Goal: Task Accomplishment & Management: Manage account settings

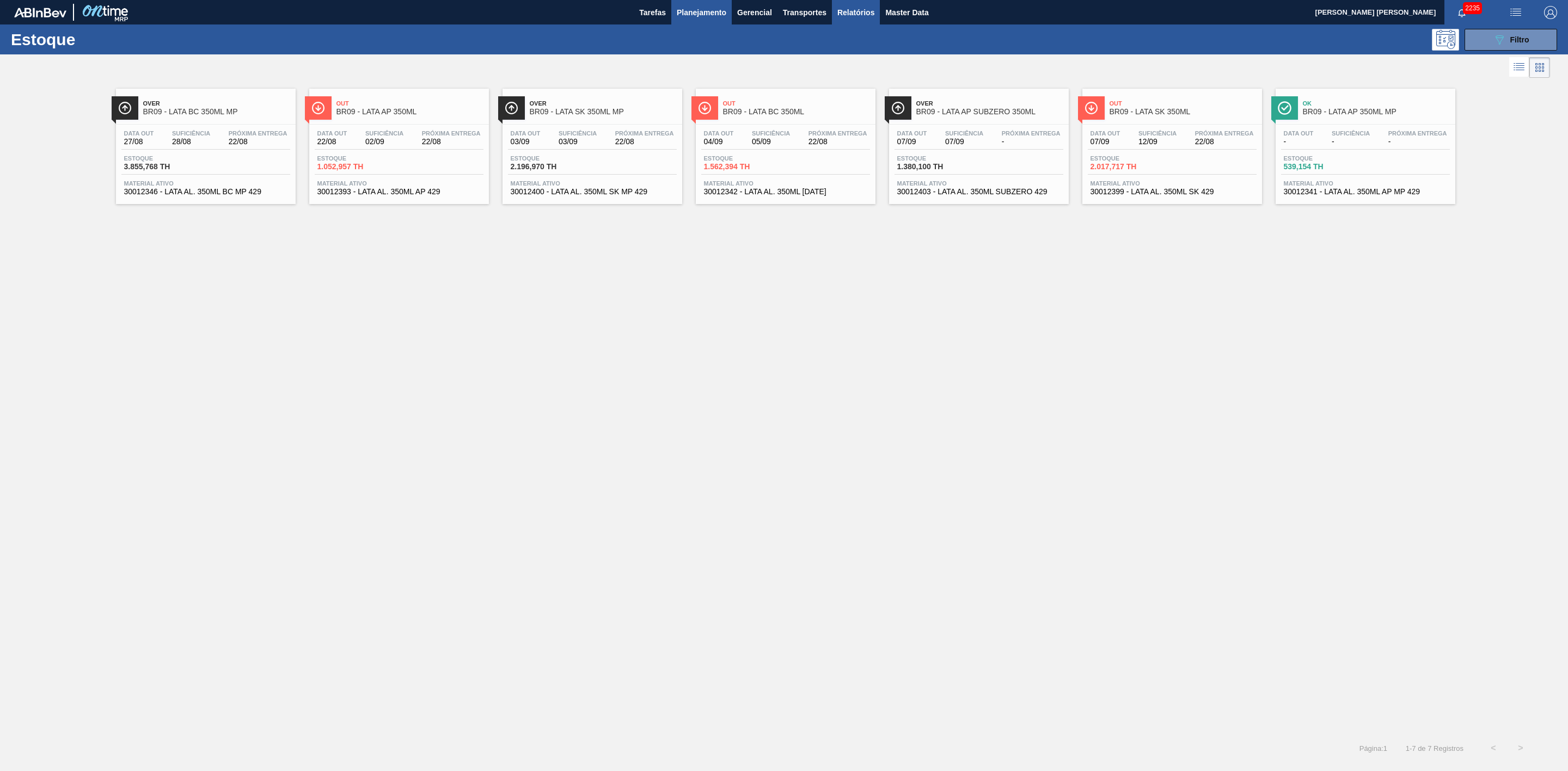
click at [848, 16] on span "Relatórios" at bounding box center [856, 12] width 37 height 13
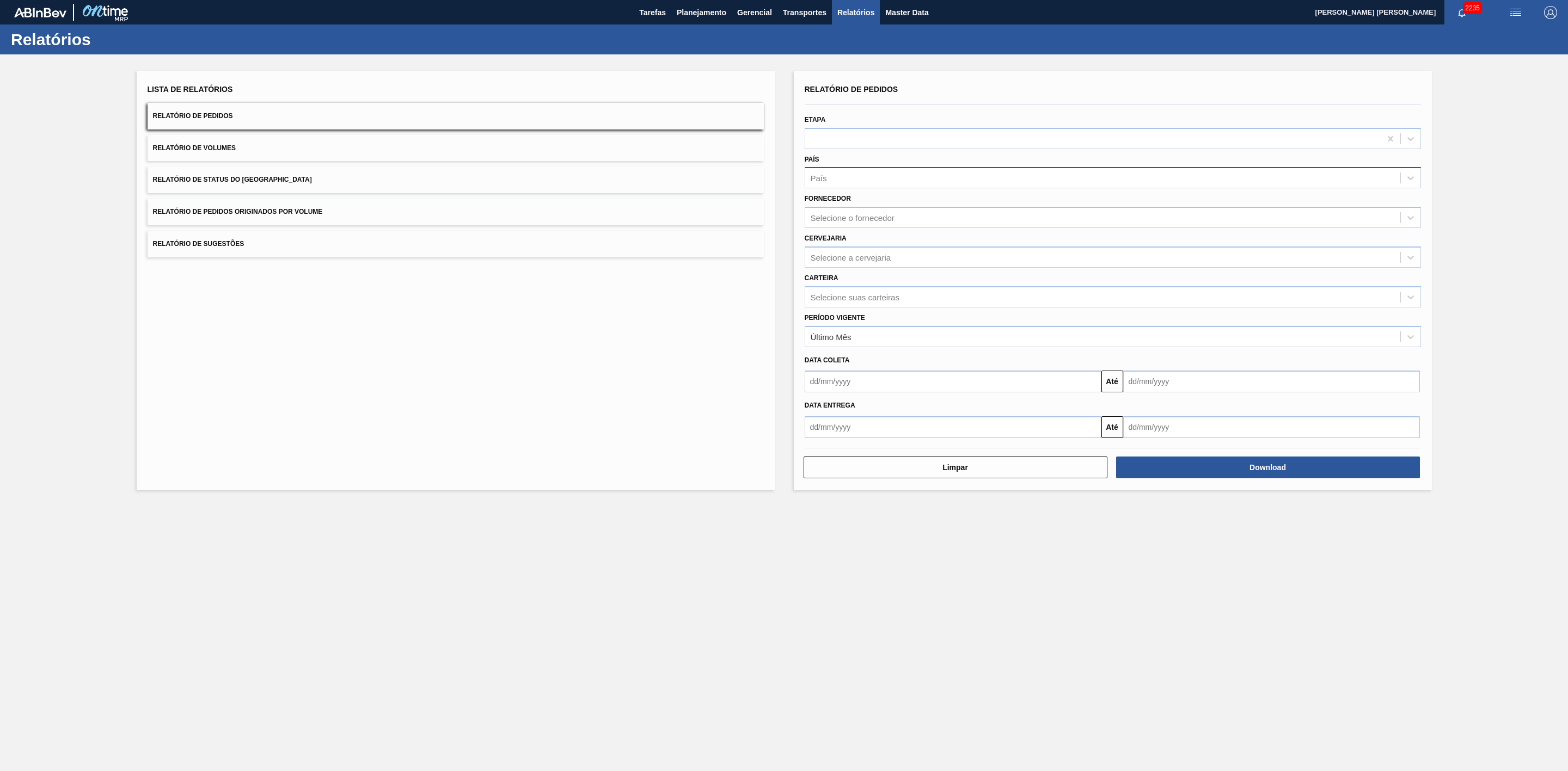
click at [835, 180] on div "País" at bounding box center [1102, 178] width 595 height 16
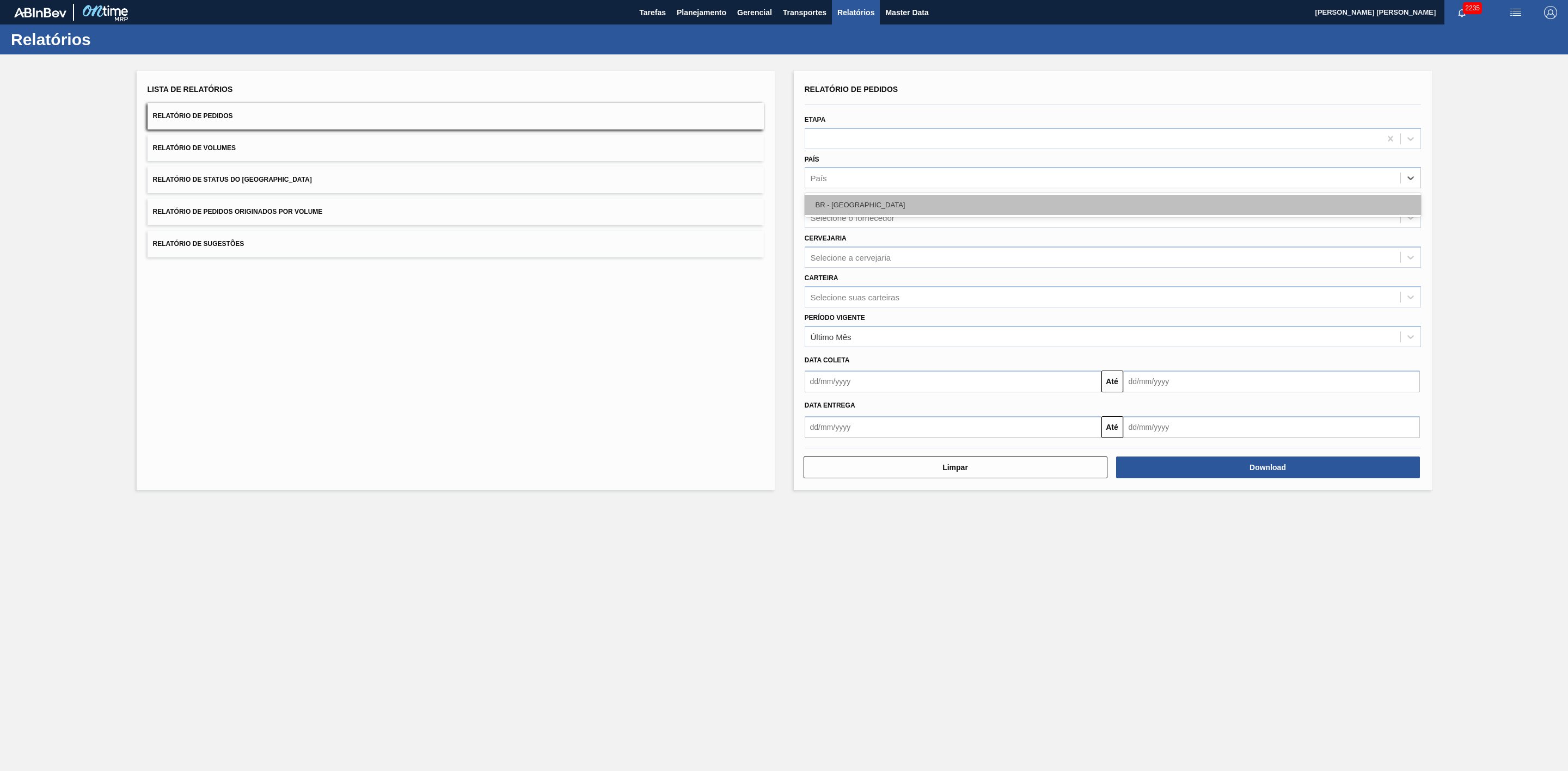
click at [856, 203] on div "BR - Brasil" at bounding box center [1112, 205] width 616 height 20
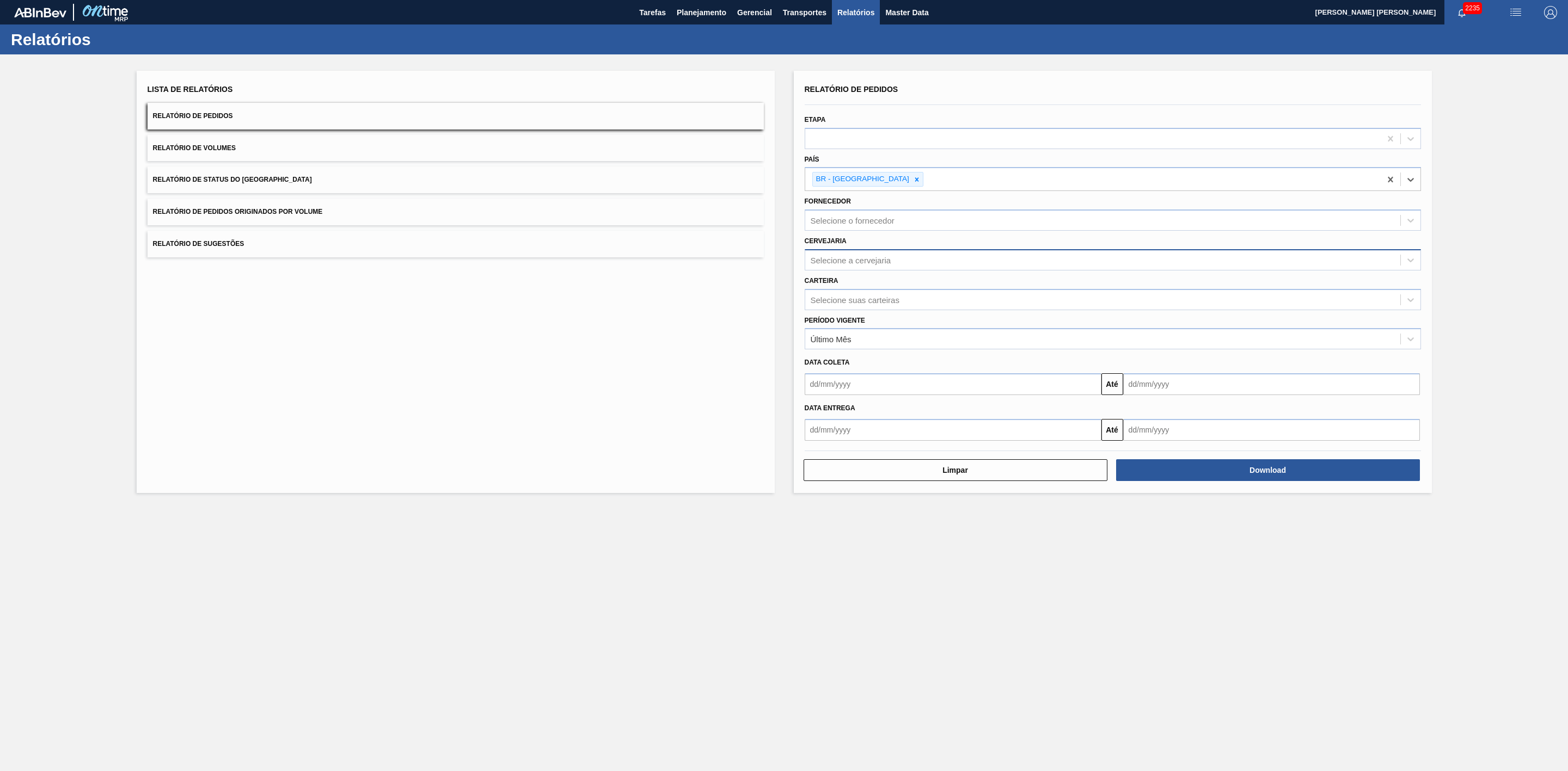
click at [849, 265] on div "Selecione a cervejaria" at bounding box center [850, 260] width 81 height 9
type input "21"
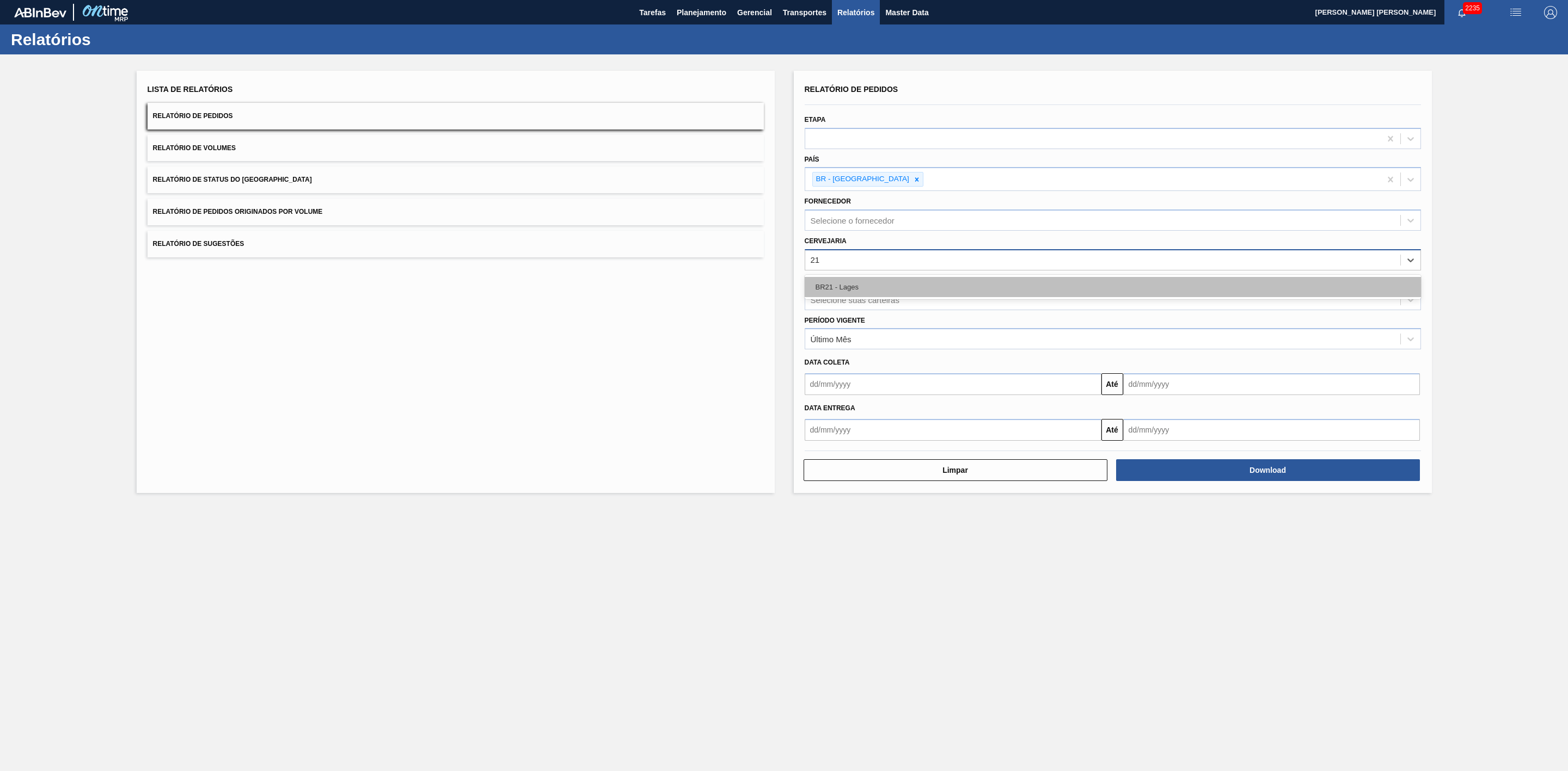
click at [847, 285] on div "BR21 - Lages" at bounding box center [1112, 287] width 616 height 20
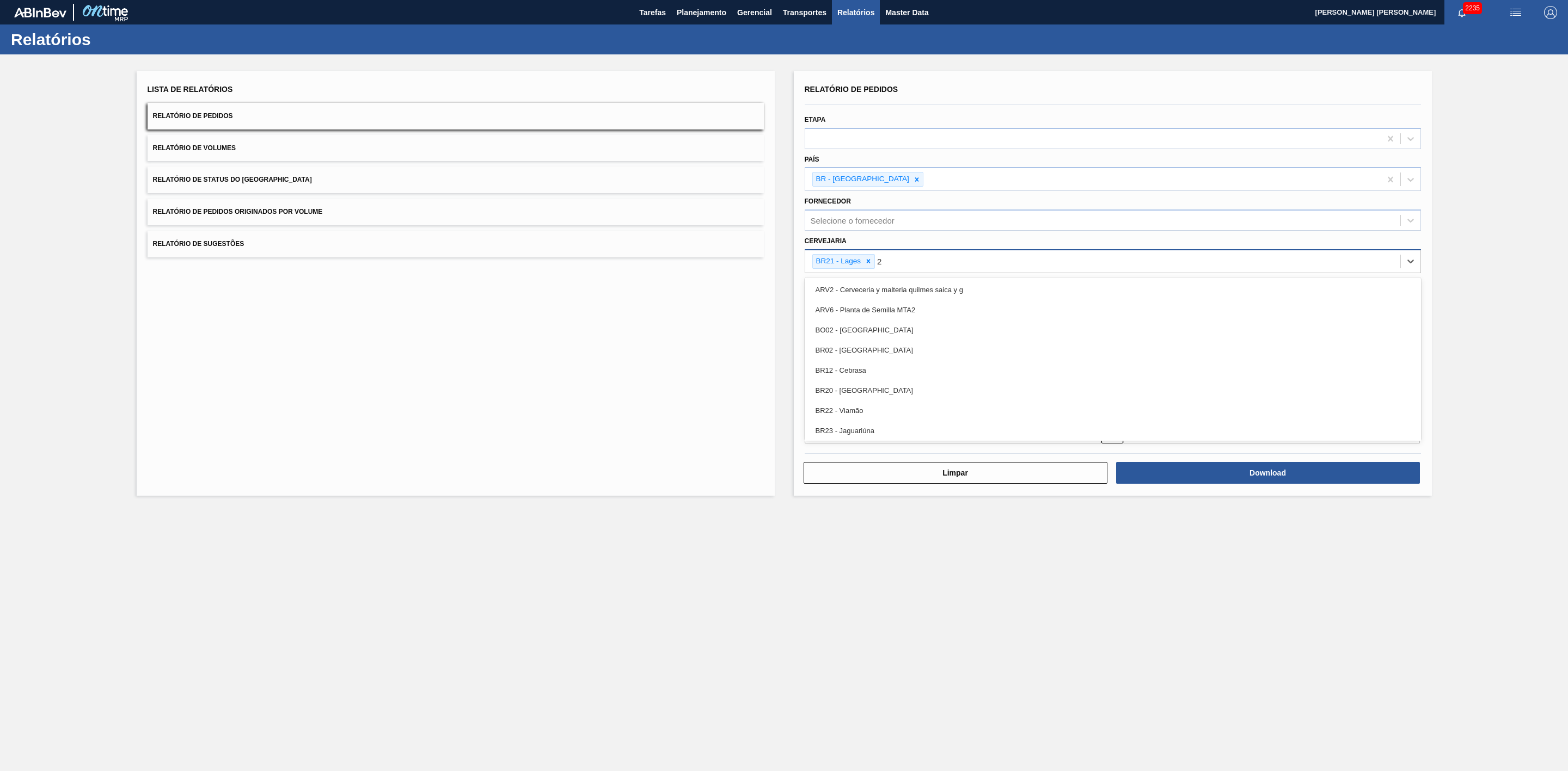
type input "22"
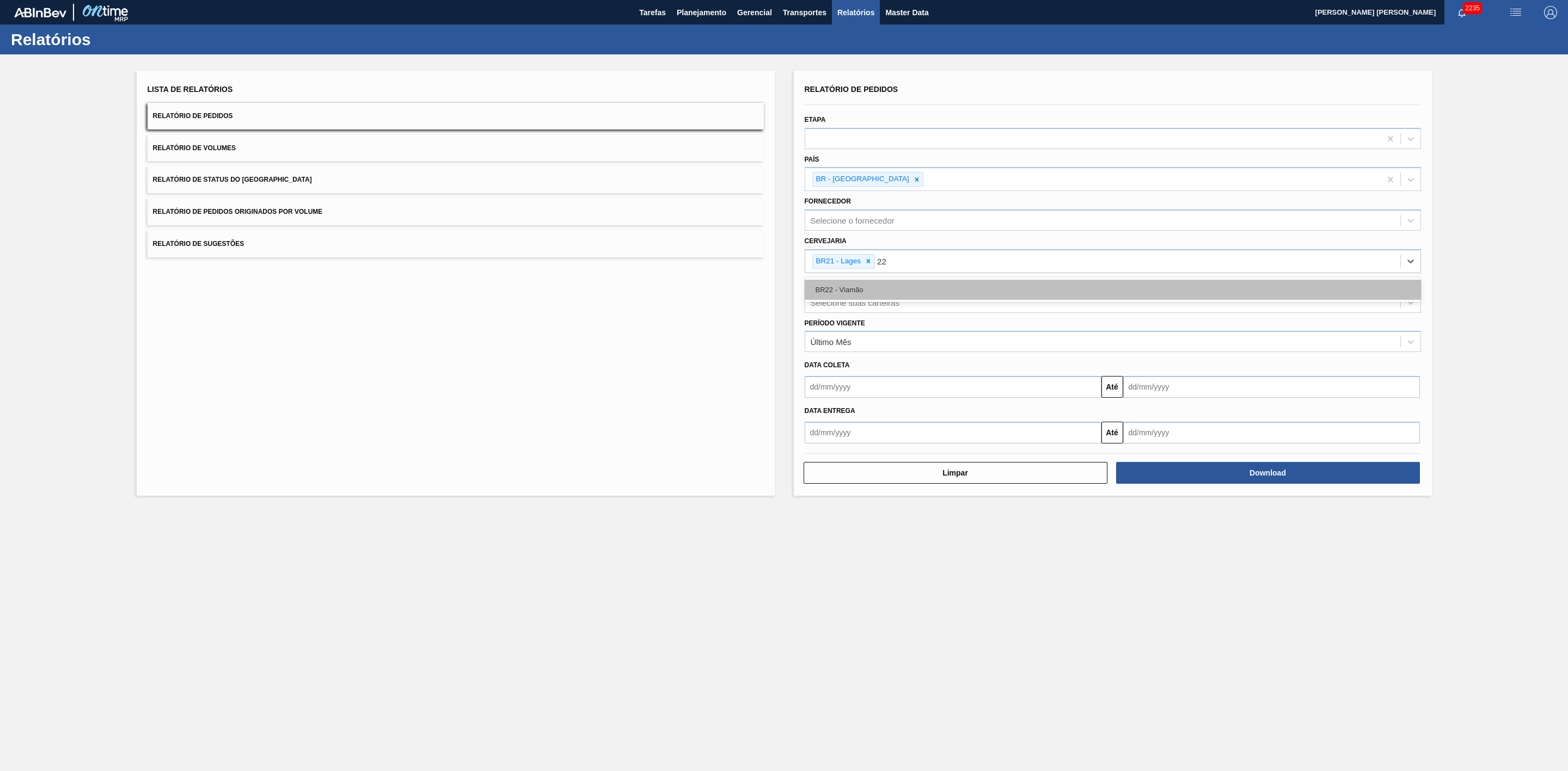
click at [908, 285] on div "BR22 - Viamão" at bounding box center [1112, 290] width 616 height 20
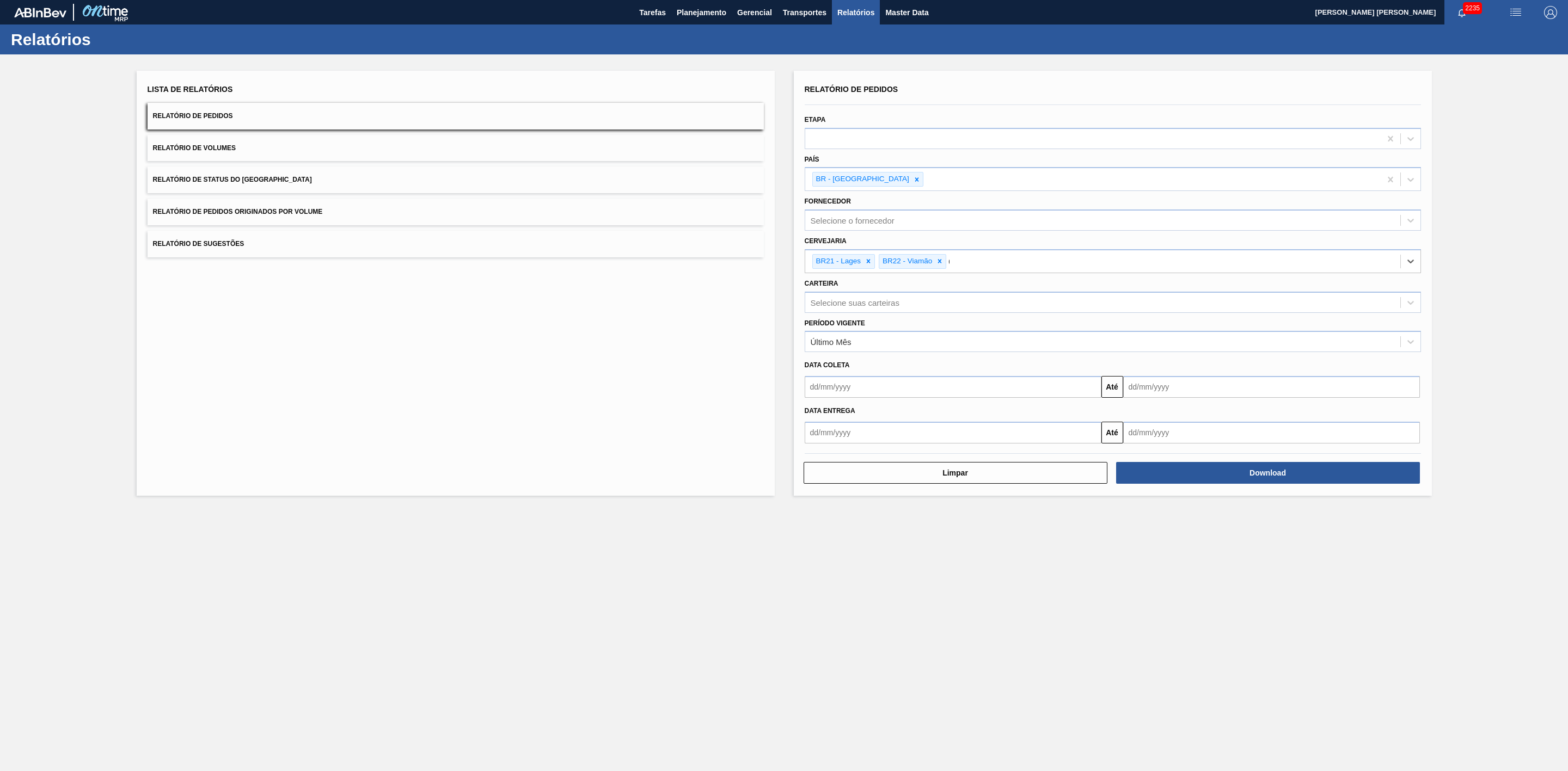
type input "09"
click at [871, 308] on div "BR09 - Agudos" at bounding box center [1112, 310] width 616 height 20
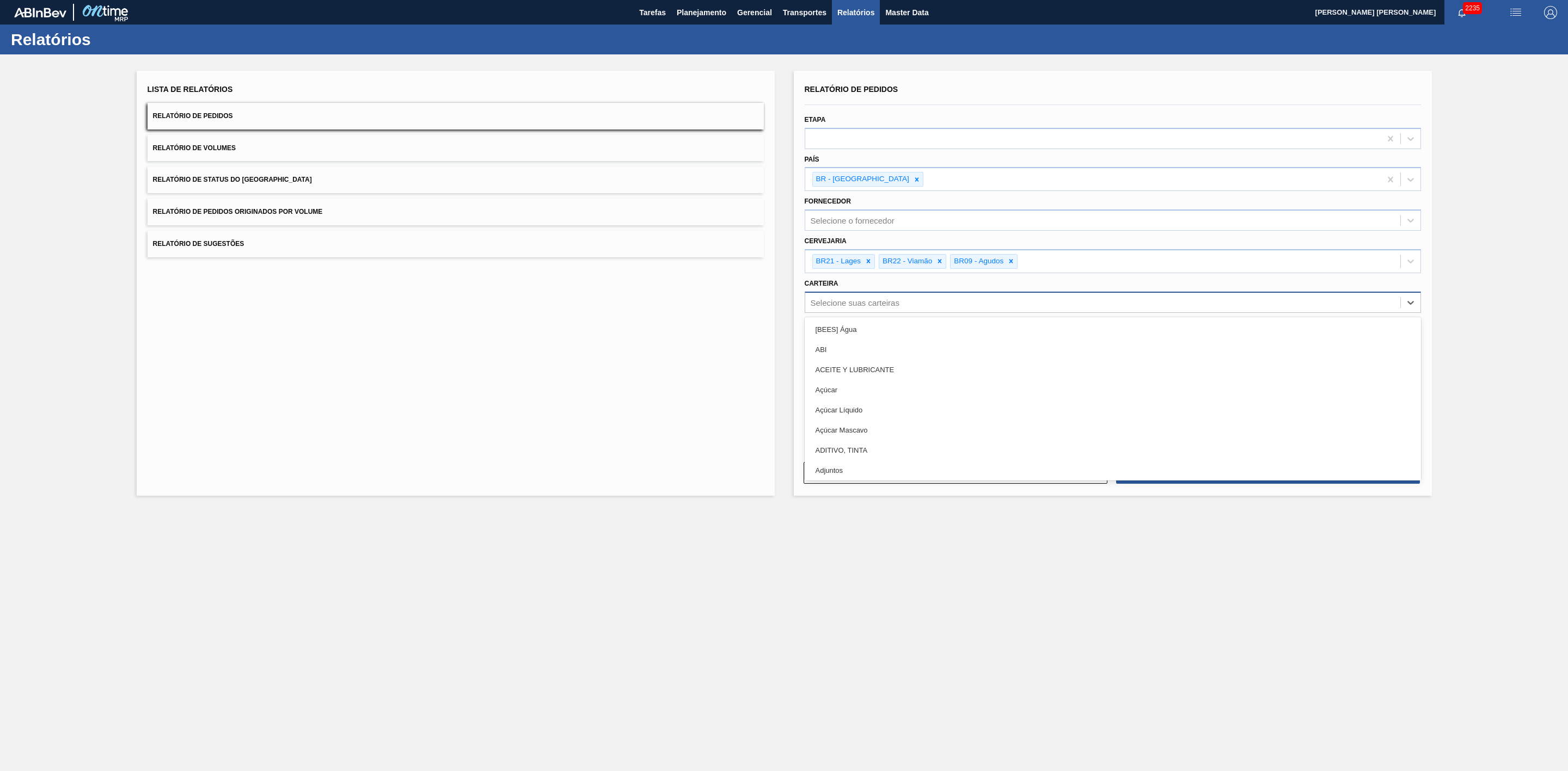
click at [850, 303] on div "Selecione suas carteiras" at bounding box center [855, 302] width 89 height 9
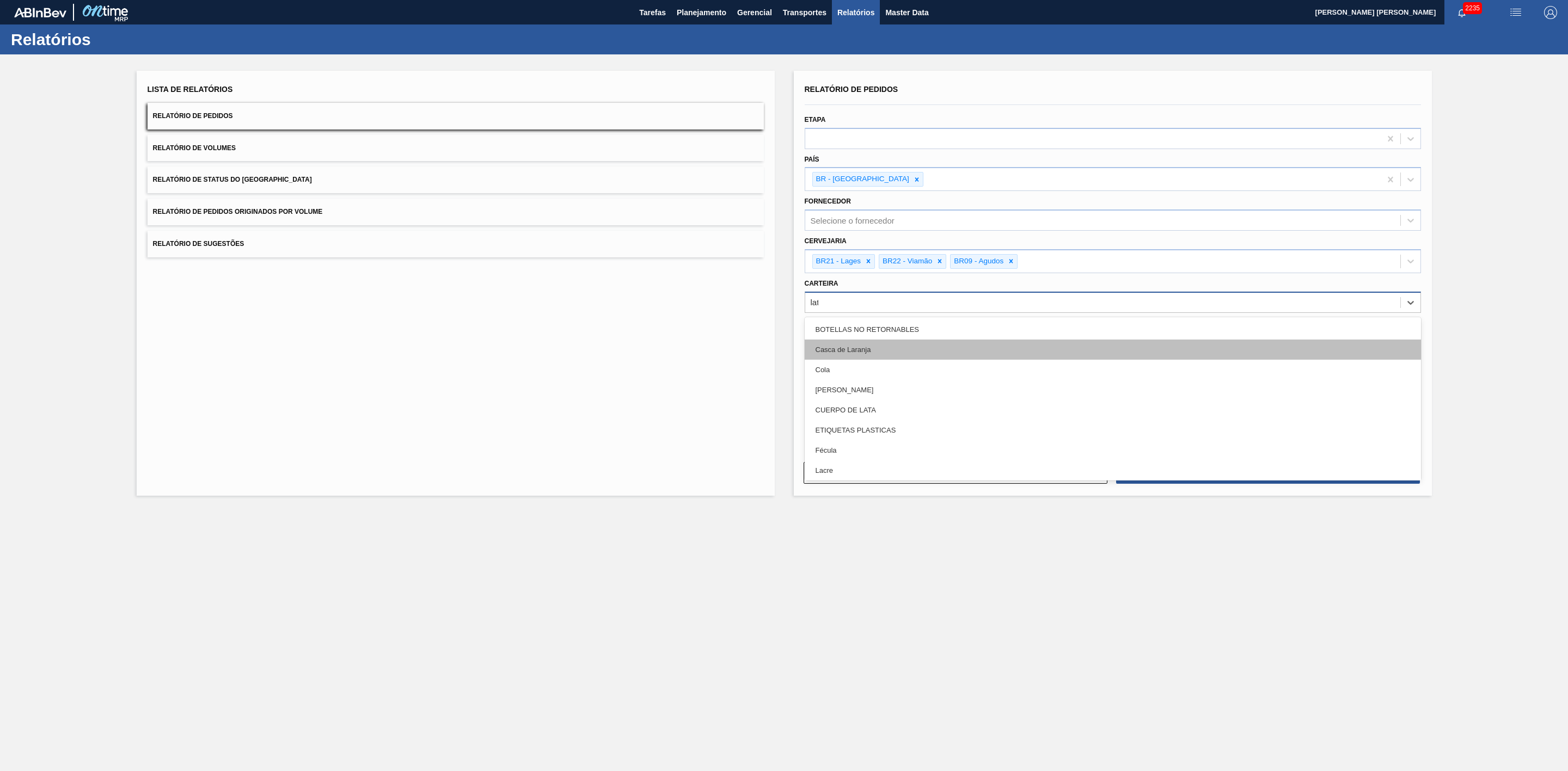
type input "lata"
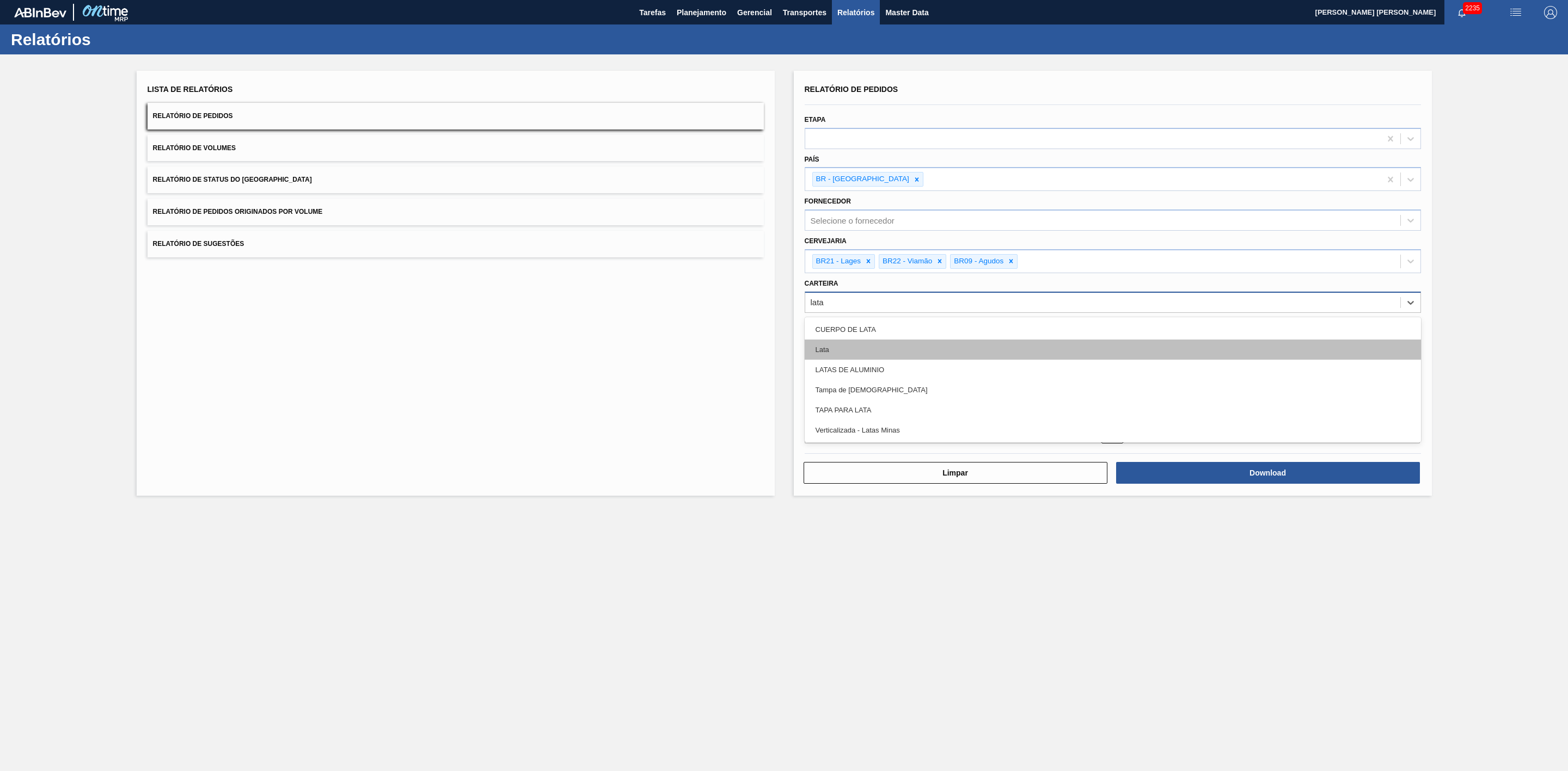
click at [868, 351] on div "Lata" at bounding box center [1112, 350] width 616 height 20
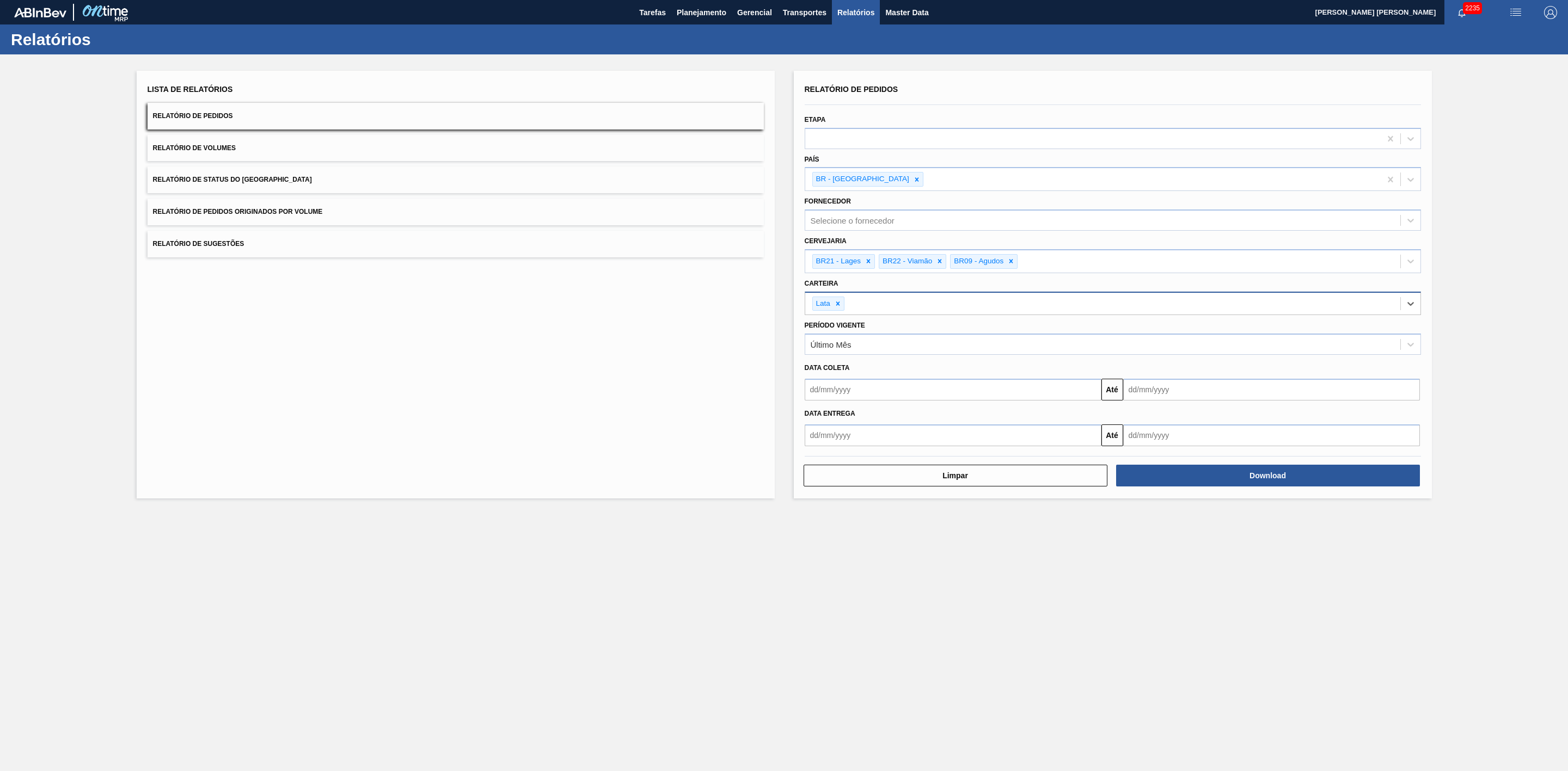
click at [854, 388] on input "text" at bounding box center [953, 390] width 297 height 21
click at [833, 505] on div "18" at bounding box center [835, 503] width 15 height 15
type input "18/08/2025"
drag, startPoint x: 1186, startPoint y: 389, endPoint x: 1170, endPoint y: 402, distance: 20.6
click at [1186, 389] on input "text" at bounding box center [1272, 390] width 297 height 21
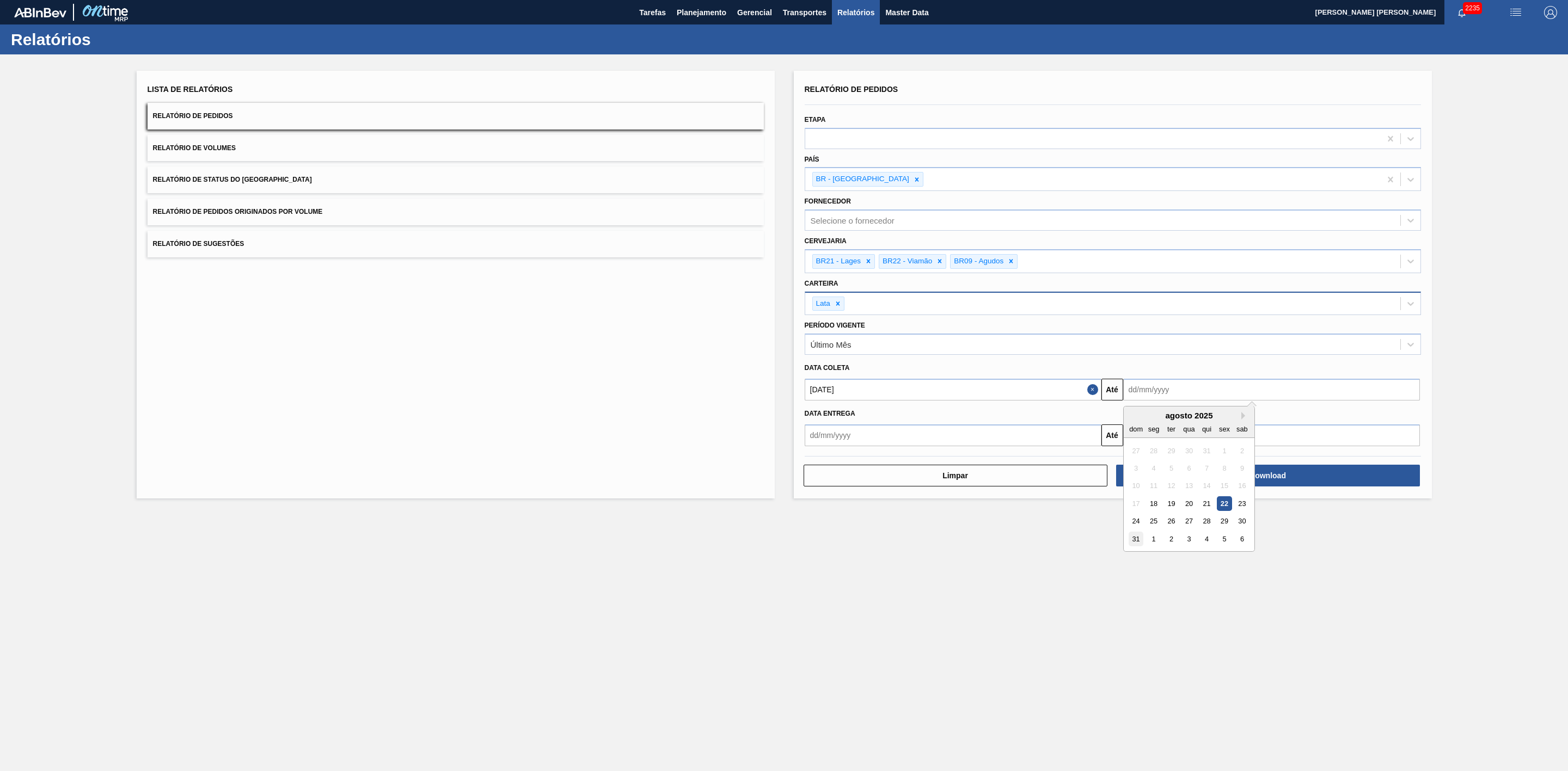
click at [1133, 540] on div "31" at bounding box center [1136, 539] width 15 height 15
type input "31/08/2025"
click at [1212, 480] on button "Download" at bounding box center [1267, 475] width 303 height 21
click at [284, 150] on button "Relatório de Volumes" at bounding box center [456, 148] width 616 height 26
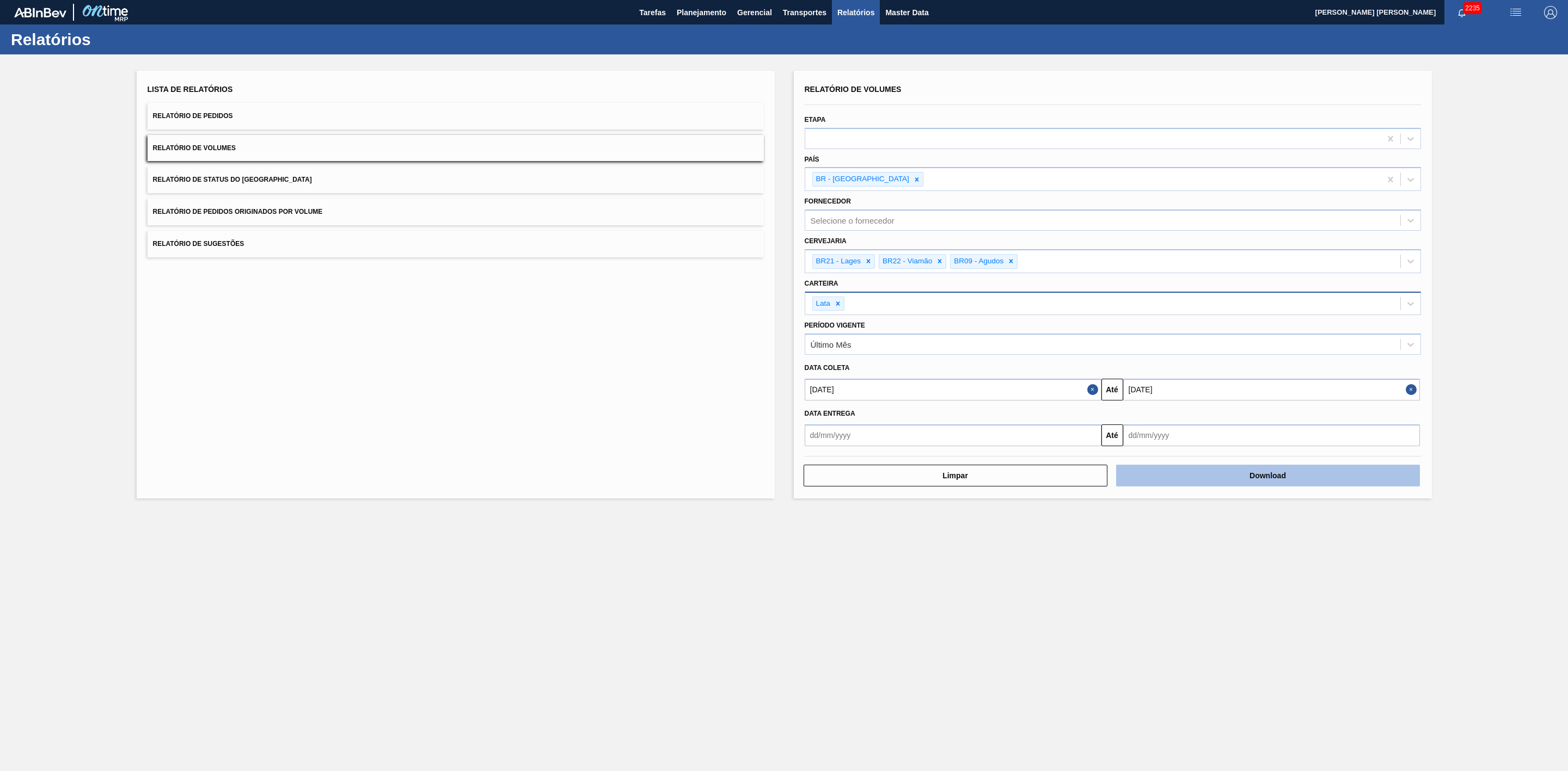
click at [1197, 468] on button "Download" at bounding box center [1267, 475] width 303 height 21
click at [270, 231] on button "Relatório de Sugestões" at bounding box center [456, 243] width 616 height 26
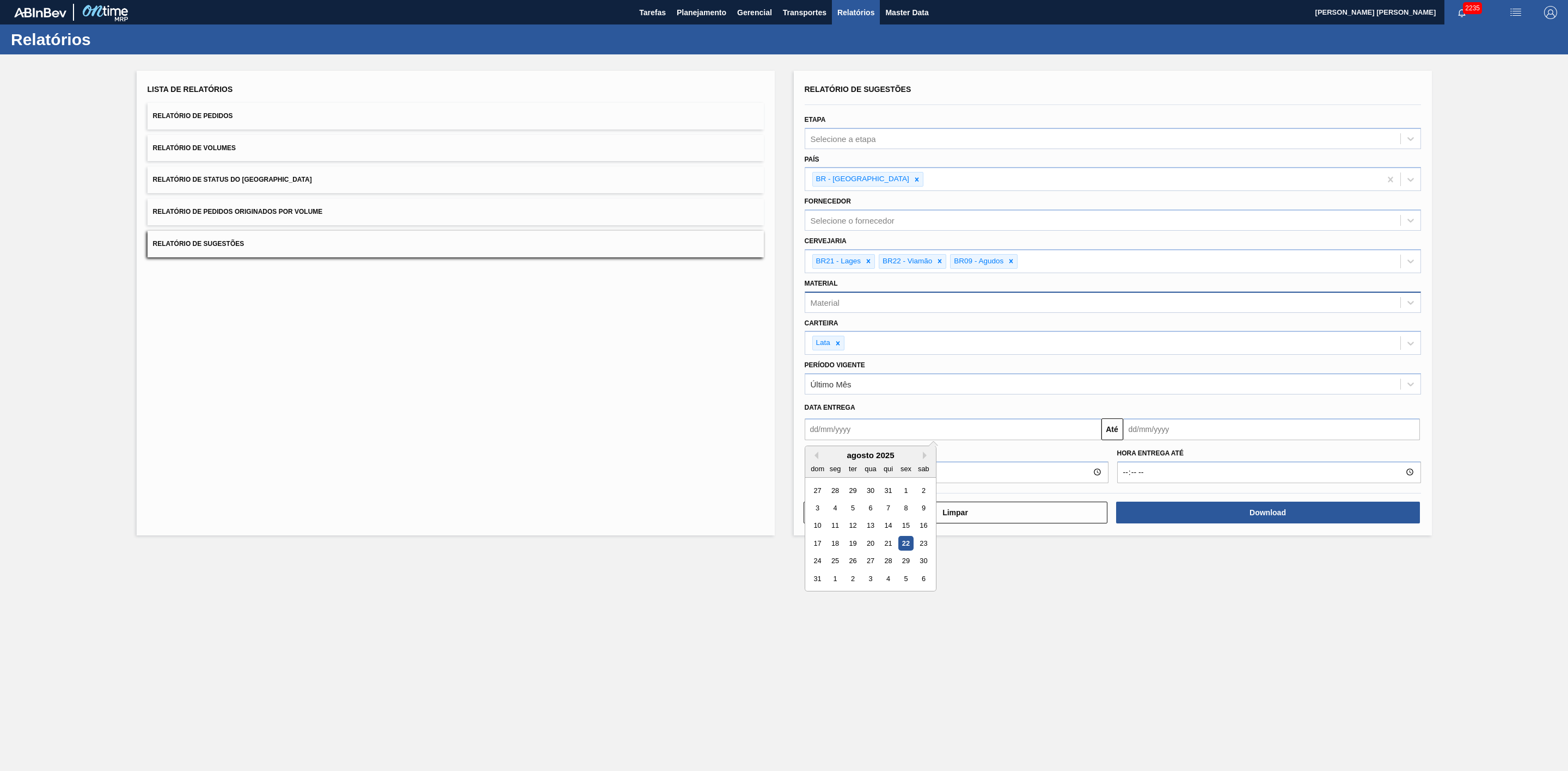
click at [961, 436] on input "text" at bounding box center [953, 429] width 297 height 21
drag, startPoint x: 910, startPoint y: 547, endPoint x: 912, endPoint y: 541, distance: 6.3
click at [910, 547] on div "22" at bounding box center [905, 543] width 15 height 15
type input "[DATE]"
click at [1245, 435] on input "text" at bounding box center [1272, 429] width 297 height 21
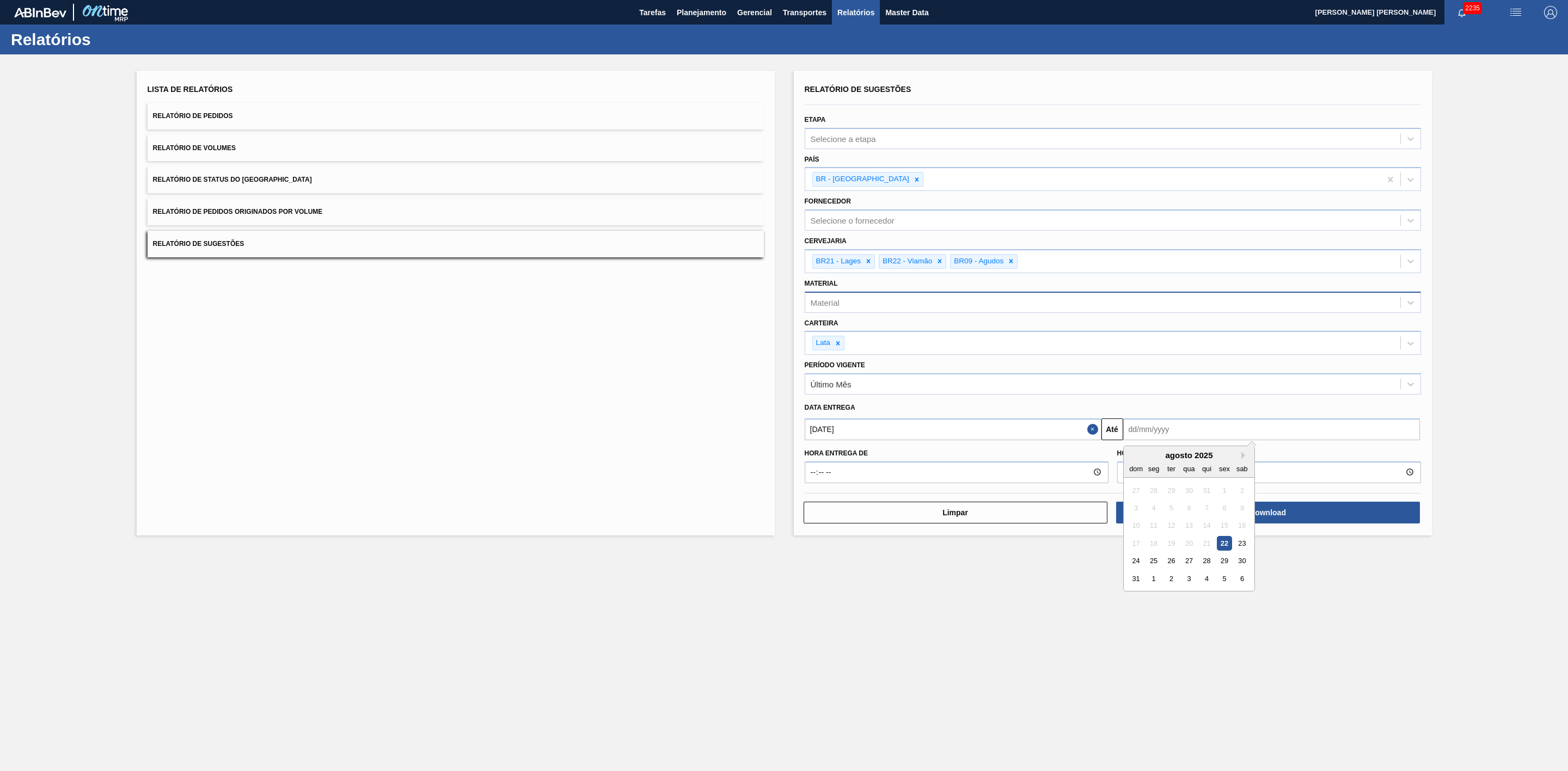
click at [1145, 459] on div "agosto 2025" at bounding box center [1189, 455] width 131 height 9
click at [1243, 457] on button "Next Month" at bounding box center [1245, 455] width 8 height 8
click at [1172, 562] on div "30" at bounding box center [1170, 560] width 15 height 15
type input "30/09/2025"
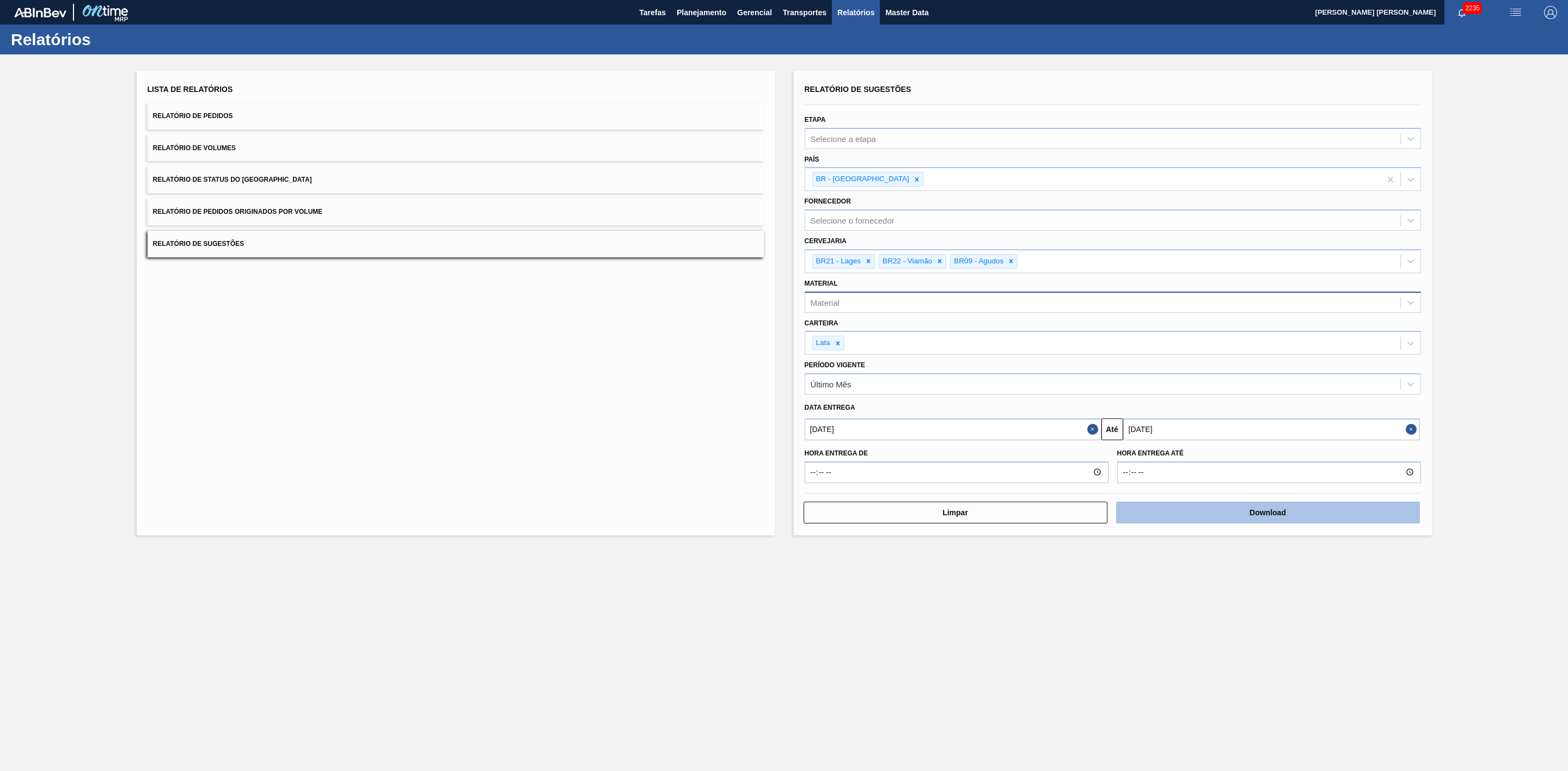
click at [1214, 516] on button "Download" at bounding box center [1267, 513] width 303 height 21
click at [1514, 15] on img "button" at bounding box center [1515, 12] width 13 height 13
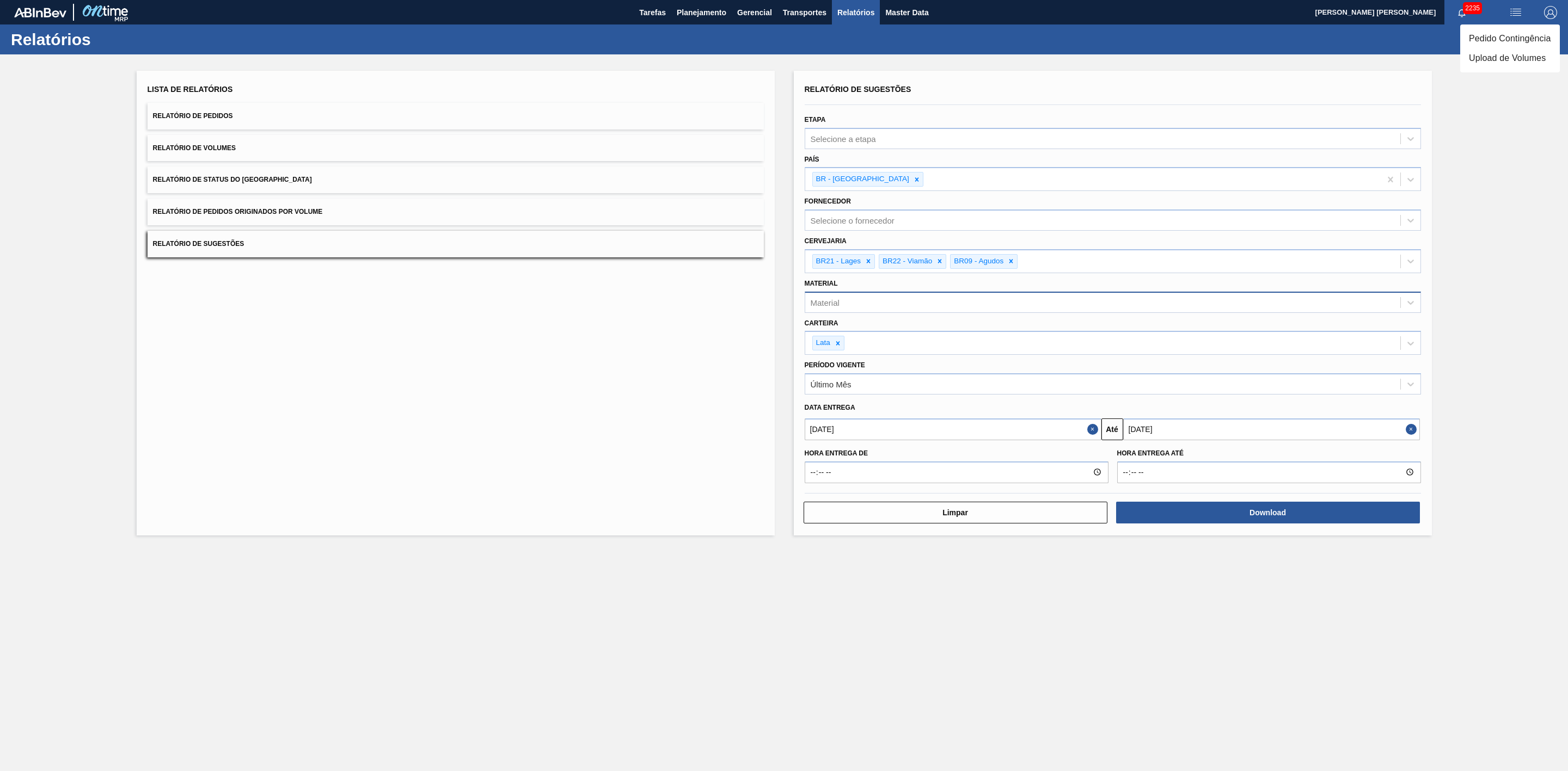
click at [693, 6] on div at bounding box center [784, 386] width 1568 height 771
click at [696, 10] on span "Planejamento" at bounding box center [701, 12] width 49 height 13
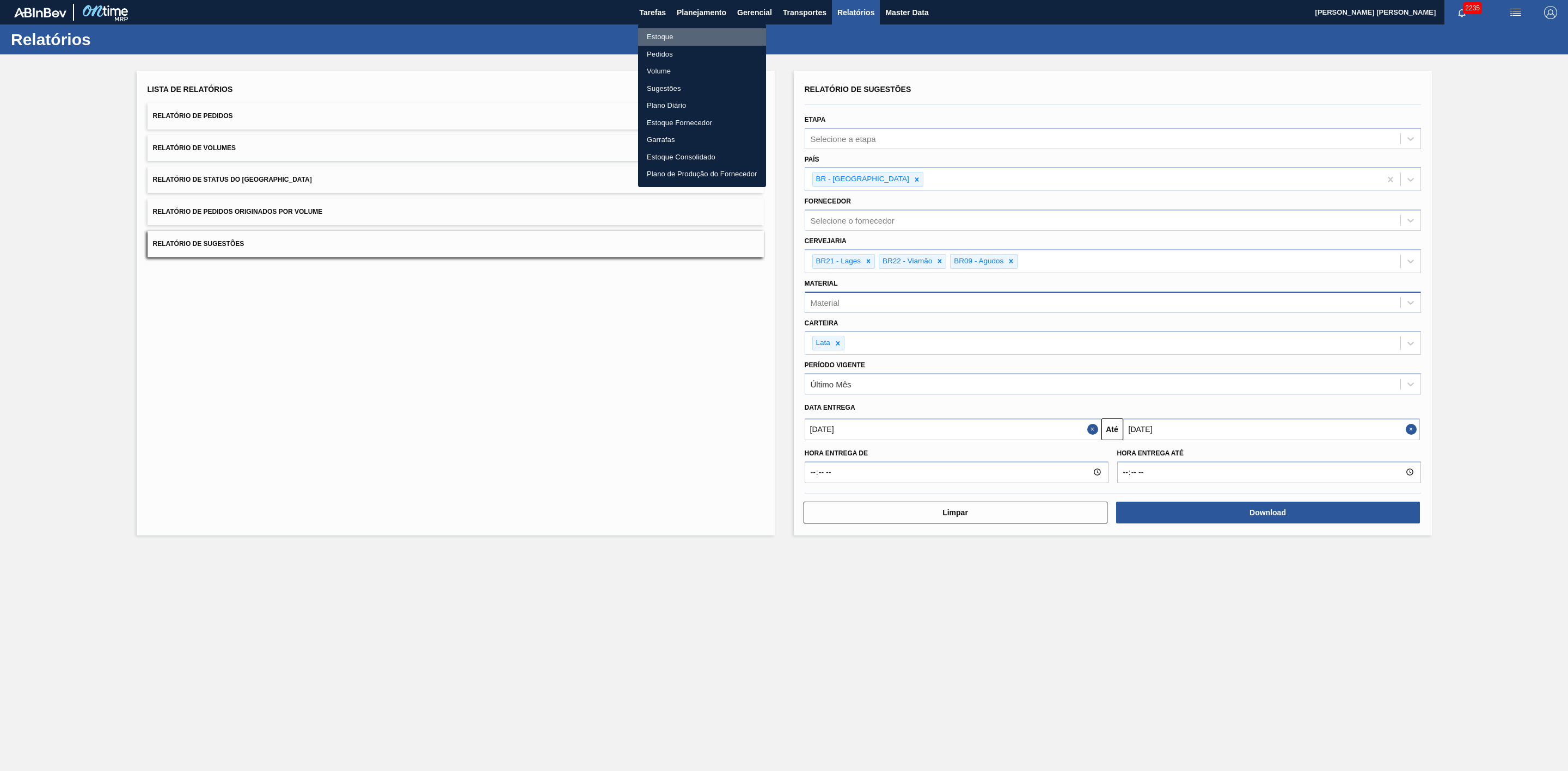
click at [666, 35] on li "Estoque" at bounding box center [702, 37] width 128 height 17
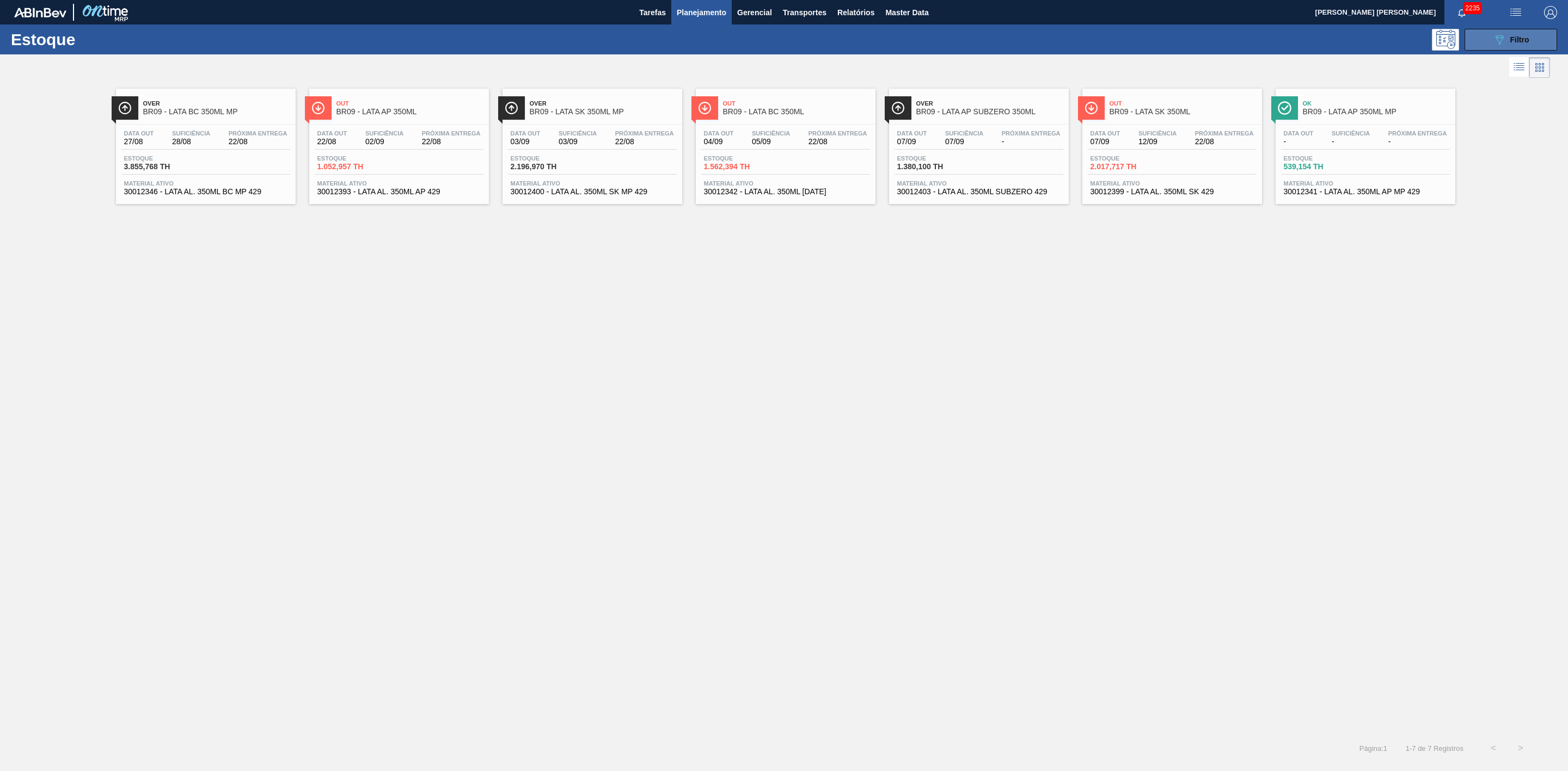
click at [1521, 38] on span "Filtro" at bounding box center [1519, 40] width 19 height 9
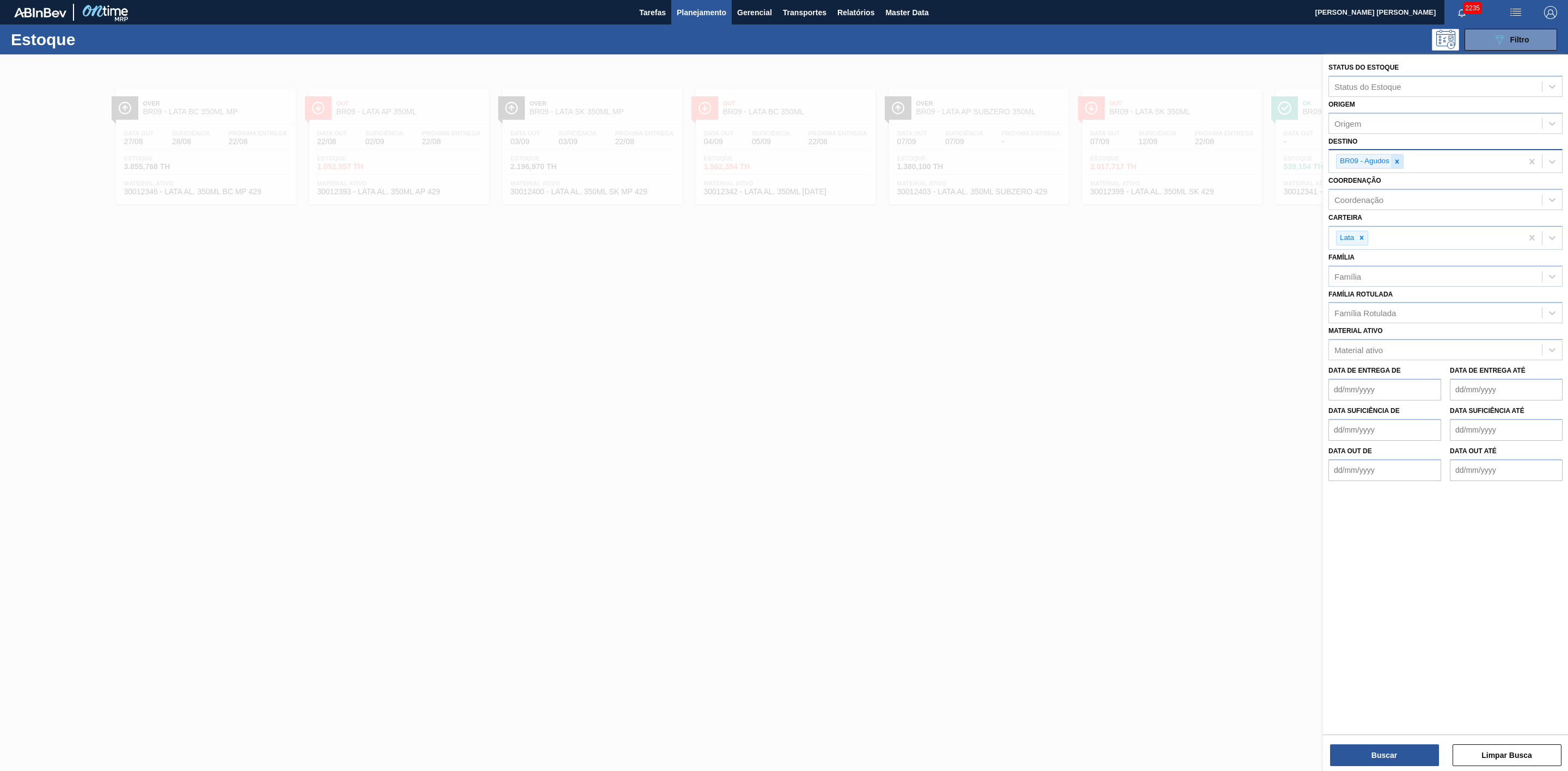
click at [1399, 161] on icon at bounding box center [1397, 161] width 8 height 8
type input "21"
click at [1374, 190] on div "BR21 - Lages" at bounding box center [1445, 187] width 234 height 20
click at [1378, 762] on button "Buscar" at bounding box center [1384, 755] width 109 height 21
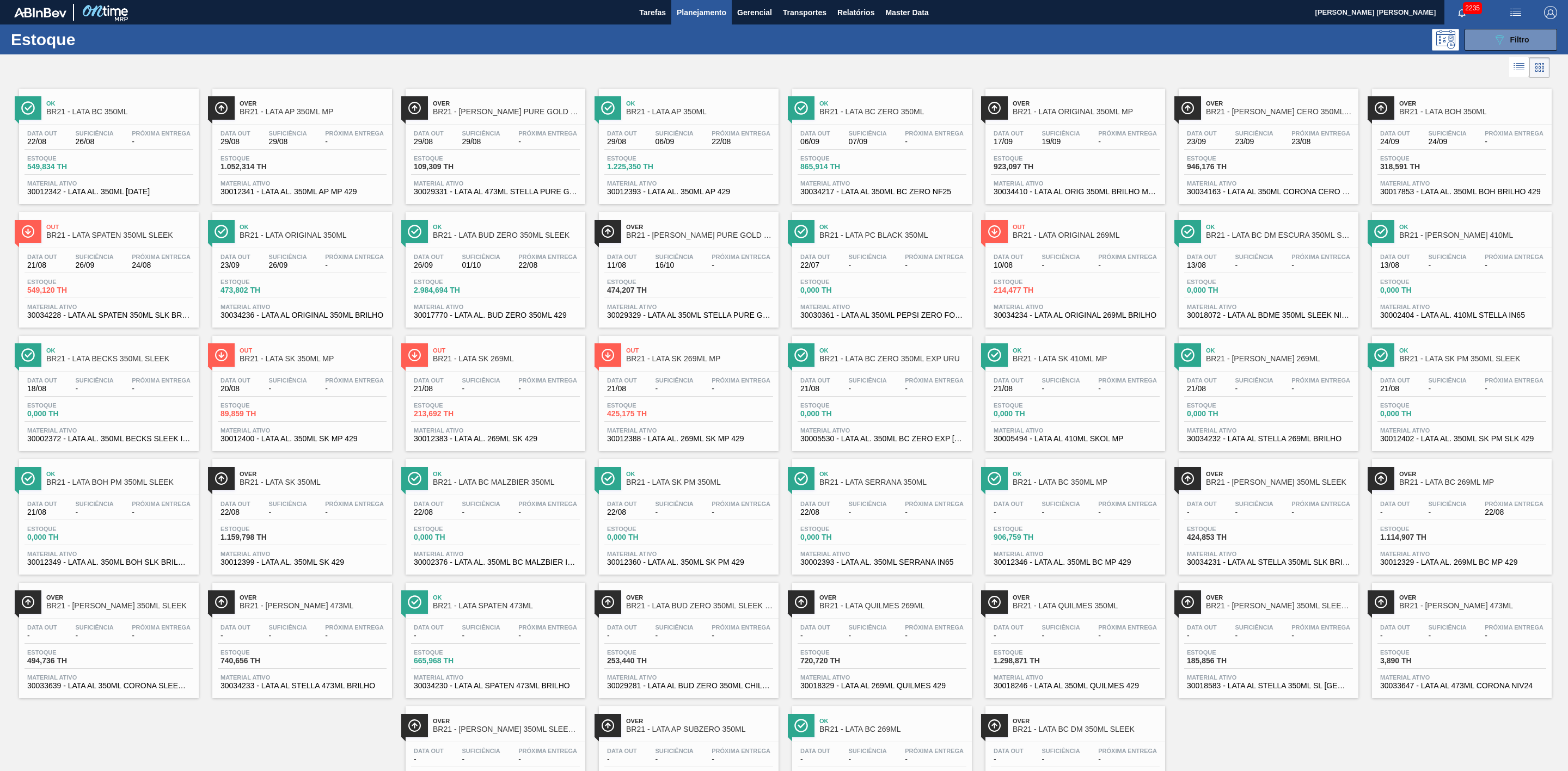
click at [1032, 59] on div at bounding box center [775, 67] width 1550 height 26
click at [457, 108] on div "Over BR21 - LATA STELLA PURE GOLD 473ML" at bounding box center [506, 108] width 147 height 24
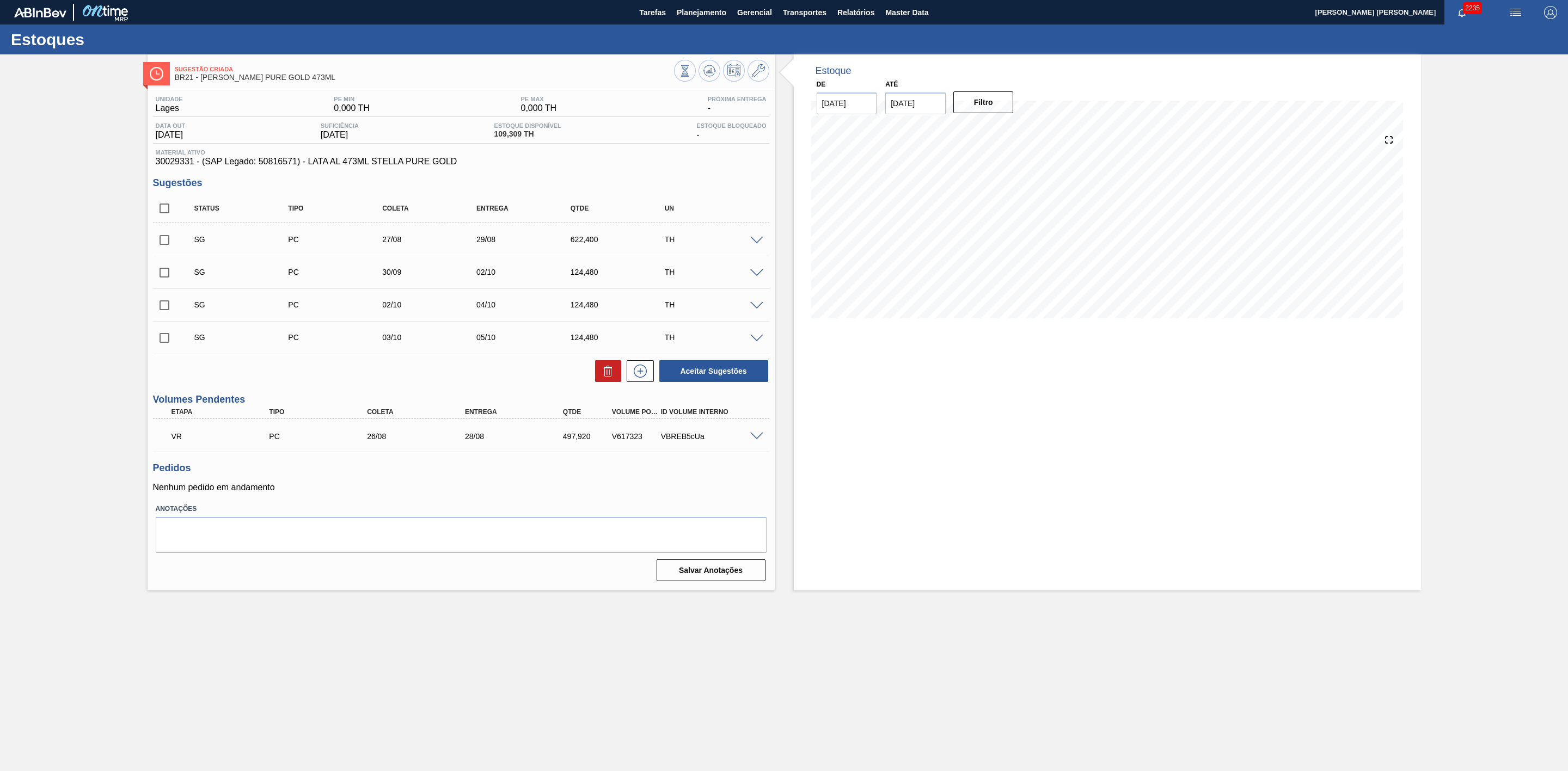
click at [753, 441] on span at bounding box center [757, 436] width 13 height 8
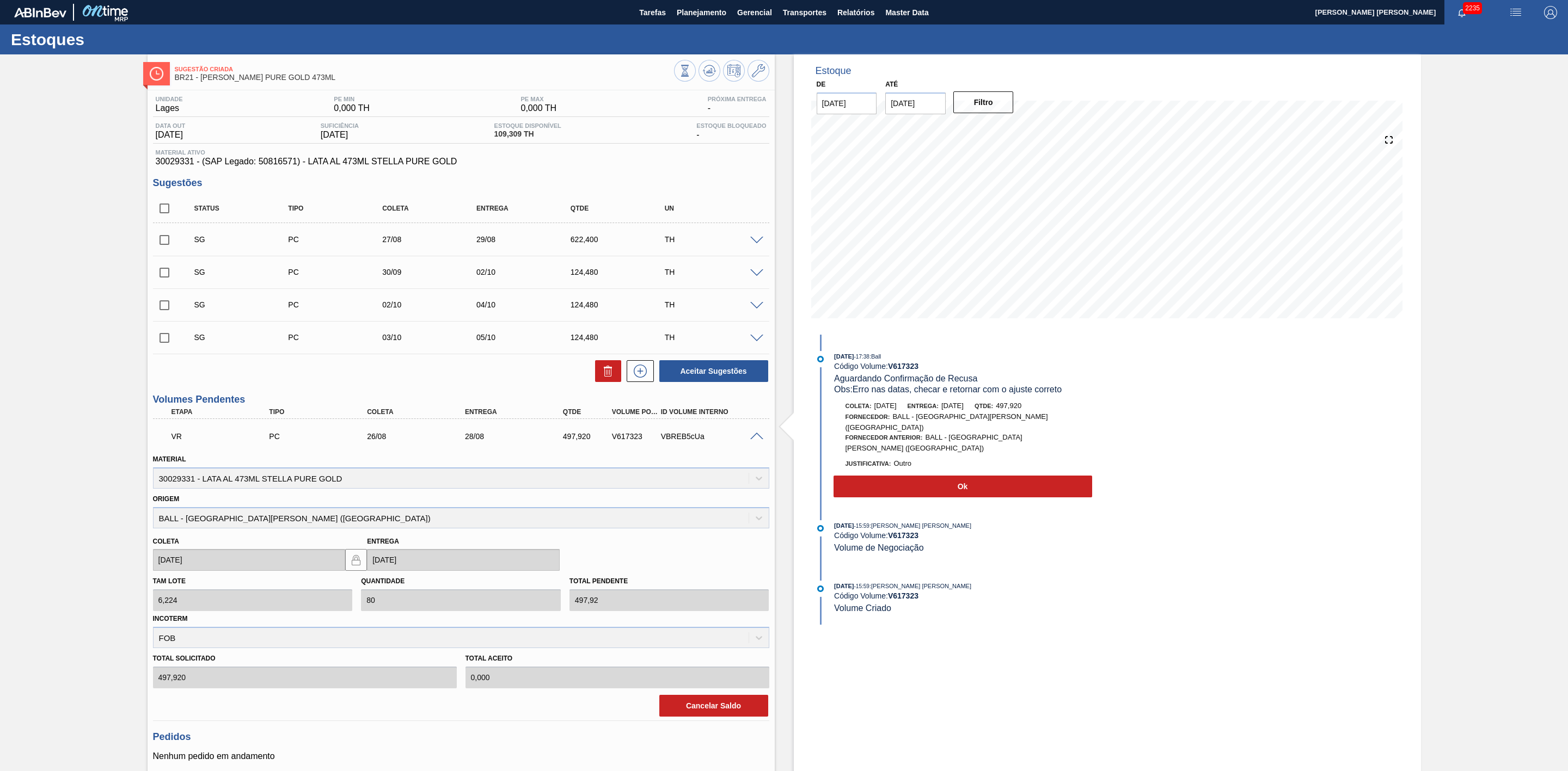
click at [755, 439] on span at bounding box center [757, 436] width 13 height 8
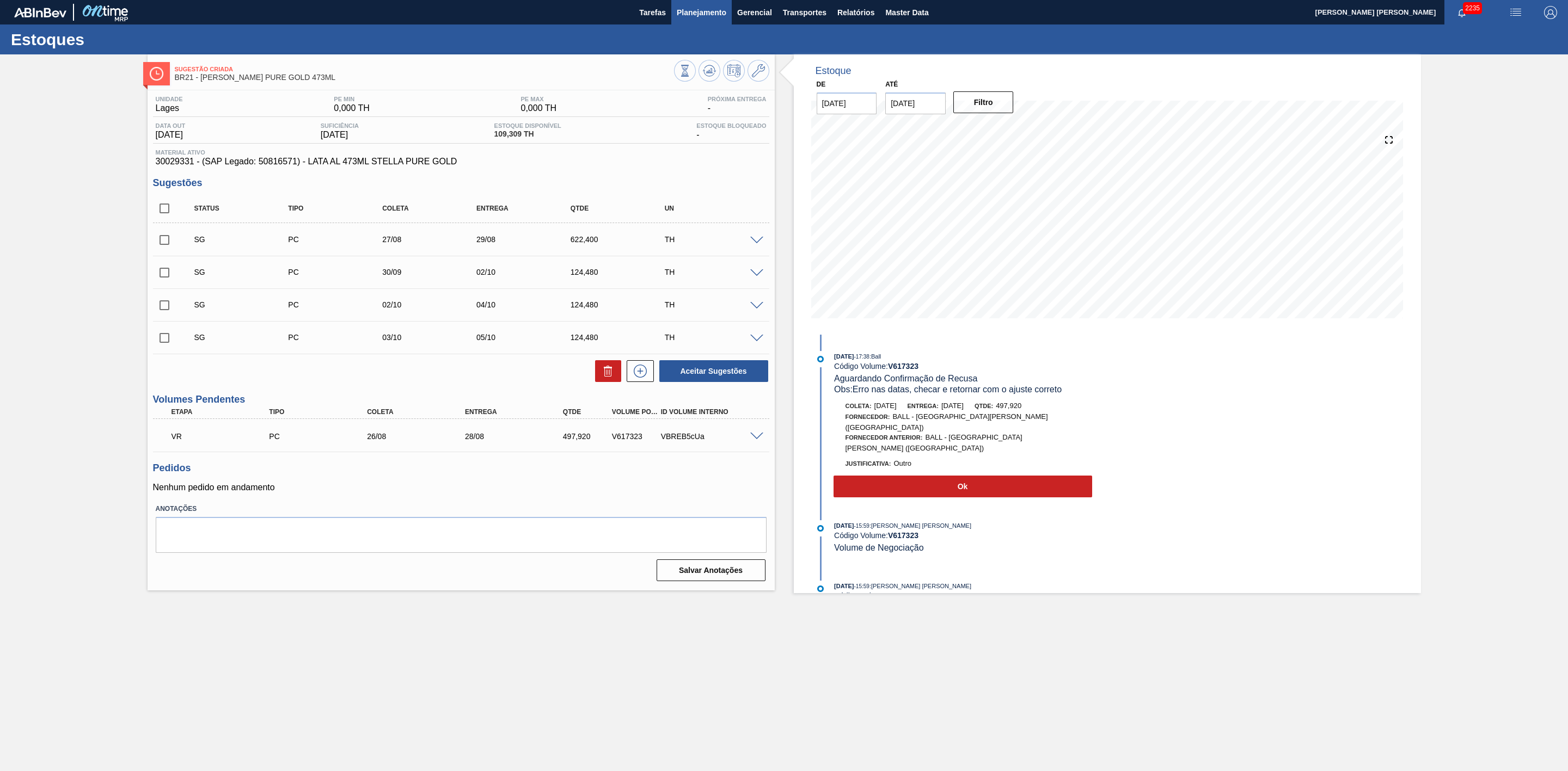
click at [710, 10] on span "Planejamento" at bounding box center [701, 12] width 49 height 13
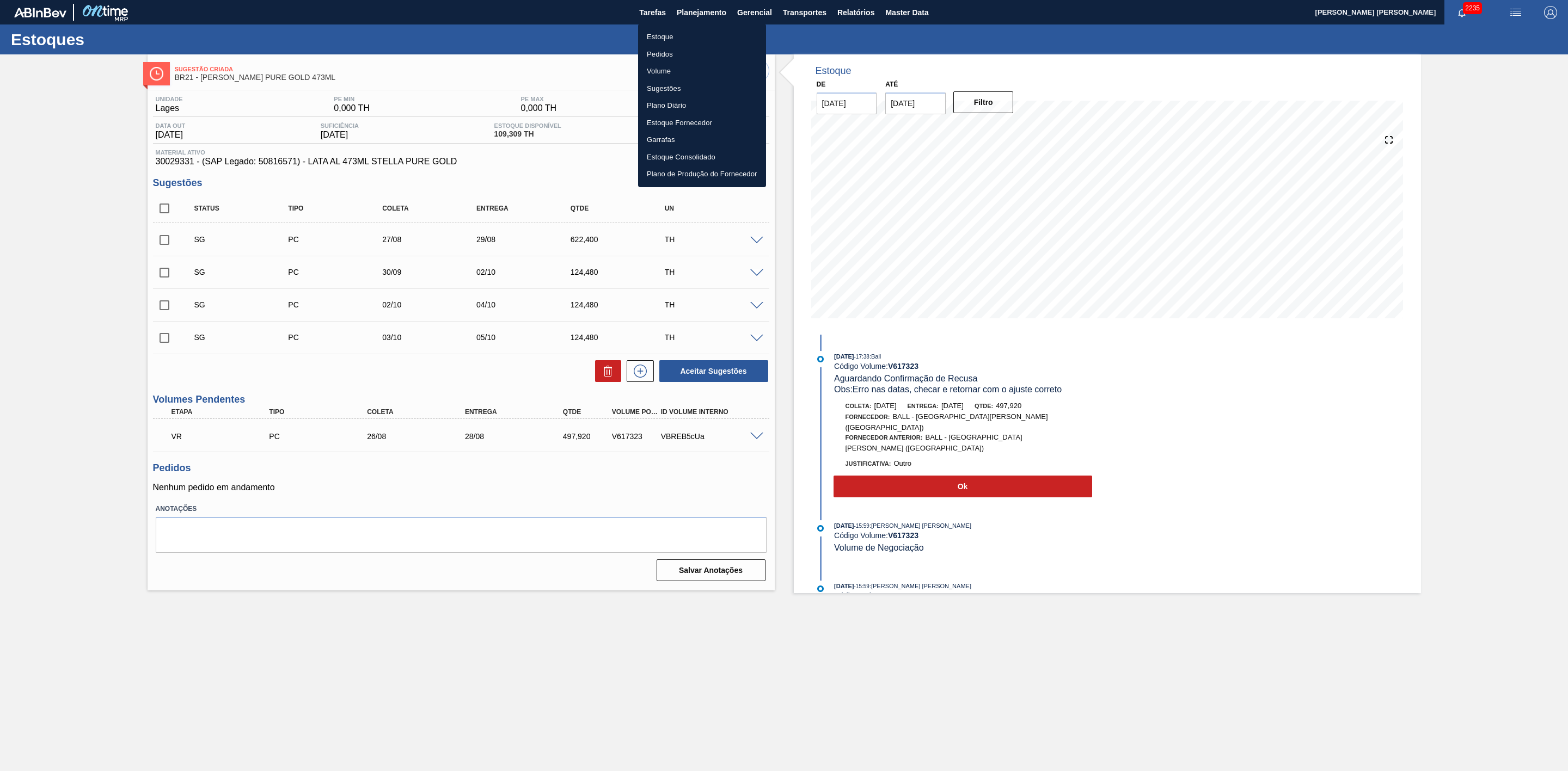
click at [656, 34] on li "Estoque" at bounding box center [702, 37] width 128 height 17
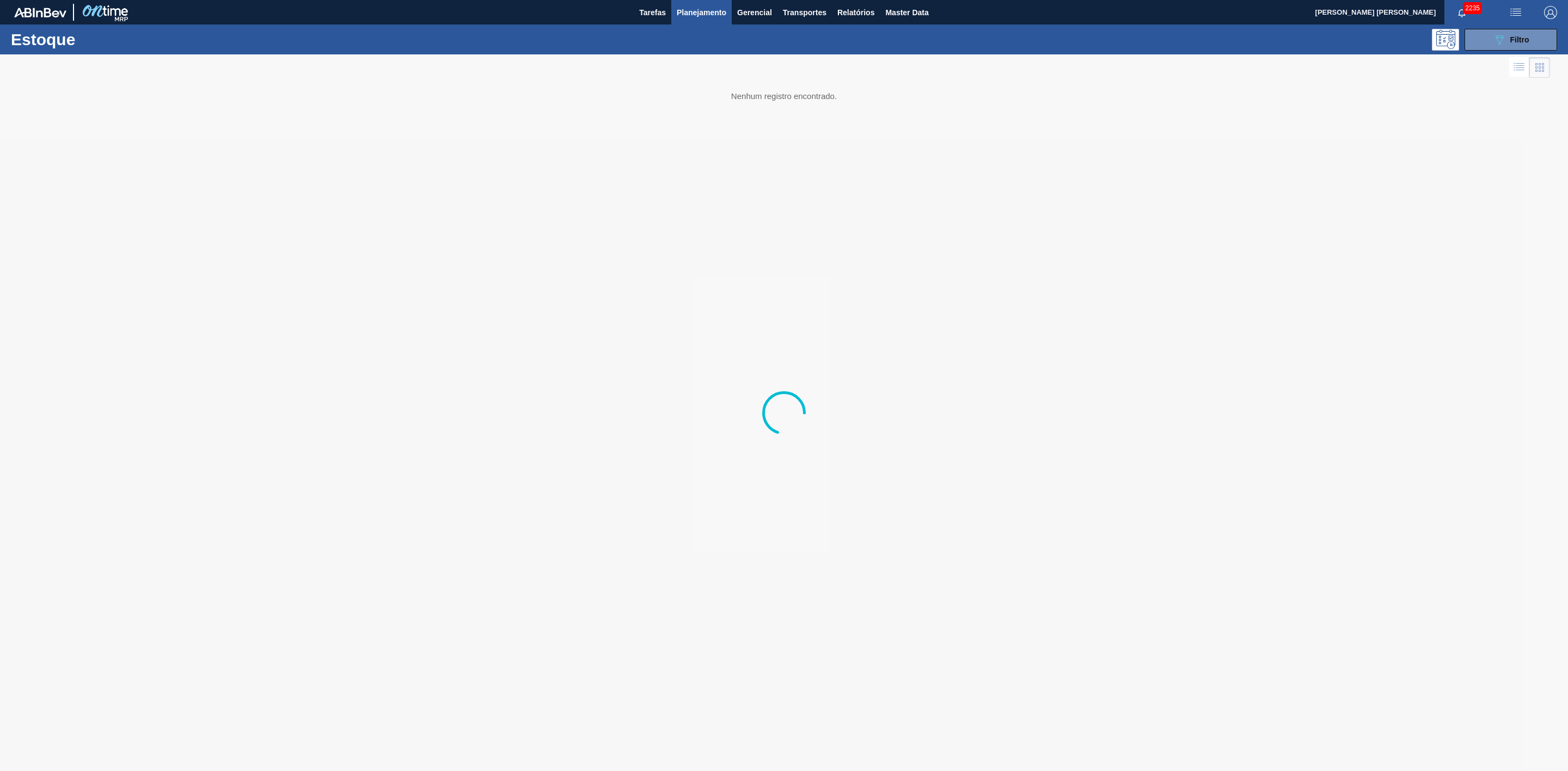
click at [691, 13] on span "Planejamento" at bounding box center [701, 12] width 49 height 13
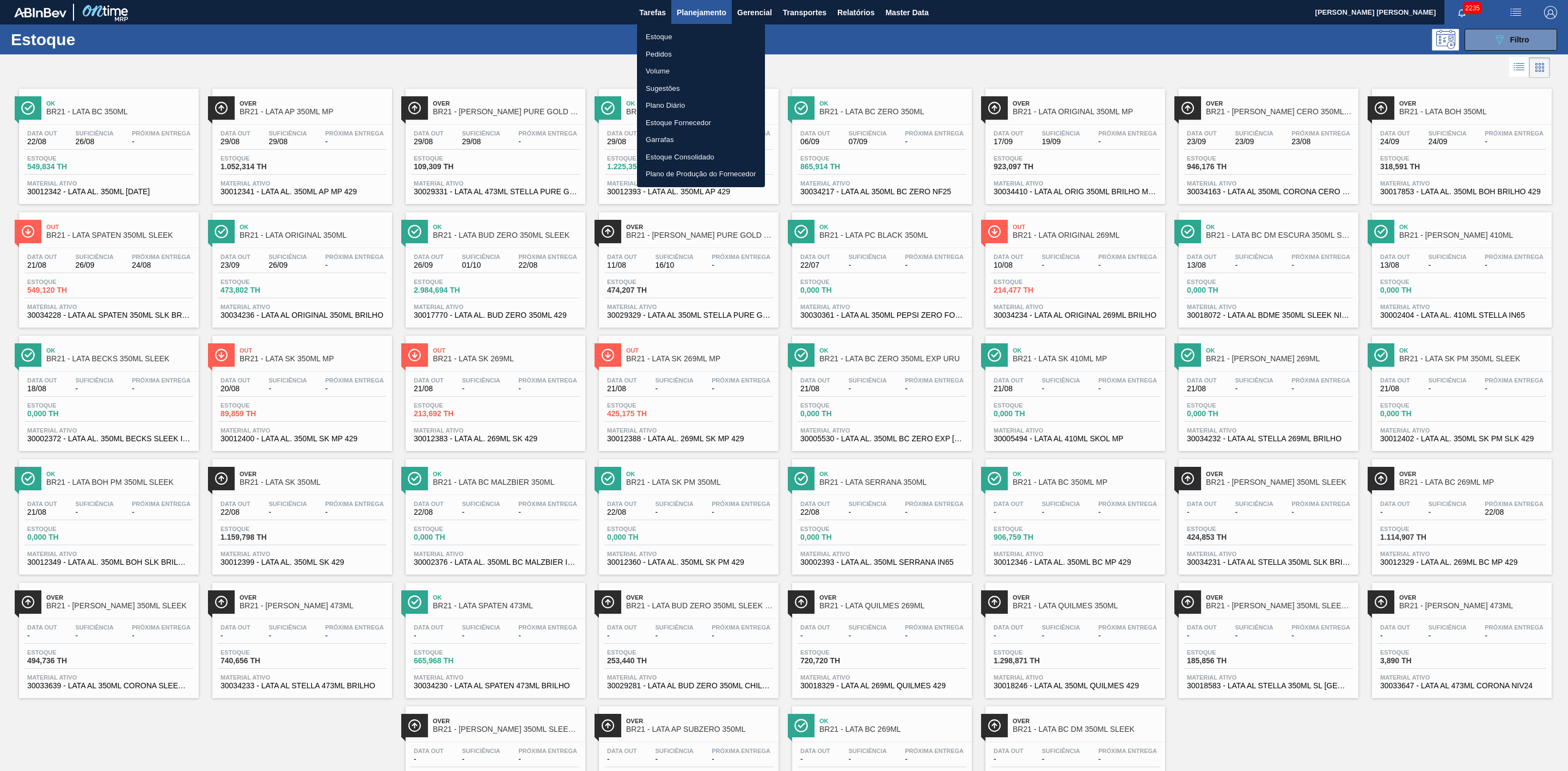
click at [656, 54] on li "Pedidos" at bounding box center [700, 54] width 128 height 17
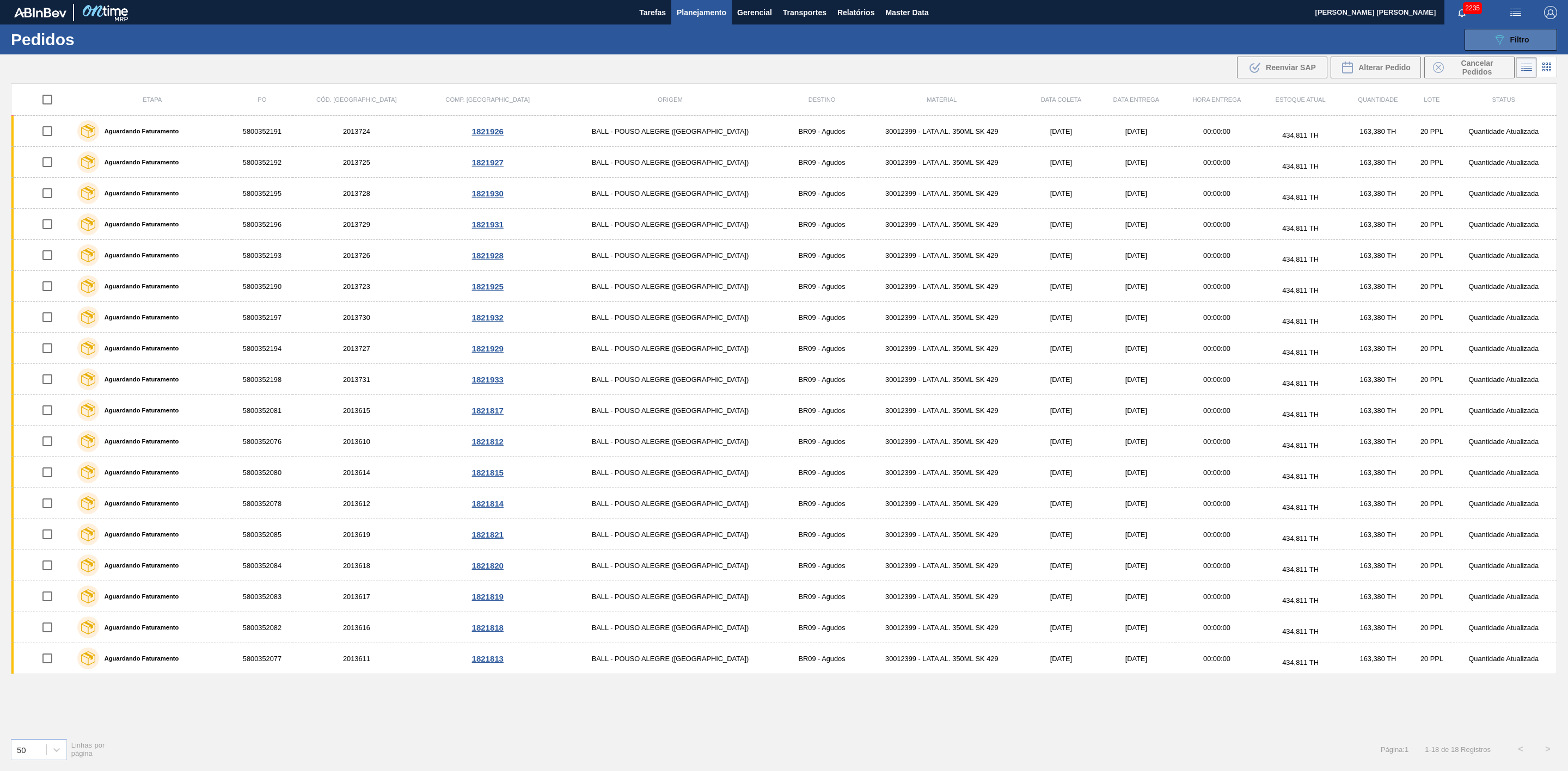
click at [1511, 44] on div "089F7B8B-B2A5-4AFE-B5C0-19BA573D28AC Filtro" at bounding box center [1511, 40] width 36 height 13
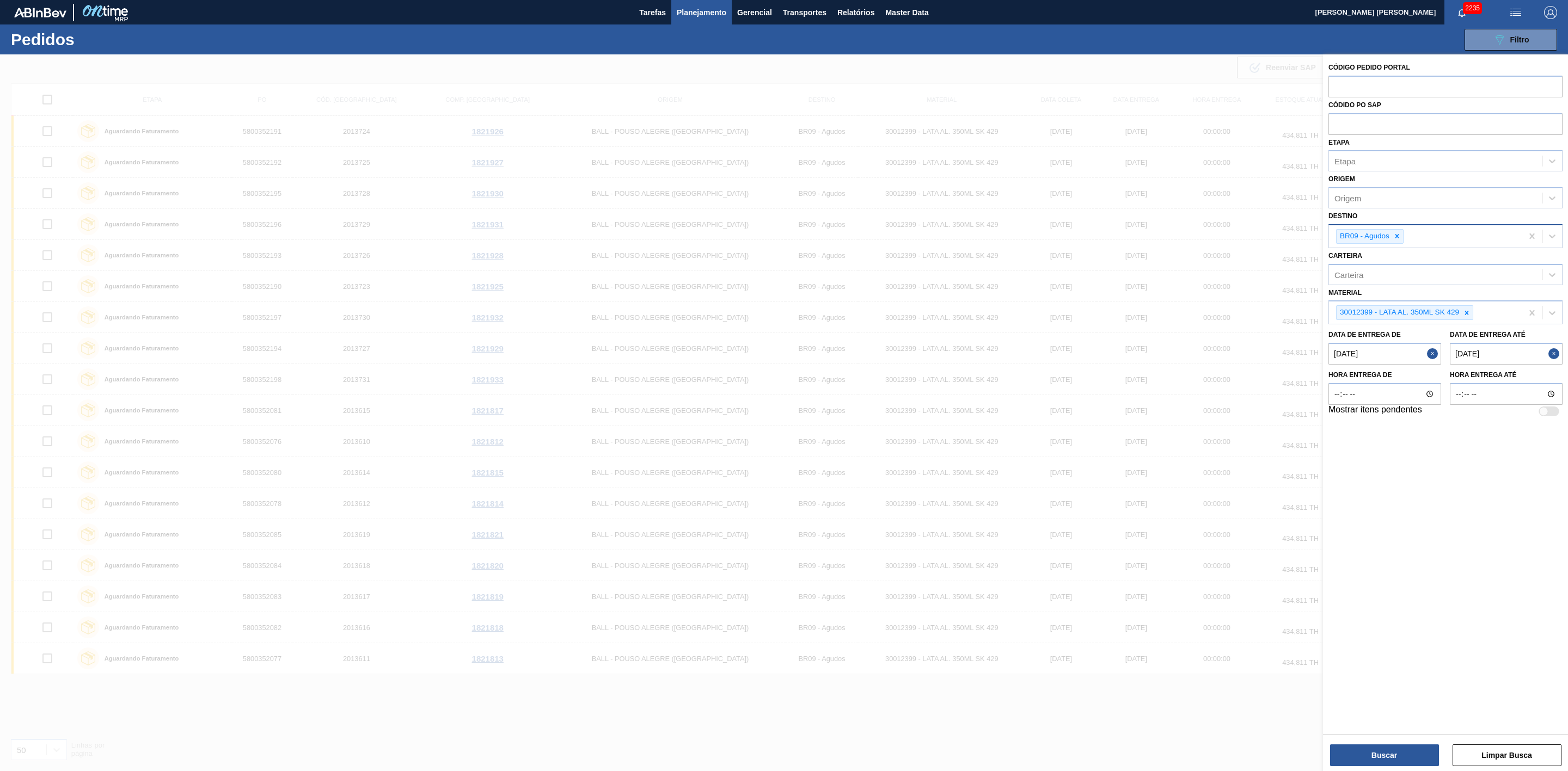
click at [1424, 238] on div "BR09 - Agudos" at bounding box center [1425, 236] width 194 height 22
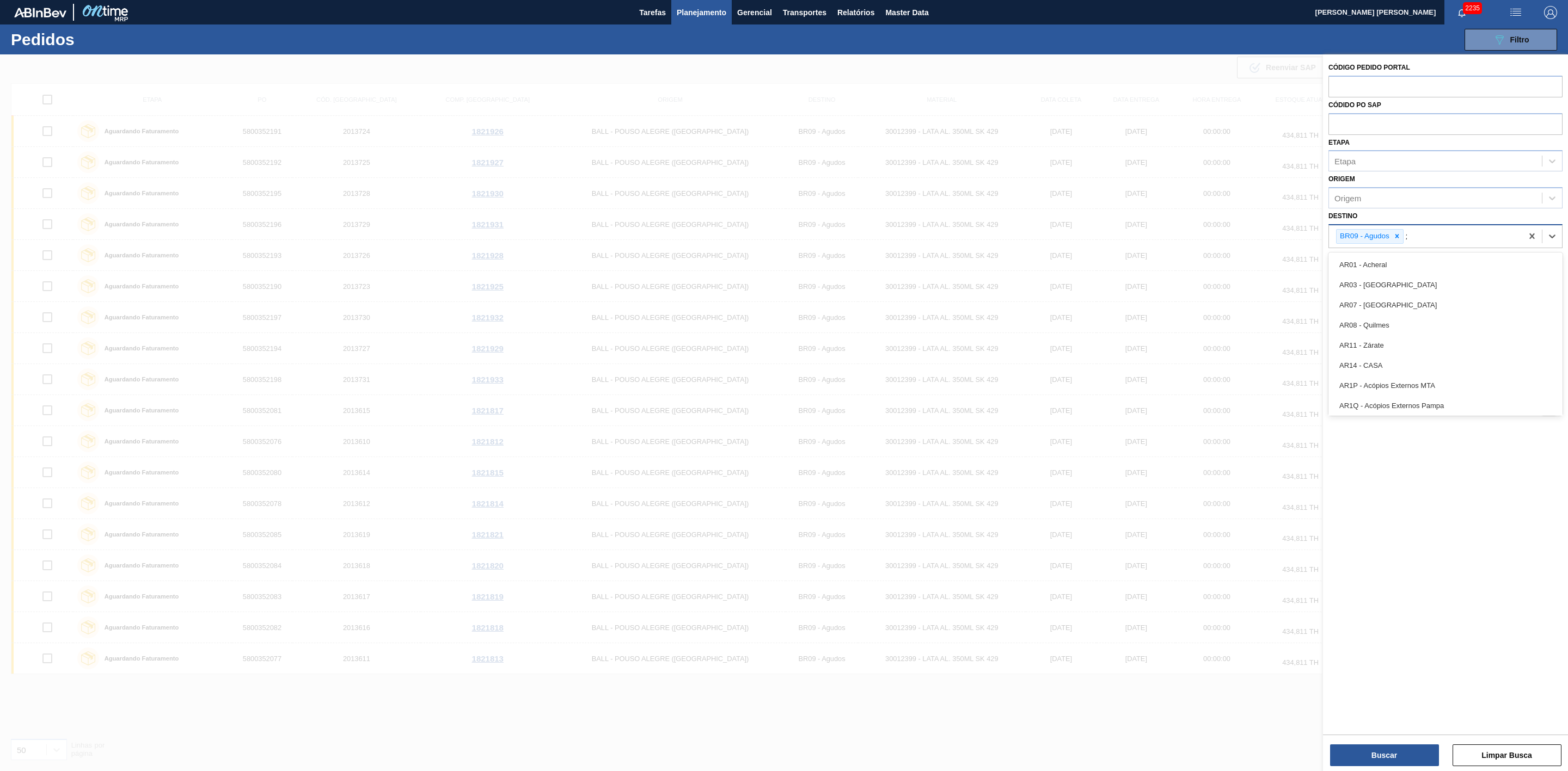
type input "21"
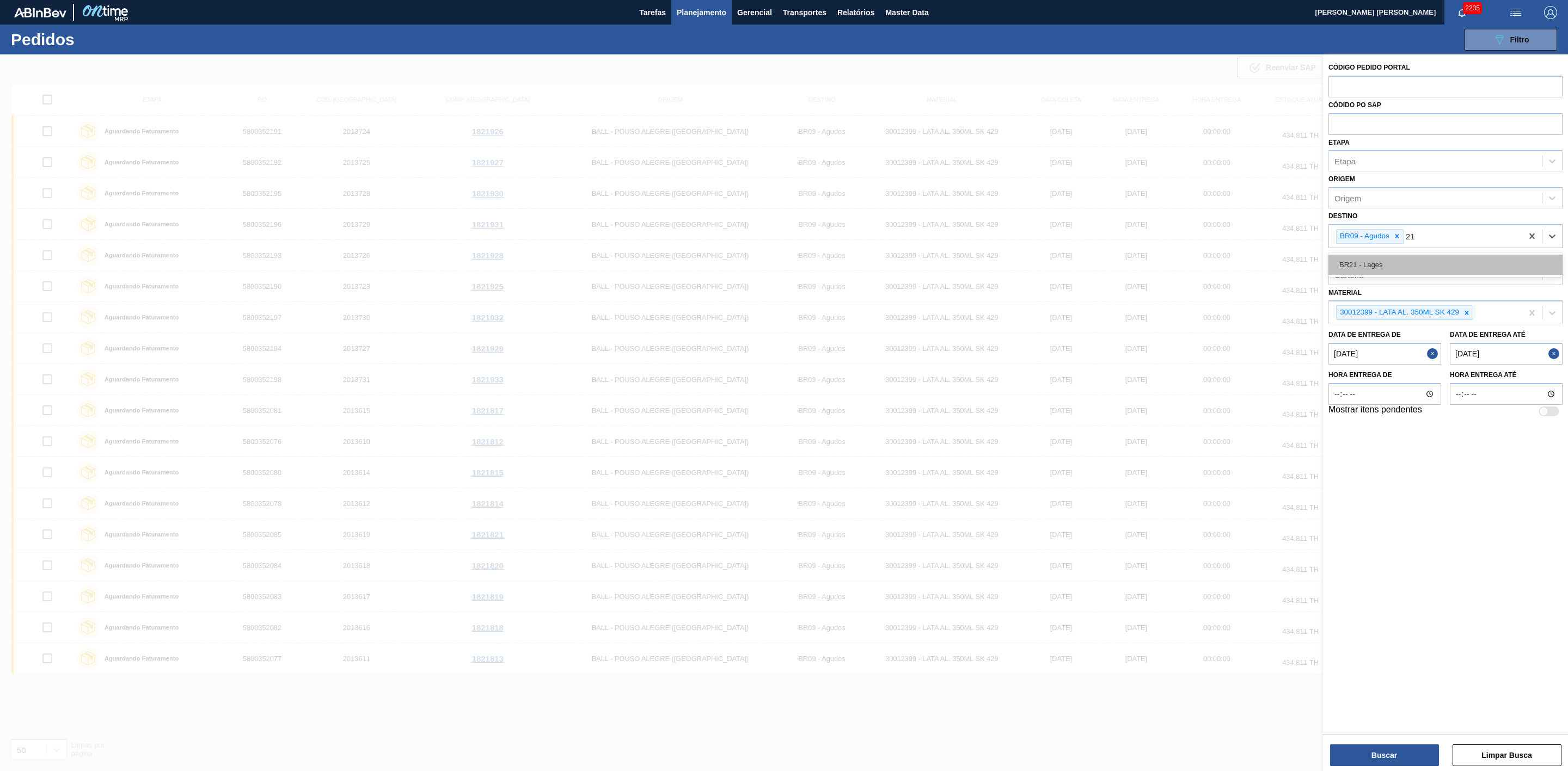
click at [1390, 263] on div "BR21 - Lages" at bounding box center [1445, 265] width 234 height 20
type input "22"
click at [1429, 262] on div "BR22 - Viamão" at bounding box center [1445, 265] width 234 height 20
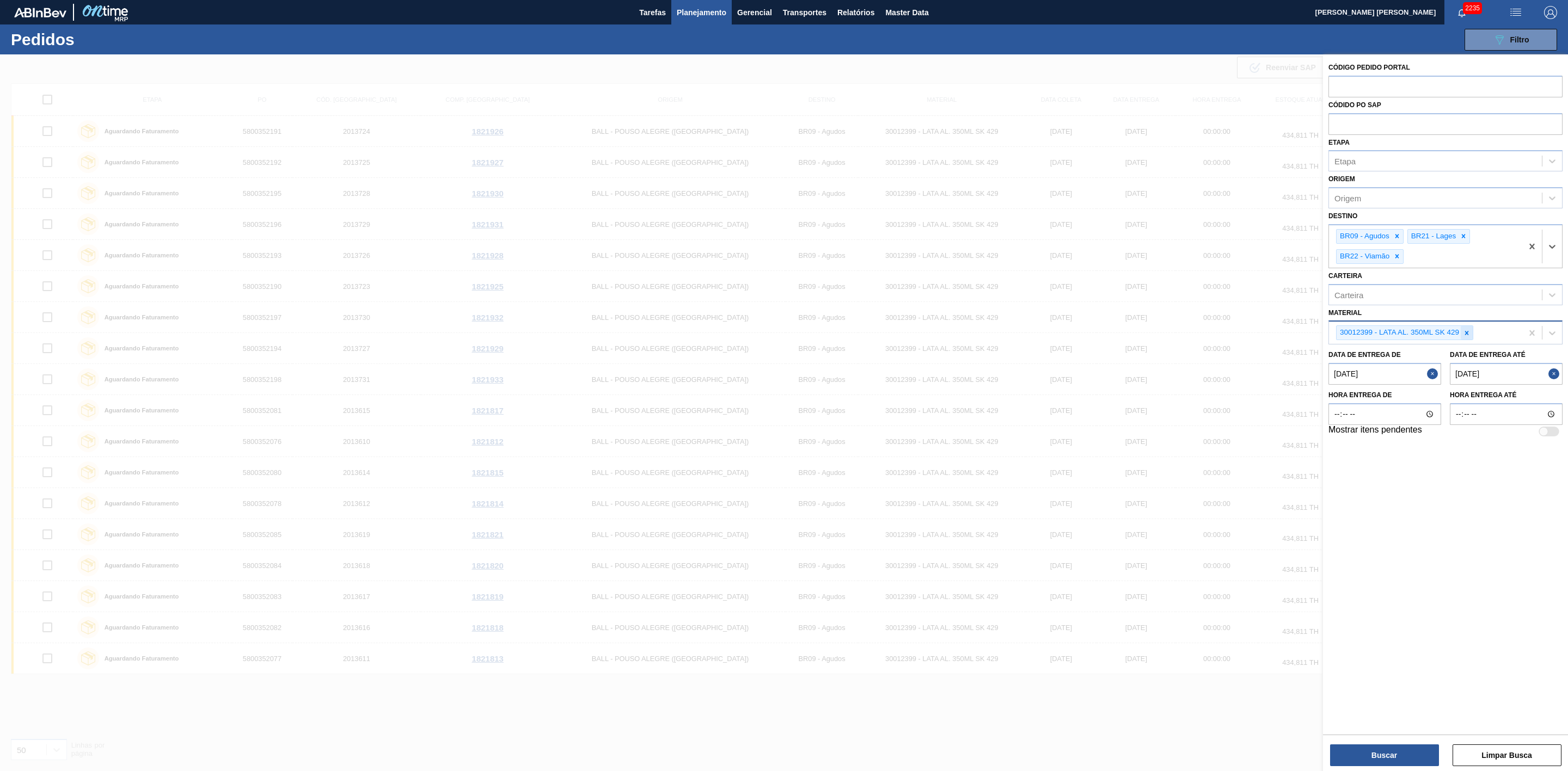
click at [1472, 333] on div at bounding box center [1467, 333] width 12 height 14
click at [1429, 374] on button "Close" at bounding box center [1434, 371] width 14 height 21
click at [1550, 373] on button "Close" at bounding box center [1555, 371] width 14 height 21
click at [1353, 165] on div "Etapa" at bounding box center [1345, 161] width 21 height 9
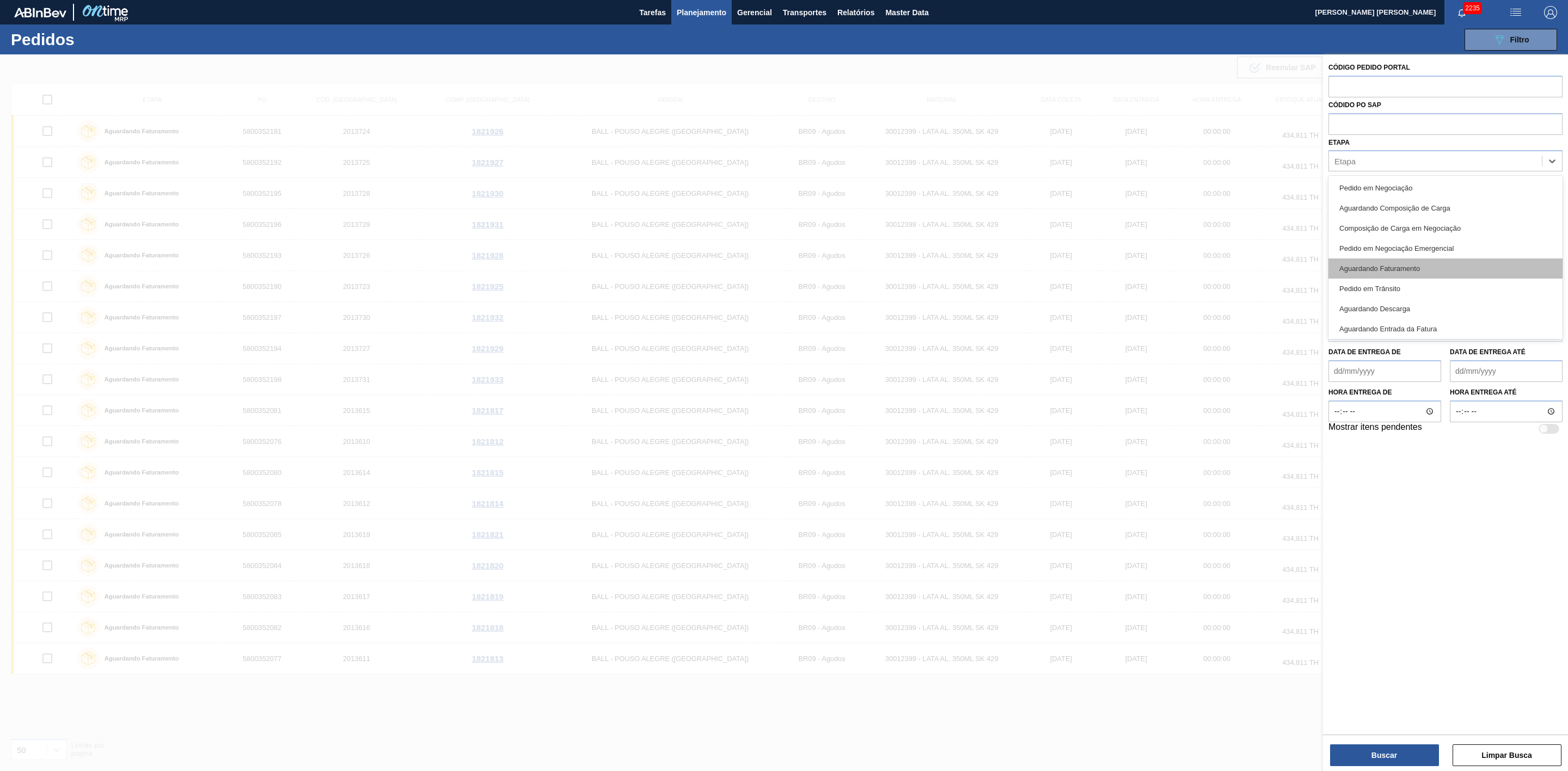
click at [1422, 267] on div "Aguardando Faturamento" at bounding box center [1445, 268] width 234 height 20
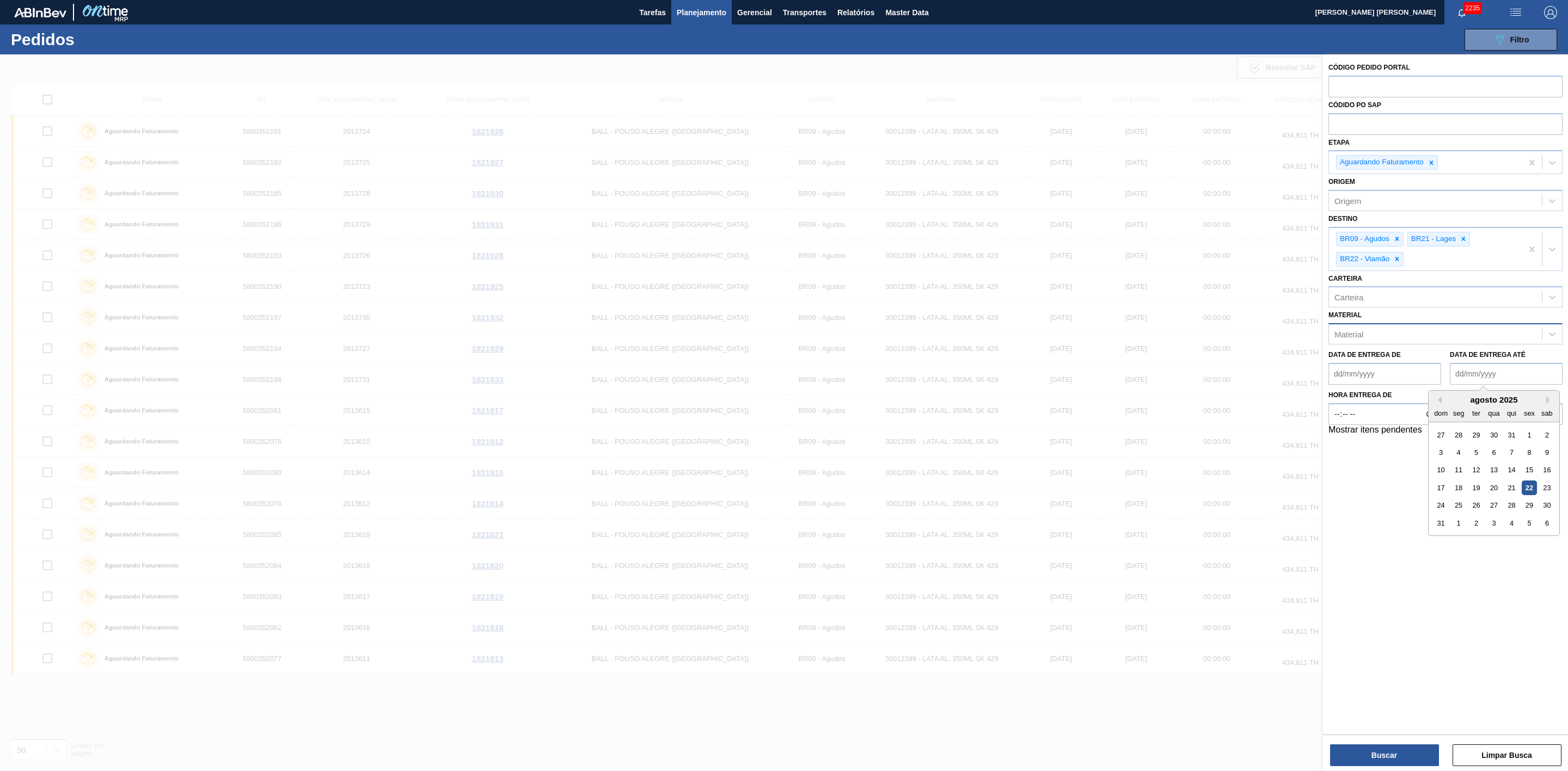
click at [1513, 379] on até "Data de Entrega até" at bounding box center [1506, 374] width 113 height 21
click at [1429, 405] on div "dom seg ter qua qui sex sab" at bounding box center [1494, 413] width 131 height 17
click at [1542, 487] on div "23" at bounding box center [1547, 488] width 15 height 15
type até "[DATE]"
click at [1377, 748] on button "Buscar" at bounding box center [1384, 755] width 109 height 21
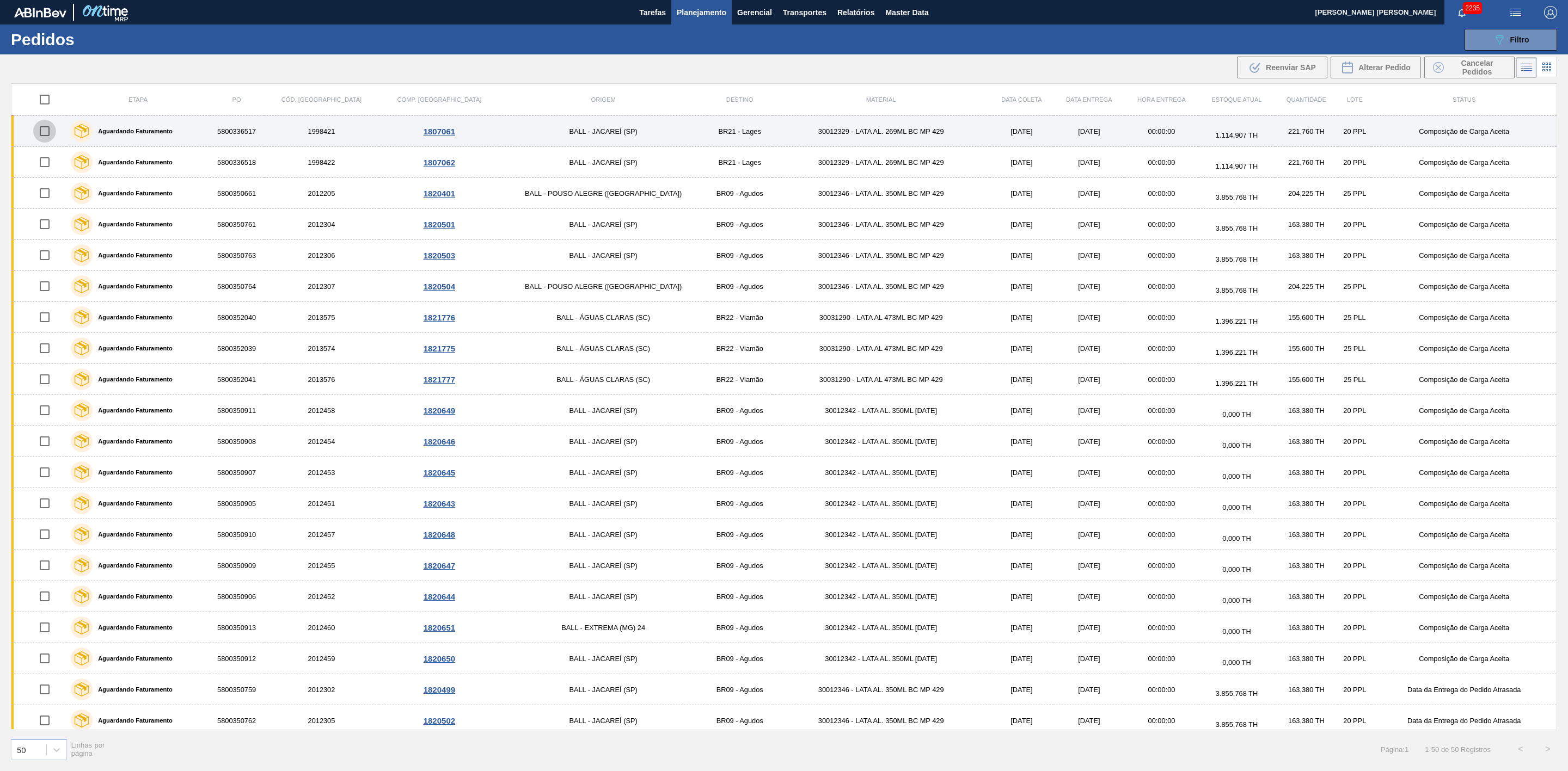
click at [46, 132] on input "checkbox" at bounding box center [45, 131] width 23 height 23
checkbox input "true"
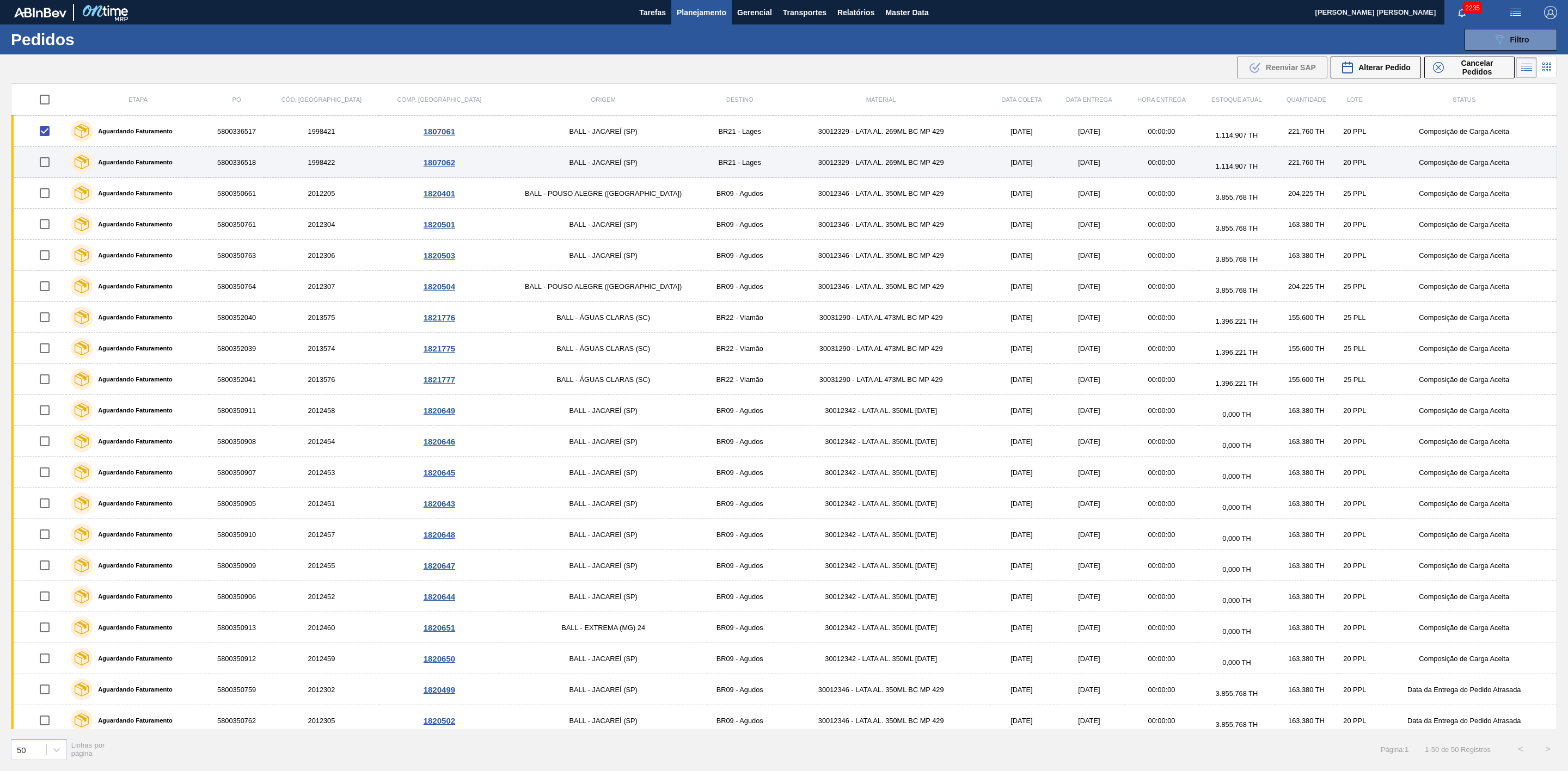
click at [46, 165] on input "checkbox" at bounding box center [45, 162] width 23 height 23
checkbox input "true"
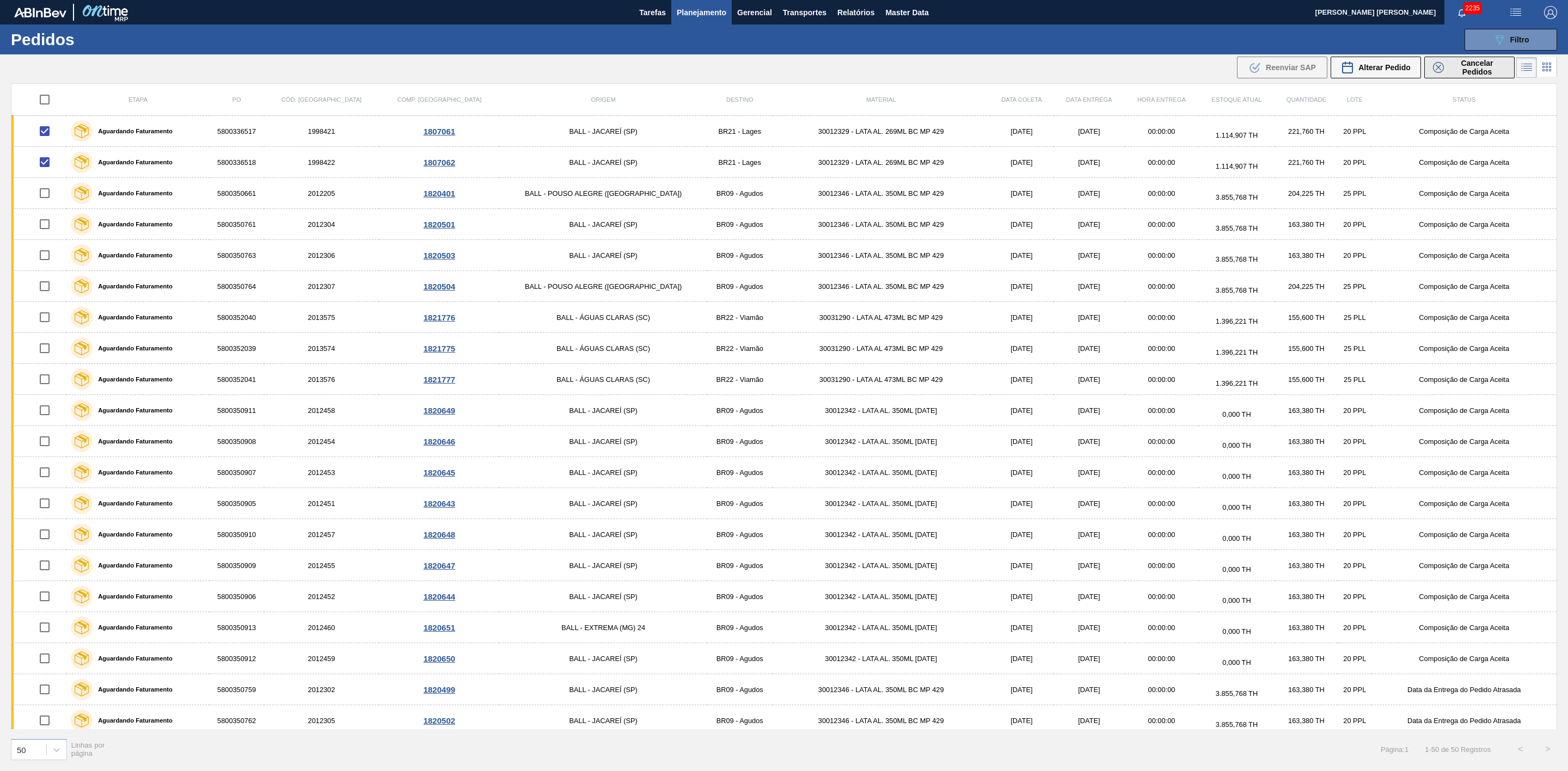
click at [1472, 70] on span "Cancelar Pedidos" at bounding box center [1477, 67] width 58 height 17
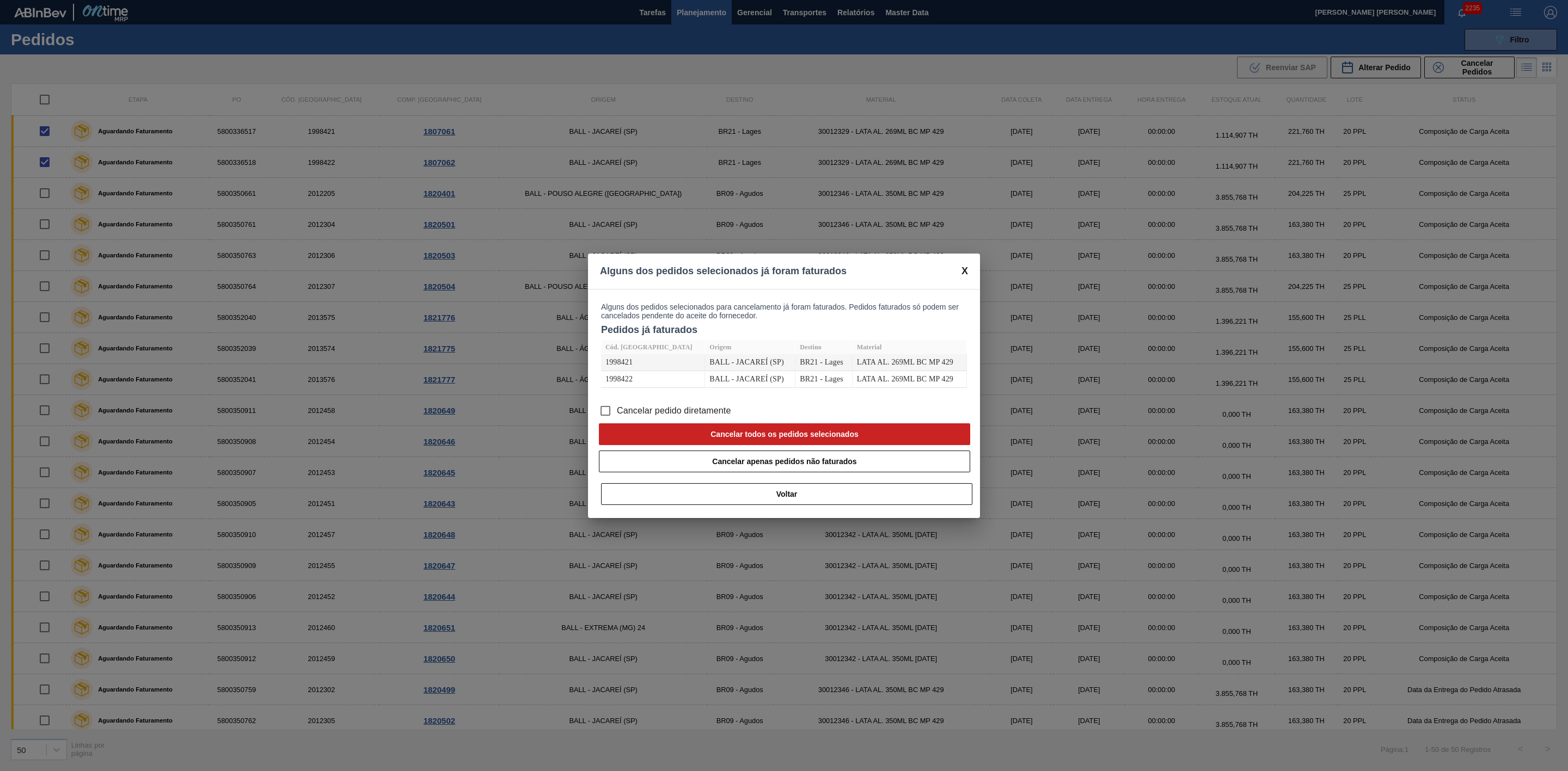
click at [629, 411] on span "Cancelar pedido diretamente" at bounding box center [674, 410] width 114 height 13
click at [617, 411] on input "Cancelar pedido diretamente" at bounding box center [605, 411] width 23 height 23
click at [762, 433] on button "Cancelar todos os pedidos selecionados" at bounding box center [785, 434] width 371 height 21
checkbox input "false"
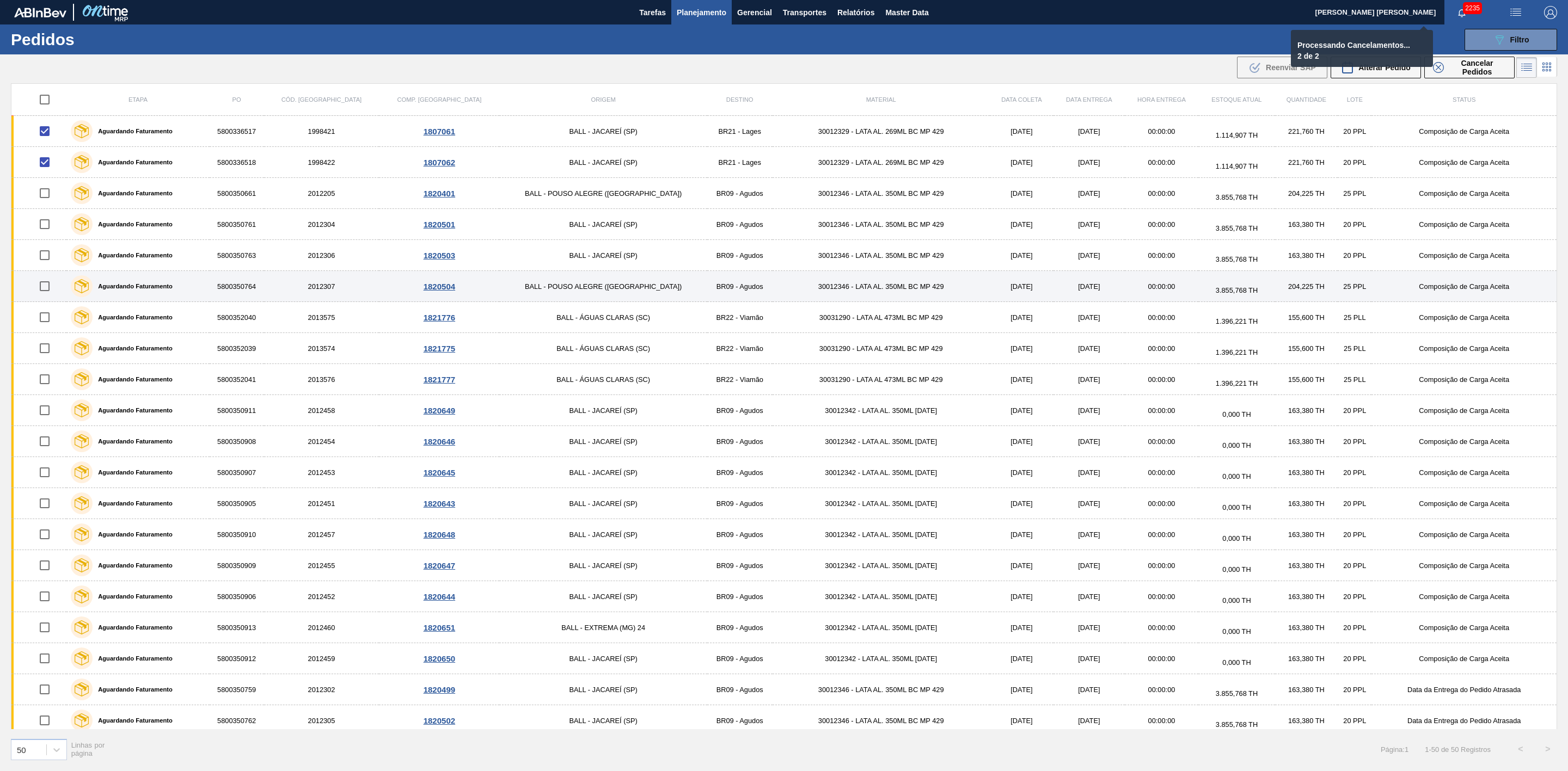
checkbox input "false"
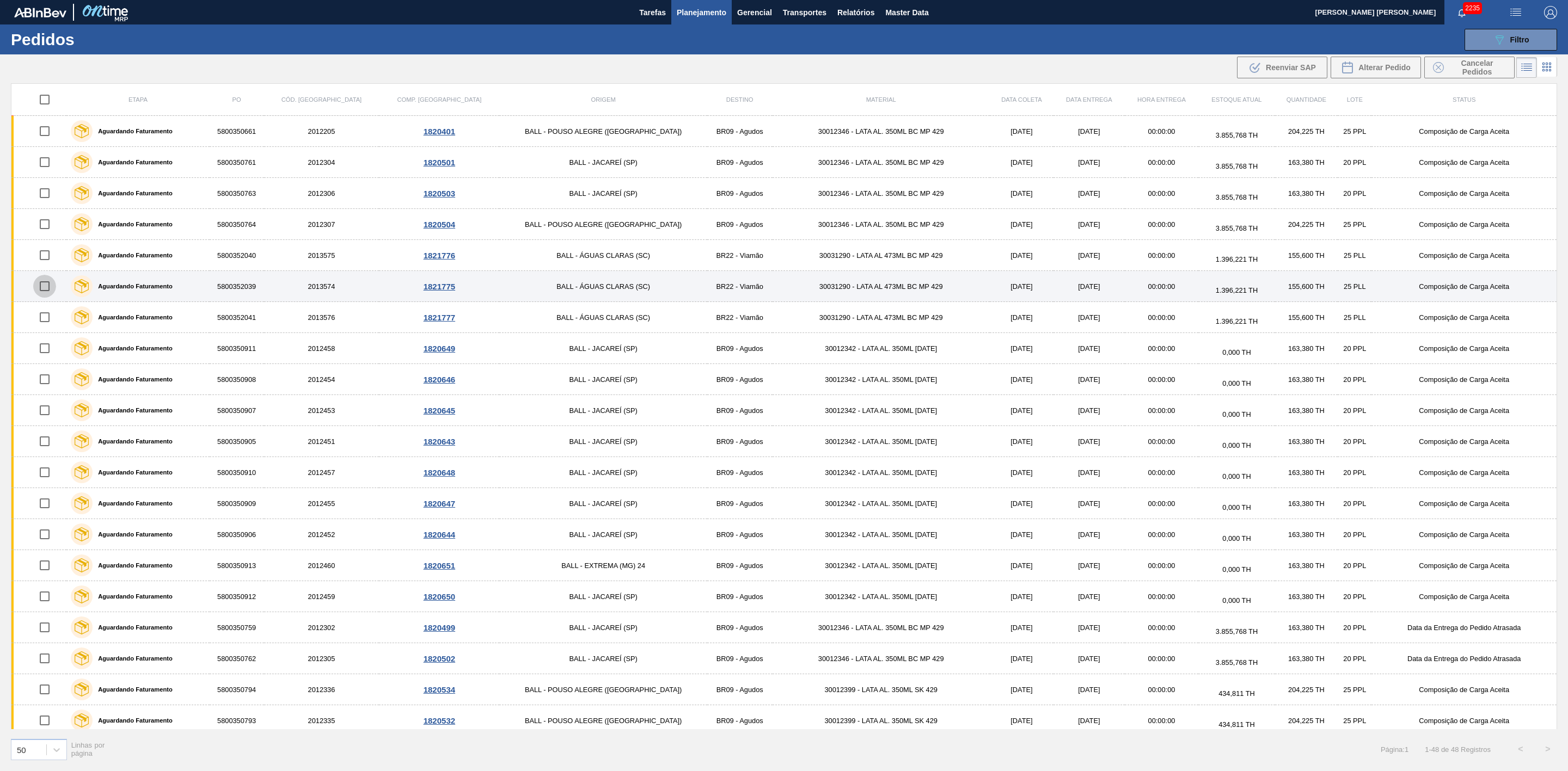
click at [48, 288] on input "checkbox" at bounding box center [45, 286] width 23 height 23
checkbox input "true"
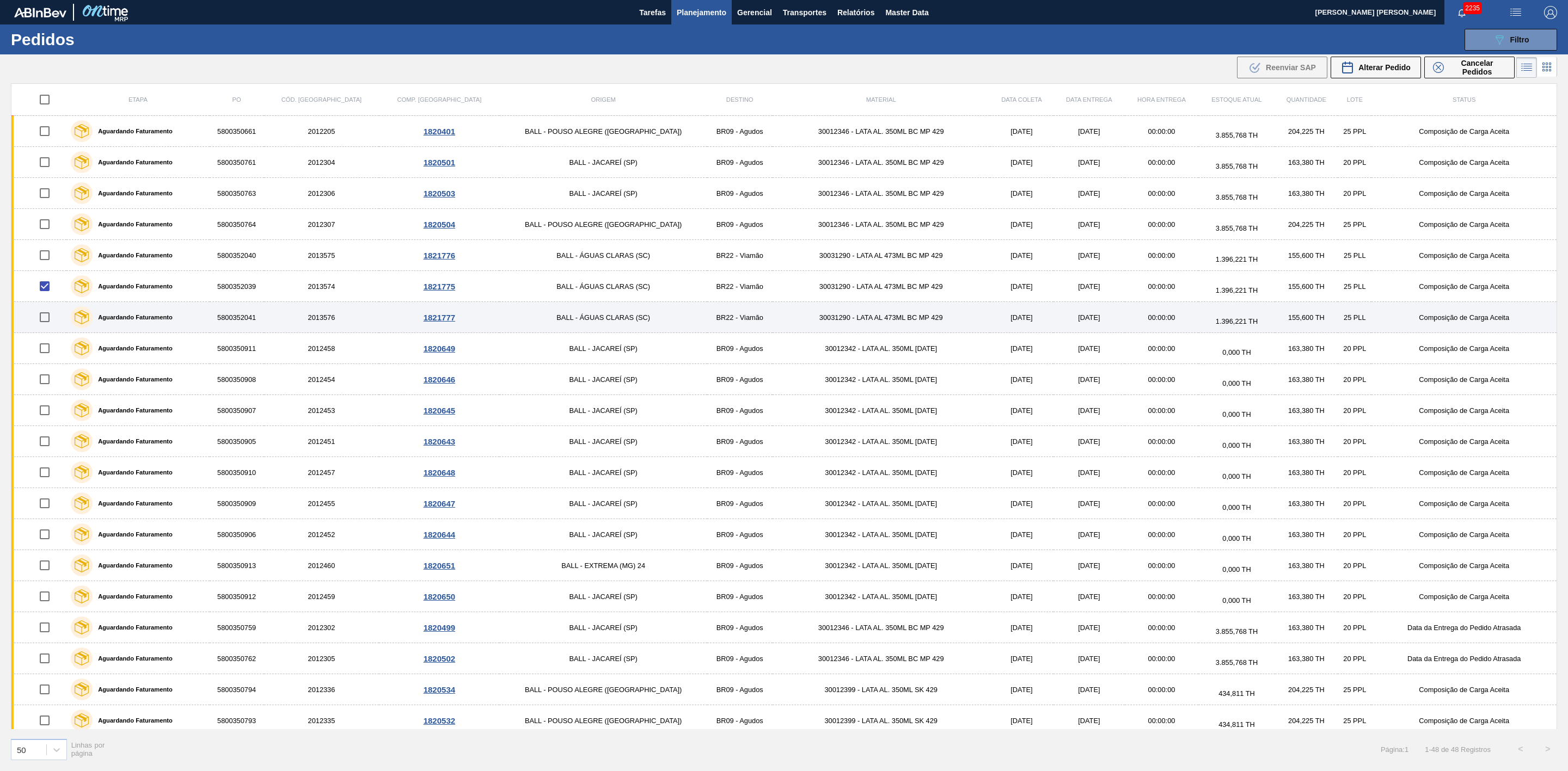
click at [46, 322] on input "checkbox" at bounding box center [45, 317] width 23 height 23
checkbox input "true"
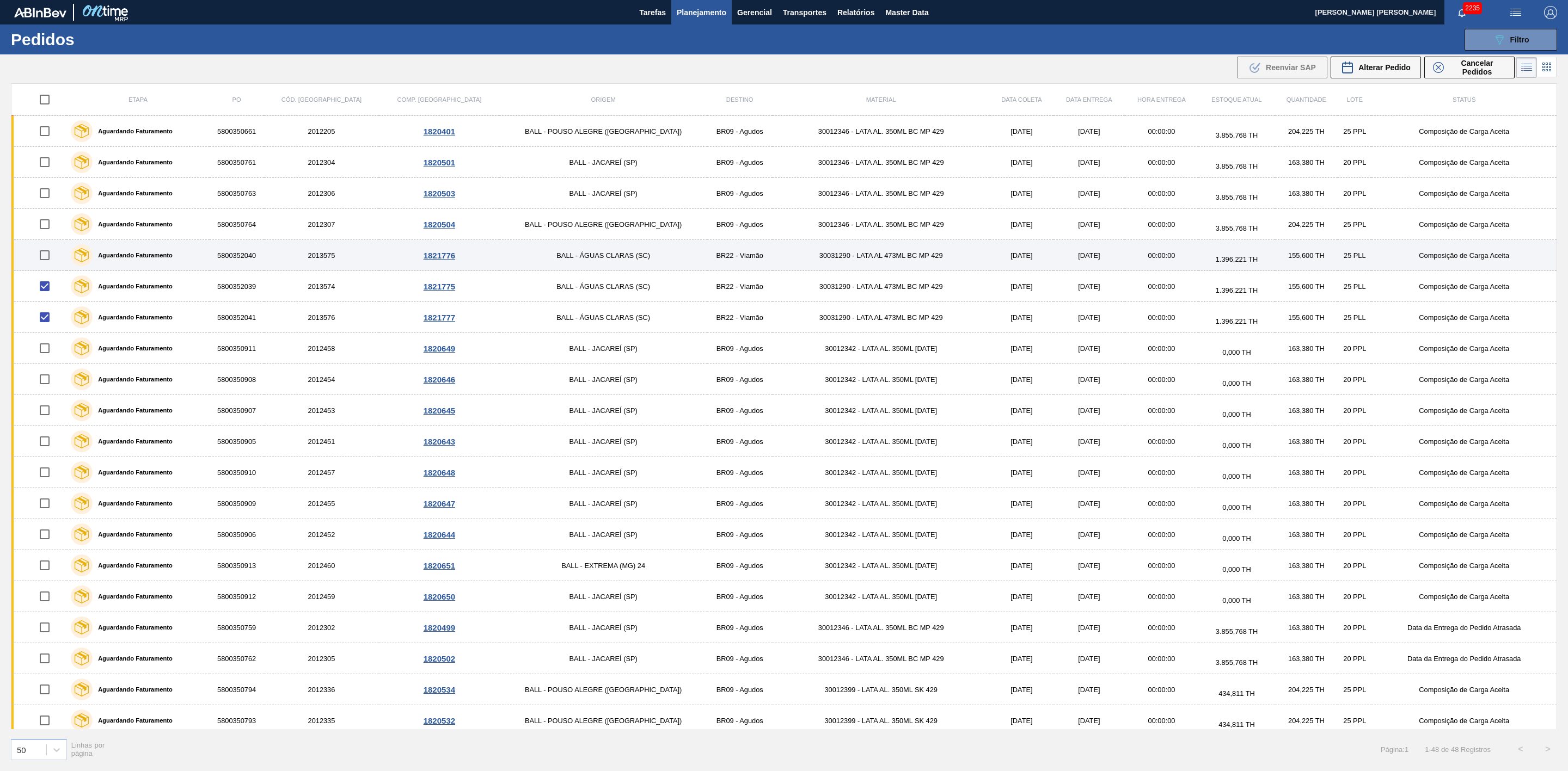
click at [44, 256] on input "checkbox" at bounding box center [45, 256] width 23 height 23
checkbox input "true"
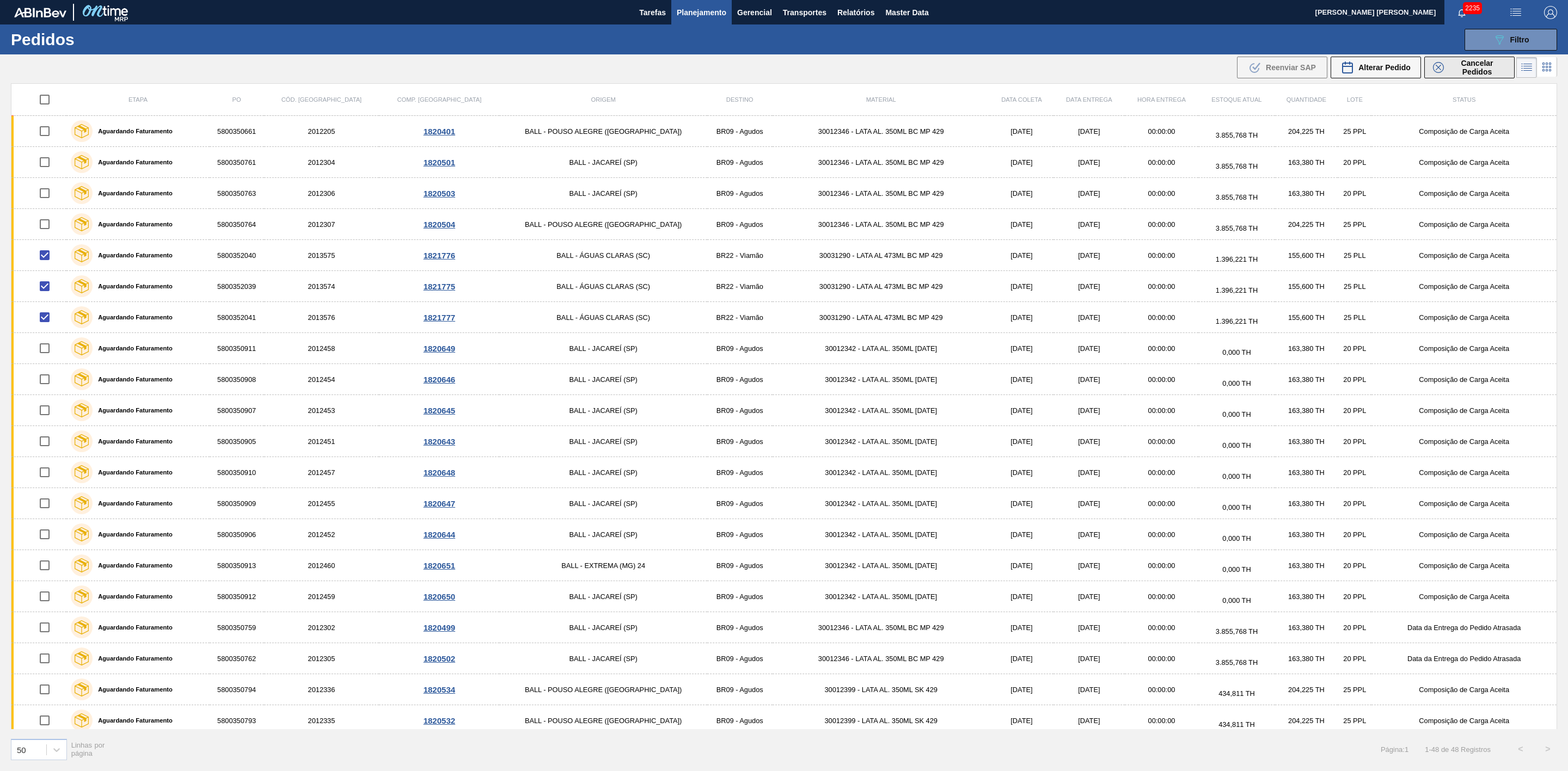
click at [1448, 64] on span "Cancelar Pedidos" at bounding box center [1477, 67] width 58 height 17
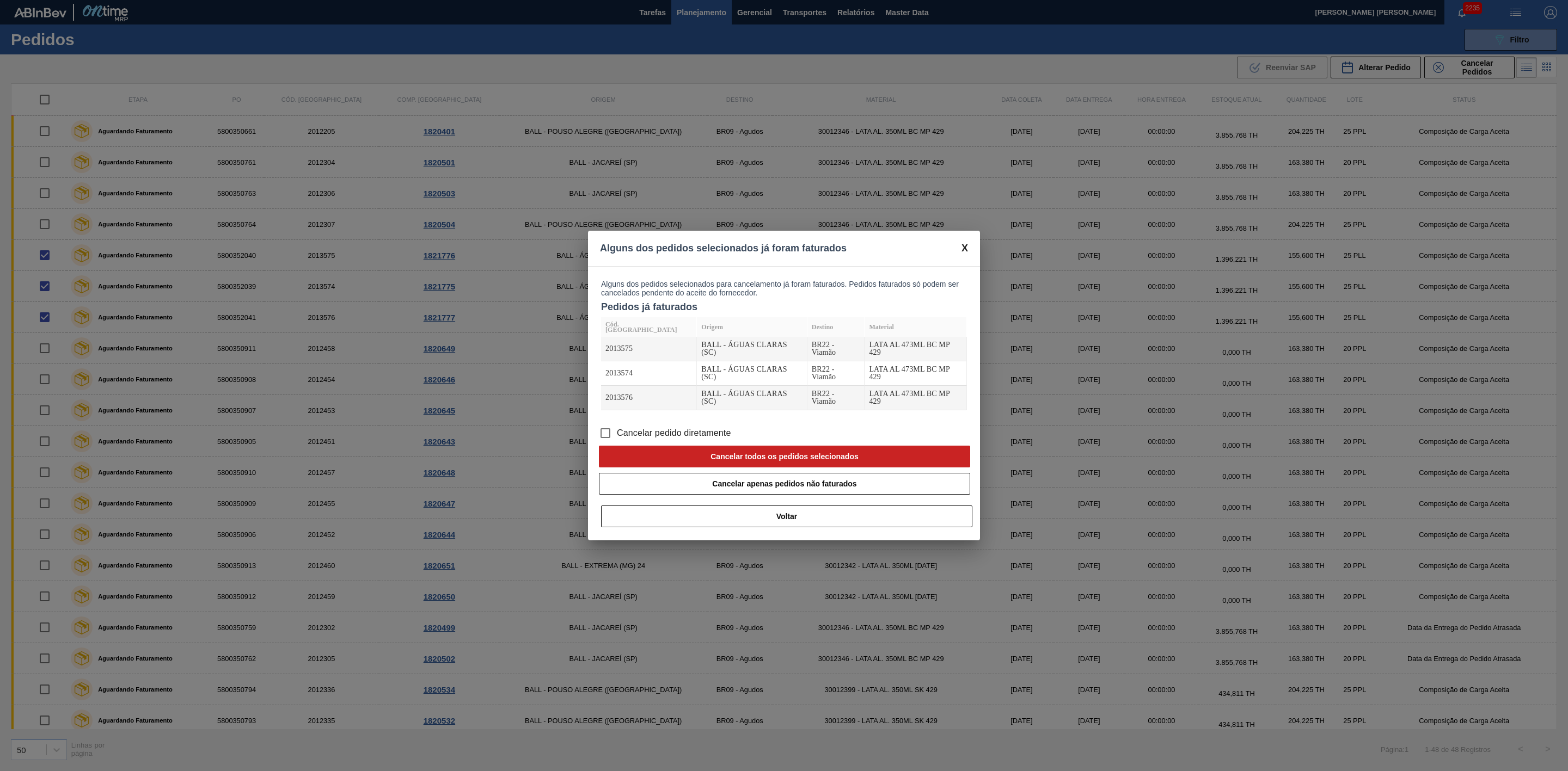
click at [688, 427] on span "Cancelar pedido diretamente" at bounding box center [674, 433] width 114 height 13
click at [617, 422] on input "Cancelar pedido diretamente" at bounding box center [605, 433] width 23 height 23
click at [737, 445] on button "Cancelar todos os pedidos selecionados" at bounding box center [785, 456] width 371 height 21
checkbox input "false"
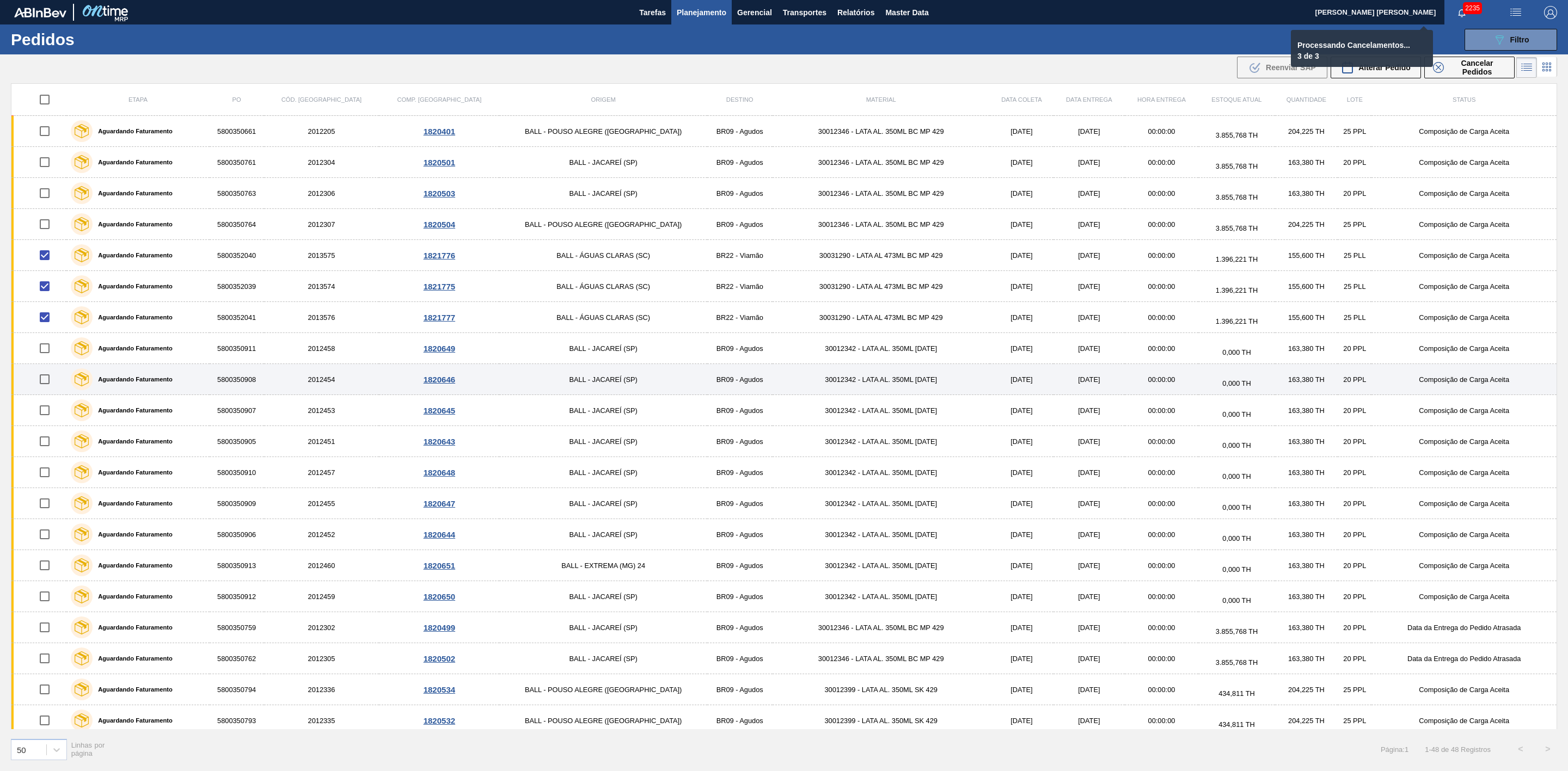
checkbox input "false"
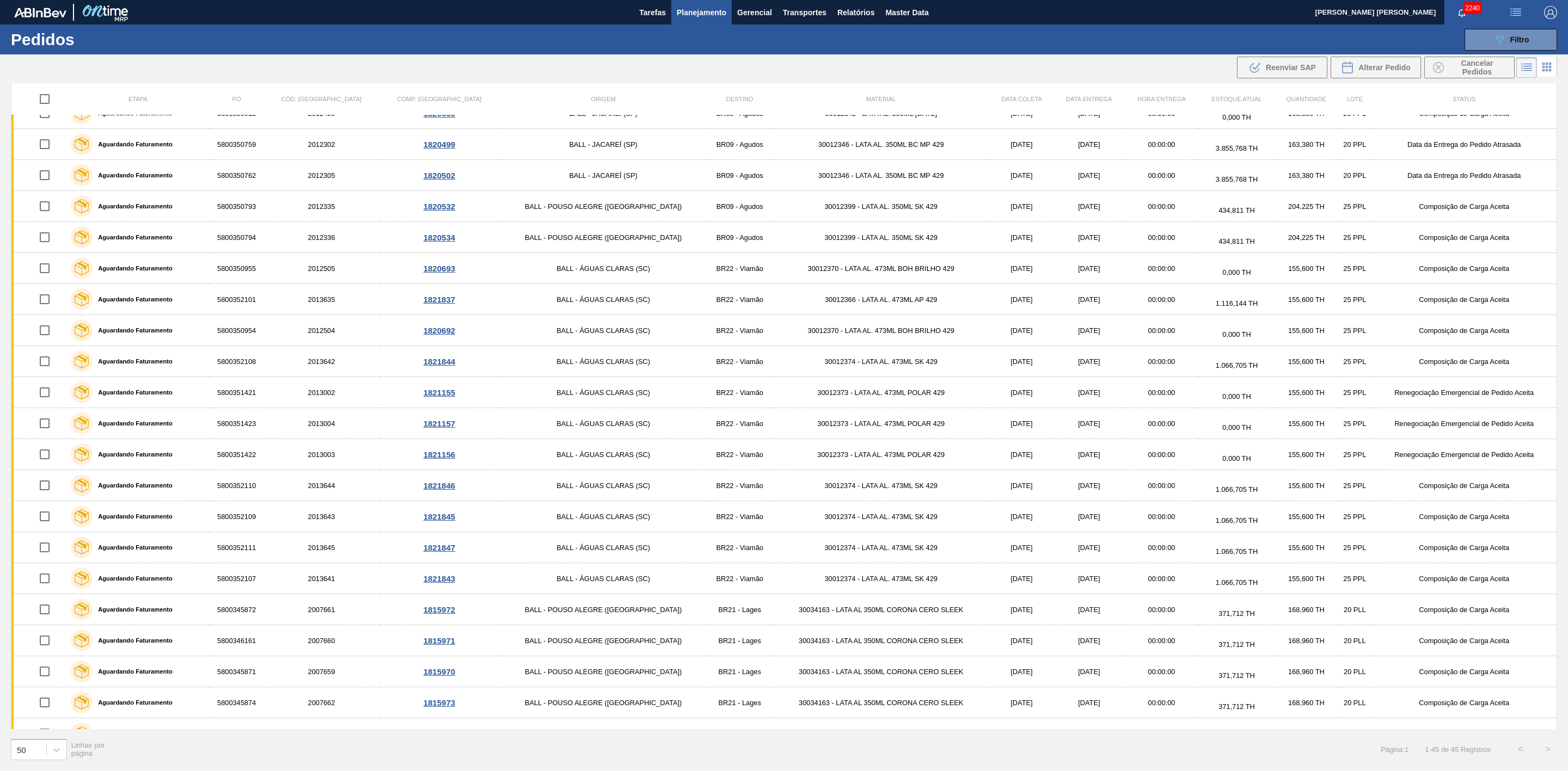
scroll to position [490, 0]
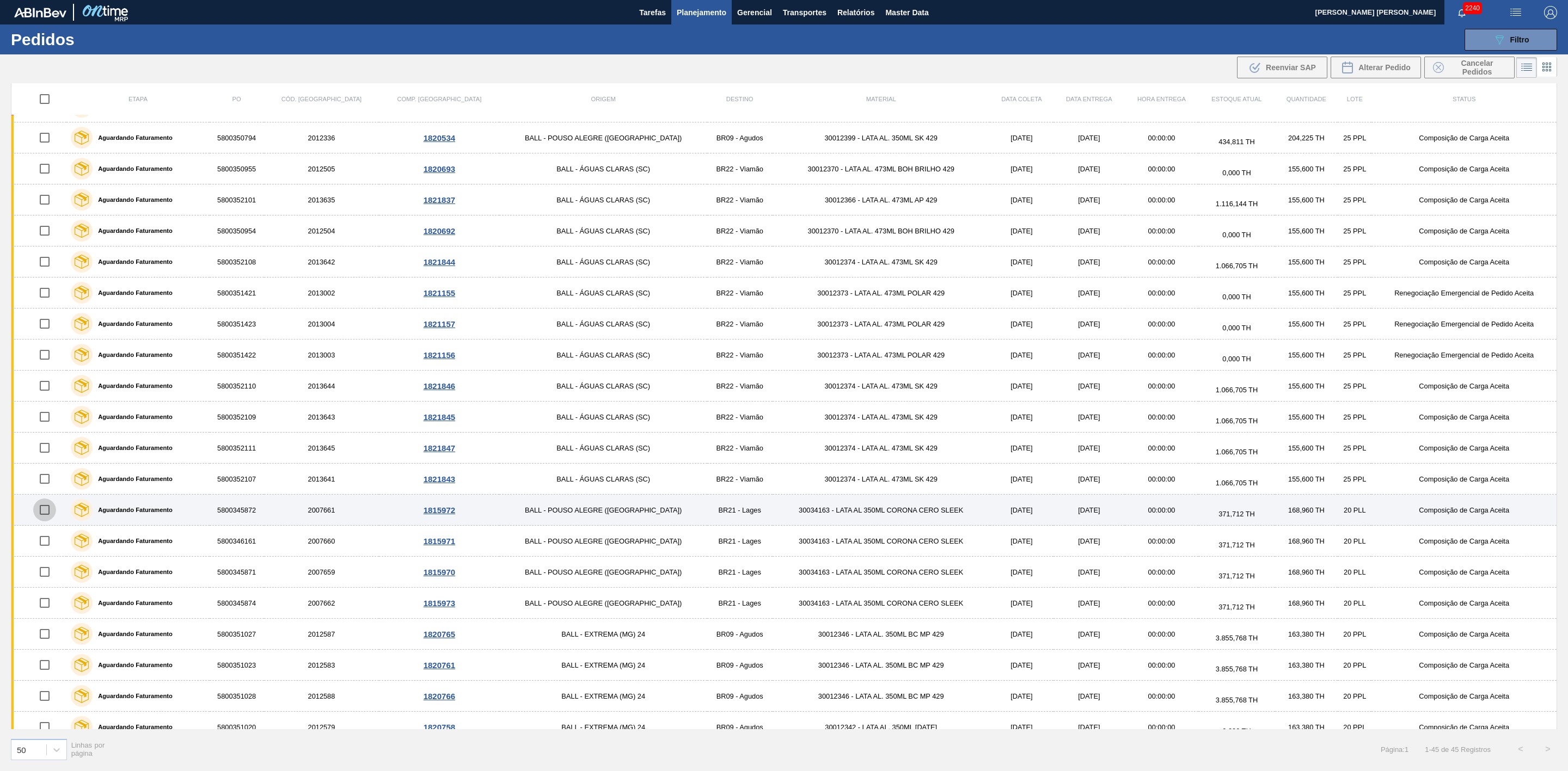
click at [49, 518] on input "checkbox" at bounding box center [45, 510] width 23 height 23
checkbox input "true"
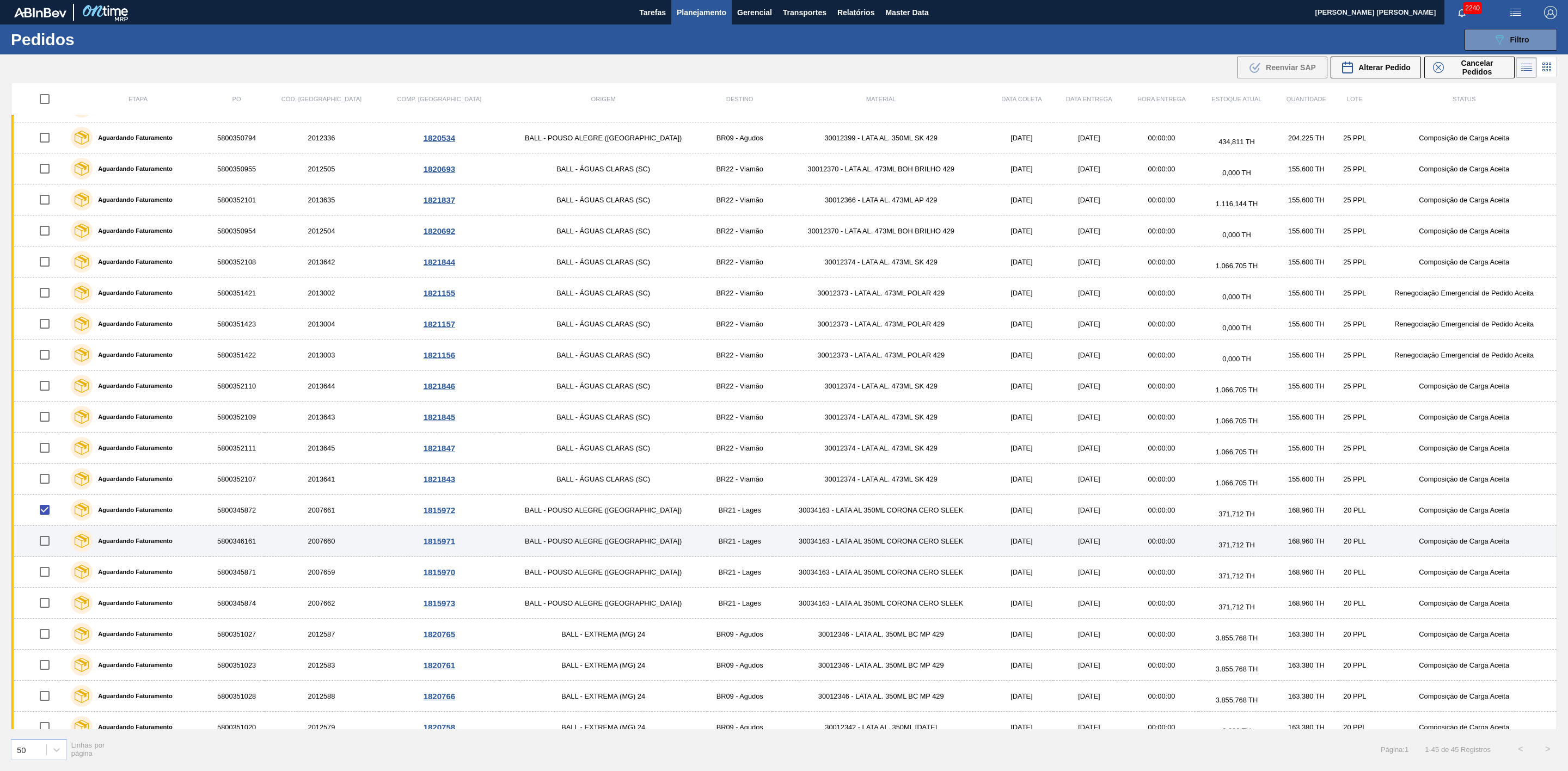
click at [51, 548] on input "checkbox" at bounding box center [45, 541] width 23 height 23
checkbox input "true"
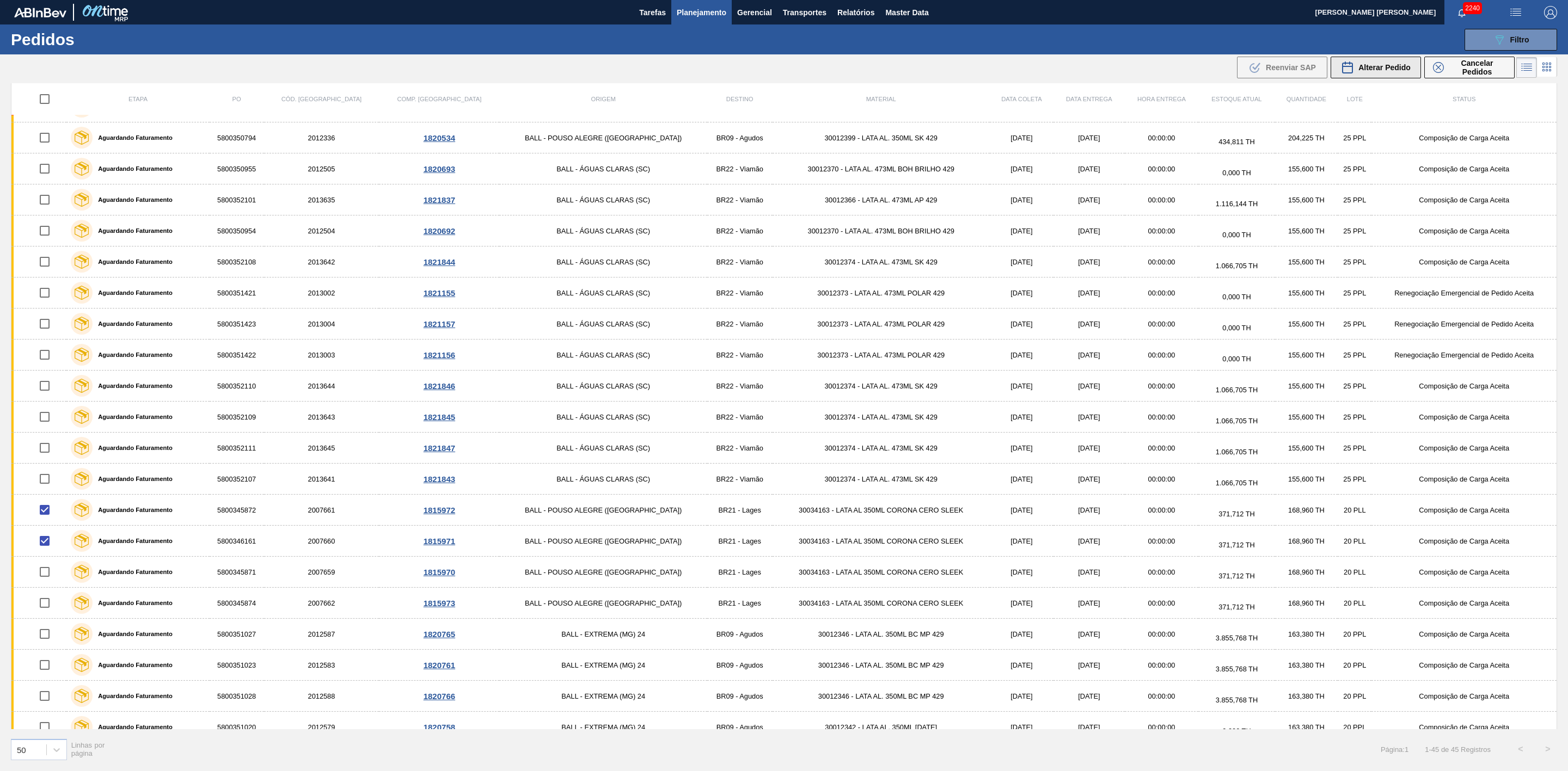
click at [1393, 69] on span "Alterar Pedido" at bounding box center [1384, 67] width 52 height 9
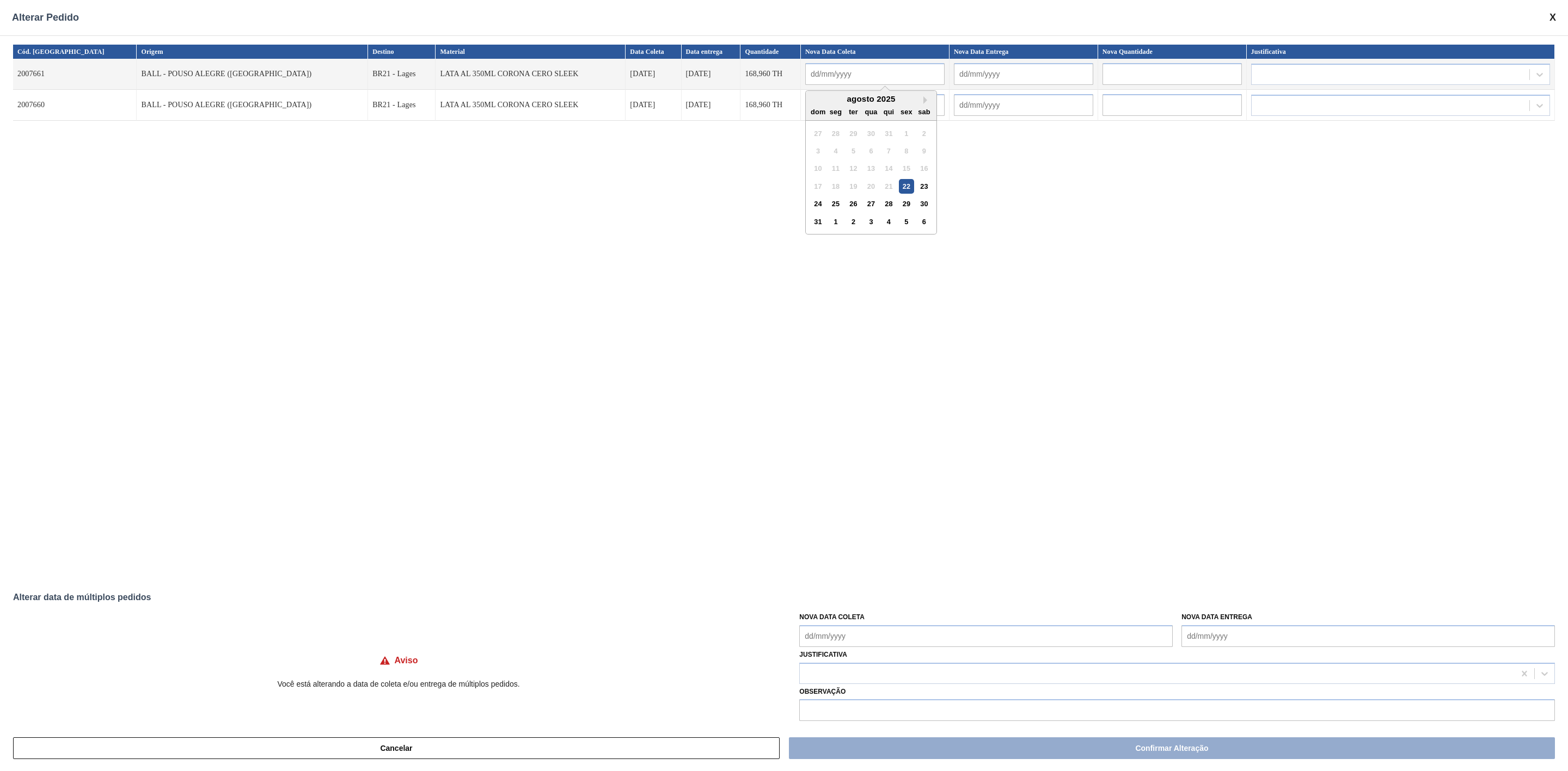
click at [805, 77] on input "text" at bounding box center [875, 74] width 139 height 21
click at [899, 186] on div "22" at bounding box center [906, 186] width 15 height 15
type input "[DATE]"
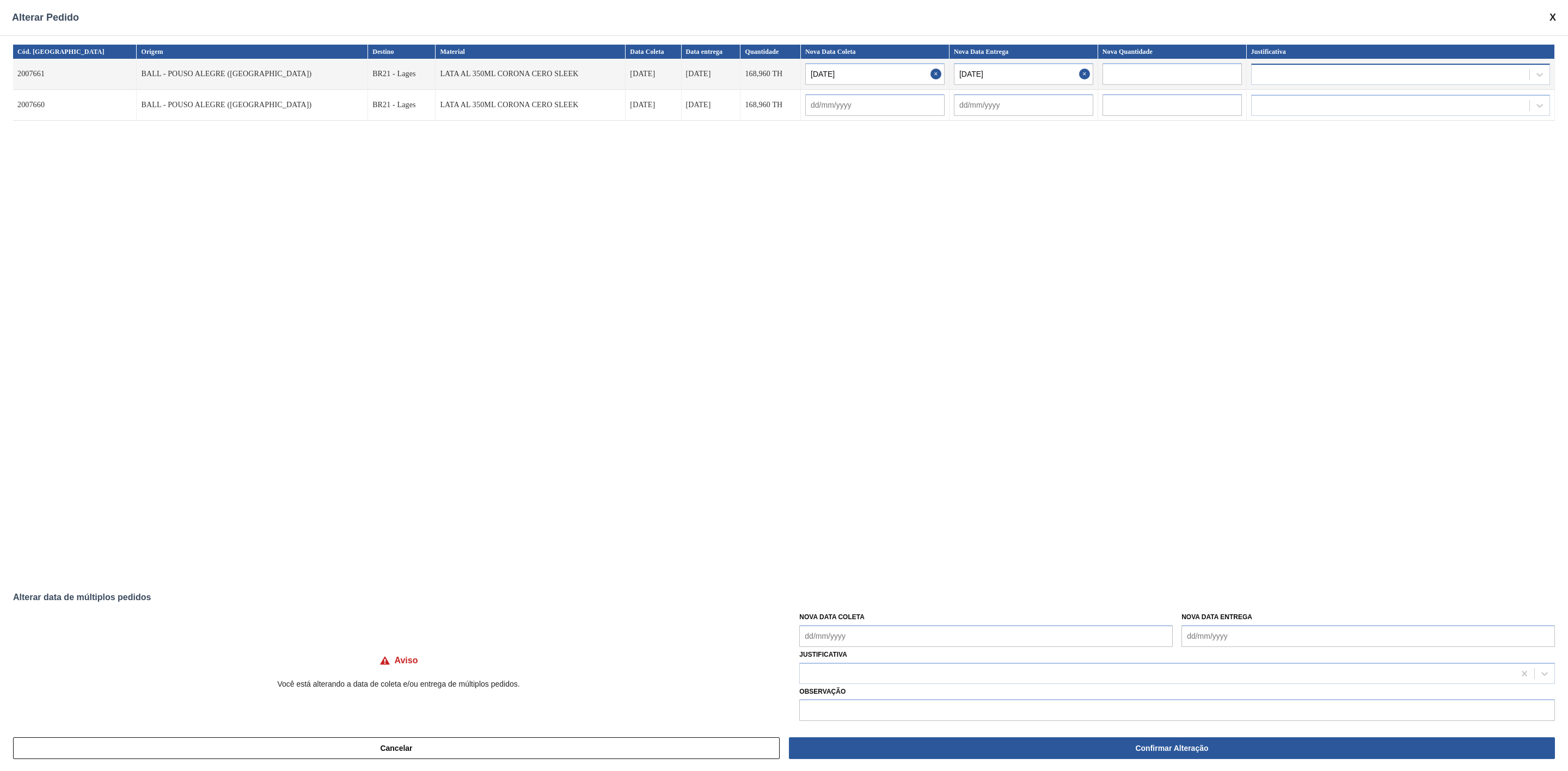
click at [1319, 77] on div at bounding box center [1390, 74] width 278 height 16
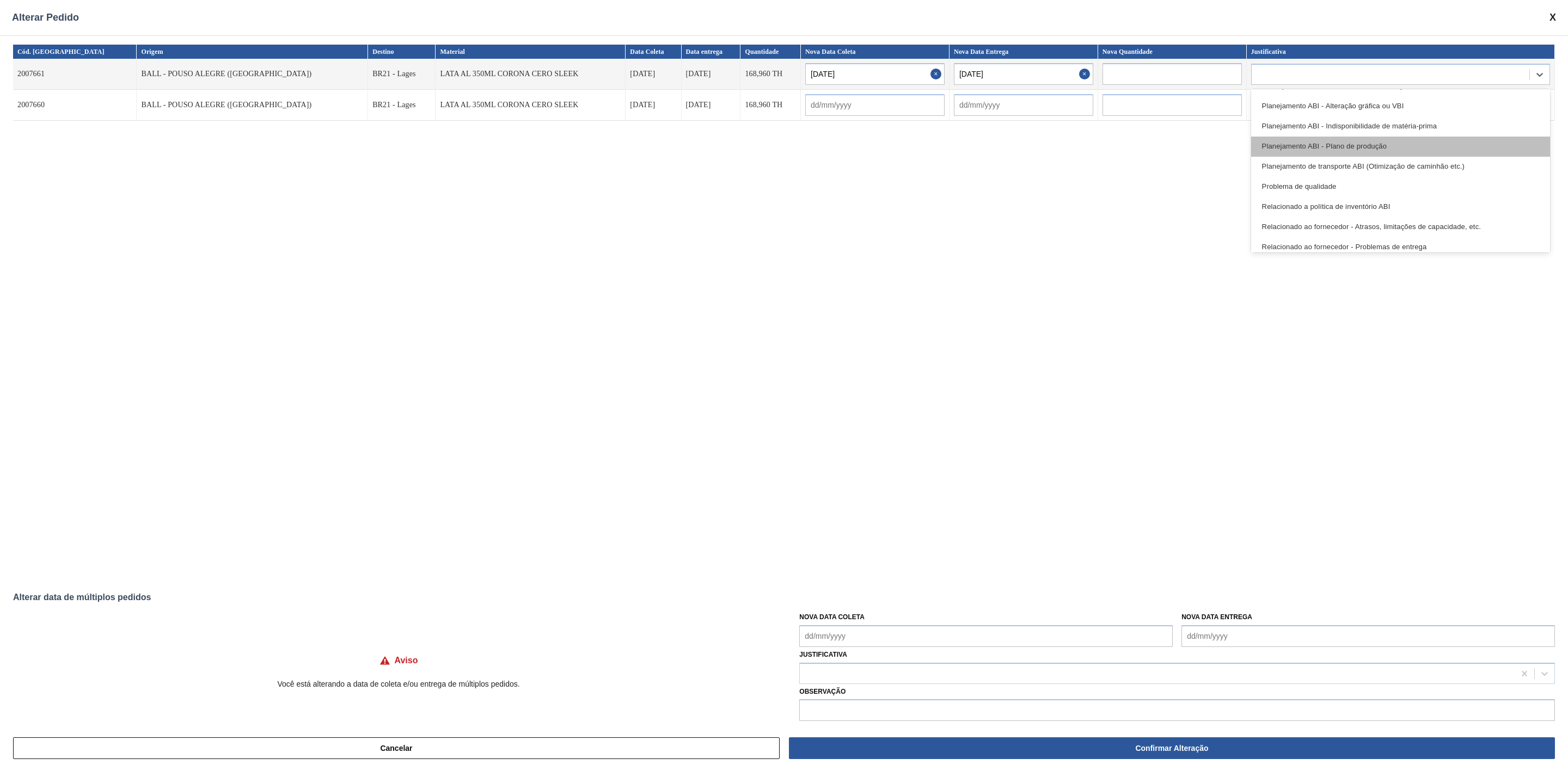
scroll to position [163, 0]
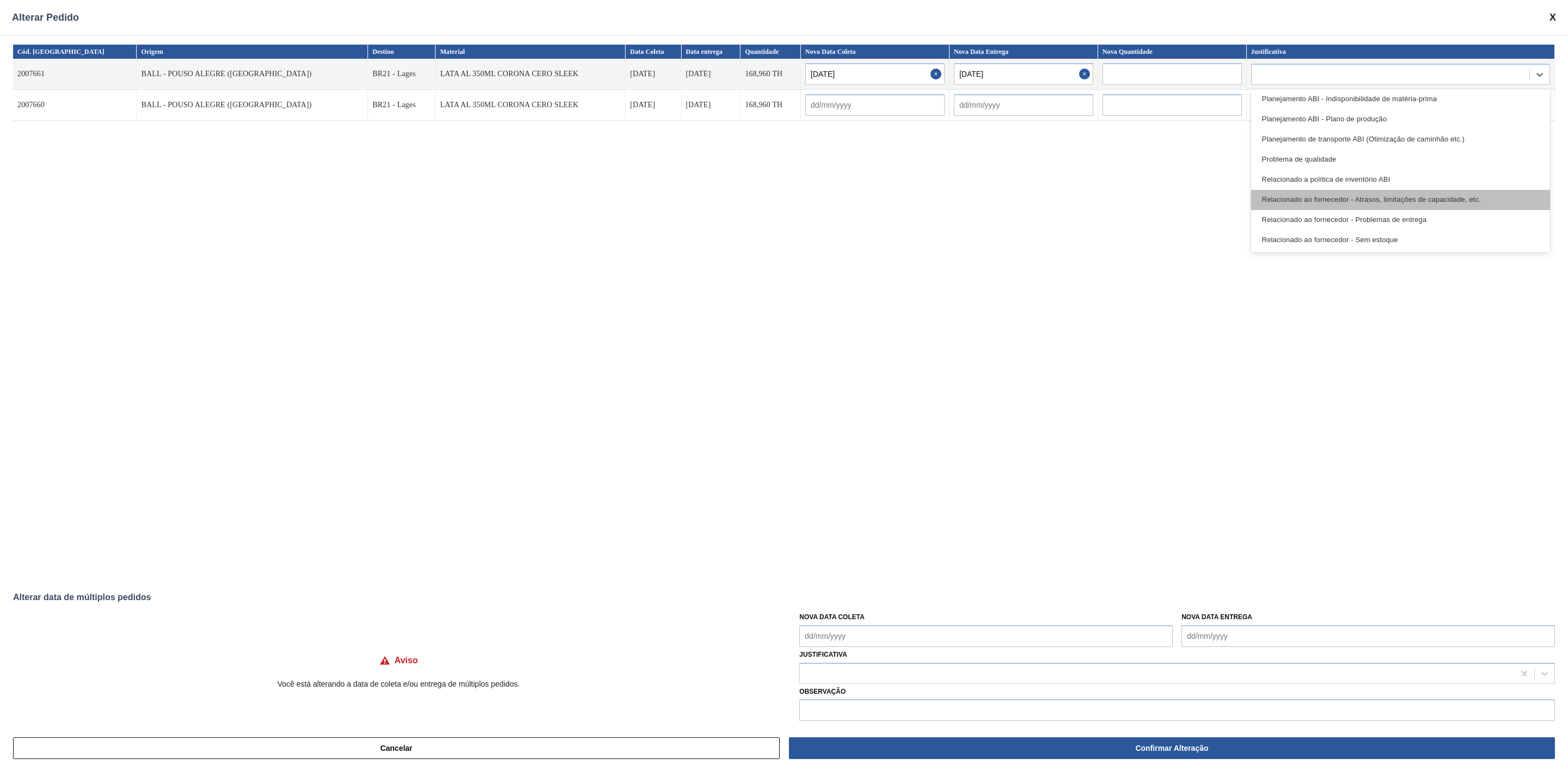
click at [1431, 194] on div "Relacionado ao fornecedor - Atrasos, limitações de capacidade, etc." at bounding box center [1400, 200] width 299 height 20
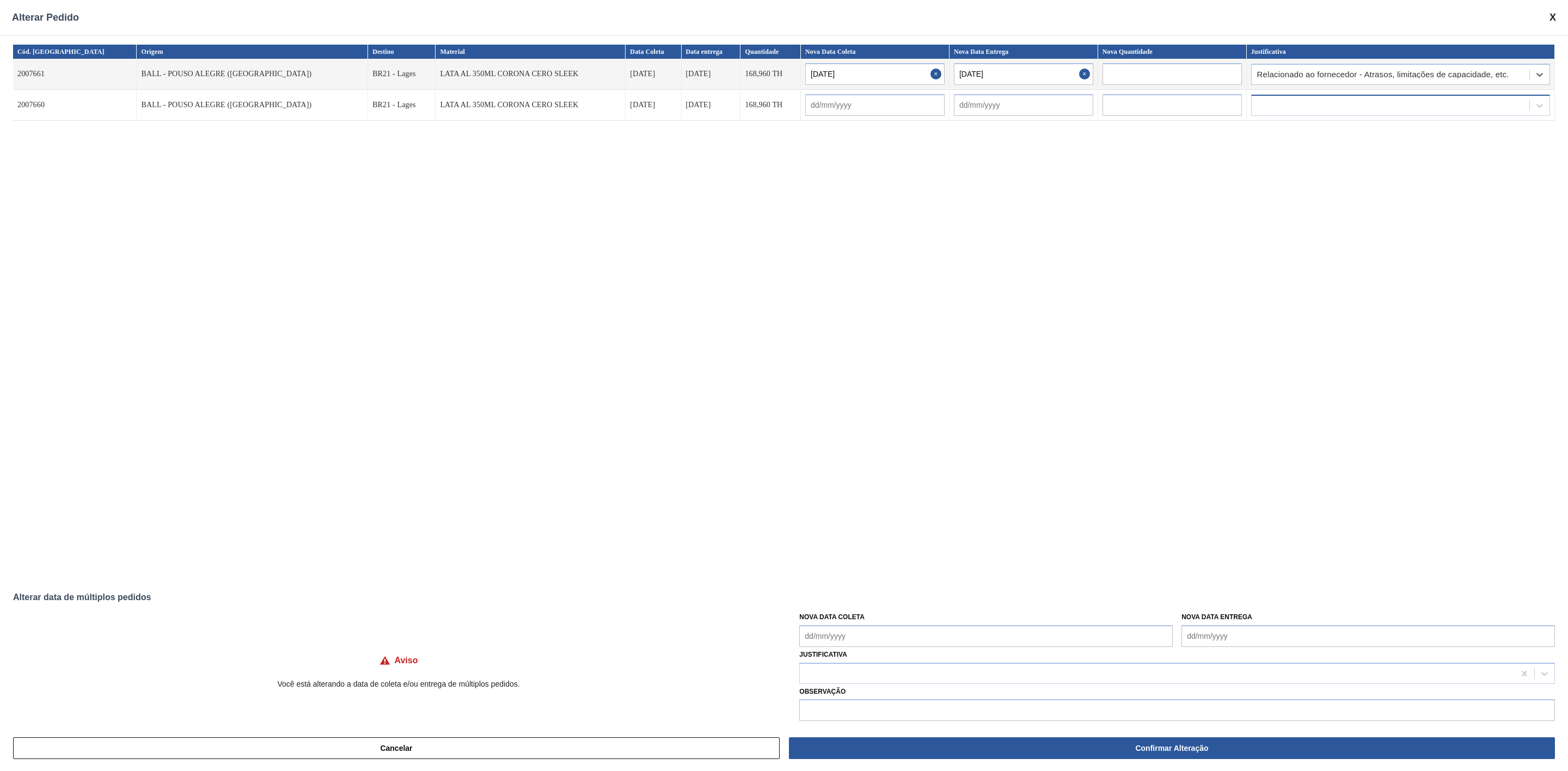
click at [1333, 109] on div at bounding box center [1390, 105] width 278 height 16
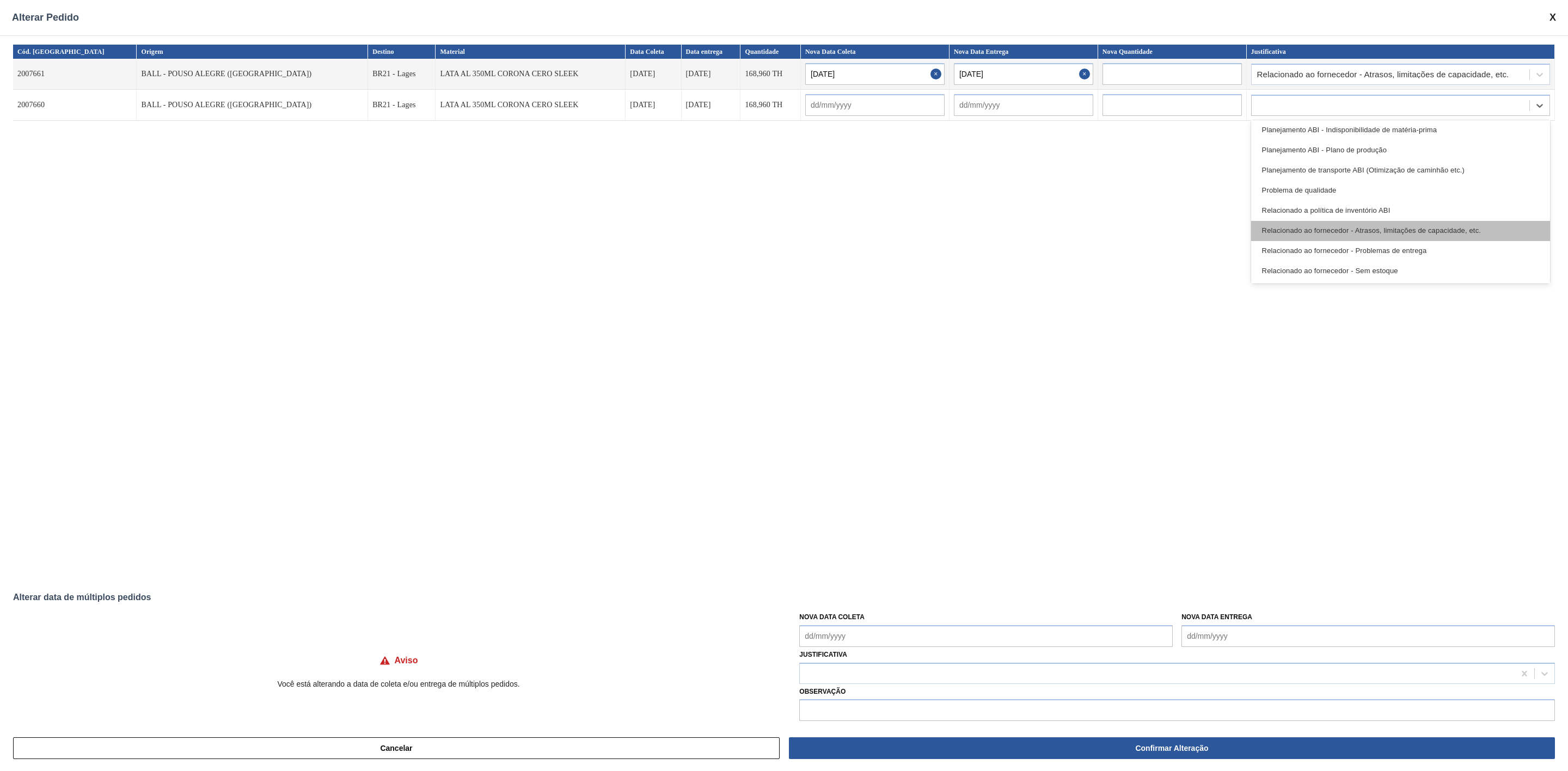
click at [1379, 227] on div "Relacionado ao fornecedor - Atrasos, limitações de capacidade, etc." at bounding box center [1400, 231] width 299 height 20
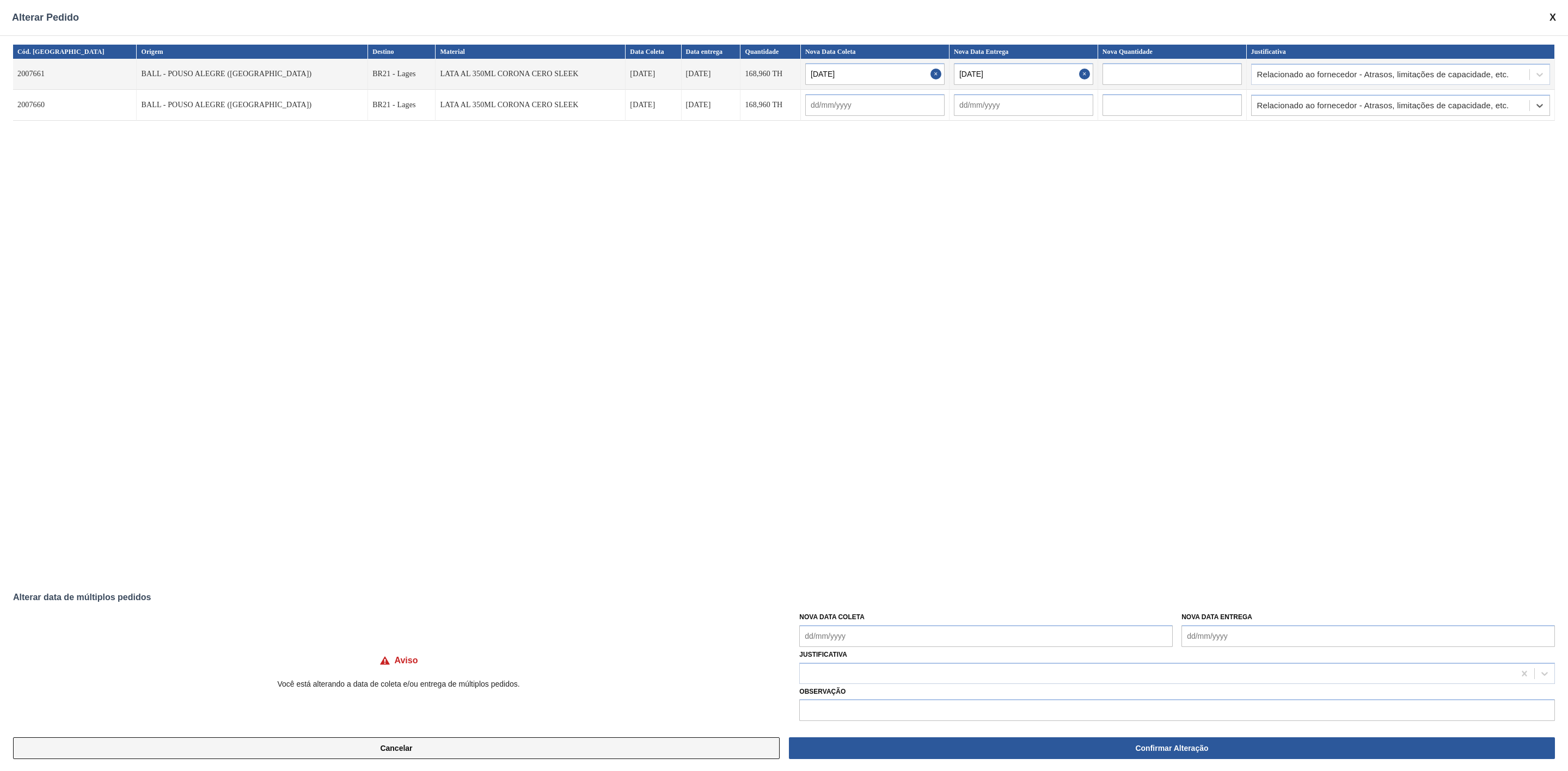
click at [448, 748] on button "Cancelar" at bounding box center [396, 748] width 766 height 21
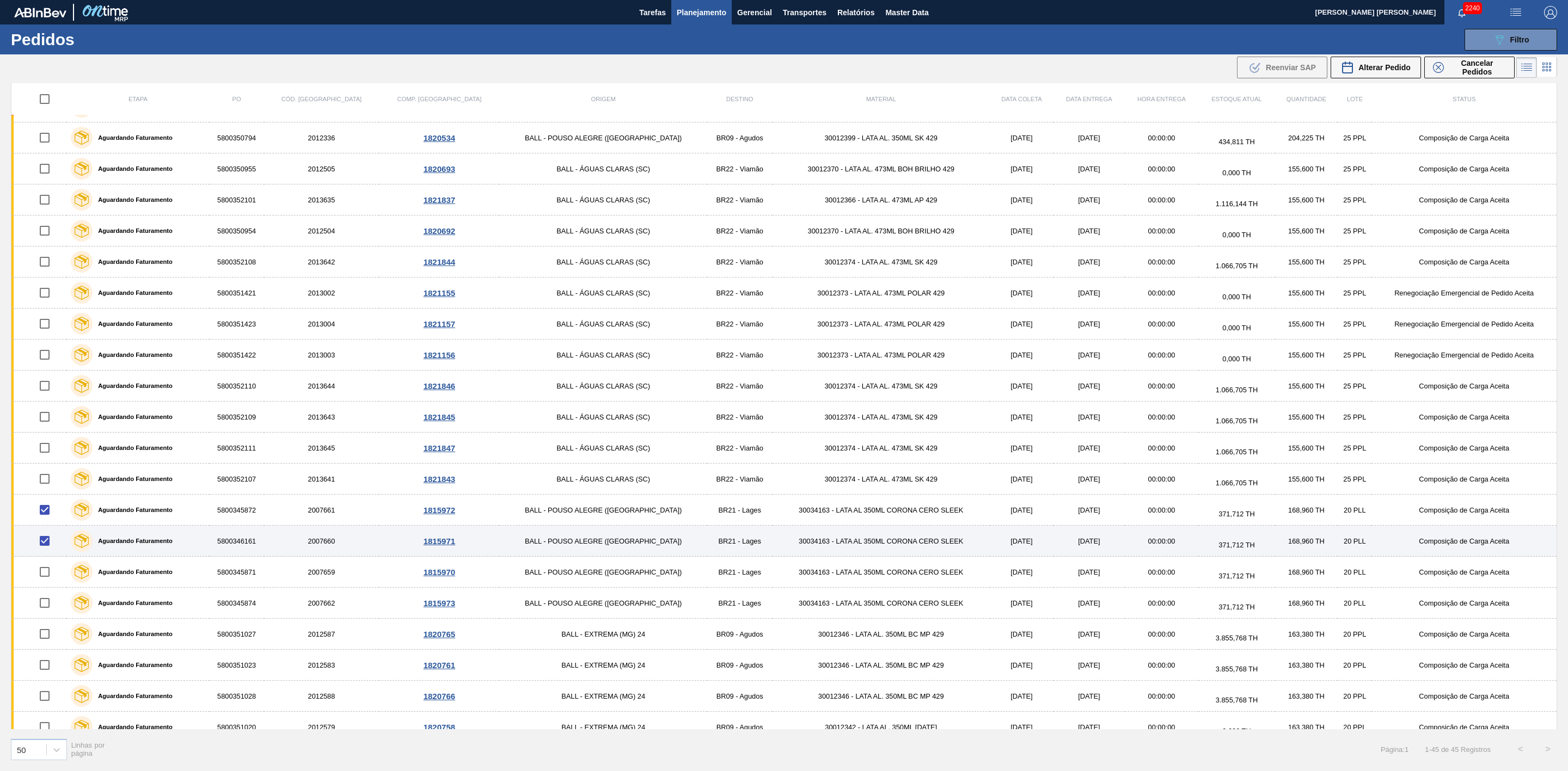
click at [51, 545] on input "checkbox" at bounding box center [45, 541] width 23 height 23
checkbox input "false"
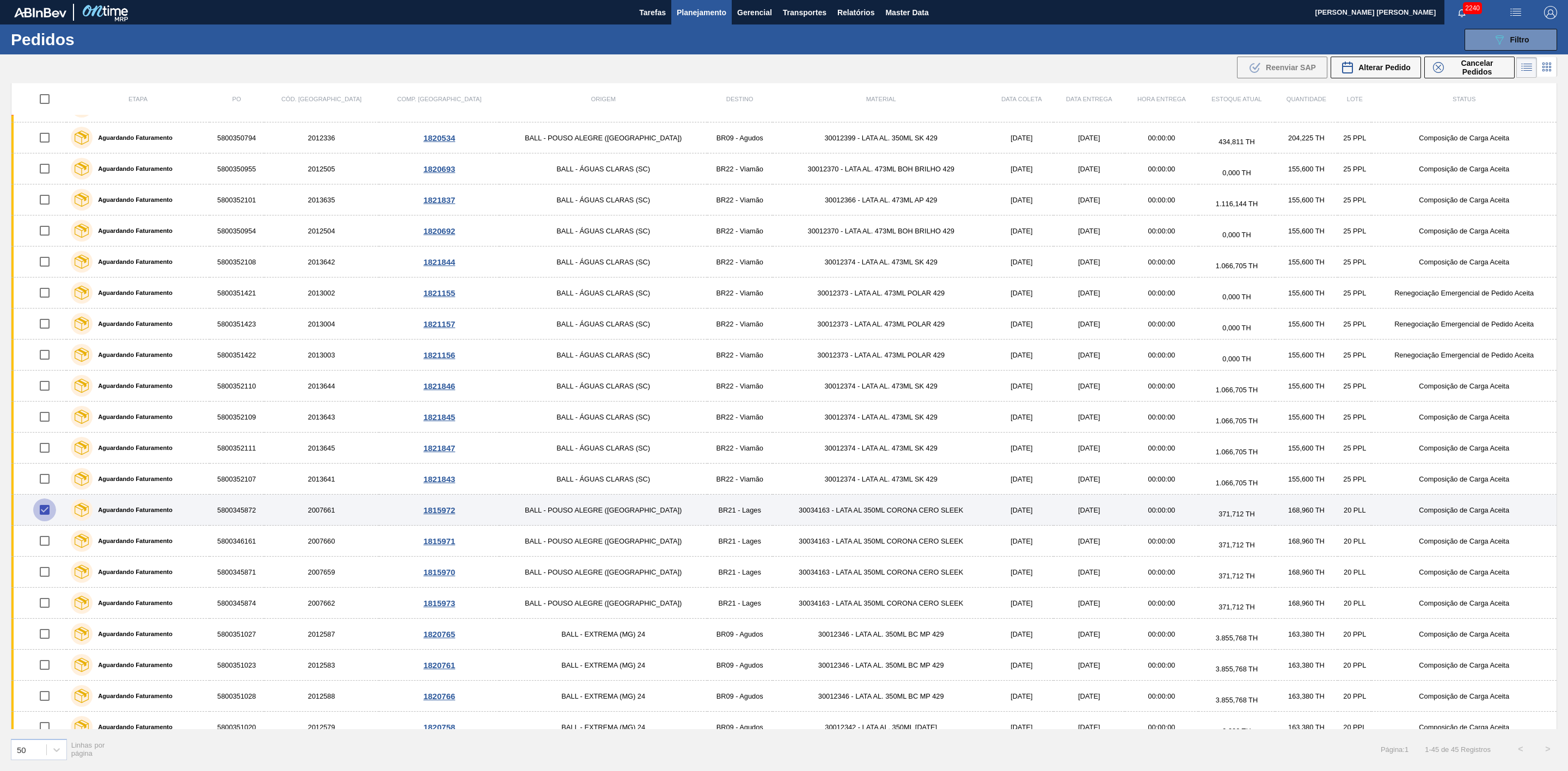
click at [51, 521] on input "checkbox" at bounding box center [45, 510] width 23 height 23
checkbox input "false"
click at [845, 515] on td "30034163 - LATA AL 350ML CORONA CERO SLEEK" at bounding box center [881, 510] width 217 height 31
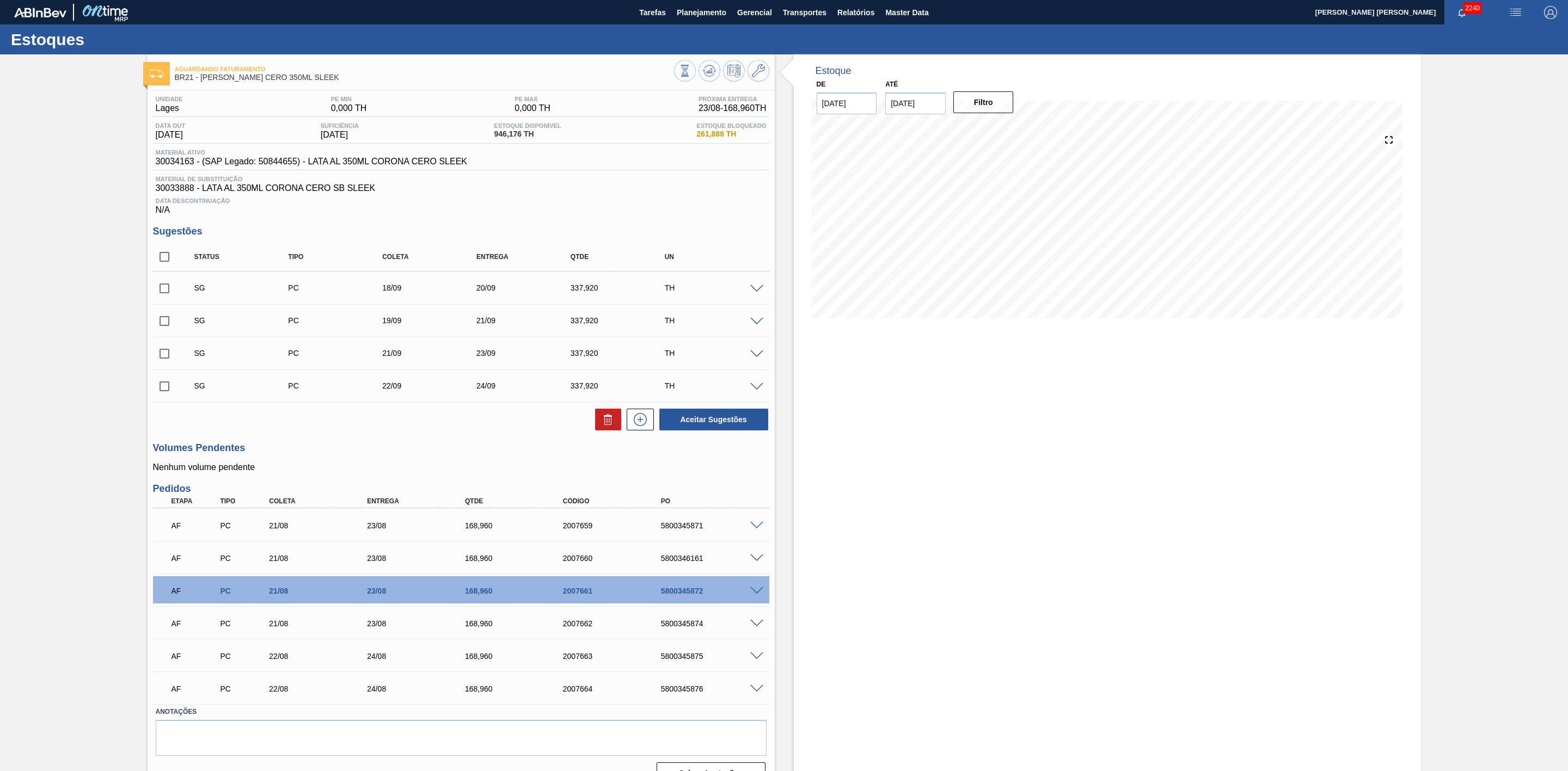
click at [757, 529] on span at bounding box center [757, 525] width 13 height 8
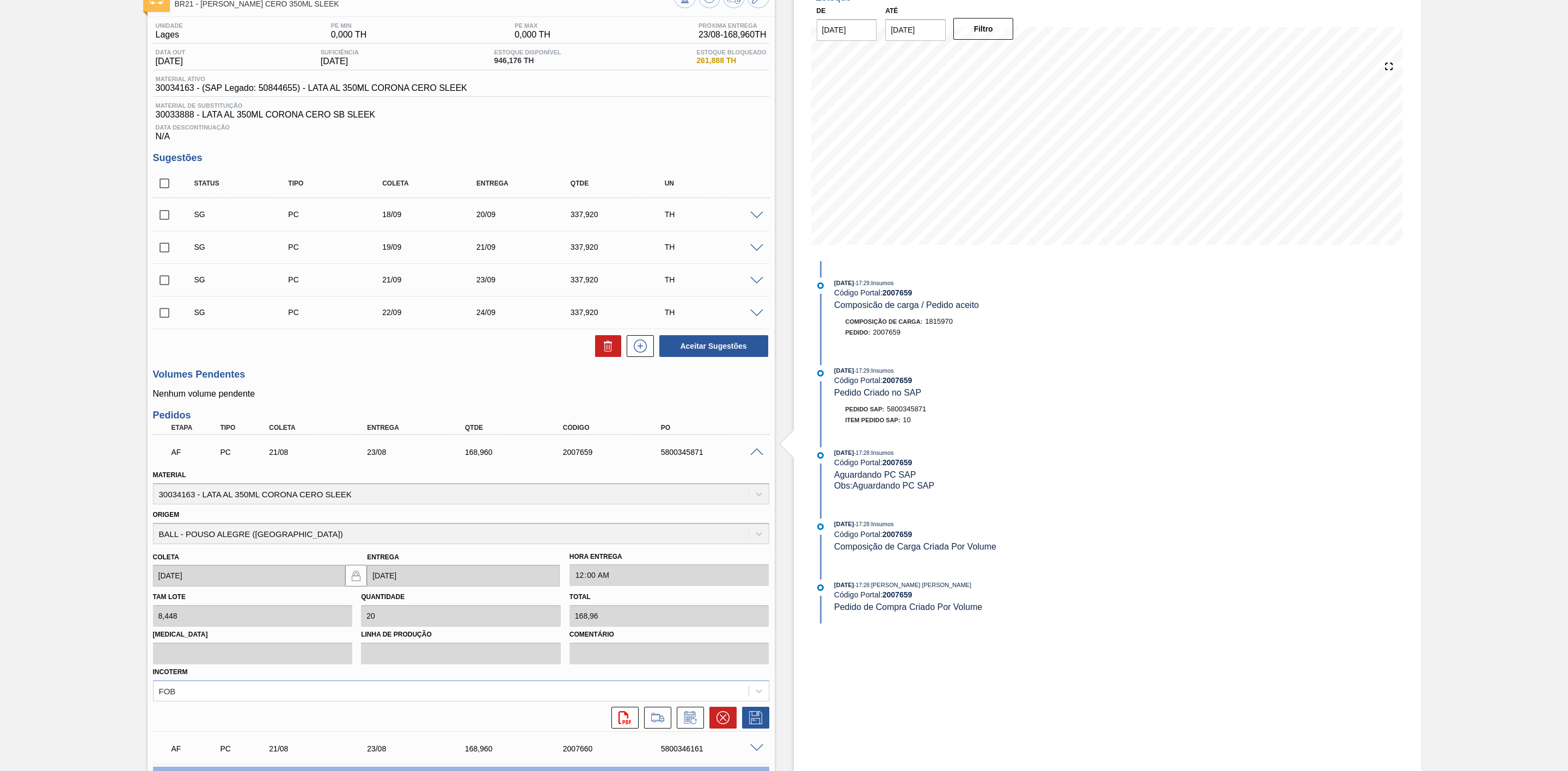
scroll to position [163, 0]
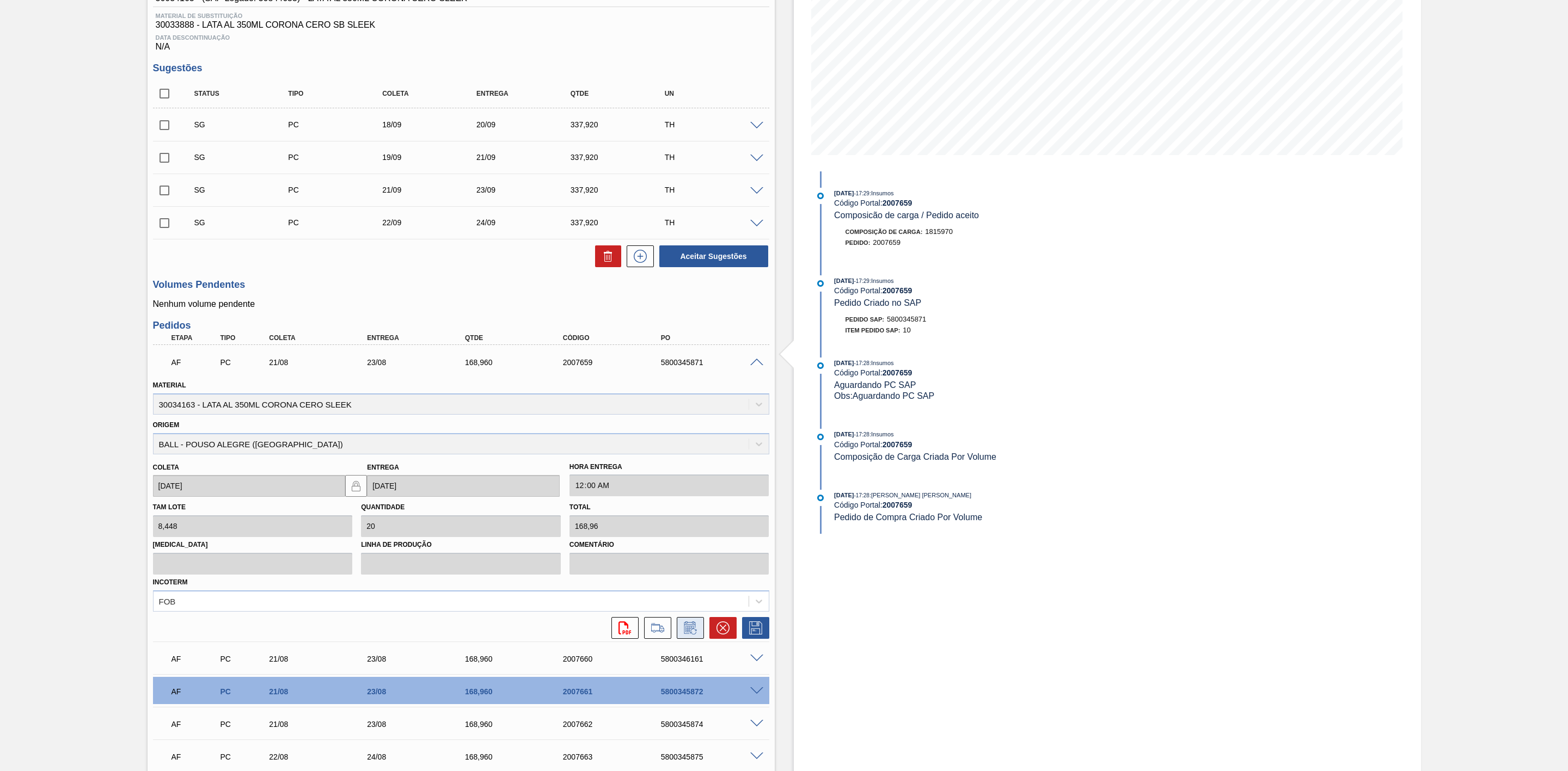
click at [690, 632] on icon at bounding box center [690, 628] width 17 height 13
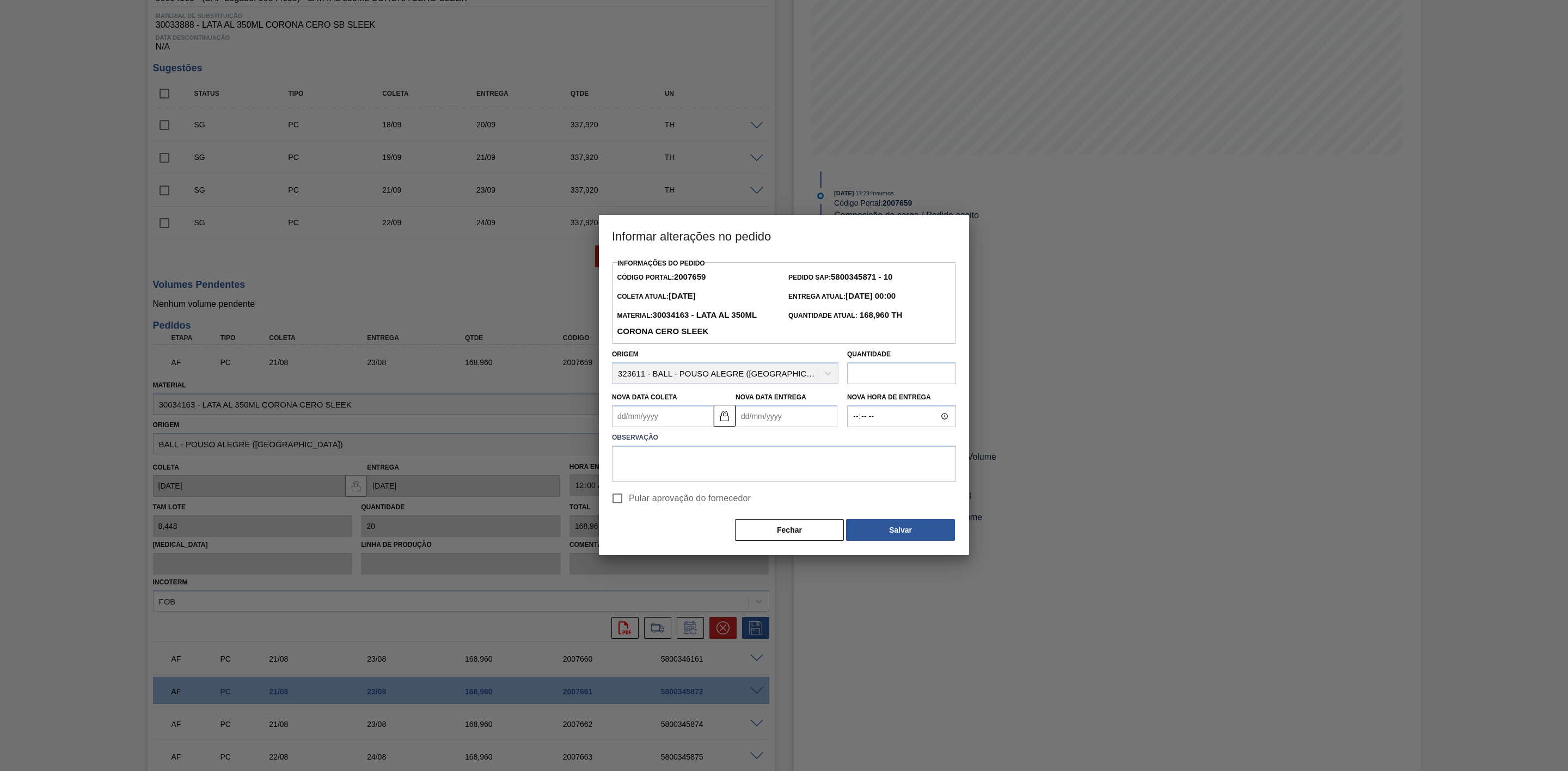
click at [684, 423] on Coleta2007659 "Nova Data Coleta" at bounding box center [663, 416] width 102 height 21
click at [672, 421] on Coleta2007659 "Nova Data Coleta" at bounding box center [663, 416] width 102 height 21
click at [711, 533] on div "22" at bounding box center [713, 530] width 15 height 15
type Coleta2007659 "[DATE]"
type Entrega2007659 "24/08/2025"
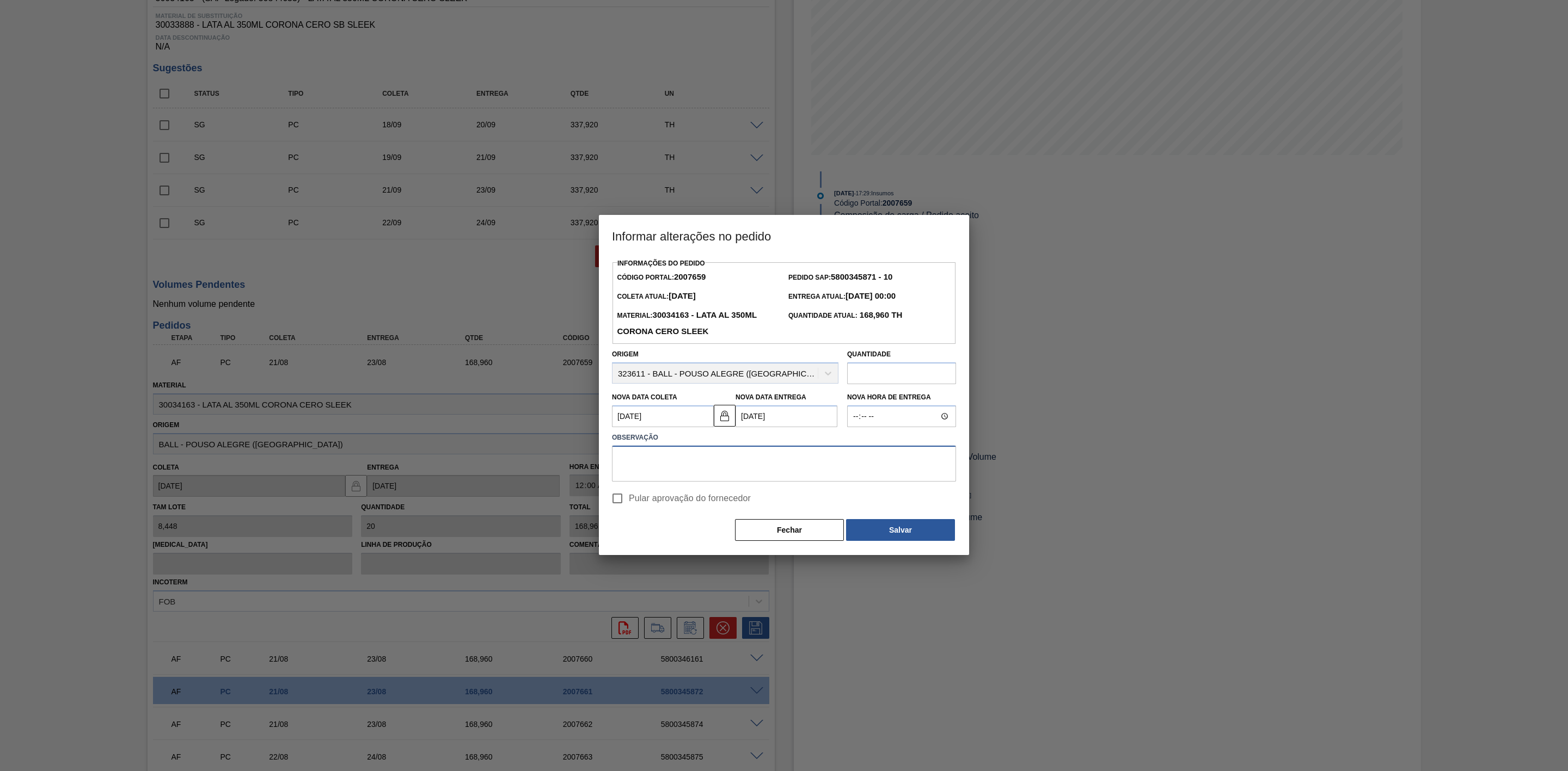
click at [685, 460] on textarea at bounding box center [784, 463] width 344 height 36
type textarea "Ajuste furo D-1"
click at [903, 526] on button "Salvar" at bounding box center [900, 530] width 109 height 21
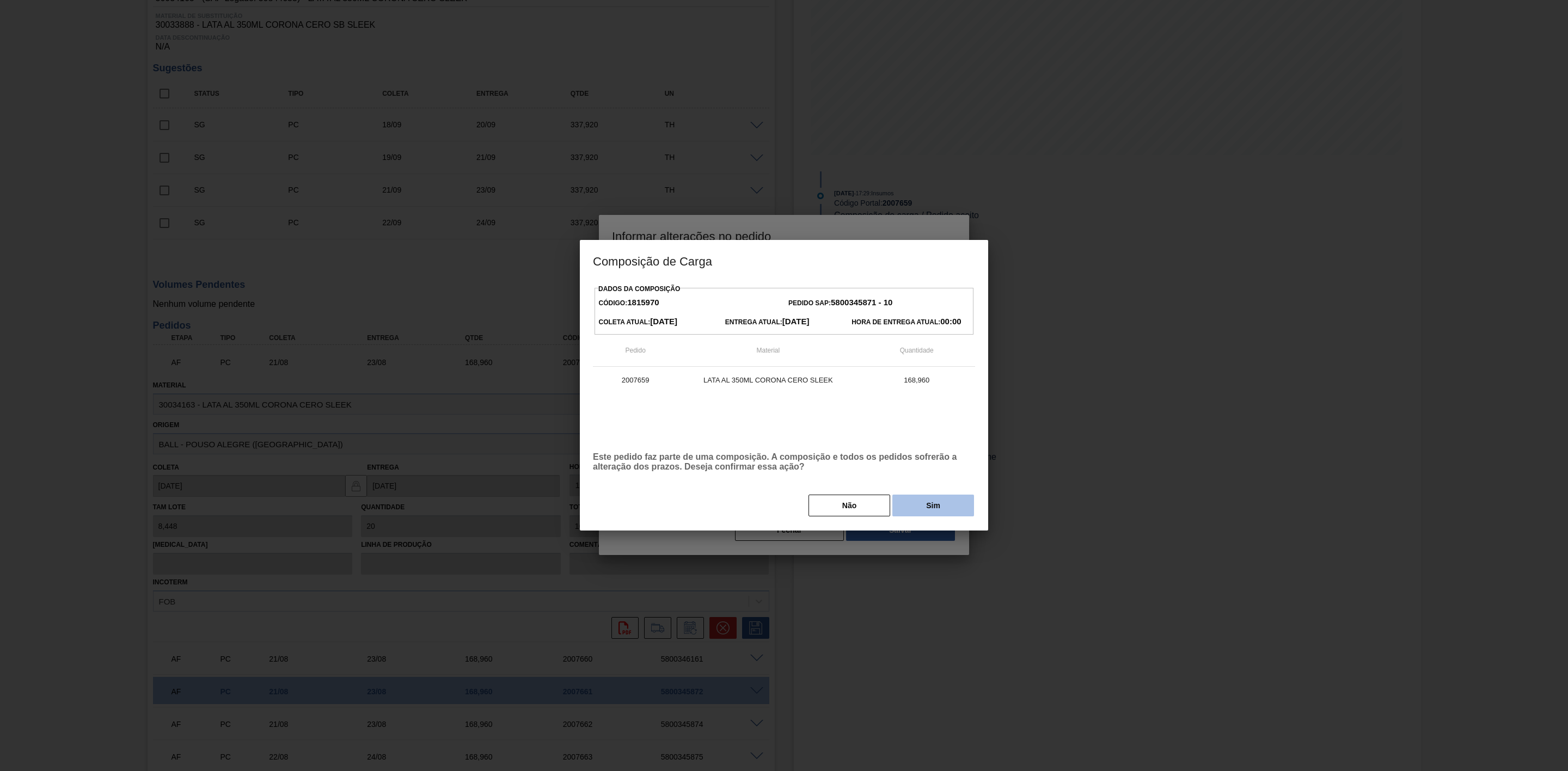
click at [918, 513] on button "Sim" at bounding box center [933, 505] width 81 height 21
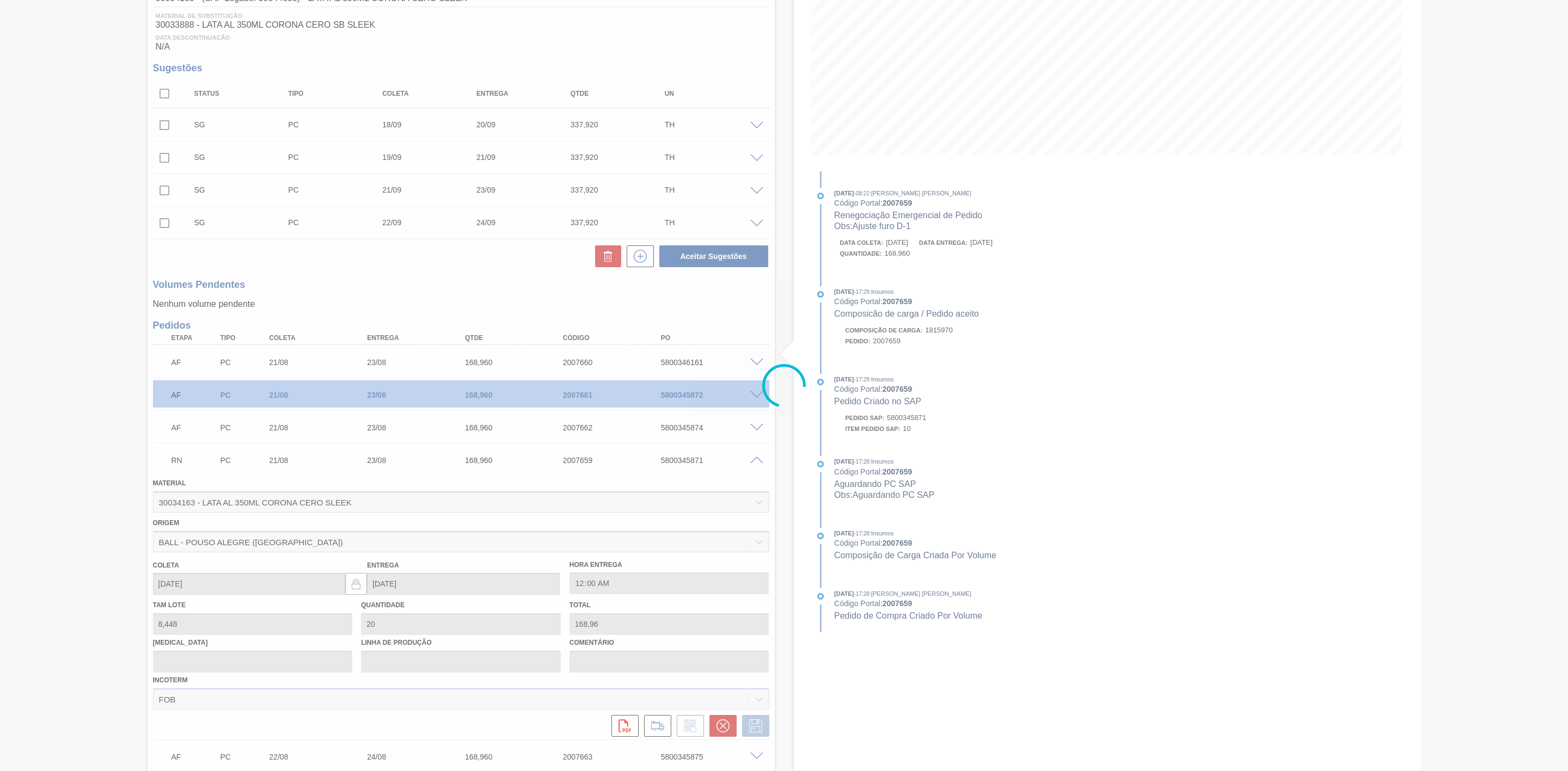
scroll to position [26, 0]
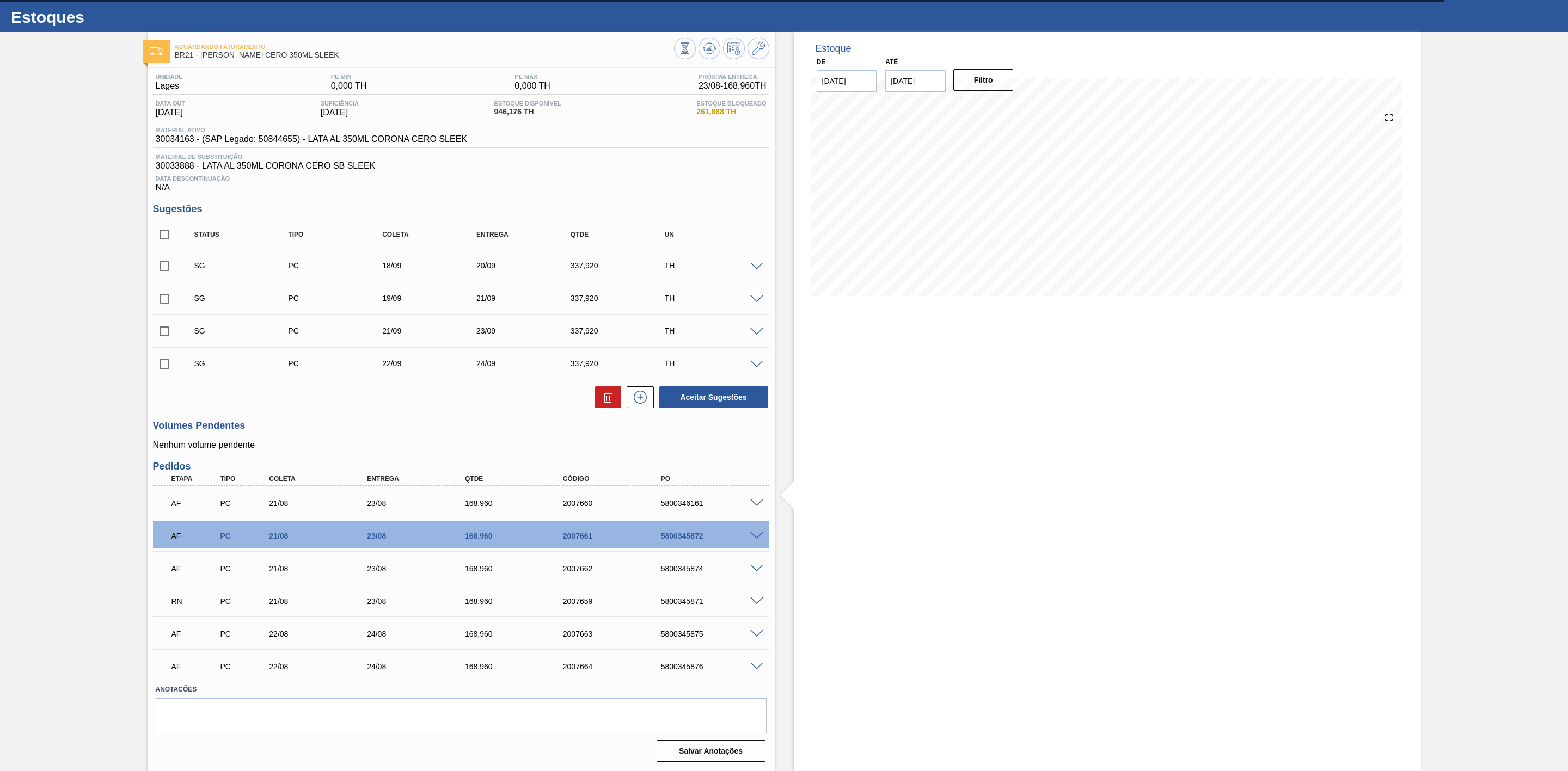
click at [752, 567] on span at bounding box center [757, 568] width 13 height 8
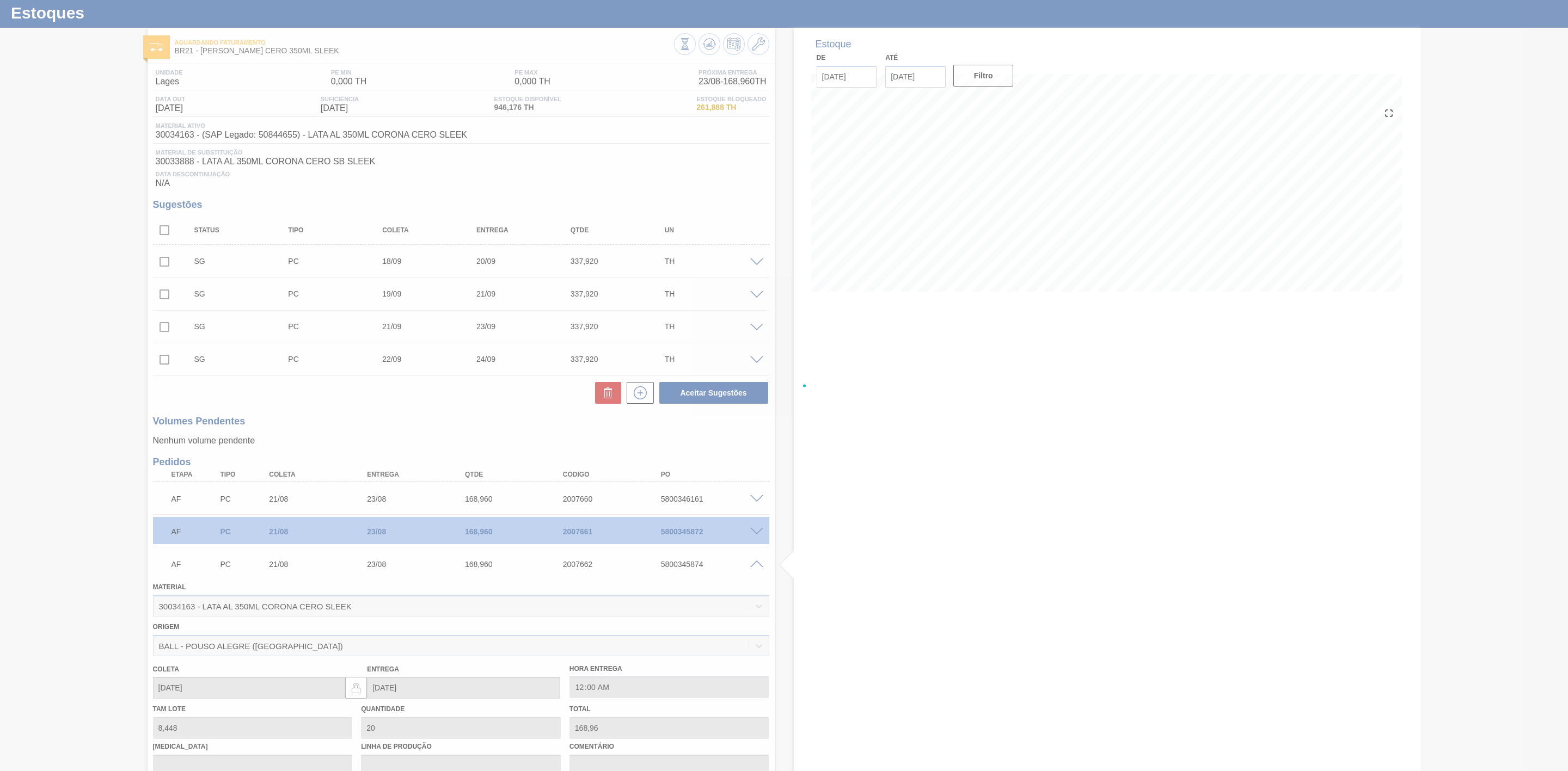
scroll to position [163, 0]
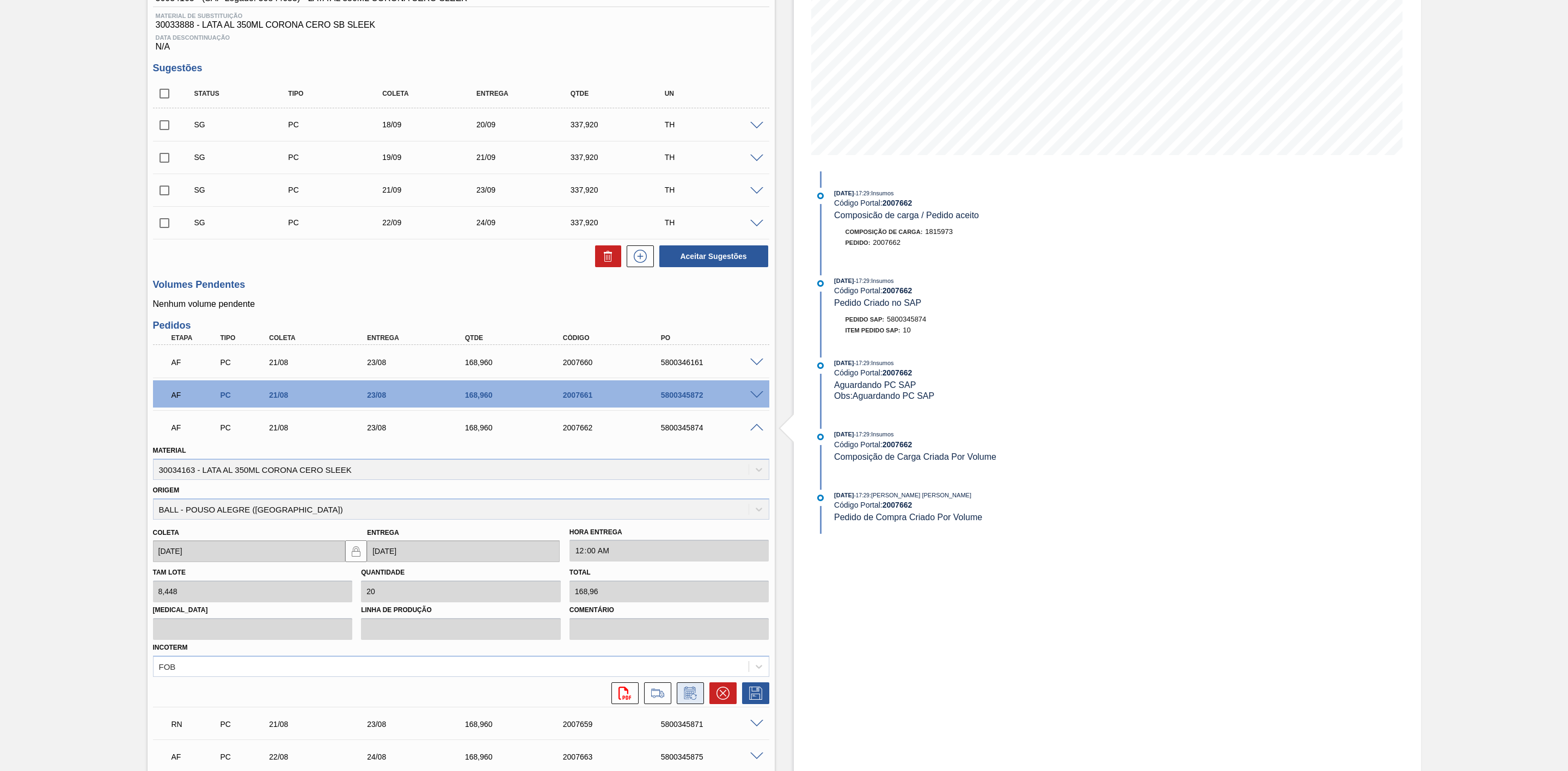
click at [698, 695] on button at bounding box center [690, 693] width 27 height 21
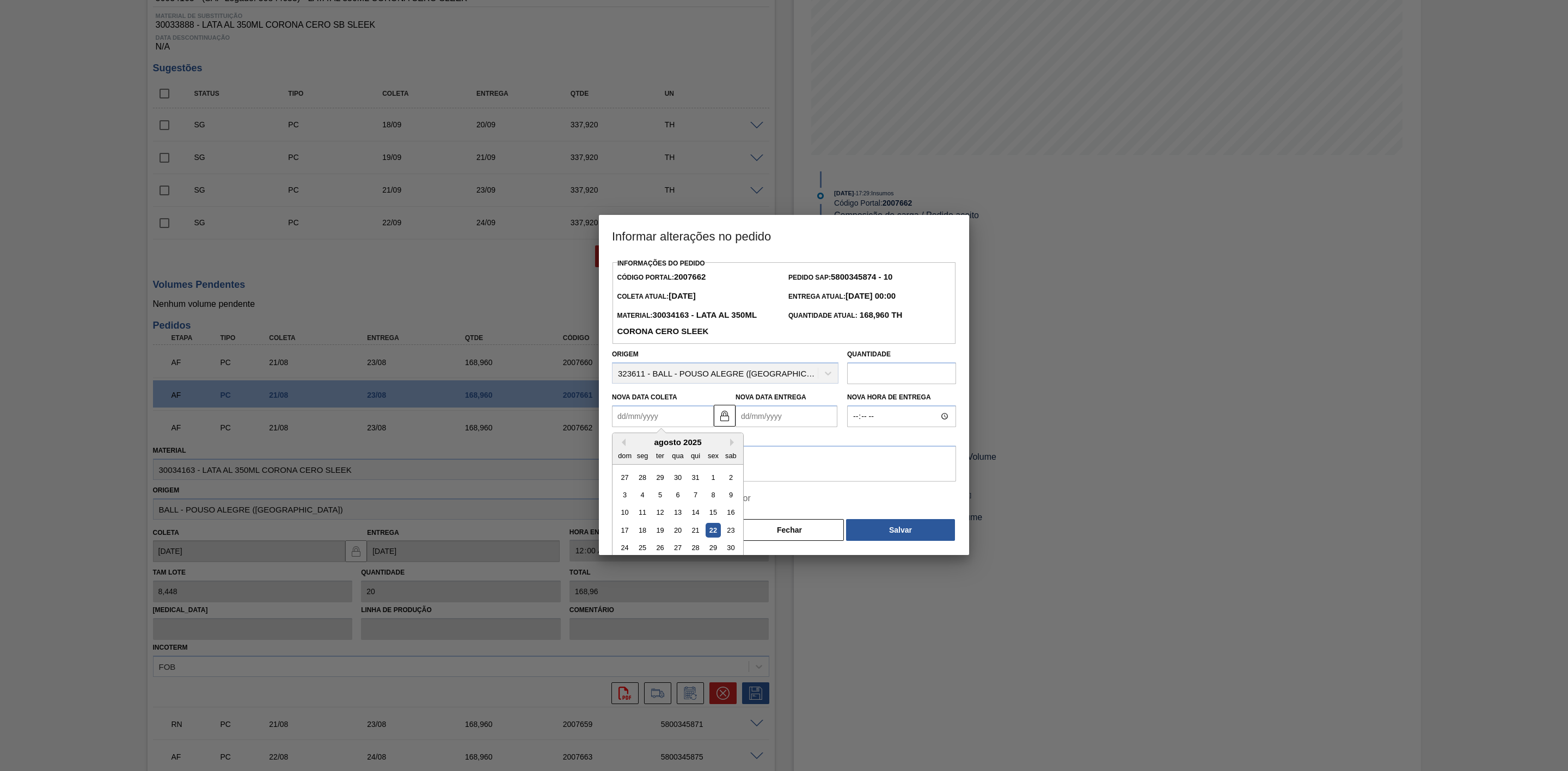
click at [681, 418] on Coleta2007662 "Nova Data Coleta" at bounding box center [663, 416] width 102 height 21
click at [710, 534] on div "22" at bounding box center [713, 530] width 15 height 15
type Coleta2007662 "[DATE]"
type Entrega2007662 "24/08/2025"
click at [690, 459] on textarea at bounding box center [784, 463] width 344 height 36
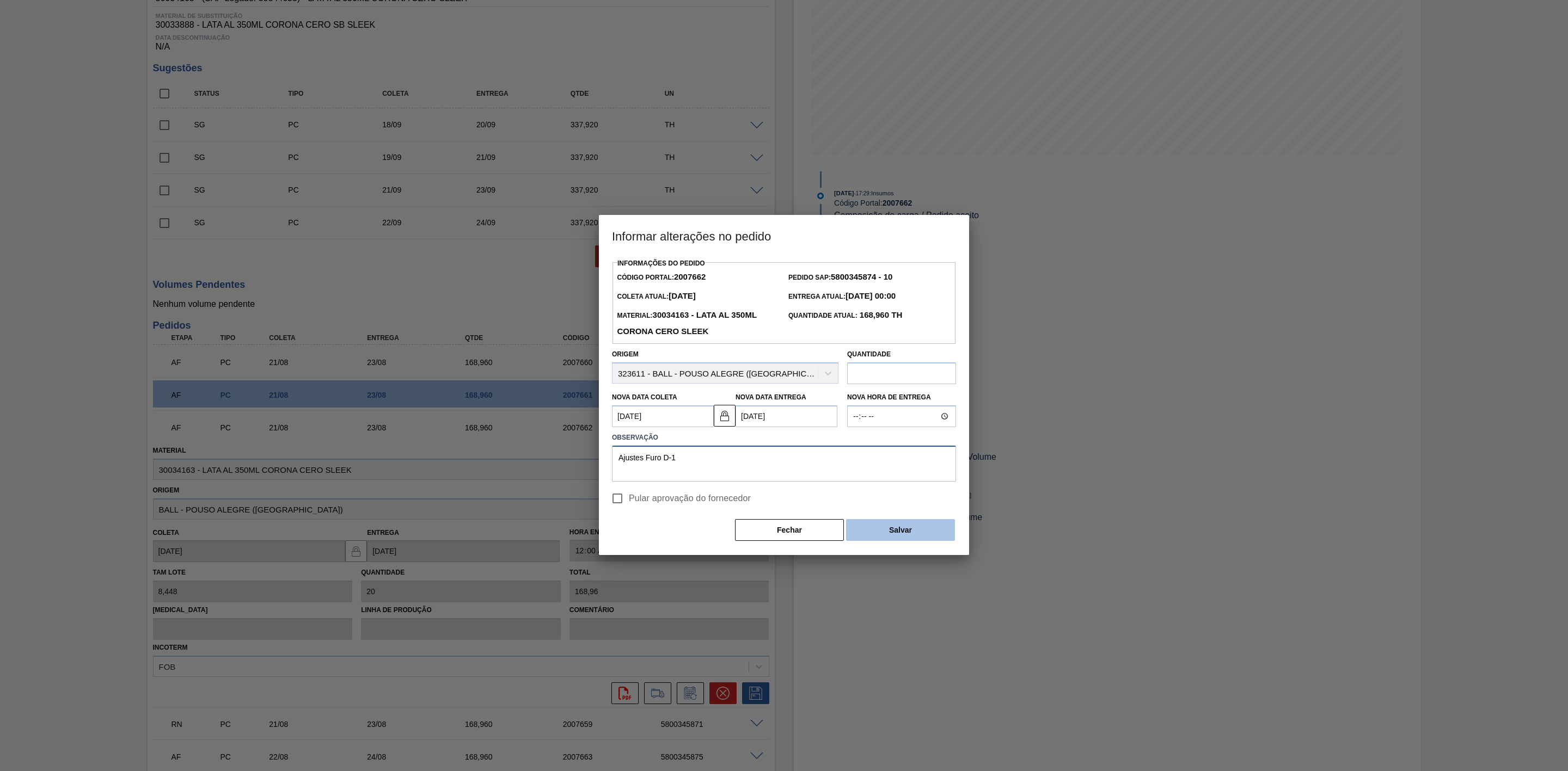
type textarea "Ajustes Furo D-1"
click at [895, 536] on button "Salvar" at bounding box center [900, 530] width 109 height 21
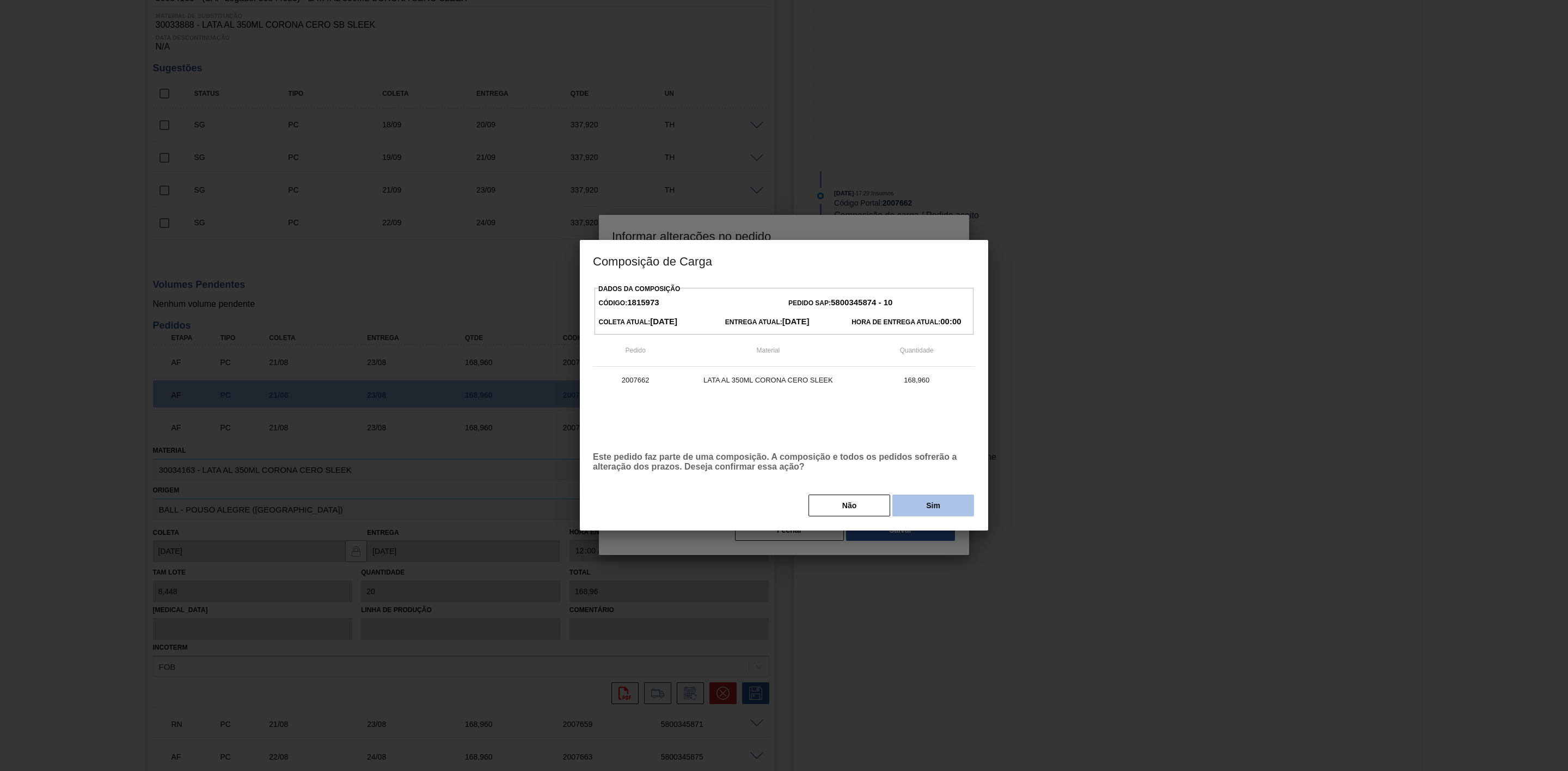
click at [923, 506] on button "Sim" at bounding box center [933, 505] width 81 height 21
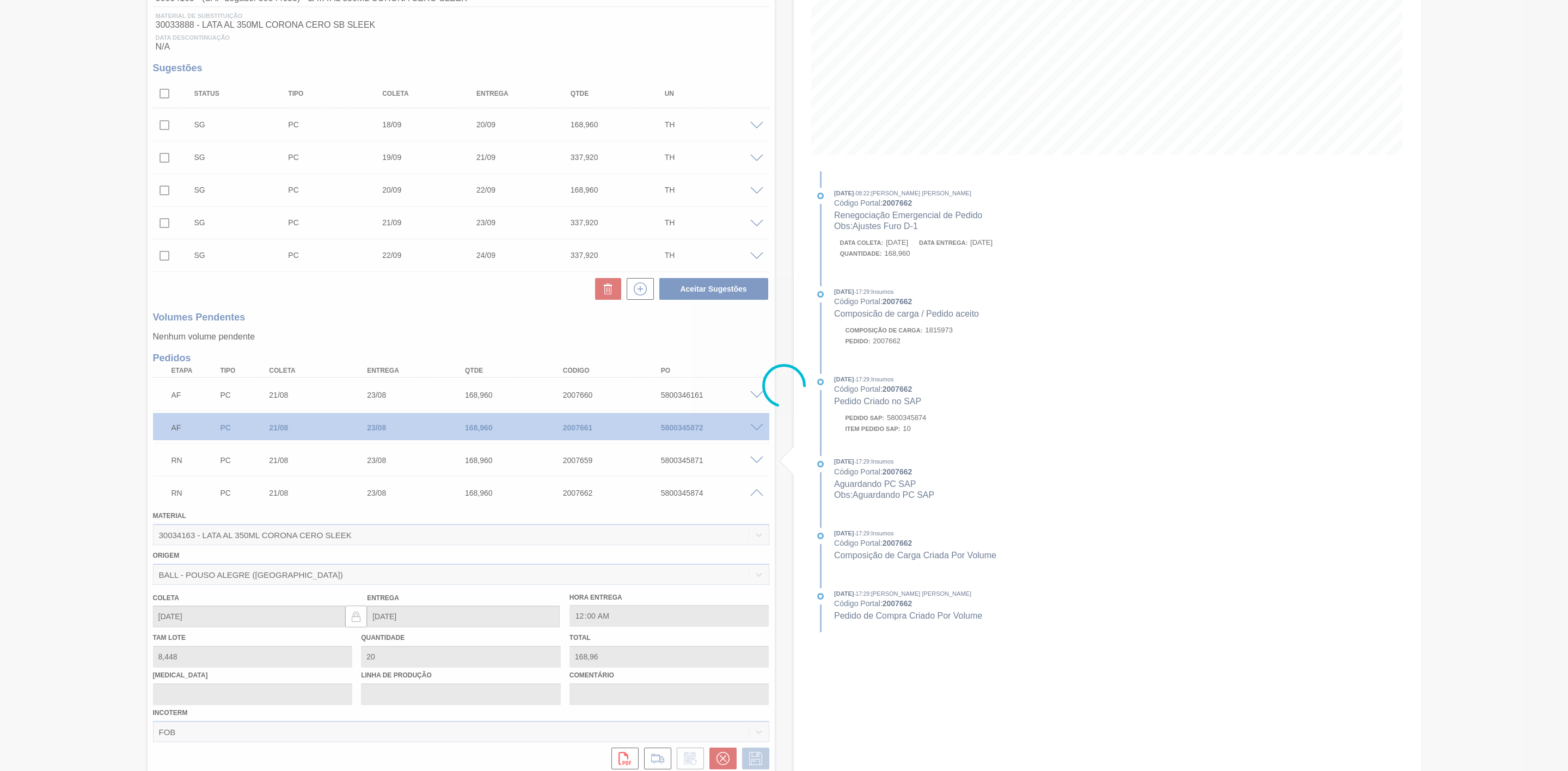
scroll to position [59, 0]
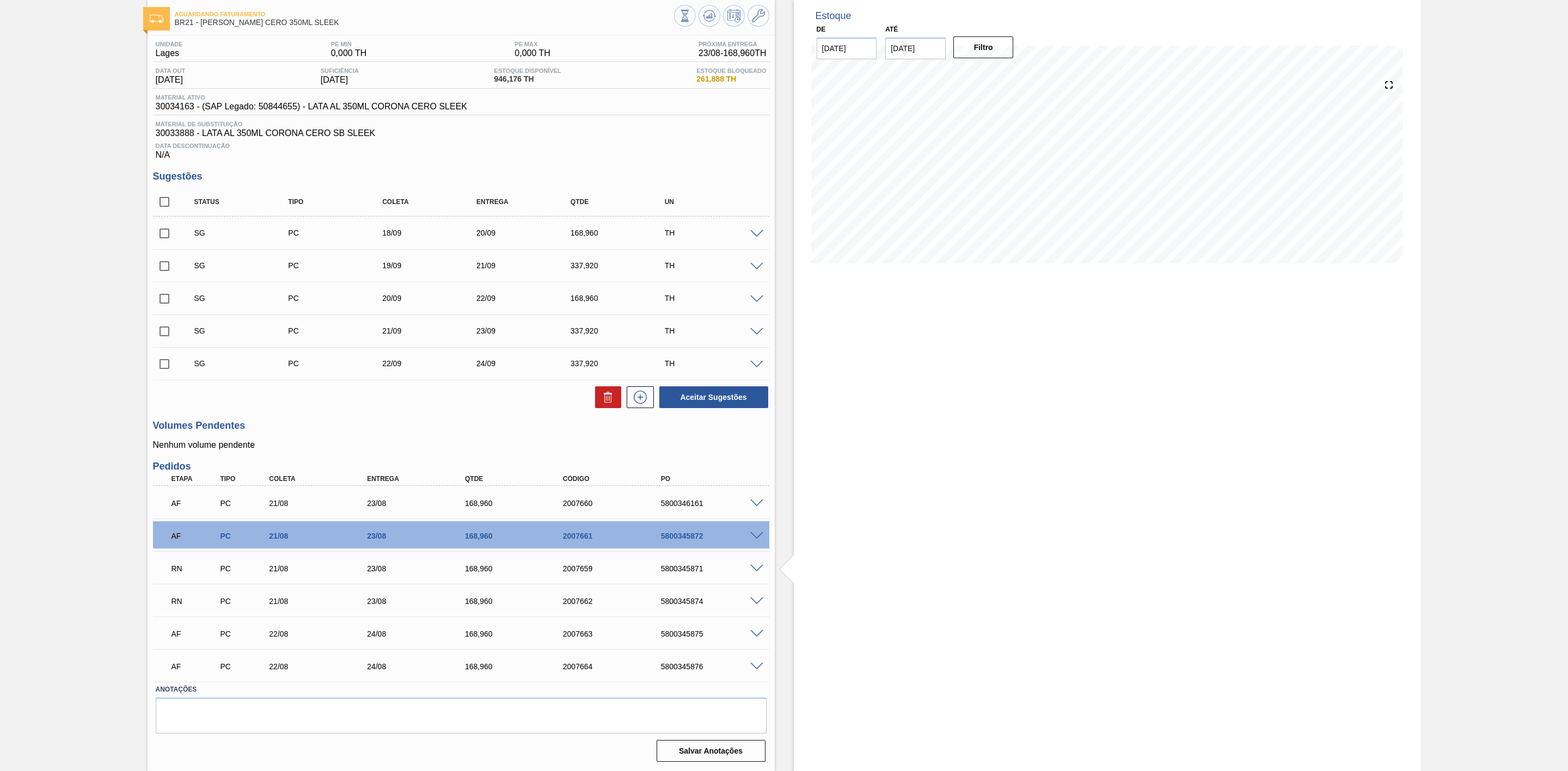
click at [755, 502] on span at bounding box center [757, 503] width 13 height 8
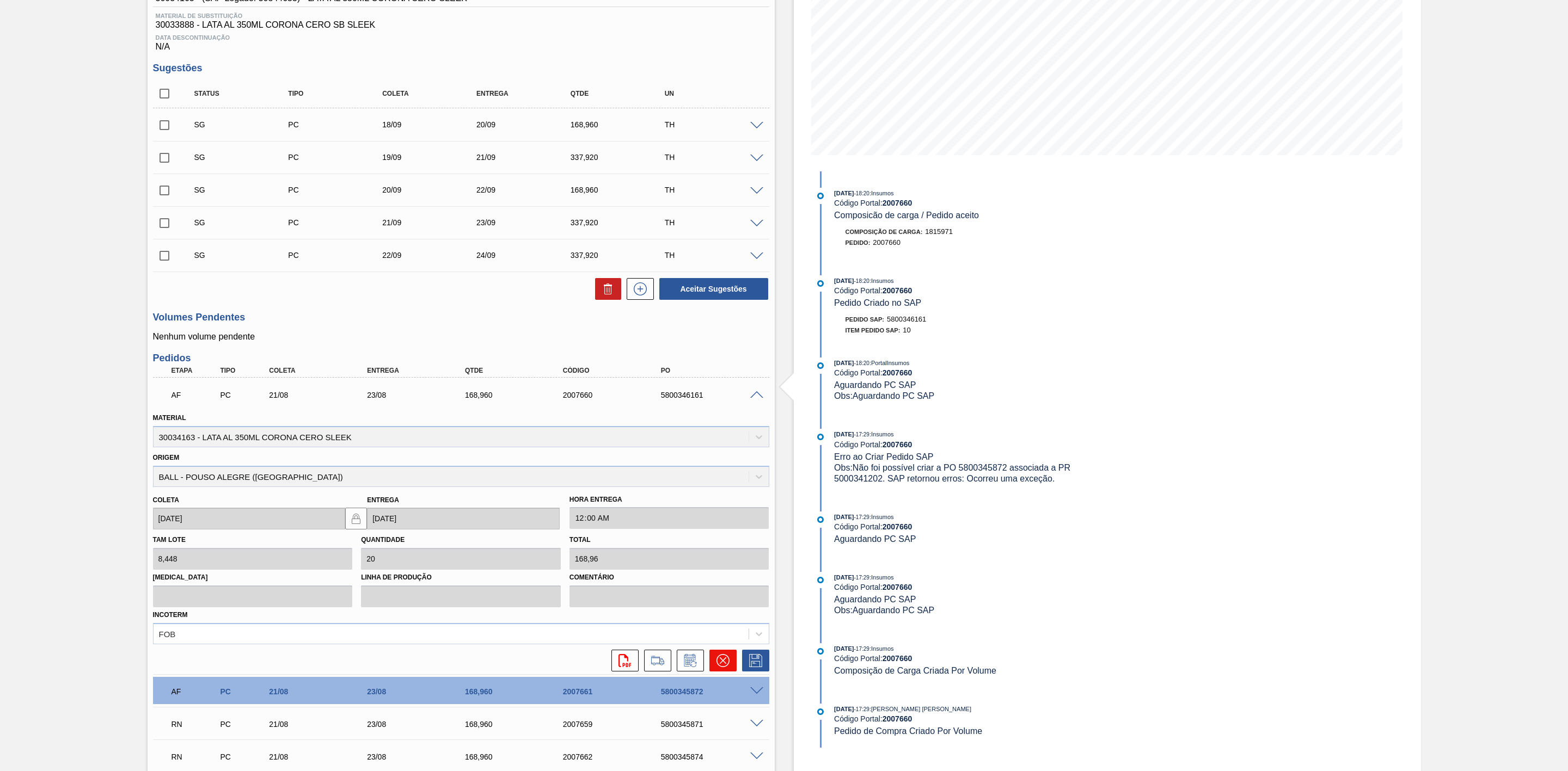
click at [725, 663] on icon at bounding box center [723, 660] width 13 height 13
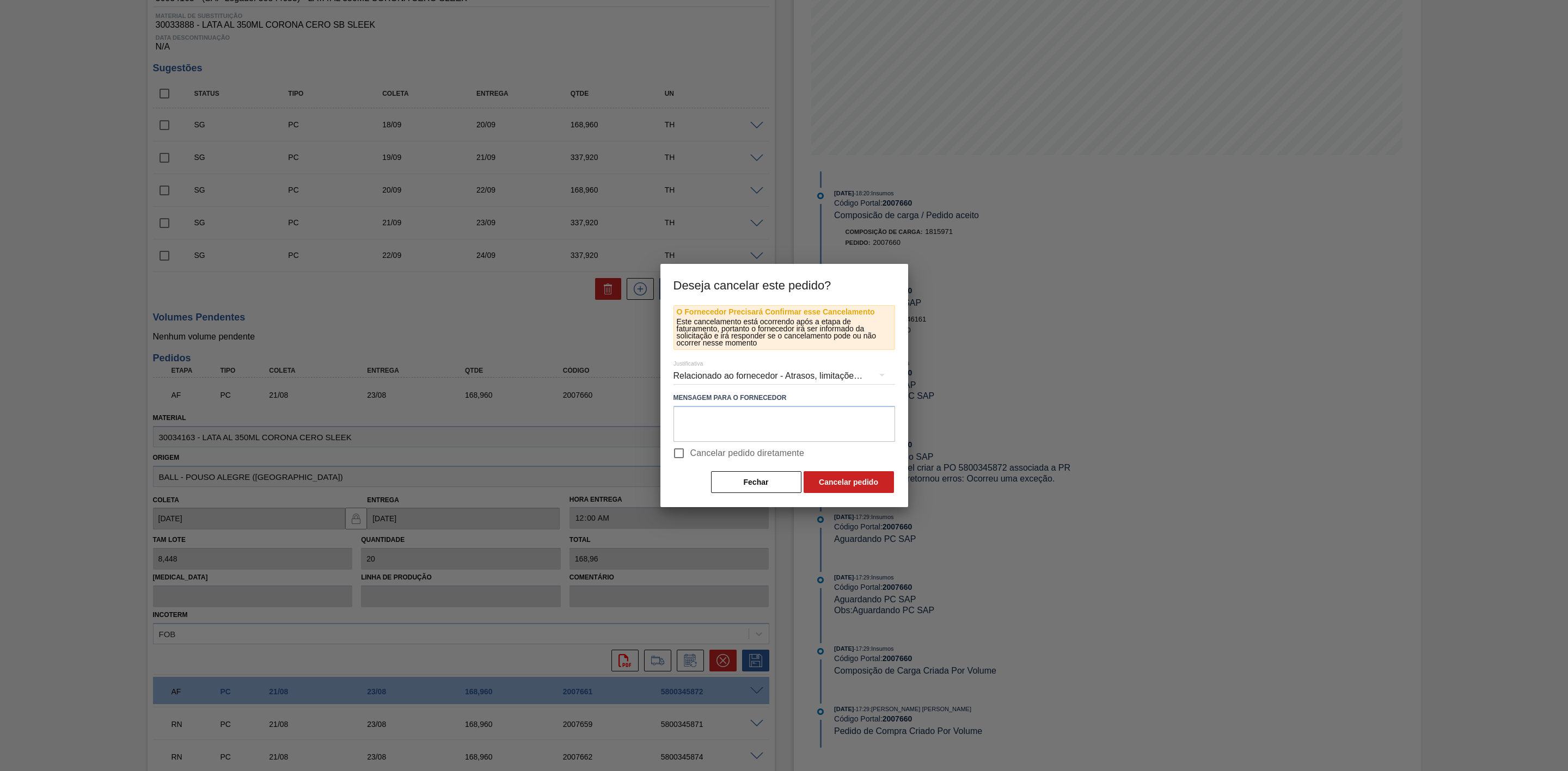
click at [681, 454] on input "Cancelar pedido diretamente" at bounding box center [679, 453] width 23 height 23
checkbox input "true"
click at [863, 483] on button "Cancelar pedido" at bounding box center [848, 482] width 91 height 21
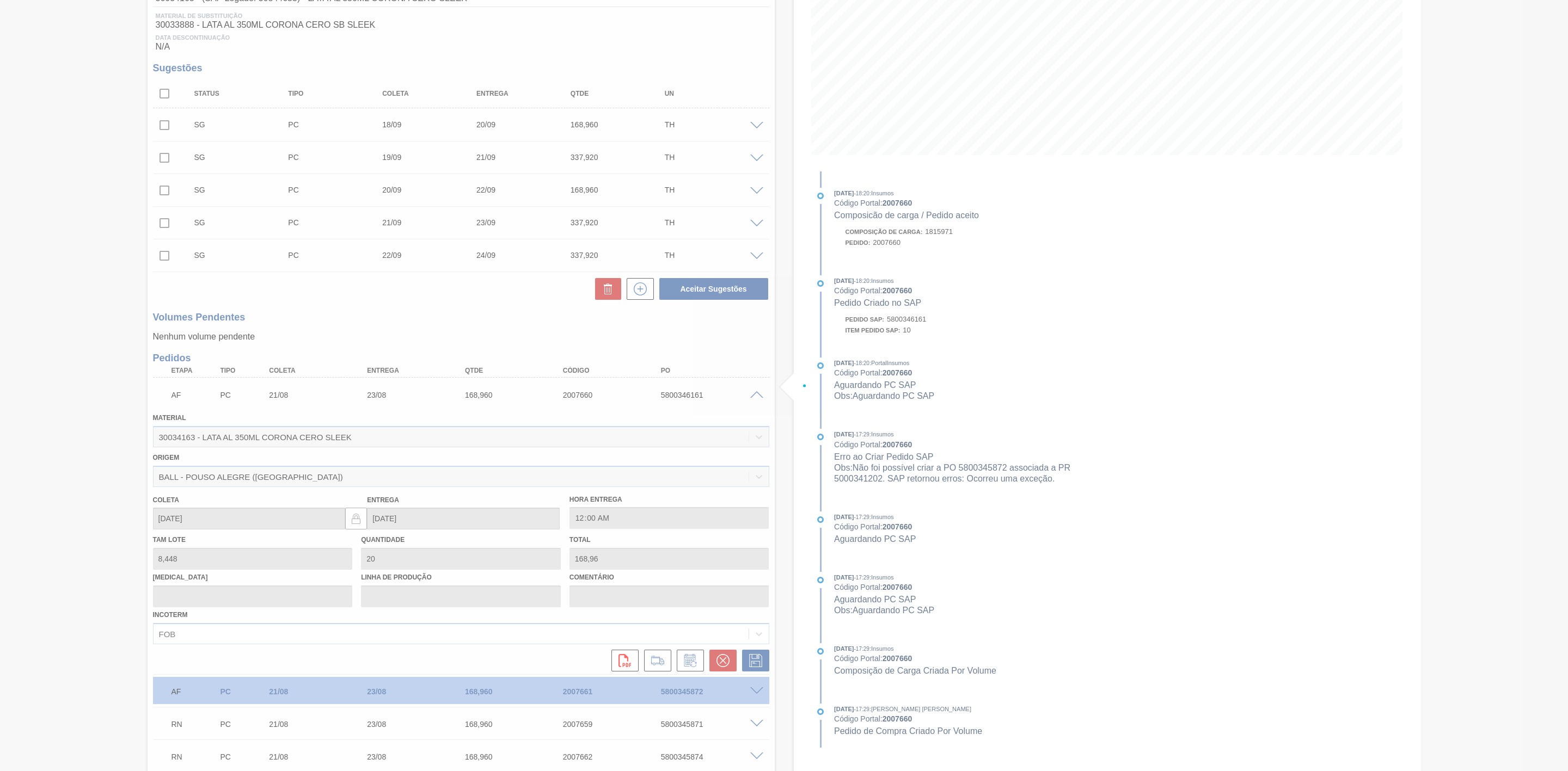
scroll to position [59, 0]
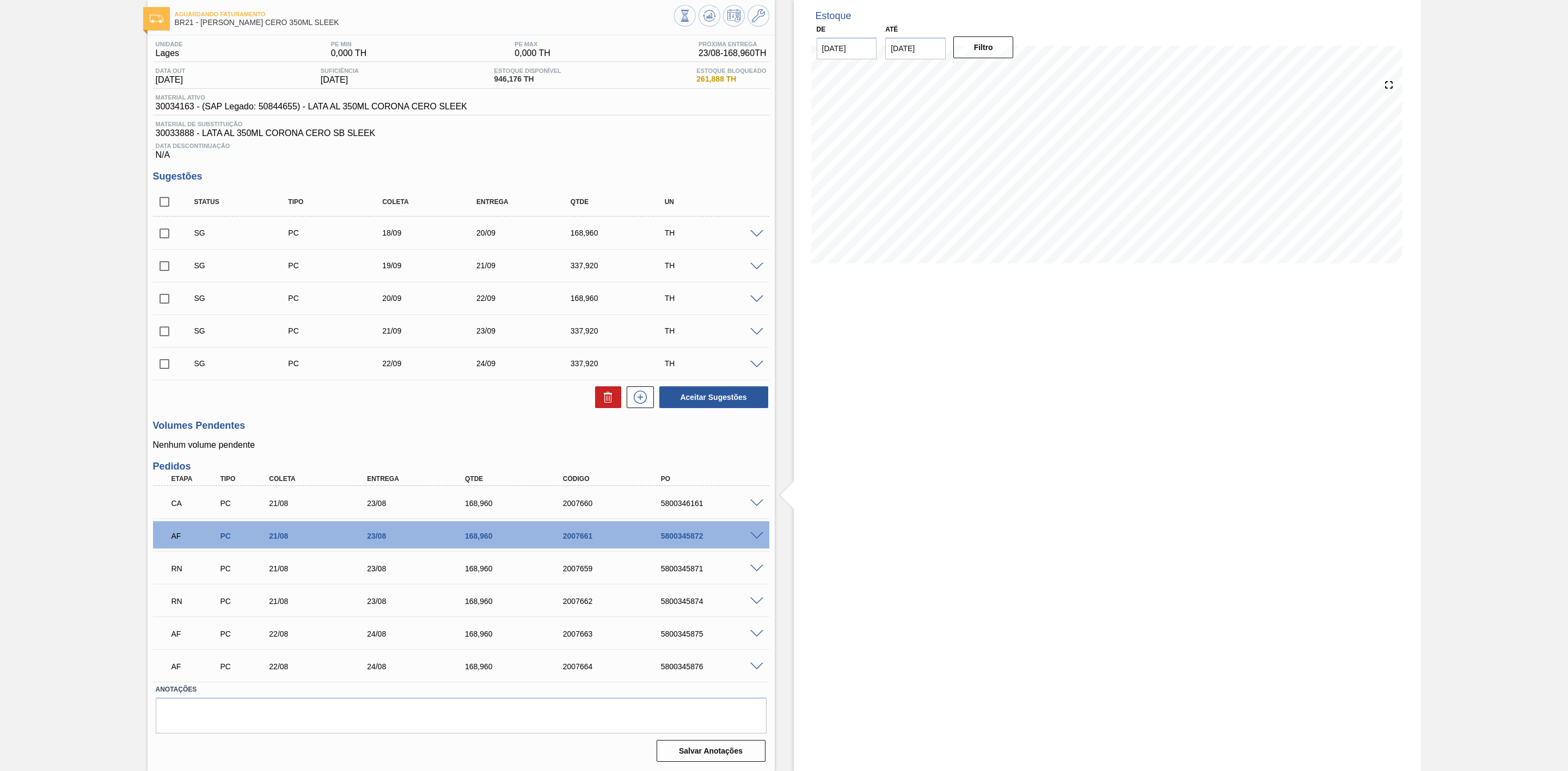
click at [756, 531] on div at bounding box center [758, 535] width 21 height 8
click at [755, 535] on span at bounding box center [757, 536] width 13 height 8
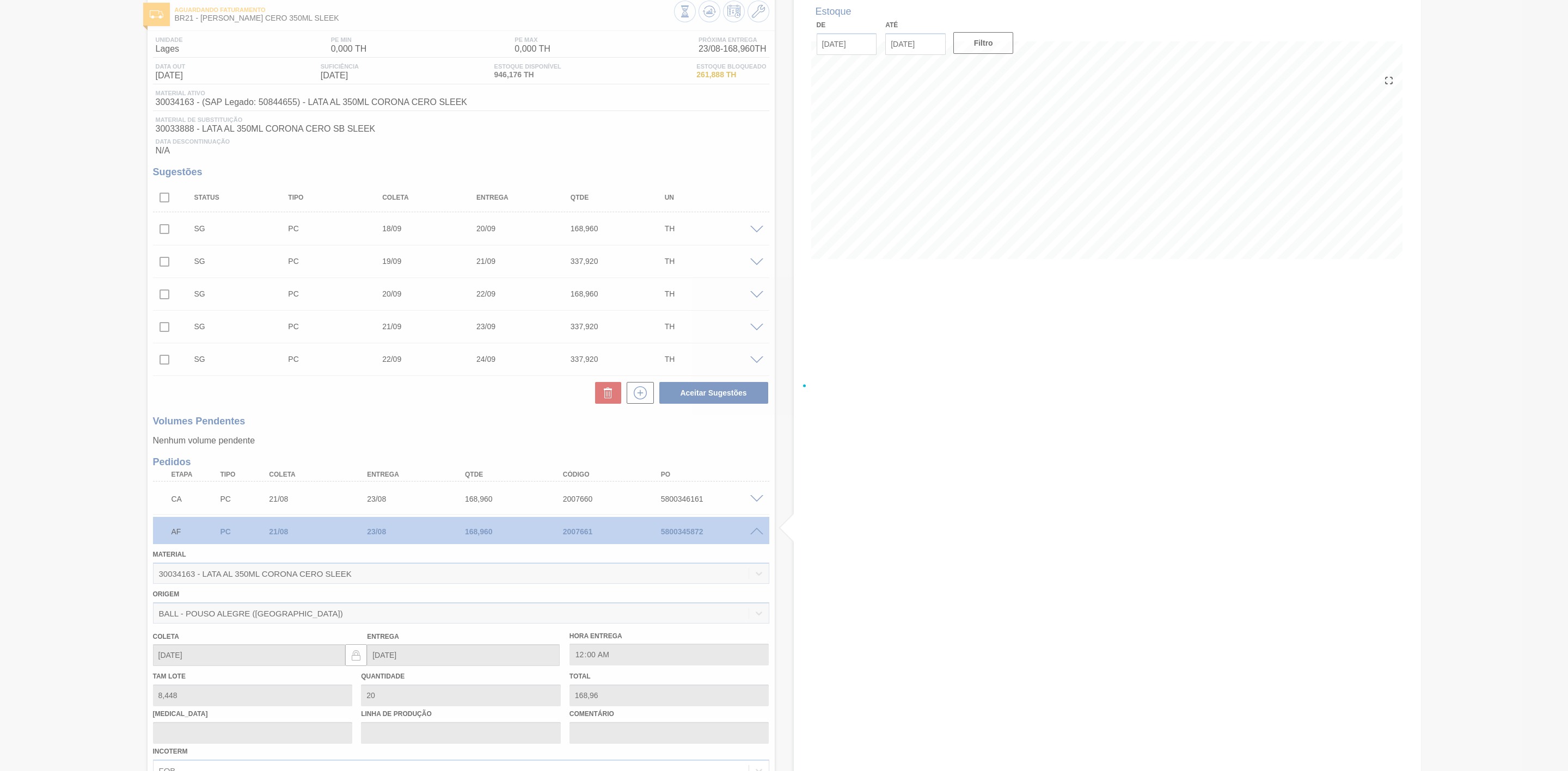
scroll to position [163, 0]
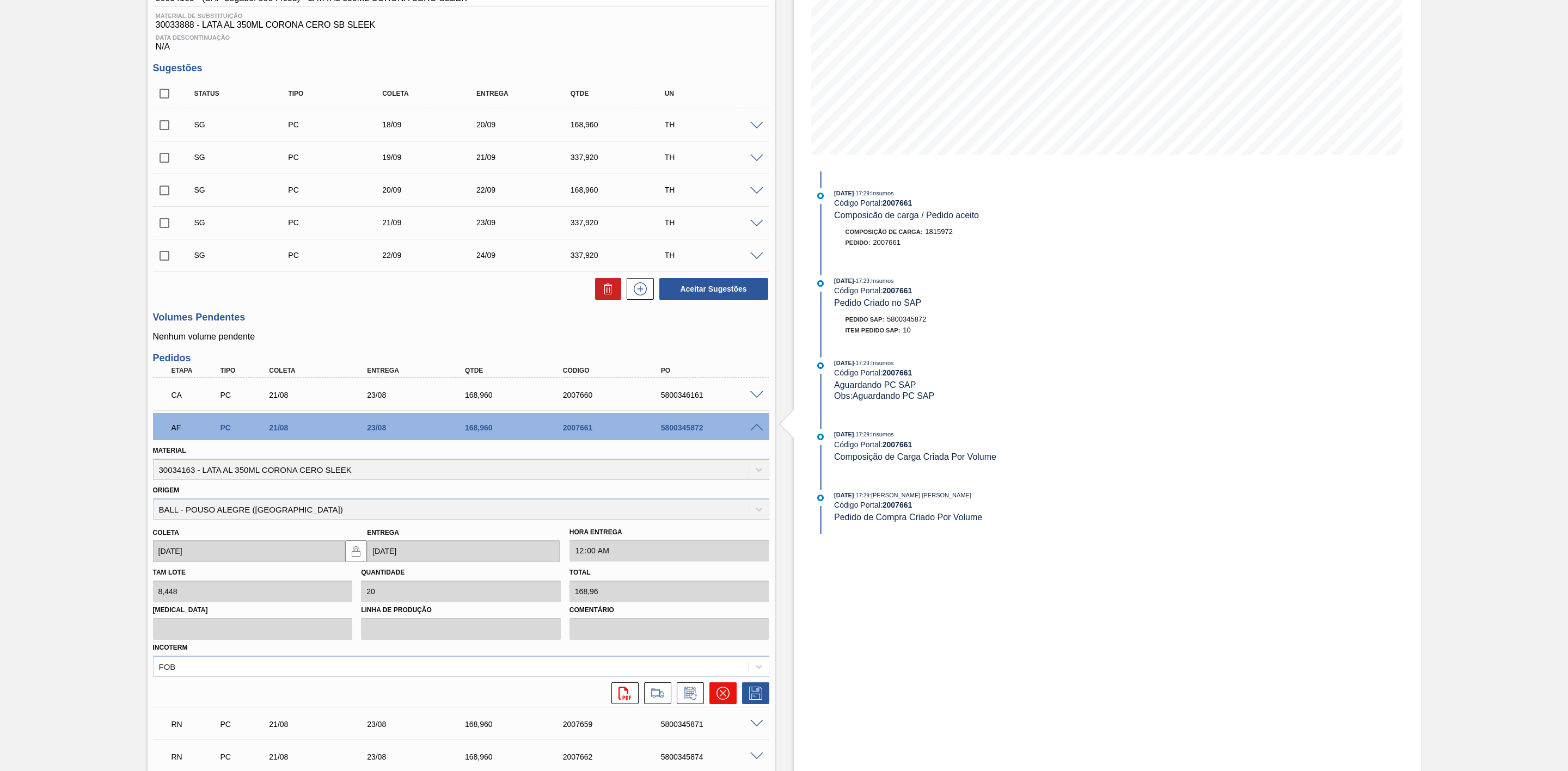
click at [725, 700] on icon at bounding box center [723, 693] width 13 height 13
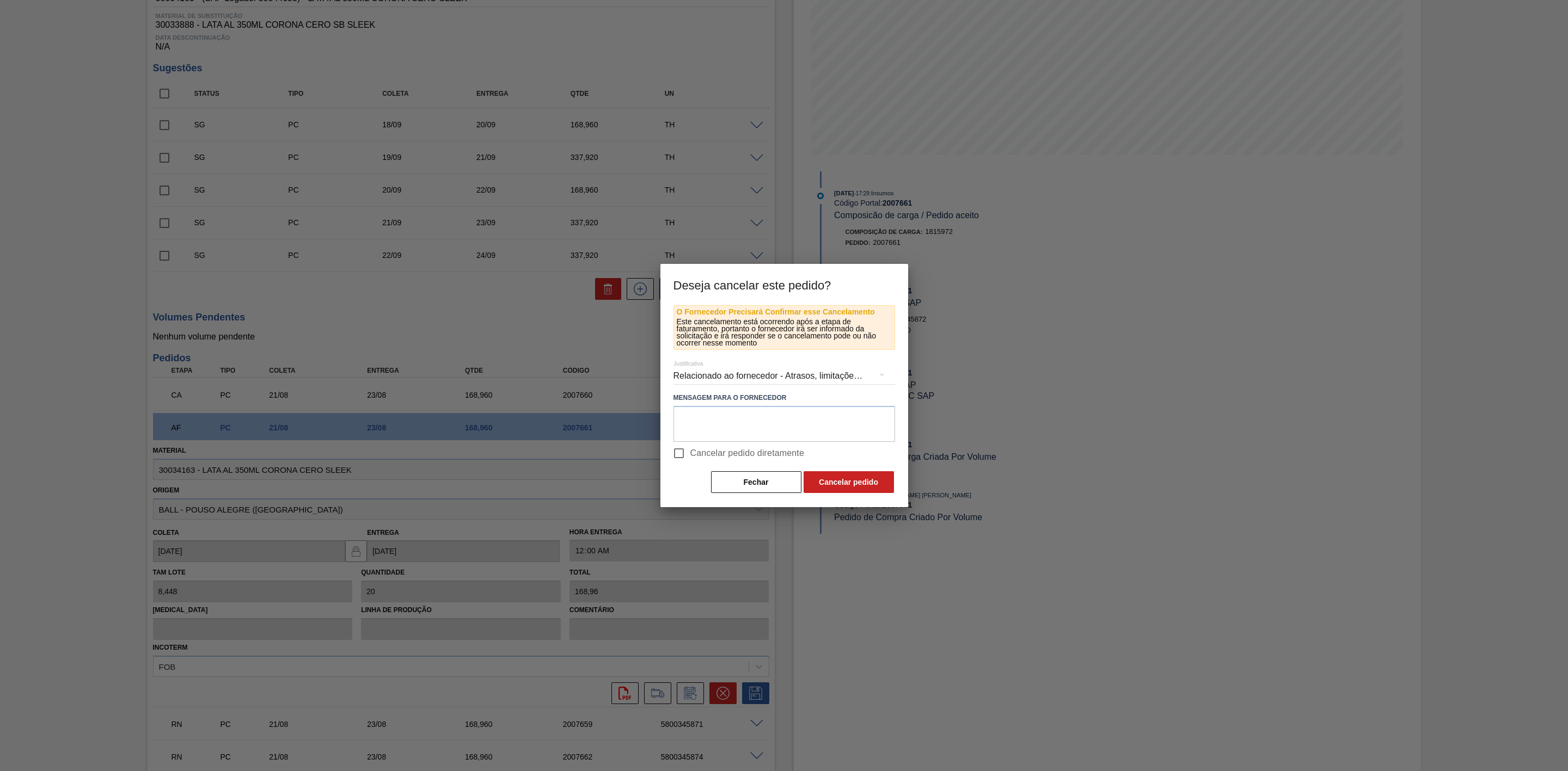
drag, startPoint x: 685, startPoint y: 451, endPoint x: 725, endPoint y: 454, distance: 40.1
click at [685, 450] on input "Cancelar pedido diretamente" at bounding box center [679, 453] width 23 height 23
checkbox input "true"
click at [835, 478] on button "Cancelar pedido" at bounding box center [848, 482] width 91 height 21
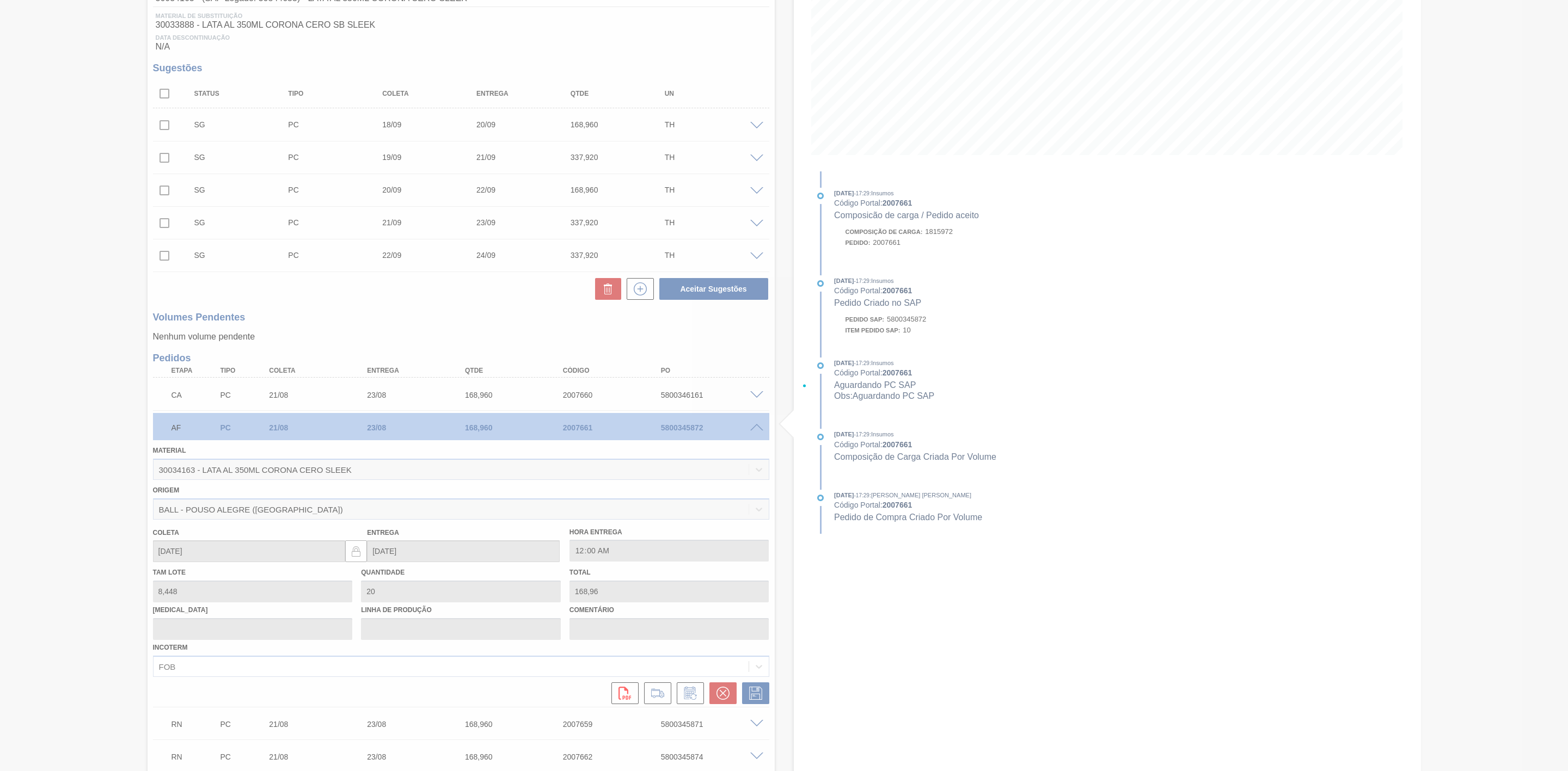
scroll to position [59, 0]
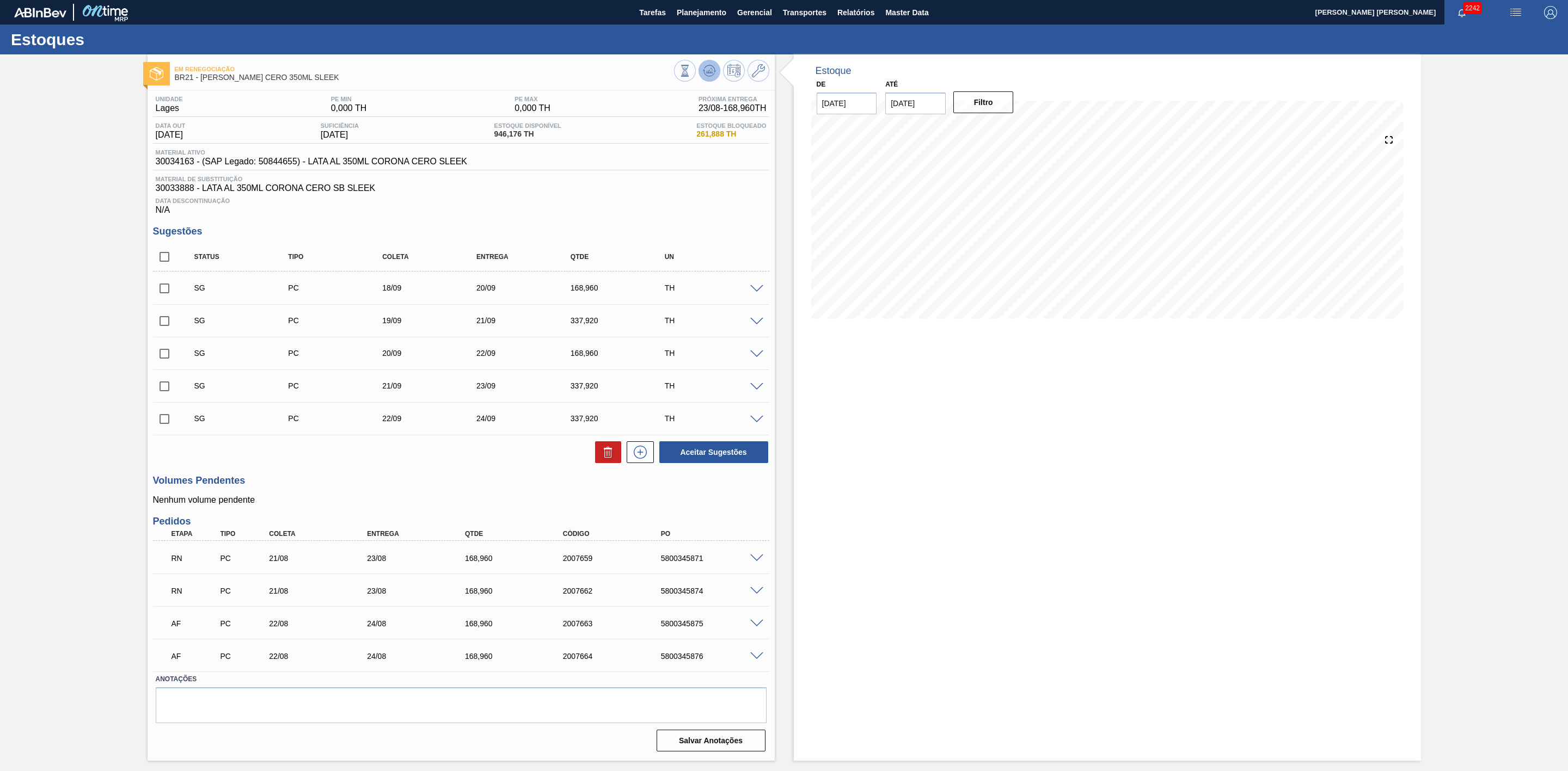
click at [691, 69] on icon at bounding box center [685, 71] width 12 height 12
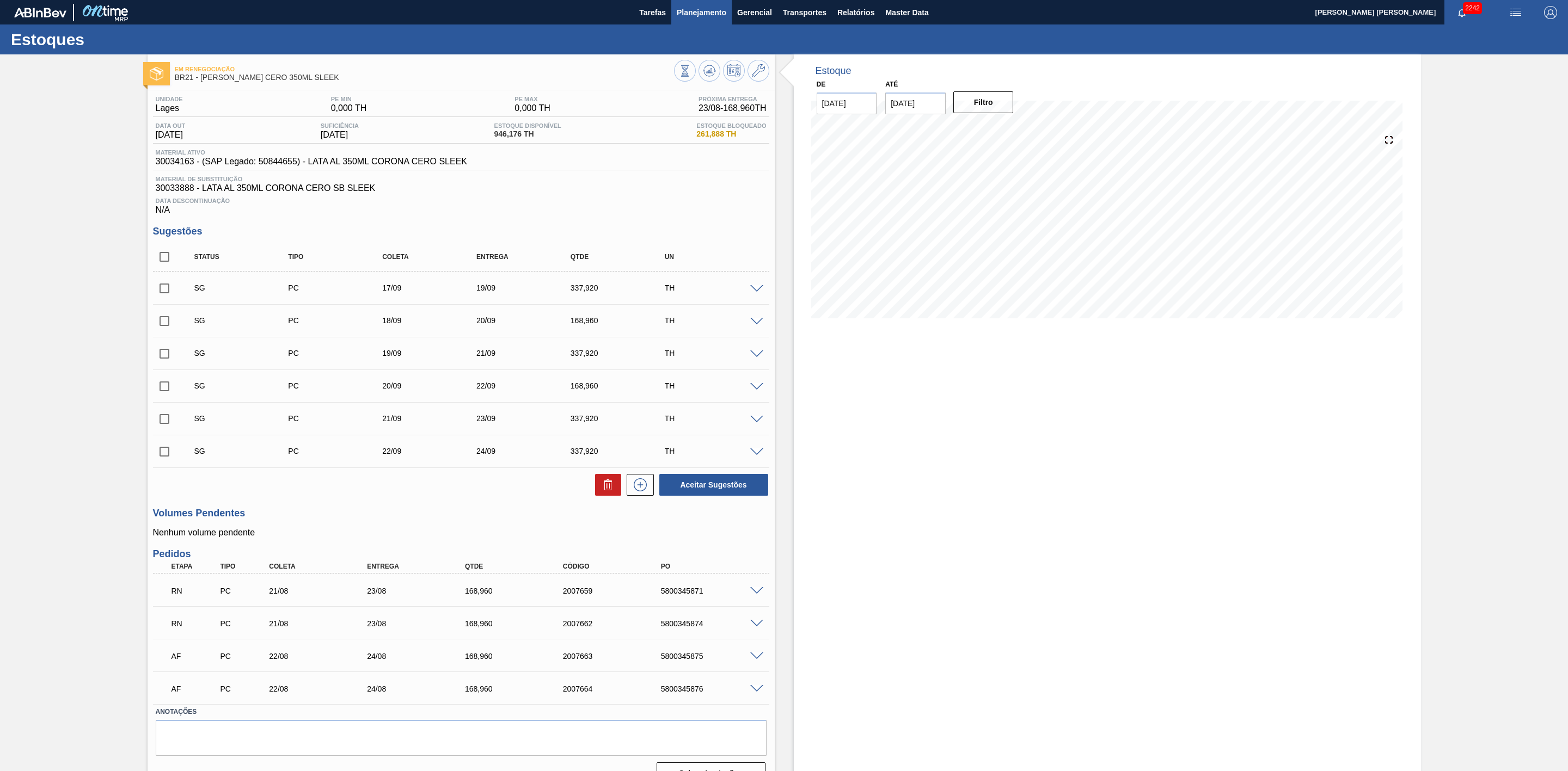
click at [685, 15] on span "Planejamento" at bounding box center [701, 12] width 49 height 13
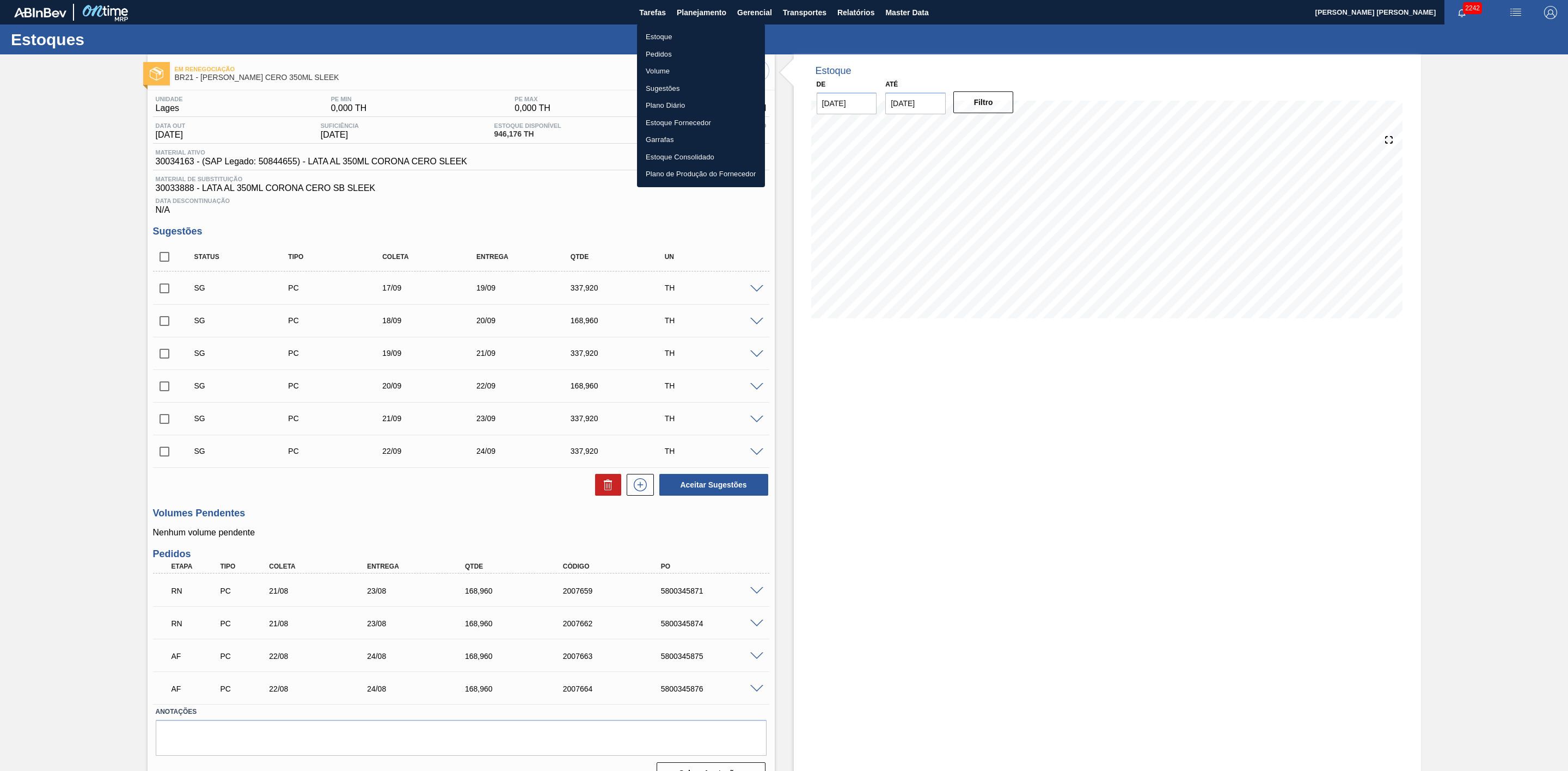
click at [662, 49] on li "Pedidos" at bounding box center [700, 54] width 128 height 17
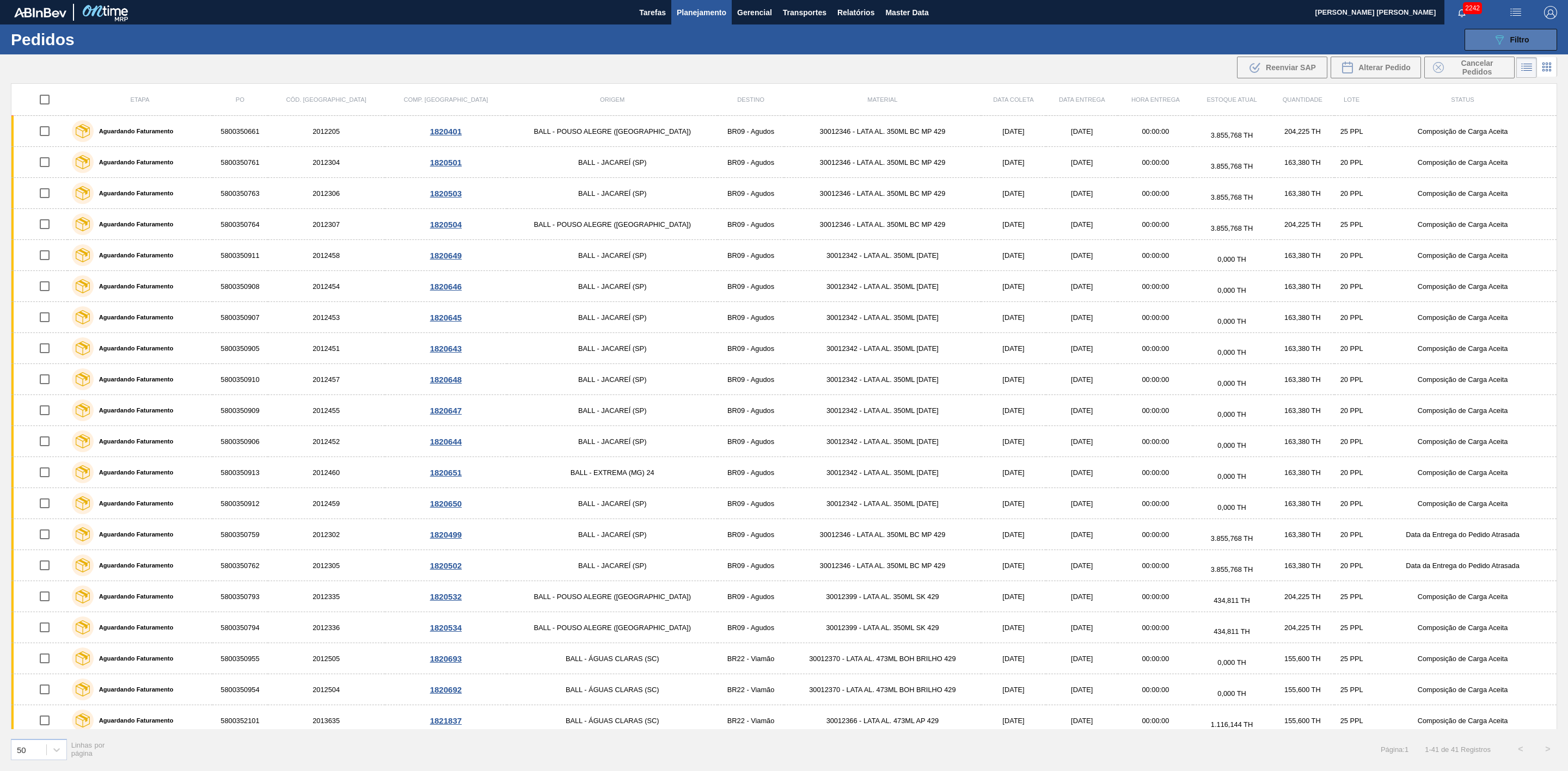
click at [1504, 31] on button "089F7B8B-B2A5-4AFE-B5C0-19BA573D28AC Filtro" at bounding box center [1511, 39] width 93 height 21
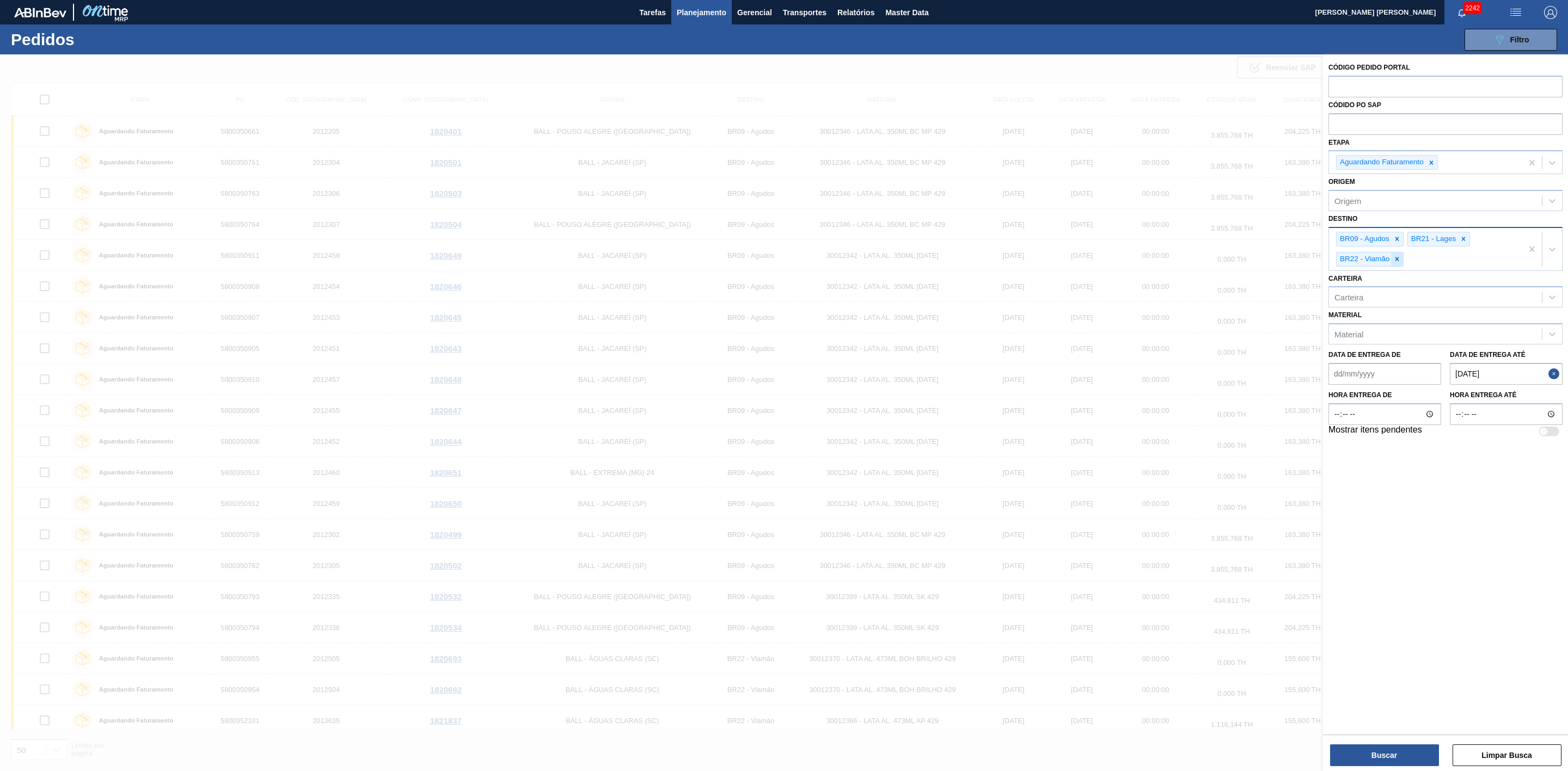
click at [1400, 262] on icon at bounding box center [1397, 259] width 8 height 8
click at [1467, 243] on icon at bounding box center [1463, 238] width 8 height 8
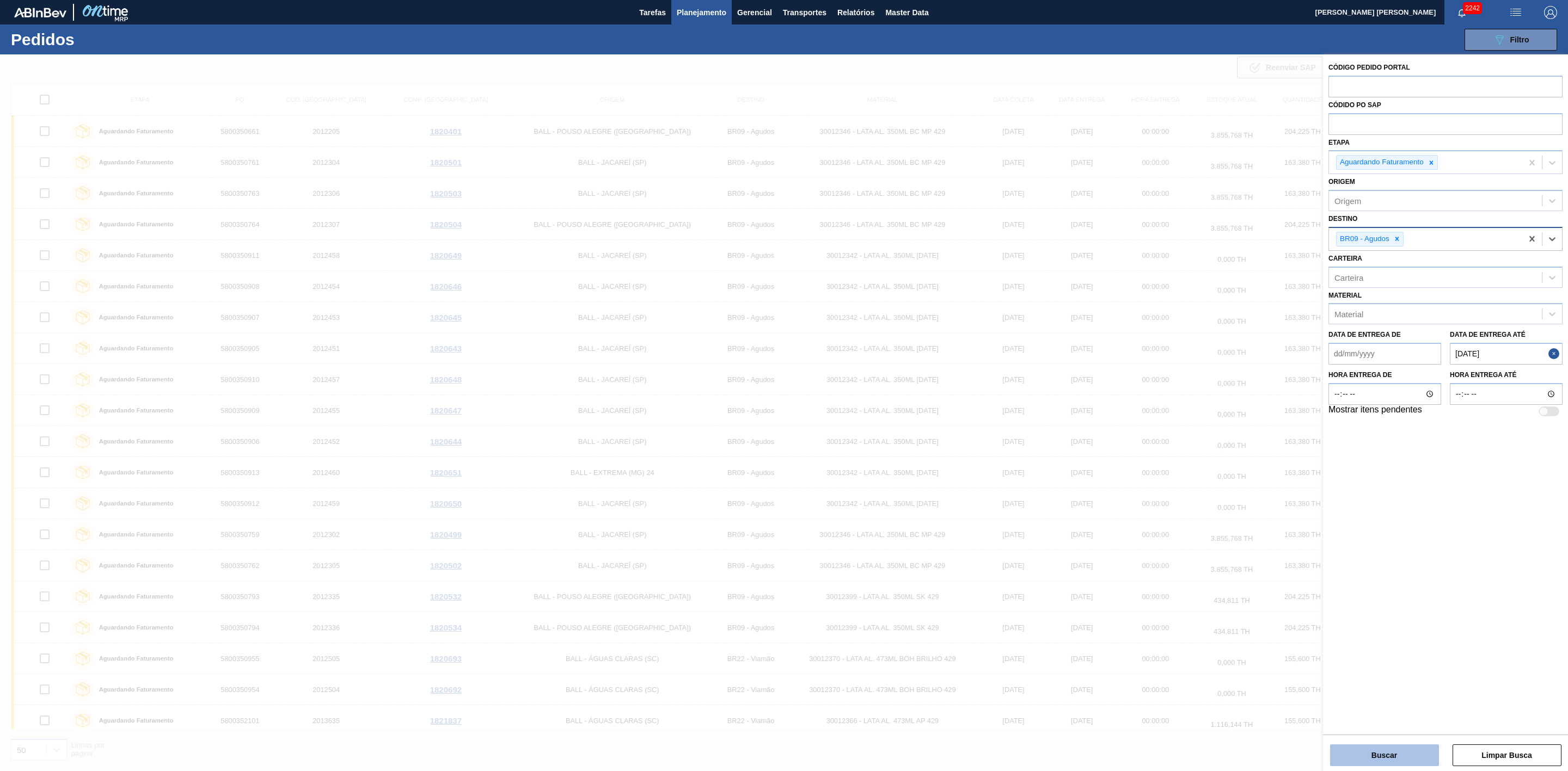
click at [1404, 748] on button "Buscar" at bounding box center [1384, 755] width 109 height 21
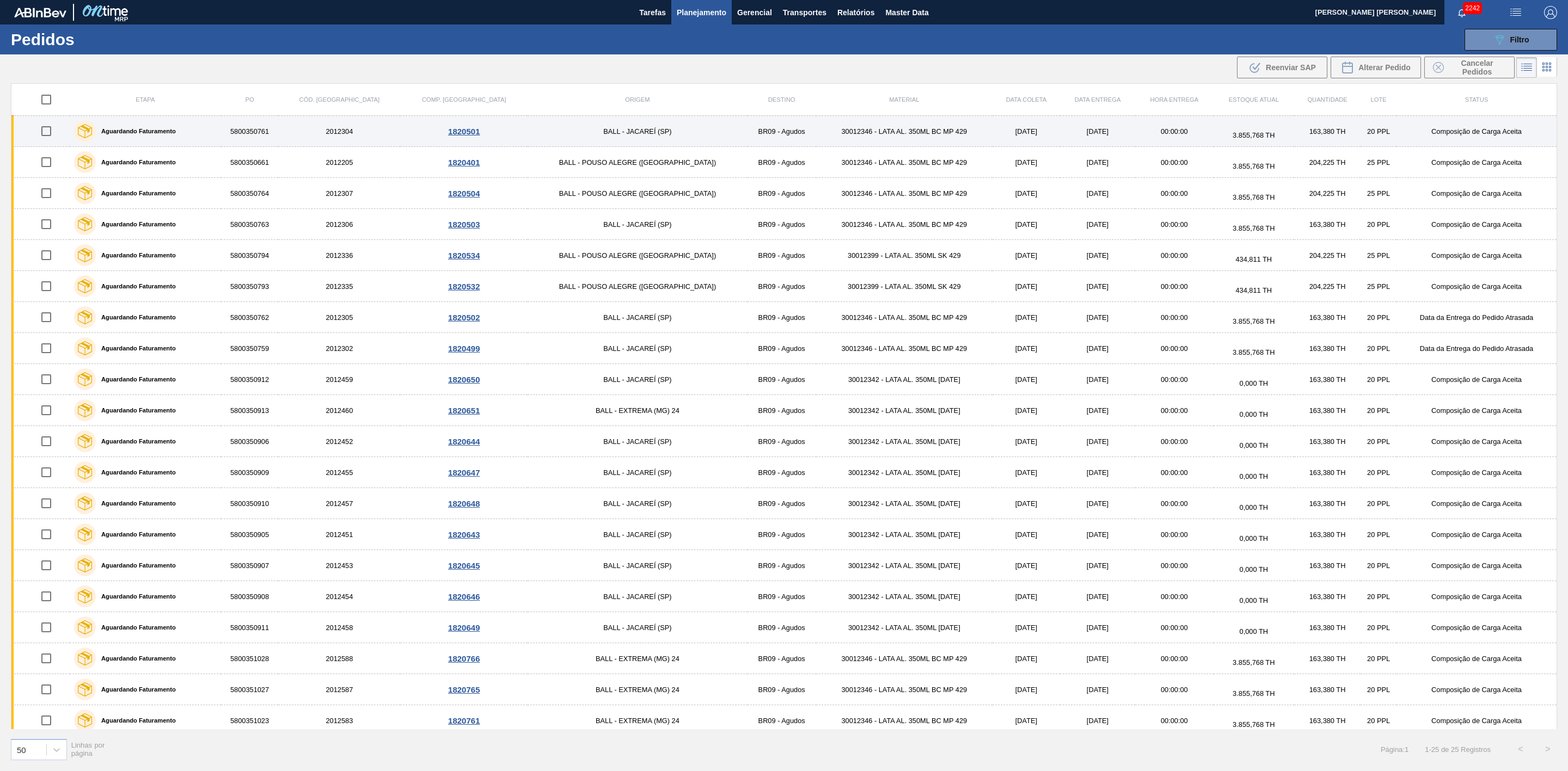
click at [278, 128] on td "5800350761" at bounding box center [250, 131] width 58 height 31
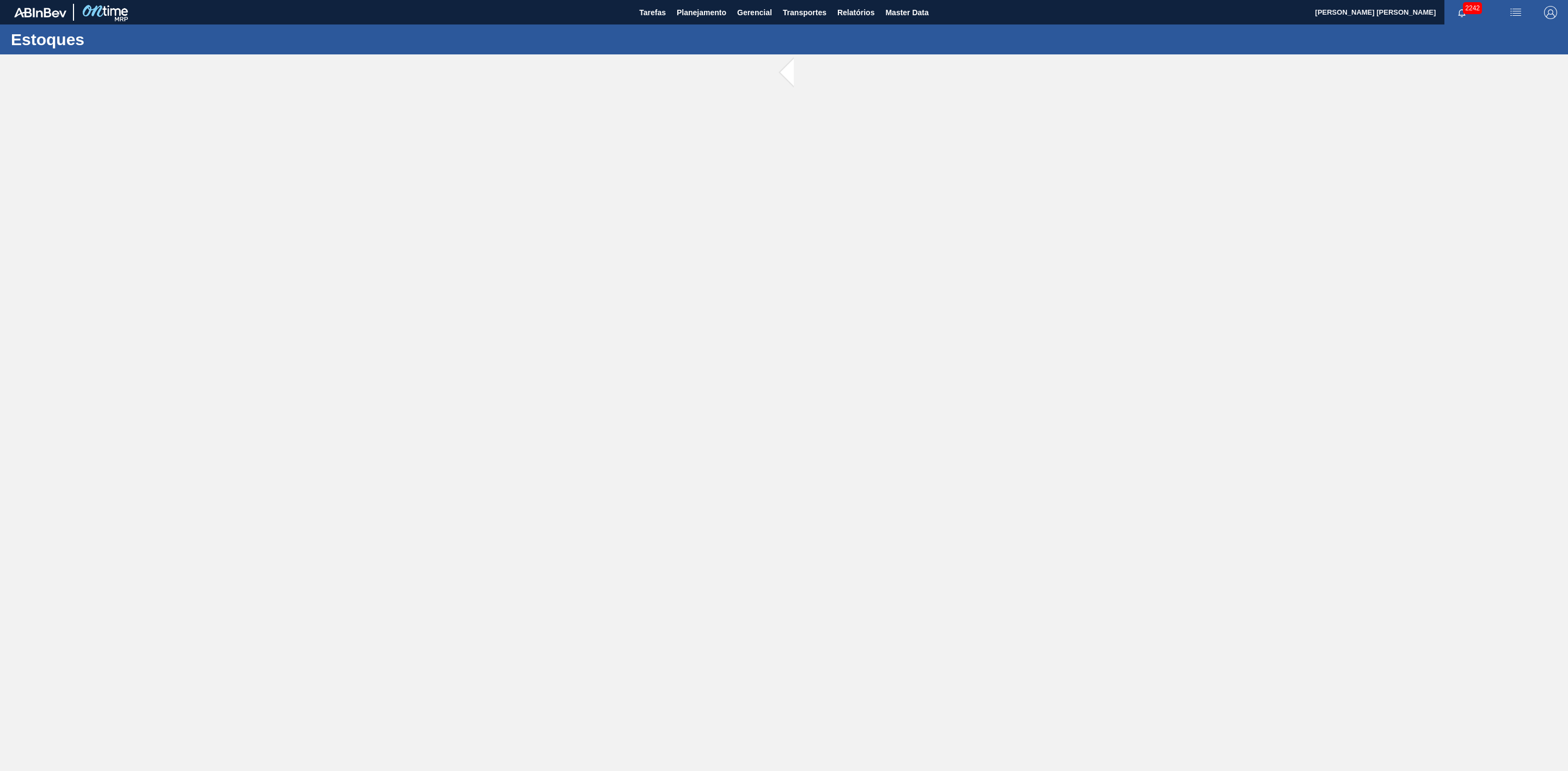
click at [284, 128] on main "Tarefas Planejamento Gerencial Transportes Relatórios Master Data BRUNO DE MELL…" at bounding box center [784, 386] width 1568 height 771
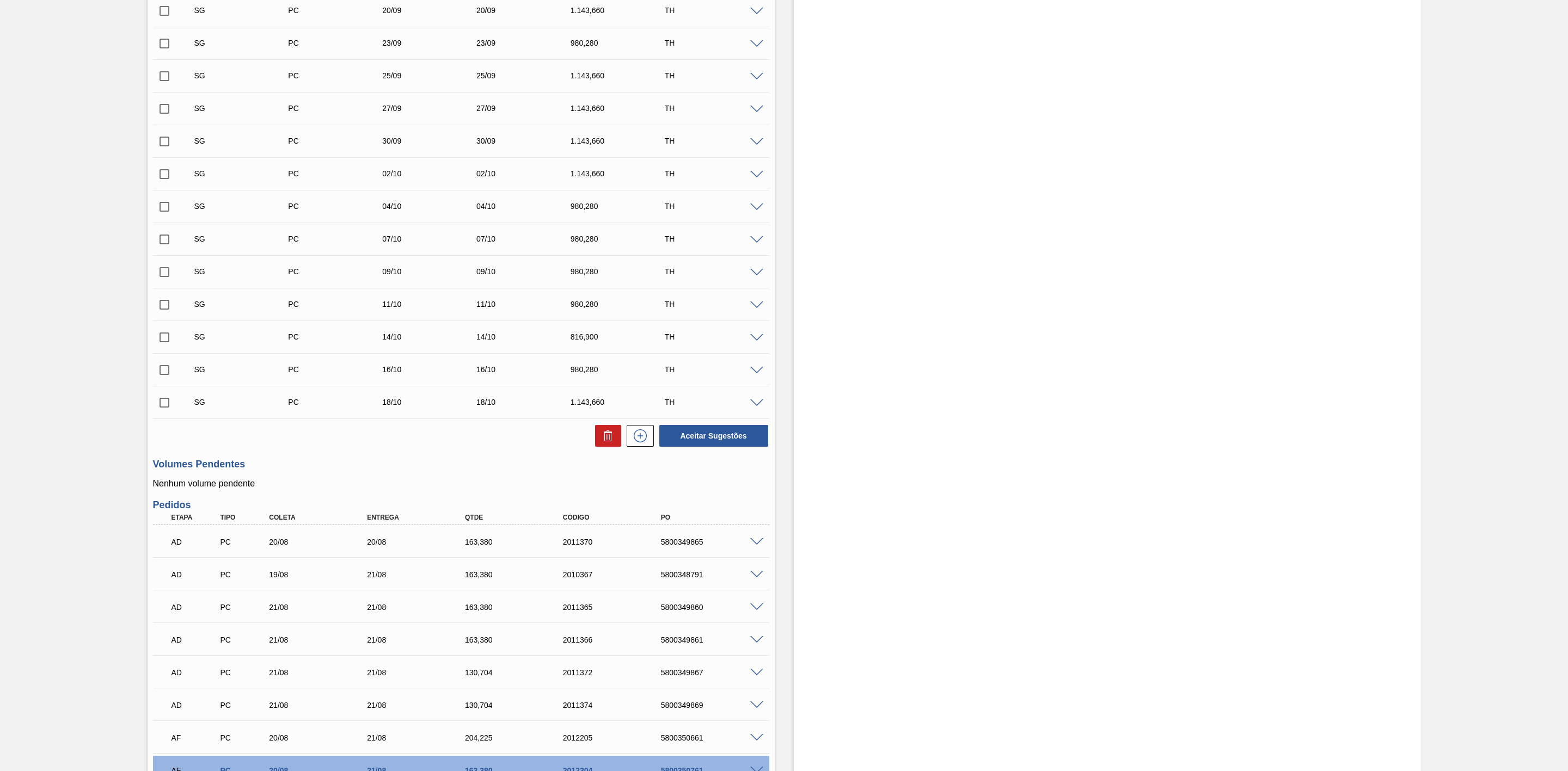
scroll to position [898, 0]
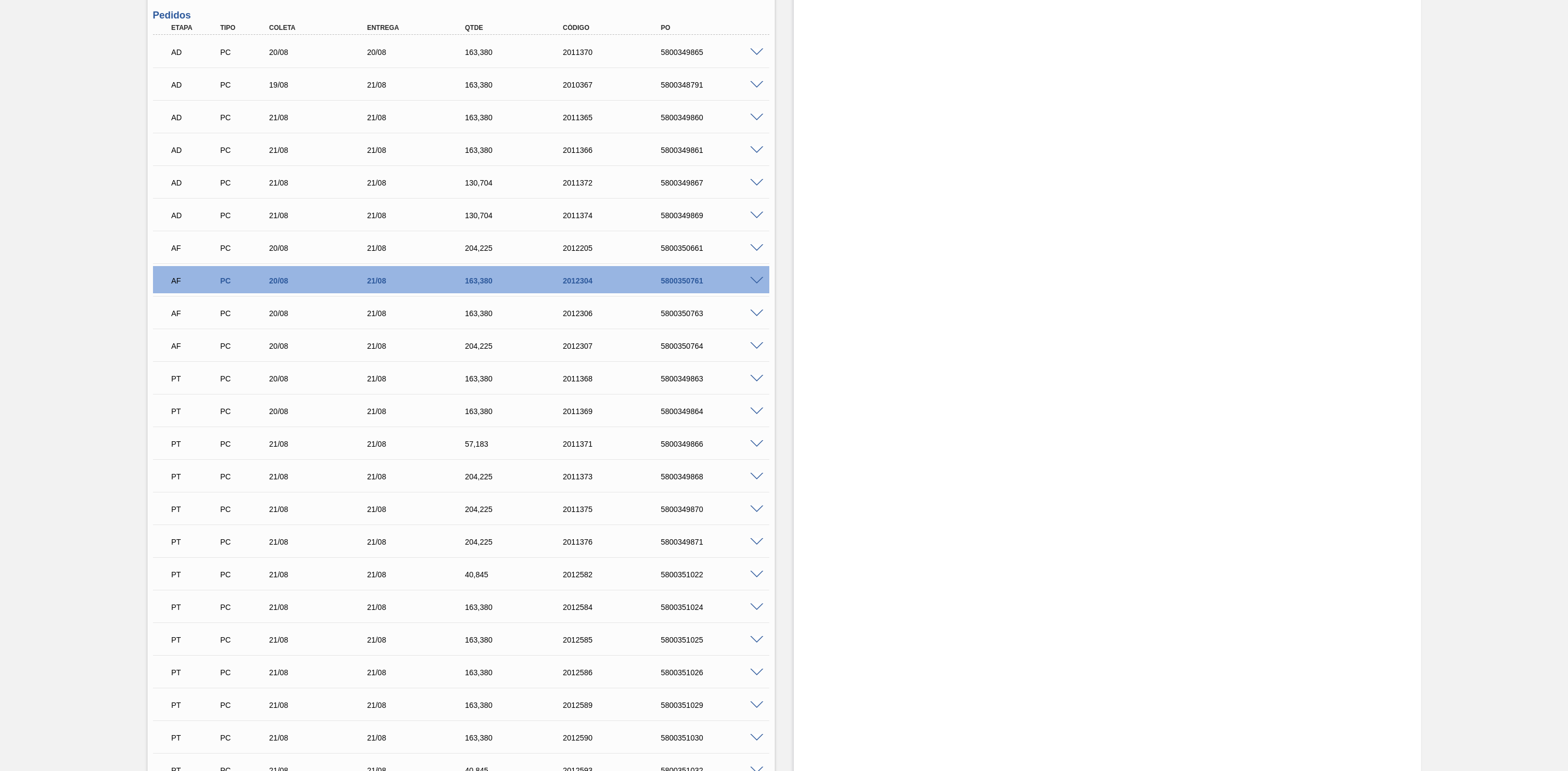
click at [685, 248] on div "5800350661" at bounding box center [715, 248] width 113 height 9
copy div "5800350661"
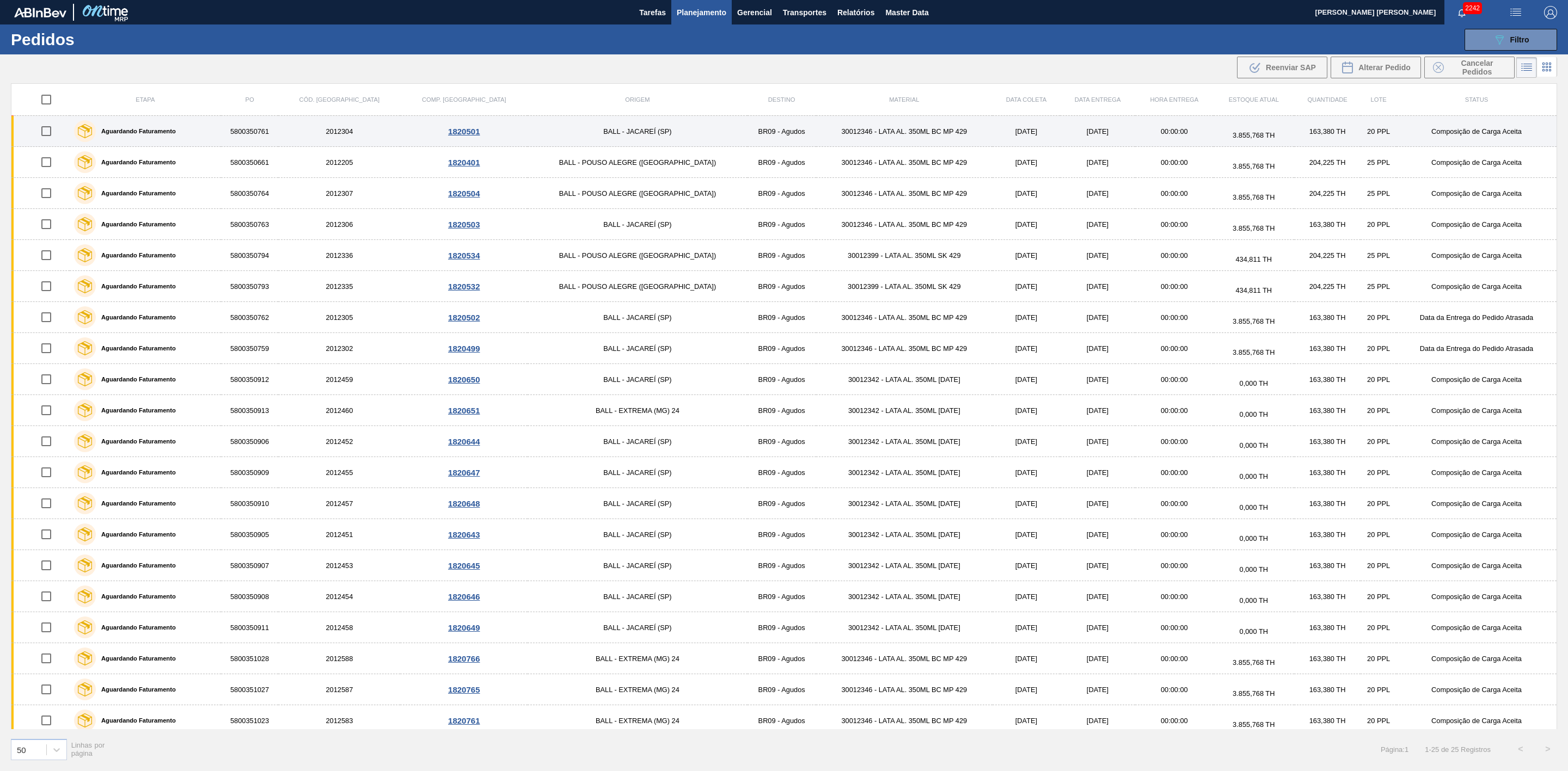
click at [52, 131] on input "checkbox" at bounding box center [46, 131] width 23 height 23
checkbox input "true"
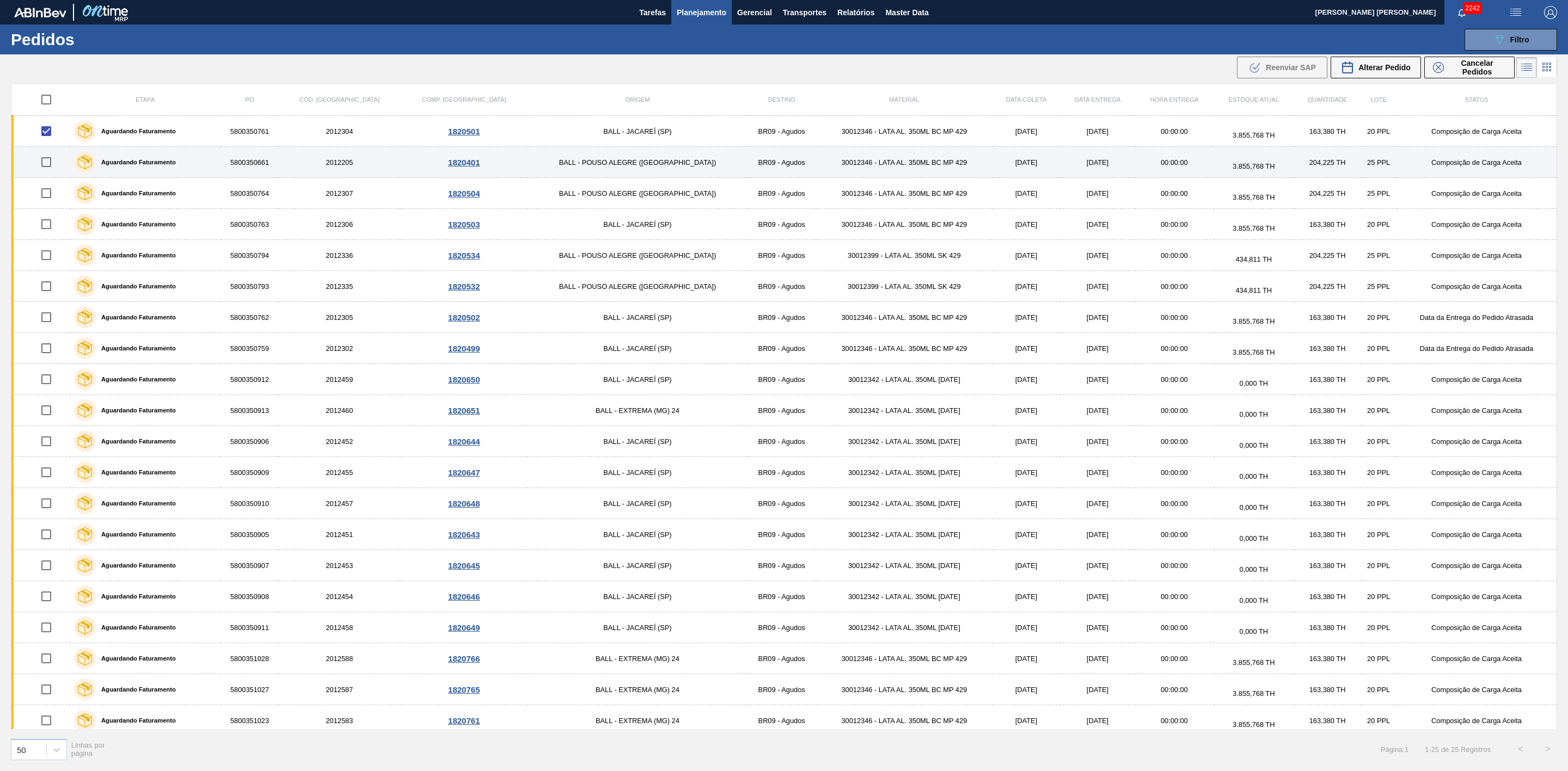
click at [51, 161] on input "checkbox" at bounding box center [46, 162] width 23 height 23
checkbox input "true"
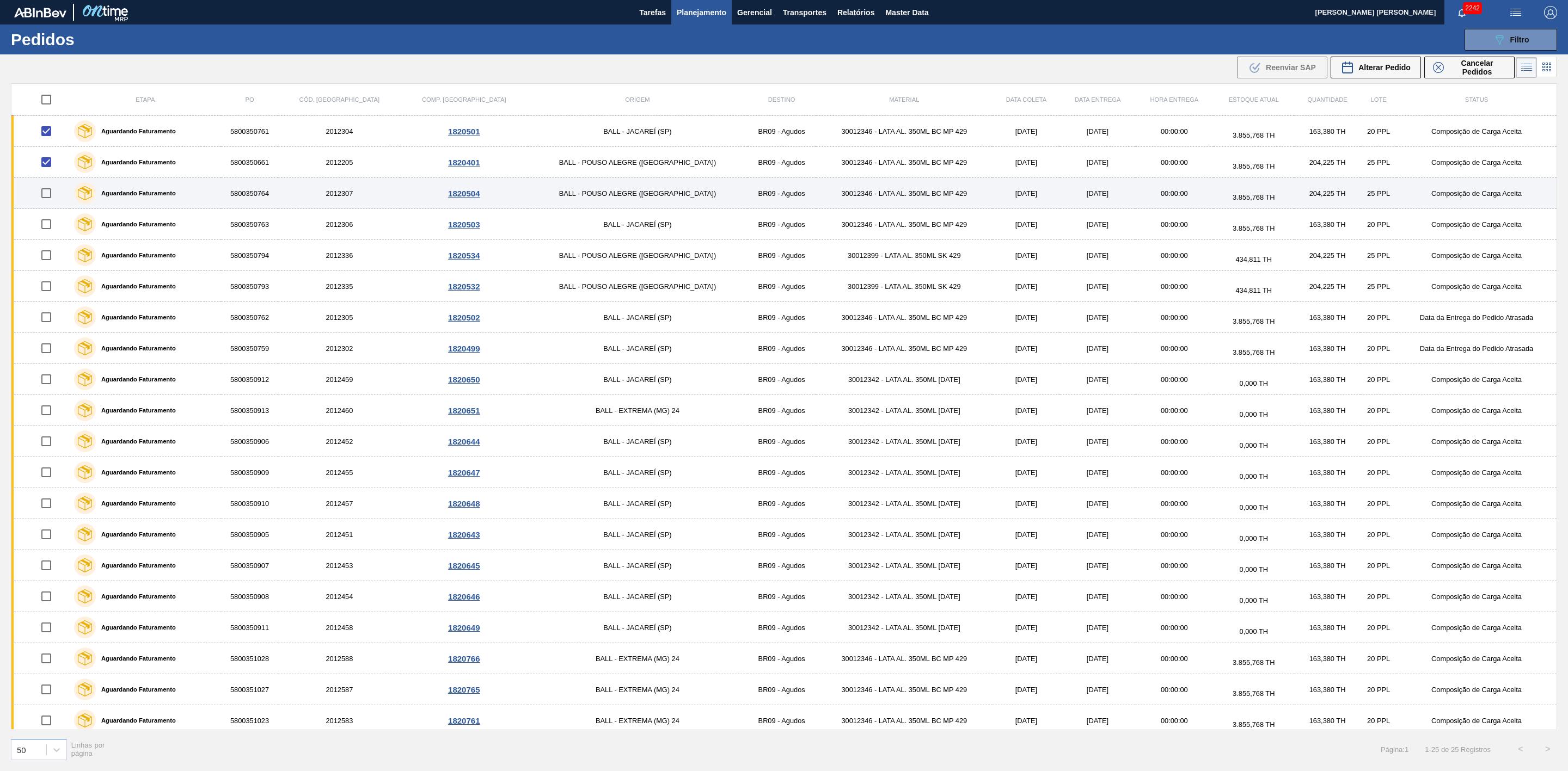
click at [47, 194] on input "checkbox" at bounding box center [46, 193] width 23 height 23
checkbox input "true"
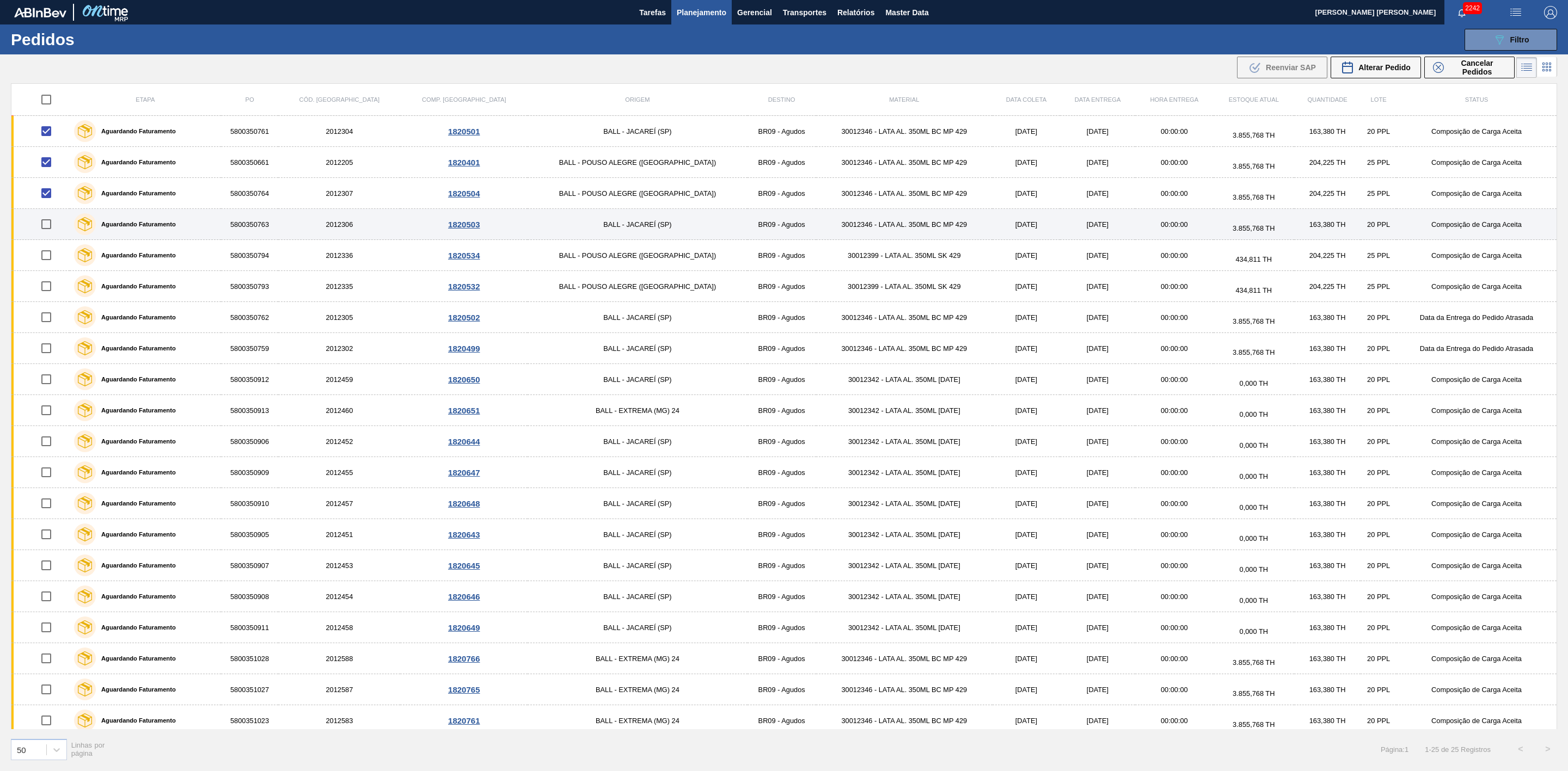
click at [47, 231] on input "checkbox" at bounding box center [46, 224] width 23 height 23
checkbox input "true"
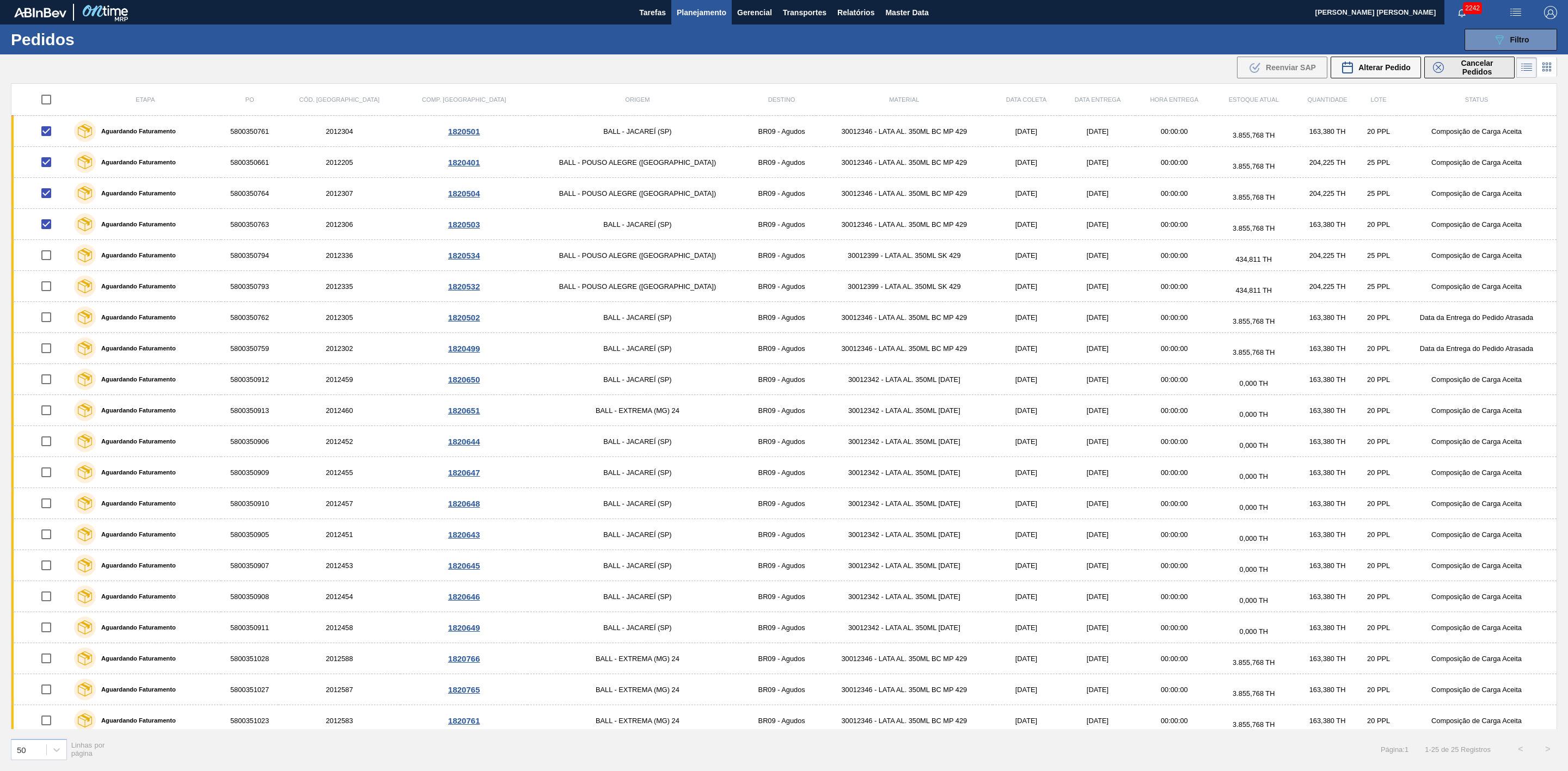
click at [1451, 68] on span "Cancelar Pedidos" at bounding box center [1477, 67] width 58 height 17
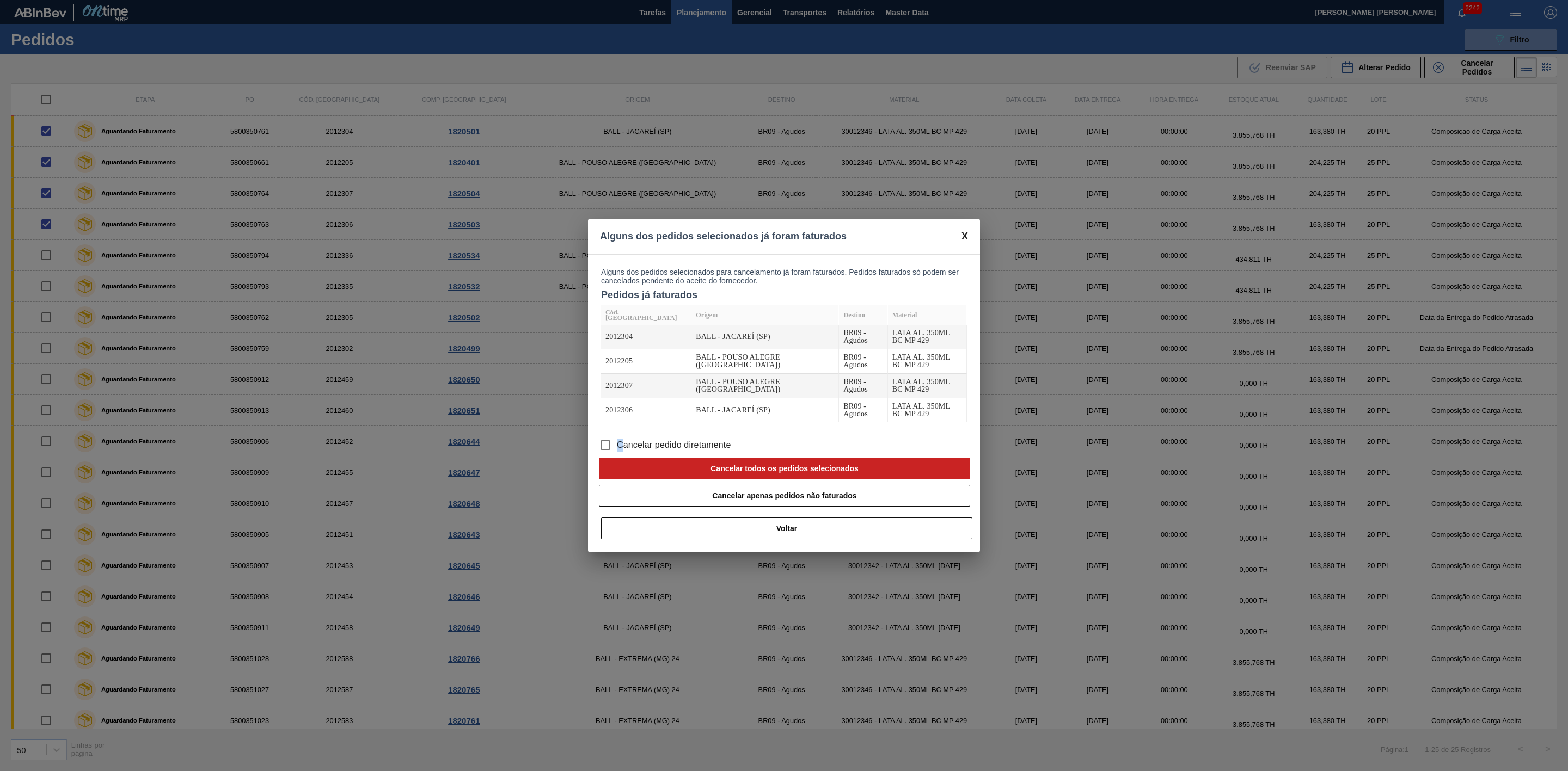
drag, startPoint x: 620, startPoint y: 427, endPoint x: 628, endPoint y: 428, distance: 8.1
click at [620, 439] on span "Cancelar pedido diretamente" at bounding box center [674, 445] width 114 height 13
click at [608, 434] on input "Cancelar pedido diretamente" at bounding box center [605, 445] width 23 height 23
click at [723, 458] on button "Cancelar todos os pedidos selecionados" at bounding box center [785, 468] width 371 height 21
checkbox input "false"
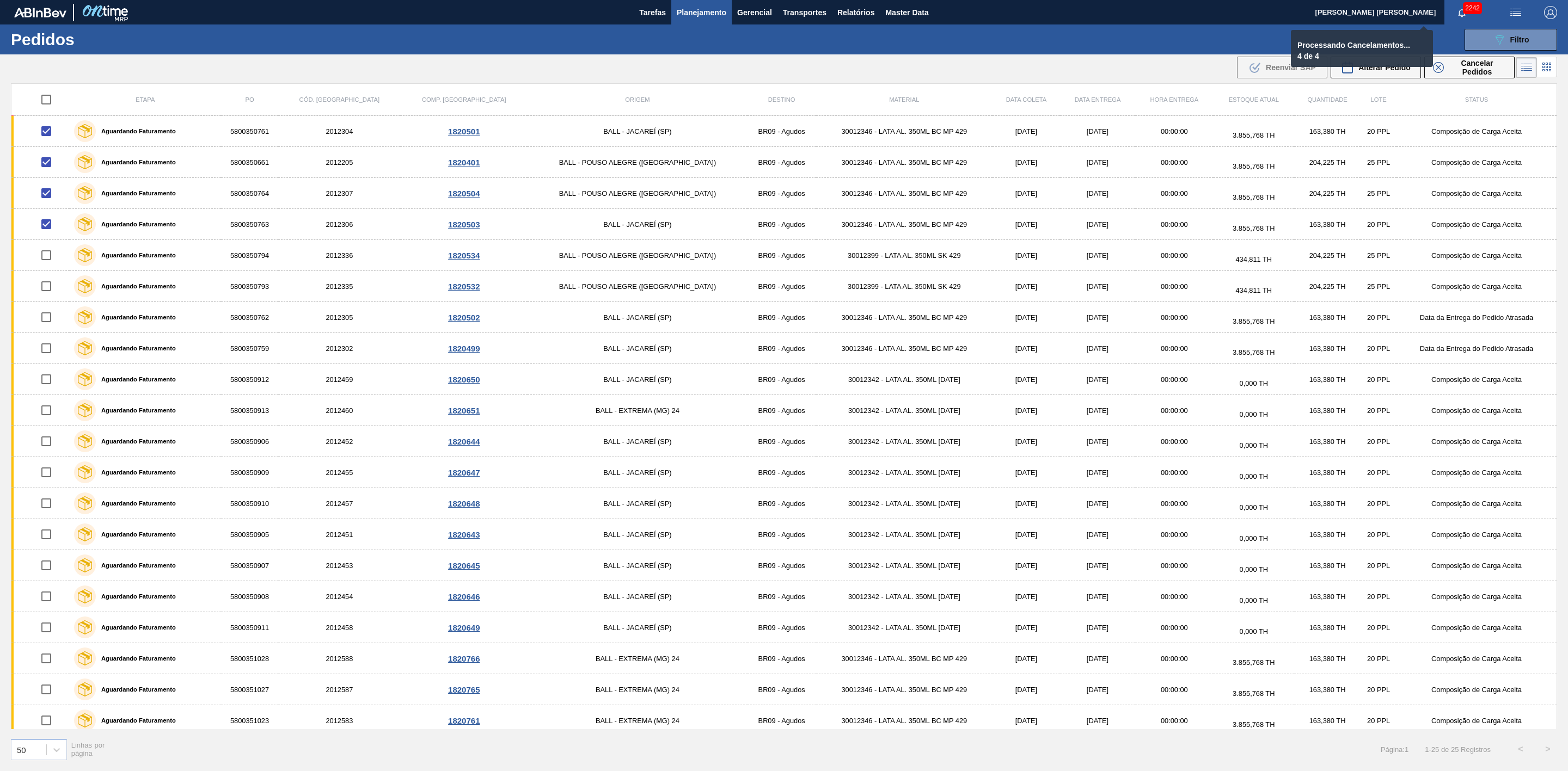
checkbox input "false"
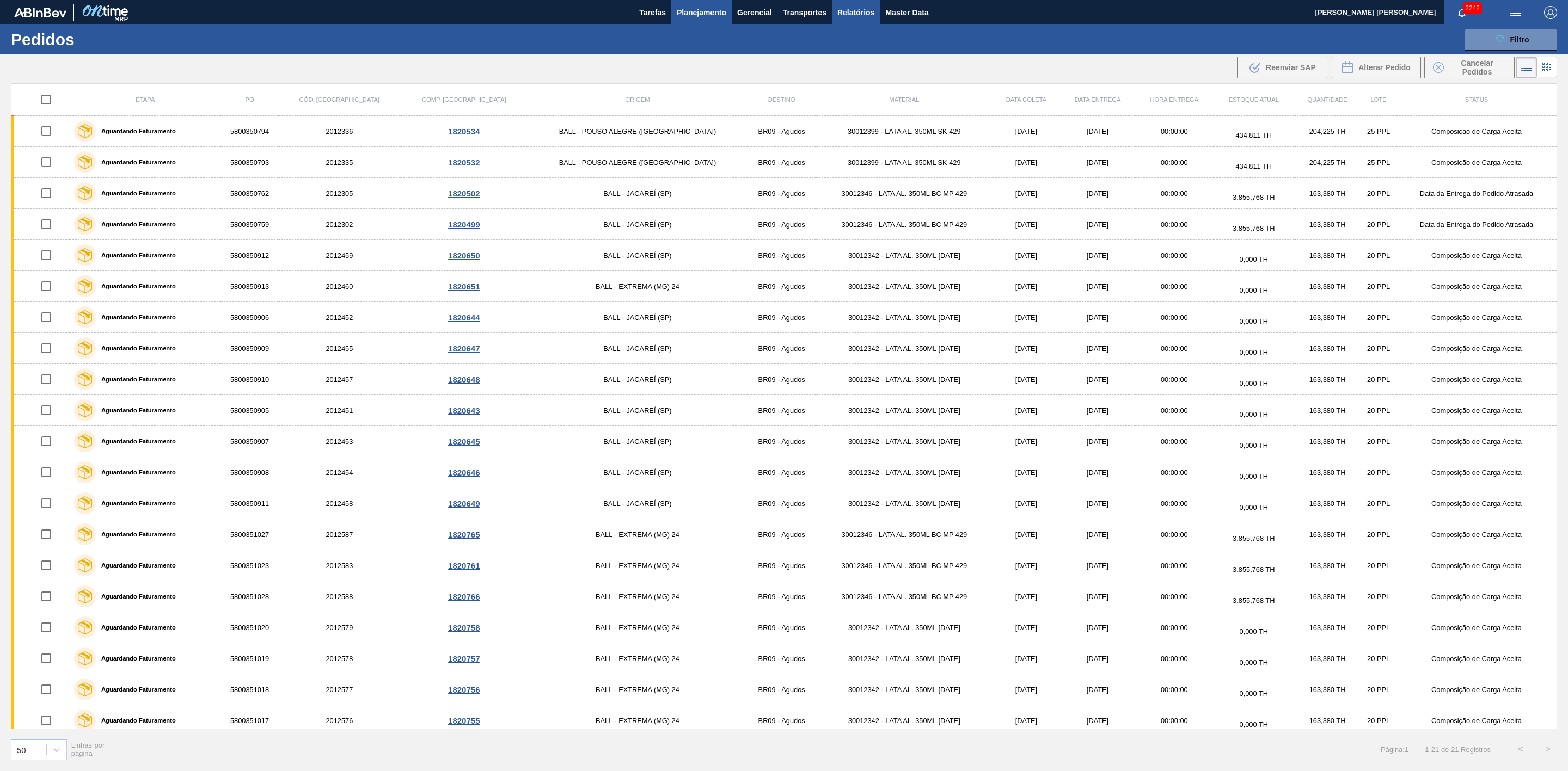
click at [856, 11] on span "Relatórios" at bounding box center [856, 12] width 37 height 13
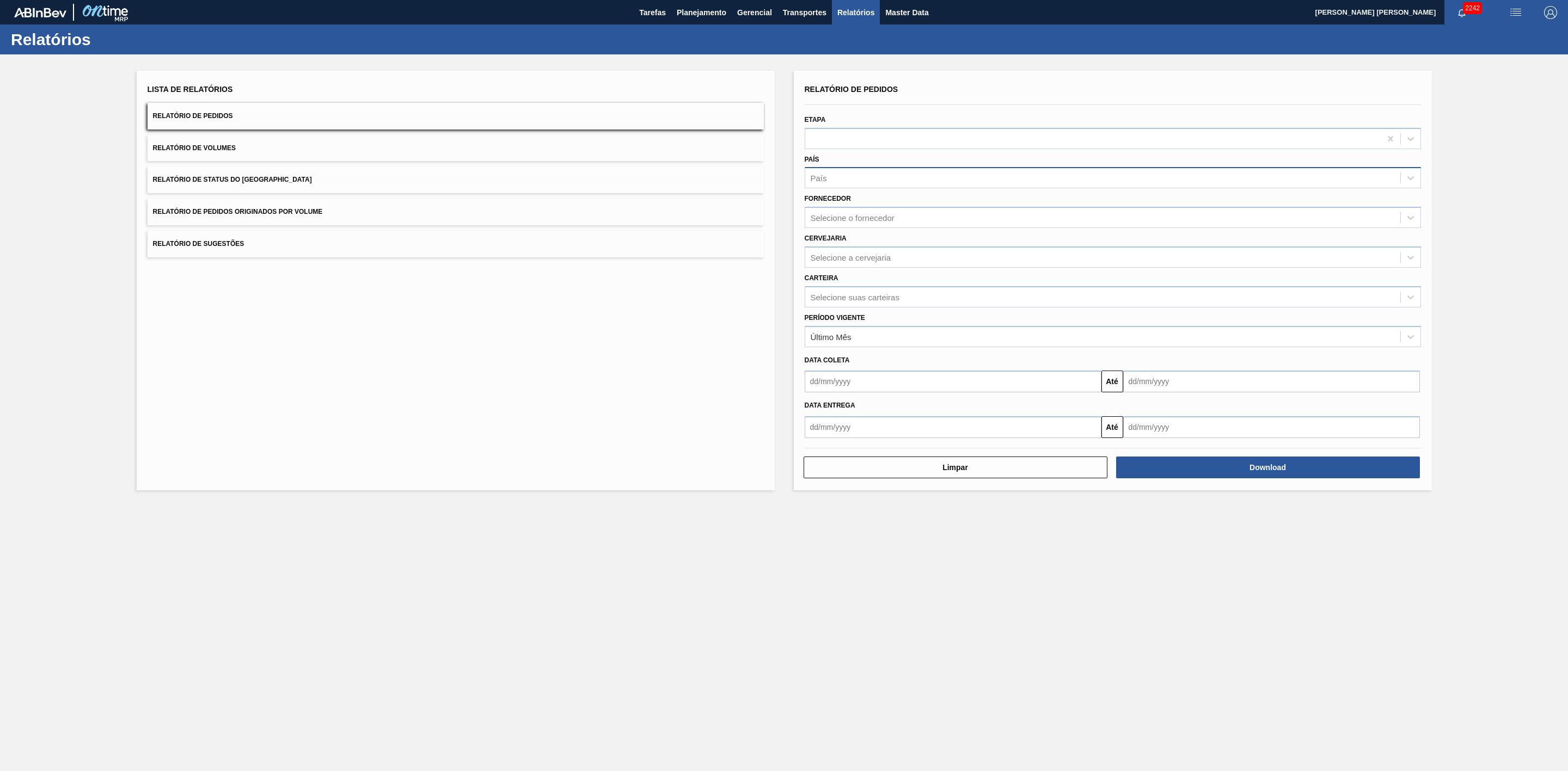
click at [856, 180] on div "País" at bounding box center [1102, 178] width 595 height 16
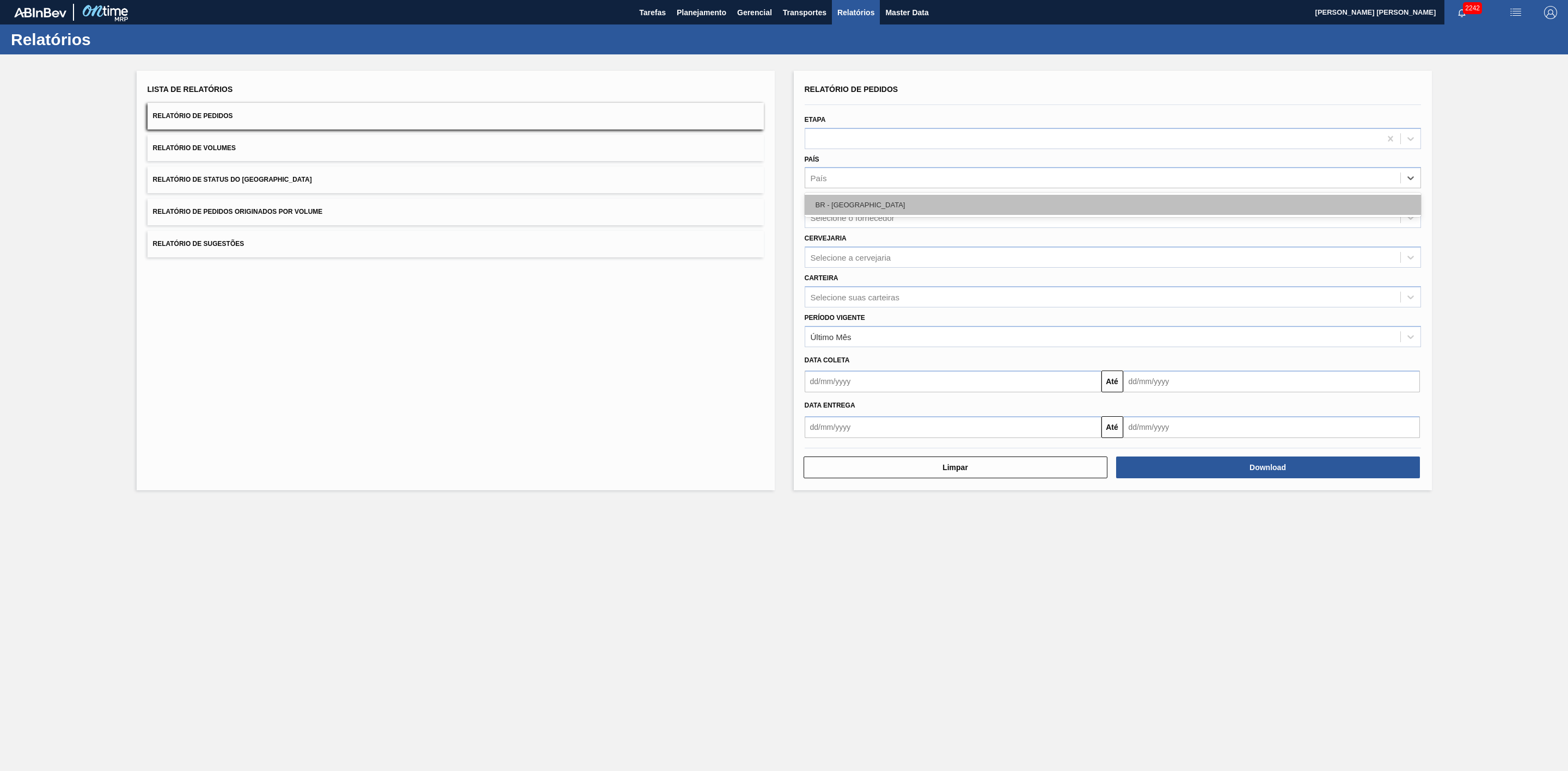
click at [845, 201] on div "BR - Brasil" at bounding box center [1112, 205] width 616 height 20
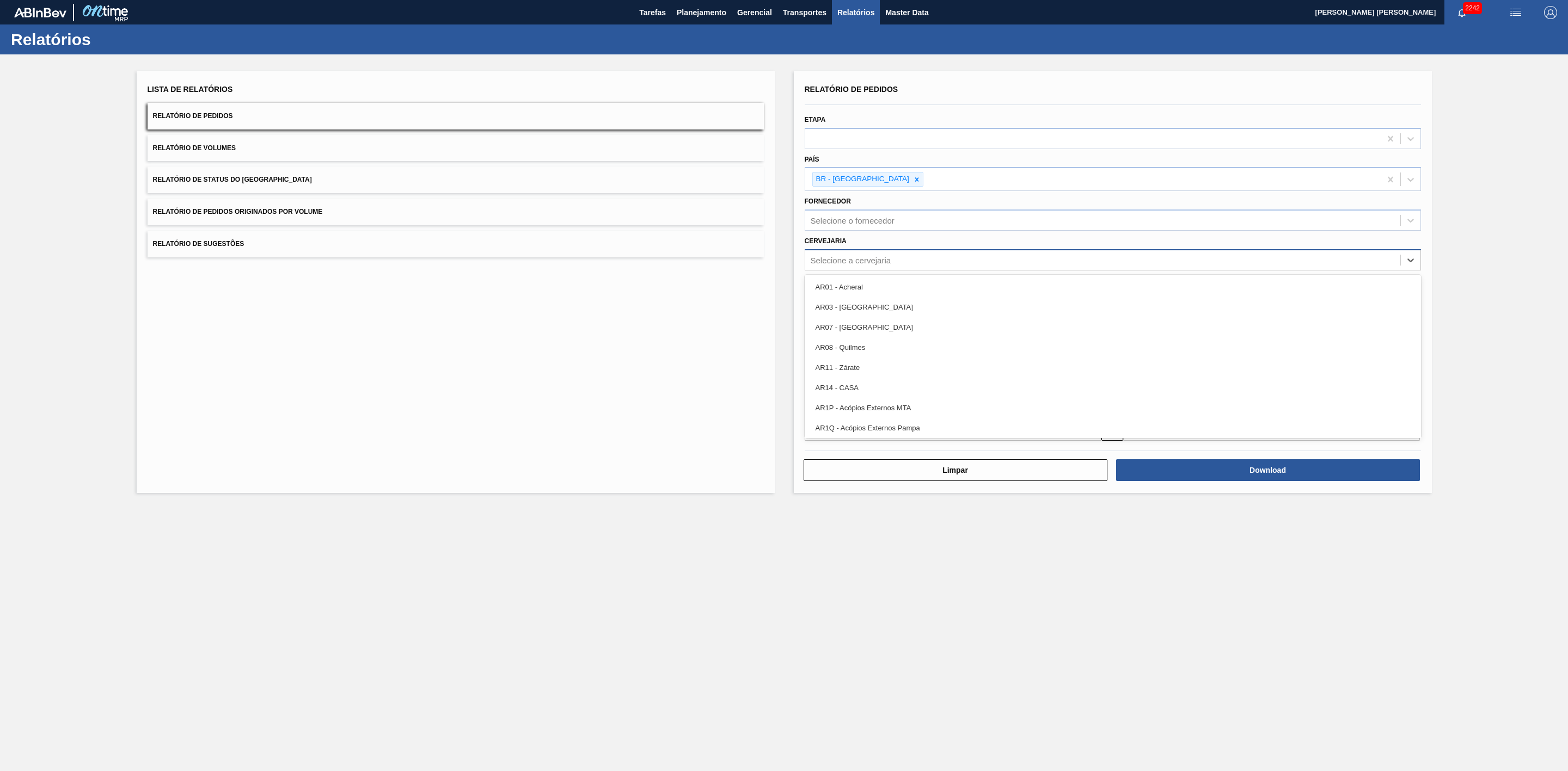
click at [851, 257] on div "Selecione a cervejaria" at bounding box center [850, 260] width 81 height 9
type input "21"
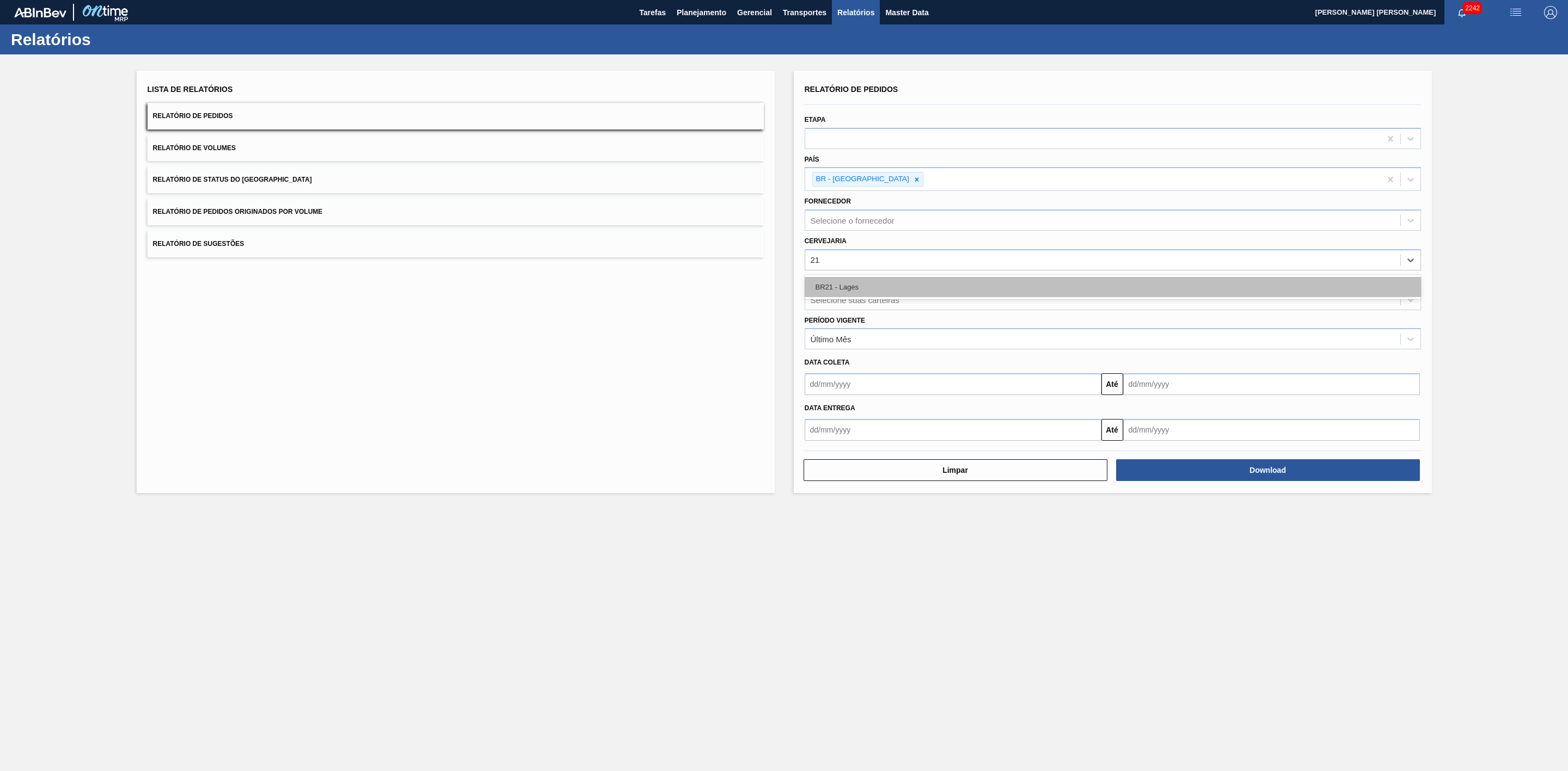
click at [856, 288] on div "BR21 - Lages" at bounding box center [1112, 287] width 616 height 20
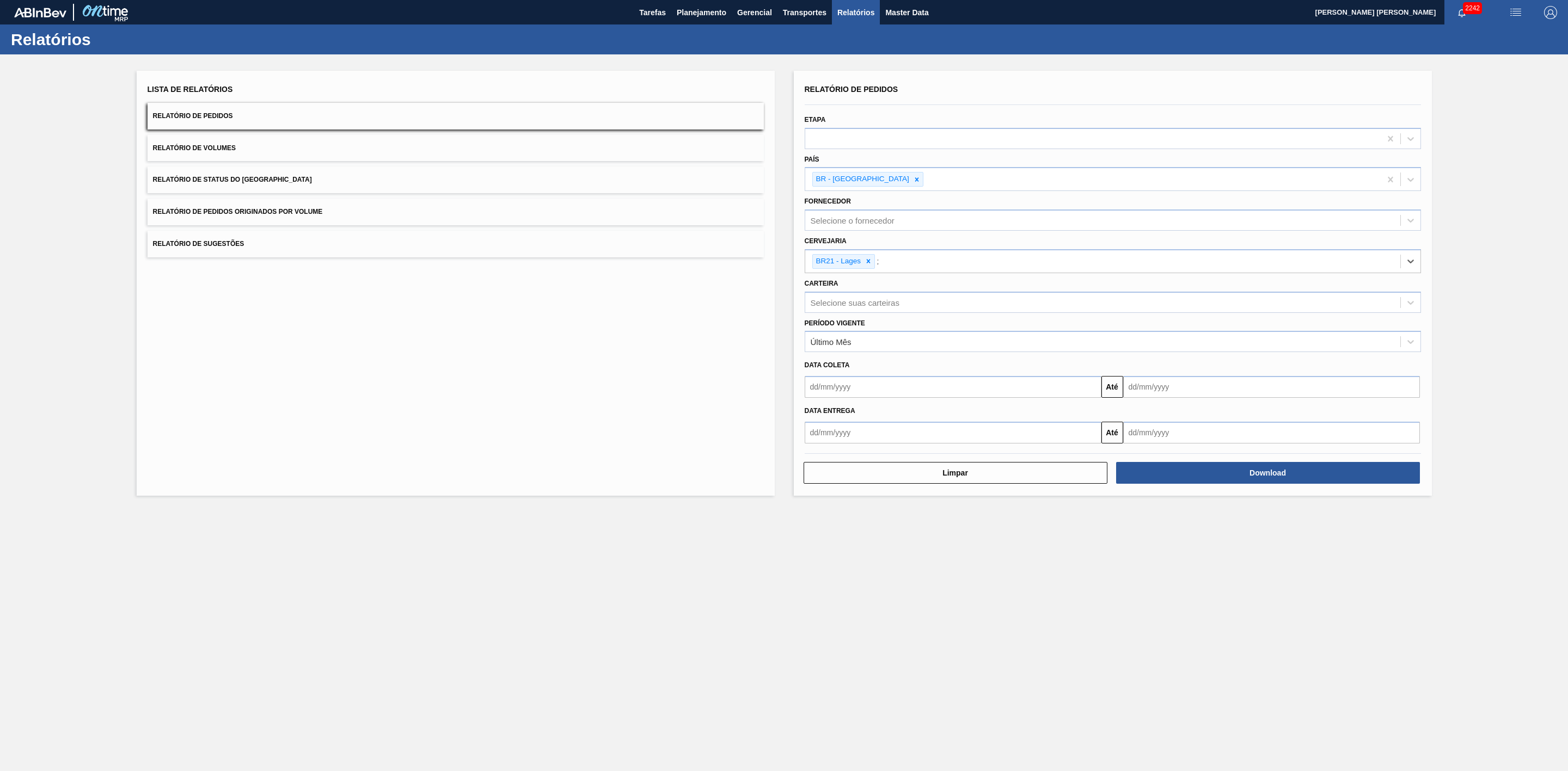
type input "22"
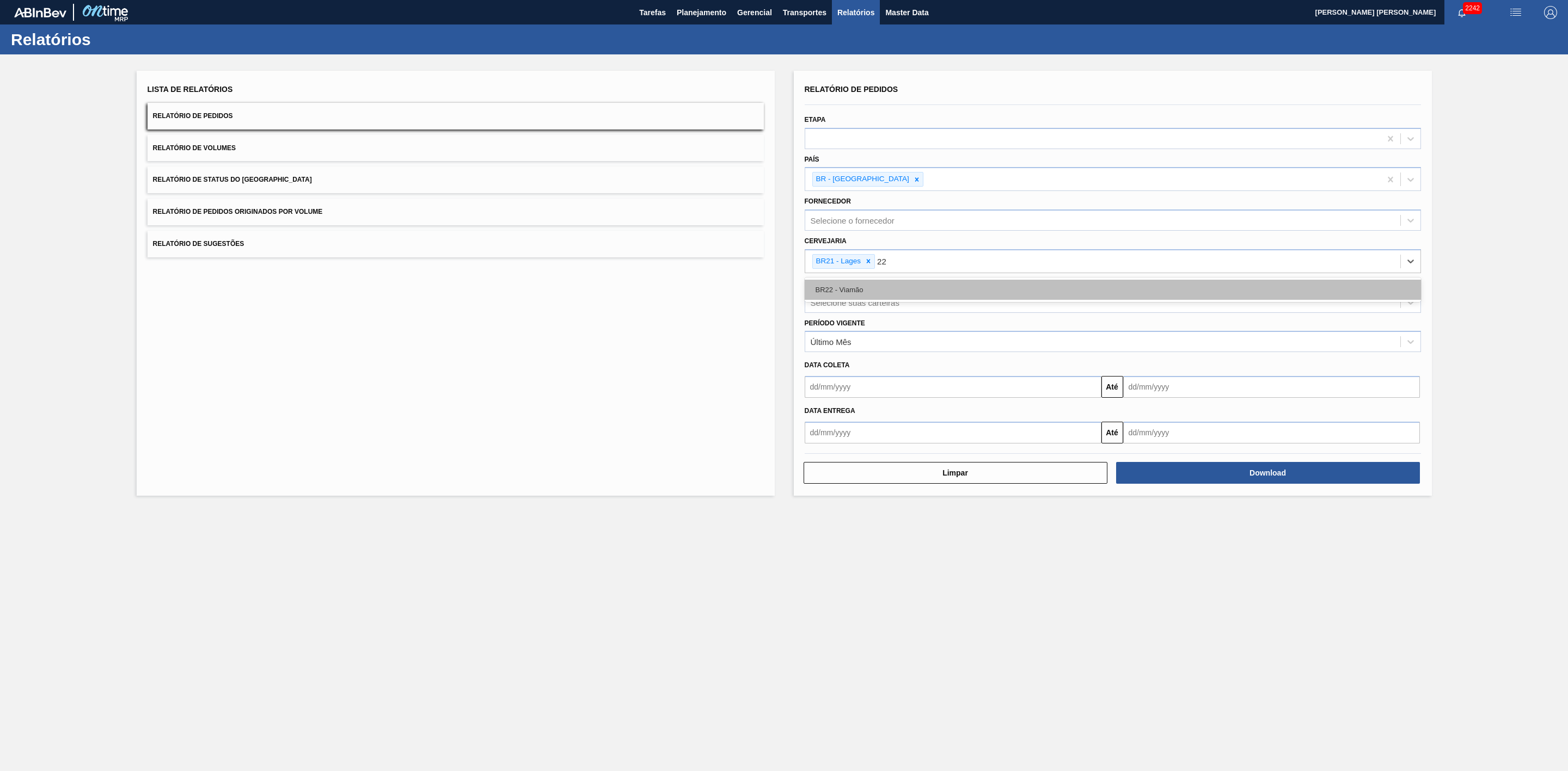
click at [879, 288] on div "BR22 - Viamão" at bounding box center [1112, 290] width 616 height 20
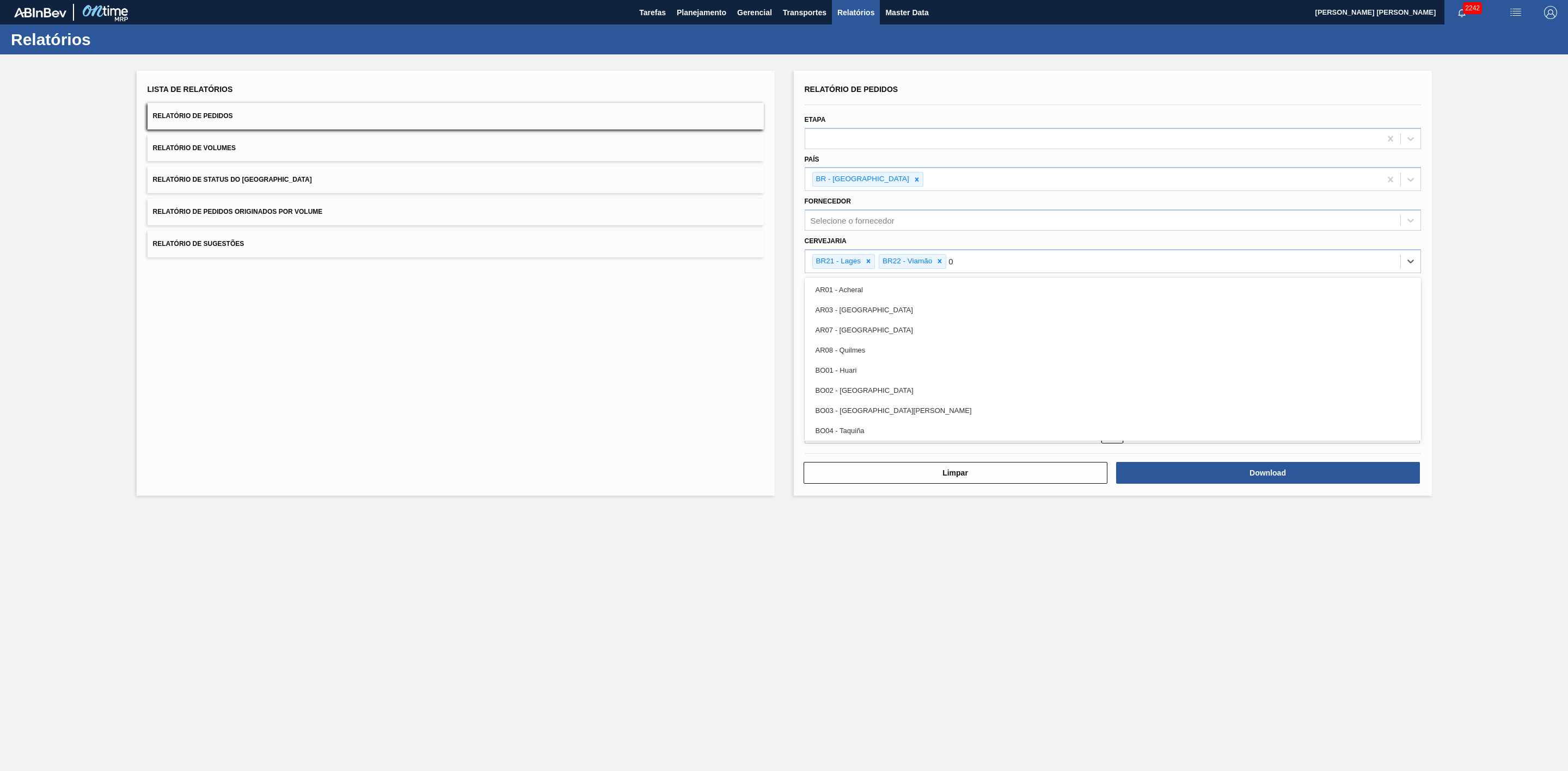
type input "09"
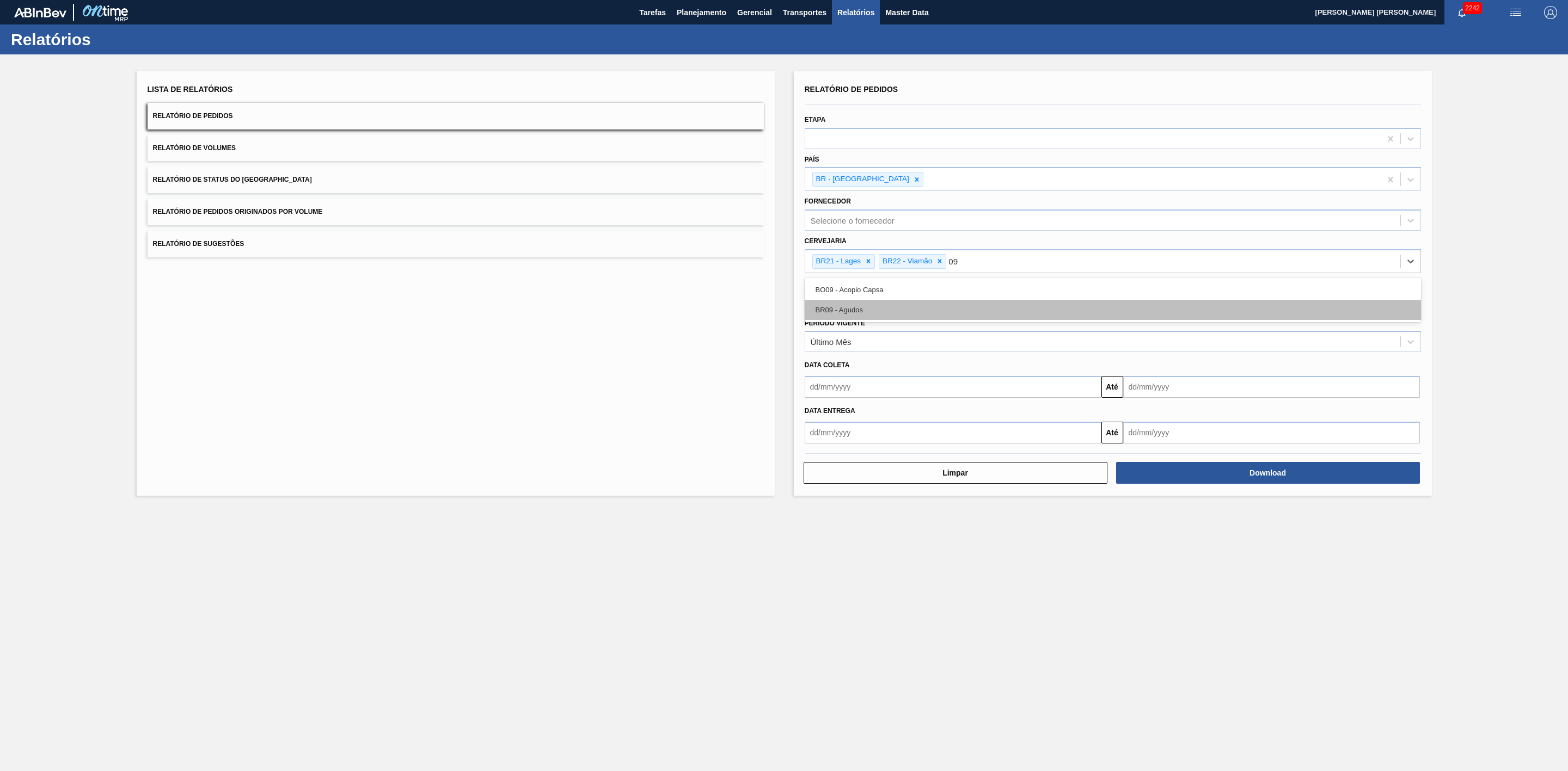
click at [870, 313] on div "BR09 - Agudos" at bounding box center [1112, 310] width 616 height 20
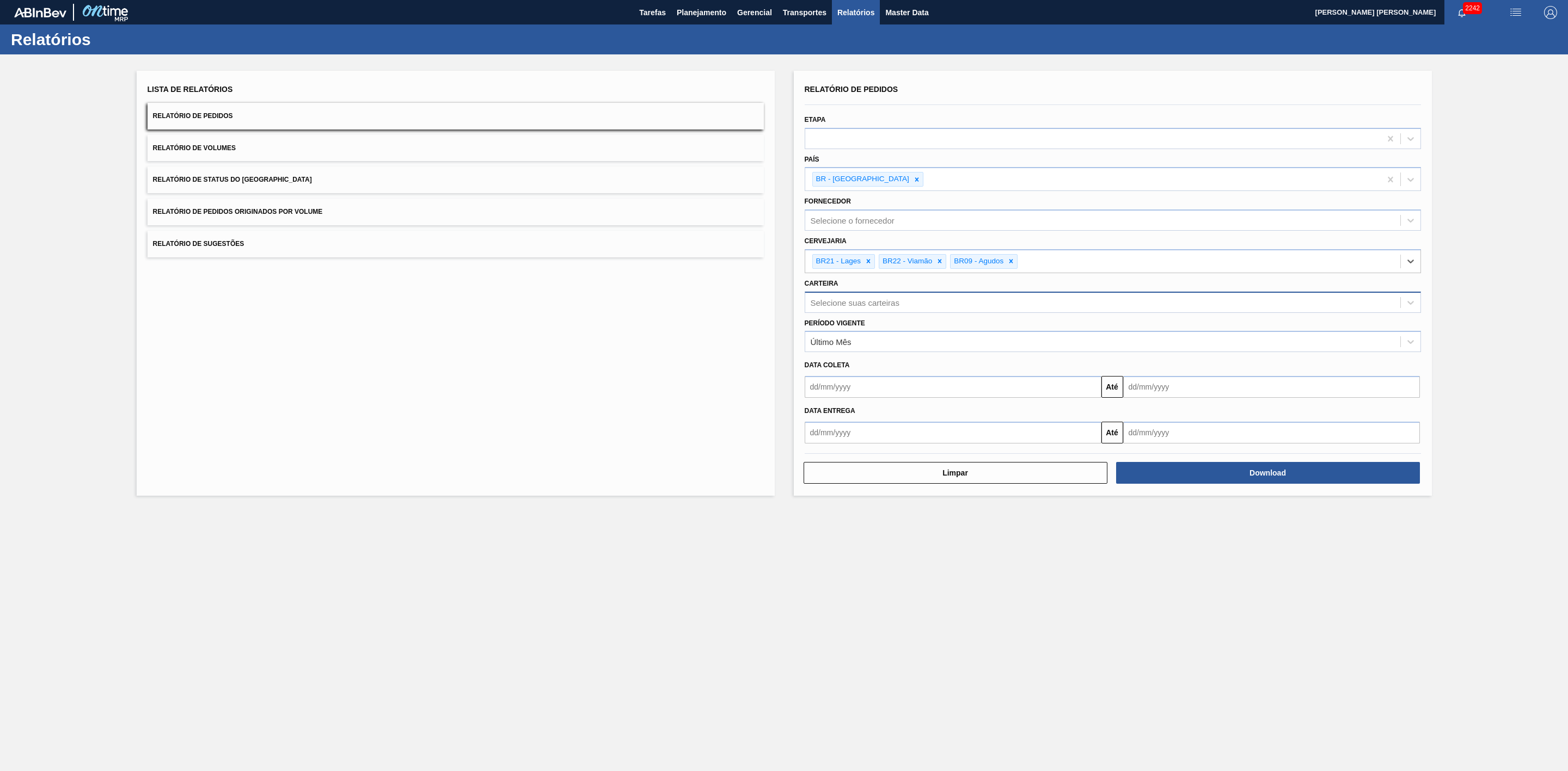
click at [863, 303] on div "Selecione suas carteiras" at bounding box center [855, 302] width 89 height 9
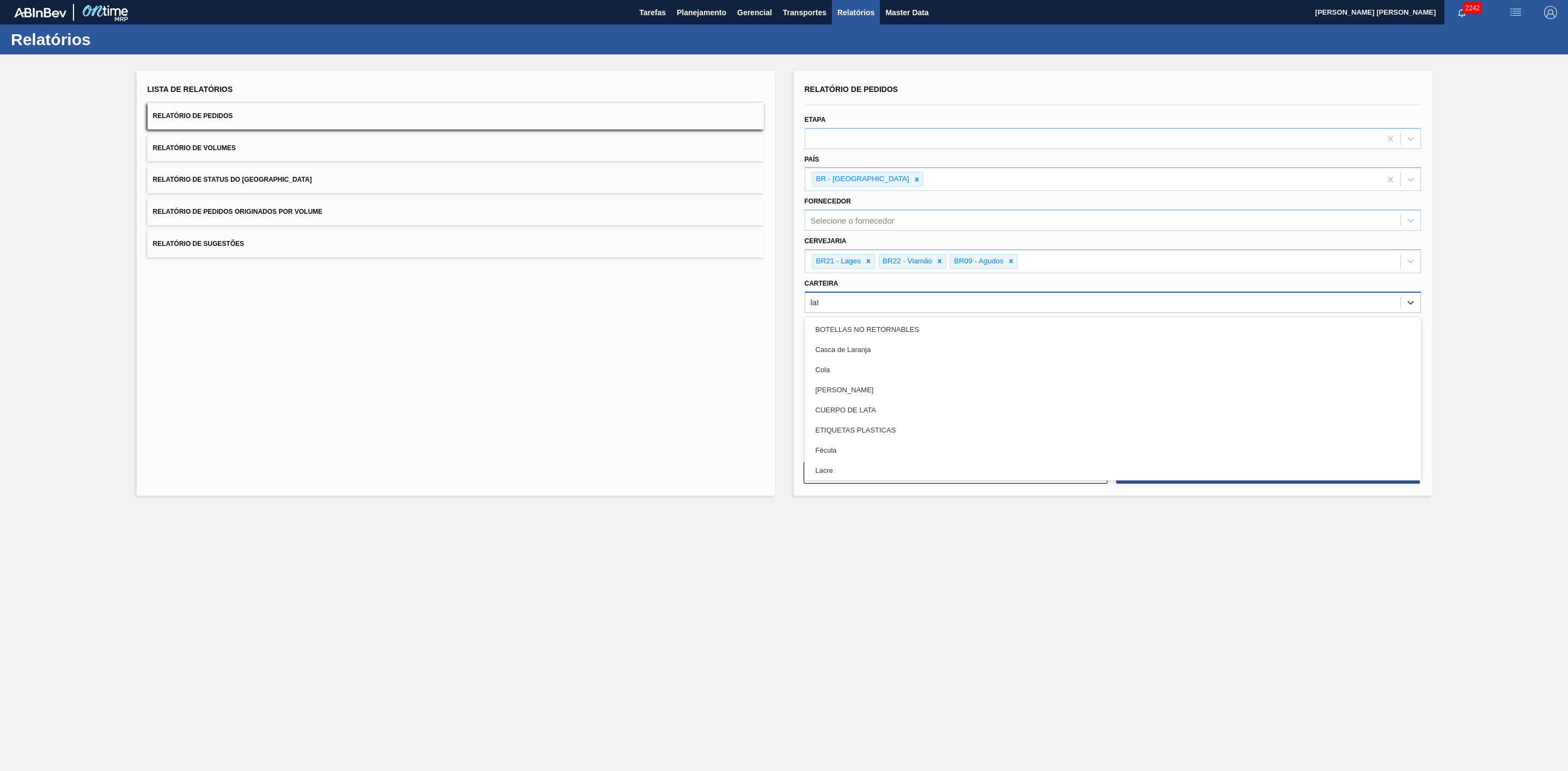
type input "lata"
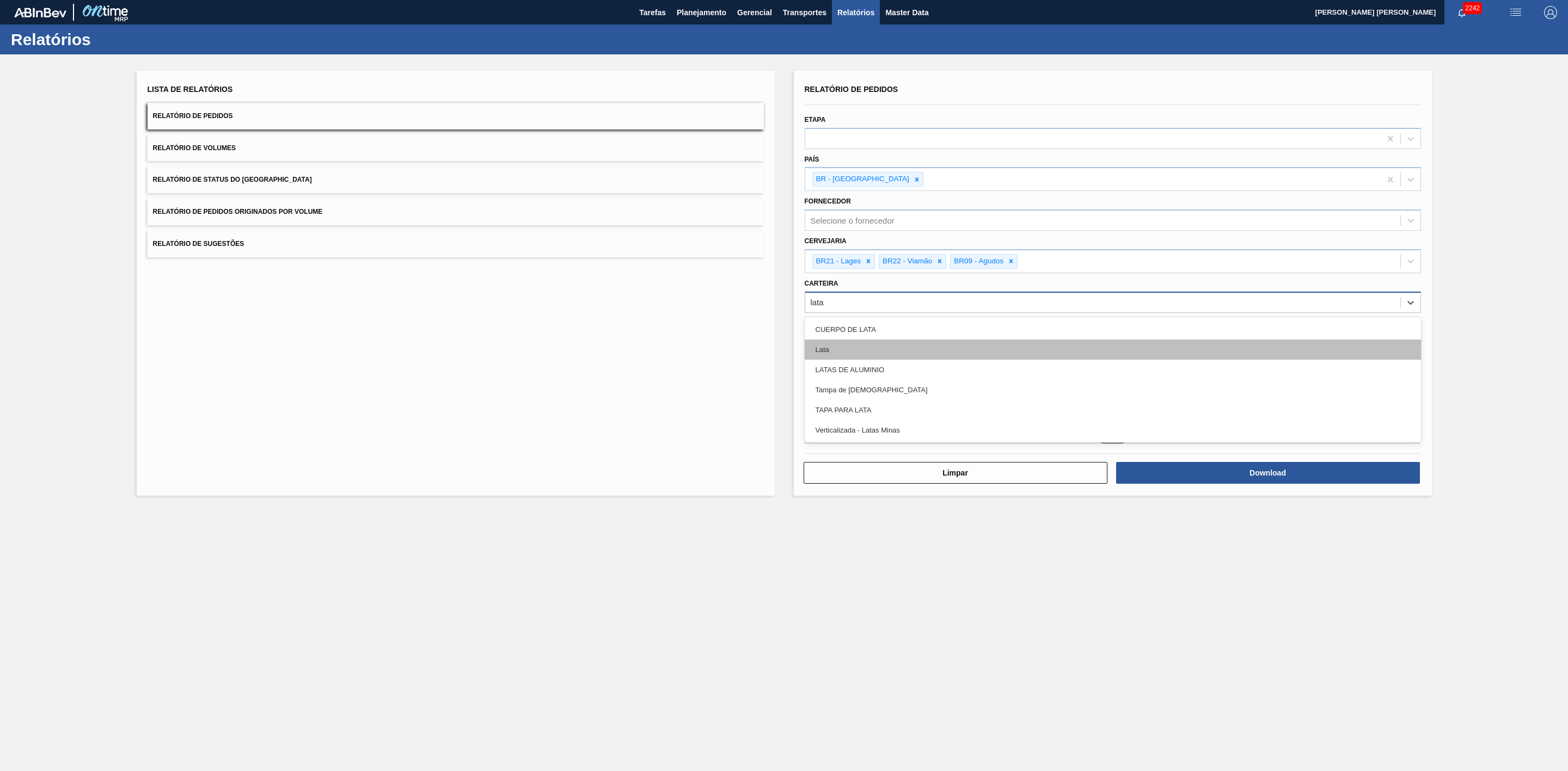
click at [822, 343] on div "Lata" at bounding box center [1112, 350] width 616 height 20
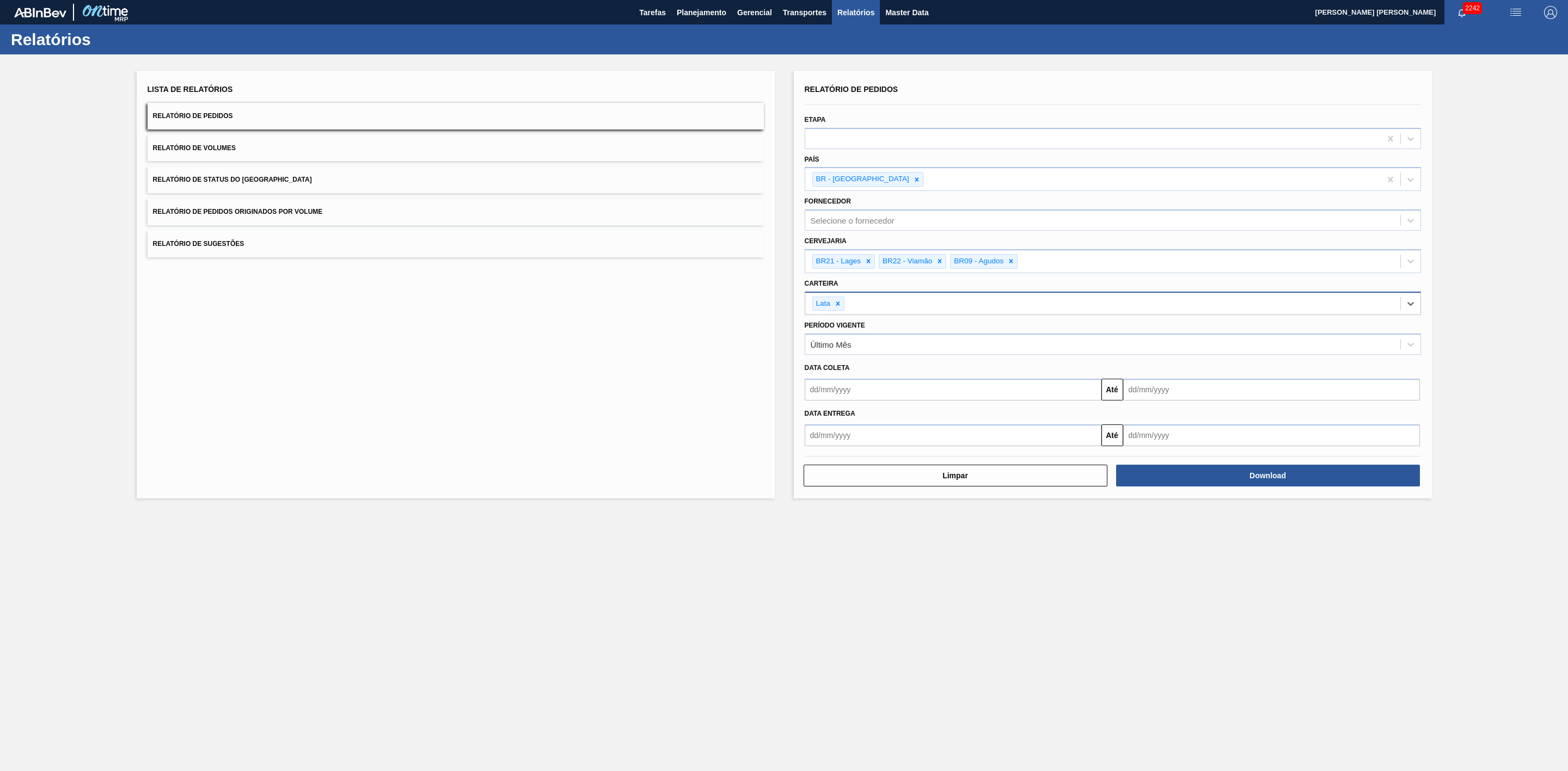
click at [854, 390] on input "text" at bounding box center [953, 390] width 297 height 21
click at [903, 502] on div "22" at bounding box center [905, 503] width 15 height 15
type input "[DATE]"
click at [1086, 390] on input "[DATE]" at bounding box center [953, 390] width 297 height 21
click at [1091, 390] on button "Close" at bounding box center [1095, 390] width 14 height 21
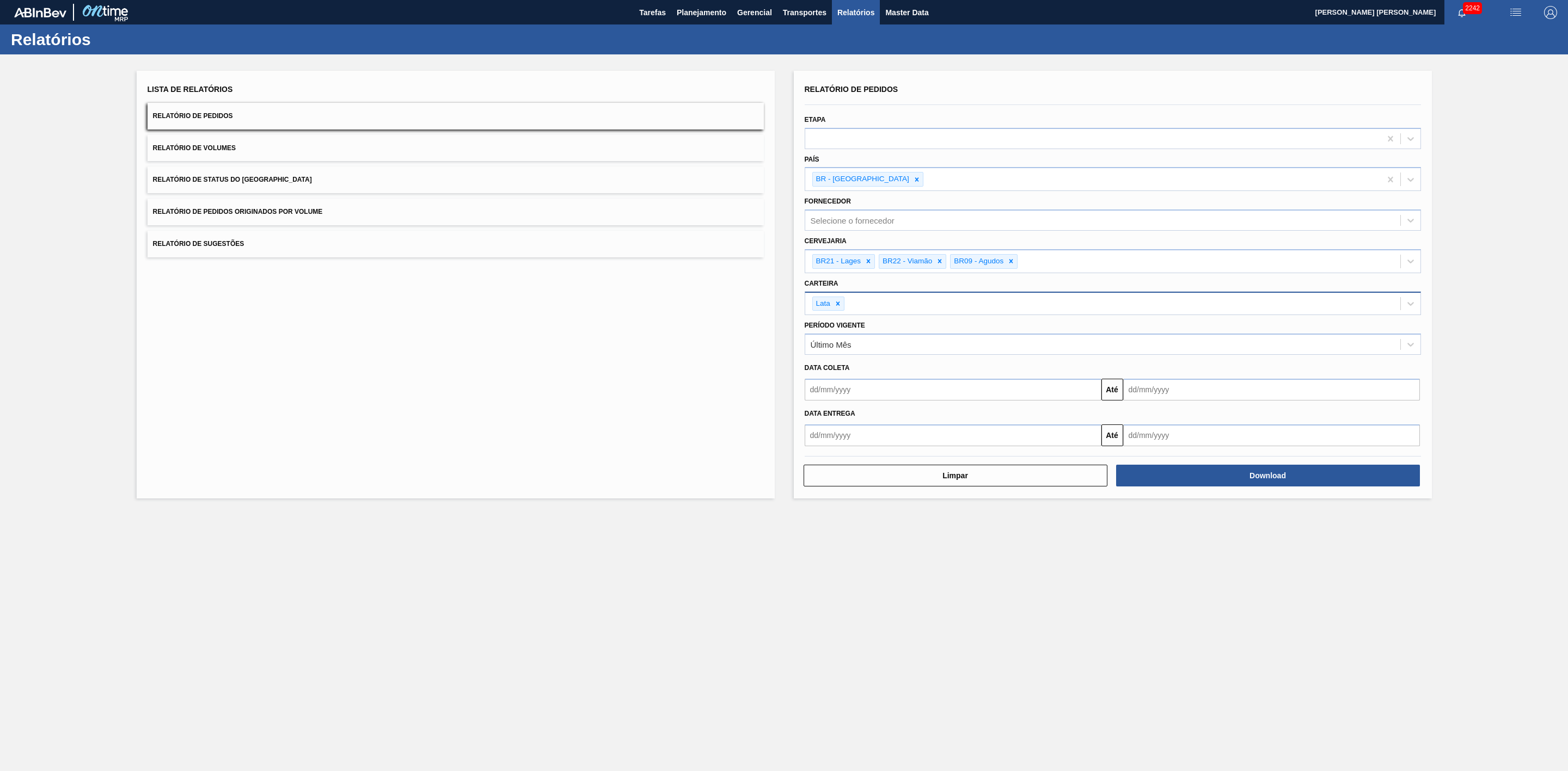
drag, startPoint x: 940, startPoint y: 390, endPoint x: 926, endPoint y: 402, distance: 18.4
click at [940, 390] on input "text" at bounding box center [953, 390] width 297 height 21
click at [833, 505] on div "18" at bounding box center [835, 503] width 15 height 15
type input "18/08/2025"
drag, startPoint x: 1181, startPoint y: 387, endPoint x: 1160, endPoint y: 403, distance: 26.4
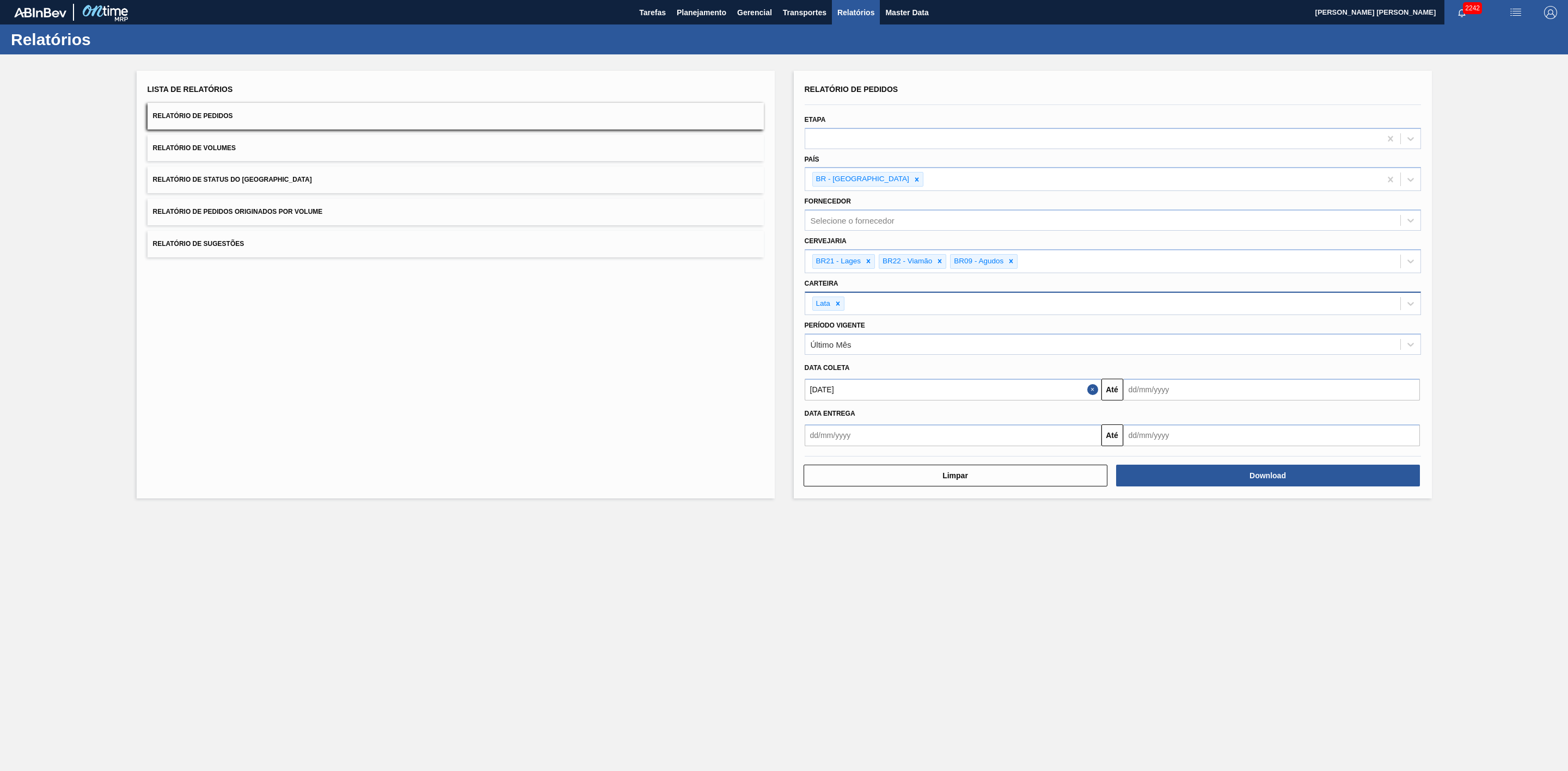
click at [1181, 387] on input "text" at bounding box center [1272, 390] width 297 height 21
click at [1134, 536] on div "31" at bounding box center [1136, 539] width 15 height 15
type input "31/08/2025"
click at [1212, 478] on button "Download" at bounding box center [1267, 475] width 303 height 21
click at [1209, 478] on button "Download" at bounding box center [1267, 475] width 303 height 21
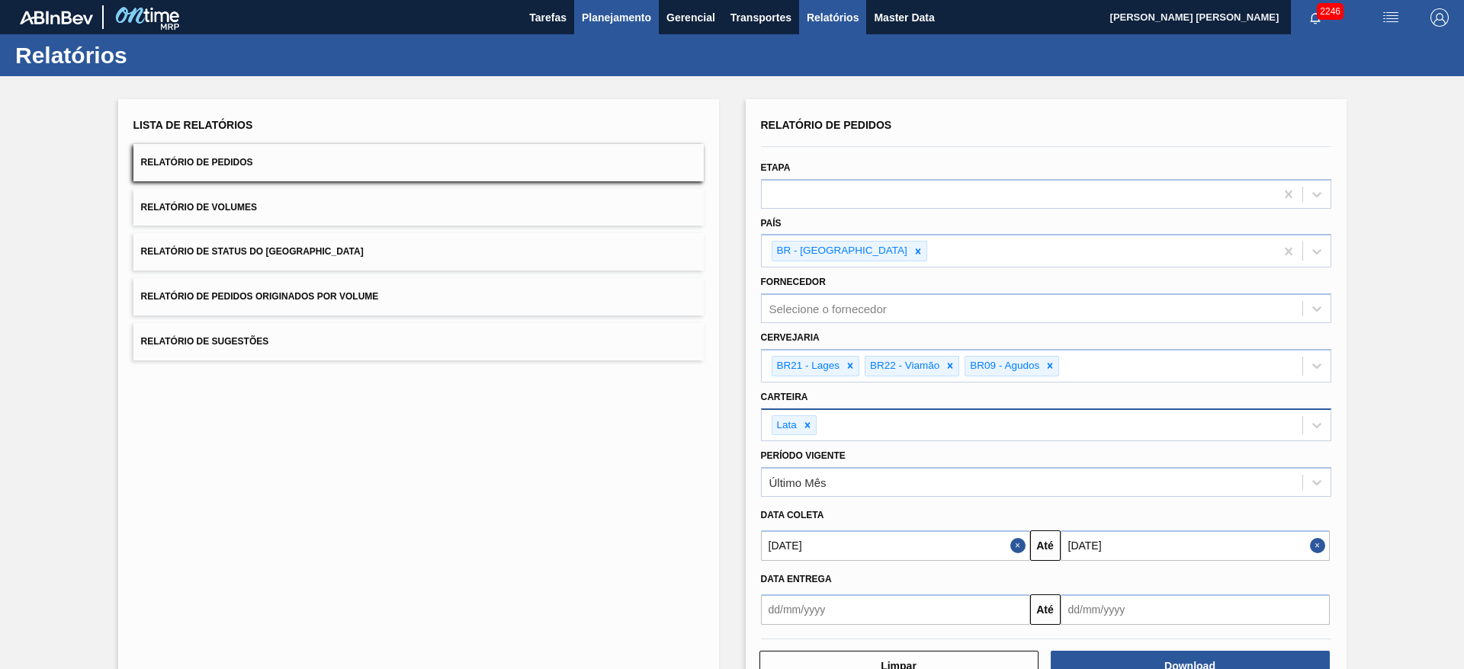
click at [608, 18] on span "Planejamento" at bounding box center [616, 17] width 69 height 18
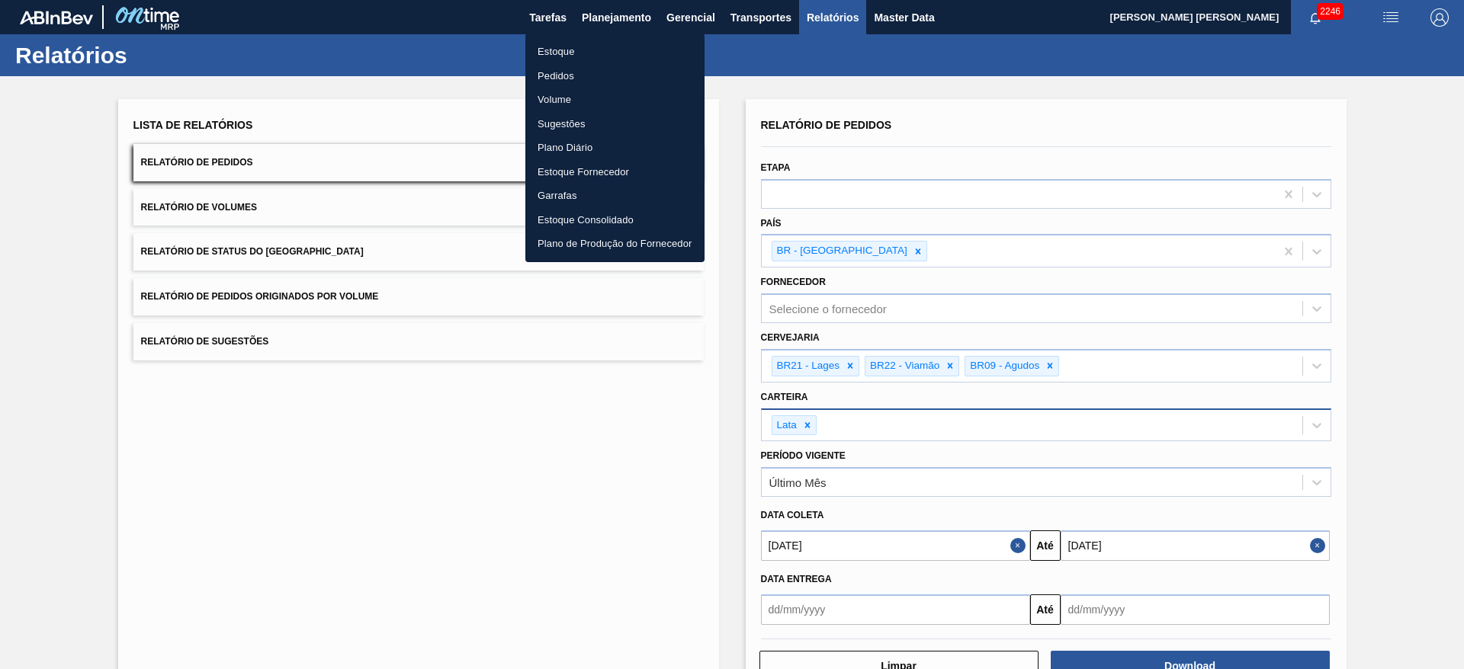
click at [573, 51] on li "Estoque" at bounding box center [614, 52] width 179 height 24
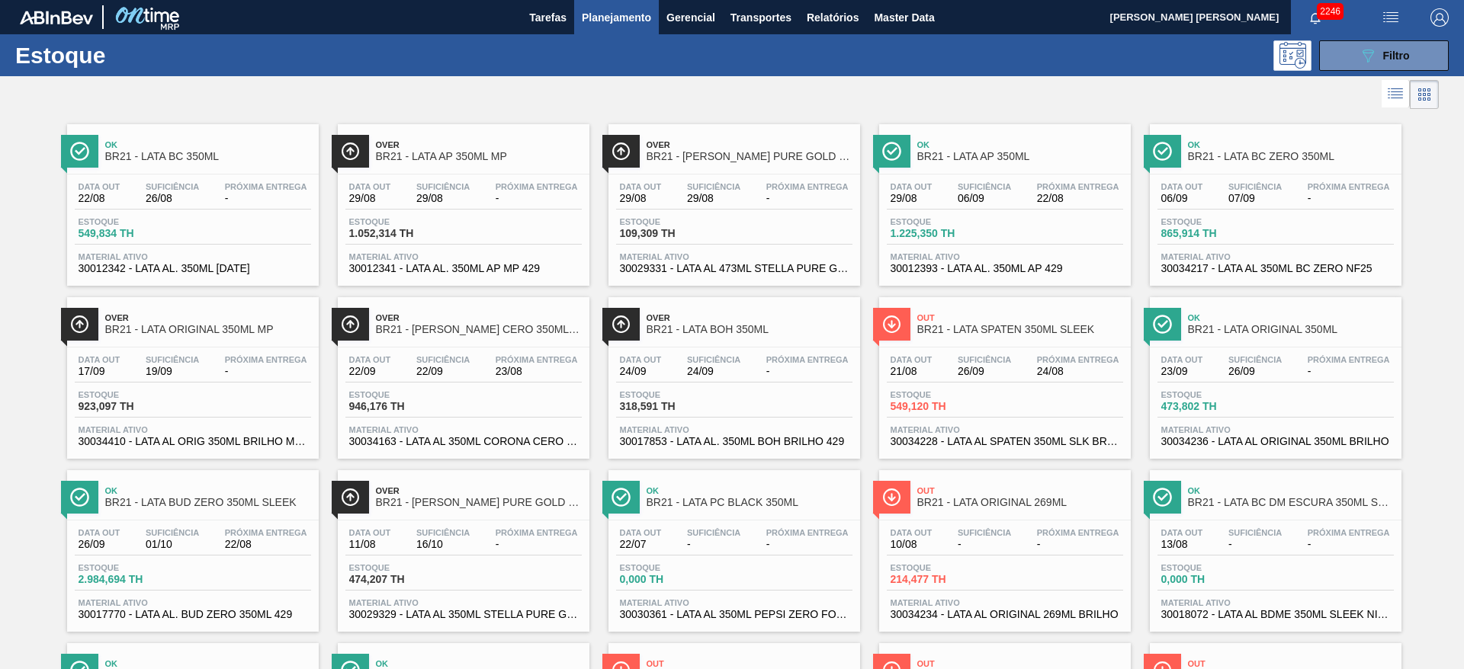
click at [879, 111] on div at bounding box center [719, 94] width 1439 height 37
click at [775, 110] on div at bounding box center [719, 94] width 1439 height 37
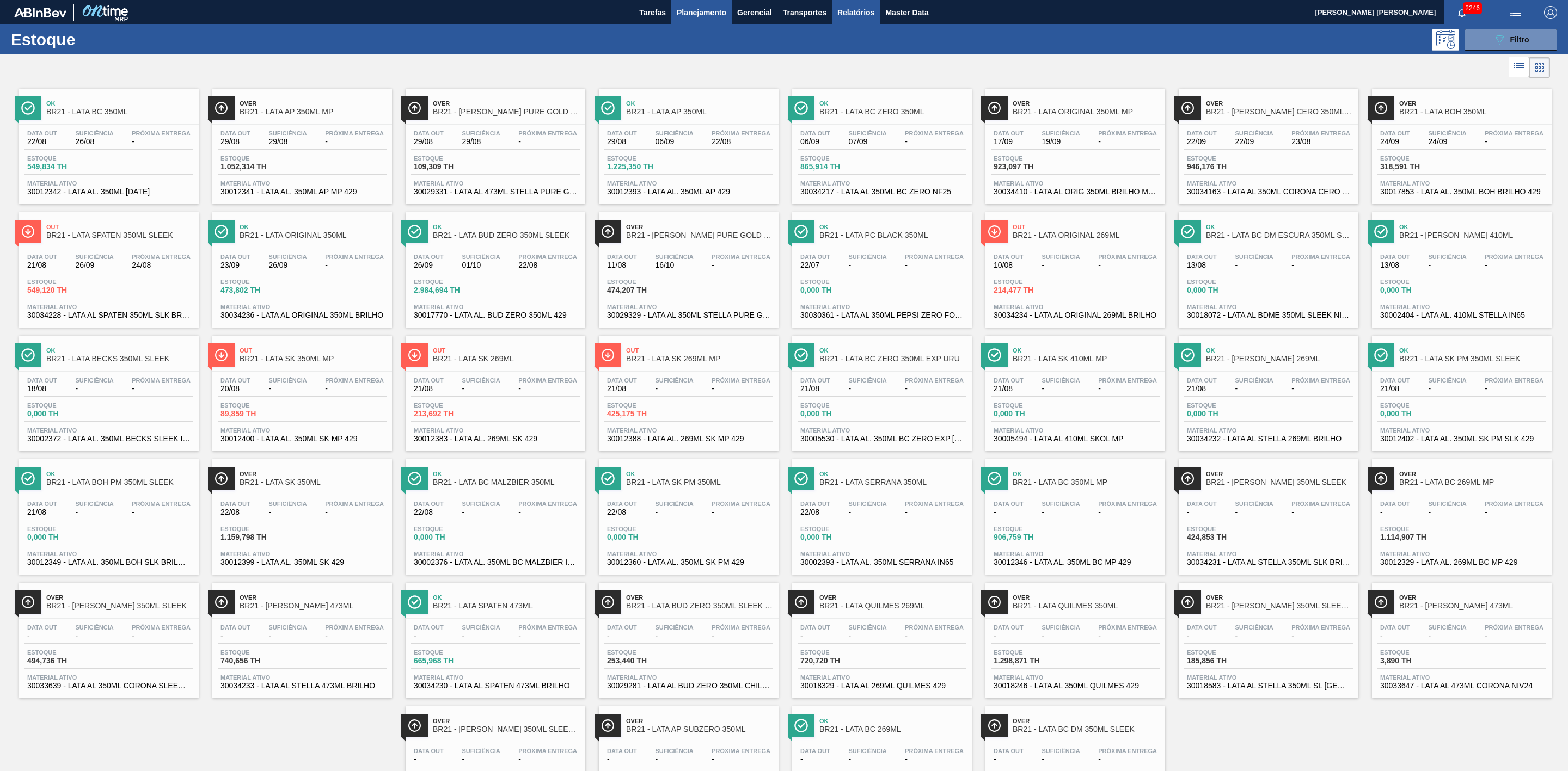
click at [856, 17] on span "Relatórios" at bounding box center [856, 12] width 37 height 13
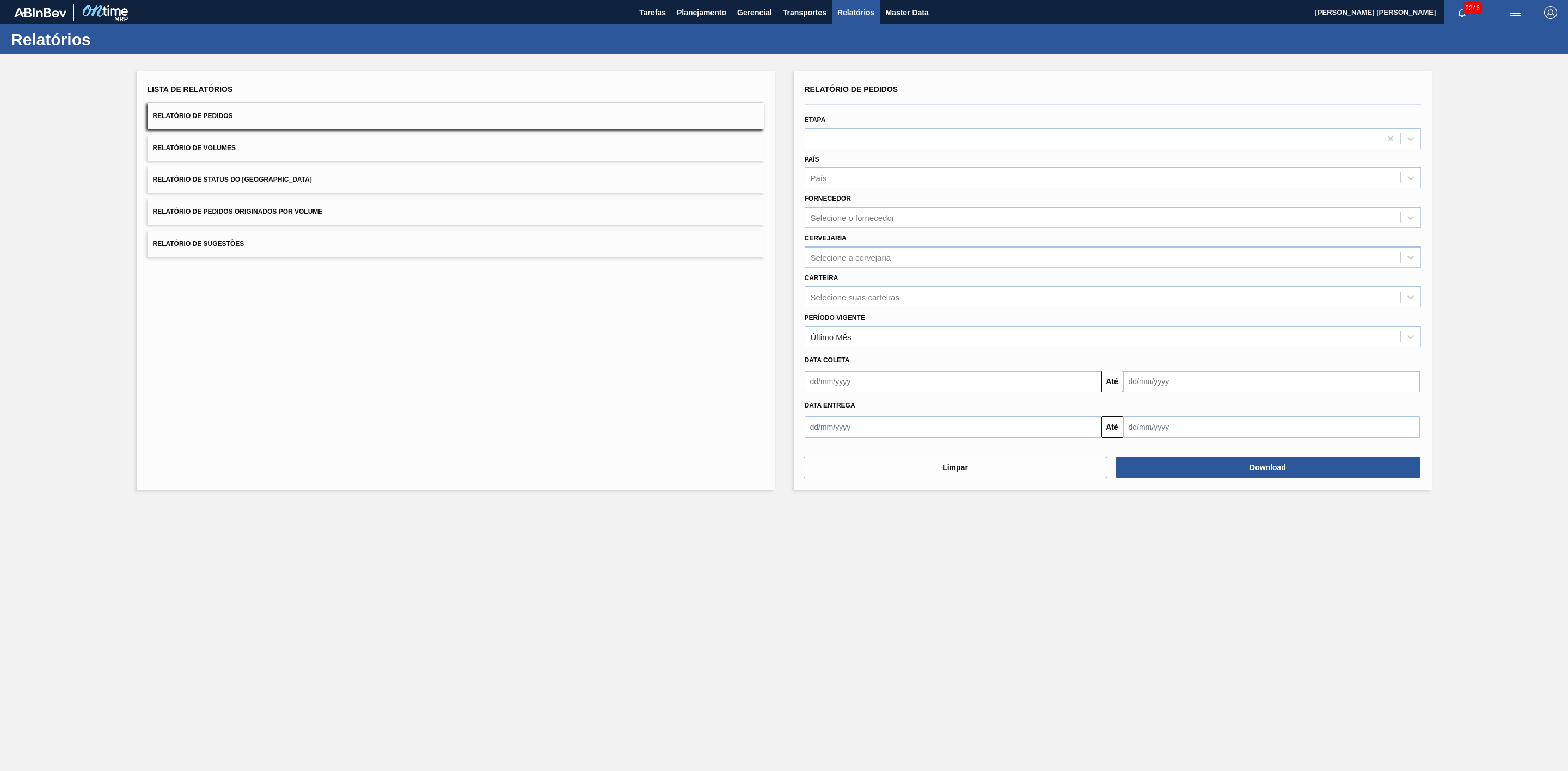
click at [572, 153] on button "Relatório de Volumes" at bounding box center [456, 148] width 616 height 26
click at [837, 181] on div "País" at bounding box center [1102, 178] width 595 height 16
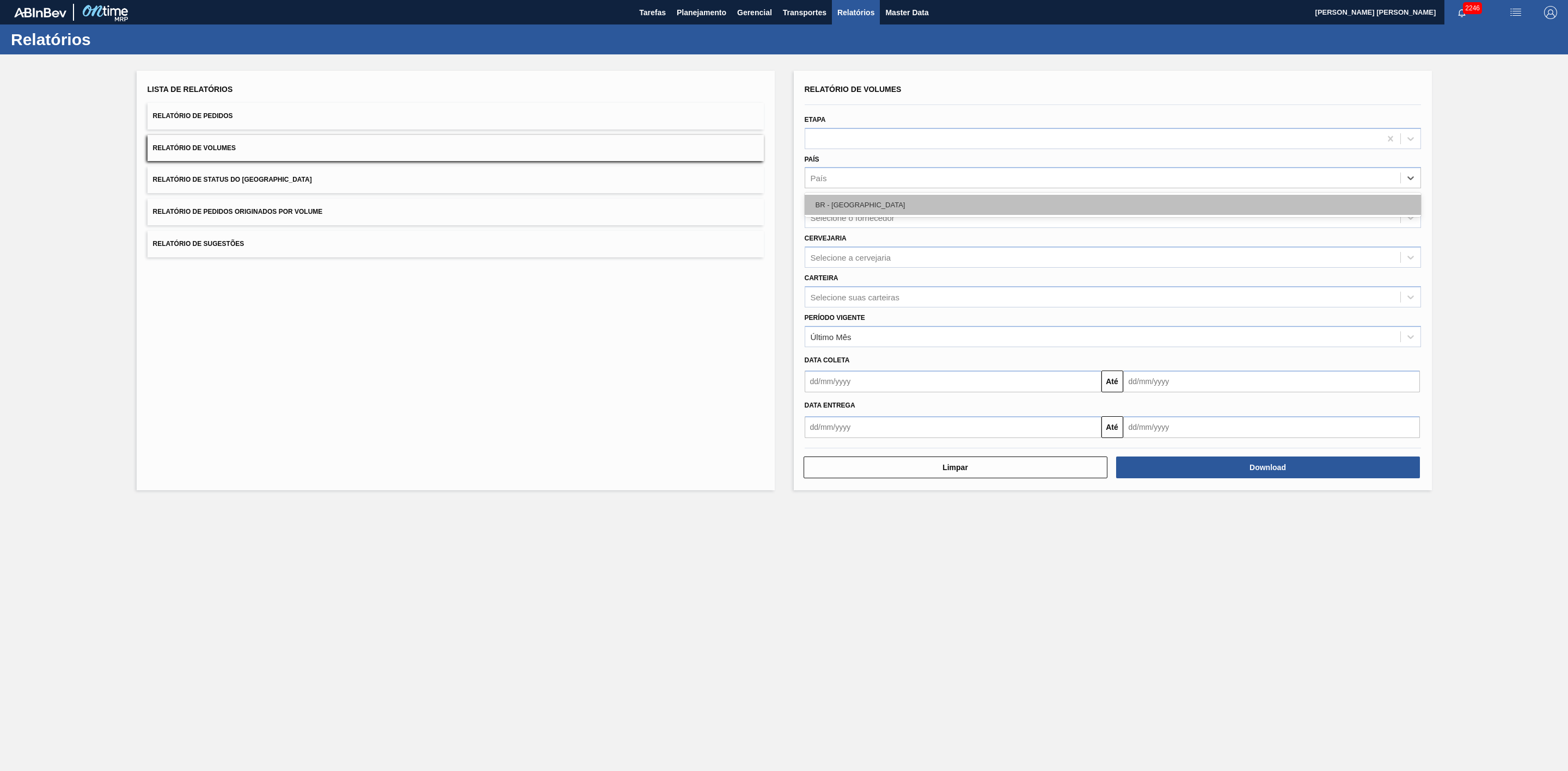
click at [847, 203] on div "BR - [GEOGRAPHIC_DATA]" at bounding box center [1112, 205] width 616 height 20
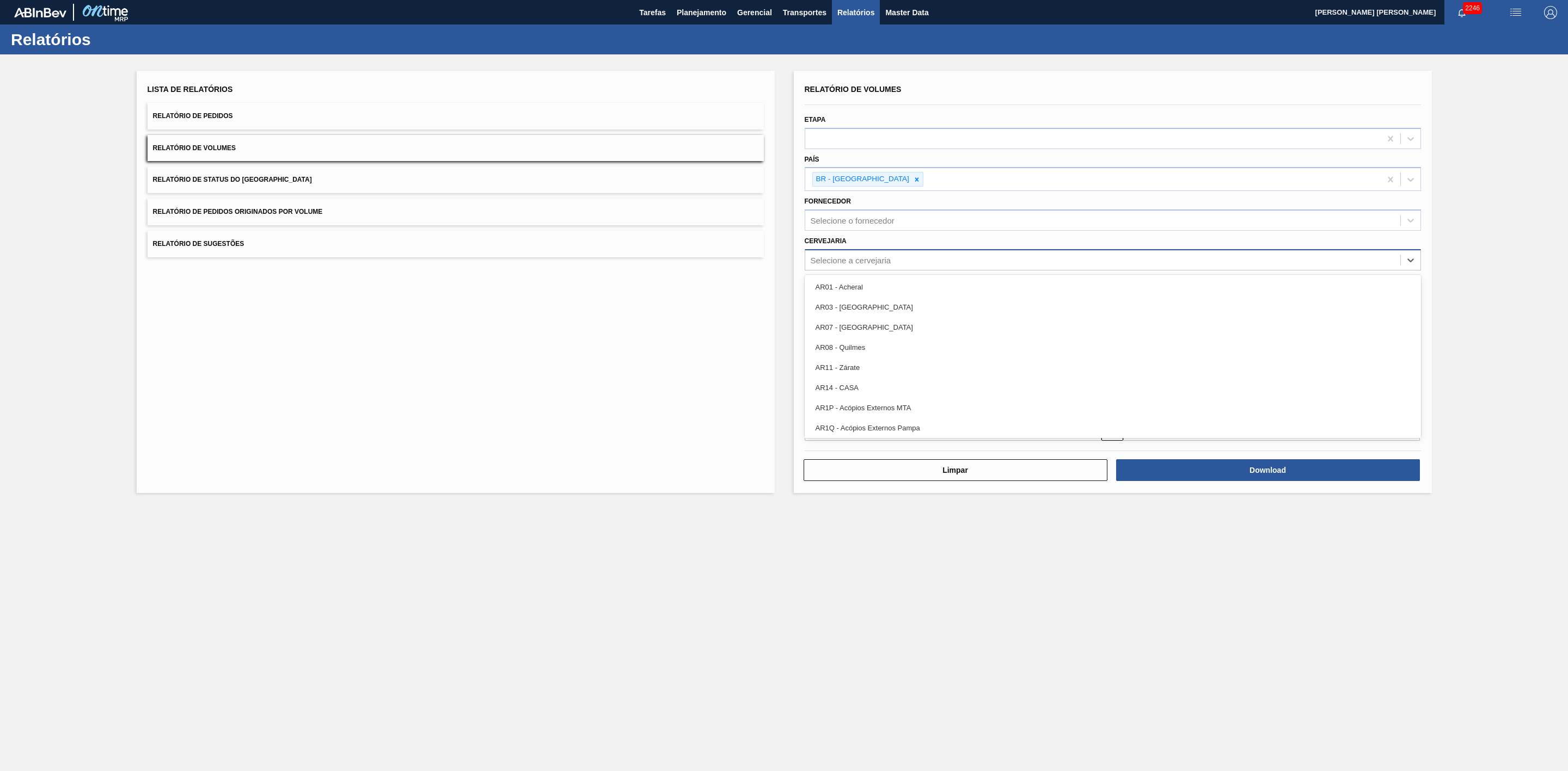
click at [854, 256] on div "Selecione a cervejaria" at bounding box center [850, 260] width 81 height 9
type input "21"
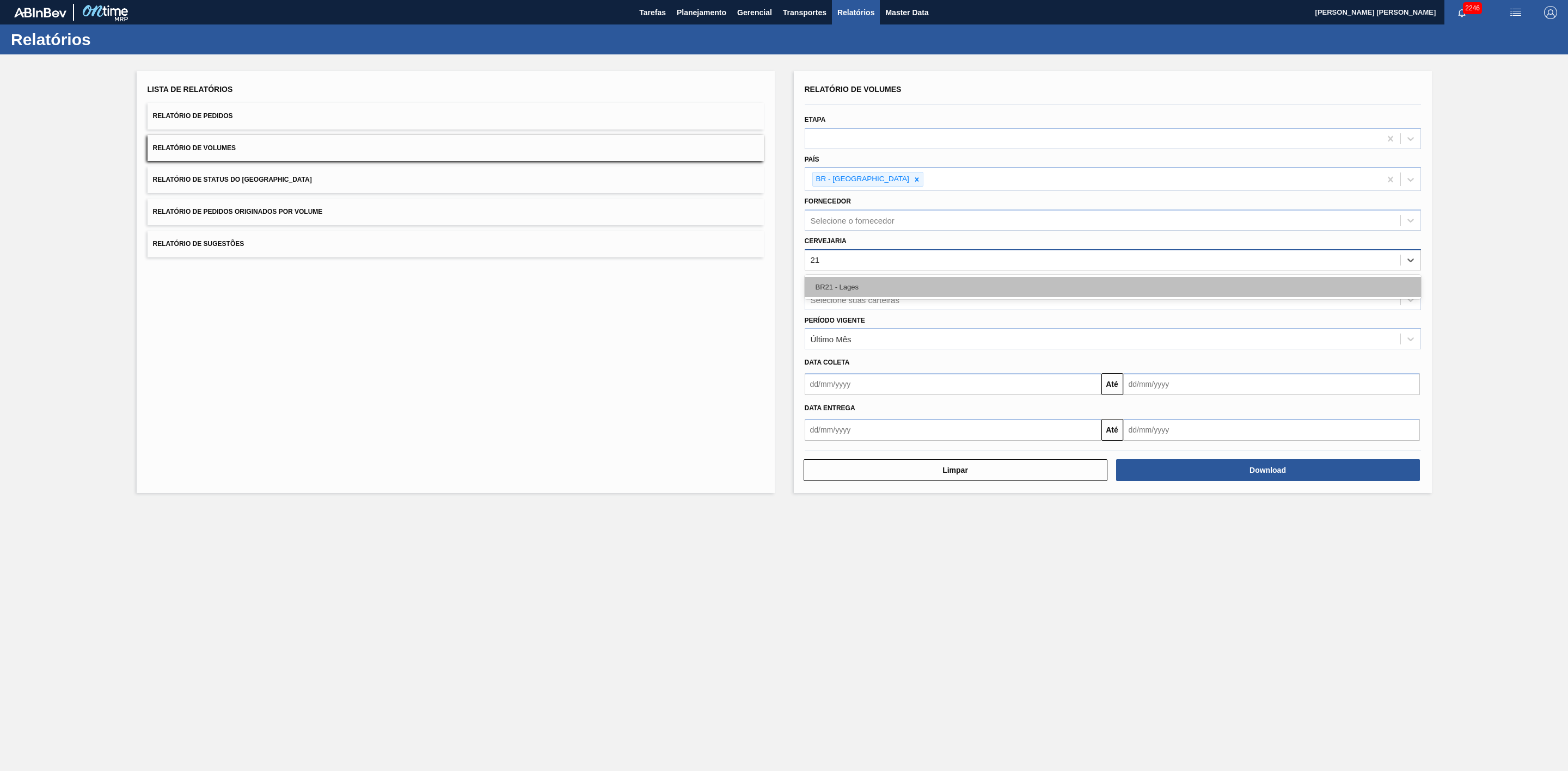
click at [870, 288] on div "BR21 - Lages" at bounding box center [1112, 287] width 616 height 20
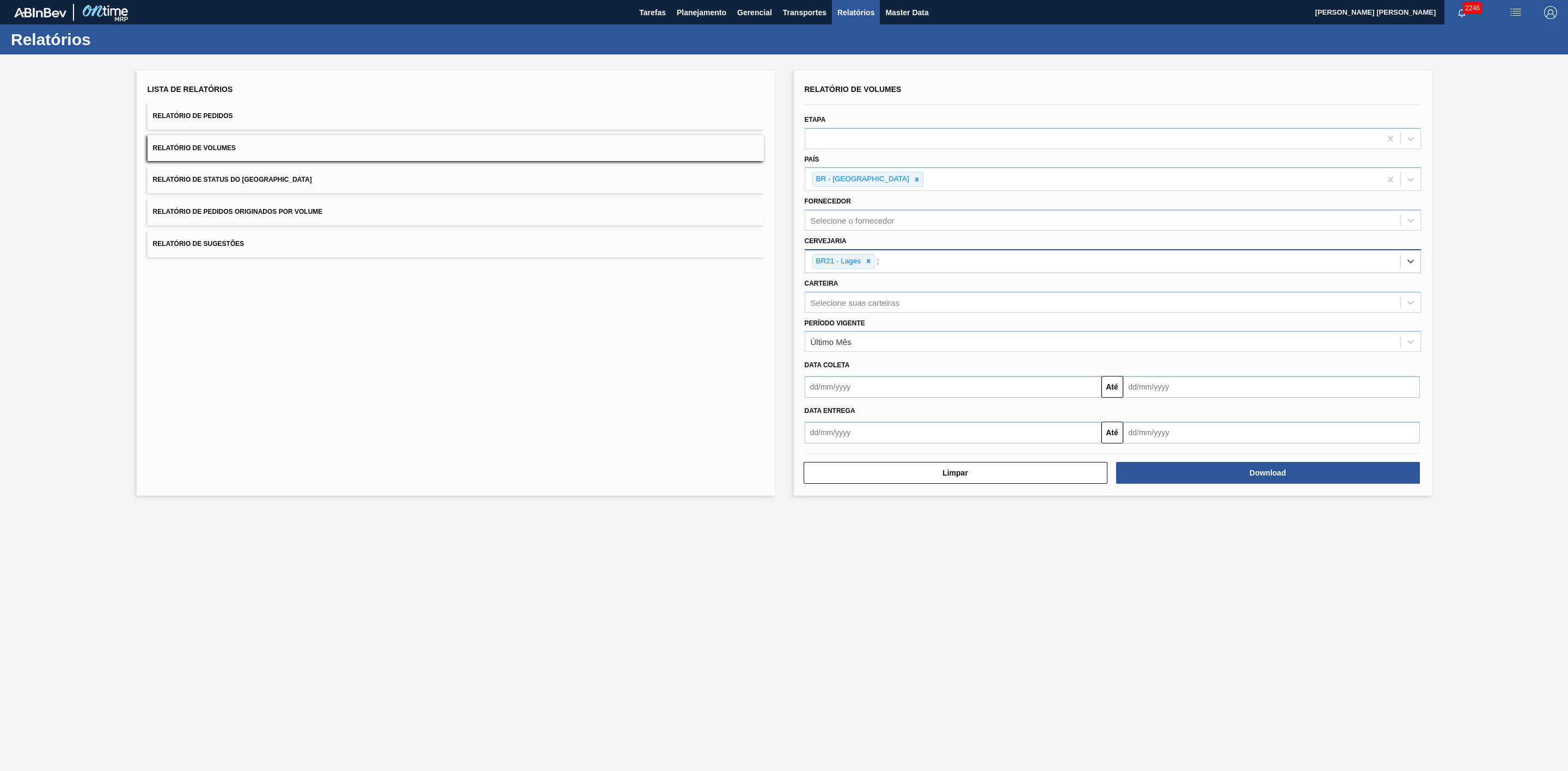
type input "22"
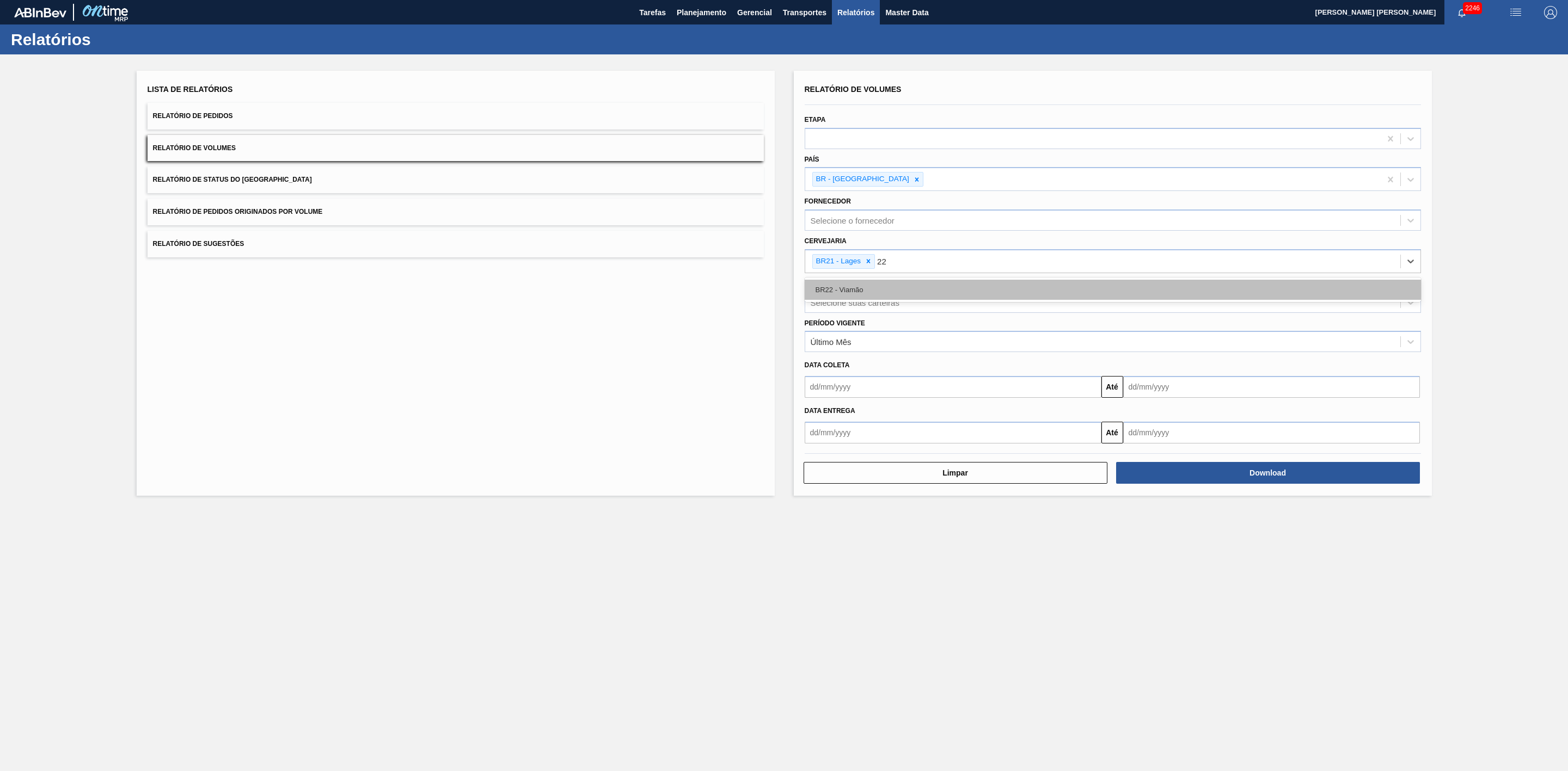
click at [898, 292] on div "BR22 - Viamão" at bounding box center [1112, 290] width 616 height 20
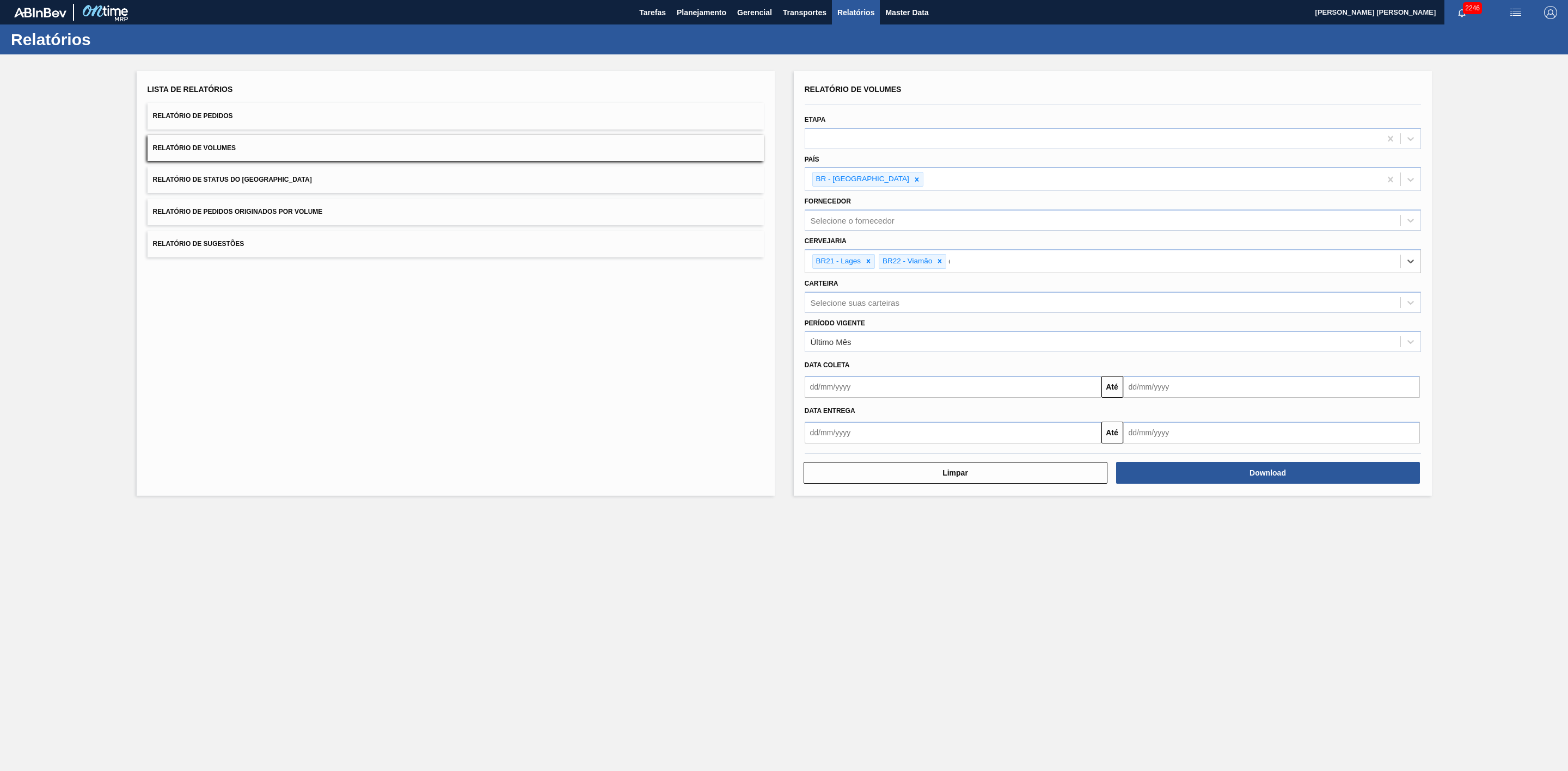
type input "09"
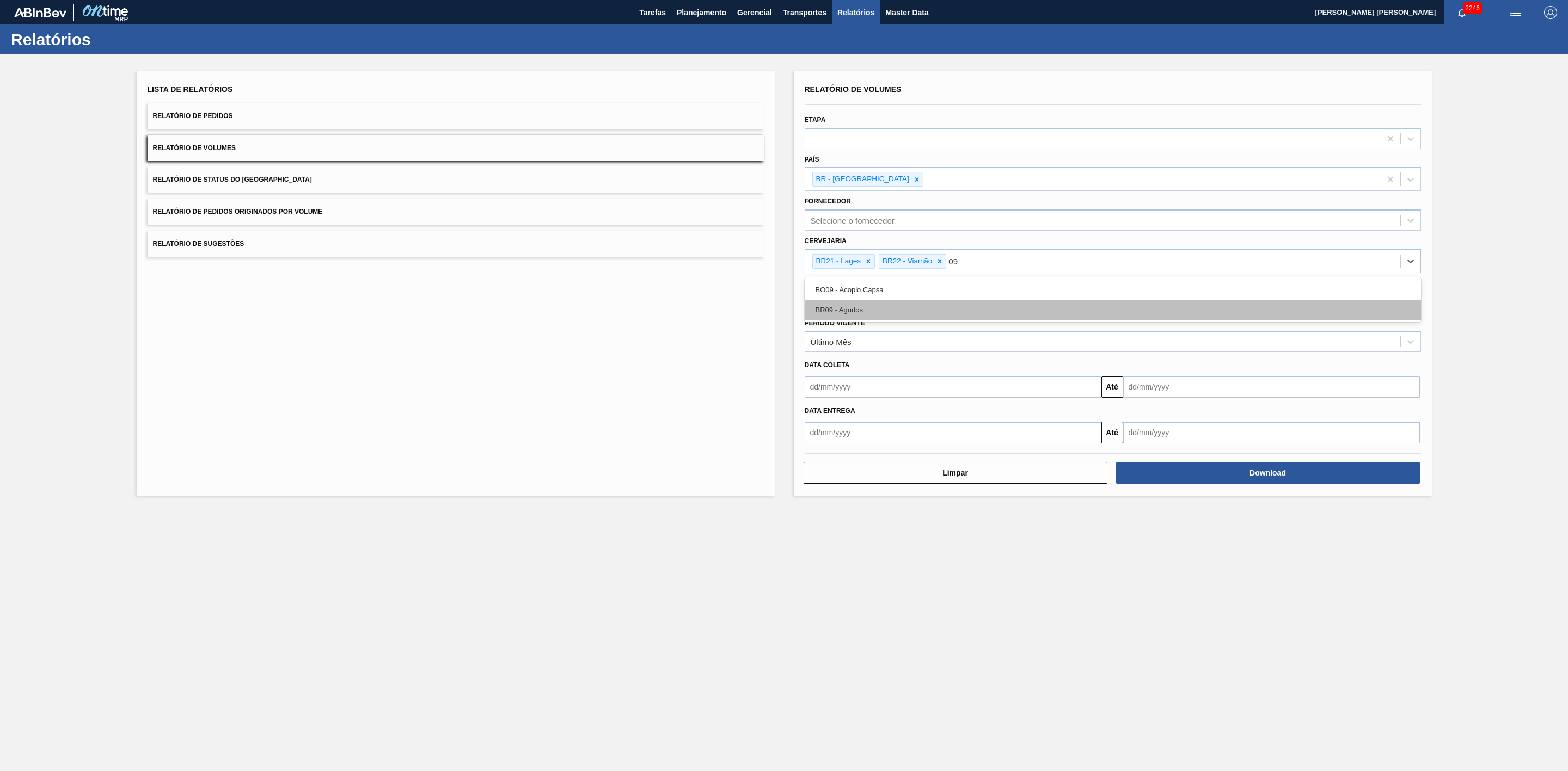
click at [853, 312] on div "BR09 - Agudos" at bounding box center [1112, 310] width 616 height 20
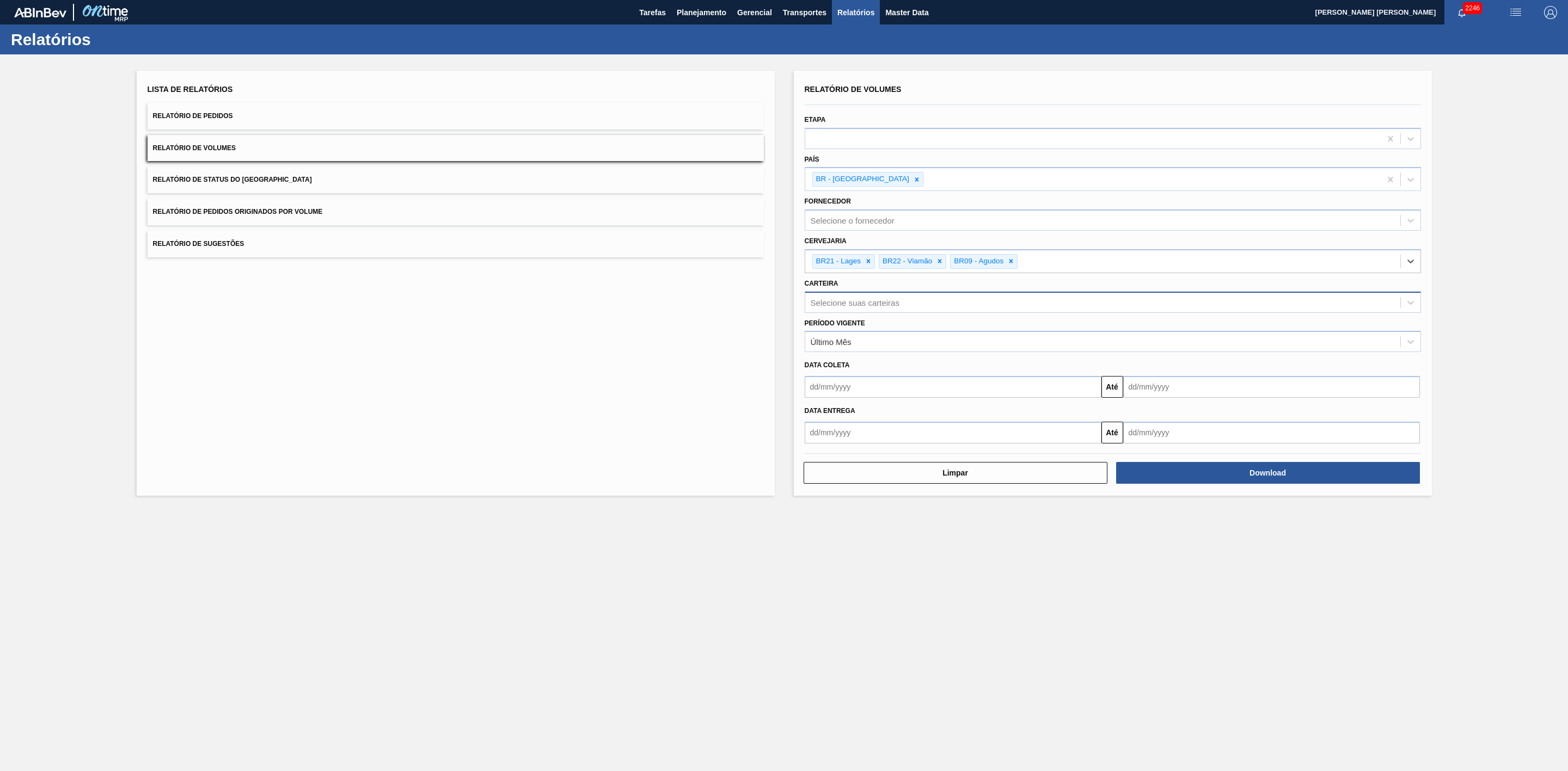
click at [893, 304] on div "Selecione suas carteiras" at bounding box center [855, 302] width 89 height 9
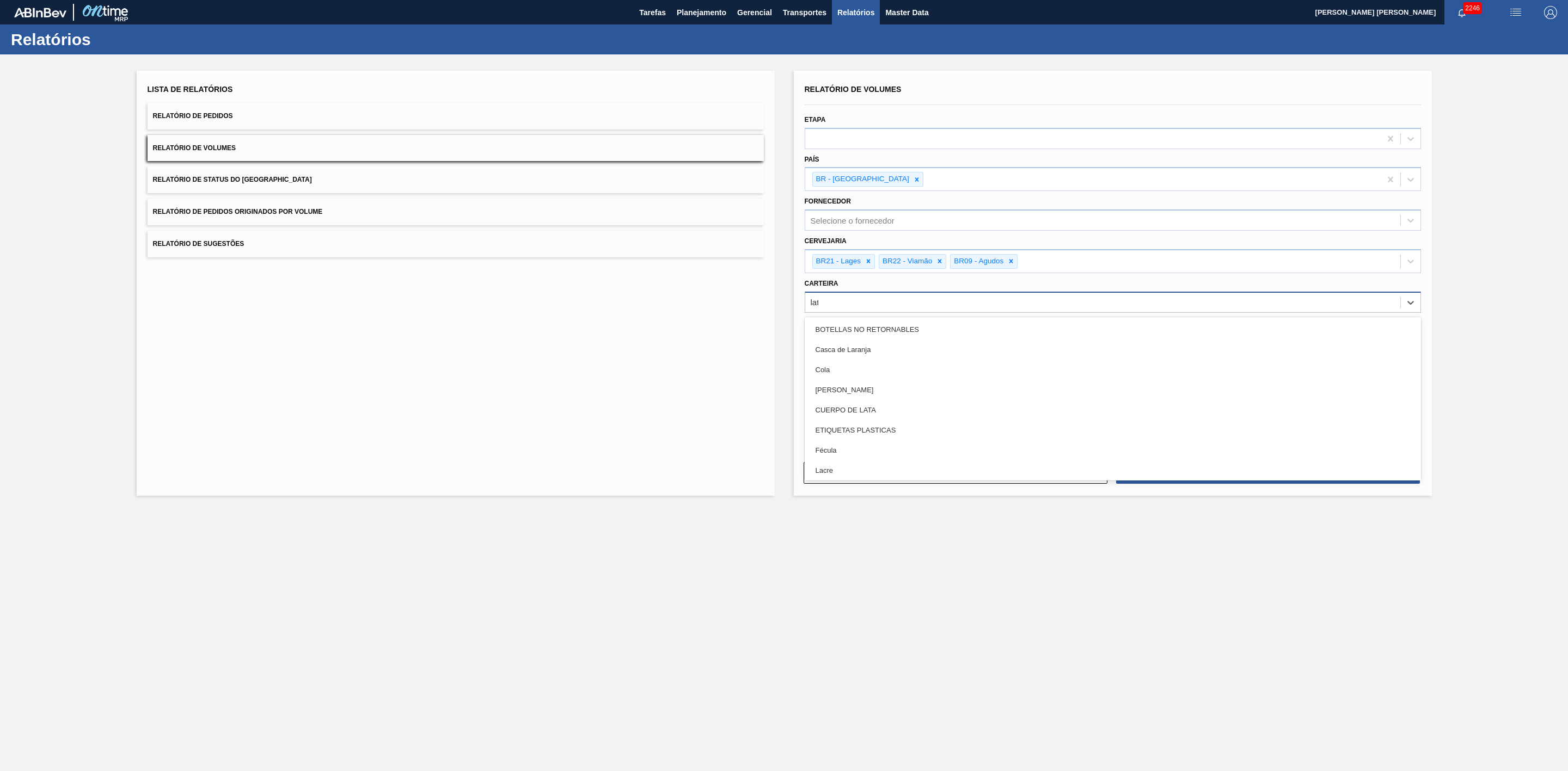
type input "lata"
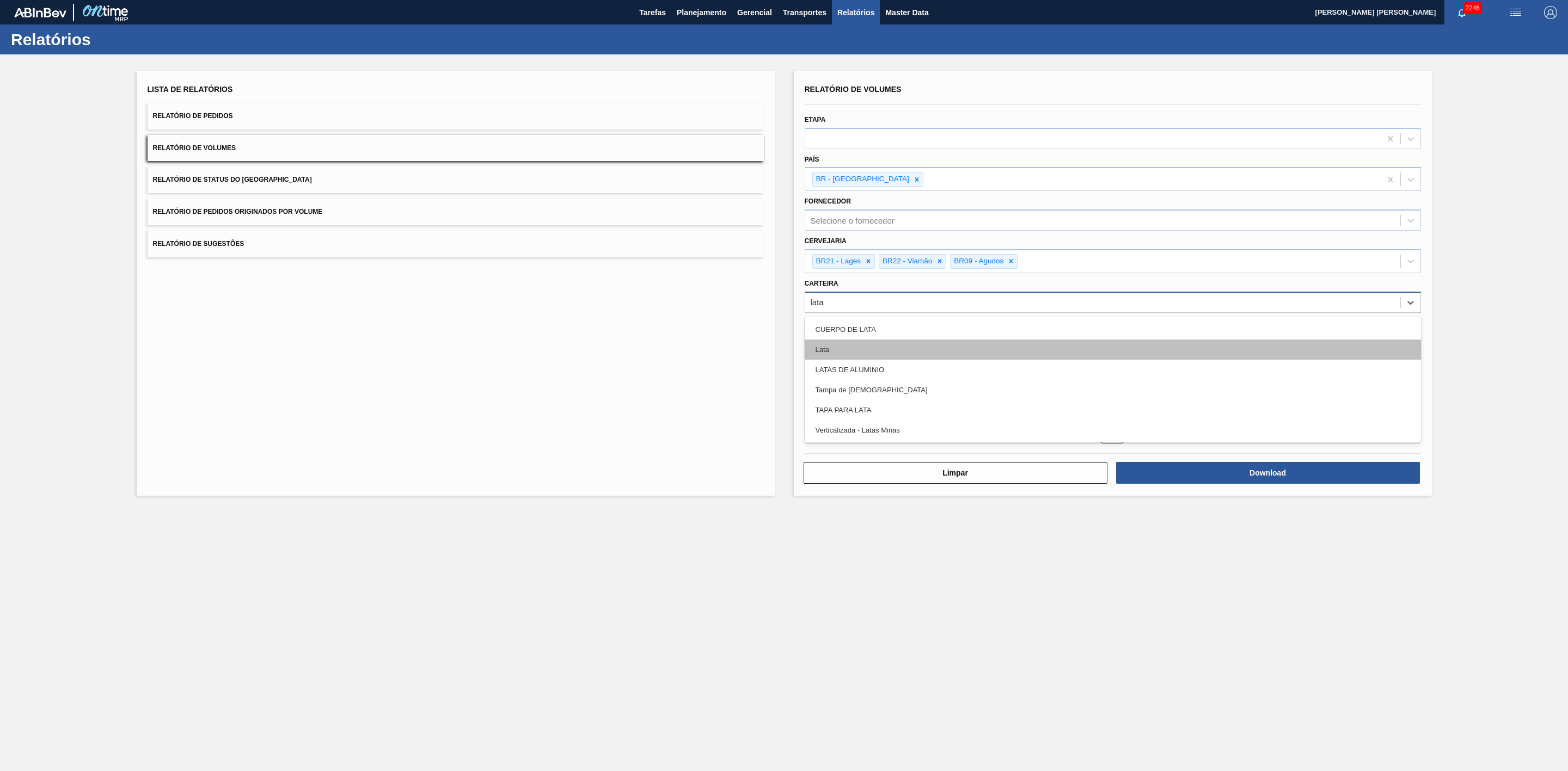
click at [838, 348] on div "Lata" at bounding box center [1112, 350] width 616 height 20
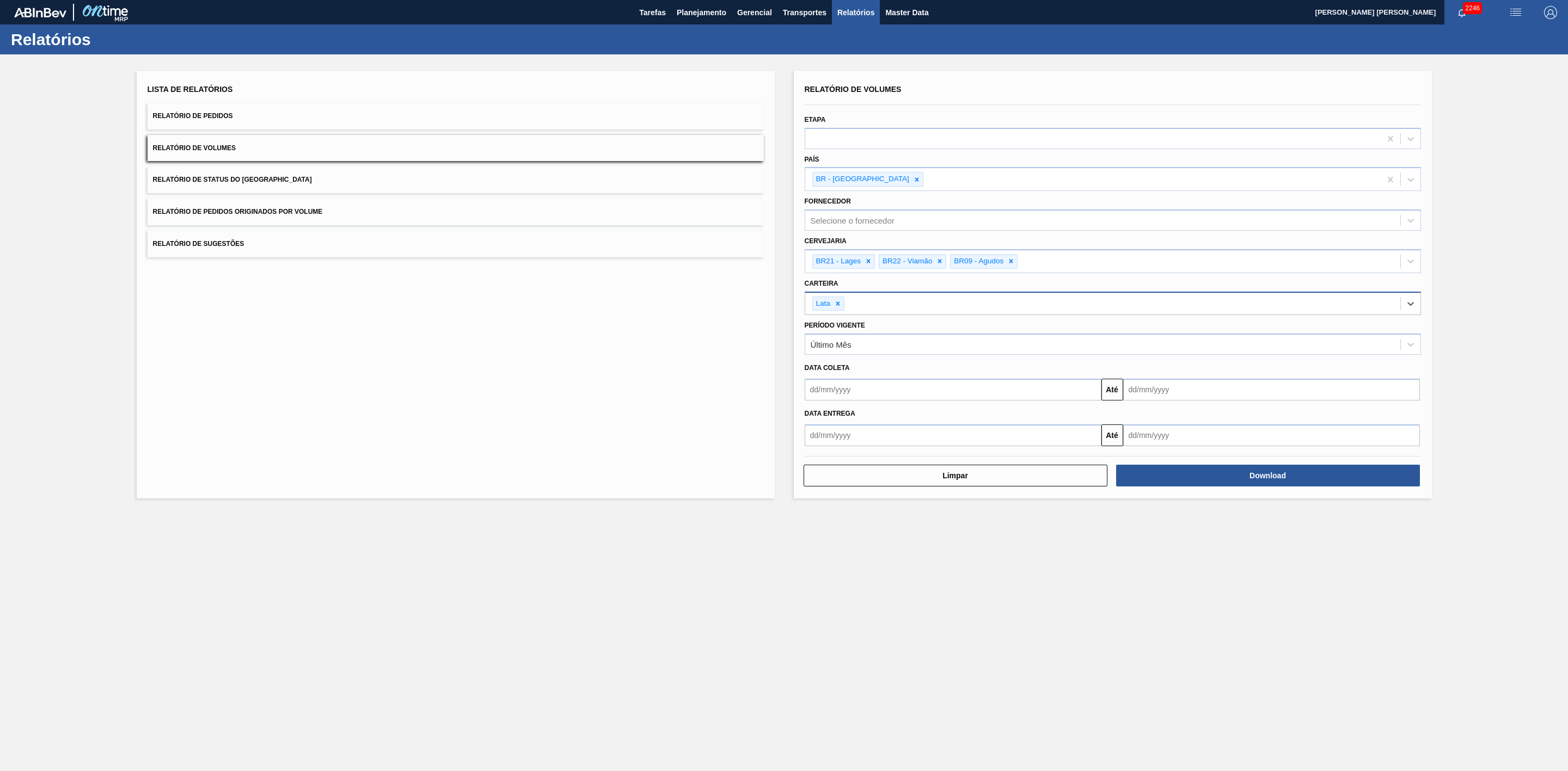
click at [850, 390] on input "text" at bounding box center [953, 390] width 297 height 21
drag, startPoint x: 908, startPoint y: 501, endPoint x: 922, endPoint y: 496, distance: 14.9
click at [908, 501] on div "22" at bounding box center [905, 503] width 15 height 15
type input "[DATE]"
drag, startPoint x: 1139, startPoint y: 390, endPoint x: 1143, endPoint y: 395, distance: 6.4
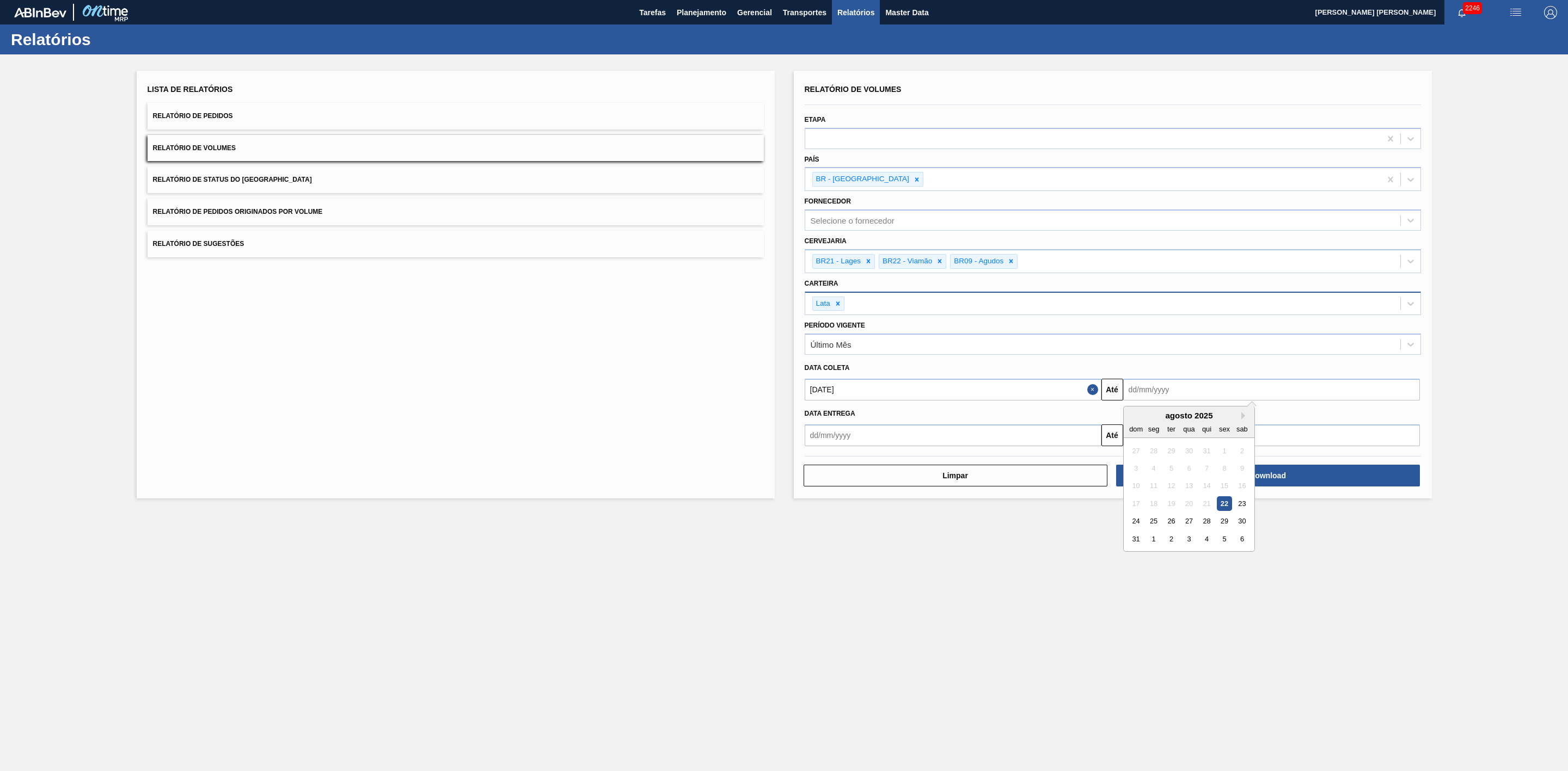
click at [1140, 390] on input "text" at bounding box center [1272, 390] width 297 height 21
click at [1134, 540] on div "31" at bounding box center [1136, 539] width 15 height 15
type input "[DATE]"
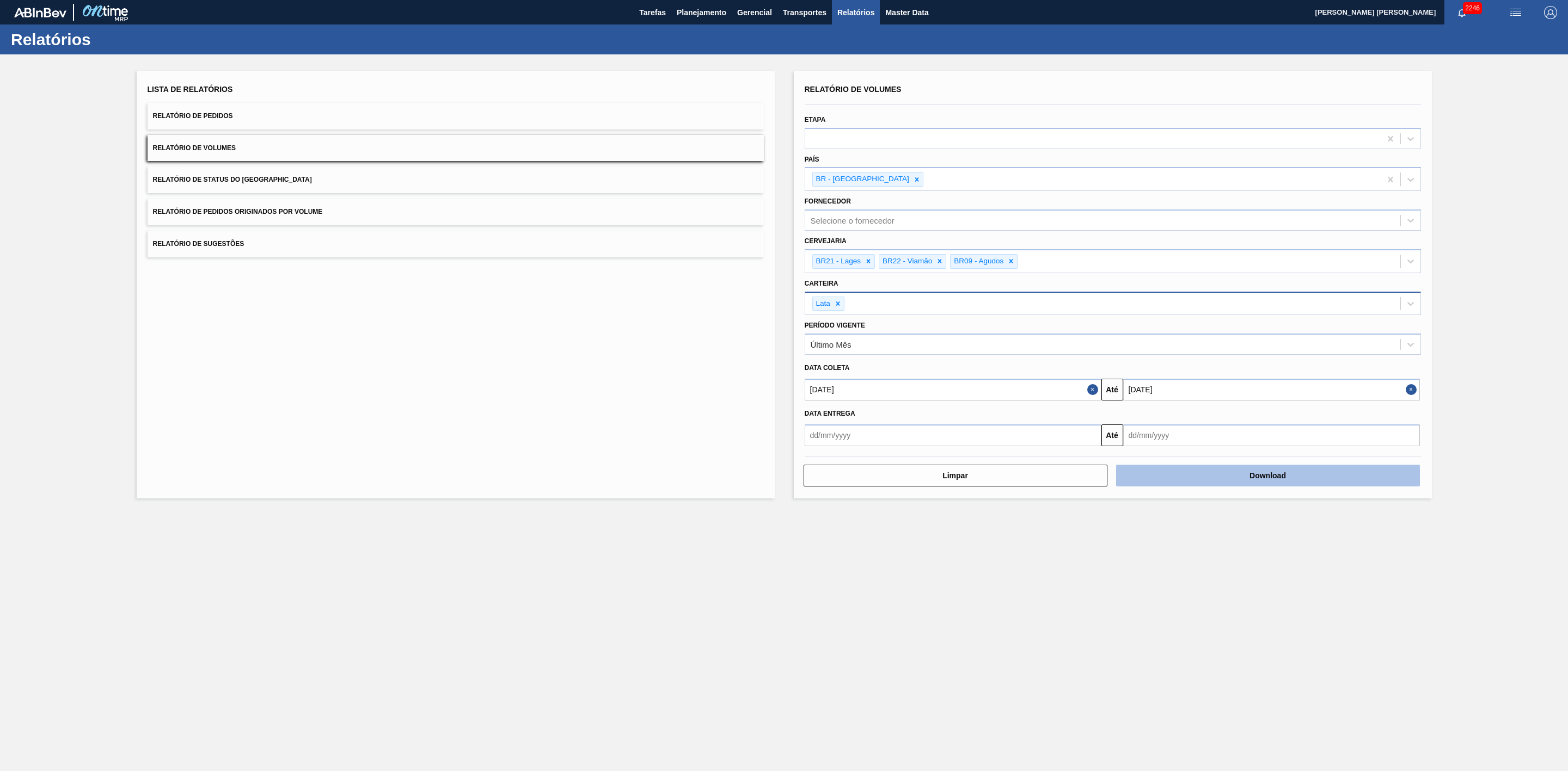
click at [1220, 474] on button "Download" at bounding box center [1267, 475] width 303 height 21
click at [701, 14] on span "Planejamento" at bounding box center [701, 12] width 49 height 13
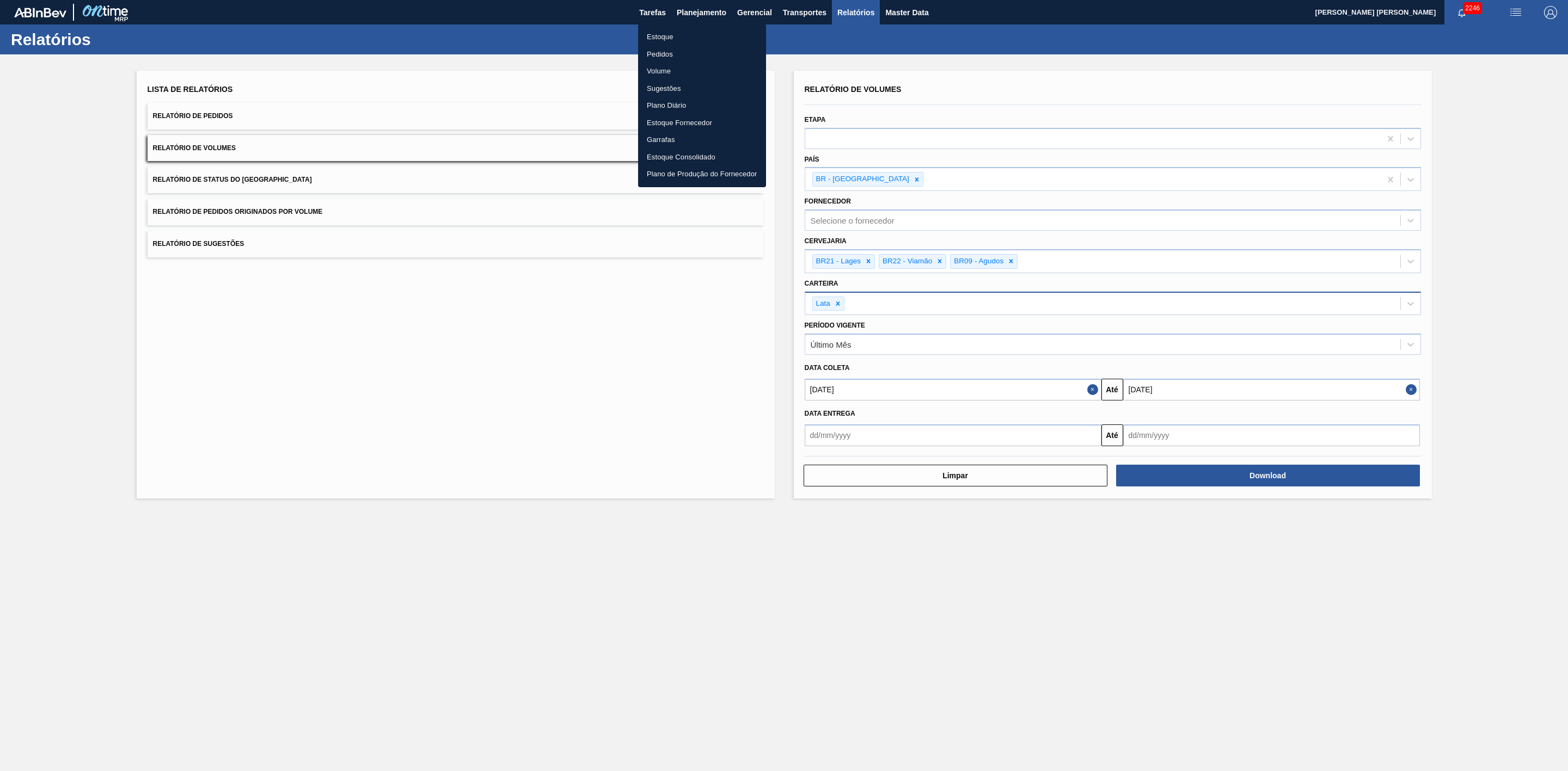
click at [663, 38] on li "Estoque" at bounding box center [702, 37] width 128 height 17
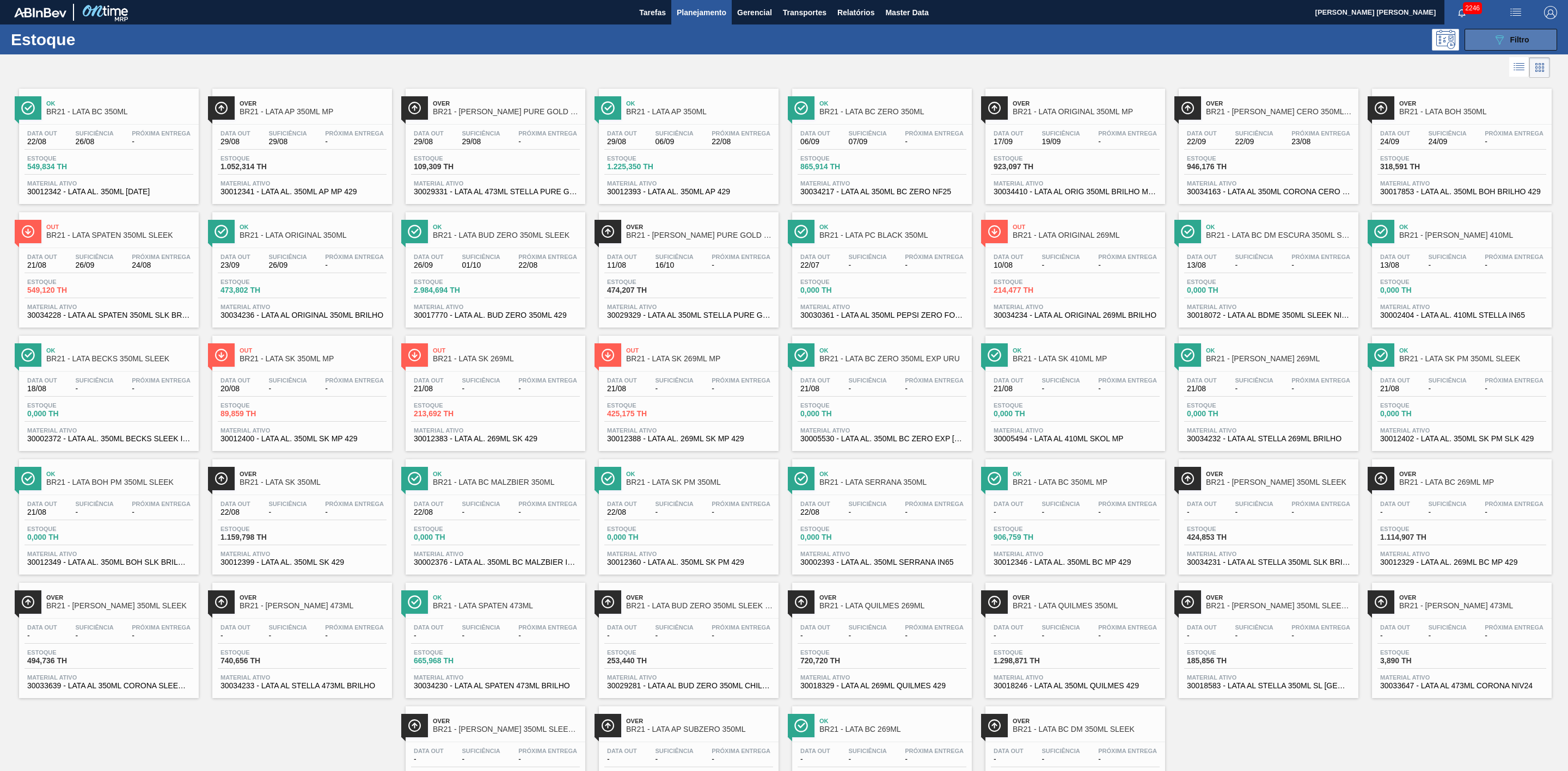
click at [1510, 39] on span "Filtro" at bounding box center [1519, 40] width 19 height 9
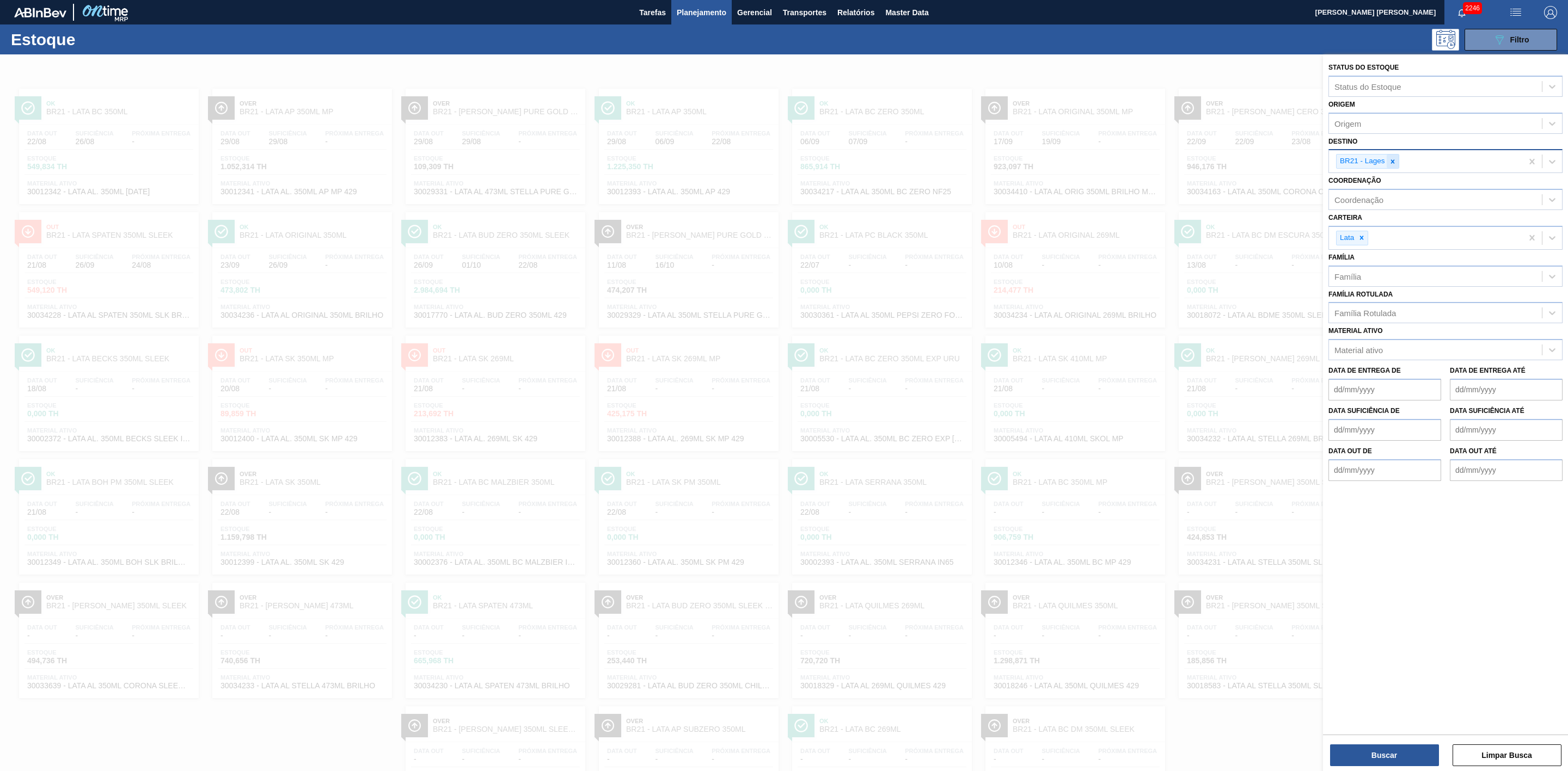
click at [1389, 160] on icon at bounding box center [1392, 161] width 8 height 8
type input "09"
click at [1374, 204] on div "BR09 - Agudos" at bounding box center [1445, 207] width 234 height 20
click at [1393, 760] on button "Buscar" at bounding box center [1384, 755] width 109 height 21
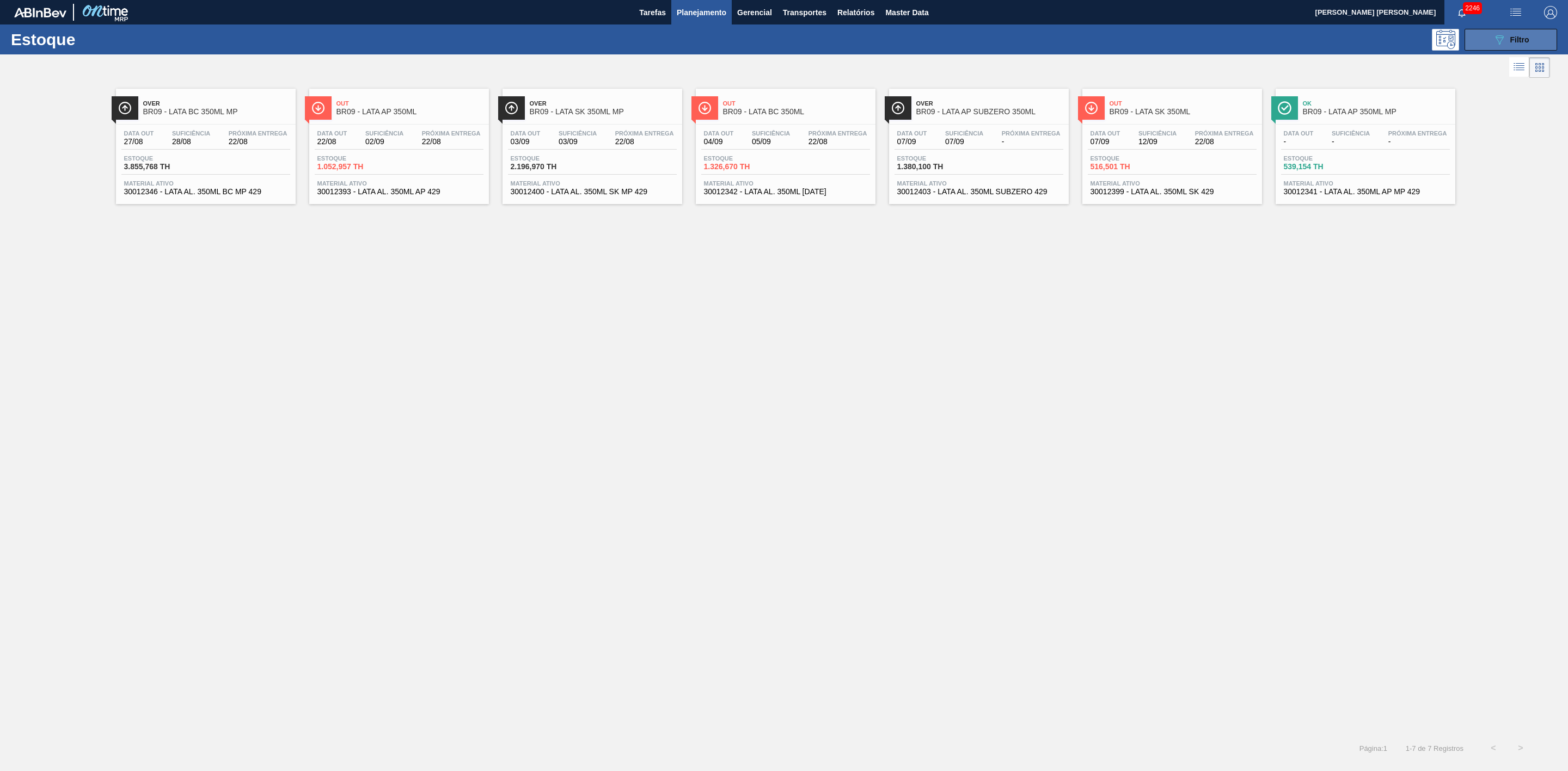
click at [1493, 36] on icon "089F7B8B-B2A5-4AFE-B5C0-19BA573D28AC" at bounding box center [1499, 40] width 13 height 13
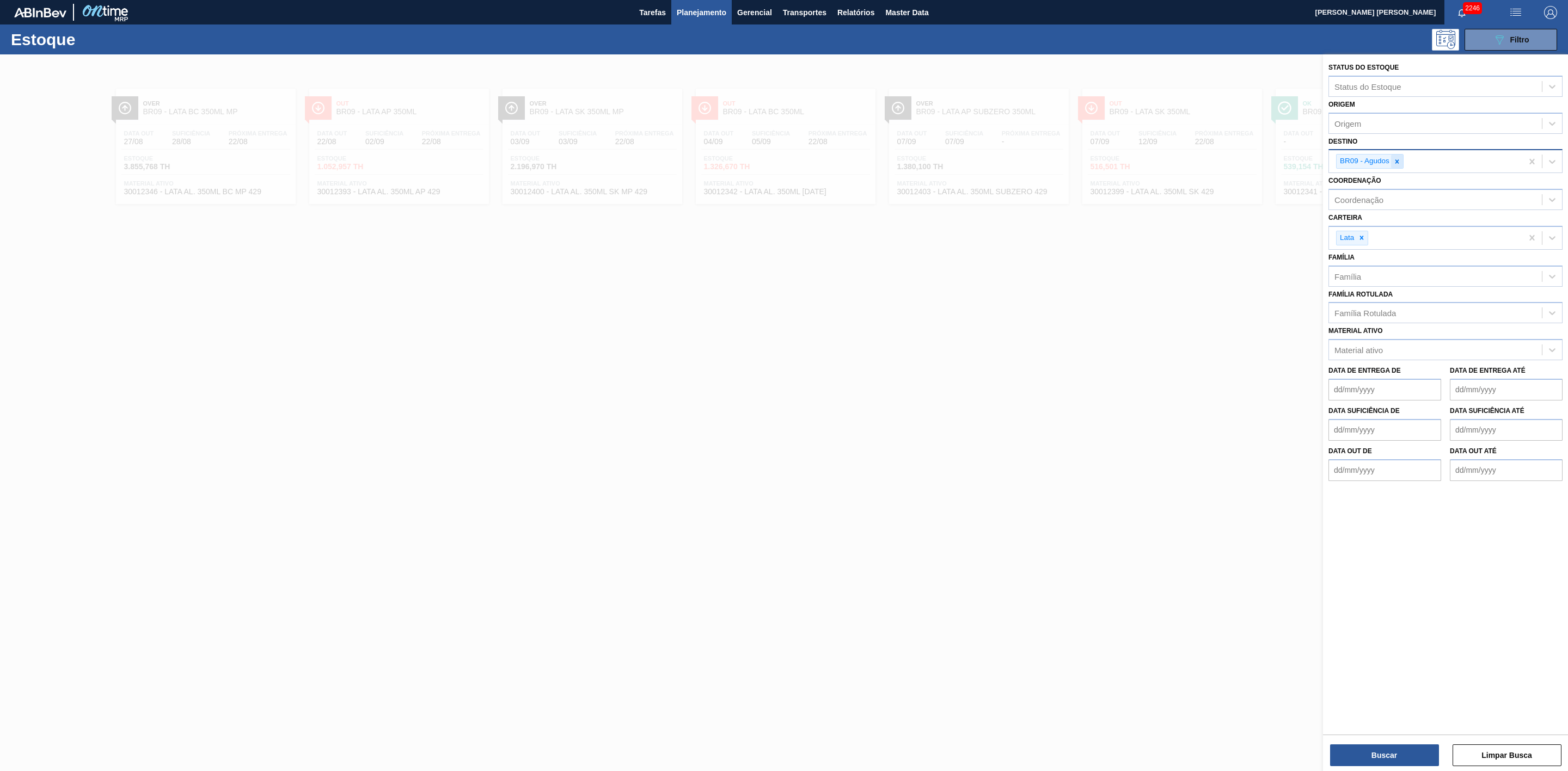
click at [1397, 161] on icon at bounding box center [1397, 161] width 4 height 4
type input "22"
click at [1366, 183] on div "BR22 - Viamão" at bounding box center [1445, 187] width 234 height 20
click at [1377, 757] on button "Buscar" at bounding box center [1384, 755] width 109 height 21
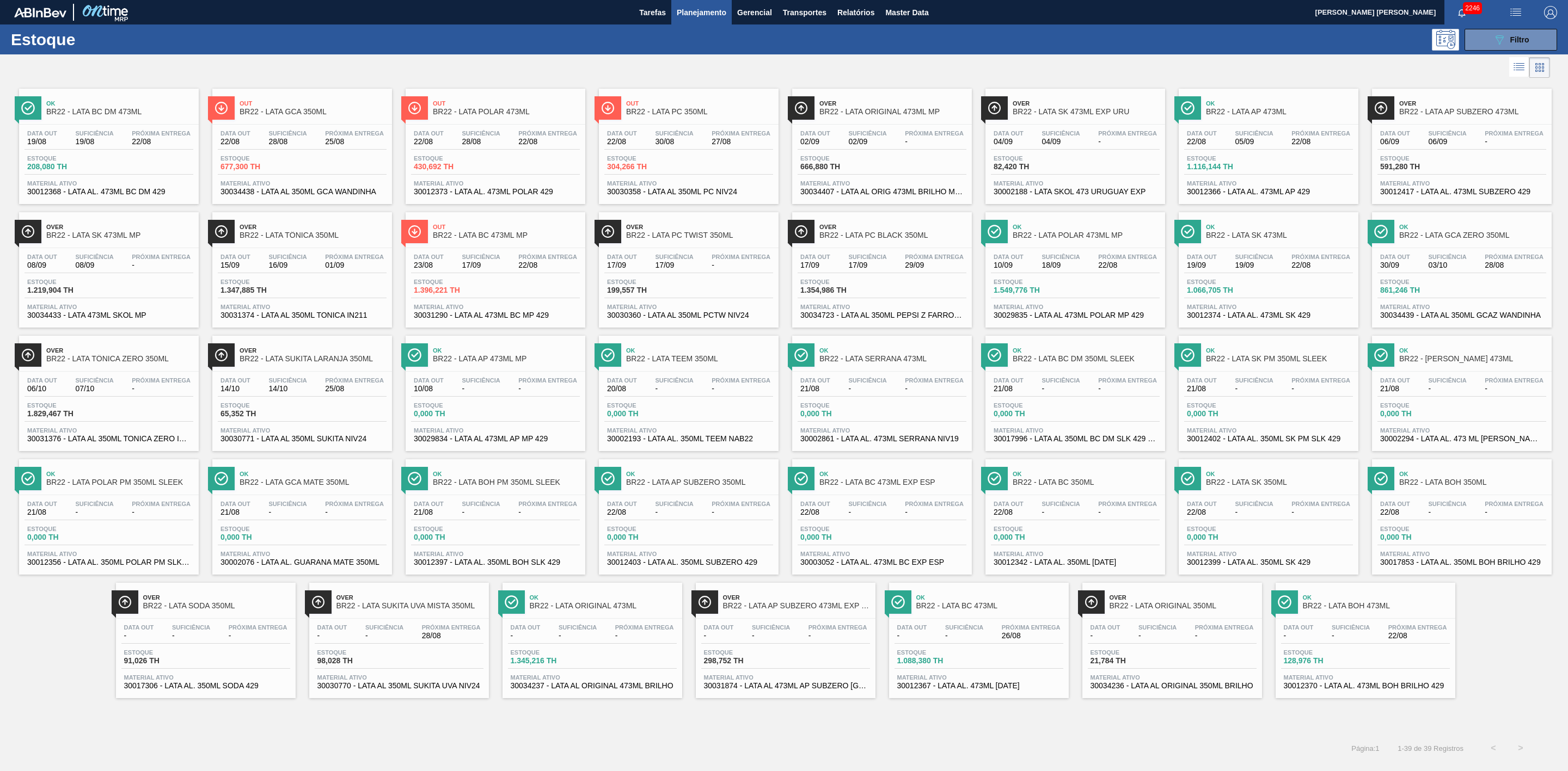
click at [1052, 48] on div "089F7B8B-B2A5-4AFE-B5C0-19BA573D28AC Filtro" at bounding box center [873, 39] width 1379 height 21
click at [1001, 601] on span "Ok" at bounding box center [990, 598] width 147 height 6
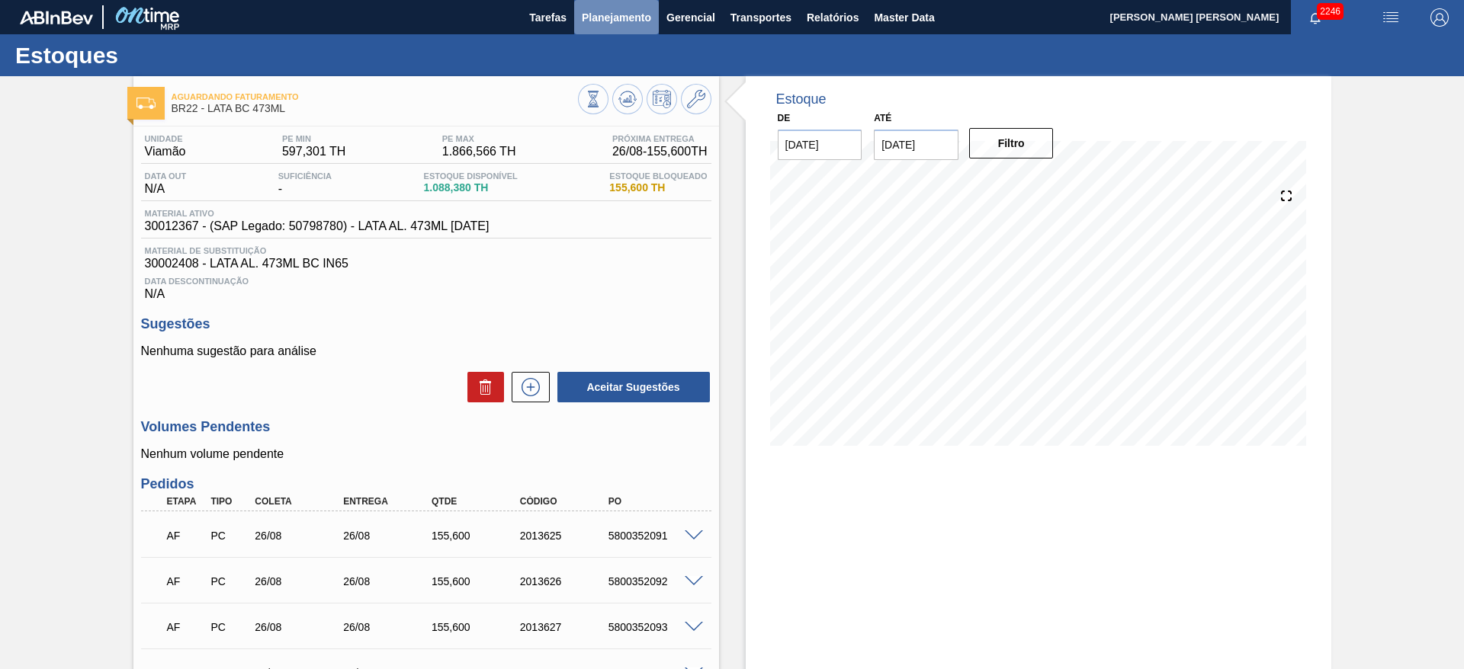
click at [607, 19] on span "Planejamento" at bounding box center [616, 17] width 69 height 18
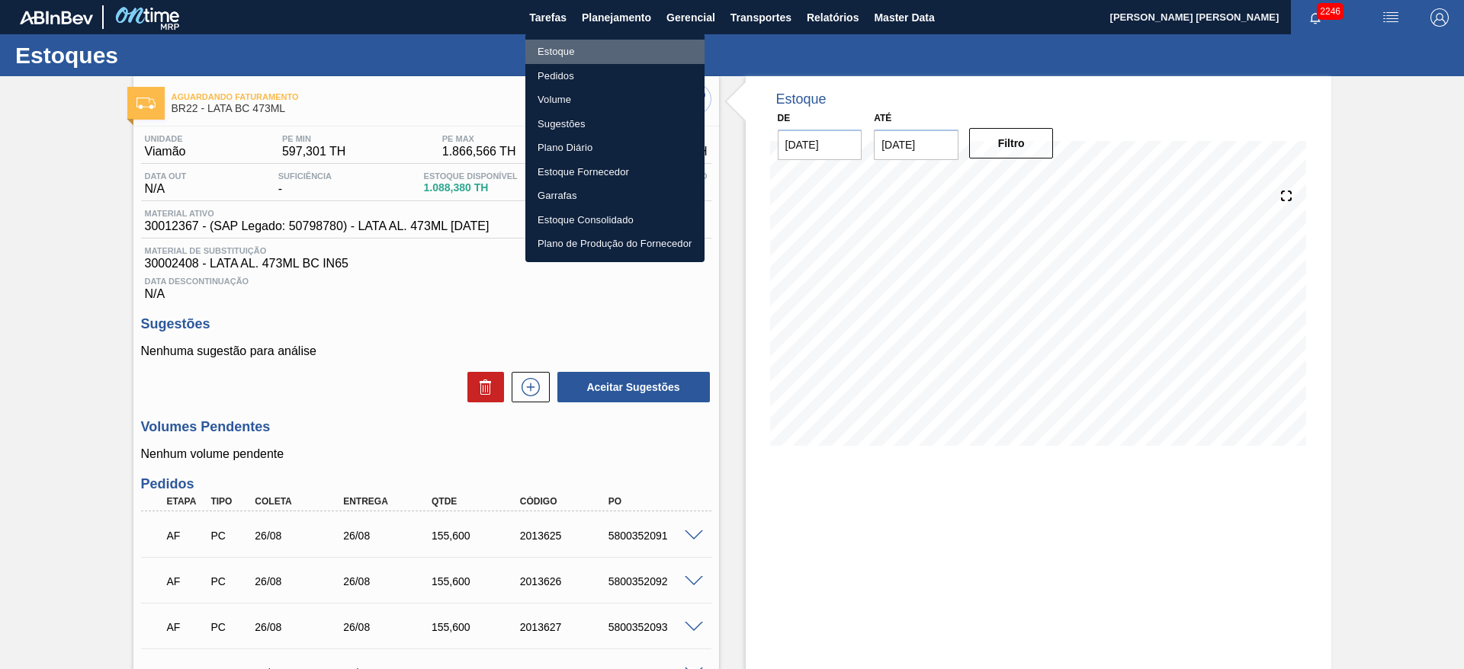
click at [563, 47] on li "Estoque" at bounding box center [614, 52] width 179 height 24
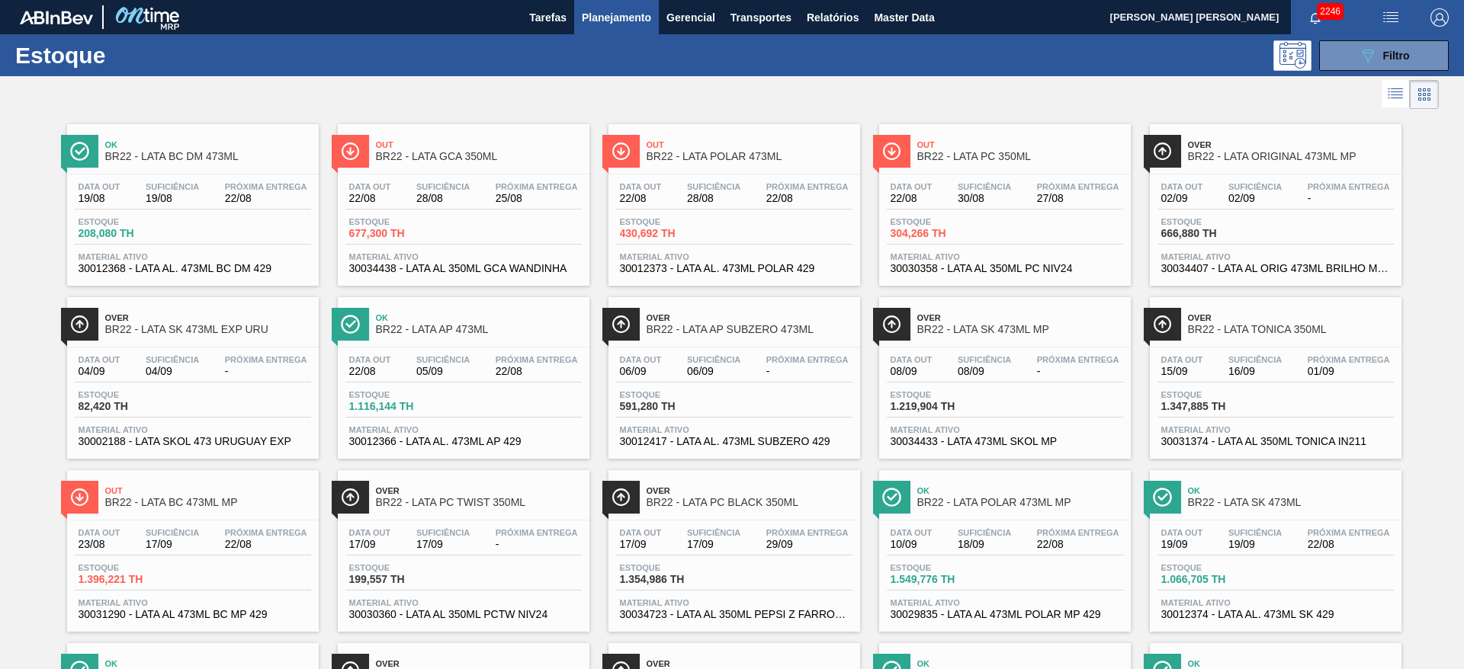
click at [467, 151] on span "BR22 - LATA GCA 350ML" at bounding box center [479, 156] width 206 height 11
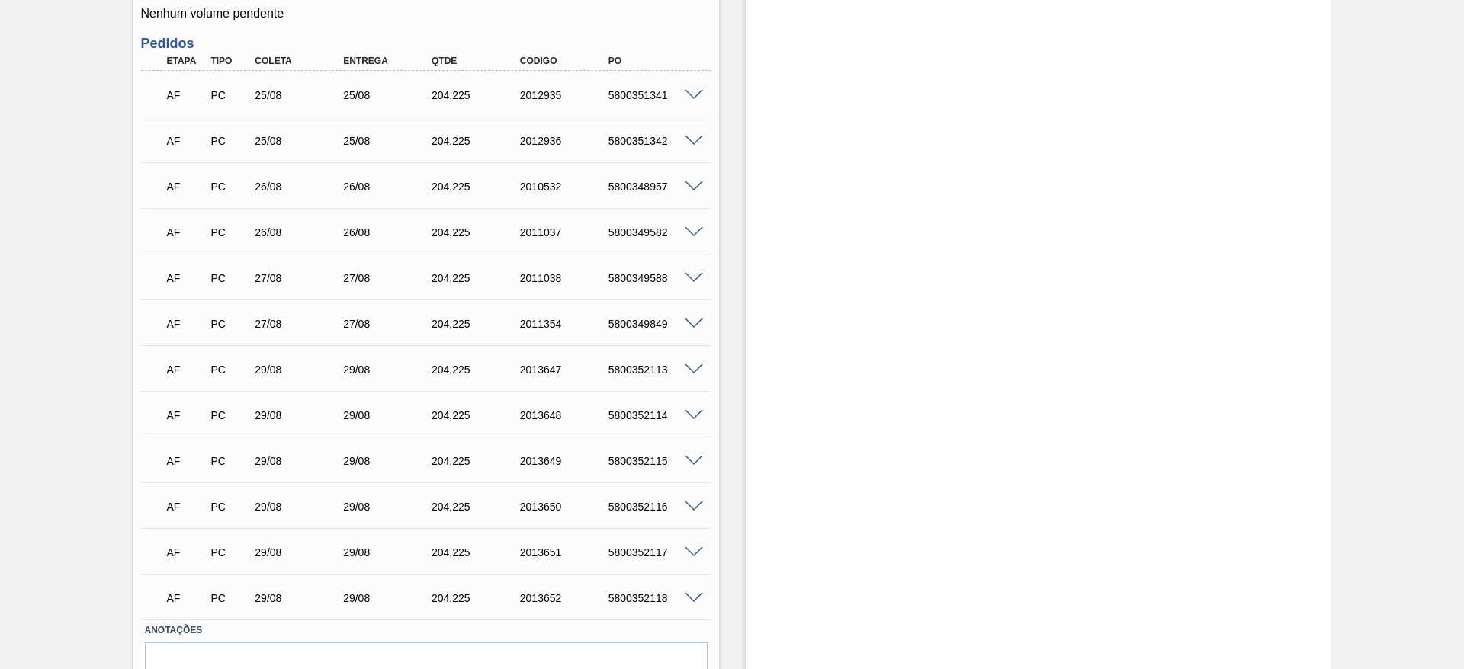
scroll to position [572, 0]
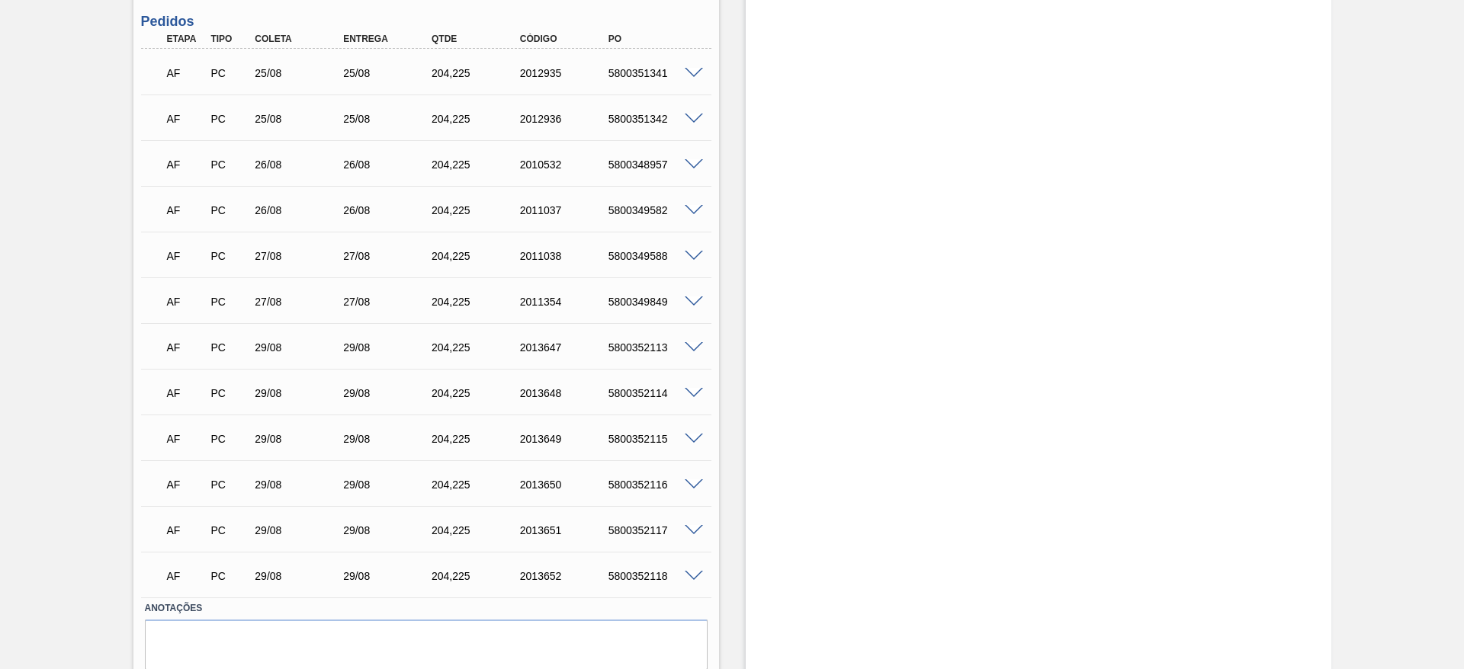
click at [694, 345] on span at bounding box center [694, 347] width 18 height 11
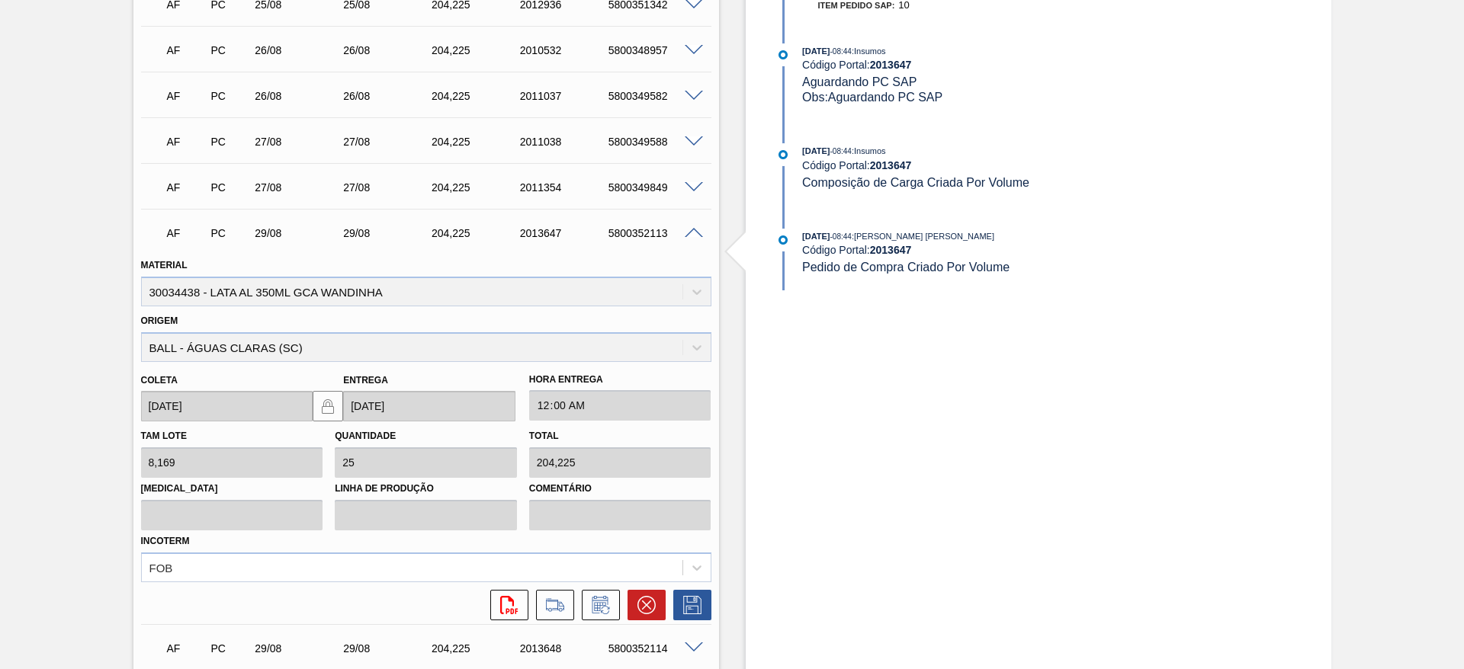
scroll to position [801, 0]
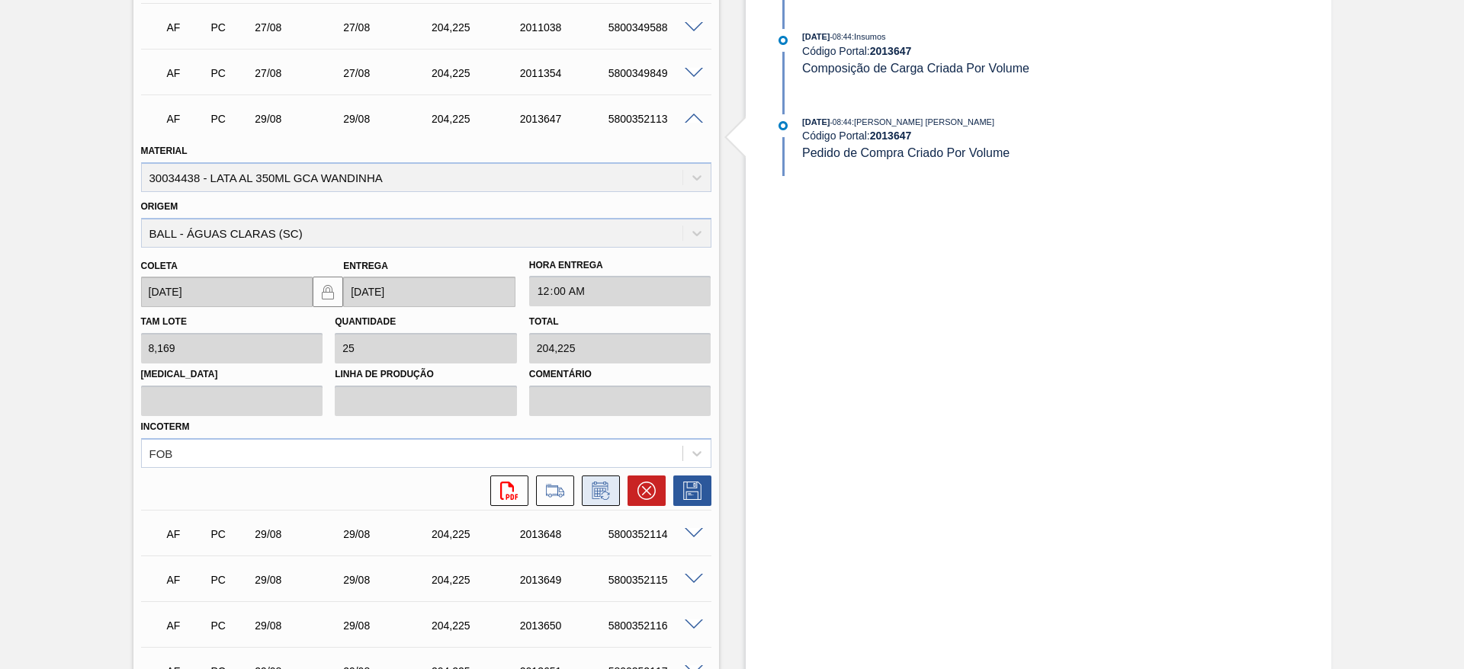
click at [605, 499] on icon at bounding box center [601, 491] width 24 height 18
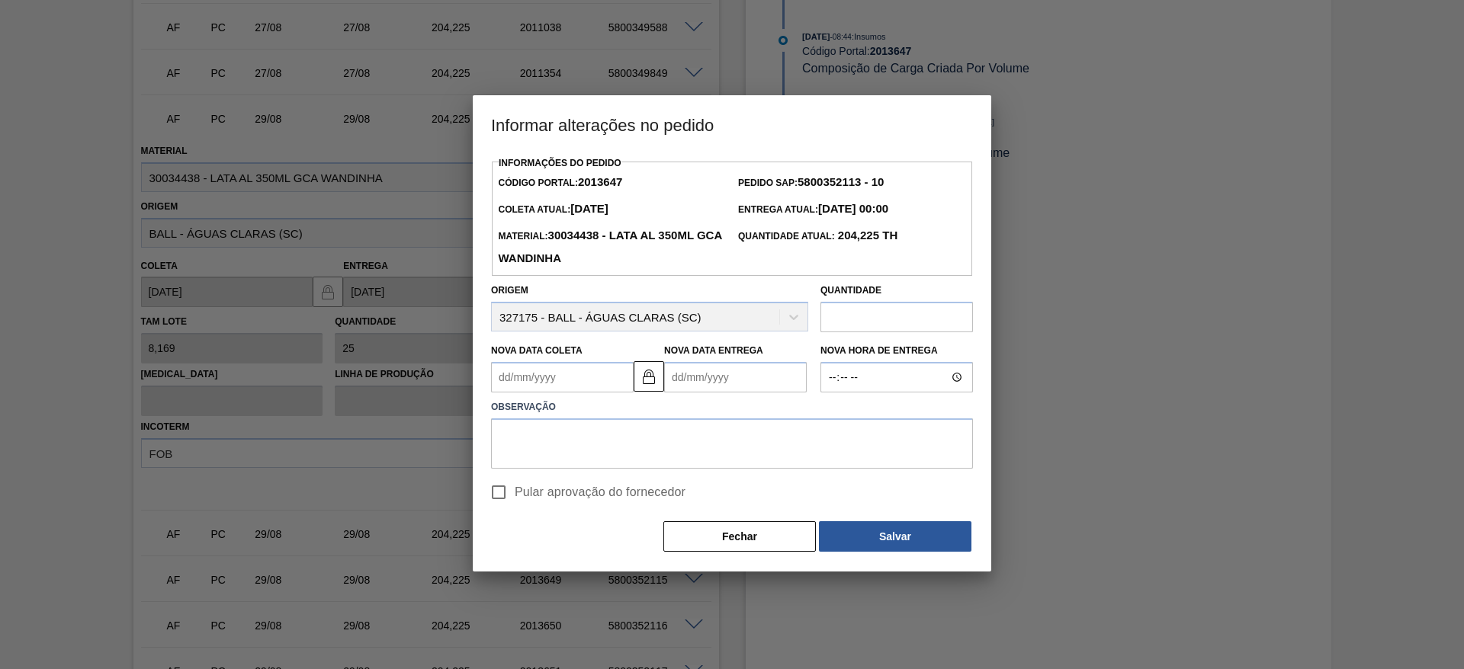
click at [583, 381] on Coleta2013647 "Nova Data Coleta" at bounding box center [562, 377] width 143 height 30
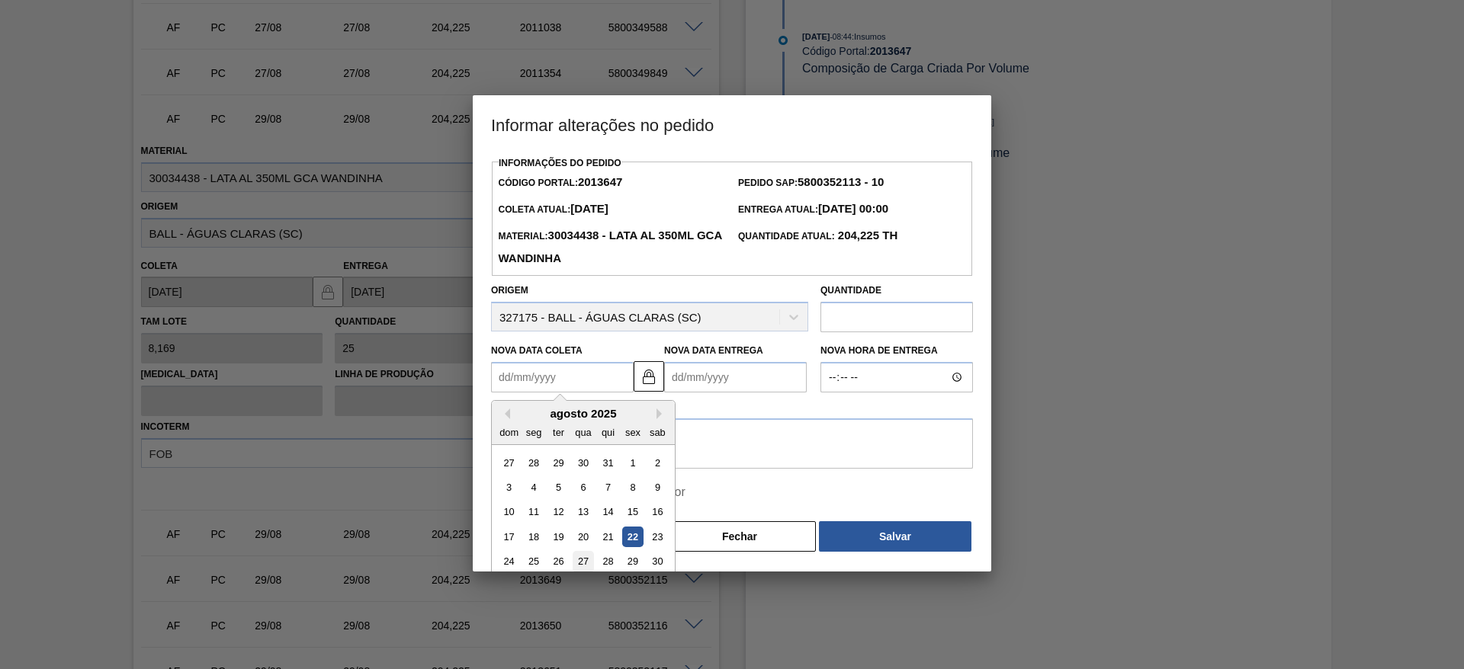
click at [584, 565] on div "27" at bounding box center [583, 562] width 21 height 21
type Coleta2013647 "[DATE]"
type Entrega2013647 "[DATE]"
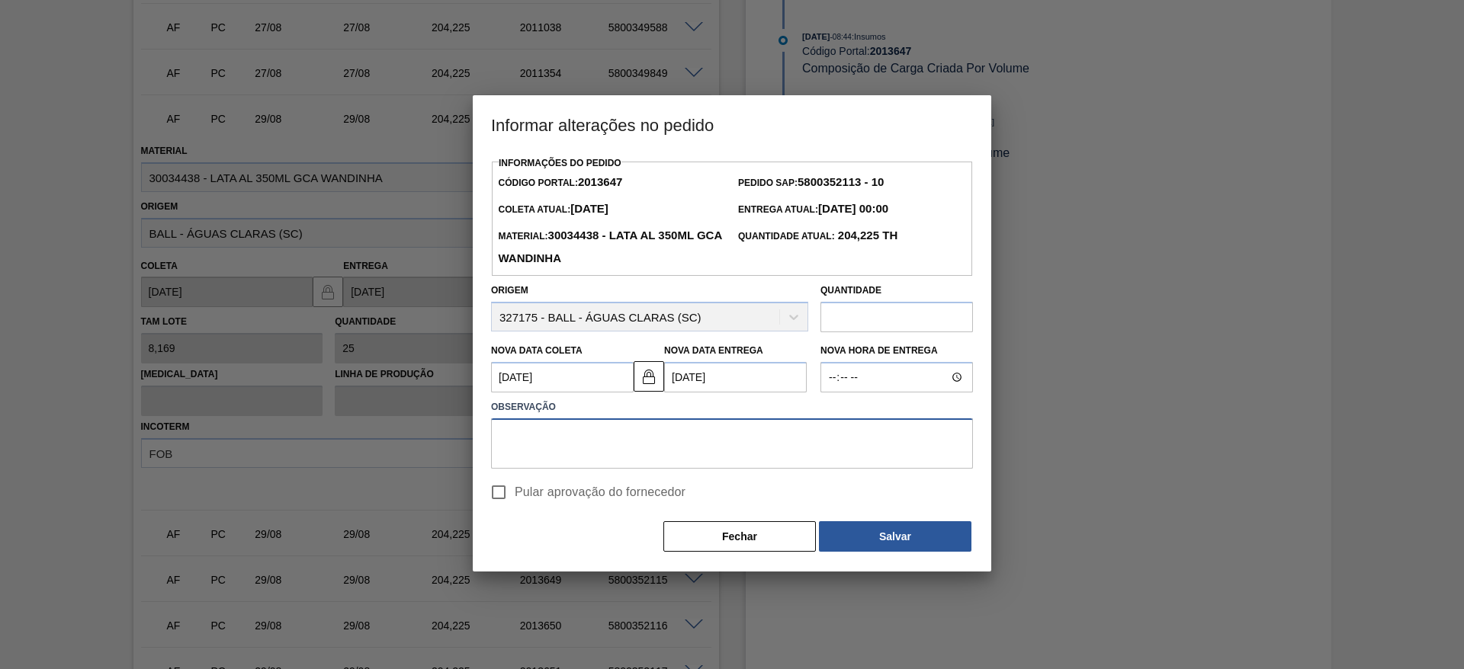
click at [539, 442] on textarea at bounding box center [732, 444] width 482 height 50
type textarea "A"
drag, startPoint x: 834, startPoint y: 448, endPoint x: 461, endPoint y: 402, distance: 375.7
click at [461, 402] on div "Informar alterações no pedido Informações do Pedido Código Portal: 2013647 Pedi…" at bounding box center [732, 334] width 1464 height 669
type textarea "Problemas com falta de preforma, virada do volume para lata"
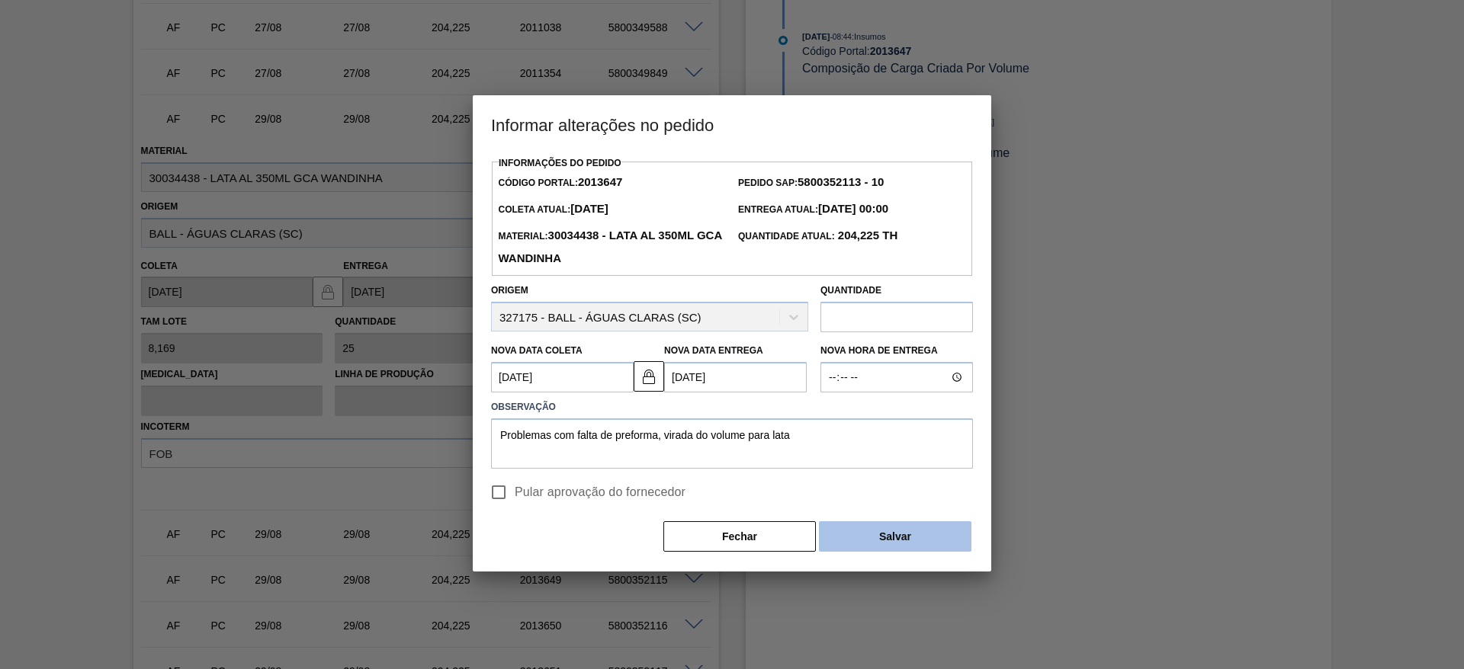
click at [898, 538] on button "Salvar" at bounding box center [895, 537] width 152 height 30
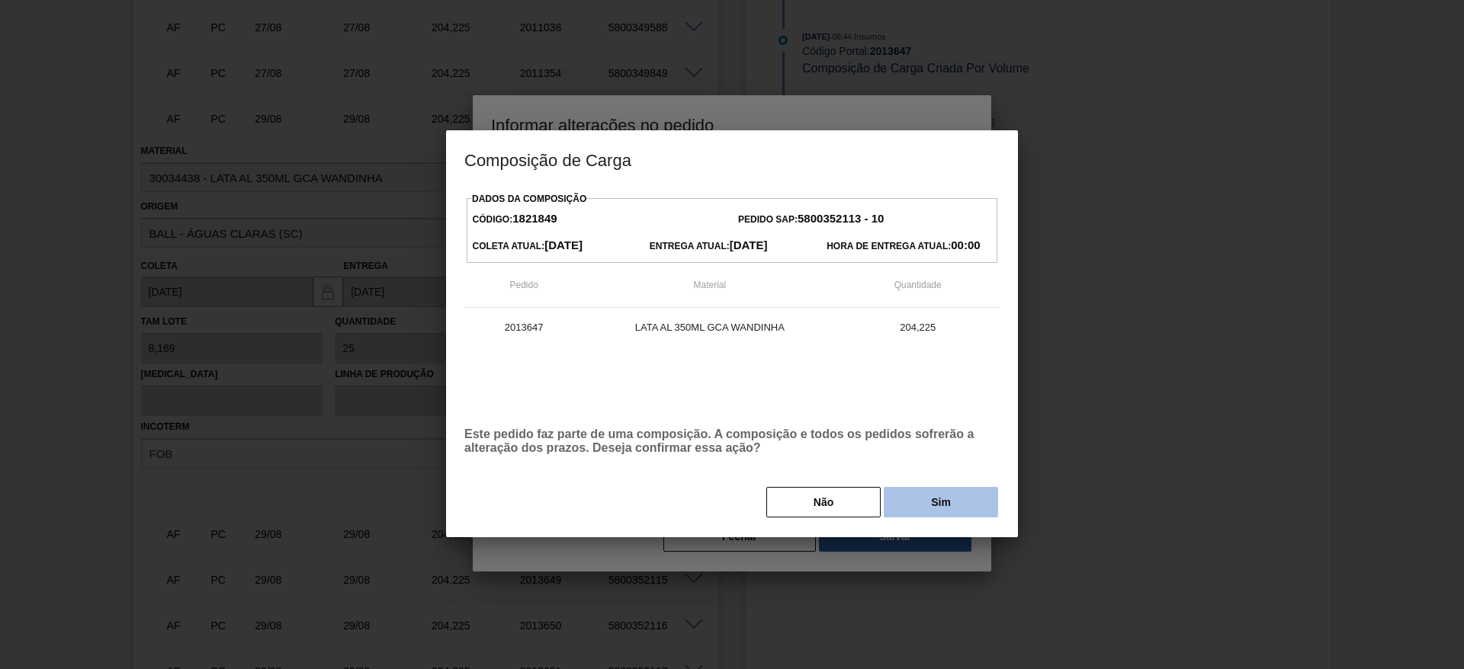
click at [932, 495] on button "Sim" at bounding box center [941, 502] width 114 height 30
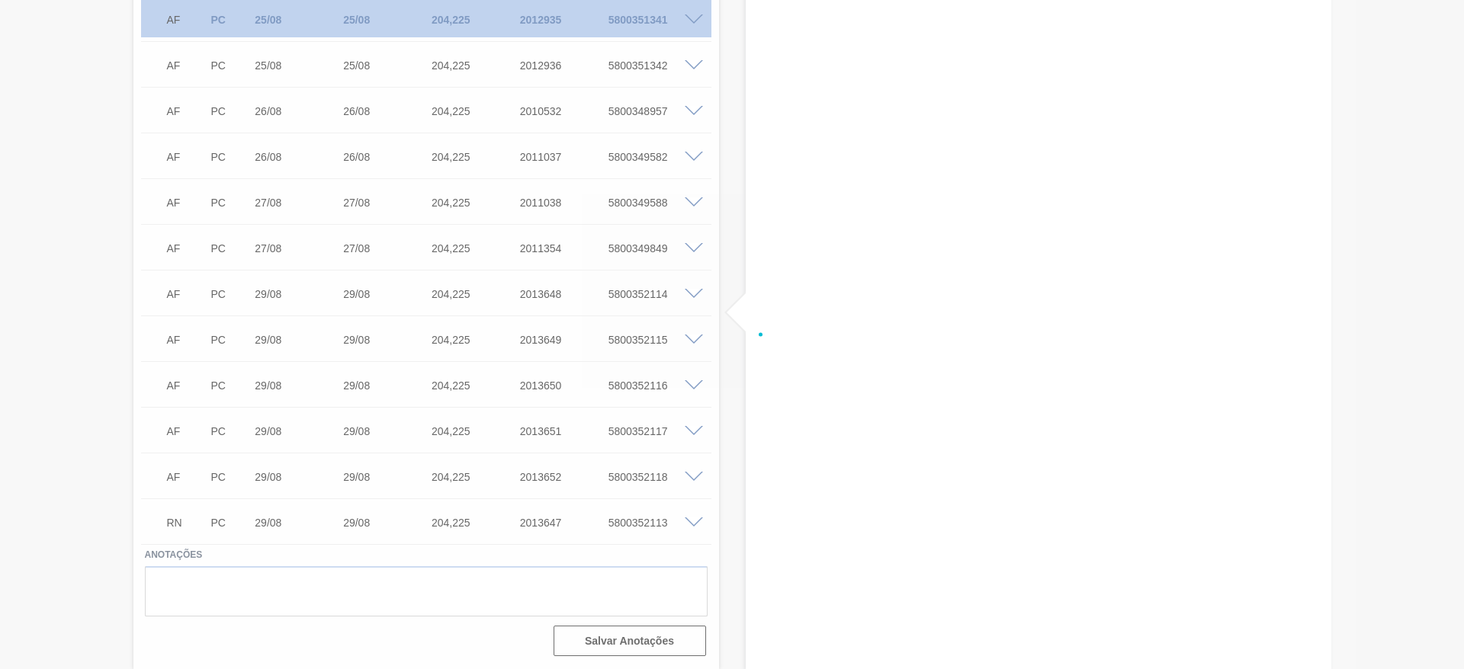
scroll to position [625, 0]
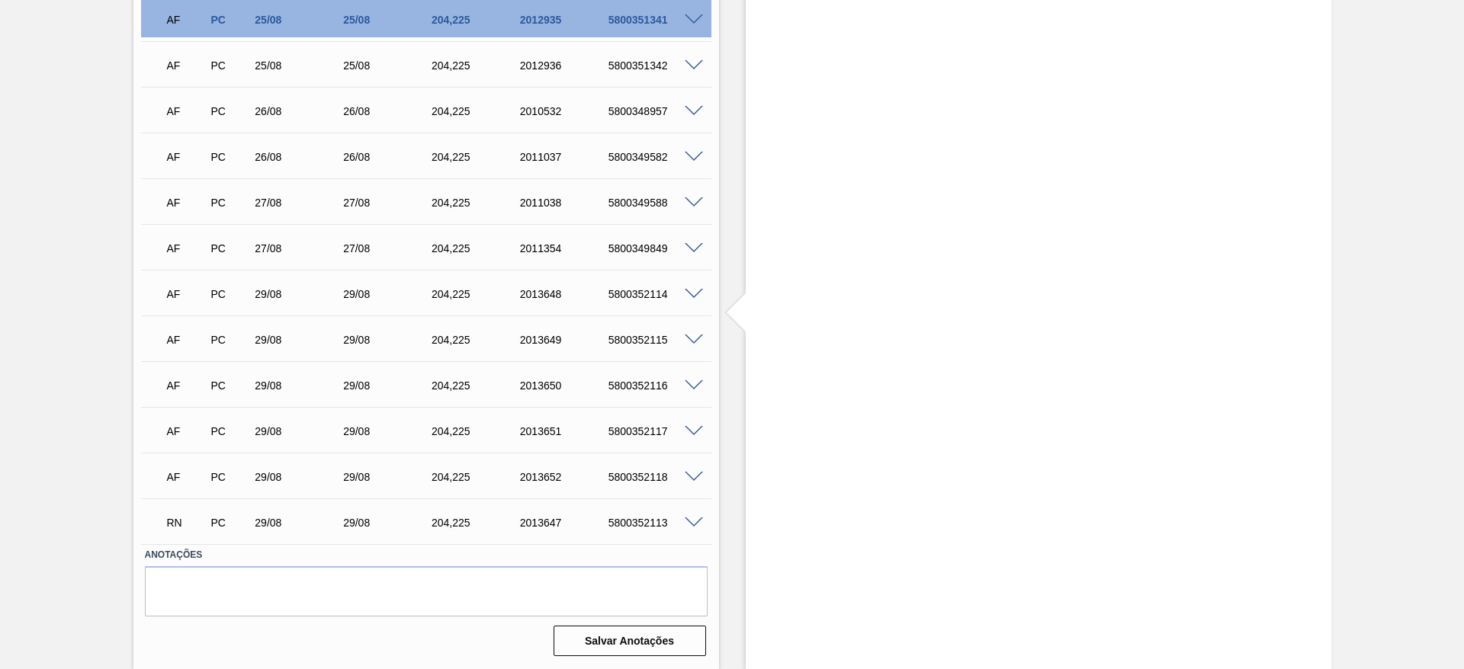
click at [687, 477] on span at bounding box center [694, 477] width 18 height 11
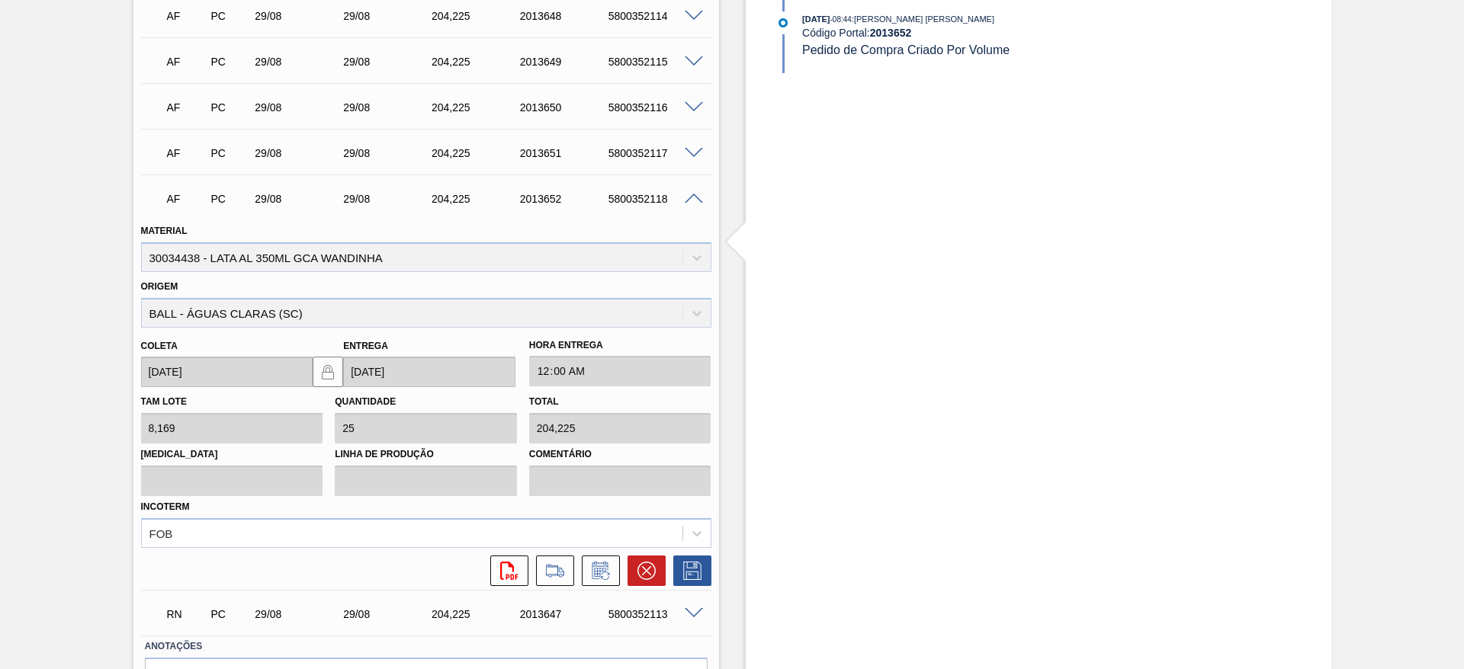
scroll to position [995, 0]
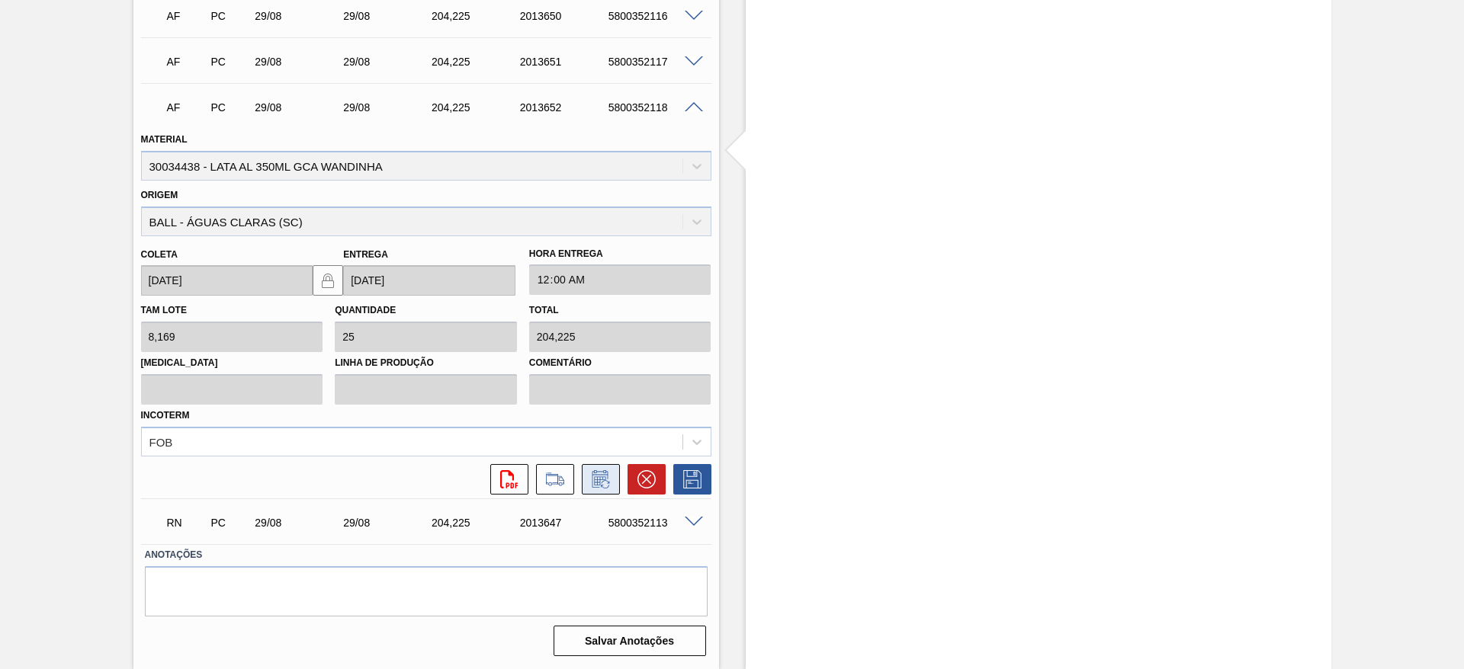
click at [608, 468] on button at bounding box center [601, 479] width 38 height 30
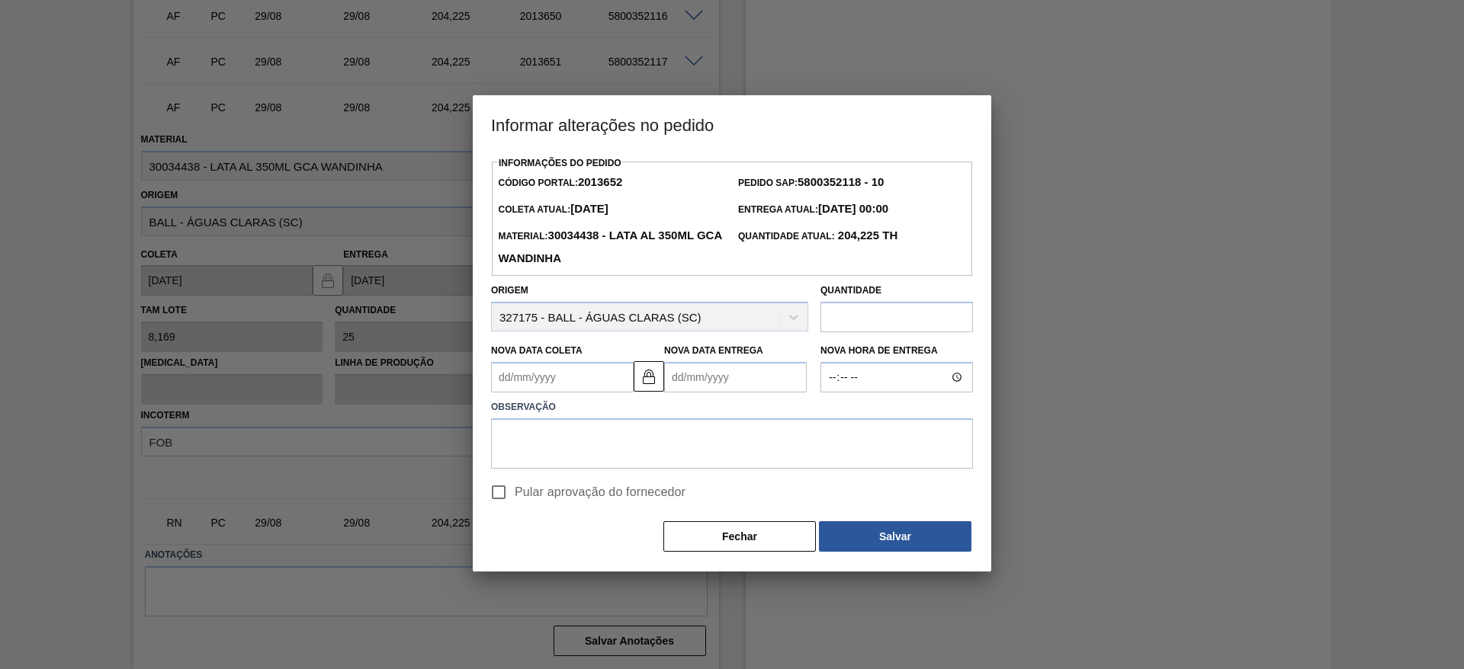
click at [592, 376] on Coleta2013652 "Nova Data Coleta" at bounding box center [562, 377] width 143 height 30
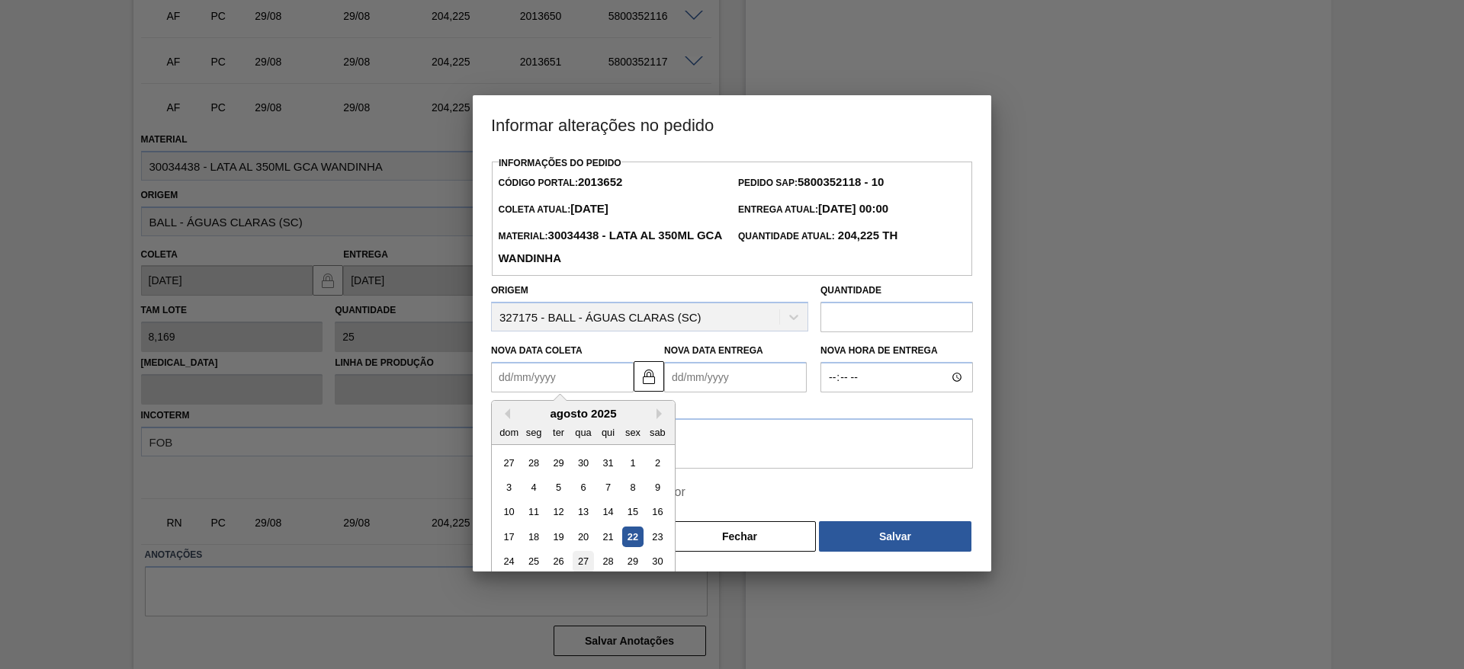
click at [579, 564] on div "27" at bounding box center [583, 562] width 21 height 21
type Coleta2013652 "[DATE]"
type Entrega2013652 "[DATE]"
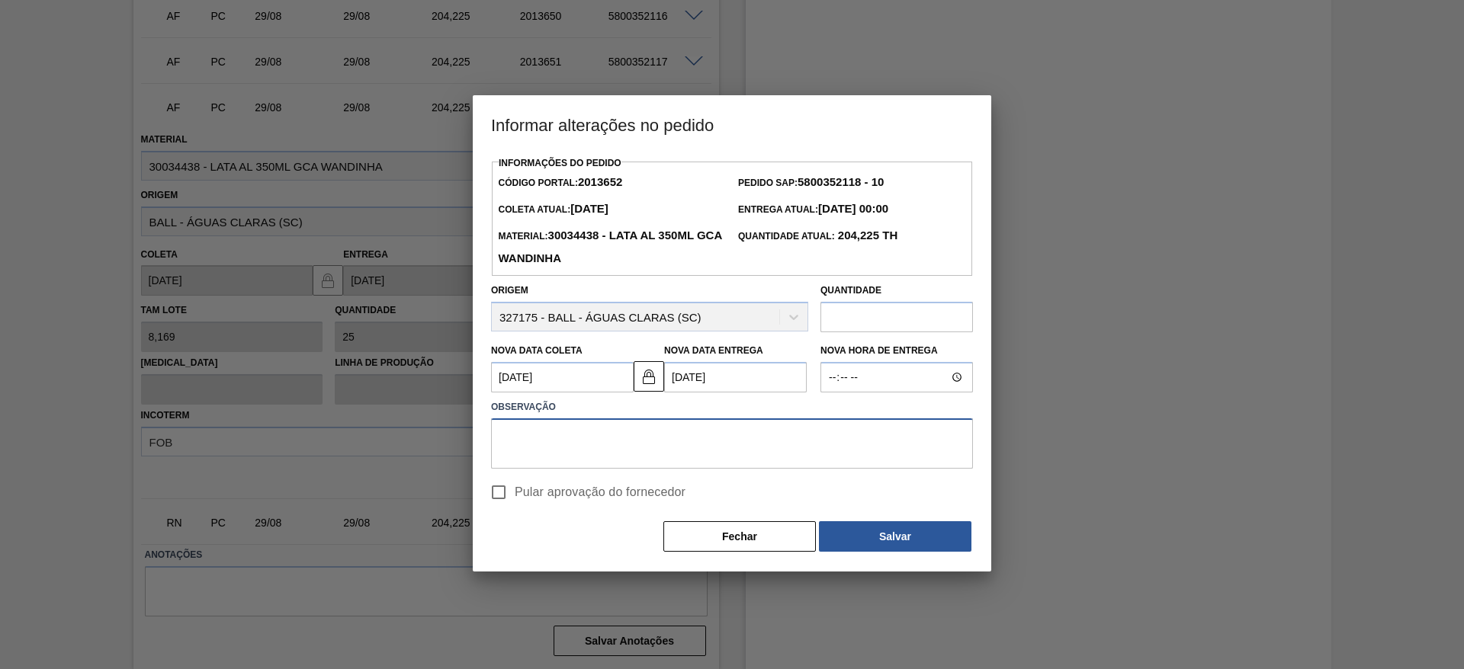
click at [622, 448] on textarea at bounding box center [732, 444] width 482 height 50
paste textarea "Problemas com falta de preforma, virada do volume para lata"
type textarea "Problemas com falta de preforma, virada do volume para lata"
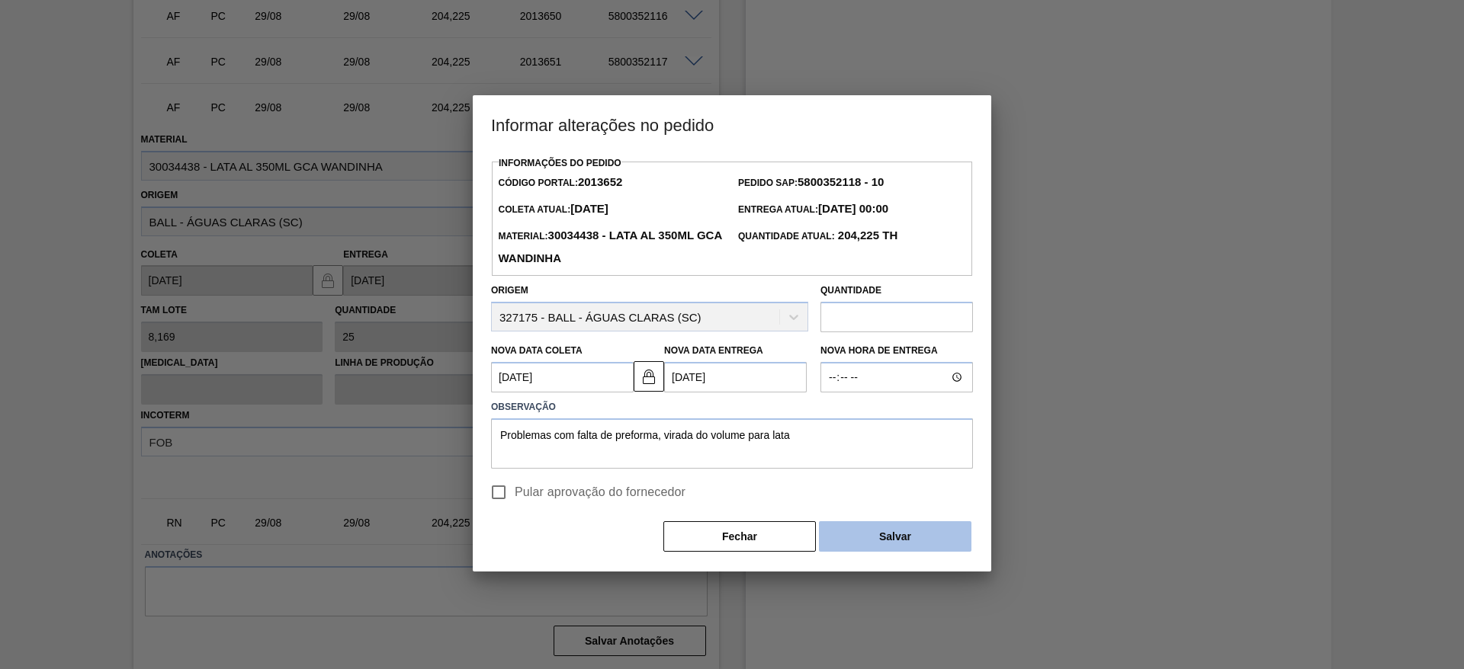
click at [903, 543] on button "Salvar" at bounding box center [895, 537] width 152 height 30
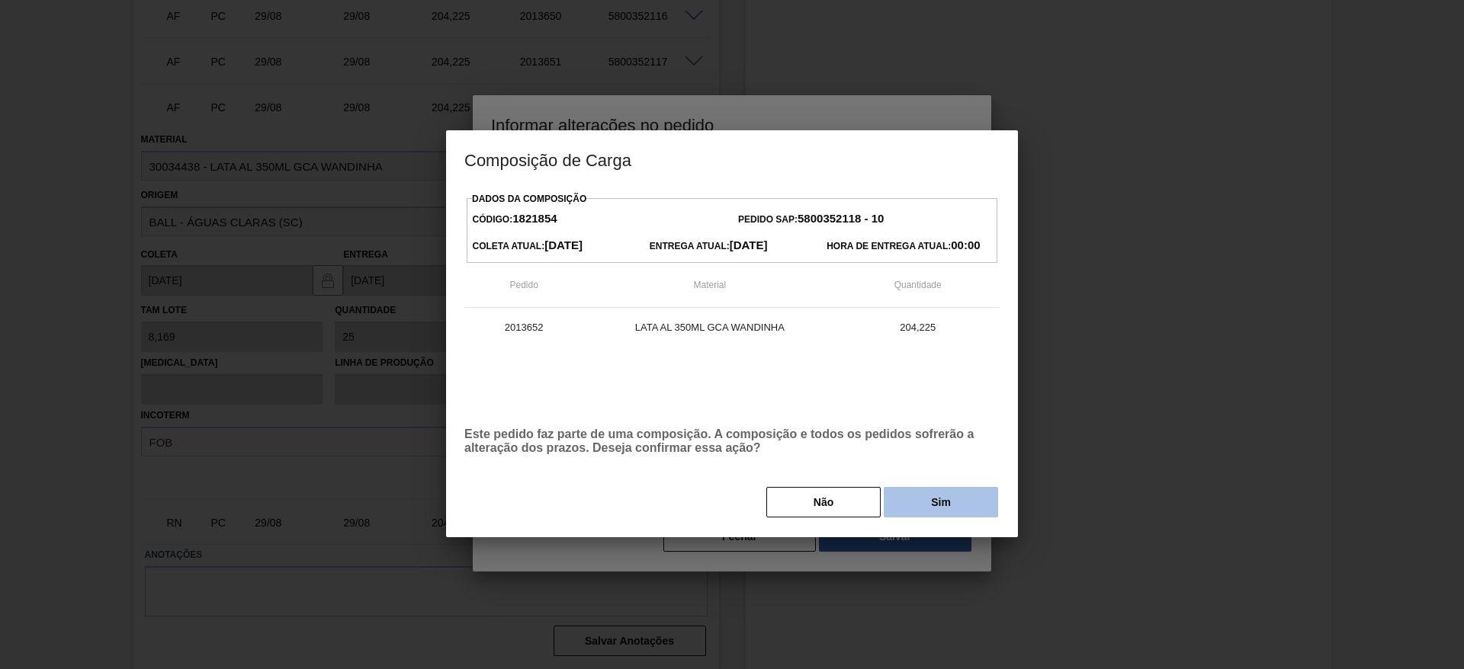
click at [925, 512] on button "Sim" at bounding box center [941, 502] width 114 height 30
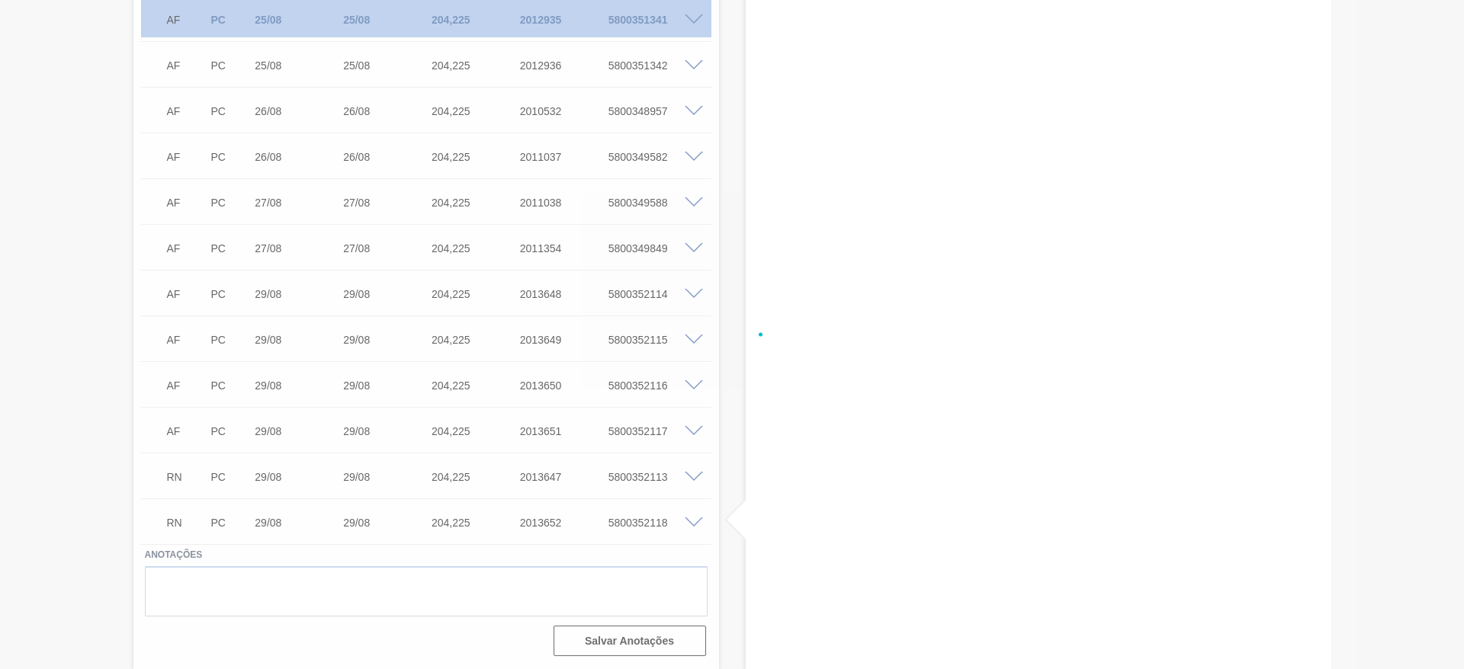
scroll to position [625, 0]
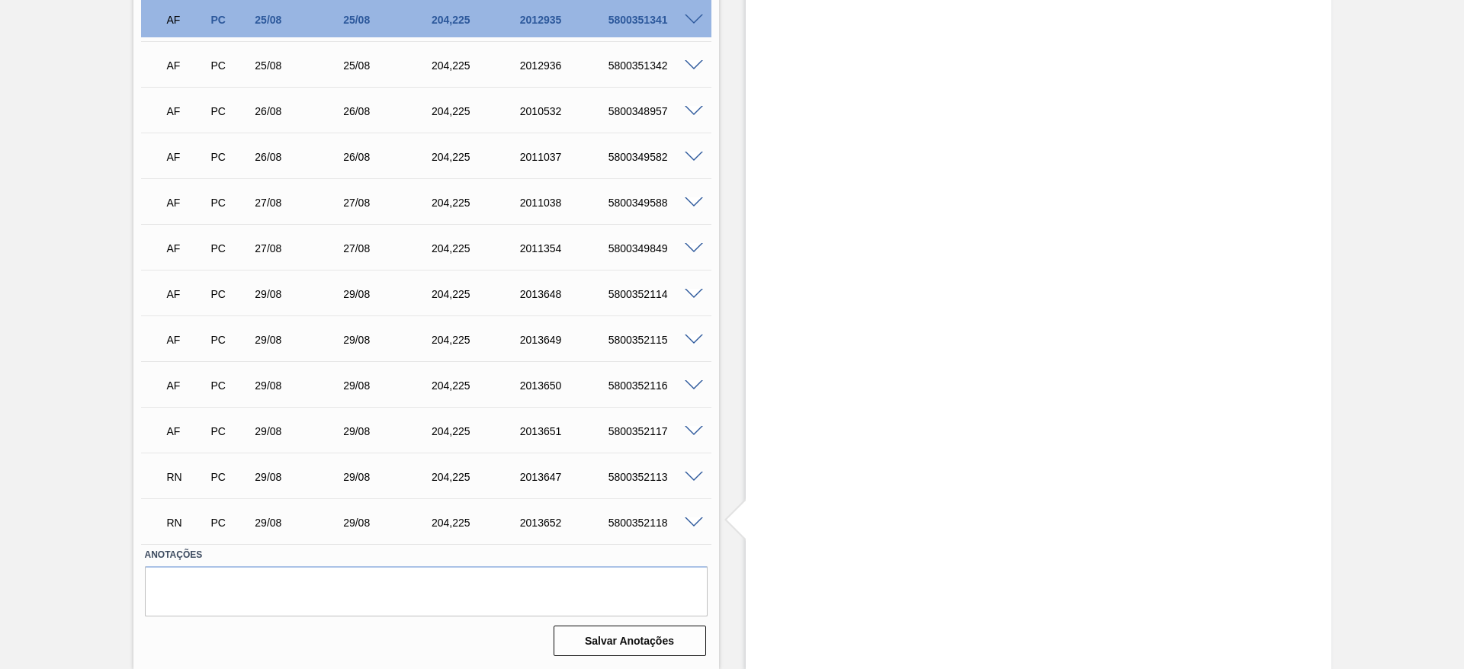
click at [691, 432] on span at bounding box center [694, 431] width 18 height 11
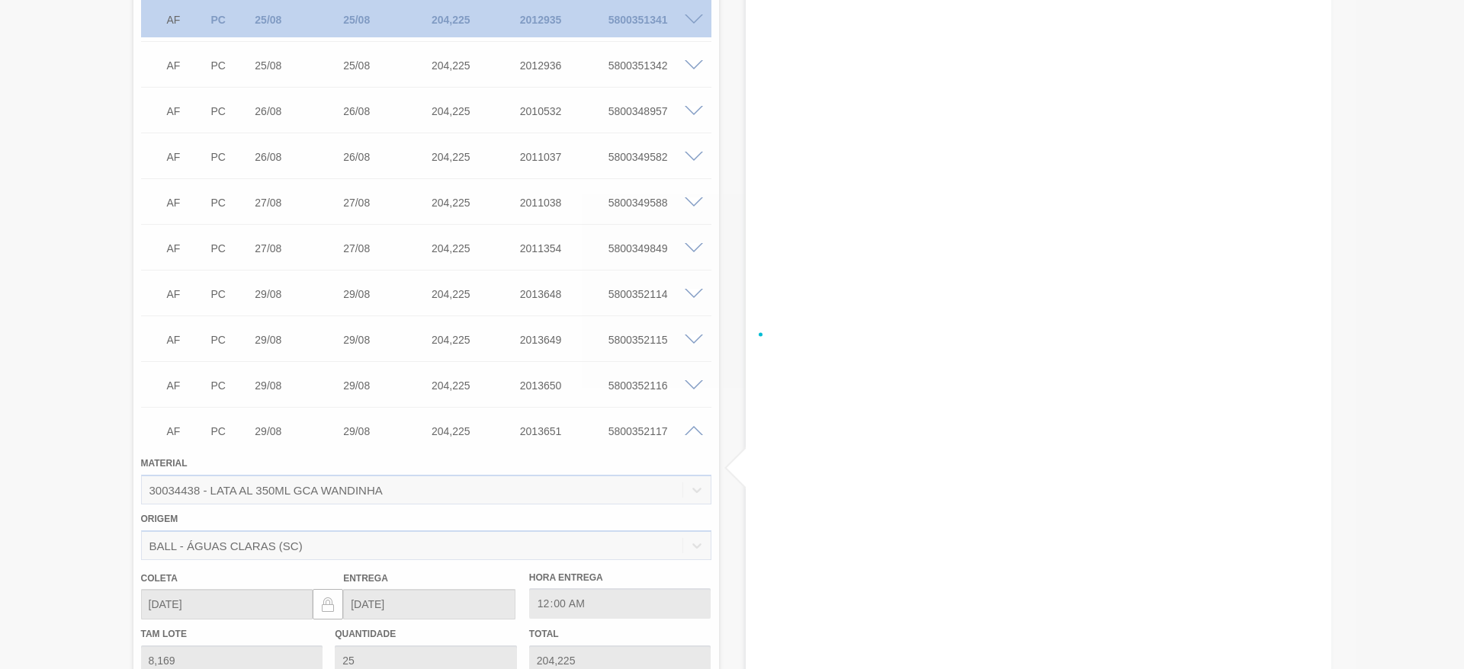
scroll to position [995, 0]
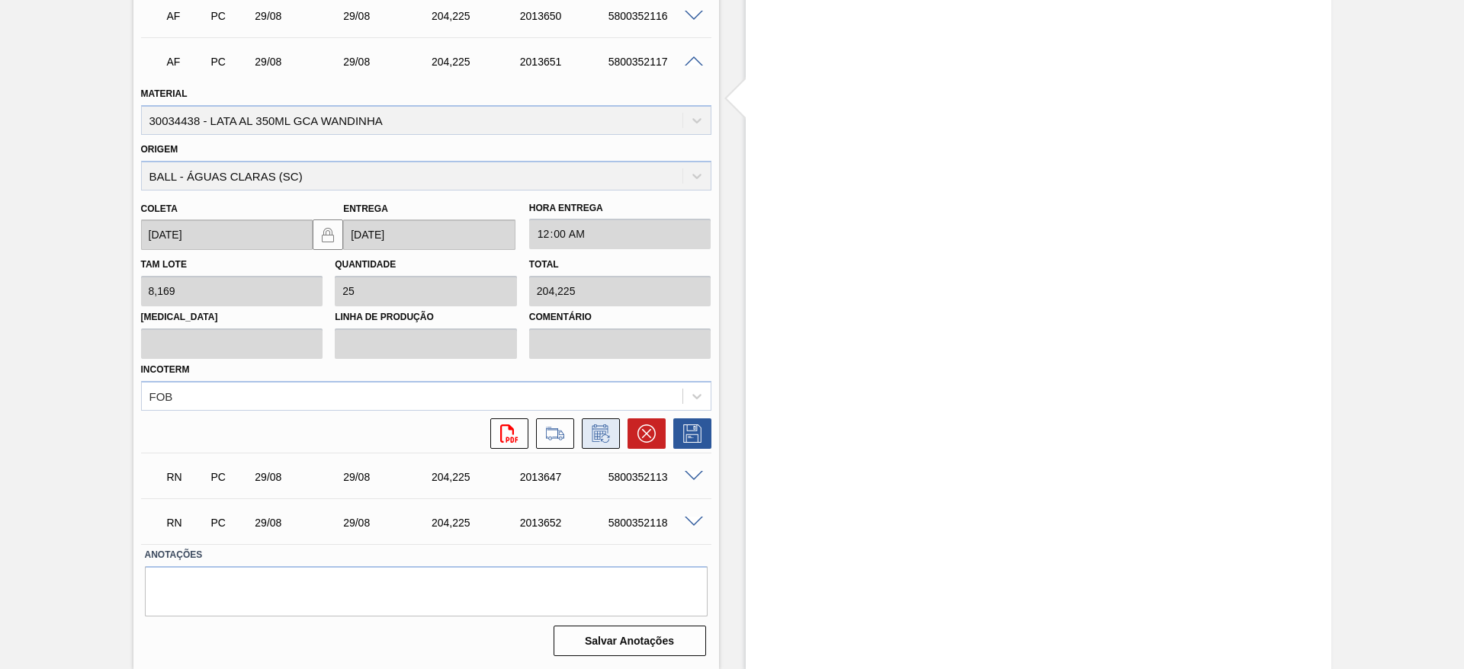
click at [597, 428] on icon at bounding box center [600, 434] width 16 height 18
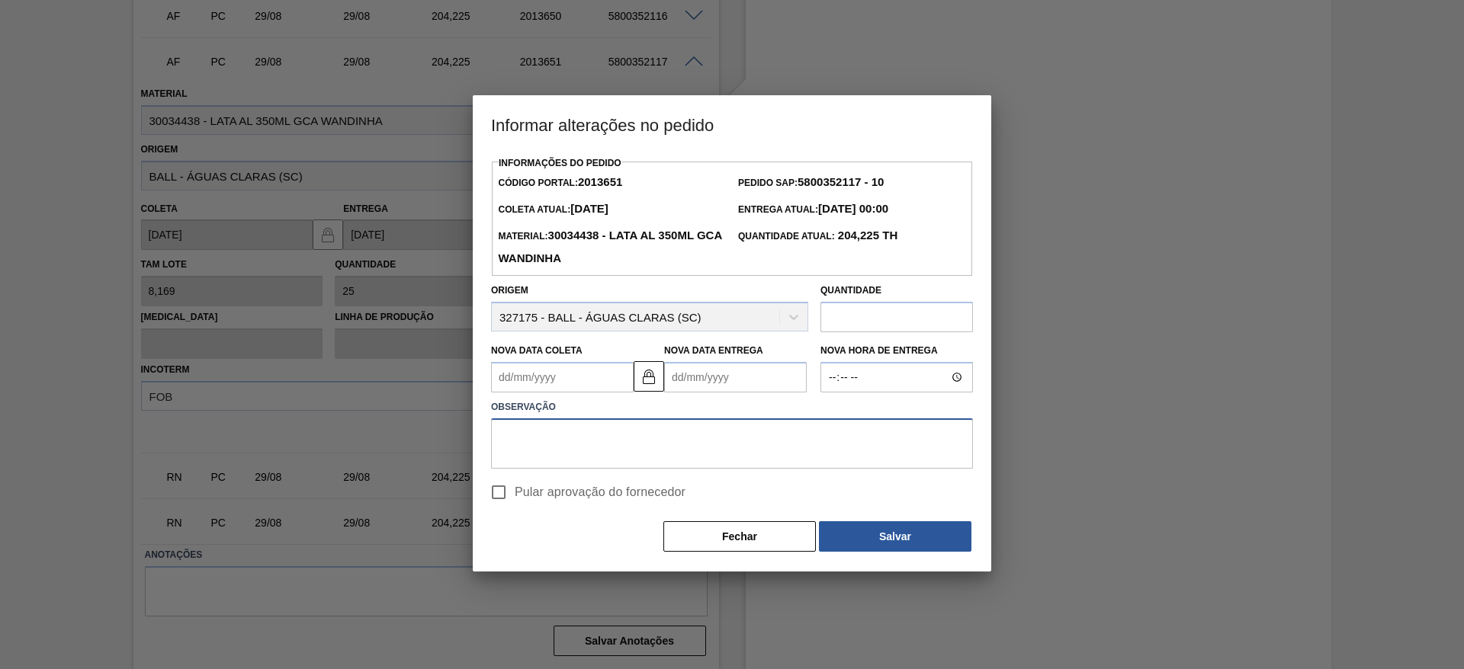
click at [653, 431] on textarea at bounding box center [732, 444] width 482 height 50
paste textarea "Problemas com falta de preforma, virada do volume para lata"
type textarea "Problemas com falta de preforma, virada do volume para lata"
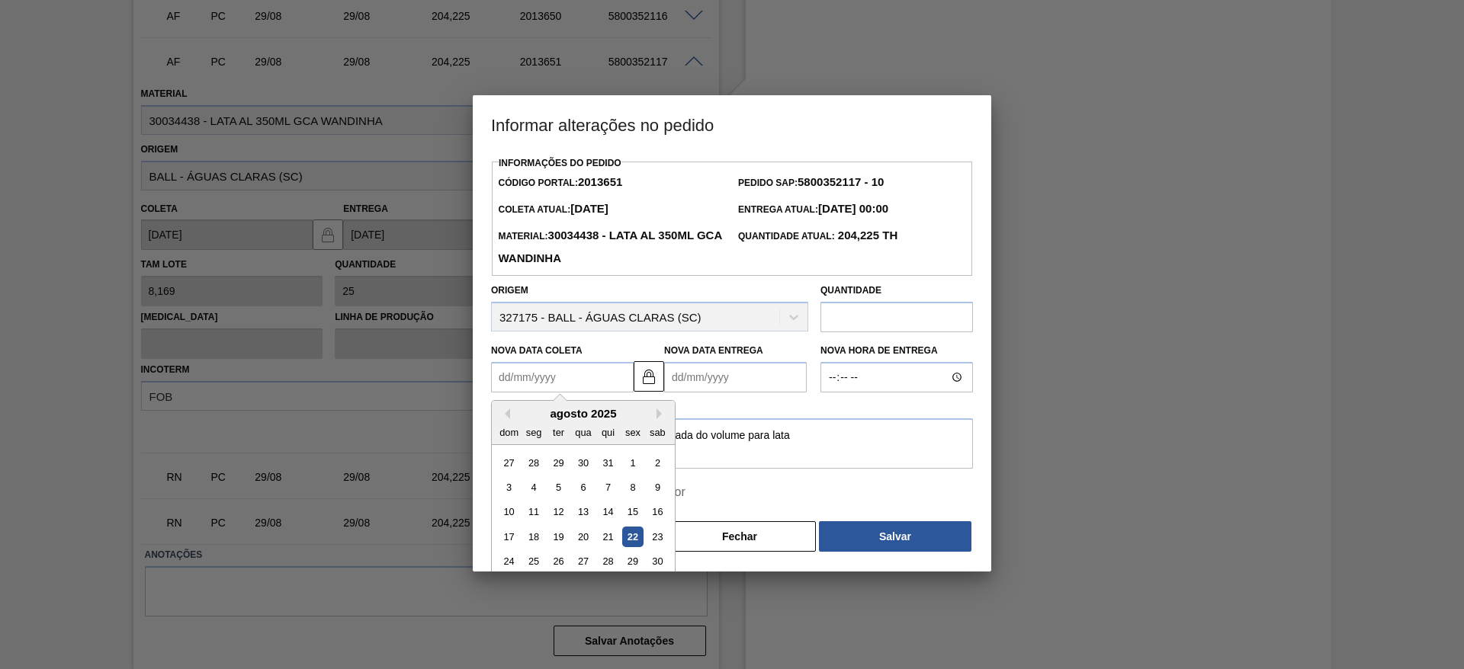
click at [586, 380] on Coleta2013651 "Nova Data Coleta" at bounding box center [562, 377] width 143 height 30
click at [604, 563] on div "28" at bounding box center [608, 562] width 21 height 21
type Coleta2013651 "[DATE]"
type Entrega2013651 "[DATE]"
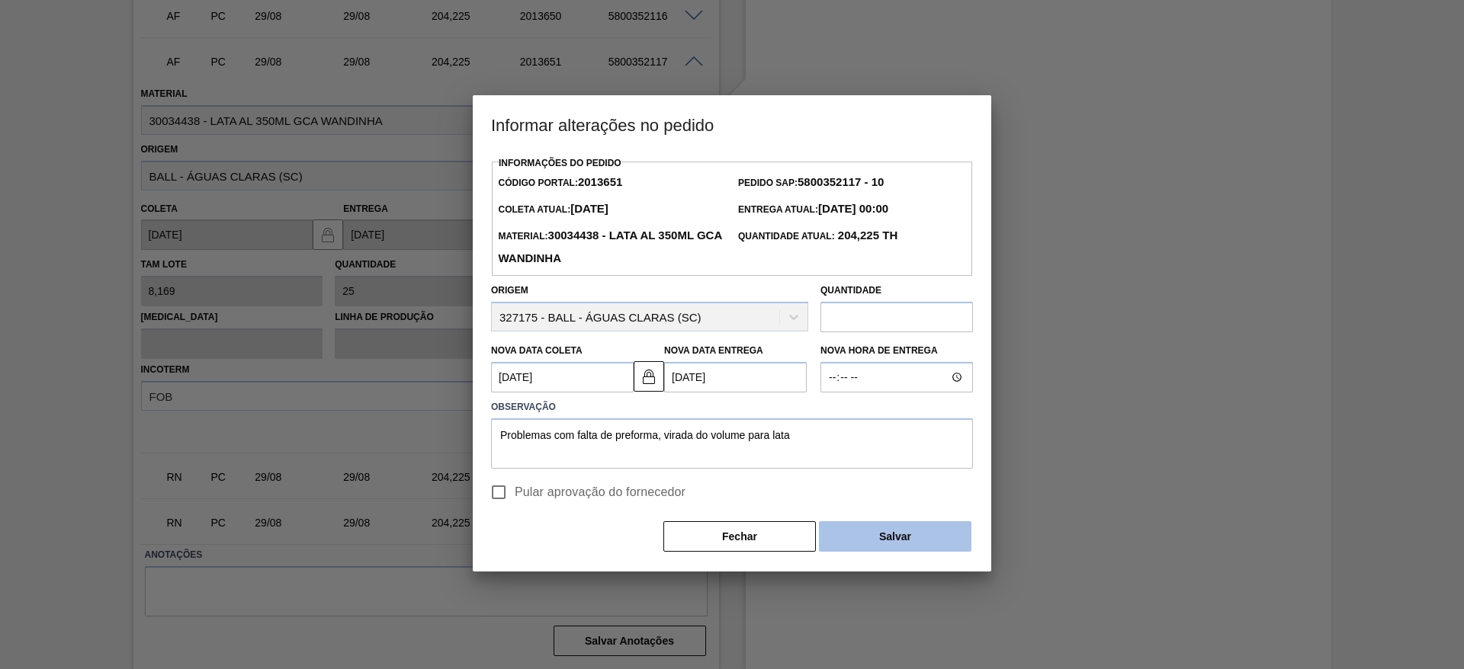
click at [913, 544] on button "Salvar" at bounding box center [895, 537] width 152 height 30
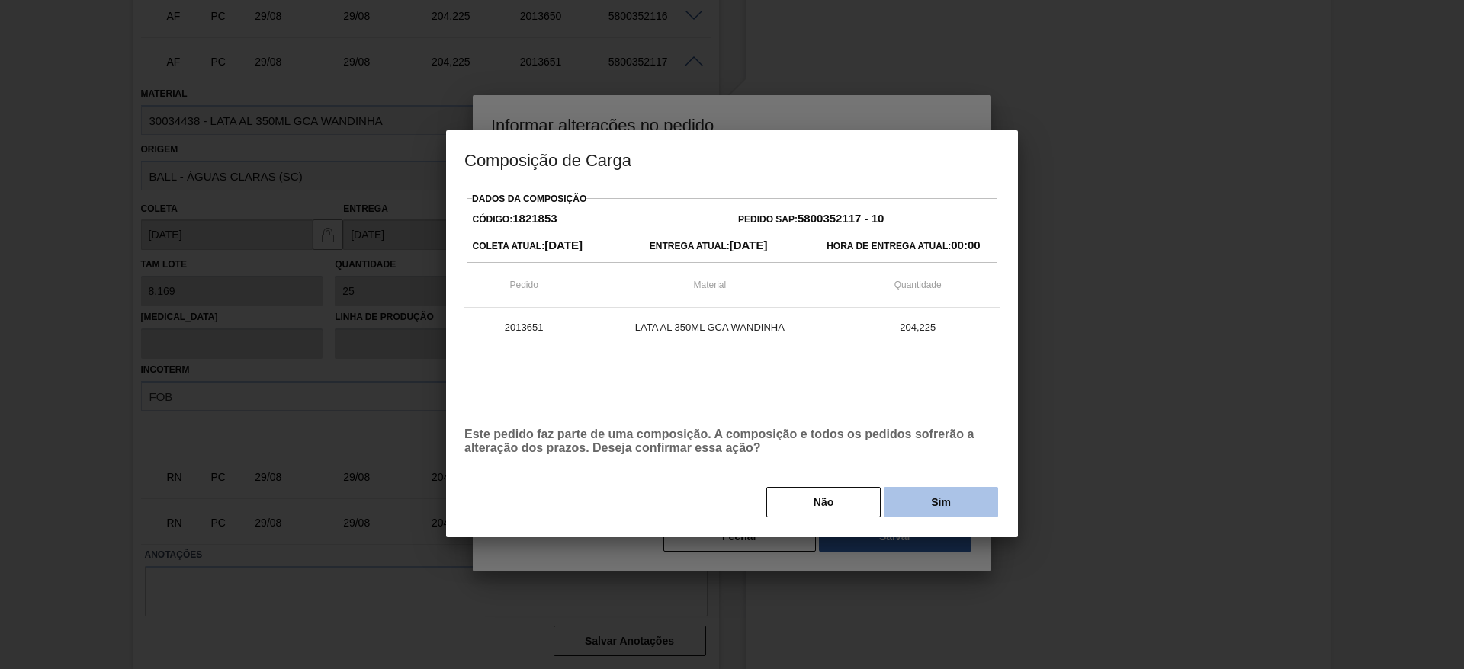
click at [914, 510] on button "Sim" at bounding box center [941, 502] width 114 height 30
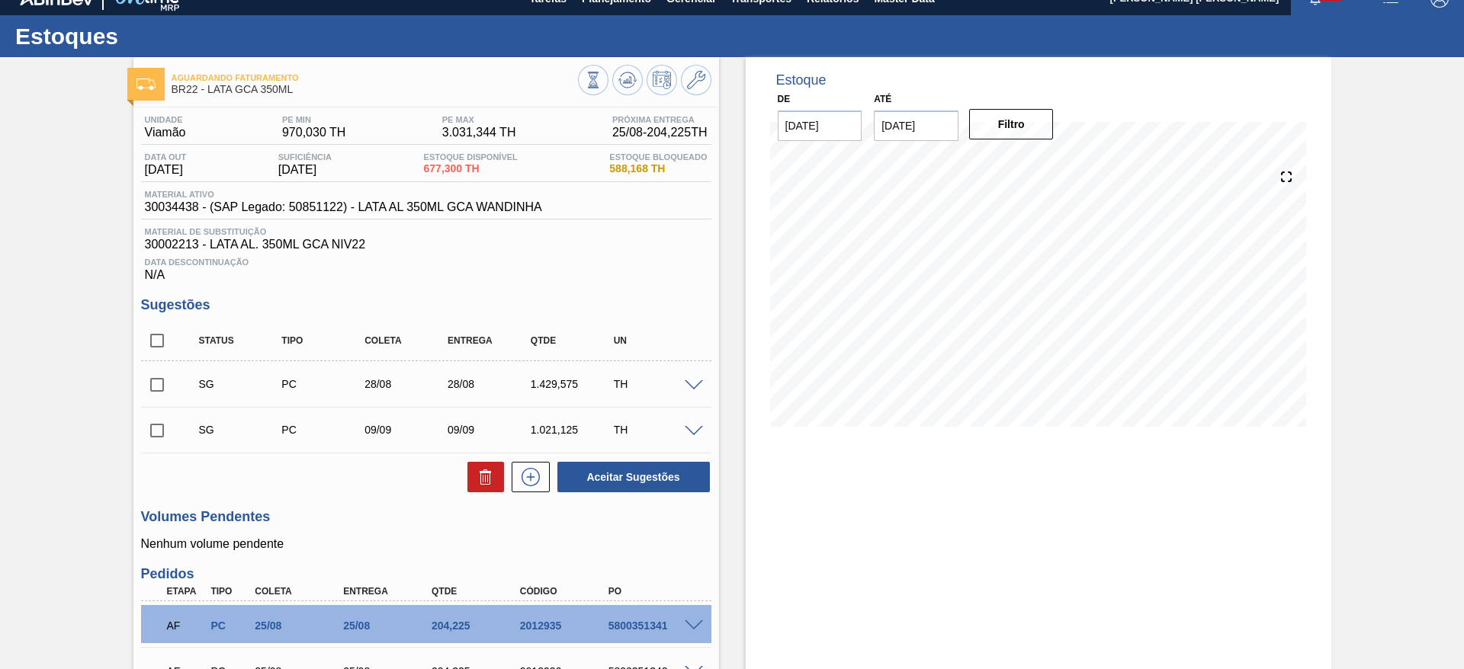
scroll to position [0, 0]
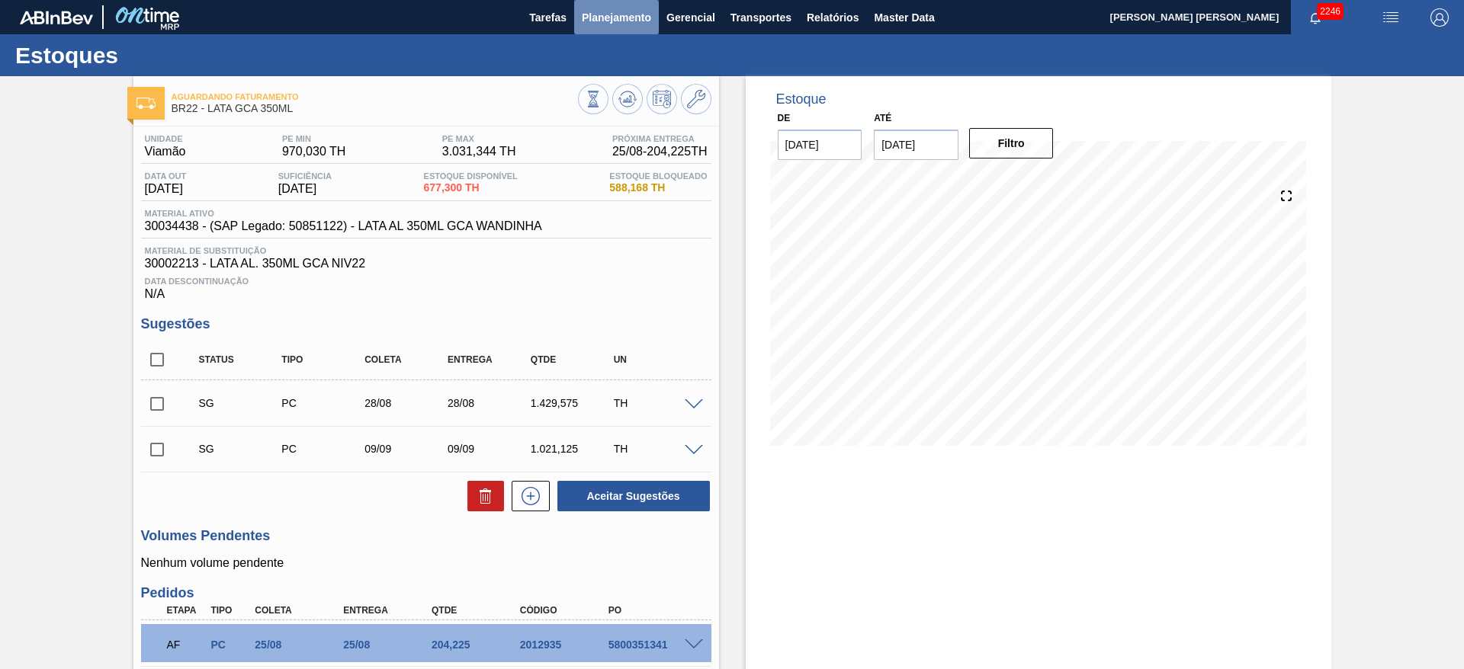
click at [632, 24] on span "Planejamento" at bounding box center [616, 17] width 69 height 18
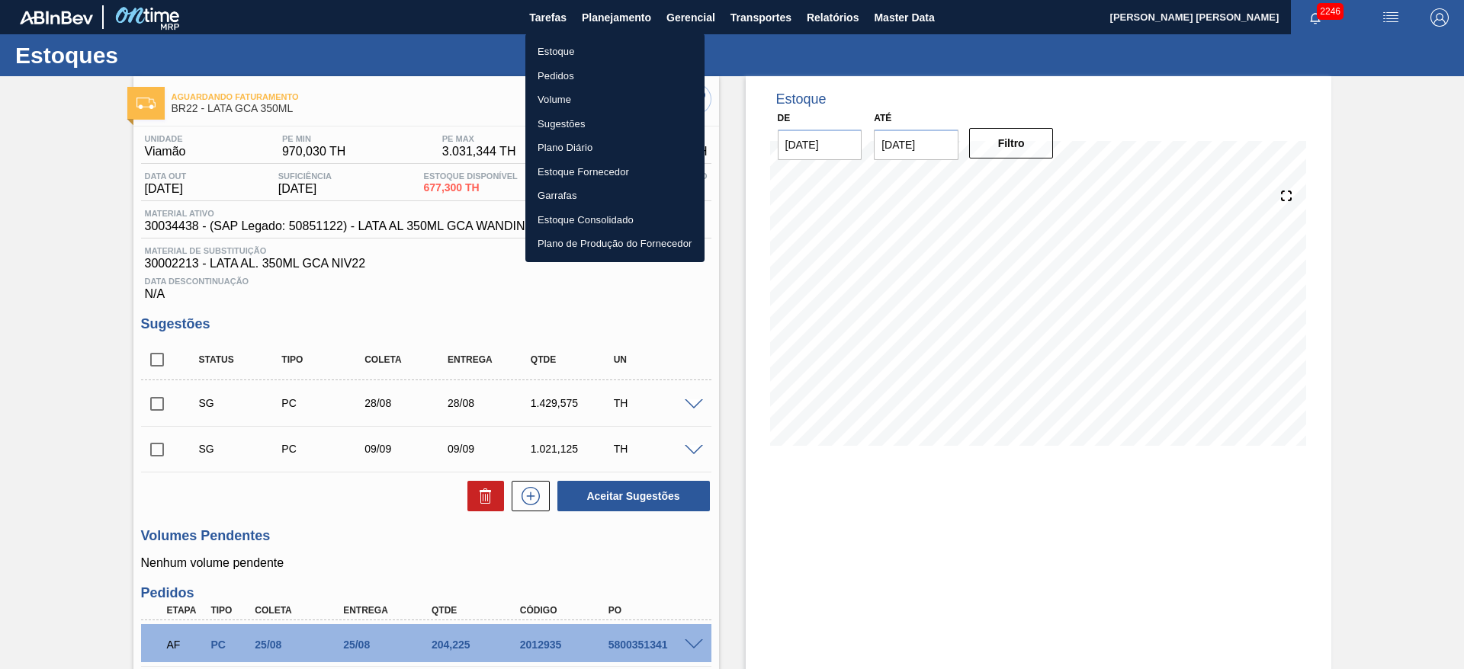
click at [559, 55] on li "Estoque" at bounding box center [614, 52] width 179 height 24
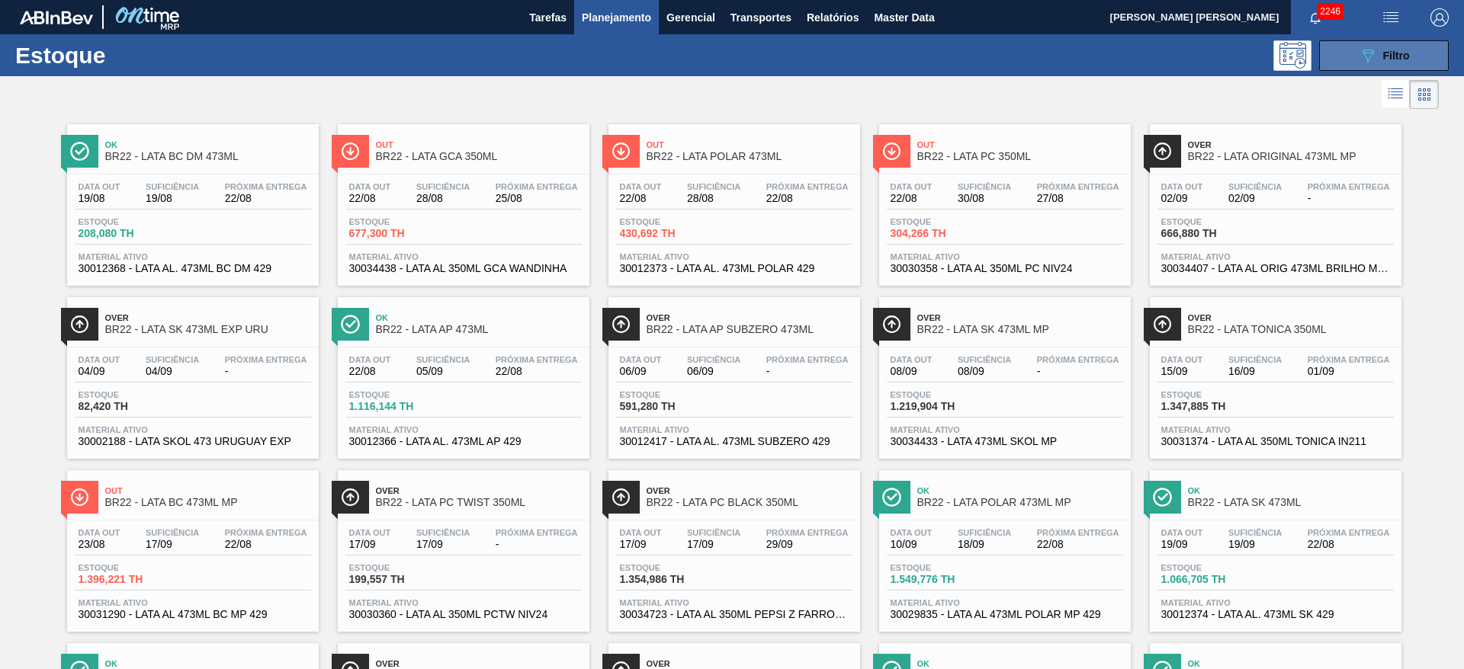
click at [1348, 66] on button "089F7B8B-B2A5-4AFE-B5C0-19BA573D28AC Filtro" at bounding box center [1384, 55] width 130 height 30
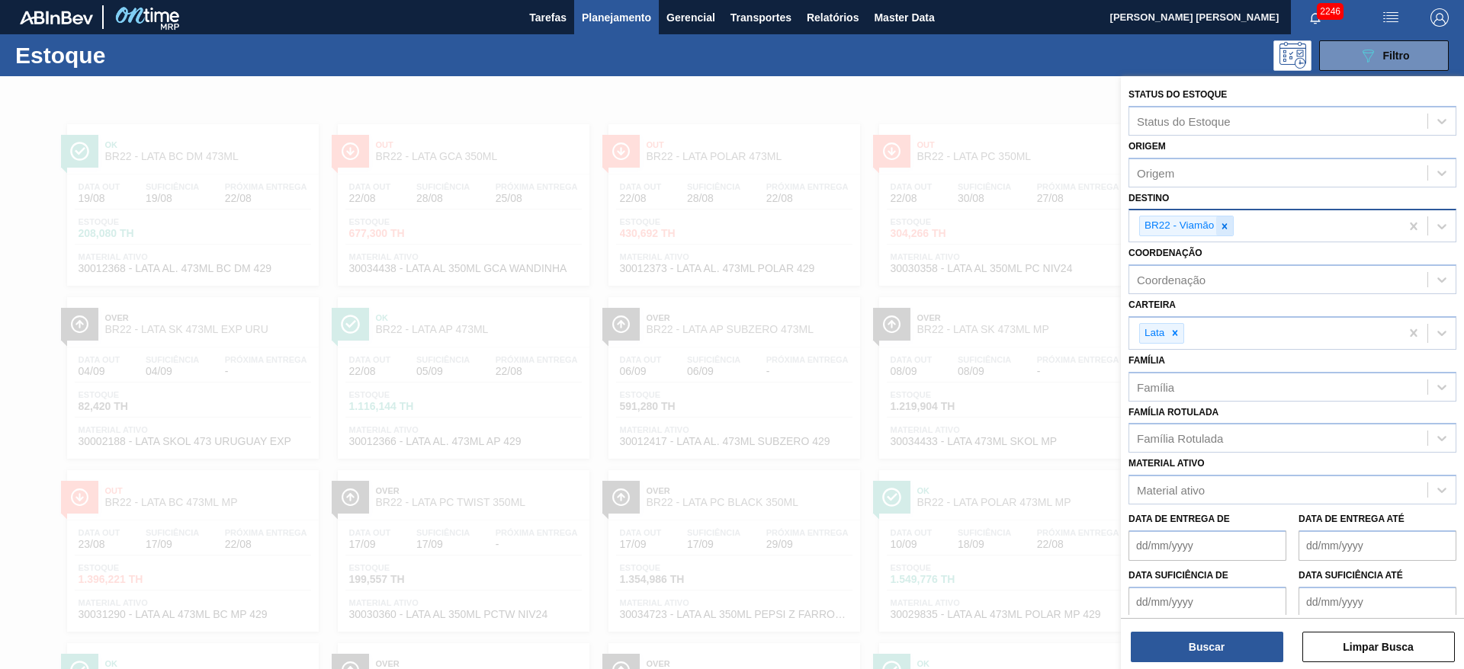
click at [1228, 231] on icon at bounding box center [1224, 226] width 11 height 11
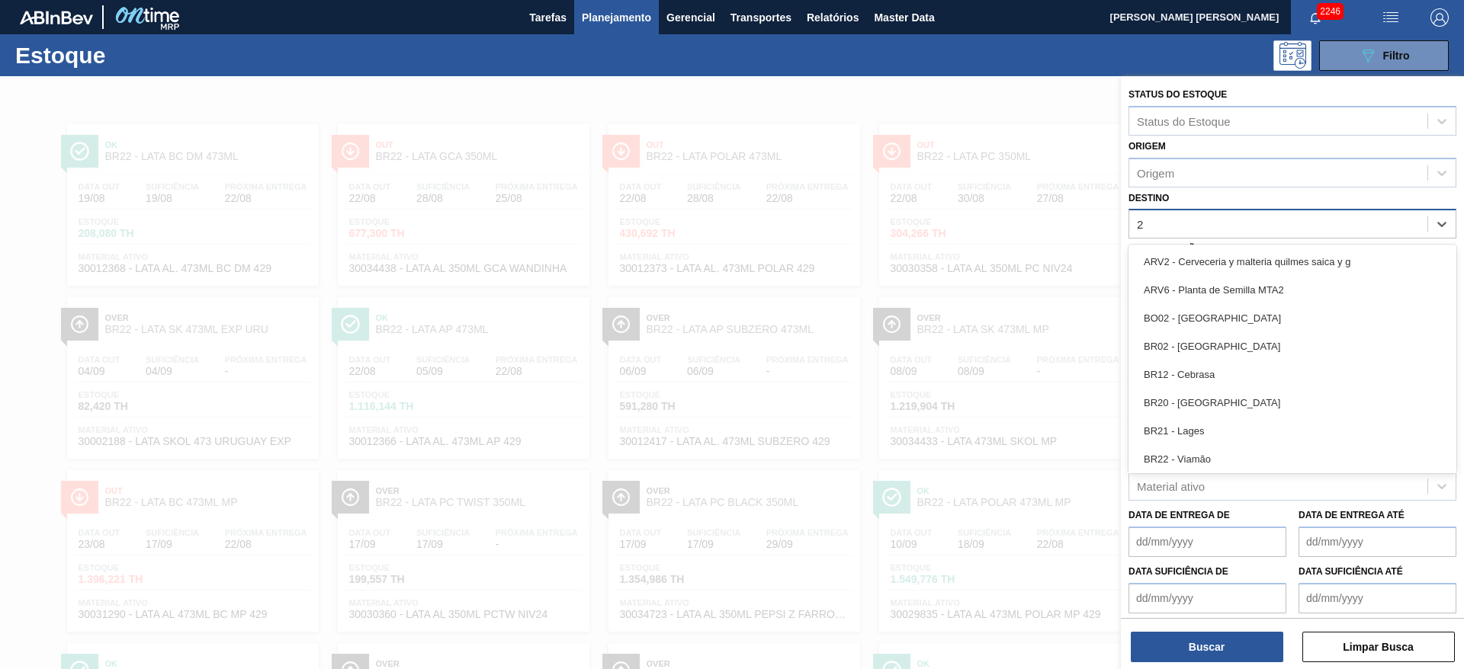
type input "21"
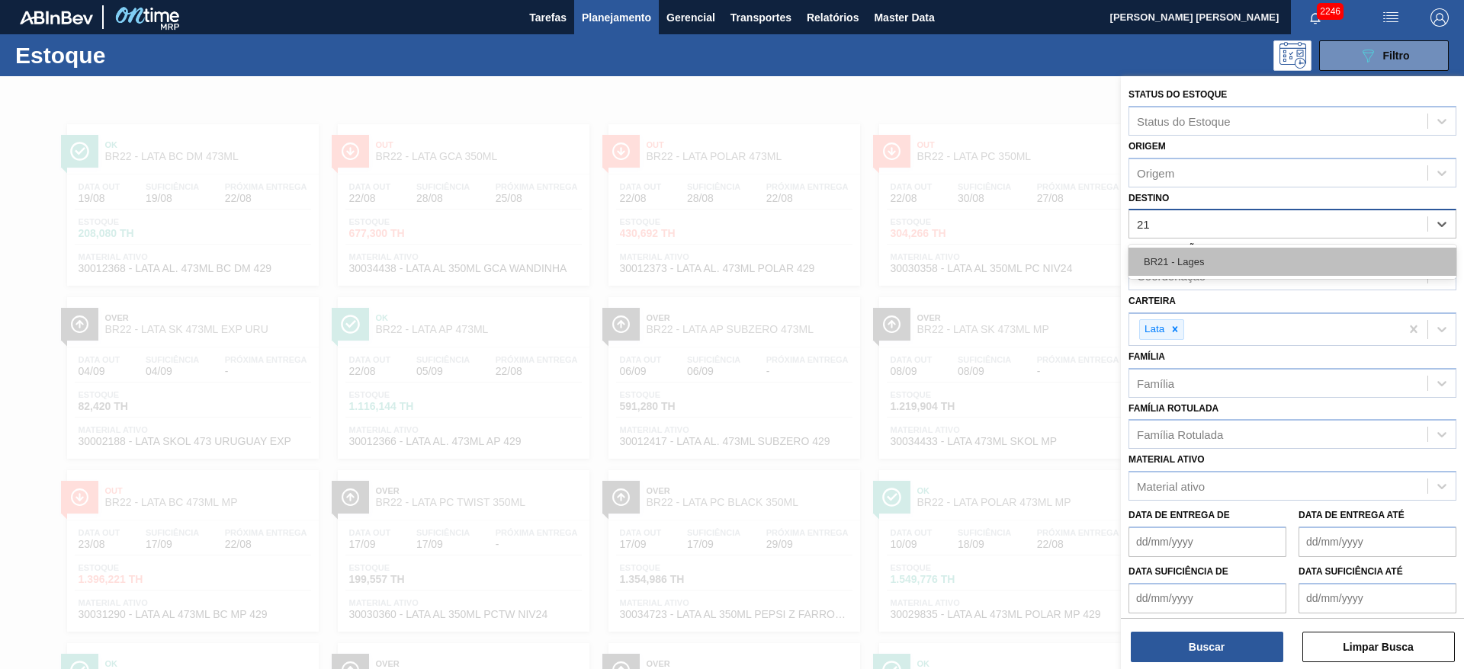
click at [1183, 257] on div "BR21 - Lages" at bounding box center [1292, 262] width 328 height 28
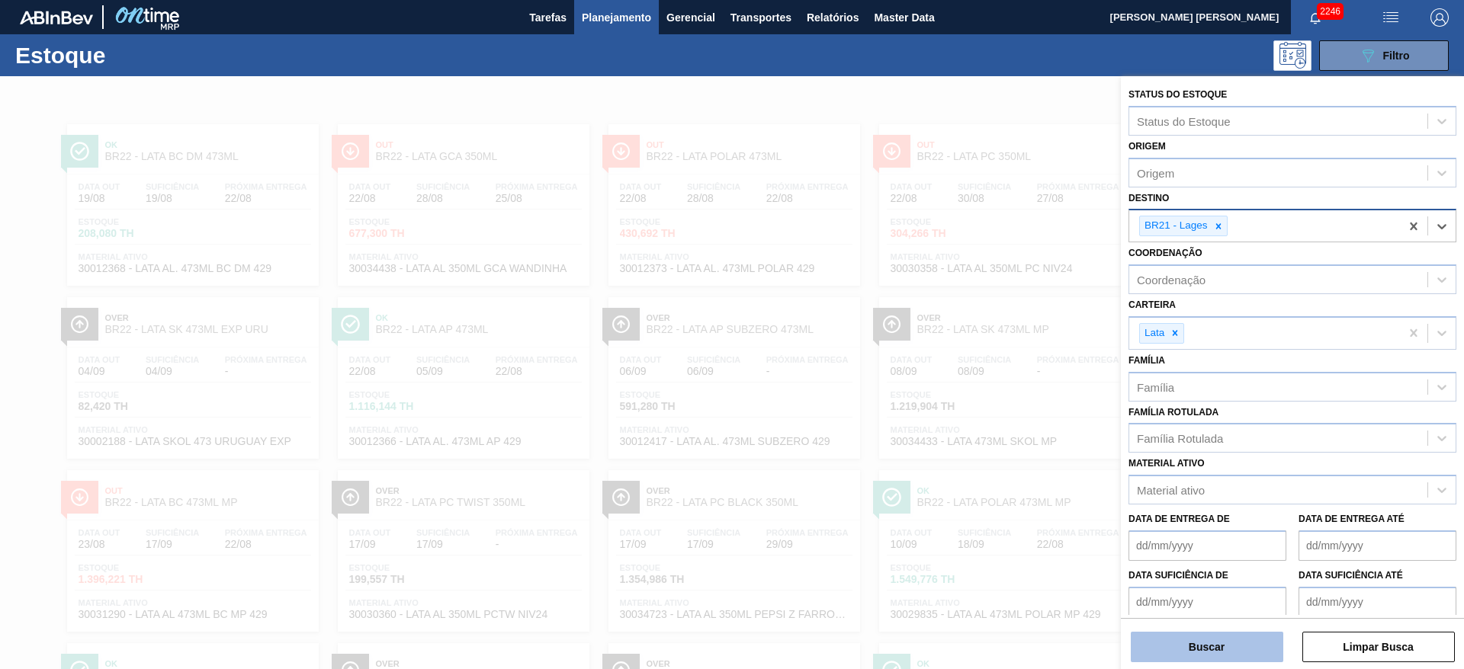
click at [1228, 637] on button "Buscar" at bounding box center [1207, 647] width 152 height 30
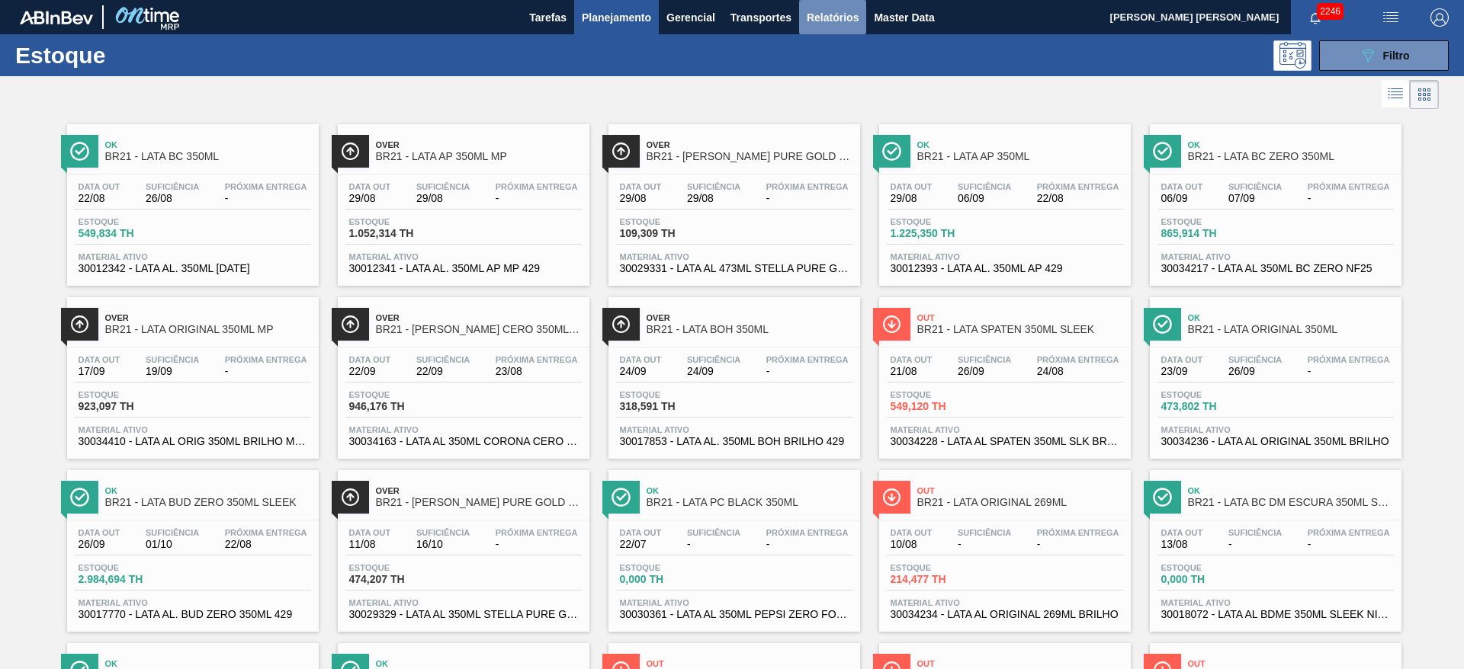
click at [846, 14] on span "Relatórios" at bounding box center [833, 17] width 52 height 18
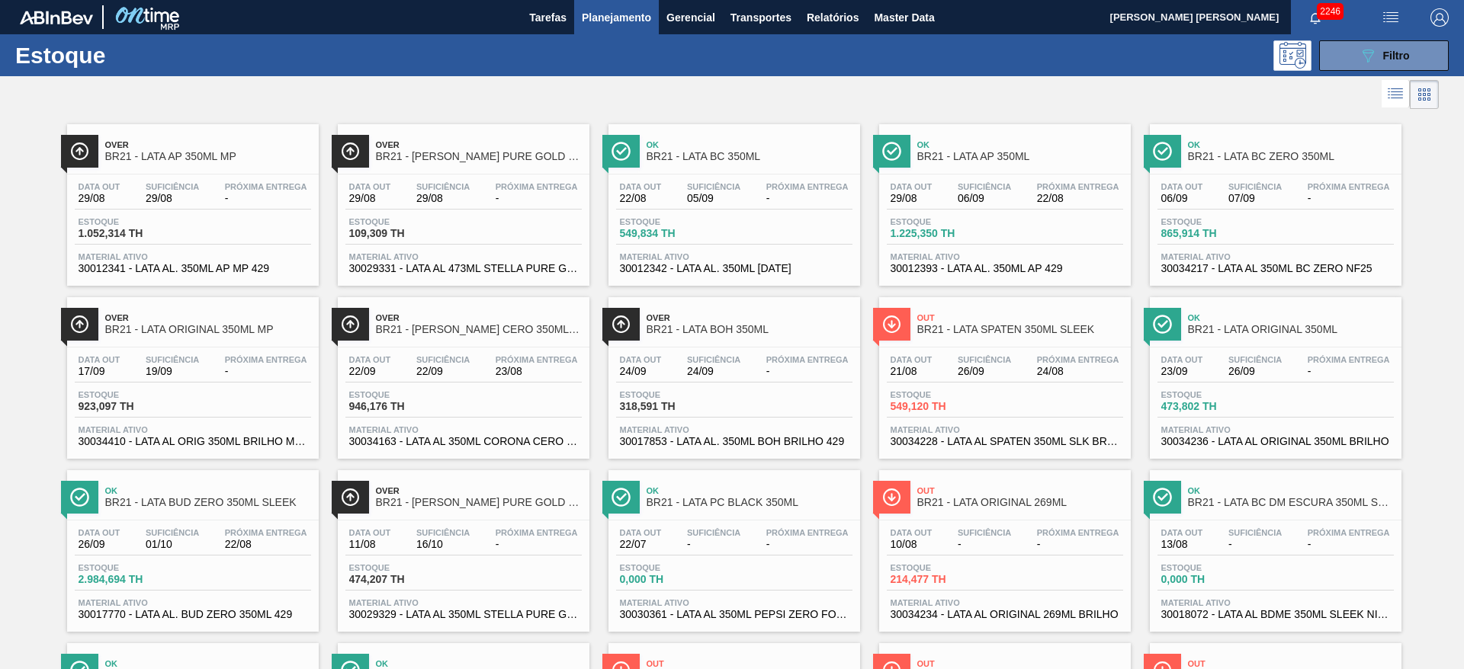
click at [540, 156] on span "BR21 - LATA STELLA PURE GOLD 473ML" at bounding box center [479, 156] width 206 height 11
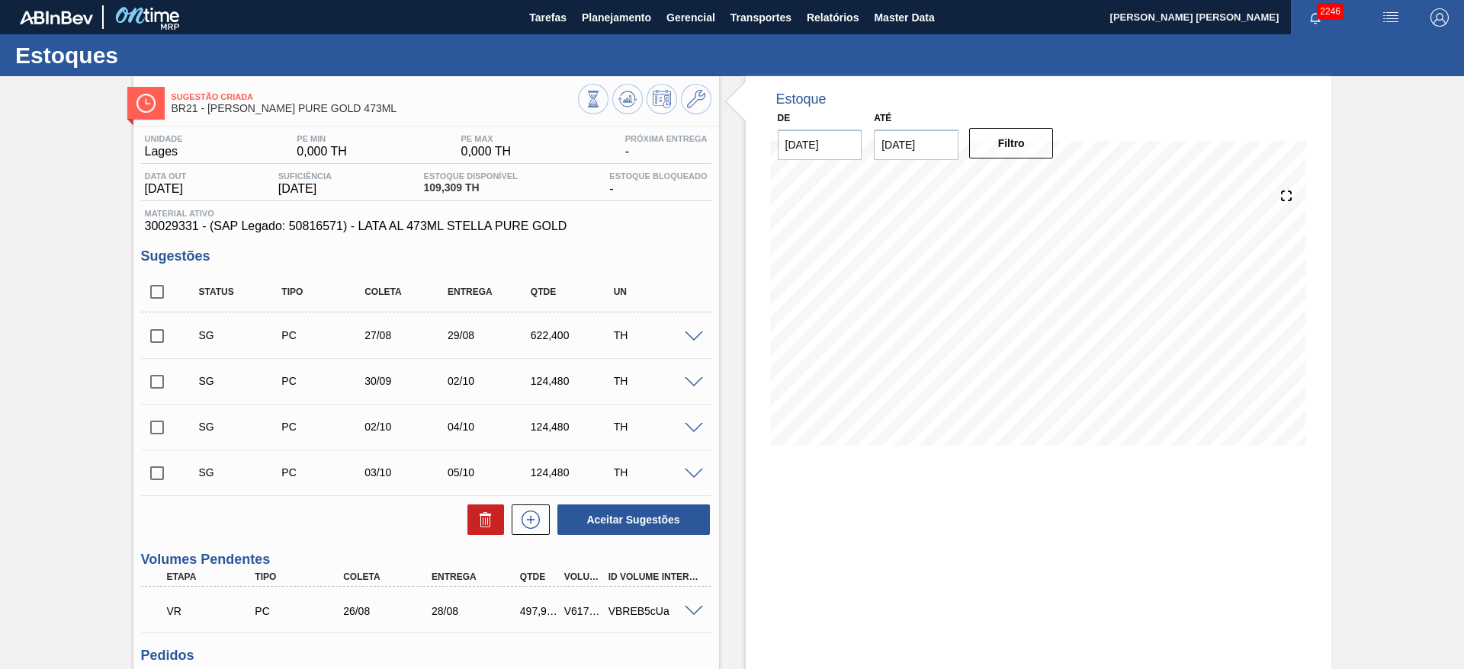
scroll to position [114, 0]
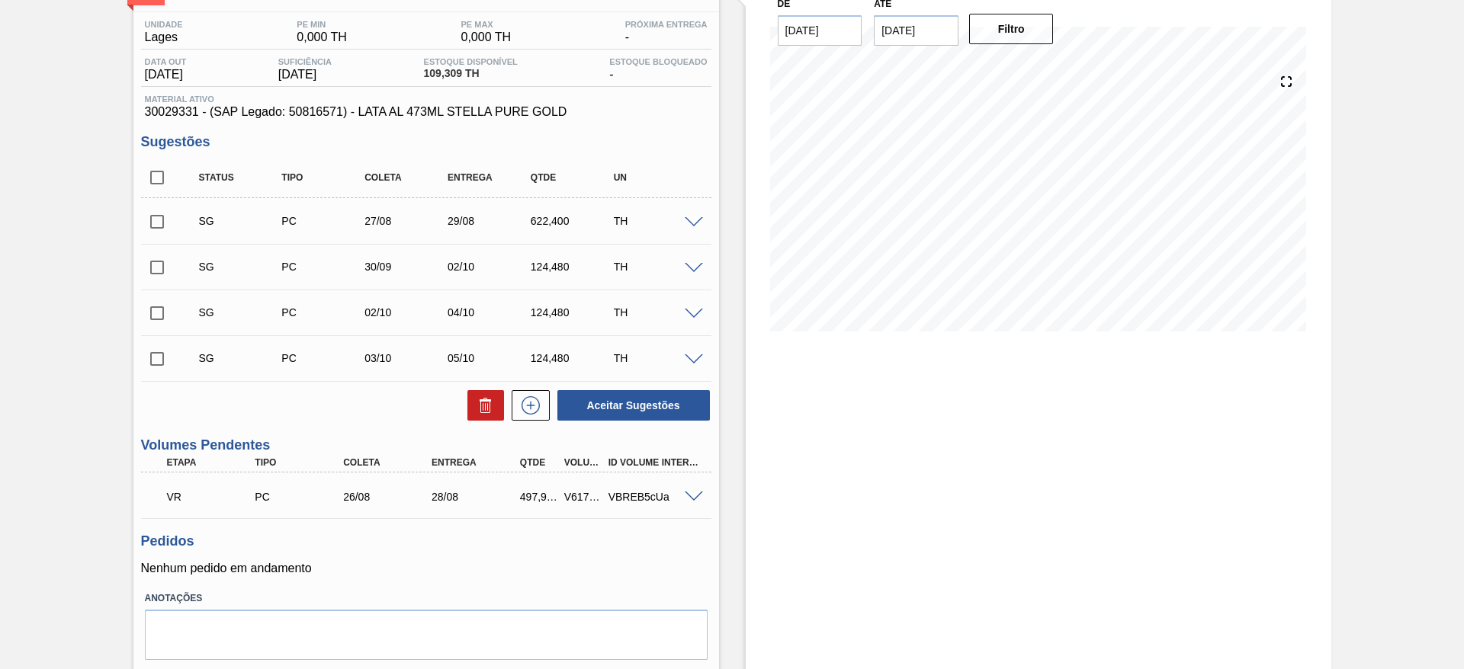
click at [696, 499] on span at bounding box center [694, 497] width 18 height 11
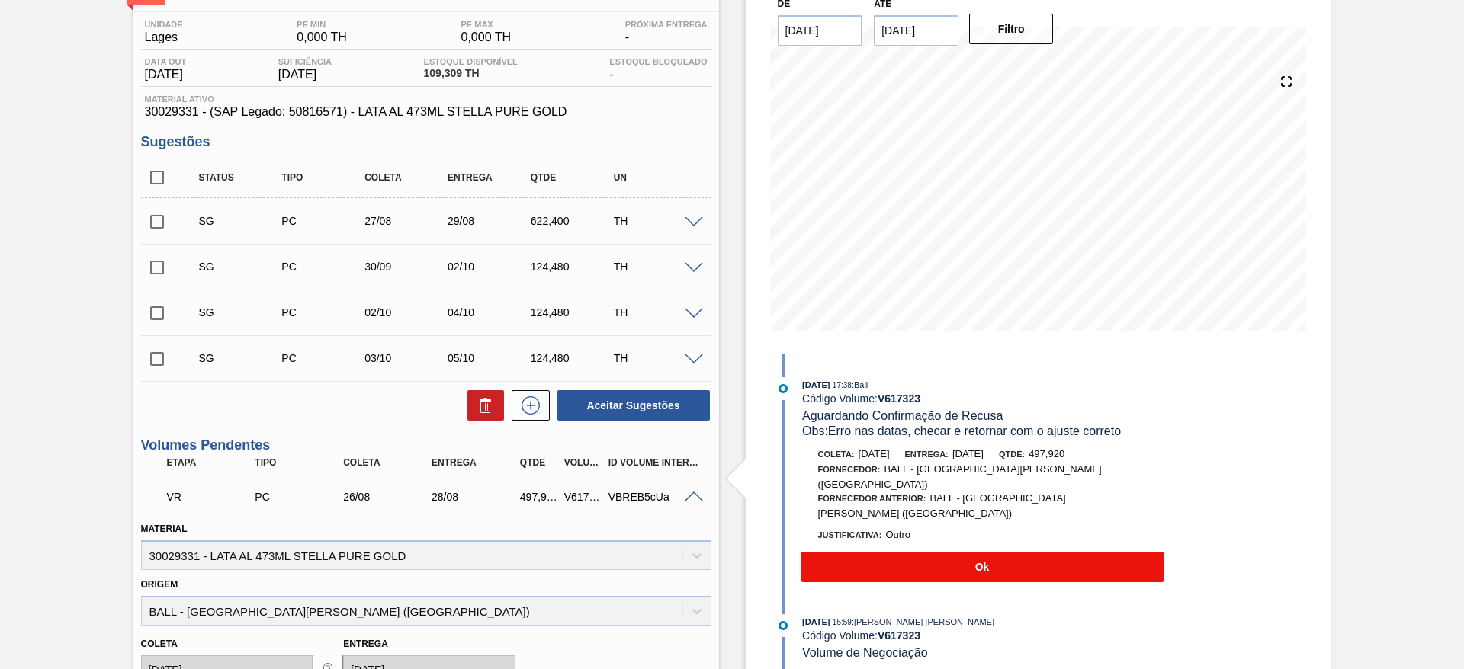
click at [874, 552] on button "Ok" at bounding box center [982, 567] width 362 height 30
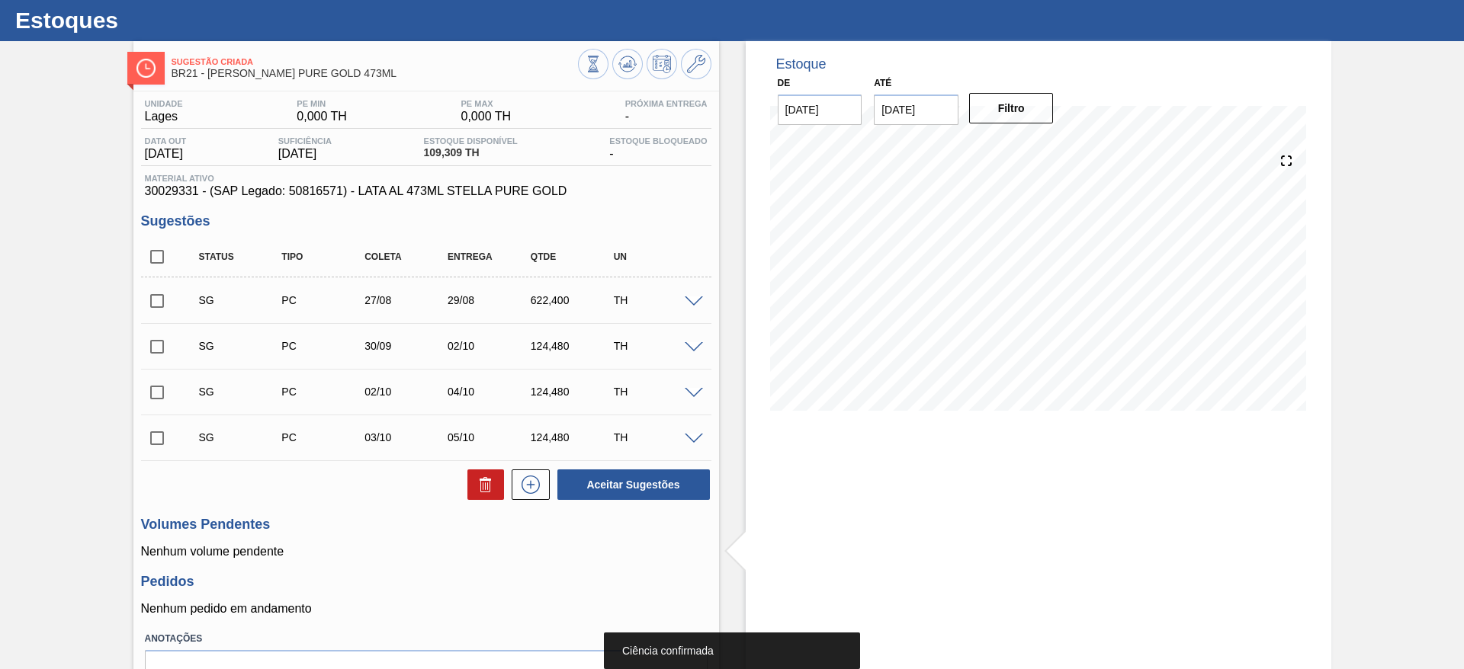
scroll to position [0, 0]
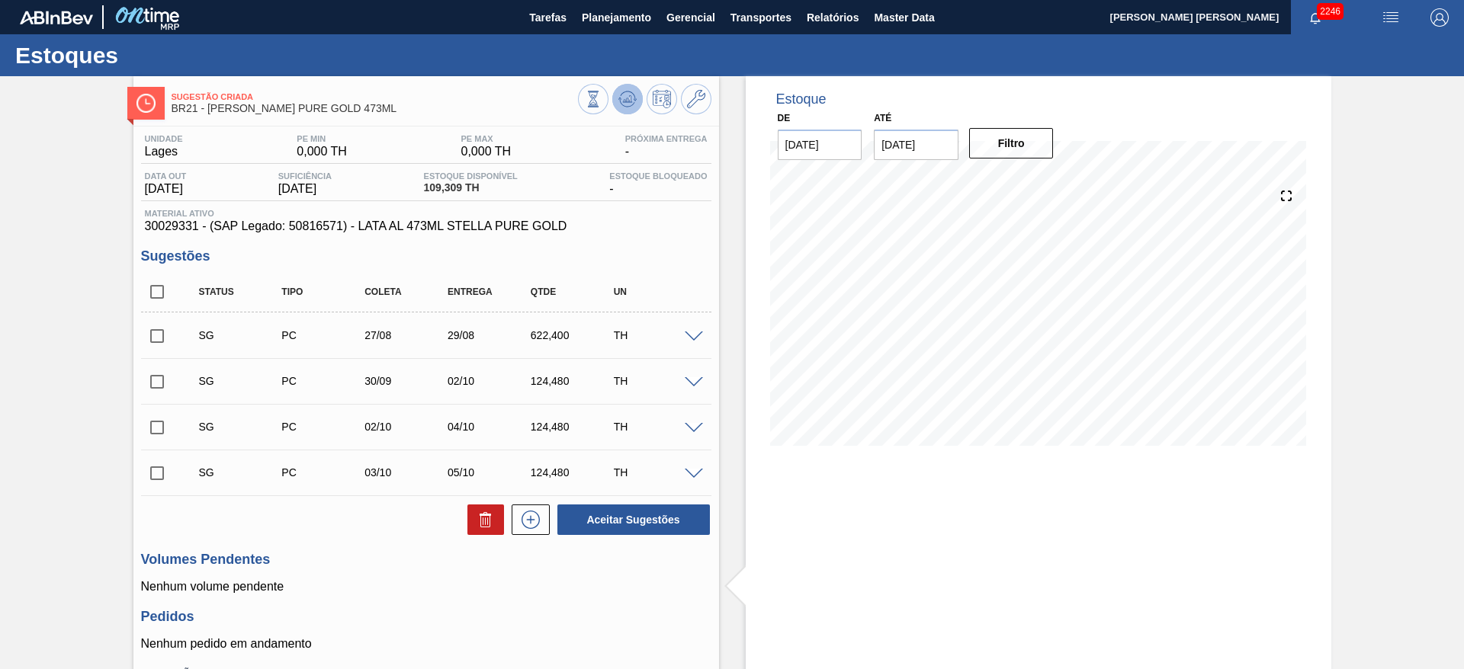
click at [602, 100] on icon at bounding box center [593, 99] width 17 height 17
click at [701, 104] on icon at bounding box center [696, 99] width 18 height 18
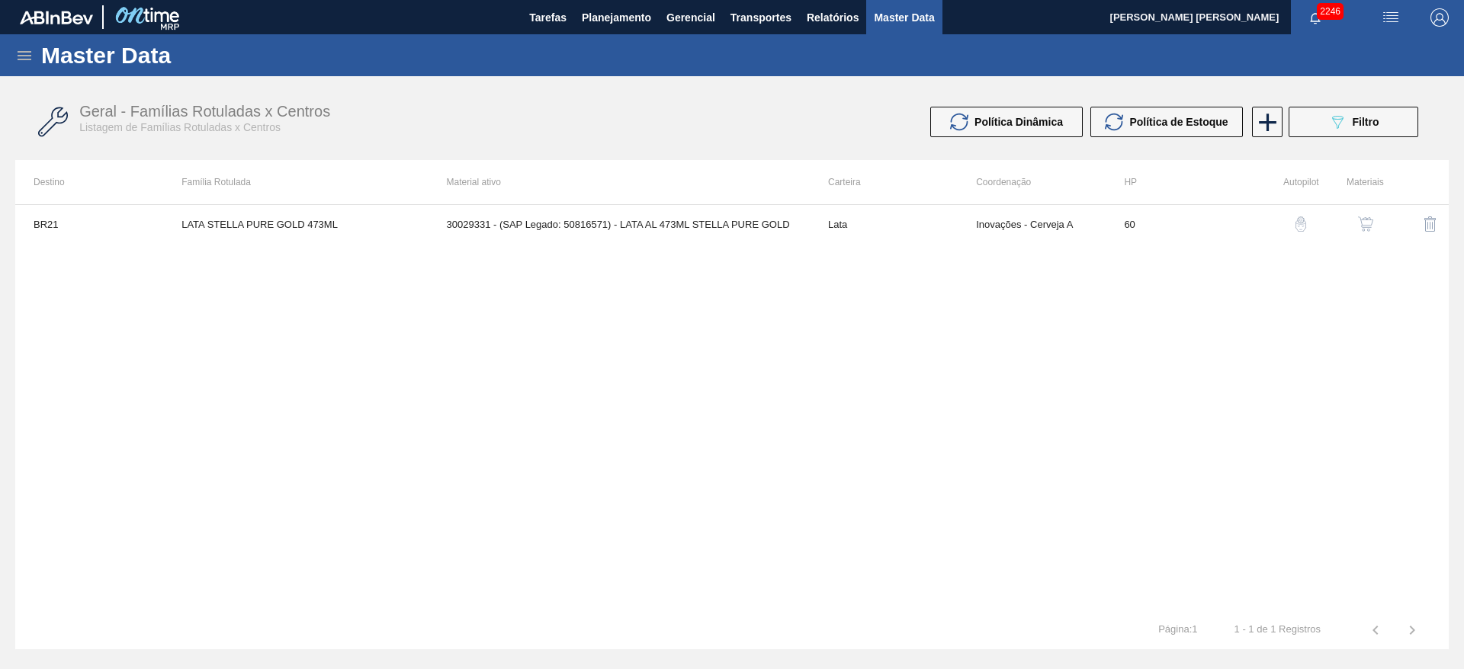
click at [1297, 223] on img "button" at bounding box center [1300, 224] width 15 height 15
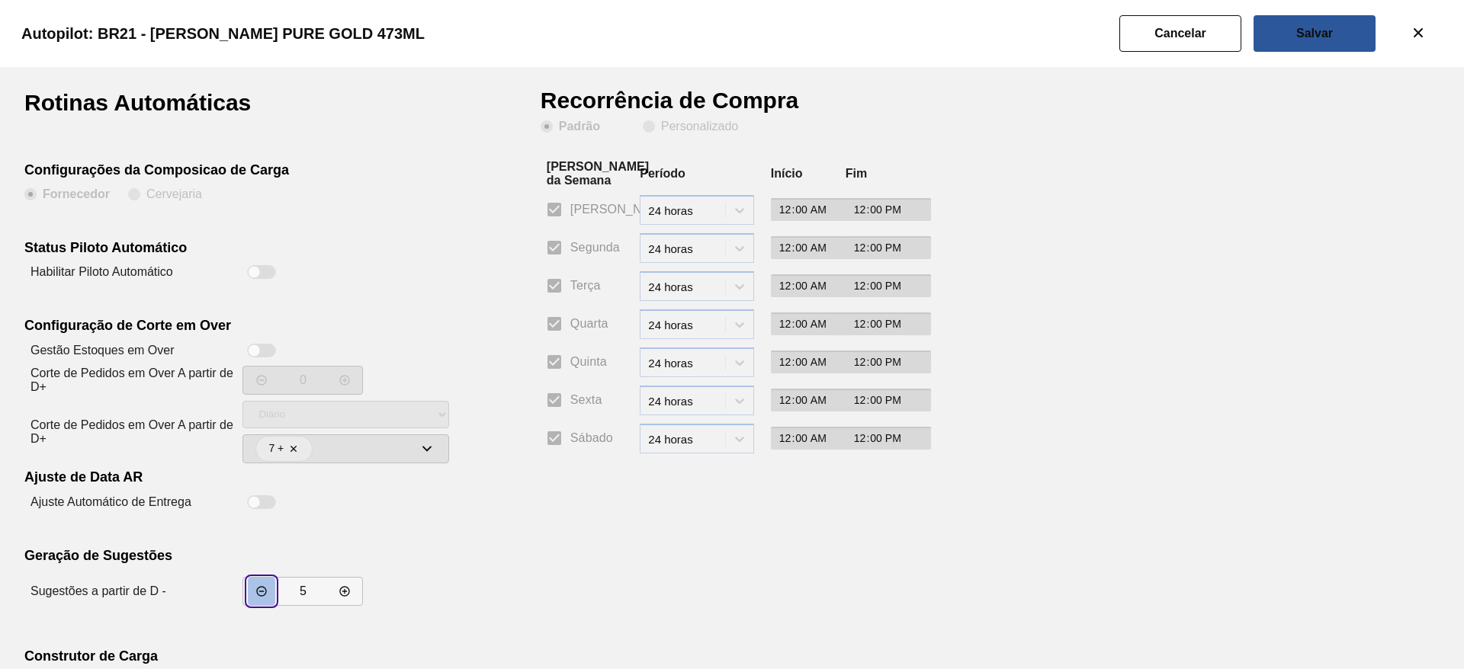
click at [264, 589] on icon "incrementar valor" at bounding box center [261, 592] width 12 height 12
click at [264, 599] on button "incrementar valor" at bounding box center [261, 591] width 27 height 27
type input "3"
click at [1339, 21] on button "Salvar" at bounding box center [1314, 33] width 122 height 37
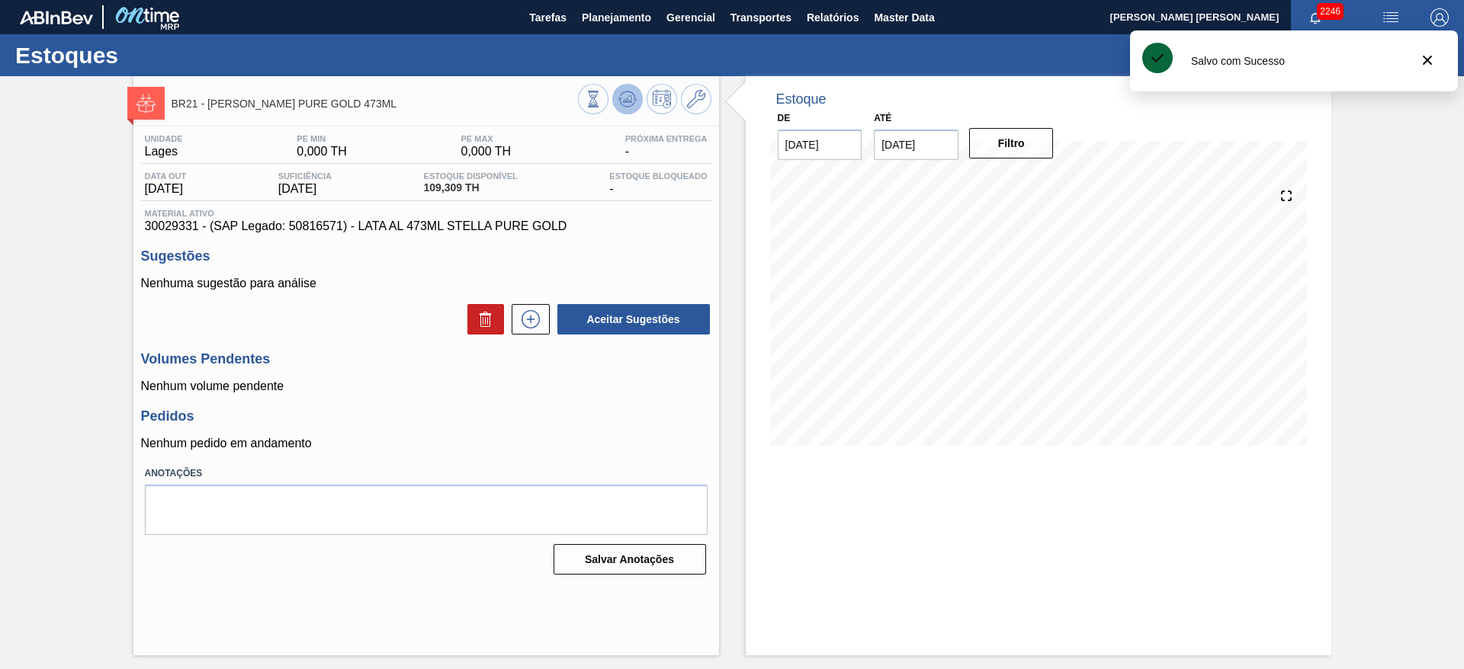
click at [602, 92] on icon at bounding box center [593, 99] width 17 height 17
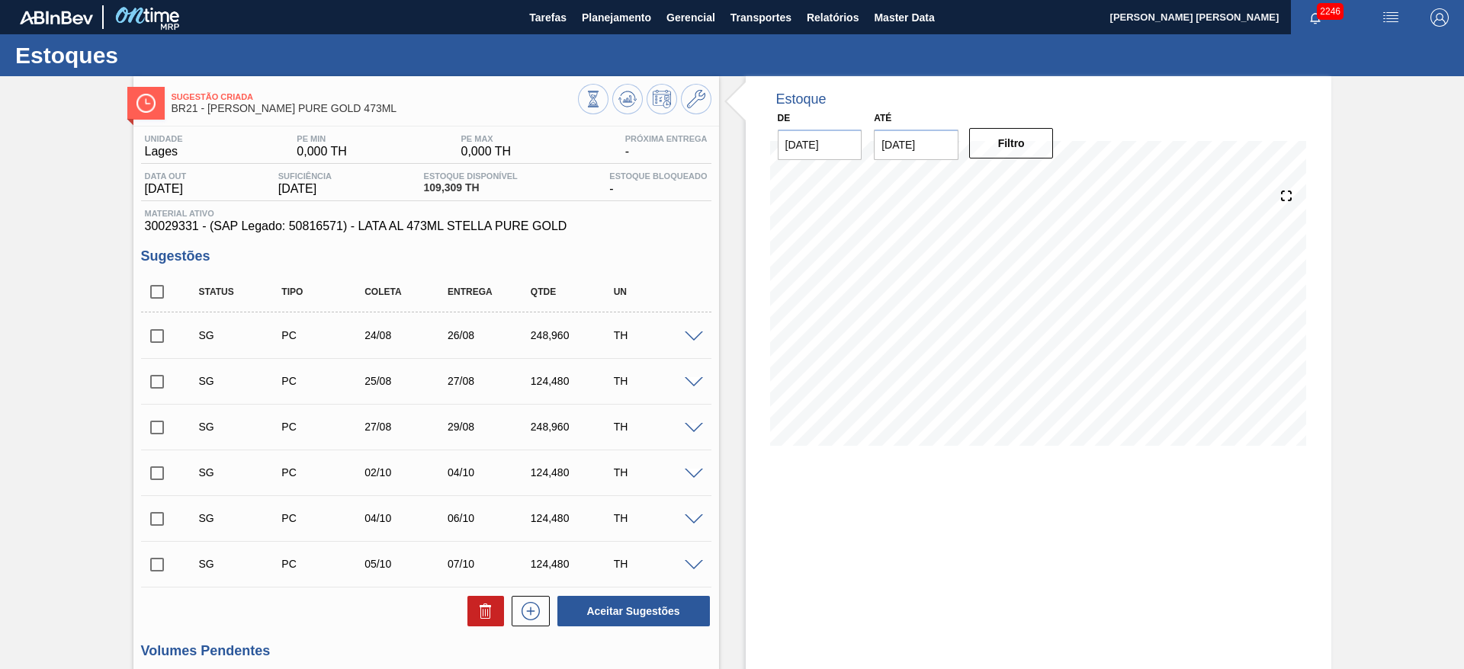
click at [689, 380] on span at bounding box center [694, 382] width 18 height 11
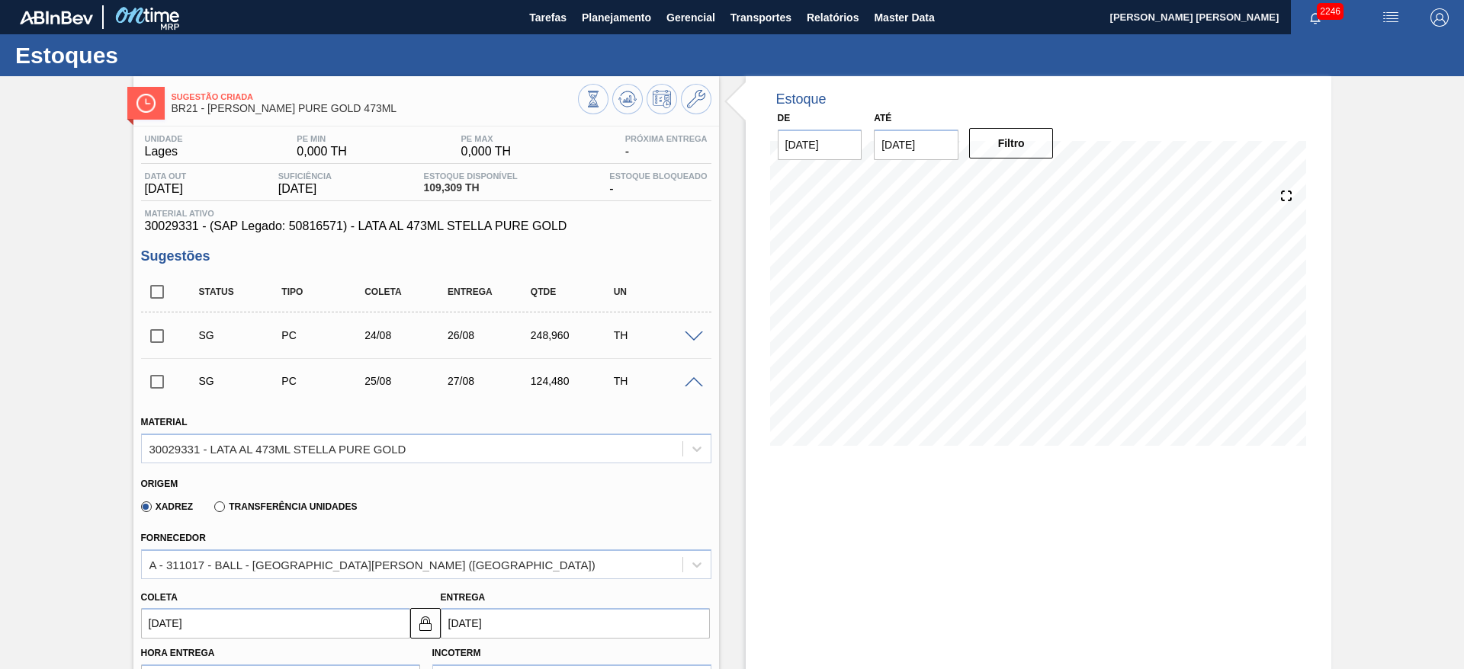
scroll to position [343, 0]
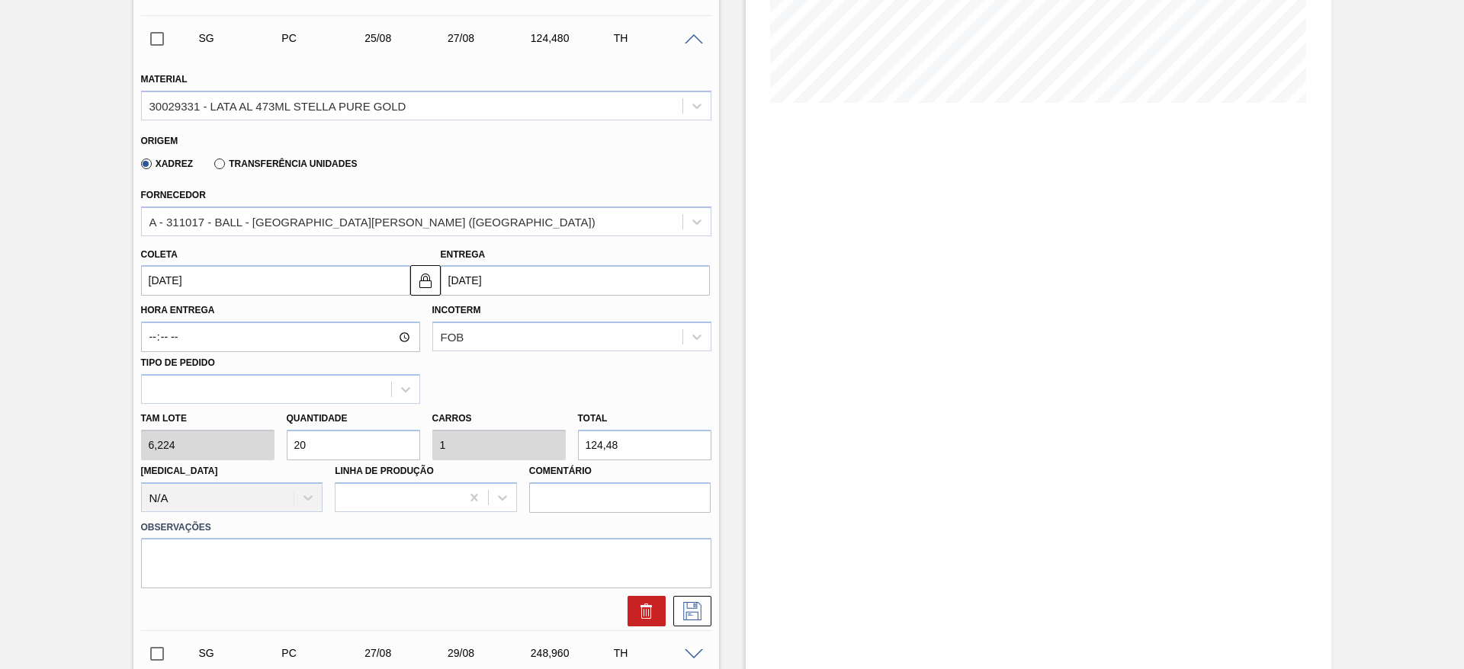
drag, startPoint x: 327, startPoint y: 441, endPoint x: 209, endPoint y: 428, distance: 118.8
click at [209, 428] on div "Tam lote 6,224 Quantidade 20 Carros 1 Total 124,48 Doca N/A Linha de Produção C…" at bounding box center [426, 458] width 582 height 109
type input "8"
type input "0,4"
type input "49,792"
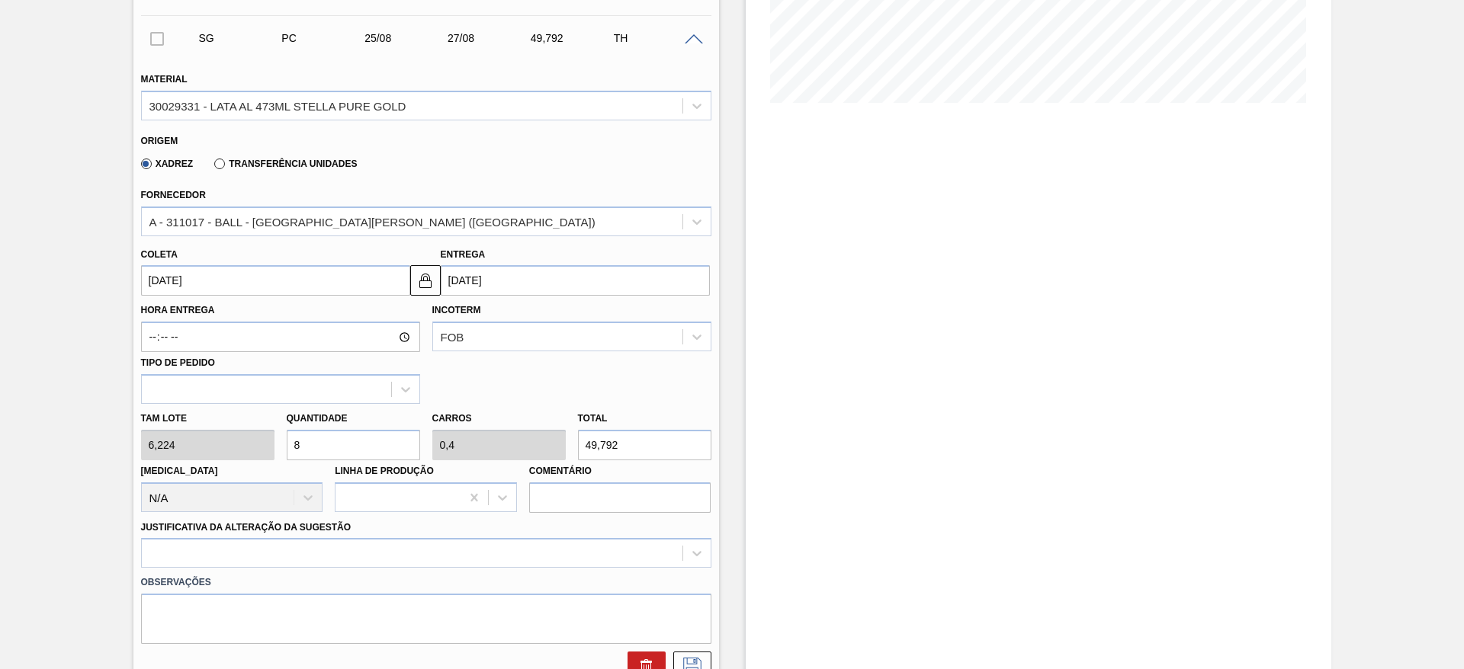
type input "80"
type input "4"
type input "497,92"
type input "80"
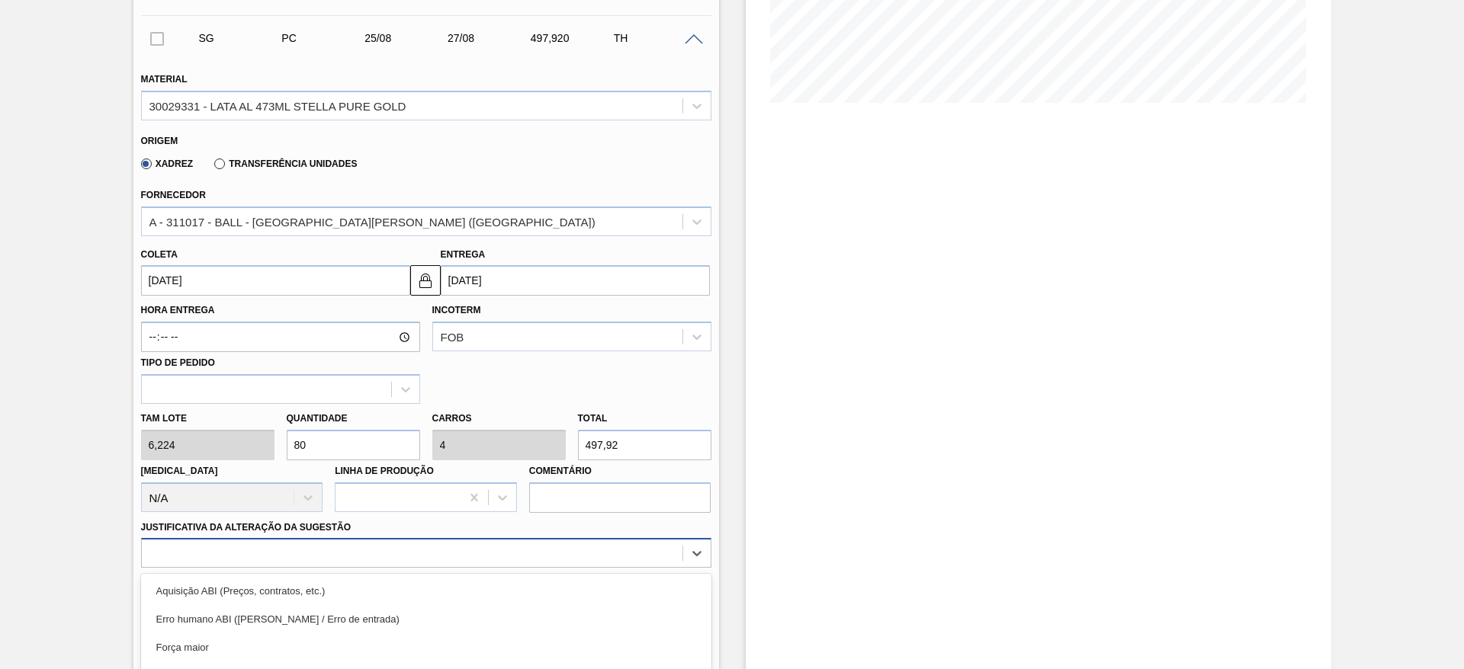
click at [313, 544] on div "option Logística ABI (Problemas de descarga etc.) focused, 4 of 18. 18 results …" at bounding box center [426, 553] width 570 height 30
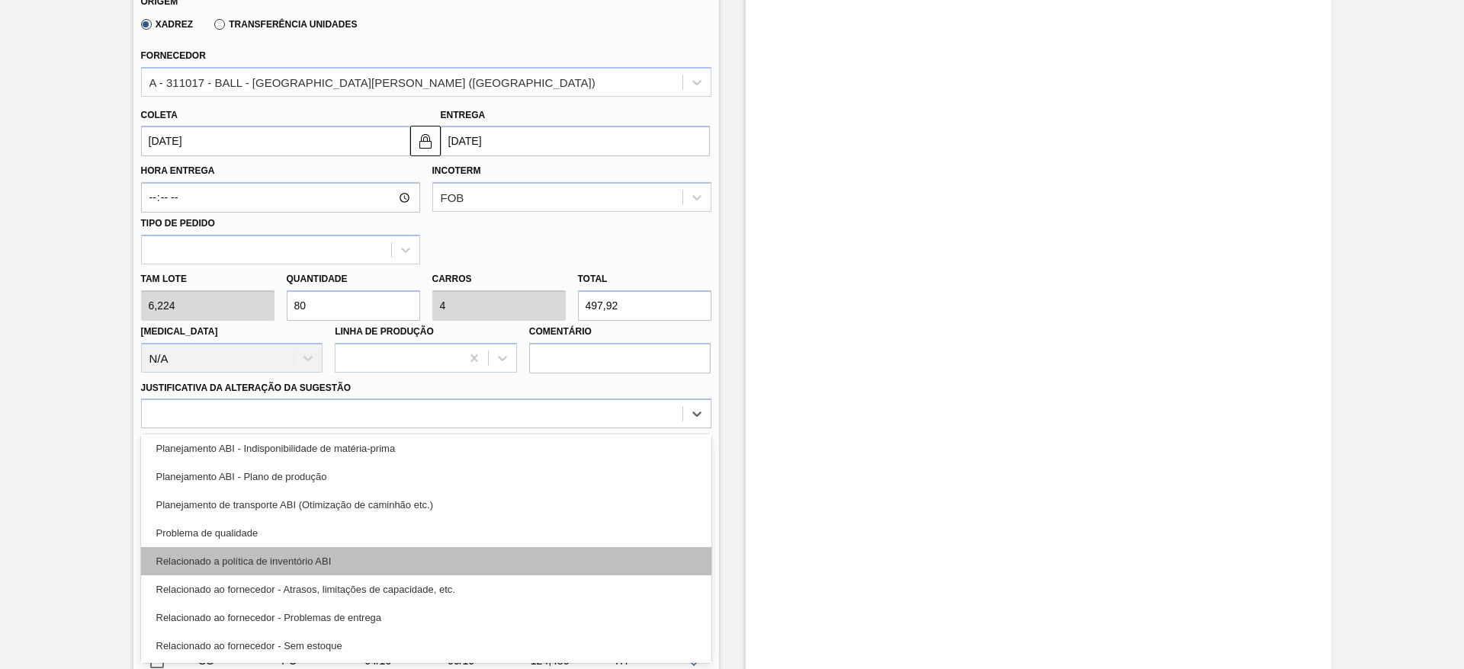
scroll to position [285, 0]
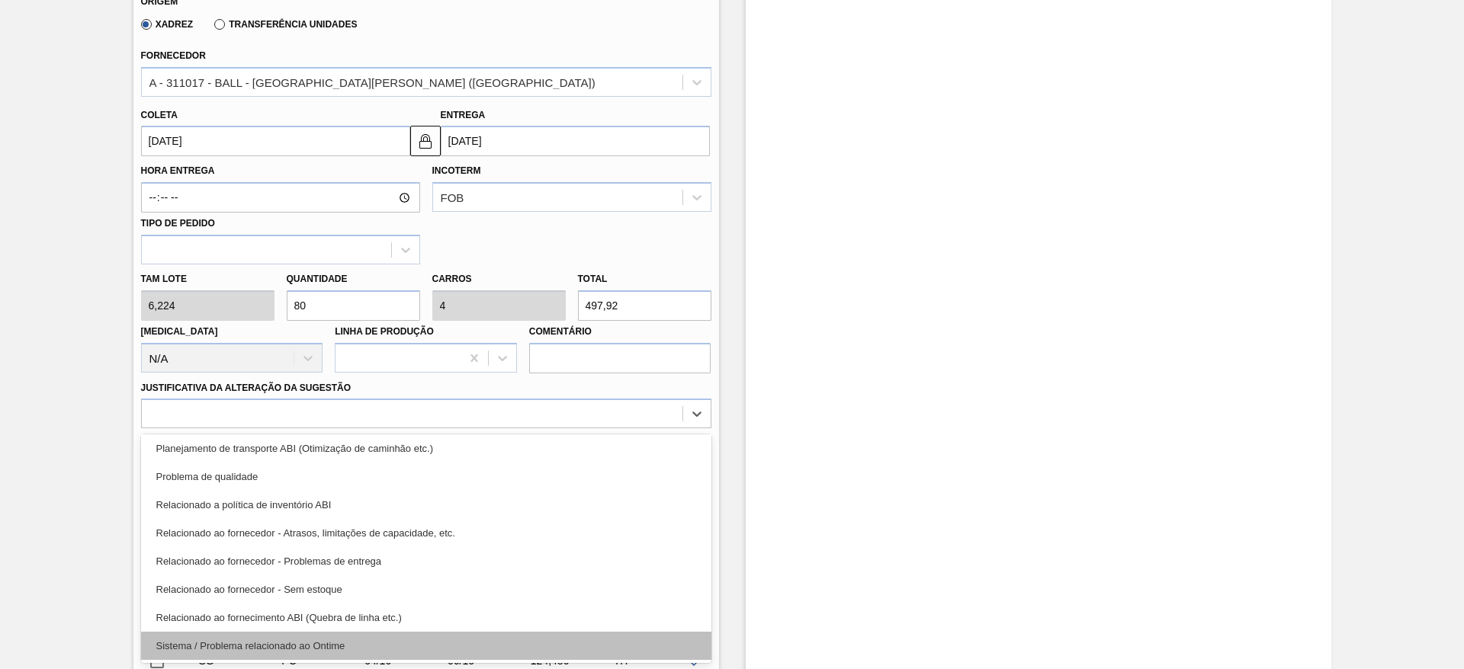
click at [336, 638] on div "Sistema / Problema relacionado ao Ontime" at bounding box center [426, 646] width 570 height 28
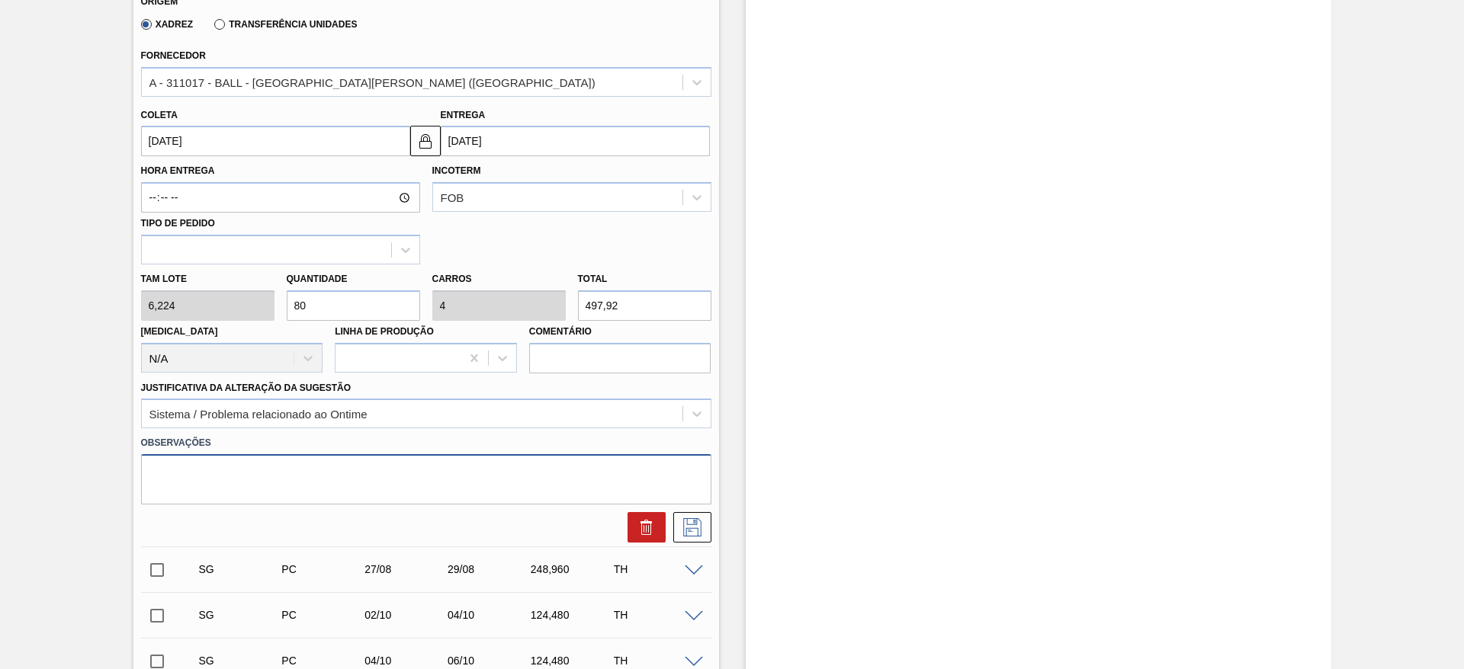
click at [328, 484] on textarea at bounding box center [426, 479] width 570 height 50
type textarea "Ajuste de volume - carregamento via bitrem"
click at [698, 531] on icon at bounding box center [692, 527] width 24 height 18
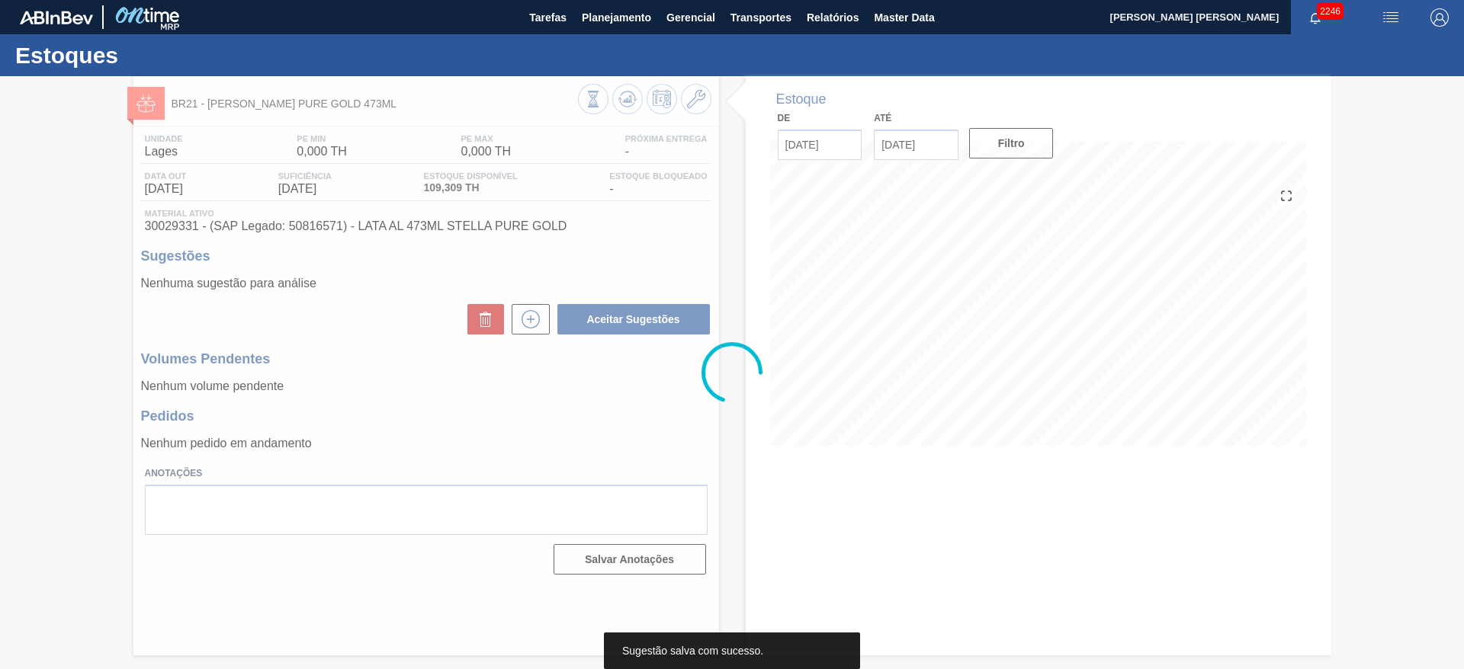
scroll to position [0, 0]
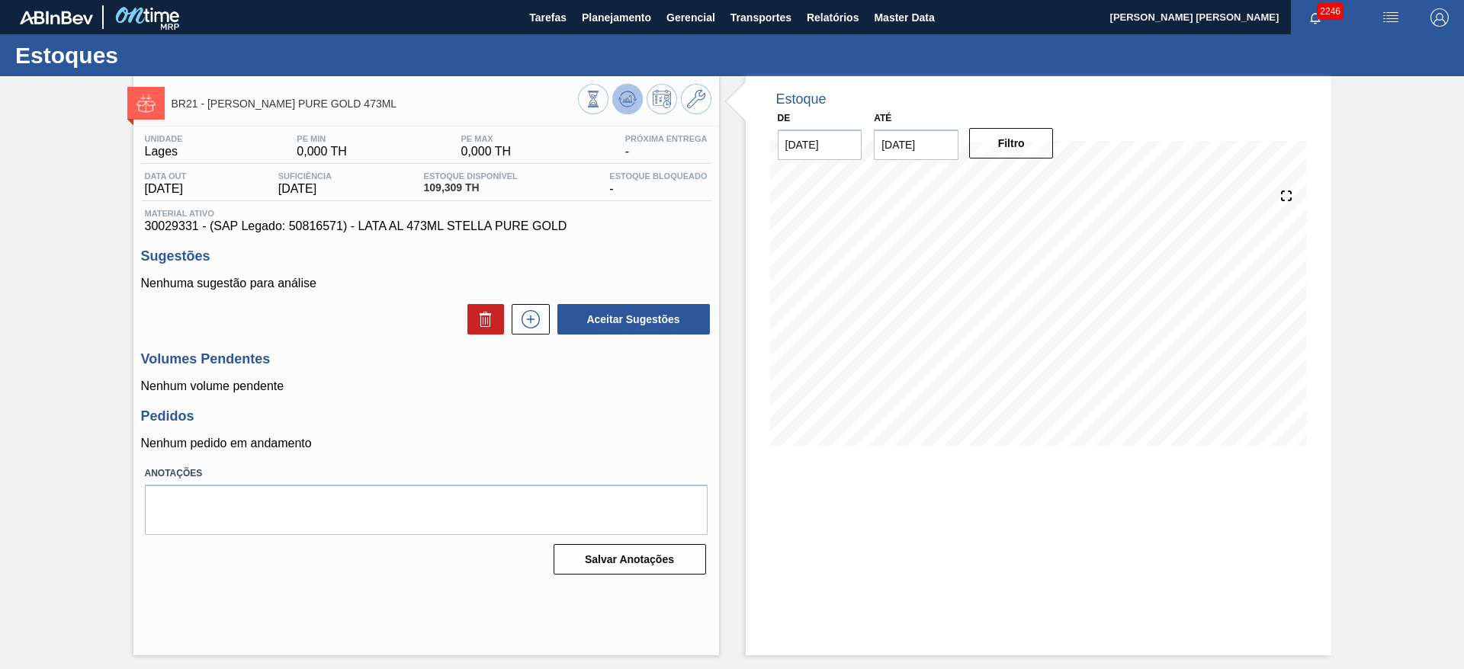
click at [637, 105] on button at bounding box center [627, 99] width 30 height 30
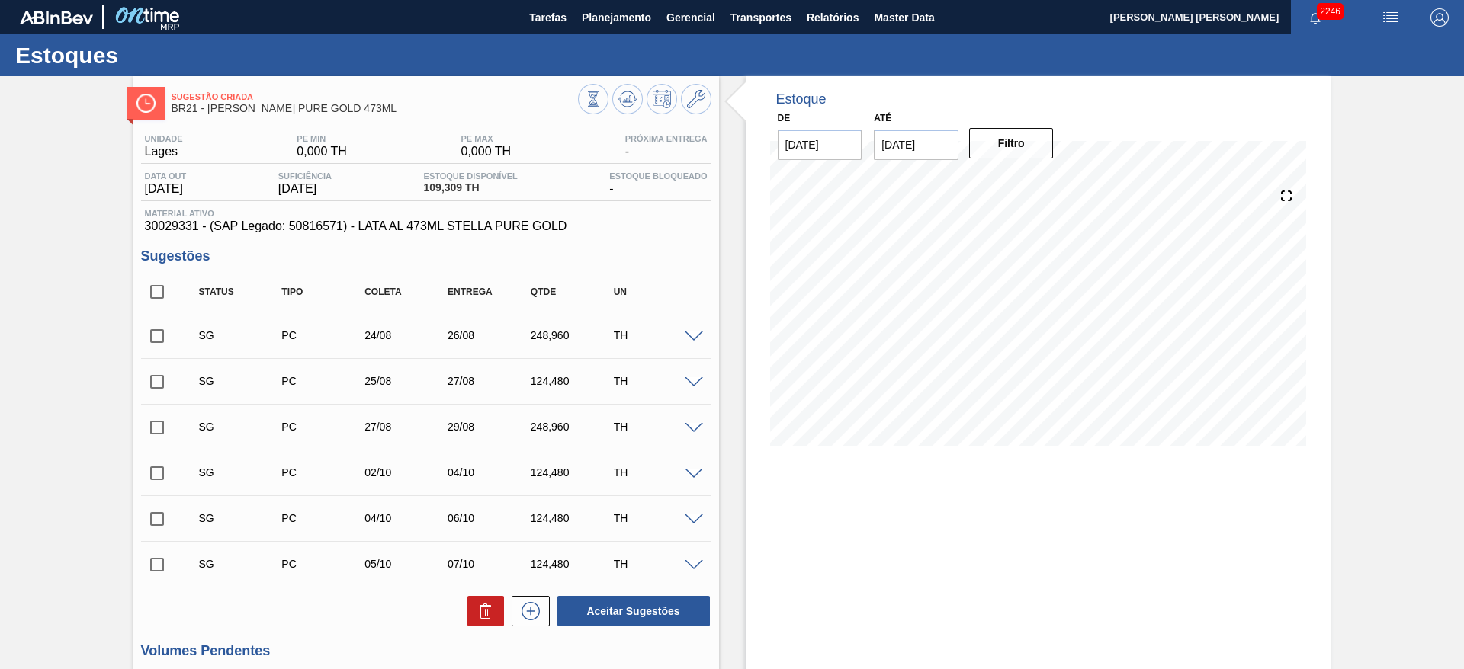
click at [698, 377] on span at bounding box center [694, 382] width 18 height 11
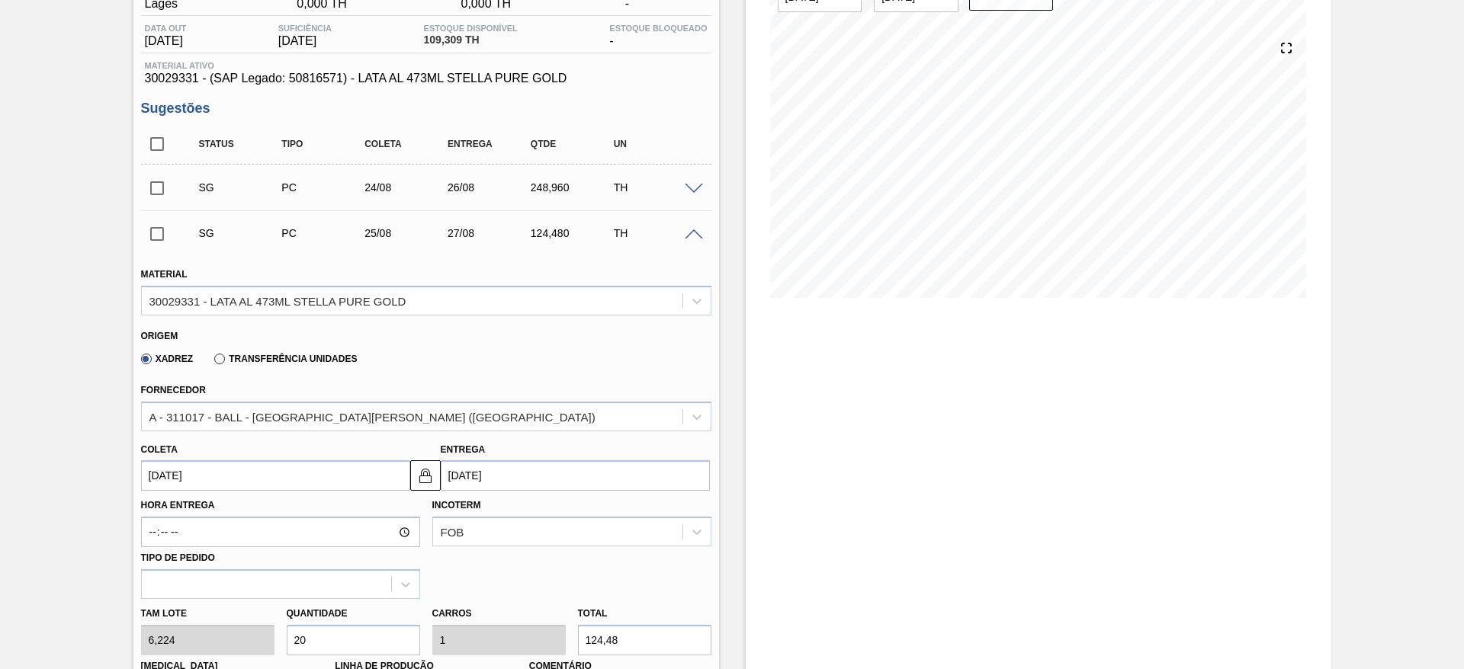
scroll to position [229, 0]
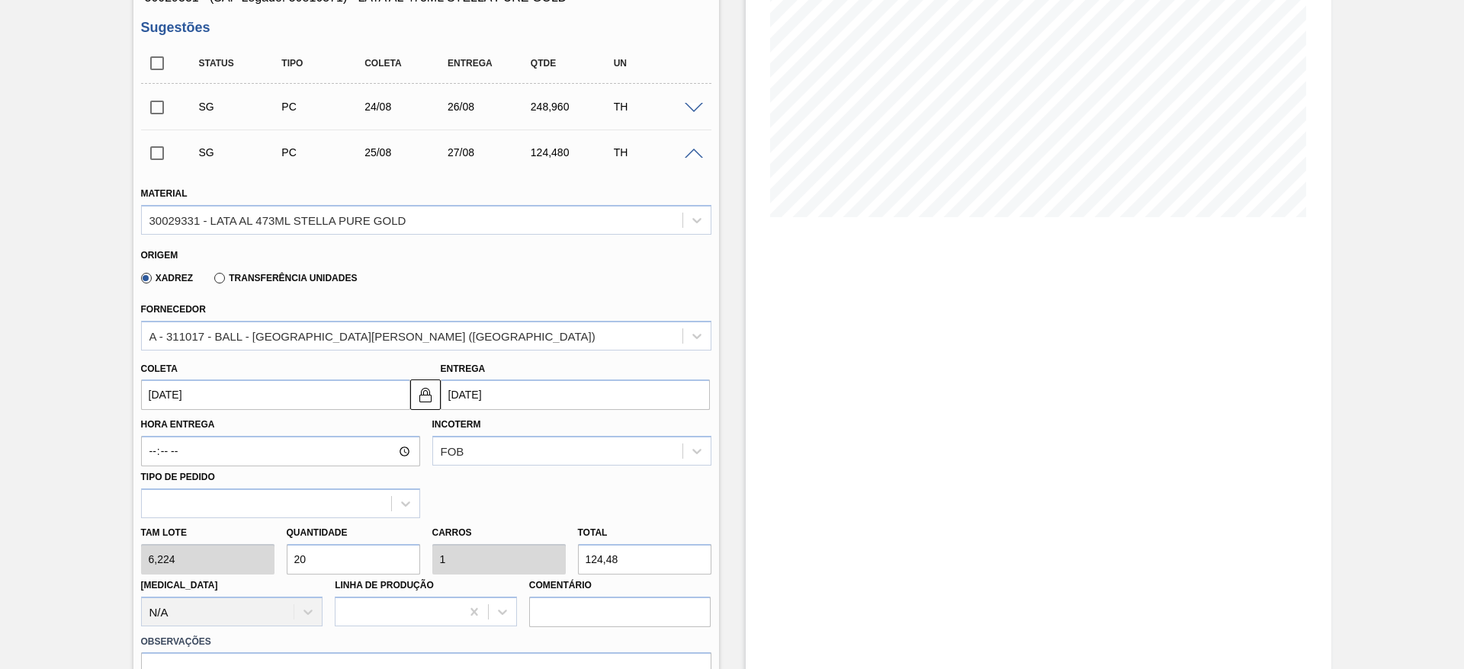
click at [229, 546] on div "Tam lote 6,224 Quantidade 20 Carros 1 Total 124,48 Doca N/A Linha de Produção C…" at bounding box center [426, 572] width 582 height 109
type input "8"
type input "0,4"
type input "49,792"
type input "80"
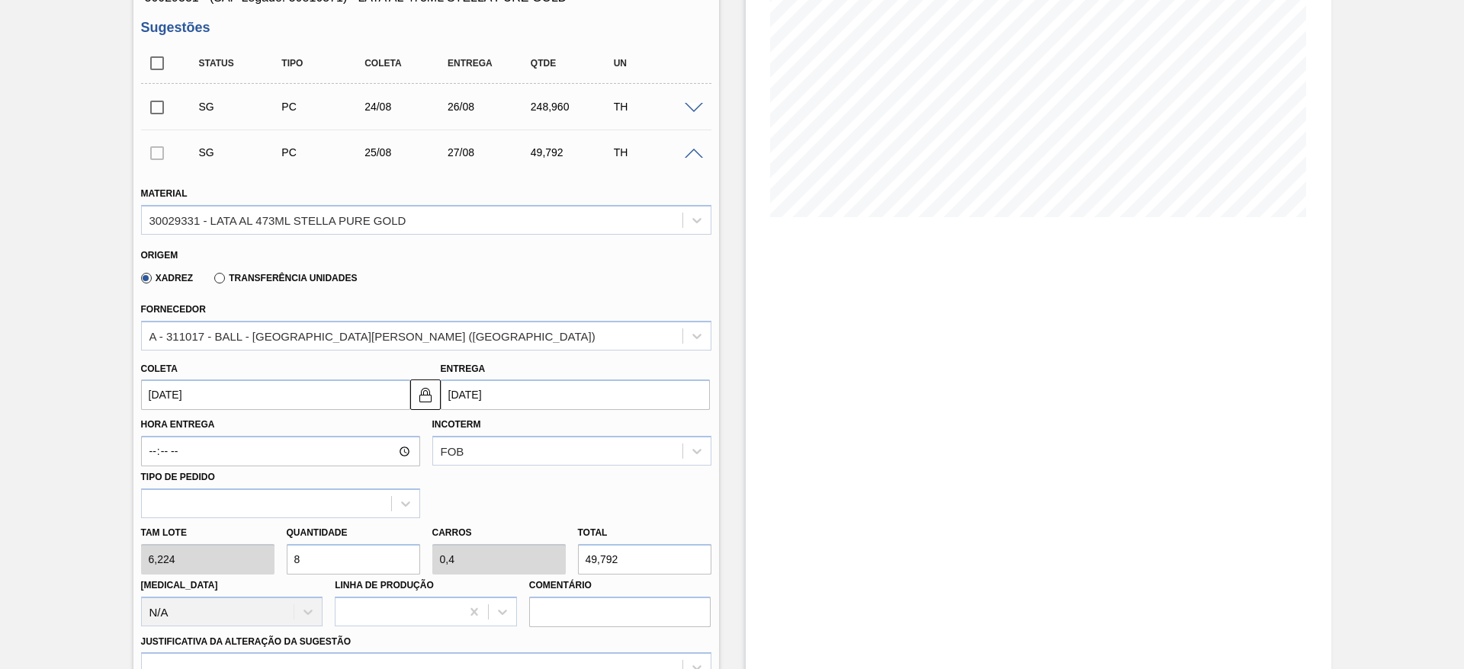
type input "4"
type input "497,92"
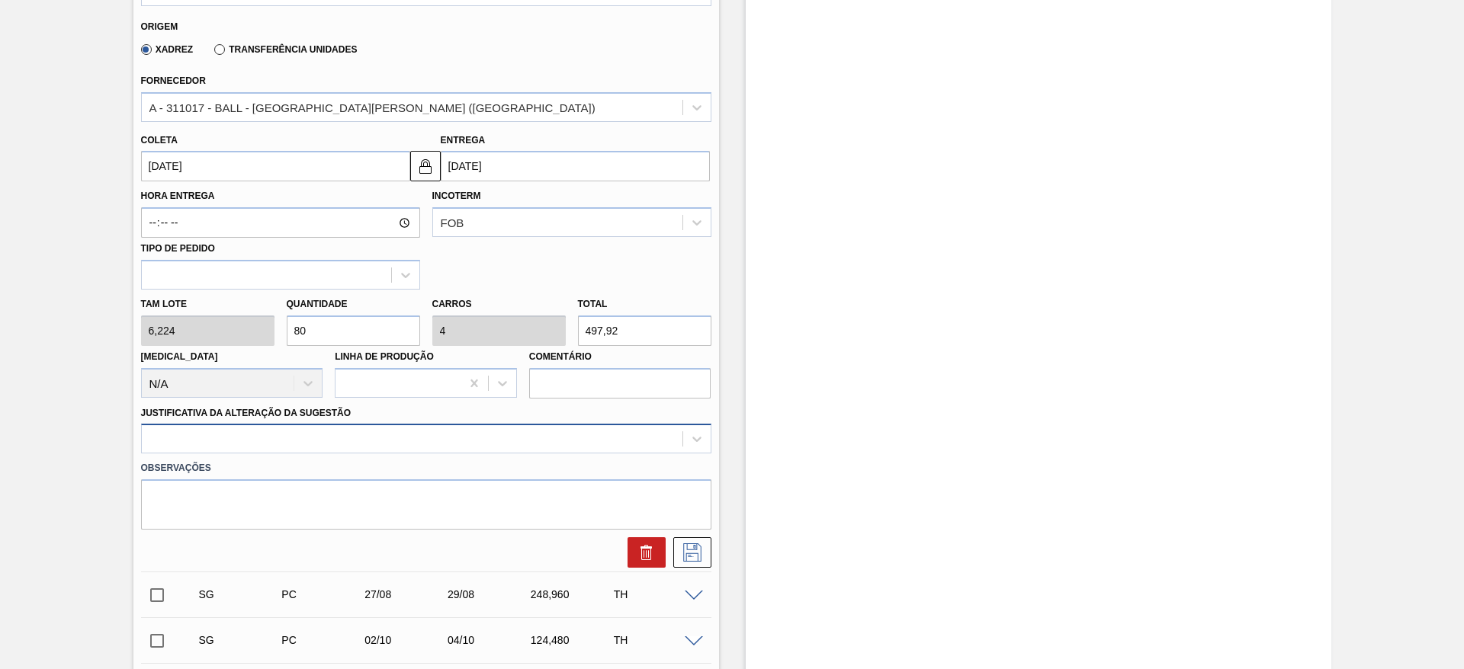
type input "80"
click at [270, 441] on div at bounding box center [426, 439] width 570 height 30
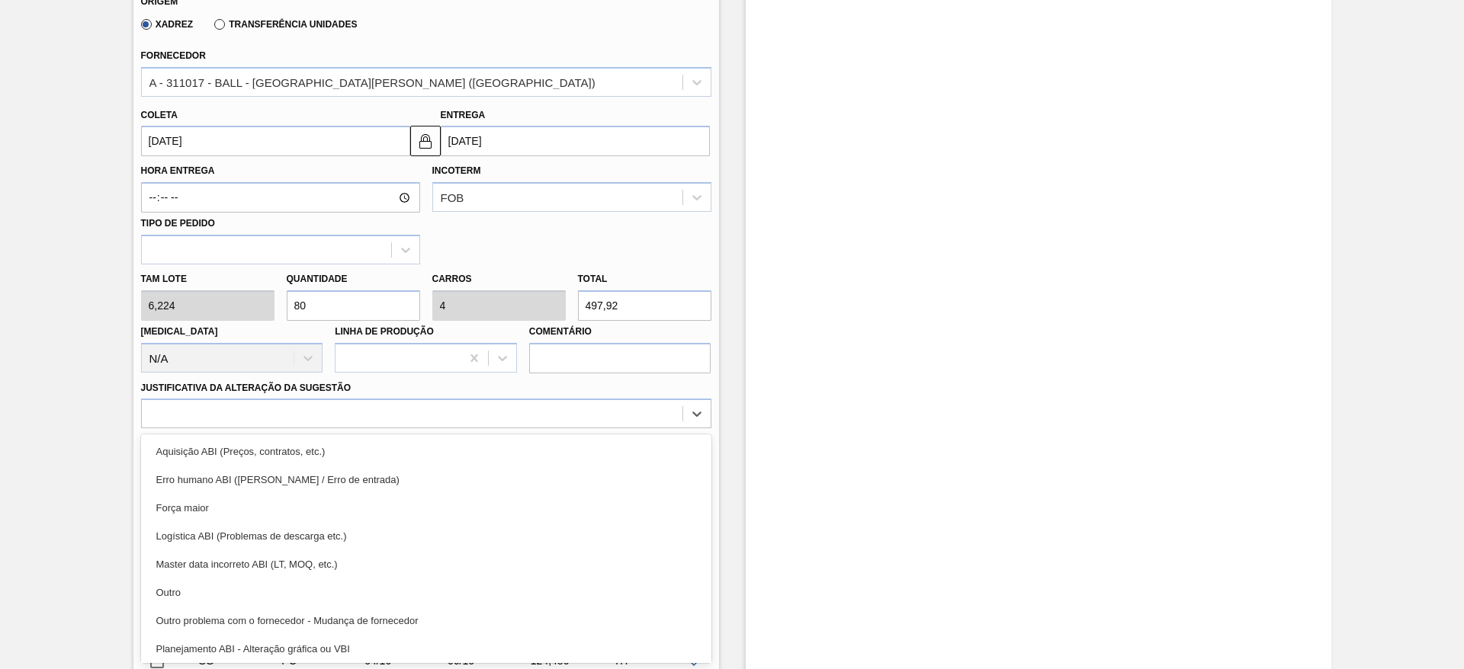
scroll to position [285, 0]
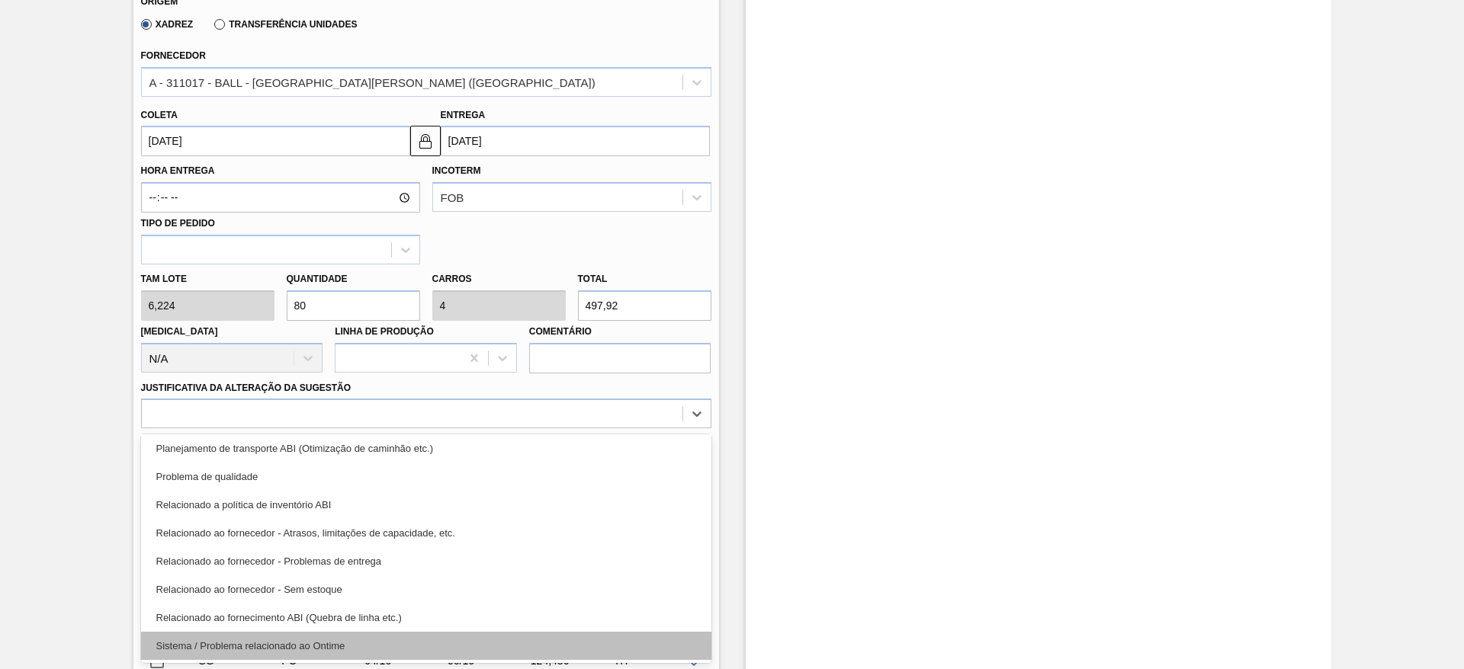
click at [297, 645] on div "Sistema / Problema relacionado ao Ontime" at bounding box center [426, 646] width 570 height 28
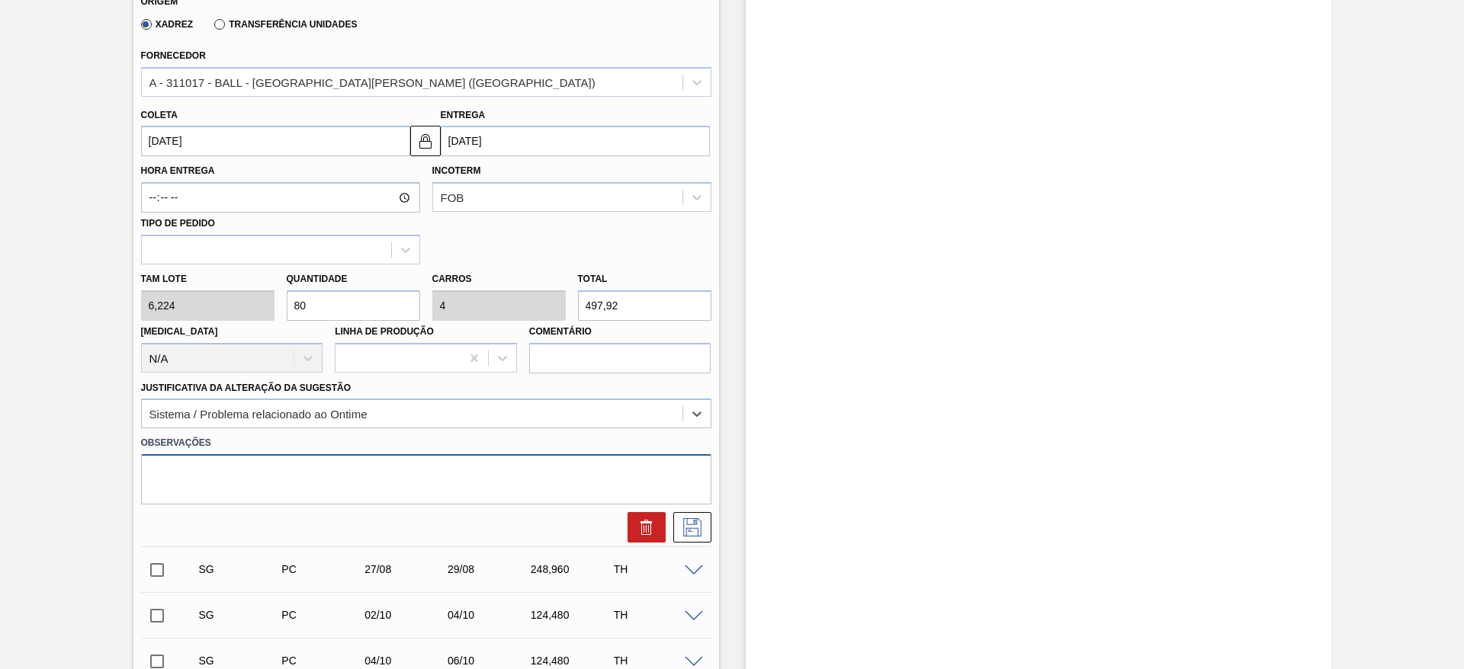
click at [373, 470] on textarea at bounding box center [426, 479] width 570 height 50
type textarea "Carregamento via bitrem - ajuste de volume"
click at [697, 525] on icon at bounding box center [692, 527] width 24 height 18
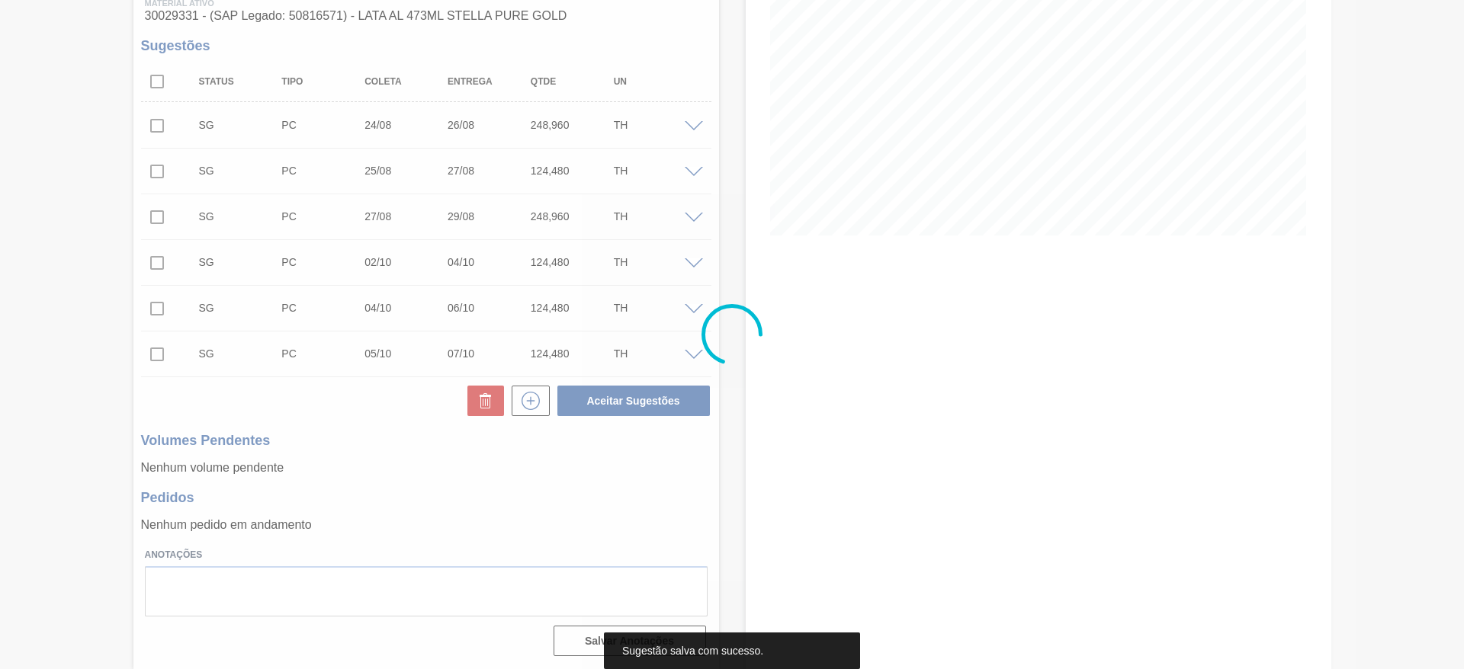
scroll to position [210, 0]
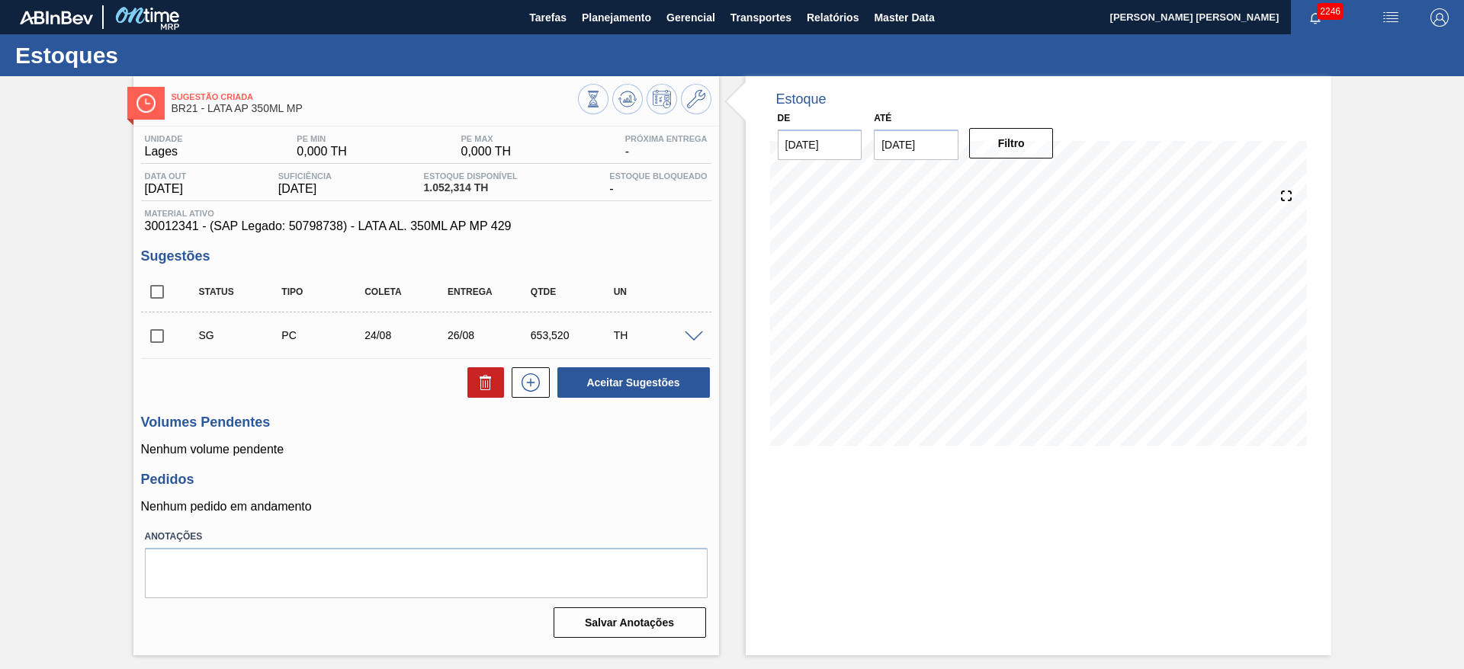
click at [156, 337] on input "checkbox" at bounding box center [157, 336] width 32 height 32
click at [478, 391] on icon at bounding box center [486, 383] width 18 height 18
checkbox input "false"
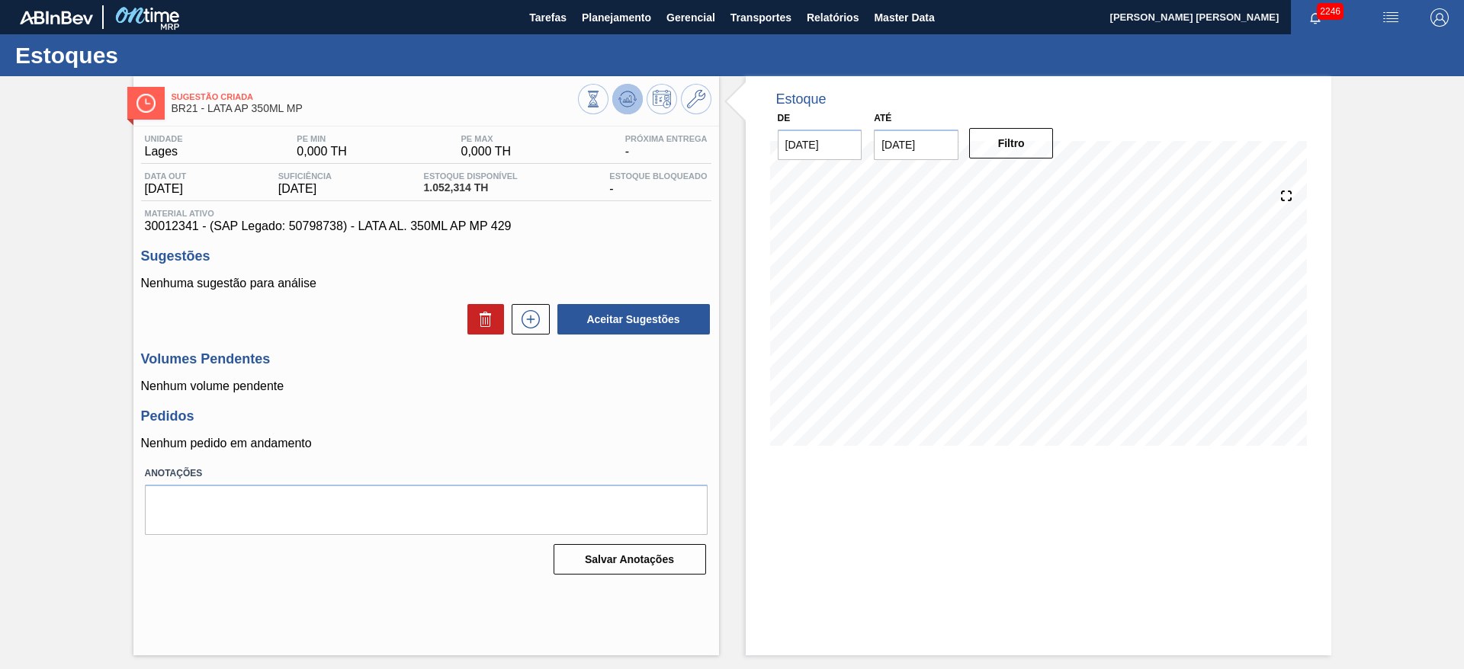
click at [630, 106] on icon at bounding box center [626, 103] width 15 height 8
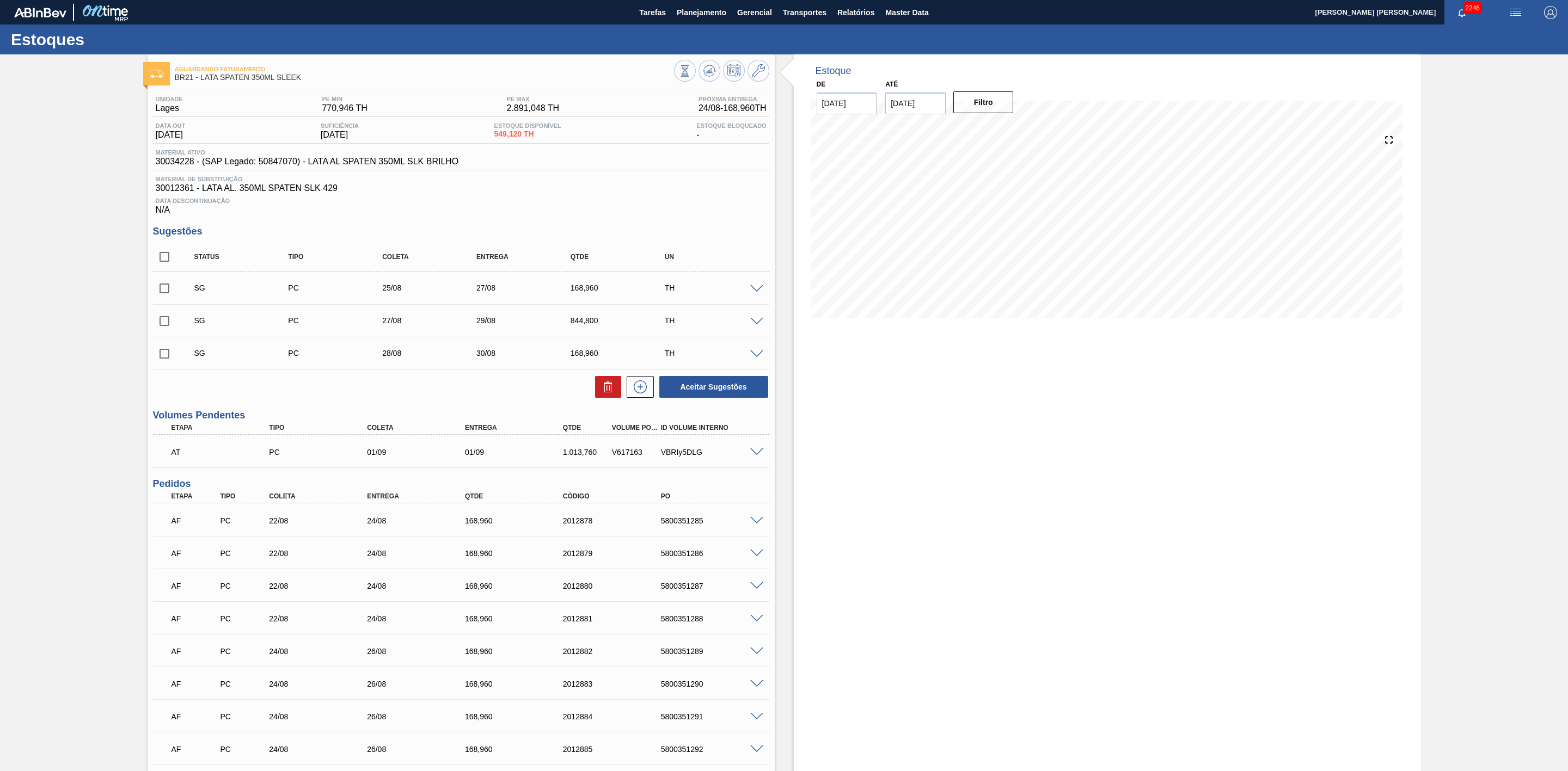
click at [166, 294] on input "checkbox" at bounding box center [164, 288] width 23 height 23
checkbox input "true"
click at [161, 327] on input "checkbox" at bounding box center [164, 321] width 23 height 23
checkbox input "true"
click at [0, 0] on icon at bounding box center [0, 0] width 0 height 0
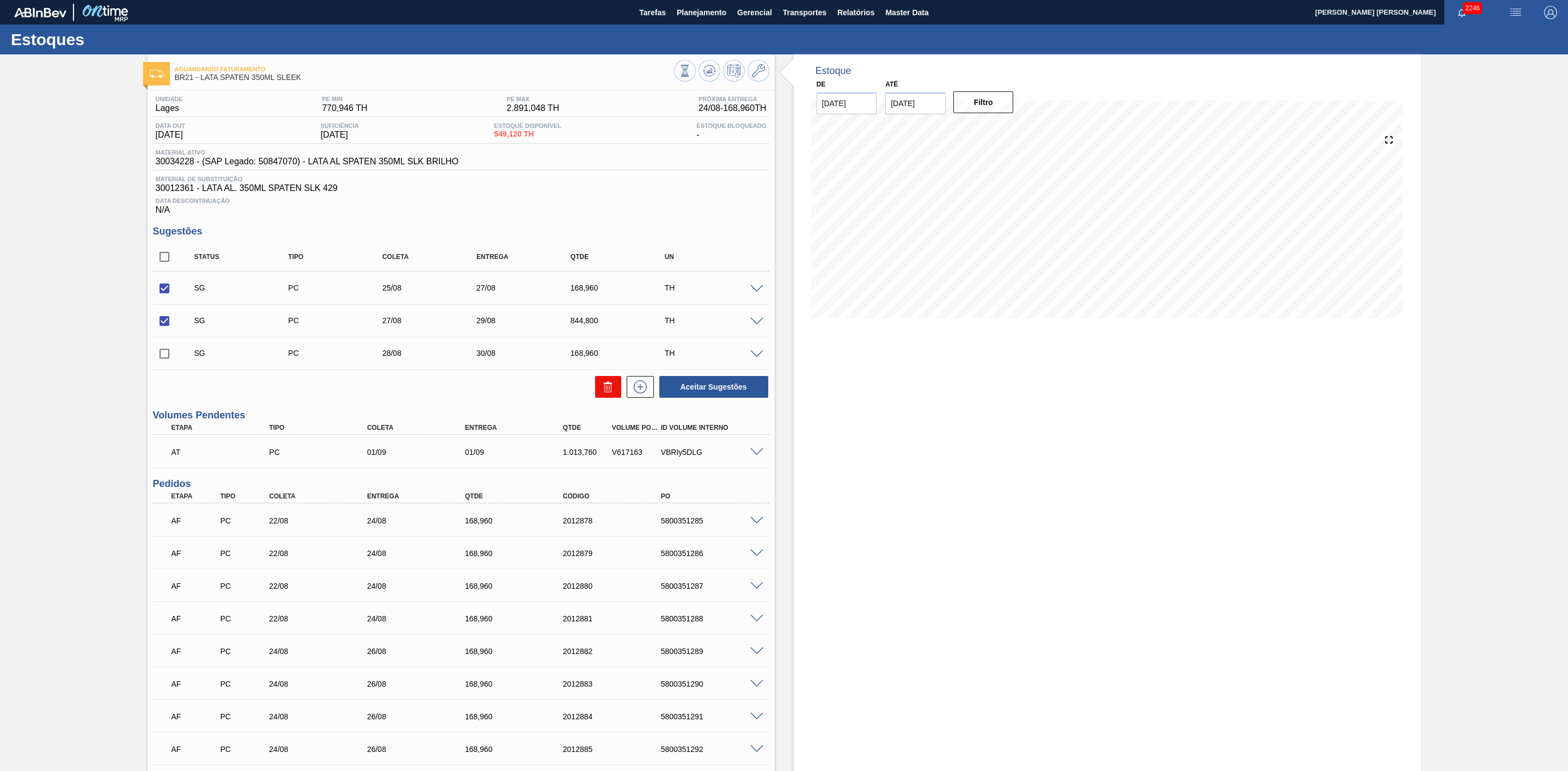
checkbox input "false"
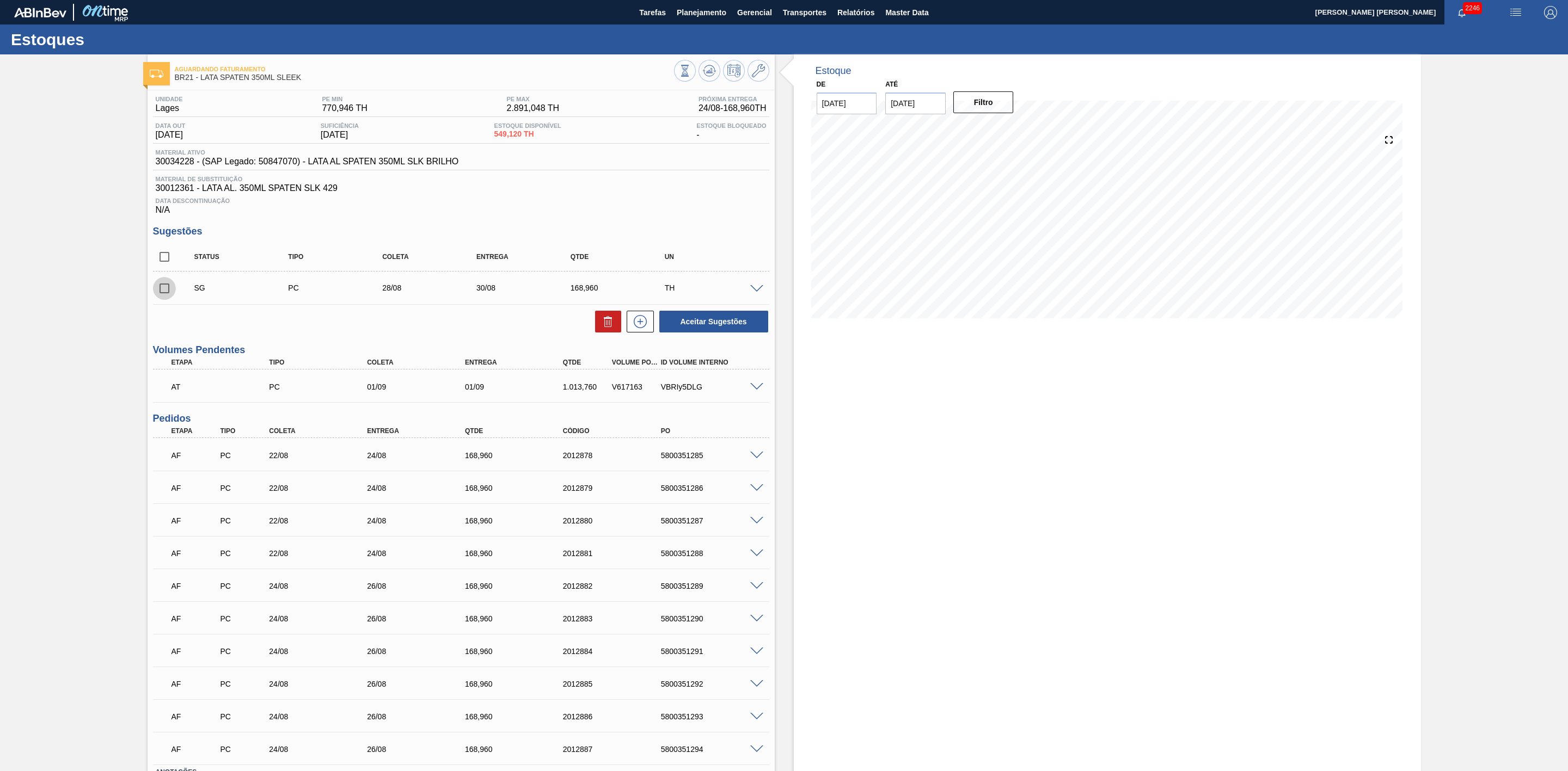
click at [164, 296] on input "checkbox" at bounding box center [164, 288] width 23 height 23
checkbox input "true"
click at [0, 0] on icon at bounding box center [0, 0] width 0 height 0
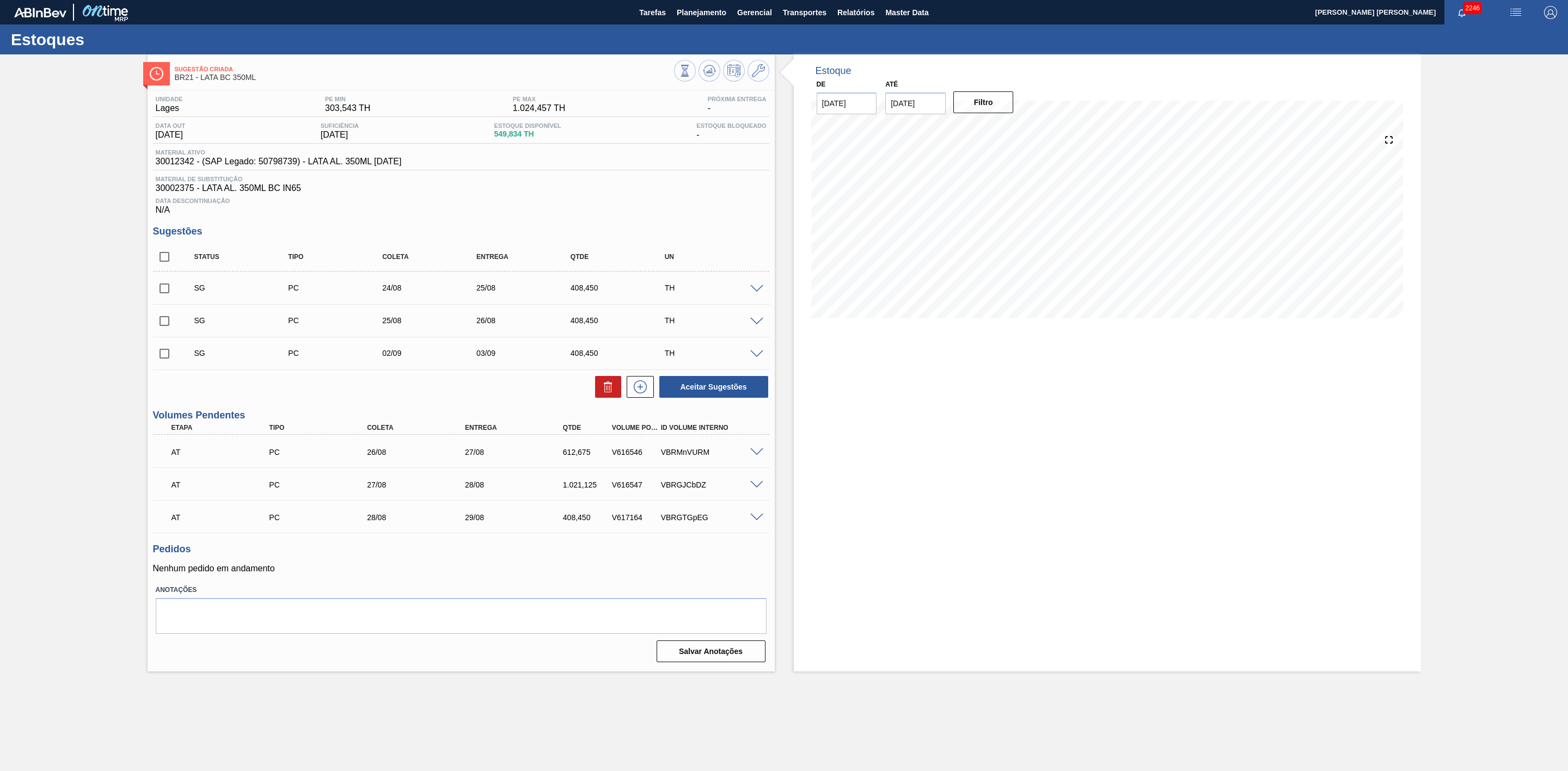
drag, startPoint x: 169, startPoint y: 294, endPoint x: 169, endPoint y: 301, distance: 7.0
click at [169, 294] on input "checkbox" at bounding box center [164, 288] width 23 height 23
checkbox input "true"
click at [164, 327] on input "checkbox" at bounding box center [164, 321] width 23 height 23
checkbox input "true"
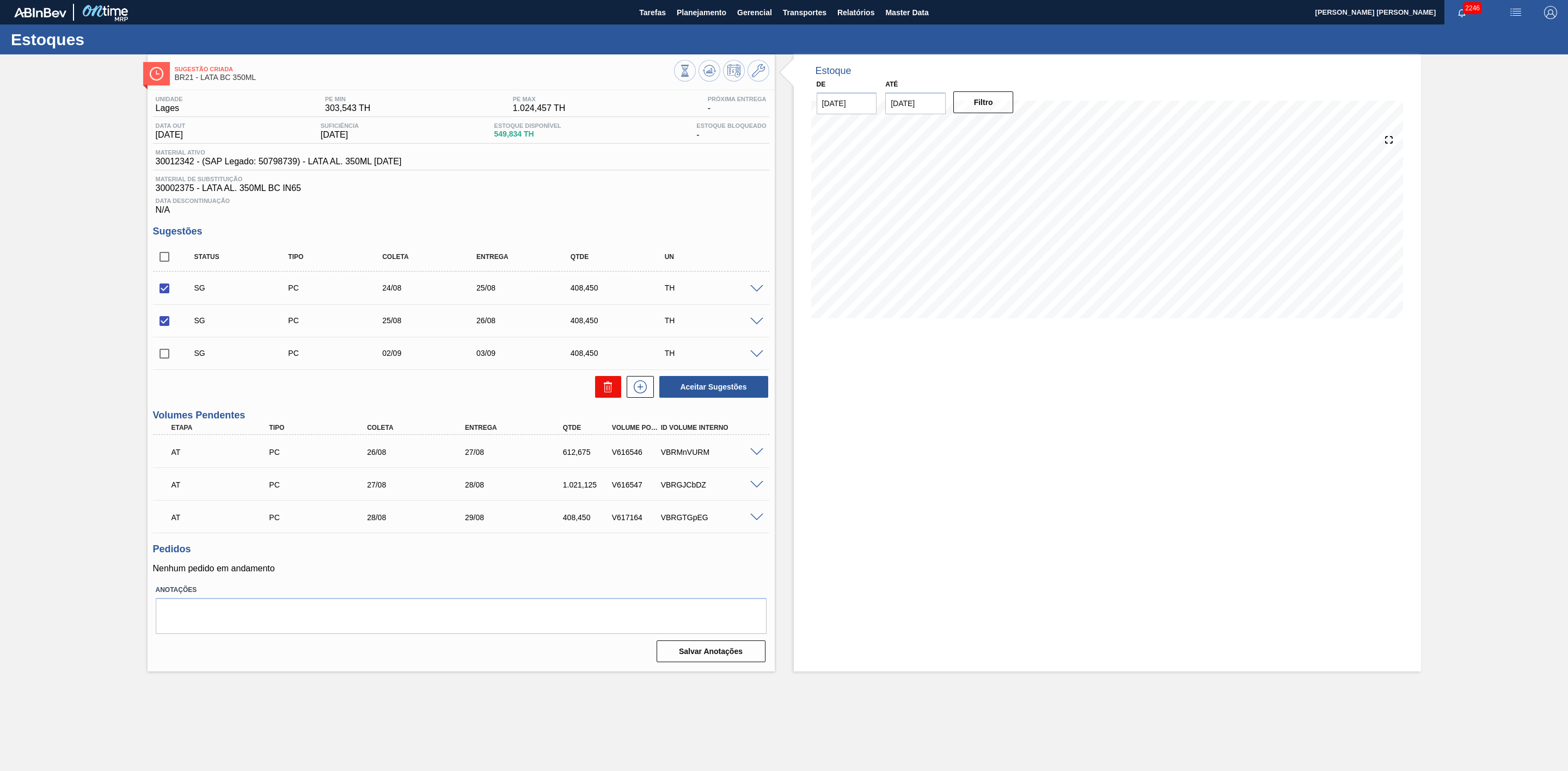
click at [611, 393] on icon at bounding box center [608, 387] width 13 height 13
checkbox input "false"
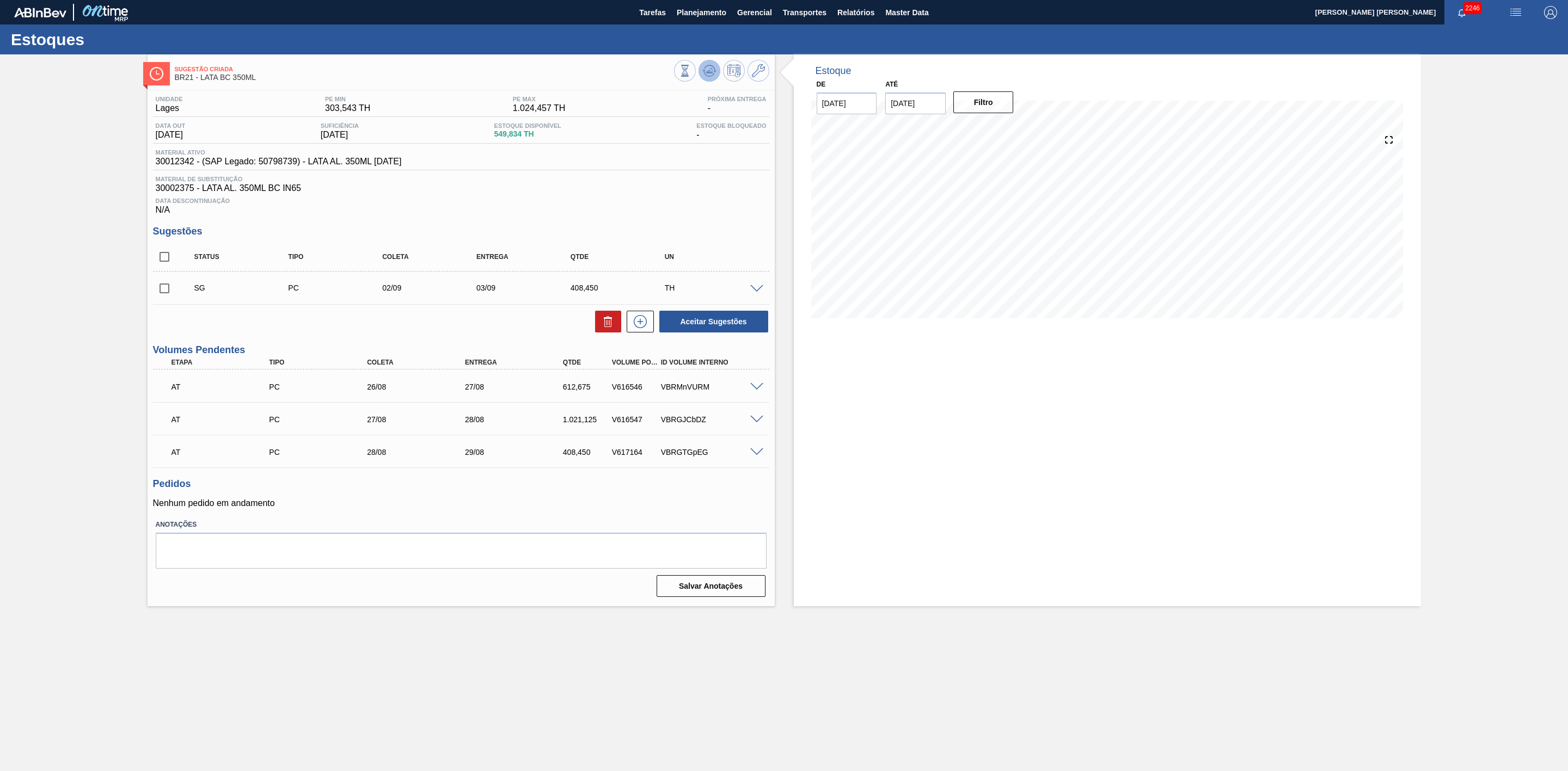
click at [691, 66] on icon at bounding box center [685, 71] width 12 height 12
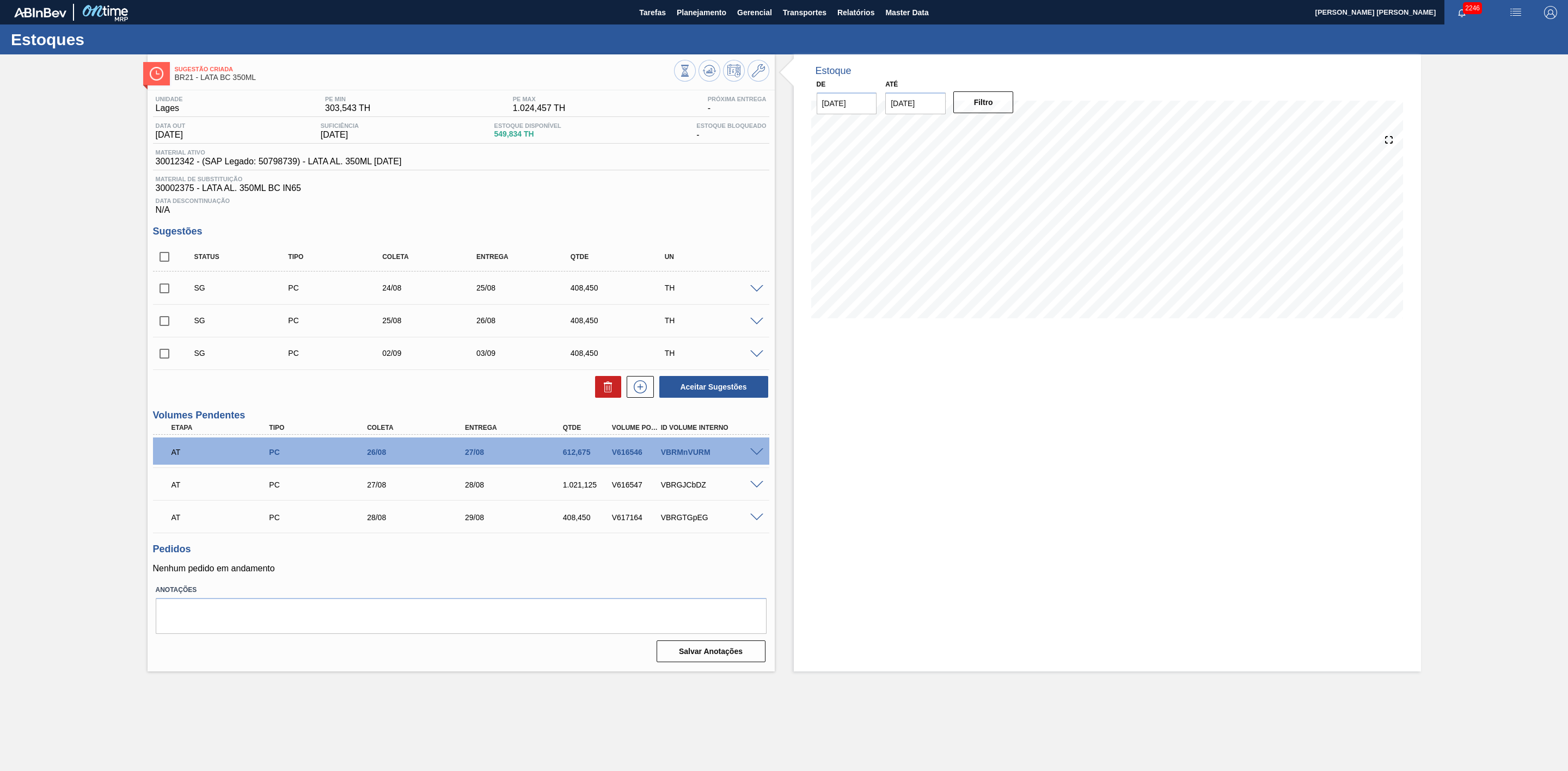
click at [164, 291] on input "checkbox" at bounding box center [164, 288] width 23 height 23
checkbox input "true"
click at [717, 395] on button "Aceitar Sugestões" at bounding box center [713, 387] width 109 height 21
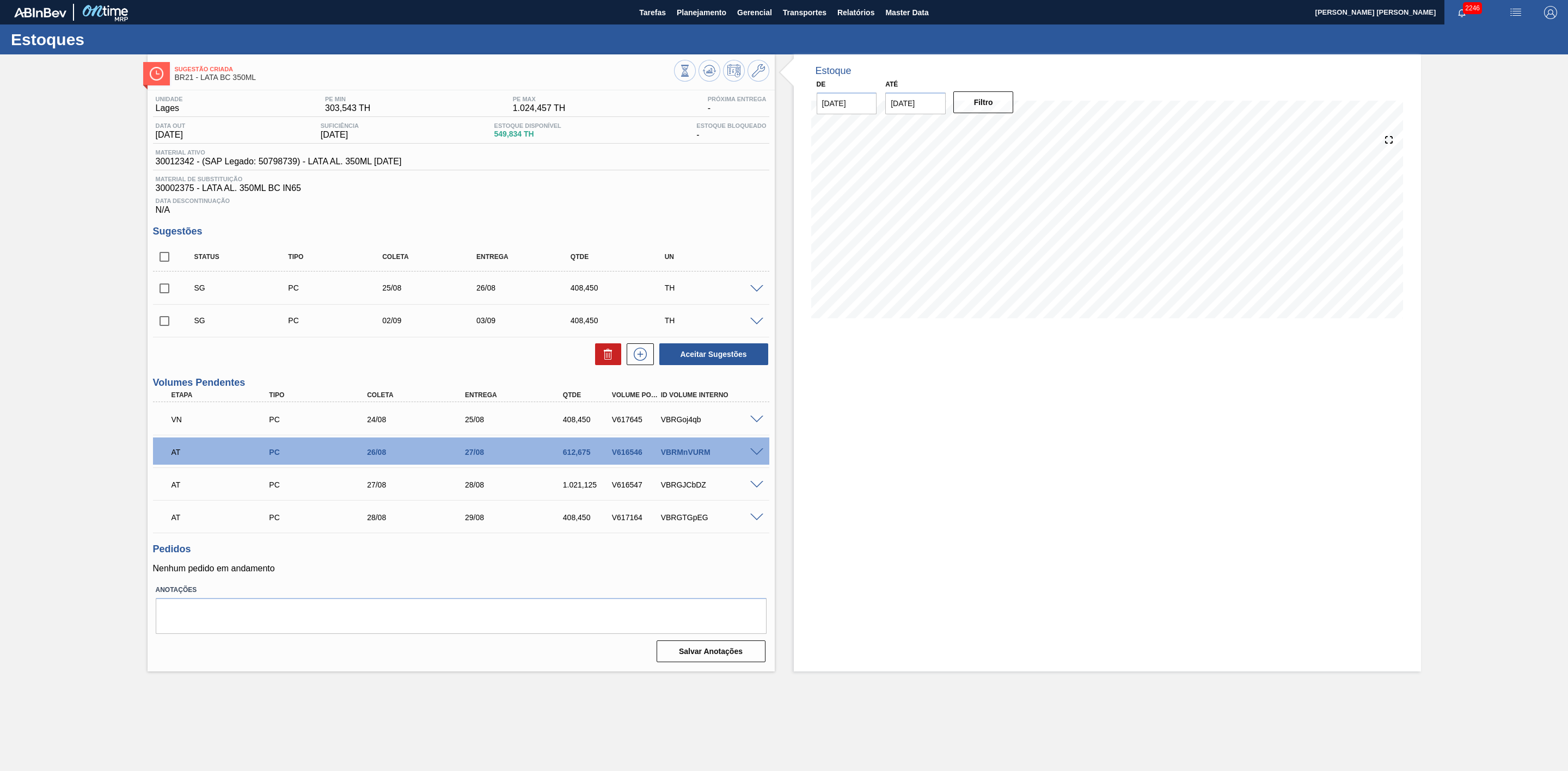
click at [753, 423] on span at bounding box center [757, 419] width 13 height 8
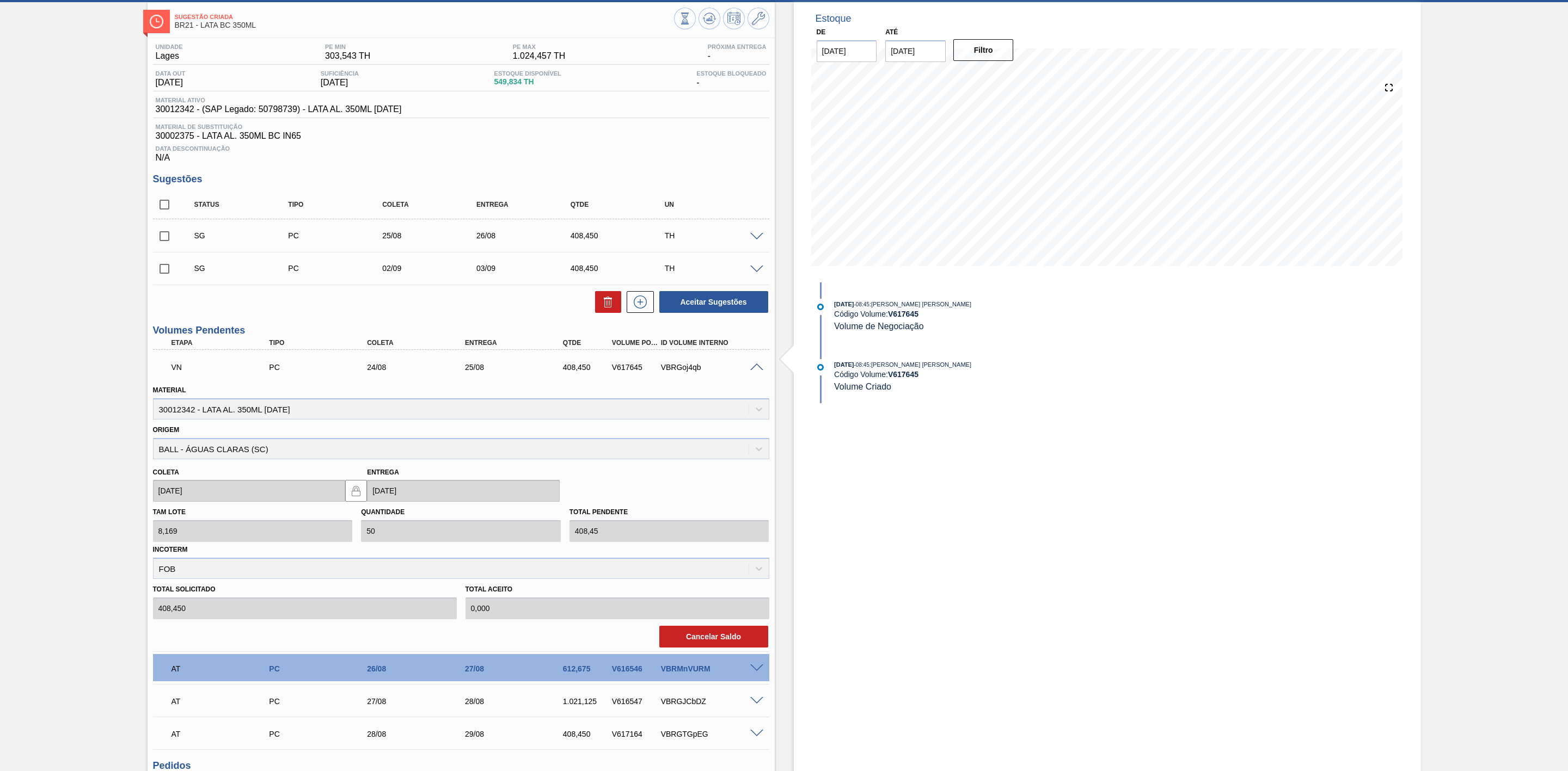
scroll to position [81, 0]
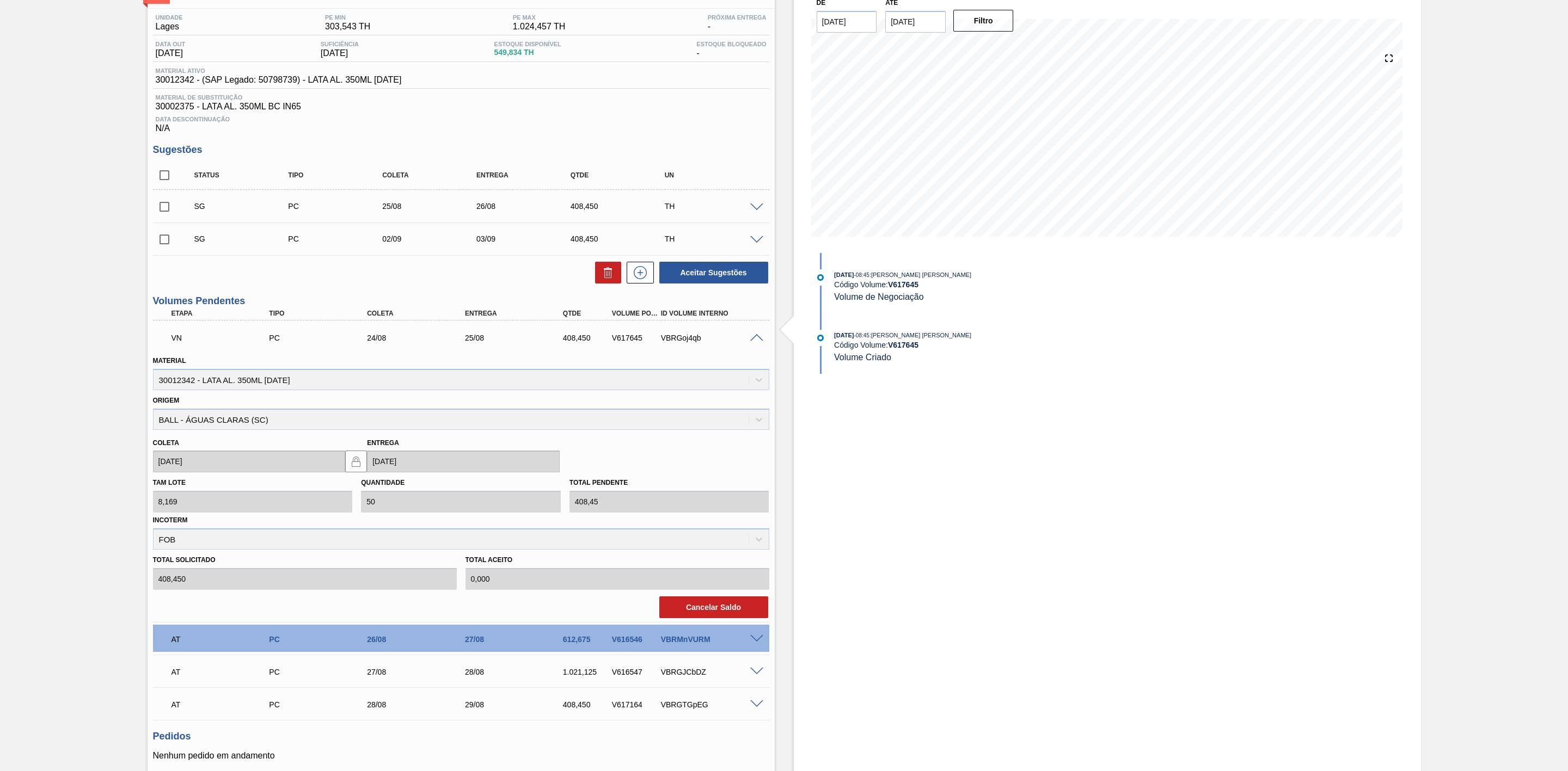
click at [757, 343] on span at bounding box center [757, 338] width 13 height 8
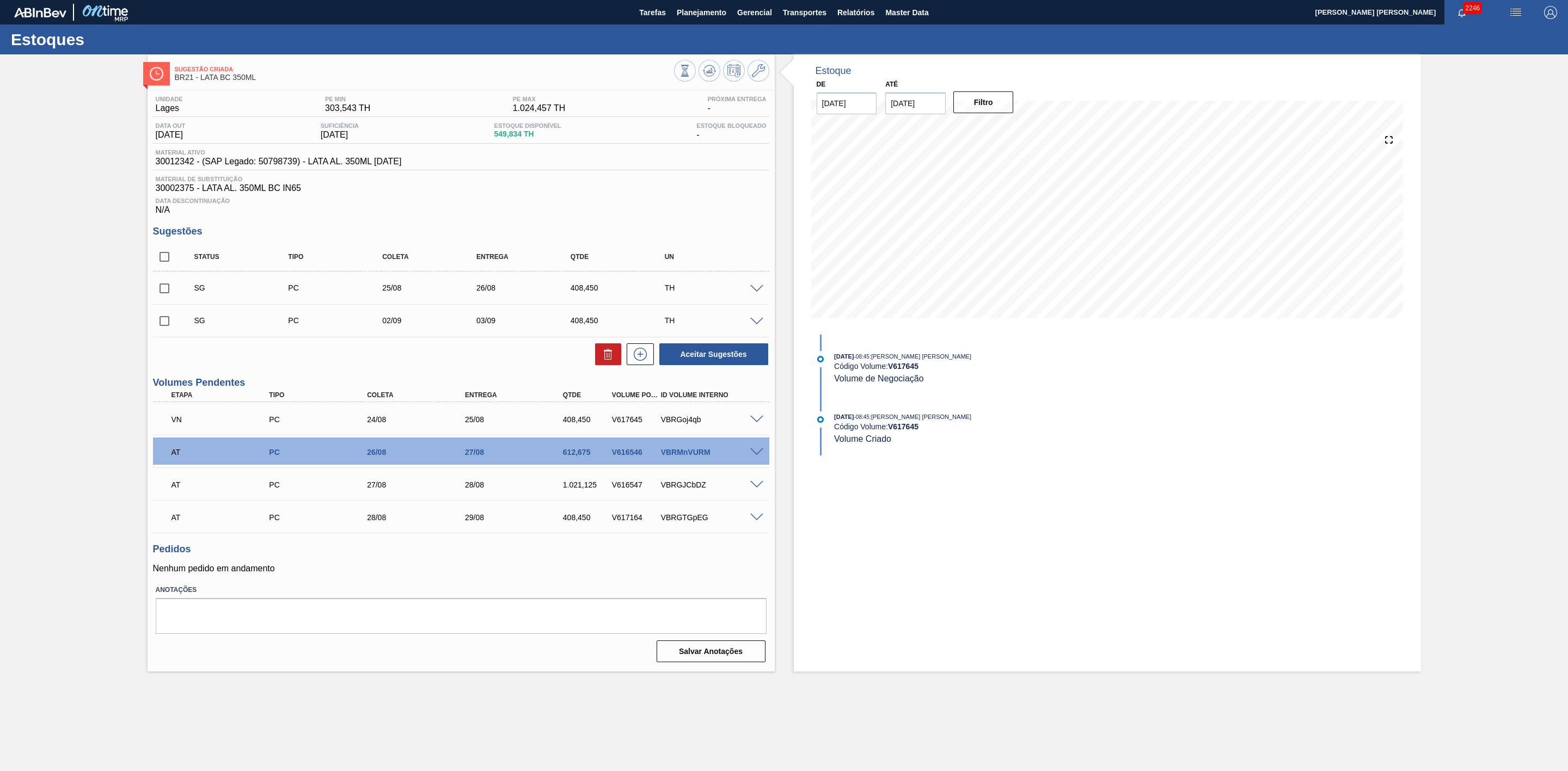
scroll to position [0, 0]
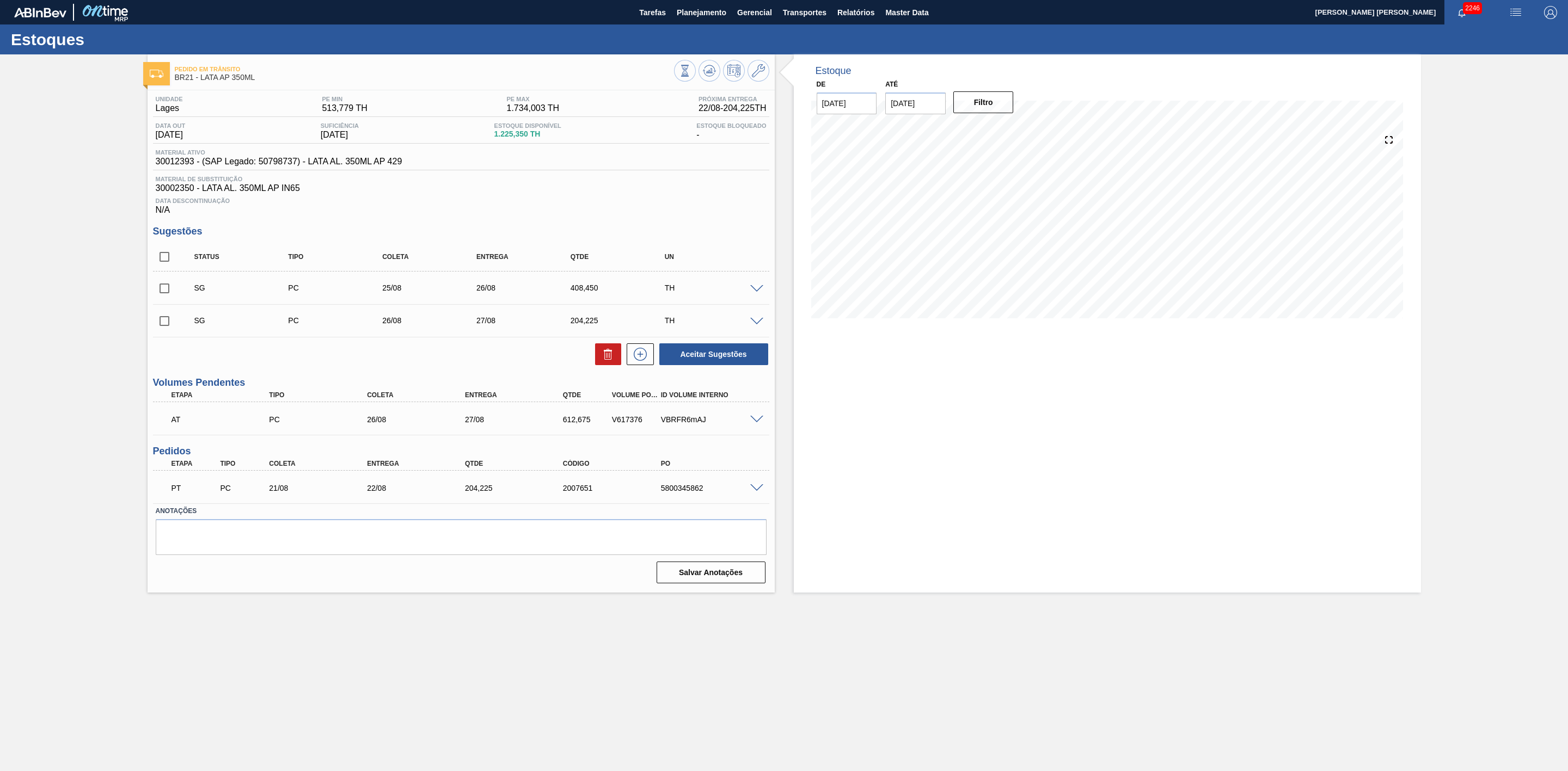
click at [160, 296] on input "checkbox" at bounding box center [164, 288] width 23 height 23
checkbox input "true"
click at [171, 331] on input "checkbox" at bounding box center [164, 321] width 23 height 23
checkbox input "true"
click at [606, 361] on icon at bounding box center [608, 354] width 13 height 13
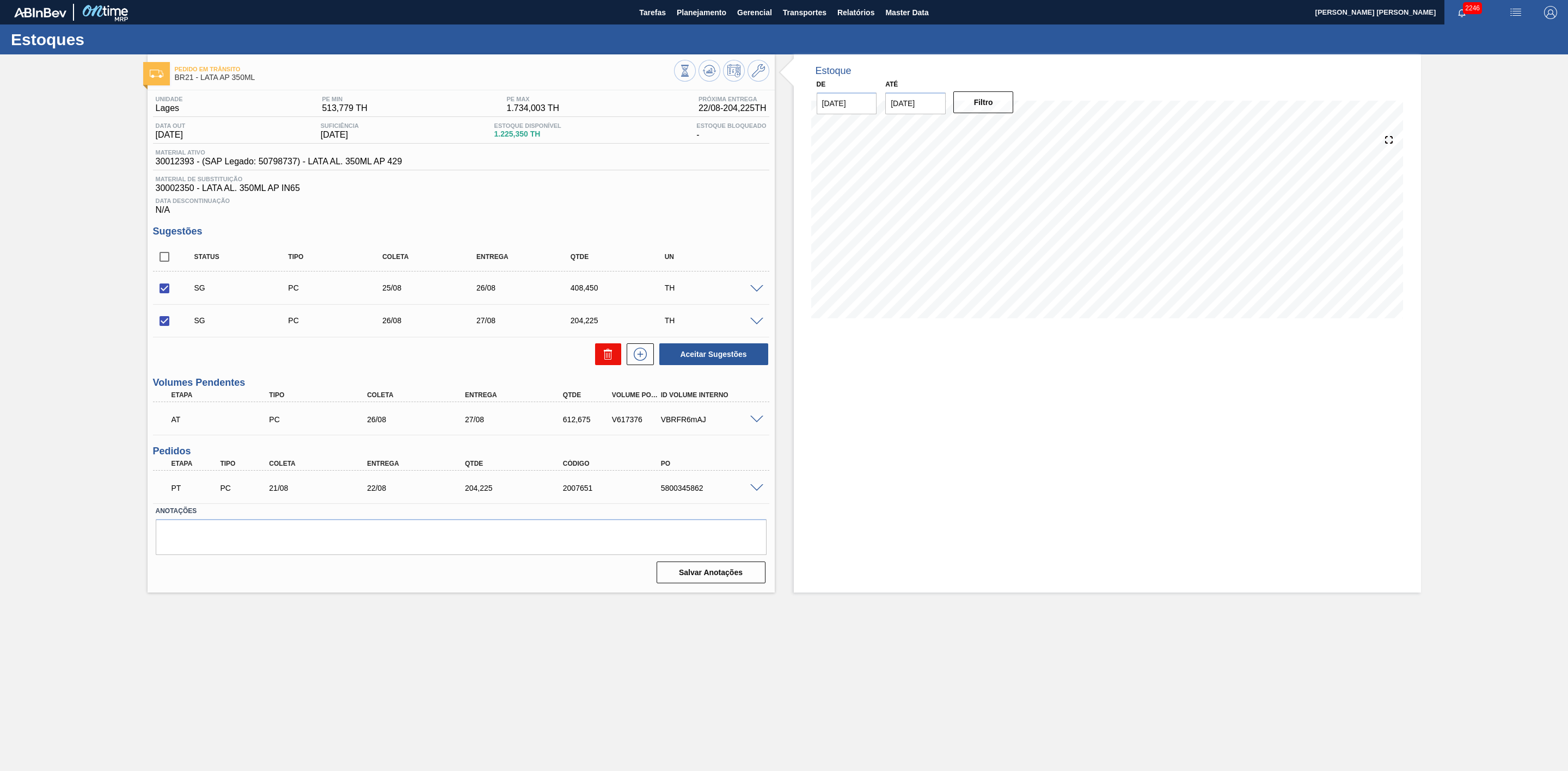
checkbox input "false"
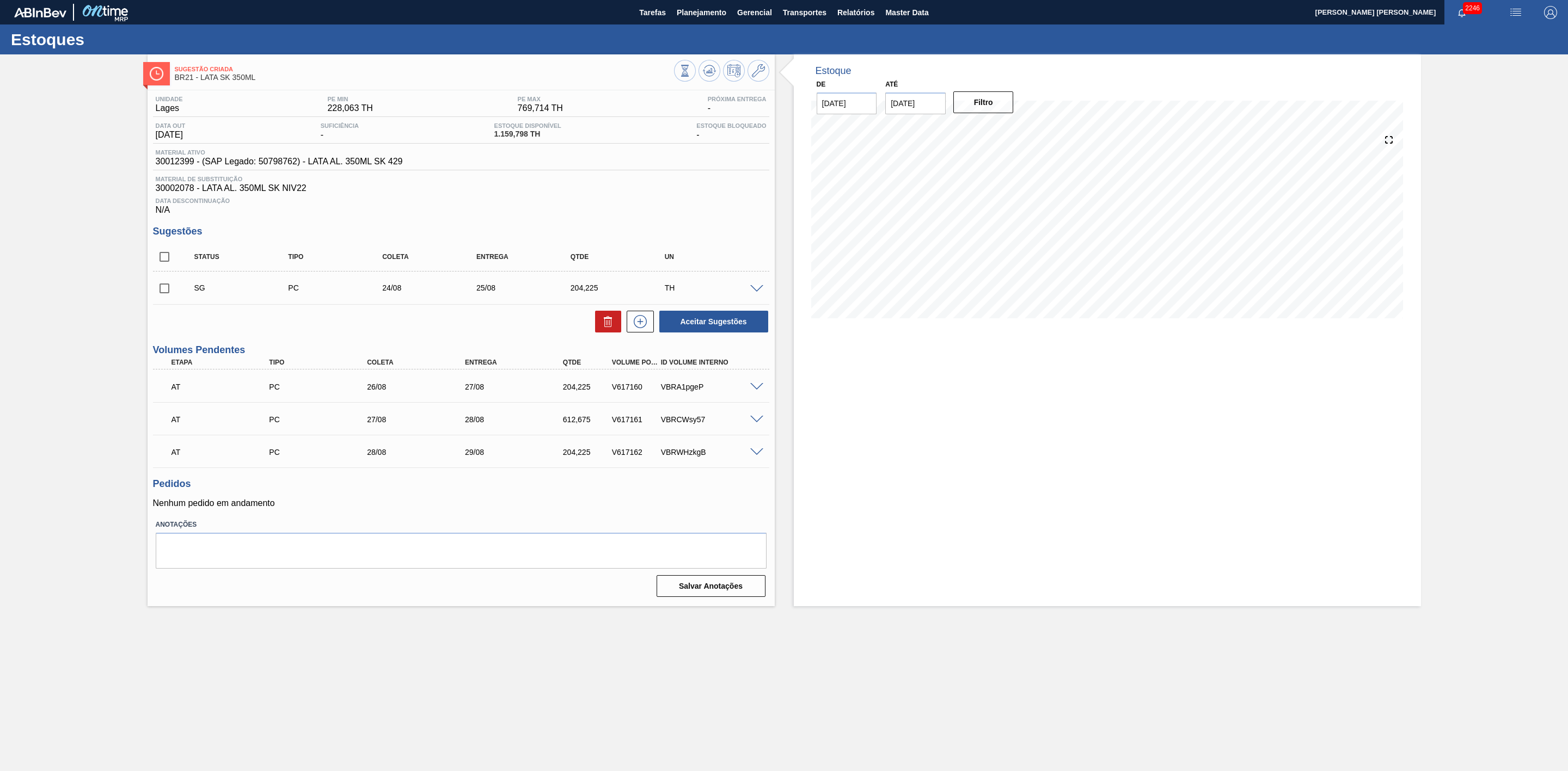
click at [165, 296] on input "checkbox" at bounding box center [164, 288] width 23 height 23
click at [0, 0] on icon at bounding box center [0, 0] width 0 height 0
checkbox input "false"
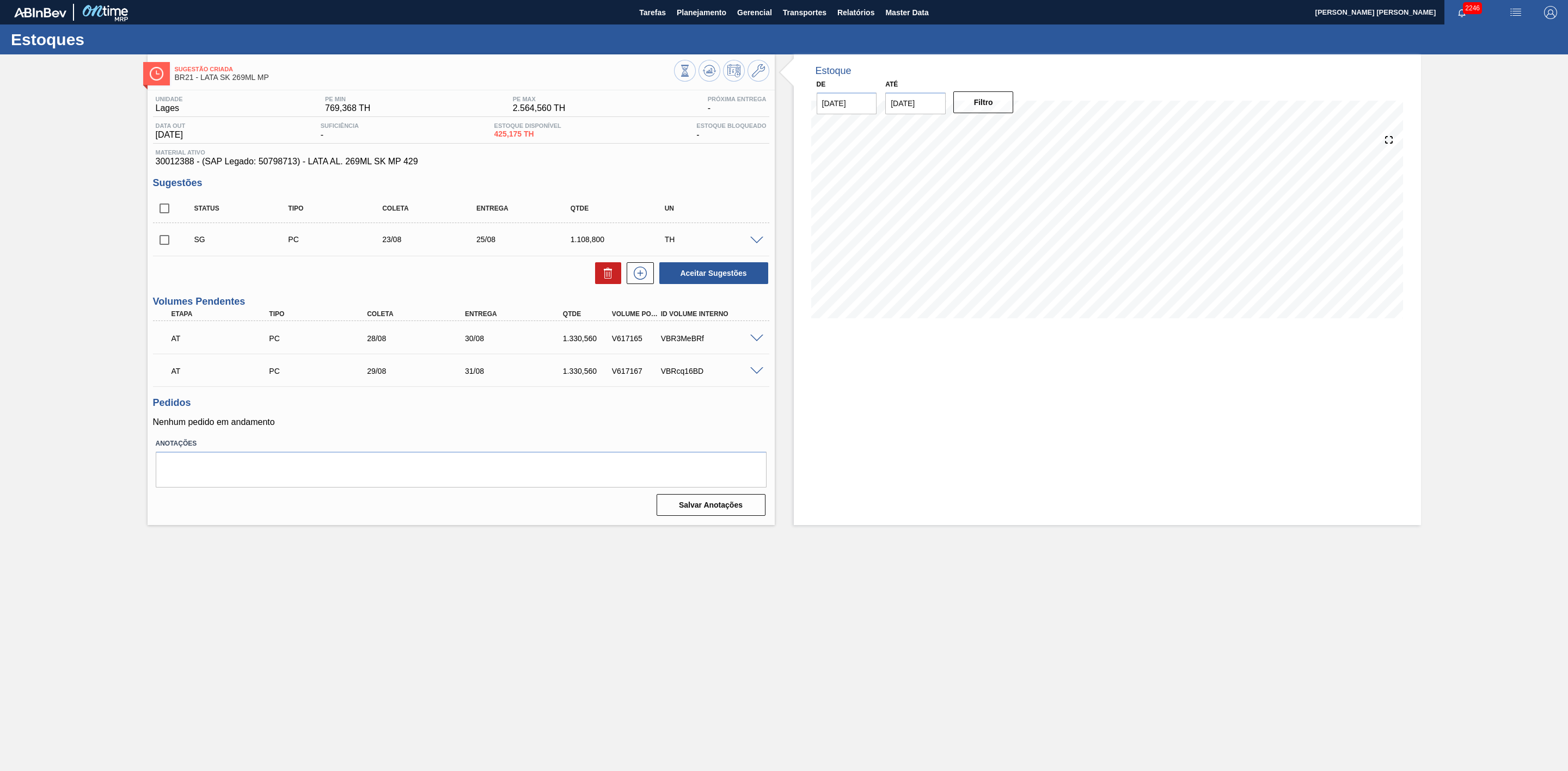
click at [161, 247] on input "checkbox" at bounding box center [164, 240] width 23 height 23
click at [603, 276] on icon at bounding box center [608, 273] width 13 height 13
checkbox input "false"
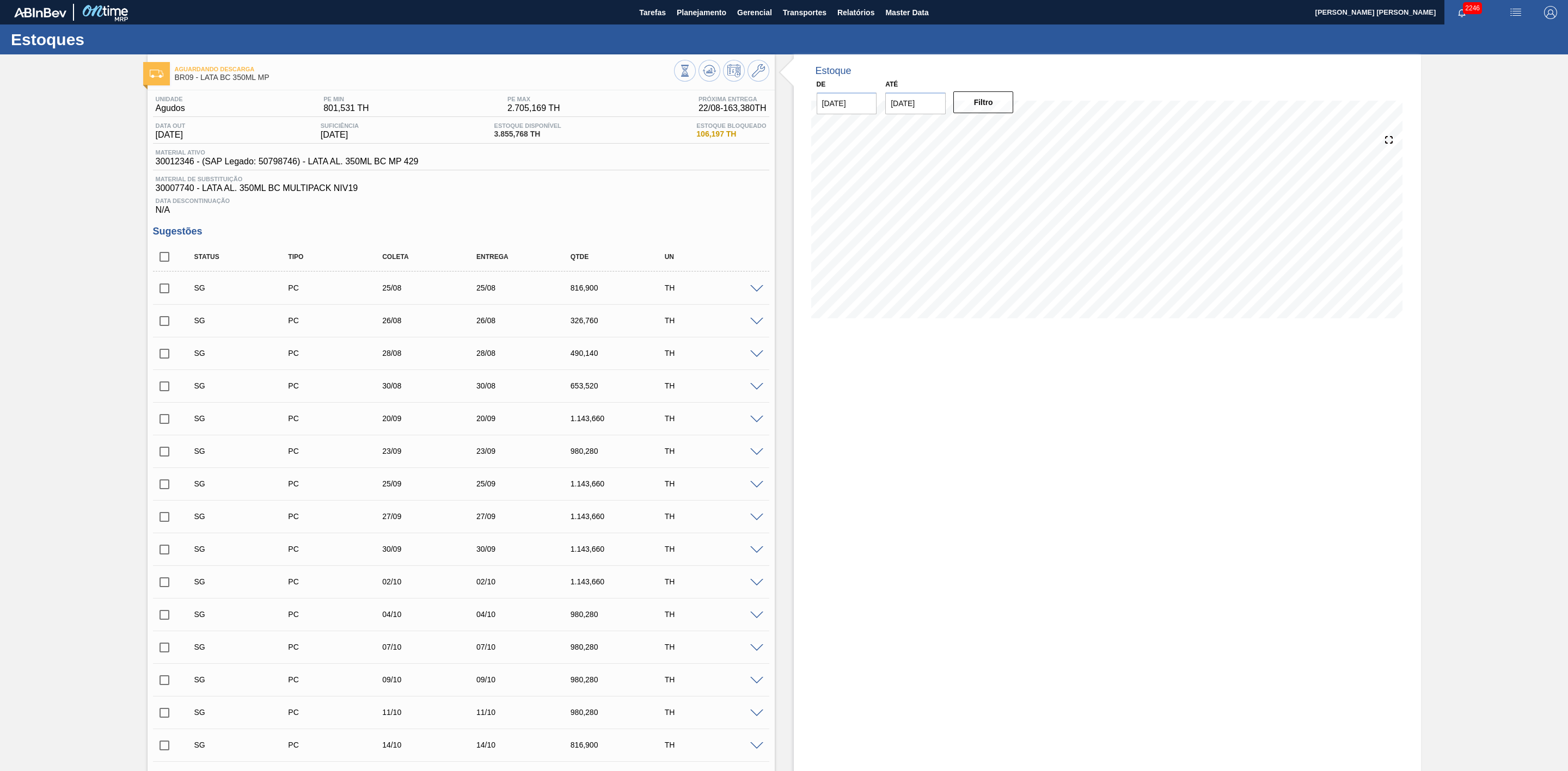
click at [758, 293] on span at bounding box center [757, 289] width 13 height 8
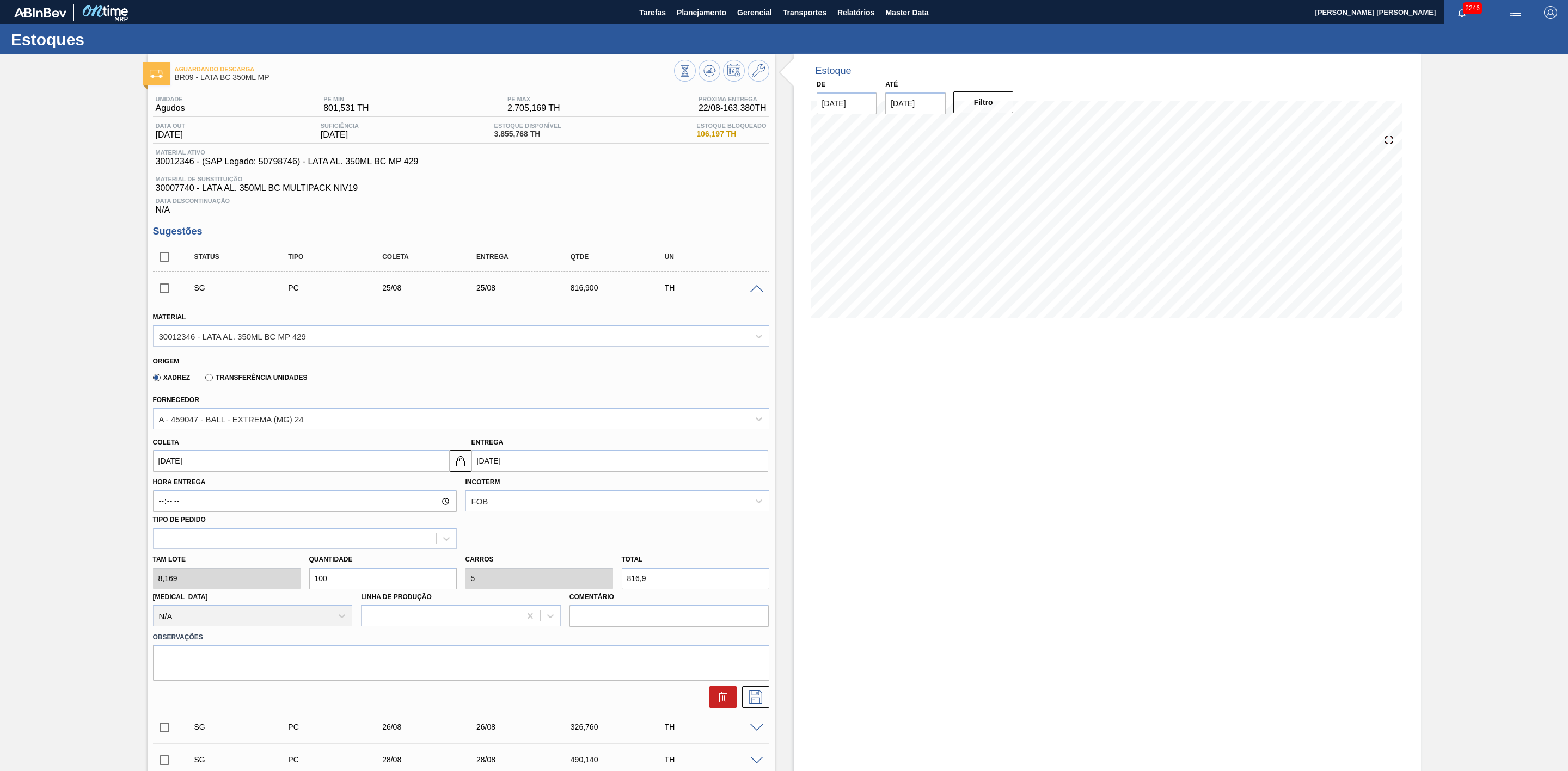
click at [755, 293] on span at bounding box center [757, 289] width 13 height 8
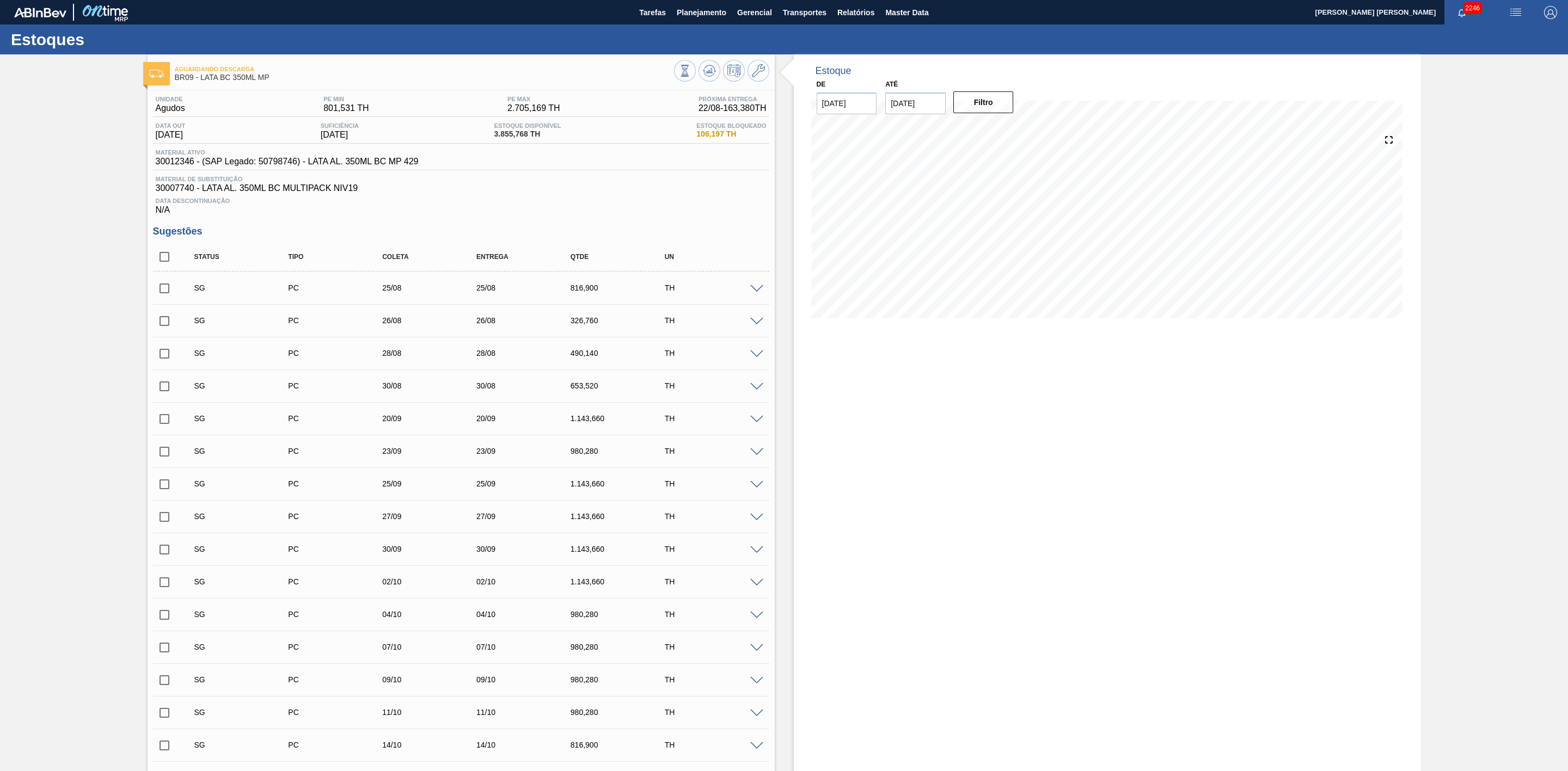
click at [165, 292] on input "checkbox" at bounding box center [164, 288] width 23 height 23
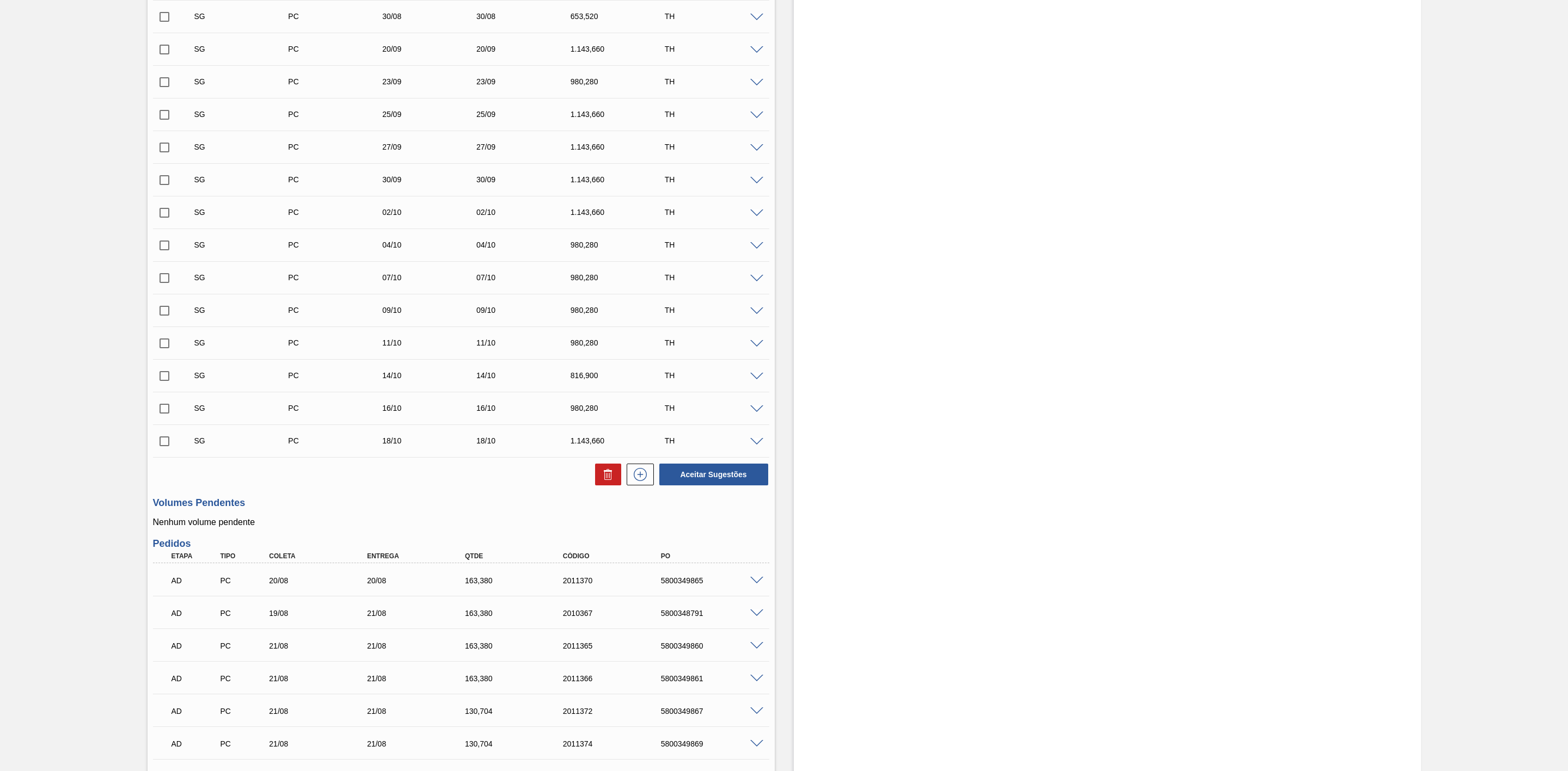
scroll to position [408, 0]
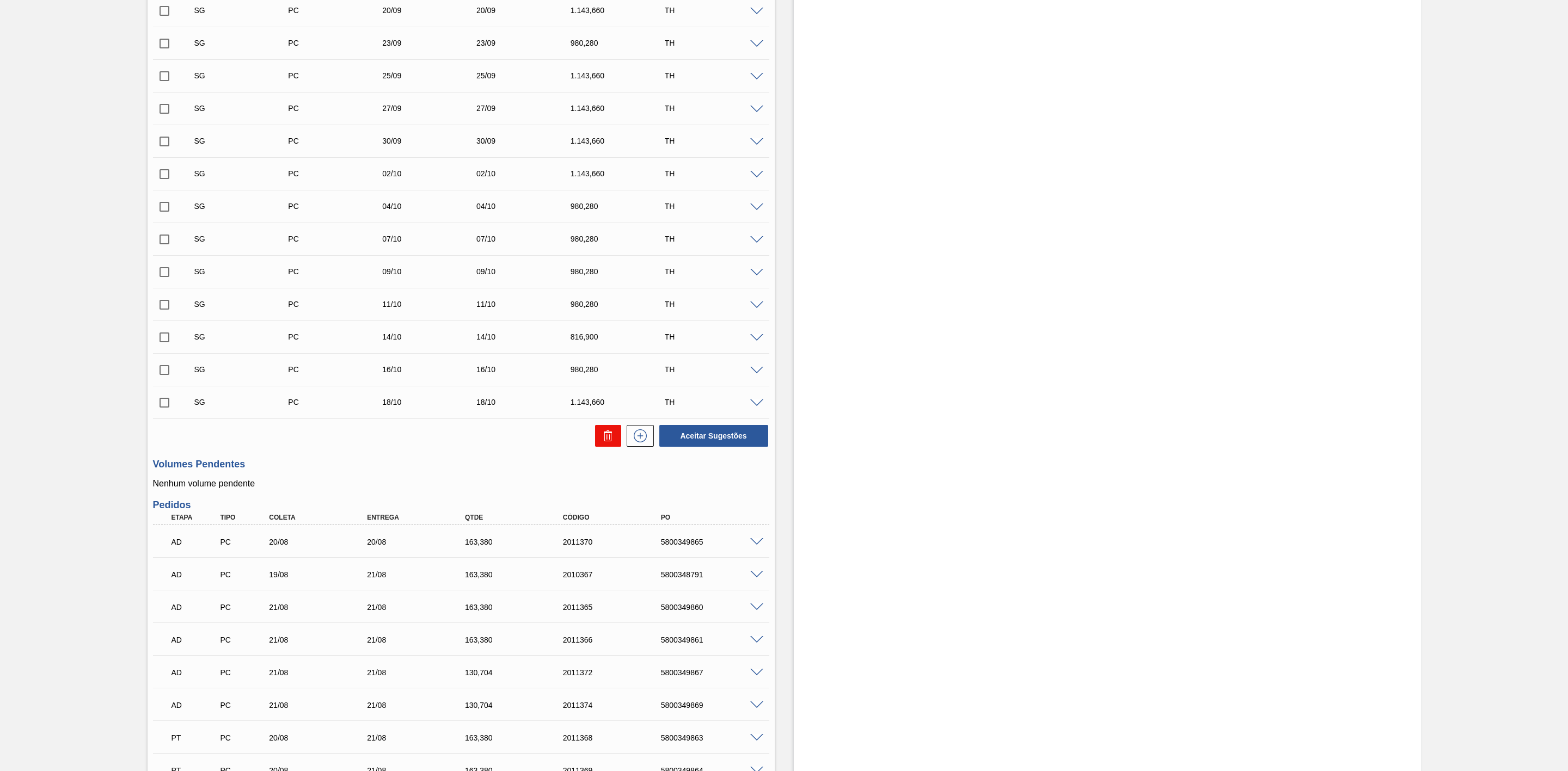
click at [599, 443] on button at bounding box center [608, 435] width 26 height 21
checkbox input "false"
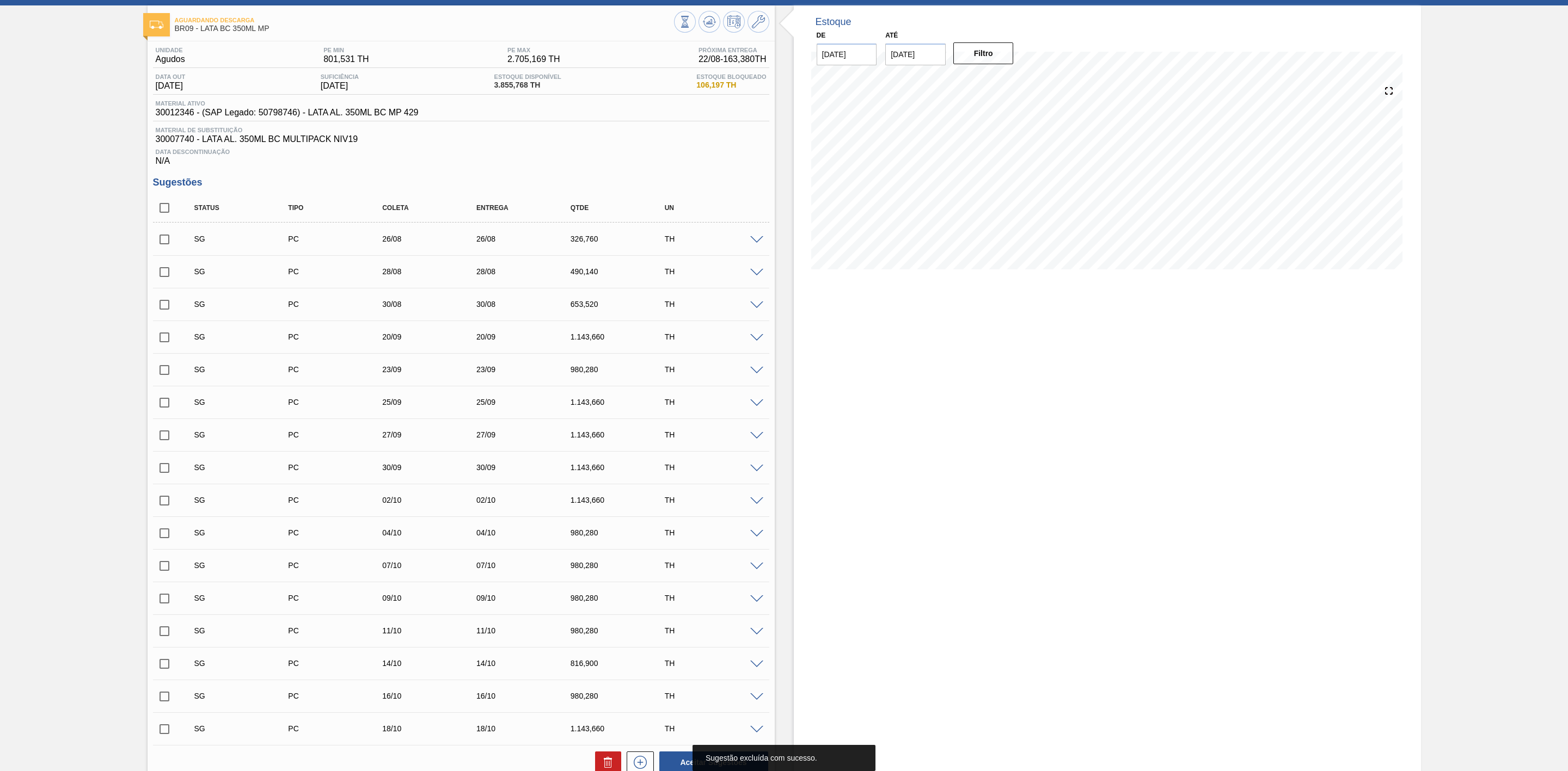
scroll to position [0, 0]
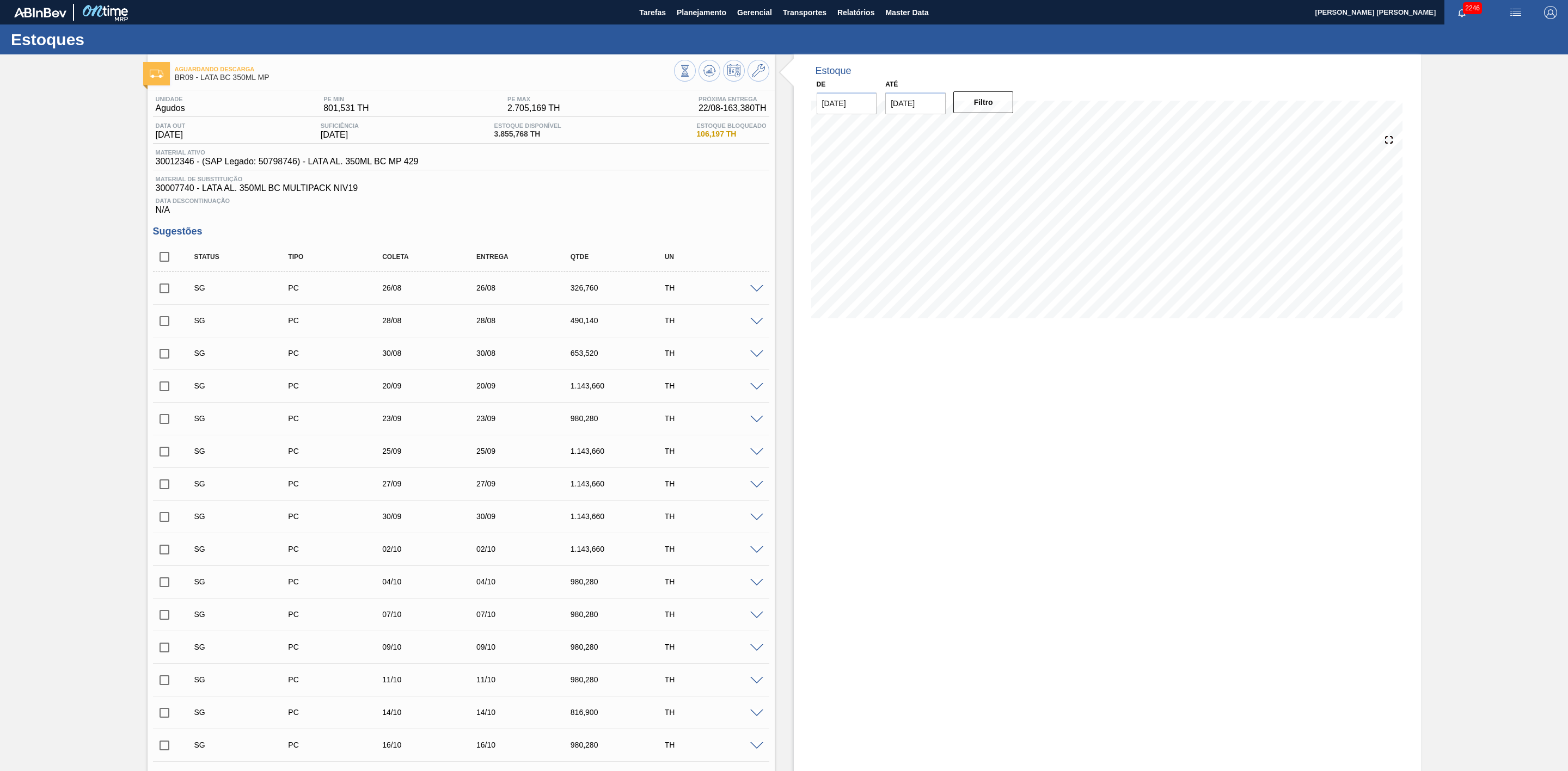
click at [164, 296] on input "checkbox" at bounding box center [164, 288] width 23 height 23
checkbox input "true"
click at [164, 323] on input "checkbox" at bounding box center [164, 321] width 23 height 23
checkbox input "true"
click at [691, 77] on icon at bounding box center [685, 71] width 12 height 12
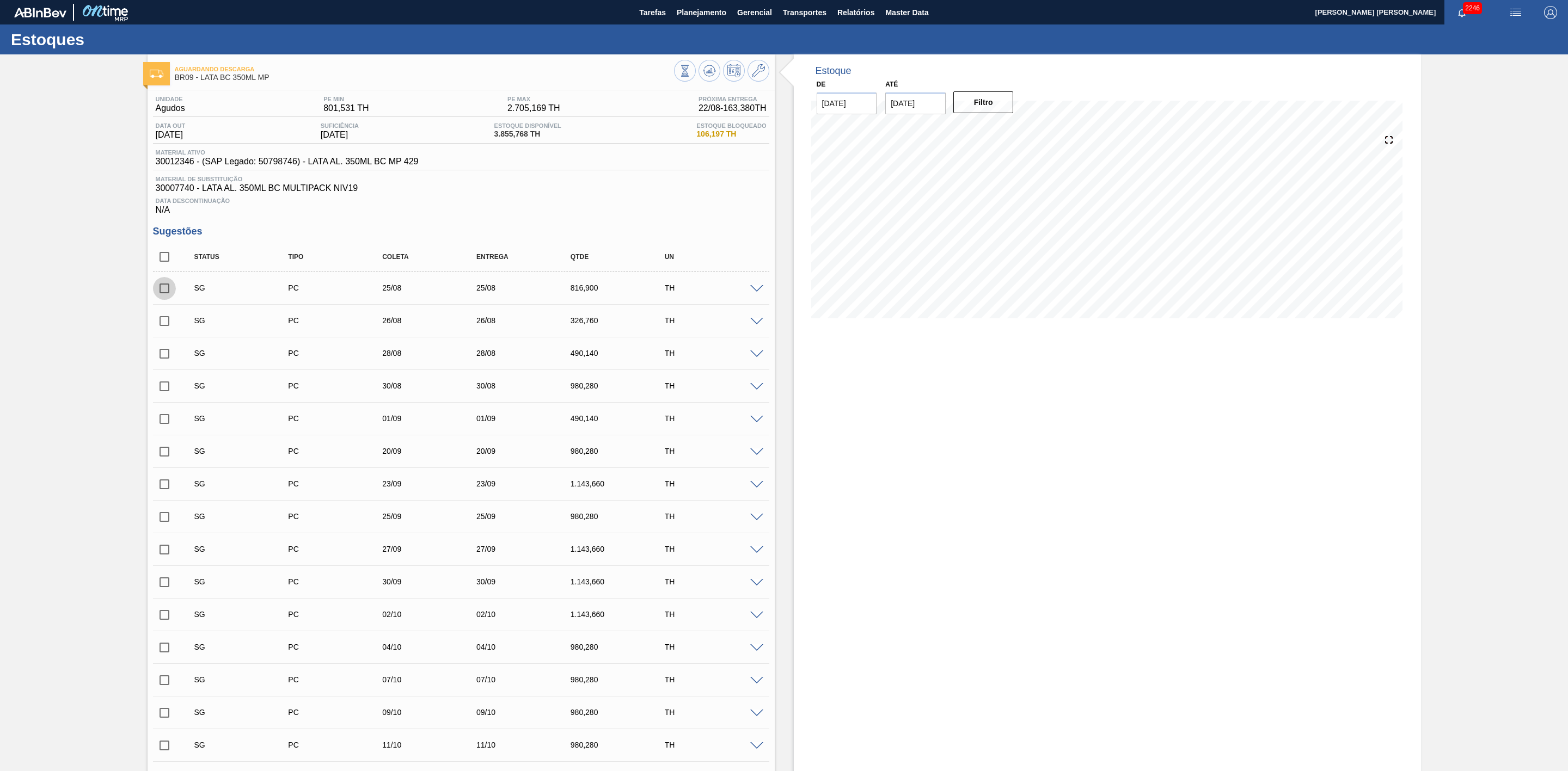
click at [162, 291] on input "checkbox" at bounding box center [164, 288] width 23 height 23
checkbox input "true"
click at [161, 329] on input "checkbox" at bounding box center [164, 321] width 23 height 23
click at [170, 294] on input "checkbox" at bounding box center [164, 288] width 23 height 23
checkbox input "true"
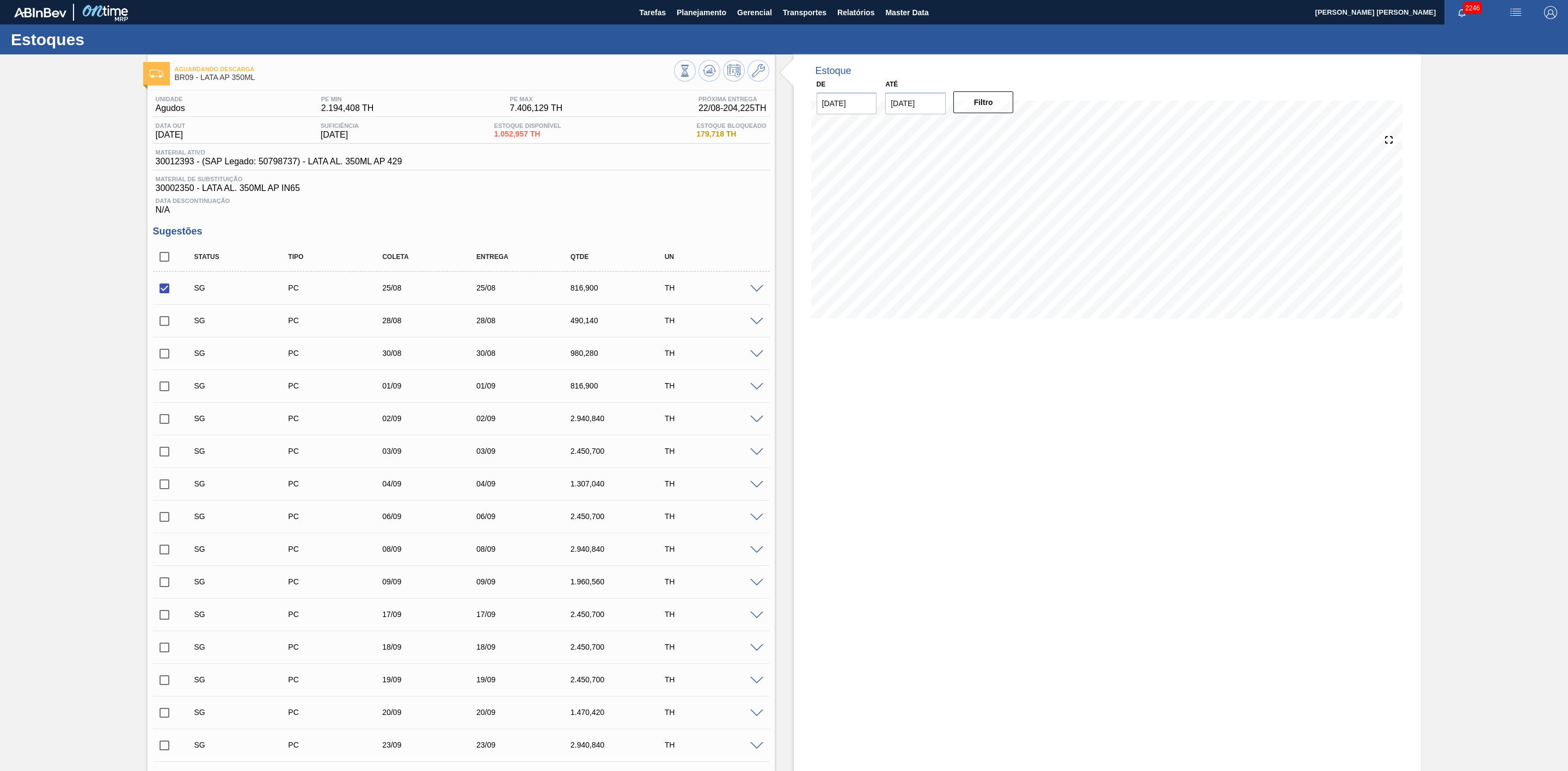
click at [164, 328] on input "checkbox" at bounding box center [164, 321] width 23 height 23
checkbox input "true"
click at [165, 353] on input "checkbox" at bounding box center [164, 354] width 23 height 23
checkbox input "true"
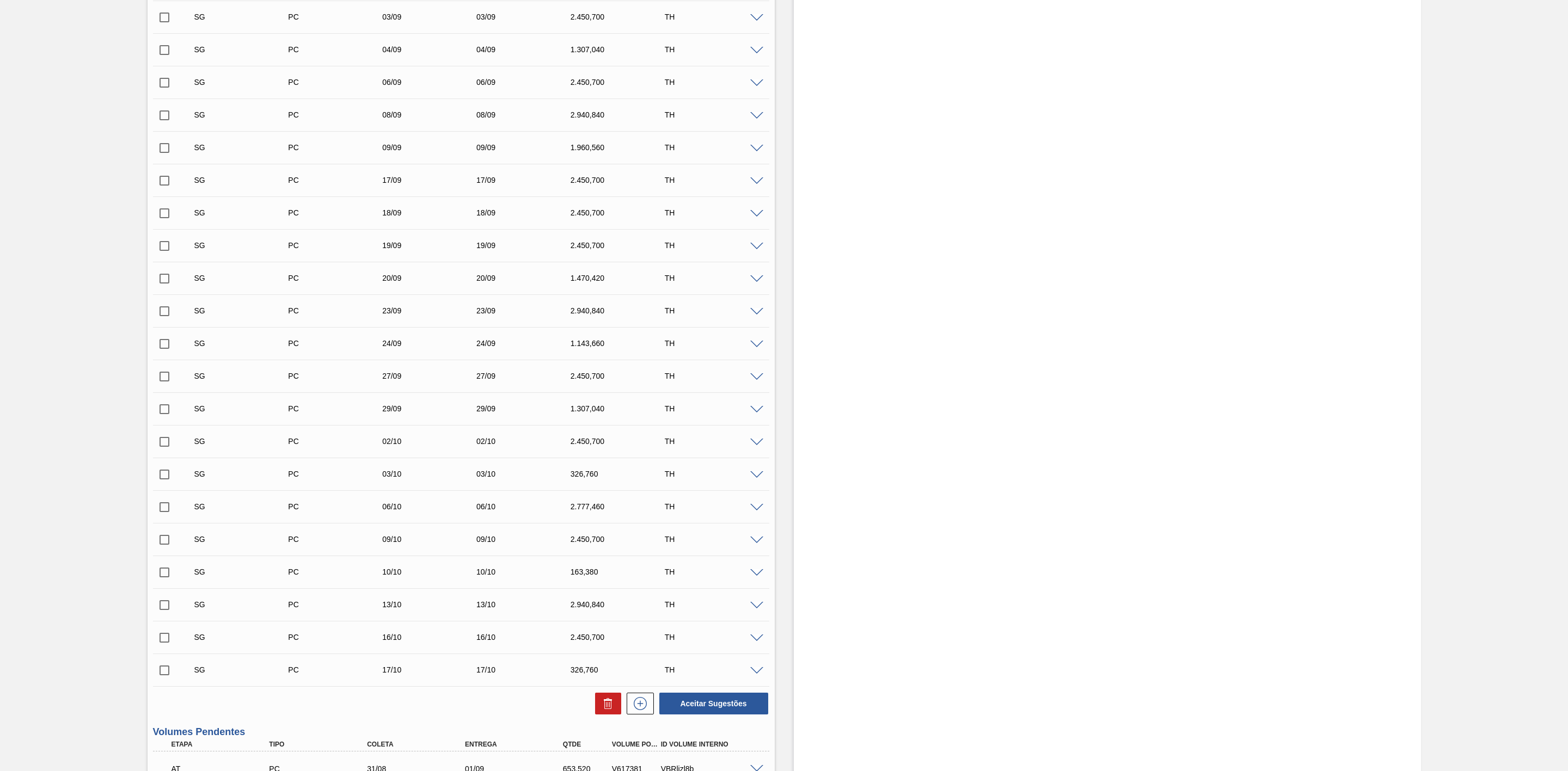
scroll to position [572, 0]
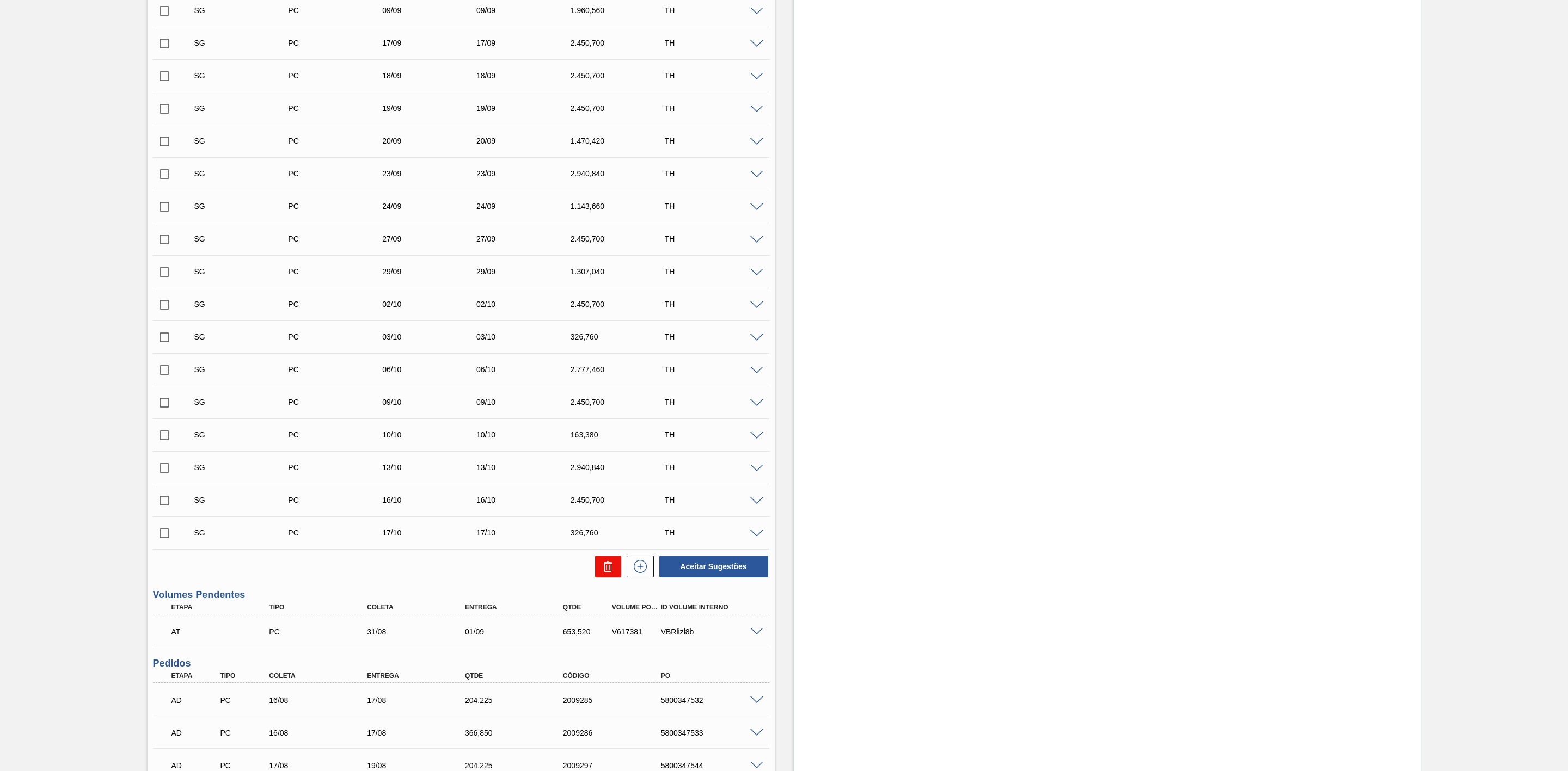
click at [613, 572] on icon at bounding box center [608, 567] width 13 height 13
checkbox input "false"
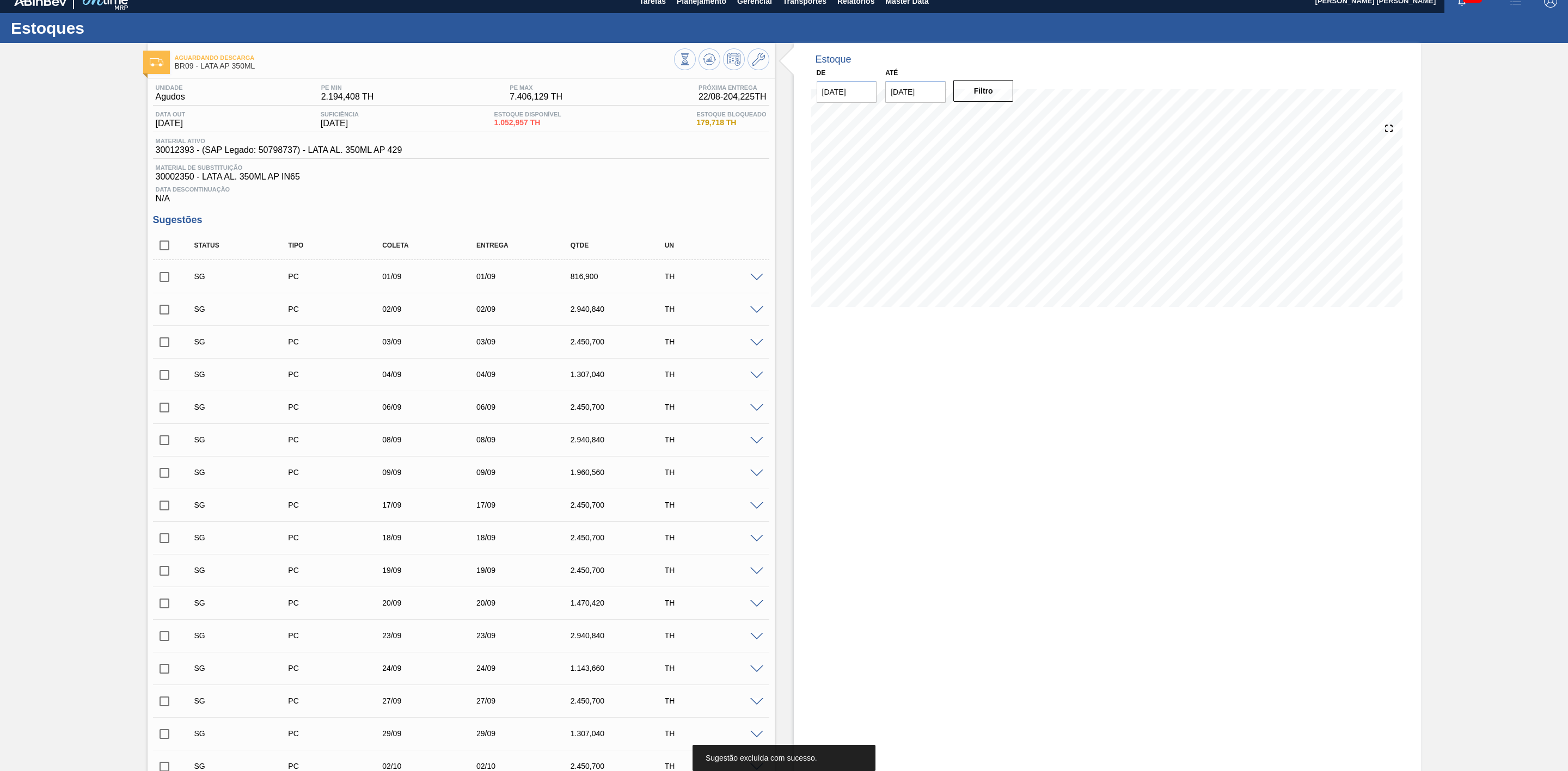
scroll to position [0, 0]
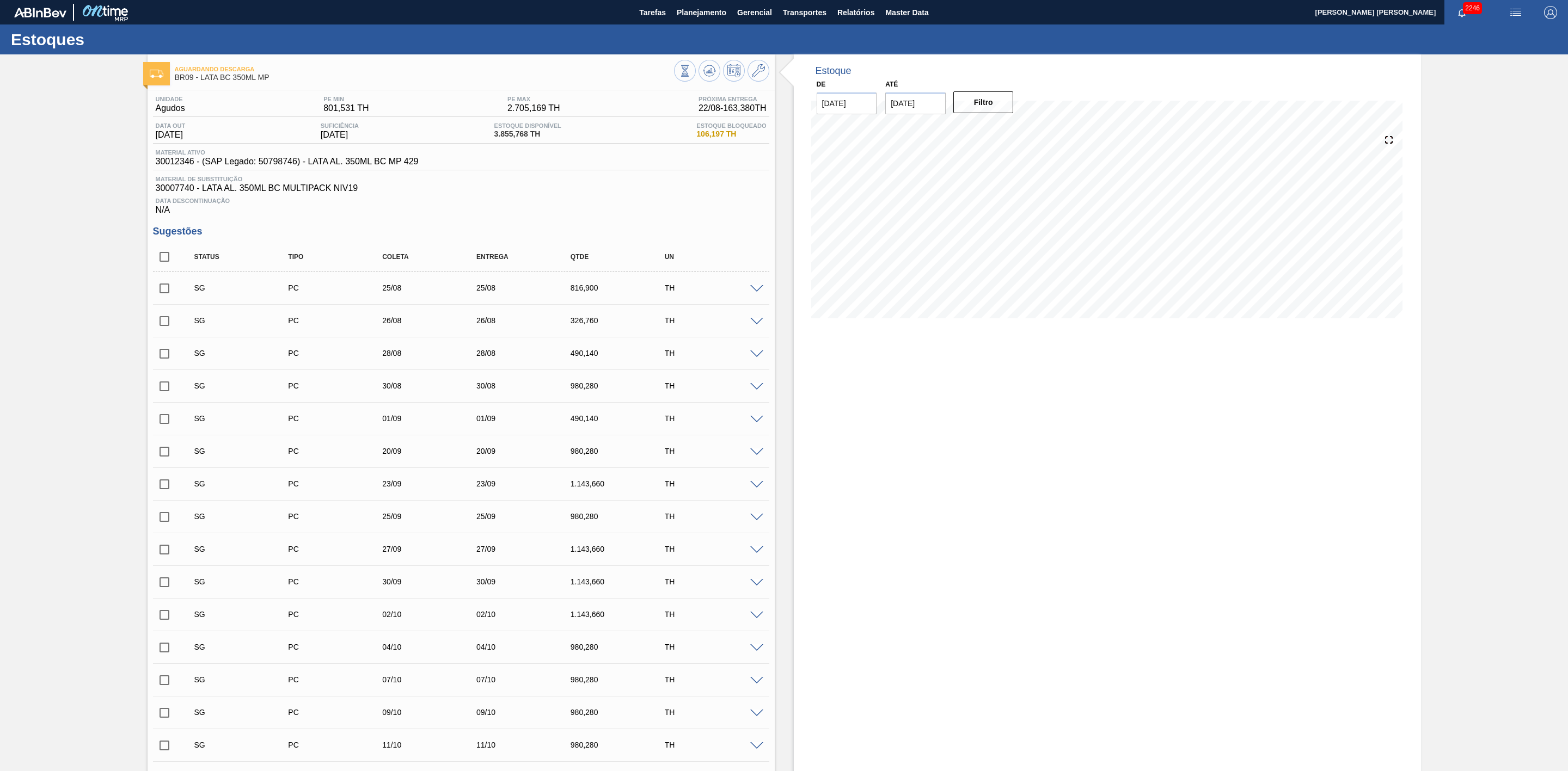
click at [167, 291] on input "checkbox" at bounding box center [164, 288] width 23 height 23
checkbox input "true"
click at [162, 326] on input "checkbox" at bounding box center [164, 321] width 23 height 23
checkbox input "true"
click at [165, 359] on input "checkbox" at bounding box center [164, 354] width 23 height 23
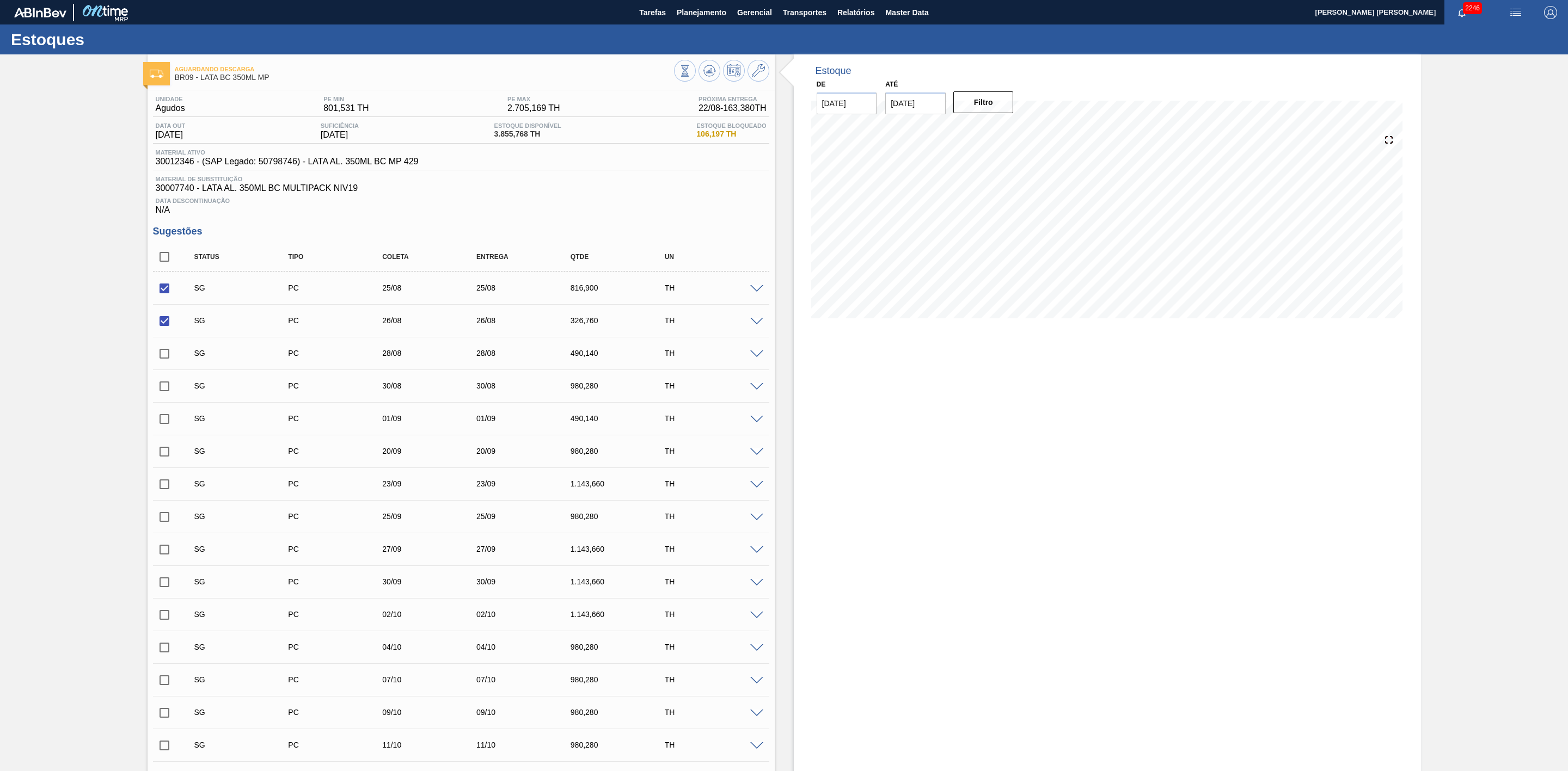
checkbox input "true"
click at [691, 72] on icon at bounding box center [685, 71] width 12 height 12
click at [166, 292] on input "checkbox" at bounding box center [164, 288] width 23 height 23
checkbox input "true"
click at [165, 330] on input "checkbox" at bounding box center [164, 321] width 23 height 23
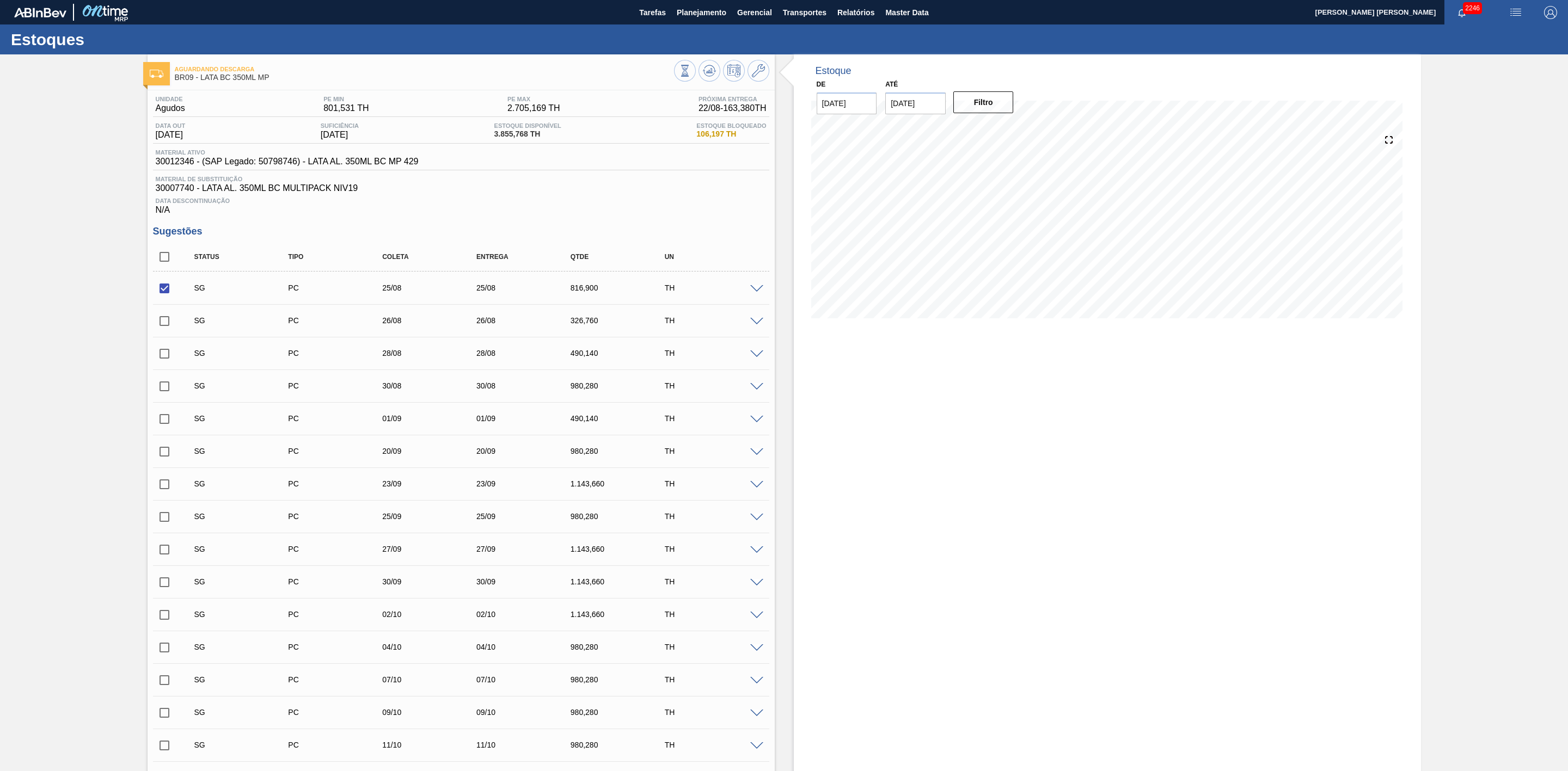
checkbox input "true"
click at [159, 363] on input "checkbox" at bounding box center [164, 354] width 23 height 23
checkbox input "true"
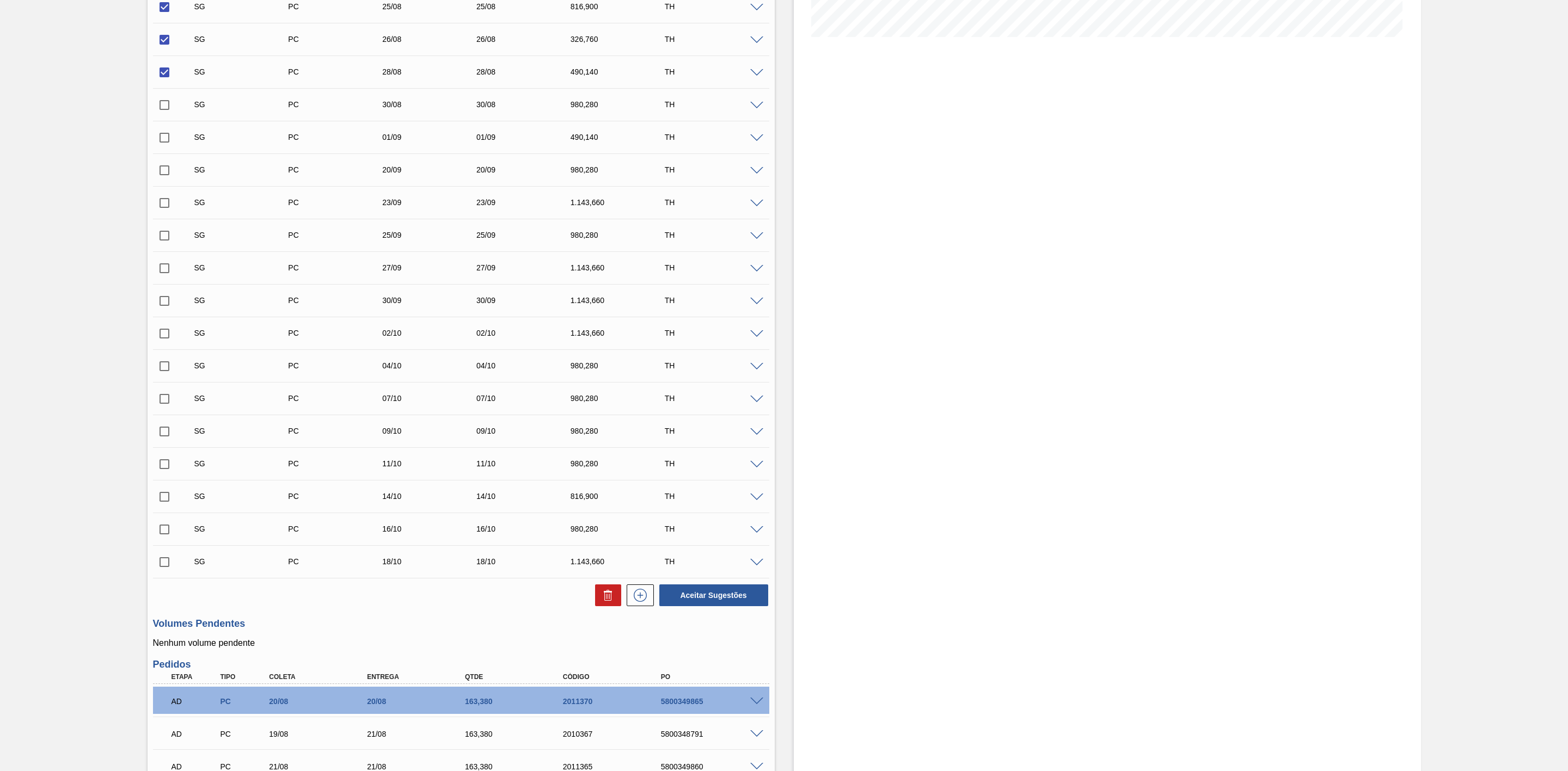
scroll to position [408, 0]
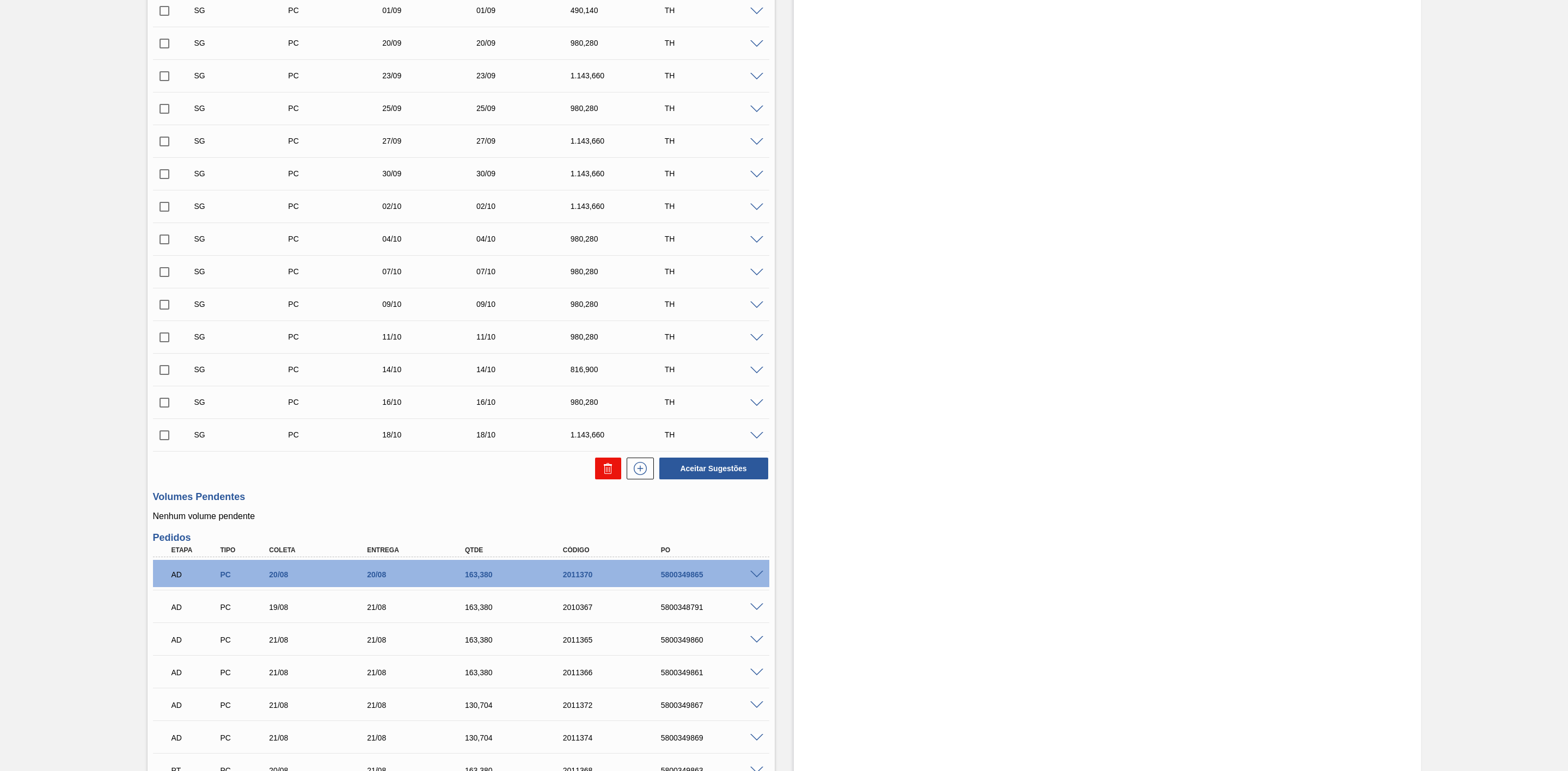
click at [609, 474] on icon at bounding box center [608, 468] width 13 height 13
checkbox input "false"
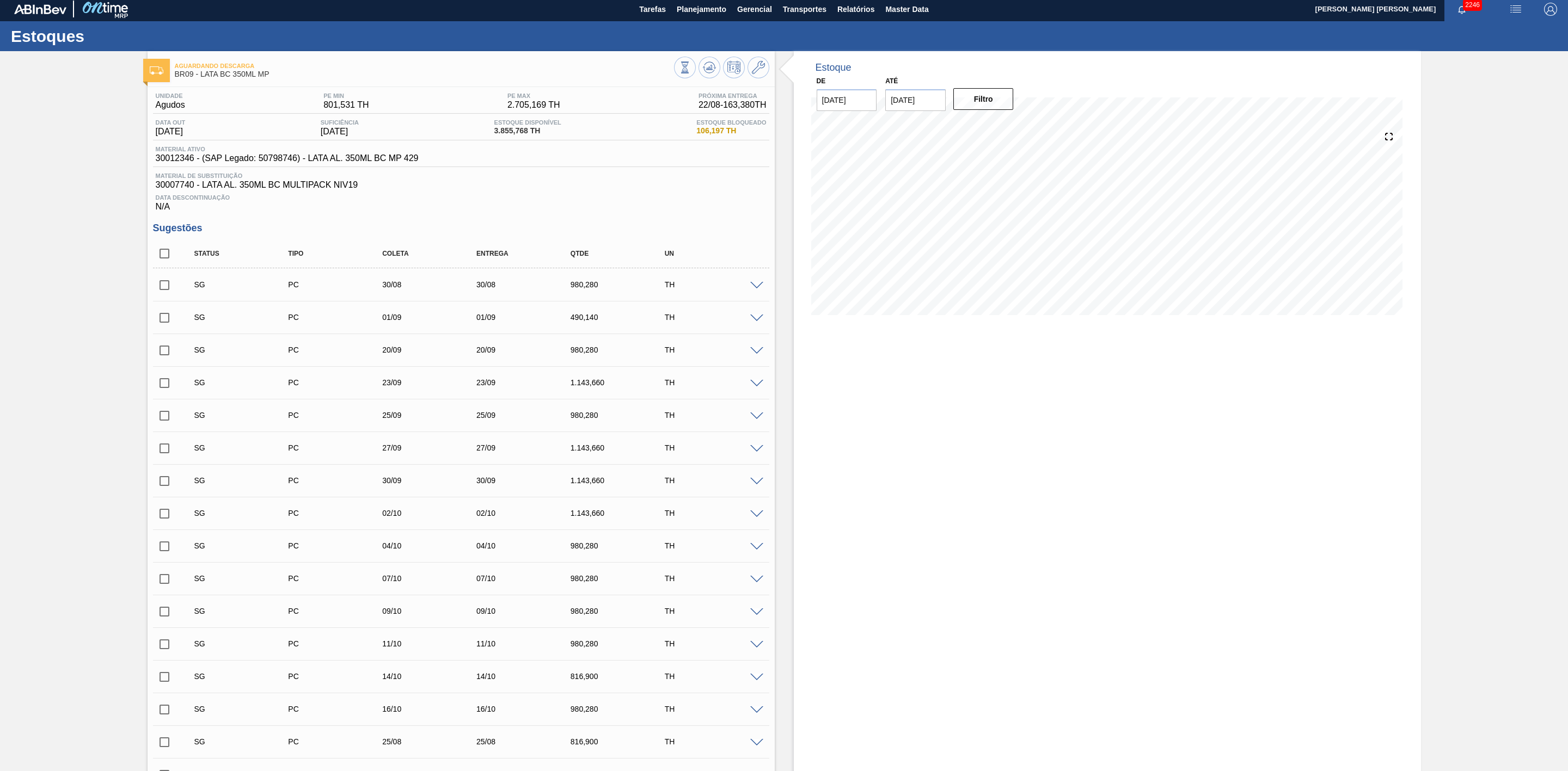
scroll to position [0, 0]
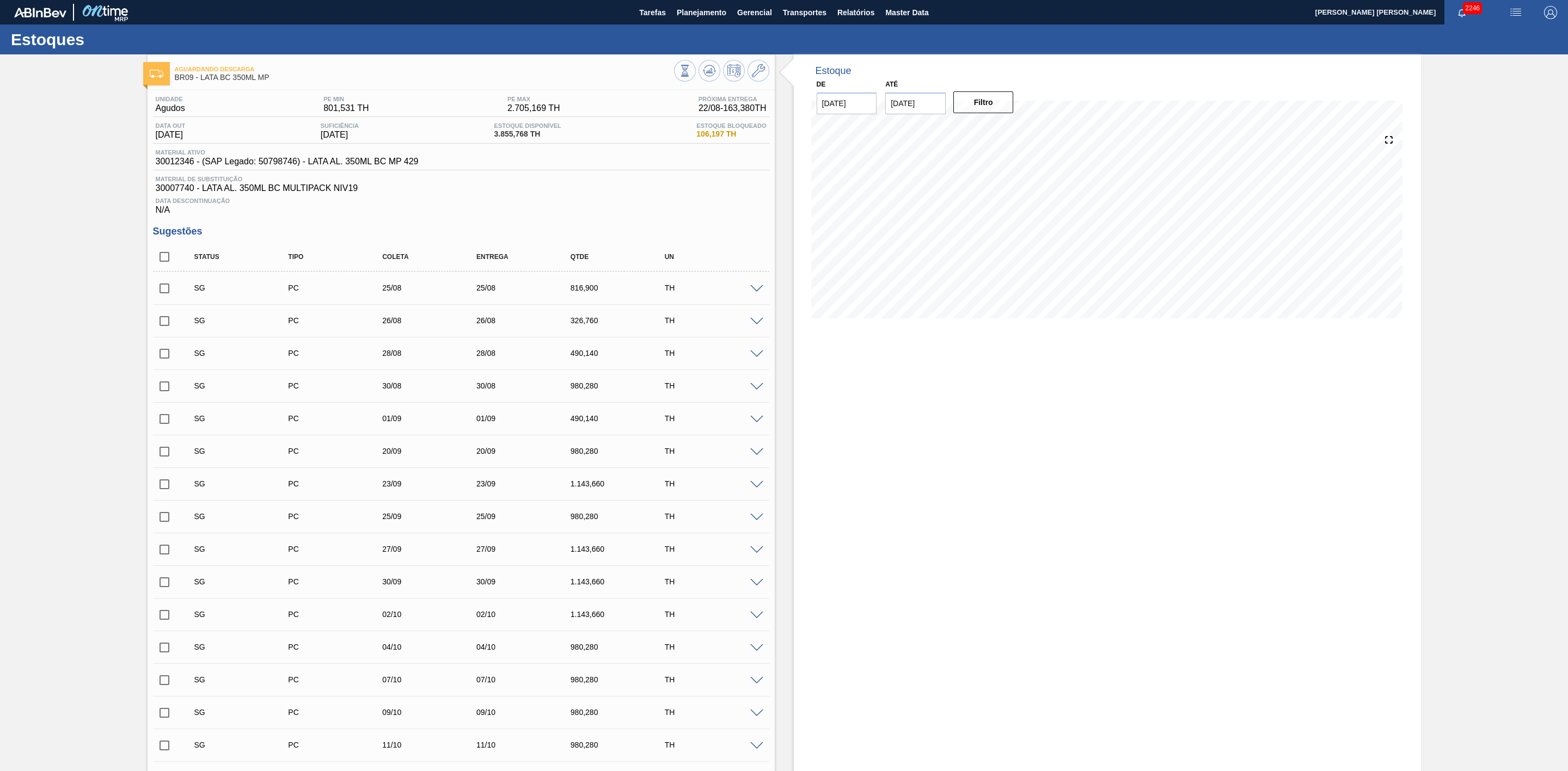
click at [169, 294] on input "checkbox" at bounding box center [164, 288] width 23 height 23
checkbox input "true"
click at [169, 322] on input "checkbox" at bounding box center [164, 321] width 23 height 23
checkbox input "true"
click at [169, 360] on input "checkbox" at bounding box center [164, 354] width 23 height 23
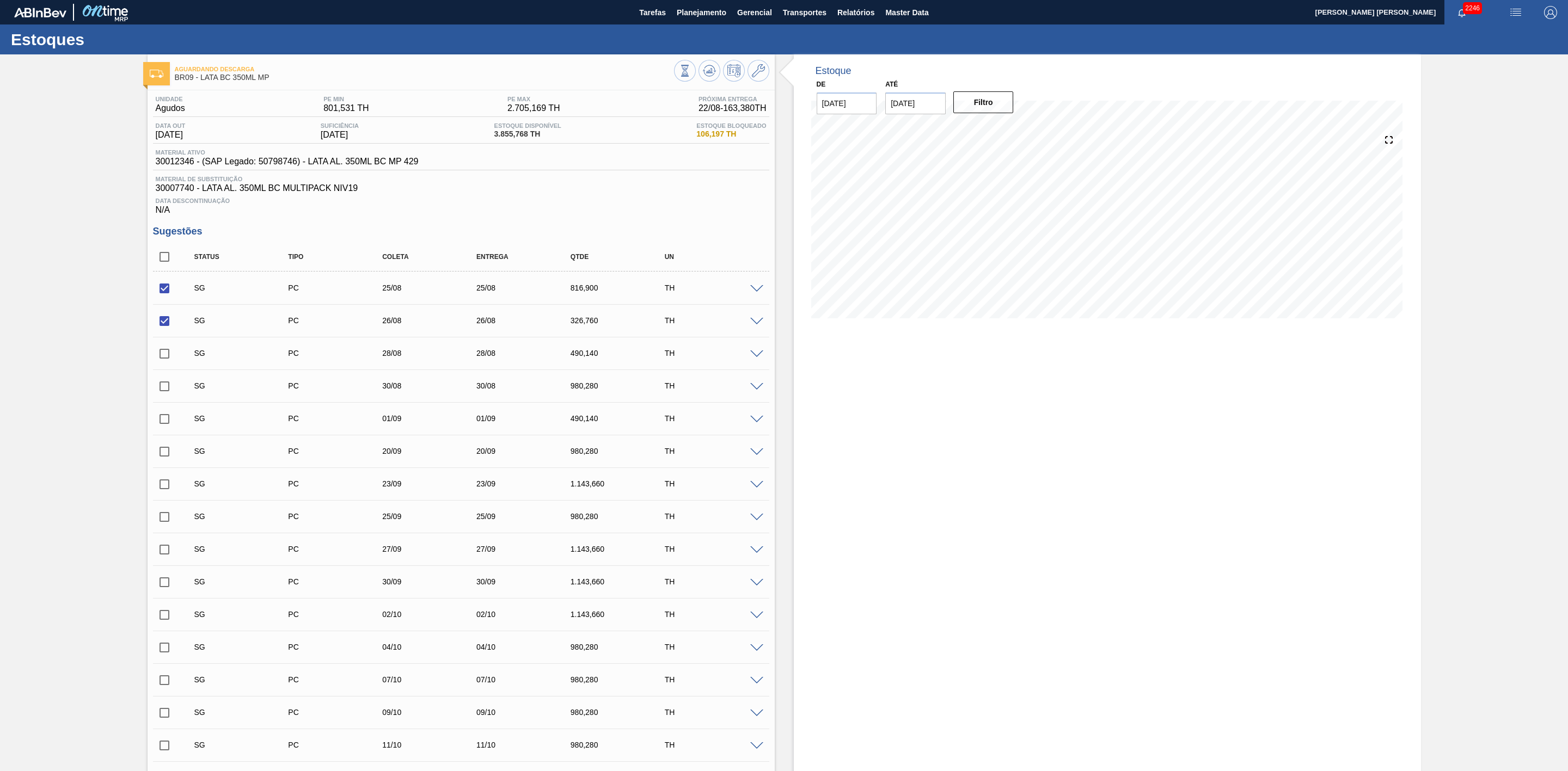
checkbox input "true"
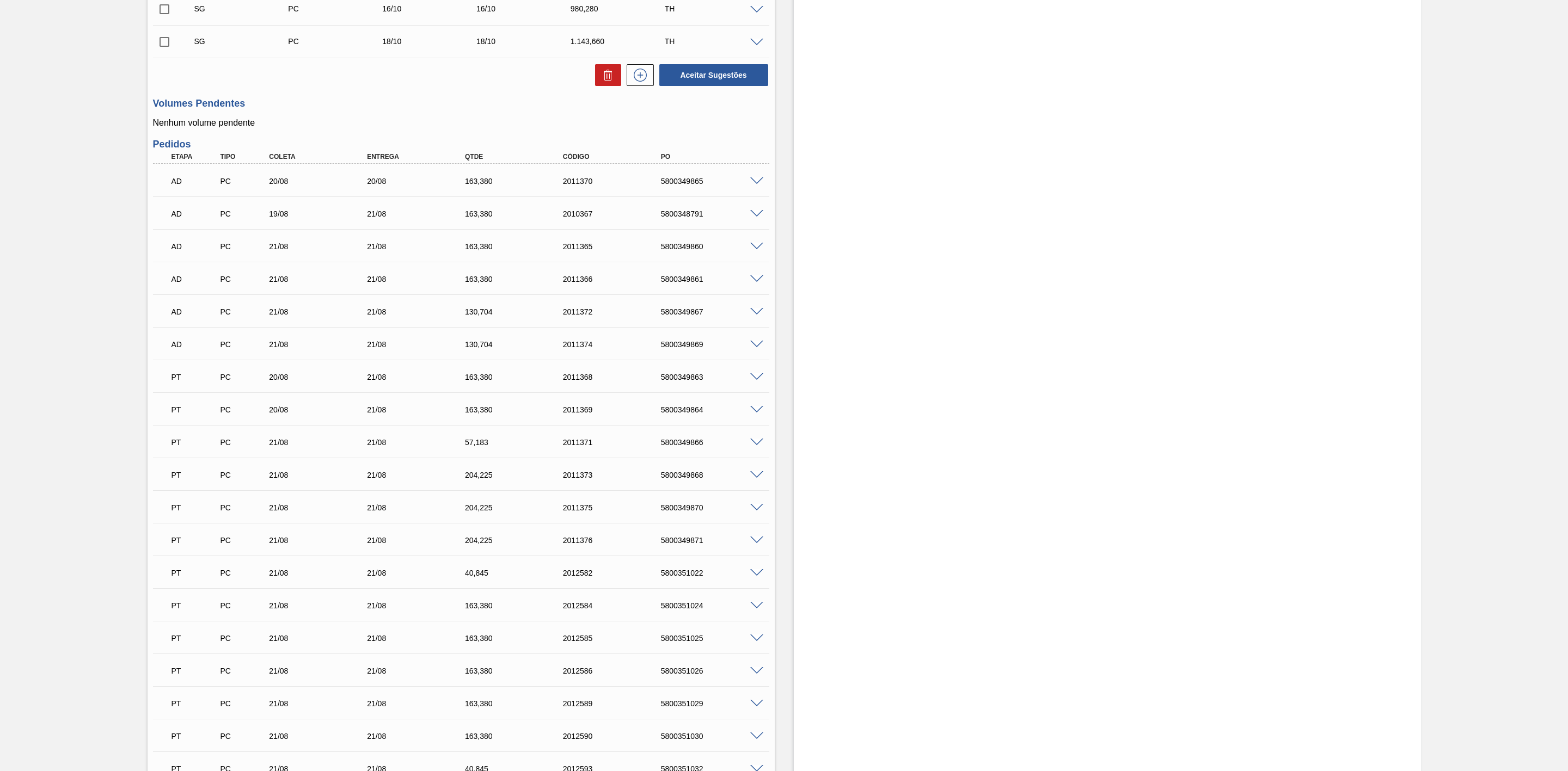
scroll to position [817, 0]
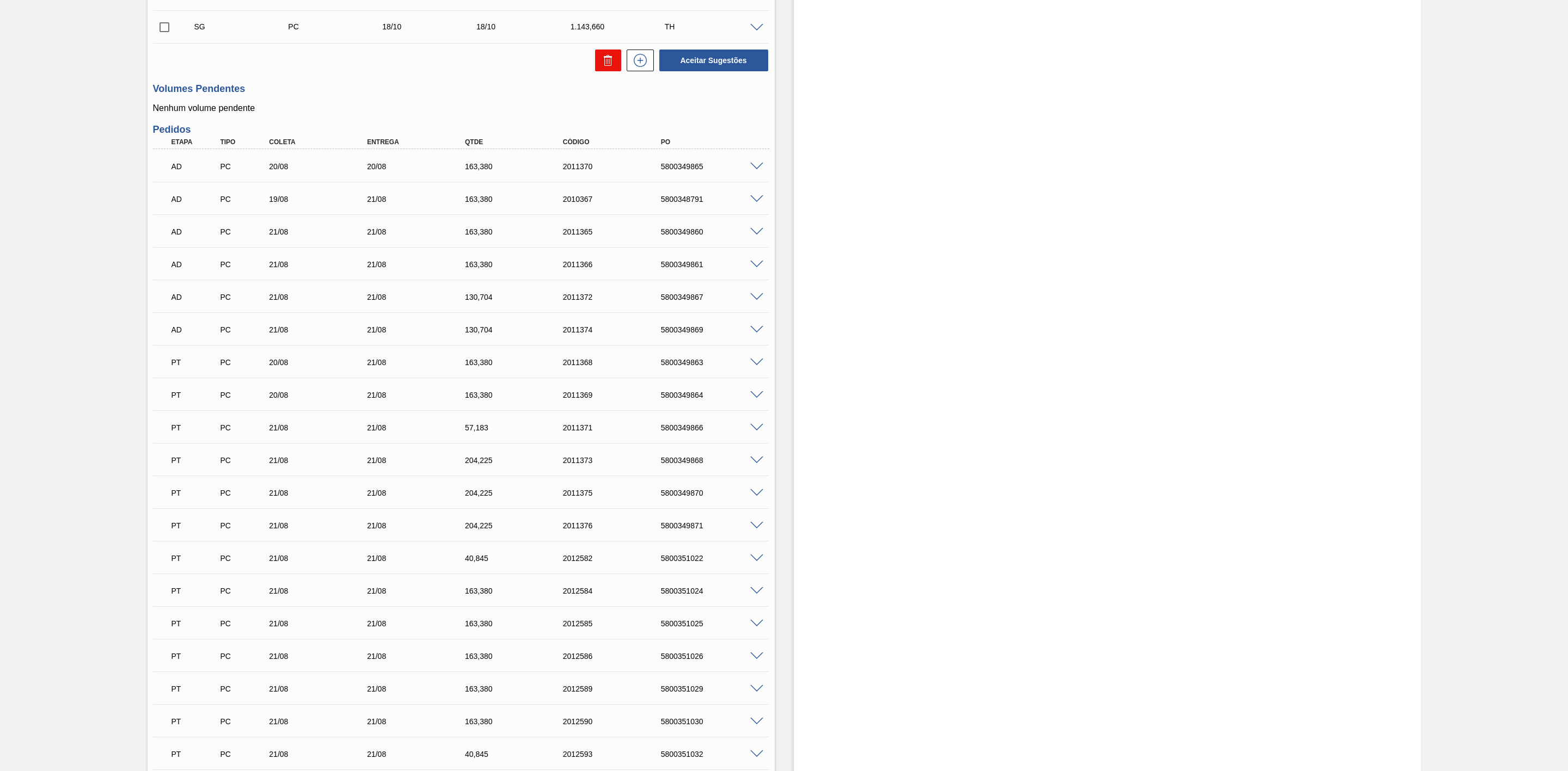
click at [601, 63] on icon at bounding box center [608, 60] width 13 height 13
checkbox input "false"
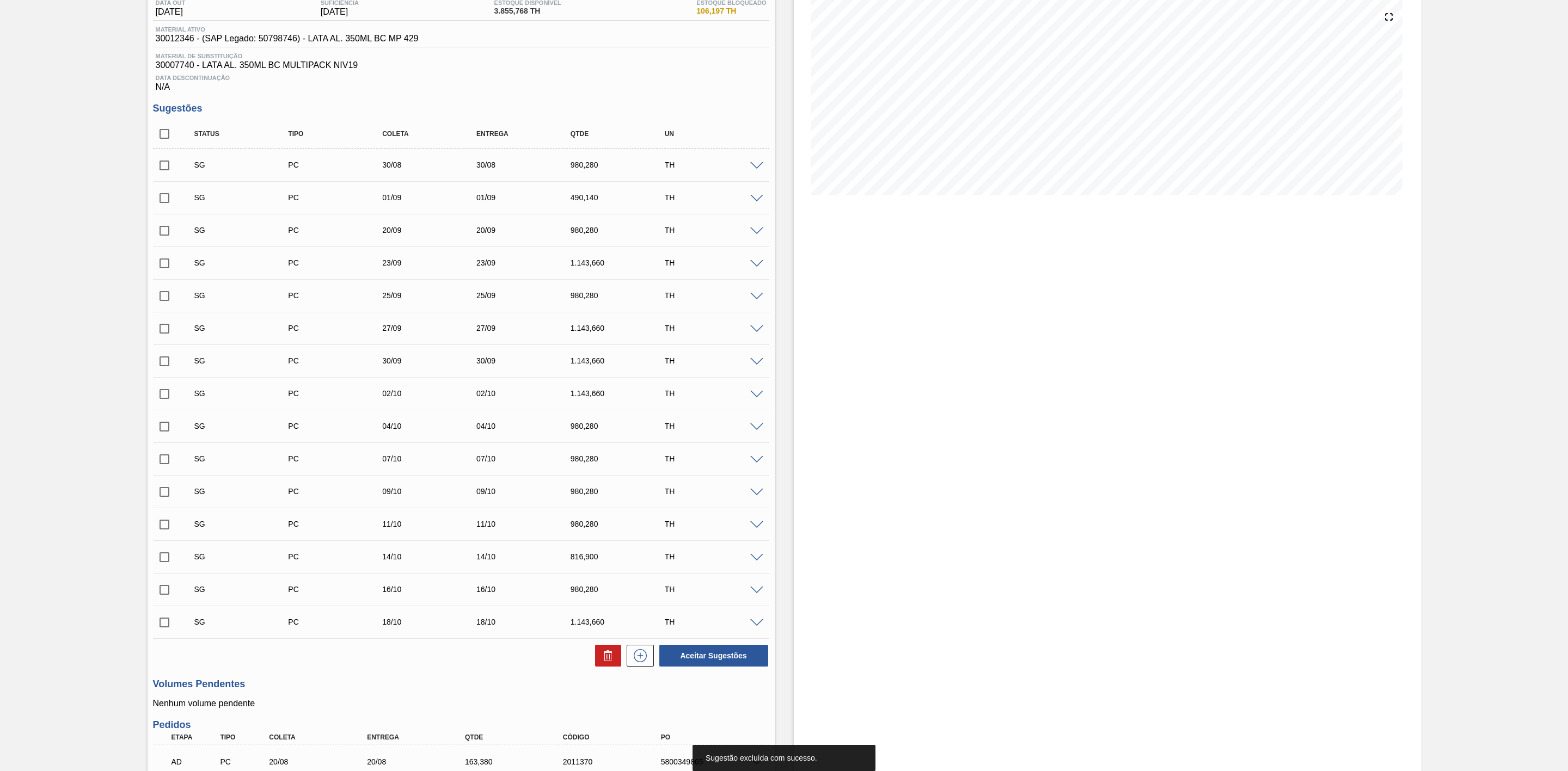
scroll to position [0, 0]
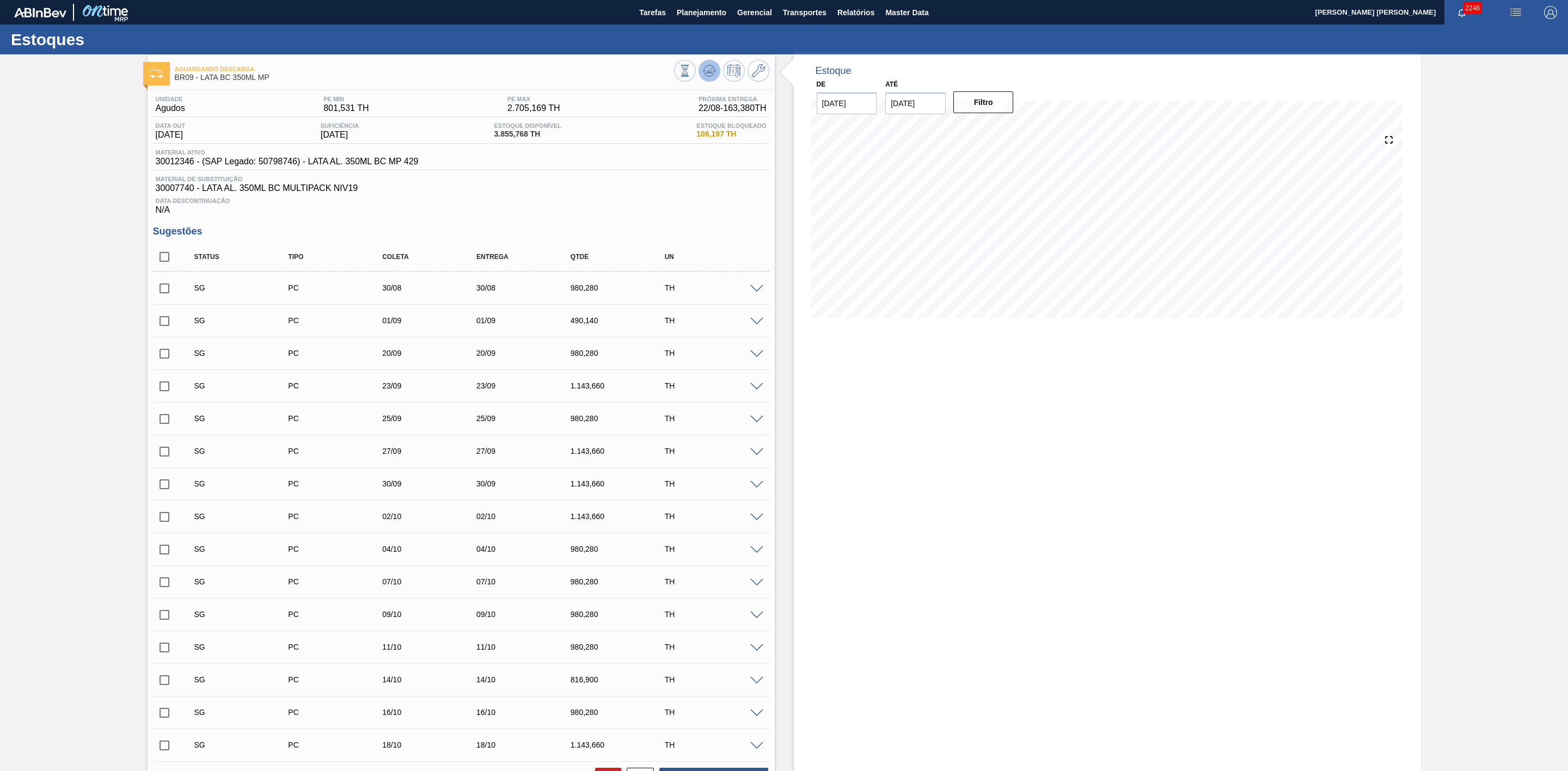
click at [715, 67] on button at bounding box center [709, 71] width 21 height 21
click at [691, 74] on icon at bounding box center [685, 71] width 12 height 12
click at [691, 74] on icon at bounding box center [685, 71] width 12 height 12
click at [691, 74] on icon at bounding box center [685, 71] width 12 height 12
click at [164, 292] on input "checkbox" at bounding box center [164, 288] width 23 height 23
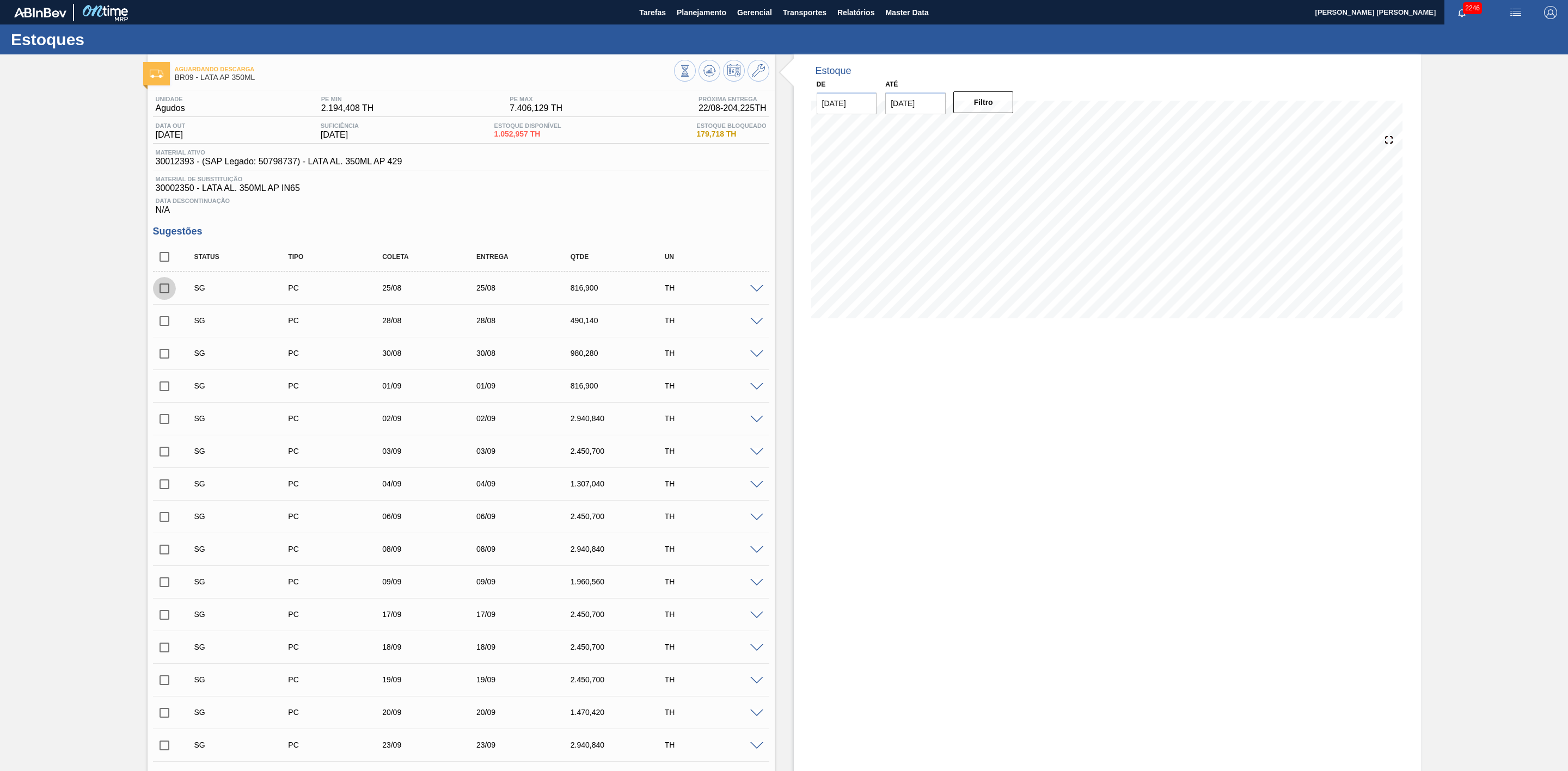
checkbox input "true"
click at [161, 326] on input "checkbox" at bounding box center [164, 321] width 23 height 23
checkbox input "true"
click at [164, 354] on input "checkbox" at bounding box center [164, 354] width 23 height 23
checkbox input "true"
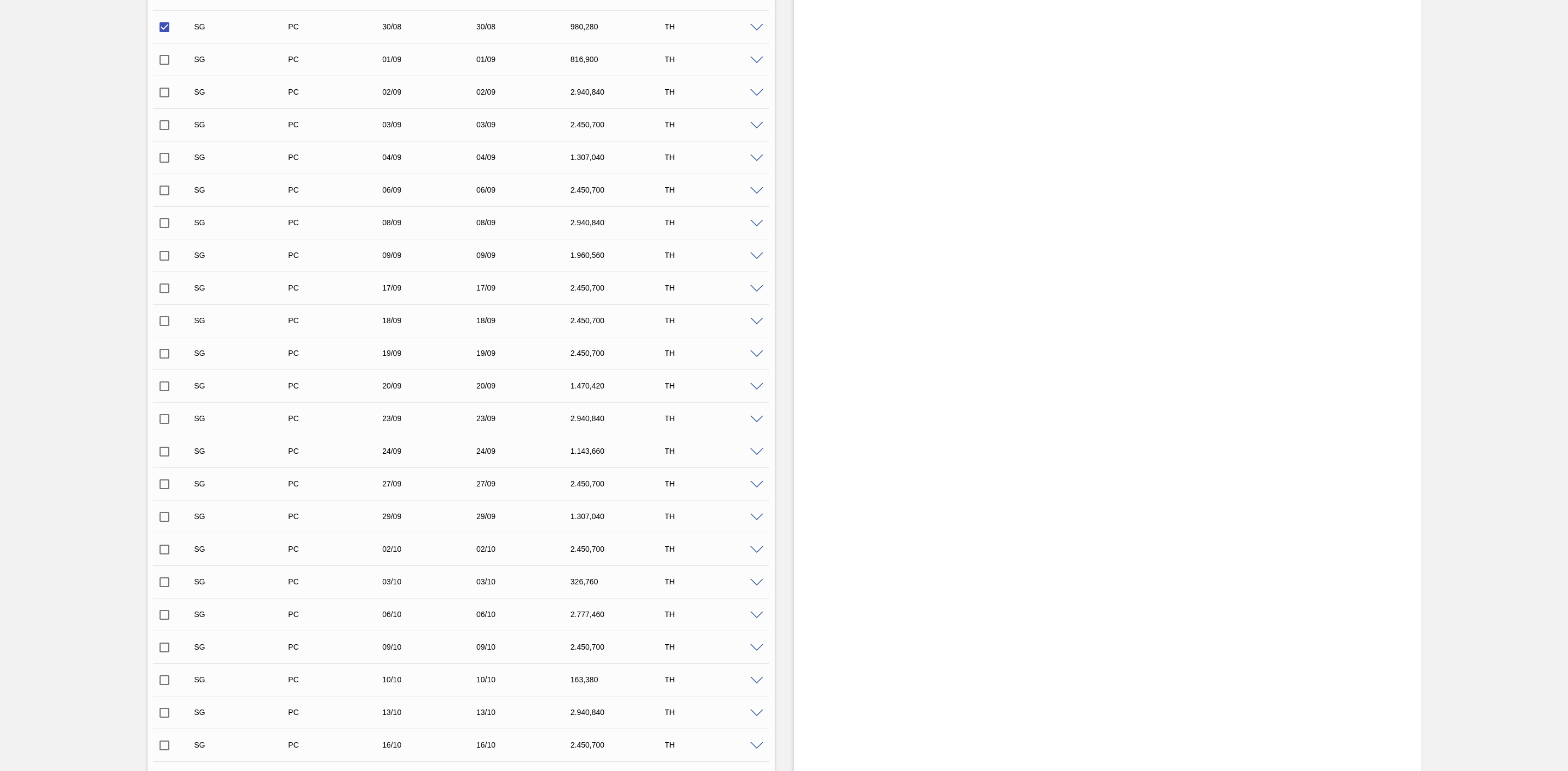
scroll to position [735, 0]
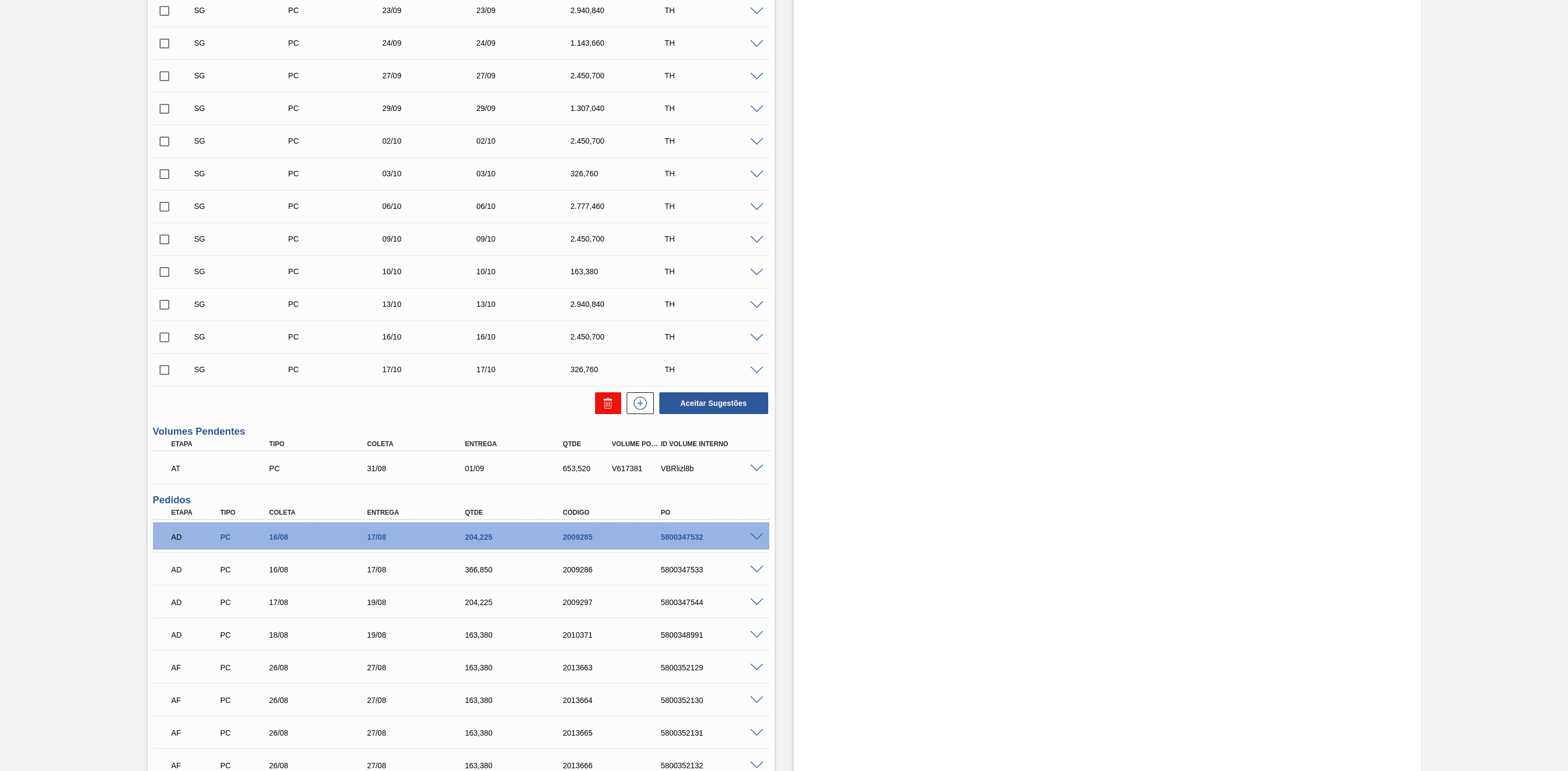
click at [0, 0] on icon at bounding box center [0, 0] width 0 height 0
checkbox input "false"
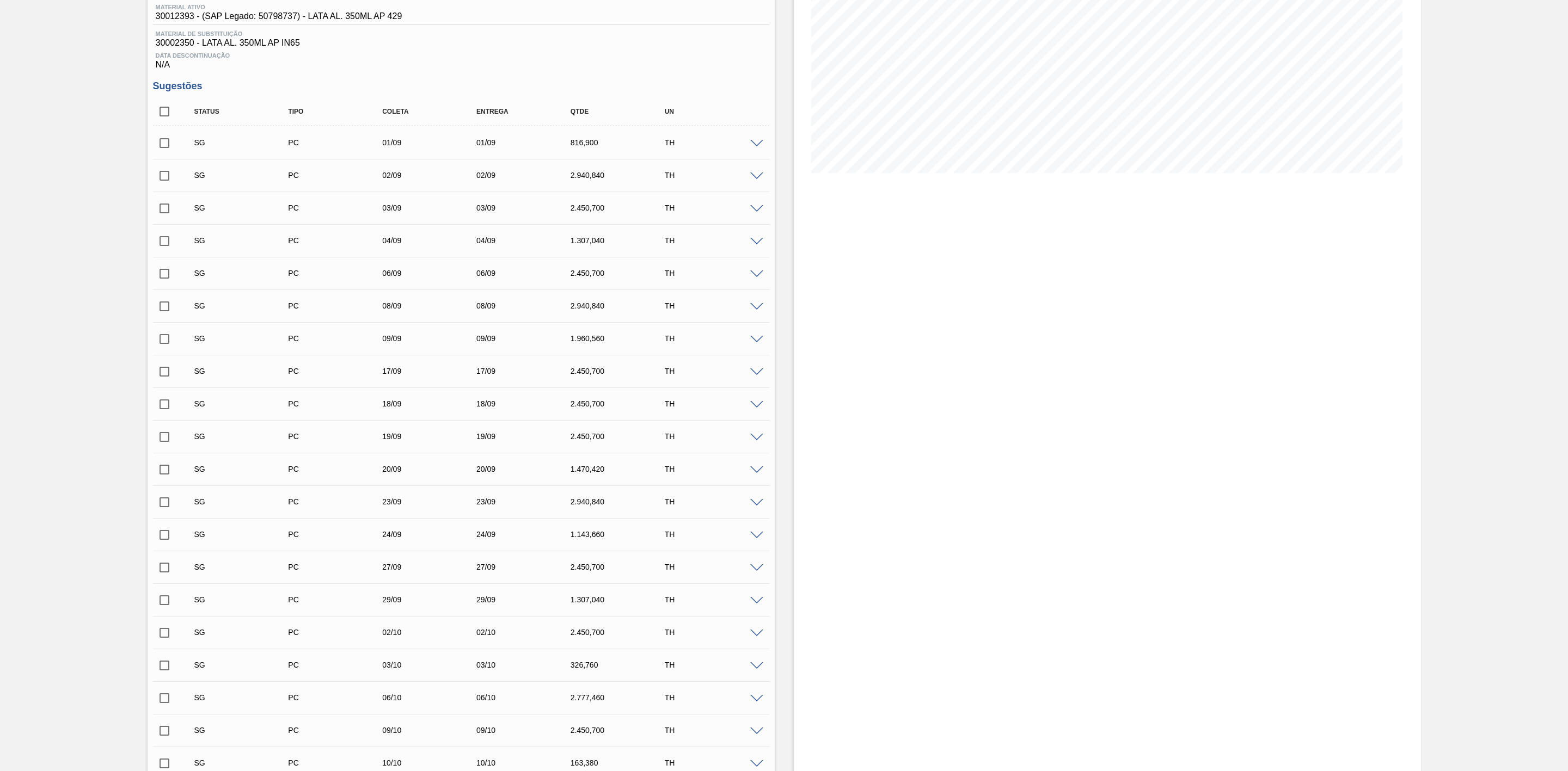
scroll to position [65, 0]
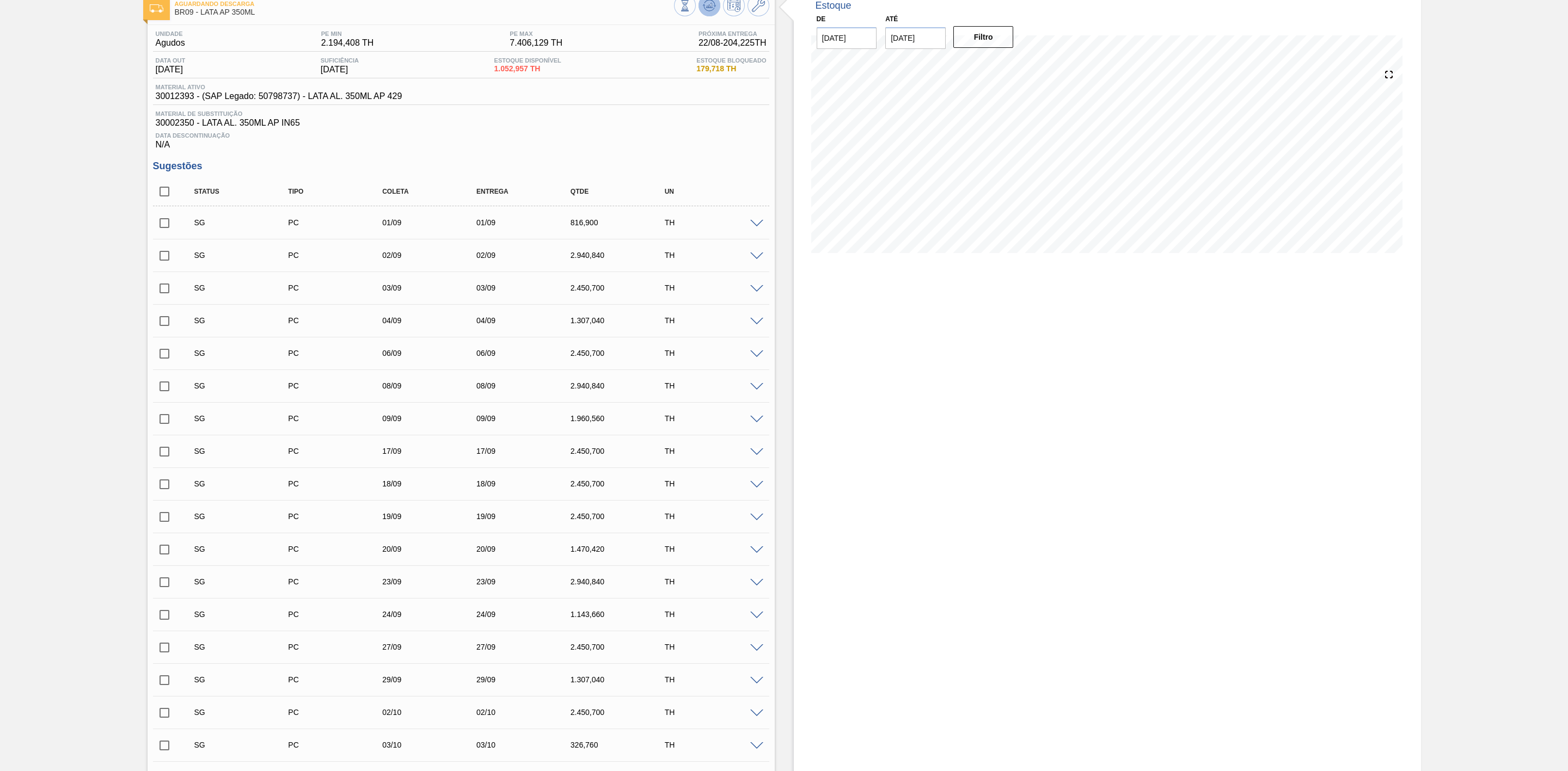
click at [708, 14] on button at bounding box center [709, 5] width 21 height 21
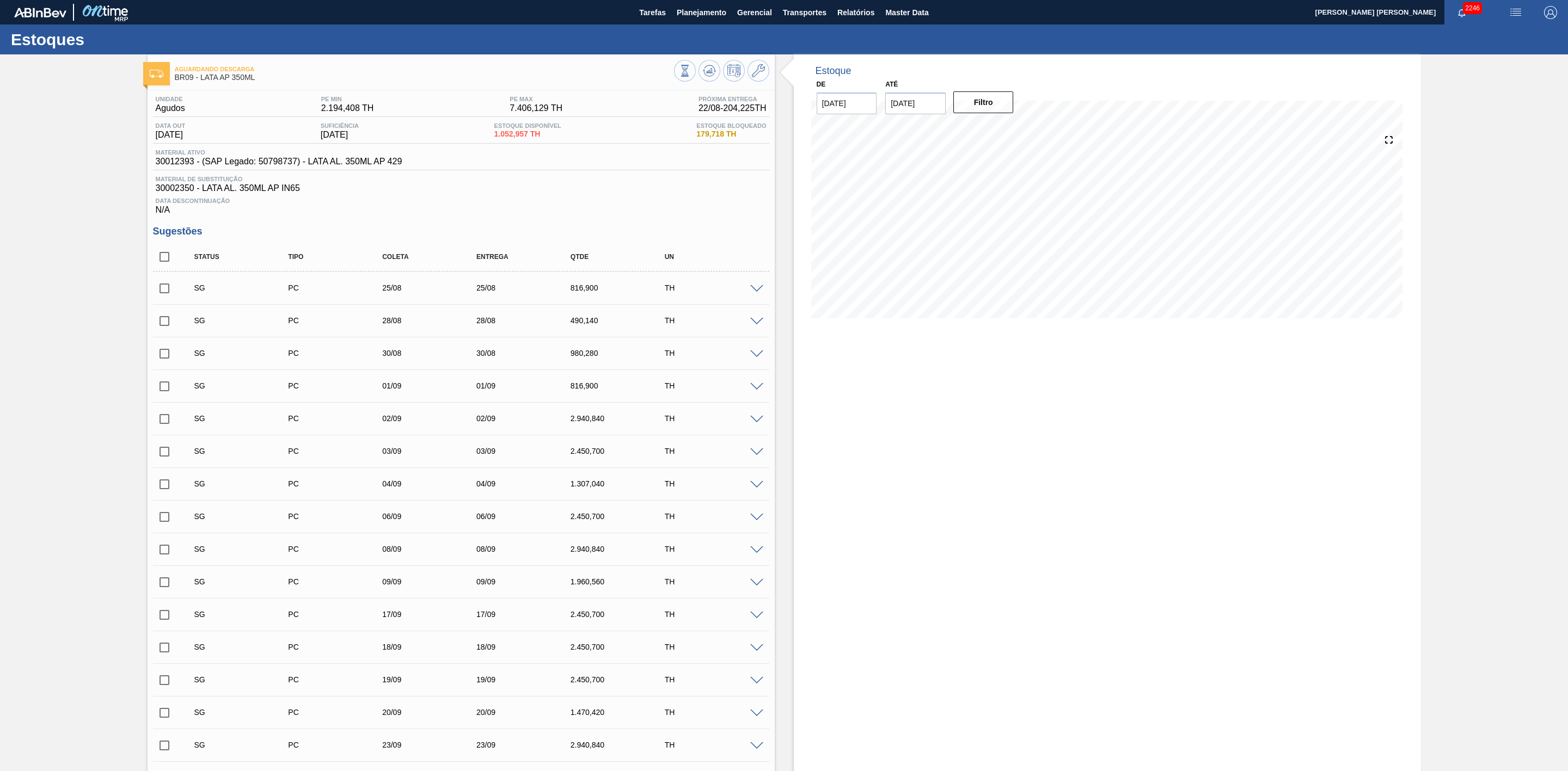
click at [164, 291] on input "checkbox" at bounding box center [164, 288] width 23 height 23
checkbox input "true"
click at [164, 326] on input "checkbox" at bounding box center [164, 321] width 23 height 23
checkbox input "true"
click at [166, 356] on input "checkbox" at bounding box center [164, 354] width 23 height 23
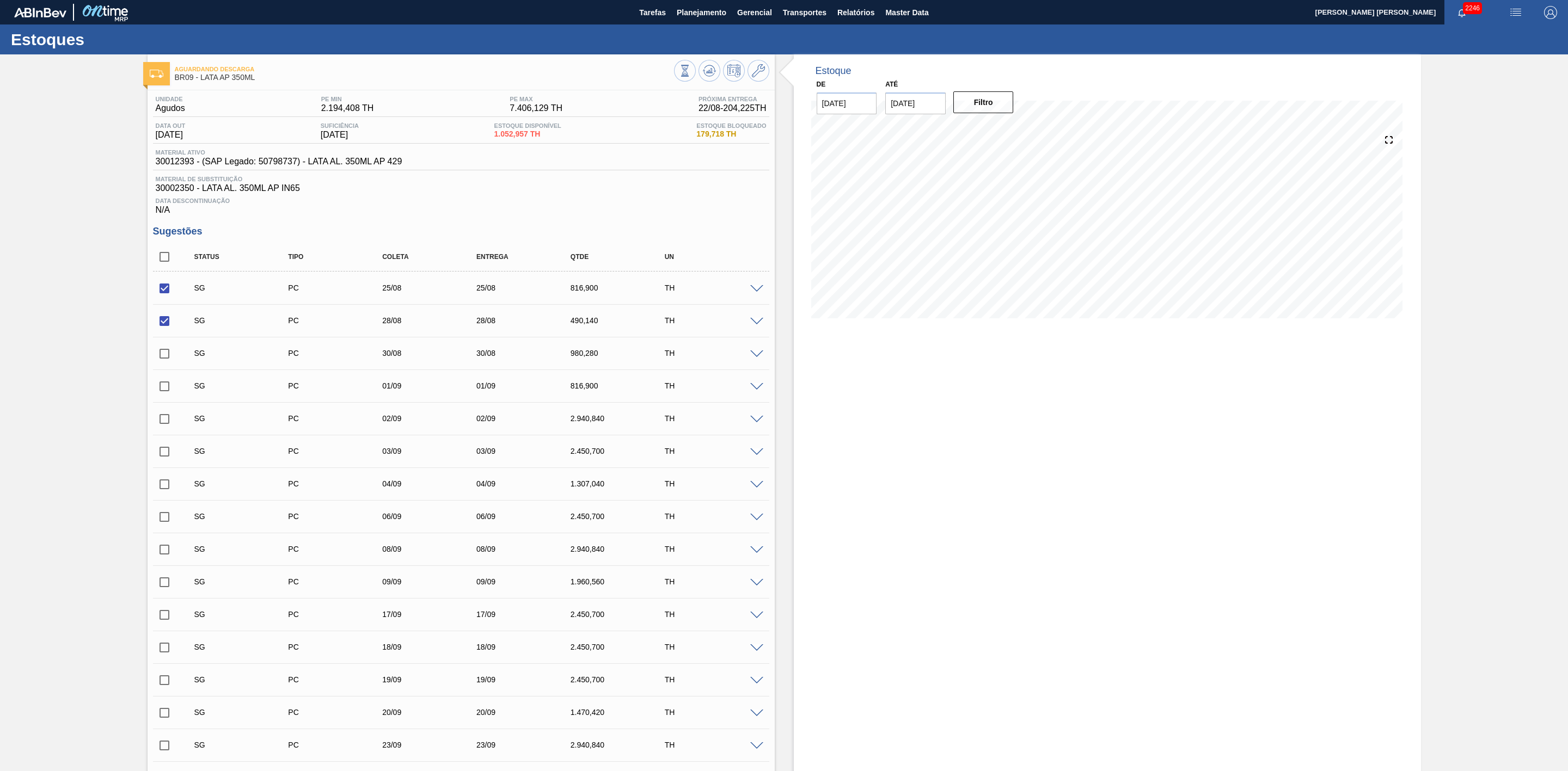
checkbox input "true"
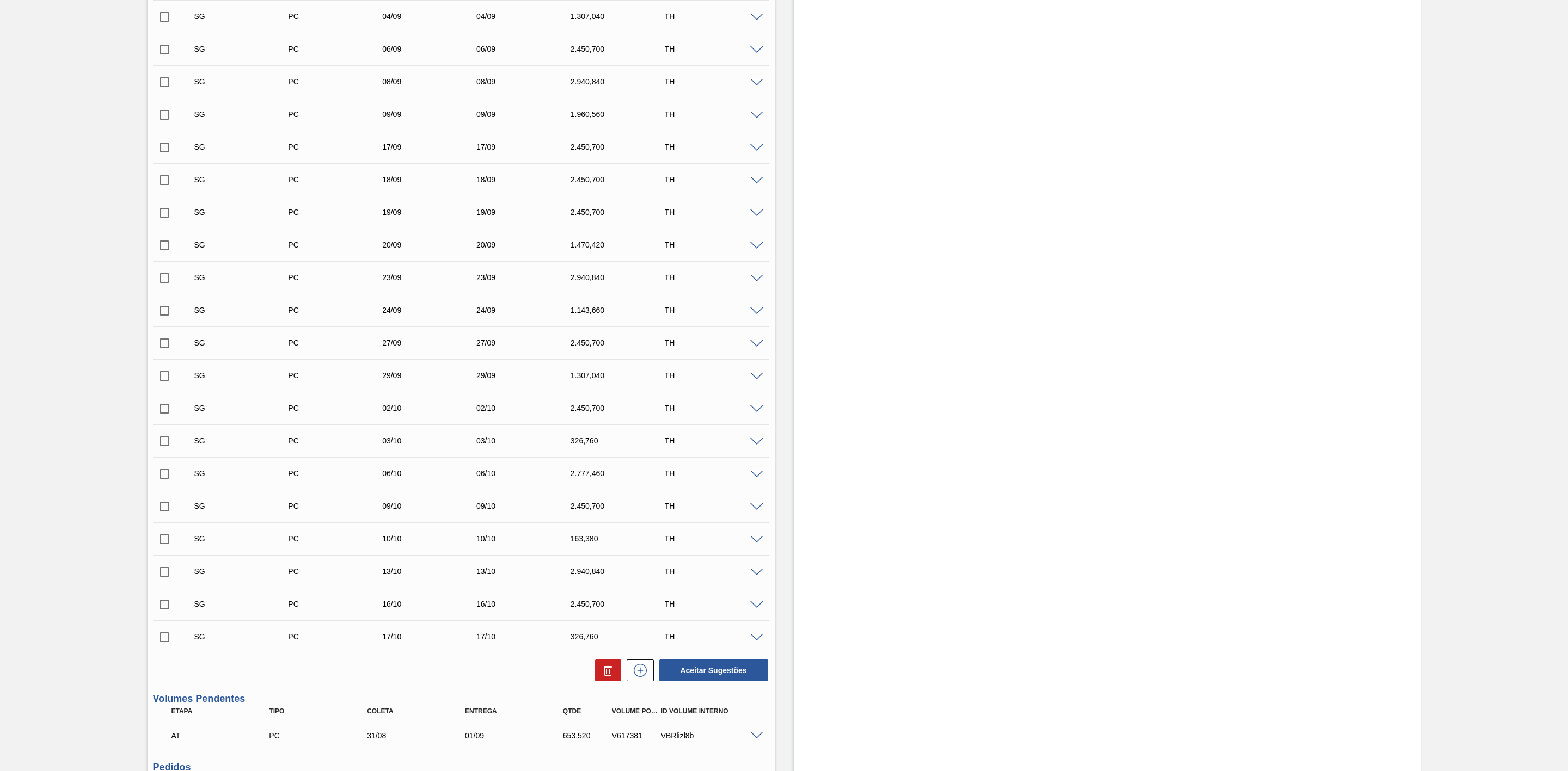
scroll to position [653, 0]
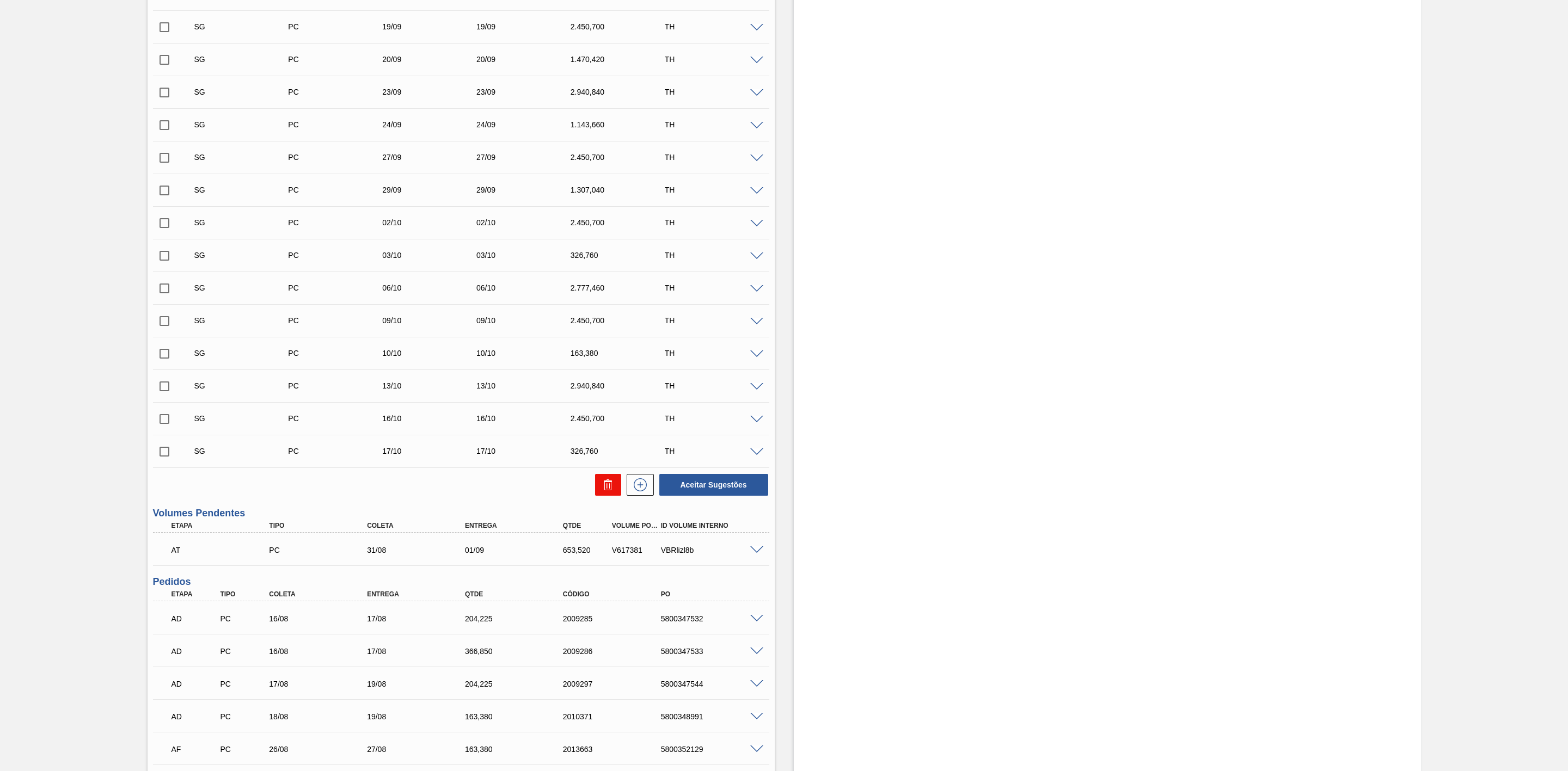
click at [0, 0] on icon at bounding box center [0, 0] width 0 height 0
checkbox input "false"
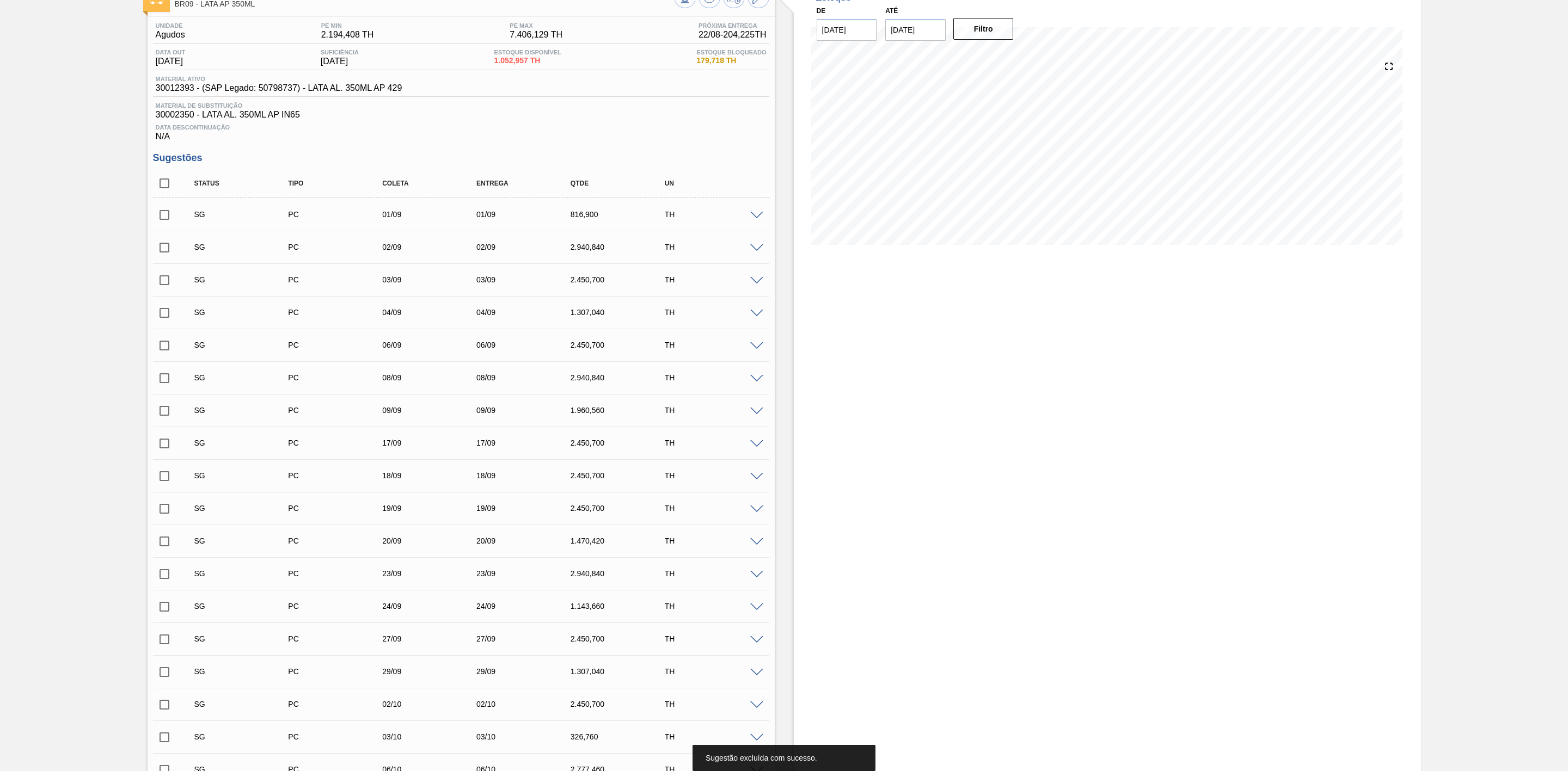
scroll to position [0, 0]
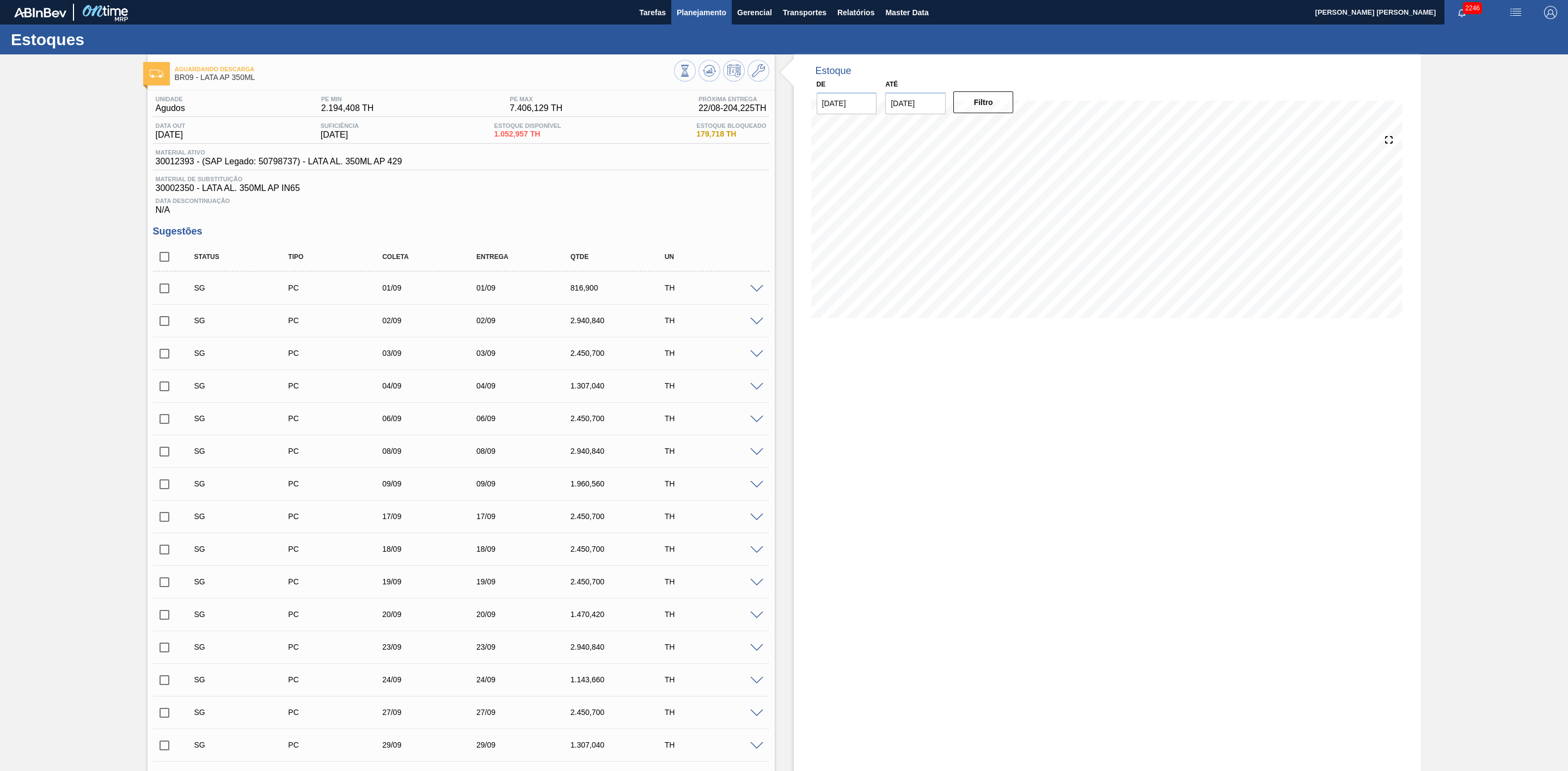
click at [703, 10] on span "Planejamento" at bounding box center [701, 12] width 49 height 13
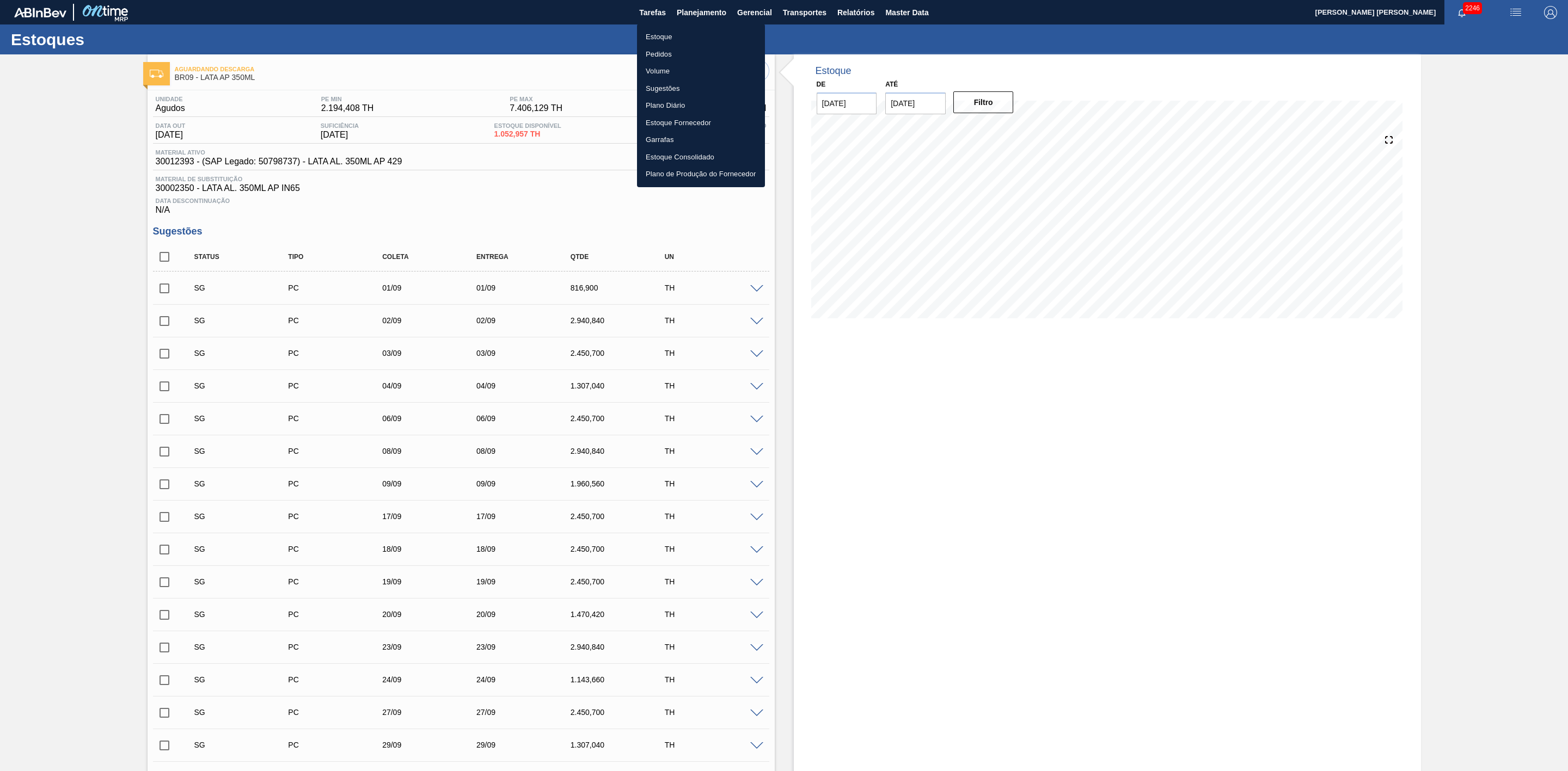
click at [682, 157] on li "Estoque Consolidado" at bounding box center [700, 157] width 128 height 17
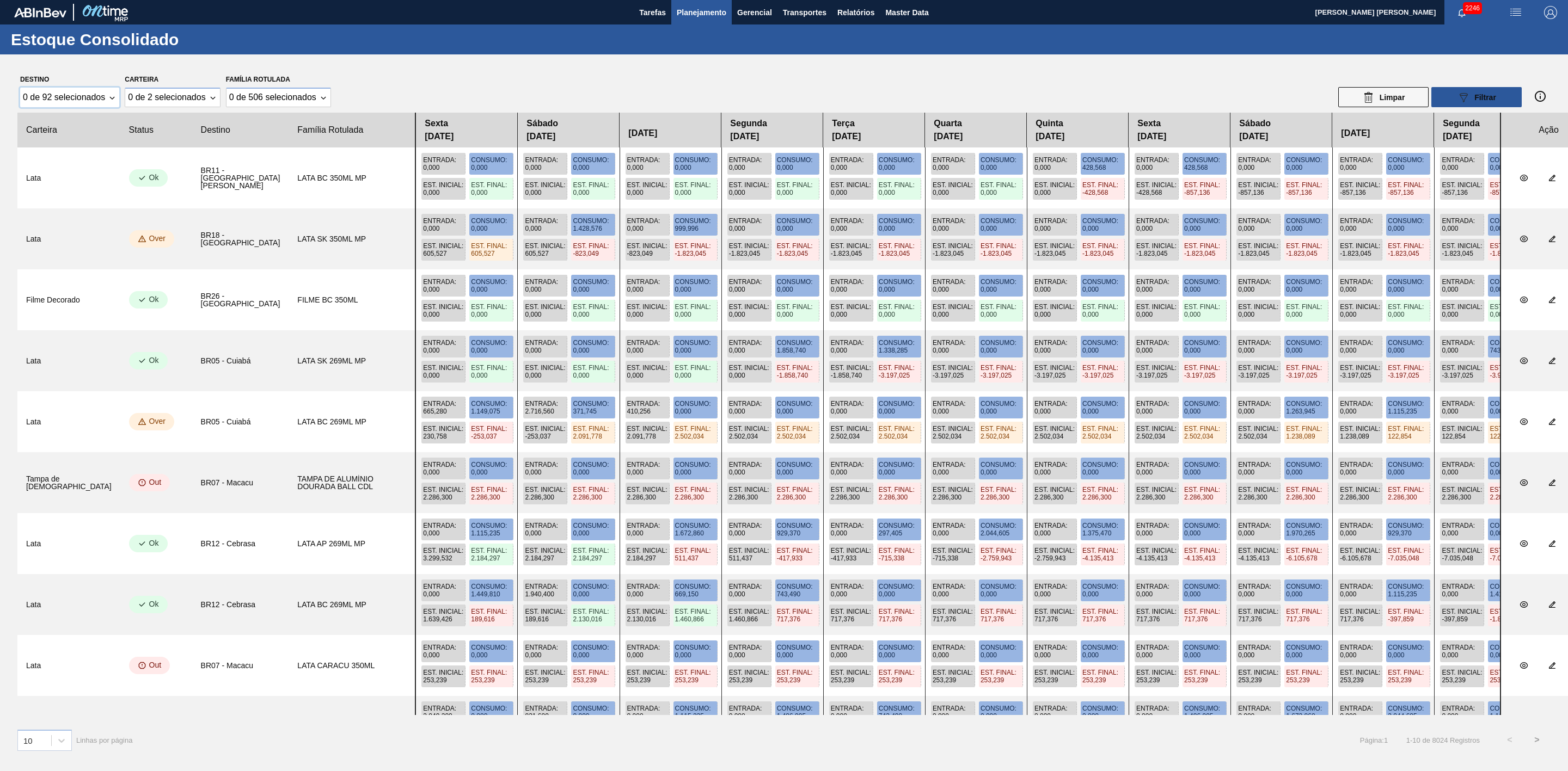
click at [116, 101] on div "0 de 92 selecionados" at bounding box center [69, 97] width 99 height 19
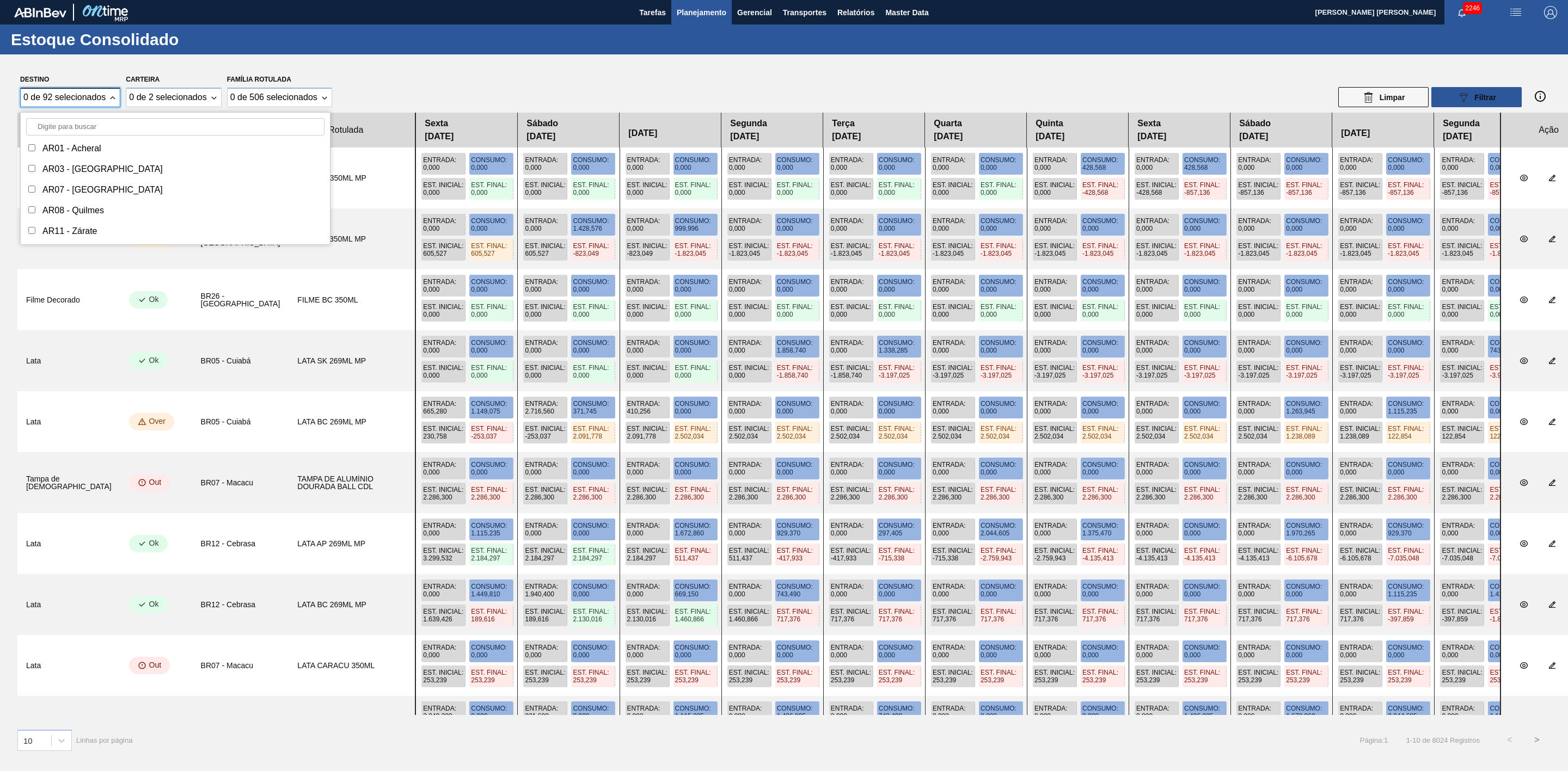
click at [126, 129] on input "Destino" at bounding box center [176, 126] width 298 height 17
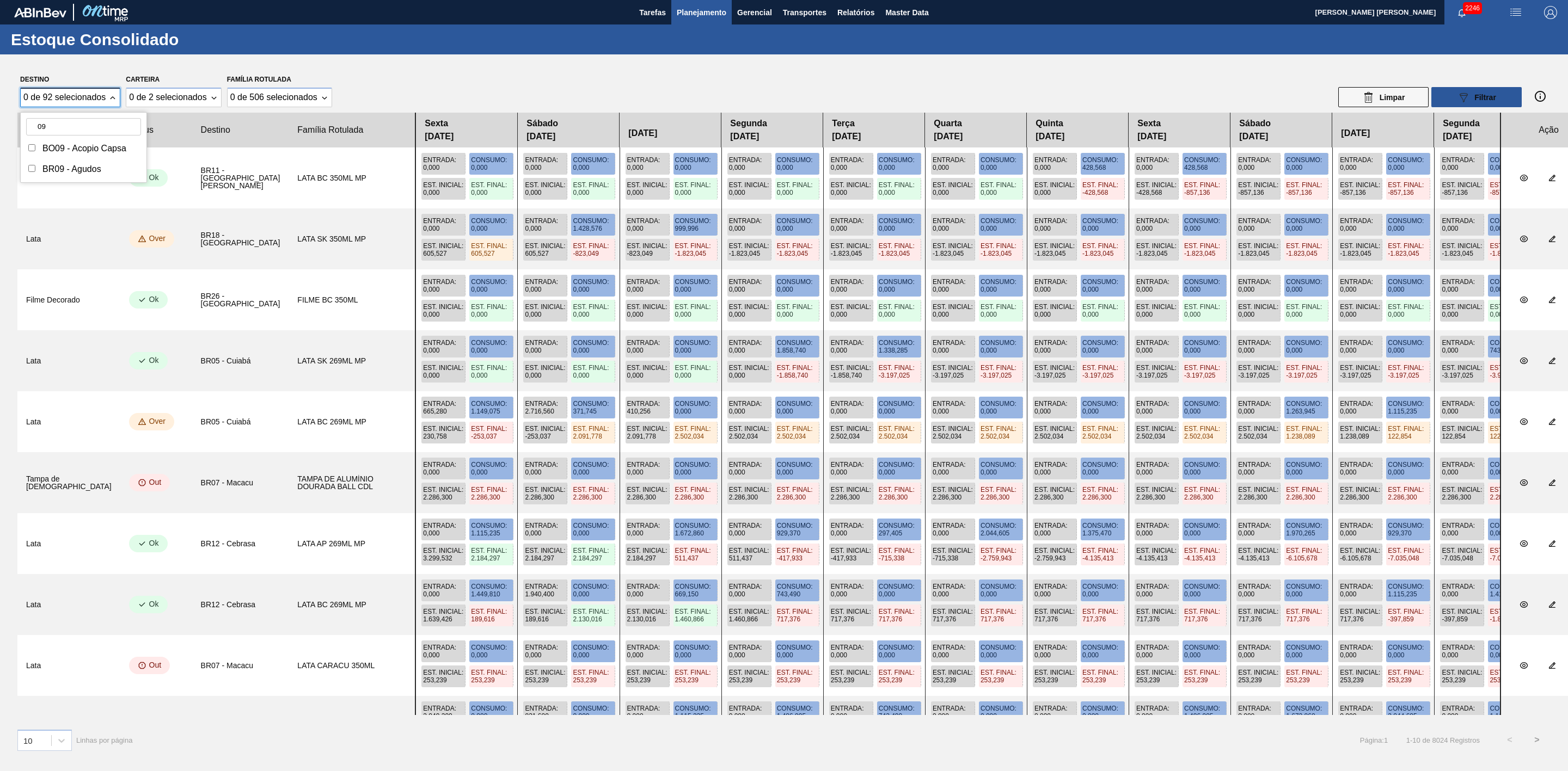
type input "09"
click at [91, 171] on div "BR09 - Agudos" at bounding box center [71, 169] width 59 height 10
checkbox input "true"
click at [495, 68] on div "Destino 1 de 92 selecionados 09 BO09 - Acopio Capsa BR09 - Agudos Carteira 0 de…" at bounding box center [784, 393] width 1568 height 678
click at [218, 95] on div "0 de 2 selecionados" at bounding box center [173, 97] width 94 height 19
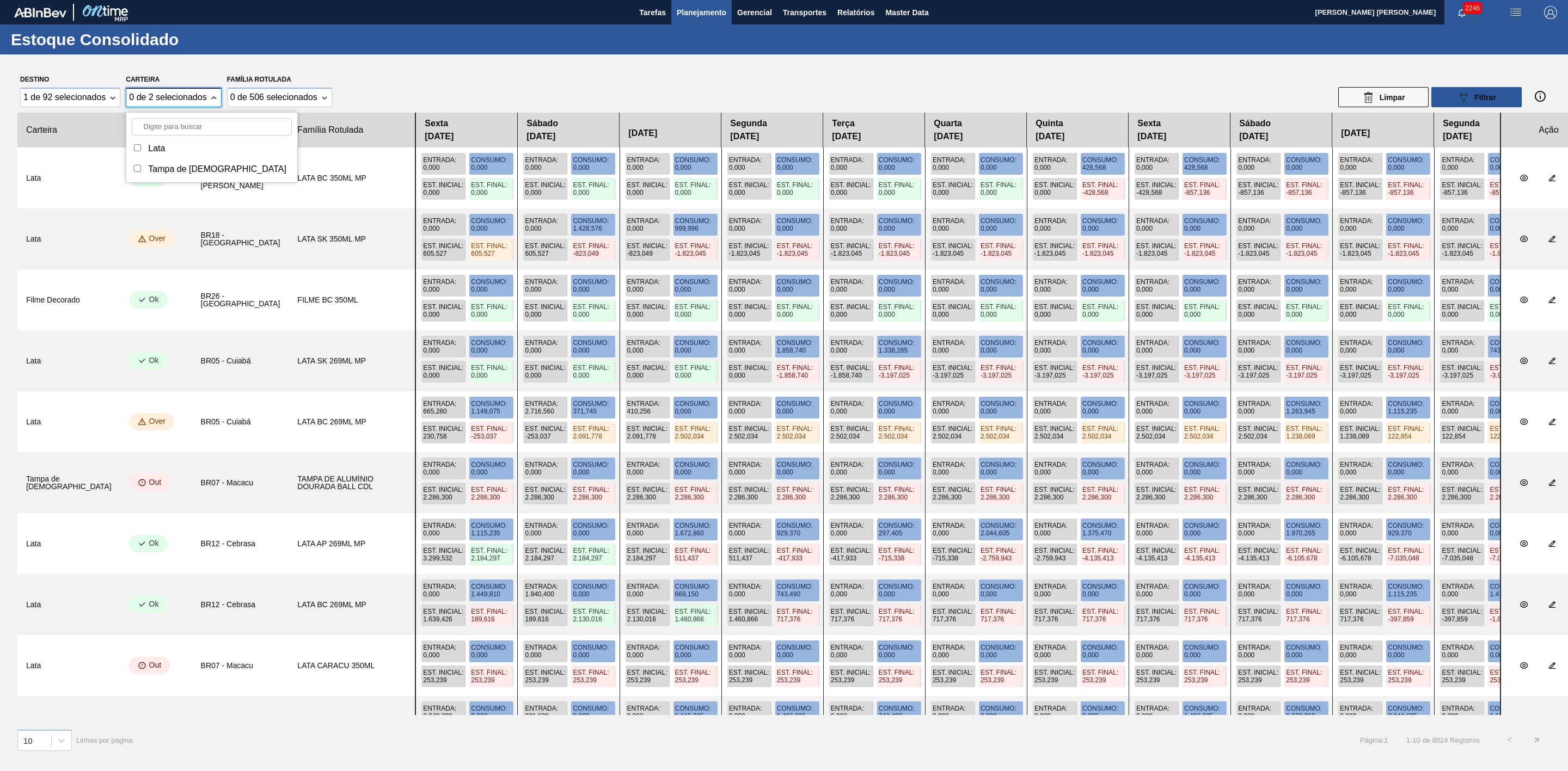
click at [152, 150] on div "Lata" at bounding box center [156, 148] width 17 height 10
checkbox input "true"
click at [1470, 97] on icon "089F7B8B-B2A5-4AFE-B5C0-19BA573D28AC" at bounding box center [1463, 97] width 13 height 13
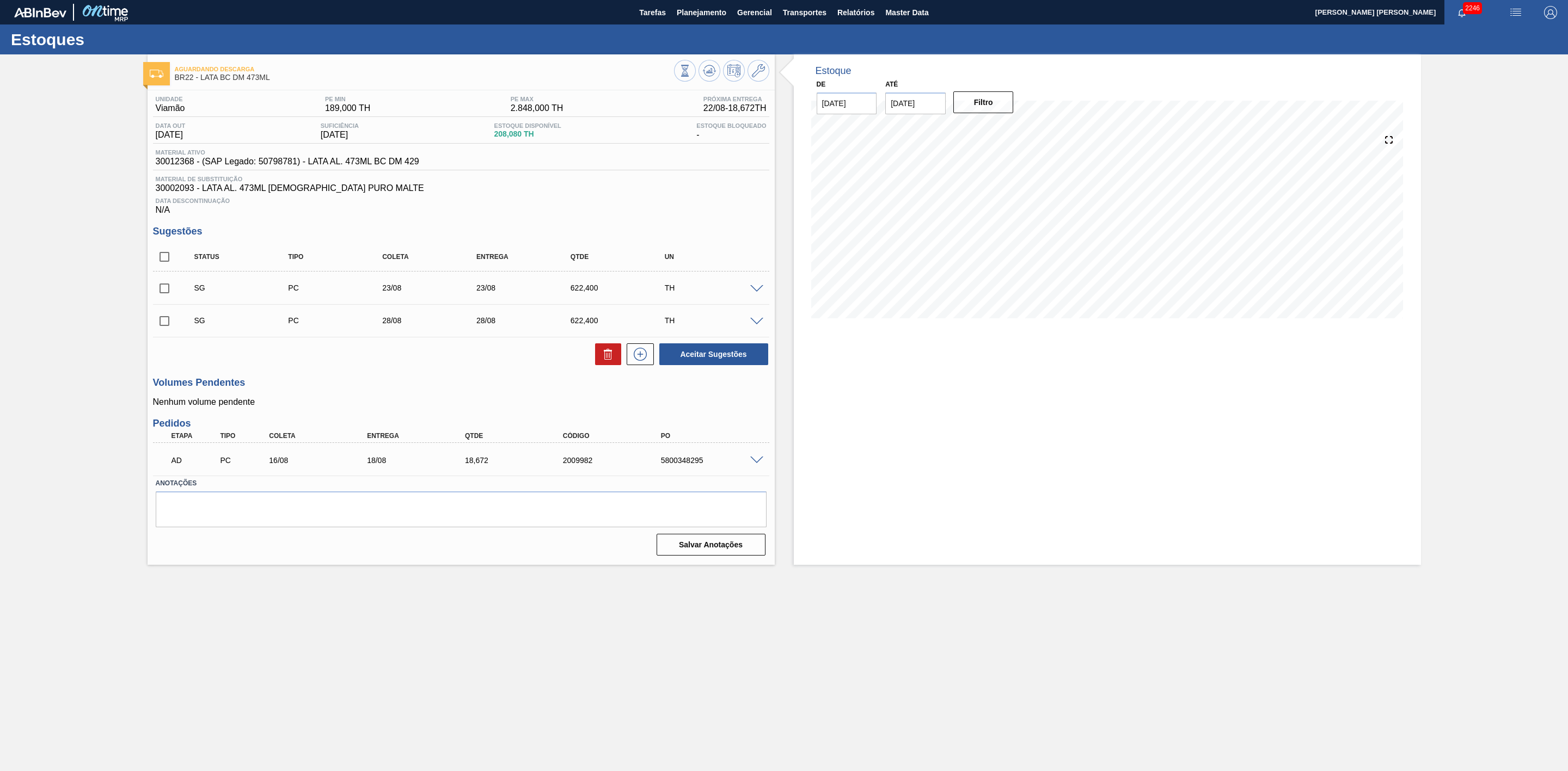
click at [920, 99] on input "[DATE]" at bounding box center [915, 104] width 61 height 21
click at [930, 233] on div "30" at bounding box center [933, 235] width 15 height 15
type input "[DATE]"
click at [982, 111] on button "Filtro" at bounding box center [983, 102] width 61 height 21
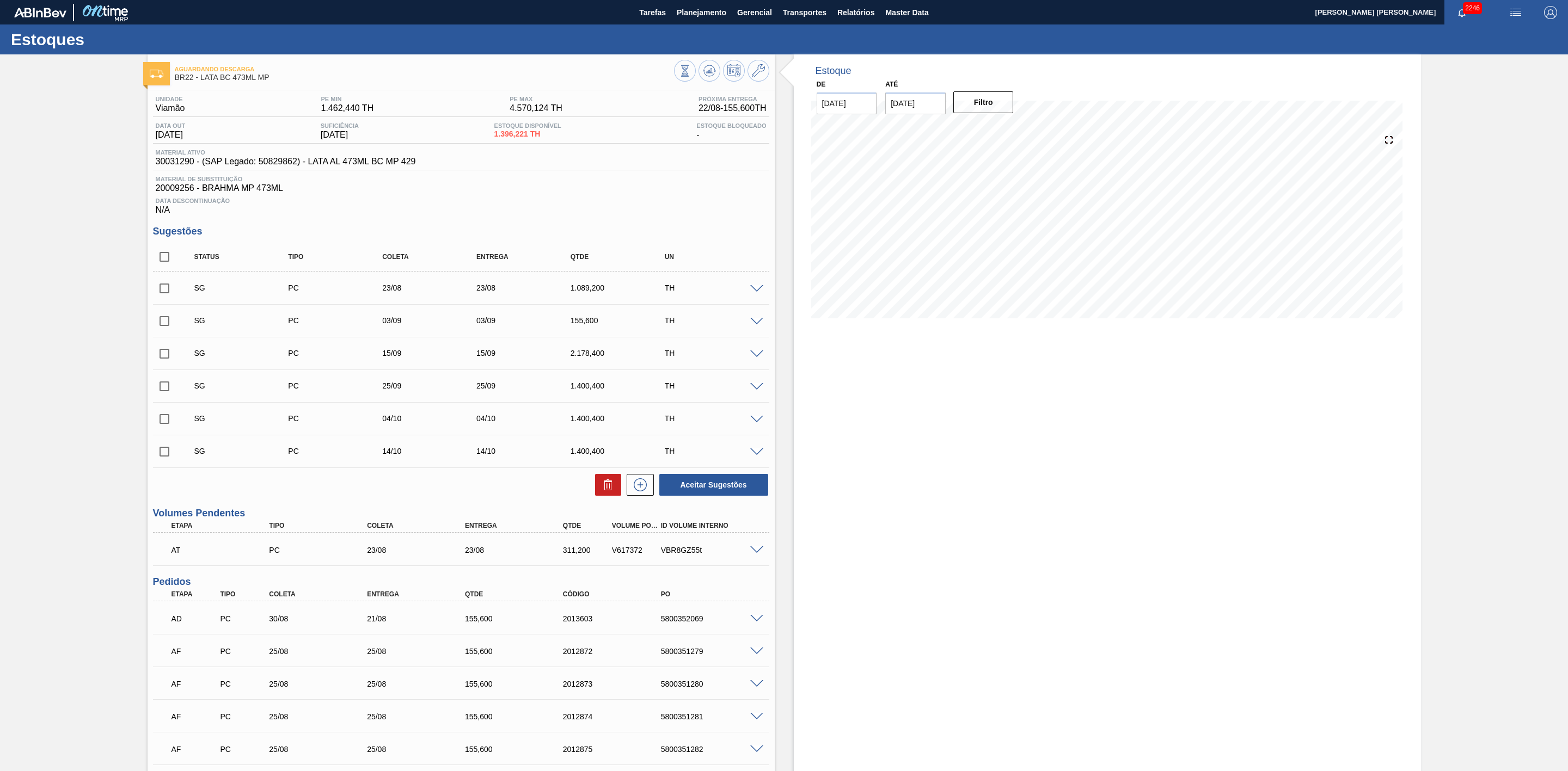
click at [169, 290] on input "checkbox" at bounding box center [164, 288] width 23 height 23
click at [601, 491] on icon at bounding box center [608, 485] width 13 height 13
checkbox input "false"
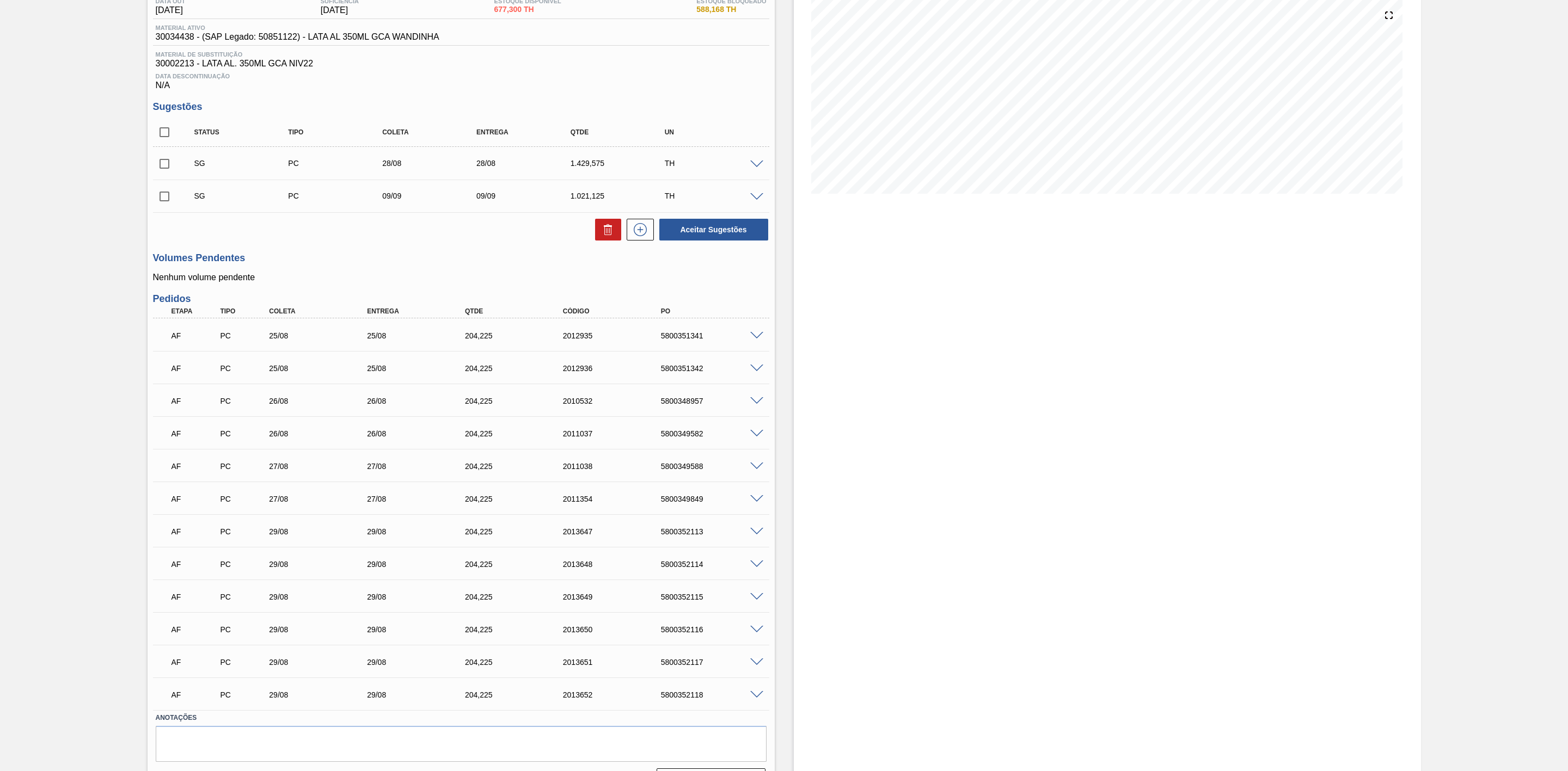
scroll to position [157, 0]
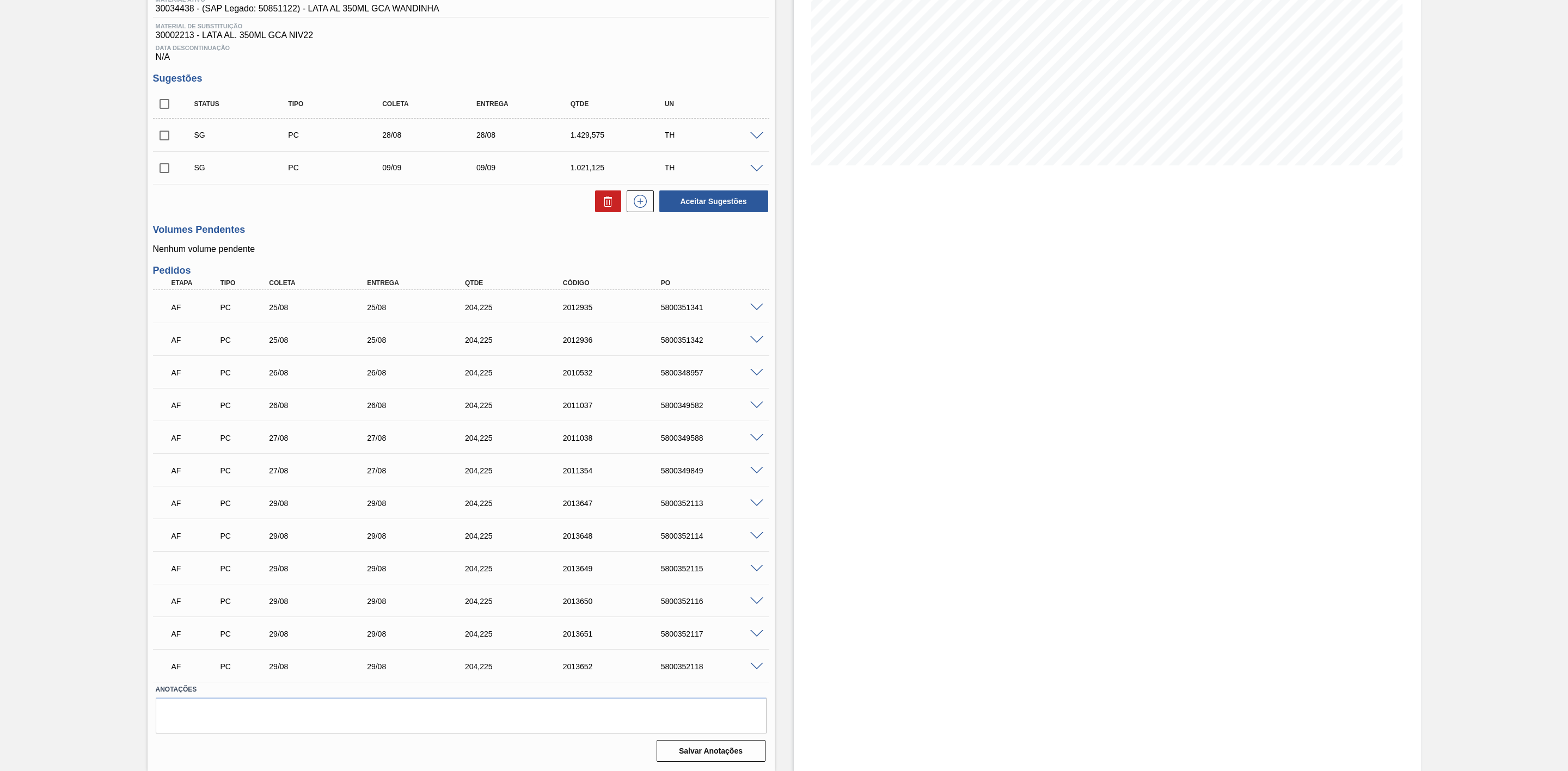
click at [758, 441] on span at bounding box center [757, 438] width 13 height 8
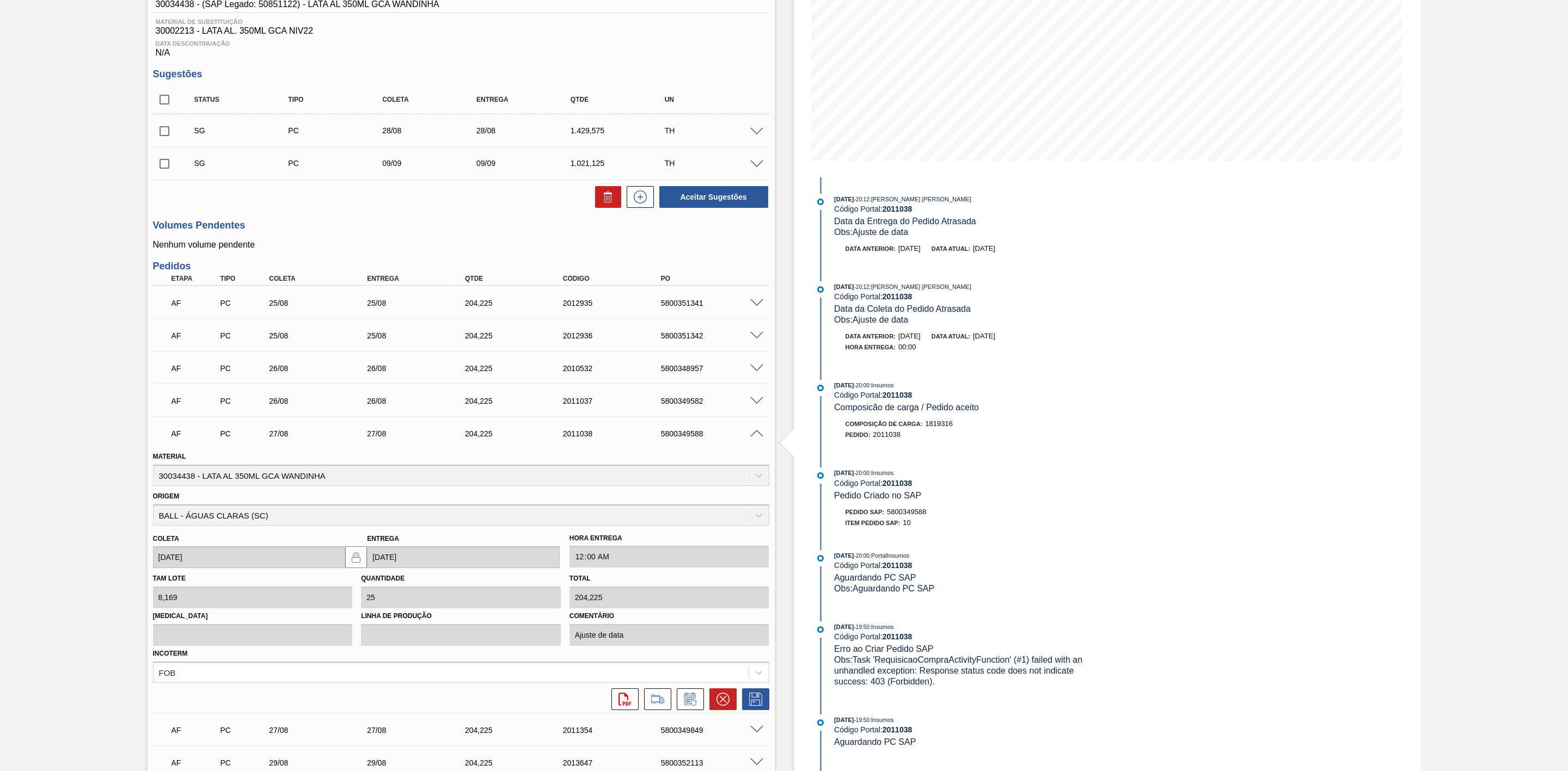
click at [758, 438] on span at bounding box center [757, 433] width 13 height 8
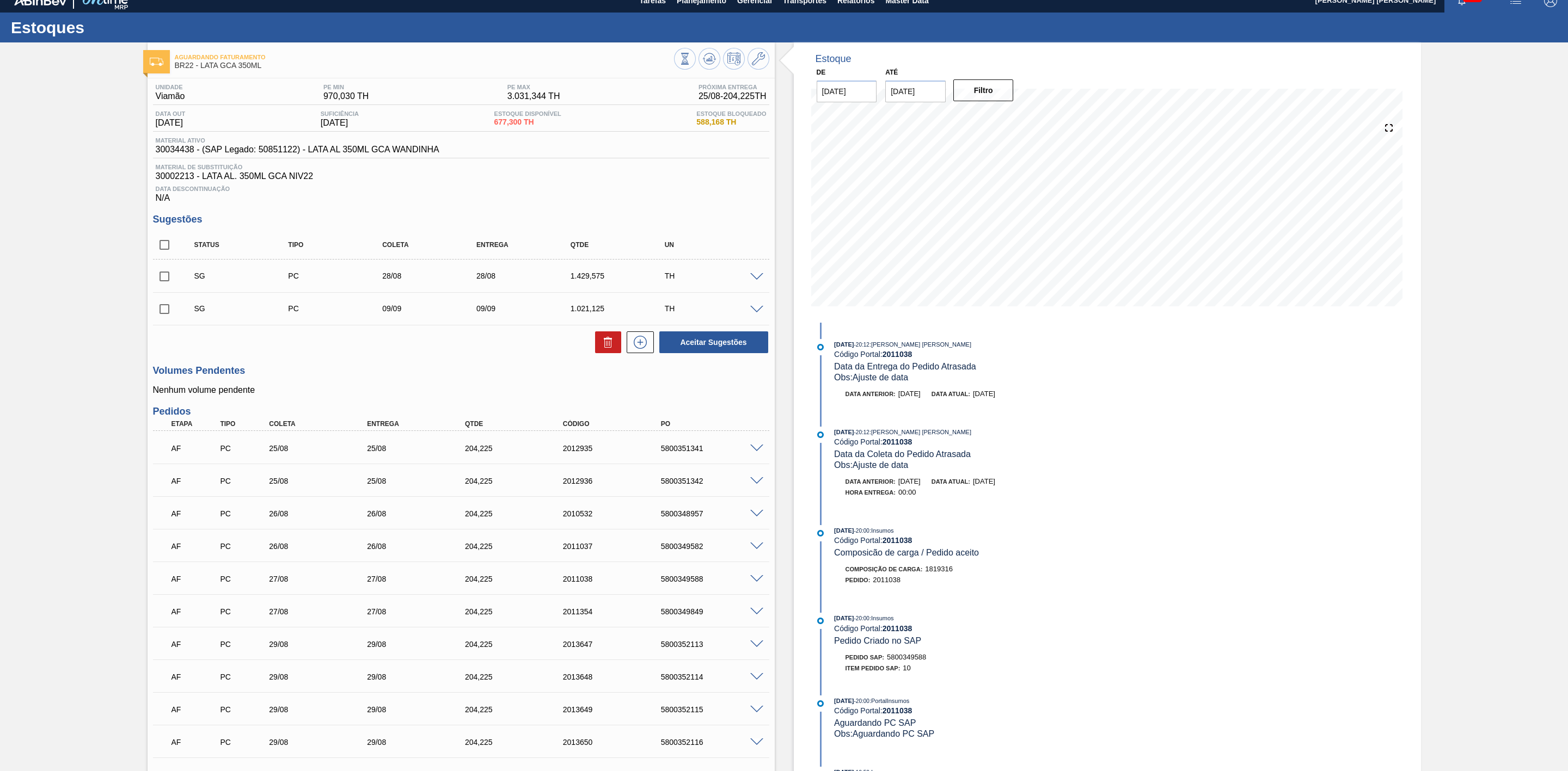
scroll to position [0, 0]
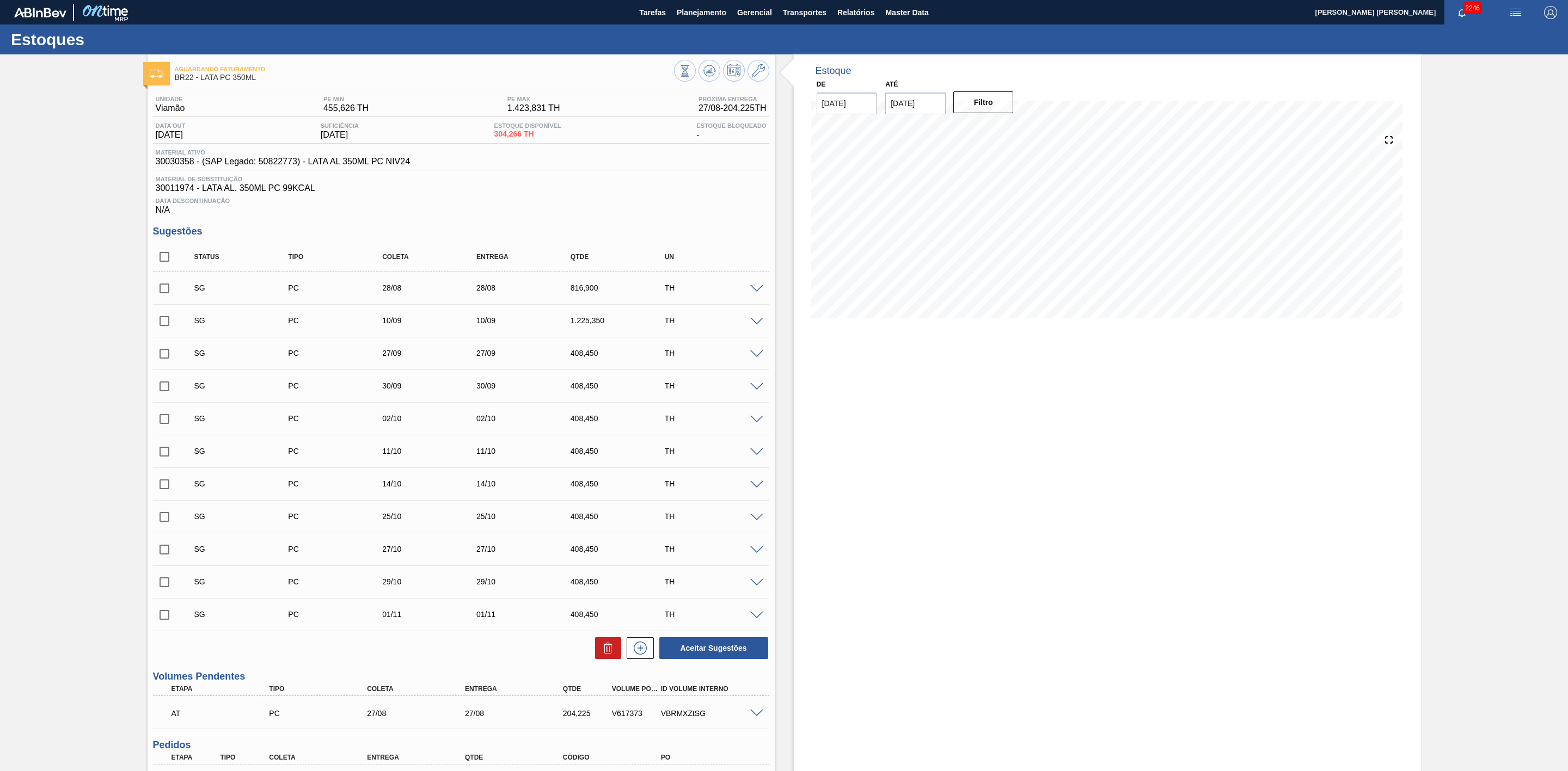
click at [161, 298] on input "checkbox" at bounding box center [164, 288] width 23 height 23
click at [0, 0] on icon at bounding box center [0, 0] width 0 height 0
checkbox input "false"
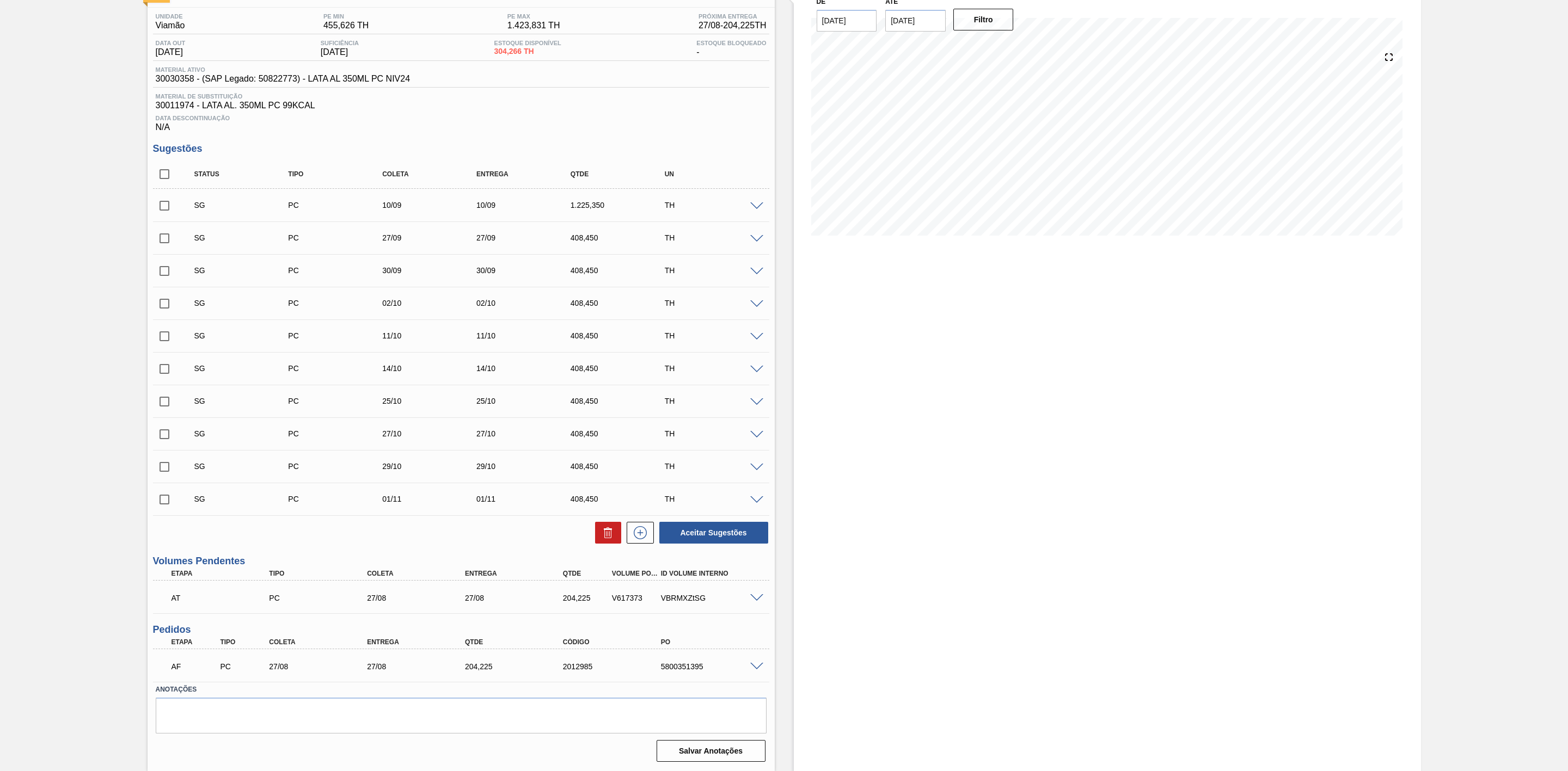
scroll to position [87, 0]
click at [756, 595] on span at bounding box center [757, 598] width 13 height 8
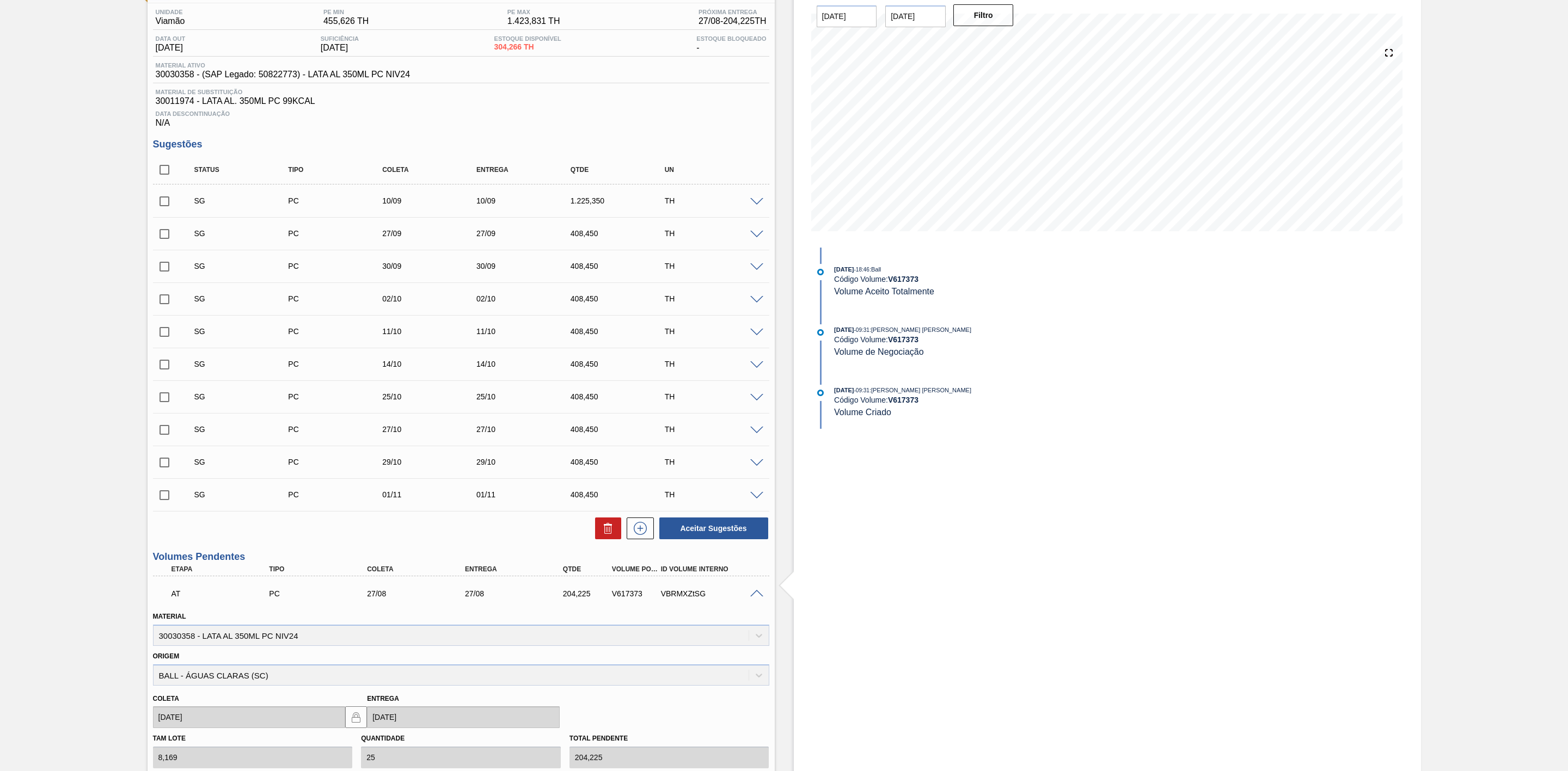
click at [756, 593] on span at bounding box center [757, 593] width 13 height 8
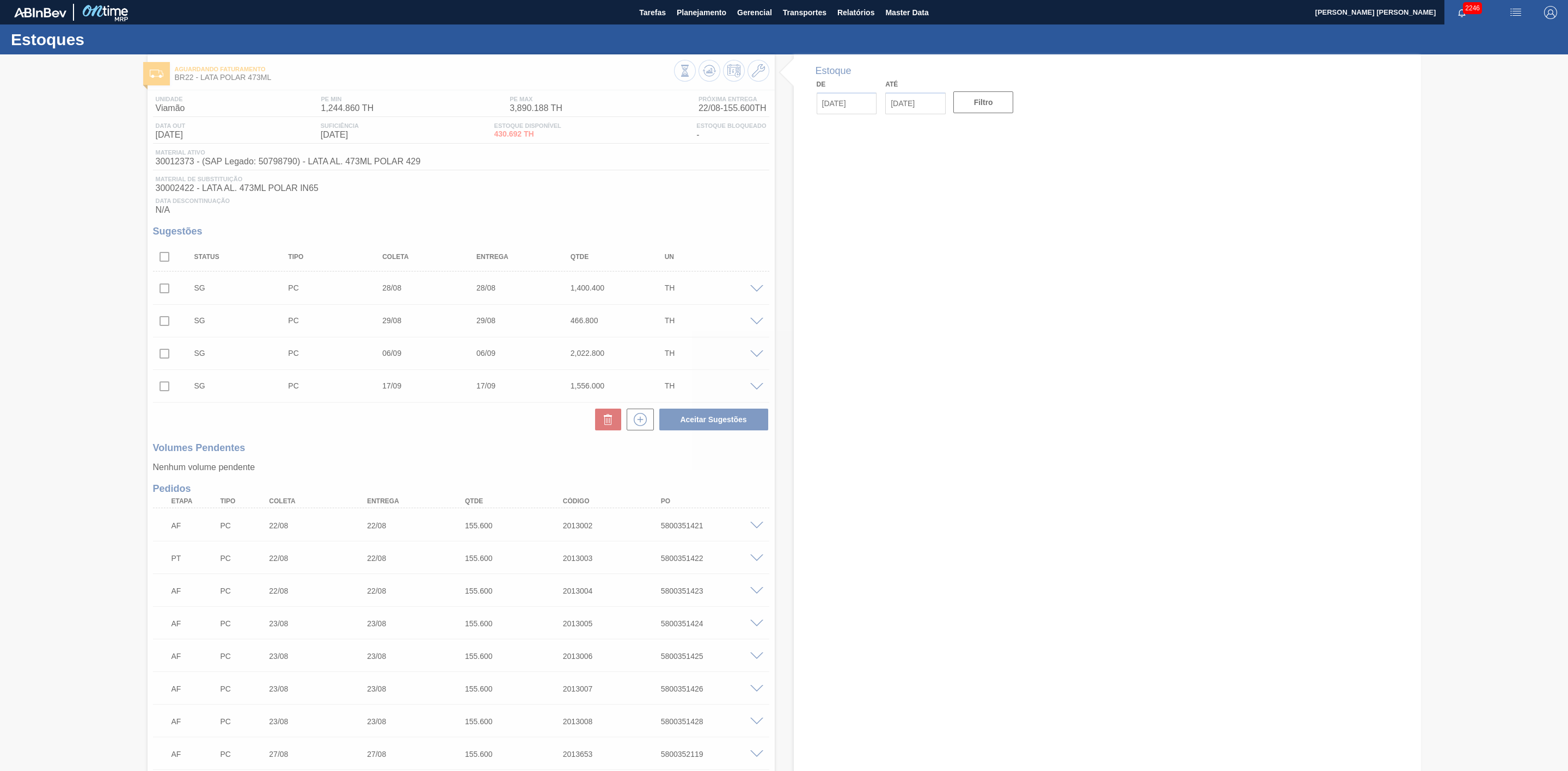
type input "[DATE]"
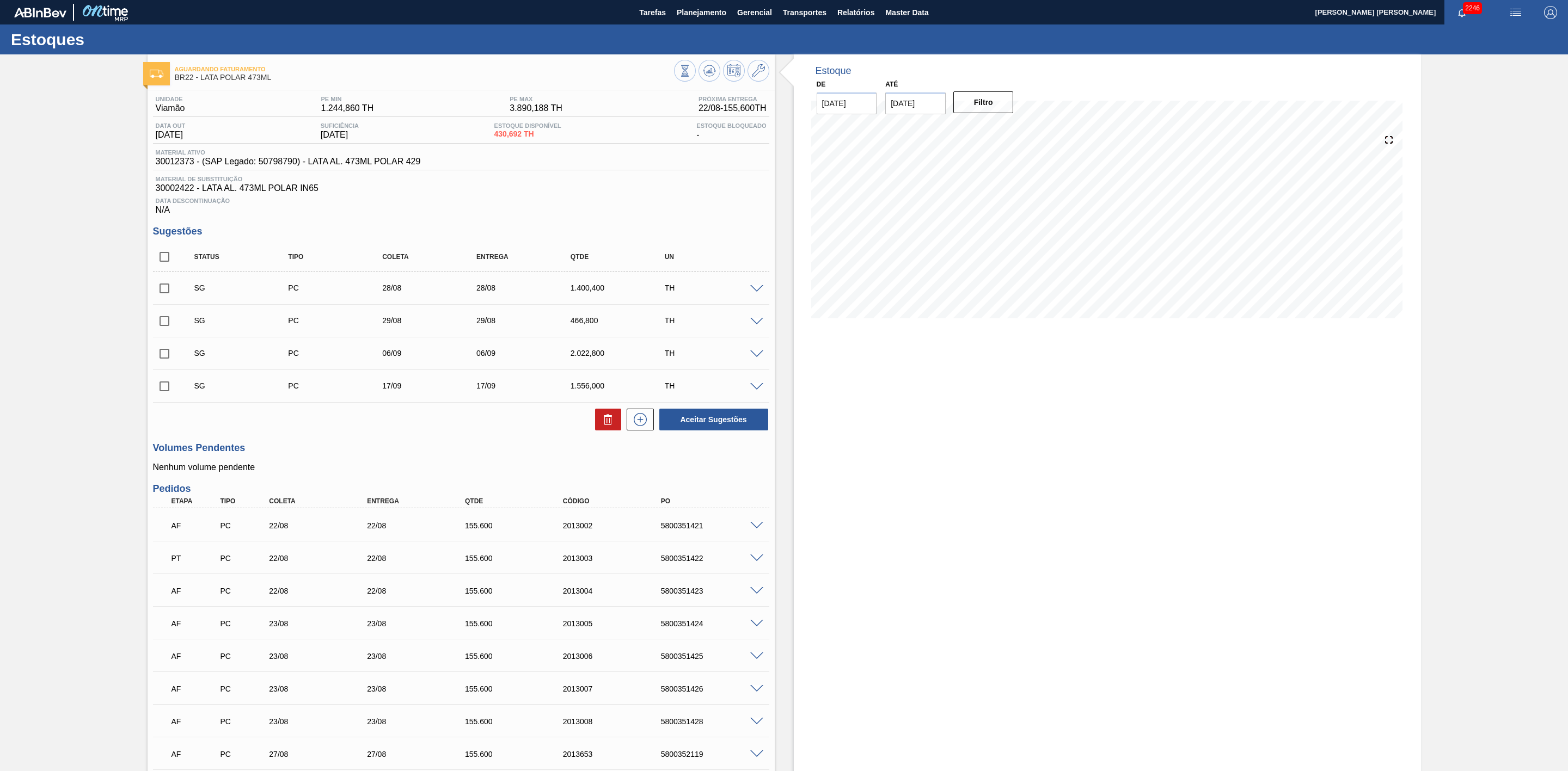
click at [164, 296] on input "checkbox" at bounding box center [164, 288] width 23 height 23
checkbox input "true"
click at [164, 328] on input "checkbox" at bounding box center [164, 321] width 23 height 23
checkbox input "true"
click at [601, 426] on icon at bounding box center [608, 420] width 13 height 13
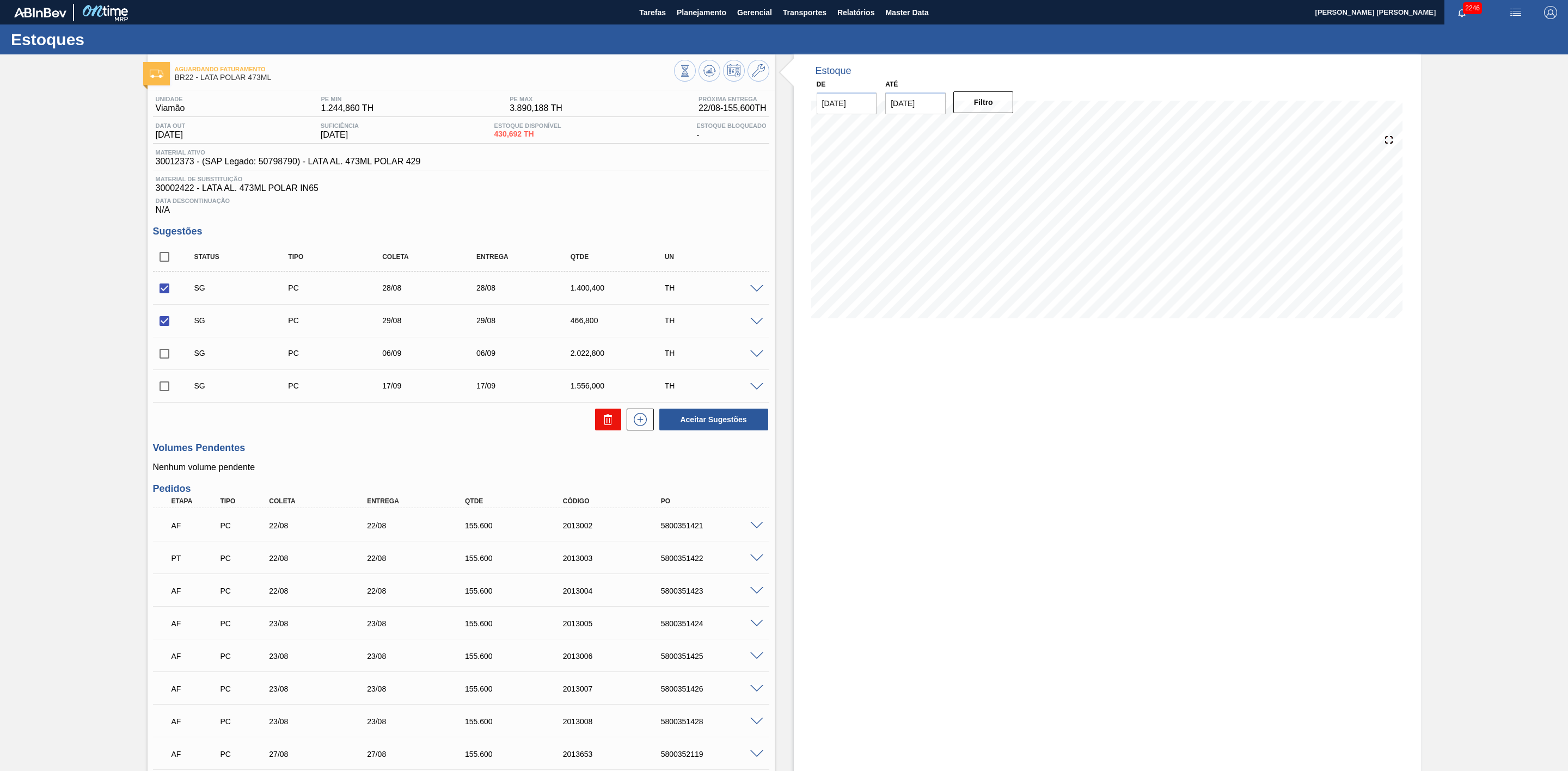
checkbox input "false"
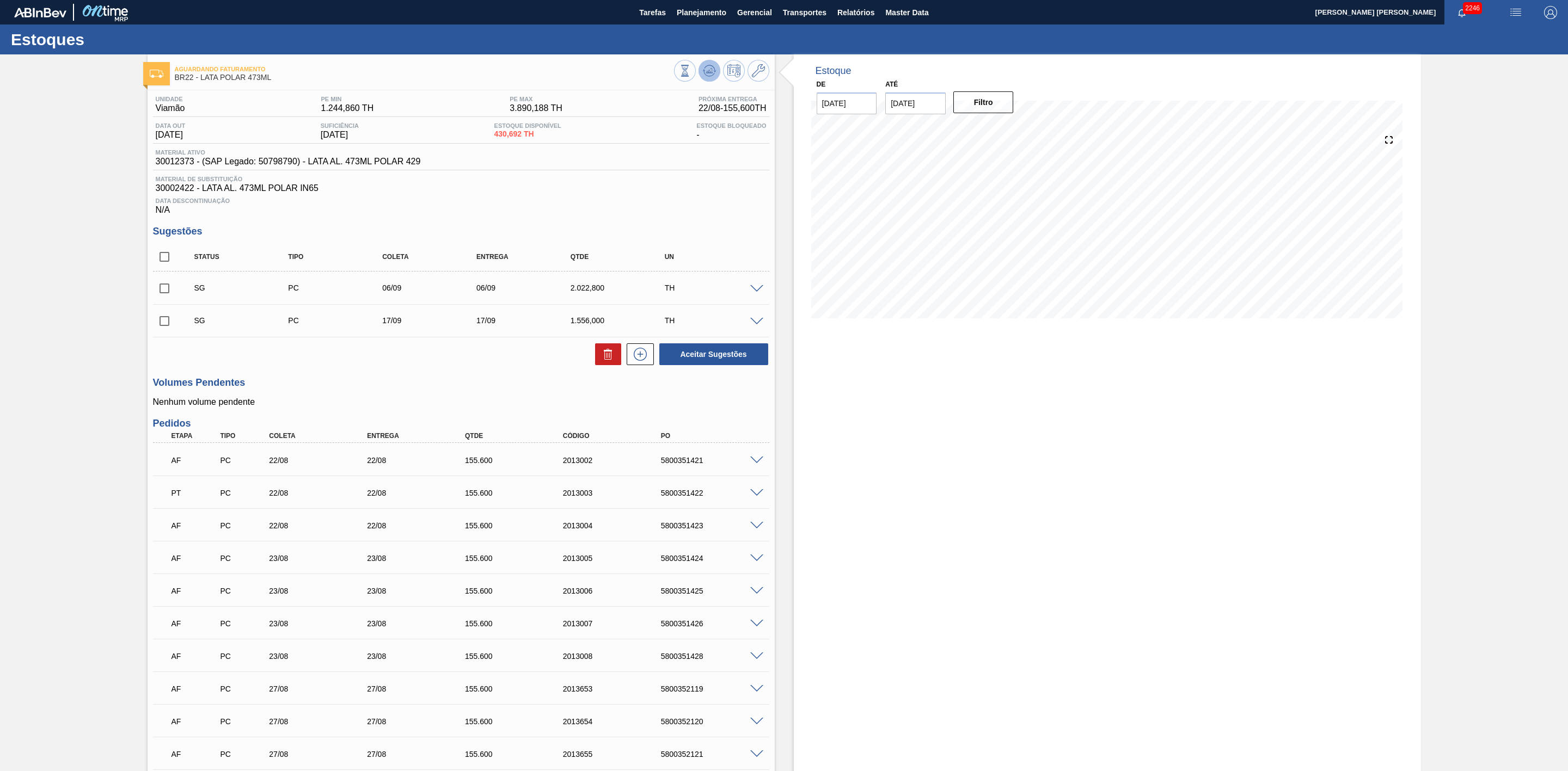
click at [691, 65] on icon at bounding box center [685, 71] width 12 height 12
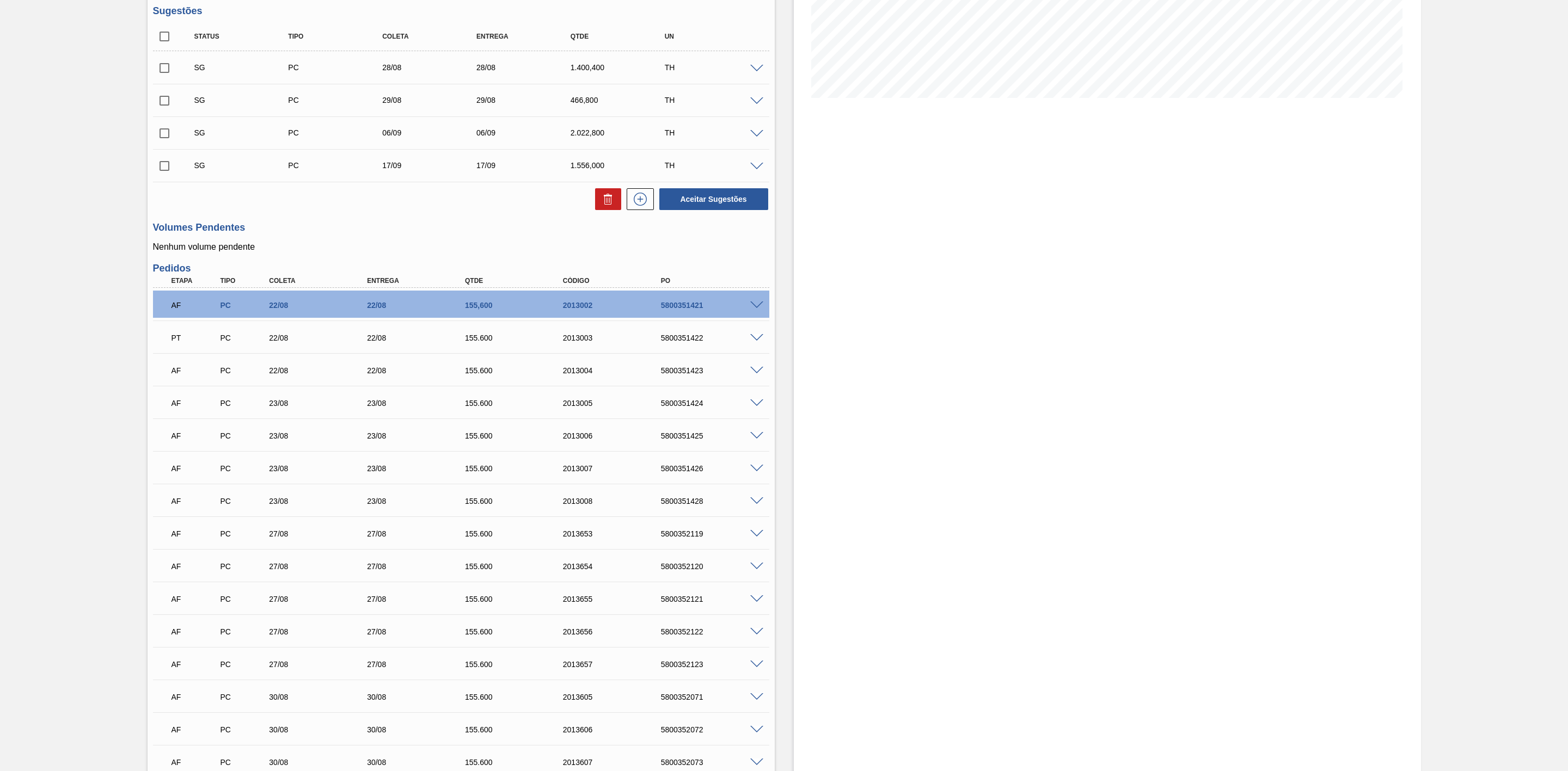
scroll to position [76, 0]
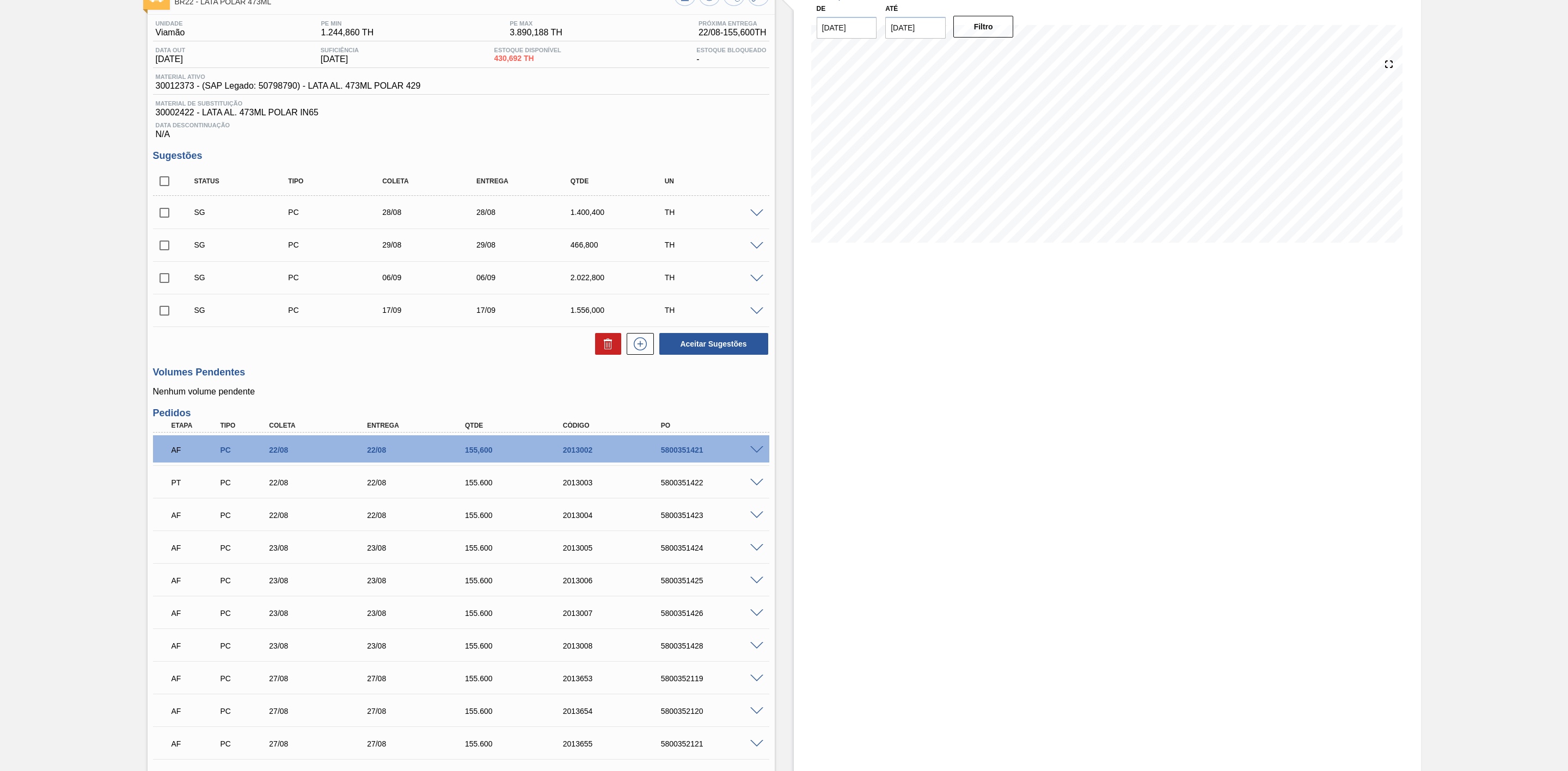
click at [166, 221] on input "checkbox" at bounding box center [164, 213] width 23 height 23
checkbox input "true"
click at [169, 248] on input "checkbox" at bounding box center [164, 246] width 23 height 23
checkbox input "true"
click at [615, 350] on button at bounding box center [608, 344] width 26 height 21
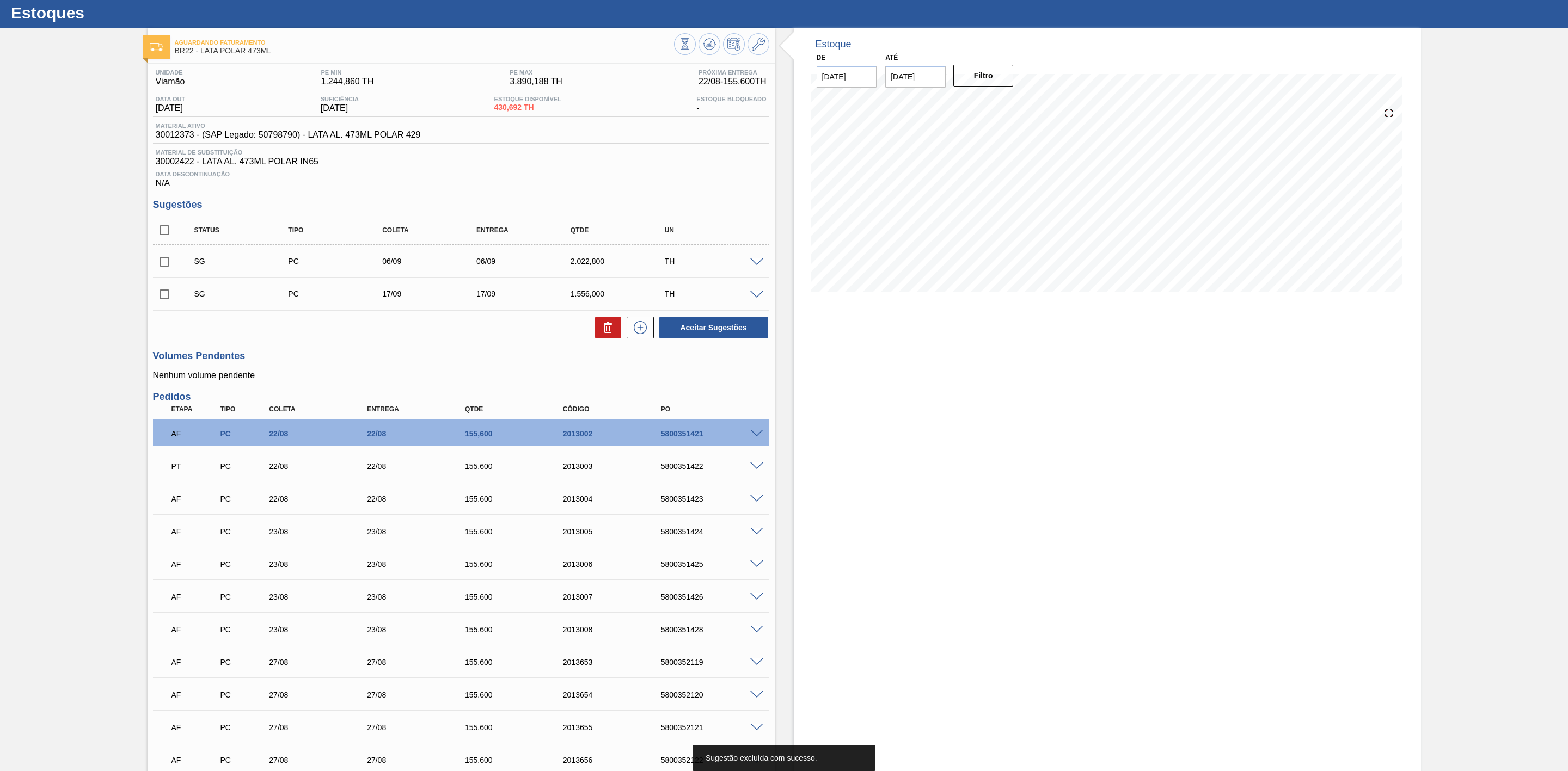
scroll to position [0, 0]
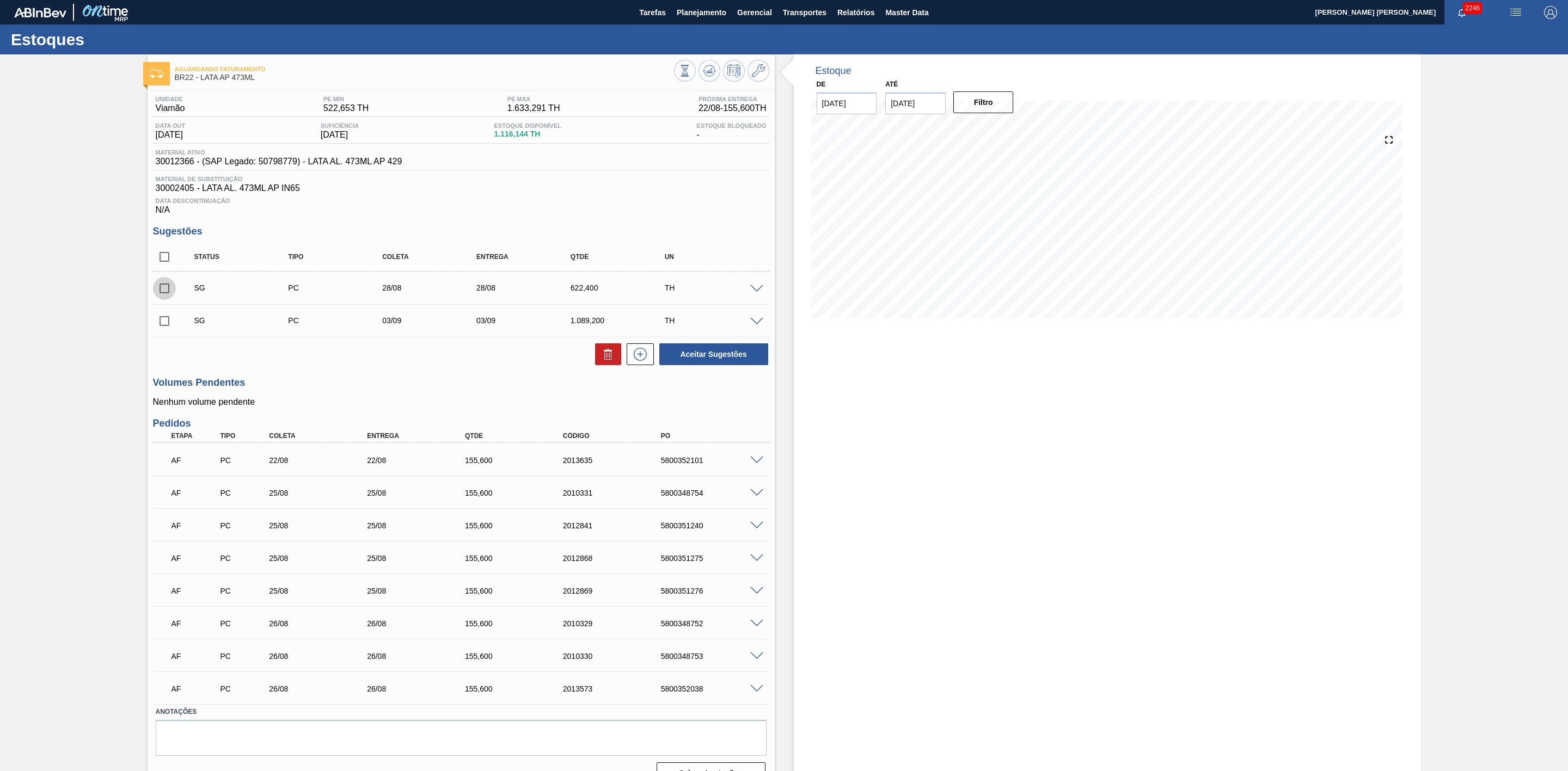
click at [160, 294] on input "checkbox" at bounding box center [164, 288] width 23 height 23
click at [611, 355] on icon at bounding box center [608, 354] width 13 height 13
checkbox input "false"
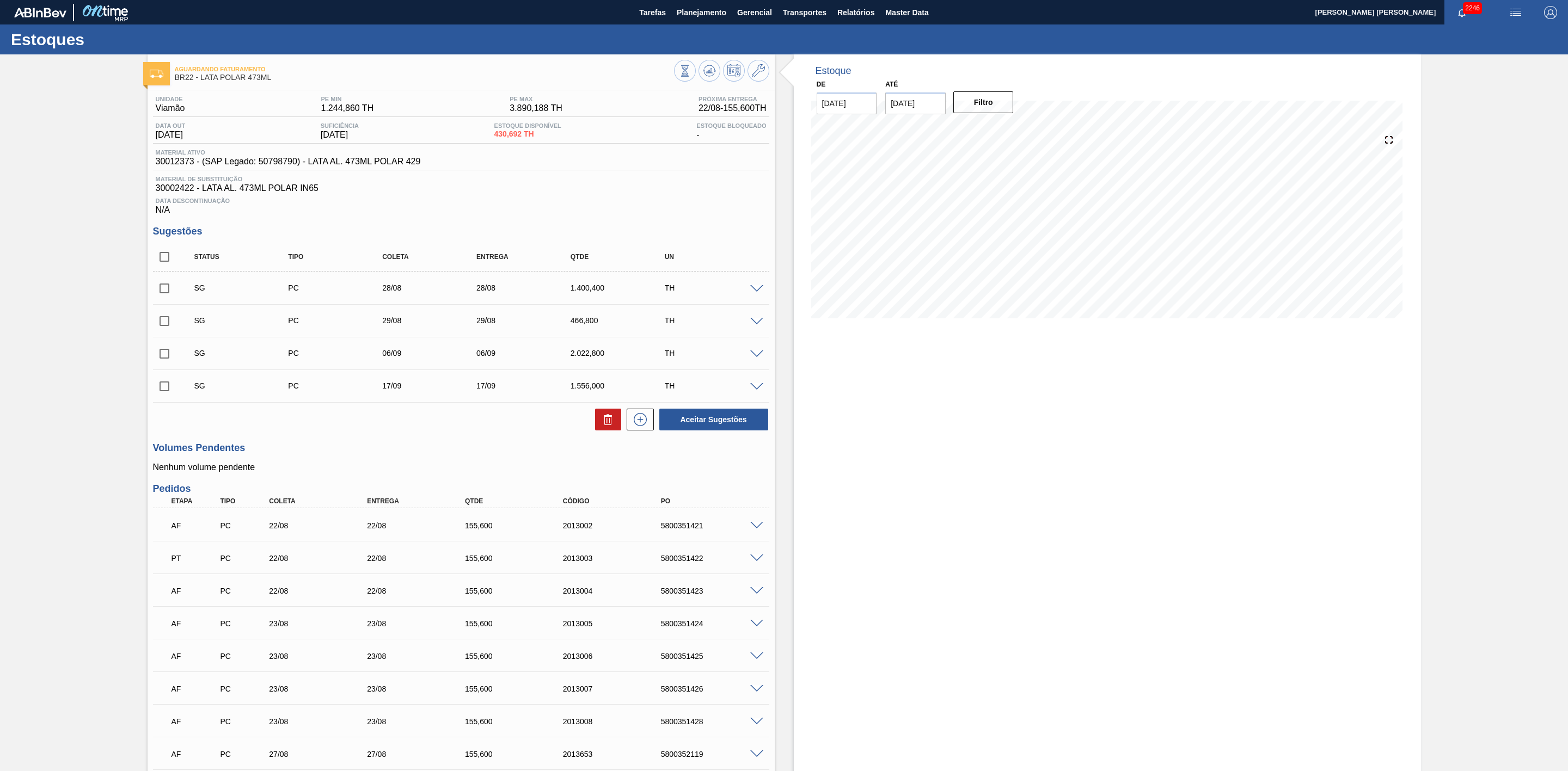
click at [161, 292] on input "checkbox" at bounding box center [164, 288] width 23 height 23
checkbox input "true"
click at [166, 324] on input "checkbox" at bounding box center [164, 321] width 23 height 23
checkbox input "true"
click at [599, 428] on button at bounding box center [608, 420] width 26 height 21
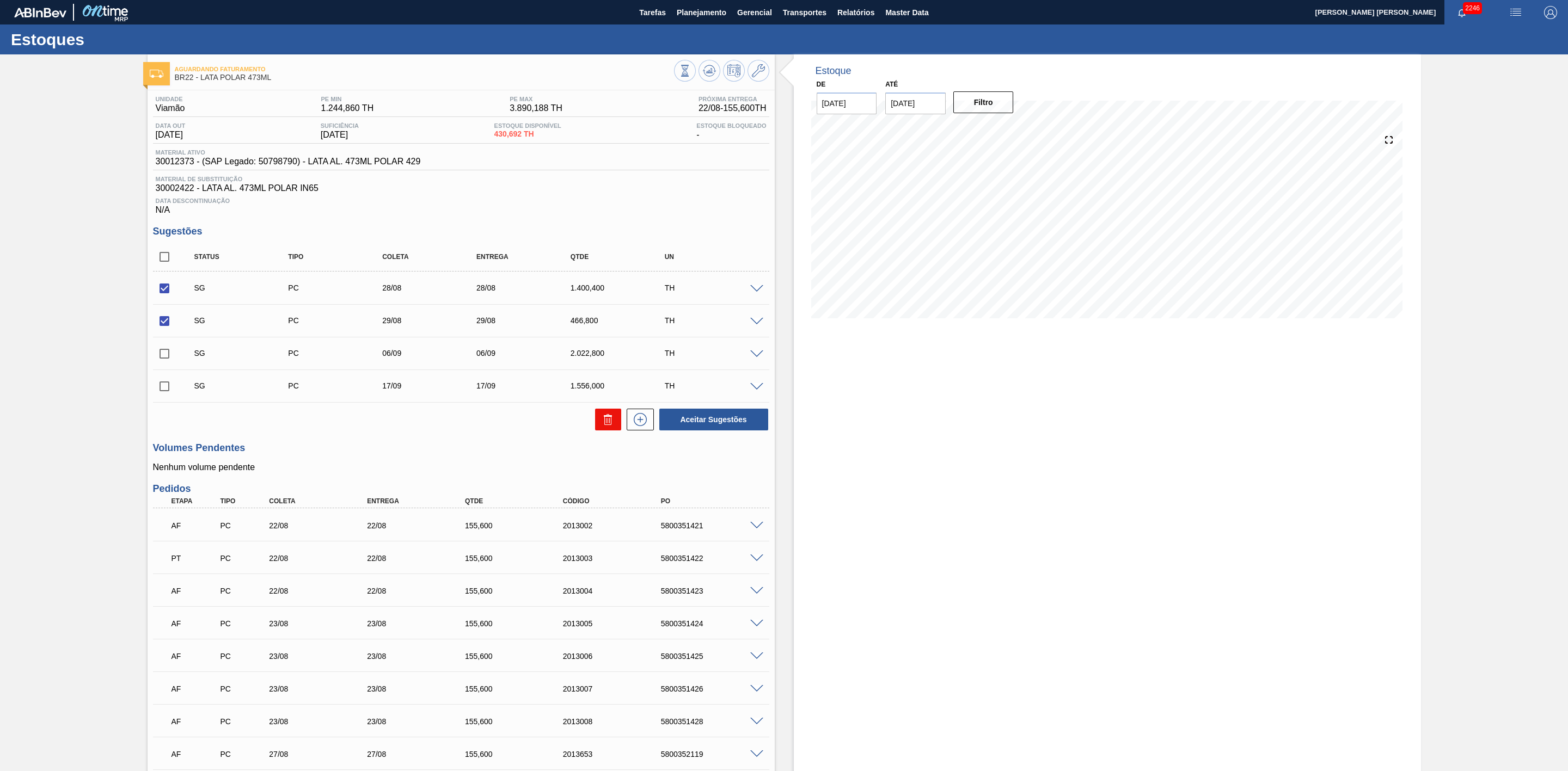
checkbox input "false"
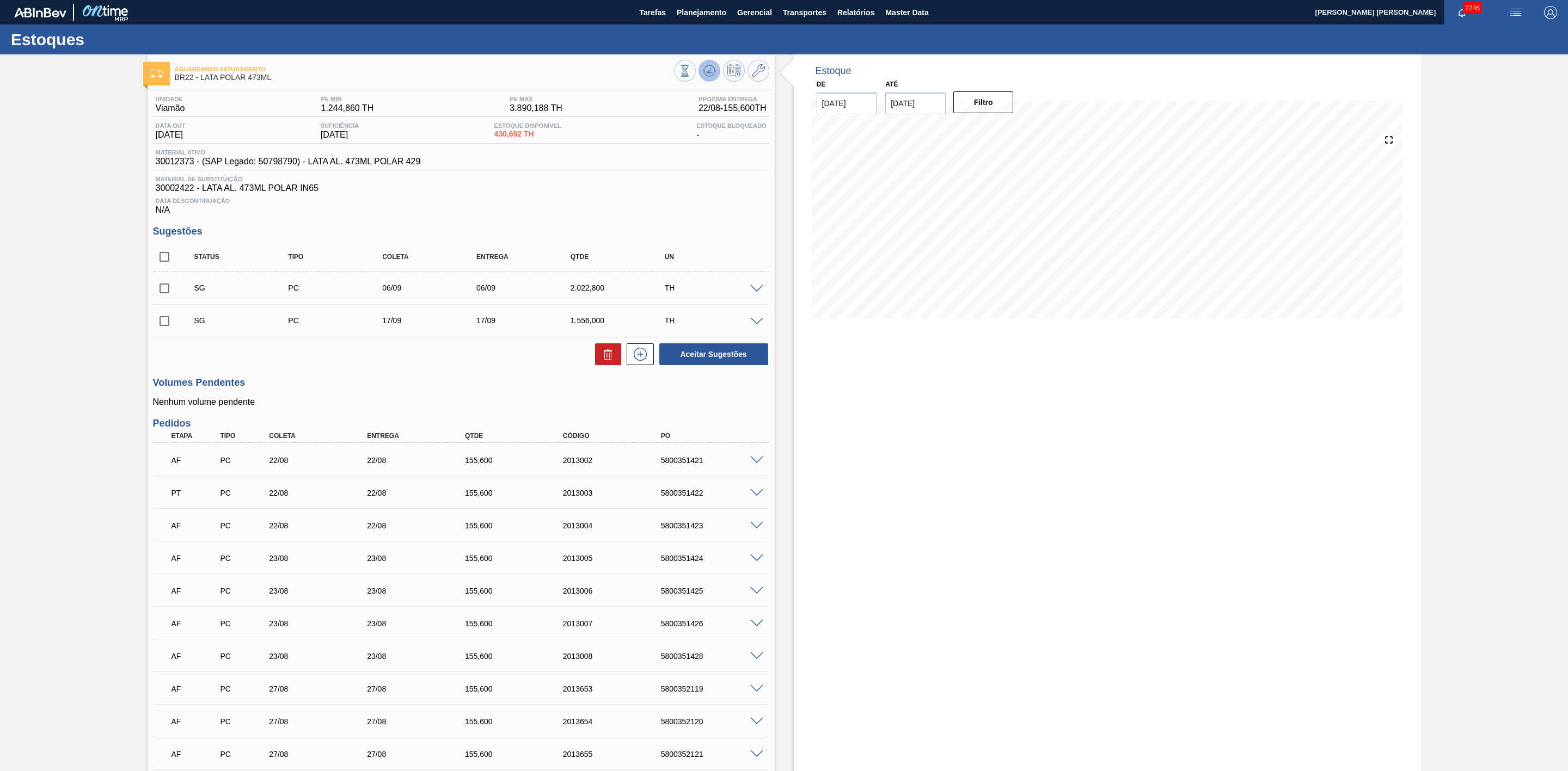
click at [691, 65] on icon at bounding box center [685, 71] width 12 height 12
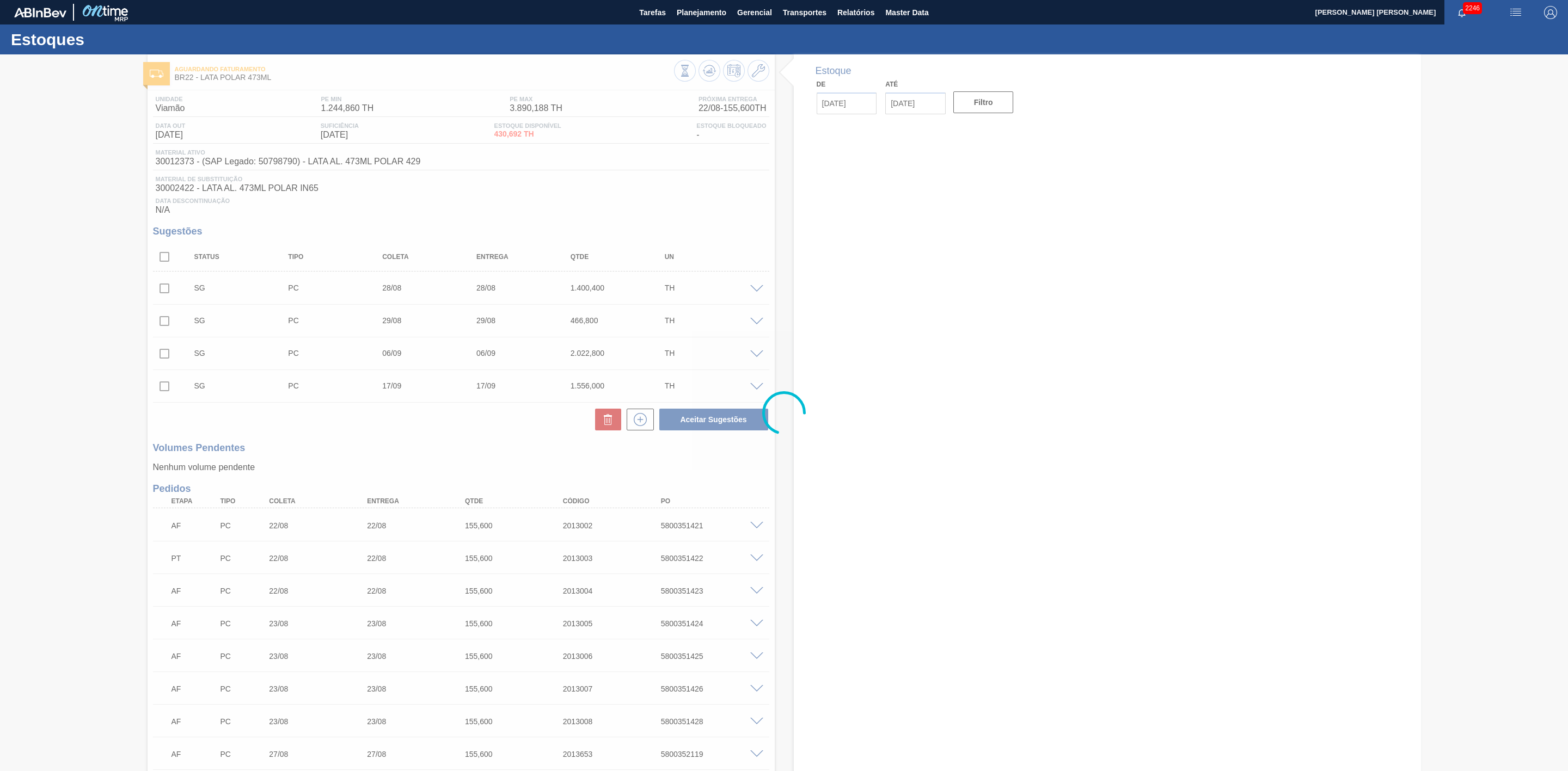
type input "[DATE]"
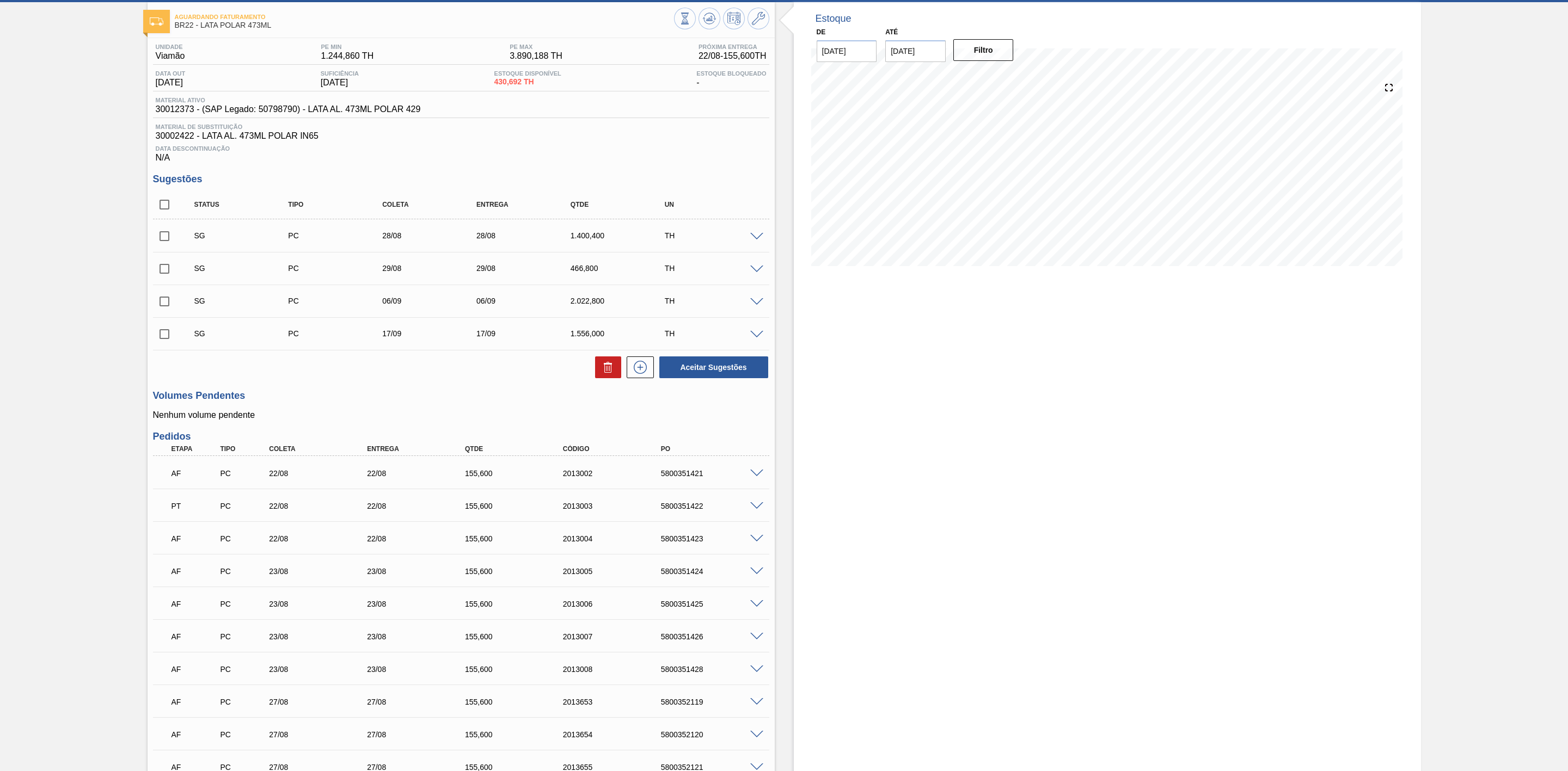
scroll to position [81, 0]
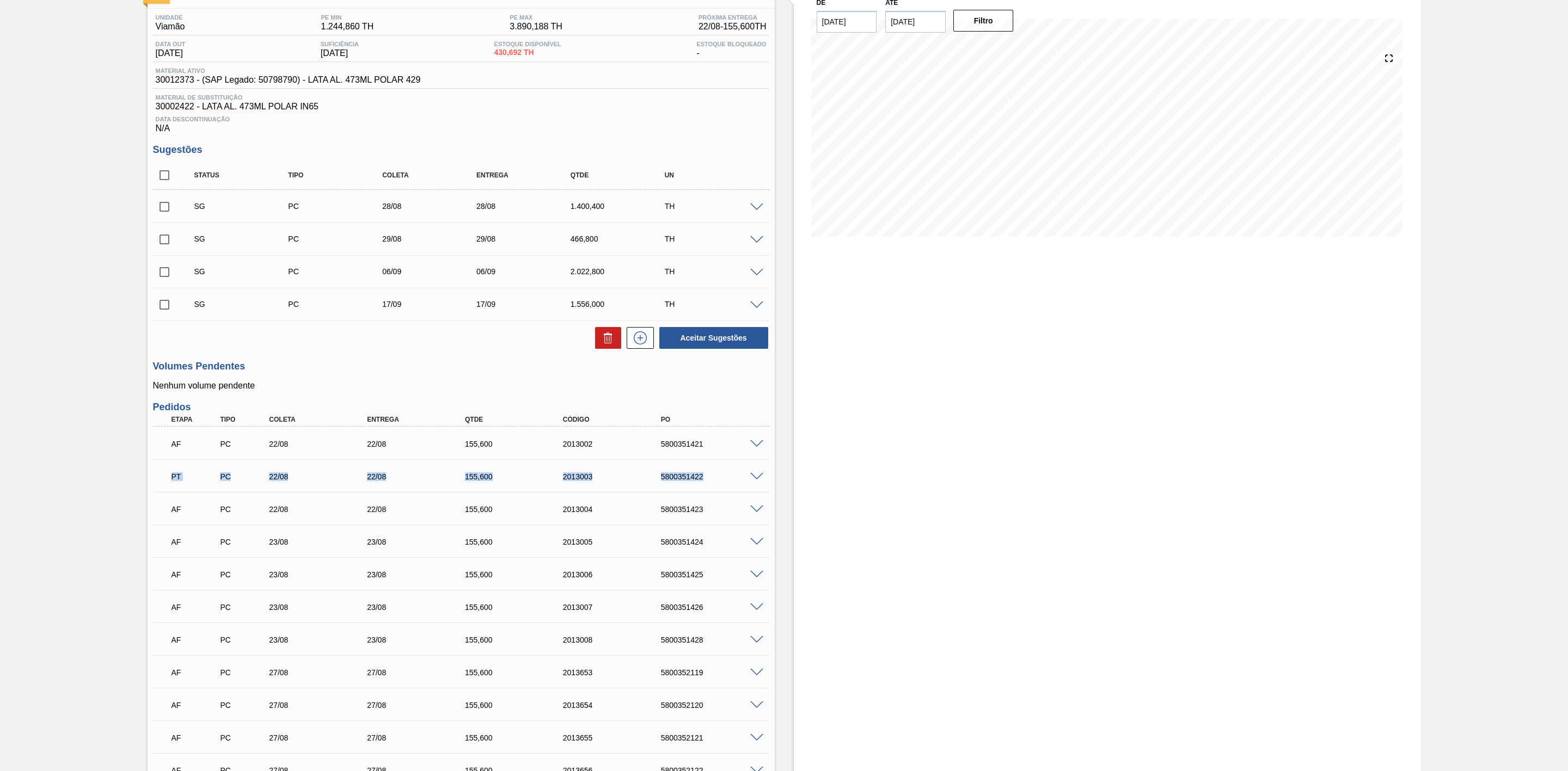
drag, startPoint x: 170, startPoint y: 477, endPoint x: 707, endPoint y: 478, distance: 537.0
click at [707, 478] on div "PT PC 22/08 22/08 155,600 2013003 5800351422" at bounding box center [458, 475] width 588 height 21
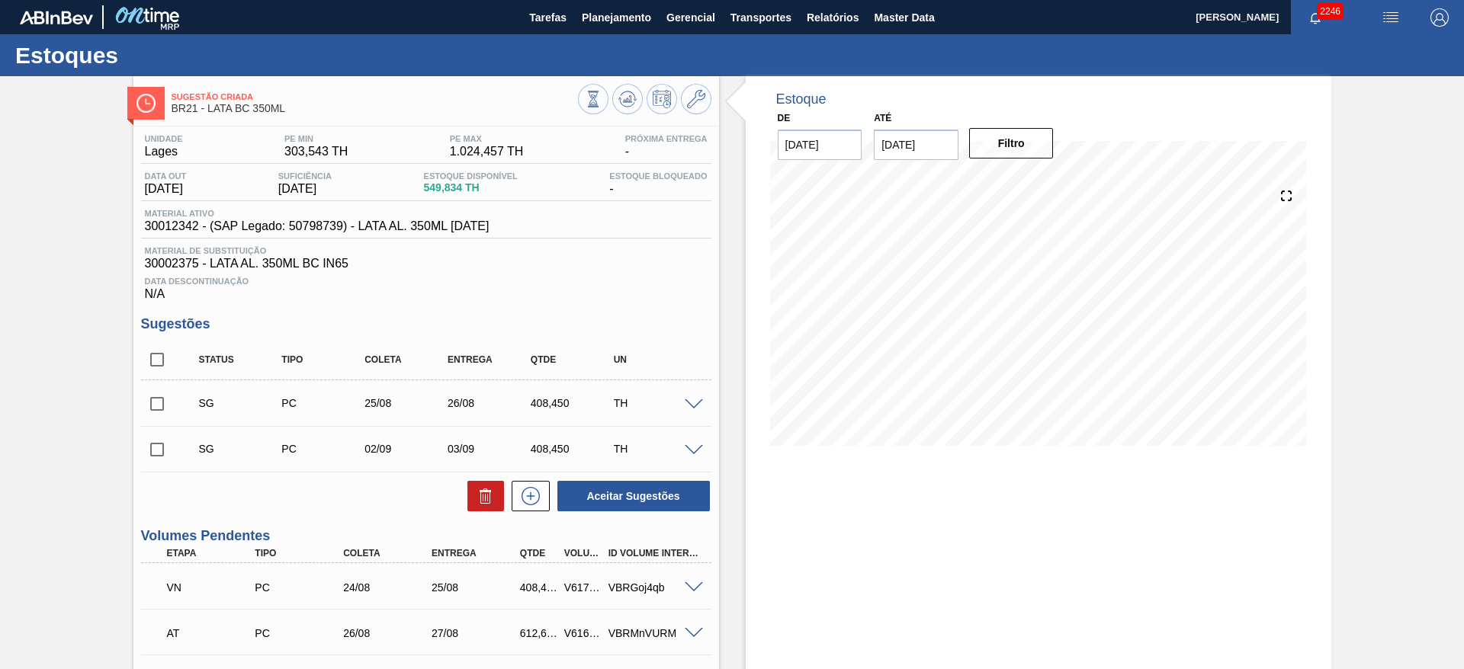
click at [155, 400] on input "checkbox" at bounding box center [157, 404] width 32 height 32
click at [486, 505] on button at bounding box center [485, 496] width 37 height 30
checkbox input "false"
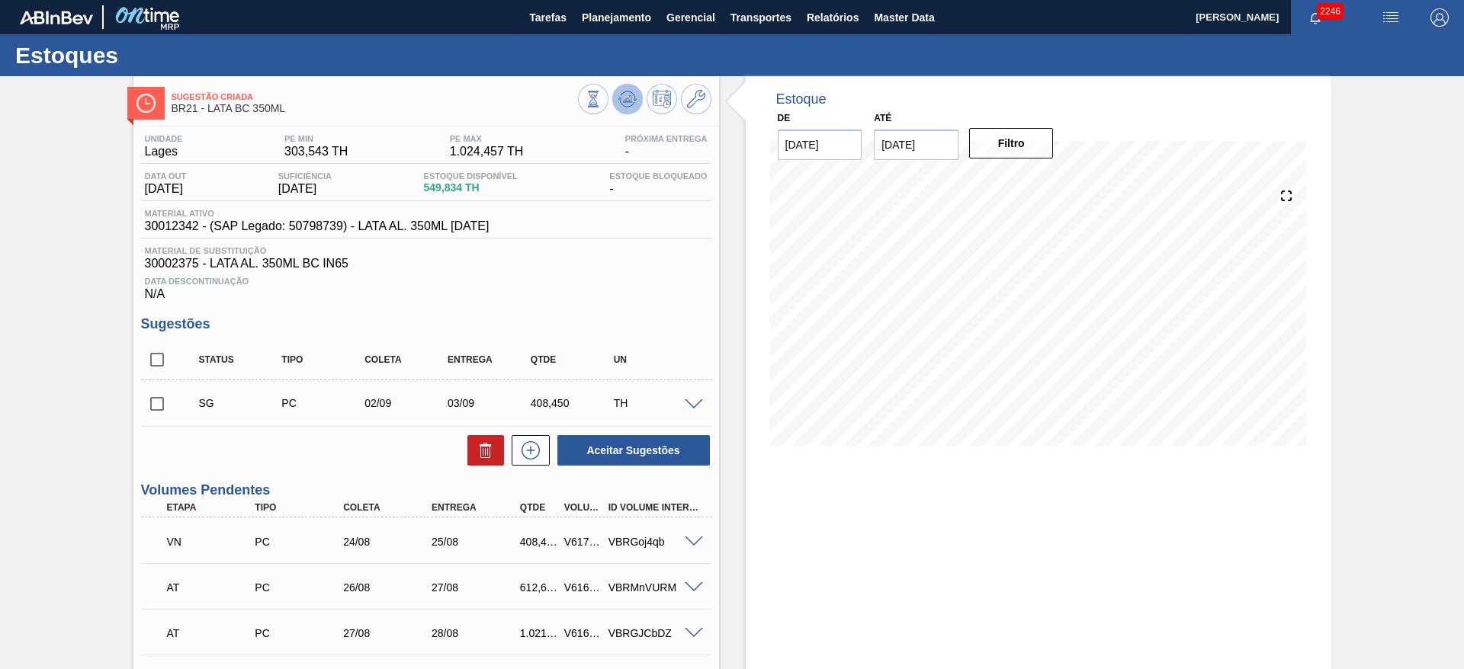
click at [637, 101] on button at bounding box center [627, 99] width 30 height 30
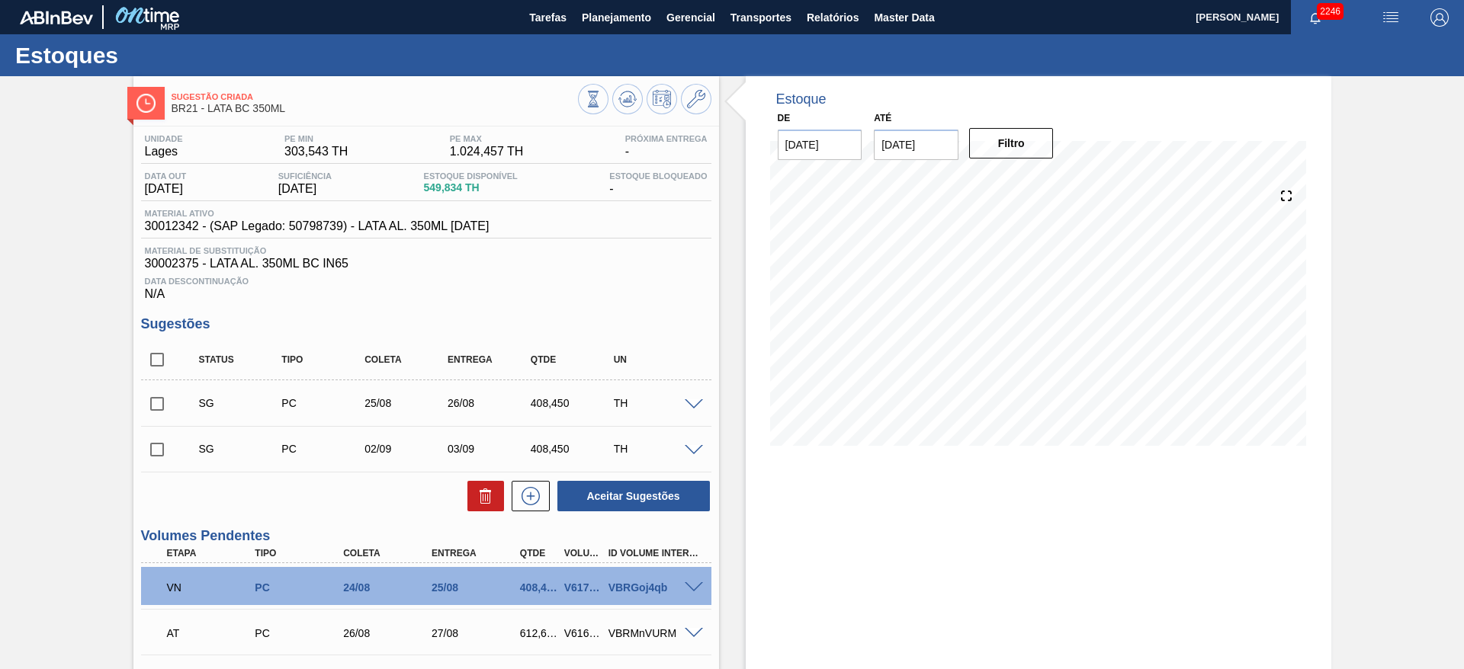
click at [156, 396] on input "checkbox" at bounding box center [157, 404] width 32 height 32
checkbox input "true"
click at [0, 0] on icon at bounding box center [0, 0] width 0 height 0
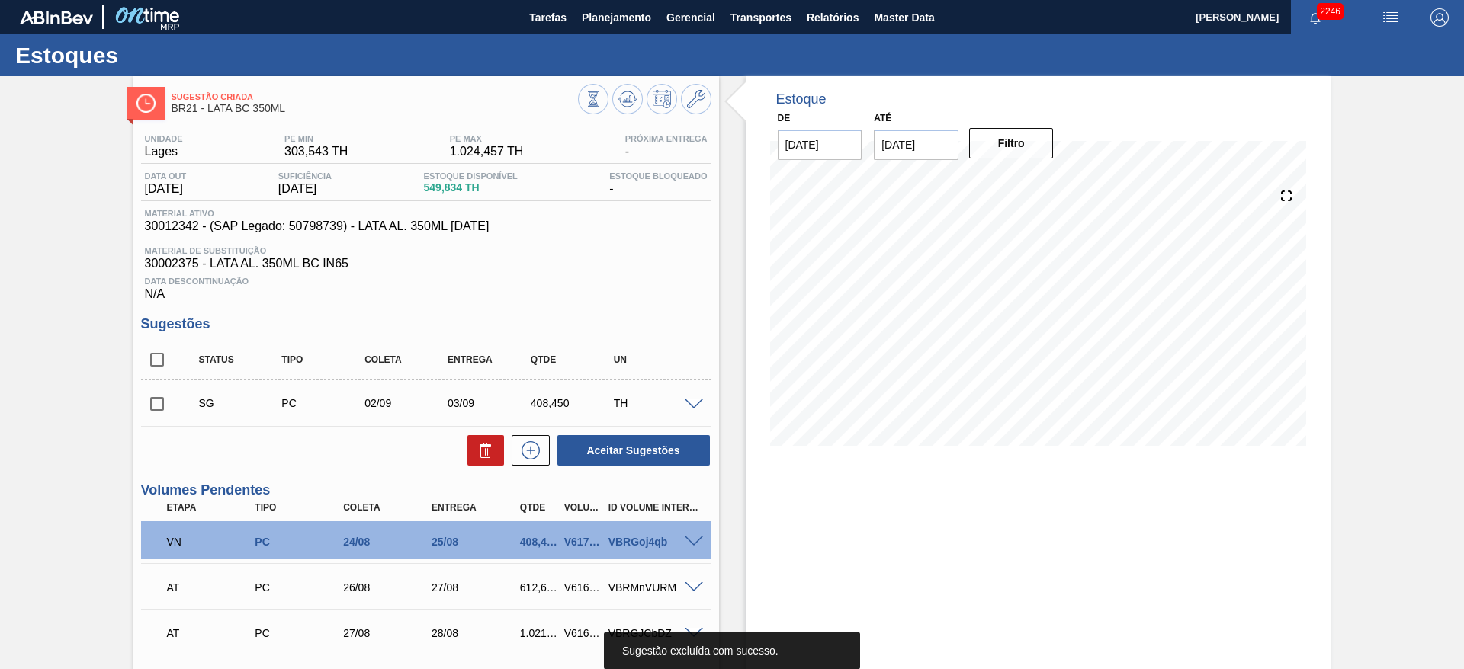
scroll to position [114, 0]
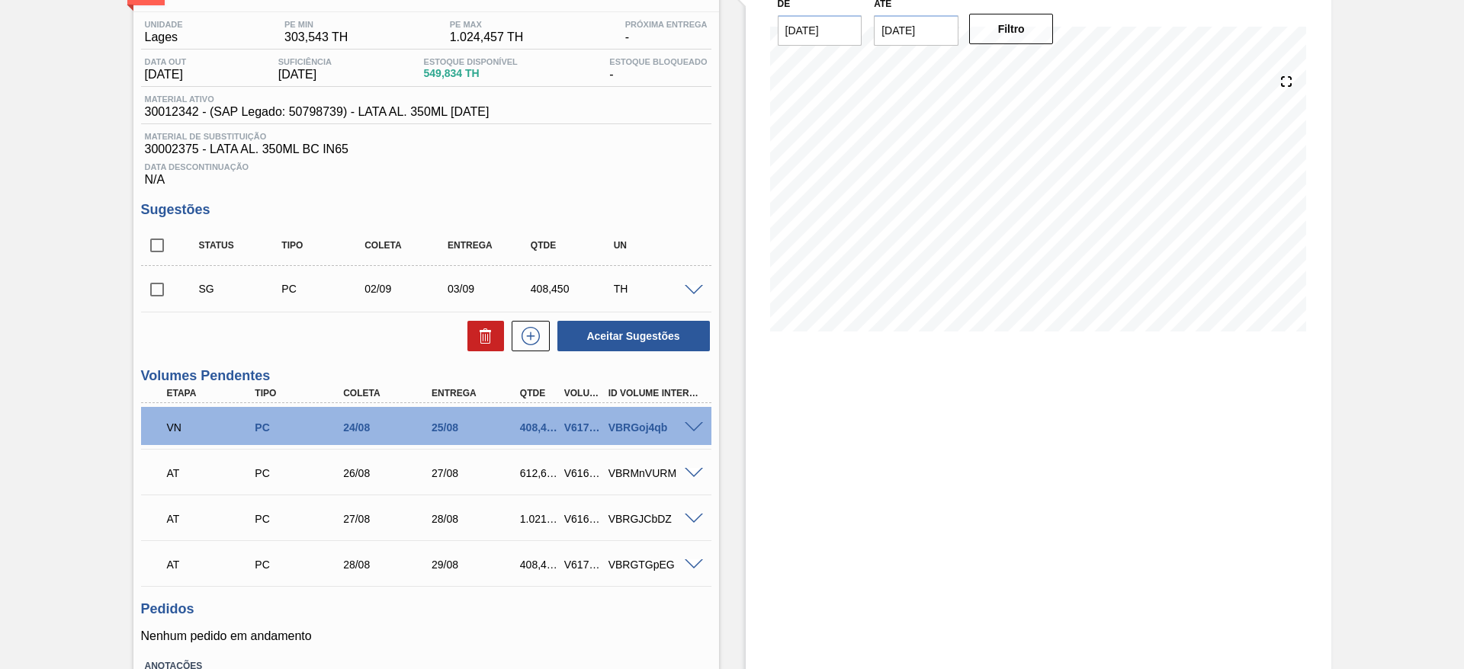
click at [700, 423] on span at bounding box center [694, 427] width 18 height 11
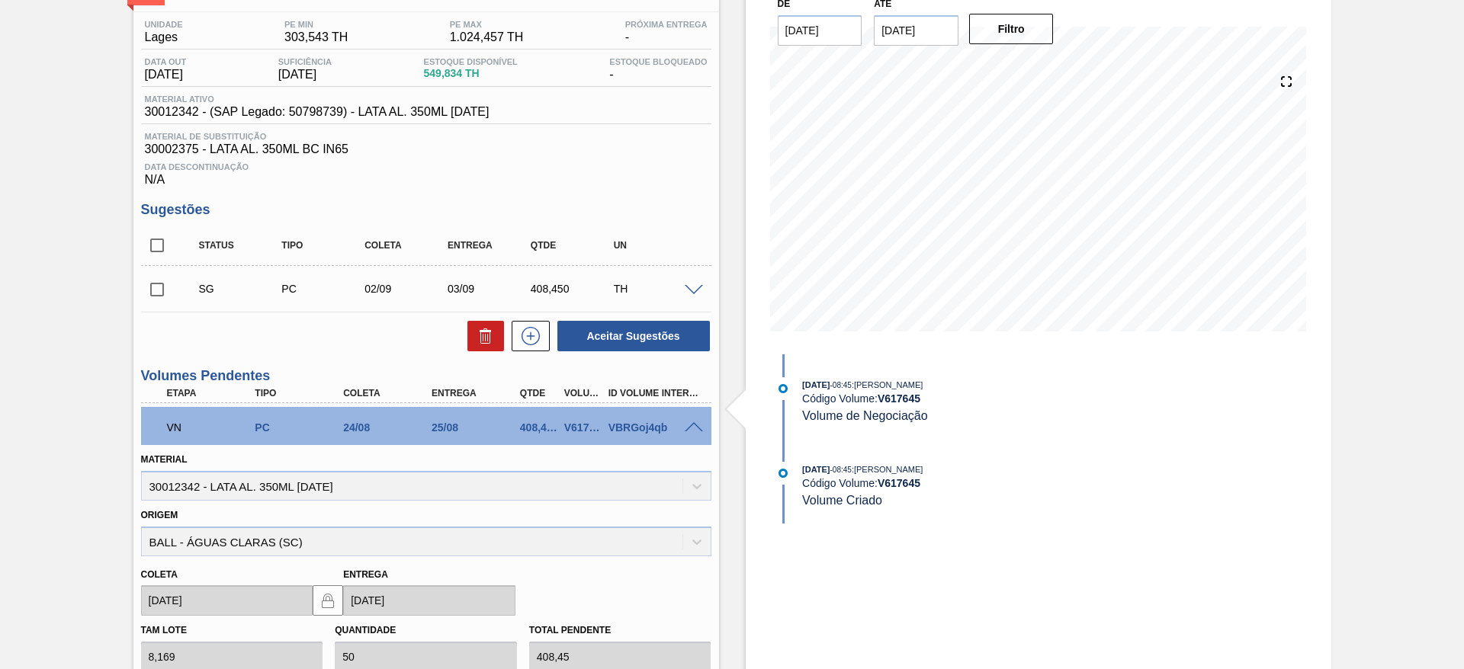
click at [695, 425] on span at bounding box center [694, 427] width 18 height 11
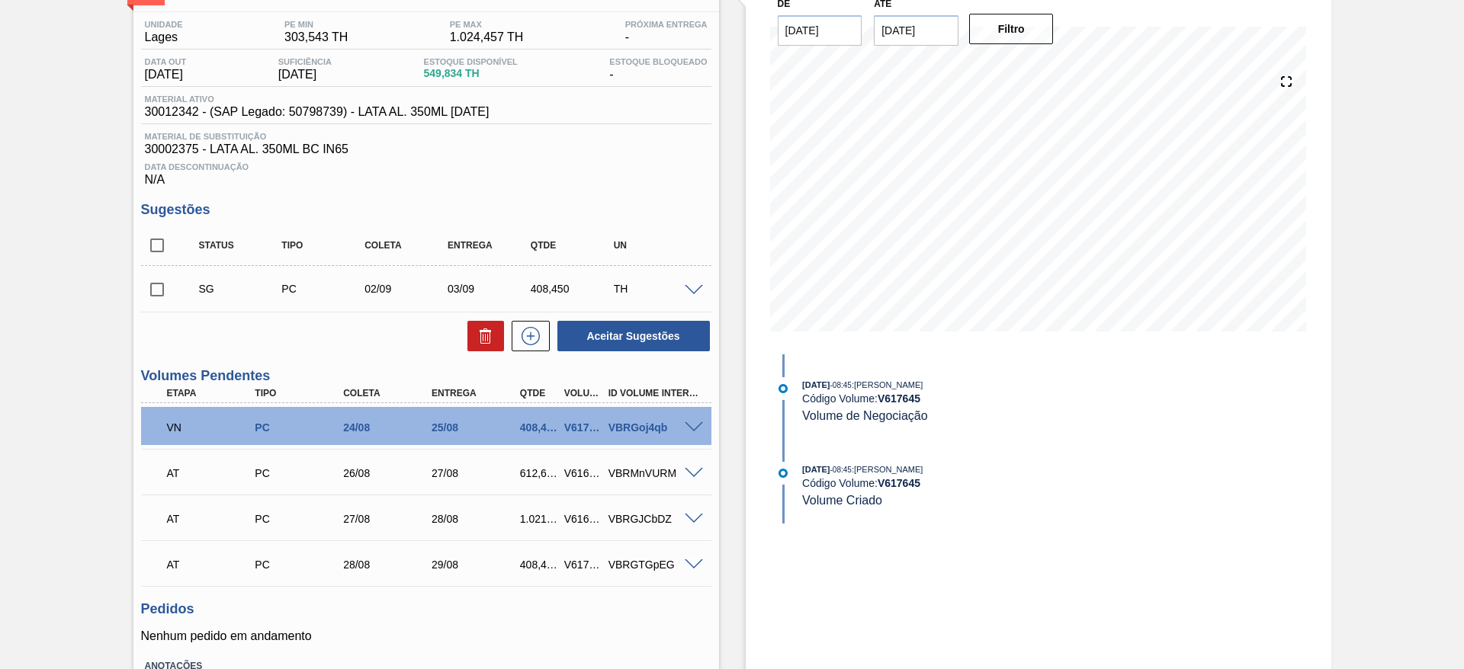
click at [689, 423] on span at bounding box center [694, 427] width 18 height 11
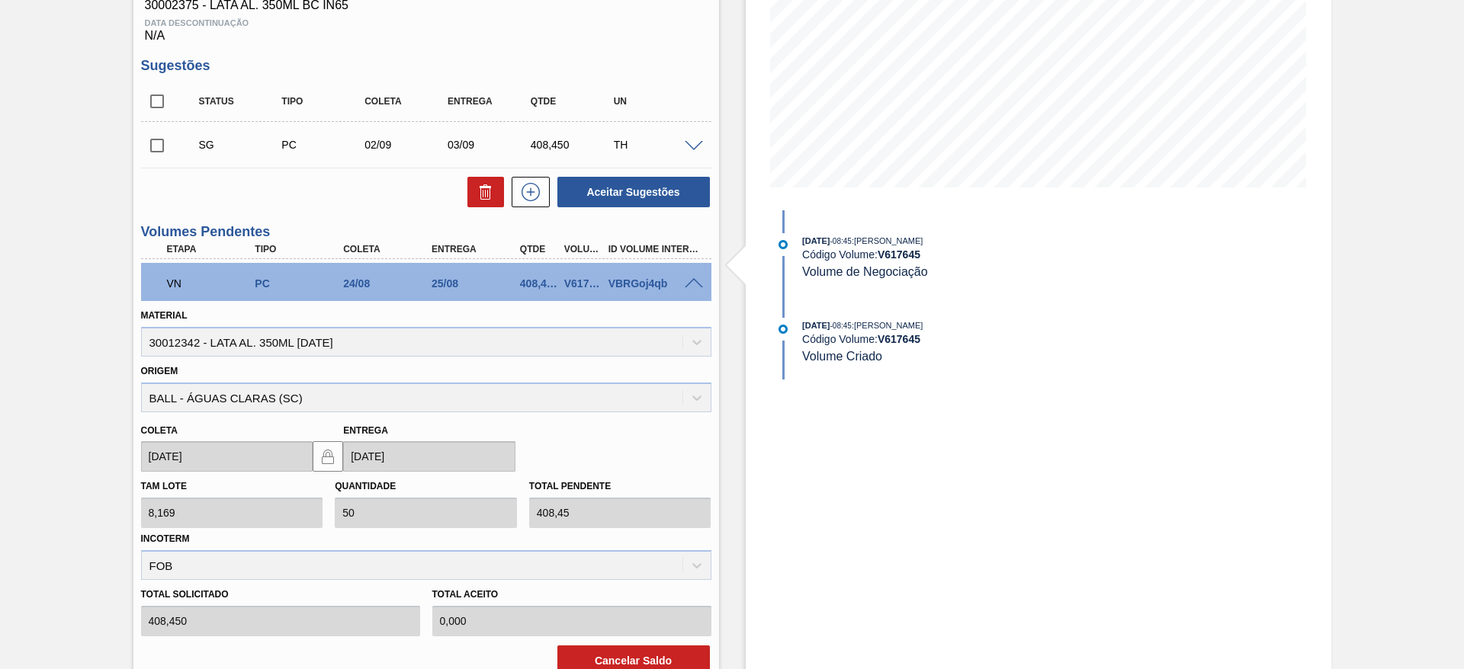
scroll to position [229, 0]
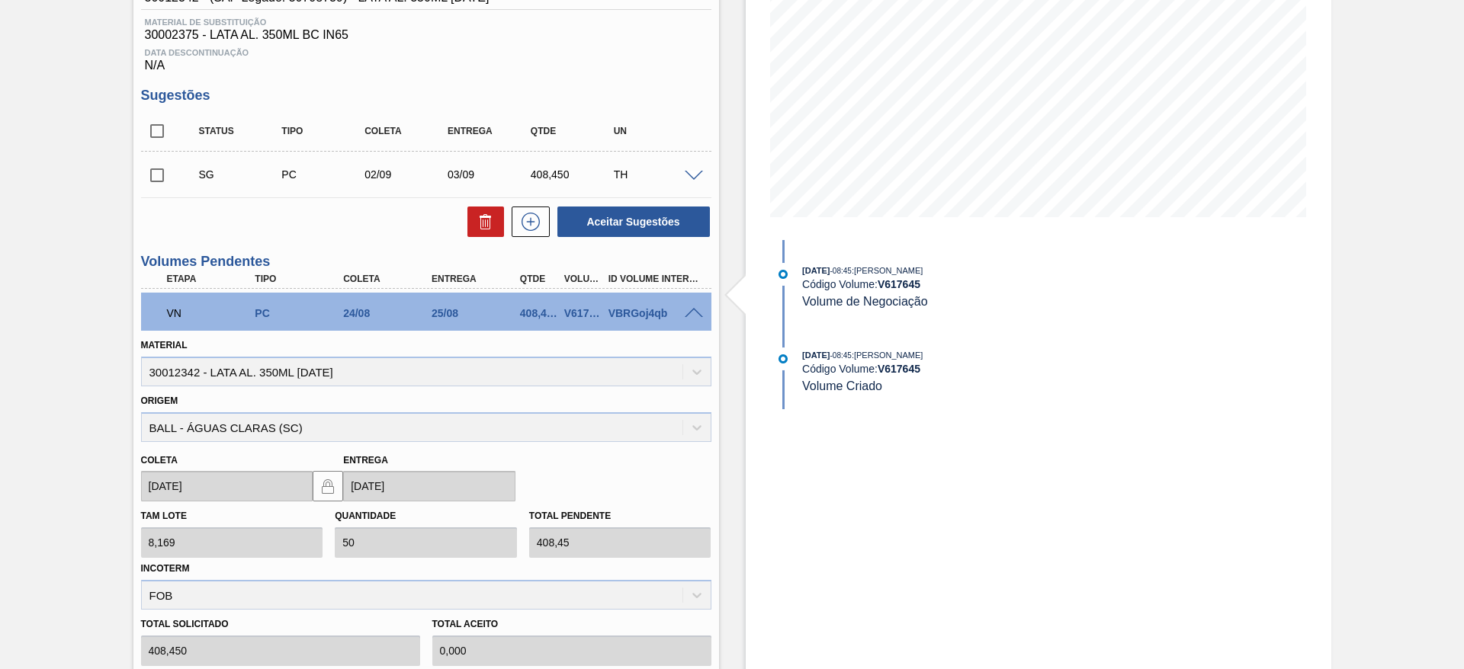
click at [688, 308] on span at bounding box center [694, 313] width 18 height 11
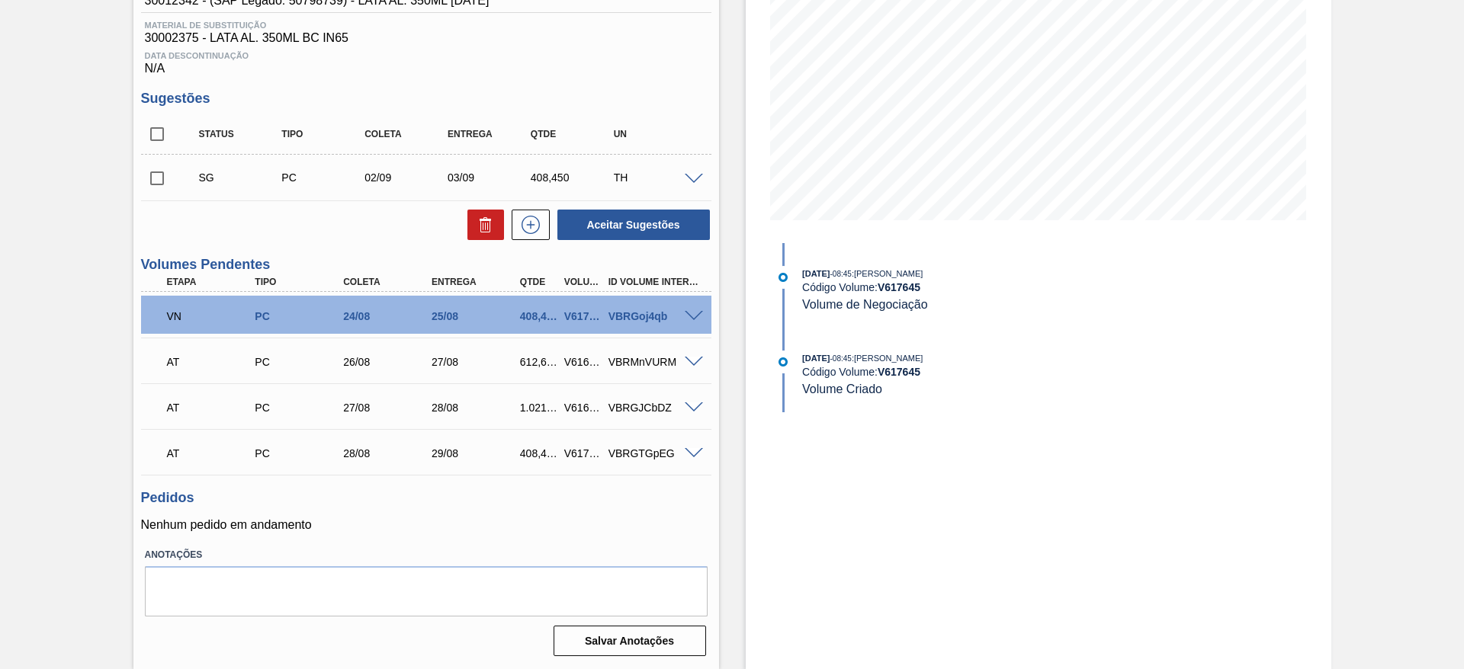
click at [695, 363] on span at bounding box center [694, 362] width 18 height 11
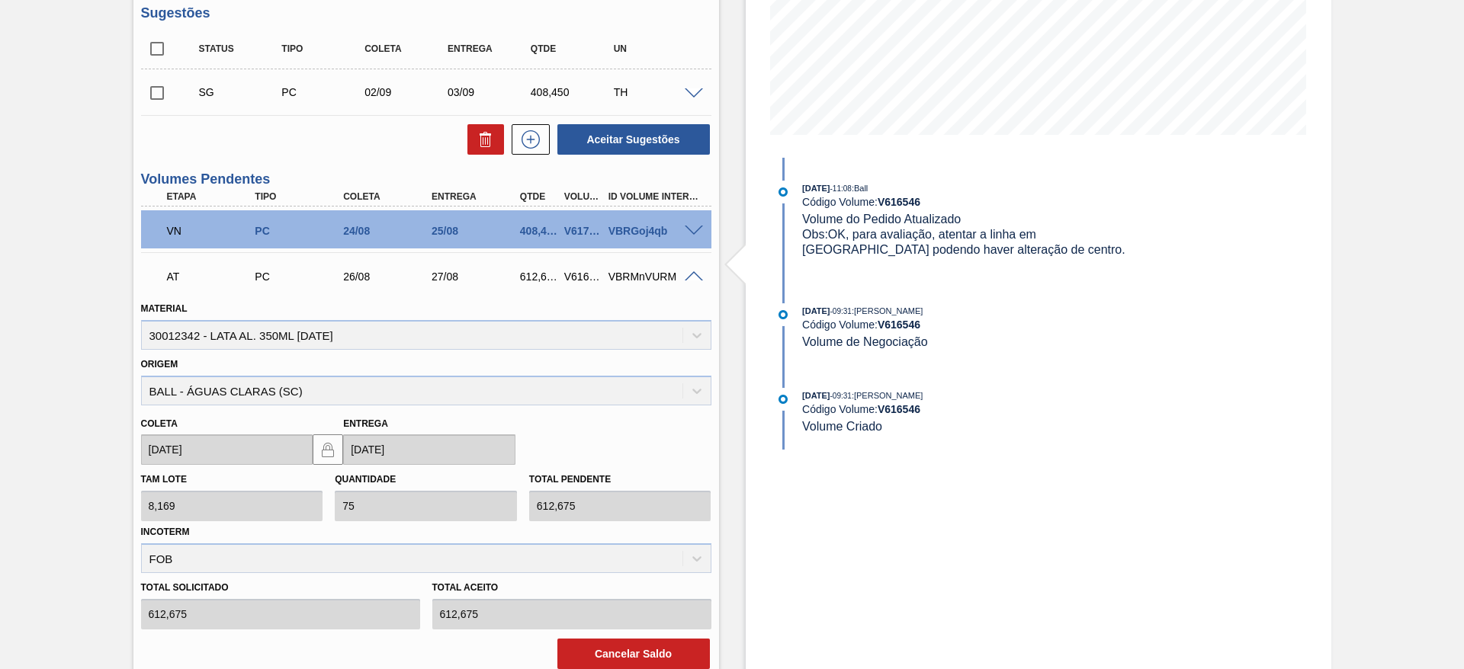
scroll to position [343, 0]
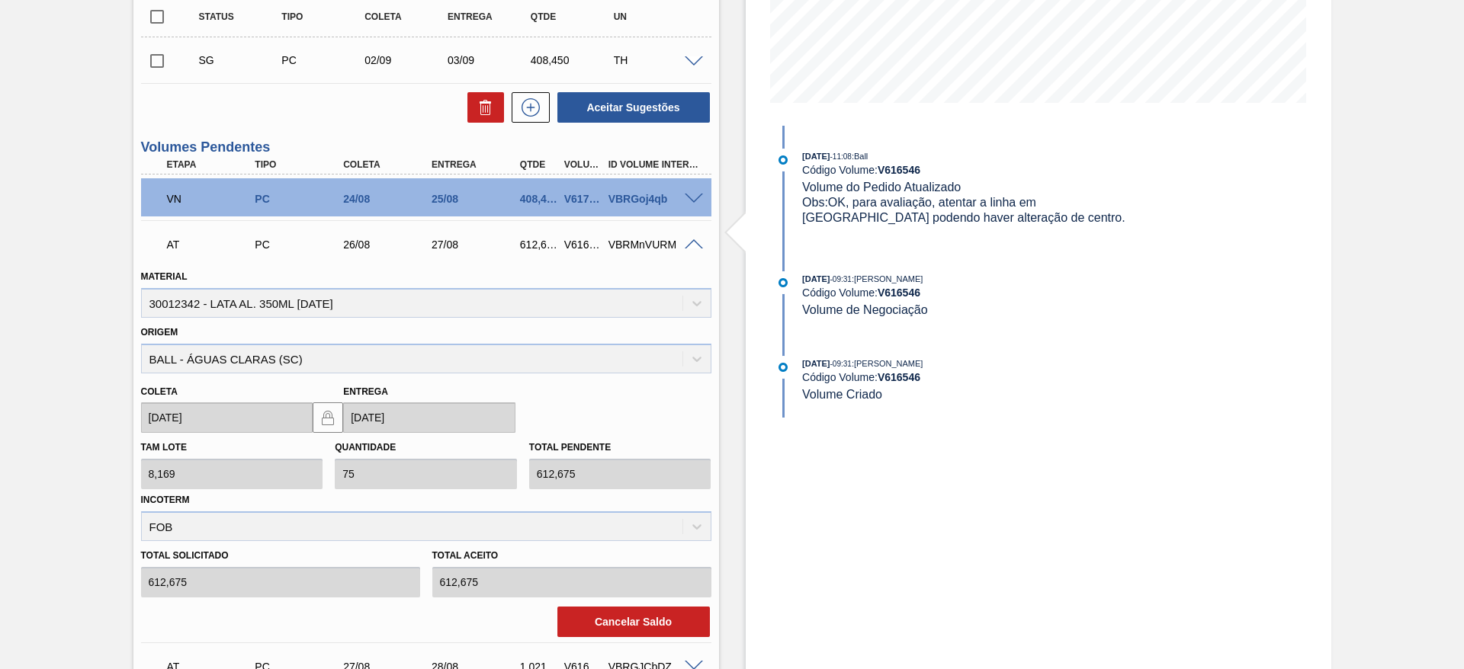
click at [698, 246] on span at bounding box center [694, 244] width 18 height 11
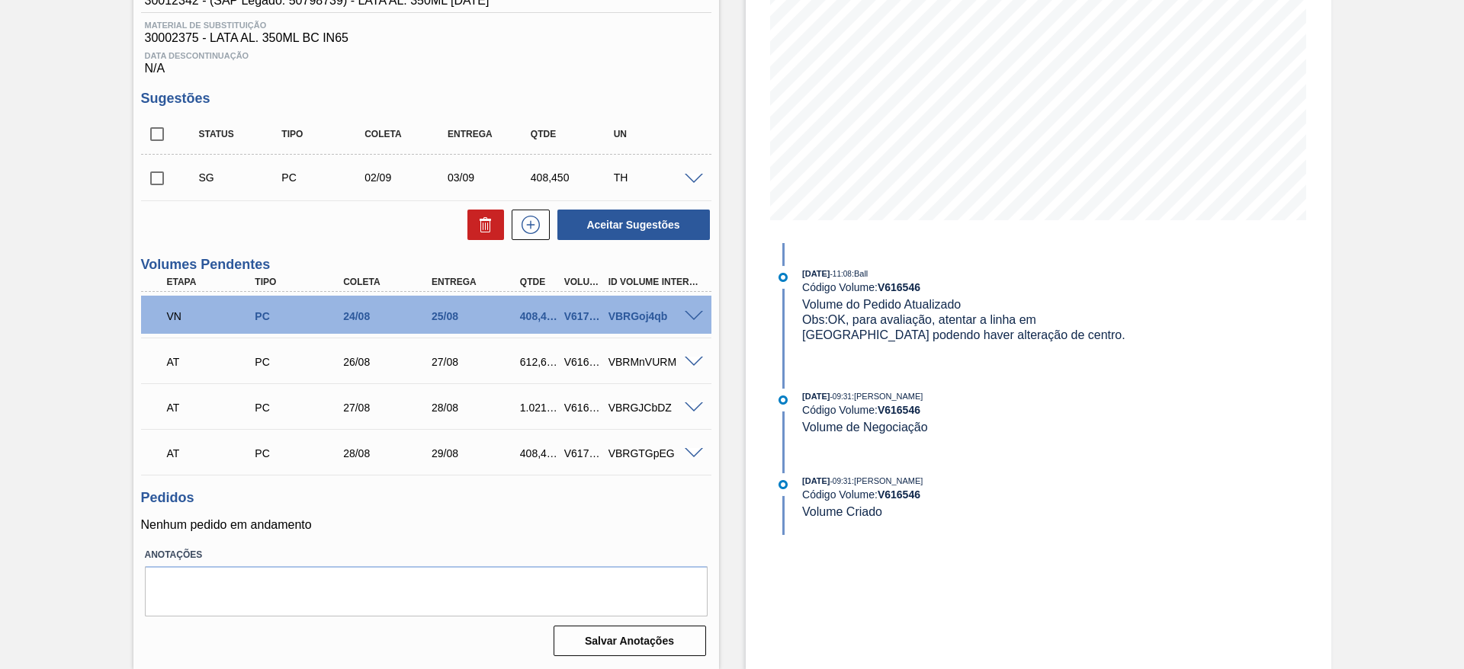
click at [688, 409] on span at bounding box center [694, 408] width 18 height 11
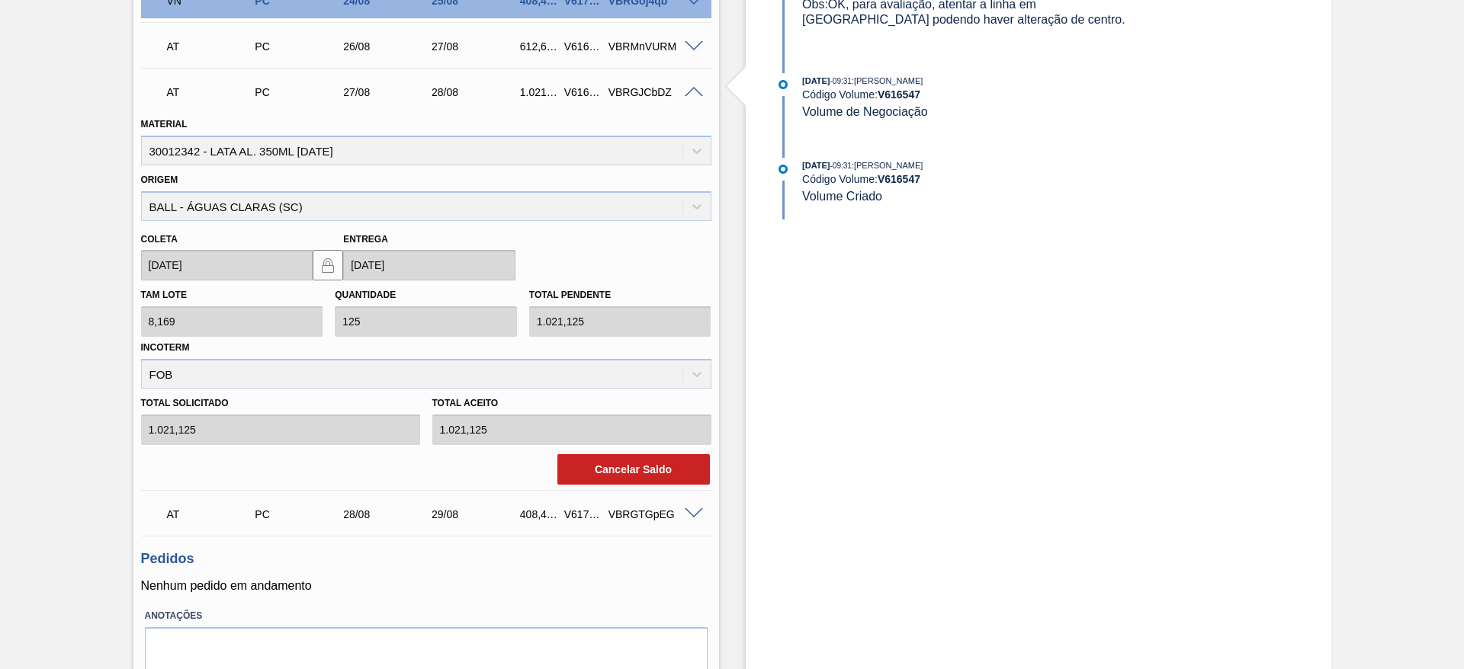
scroll to position [457, 0]
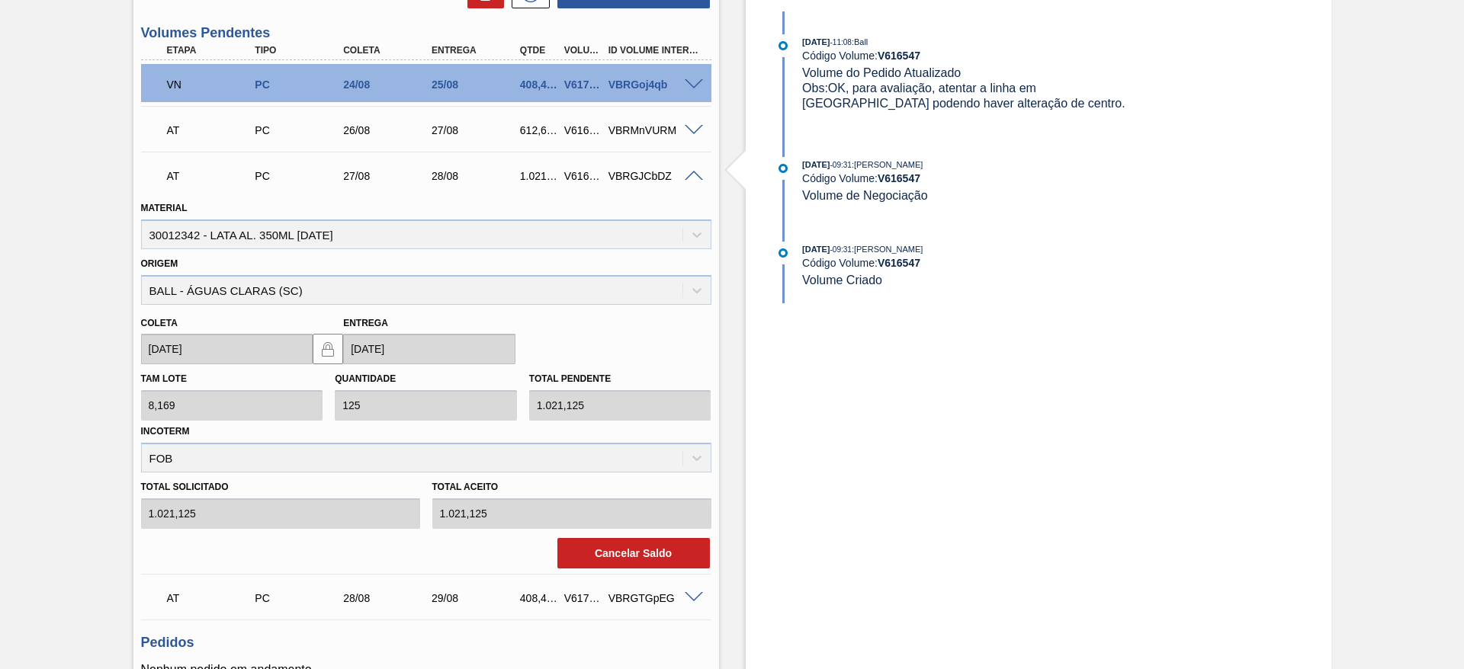
click at [696, 175] on span at bounding box center [694, 176] width 18 height 11
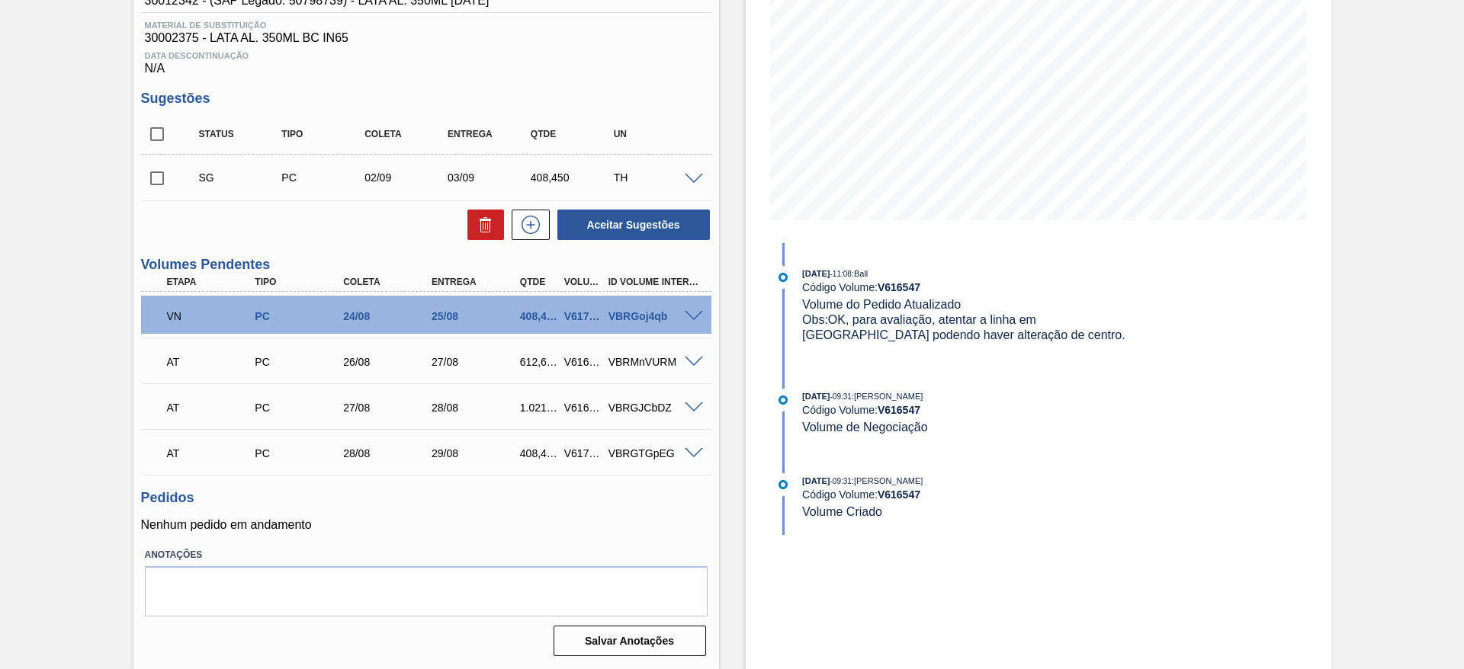
click at [698, 450] on span at bounding box center [694, 453] width 18 height 11
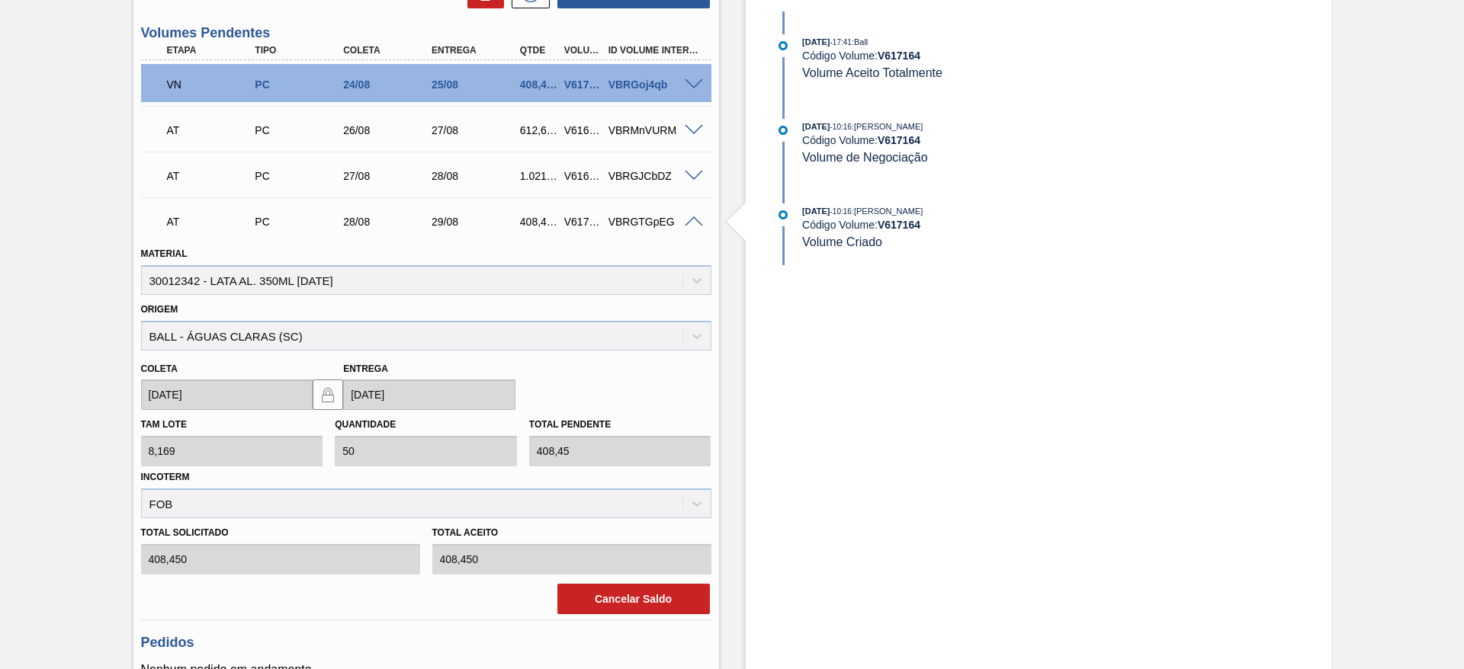
click at [695, 220] on span at bounding box center [694, 222] width 18 height 11
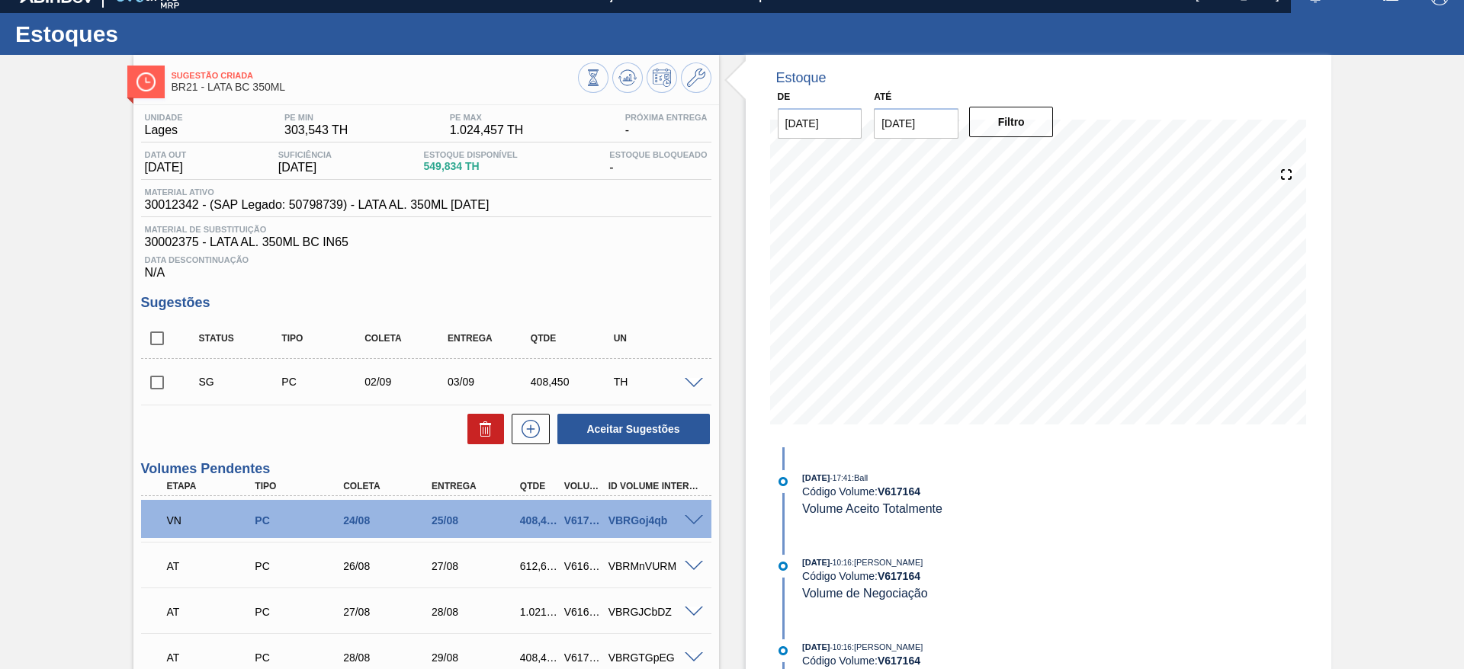
scroll to position [0, 0]
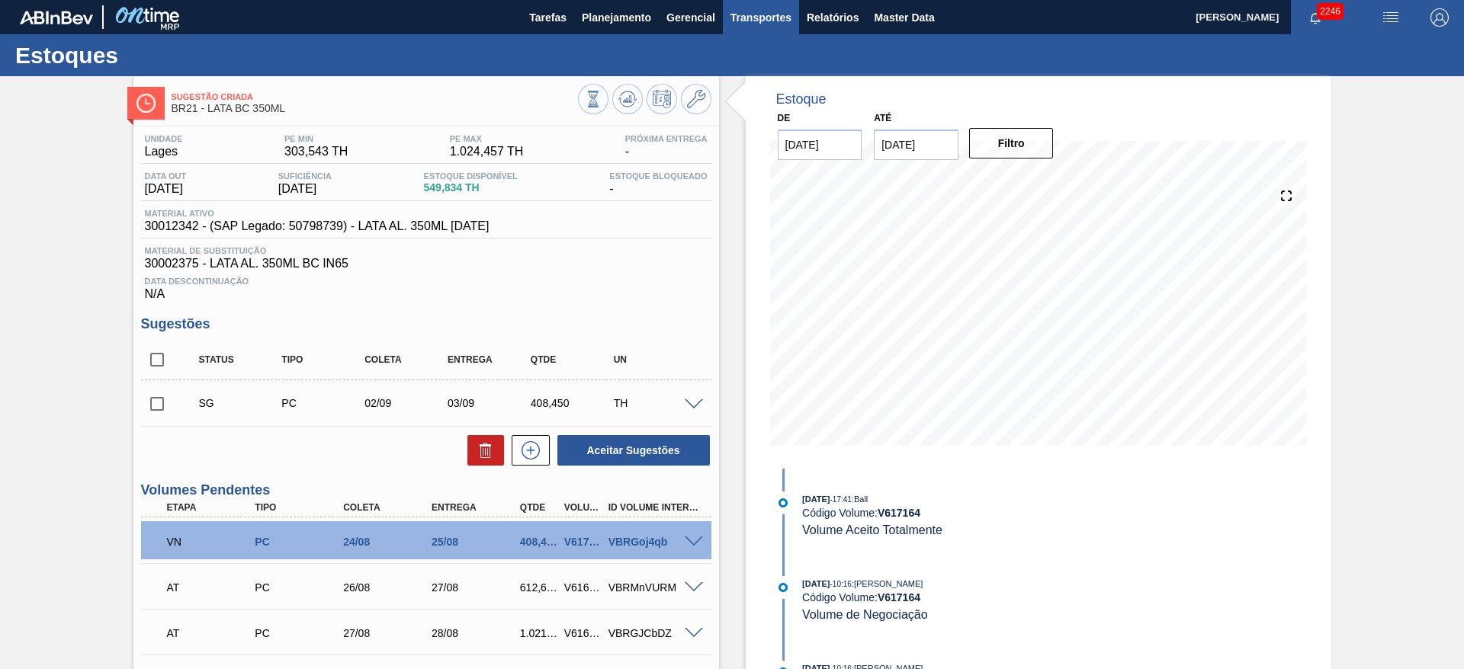
click at [750, 14] on span "Transportes" at bounding box center [760, 17] width 61 height 18
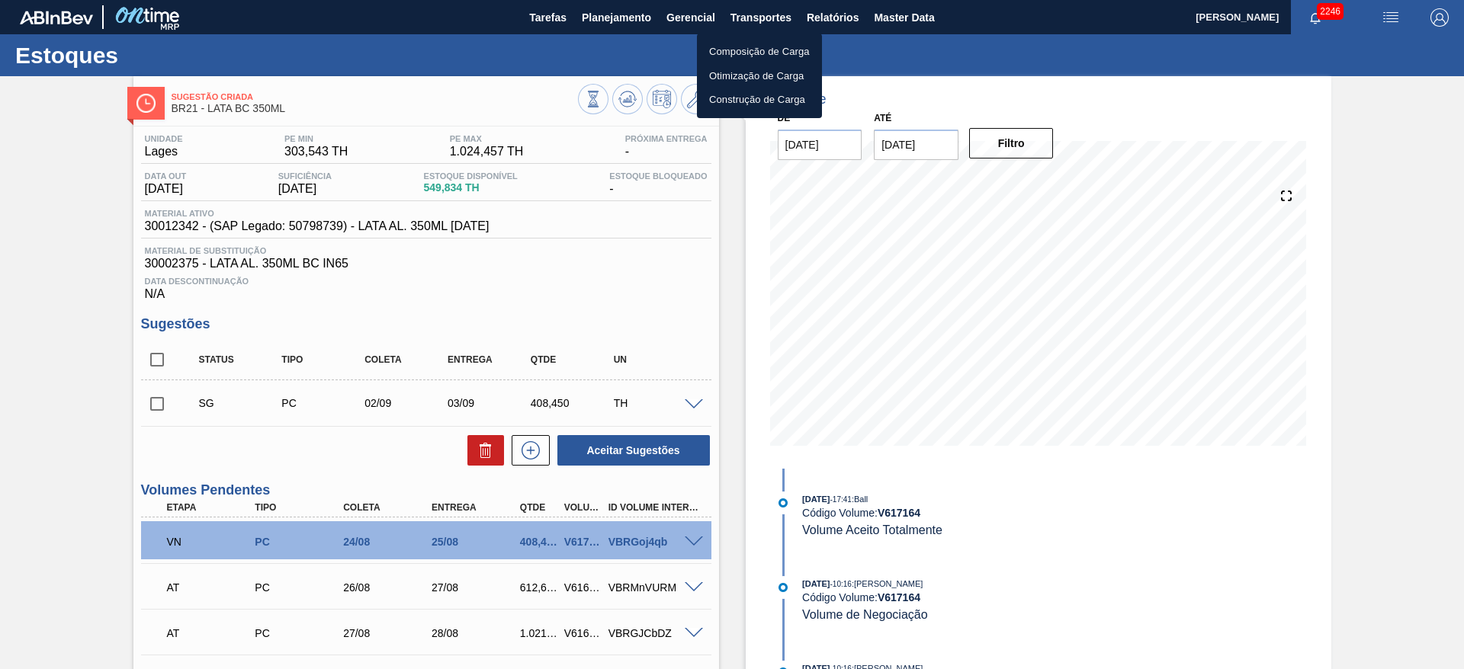
click at [731, 73] on li "Otimização de Carga" at bounding box center [759, 76] width 125 height 24
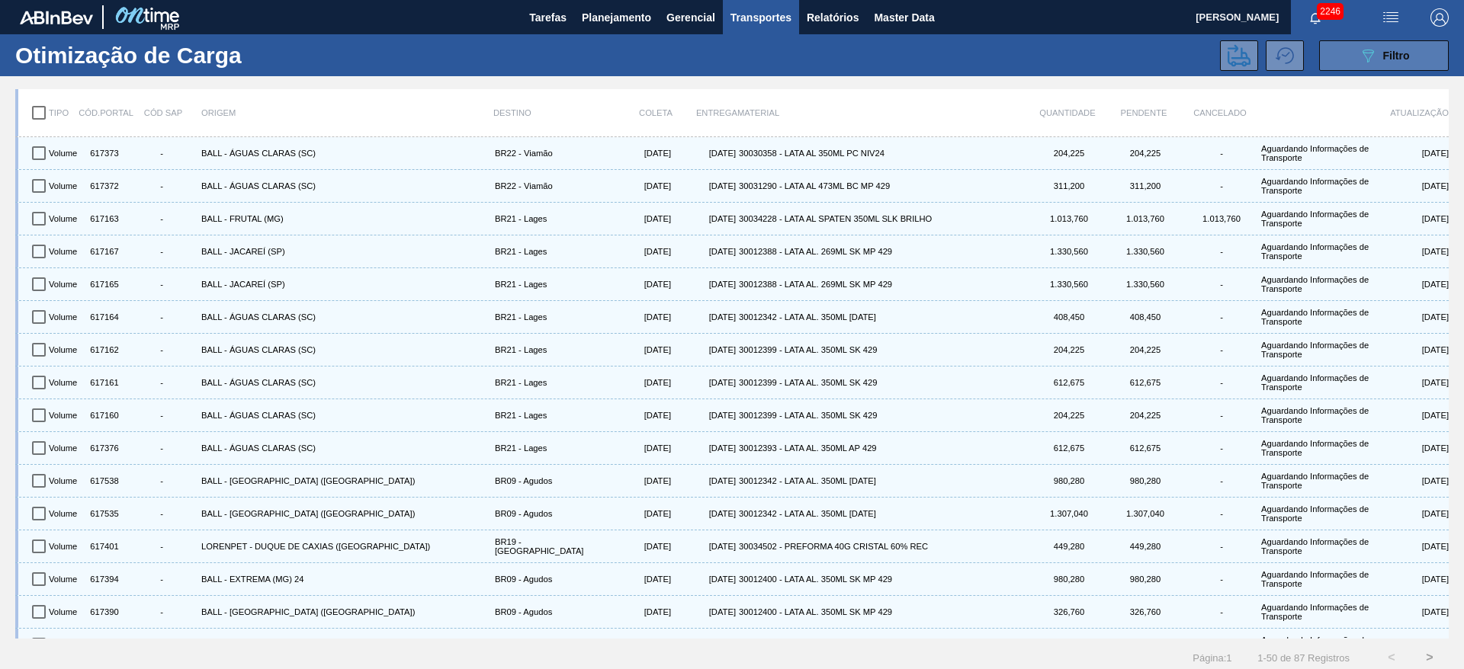
click at [1330, 67] on button "089F7B8B-B2A5-4AFE-B5C0-19BA573D28AC Filtro" at bounding box center [1384, 55] width 130 height 30
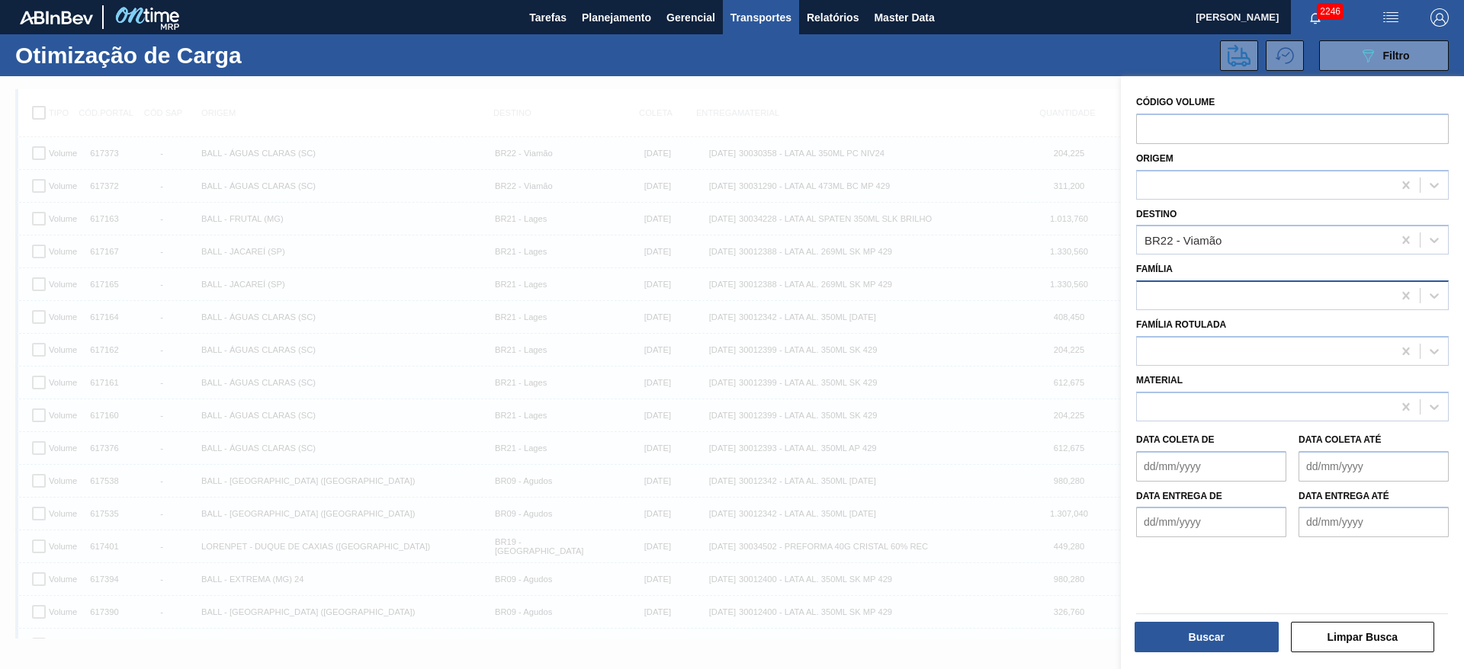
click at [1231, 294] on div at bounding box center [1264, 296] width 255 height 22
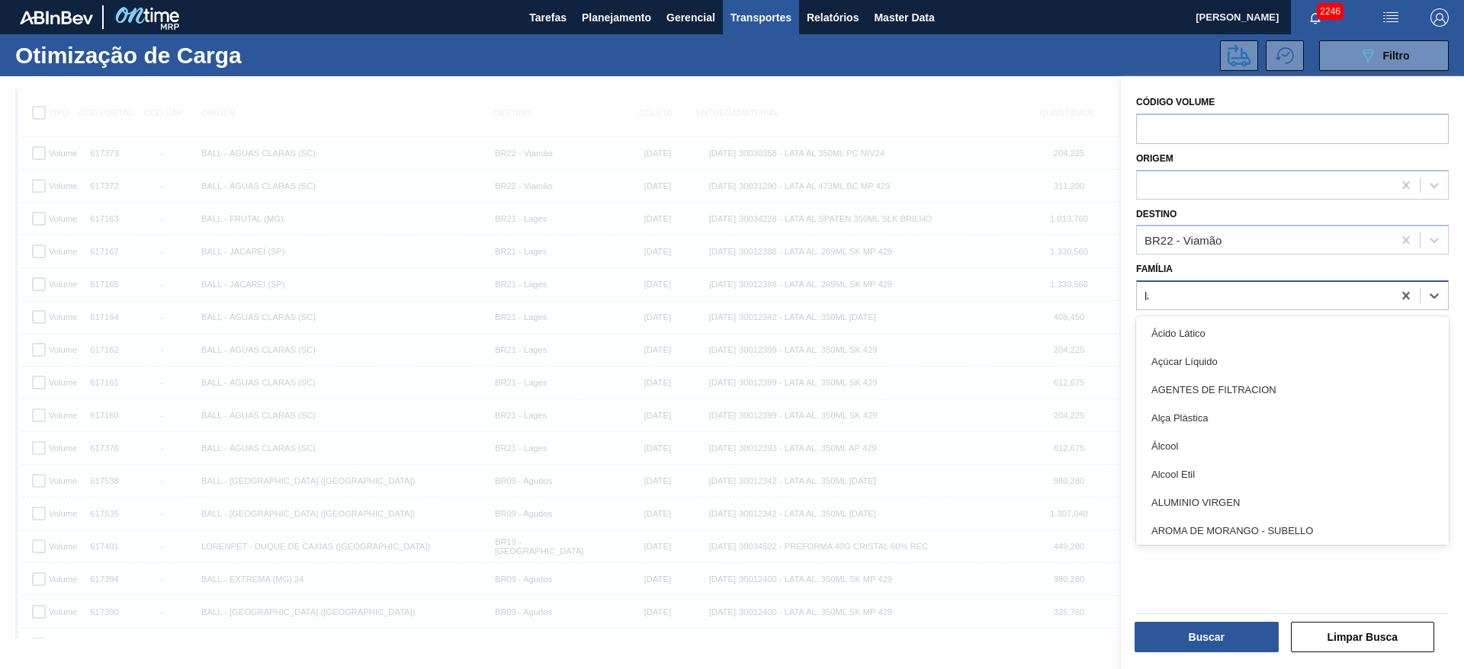
type input "lata"
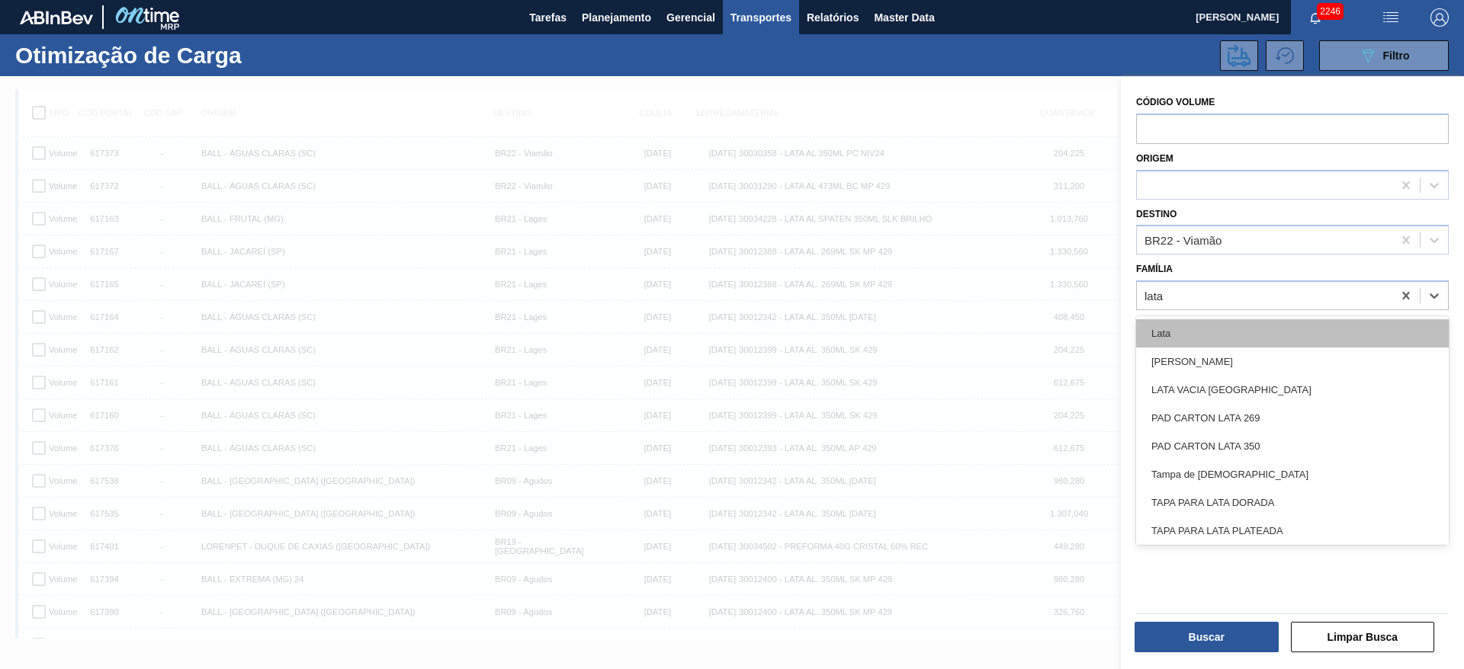
click at [1188, 331] on div "Lata" at bounding box center [1292, 333] width 313 height 28
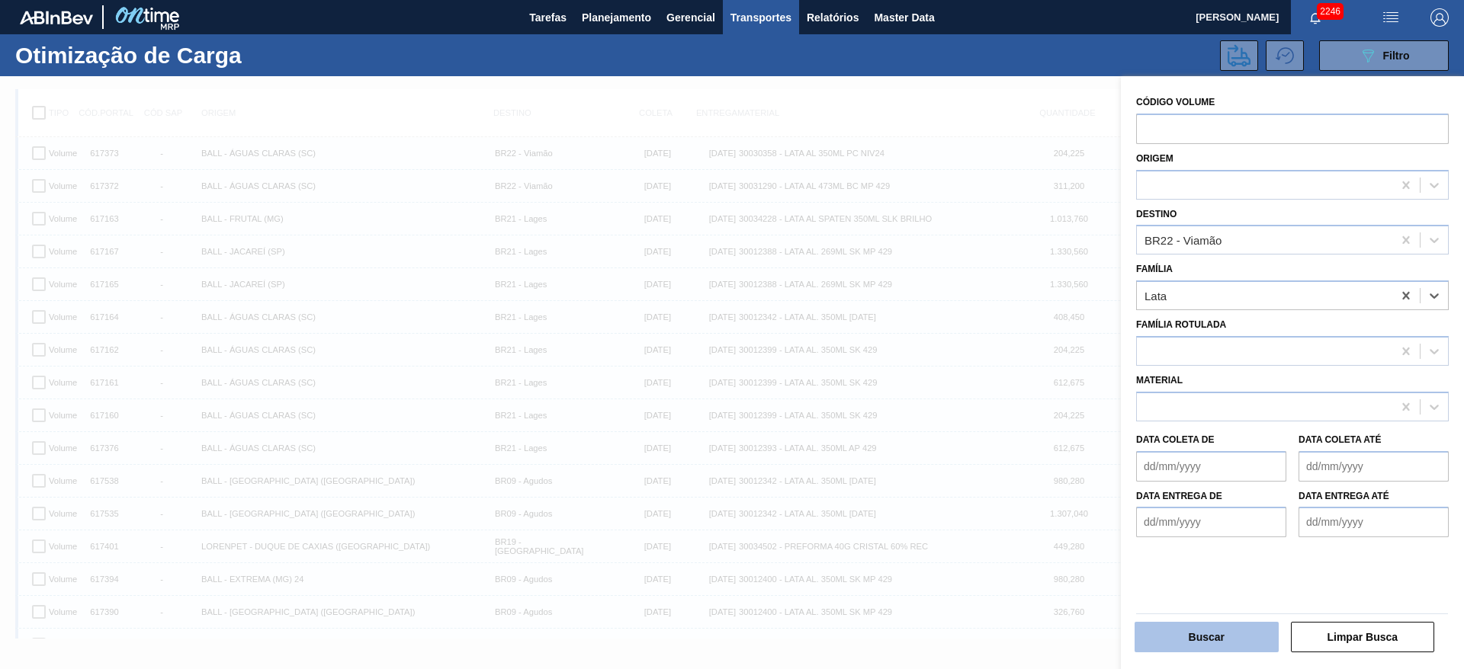
click at [1240, 631] on button "Buscar" at bounding box center [1206, 637] width 144 height 30
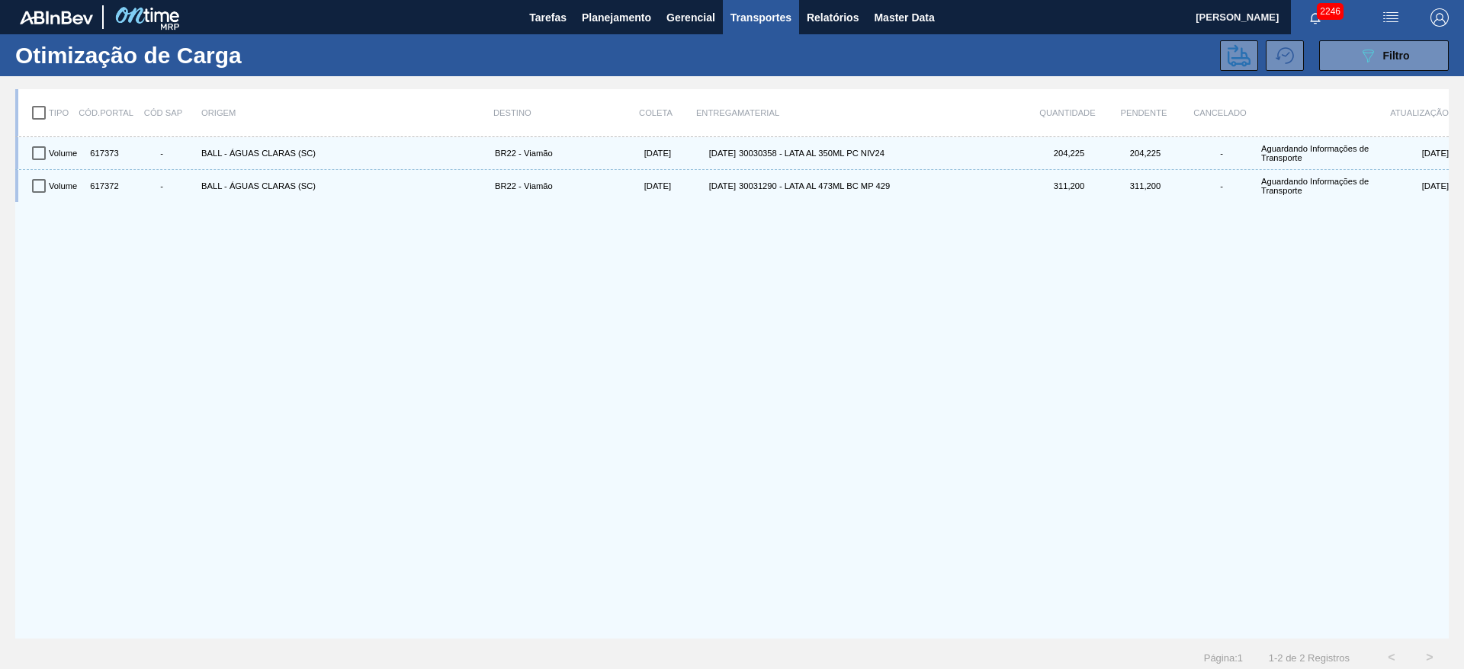
click at [34, 112] on input "checkbox" at bounding box center [39, 113] width 32 height 32
checkbox input "true"
click at [1232, 59] on icon at bounding box center [1239, 55] width 23 height 23
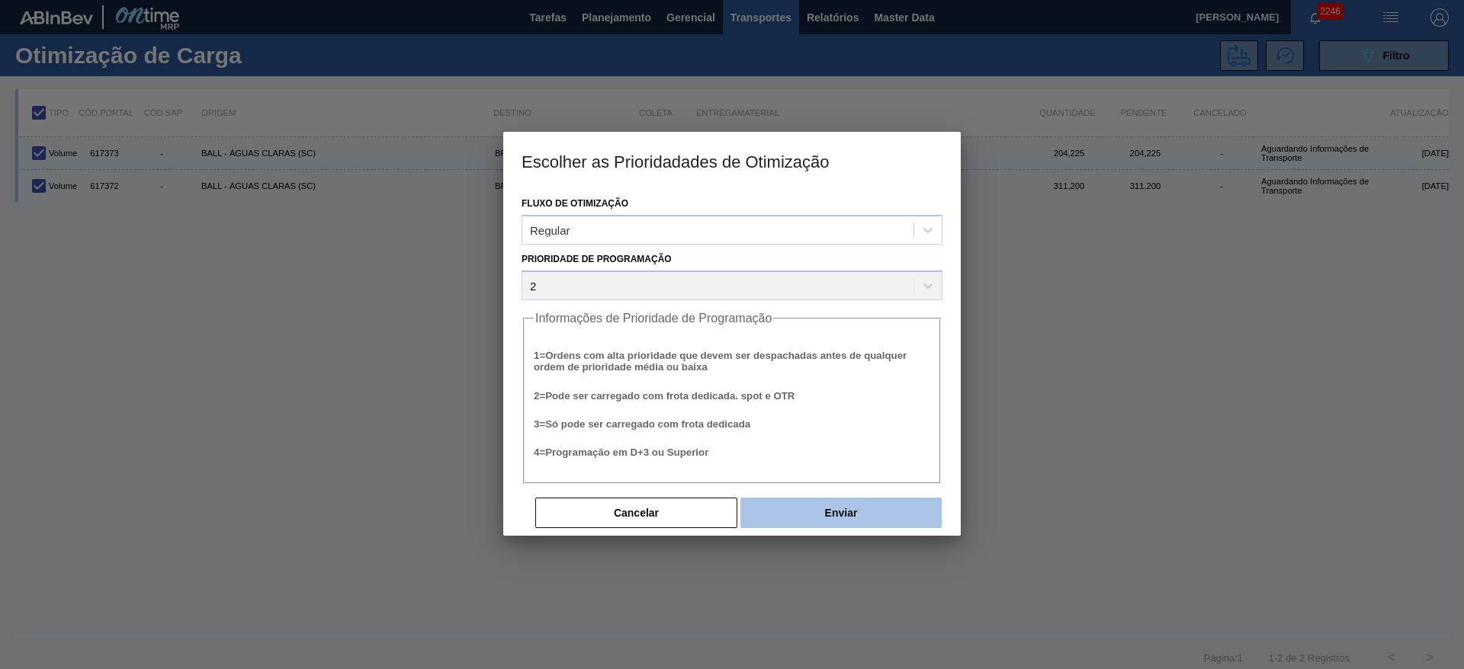
click at [860, 504] on button "Enviar" at bounding box center [840, 513] width 201 height 30
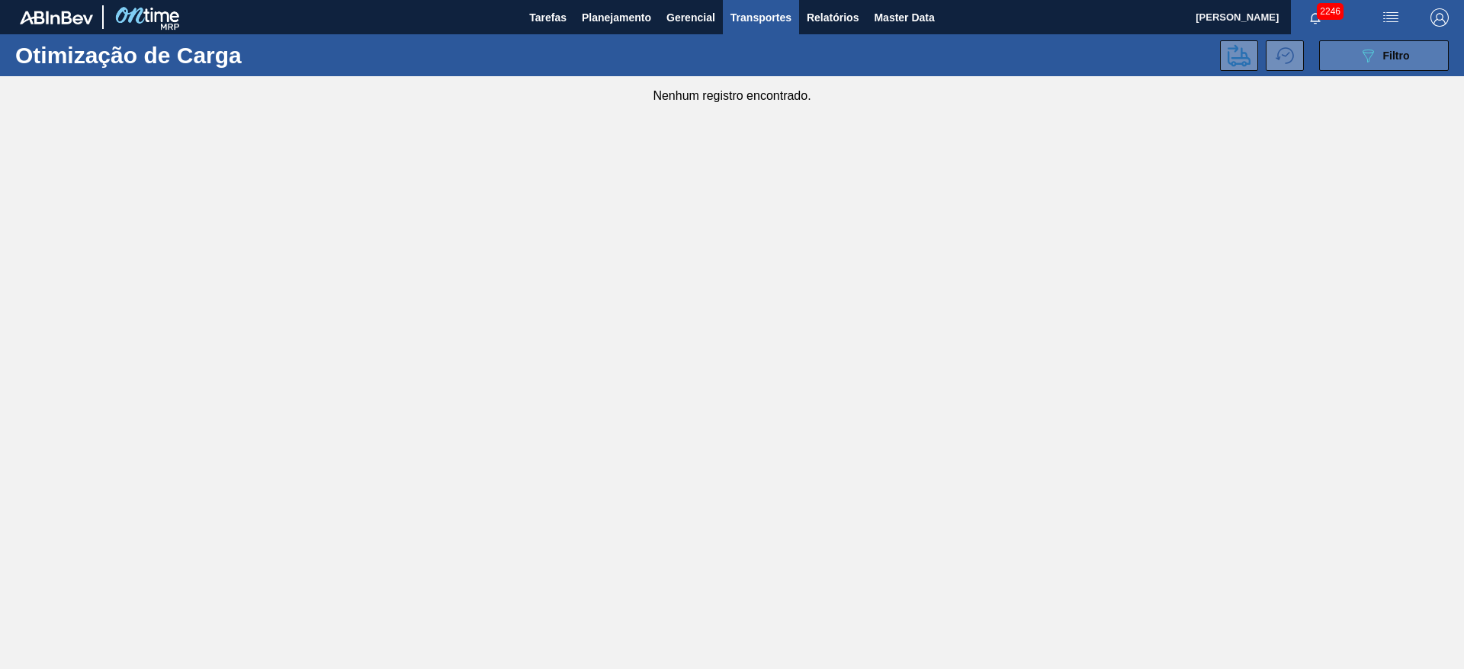
click at [1388, 58] on span "Filtro" at bounding box center [1396, 56] width 27 height 12
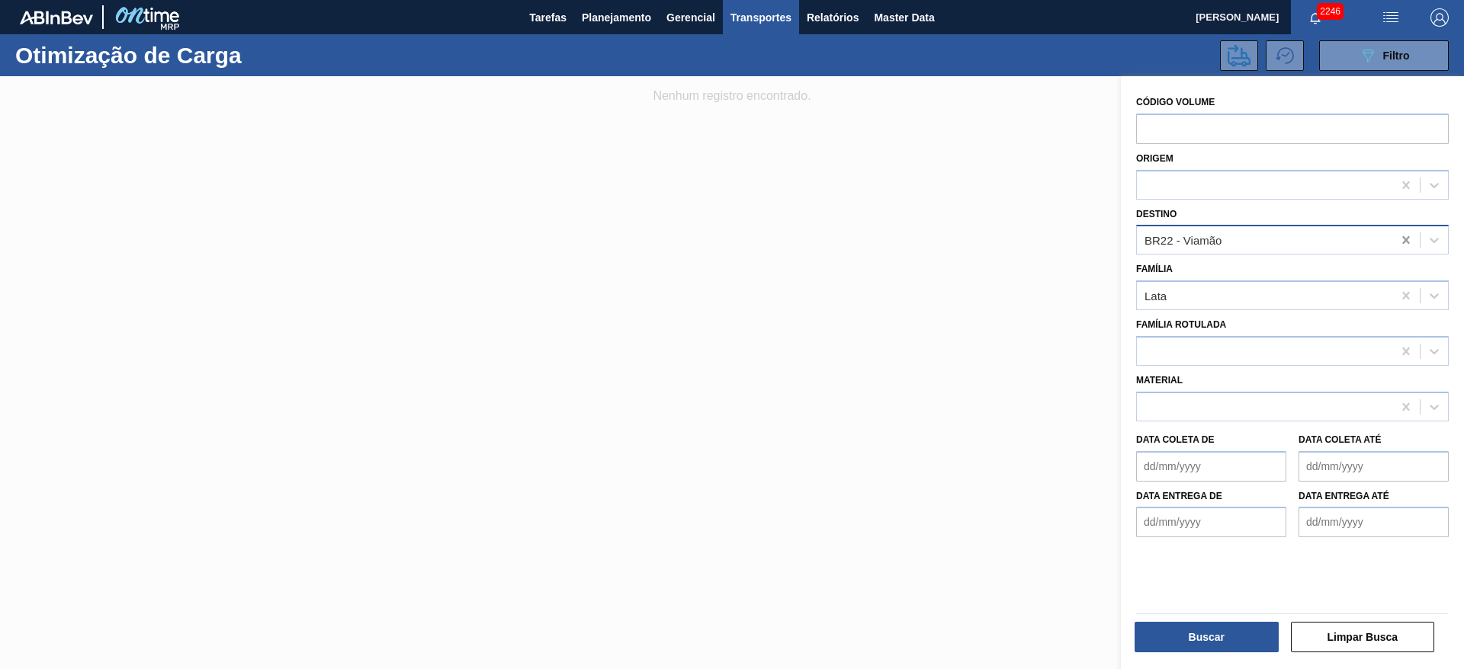
click at [1407, 240] on icon at bounding box center [1405, 240] width 15 height 15
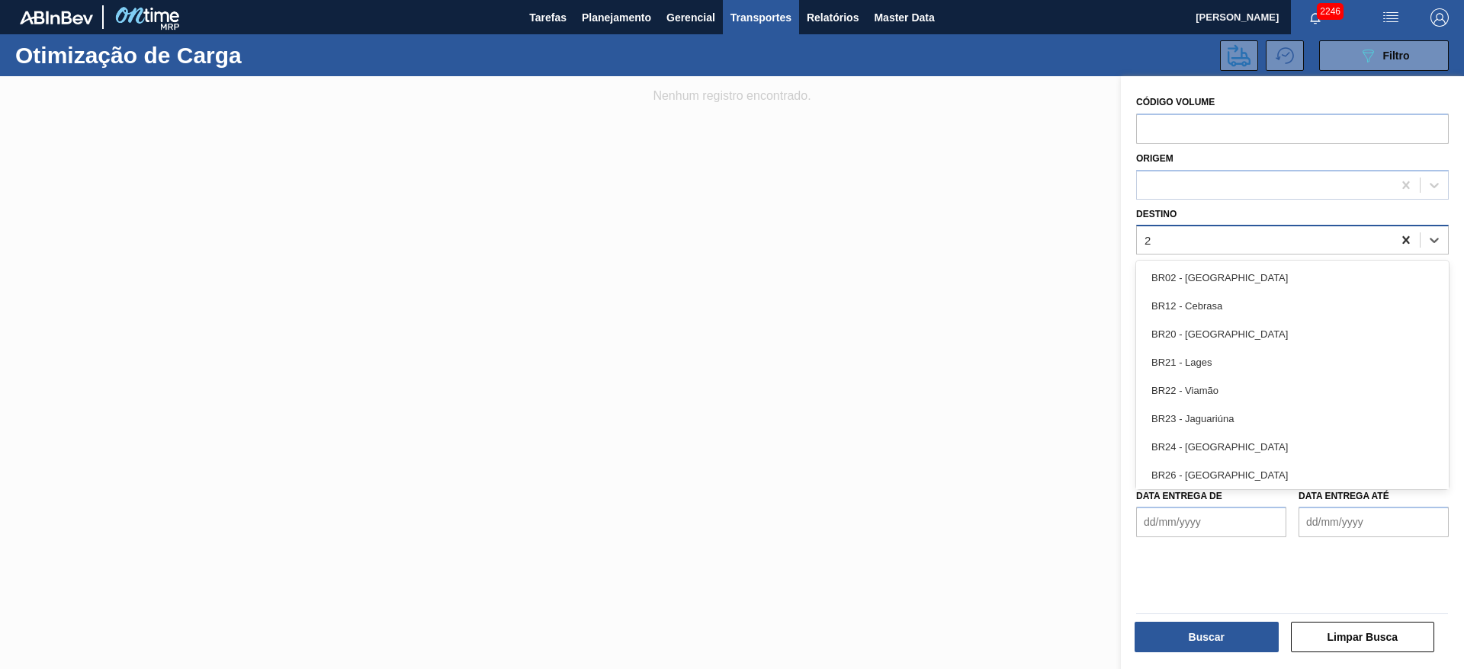
type input "21"
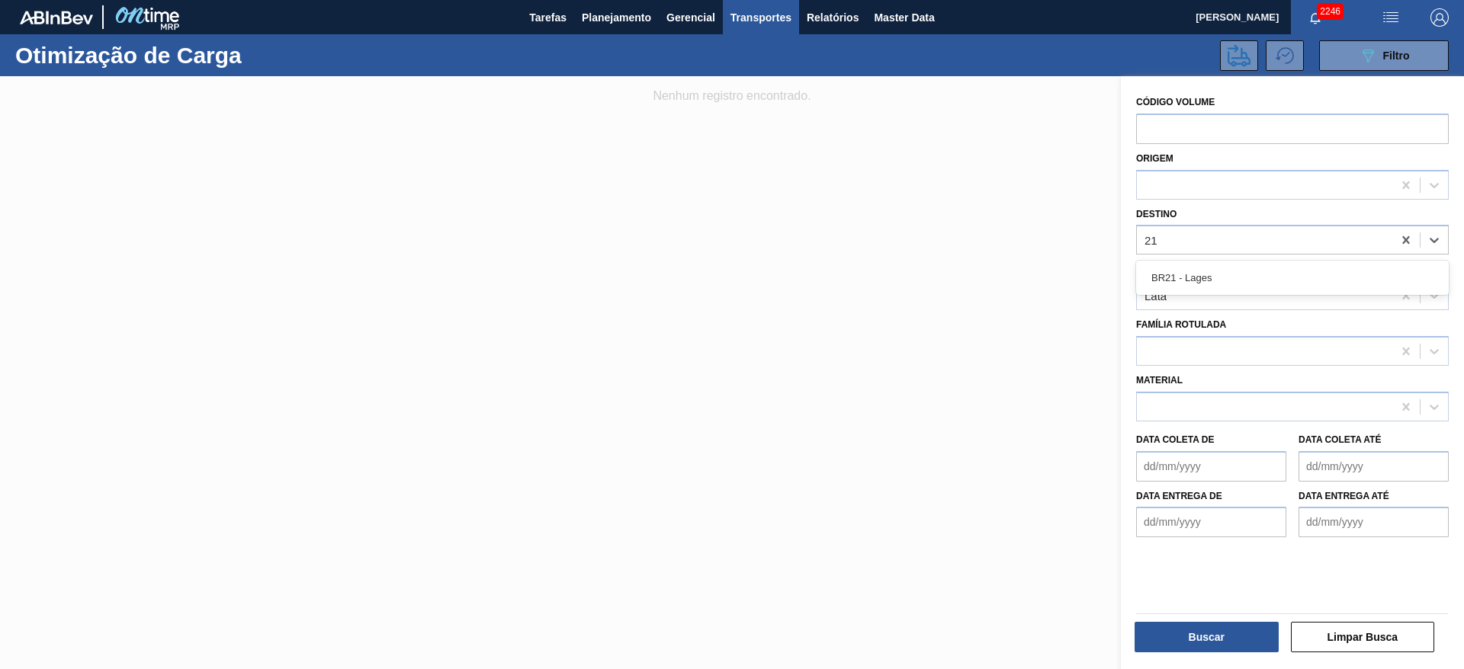
click at [1267, 262] on div "BR21 - Lages" at bounding box center [1292, 278] width 313 height 34
click at [1178, 281] on div "BR21 - Lages" at bounding box center [1292, 278] width 313 height 28
click at [1240, 634] on button "Buscar" at bounding box center [1206, 637] width 144 height 30
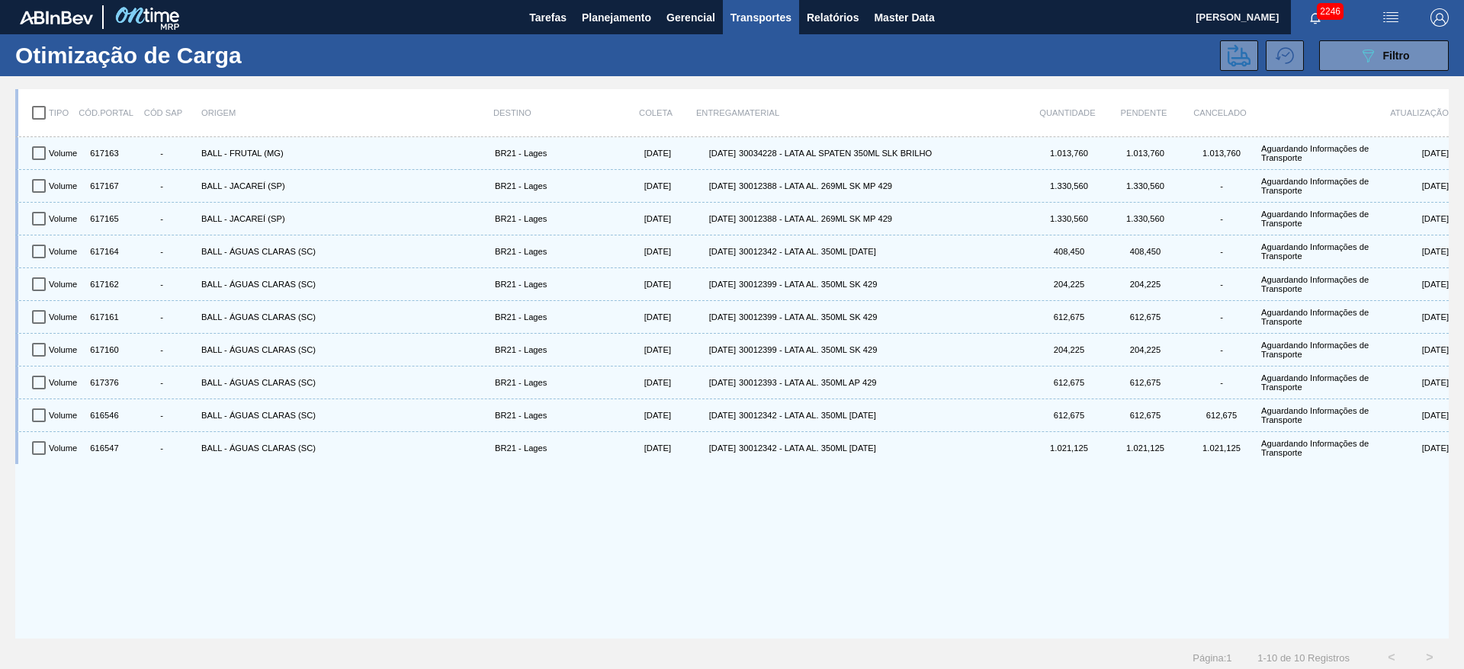
click at [42, 114] on input "checkbox" at bounding box center [39, 113] width 32 height 32
checkbox input "true"
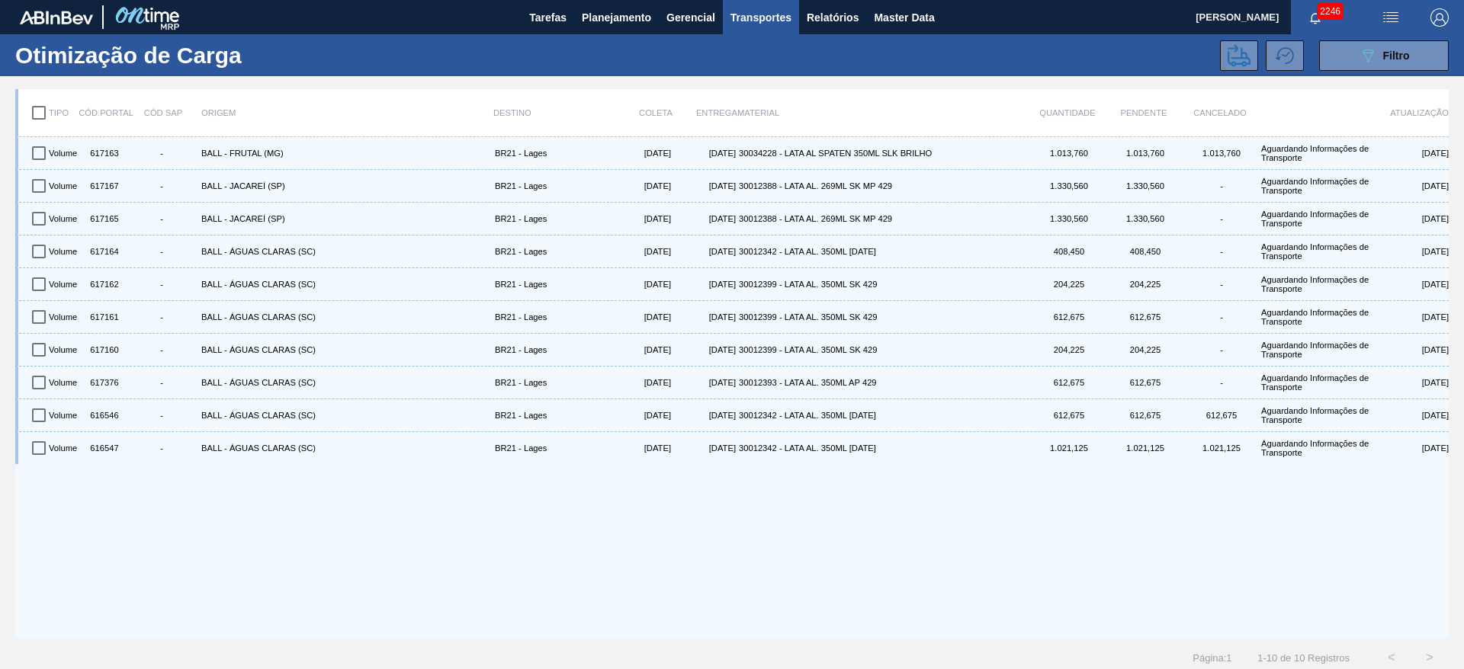
checkbox input "true"
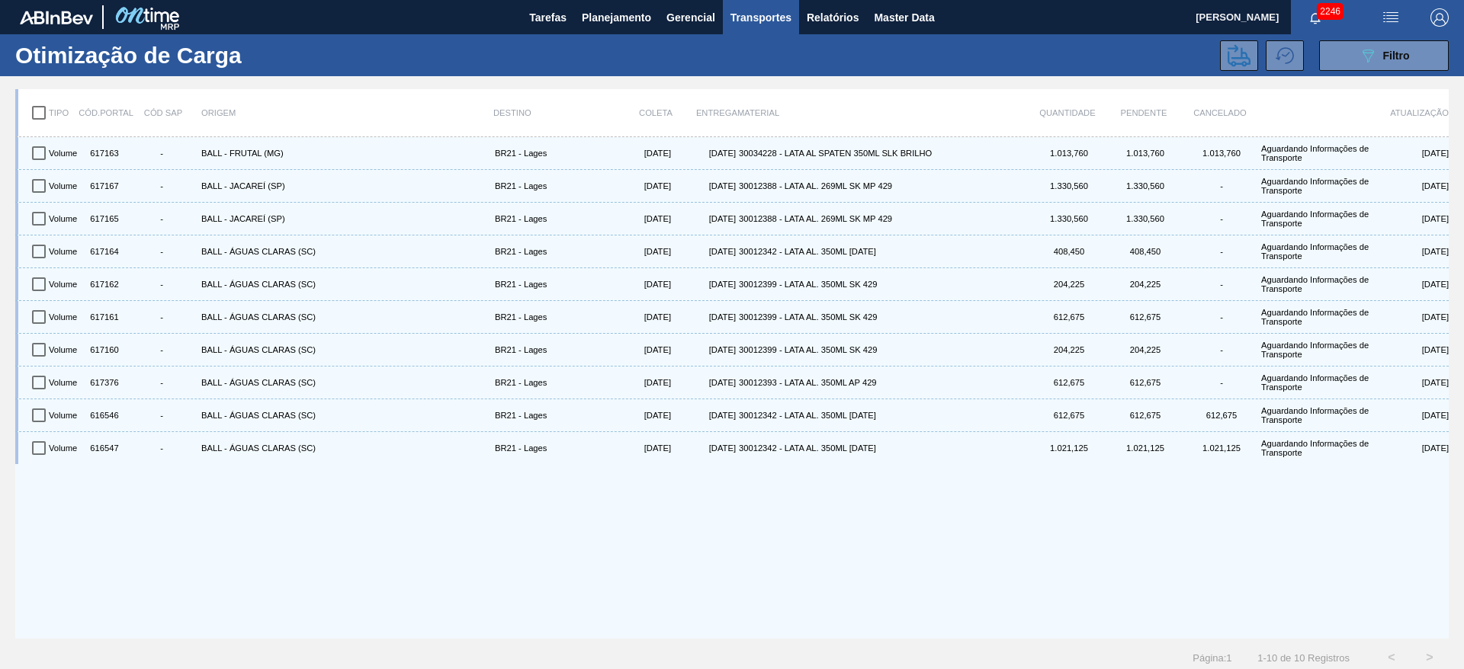
checkbox input "true"
click at [1228, 48] on icon at bounding box center [1239, 55] width 23 height 22
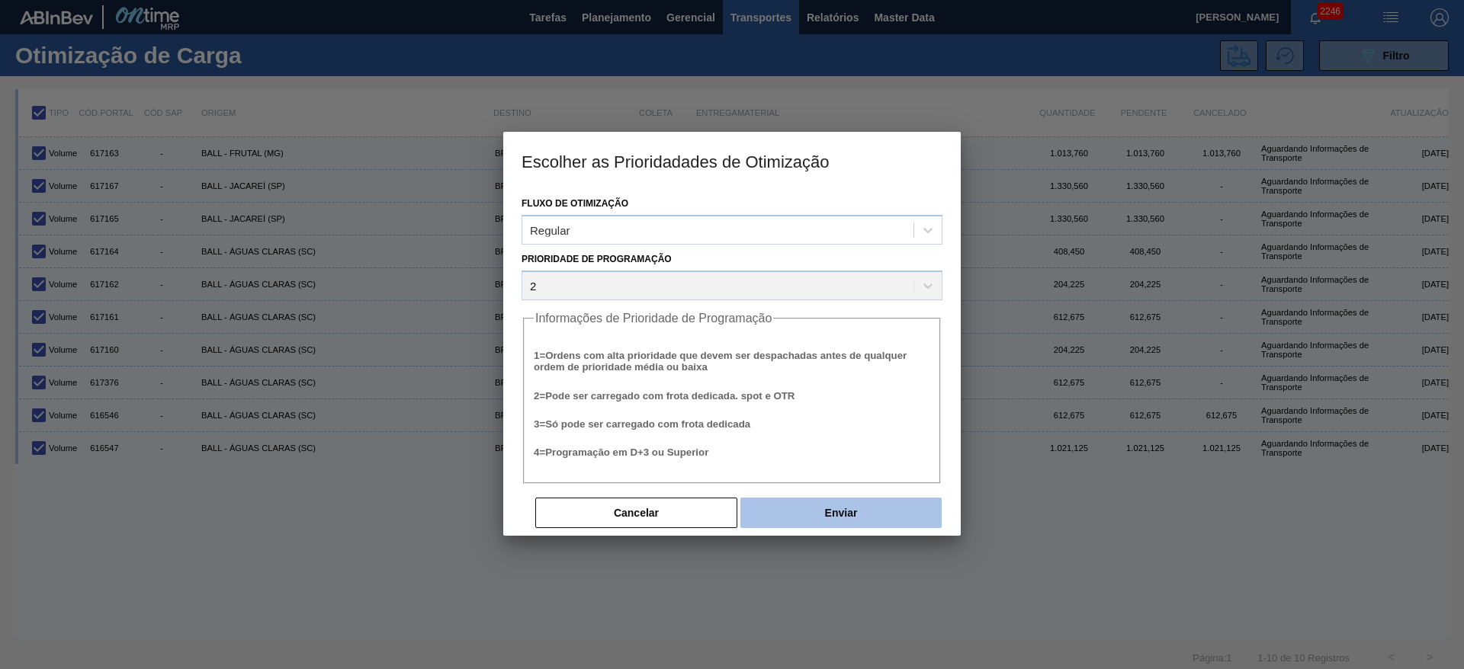
click at [836, 507] on button "Enviar" at bounding box center [840, 513] width 201 height 30
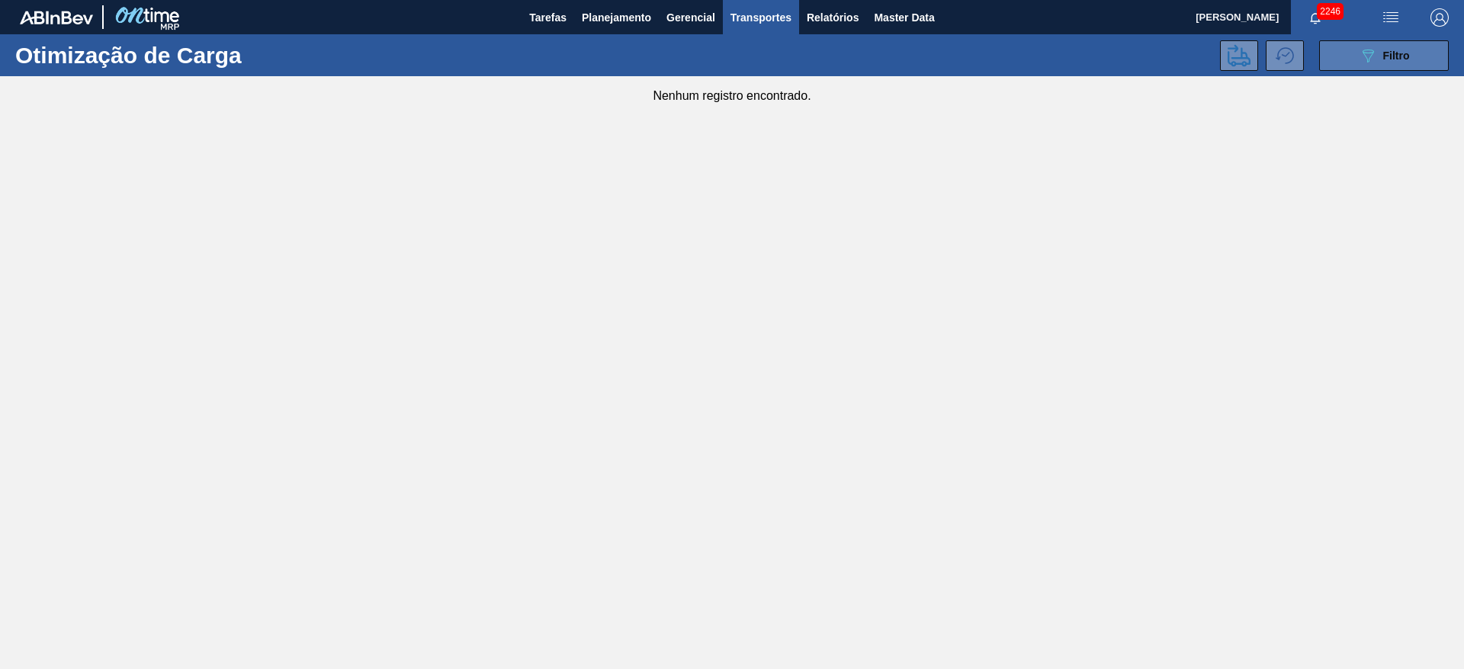
click at [1353, 54] on button "089F7B8B-B2A5-4AFE-B5C0-19BA573D28AC Filtro" at bounding box center [1384, 55] width 130 height 30
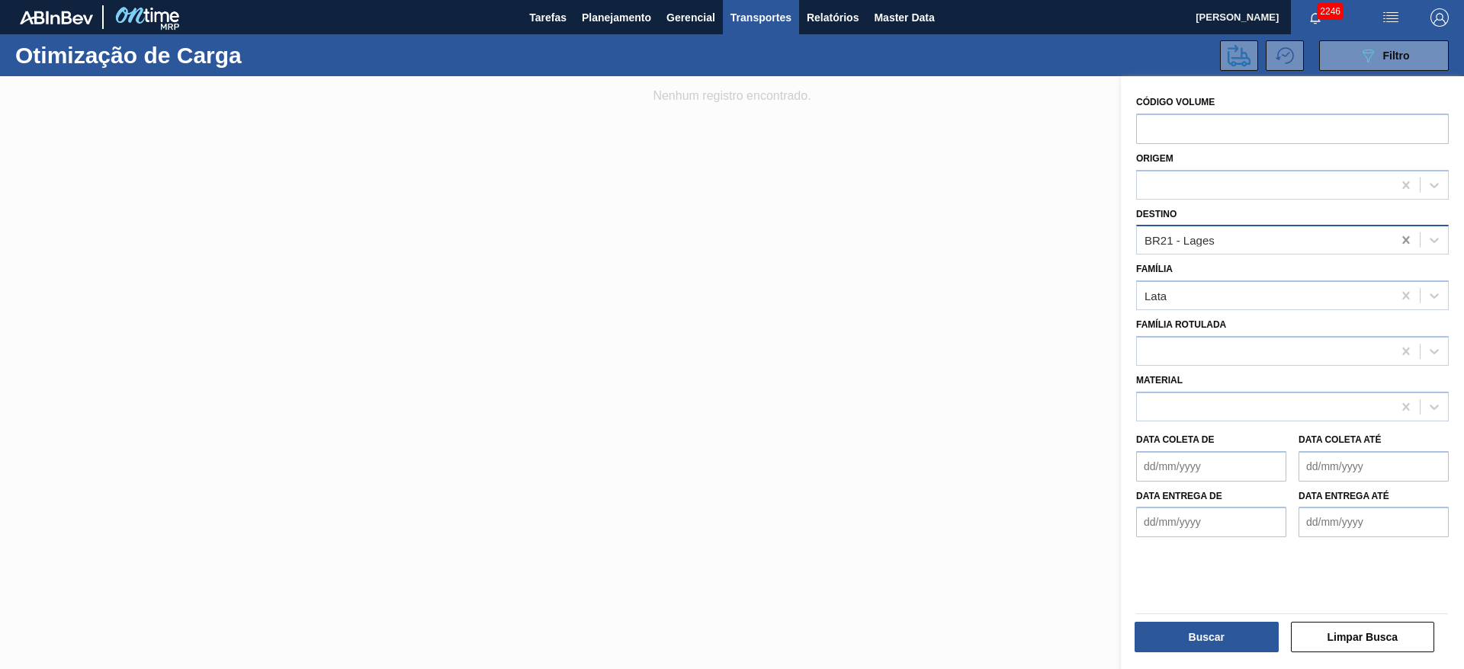
click at [1402, 239] on icon at bounding box center [1405, 240] width 7 height 8
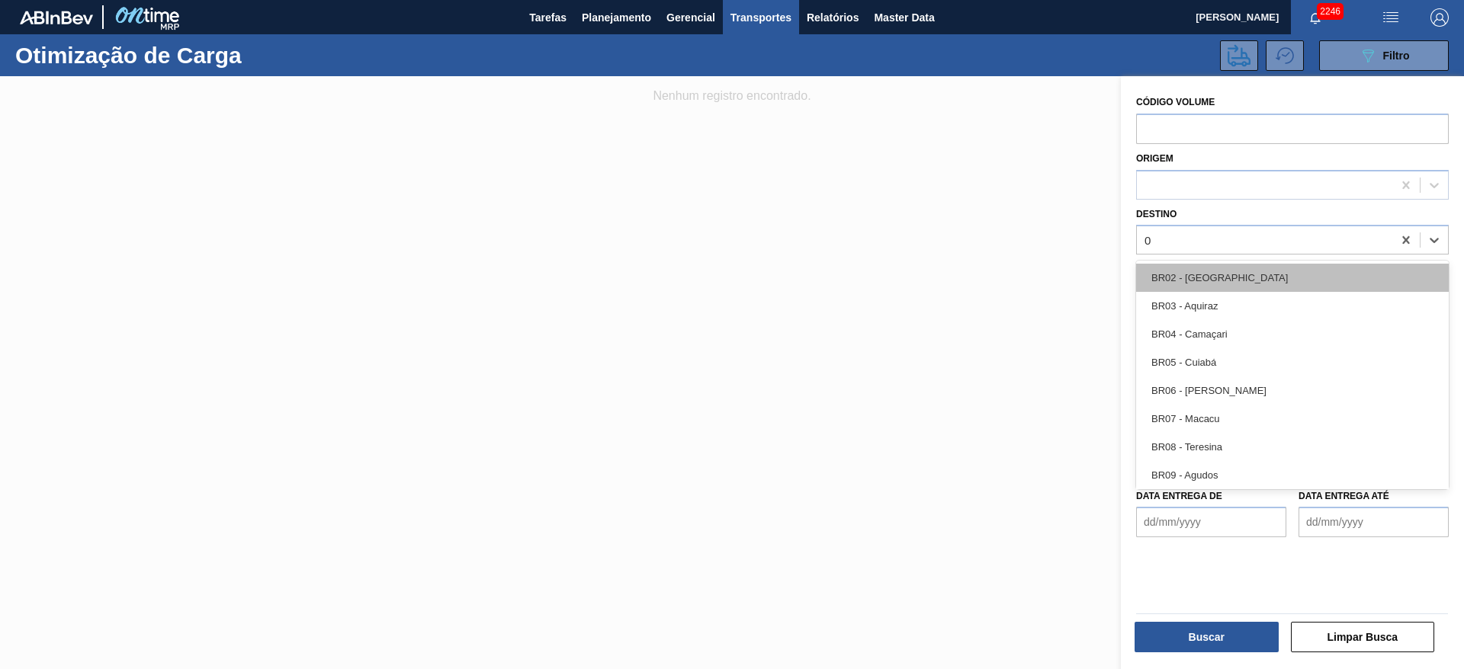
type input "09"
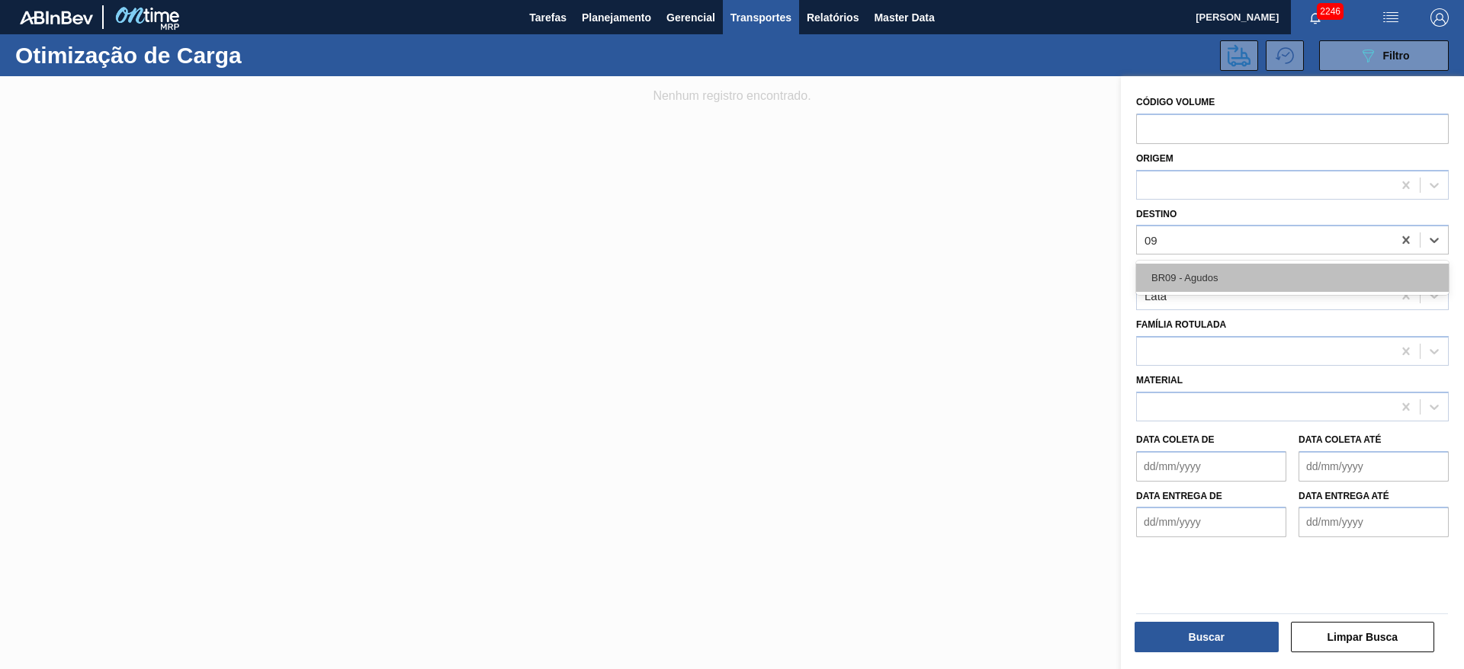
click at [1237, 286] on div "BR09 - Agudos" at bounding box center [1292, 278] width 313 height 28
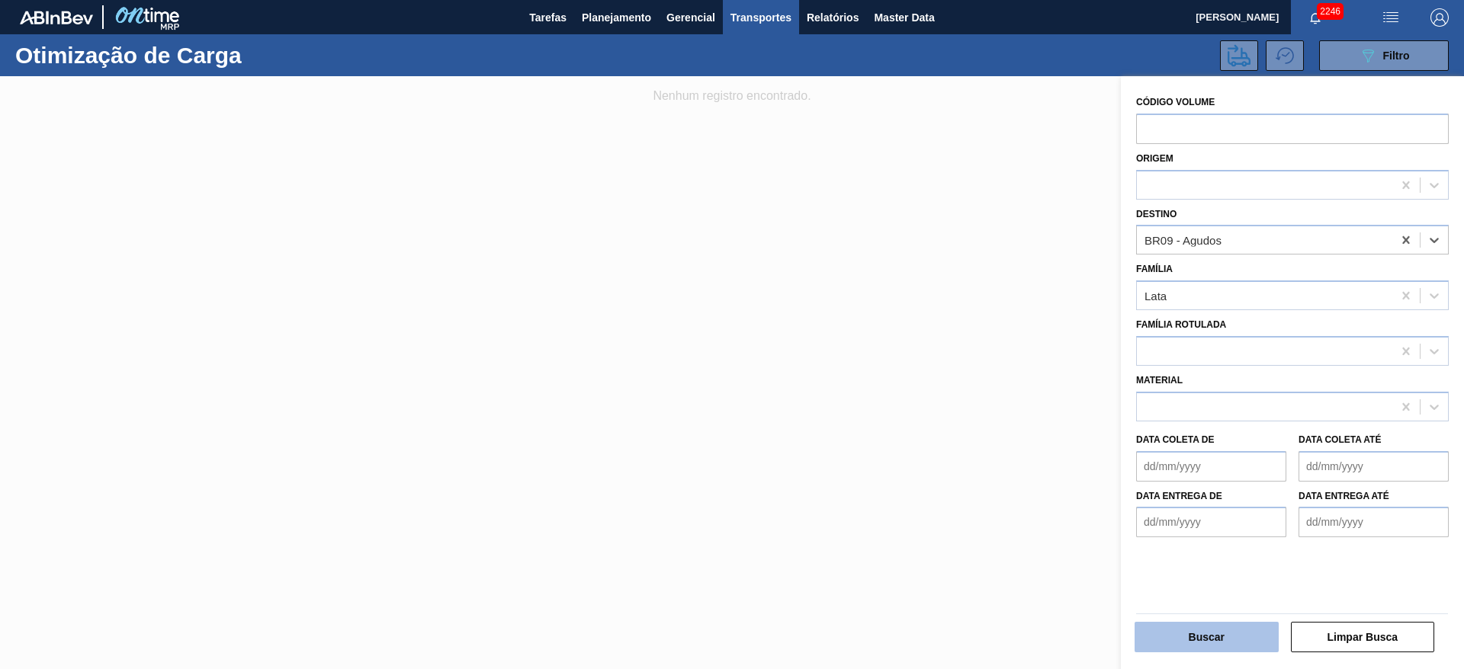
click at [1213, 636] on button "Buscar" at bounding box center [1206, 637] width 144 height 30
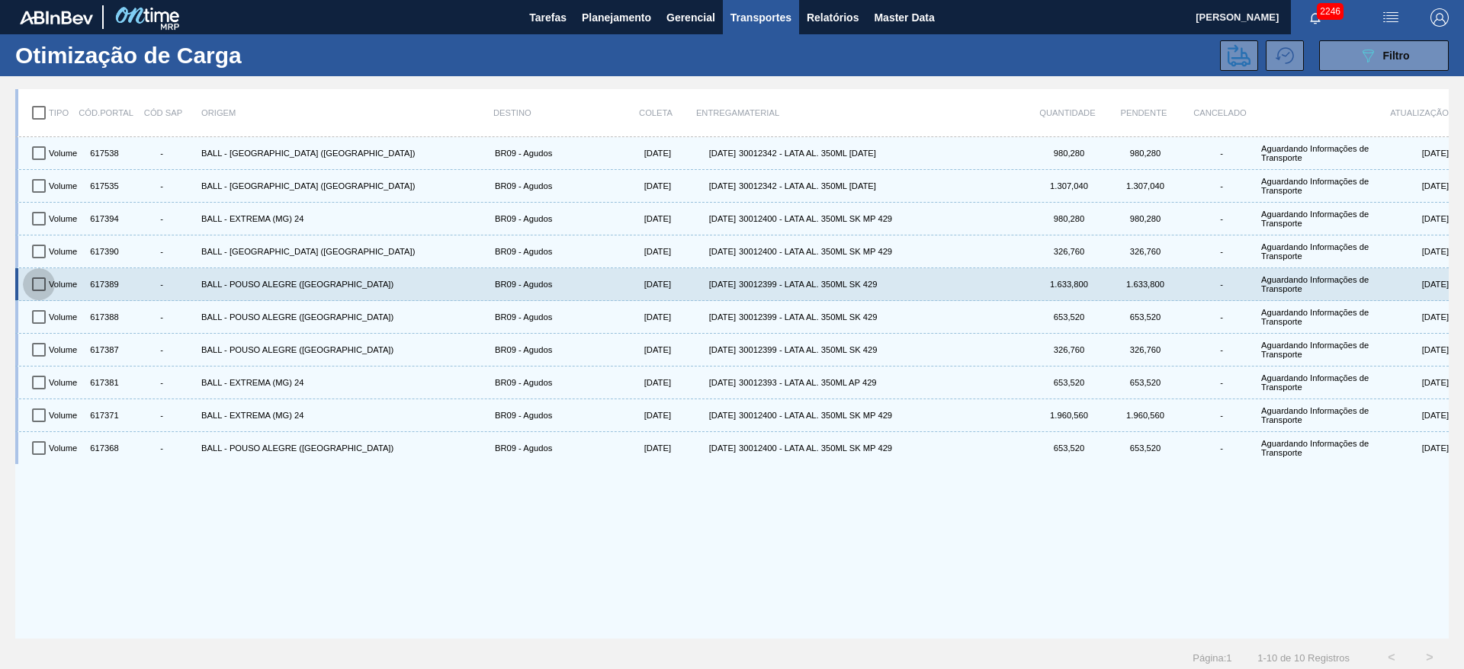
click at [38, 287] on input "checkbox" at bounding box center [39, 284] width 32 height 32
checkbox input "true"
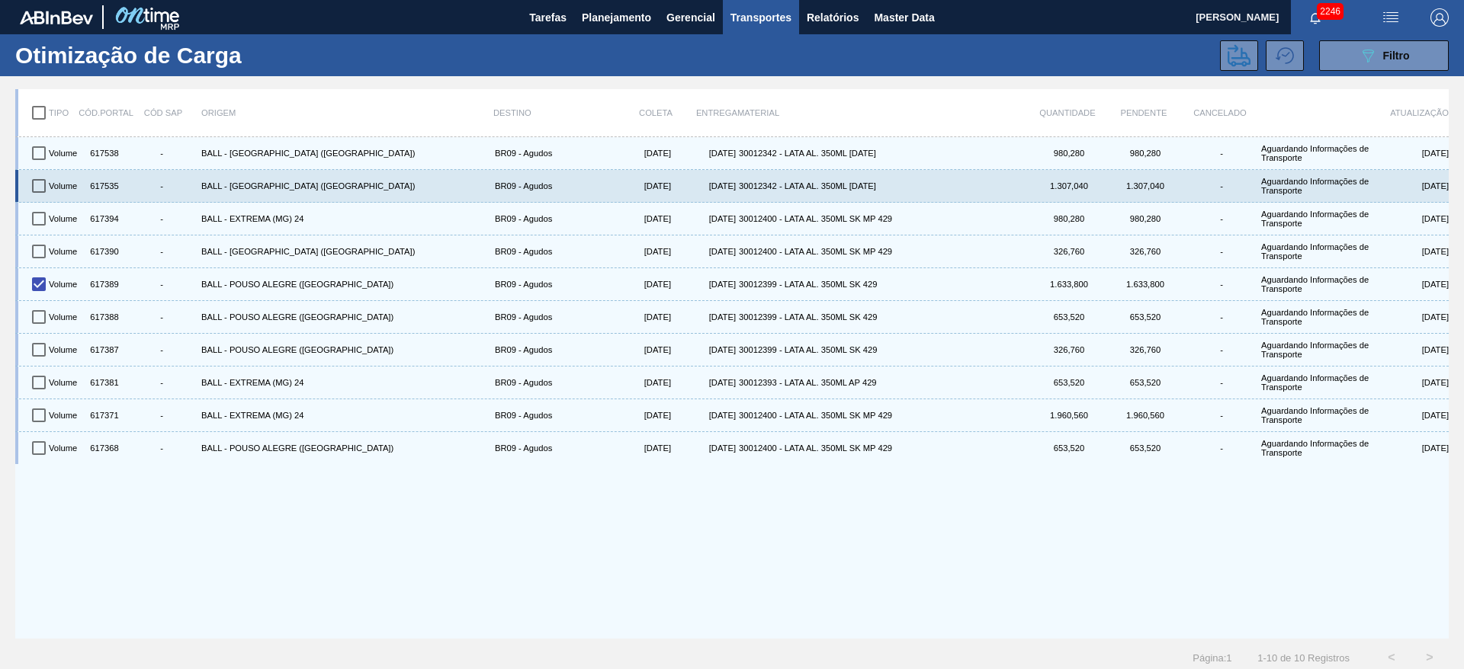
click at [41, 179] on input "checkbox" at bounding box center [39, 186] width 32 height 32
checkbox input "true"
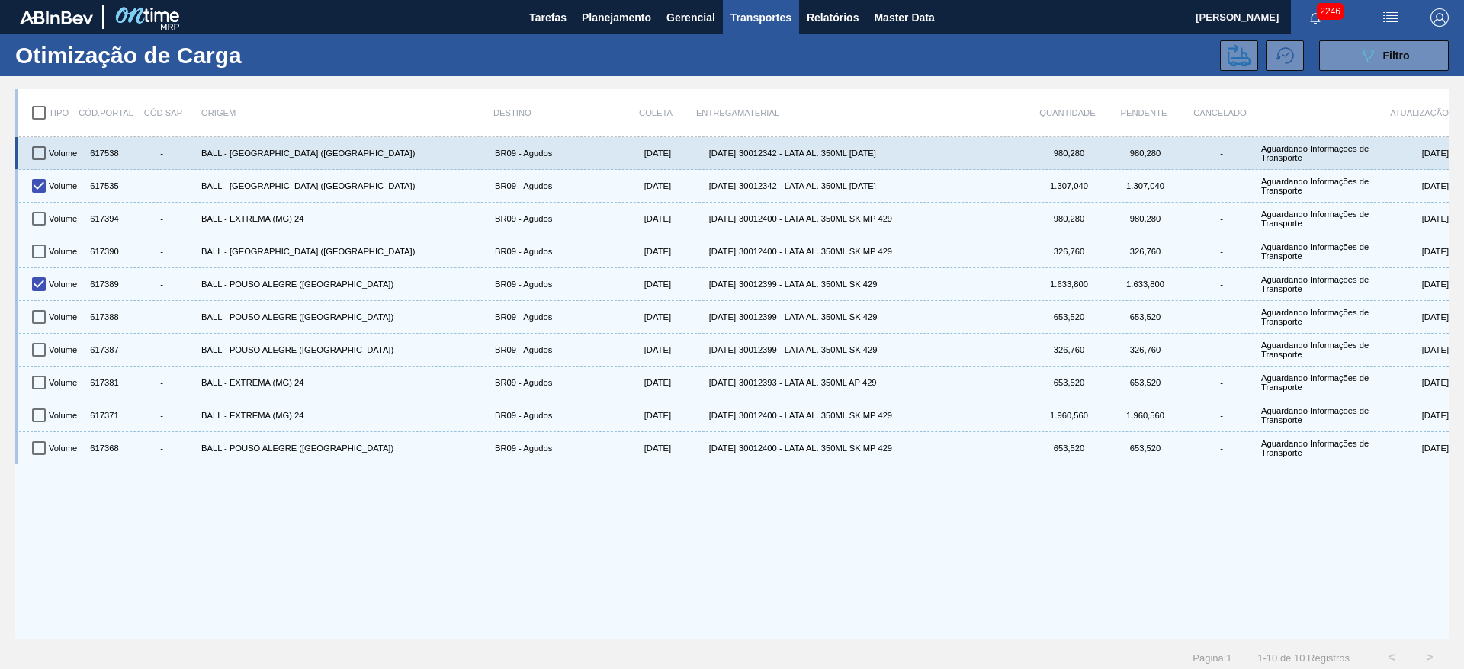
click at [43, 152] on input "checkbox" at bounding box center [39, 153] width 32 height 32
checkbox input "true"
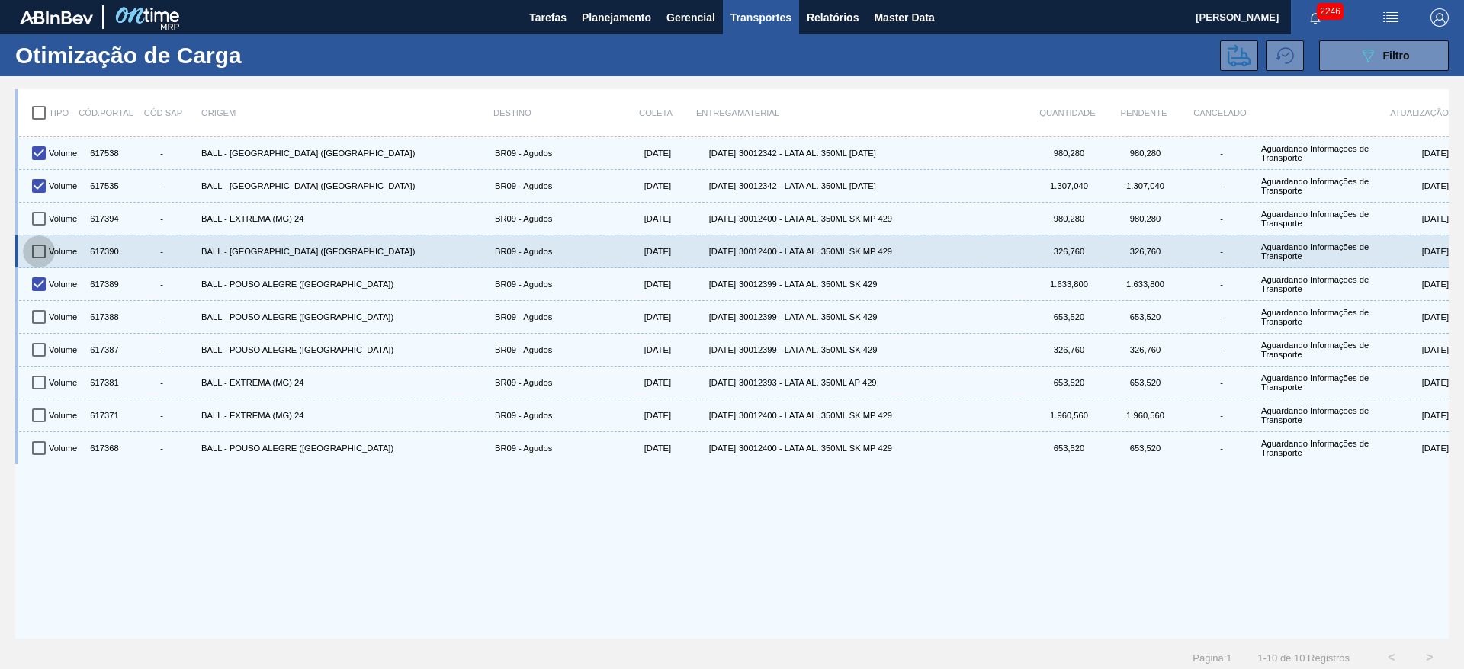
click at [44, 248] on input "checkbox" at bounding box center [39, 252] width 32 height 32
checkbox input "true"
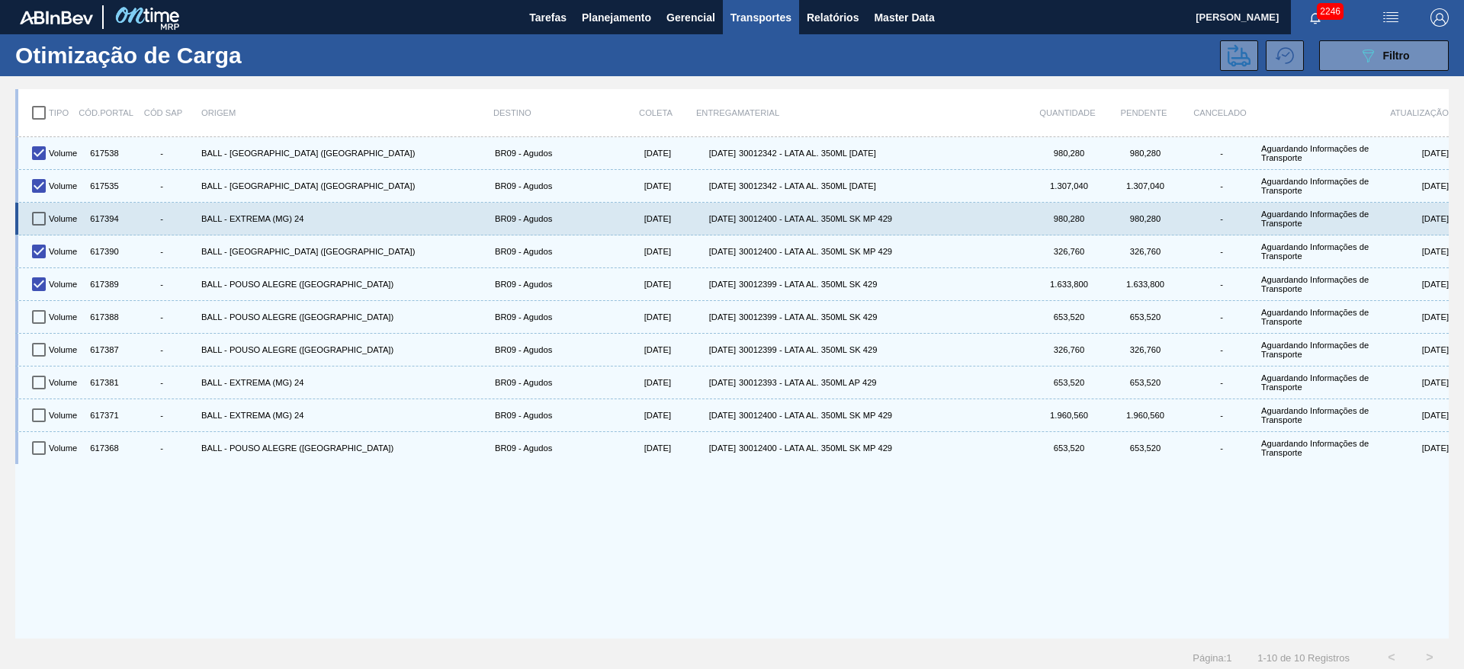
click at [45, 220] on input "checkbox" at bounding box center [39, 219] width 32 height 32
checkbox input "true"
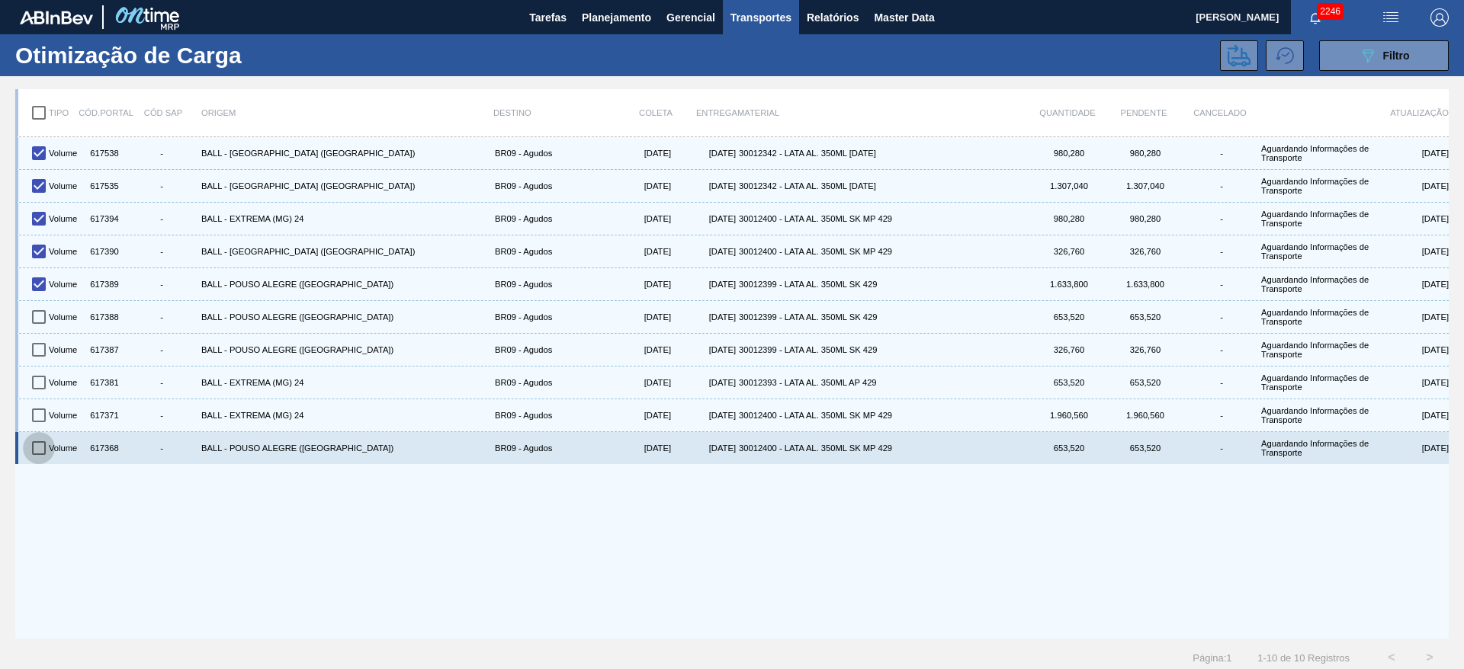
click at [40, 445] on input "checkbox" at bounding box center [39, 448] width 32 height 32
checkbox input "true"
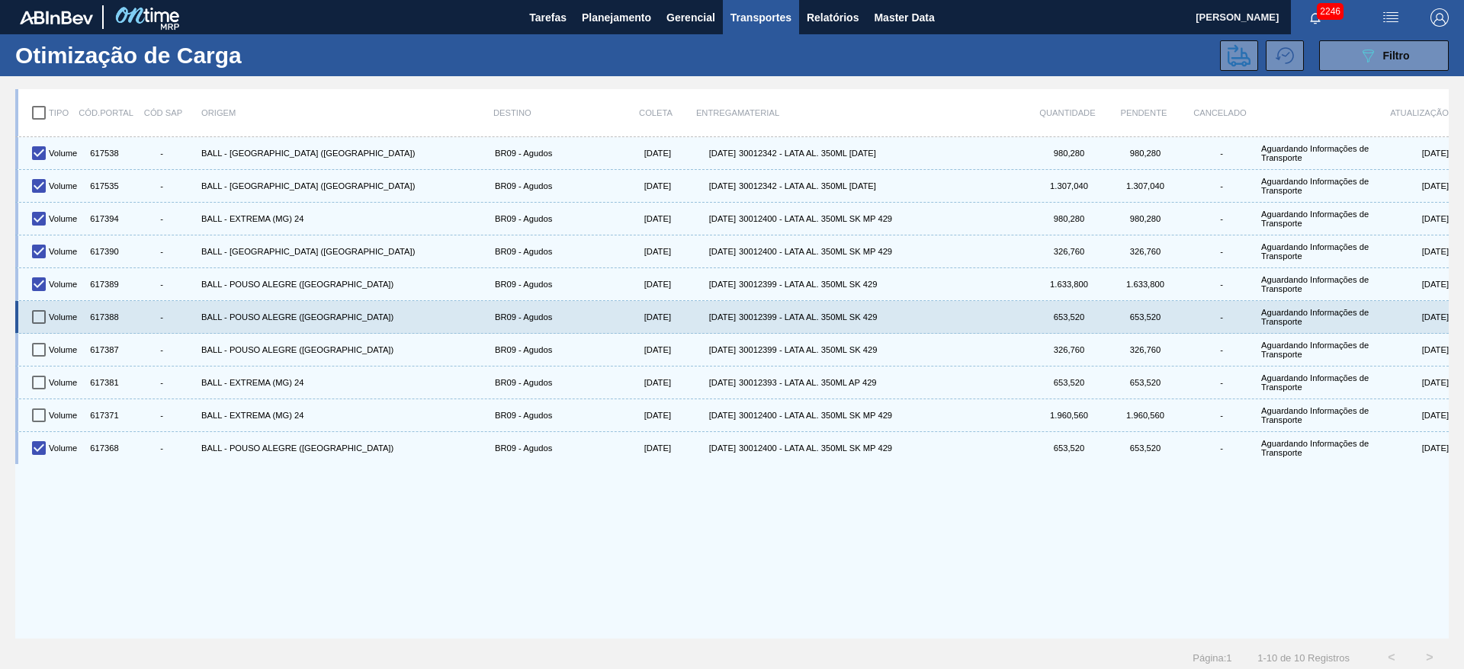
click at [38, 313] on input "checkbox" at bounding box center [39, 317] width 32 height 32
checkbox input "true"
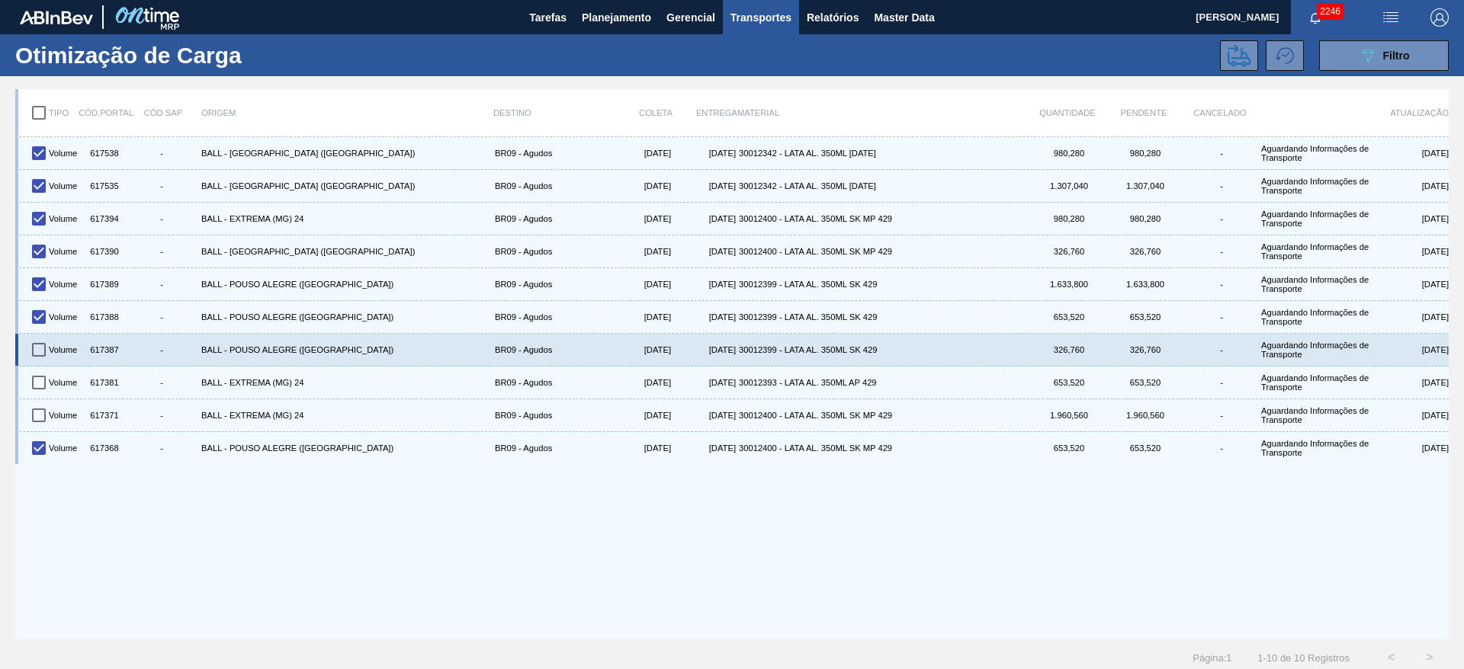
click at [46, 348] on input "checkbox" at bounding box center [39, 350] width 32 height 32
checkbox input "true"
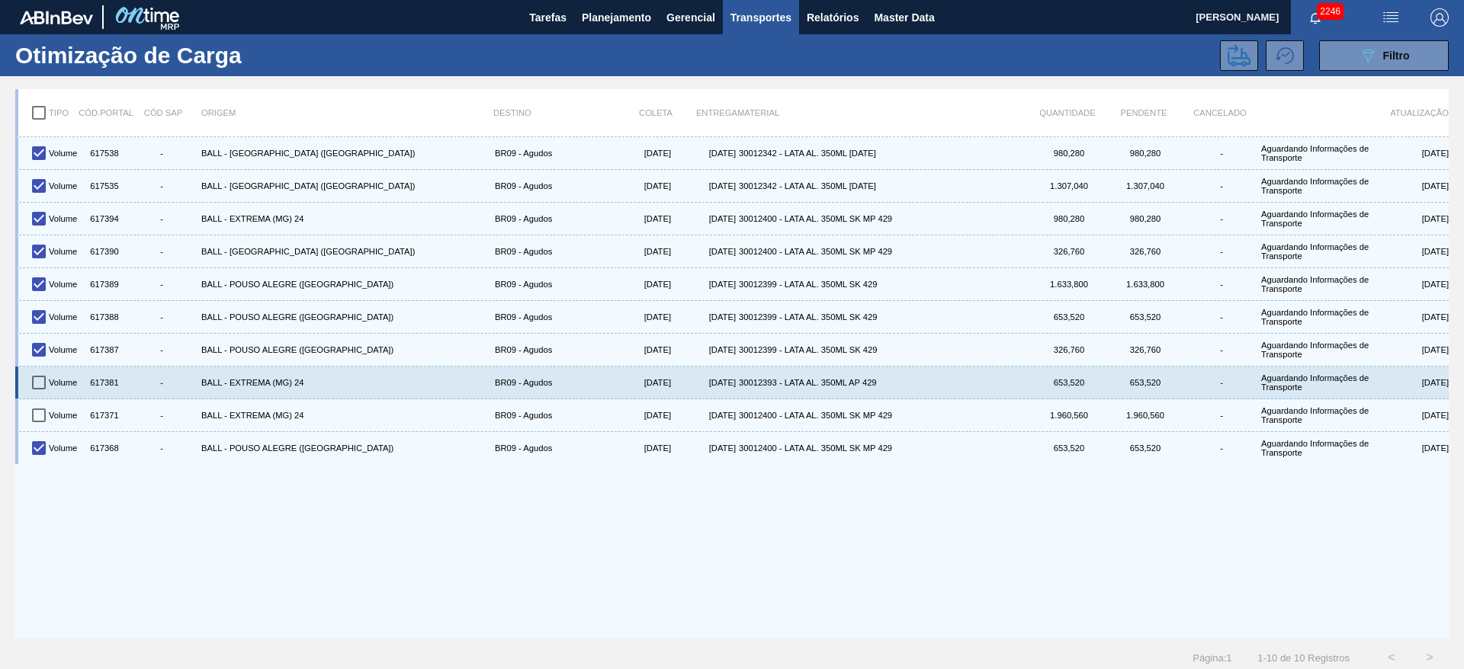
click at [35, 383] on input "checkbox" at bounding box center [39, 383] width 32 height 32
checkbox input "true"
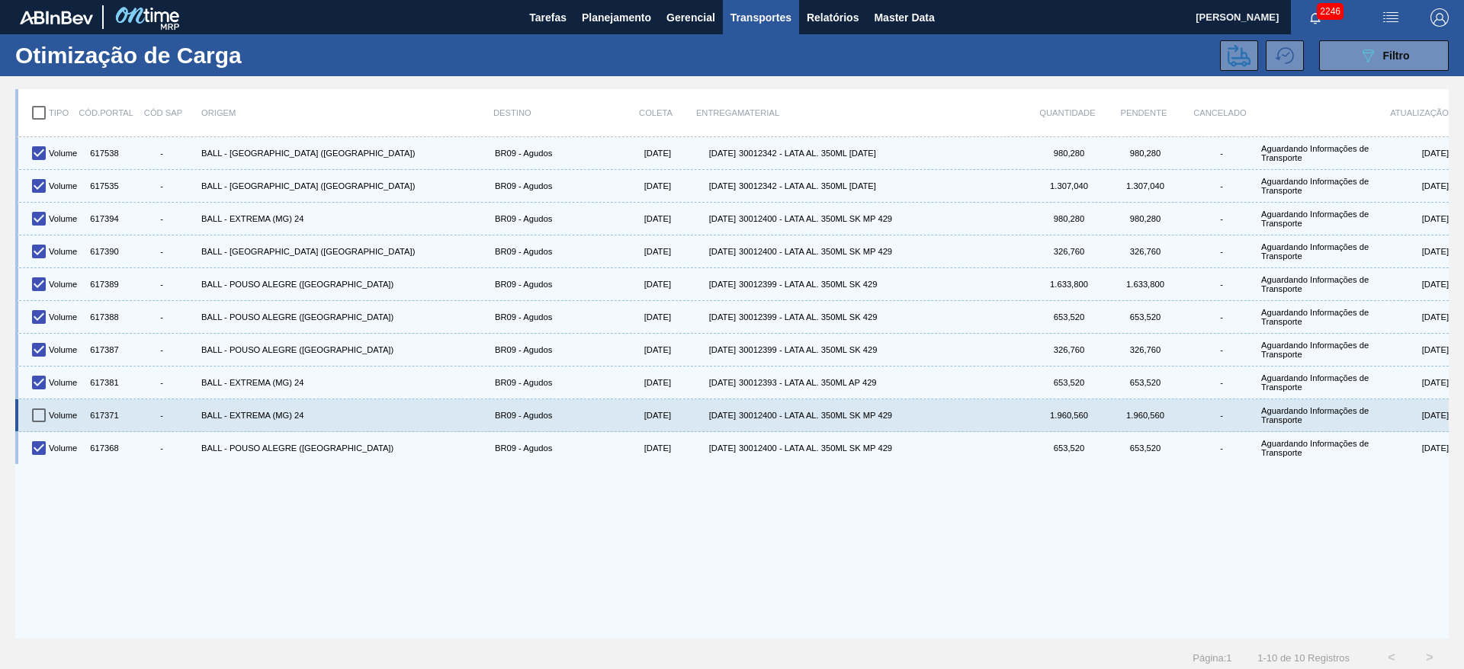
click at [43, 420] on input "checkbox" at bounding box center [39, 416] width 32 height 32
checkbox input "true"
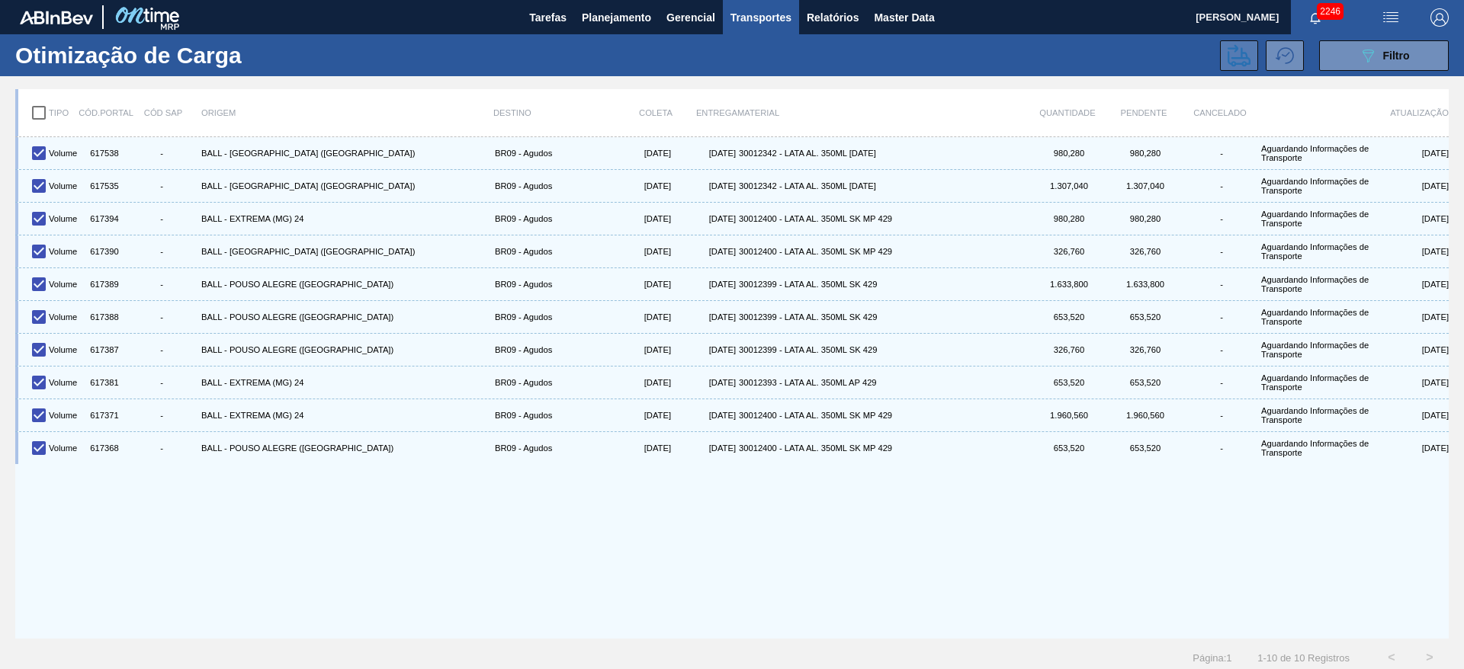
click at [1224, 52] on button at bounding box center [1239, 55] width 38 height 30
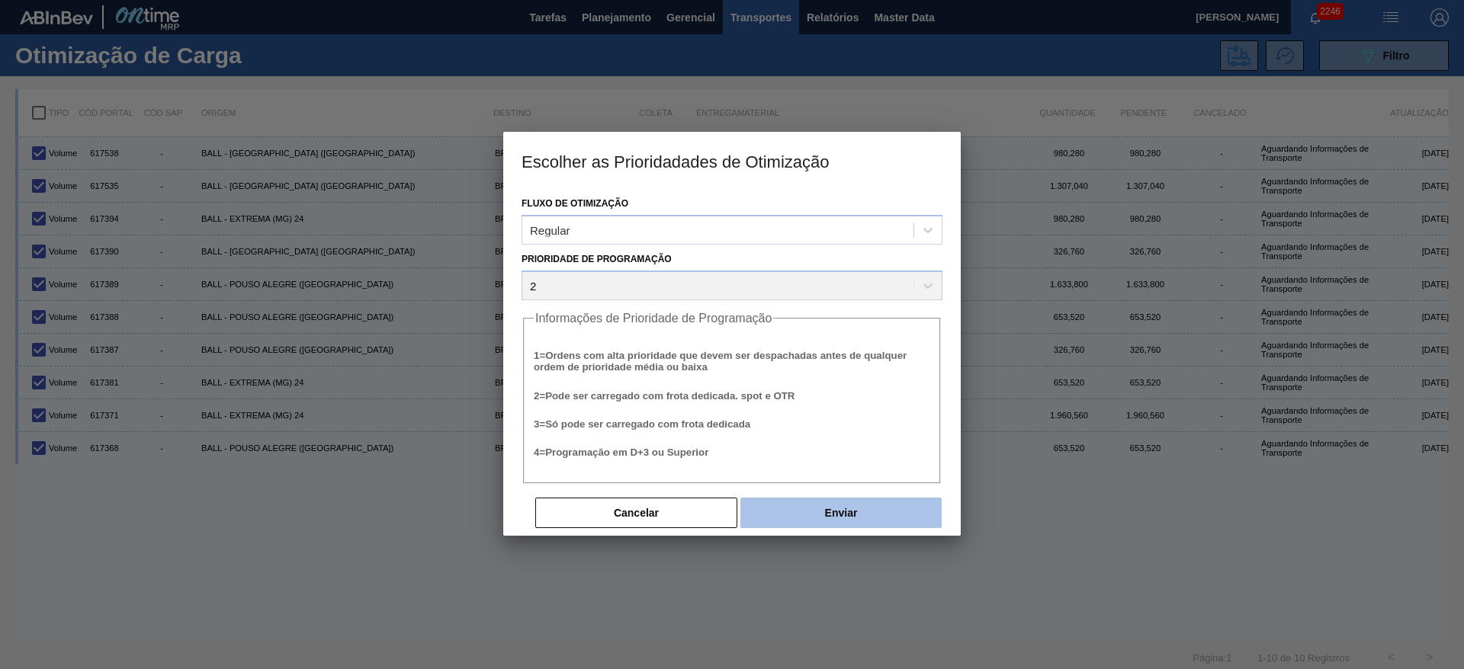
click at [817, 522] on button "Enviar" at bounding box center [840, 513] width 201 height 30
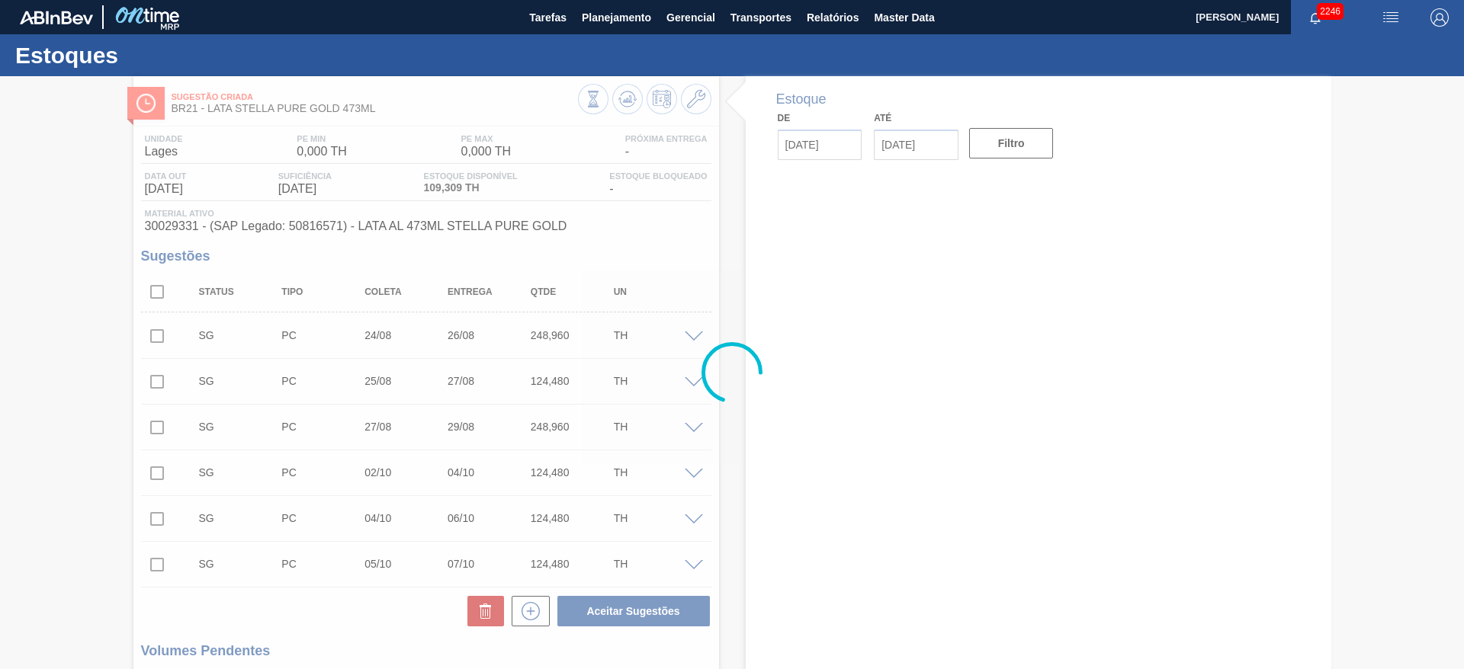
type input "[DATE]"
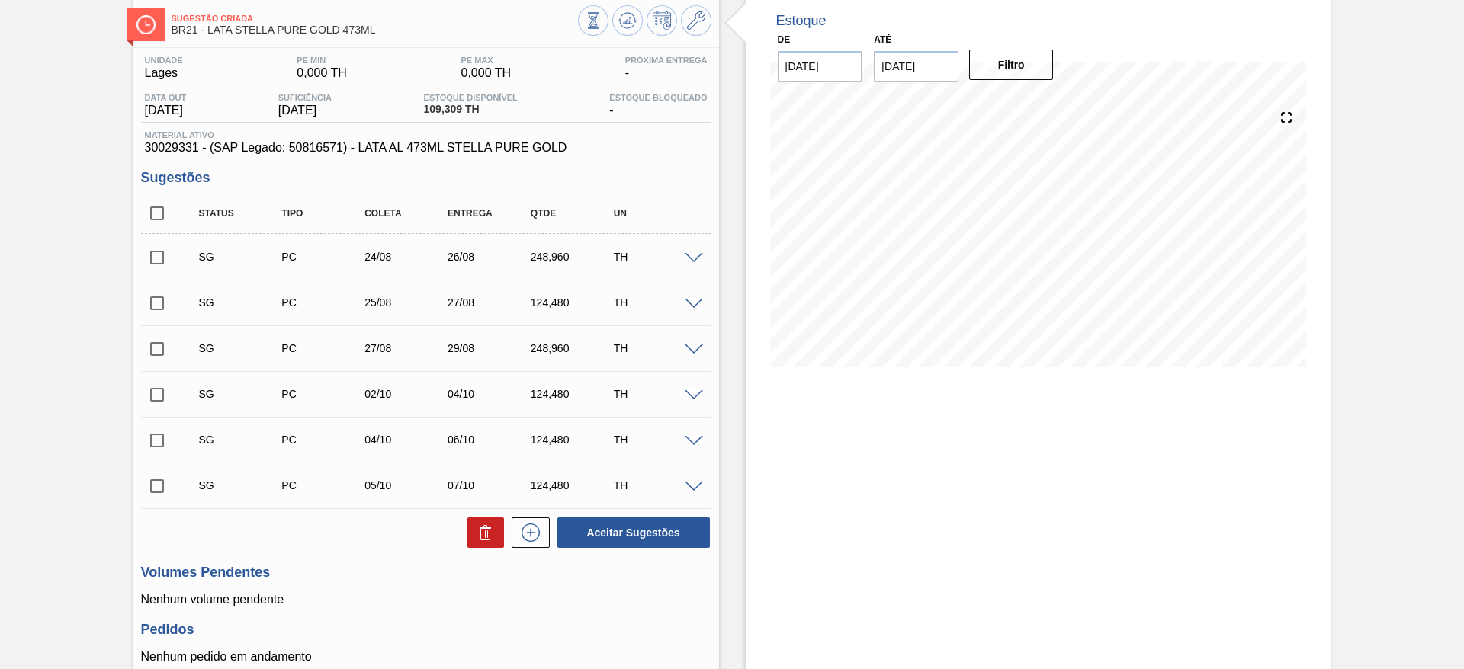
scroll to position [114, 0]
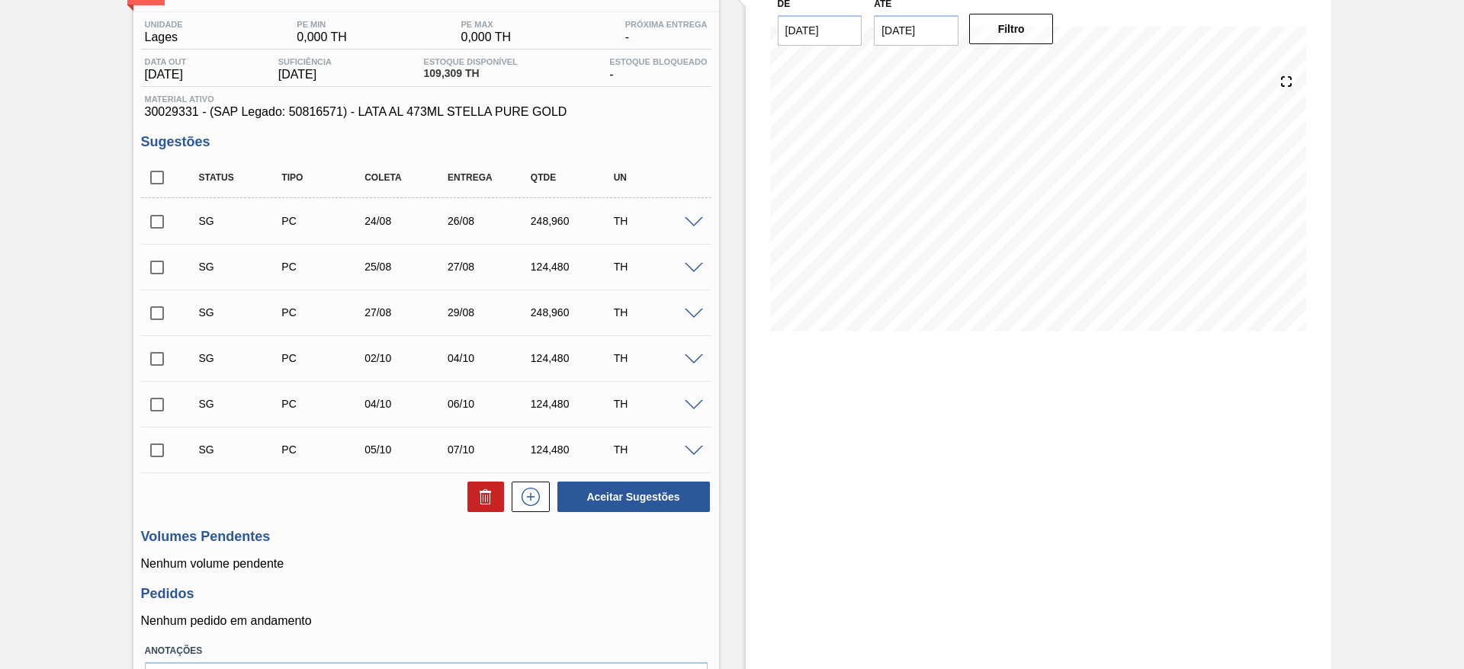
click at [692, 262] on div at bounding box center [696, 267] width 30 height 11
click at [692, 271] on span at bounding box center [694, 268] width 18 height 11
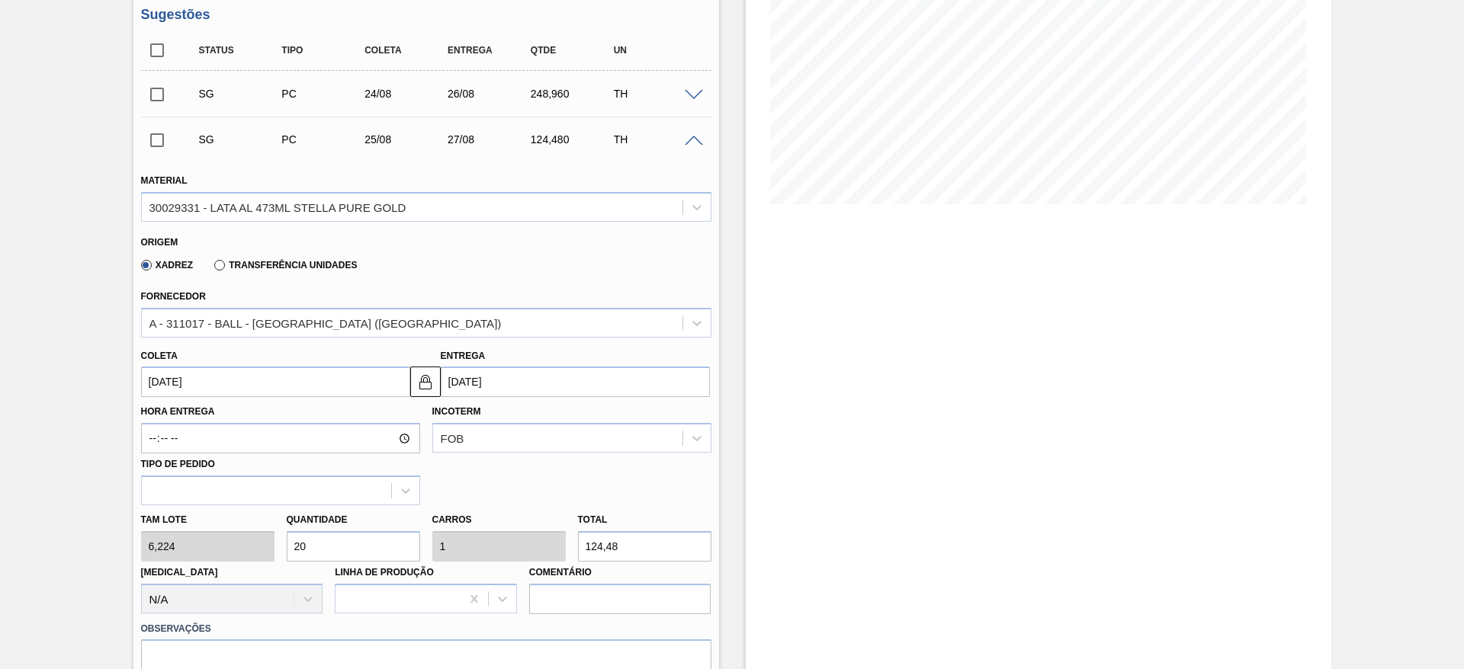
scroll to position [343, 0]
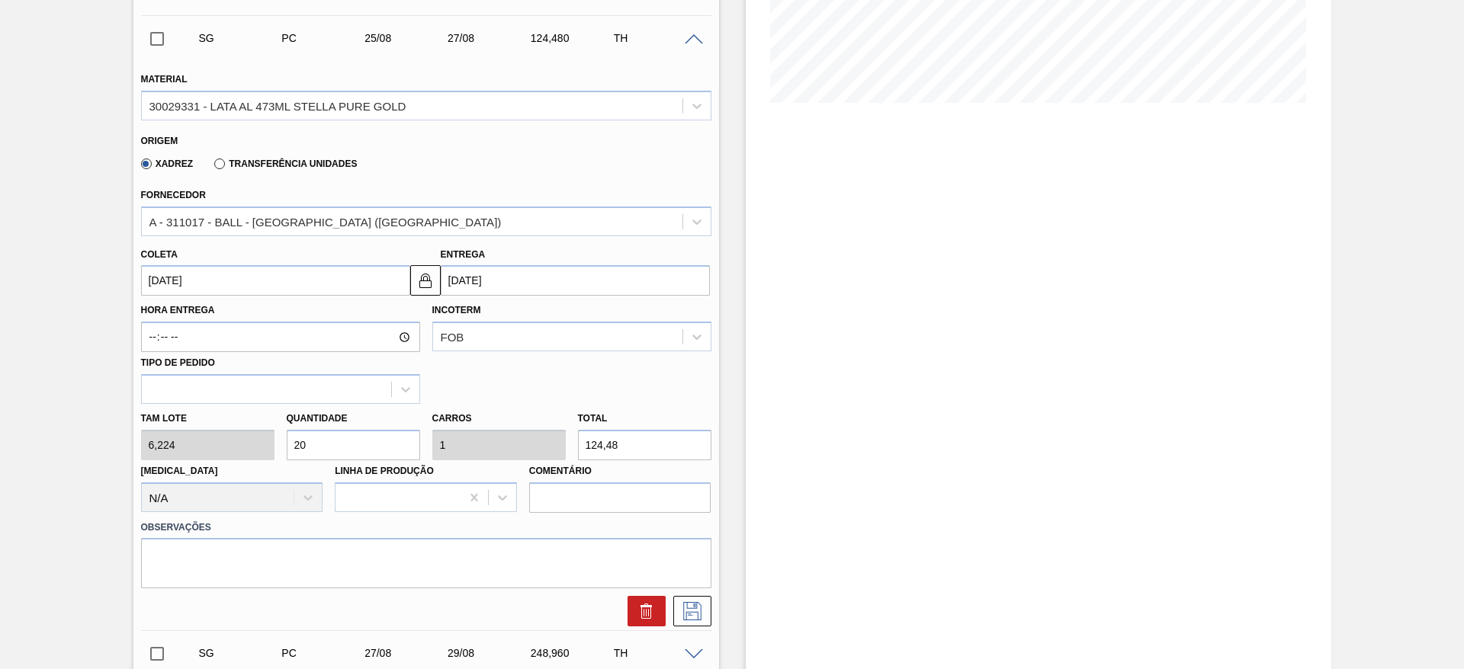
click at [253, 429] on div "Tam lote 6,224 Quantidade 20 Carros 1 Total 124,48 [MEDICAL_DATA] N/A Linha de …" at bounding box center [426, 458] width 582 height 109
type input "8"
type input "0,4"
type input "49,792"
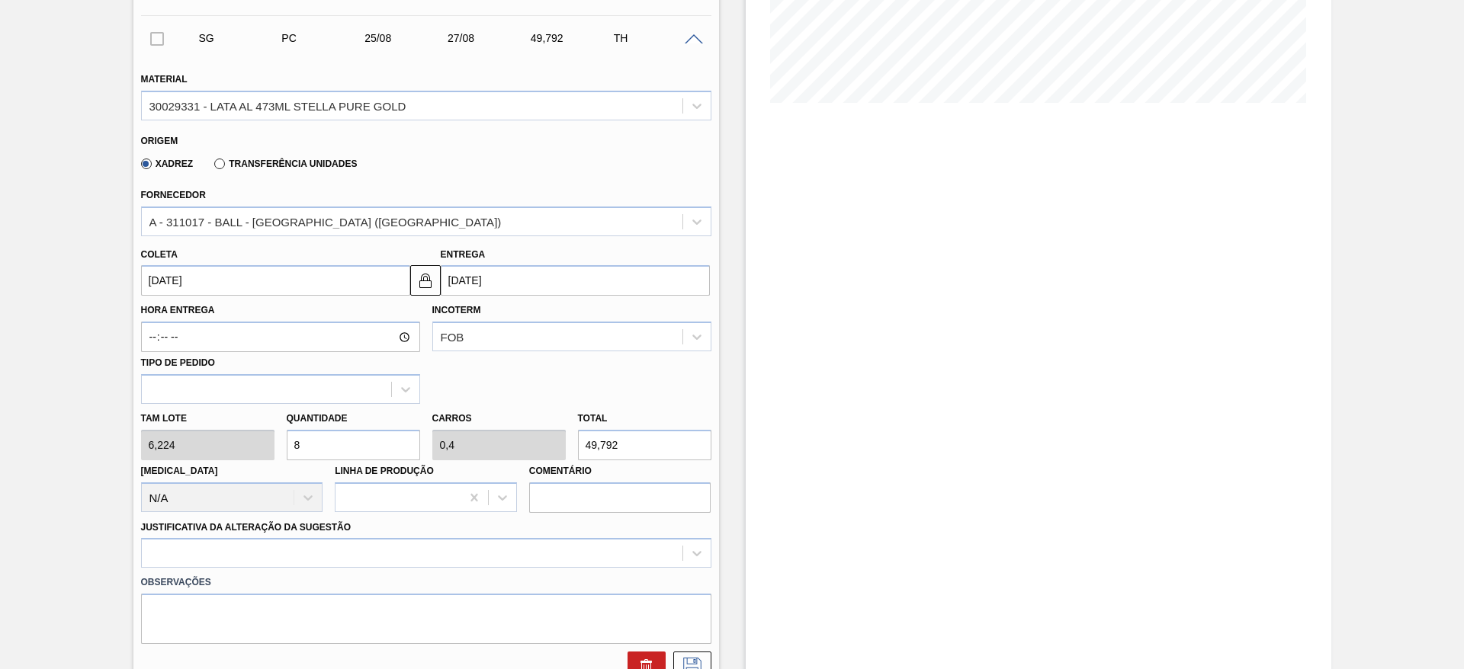
type input "80"
type input "4"
type input "497,92"
type input "80"
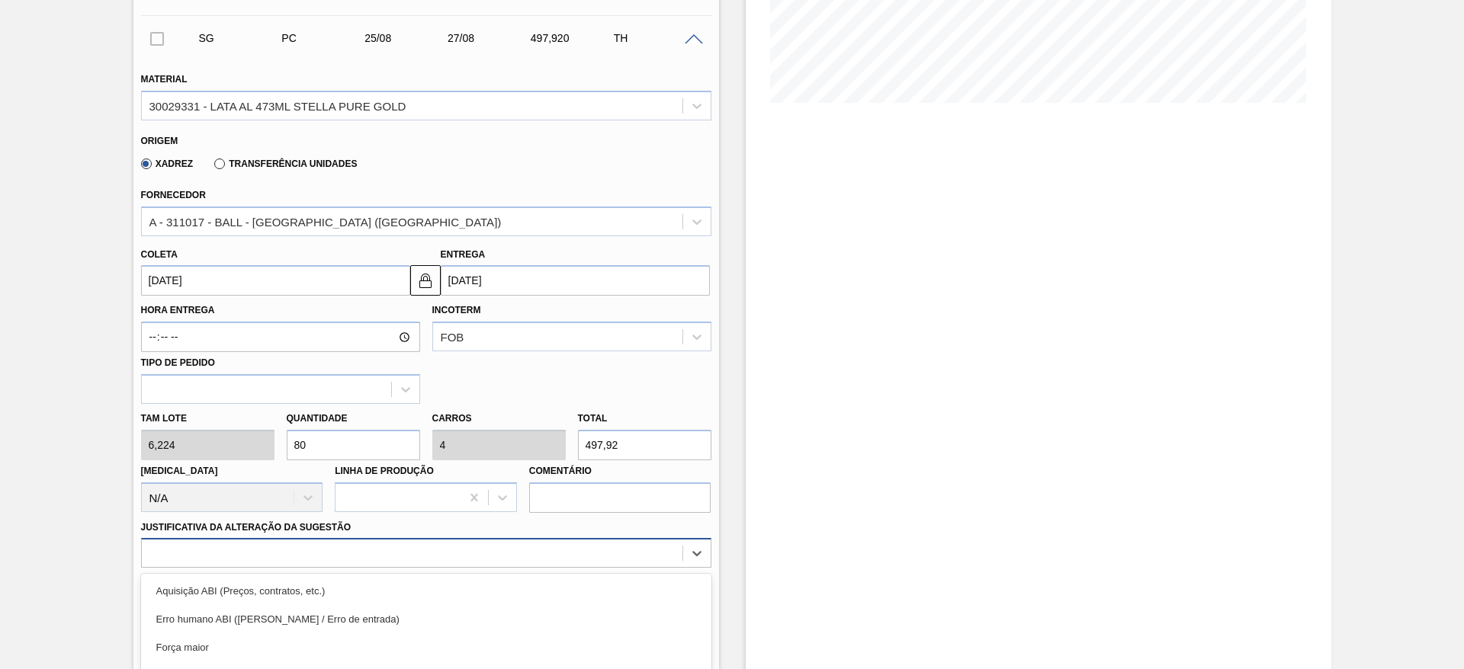
click at [319, 545] on div "option Logística ABI (Problemas de descarga etc.) focused, 4 of 18. 18 results …" at bounding box center [426, 553] width 570 height 30
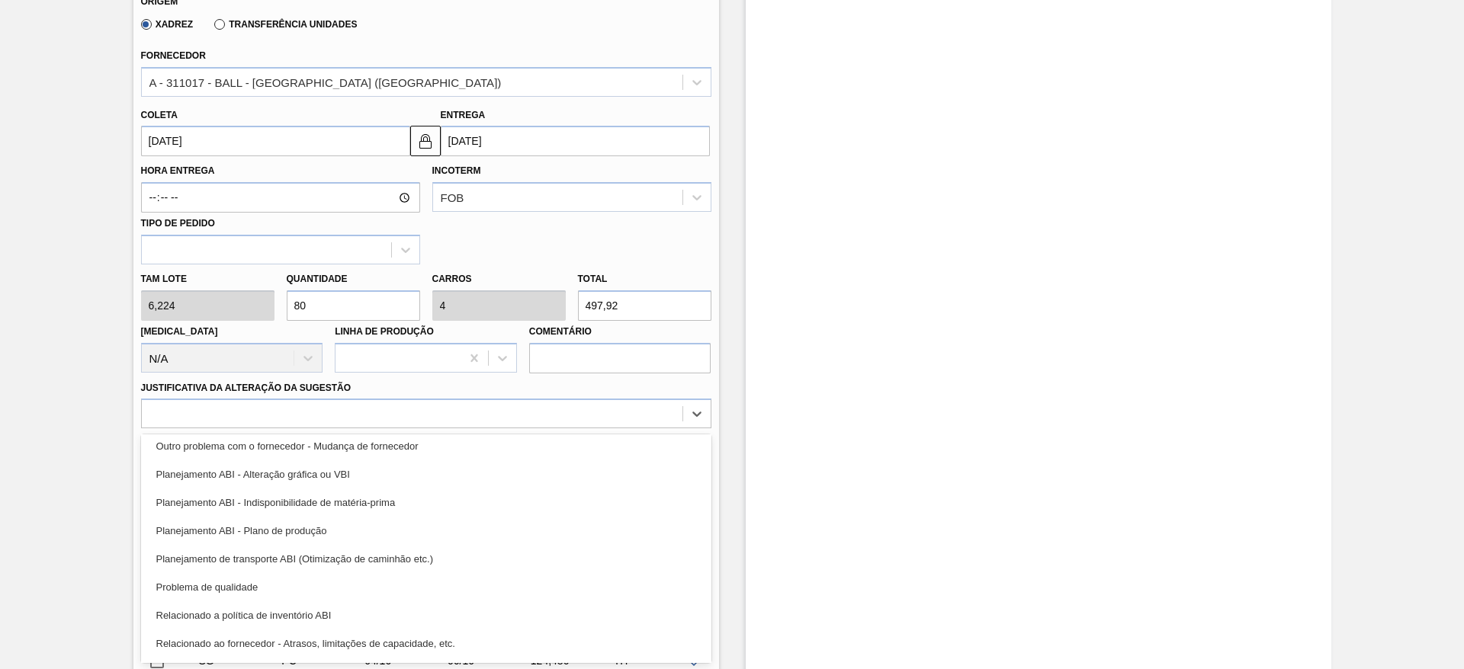
scroll to position [285, 0]
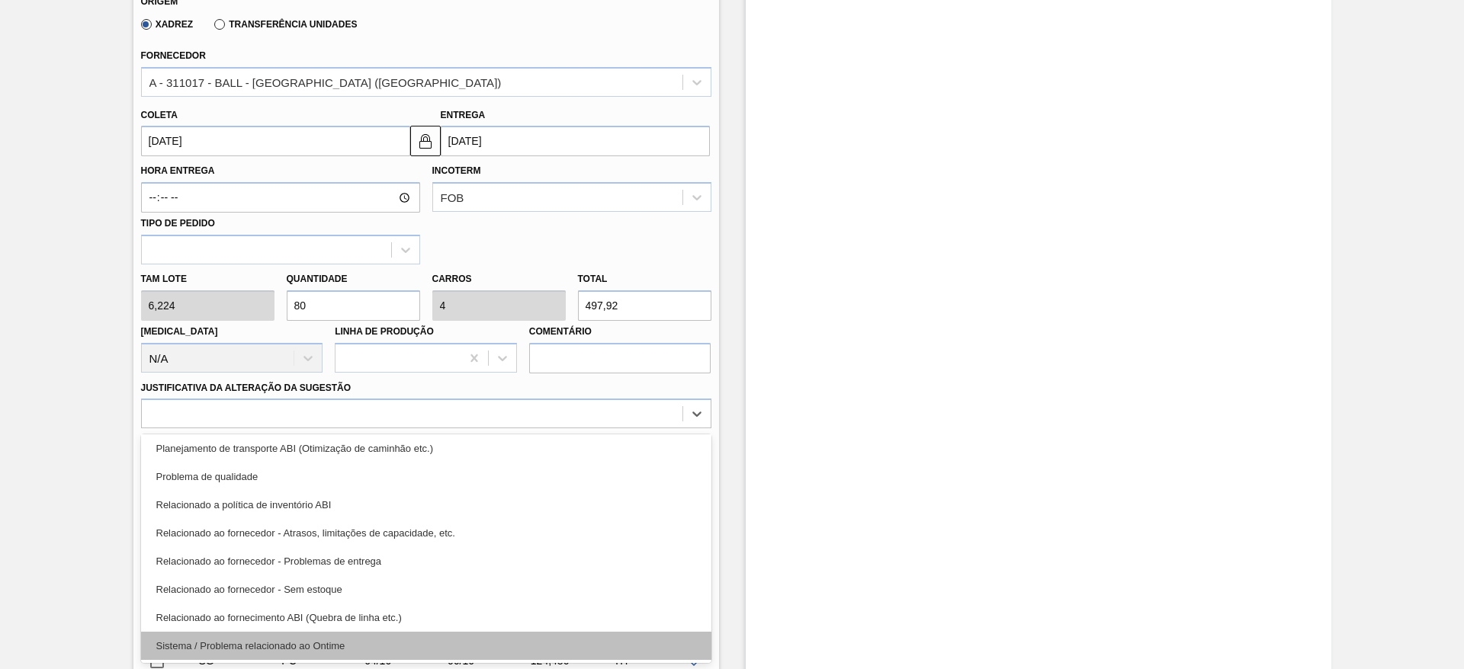
click at [258, 647] on div "Sistema / Problema relacionado ao Ontime" at bounding box center [426, 646] width 570 height 28
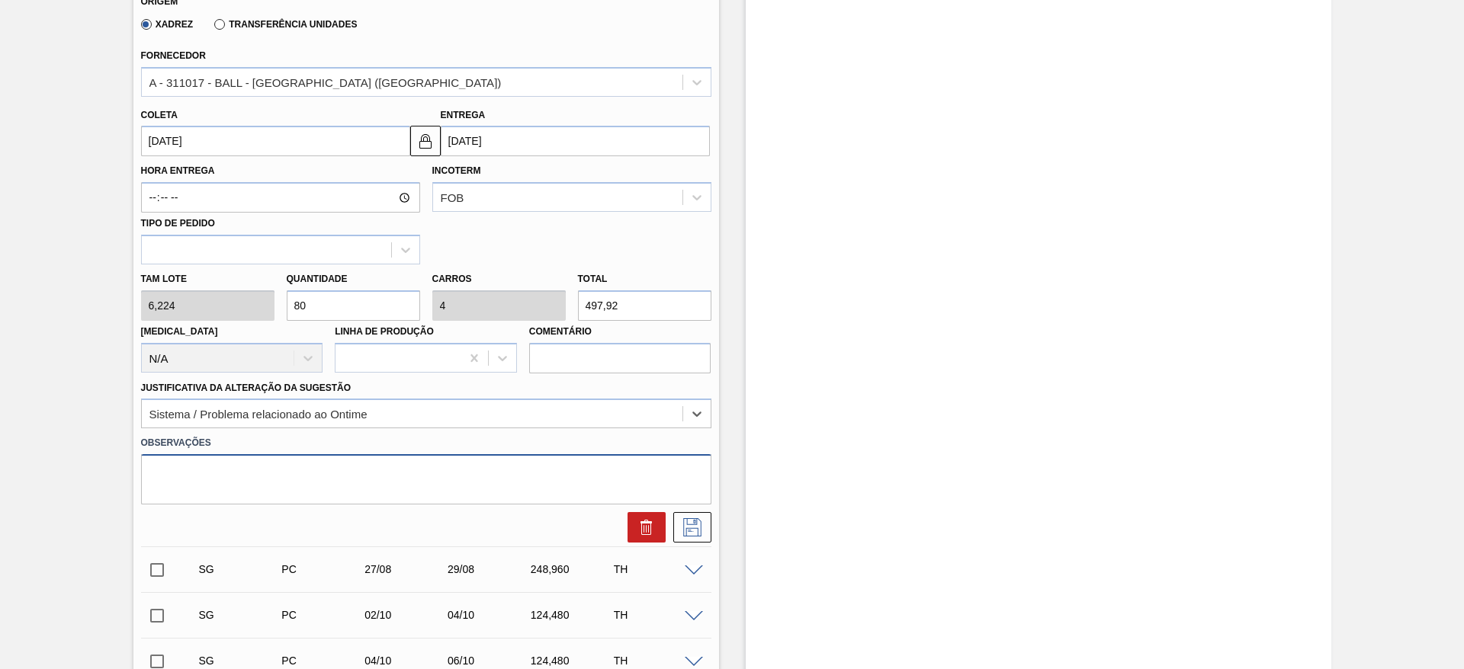
click at [288, 470] on textarea at bounding box center [426, 479] width 570 height 50
drag, startPoint x: 366, startPoint y: 468, endPoint x: 33, endPoint y: 467, distance: 333.2
click at [33, 467] on div "Sugestão Criada BR21 - LATA STELLA PURE GOLD 473ML Unidade Lages PE MIN 0,000 T…" at bounding box center [732, 308] width 1464 height 1429
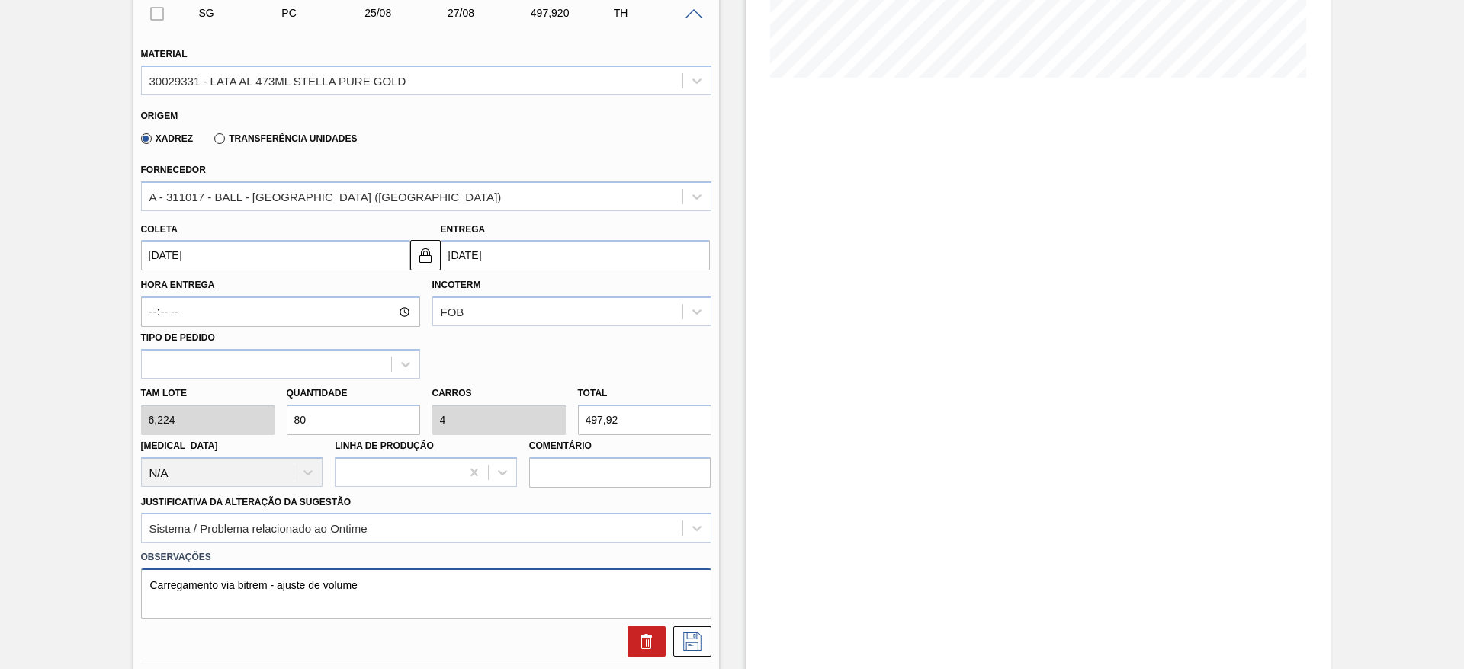
scroll to position [483, 0]
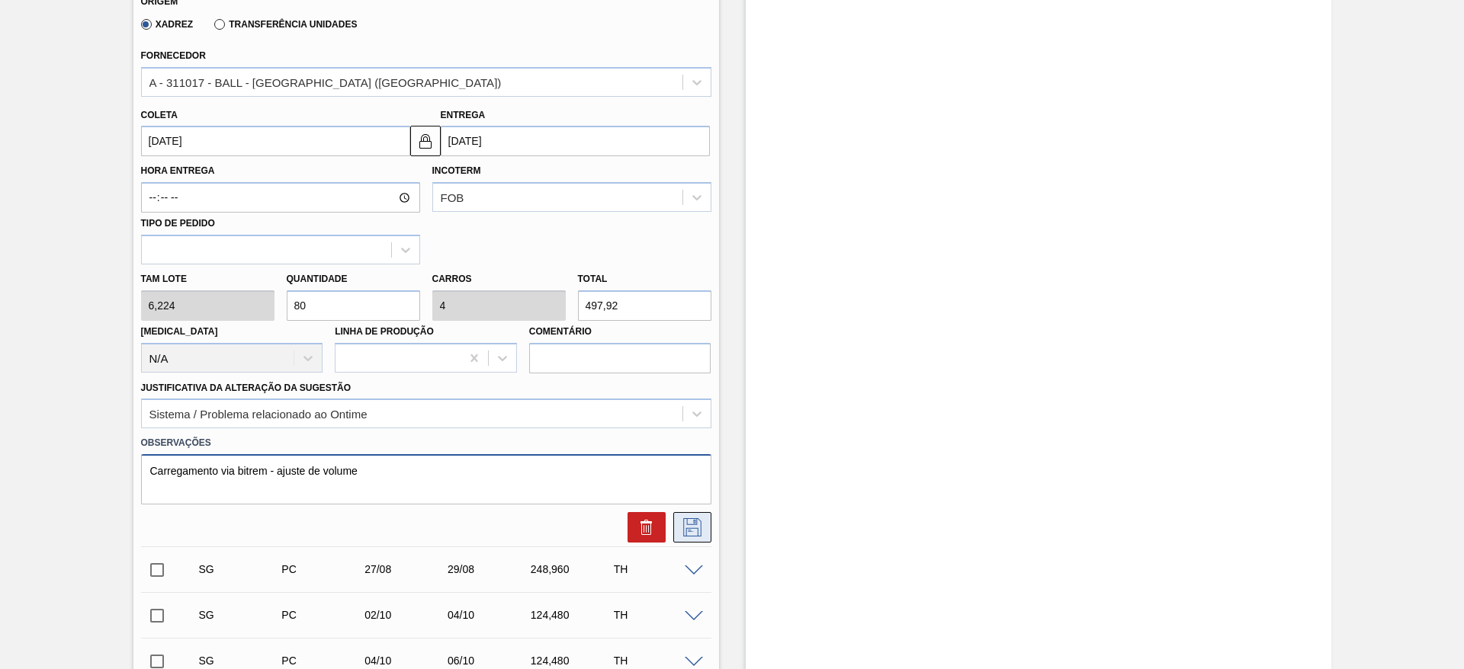
type textarea "Carregamento via bitrem - ajuste de volume"
click at [698, 526] on icon at bounding box center [692, 527] width 24 height 18
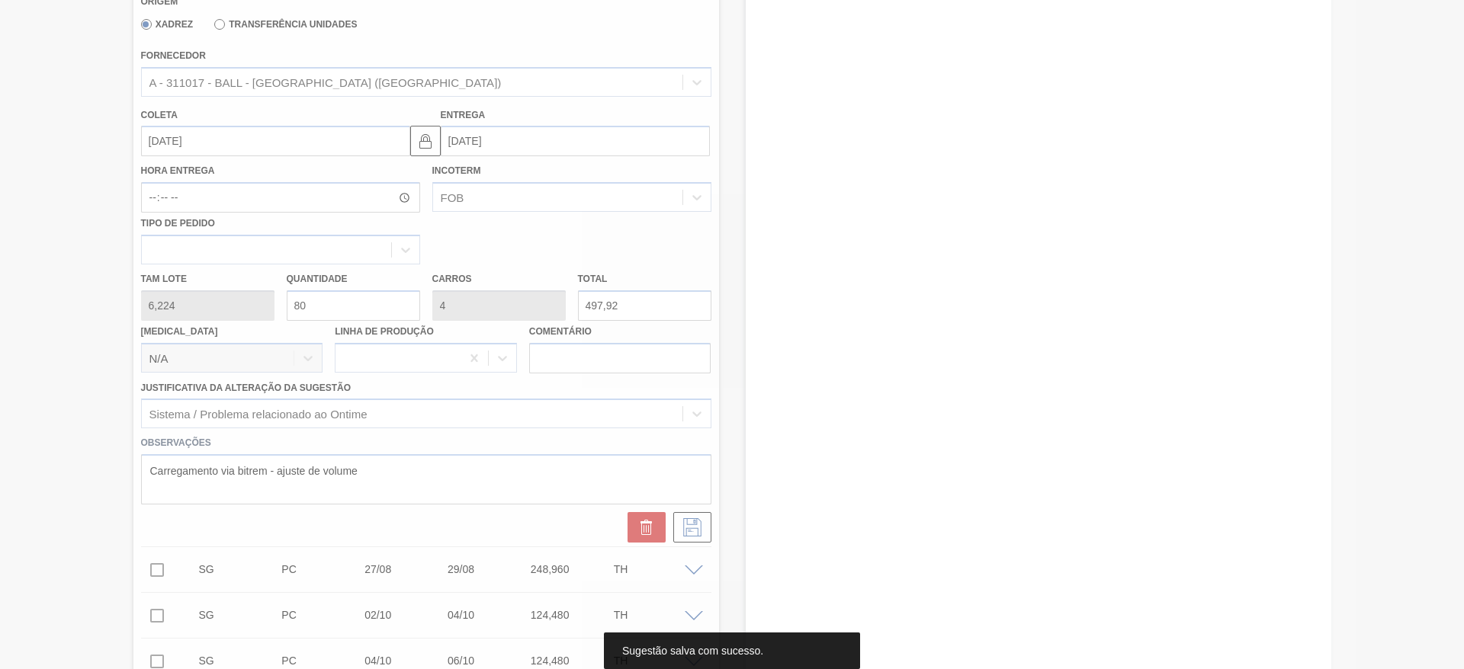
scroll to position [210, 0]
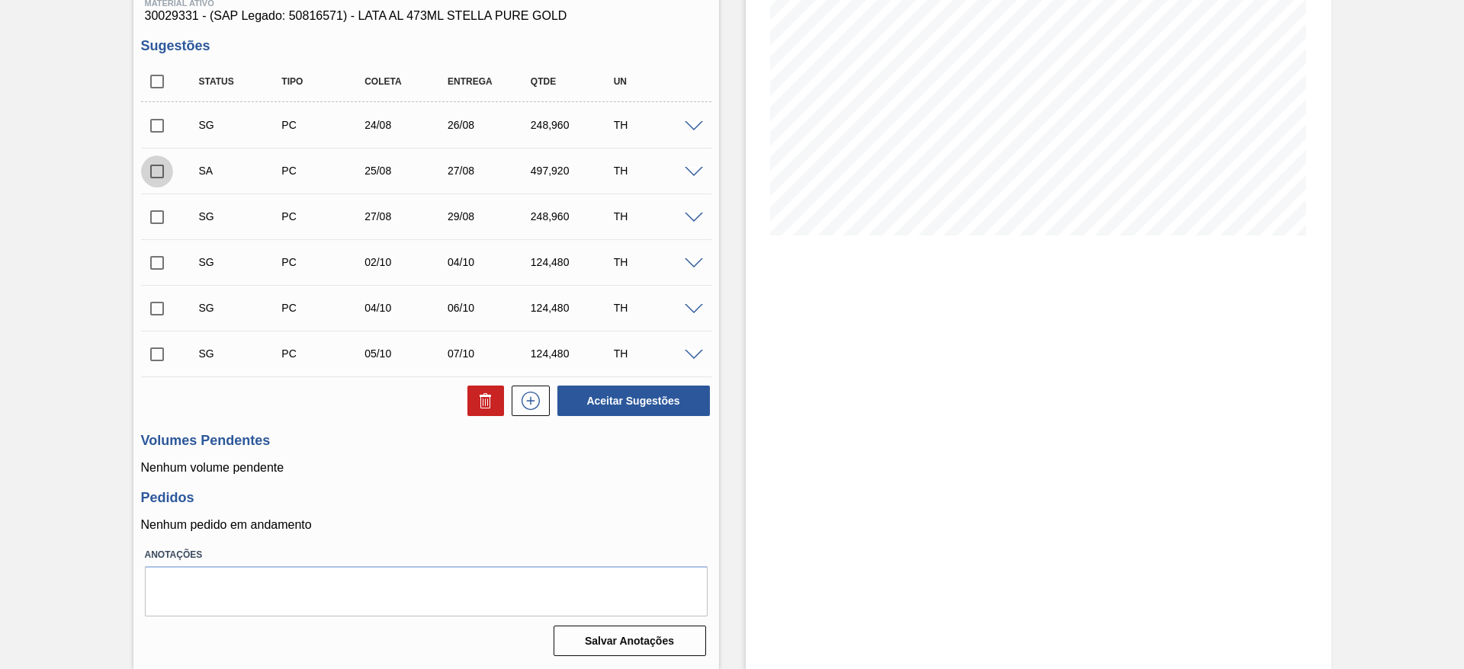
click at [159, 168] on input "checkbox" at bounding box center [157, 172] width 32 height 32
click at [605, 394] on button "Aceitar Sugestões" at bounding box center [633, 401] width 152 height 30
checkbox input "false"
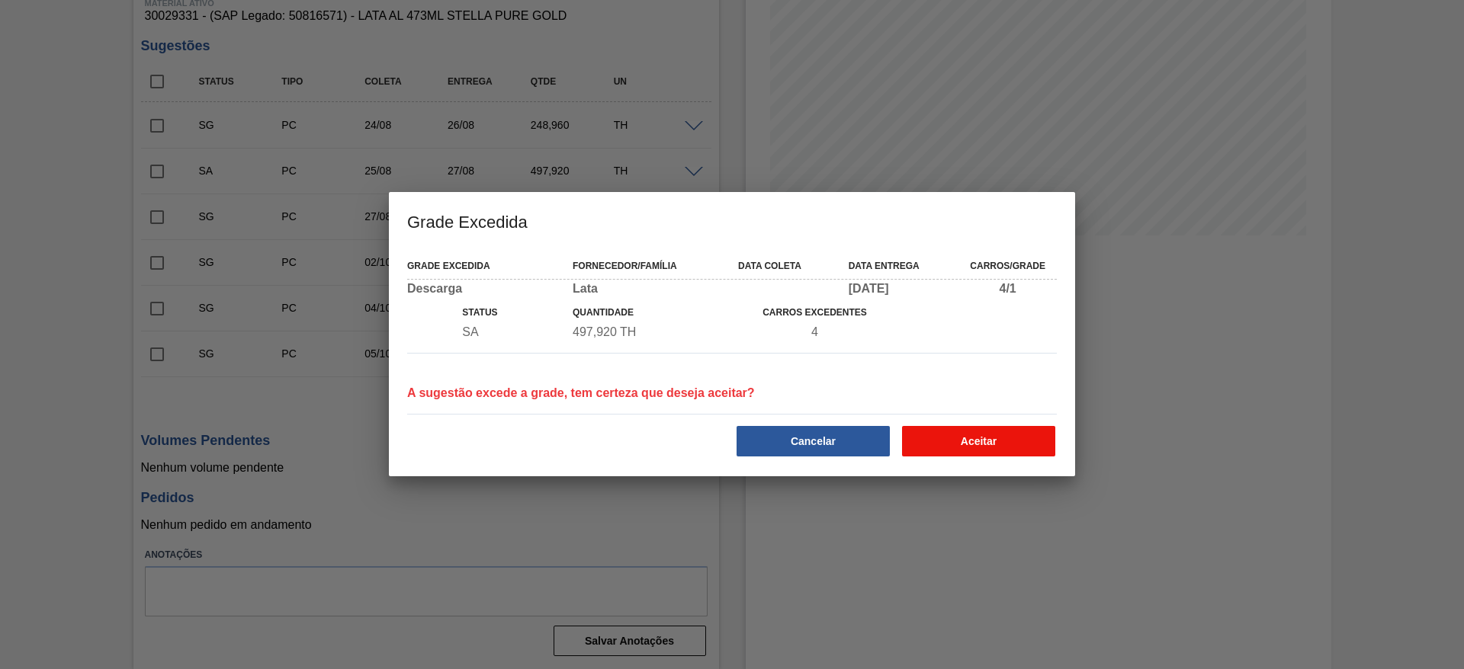
click at [951, 438] on button "Aceitar" at bounding box center [978, 441] width 153 height 30
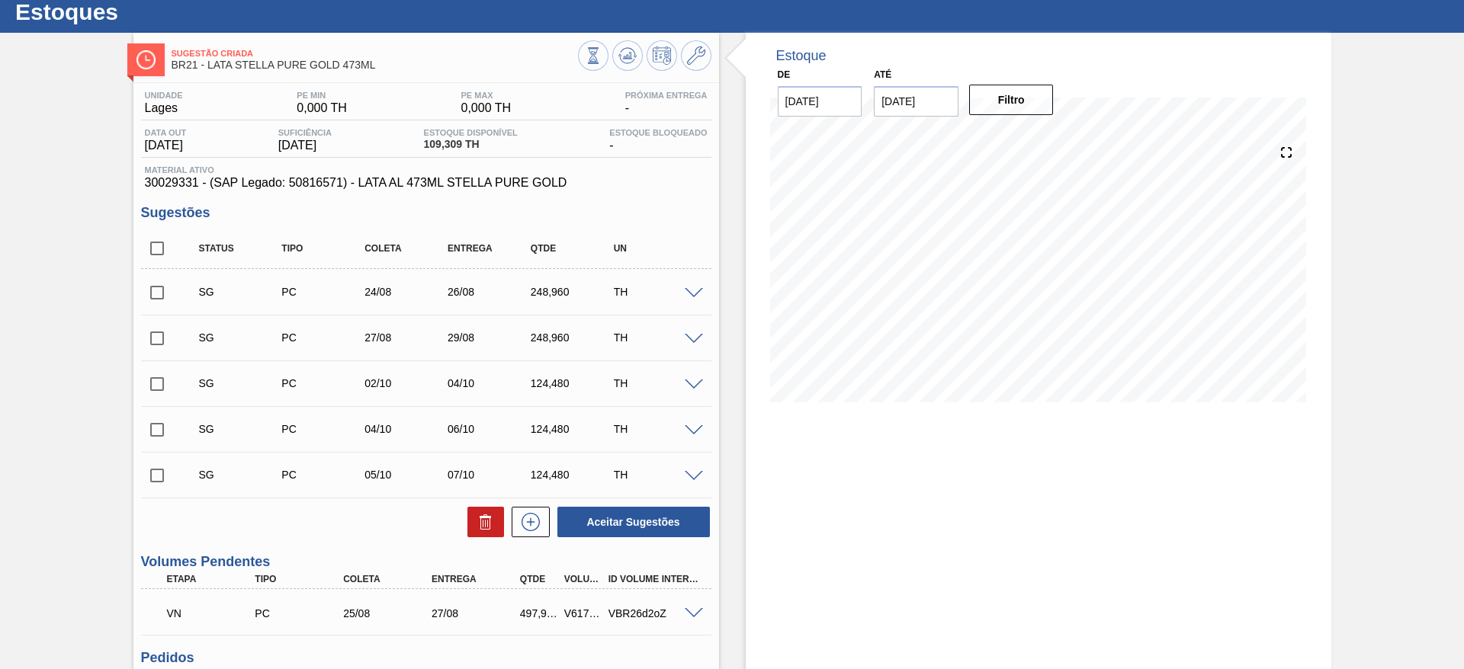
scroll to position [0, 0]
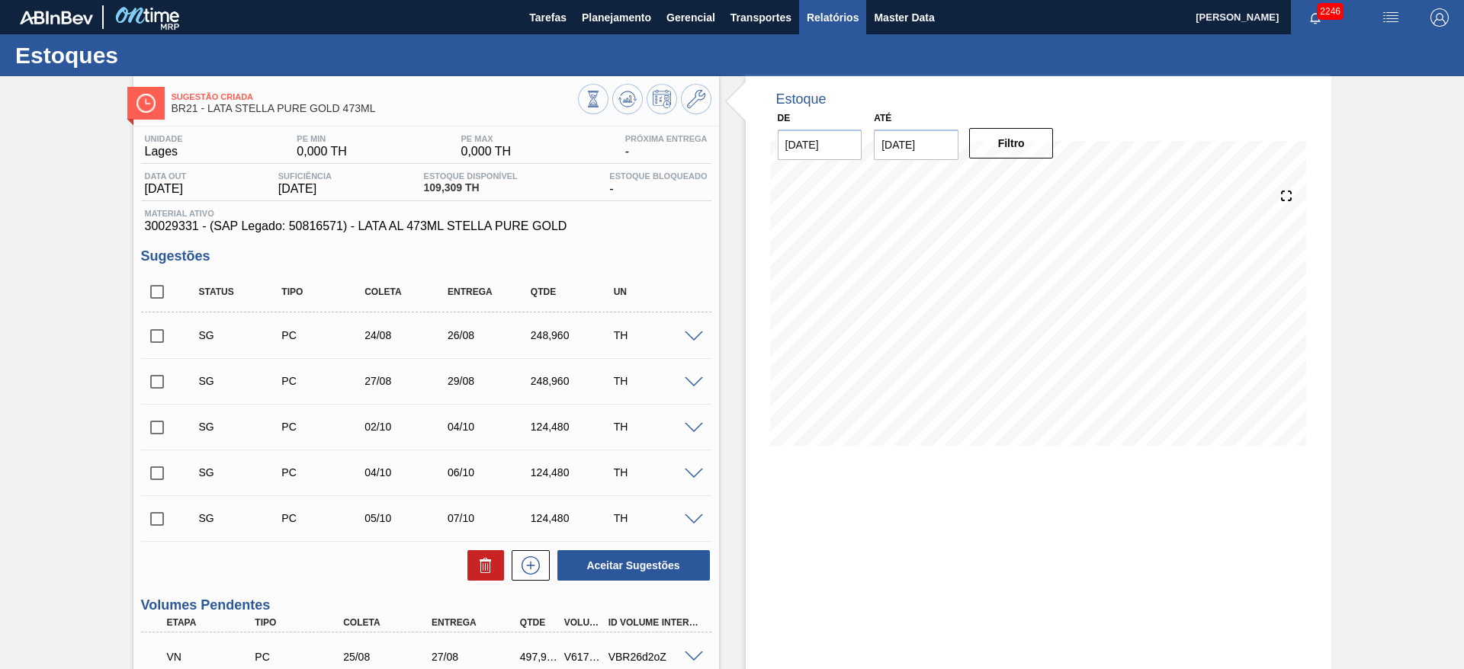
click at [852, 6] on button "Relatórios" at bounding box center [832, 17] width 67 height 34
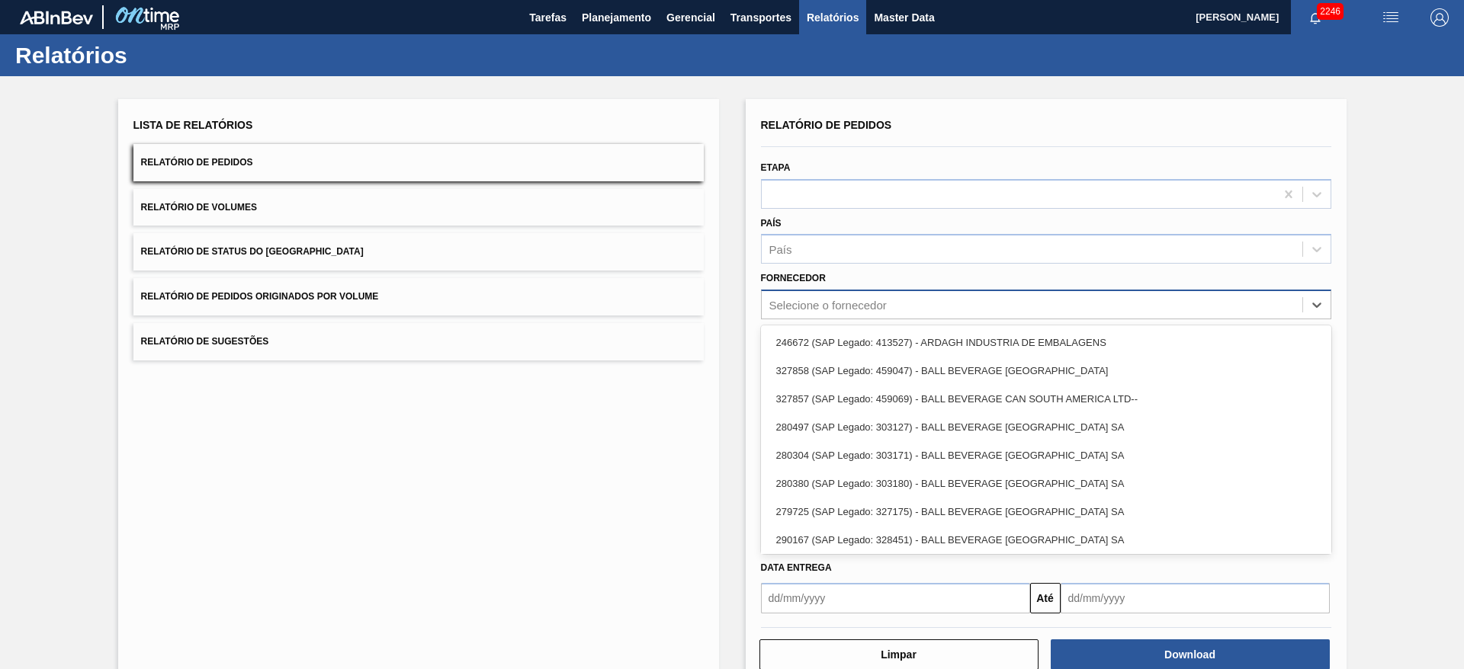
click at [809, 303] on div "Selecione o fornecedor" at bounding box center [827, 305] width 117 height 13
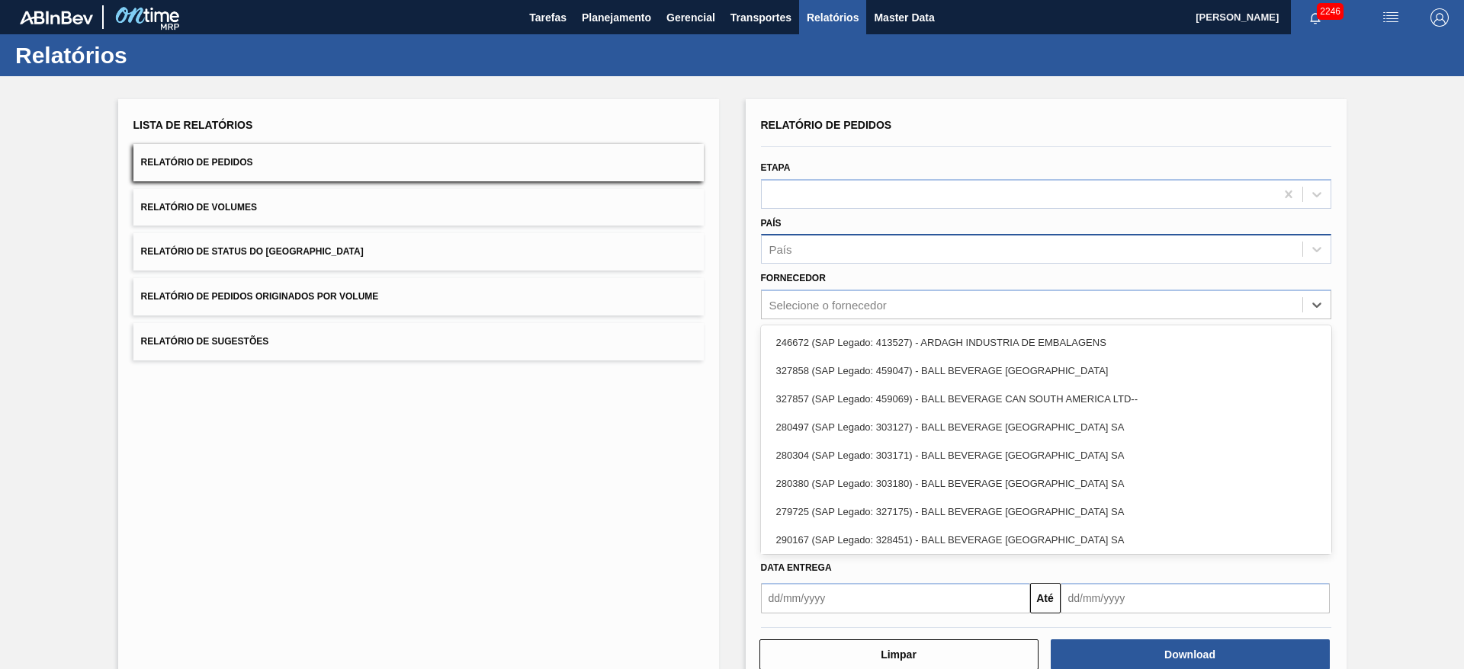
click at [809, 240] on div "País" at bounding box center [1032, 250] width 541 height 22
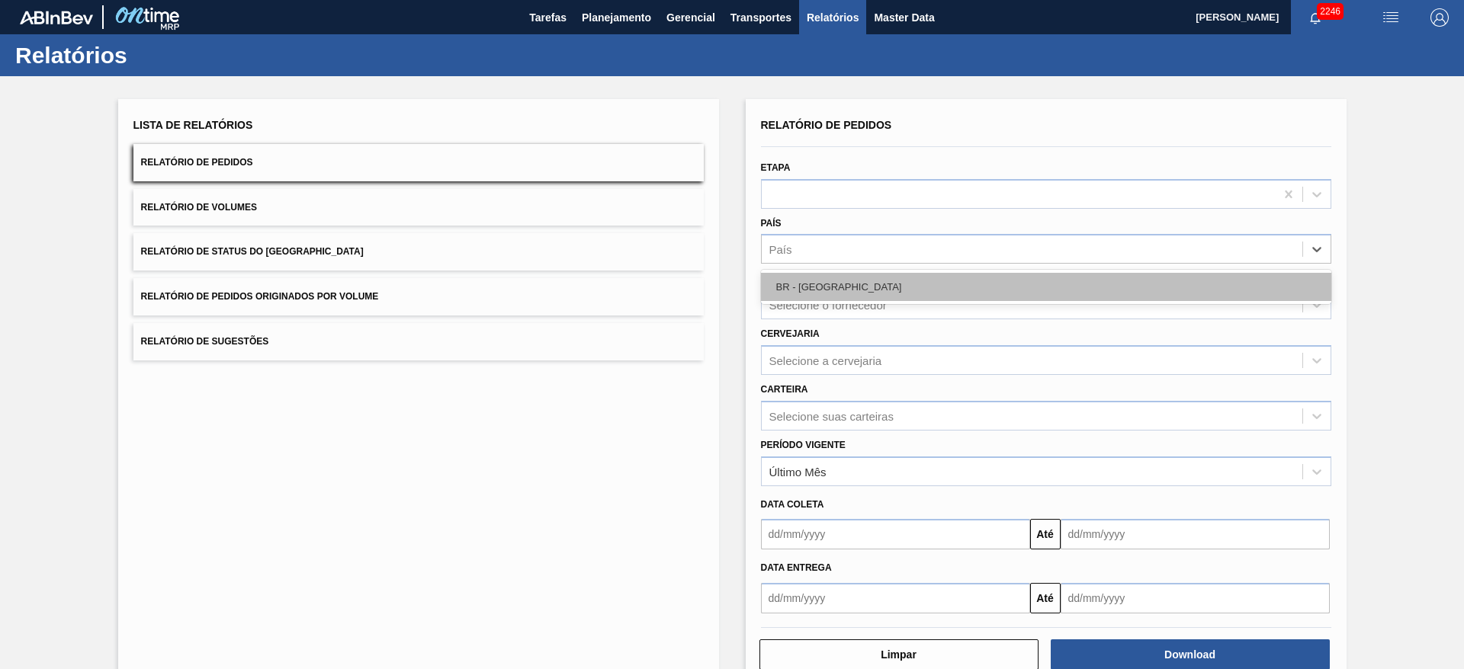
click at [815, 278] on div "BR - [GEOGRAPHIC_DATA]" at bounding box center [1046, 287] width 570 height 28
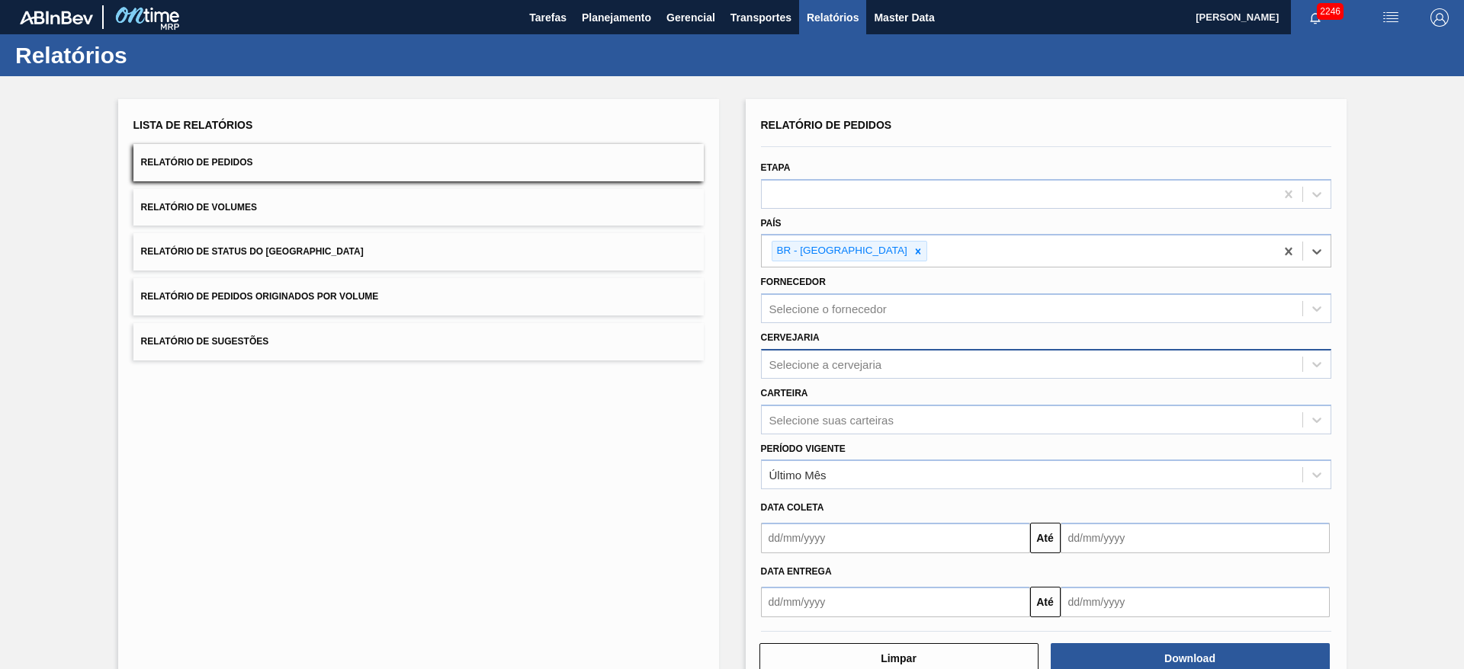
click at [800, 368] on div "Selecione a cervejaria" at bounding box center [825, 364] width 113 height 13
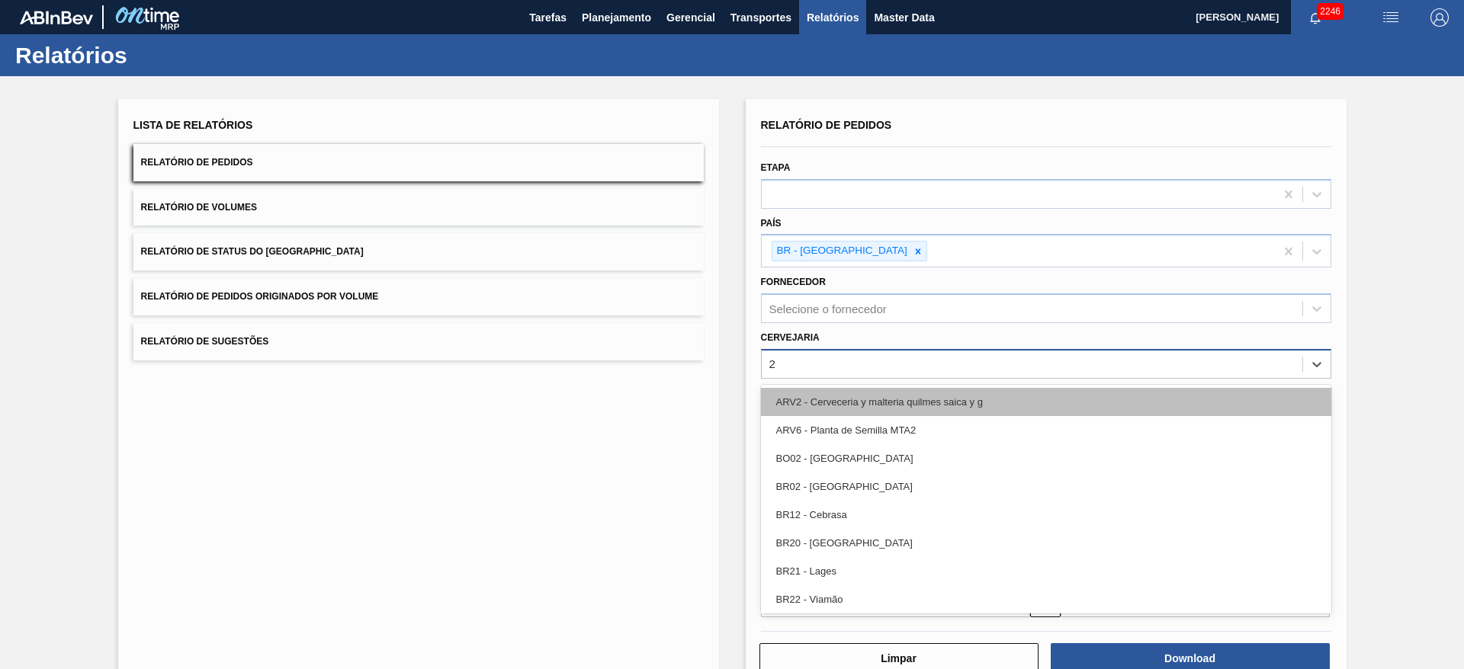
type input "21"
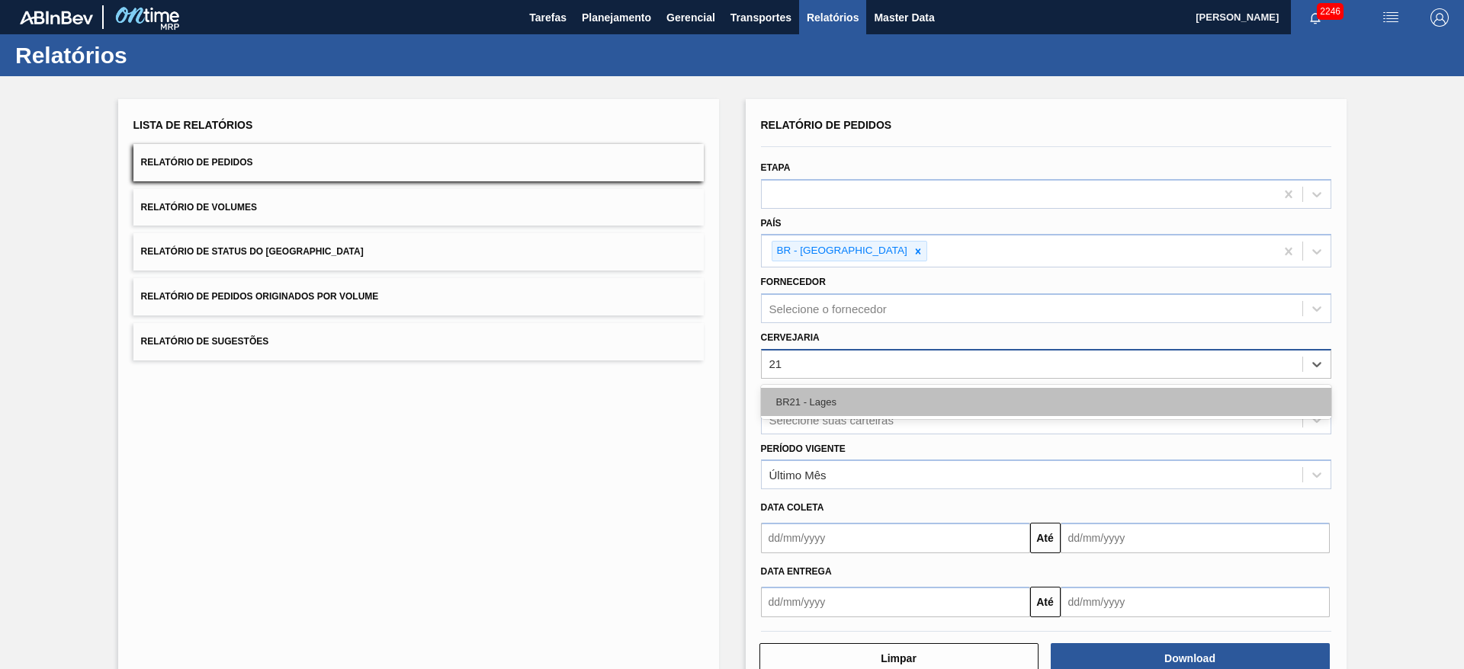
drag, startPoint x: 812, startPoint y: 401, endPoint x: 832, endPoint y: 380, distance: 29.1
click at [813, 400] on div "BR21 - Lages" at bounding box center [1046, 402] width 570 height 28
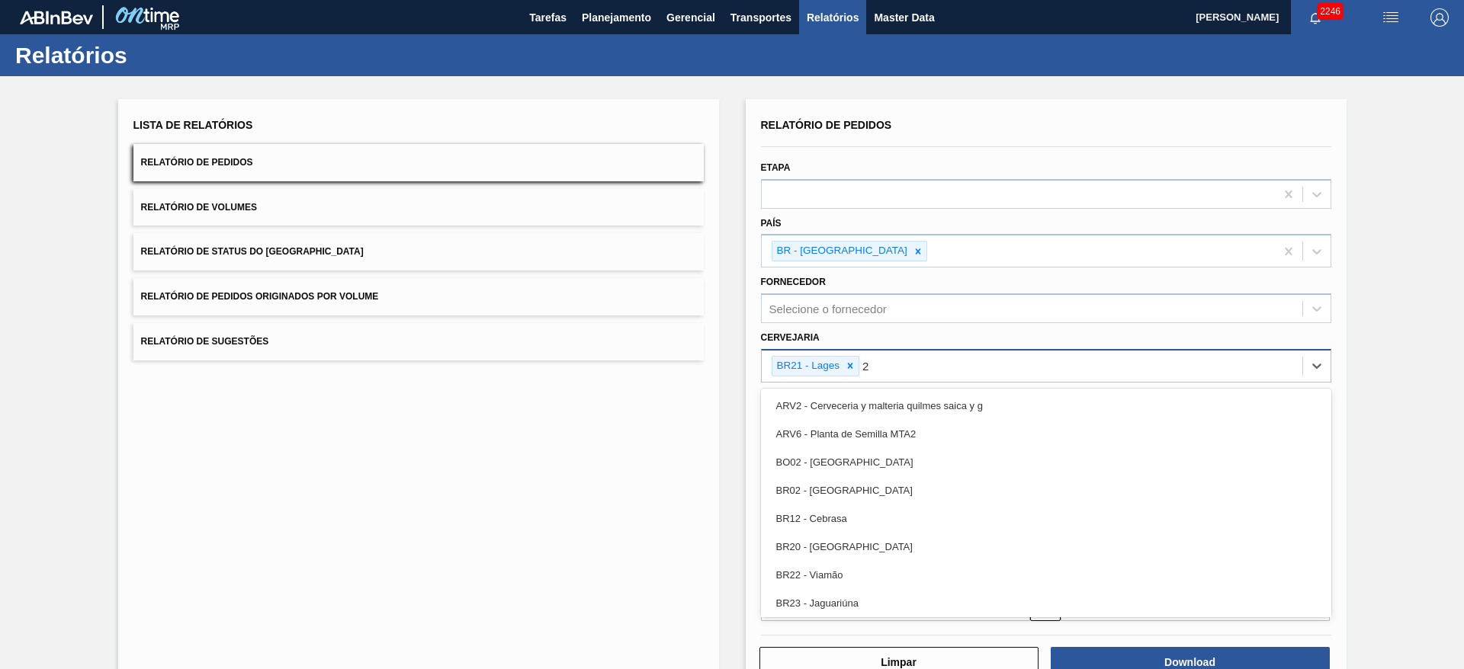
type input "22"
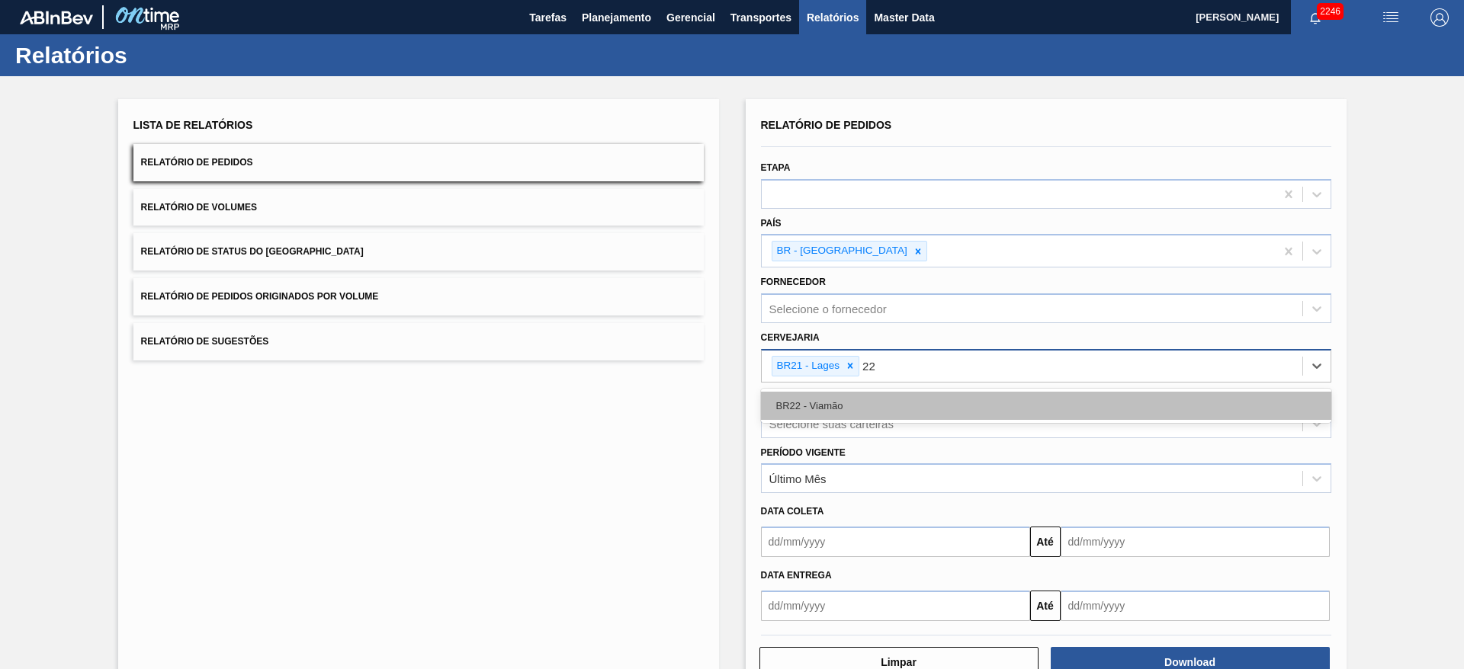
click at [867, 401] on div "BR22 - Viamão" at bounding box center [1046, 406] width 570 height 28
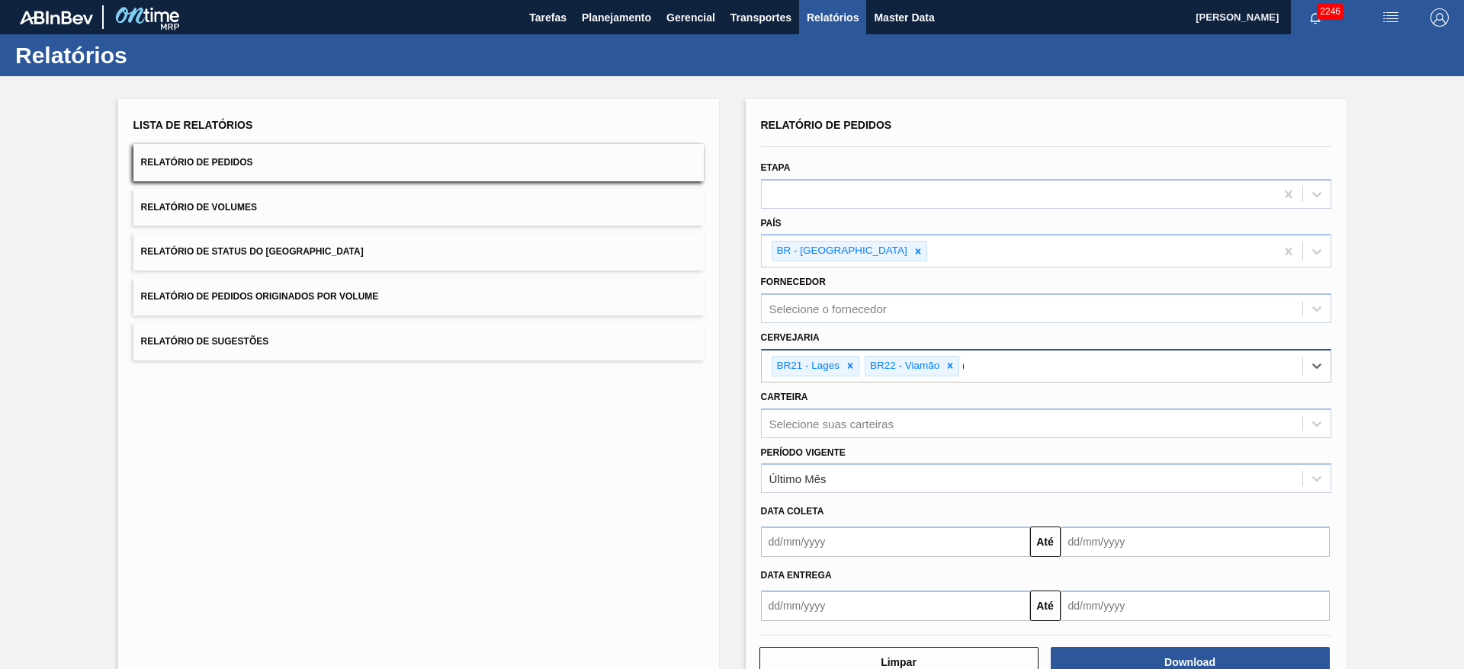
type input "09"
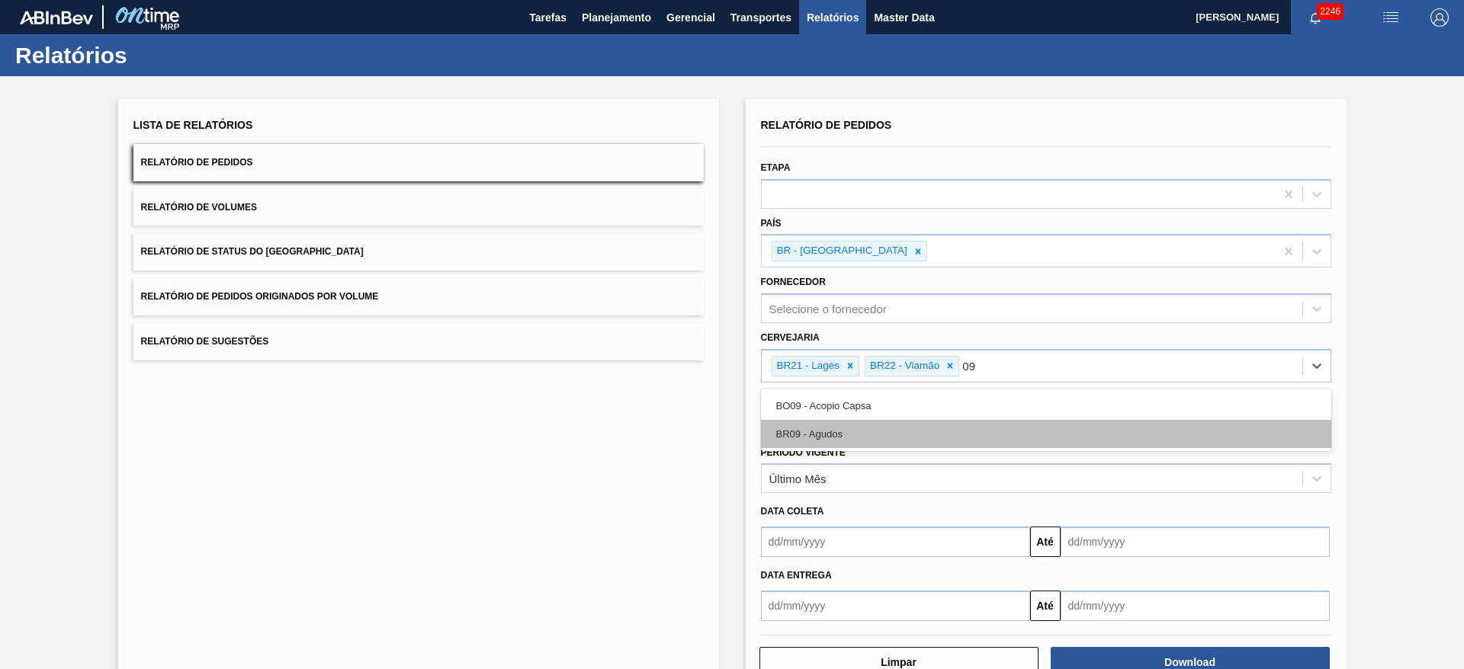
click at [826, 440] on div "BR09 - Agudos" at bounding box center [1046, 434] width 570 height 28
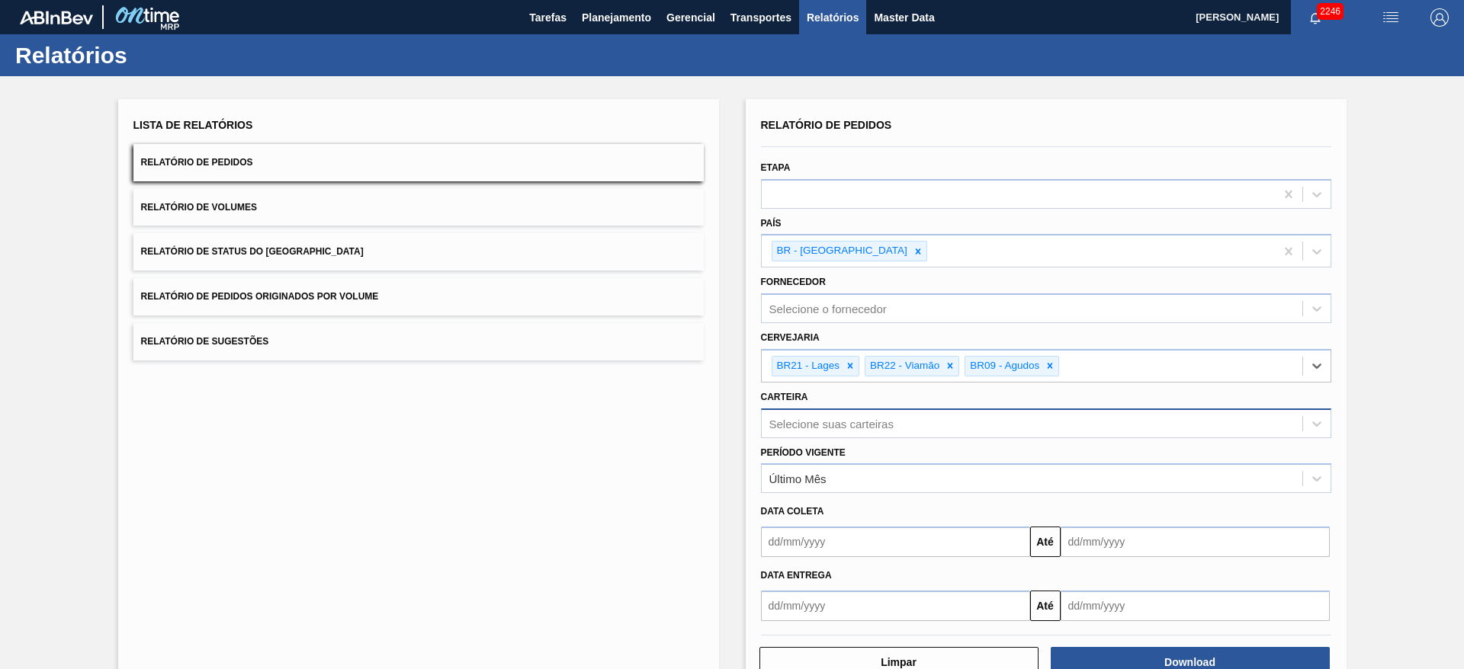
click at [843, 433] on div "Relatório de Pedidos Etapa País BR - [GEOGRAPHIC_DATA] Fornecedor Selecione o f…" at bounding box center [1046, 367] width 570 height 507
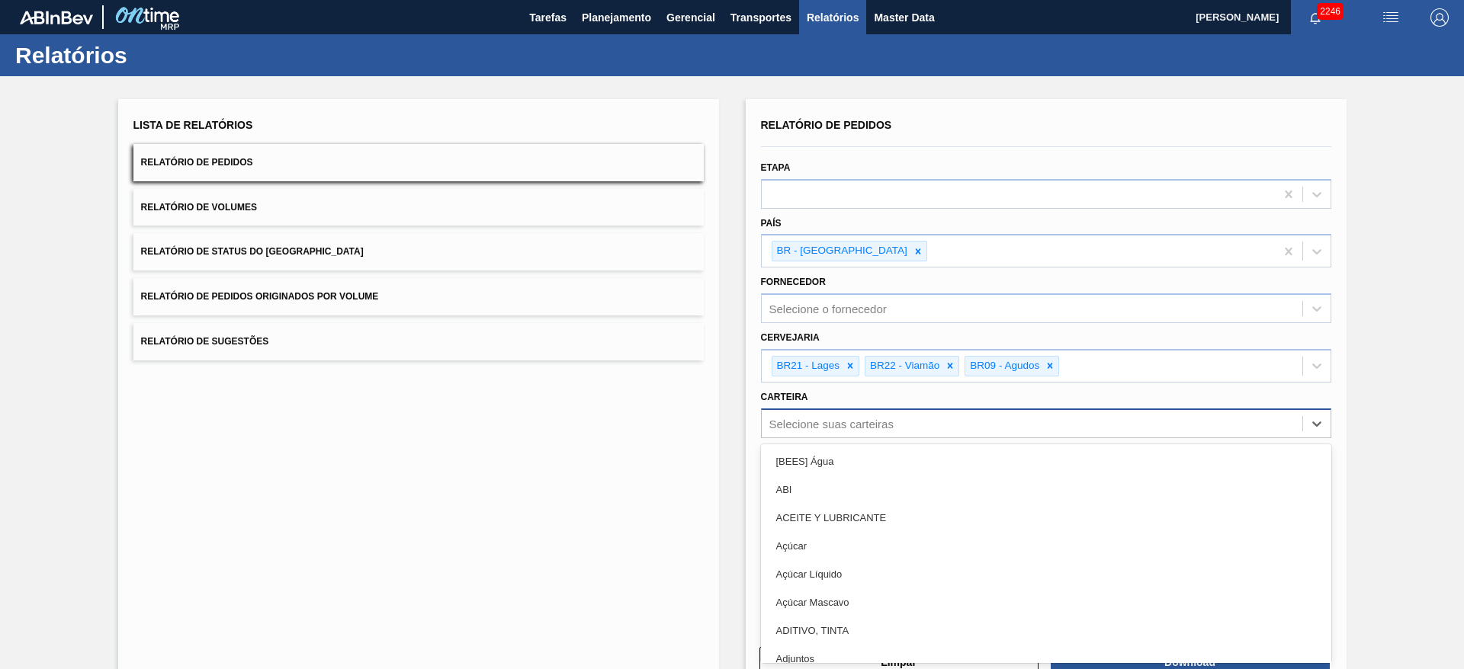
scroll to position [10, 0]
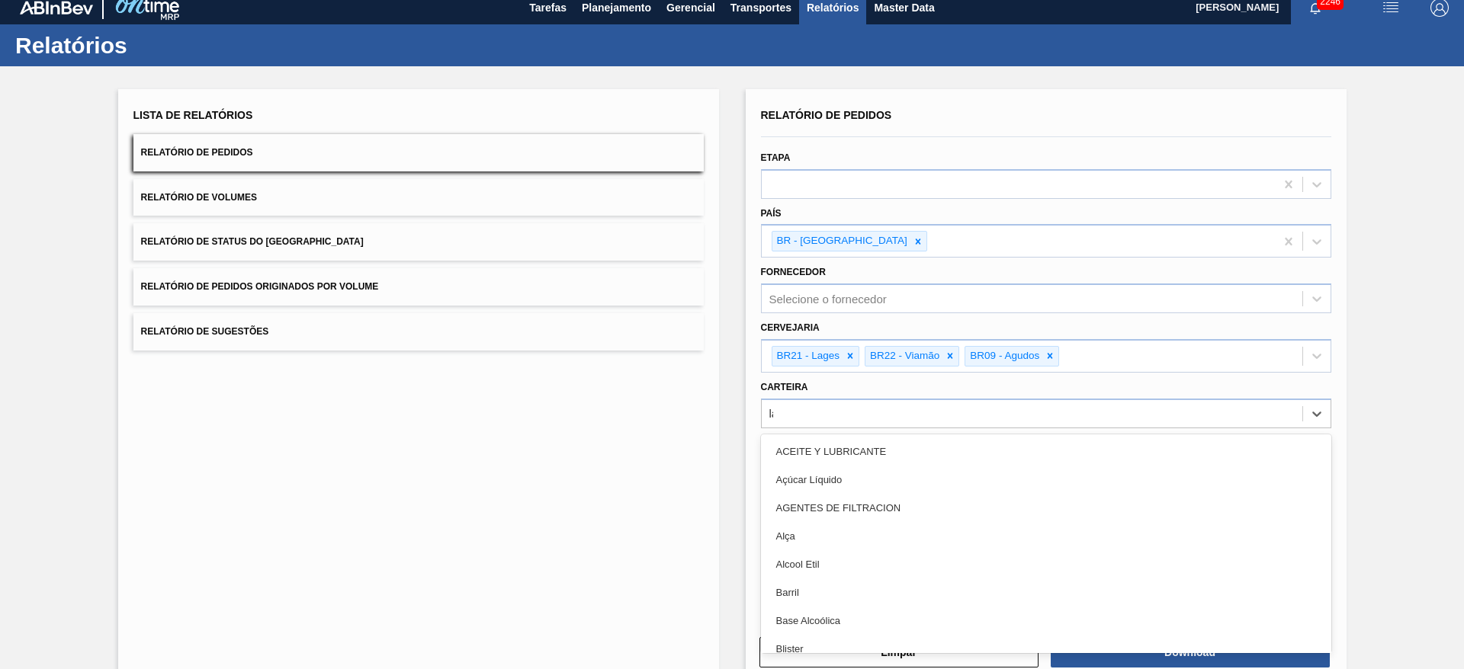
type input "lata"
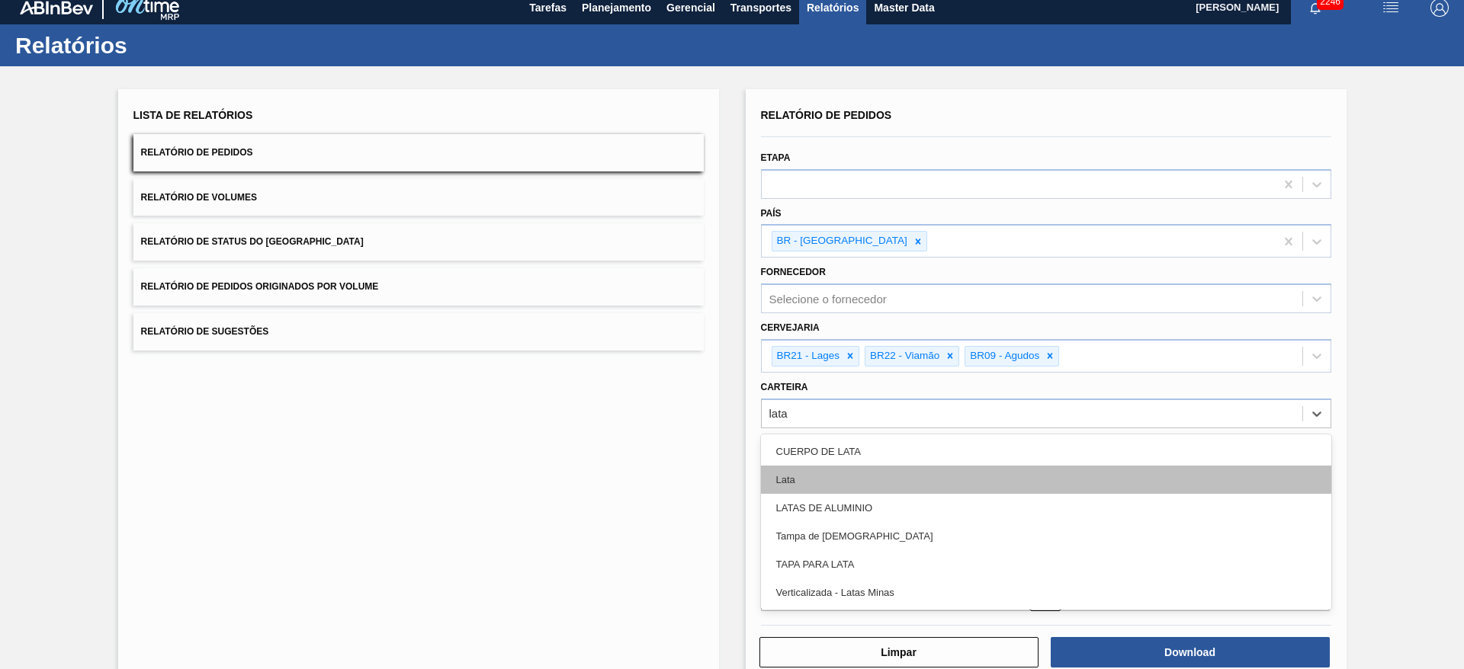
click at [808, 478] on div "Lata" at bounding box center [1046, 480] width 570 height 28
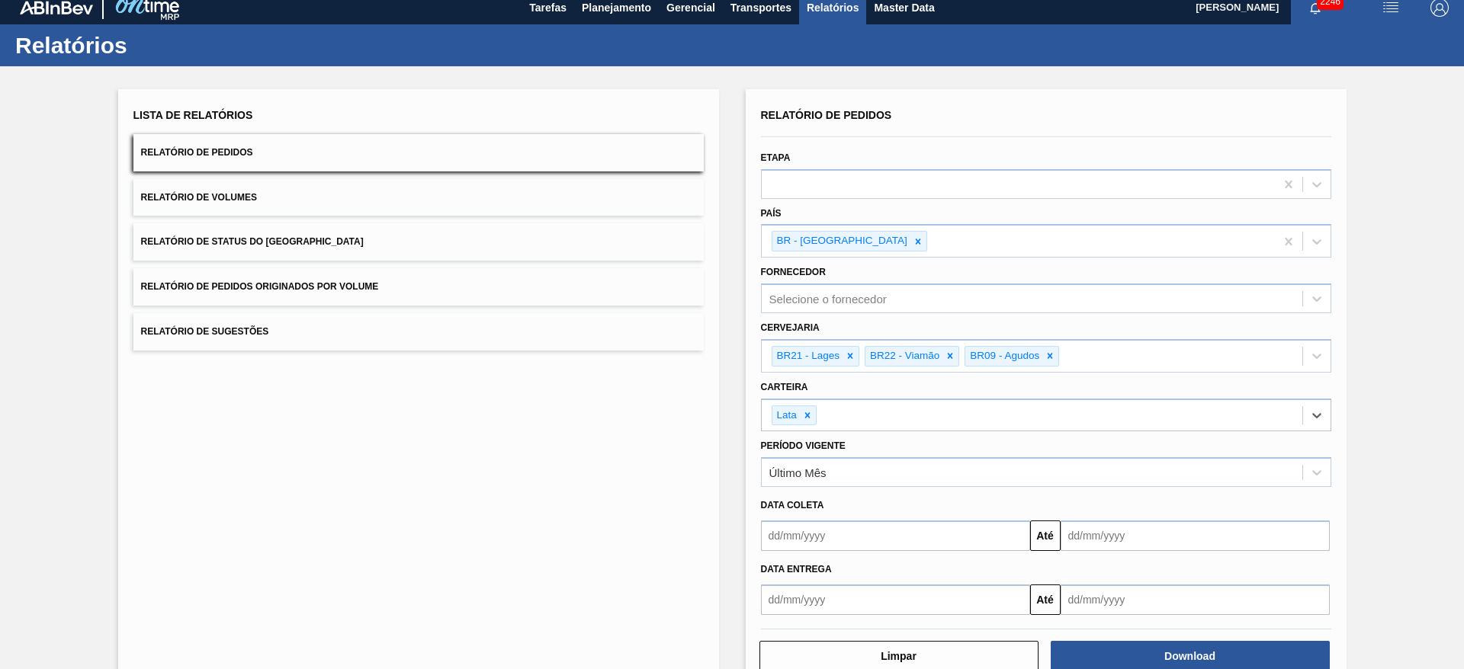
click at [831, 537] on input "text" at bounding box center [895, 536] width 269 height 30
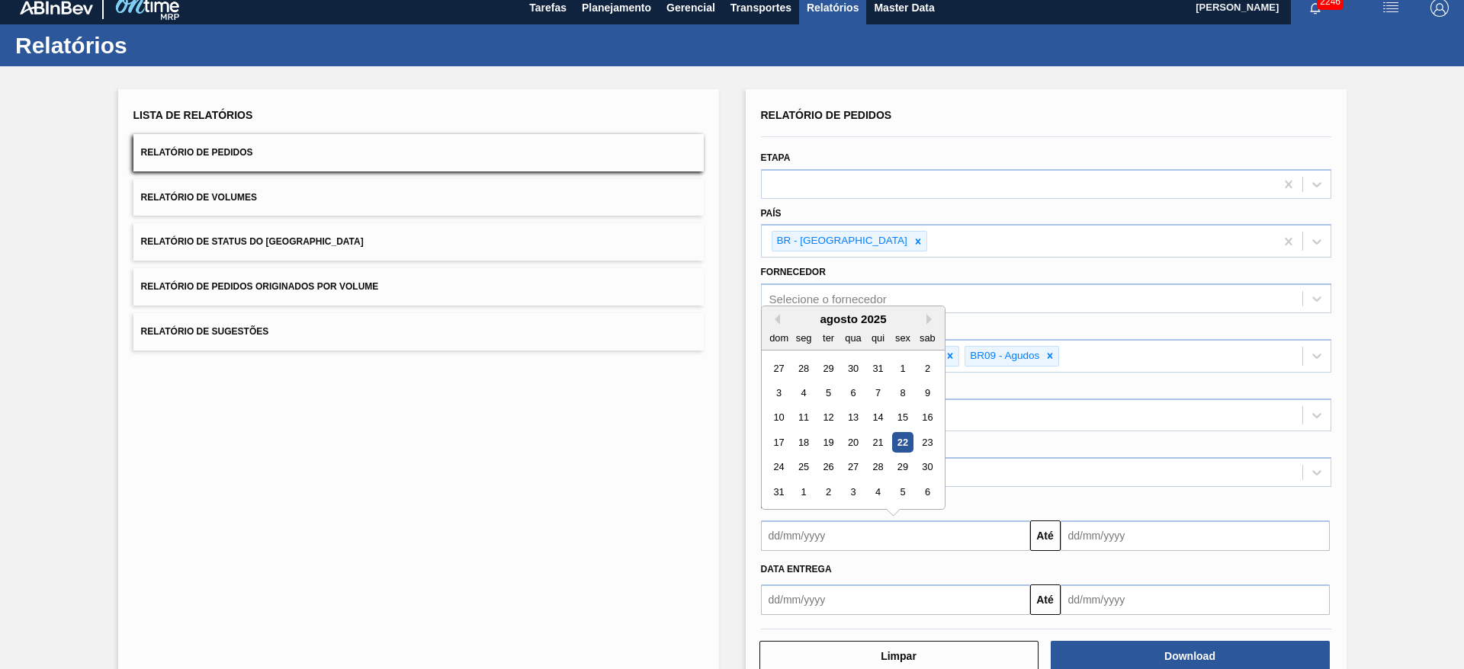
drag, startPoint x: 801, startPoint y: 444, endPoint x: 814, endPoint y: 450, distance: 14.3
click at [801, 444] on div "18" at bounding box center [803, 442] width 21 height 21
type input "[DATE]"
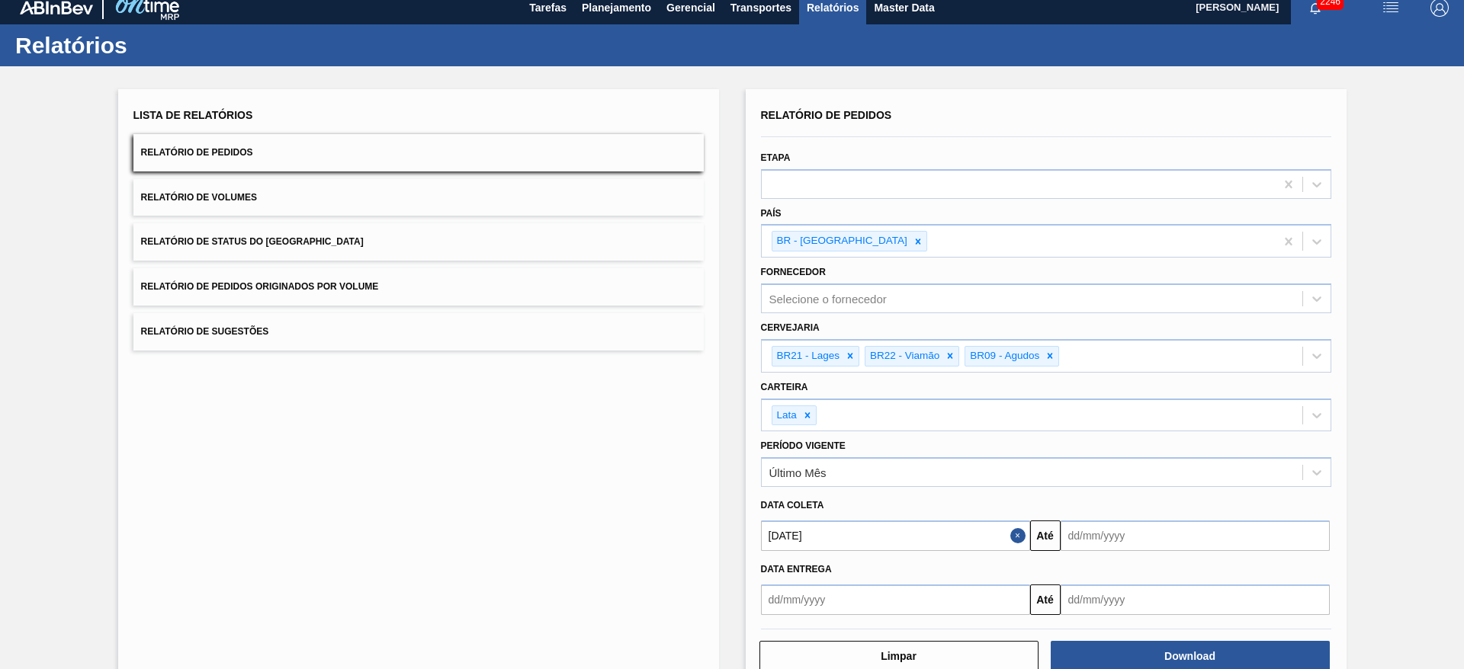
click at [1079, 539] on input "text" at bounding box center [1195, 536] width 269 height 30
drag, startPoint x: 1068, startPoint y: 495, endPoint x: 1084, endPoint y: 502, distance: 17.7
click at [1069, 495] on div "31" at bounding box center [1078, 492] width 21 height 21
type input "[DATE]"
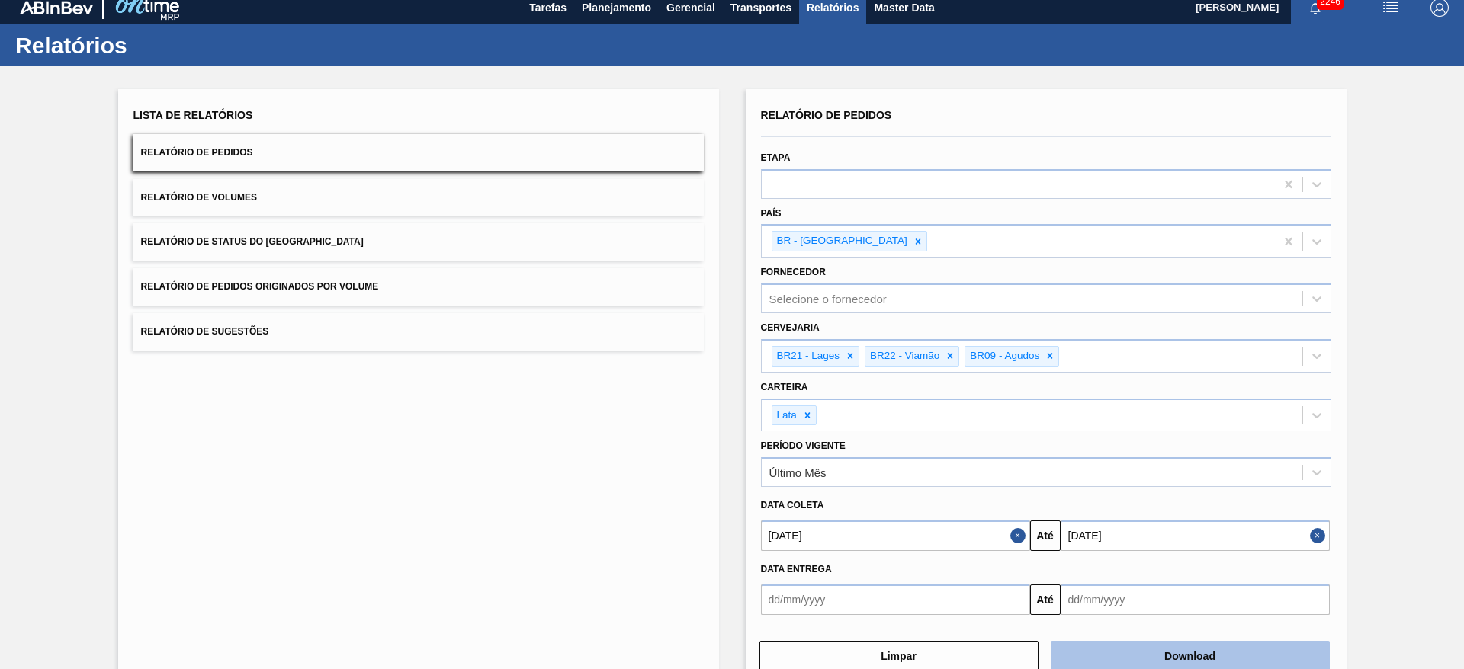
click at [1202, 653] on button "Download" at bounding box center [1190, 656] width 279 height 30
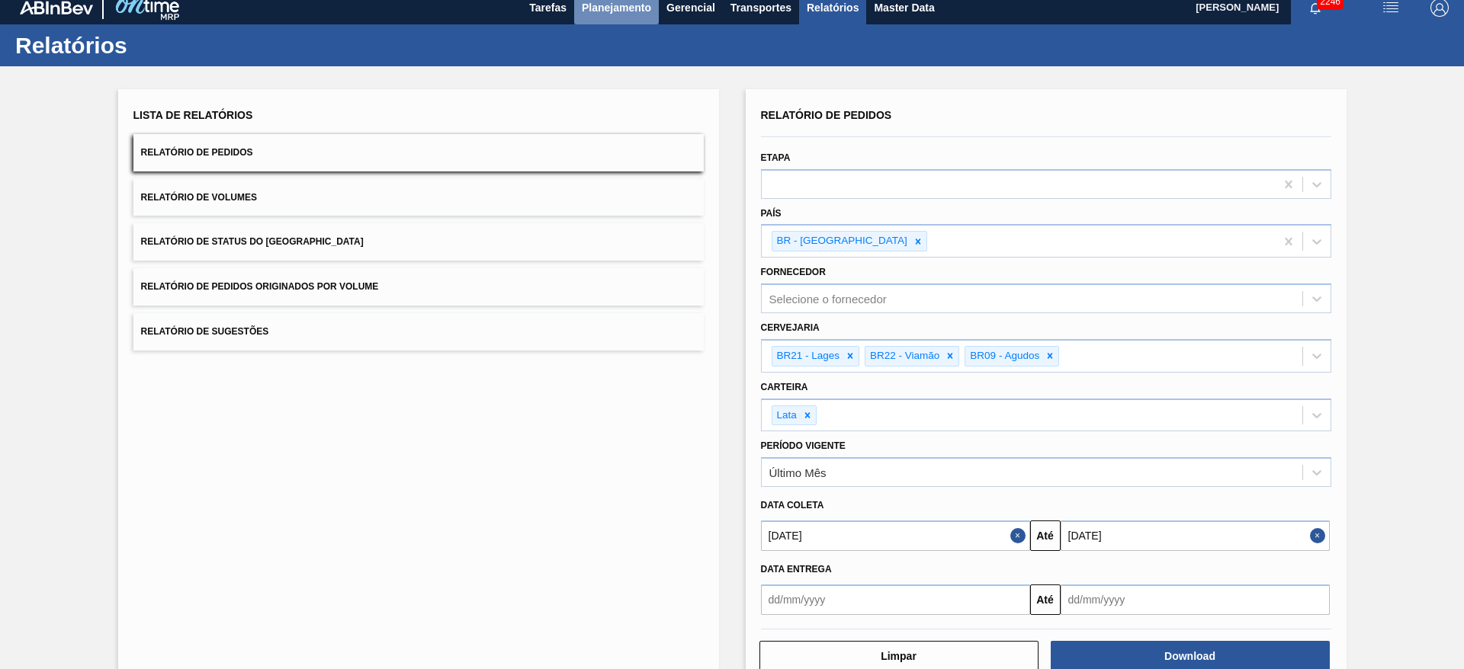
click at [638, 9] on span "Planejamento" at bounding box center [616, 7] width 69 height 18
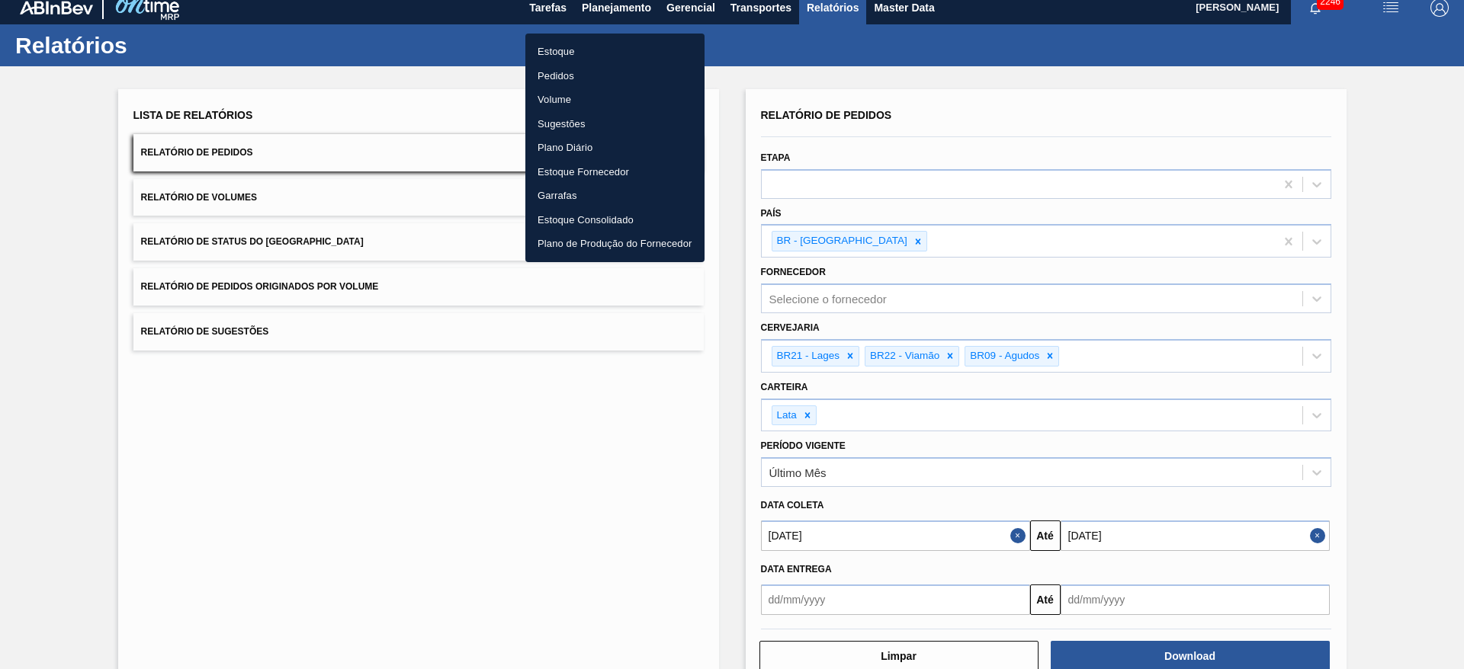
click at [569, 46] on li "Estoque" at bounding box center [614, 52] width 179 height 24
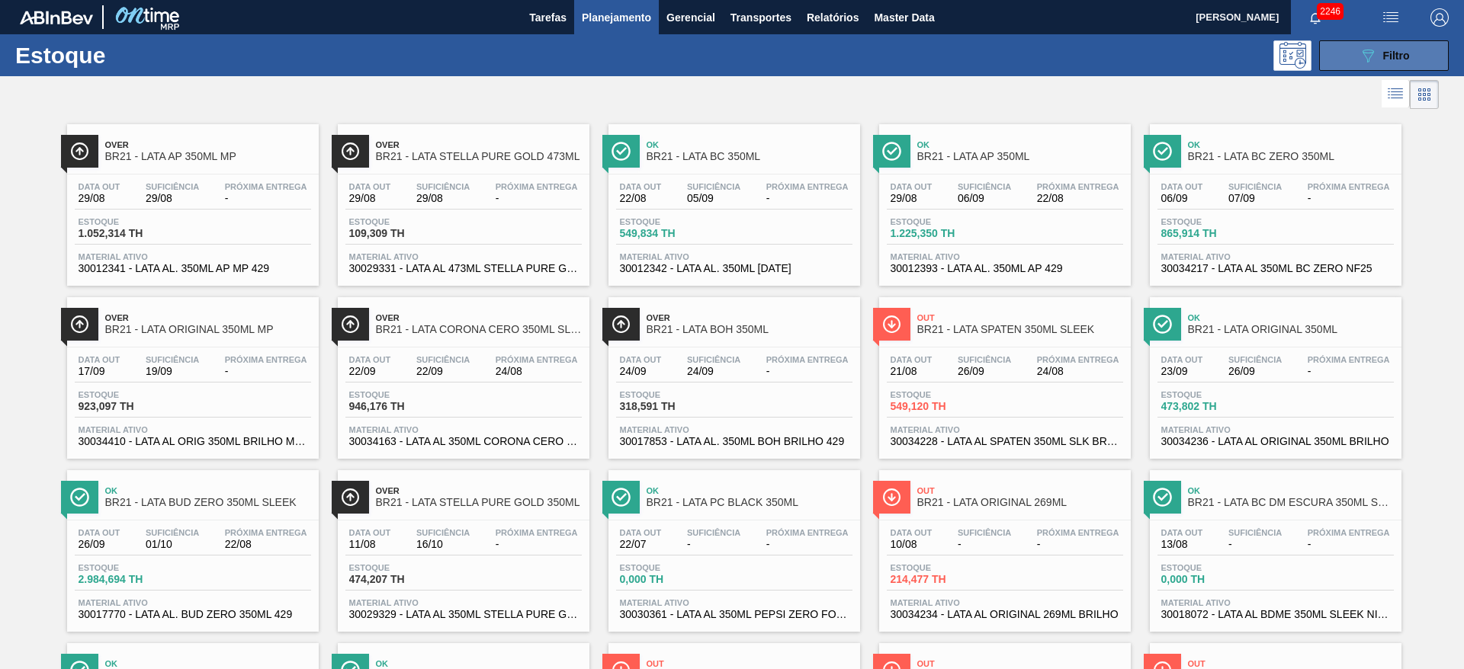
click at [1383, 50] on span "Filtro" at bounding box center [1396, 56] width 27 height 12
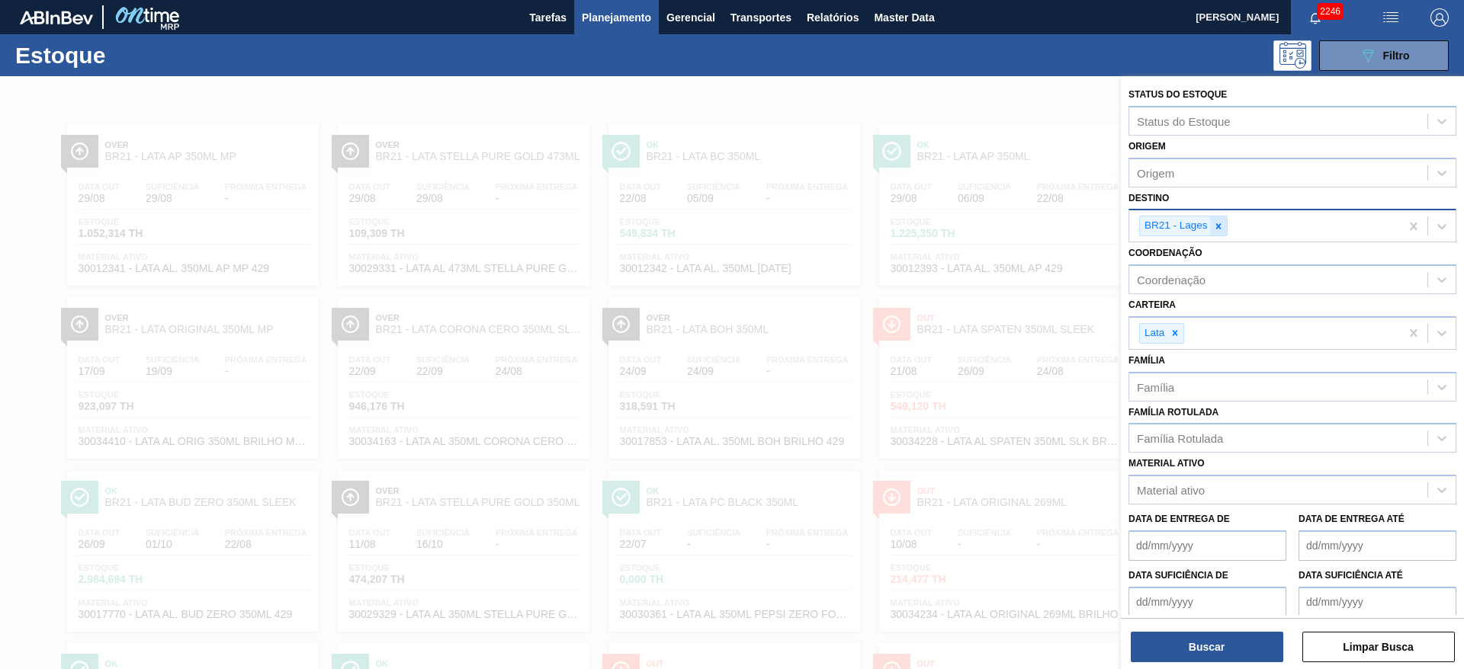
click at [1215, 233] on div at bounding box center [1218, 226] width 17 height 19
type input "22"
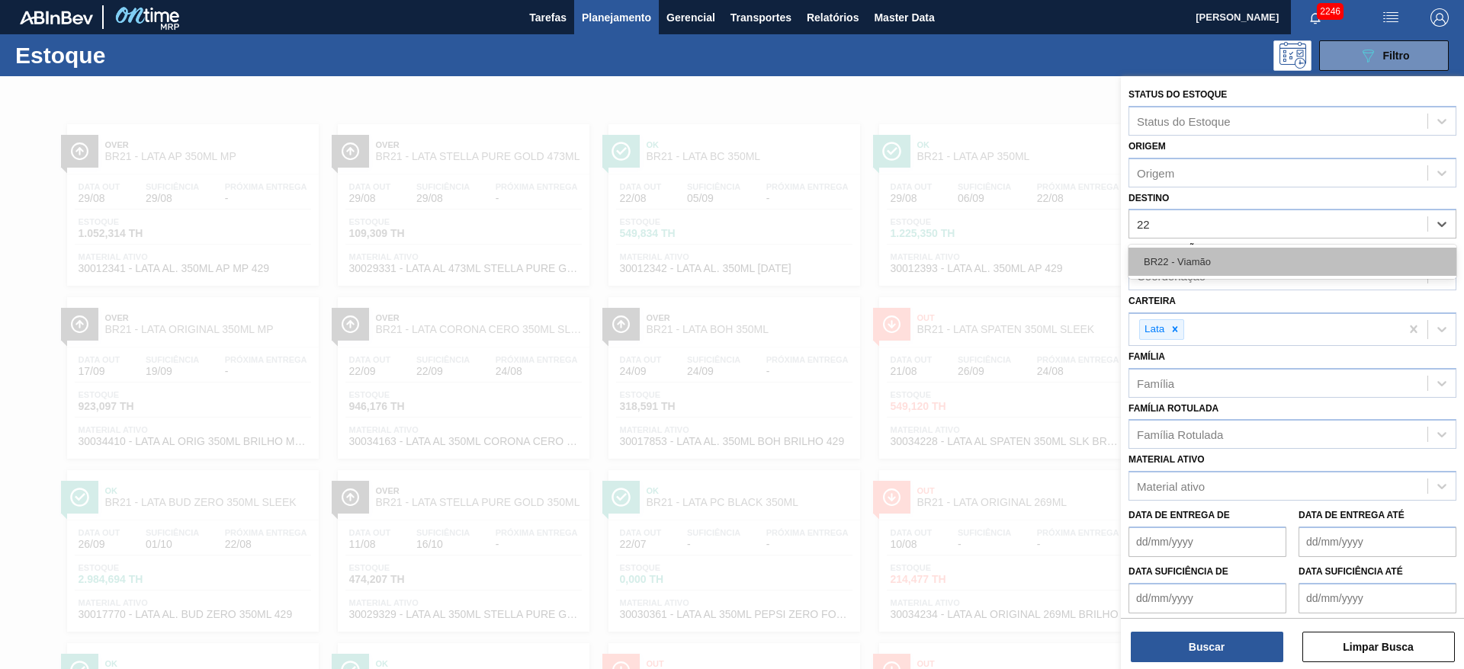
click at [1192, 270] on div "BR22 - Viamão" at bounding box center [1292, 262] width 328 height 28
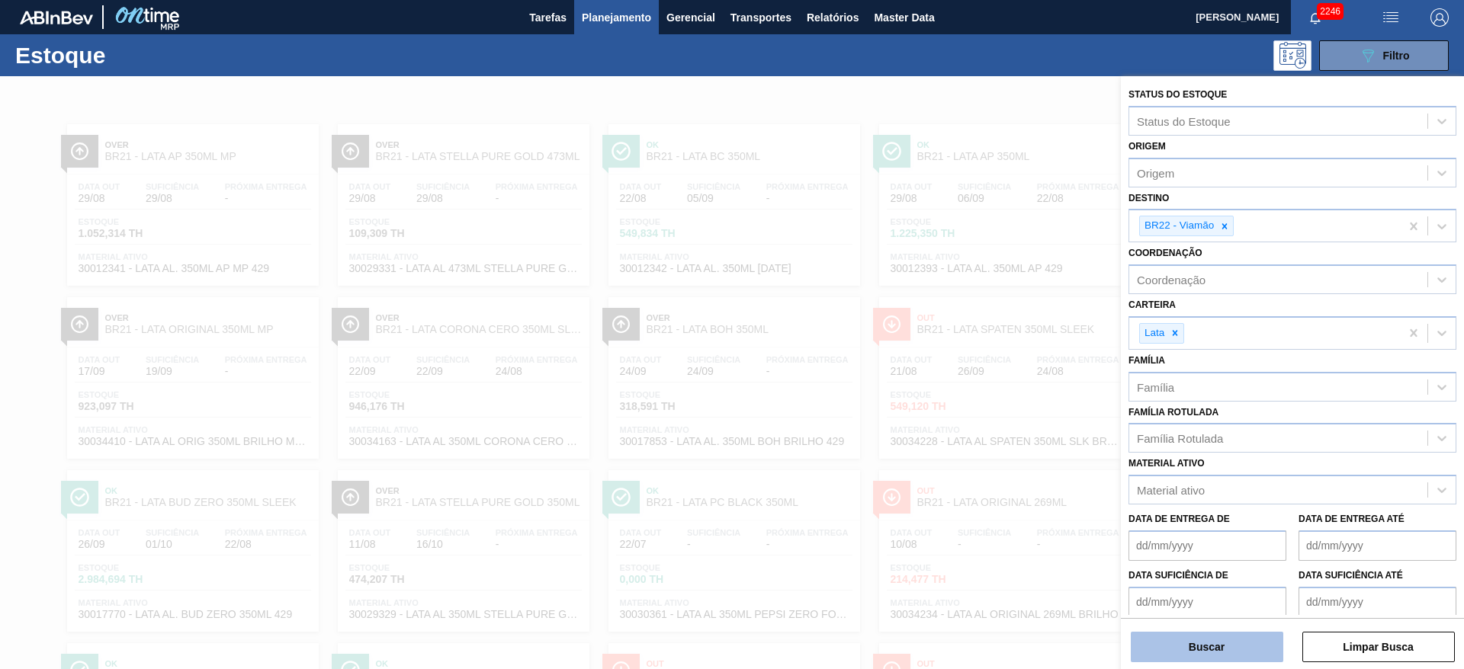
click at [1217, 645] on button "Buscar" at bounding box center [1207, 647] width 152 height 30
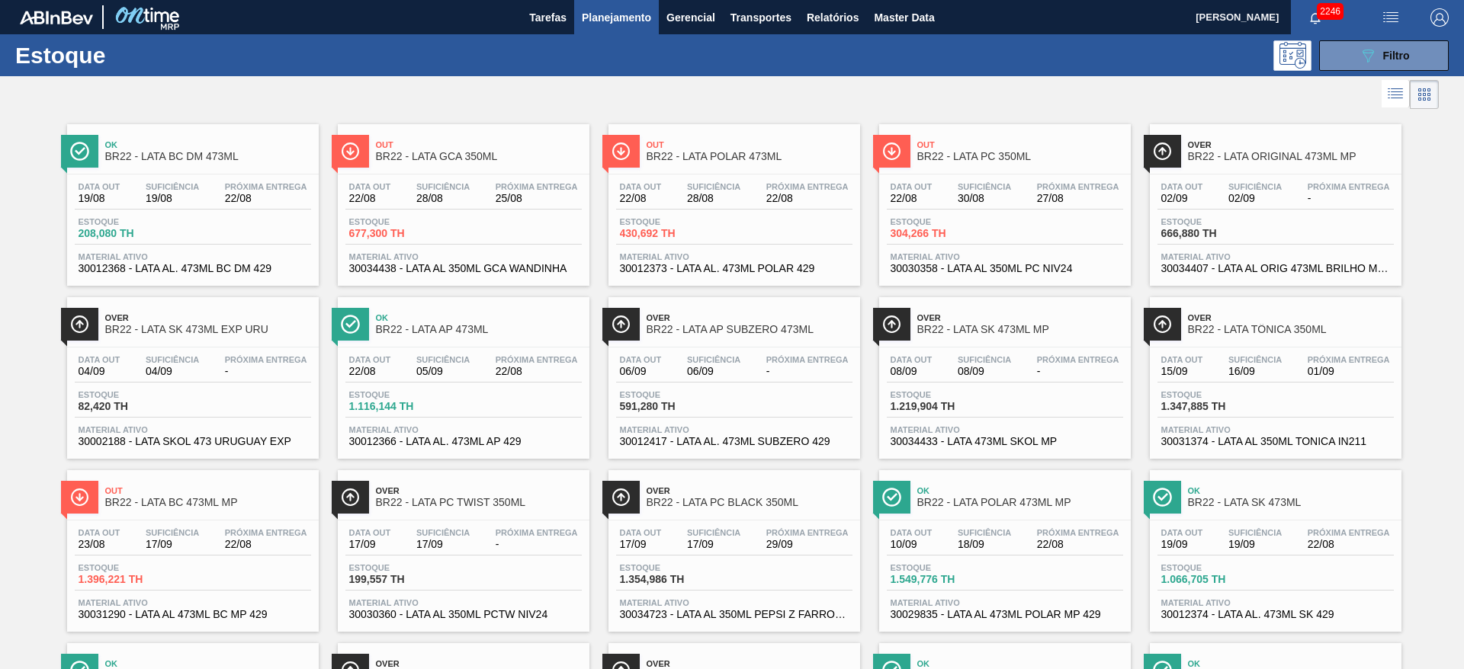
click at [1211, 143] on span "Over" at bounding box center [1291, 144] width 206 height 9
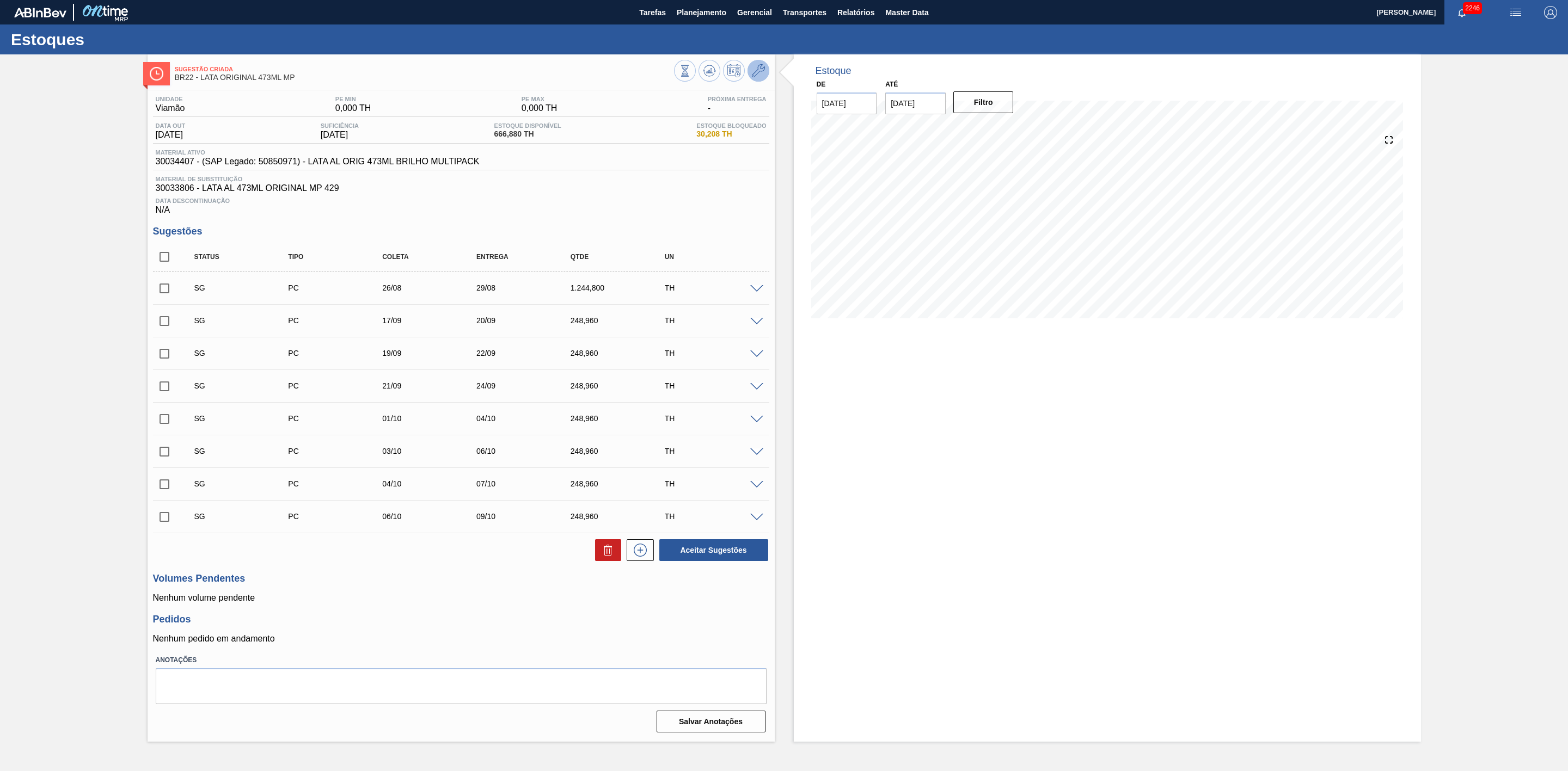
click at [748, 76] on button at bounding box center [758, 71] width 21 height 21
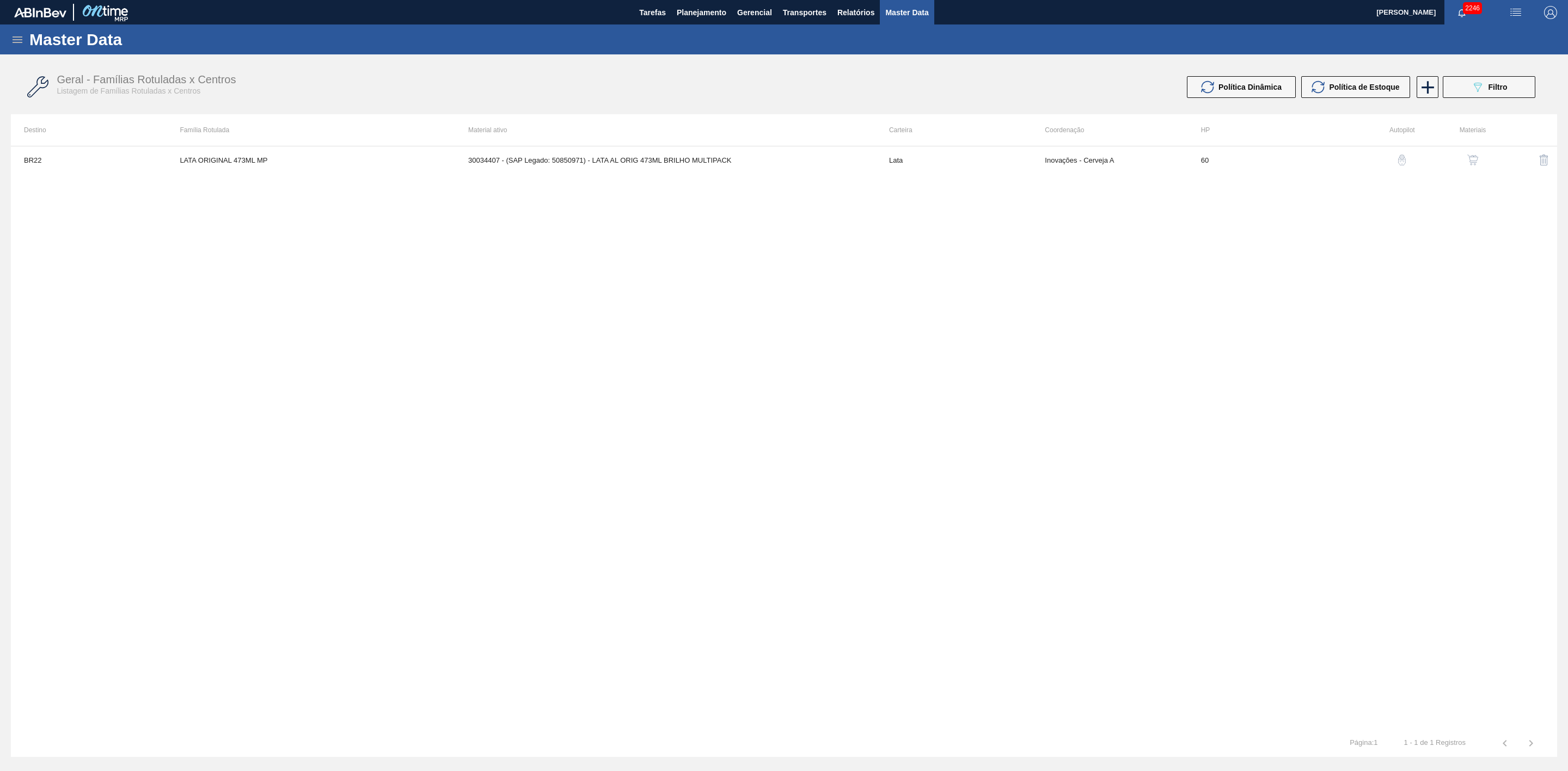
click at [1045, 160] on img "button" at bounding box center [1472, 160] width 11 height 11
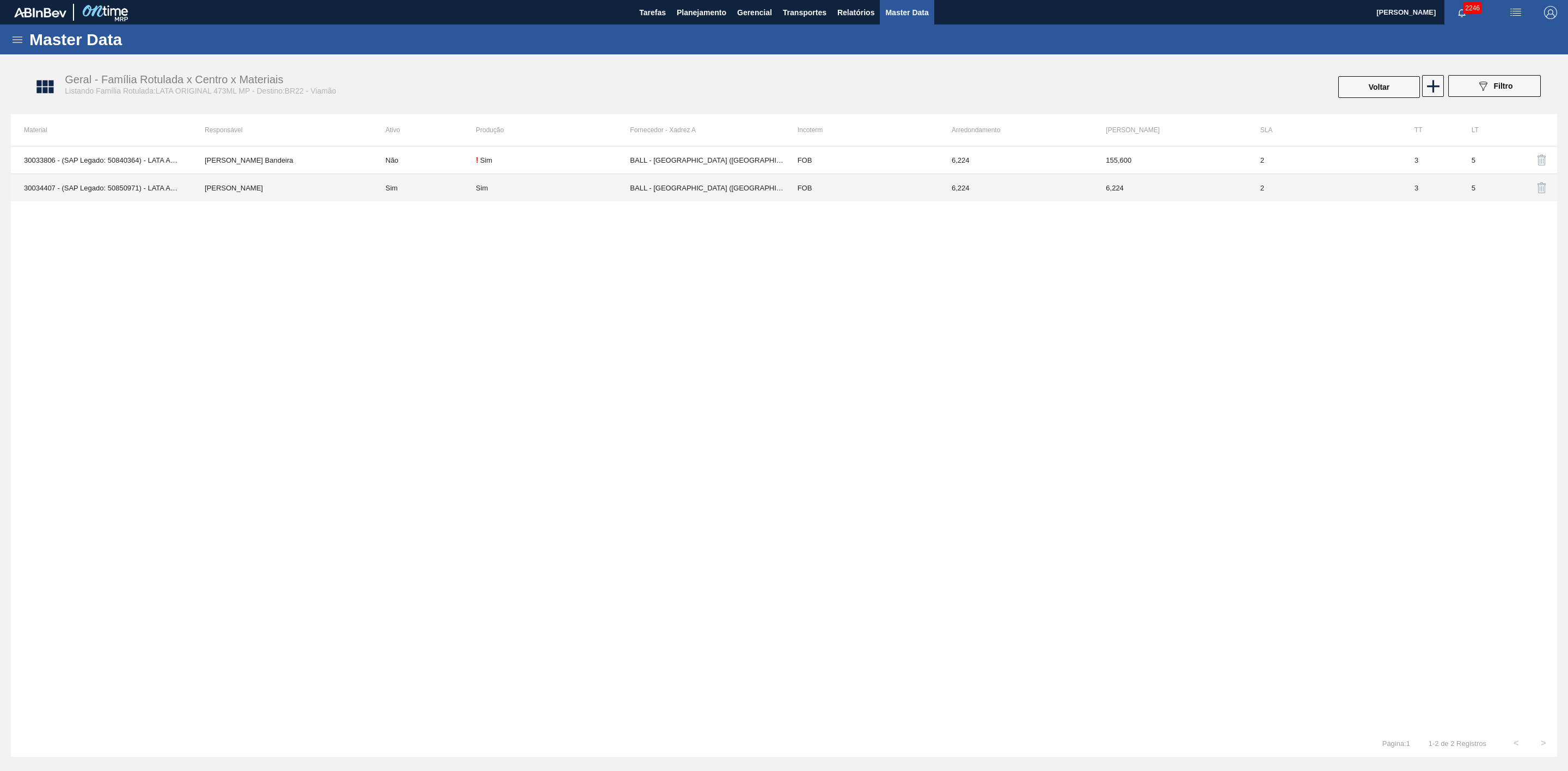
click at [392, 187] on td "Sim" at bounding box center [424, 188] width 104 height 28
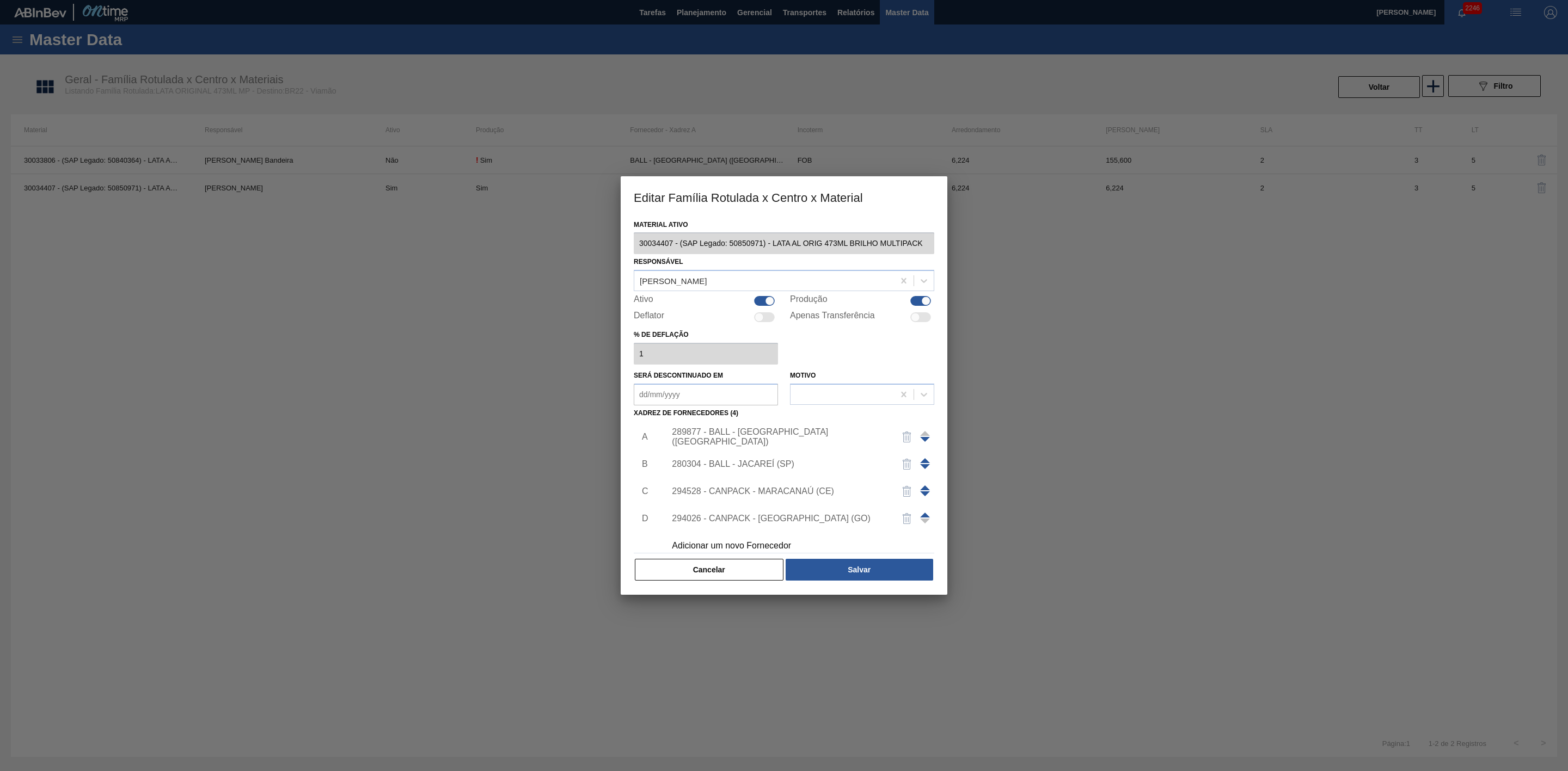
click at [741, 478] on div "Adicionar um novo Fornecedor" at bounding box center [778, 546] width 213 height 10
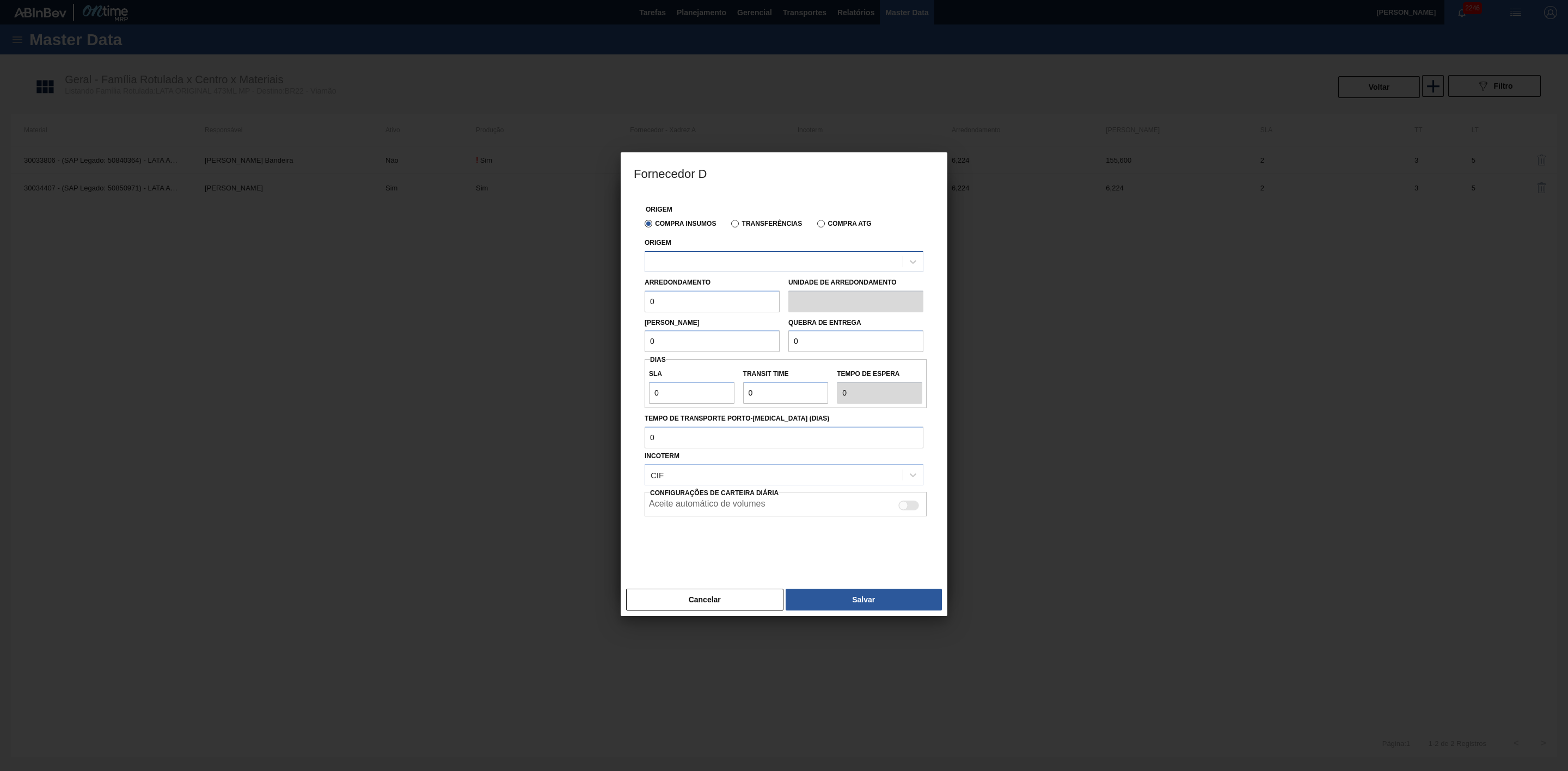
click at [675, 261] on div at bounding box center [773, 261] width 258 height 16
click at [700, 288] on div "279725 - BALL - ÁGUAS CLARAS (SC)" at bounding box center [784, 288] width 278 height 20
drag, startPoint x: 684, startPoint y: 306, endPoint x: 603, endPoint y: 306, distance: 81.0
click at [603, 306] on div "Fornecedor D Origem Compra Insumos Transferências Compra ATG Origem 279725 - BA…" at bounding box center [784, 386] width 1568 height 771
type input "6,224"
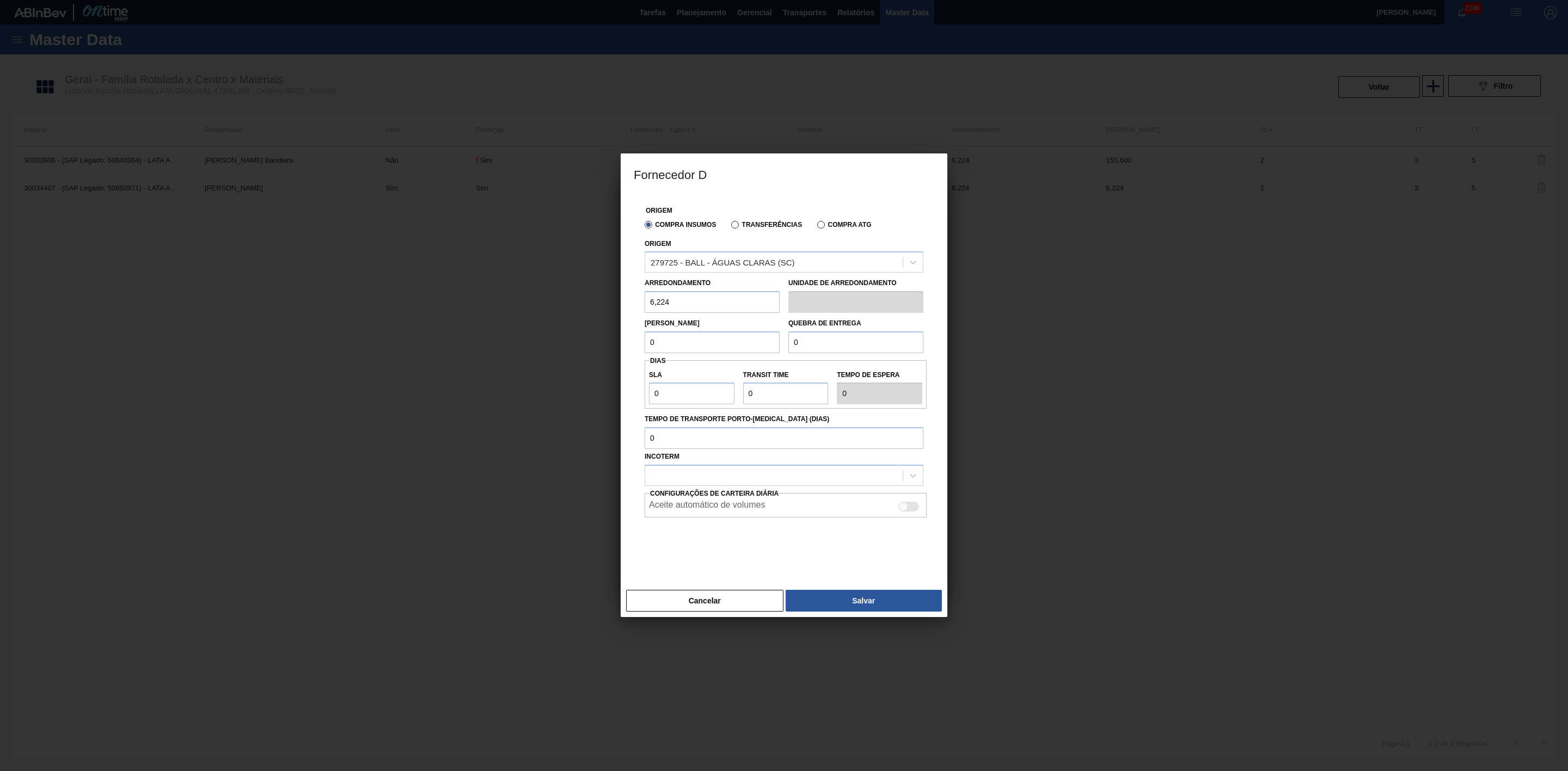
drag, startPoint x: 666, startPoint y: 345, endPoint x: 633, endPoint y: 347, distance: 33.1
click at [633, 347] on div "Origem Compra Insumos Transferências Compra ATG Origem 279725 - BALL - ÁGUAS CL…" at bounding box center [783, 389] width 326 height 390
type input "6,224"
drag, startPoint x: 813, startPoint y: 343, endPoint x: 769, endPoint y: 348, distance: 44.3
click at [769, 348] on div "Lote Mínimo 6,224 Quebra de entrega 0" at bounding box center [784, 333] width 288 height 40
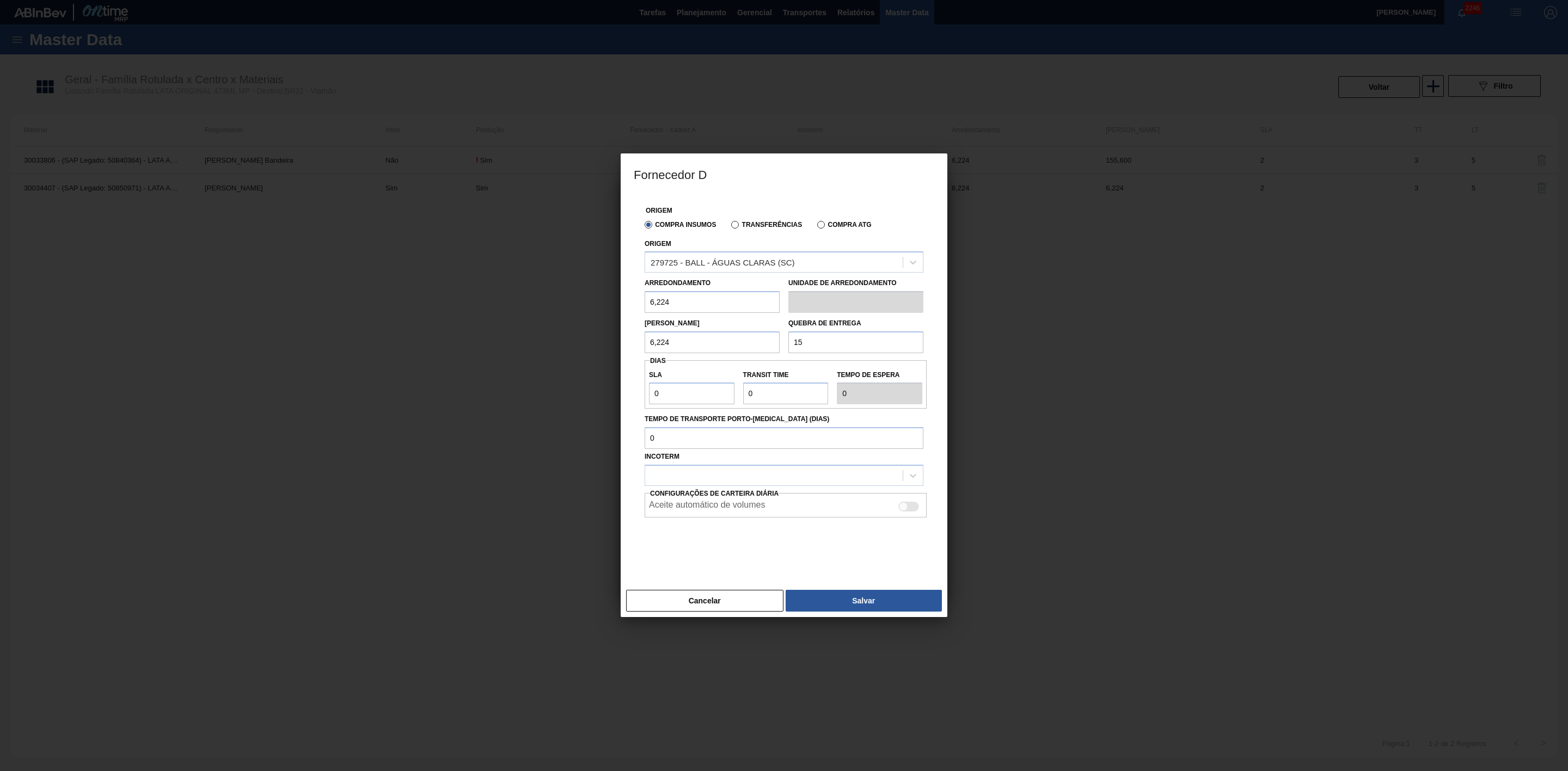
type input "155,6"
drag, startPoint x: 675, startPoint y: 400, endPoint x: 635, endPoint y: 398, distance: 40.0
click at [635, 398] on div "Origem Compra Insumos Transferências Compra ATG Origem 279725 - BALL - ÁGUAS CL…" at bounding box center [783, 383] width 301 height 378
type input "2"
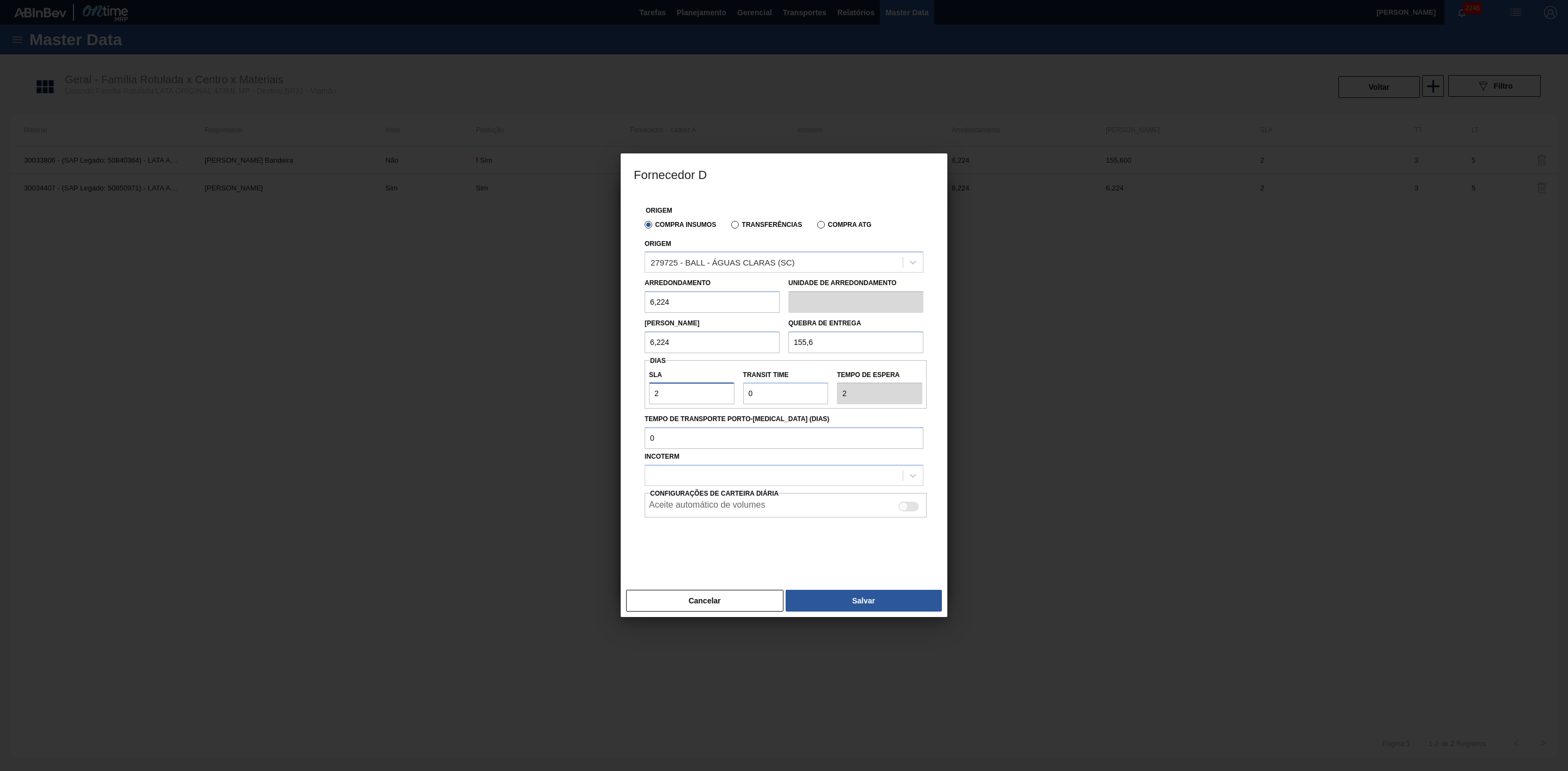
type input "2"
click at [771, 400] on input "Transit Time" at bounding box center [786, 393] width 86 height 21
click at [680, 470] on div at bounding box center [773, 476] width 258 height 16
click at [672, 478] on div "FOB" at bounding box center [784, 523] width 278 height 20
click at [895, 478] on button "Salvar" at bounding box center [863, 600] width 156 height 21
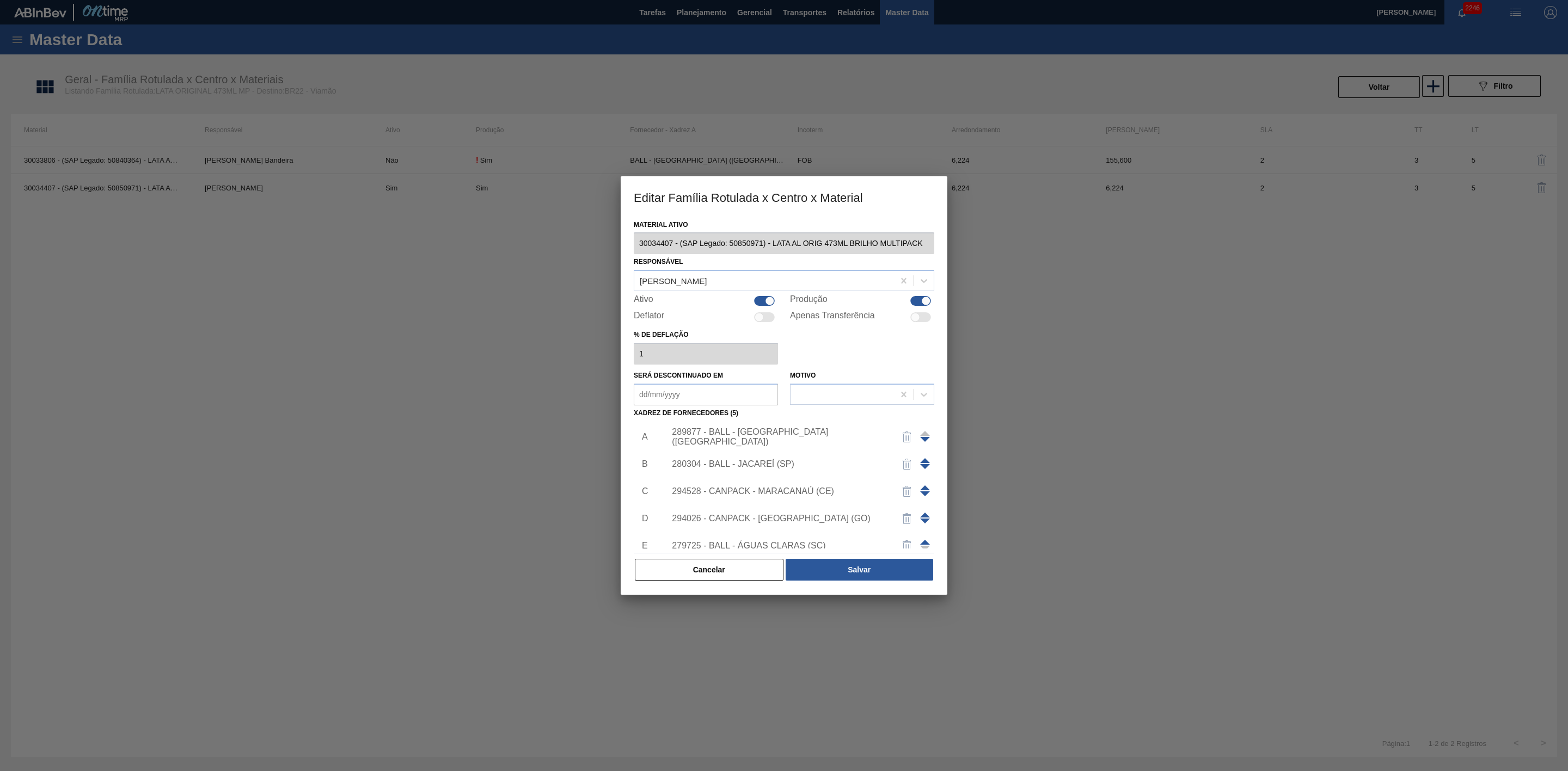
click at [922, 478] on span at bounding box center [925, 542] width 10 height 5
click at [925, 478] on div at bounding box center [925, 518] width 10 height 26
click at [925, 478] on span at bounding box center [925, 515] width 10 height 5
click at [926, 478] on span at bounding box center [925, 488] width 10 height 5
click at [923, 458] on span at bounding box center [925, 460] width 10 height 5
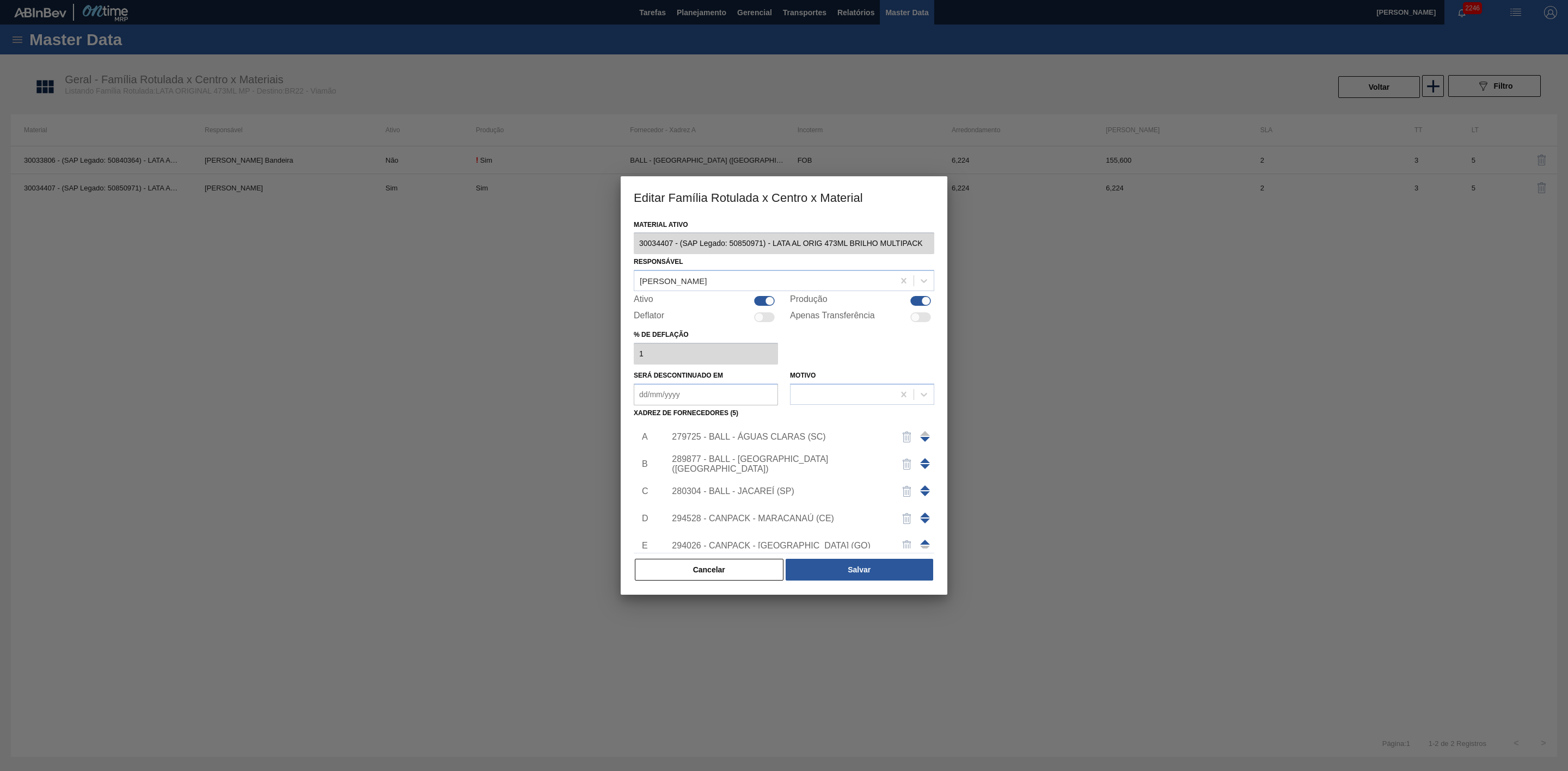
click at [802, 433] on div "279725 - BALL - ÁGUAS CLARAS (SC)" at bounding box center [778, 437] width 213 height 10
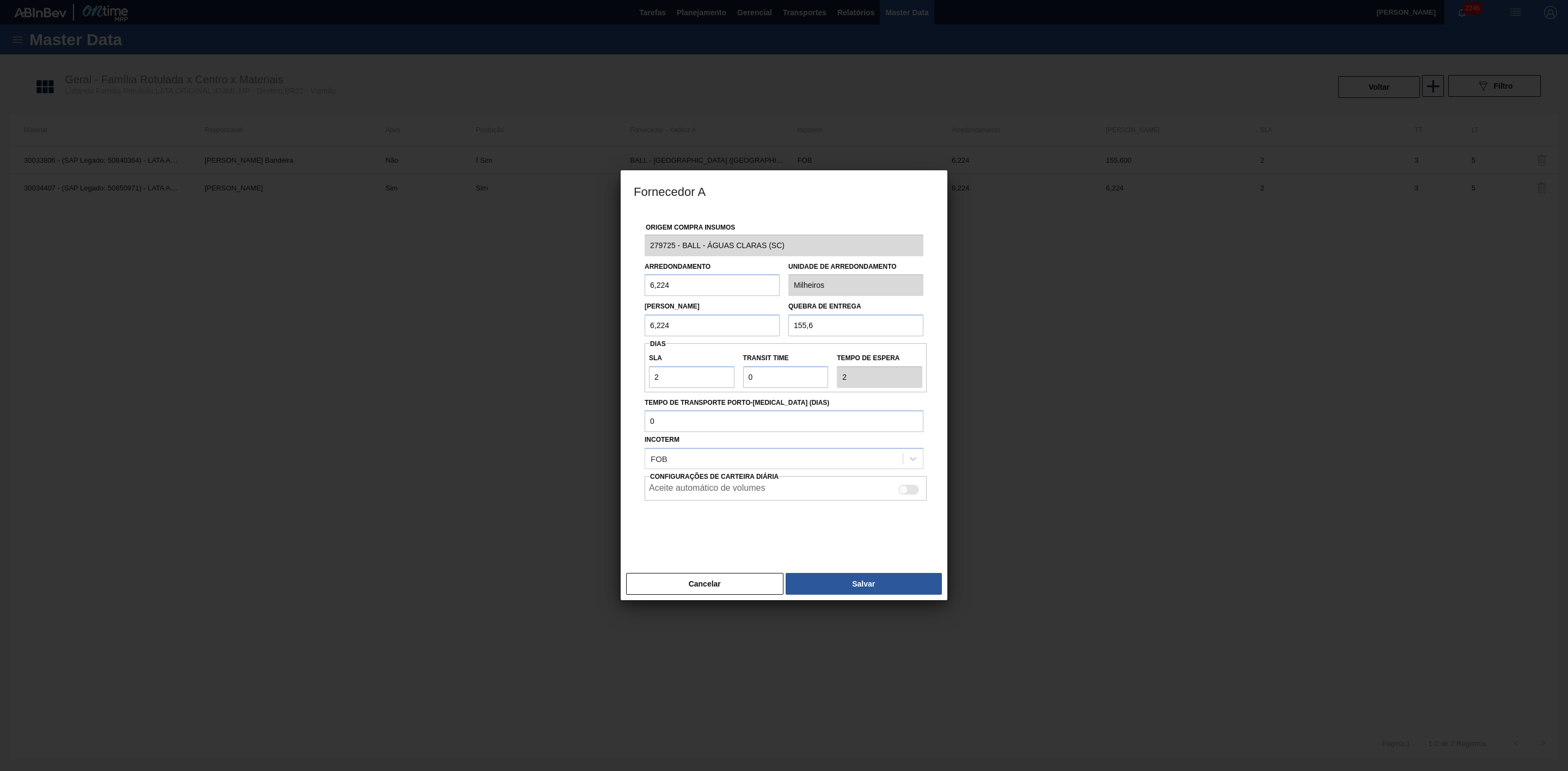
click at [910, 478] on div at bounding box center [908, 490] width 21 height 10
checkbox input "true"
click at [855, 478] on button "Salvar" at bounding box center [863, 584] width 156 height 21
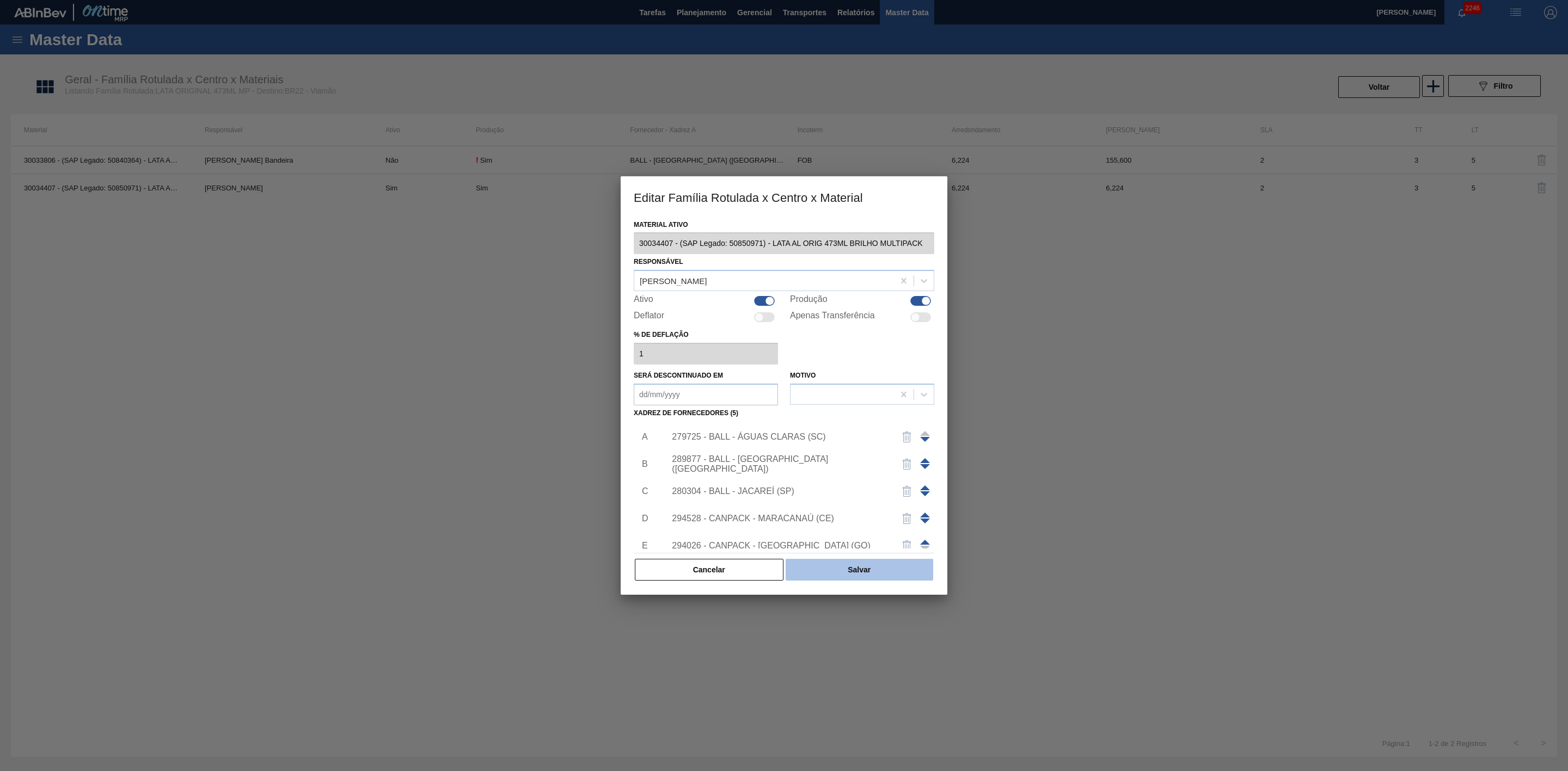
click at [865, 478] on button "Salvar" at bounding box center [859, 570] width 148 height 21
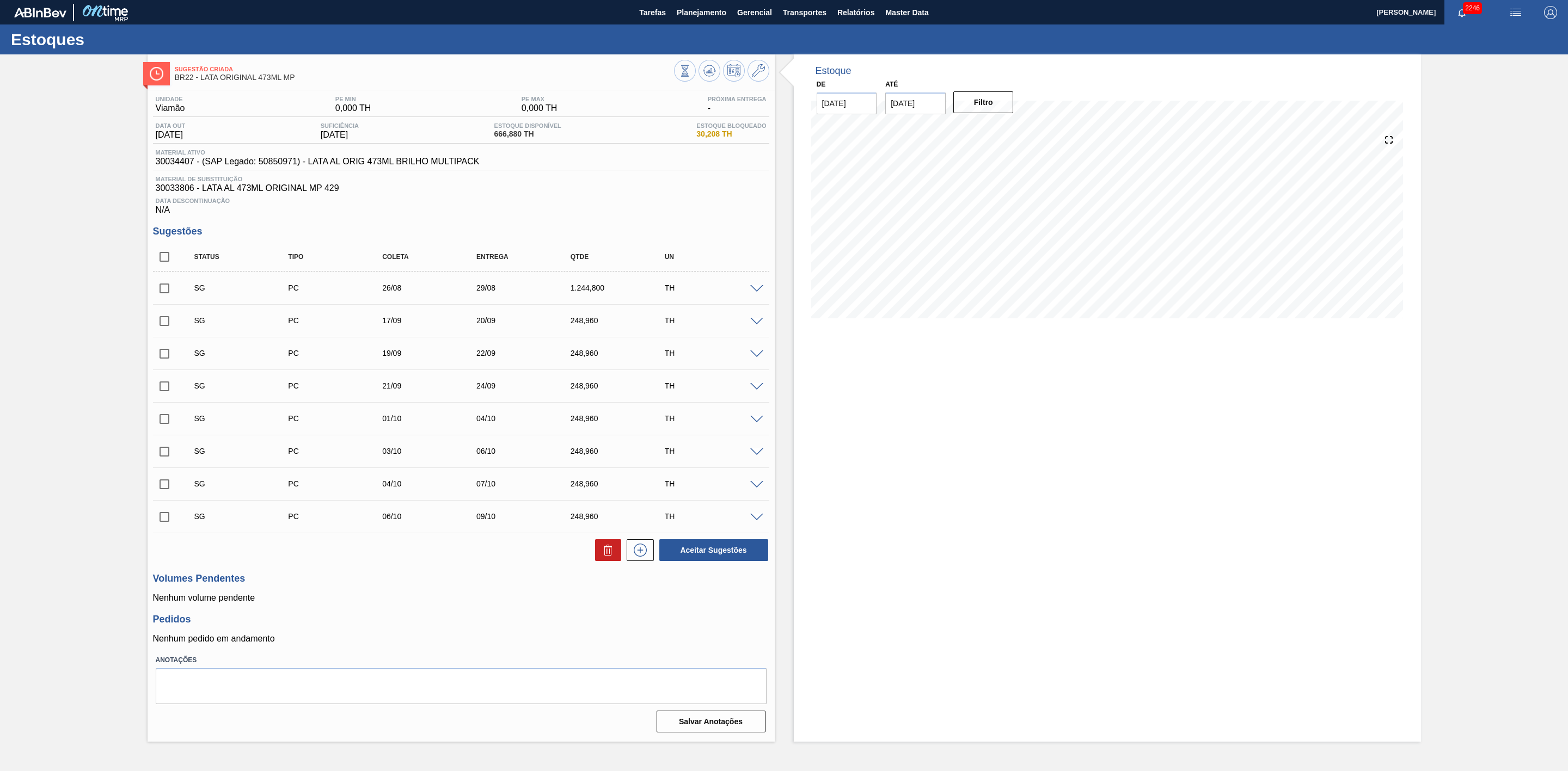
click at [761, 323] on span at bounding box center [757, 321] width 13 height 8
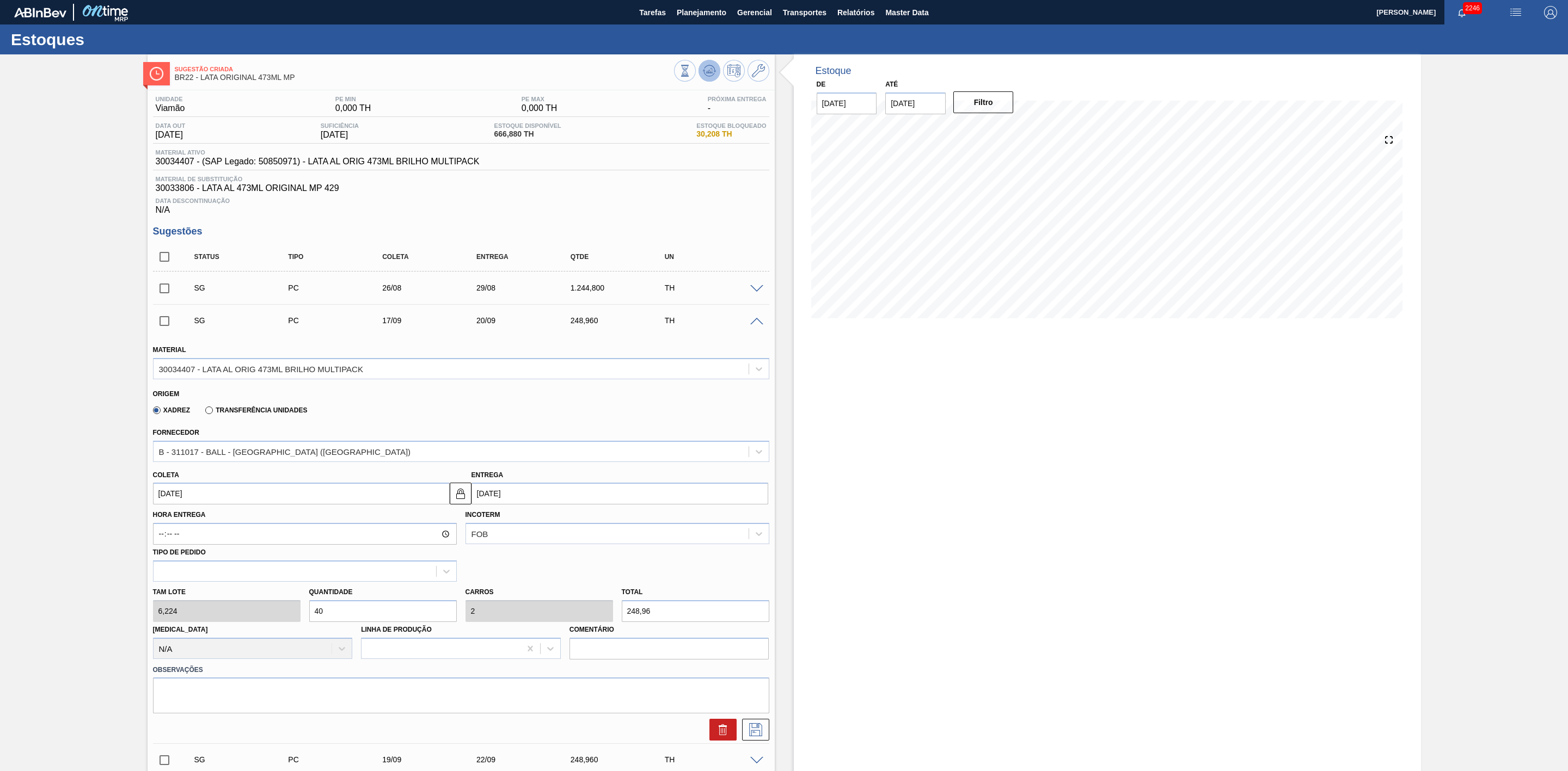
click at [691, 67] on icon at bounding box center [685, 71] width 12 height 12
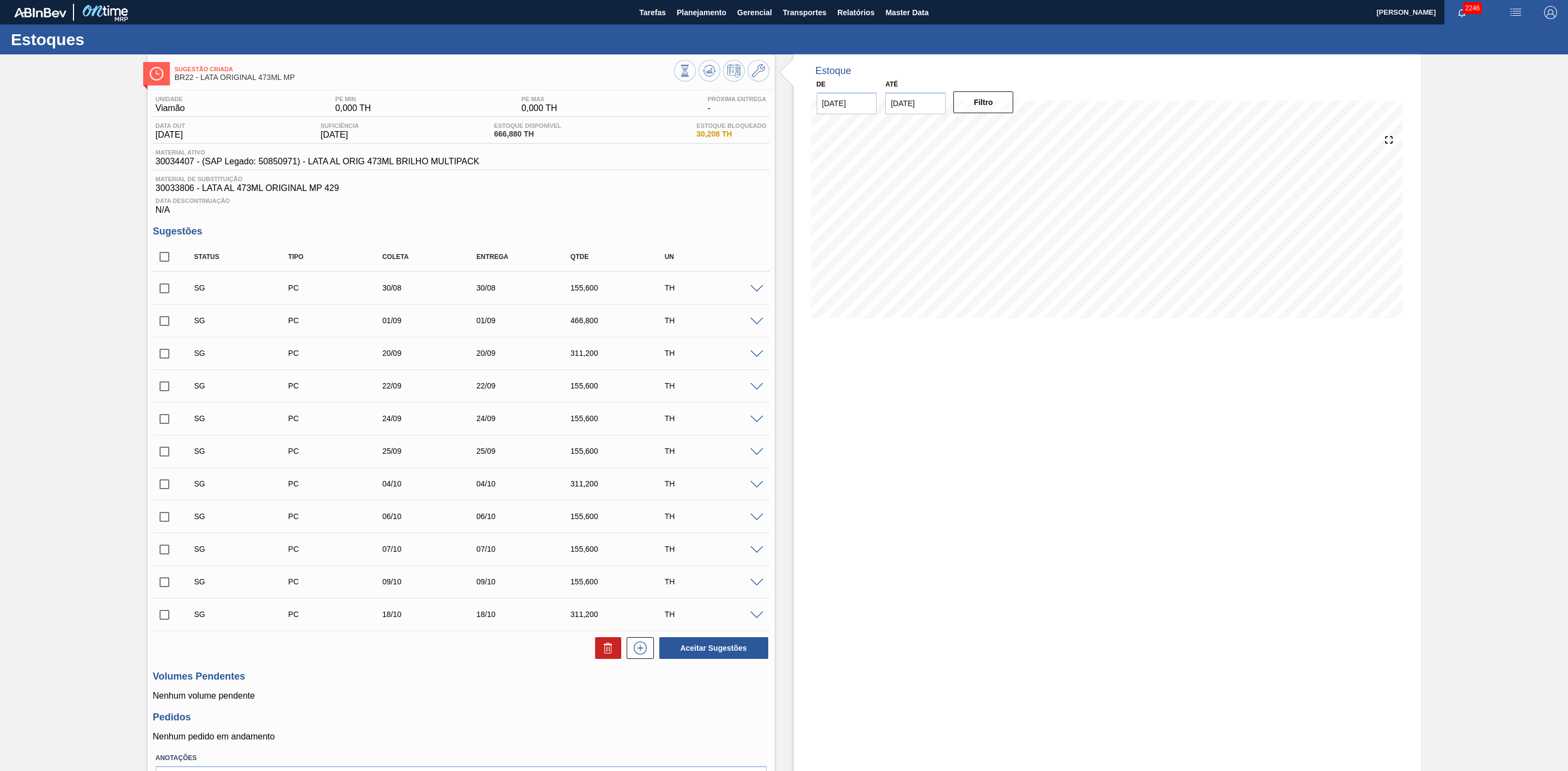
click at [758, 291] on span at bounding box center [757, 289] width 13 height 8
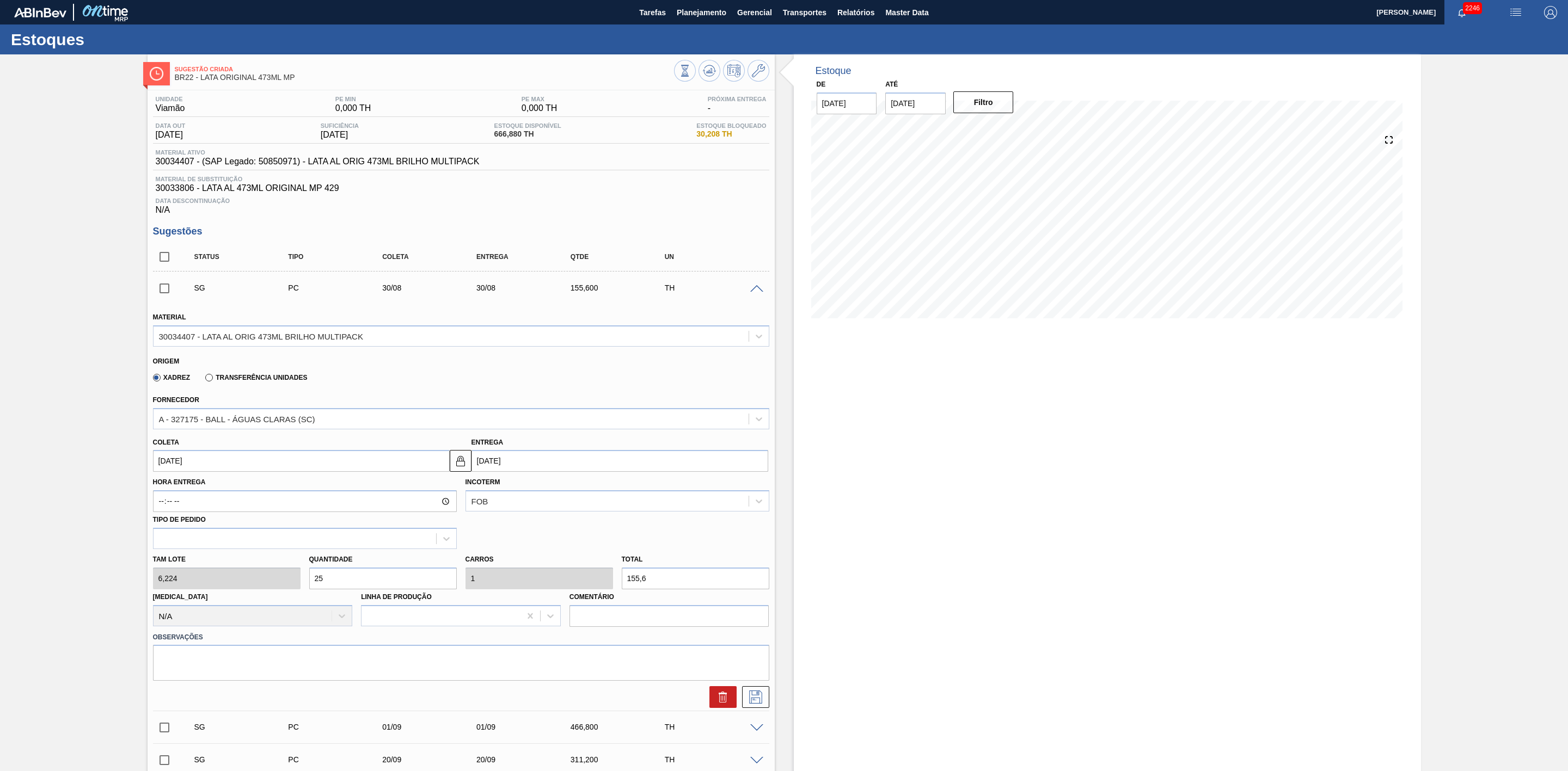
click at [248, 465] on input "[DATE]" at bounding box center [301, 461] width 297 height 21
click at [218, 478] on div "27" at bounding box center [218, 593] width 15 height 15
type input "[DATE]"
click at [301, 478] on div "option Aquisição ABI (Preços, contratos, etc.) focused, 1 of 18. 18 results ava…" at bounding box center [461, 655] width 616 height 21
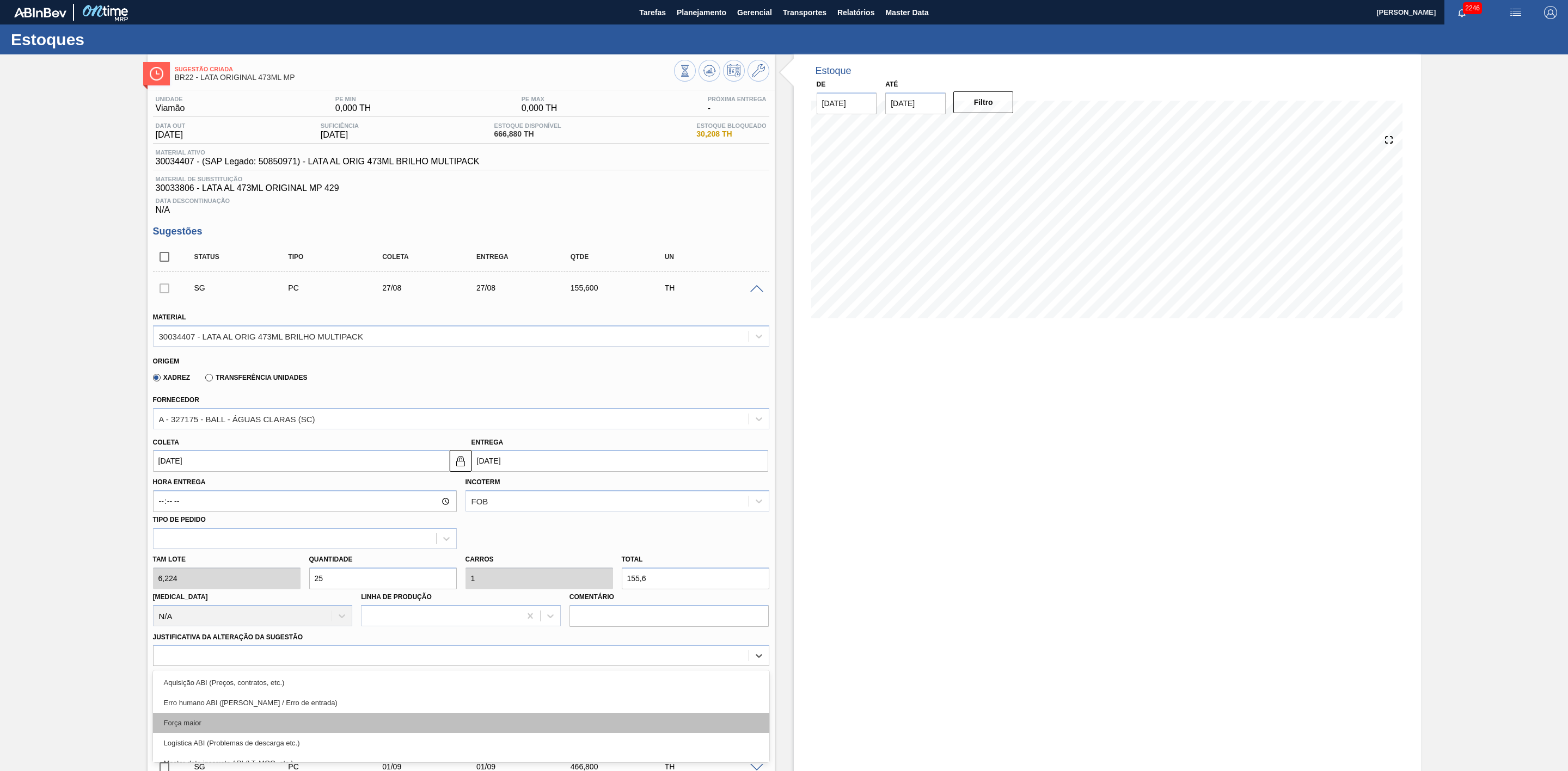
scroll to position [72, 0]
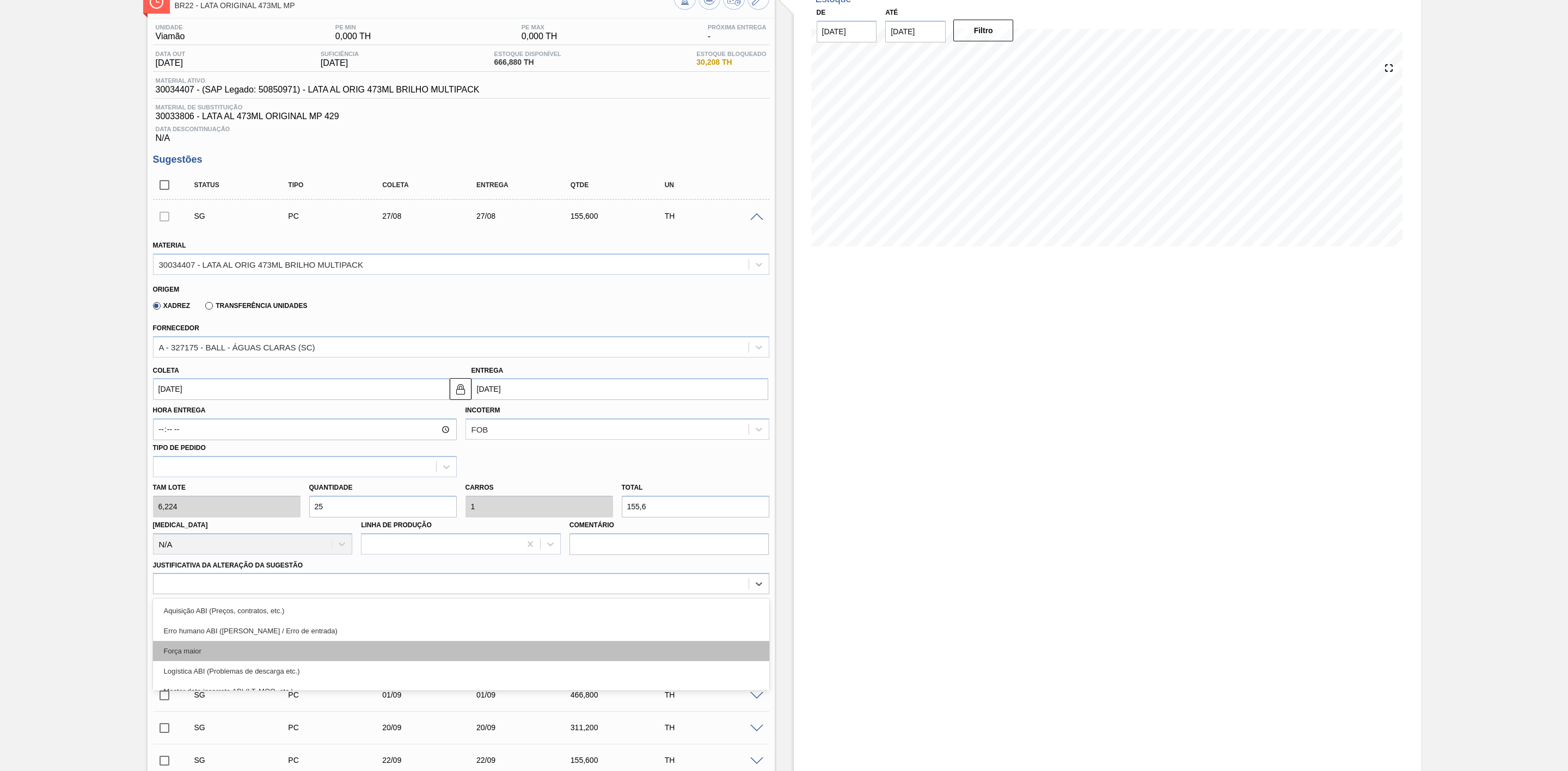
click at [216, 478] on div "Força maior" at bounding box center [461, 651] width 616 height 20
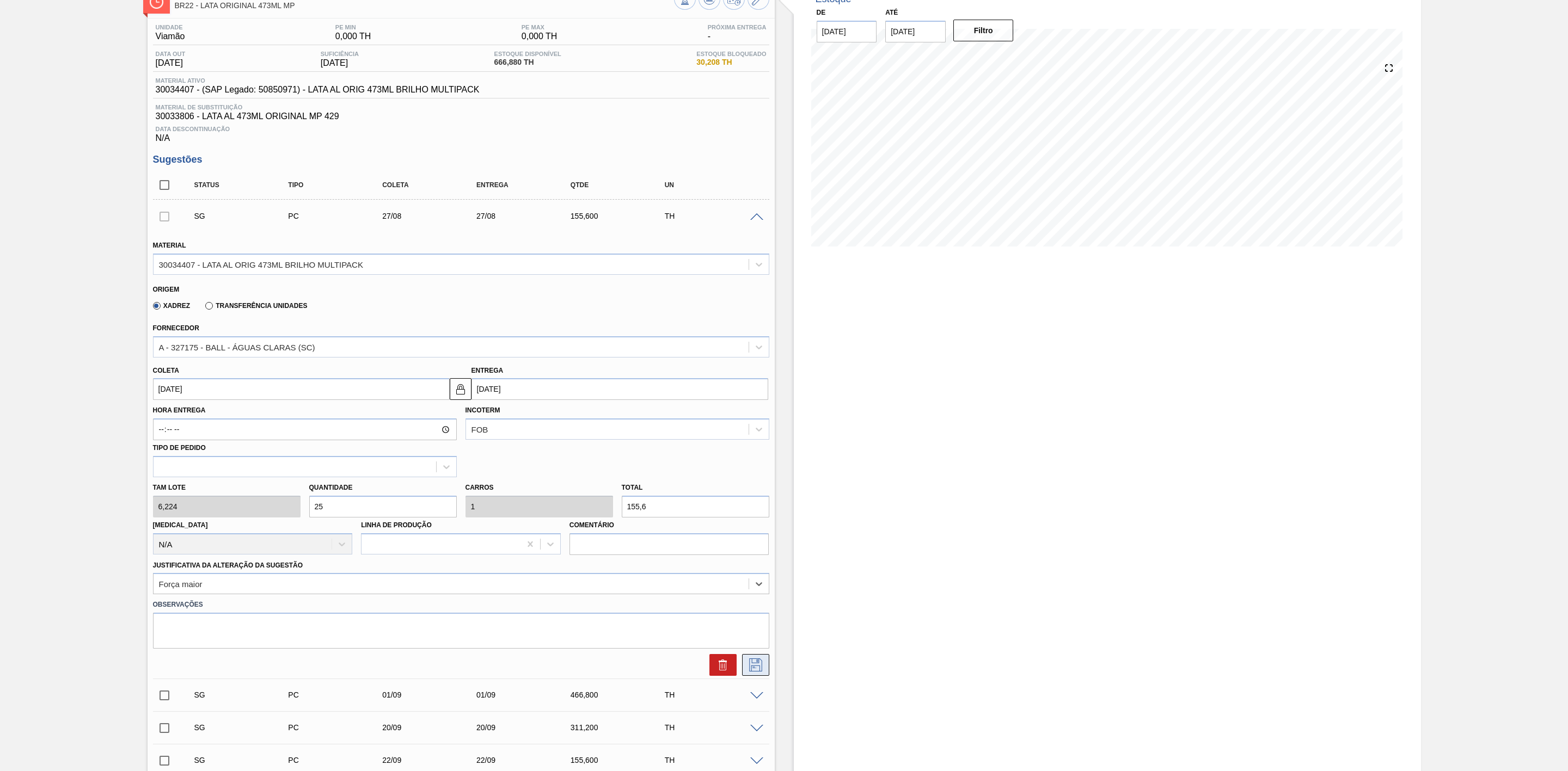
click at [756, 478] on button at bounding box center [755, 665] width 27 height 21
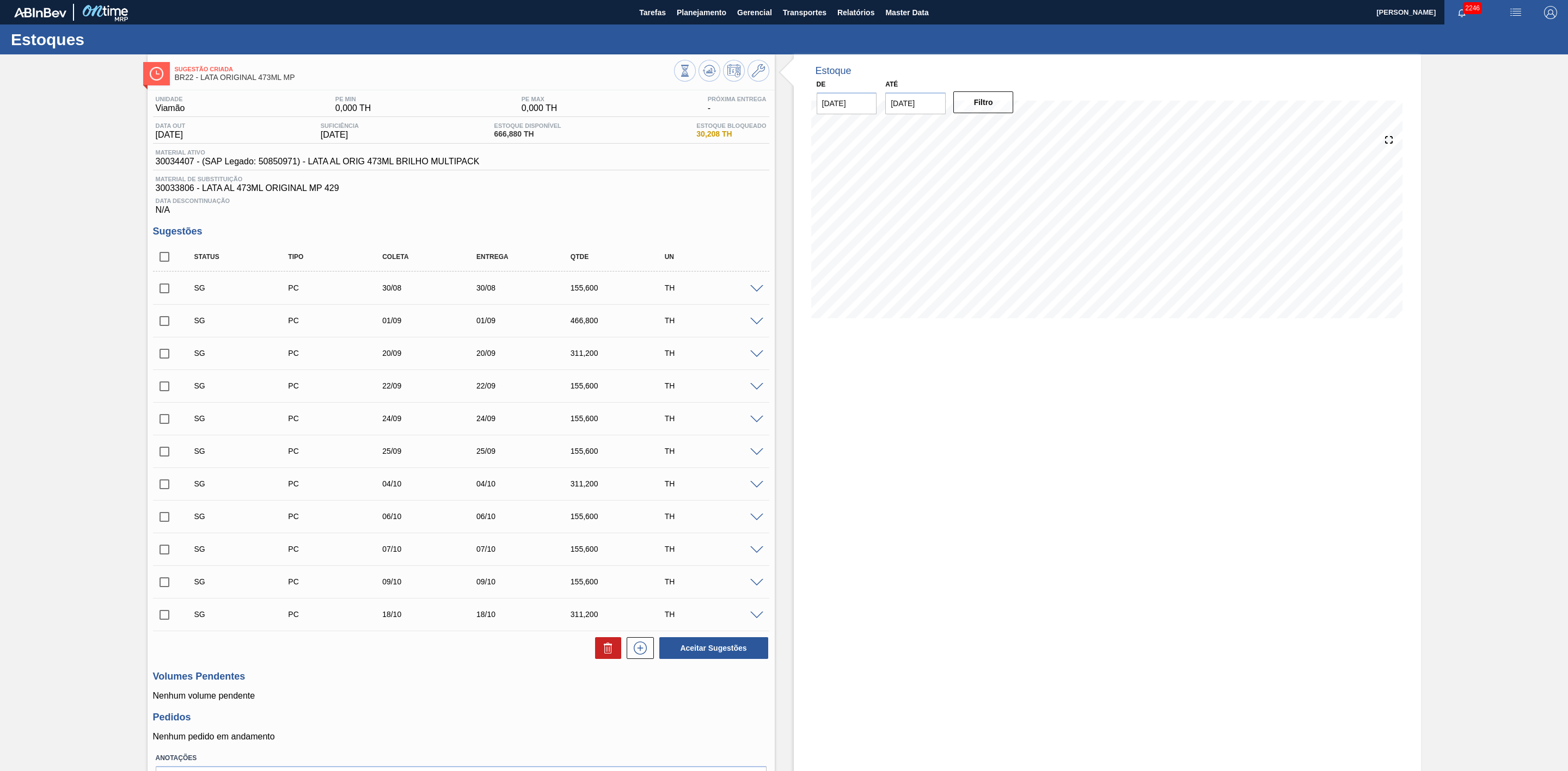
click at [762, 292] on span at bounding box center [757, 289] width 13 height 8
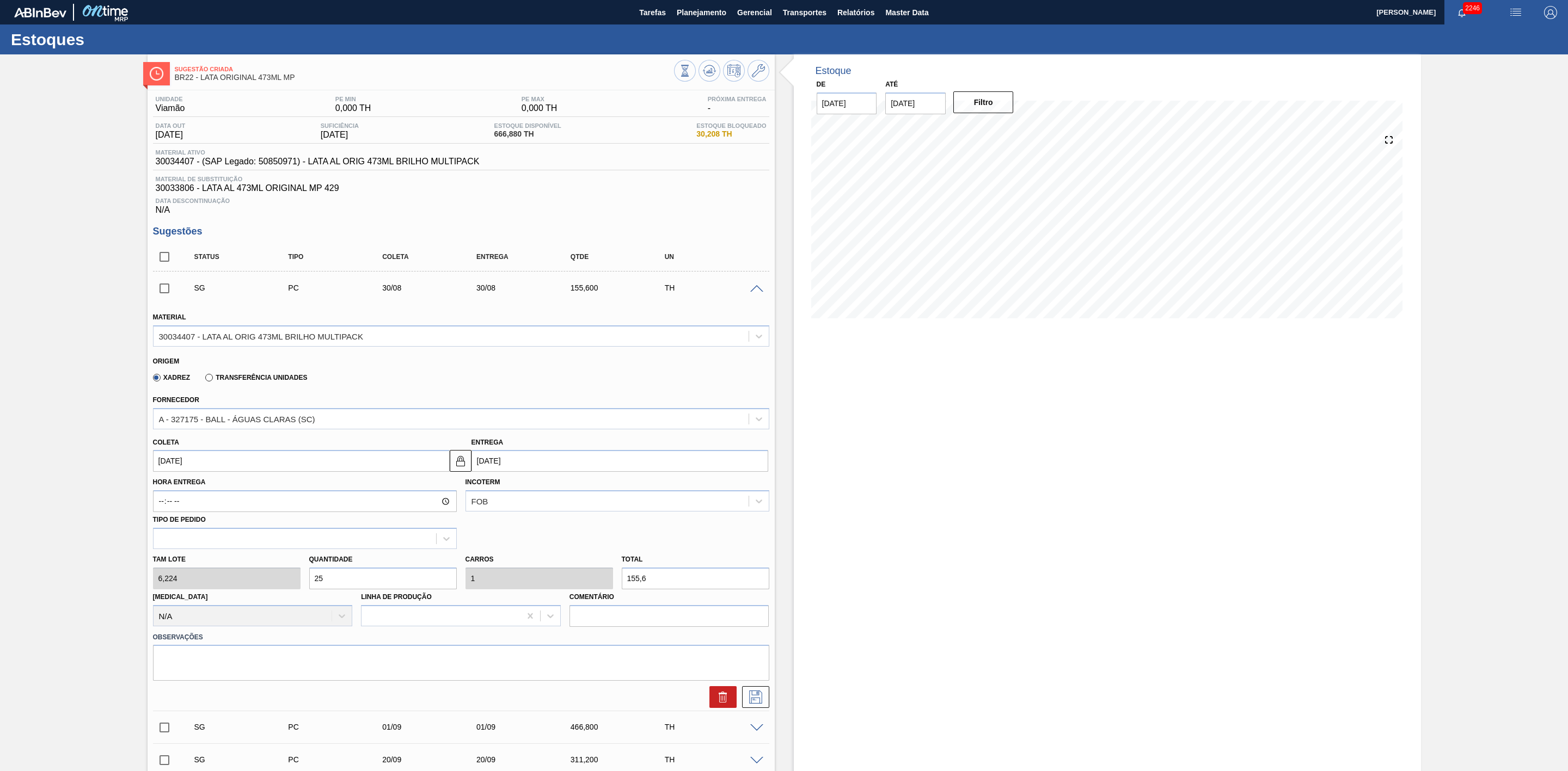
click at [218, 466] on input "[DATE]" at bounding box center [301, 461] width 297 height 21
click at [218, 595] on div "27" at bounding box center [218, 593] width 15 height 15
type input "[DATE]"
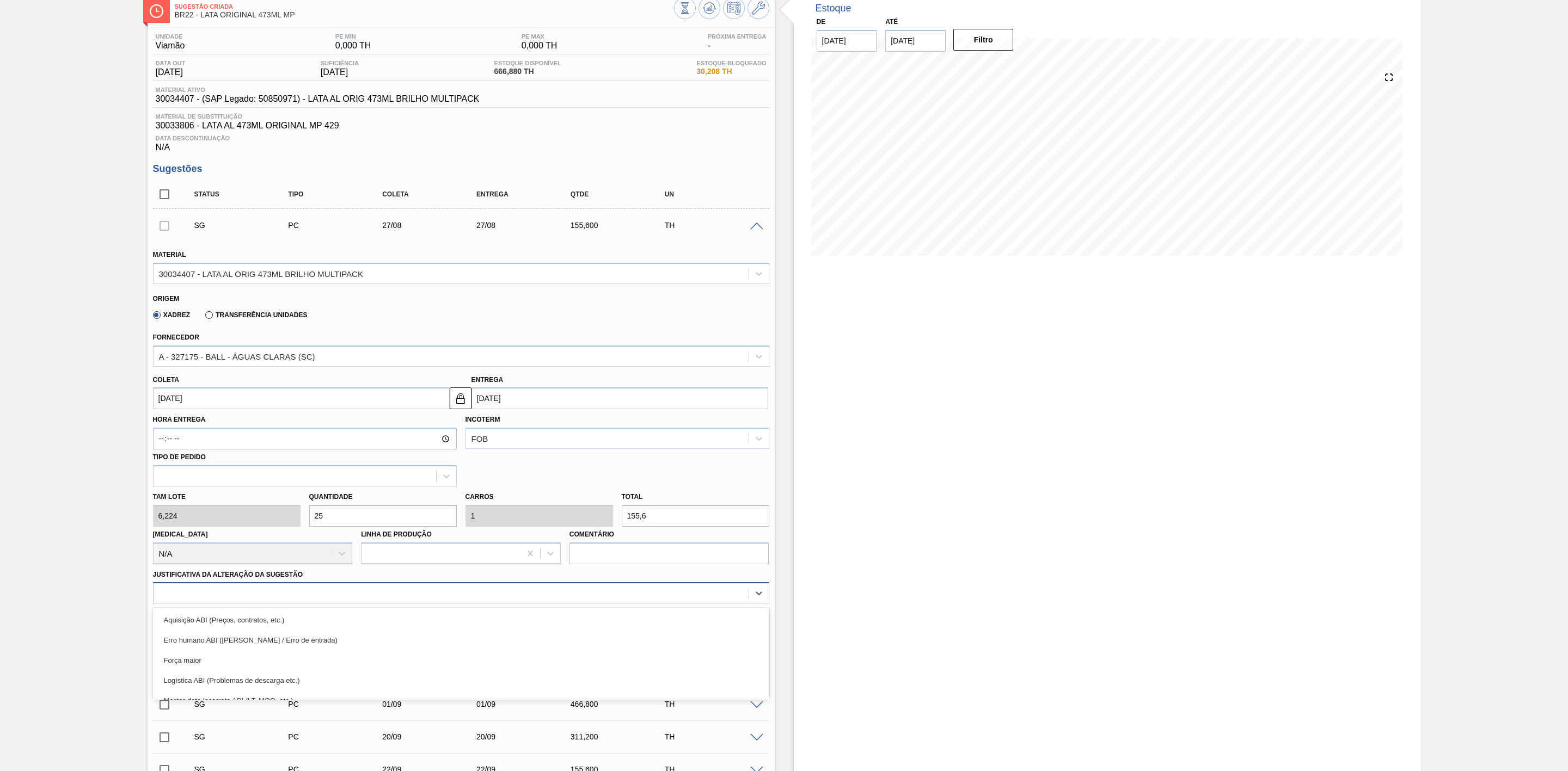
click at [330, 604] on div "option Erro humano ABI (Cálculo / Erro de entrada) focused, 2 of 18. 18 results…" at bounding box center [461, 593] width 616 height 21
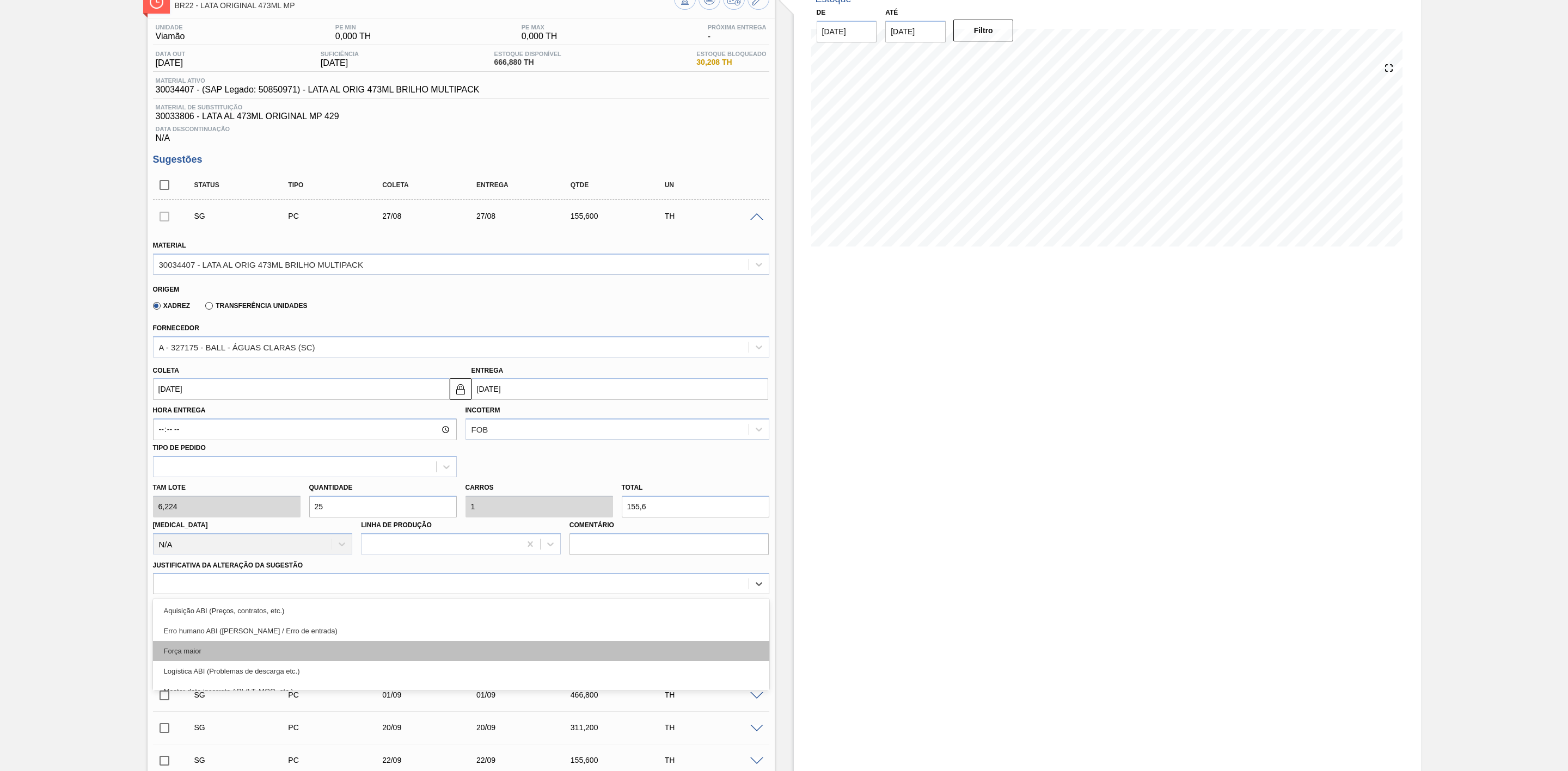
click at [208, 657] on div "Força maior" at bounding box center [461, 651] width 616 height 20
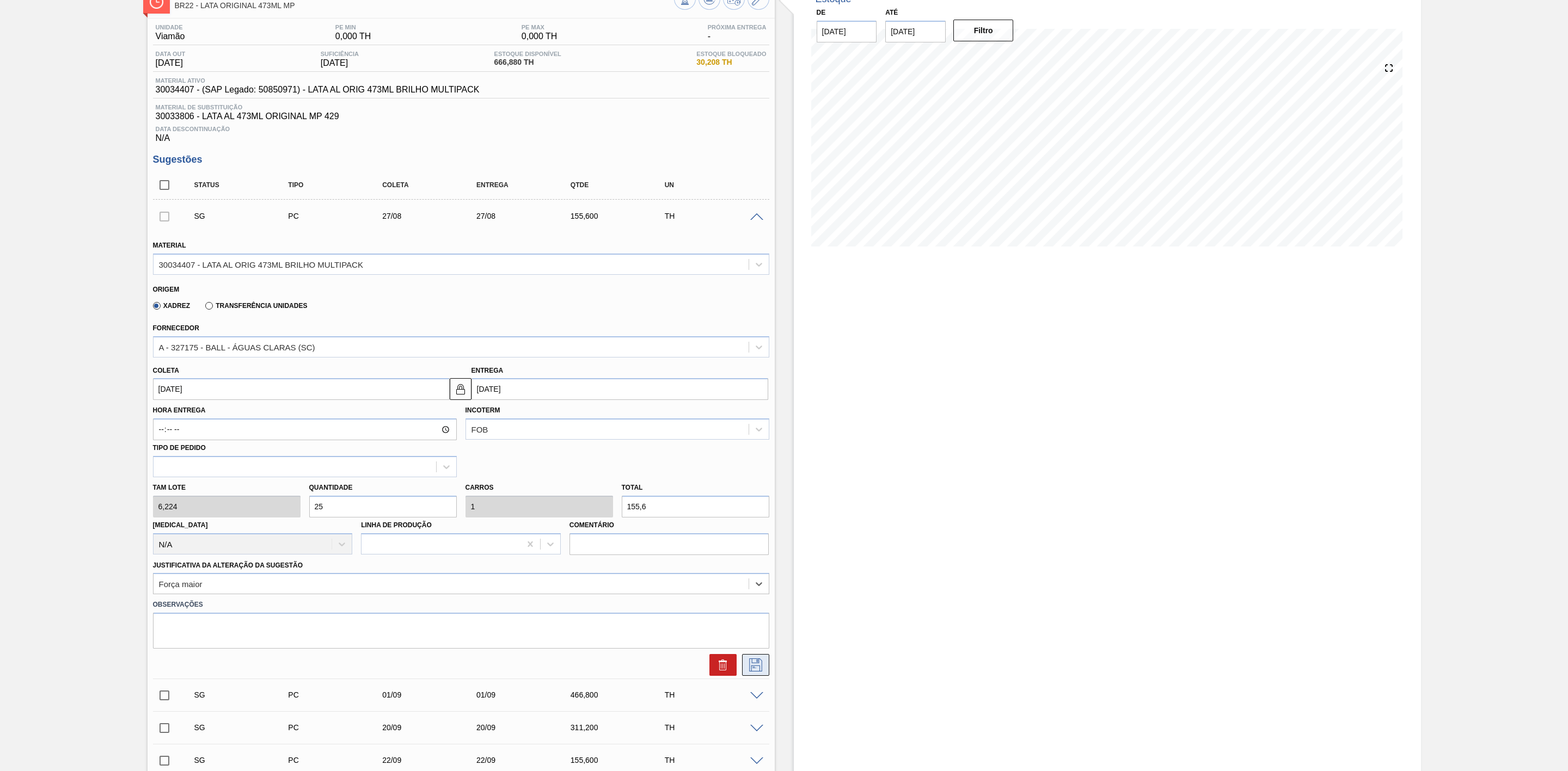
click at [753, 672] on icon at bounding box center [755, 665] width 17 height 13
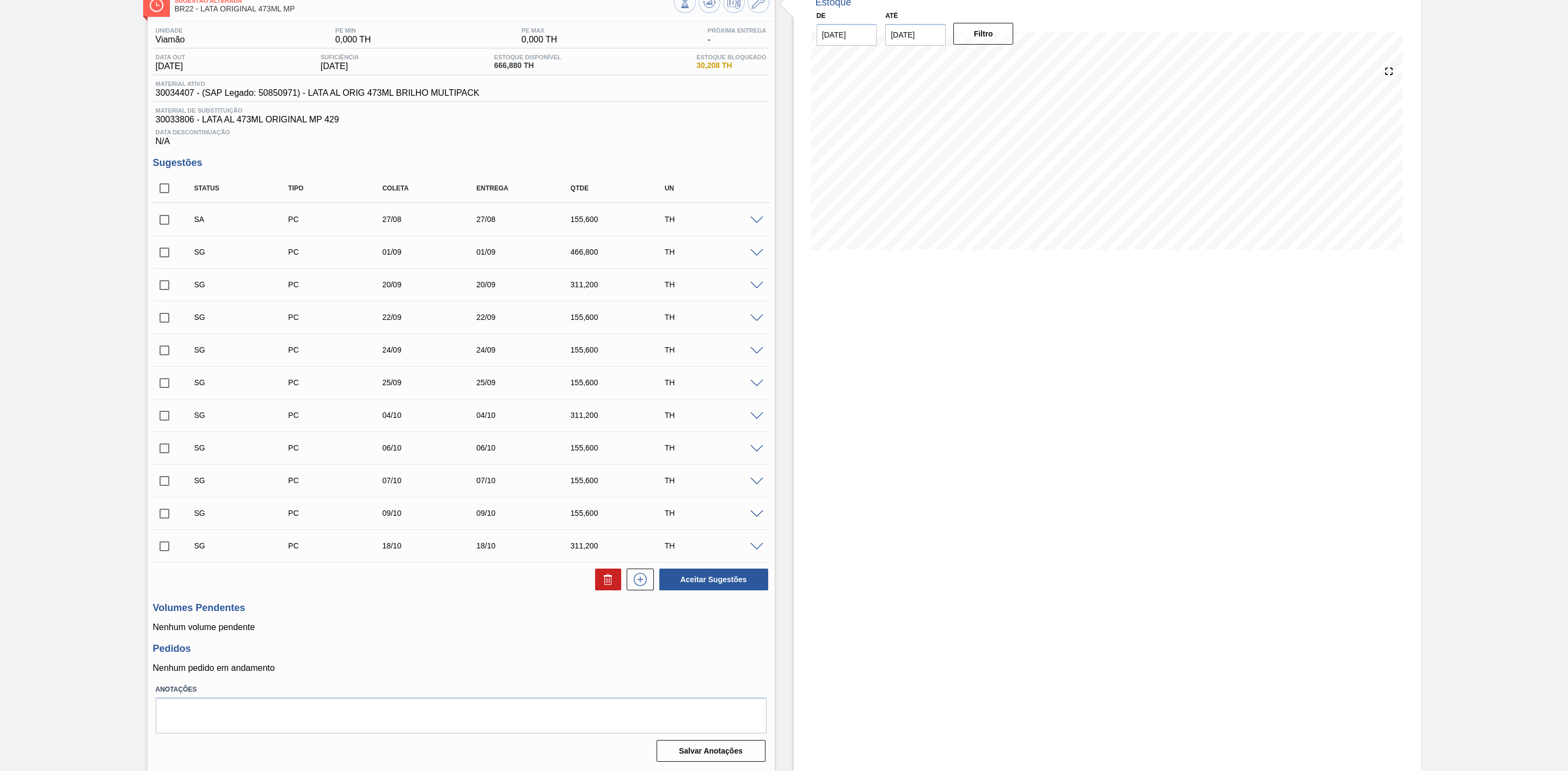
click at [758, 255] on span at bounding box center [757, 253] width 13 height 8
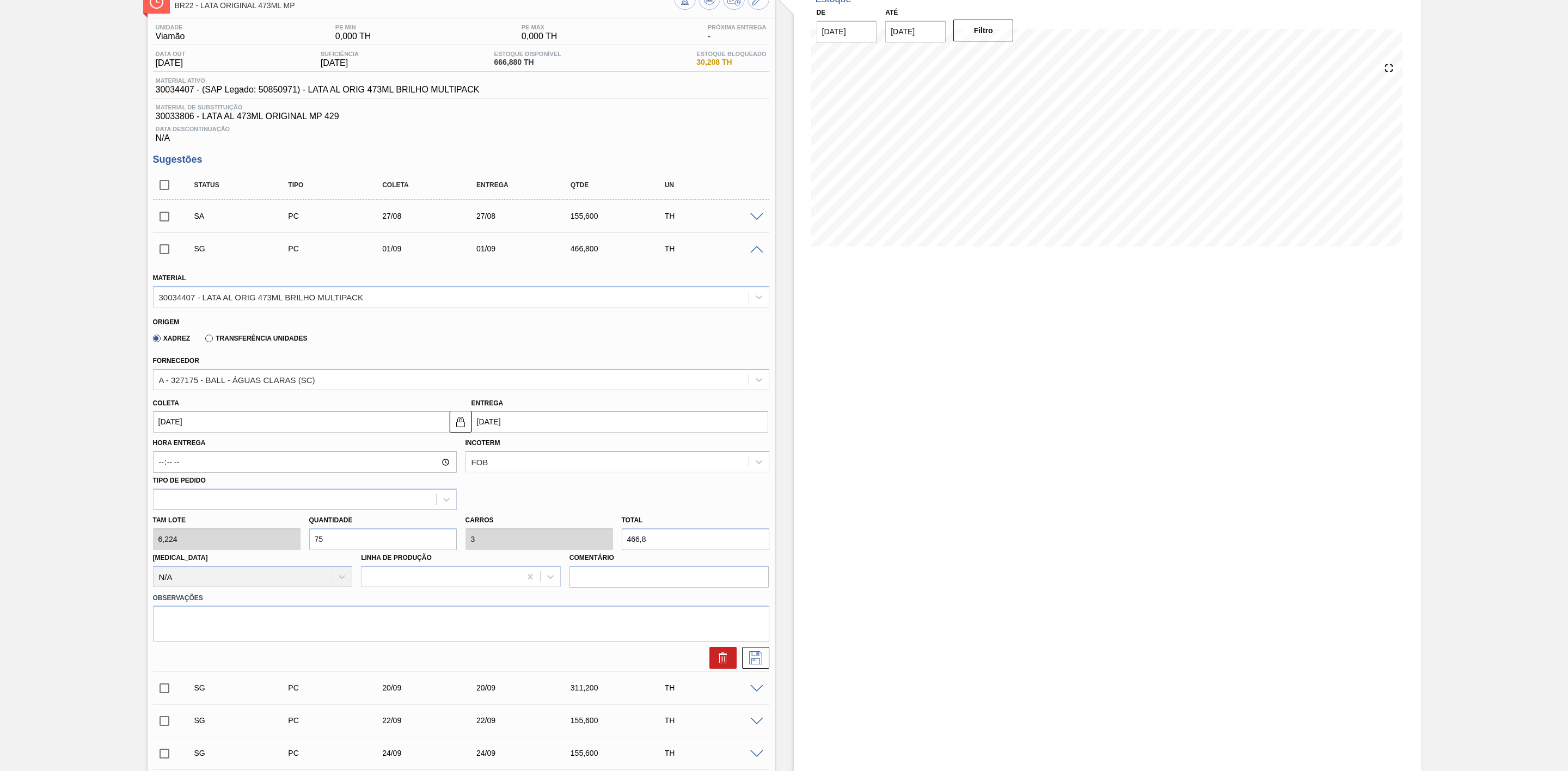
drag, startPoint x: 342, startPoint y: 544, endPoint x: 270, endPoint y: 531, distance: 73.2
click at [270, 531] on div "Tam lote 6,224 Quantidade 75 Carros 3 Total 466,8 [MEDICAL_DATA] N/A Linha de P…" at bounding box center [461, 548] width 625 height 78
type input "1"
type input "0,04"
type input "6,224"
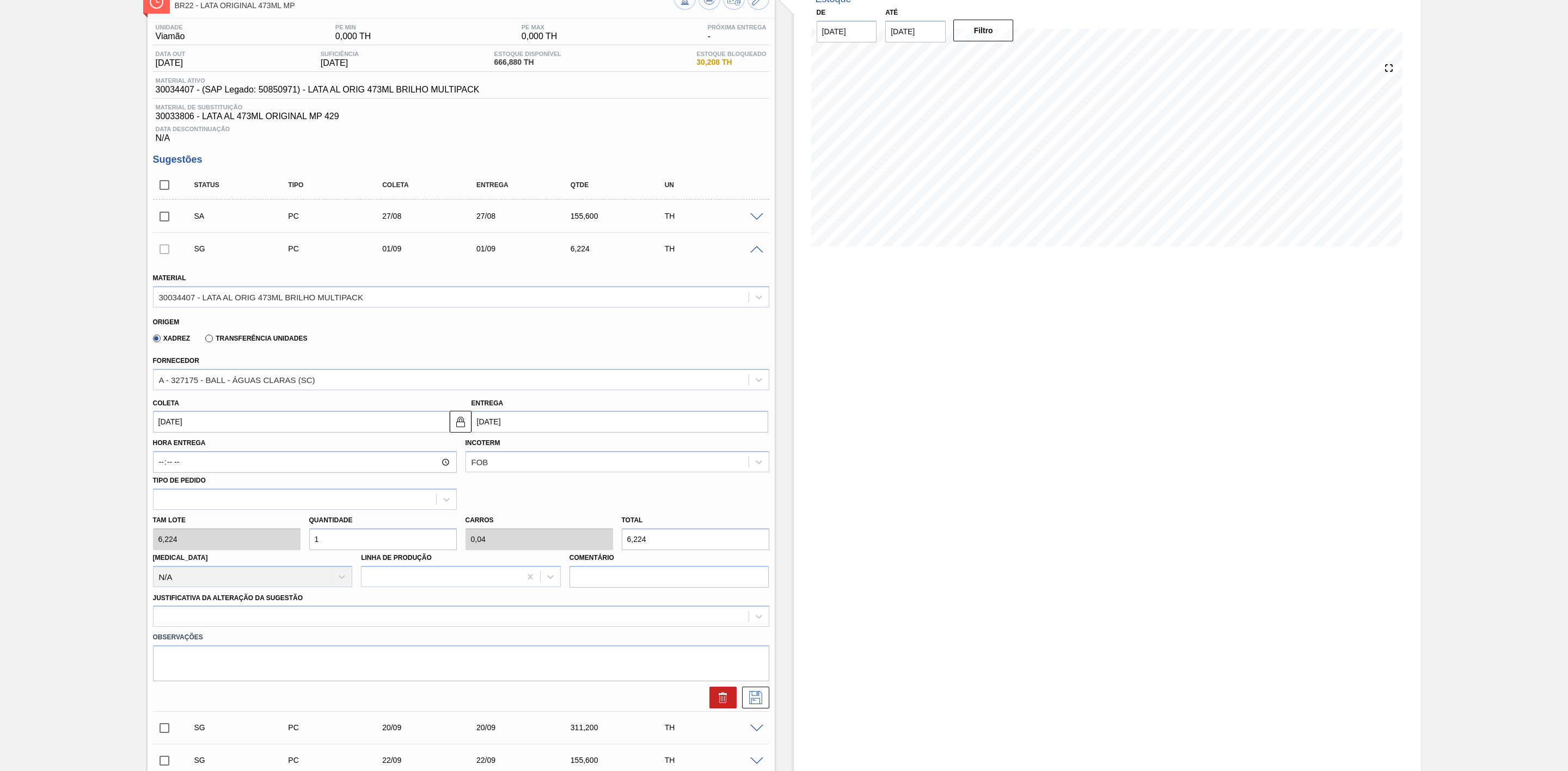
type input "15"
type input "0,6"
type input "93,36"
type input "150"
type input "6"
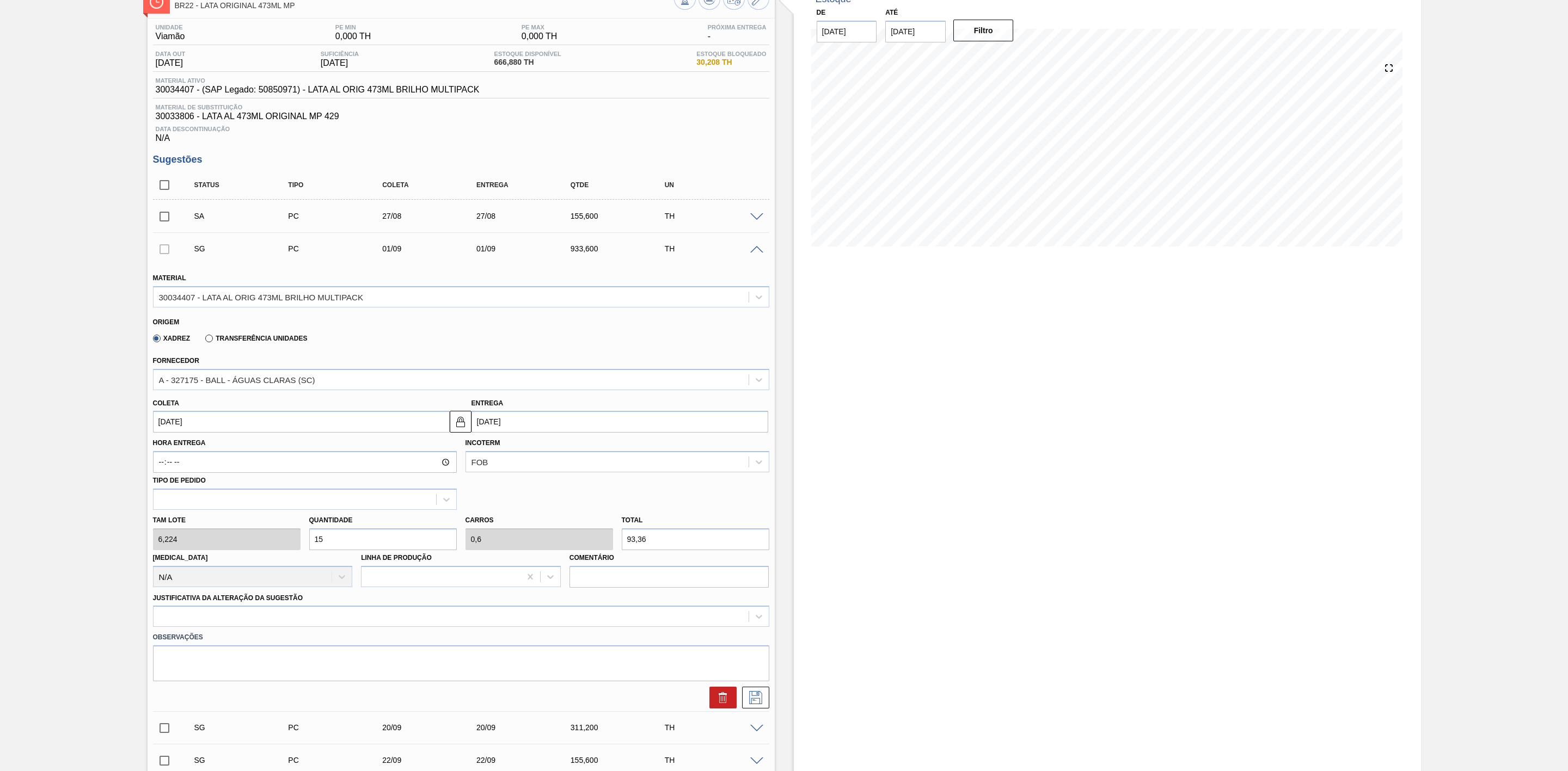
type input "933,6"
type input "150"
click at [203, 428] on input "[DATE]" at bounding box center [301, 422] width 297 height 21
click at [165, 451] on button "Previous Month" at bounding box center [163, 448] width 8 height 8
click at [237, 559] on div "28" at bounding box center [236, 553] width 15 height 15
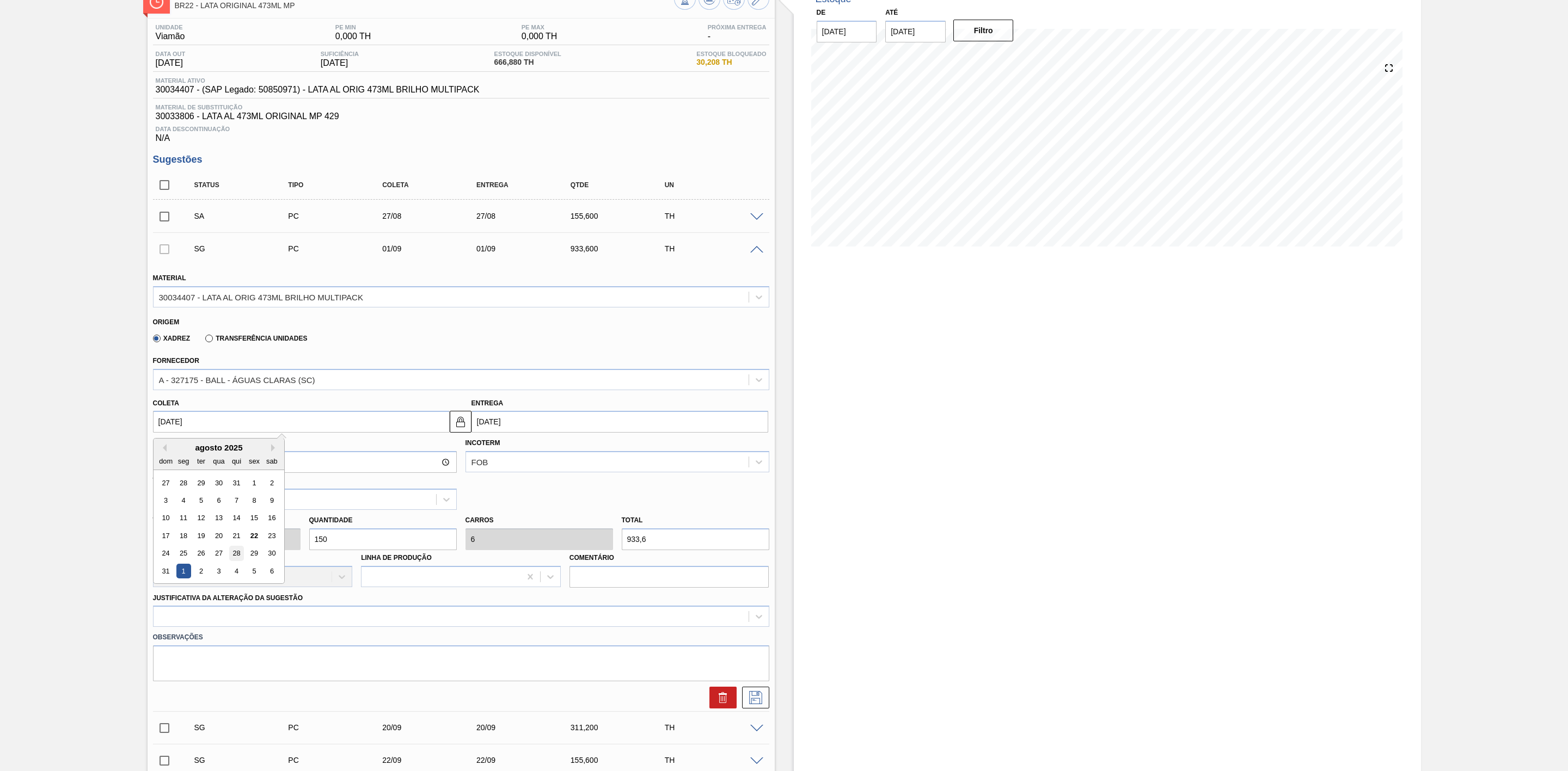
type input "[DATE]"
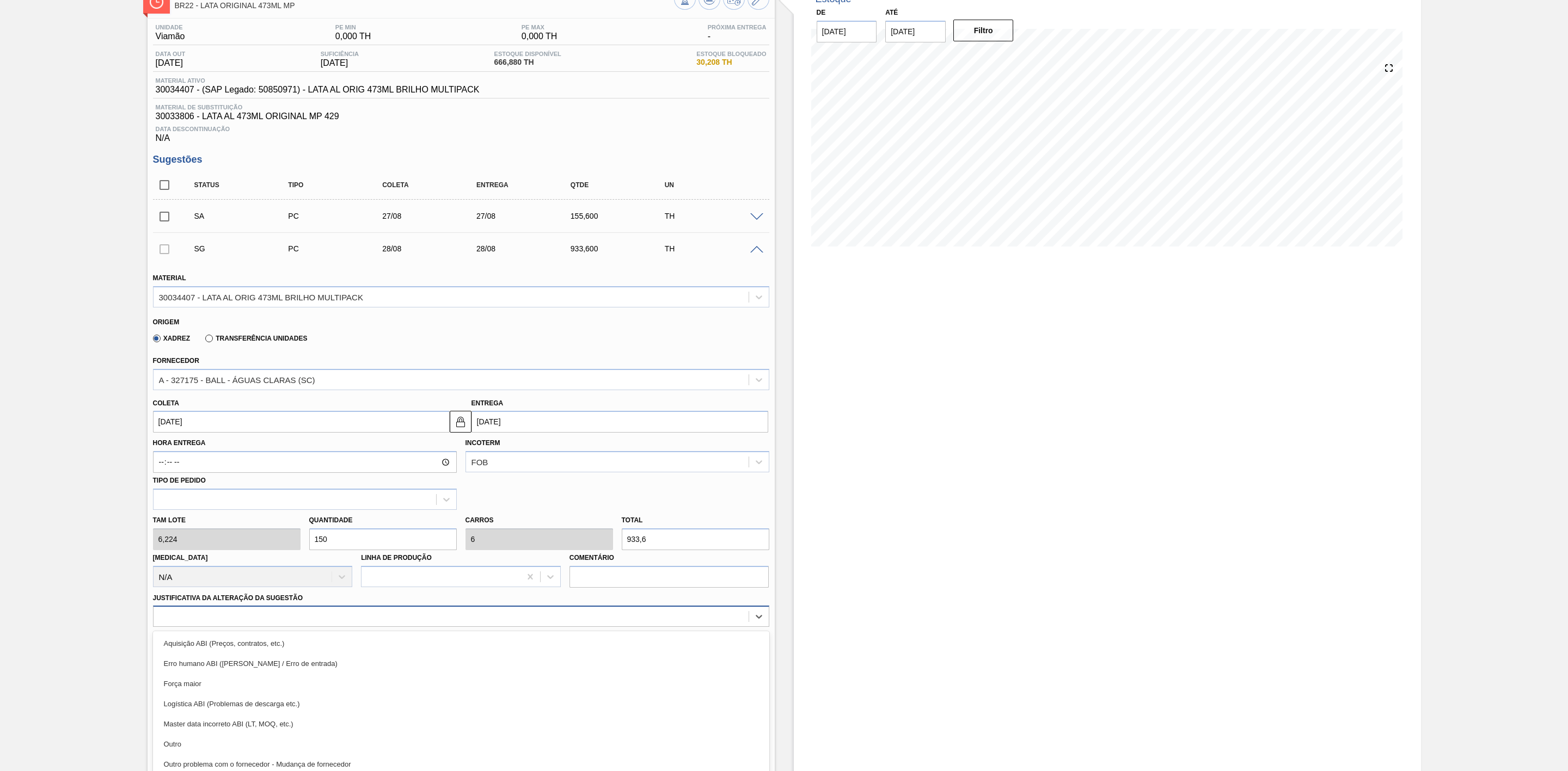
scroll to position [104, 0]
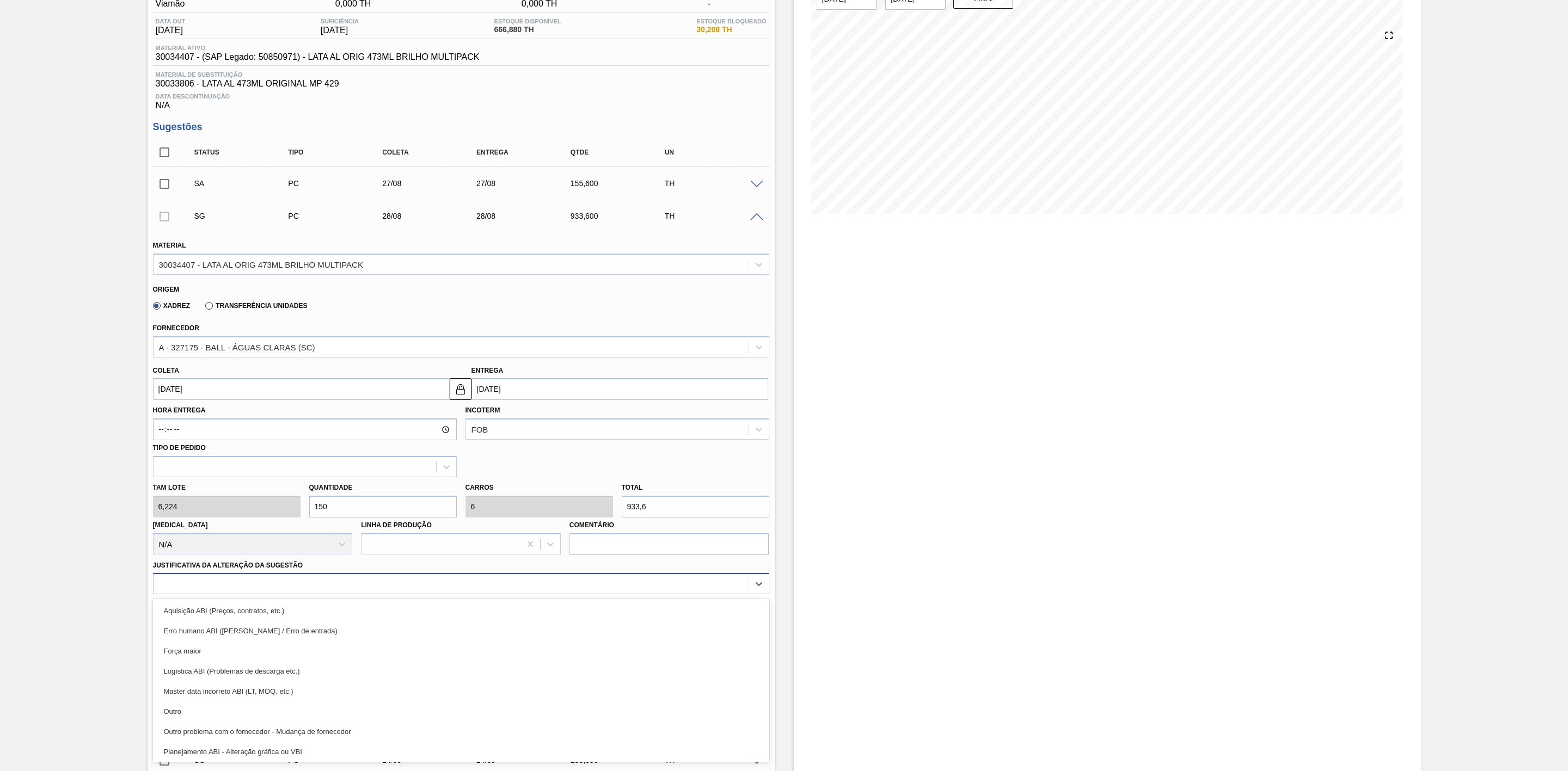
click at [336, 595] on div "option Aquisição ABI (Preços, contratos, etc.) focused, 1 of 18. 18 results ava…" at bounding box center [461, 584] width 616 height 21
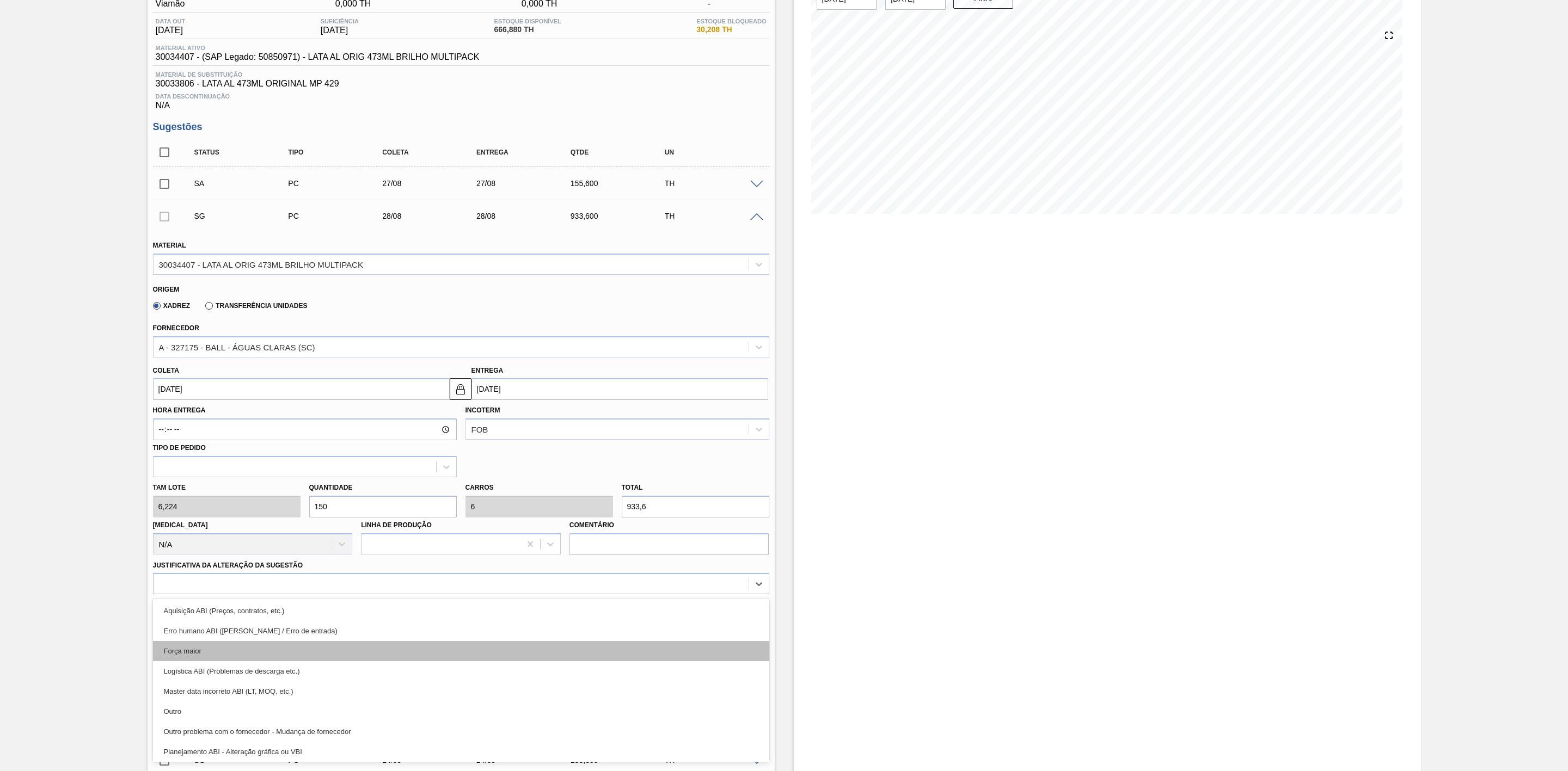
click at [244, 655] on div "Força maior" at bounding box center [461, 651] width 616 height 20
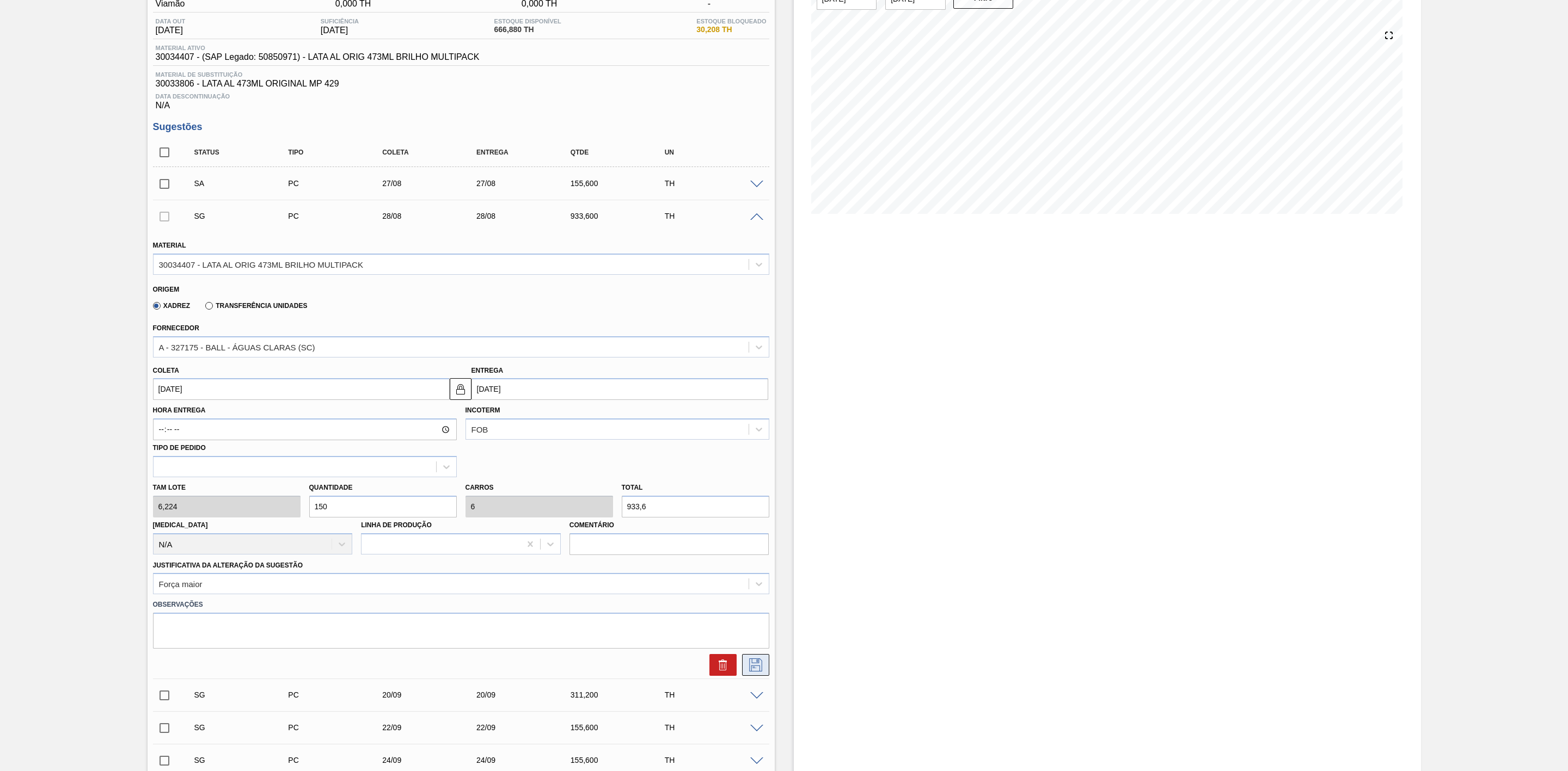
click at [758, 672] on icon at bounding box center [755, 665] width 13 height 13
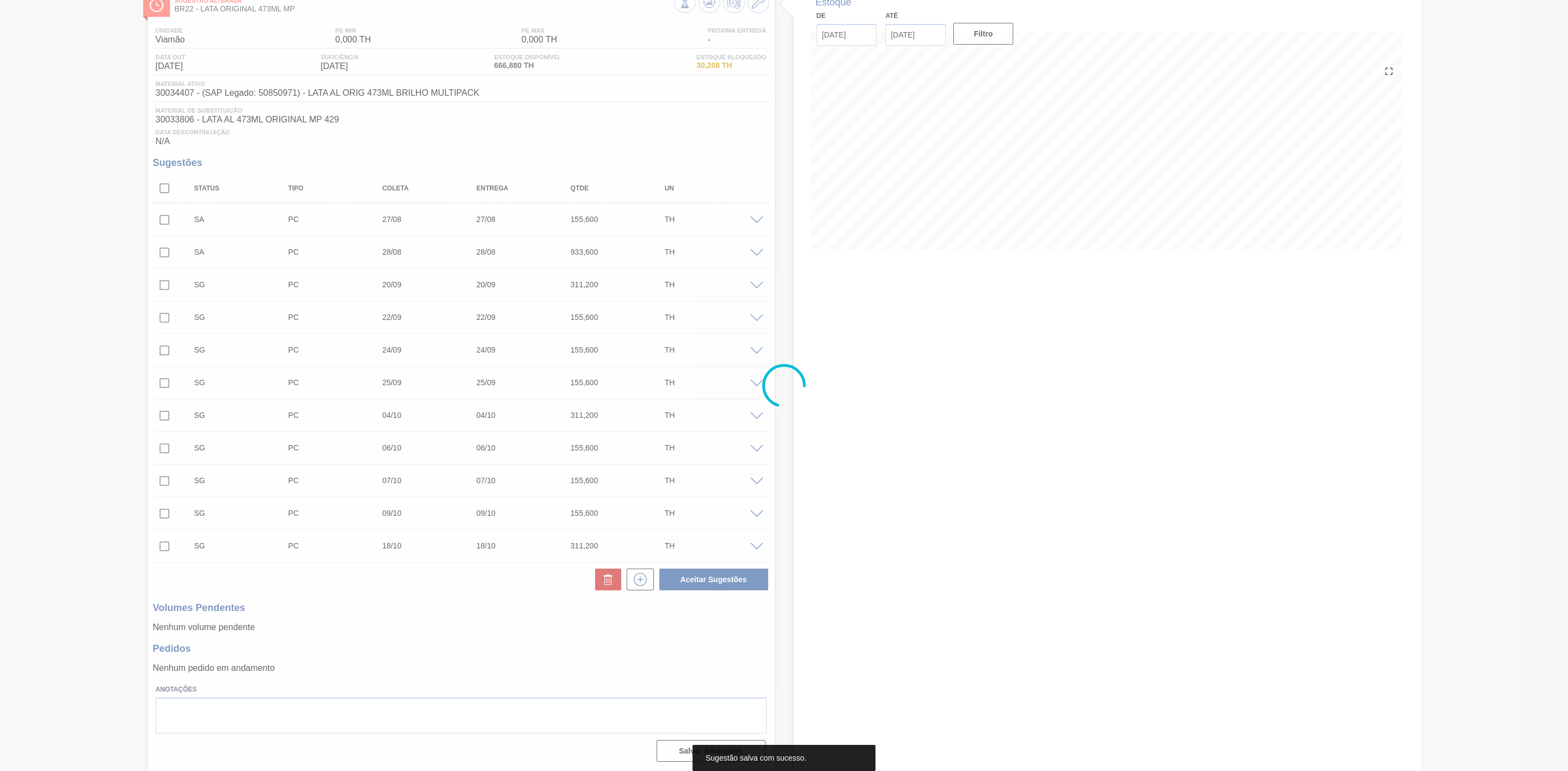
scroll to position [72, 0]
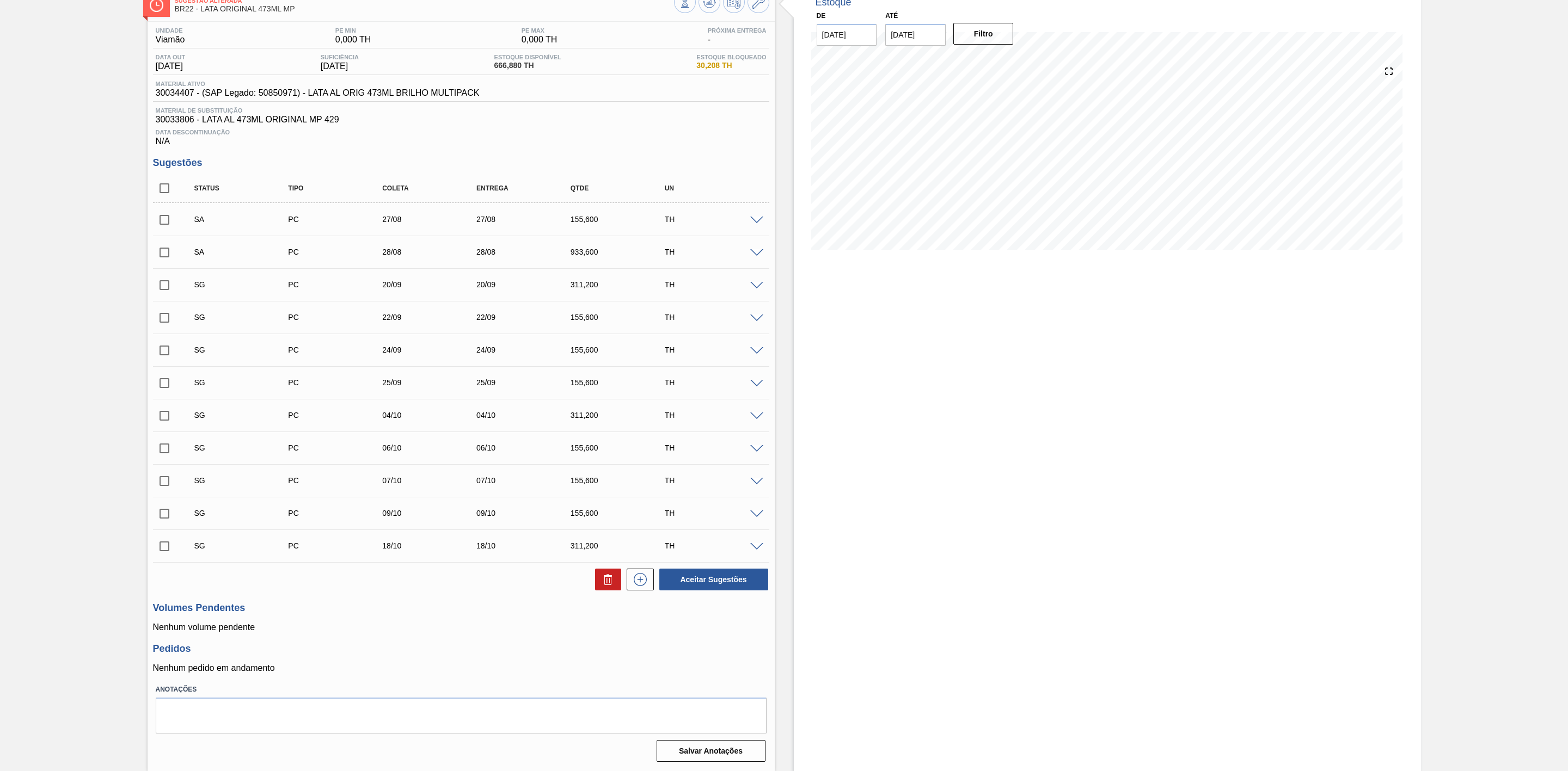
click at [757, 286] on span at bounding box center [757, 286] width 13 height 8
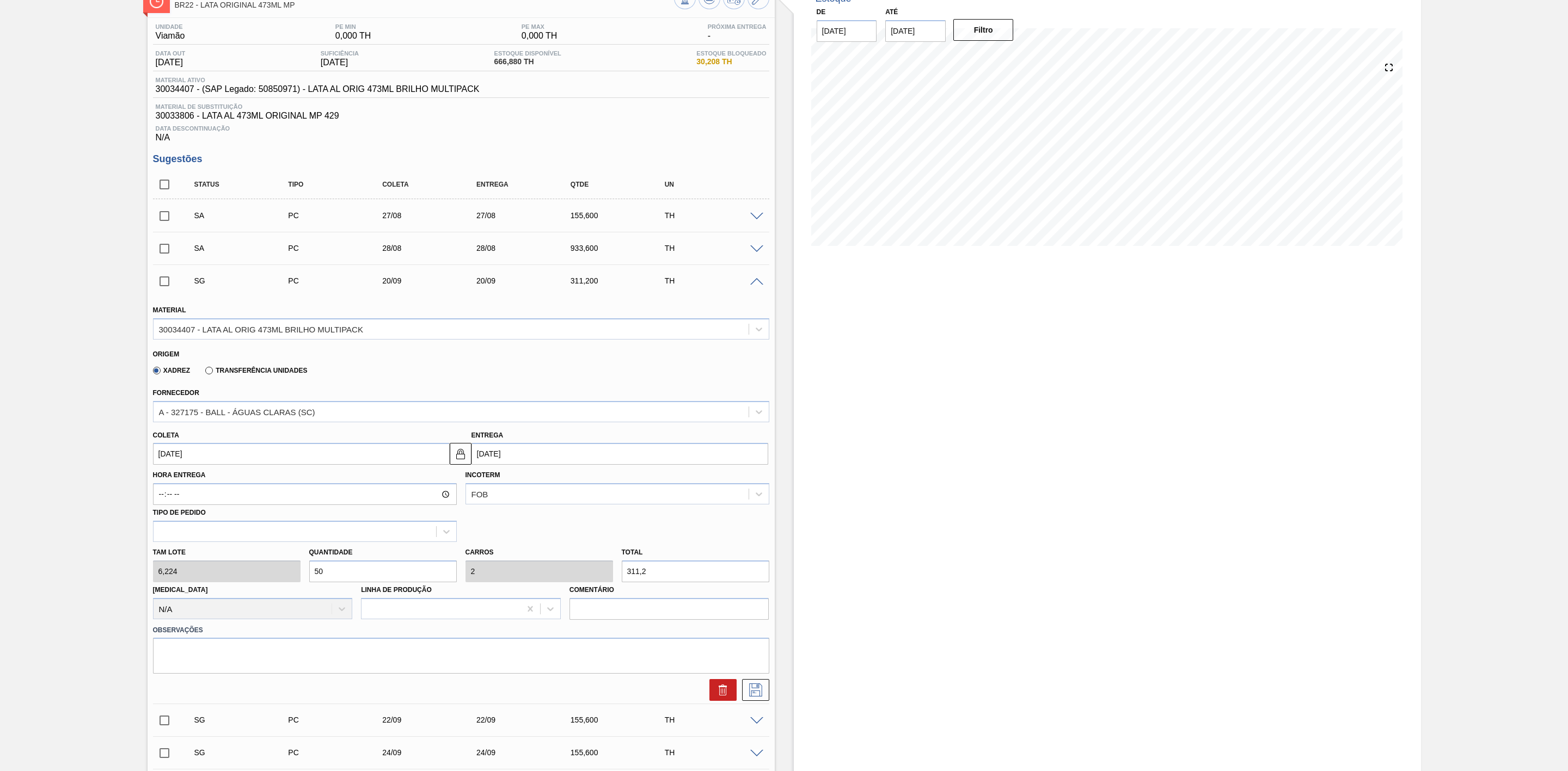
click at [253, 575] on div "Tam lote 6,224 Quantidade 50 Carros 2 Total 311,2 [MEDICAL_DATA] N/A Linha de P…" at bounding box center [461, 580] width 625 height 78
type input "1"
type input "0,04"
type input "6,224"
type input "10"
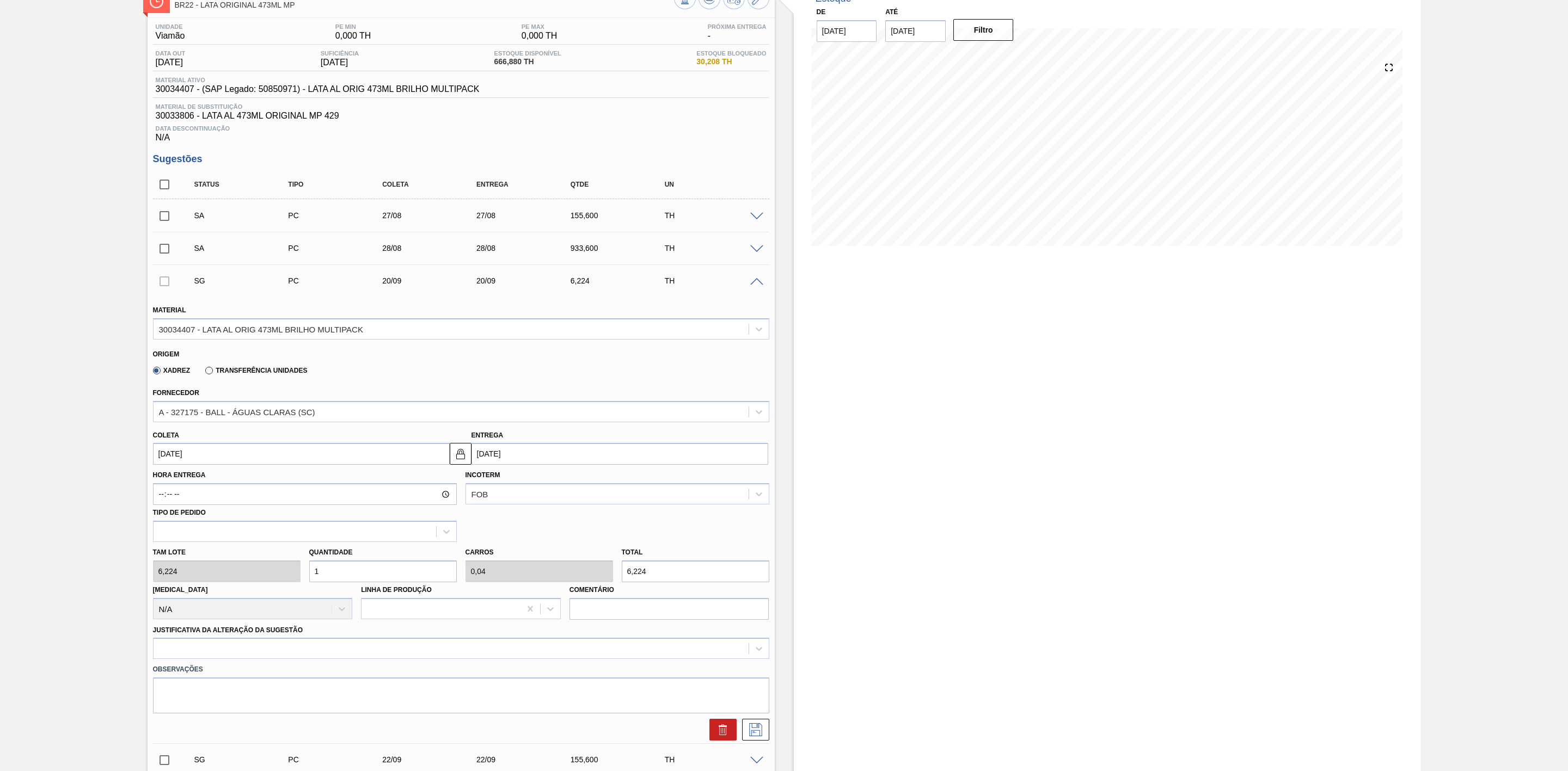
type input "0,4"
type input "62,24"
type input "100"
type input "4"
type input "622,4"
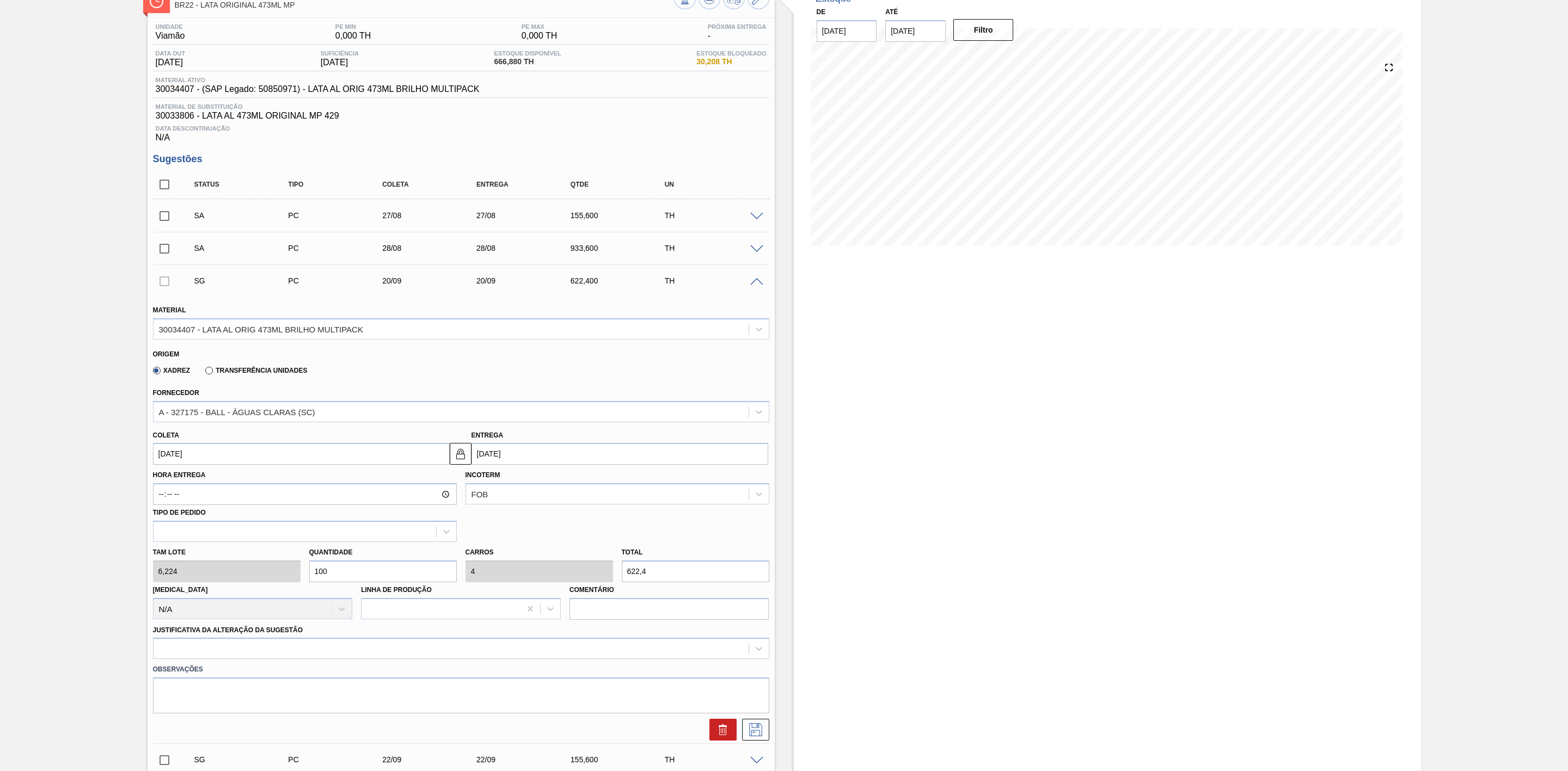
type input "100"
click at [199, 455] on input "[DATE]" at bounding box center [301, 454] width 297 height 21
click at [184, 585] on div "29" at bounding box center [183, 585] width 15 height 15
type input "[DATE]"
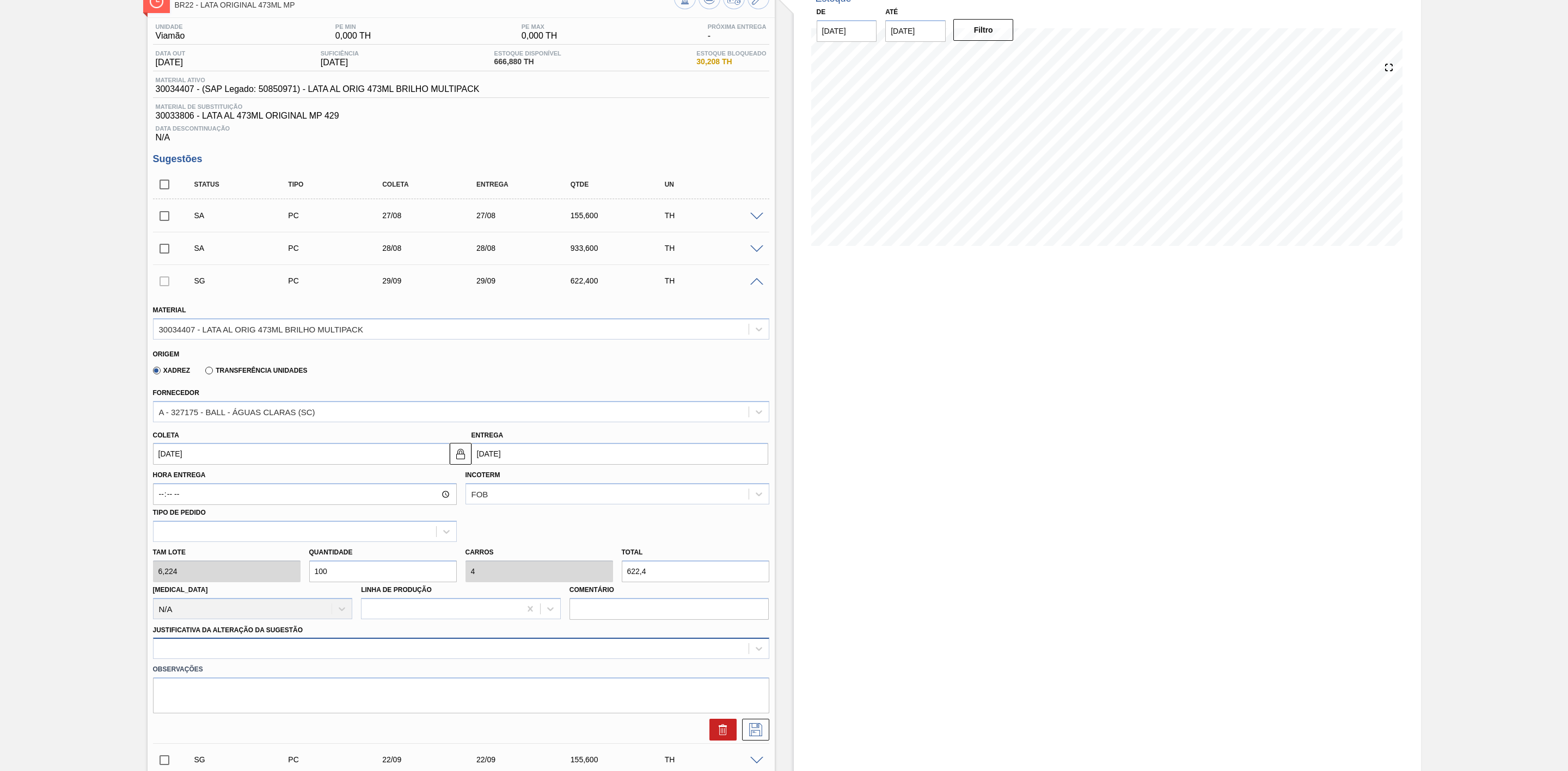
scroll to position [137, 0]
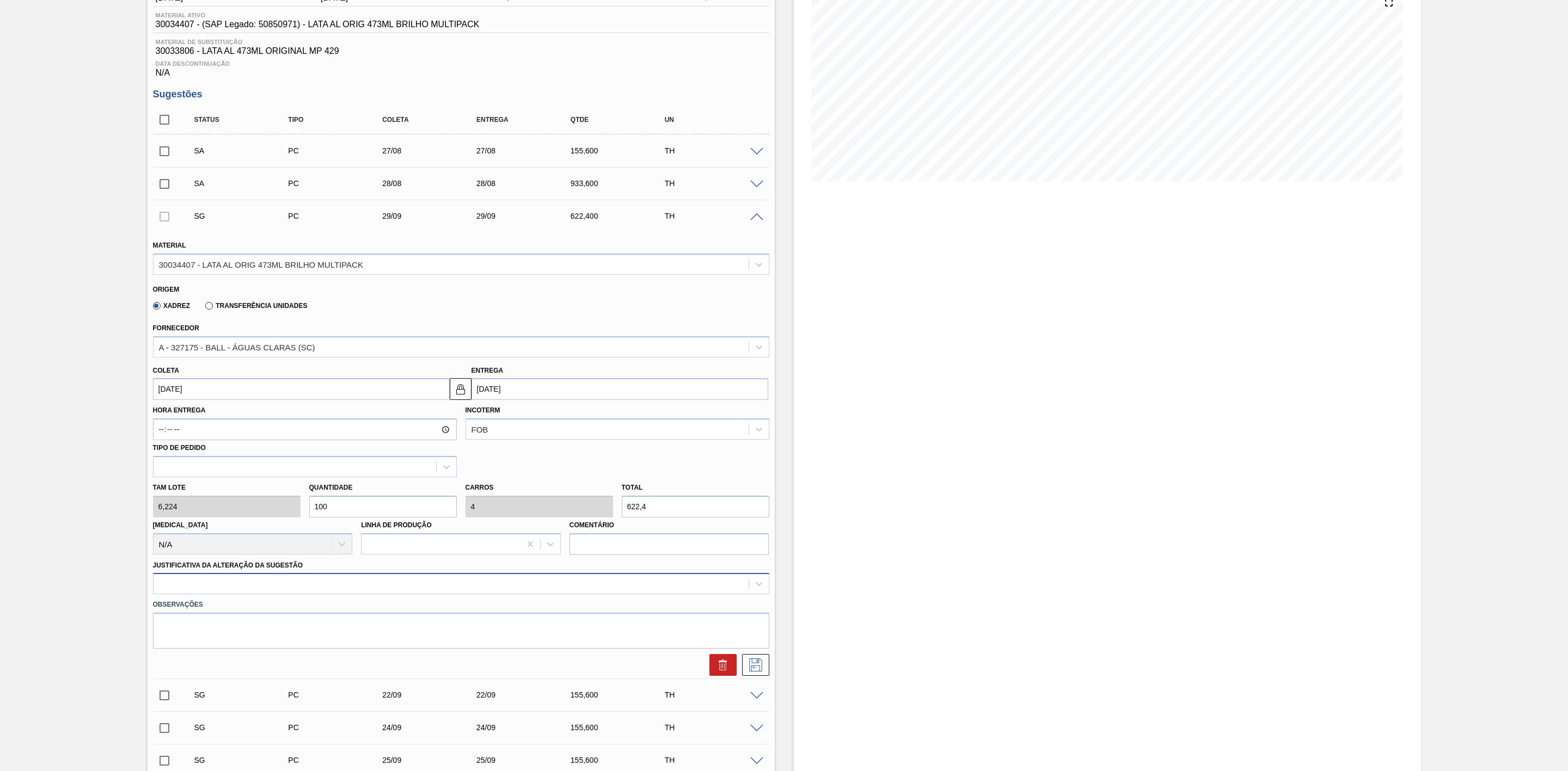
click at [317, 595] on div at bounding box center [461, 584] width 616 height 21
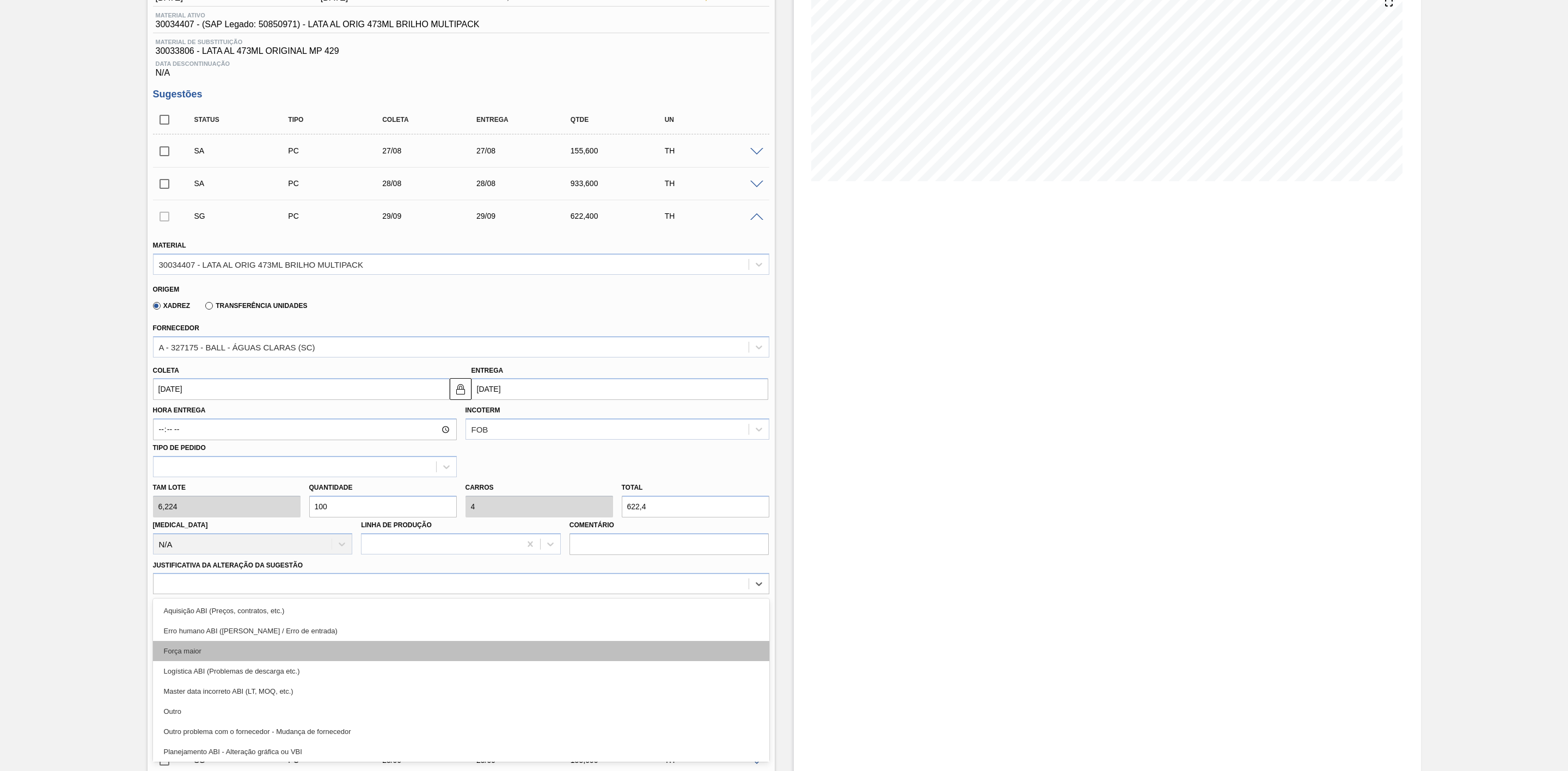
click at [188, 658] on div "Força maior" at bounding box center [461, 651] width 616 height 20
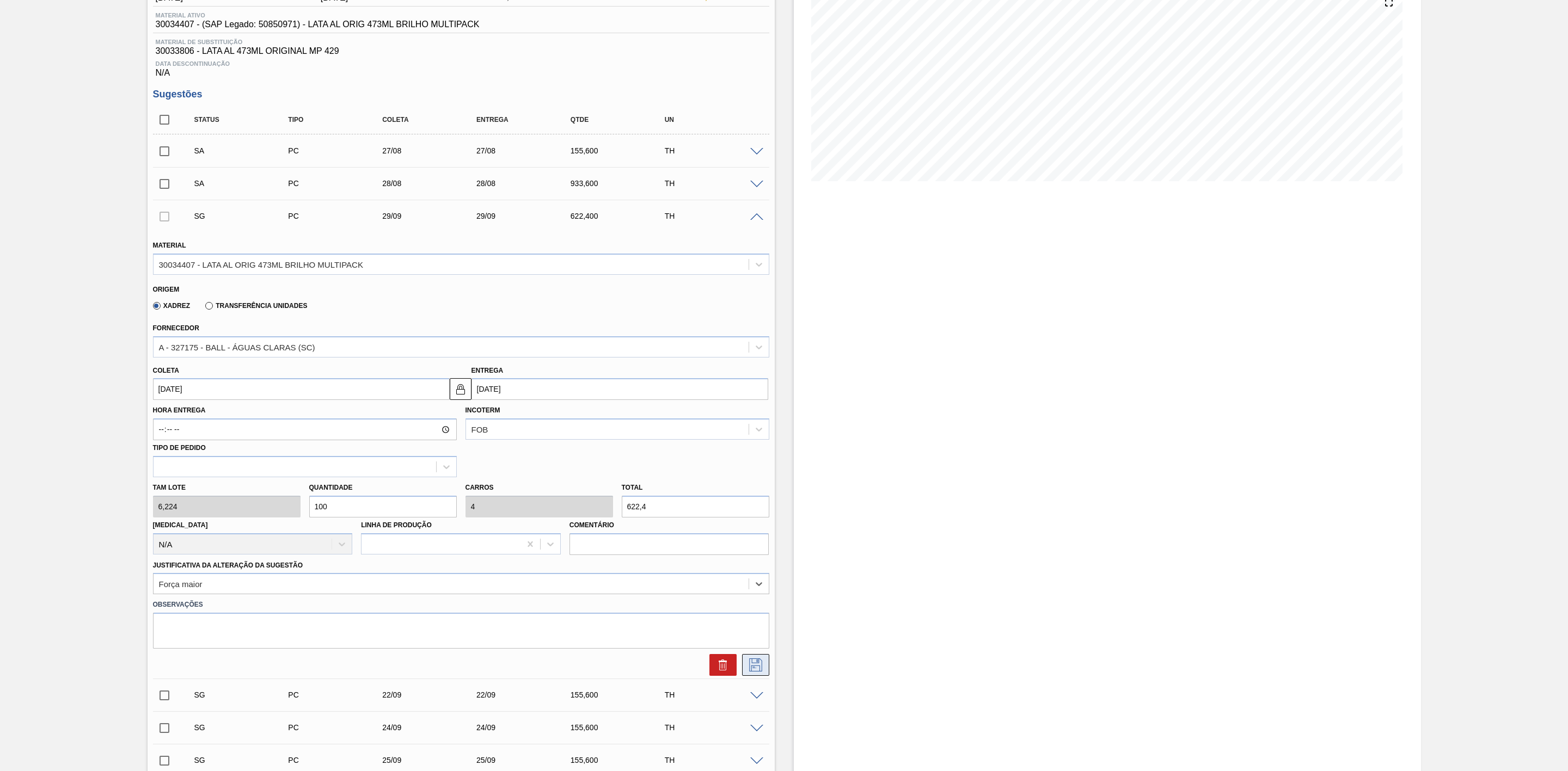
click at [753, 668] on icon at bounding box center [755, 664] width 6 height 9
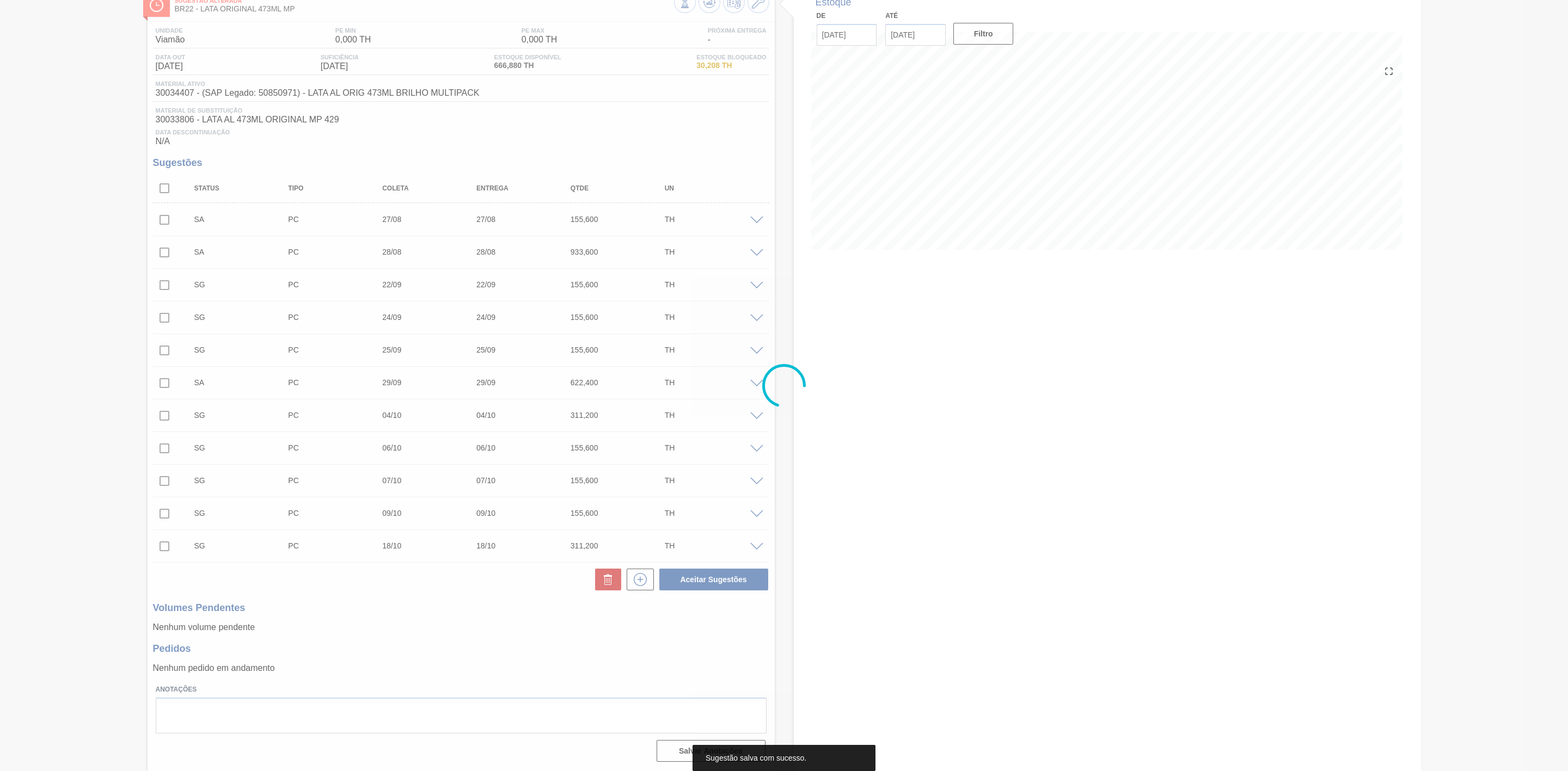
scroll to position [72, 0]
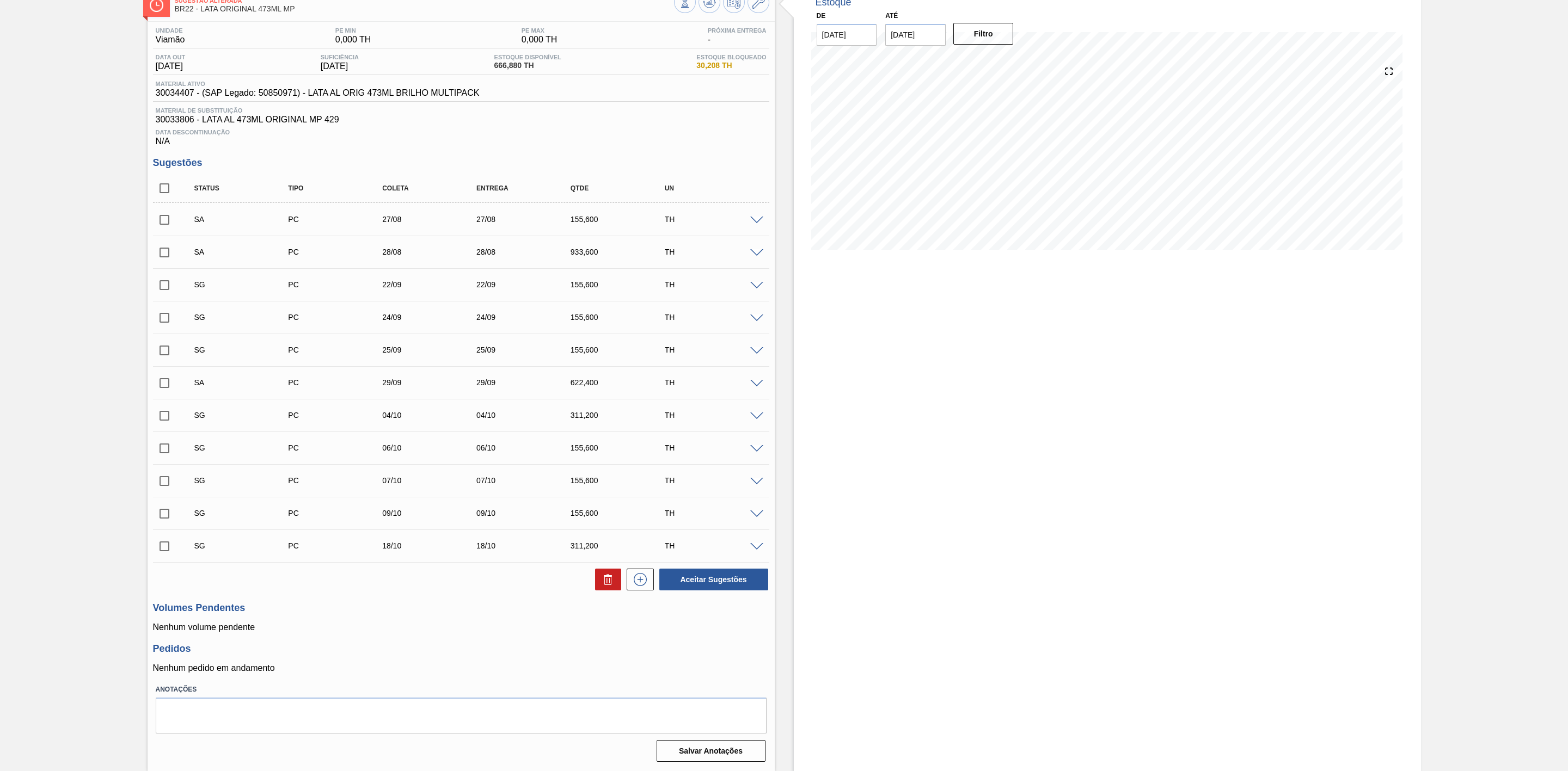
click at [169, 219] on input "checkbox" at bounding box center [164, 220] width 23 height 23
checkbox input "true"
click at [162, 251] on input "checkbox" at bounding box center [164, 253] width 23 height 23
checkbox input "true"
click at [700, 572] on button "Aceitar Sugestões" at bounding box center [713, 580] width 109 height 21
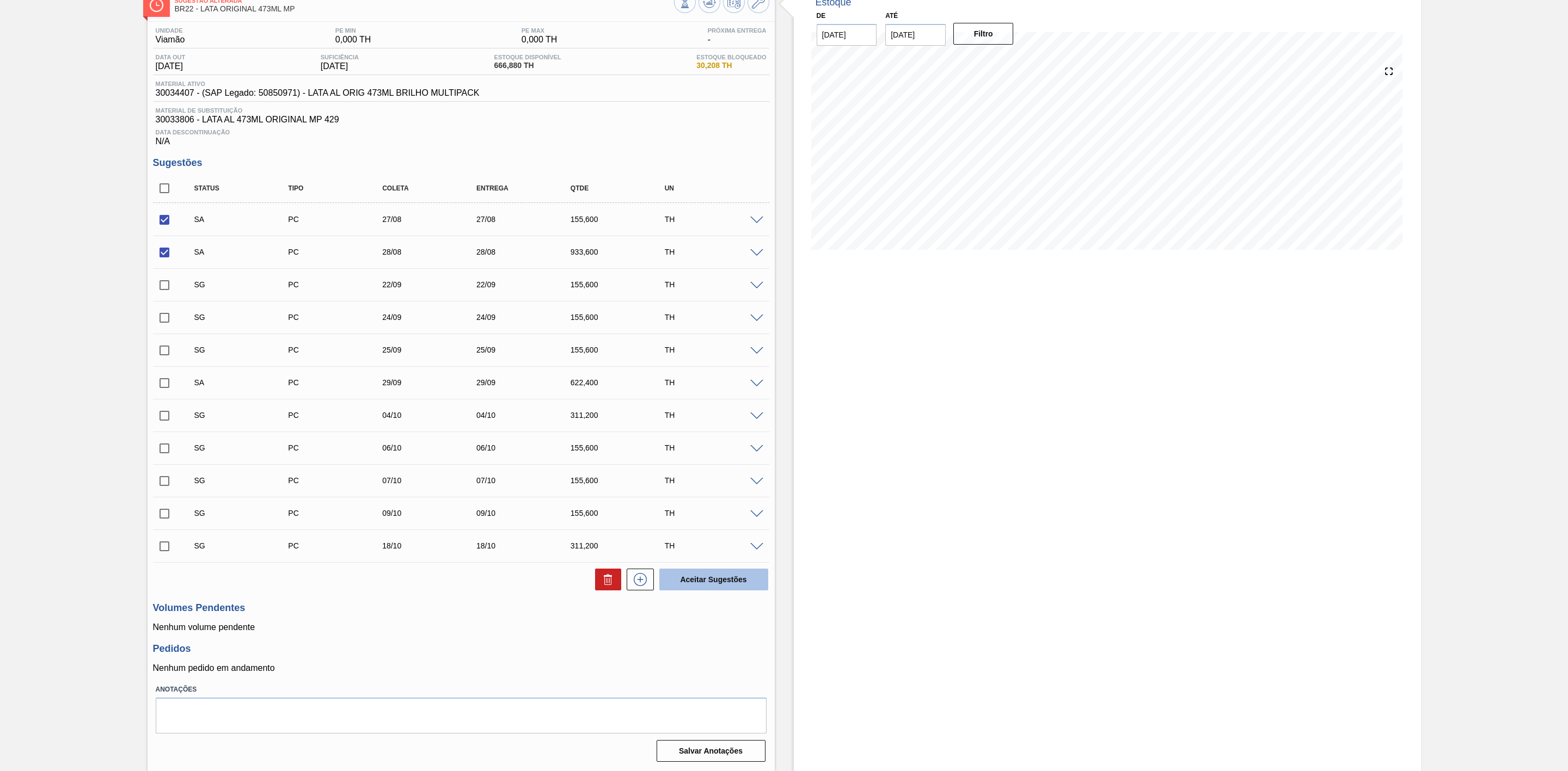
checkbox input "false"
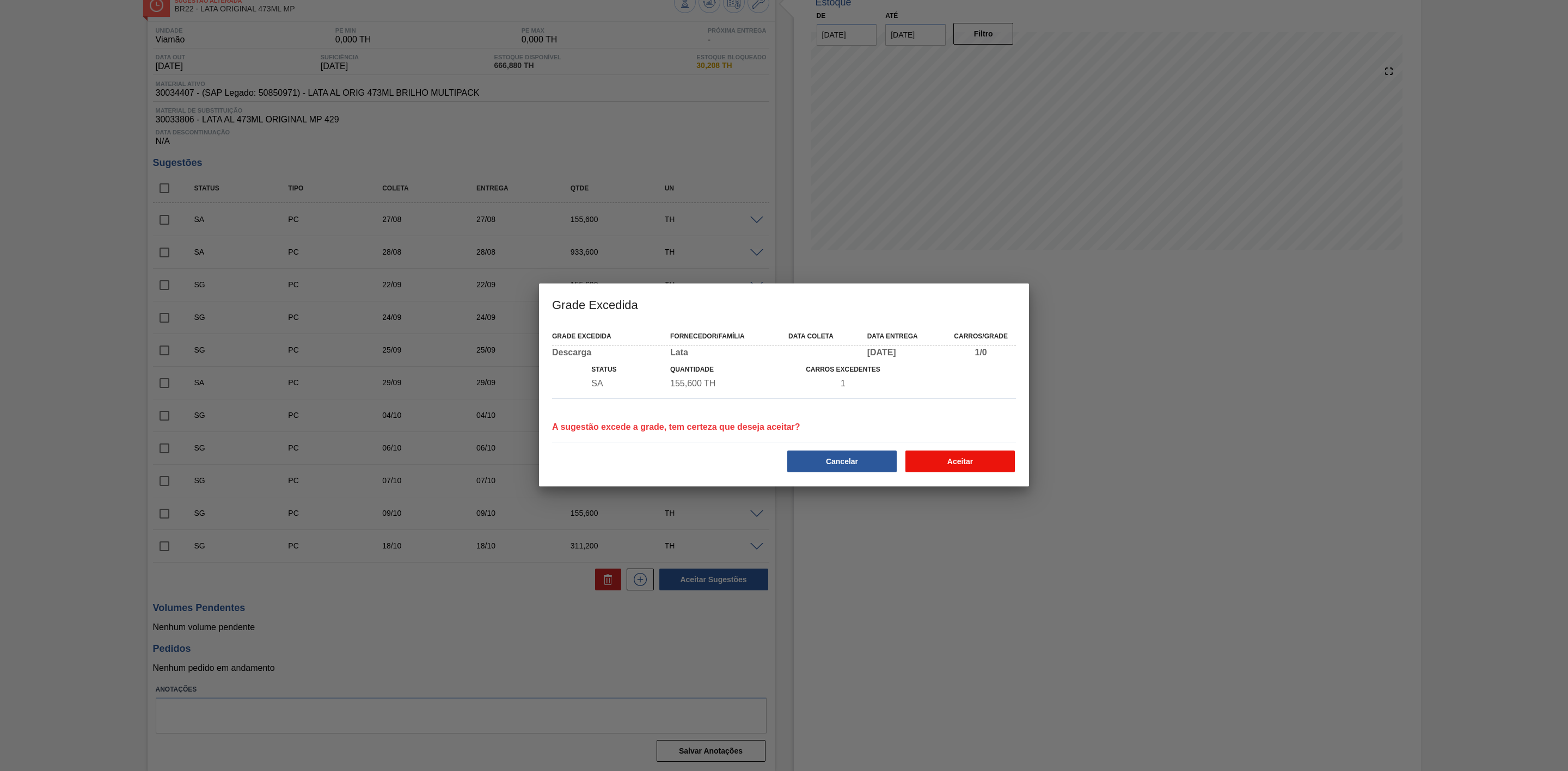
click at [963, 460] on button "Aceitar" at bounding box center [960, 461] width 109 height 21
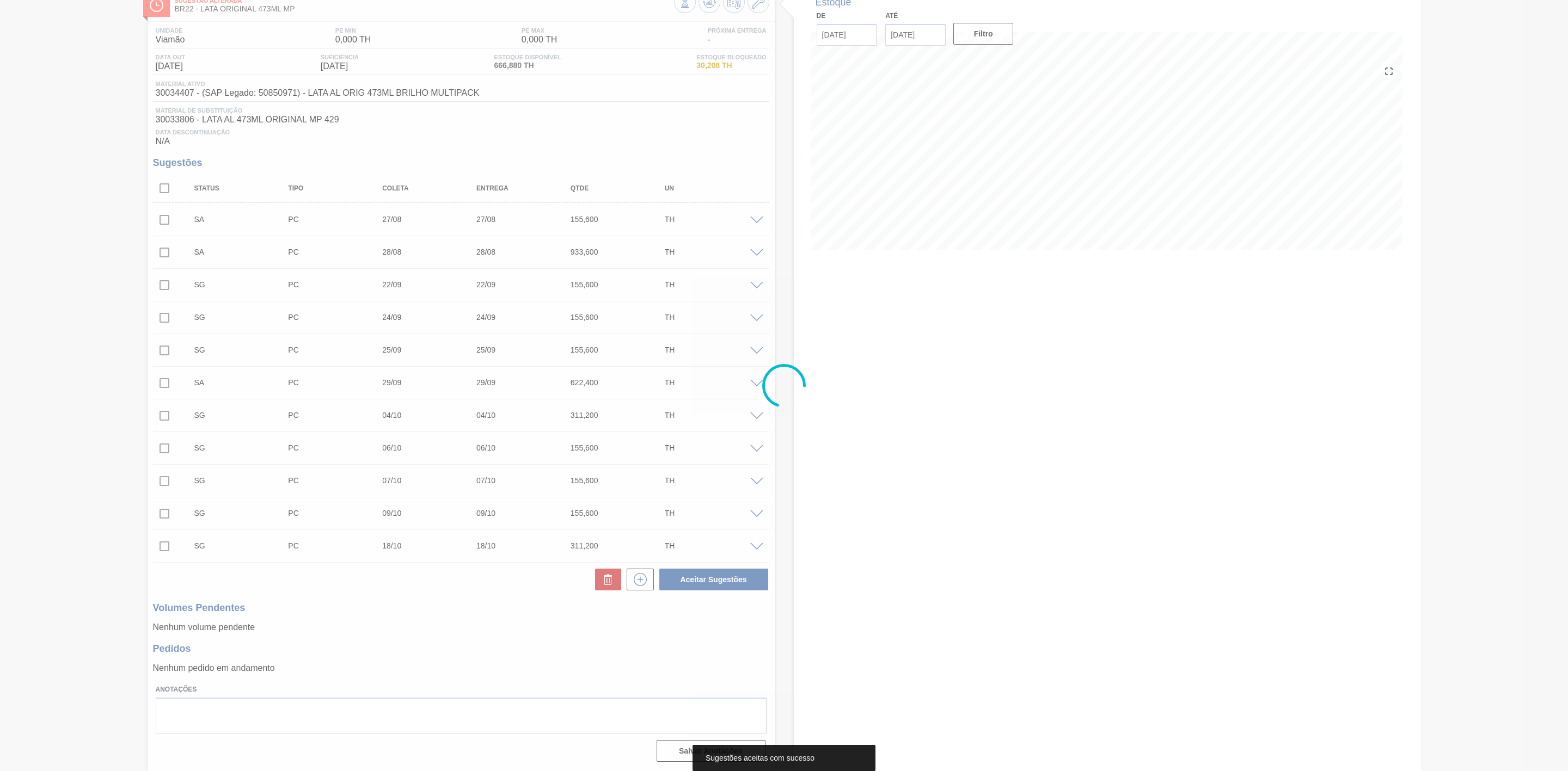
scroll to position [68, 0]
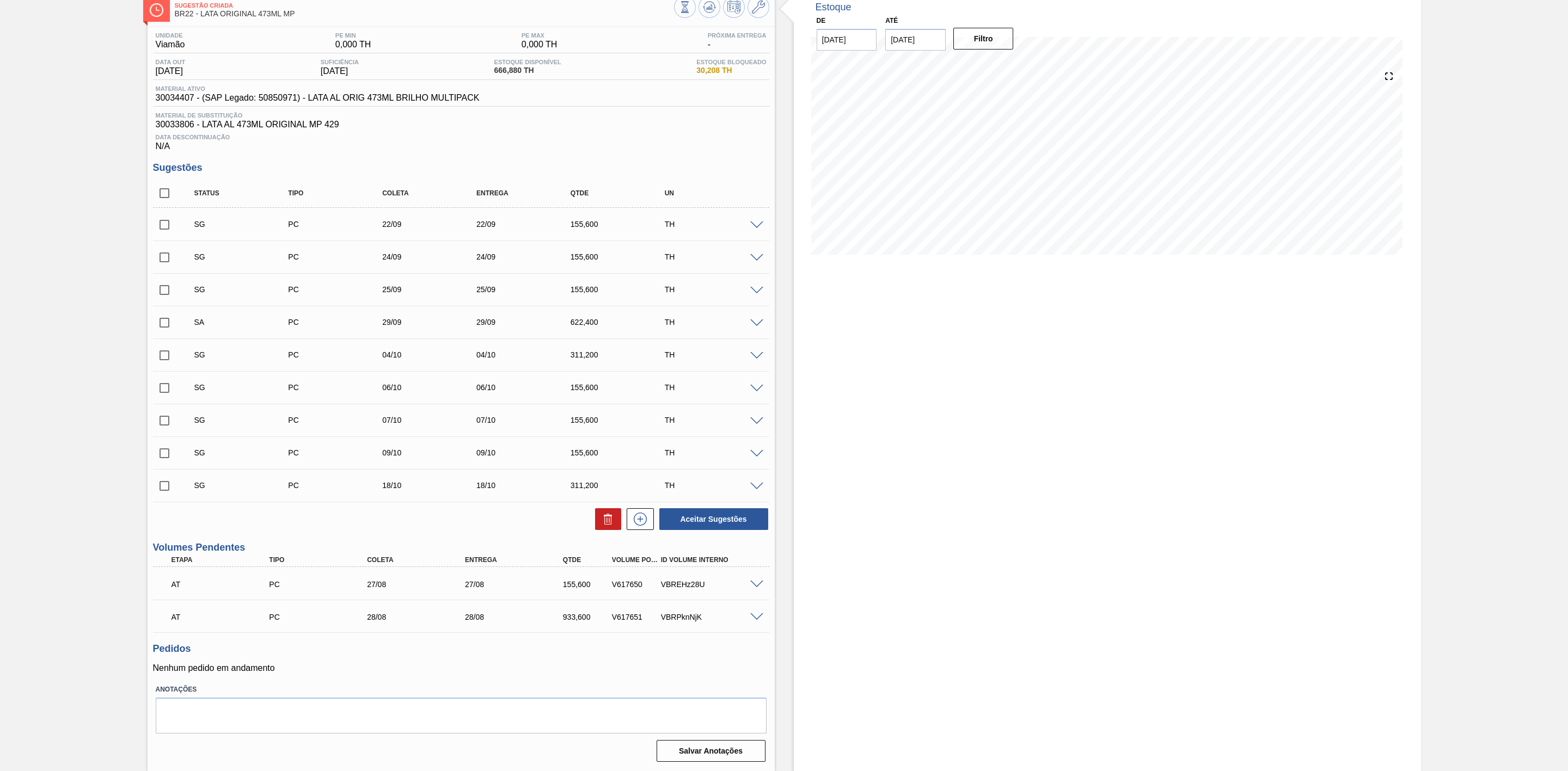
click at [758, 322] on span at bounding box center [757, 323] width 13 height 8
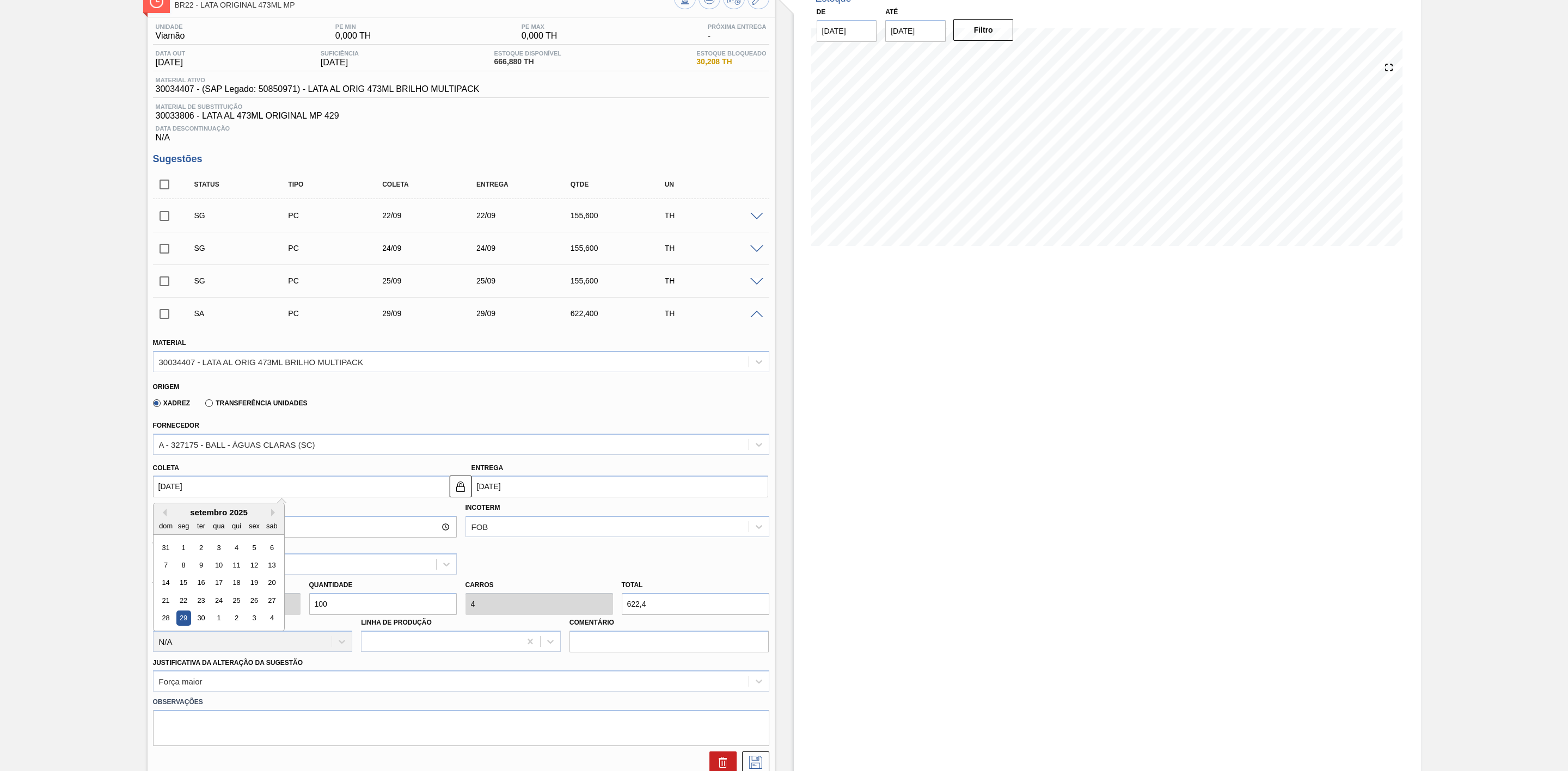
click at [250, 480] on input "29/09/2025" at bounding box center [301, 486] width 297 height 21
click at [164, 517] on button "Previous Month" at bounding box center [163, 513] width 8 height 8
click at [258, 624] on div "29" at bounding box center [253, 618] width 15 height 15
type input "[DATE]"
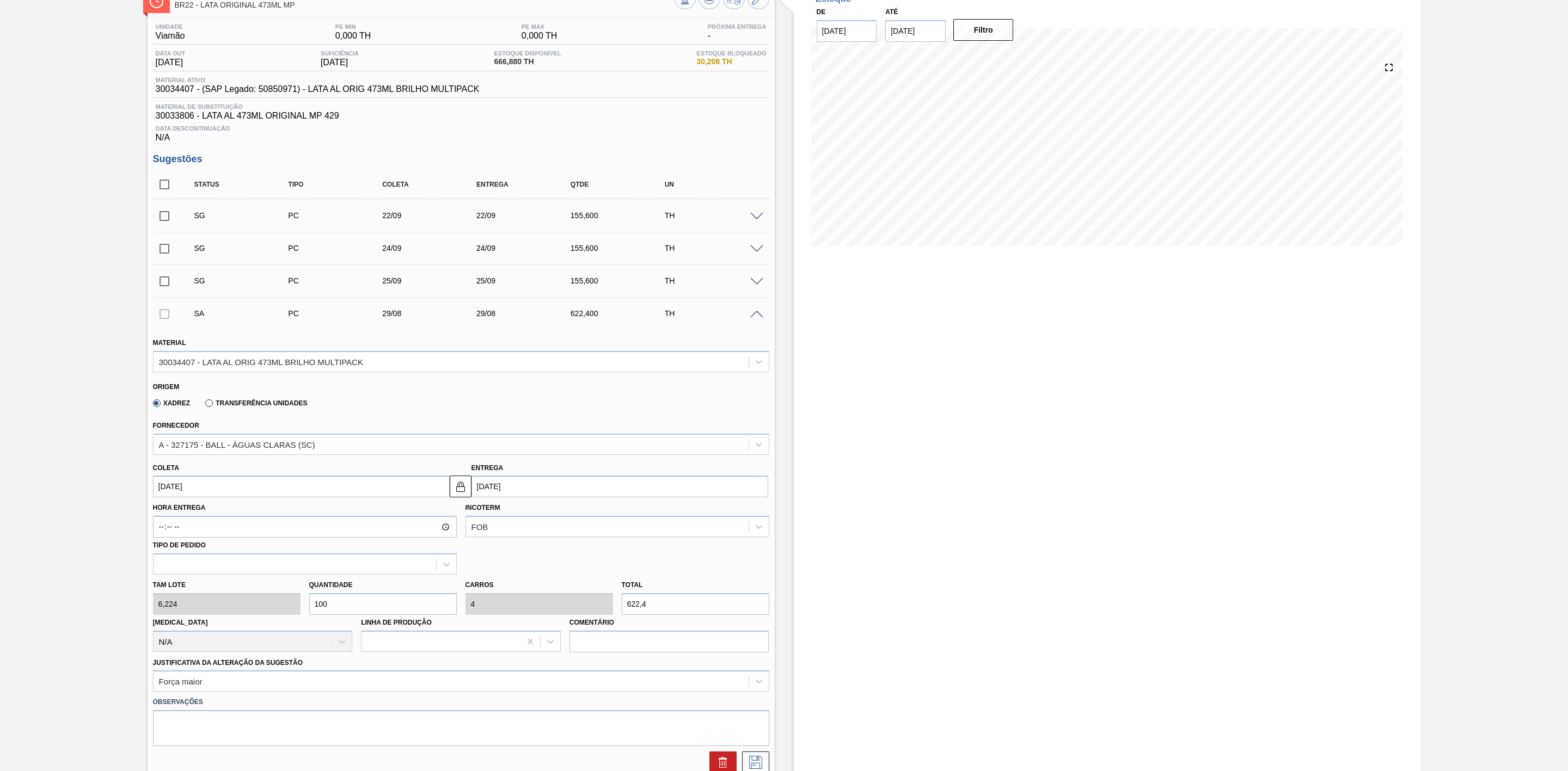
scroll to position [154, 0]
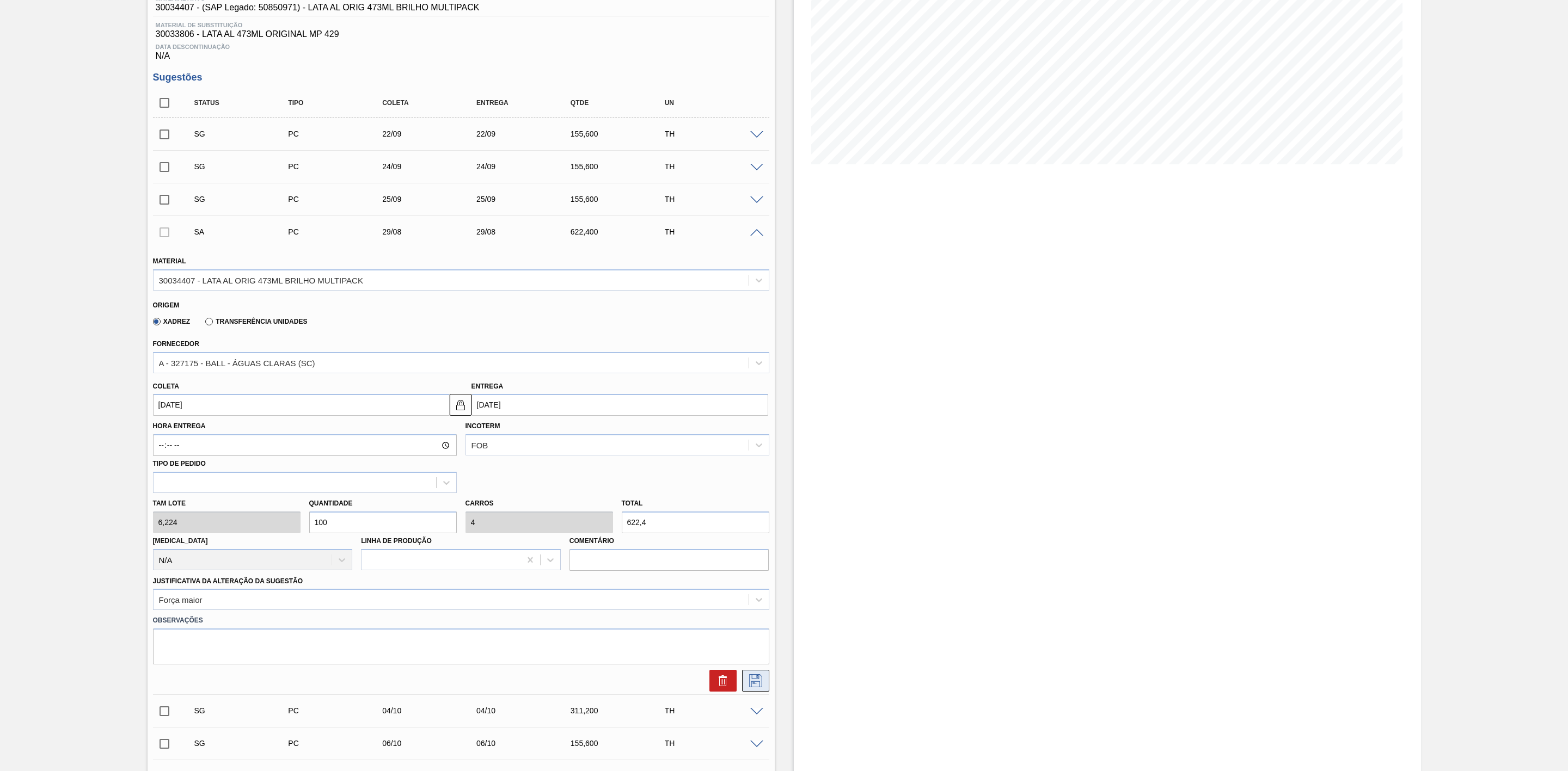
click at [766, 680] on button at bounding box center [755, 681] width 27 height 21
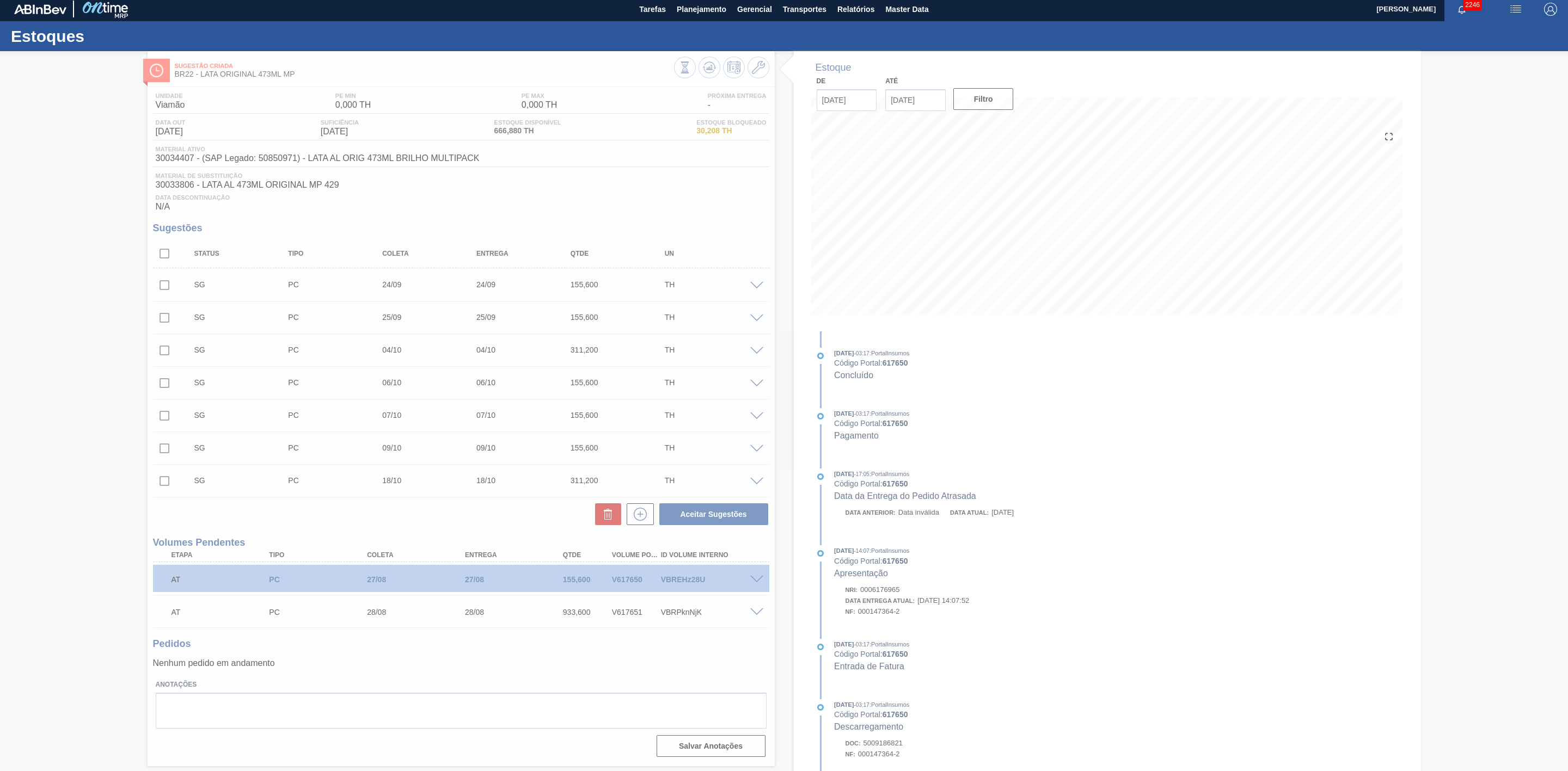
scroll to position [2, 0]
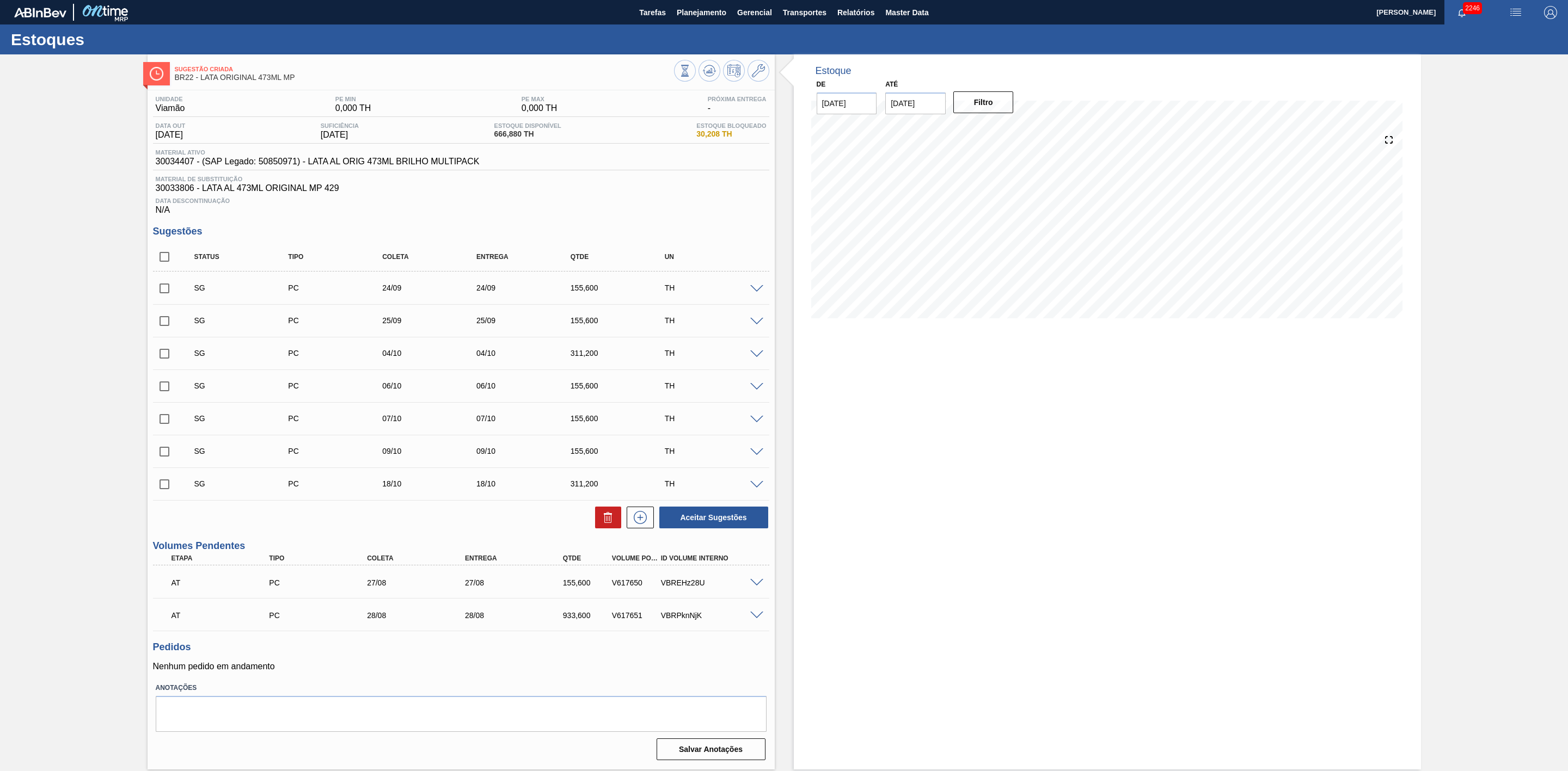
click at [758, 290] on span at bounding box center [757, 289] width 13 height 8
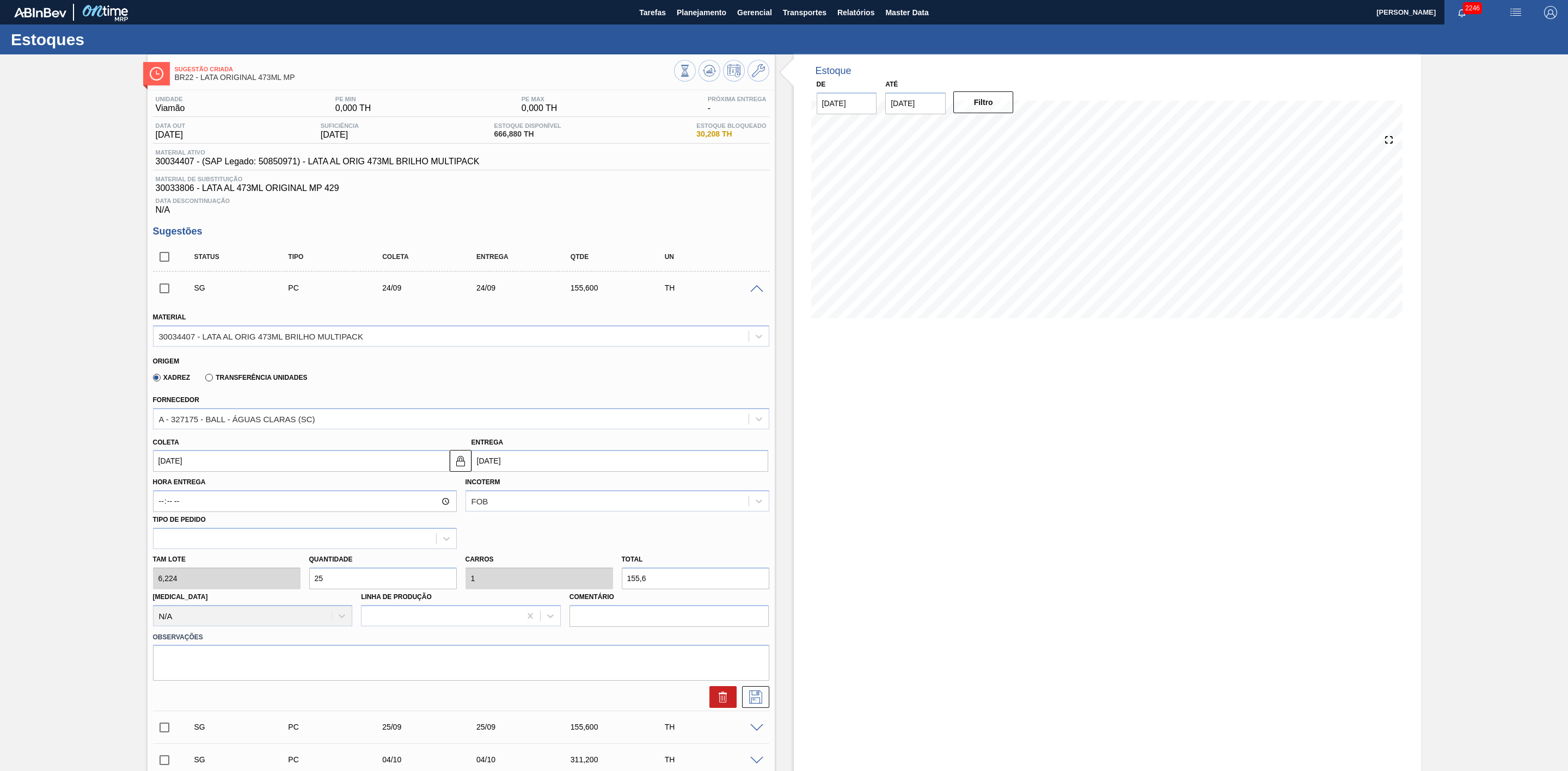
drag, startPoint x: 338, startPoint y: 583, endPoint x: 317, endPoint y: 577, distance: 21.8
click at [317, 577] on input "25" at bounding box center [383, 578] width 148 height 21
type input "21"
type input "0,84"
type input "130,704"
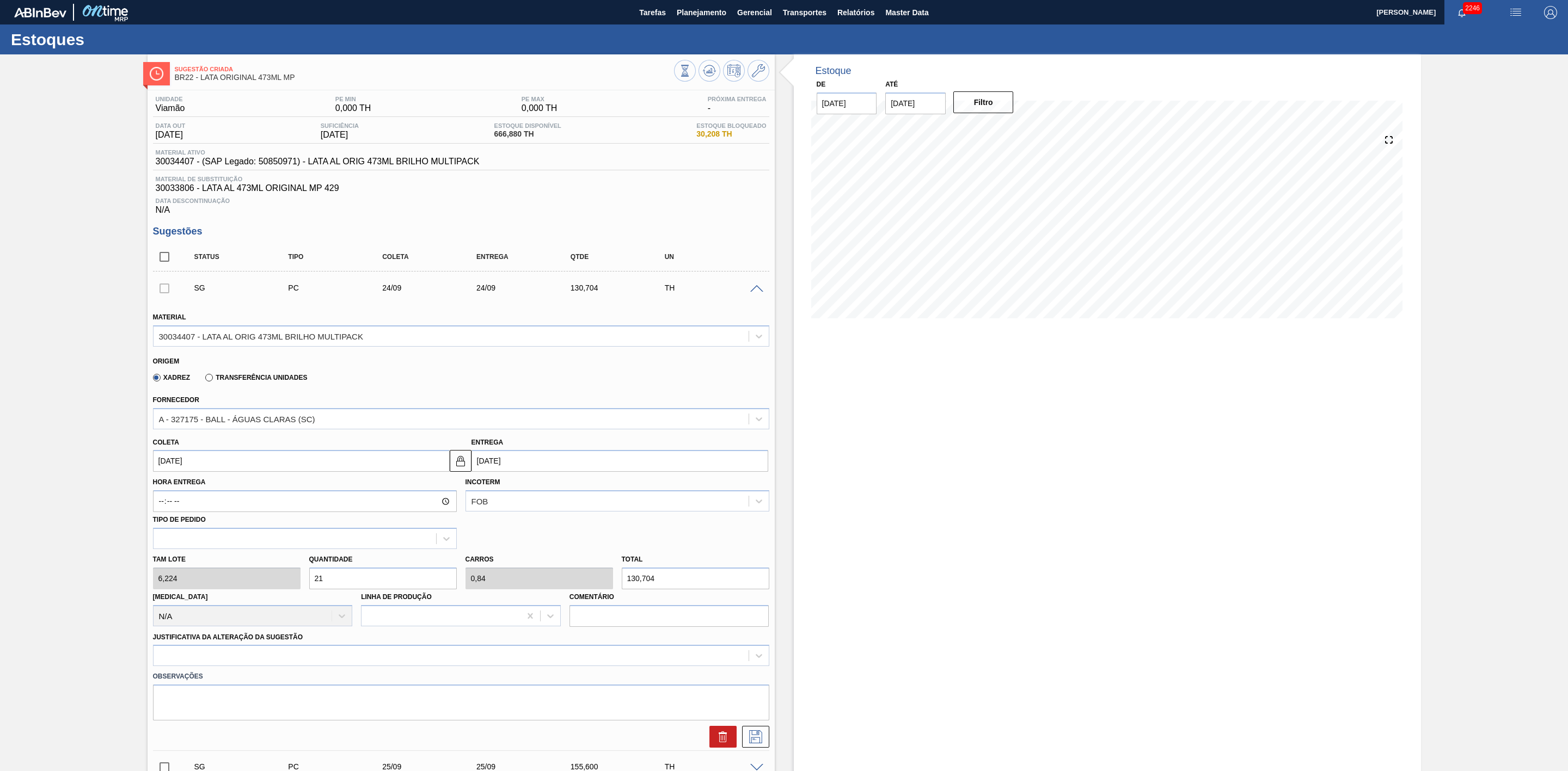
type input "210"
type input "8,4"
type input "1.307,04"
type input "2.100"
type input "84"
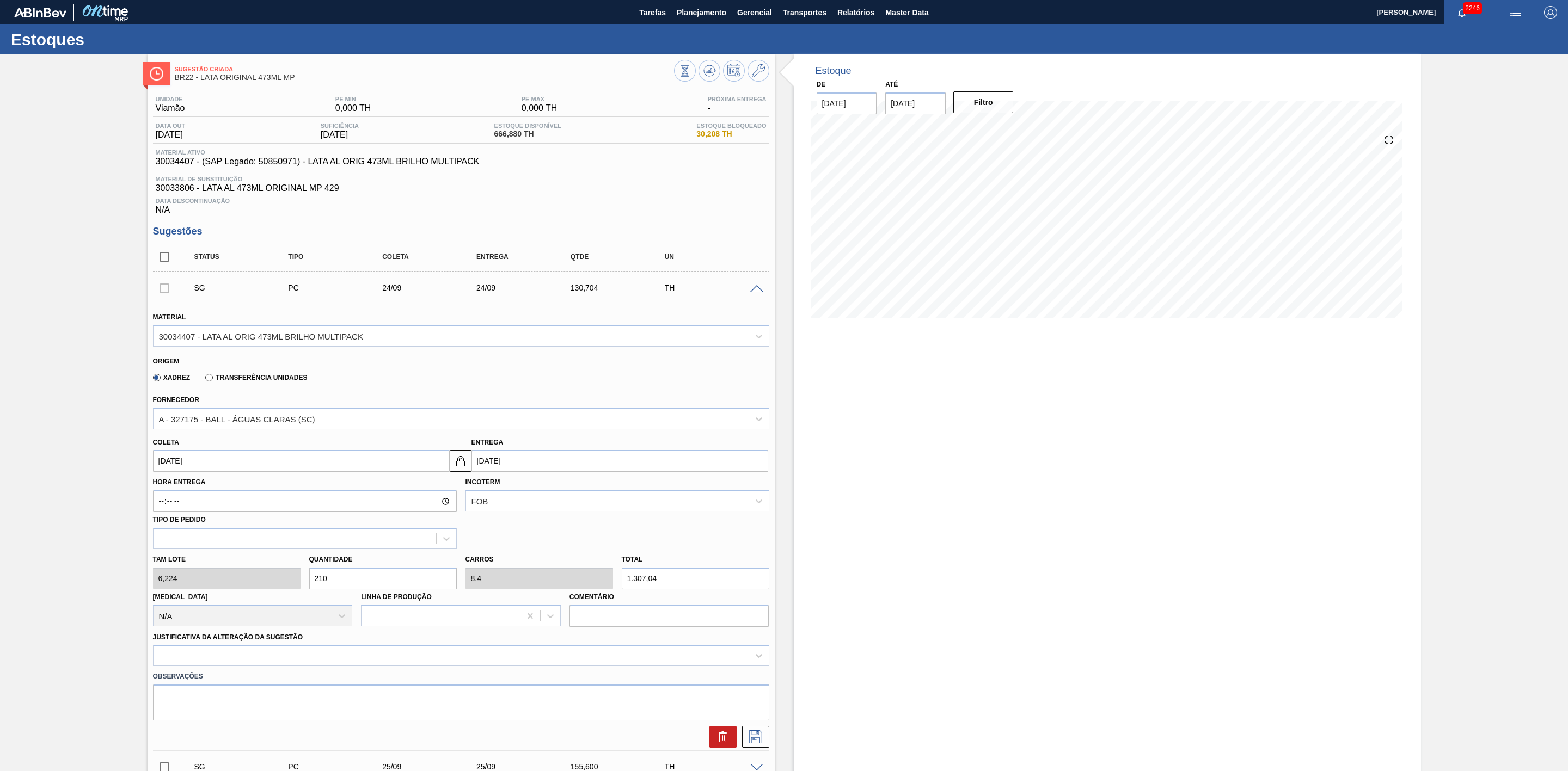
type input "13.070,4"
type input "210"
type input "8,4"
type input "1.307,04"
type input "21"
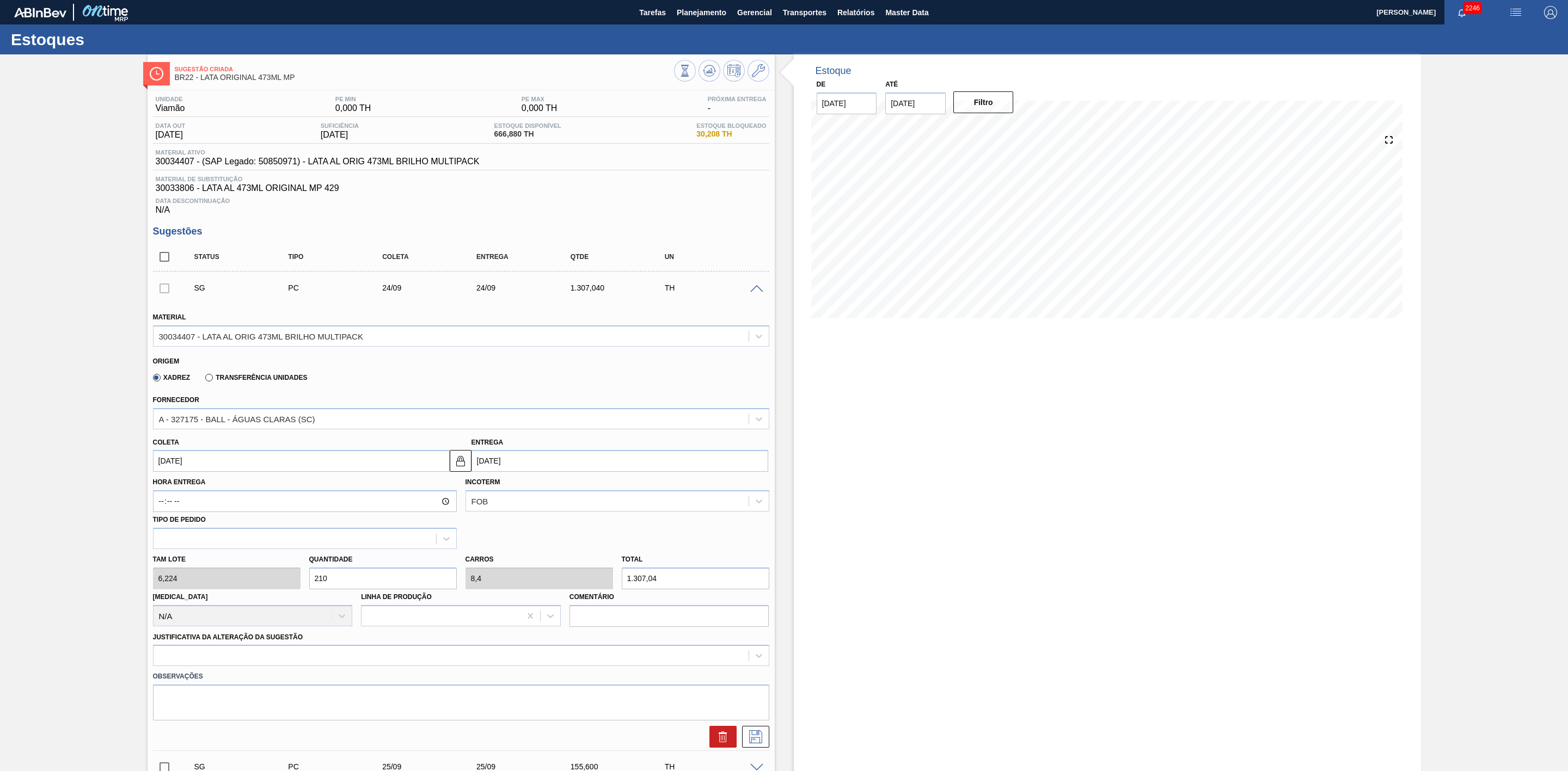
type input "0,84"
type input "130,704"
type input "2"
type input "0,08"
type input "12,448"
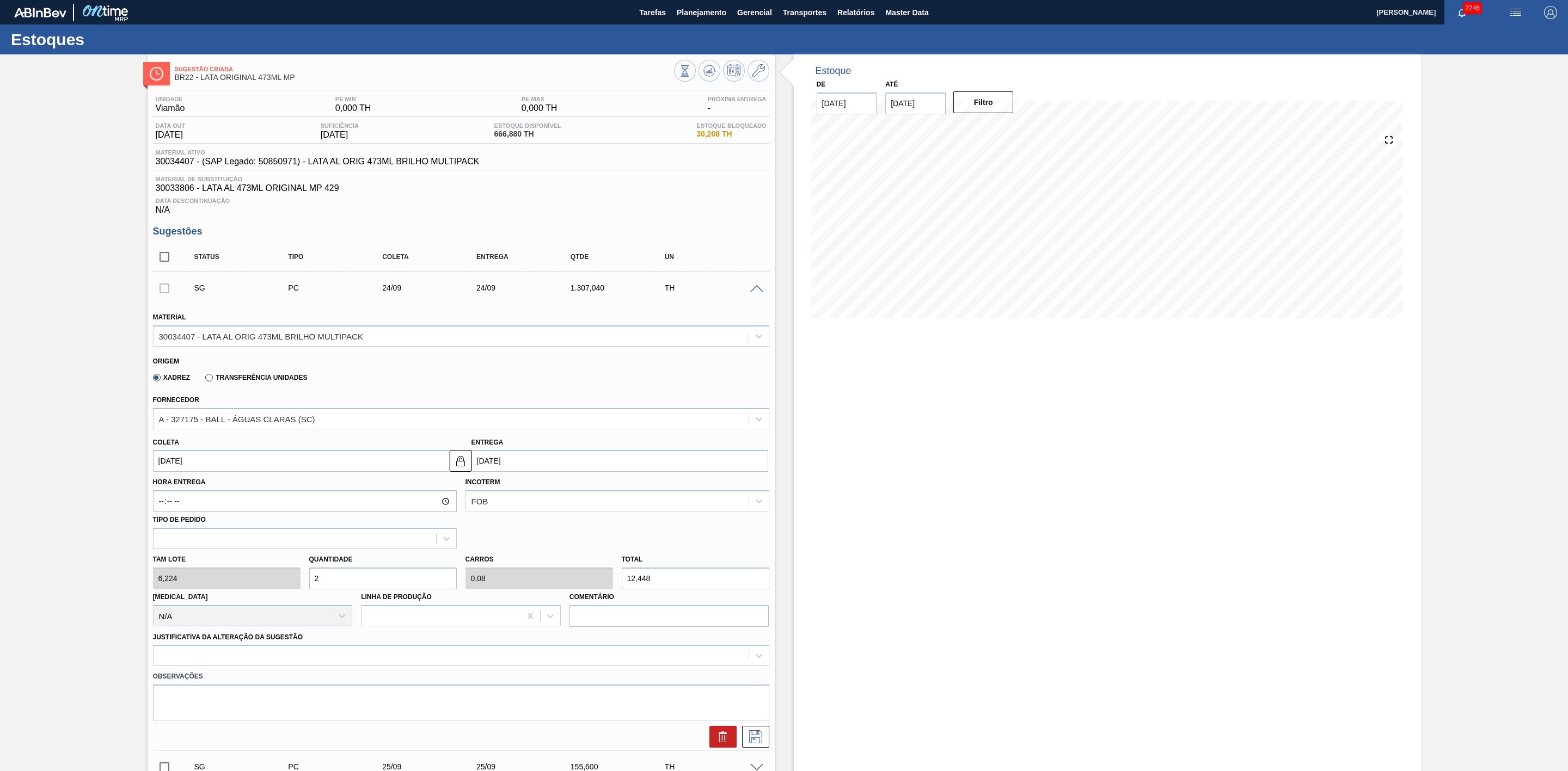
type input "0"
type input "1"
type input "0,04"
type input "6,224"
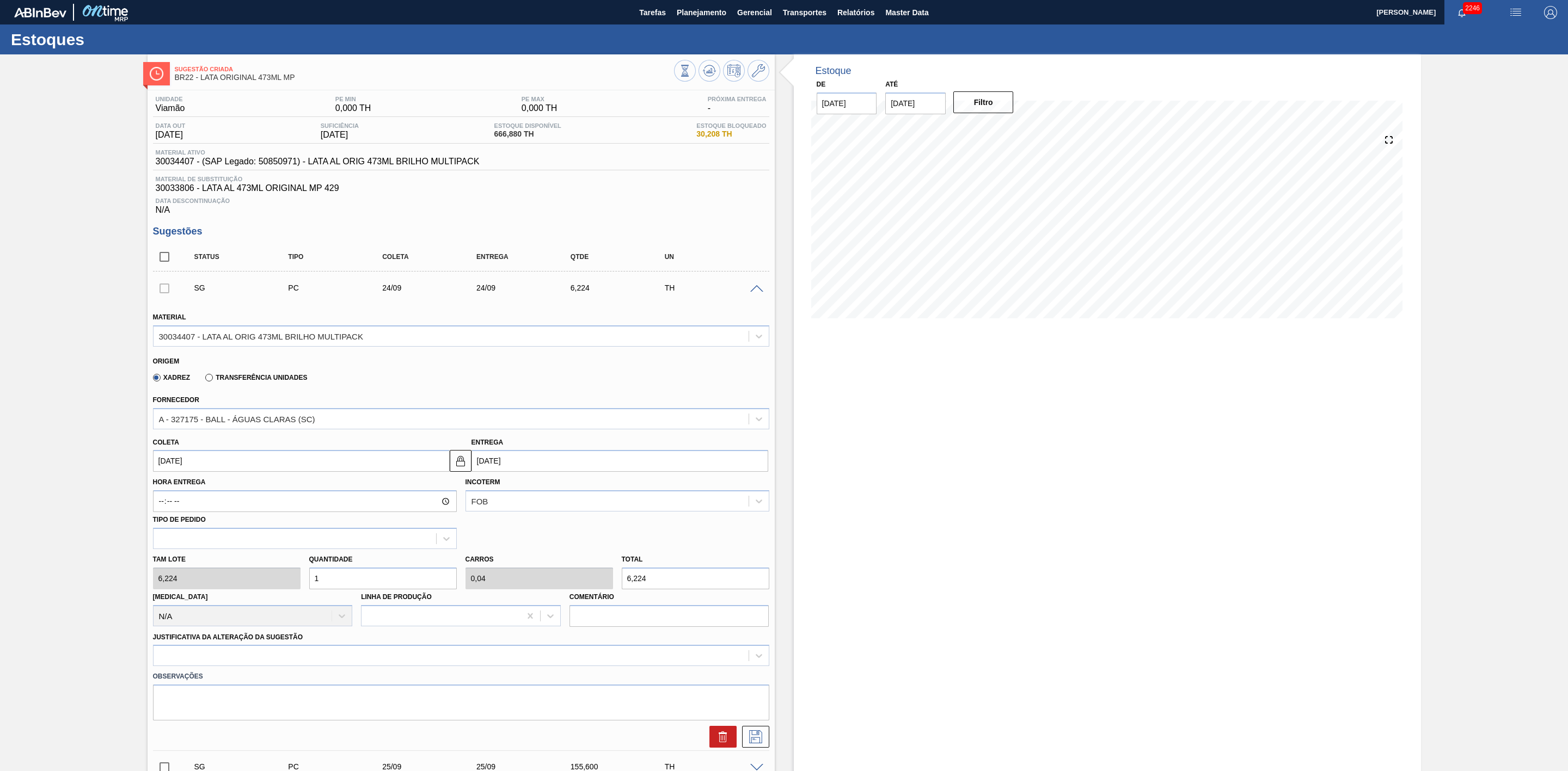
type input "10"
type input "0,4"
type input "62,24"
type input "100"
type input "4"
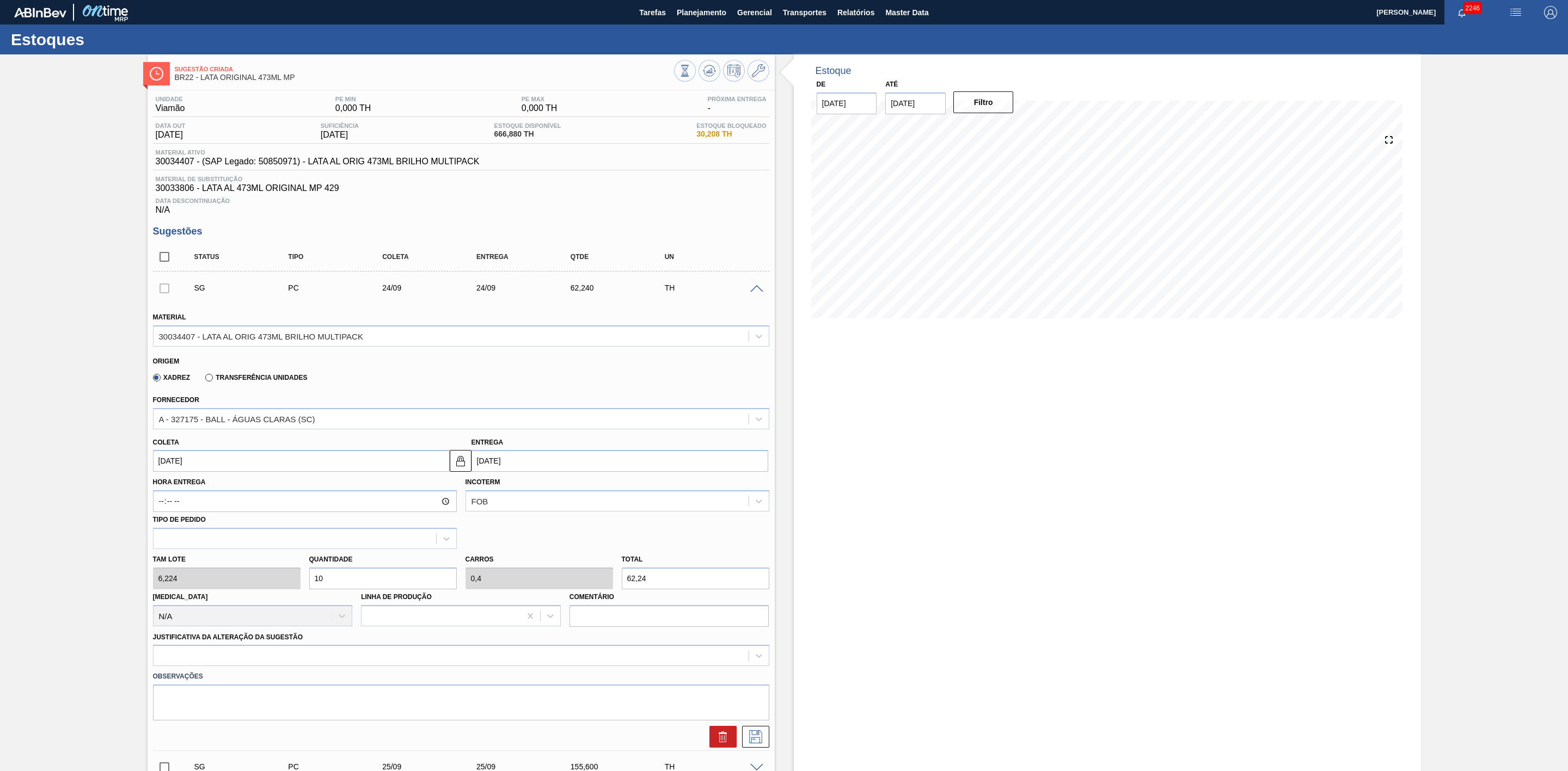
type input "622,4"
type input "100"
click at [237, 469] on input "[DATE]" at bounding box center [301, 461] width 297 height 21
click at [161, 490] on button "Previous Month" at bounding box center [163, 487] width 8 height 8
click at [255, 598] on div "29" at bounding box center [253, 593] width 15 height 15
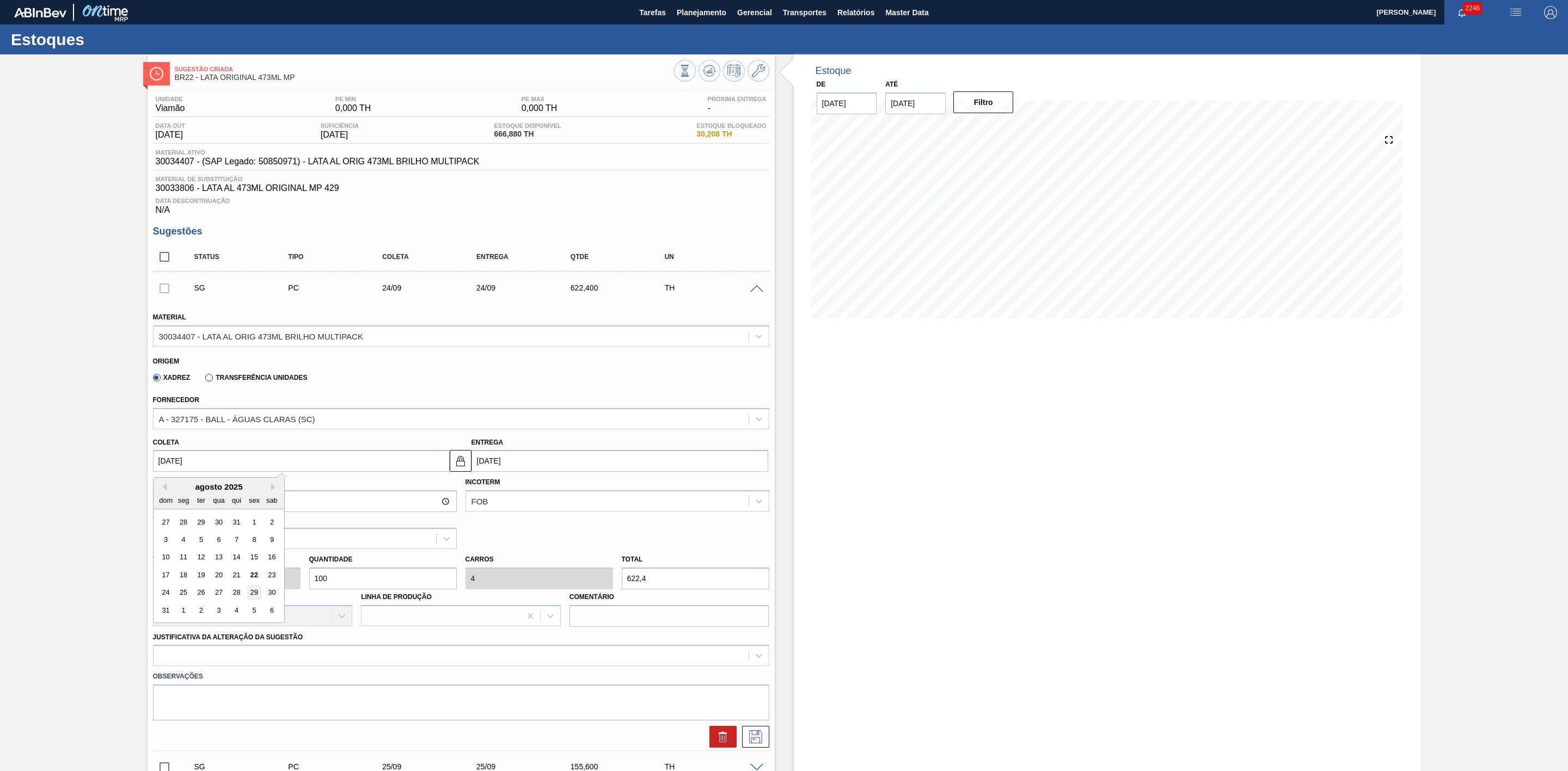
type input "[DATE]"
click at [296, 663] on div at bounding box center [461, 655] width 616 height 21
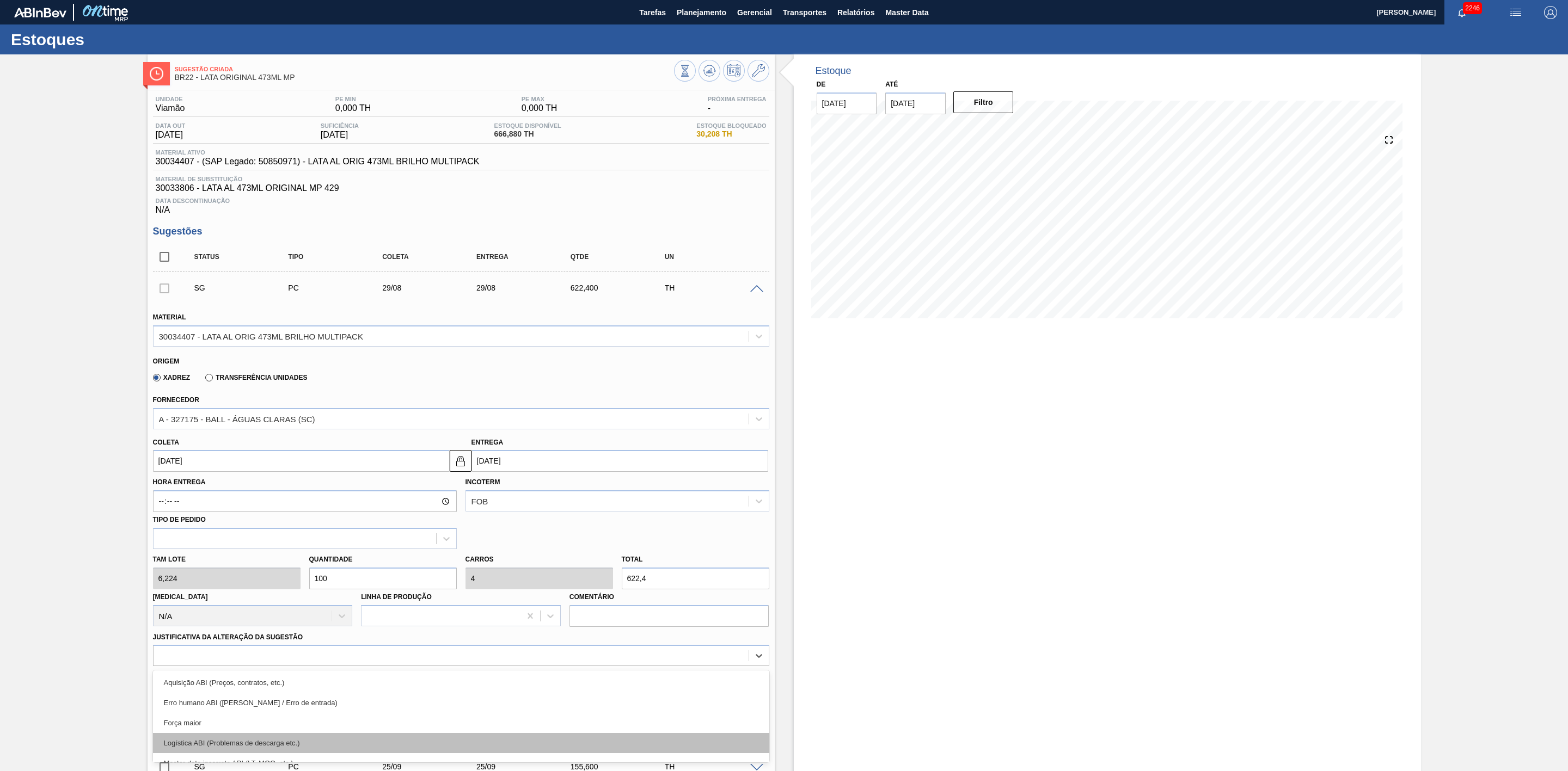
scroll to position [72, 0]
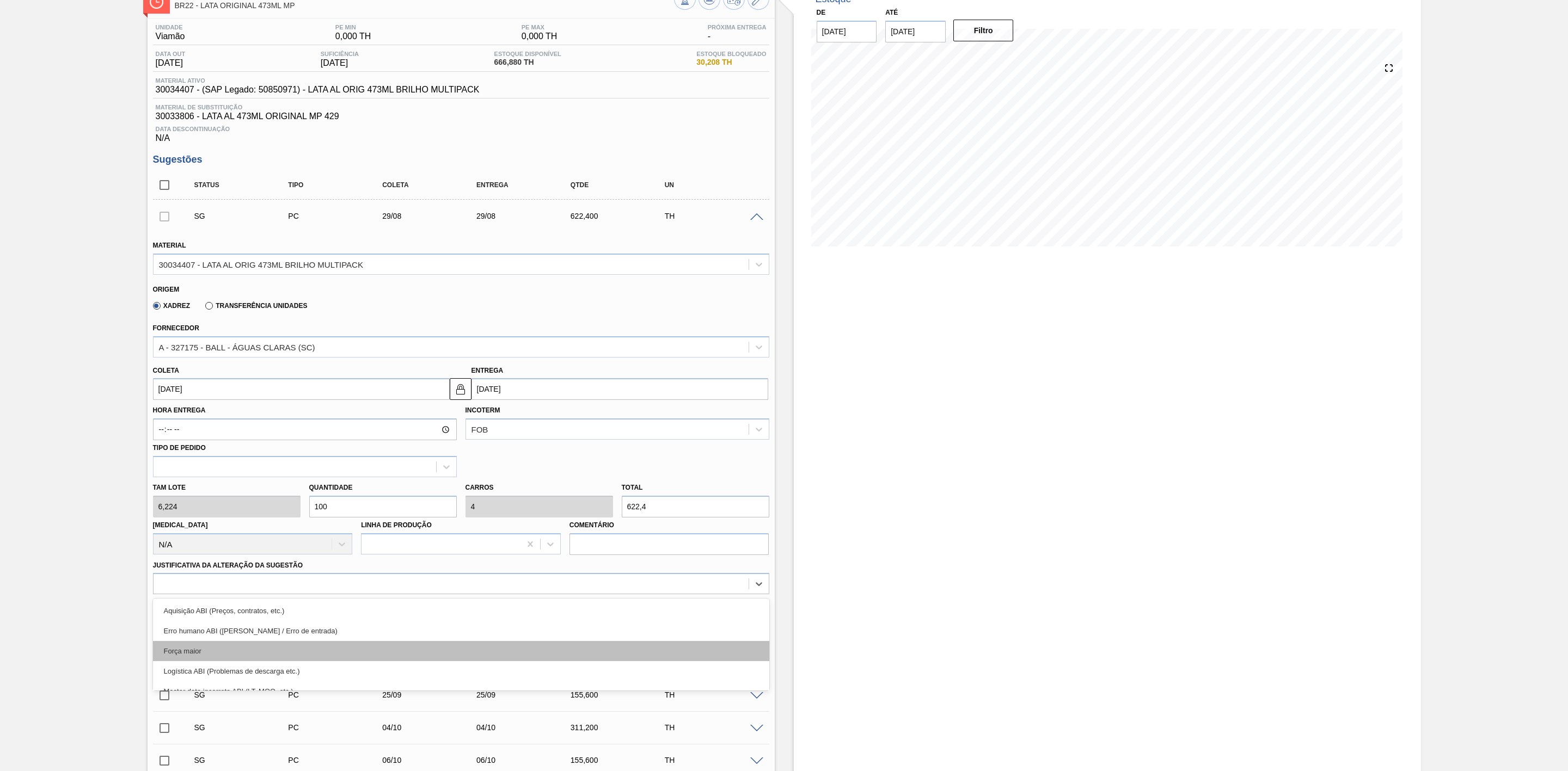
click at [203, 650] on div "Força maior" at bounding box center [461, 651] width 616 height 20
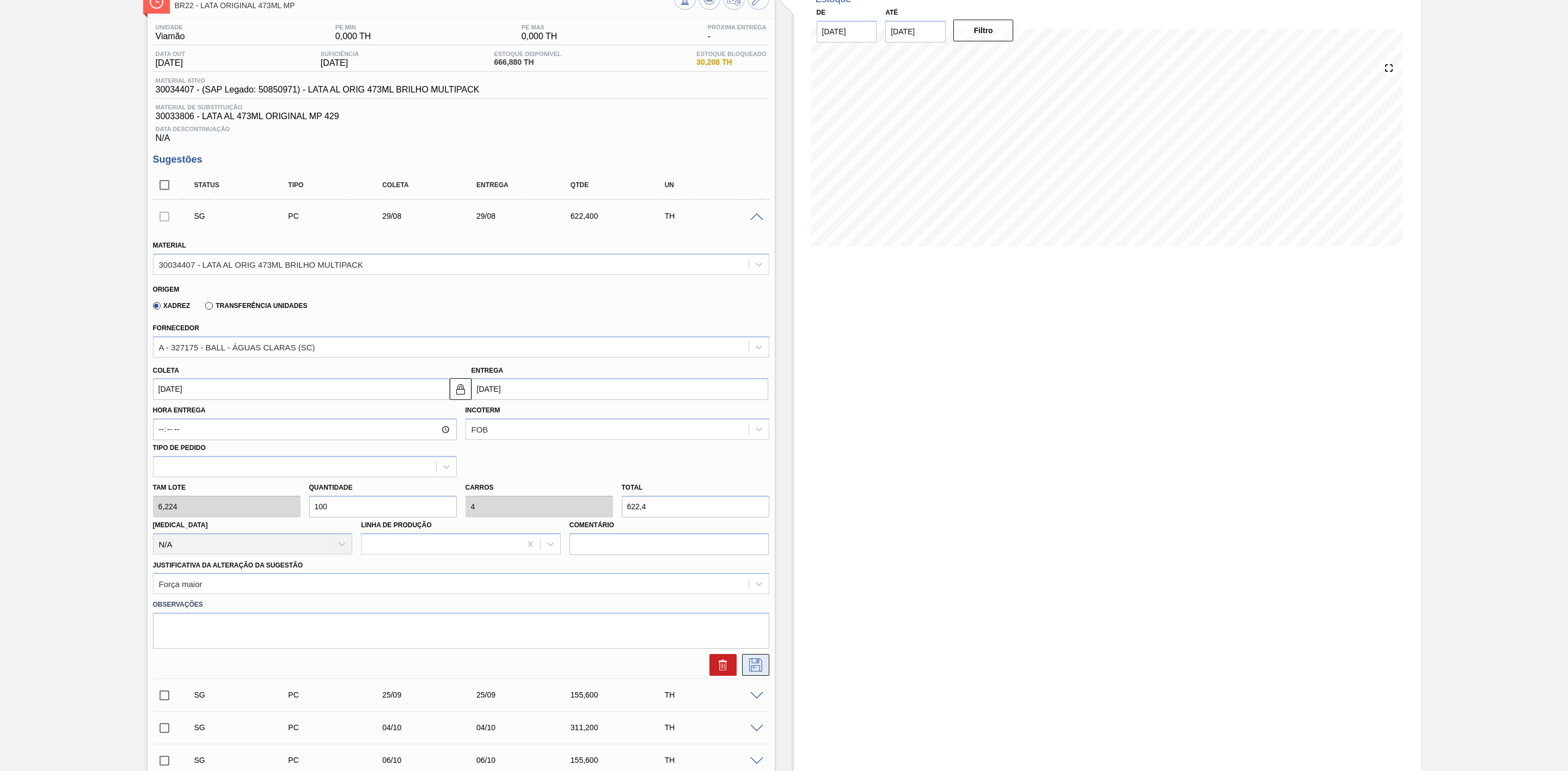
click at [748, 671] on icon at bounding box center [755, 665] width 17 height 13
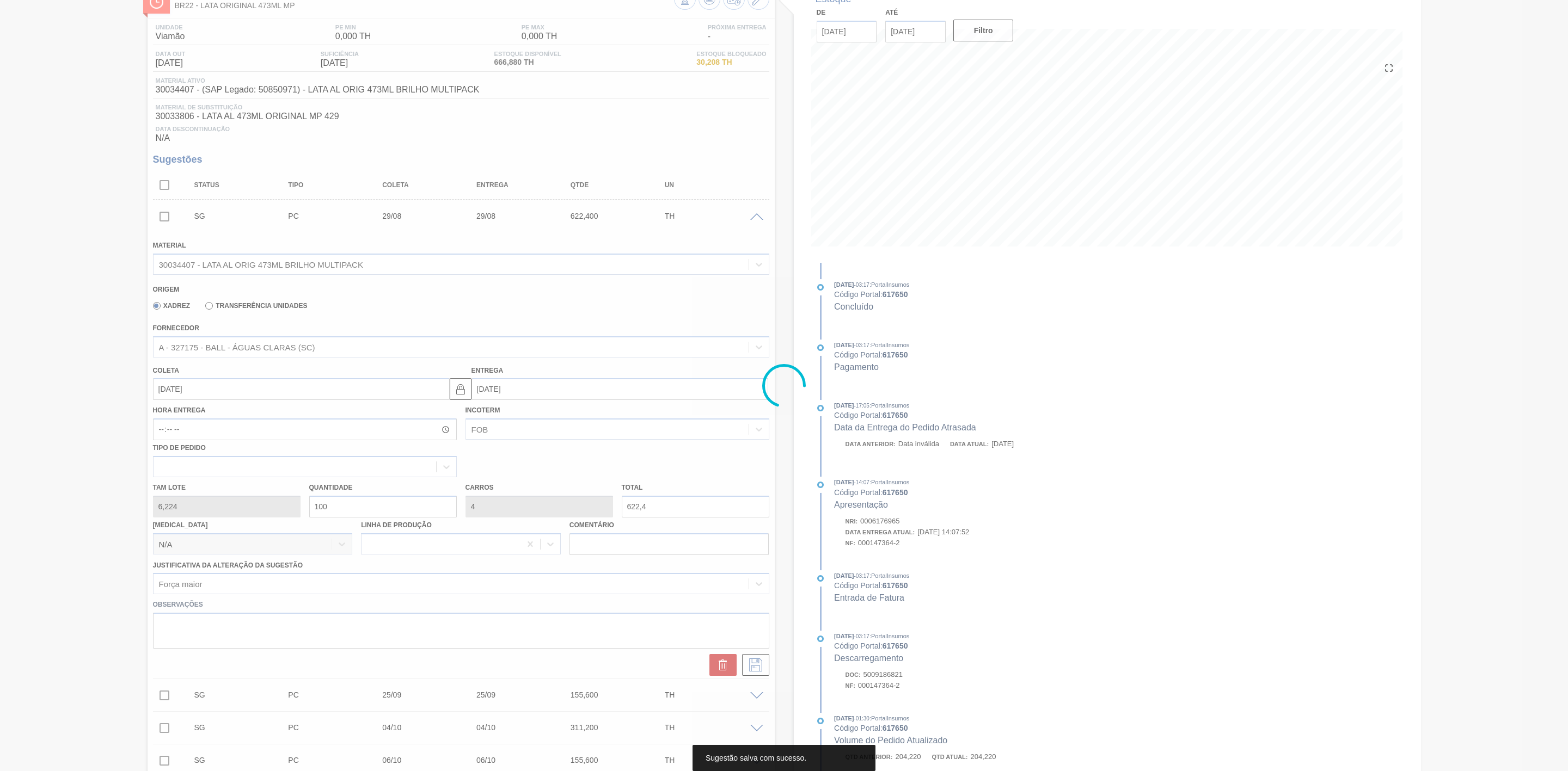
scroll to position [2, 0]
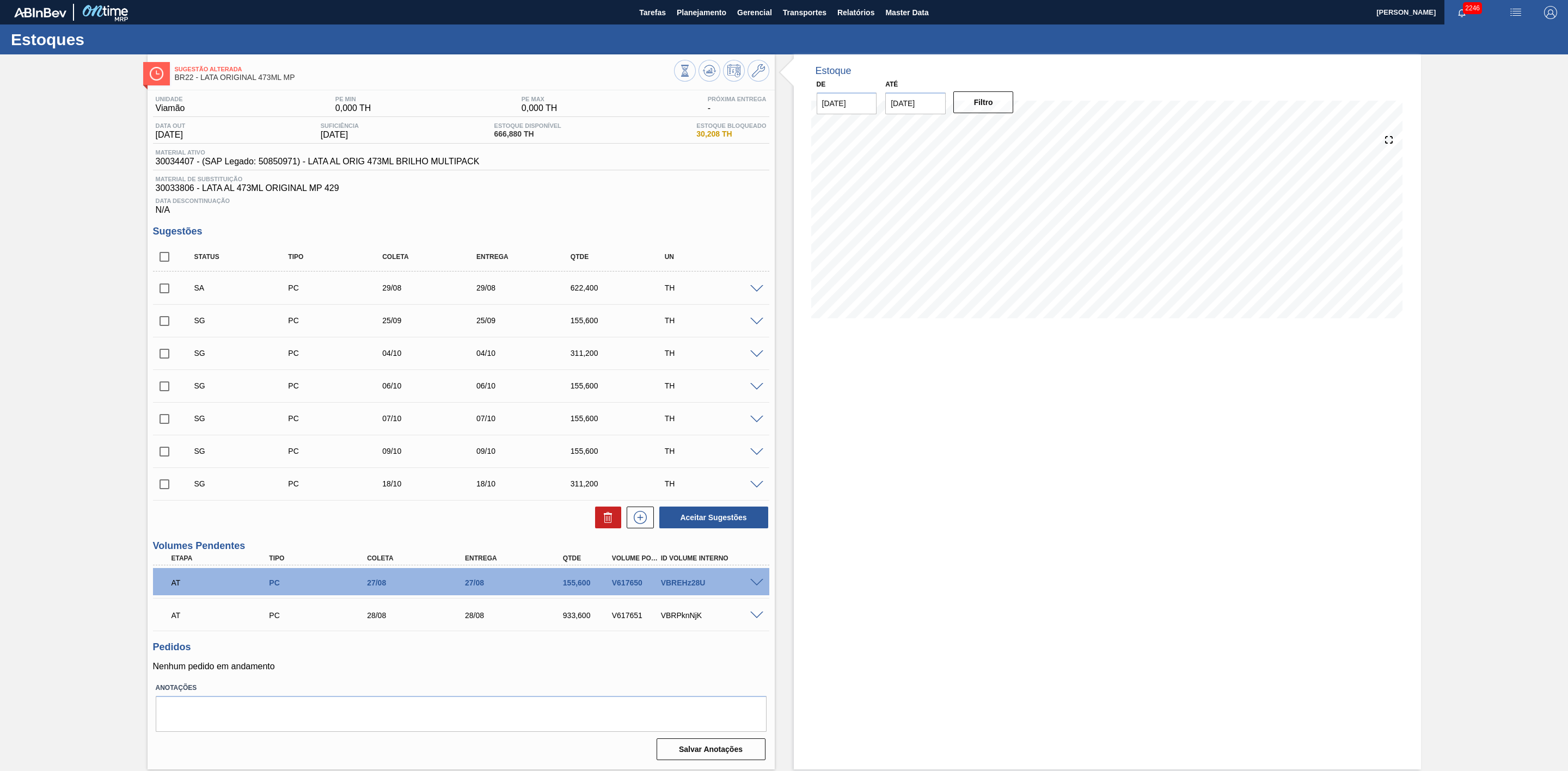
click at [161, 291] on input "checkbox" at bounding box center [164, 288] width 23 height 23
click at [703, 515] on button "Aceitar Sugestões" at bounding box center [713, 518] width 109 height 21
checkbox input "false"
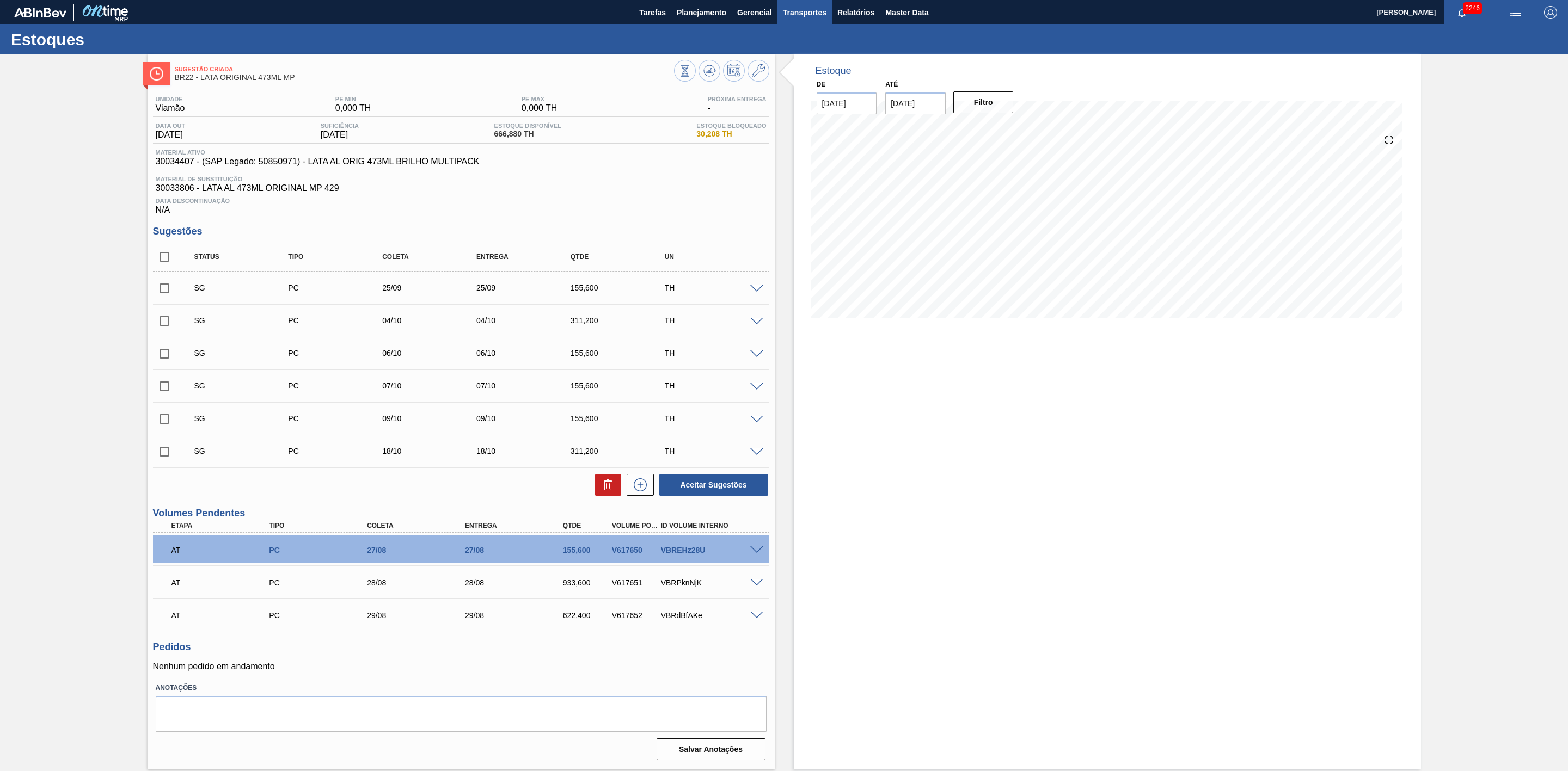
click at [808, 14] on span "Transportes" at bounding box center [804, 12] width 44 height 13
click at [792, 52] on li "Otimização de Carga" at bounding box center [803, 54] width 89 height 17
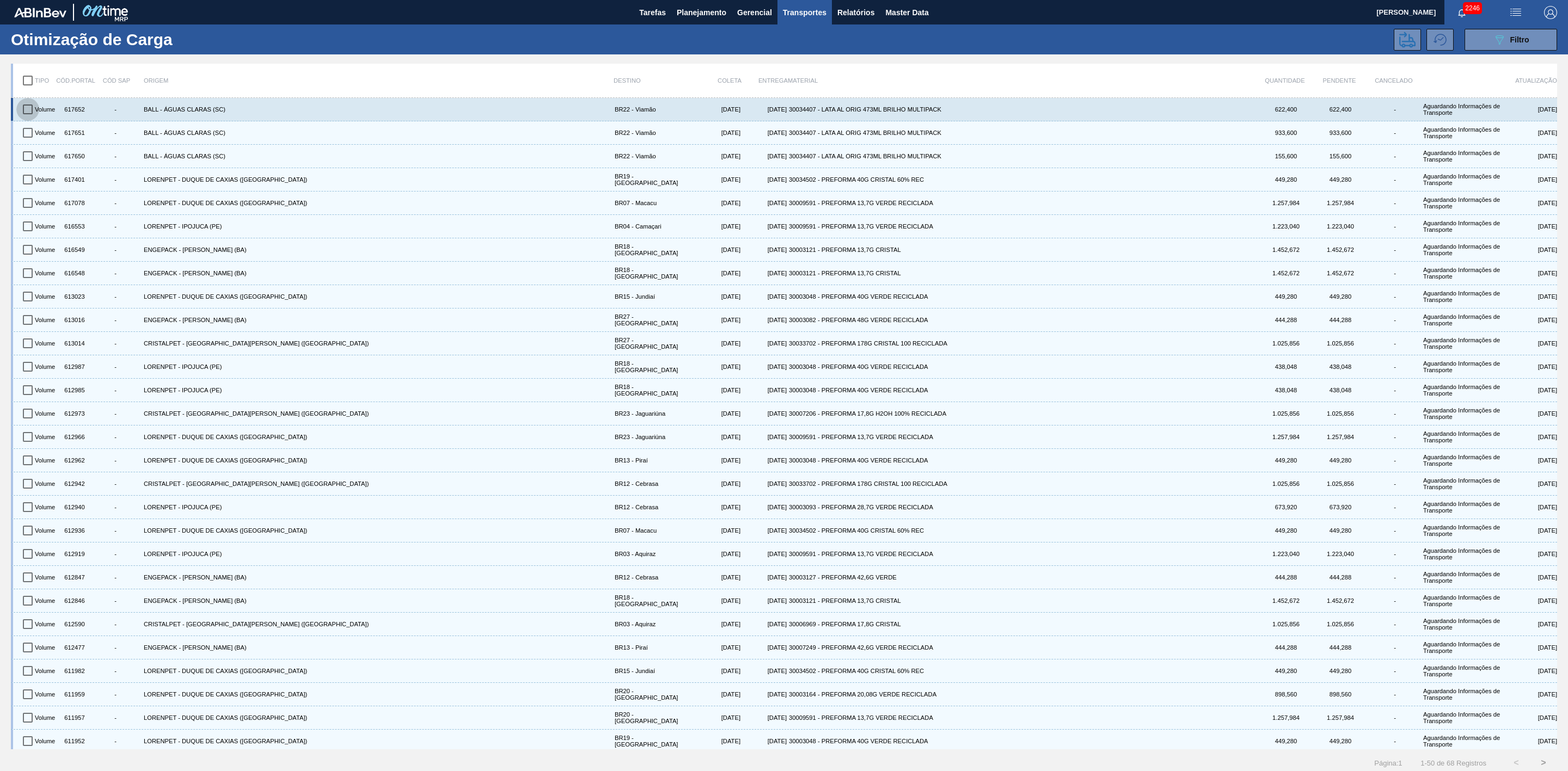
click at [31, 109] on input "checkbox" at bounding box center [28, 109] width 23 height 23
checkbox input "true"
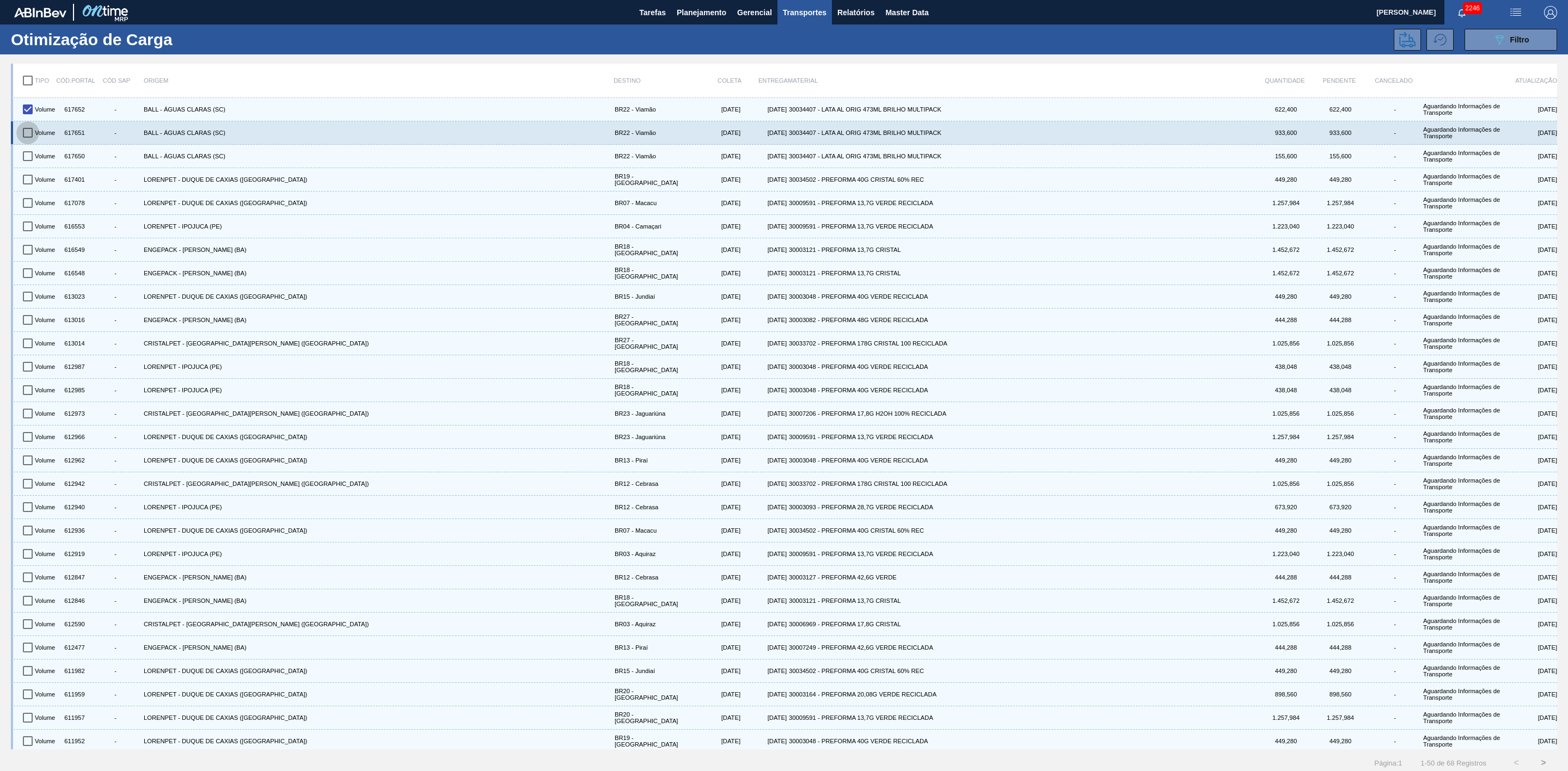
click at [29, 131] on input "checkbox" at bounding box center [28, 133] width 23 height 23
checkbox input "true"
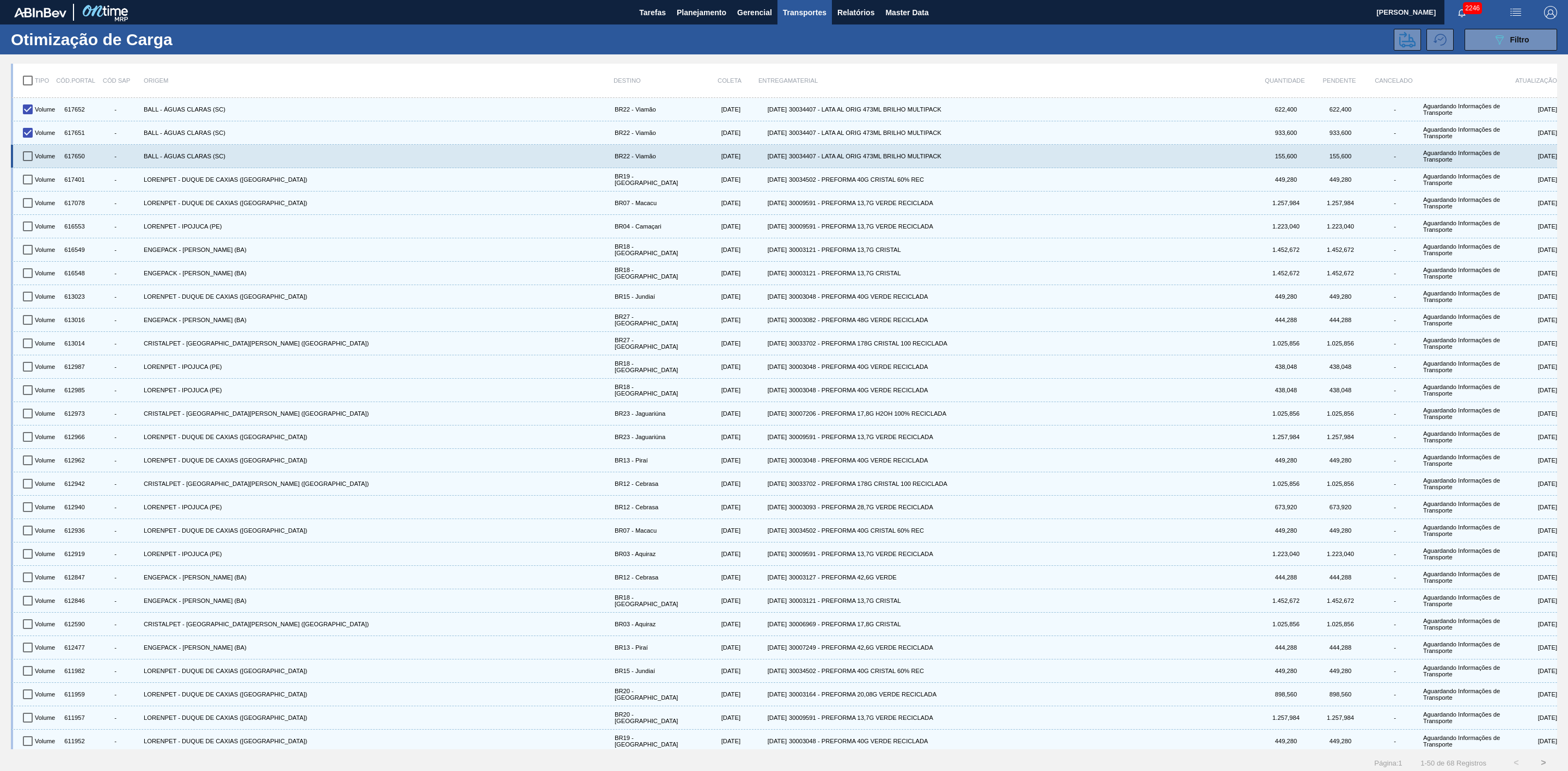
click at [29, 158] on input "checkbox" at bounding box center [28, 156] width 23 height 23
checkbox input "true"
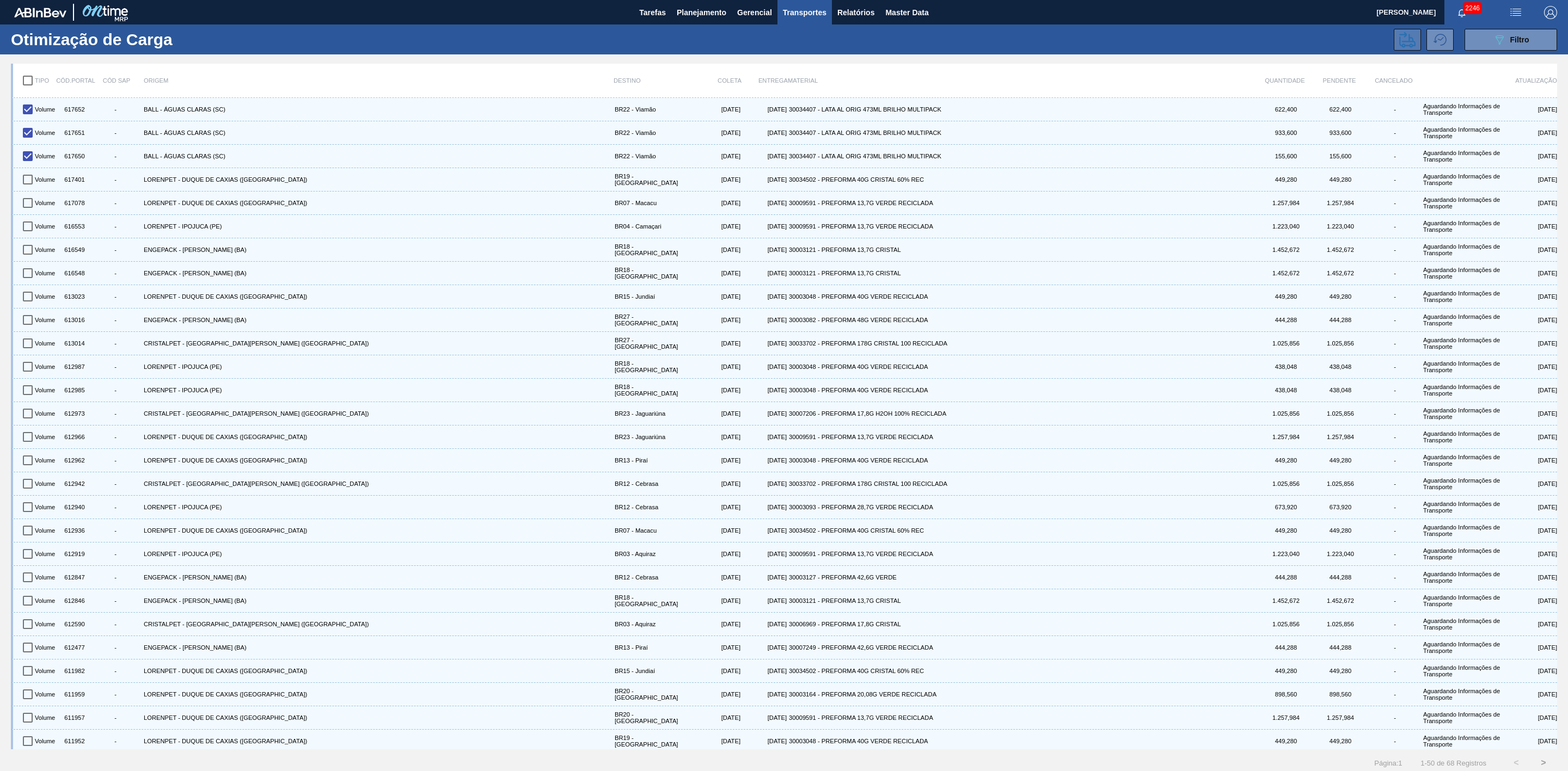
click at [1404, 36] on icon at bounding box center [1407, 39] width 16 height 16
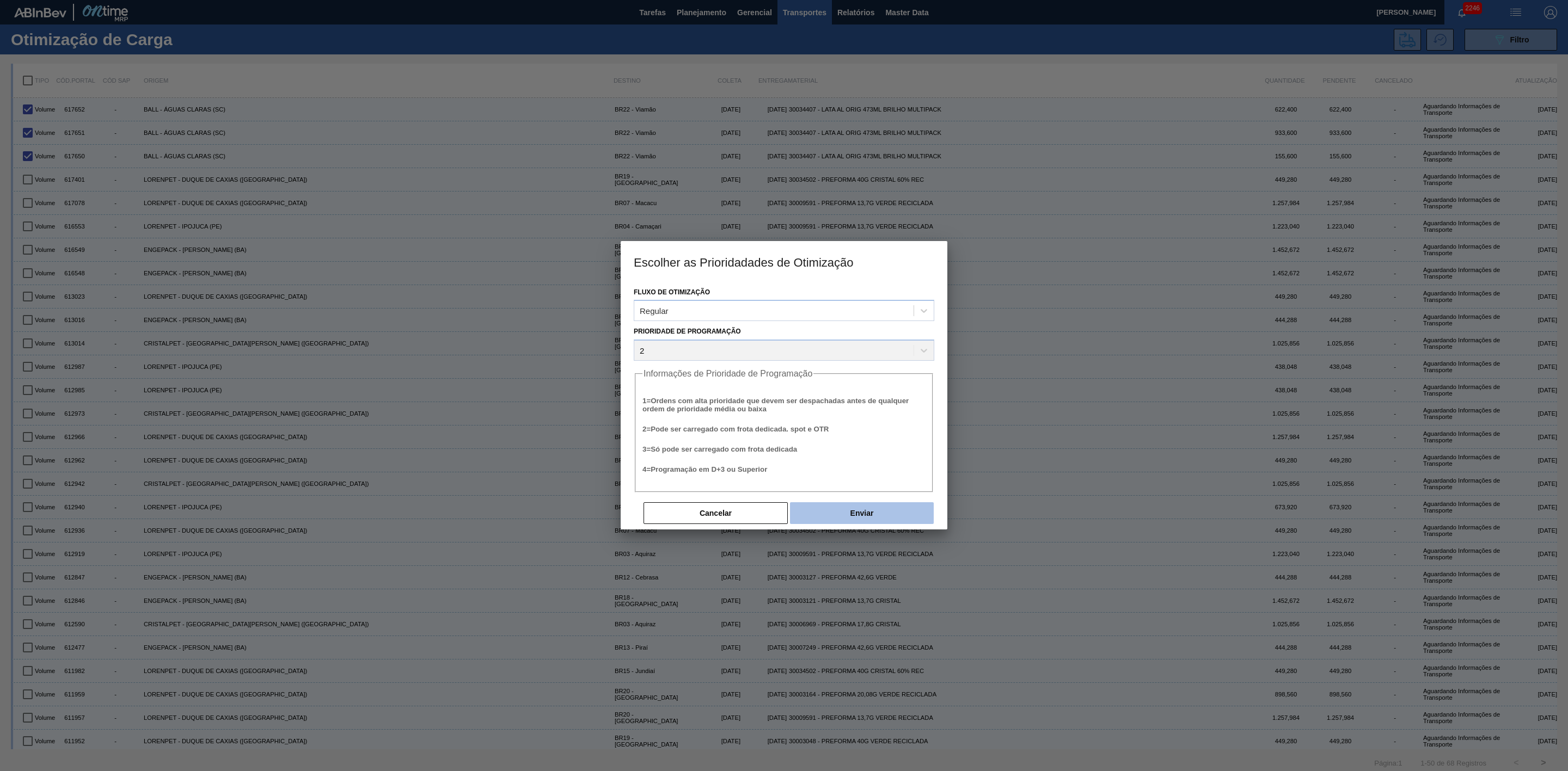
click at [848, 515] on button "Enviar" at bounding box center [861, 513] width 144 height 21
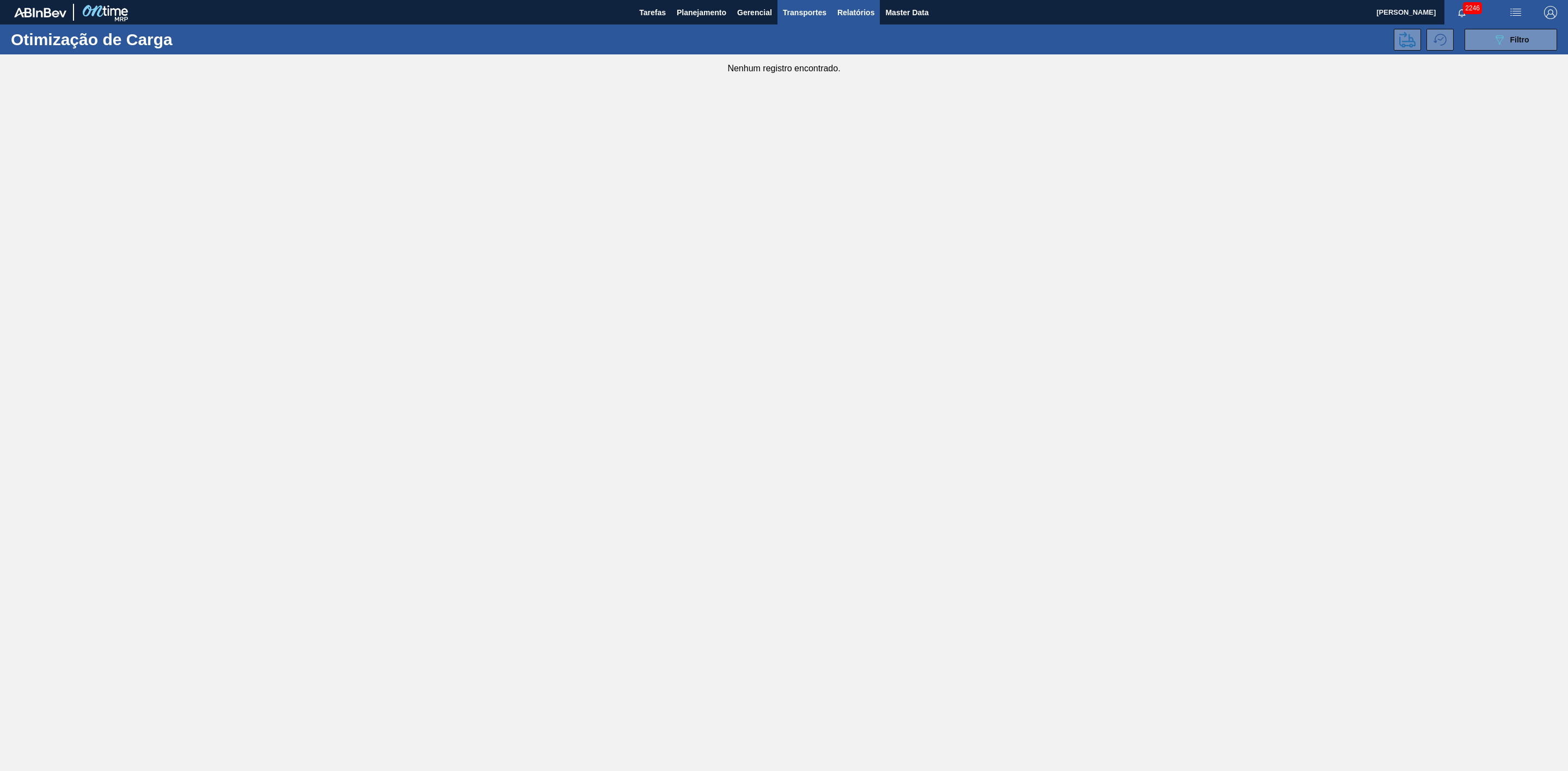
click at [853, 16] on span "Relatórios" at bounding box center [856, 12] width 37 height 13
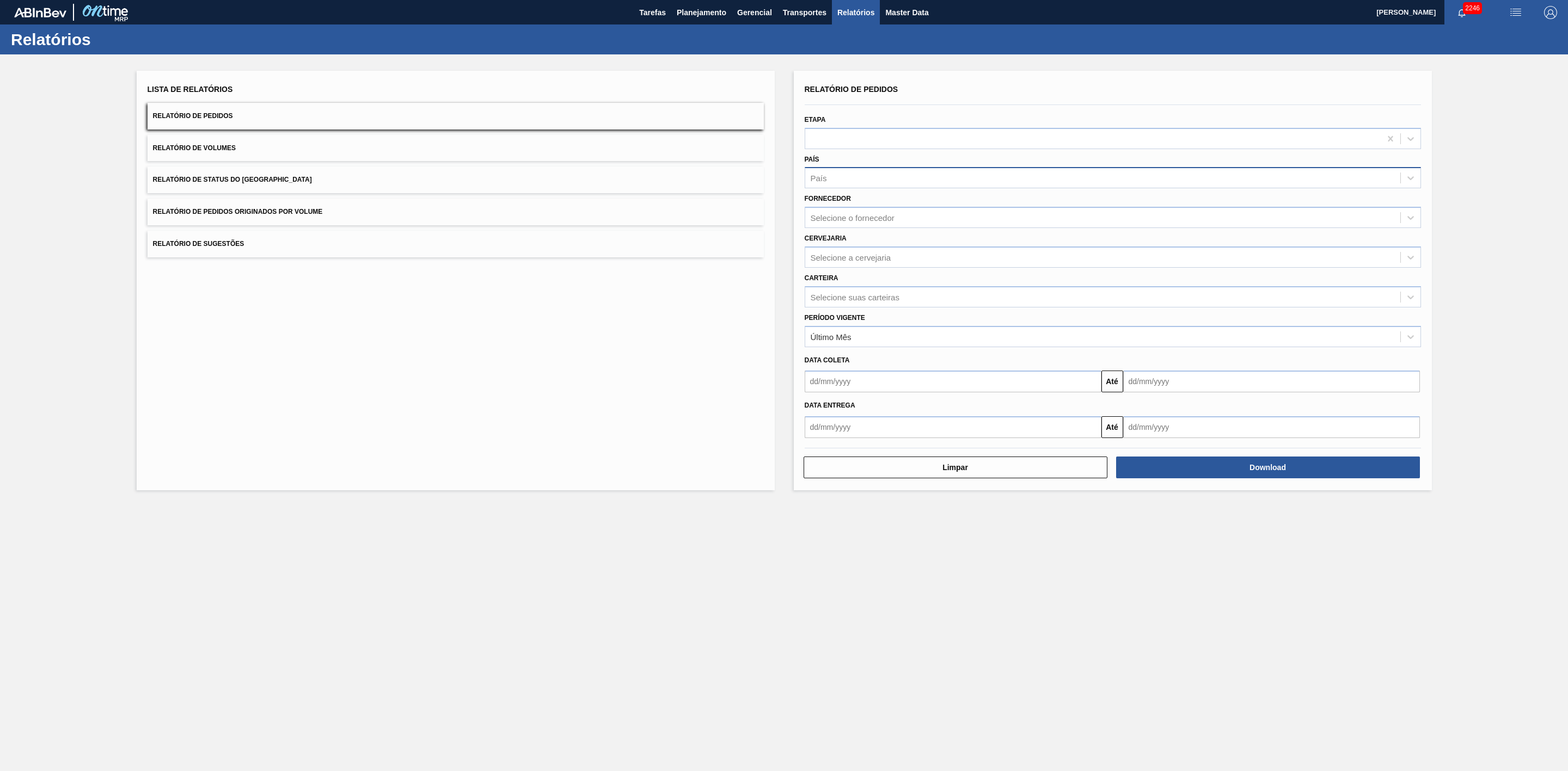
click at [835, 178] on div "País" at bounding box center [1102, 178] width 595 height 16
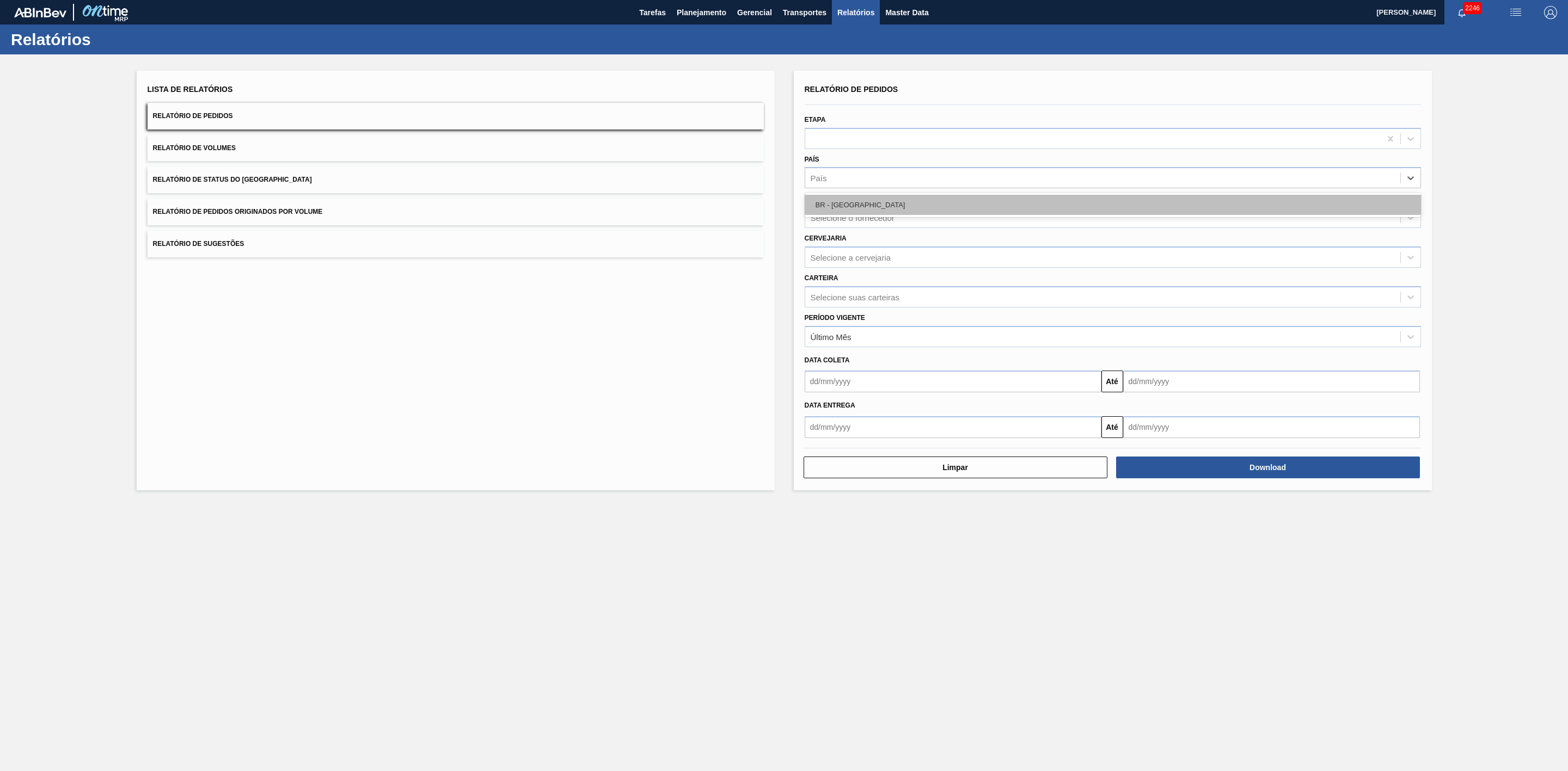
click at [842, 201] on div "BR - [GEOGRAPHIC_DATA]" at bounding box center [1112, 205] width 616 height 20
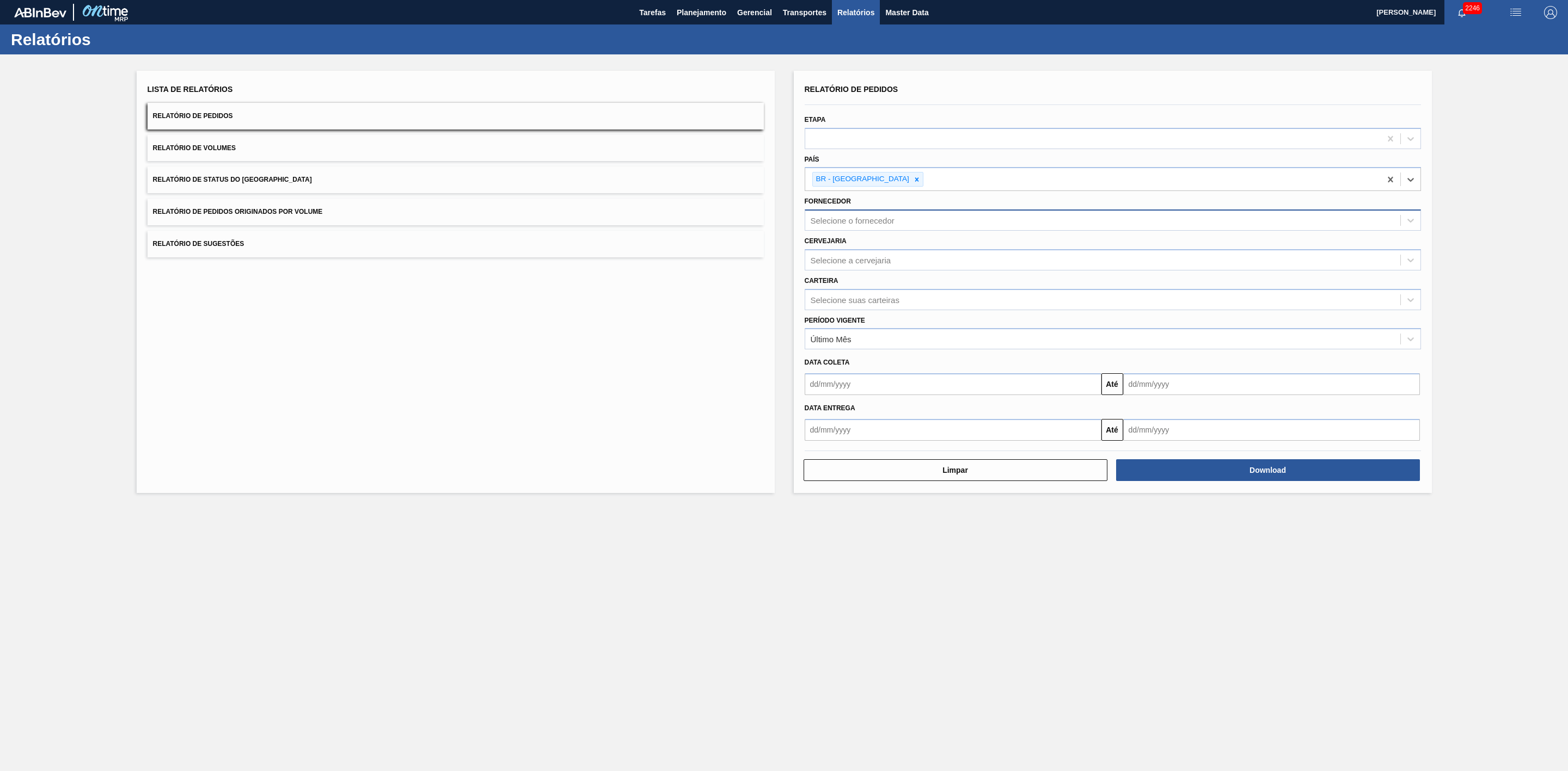
click at [843, 218] on div "Selecione o fornecedor" at bounding box center [852, 221] width 84 height 9
click at [820, 218] on div "Selecione o fornecedor" at bounding box center [852, 221] width 84 height 9
click at [817, 260] on div "Selecione a cervejaria" at bounding box center [850, 260] width 81 height 9
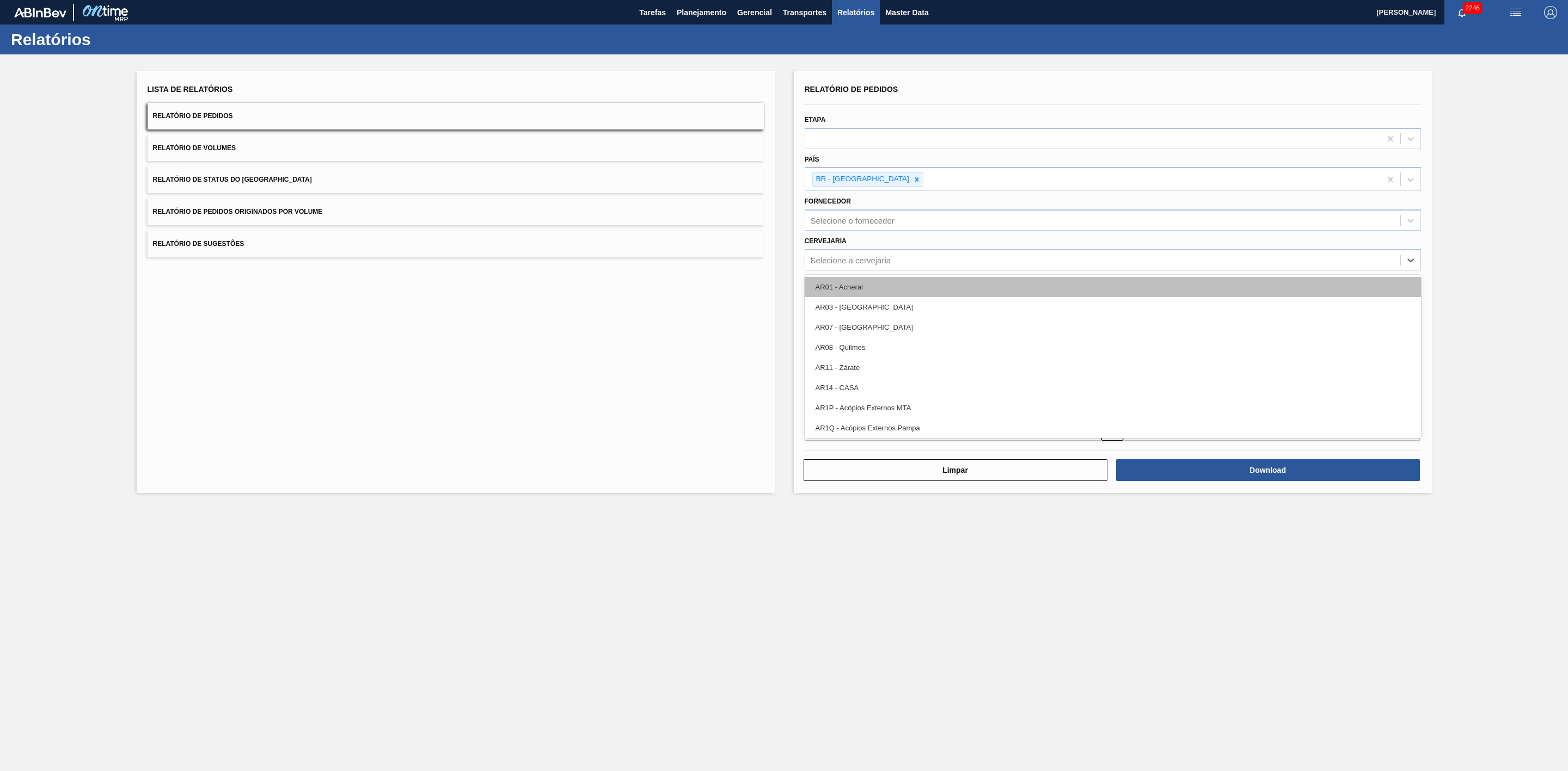
type input "21"
click at [843, 283] on div "BR21 - Lages" at bounding box center [1112, 287] width 616 height 20
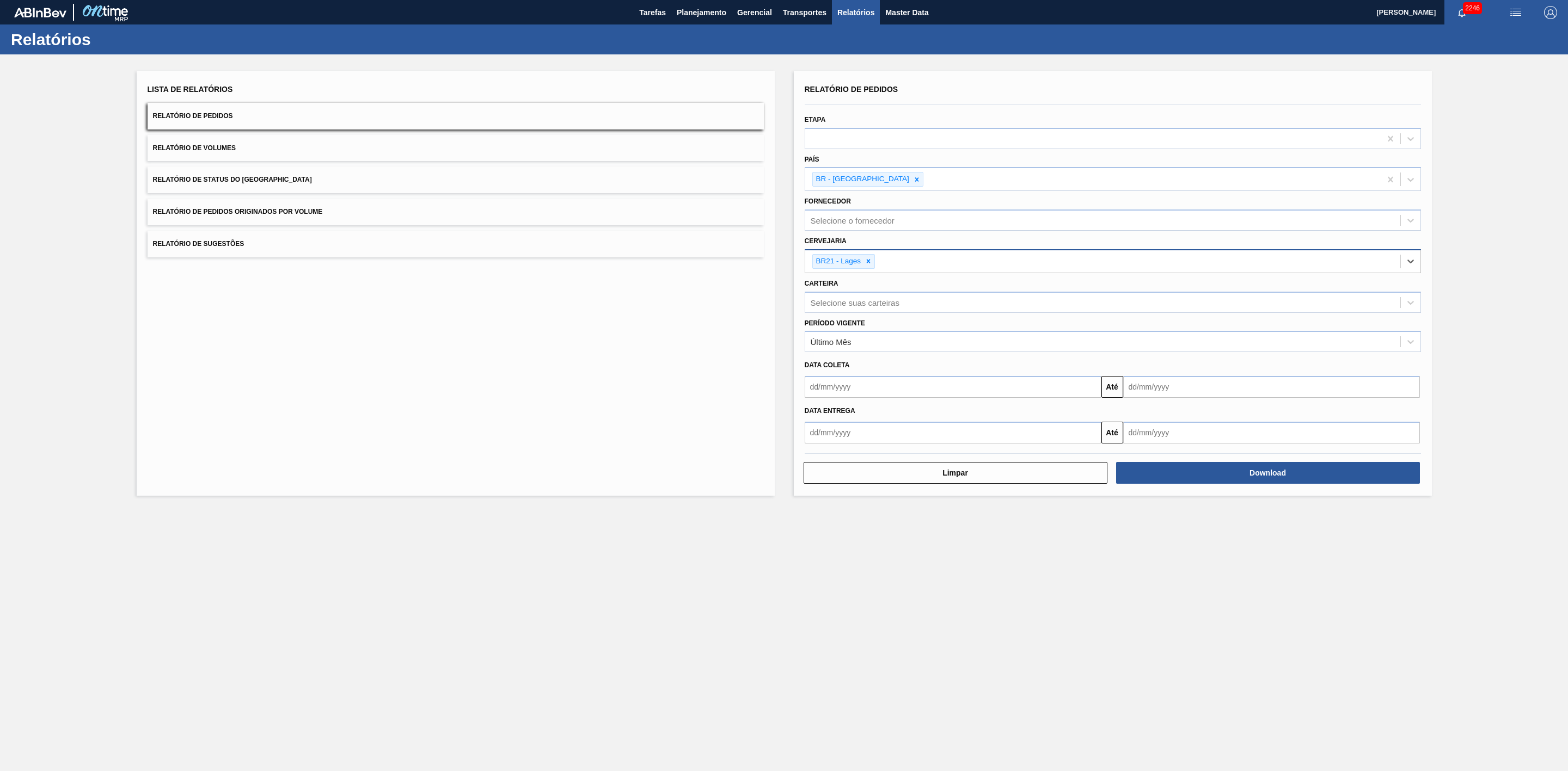
click at [902, 263] on div "BR21 - Lages" at bounding box center [1102, 261] width 595 height 22
type input "22"
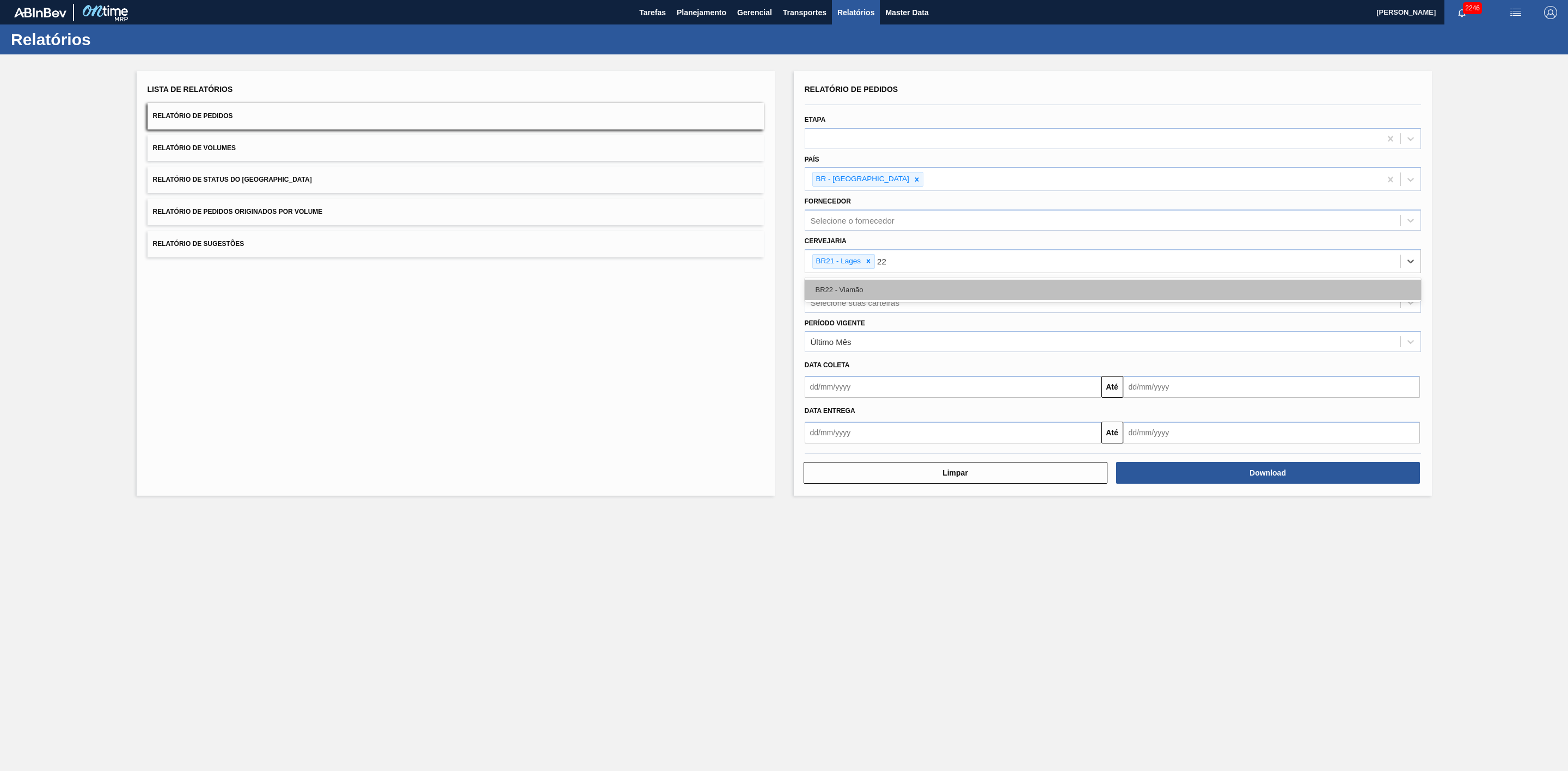
click at [902, 288] on div "BR22 - Viamão" at bounding box center [1112, 290] width 616 height 20
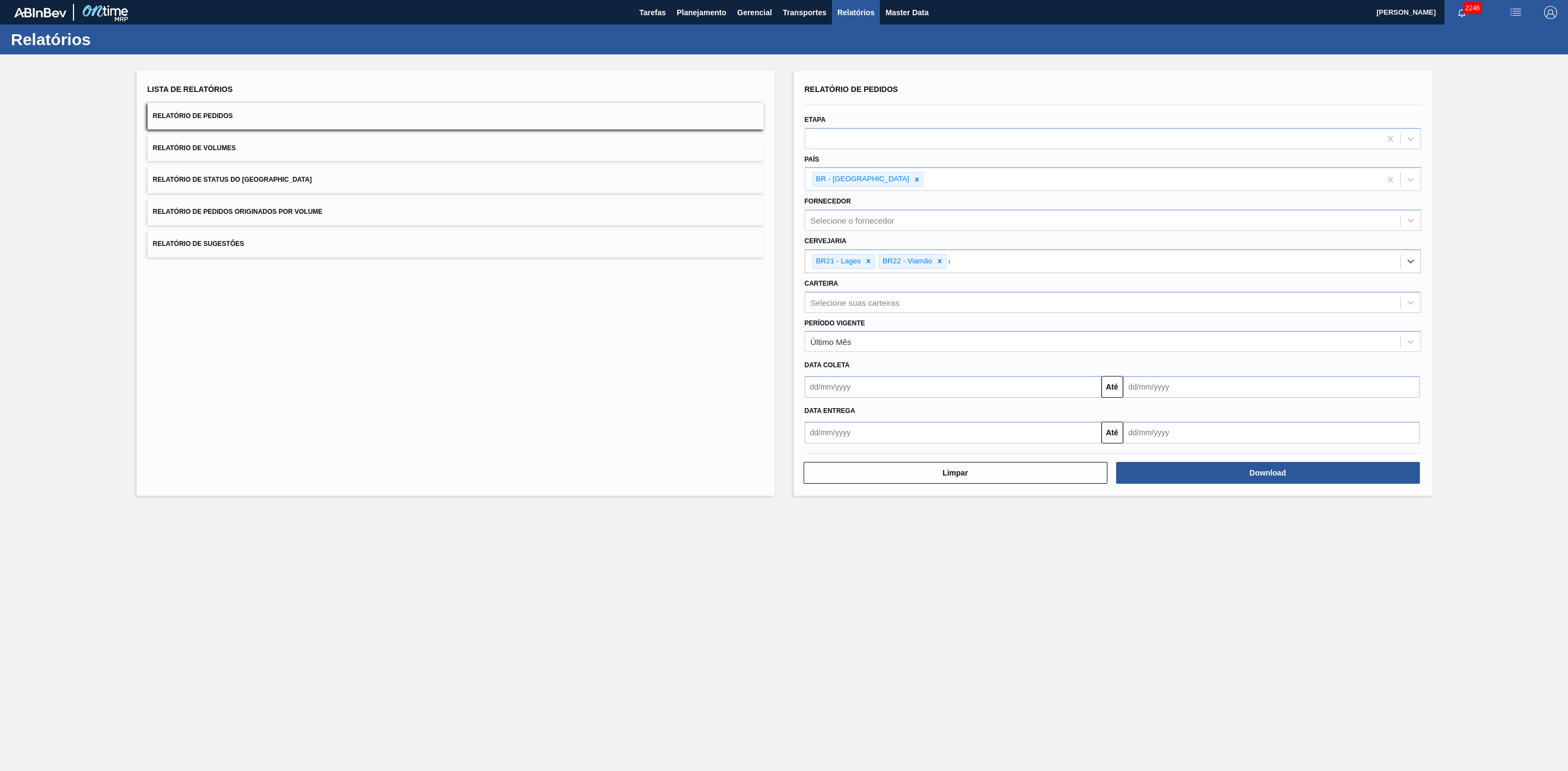
type input "09"
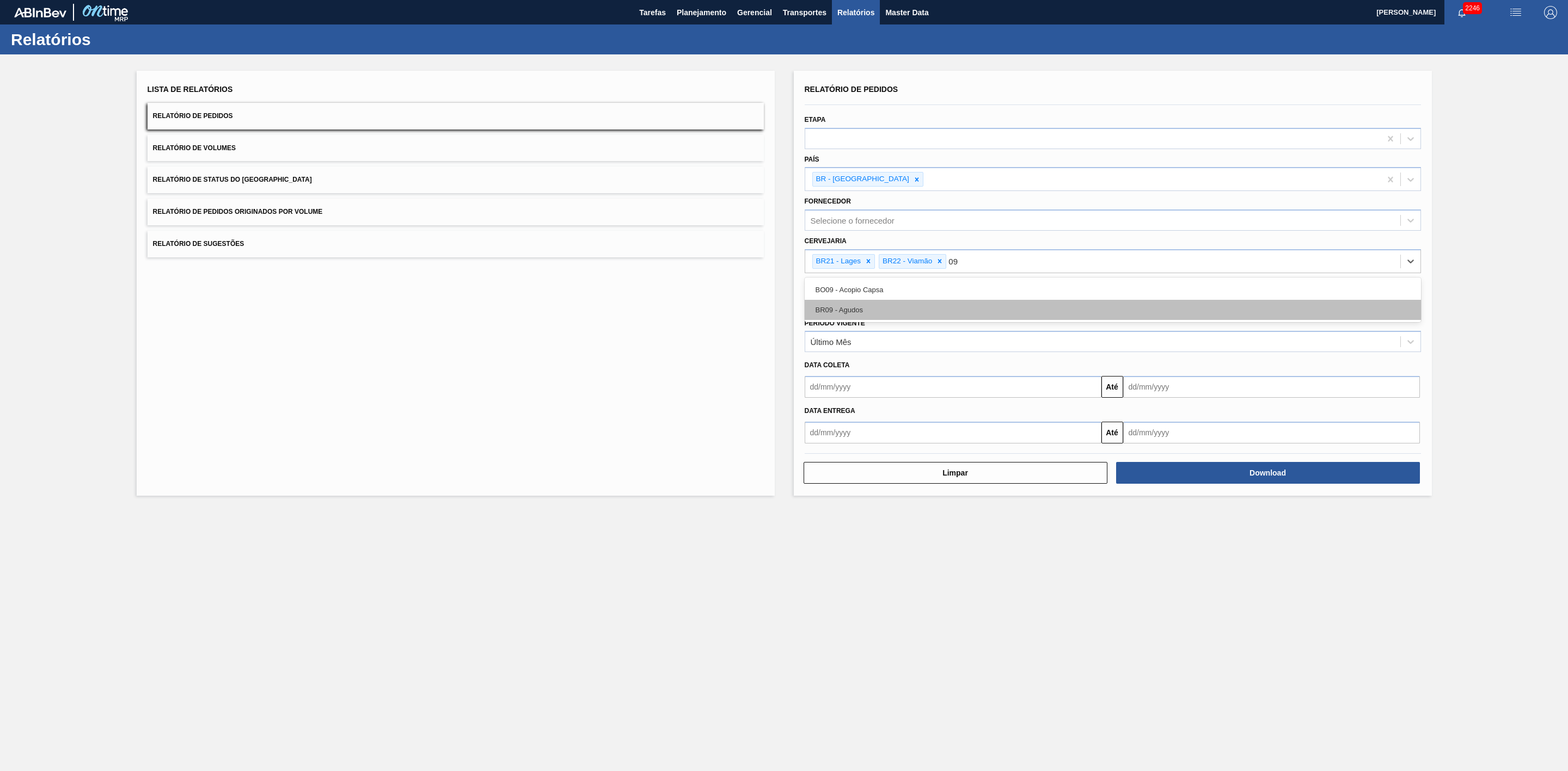
click at [870, 304] on div "BR09 - Agudos" at bounding box center [1112, 310] width 616 height 20
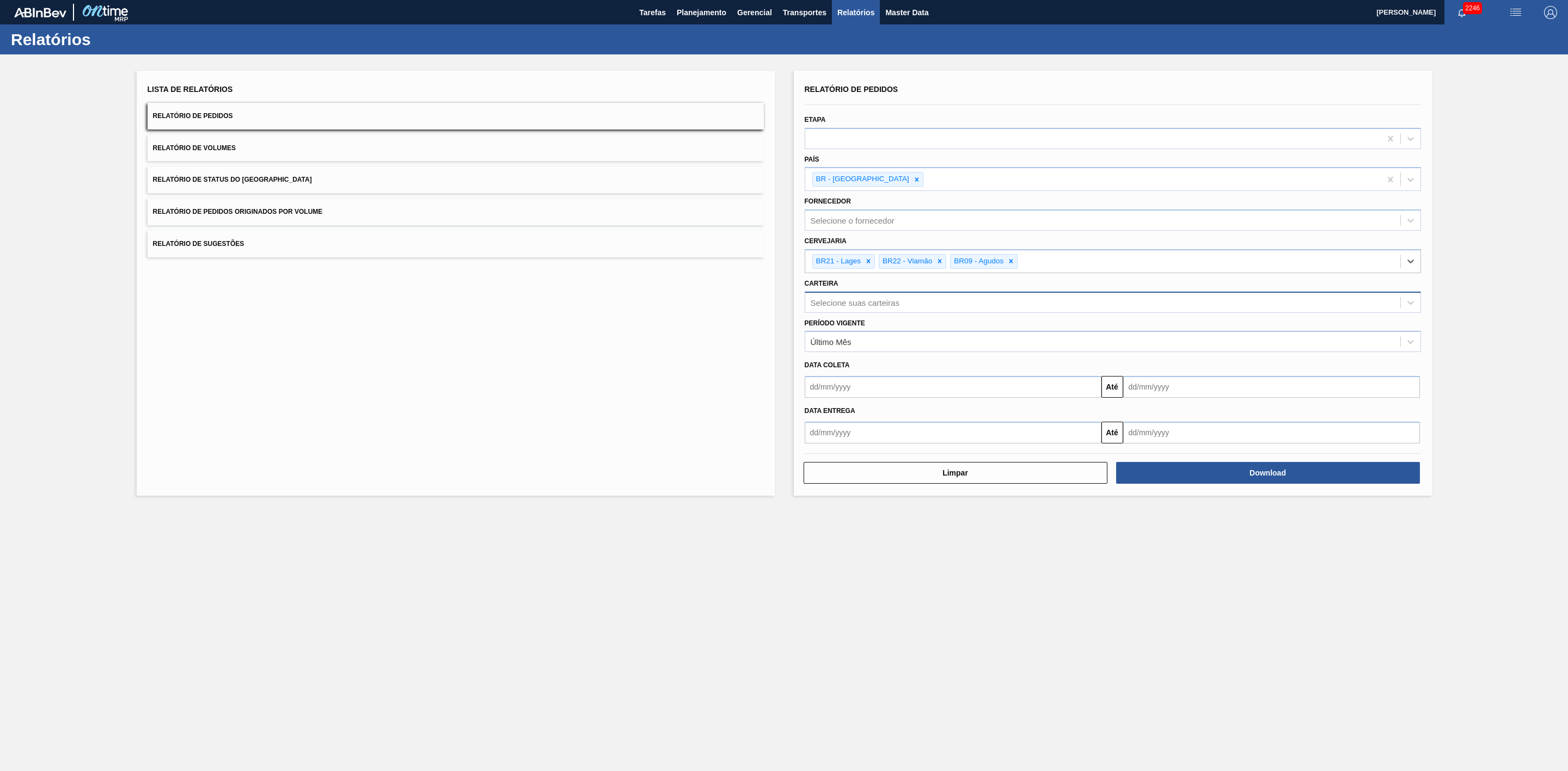
click at [879, 299] on div "Selecione suas carteiras" at bounding box center [855, 302] width 89 height 9
type input "lata"
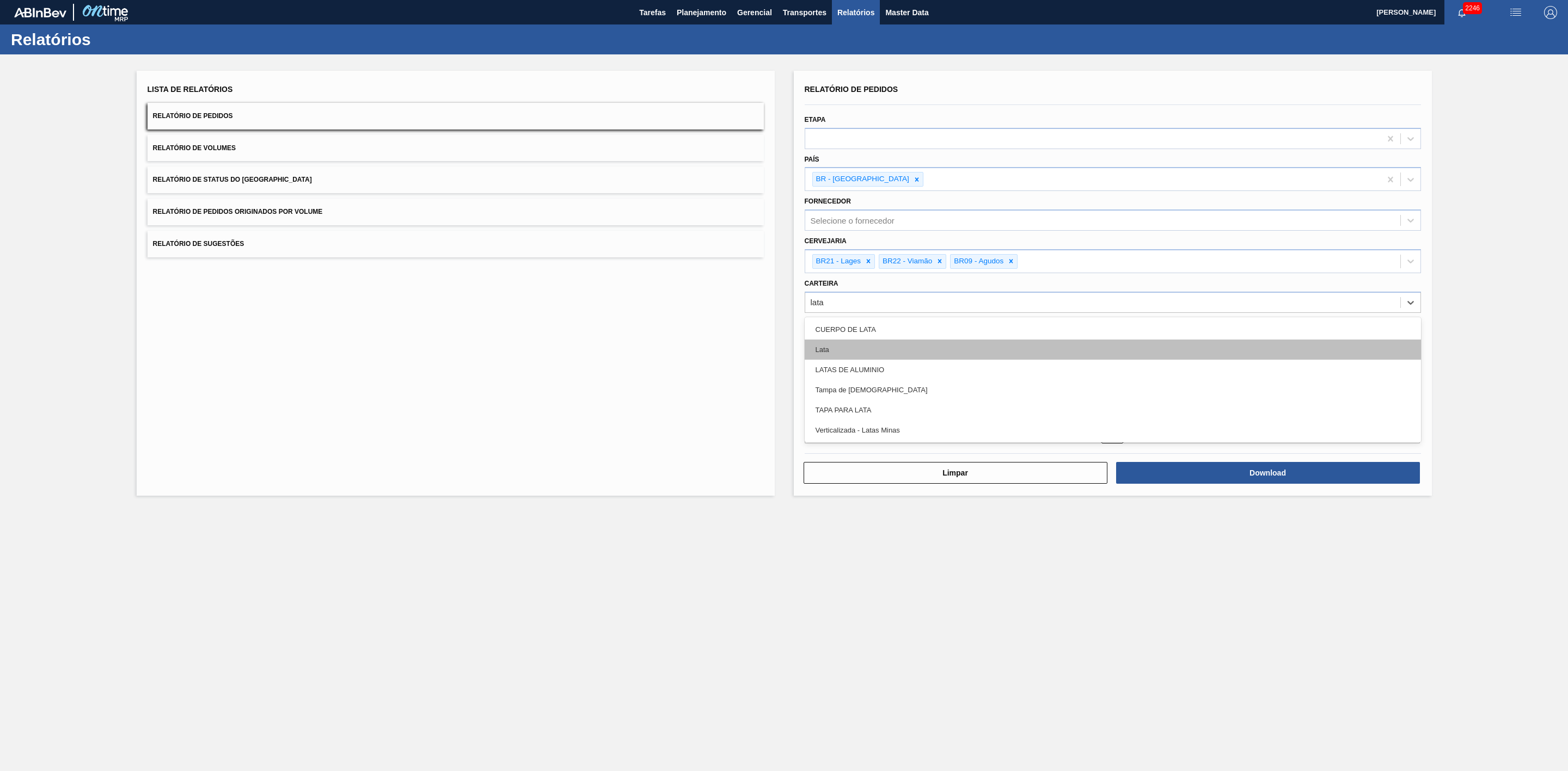
click at [849, 343] on div "Lata" at bounding box center [1112, 350] width 616 height 20
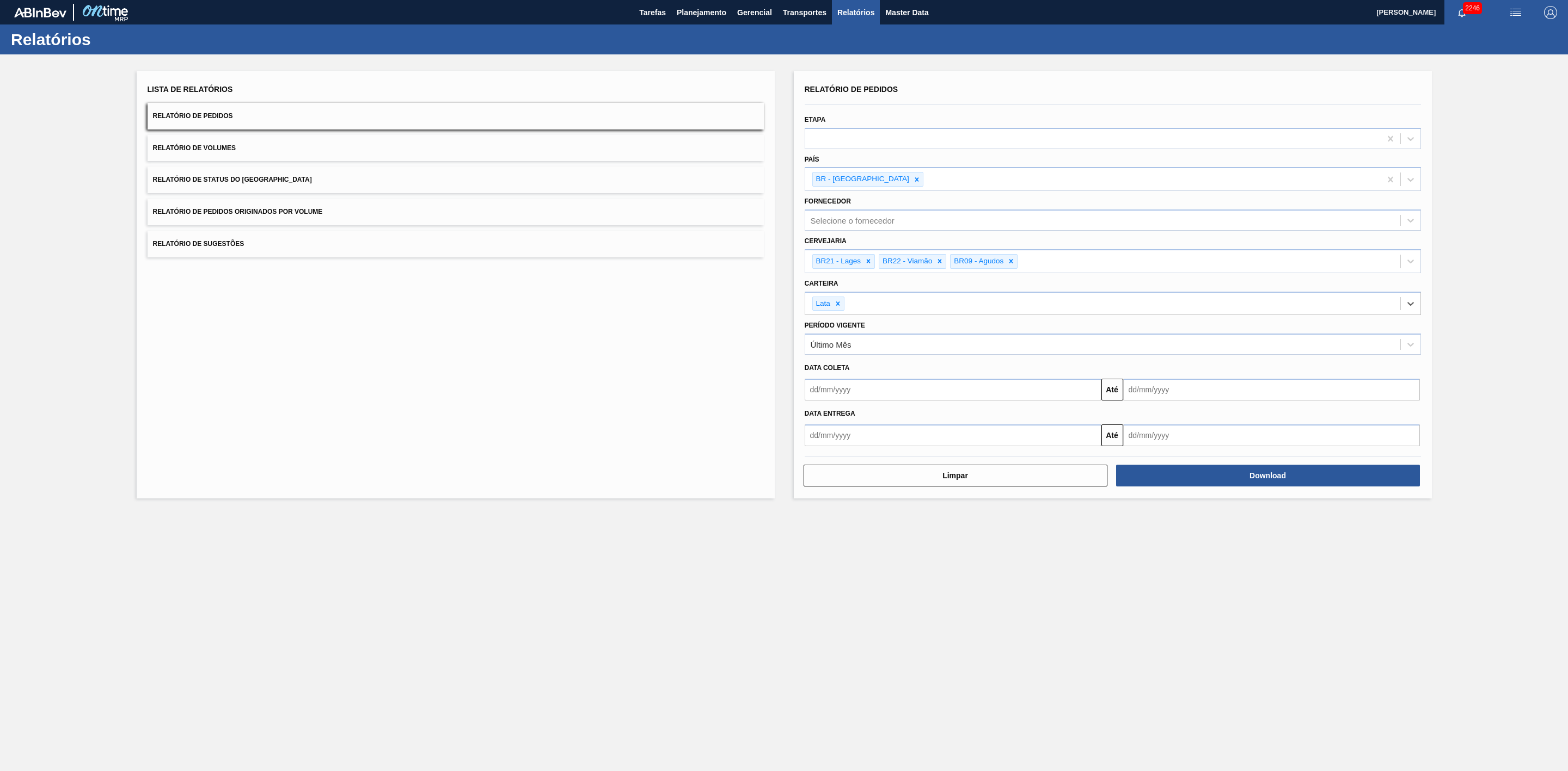
click at [851, 384] on input "text" at bounding box center [953, 390] width 297 height 21
click at [833, 506] on div "18" at bounding box center [835, 503] width 15 height 15
type input "[DATE]"
drag, startPoint x: 1172, startPoint y: 390, endPoint x: 1117, endPoint y: 430, distance: 68.0
click at [1170, 390] on input "text" at bounding box center [1272, 390] width 297 height 21
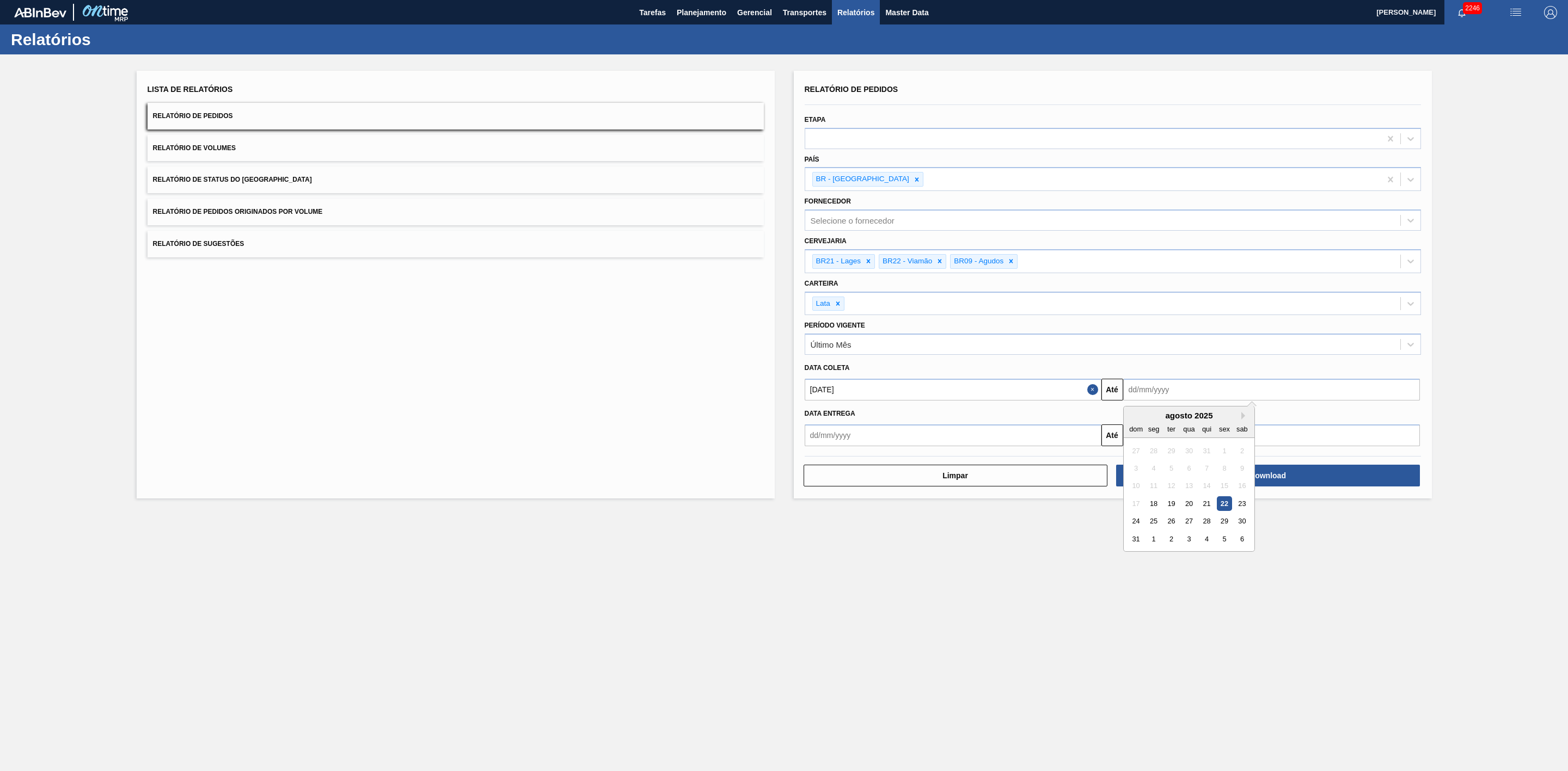
click at [1135, 539] on div "31" at bounding box center [1136, 539] width 15 height 15
type input "[DATE]"
click at [1241, 475] on button "Download" at bounding box center [1267, 475] width 303 height 21
click at [270, 148] on button "Relatório de Volumes" at bounding box center [456, 148] width 616 height 26
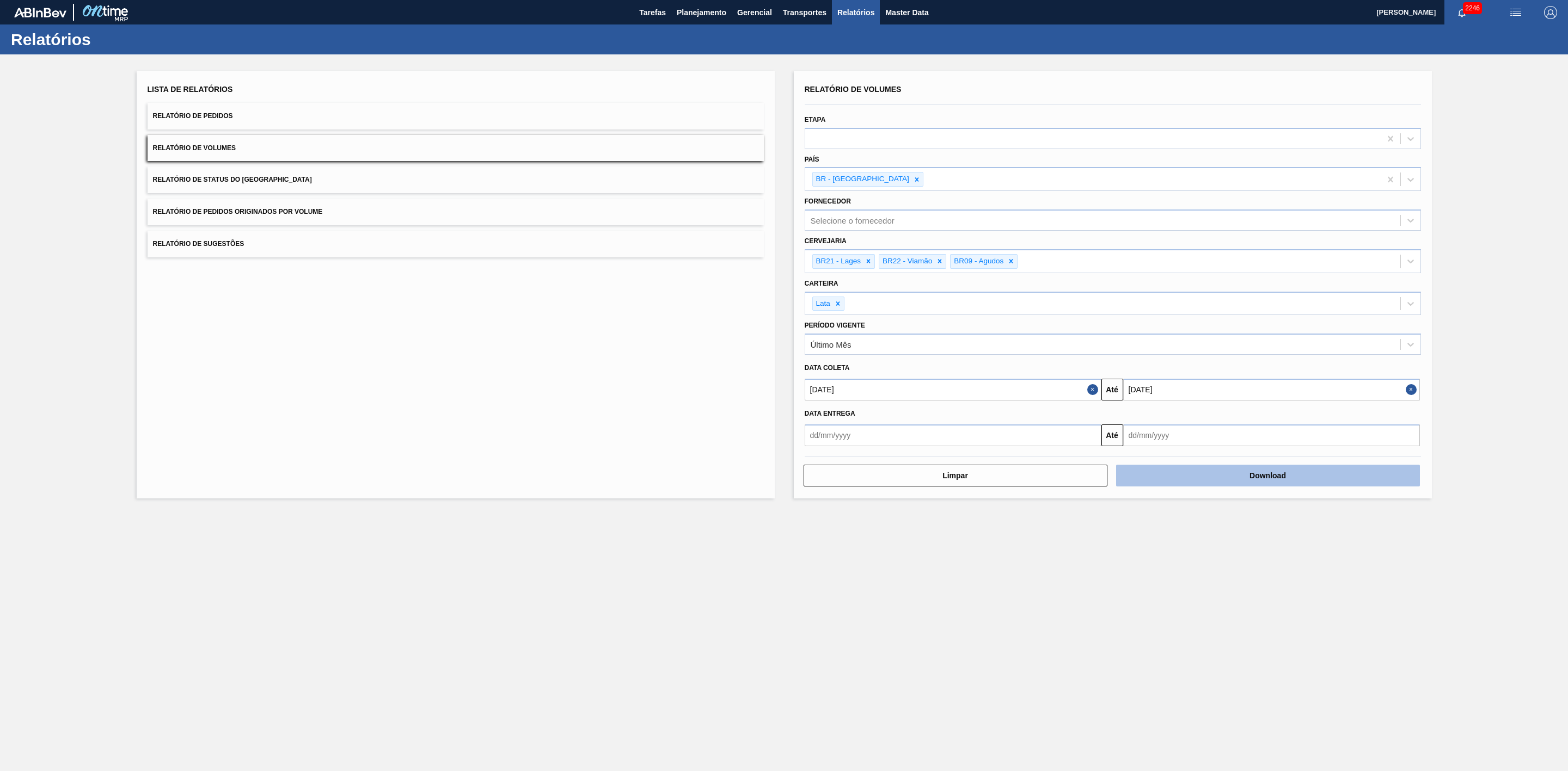
click at [1176, 473] on button "Download" at bounding box center [1267, 475] width 303 height 21
click at [705, 8] on span "Planejamento" at bounding box center [701, 12] width 49 height 13
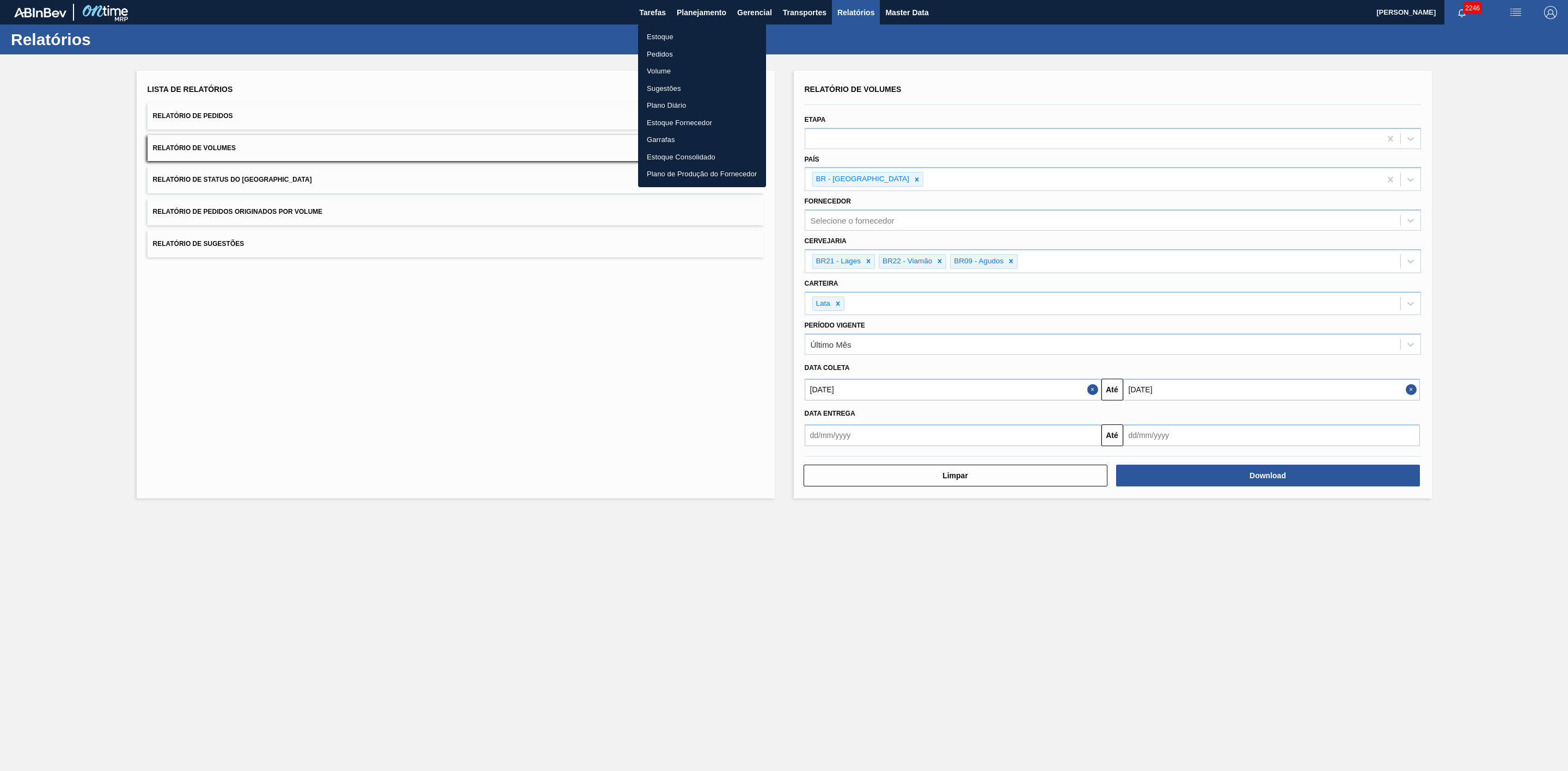
click at [665, 34] on li "Estoque" at bounding box center [702, 37] width 128 height 17
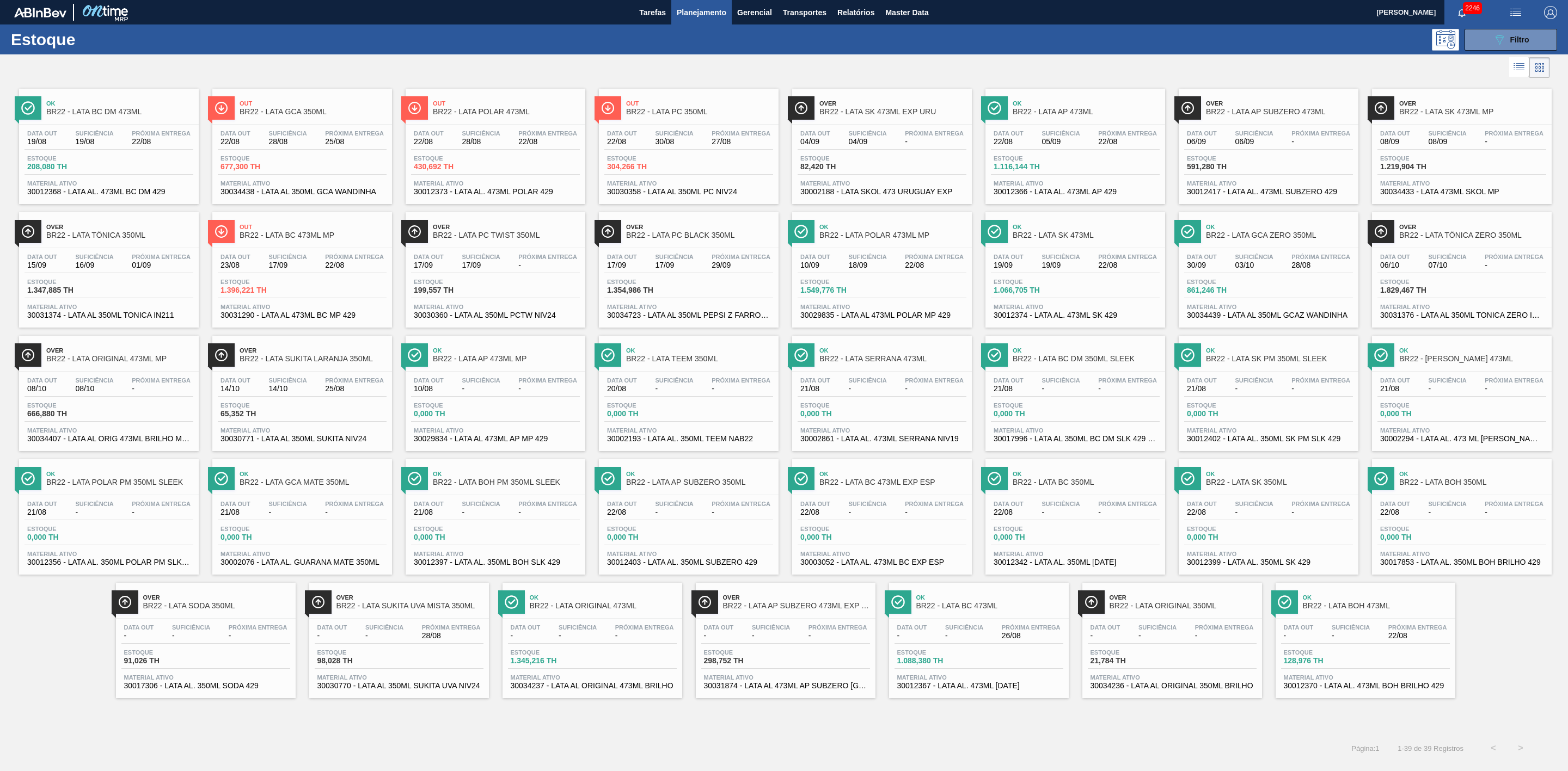
click at [771, 69] on div at bounding box center [775, 67] width 1550 height 26
click at [995, 610] on span "BR22 - LATA BC 473ML" at bounding box center [990, 605] width 147 height 8
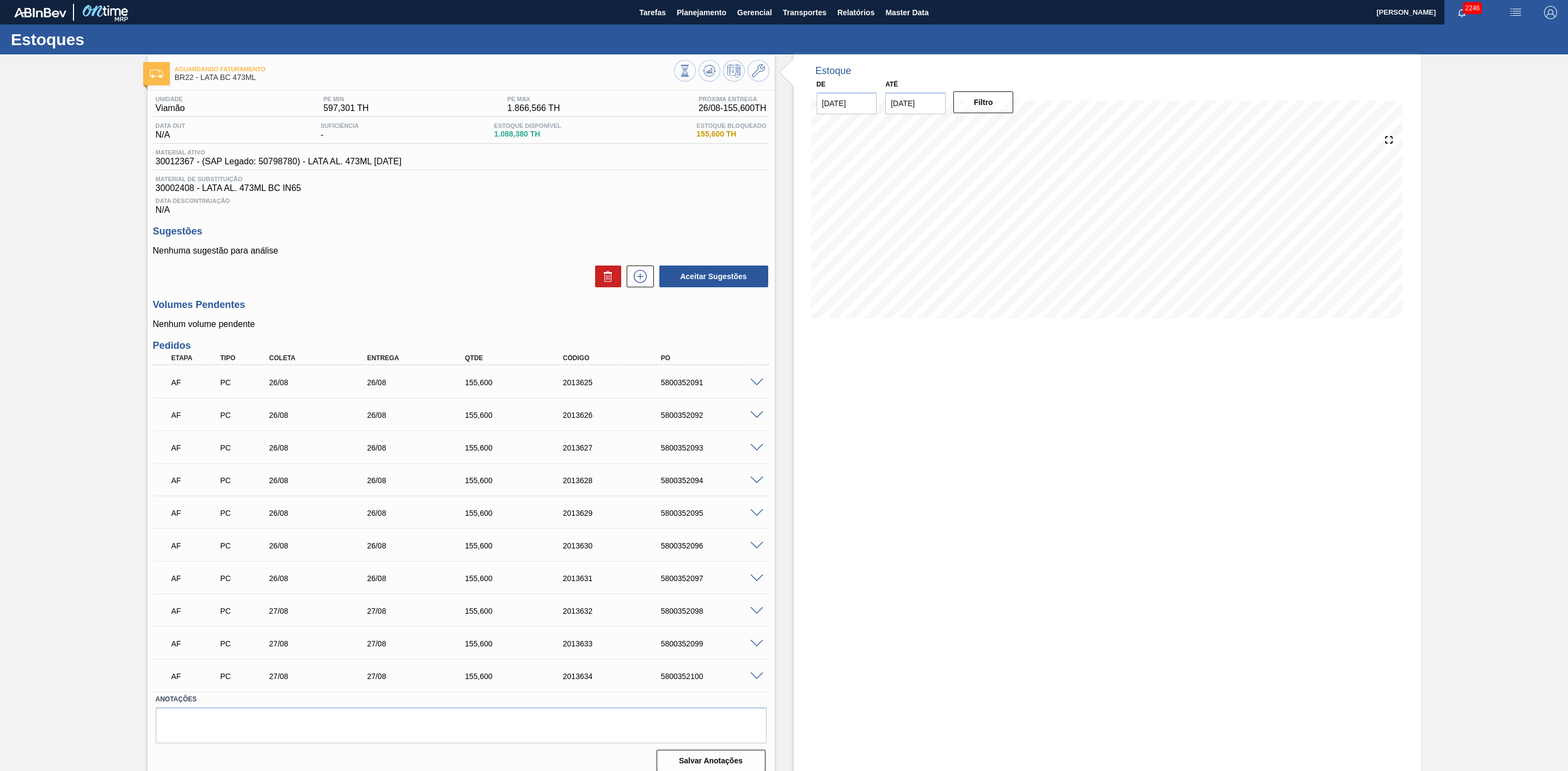
drag, startPoint x: 929, startPoint y: 521, endPoint x: 833, endPoint y: 483, distance: 103.2
click at [927, 518] on div "Estoque De [DATE] Até [DATE] Filtro" at bounding box center [1107, 418] width 627 height 727
click at [755, 387] on span at bounding box center [757, 383] width 13 height 8
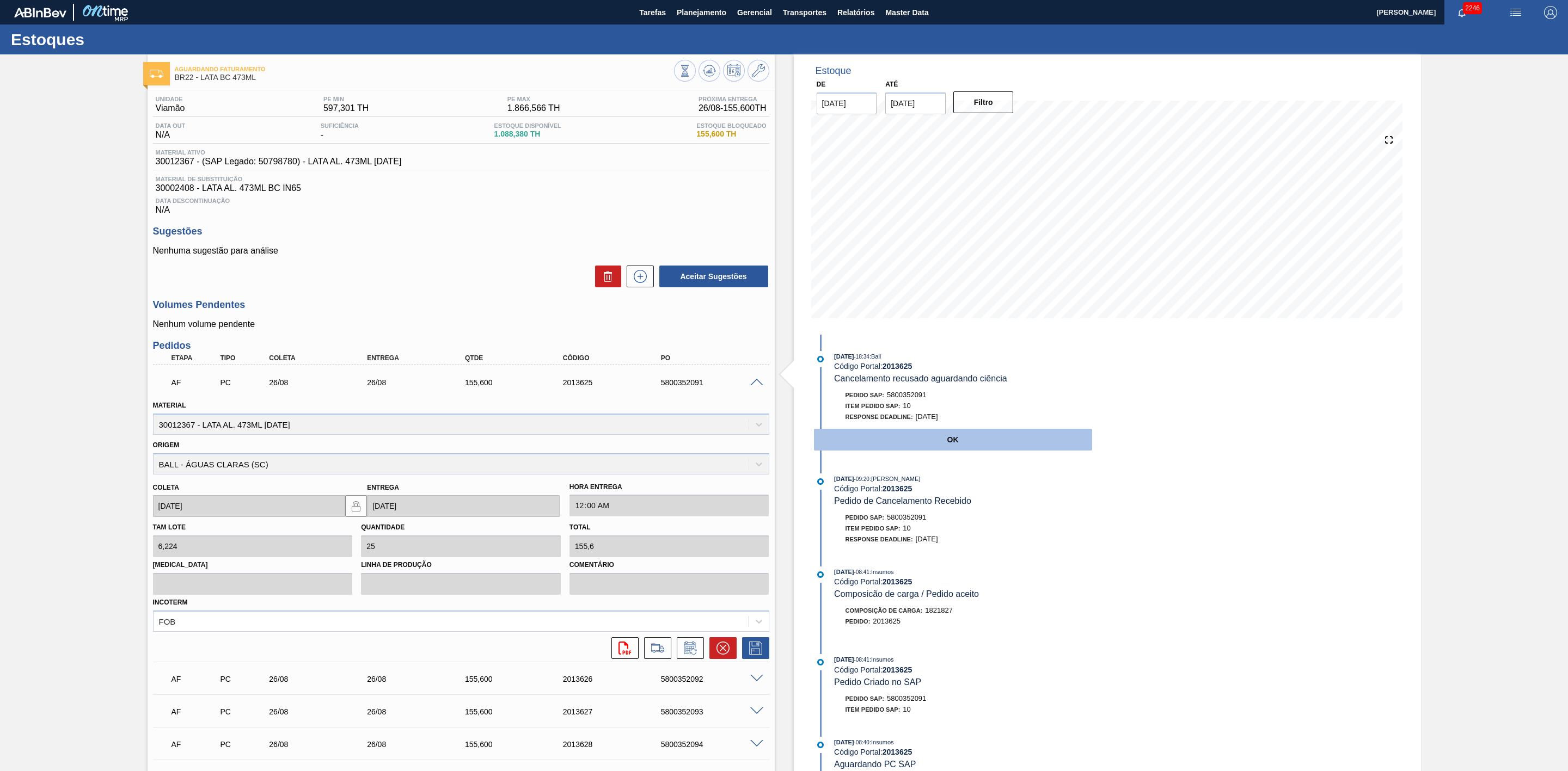
click at [925, 445] on button "OK" at bounding box center [953, 440] width 278 height 21
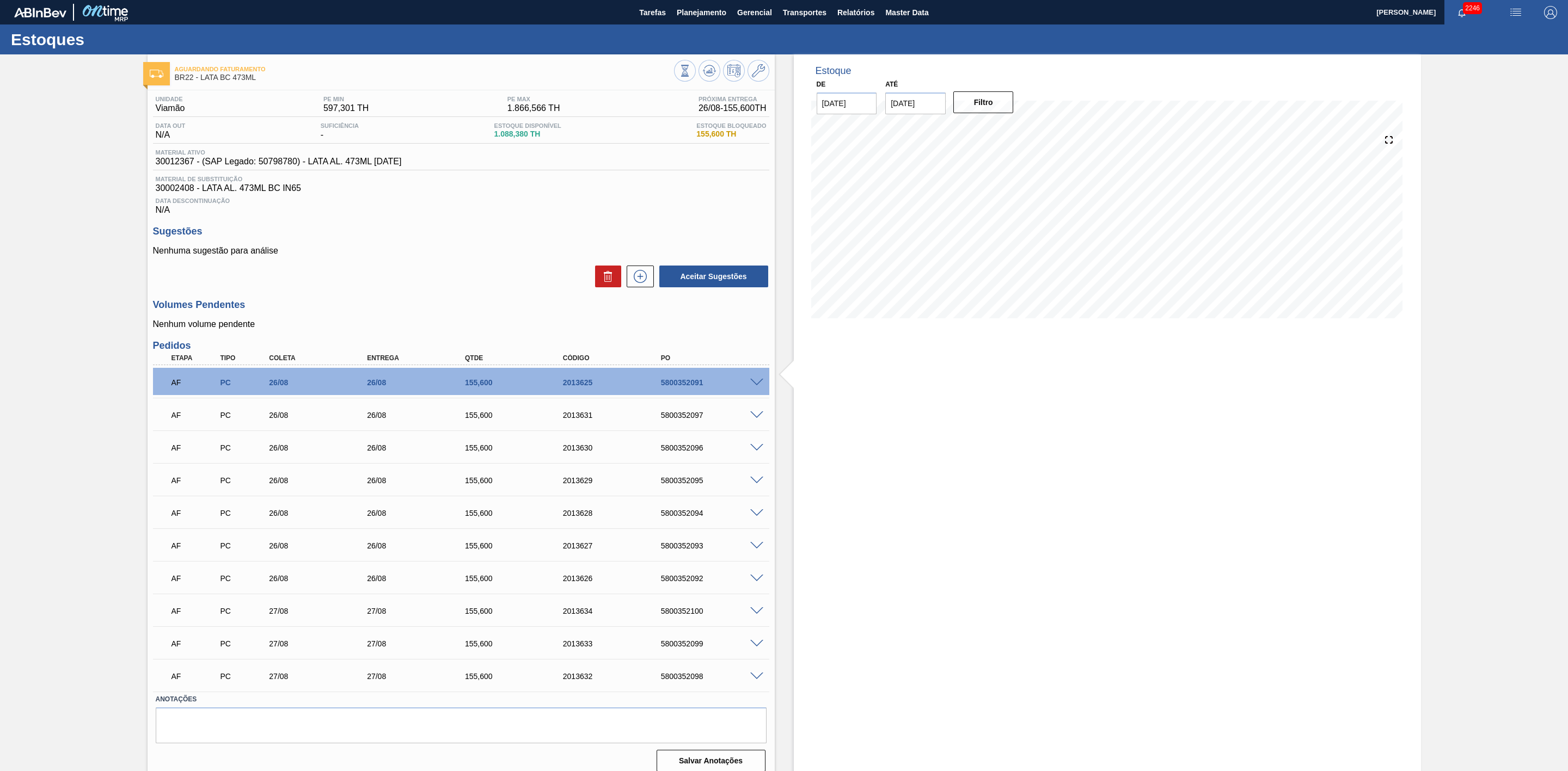
click at [756, 420] on span at bounding box center [757, 415] width 13 height 8
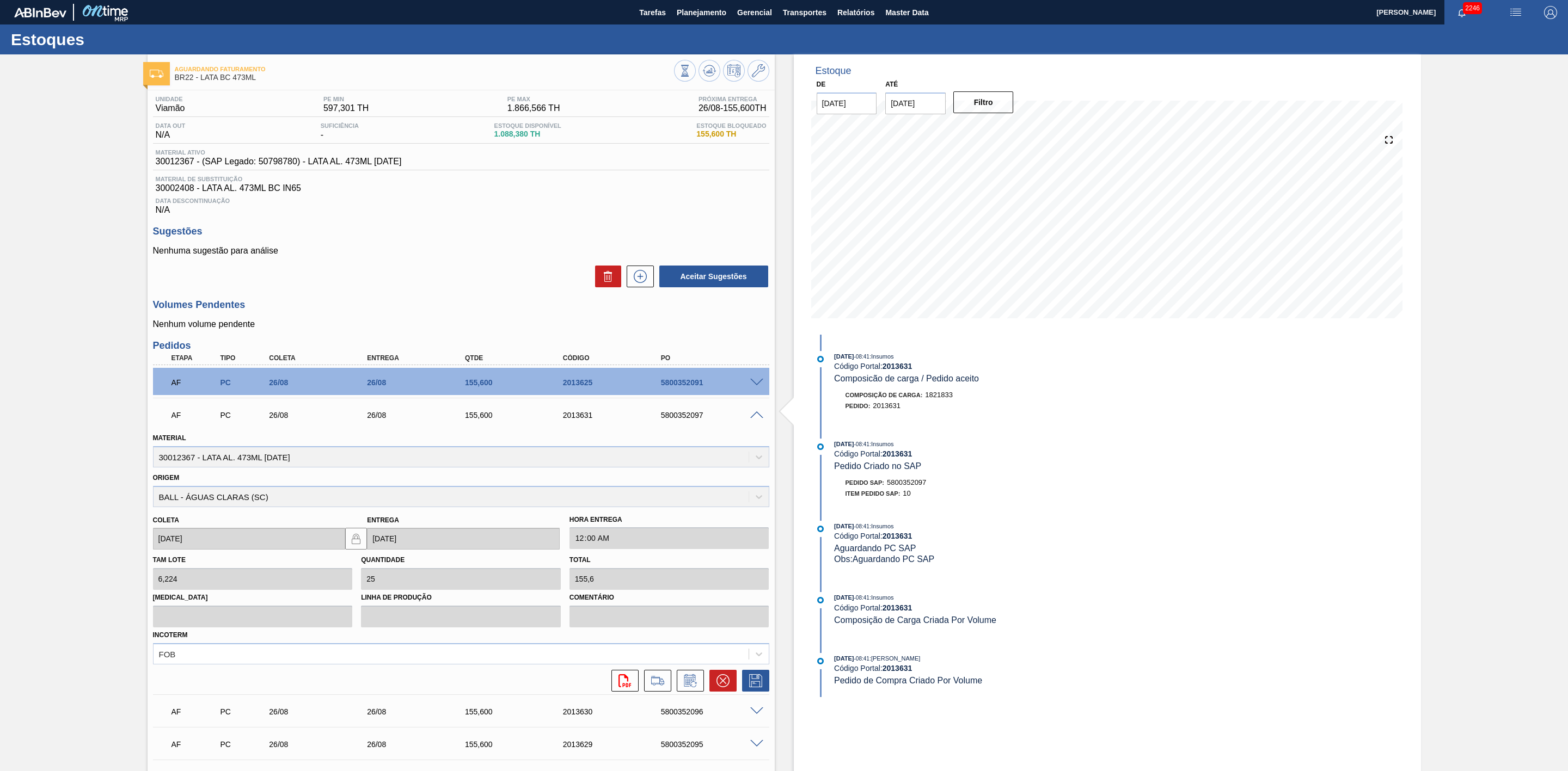
click at [760, 387] on span at bounding box center [757, 383] width 13 height 8
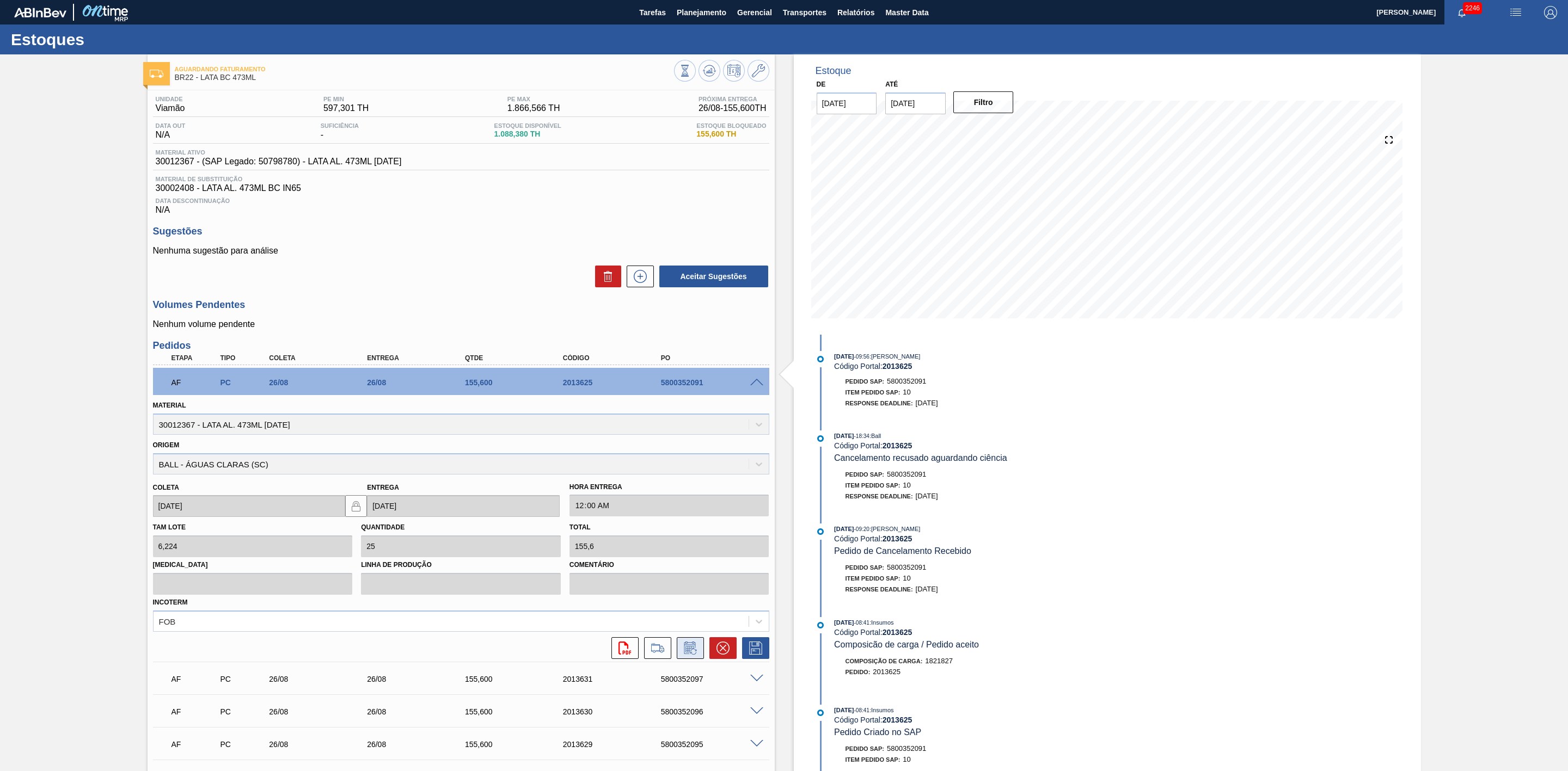
click at [686, 650] on icon at bounding box center [690, 648] width 17 height 13
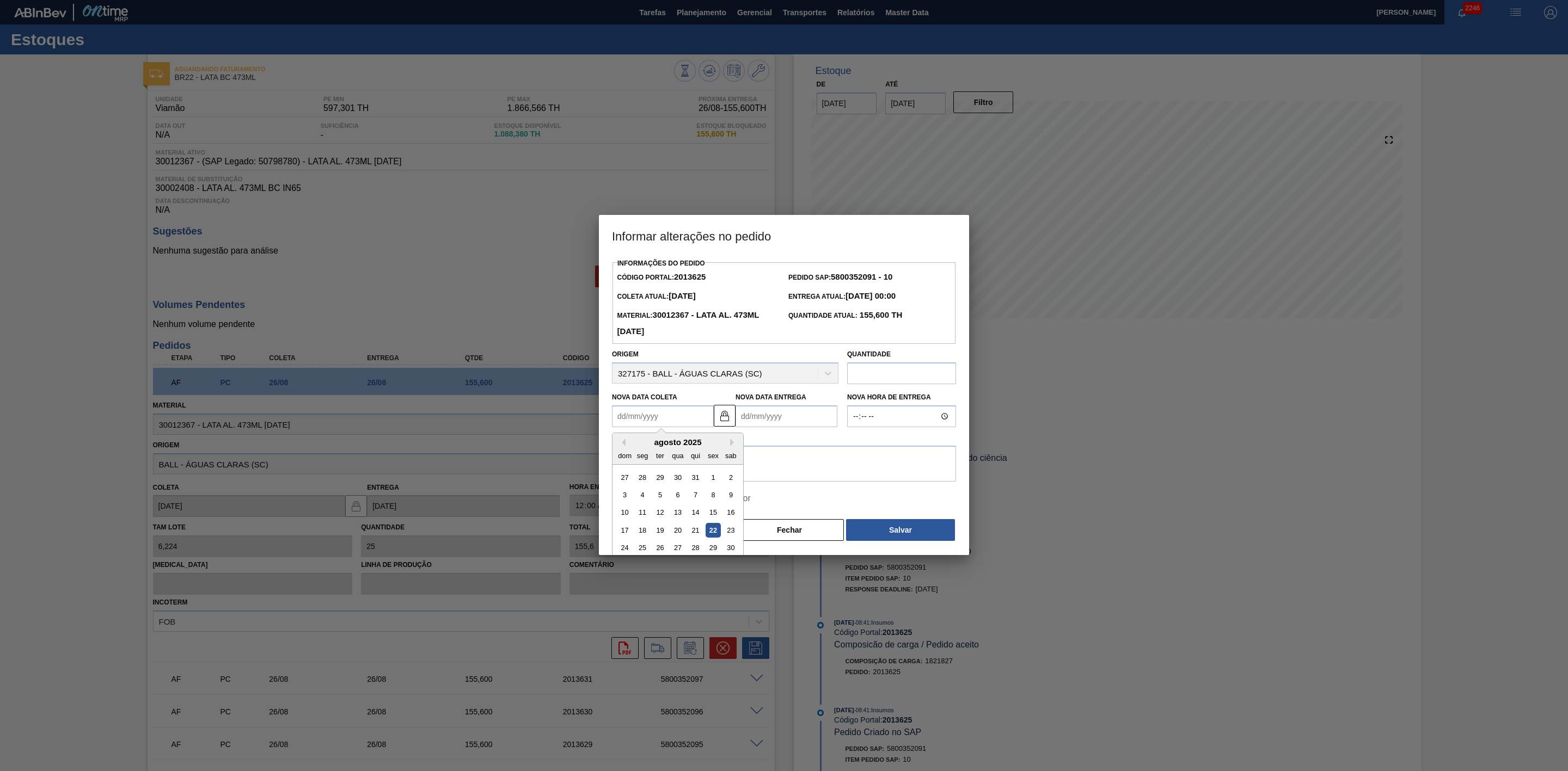
click at [657, 421] on Coleta2013625 "Nova Data Coleta" at bounding box center [663, 416] width 102 height 21
click at [677, 552] on div "27" at bounding box center [678, 548] width 15 height 15
type Coleta2013625 "[DATE]"
type Entrega2013625 "[DATE]"
click at [660, 468] on textarea at bounding box center [784, 463] width 344 height 36
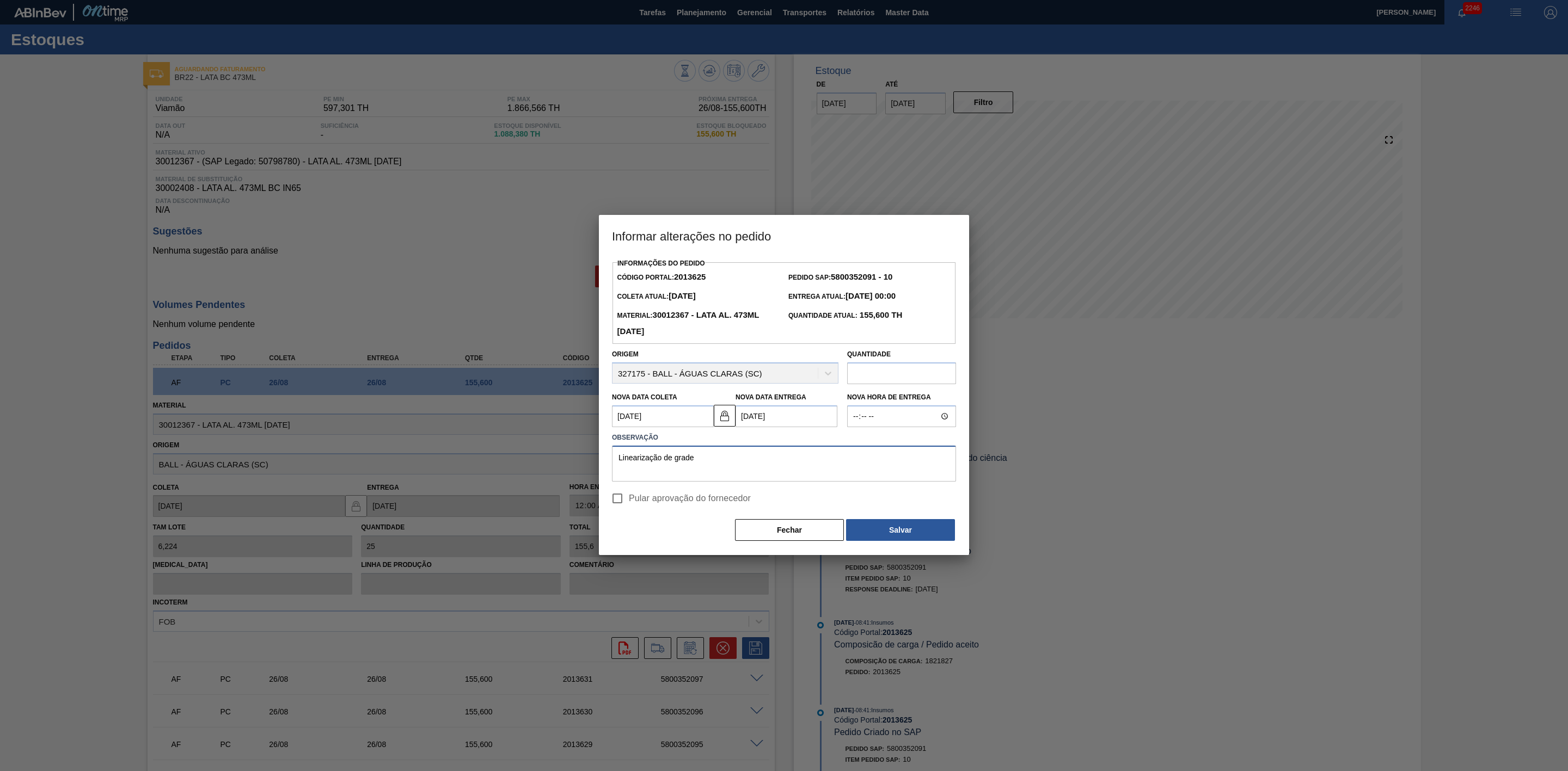
drag, startPoint x: 725, startPoint y: 459, endPoint x: 533, endPoint y: 468, distance: 192.2
click at [533, 468] on div "Informar alterações no pedido Informações do Pedido Código Portal: 2013625 Pedi…" at bounding box center [784, 386] width 1568 height 771
type textarea "Linearização de grade"
click at [885, 533] on button "Salvar" at bounding box center [900, 530] width 109 height 21
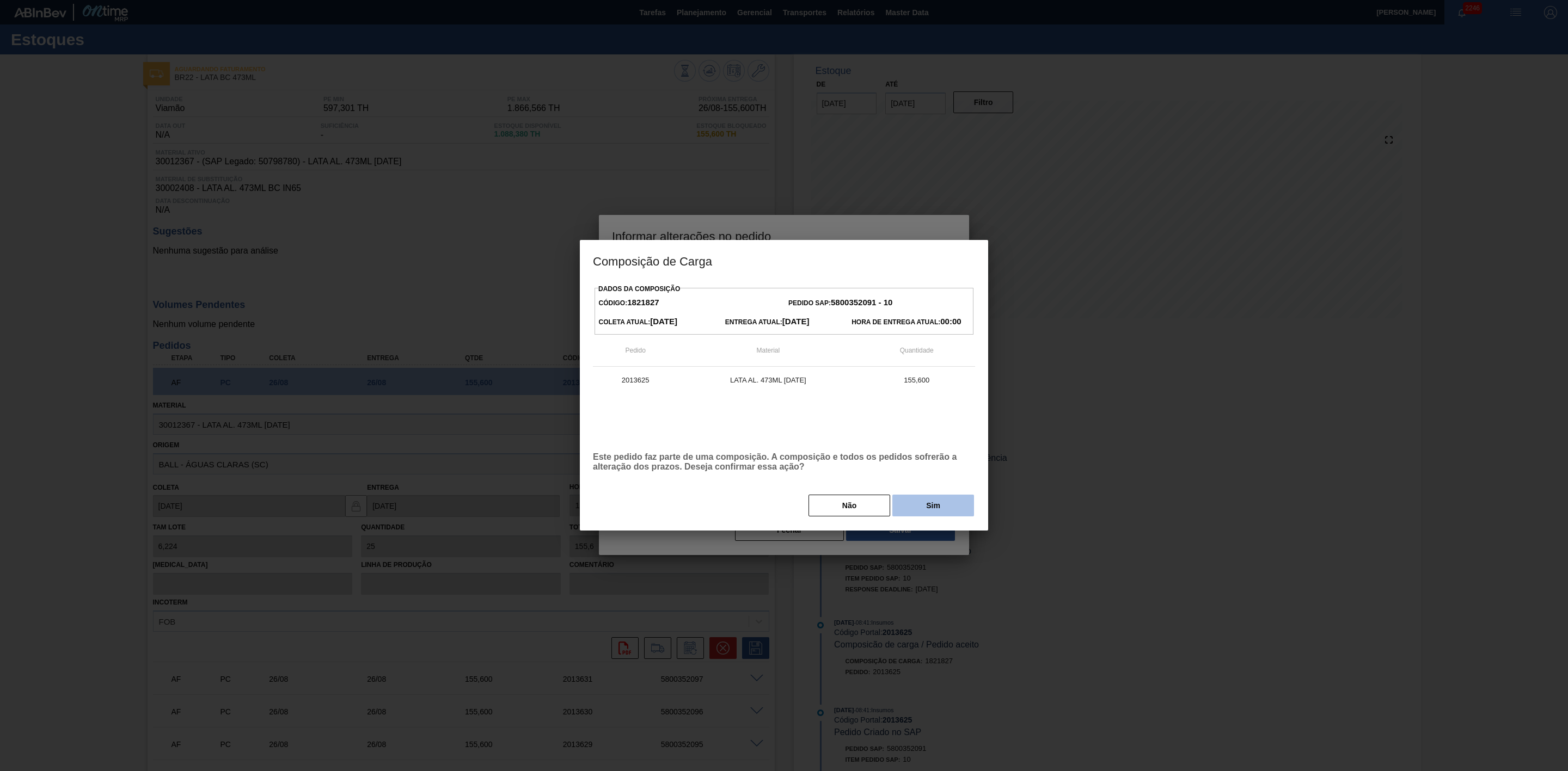
click at [910, 508] on button "Sim" at bounding box center [933, 505] width 81 height 21
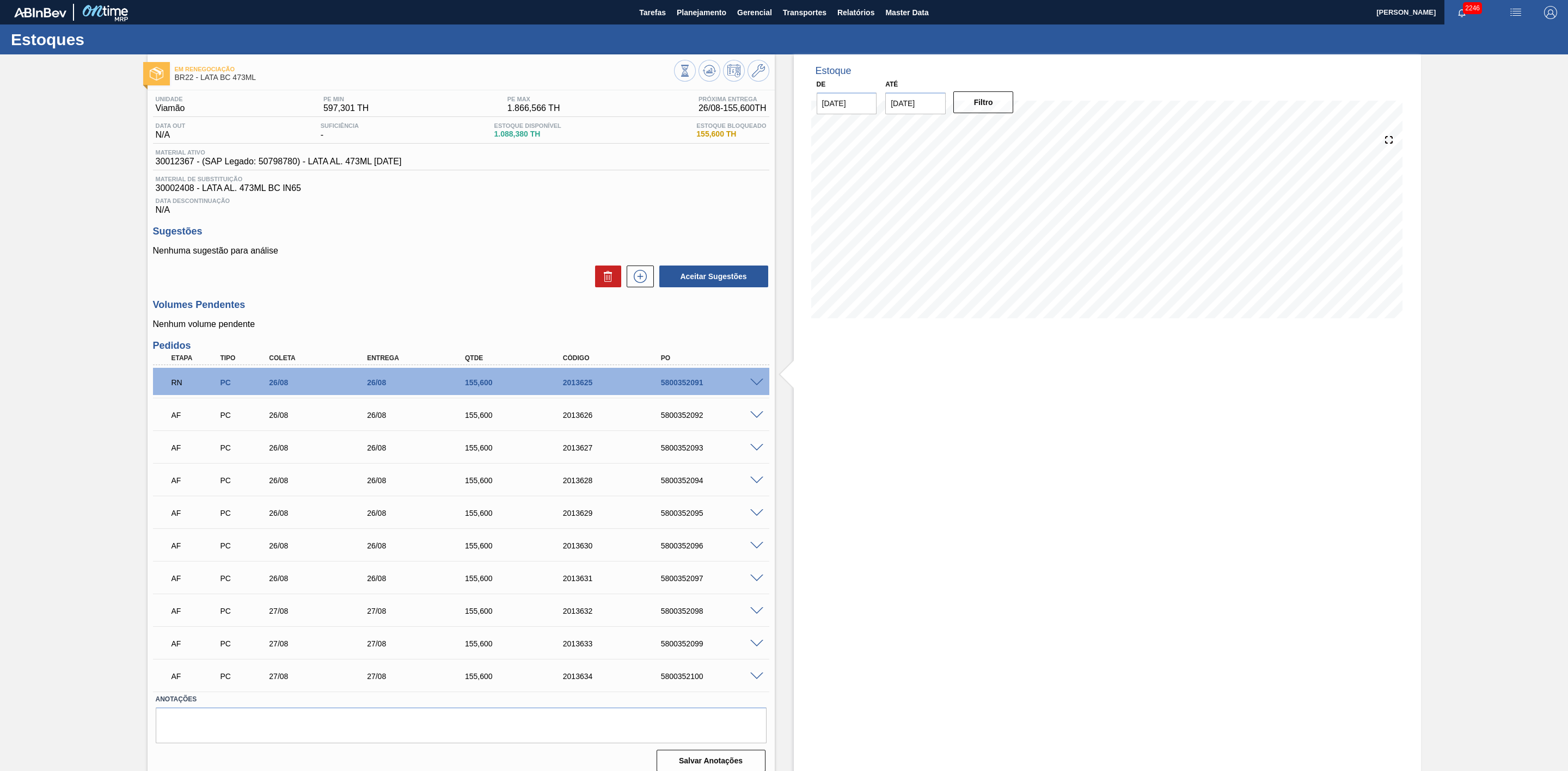
click at [755, 415] on div at bounding box center [758, 414] width 21 height 8
click at [753, 420] on span at bounding box center [757, 415] width 13 height 8
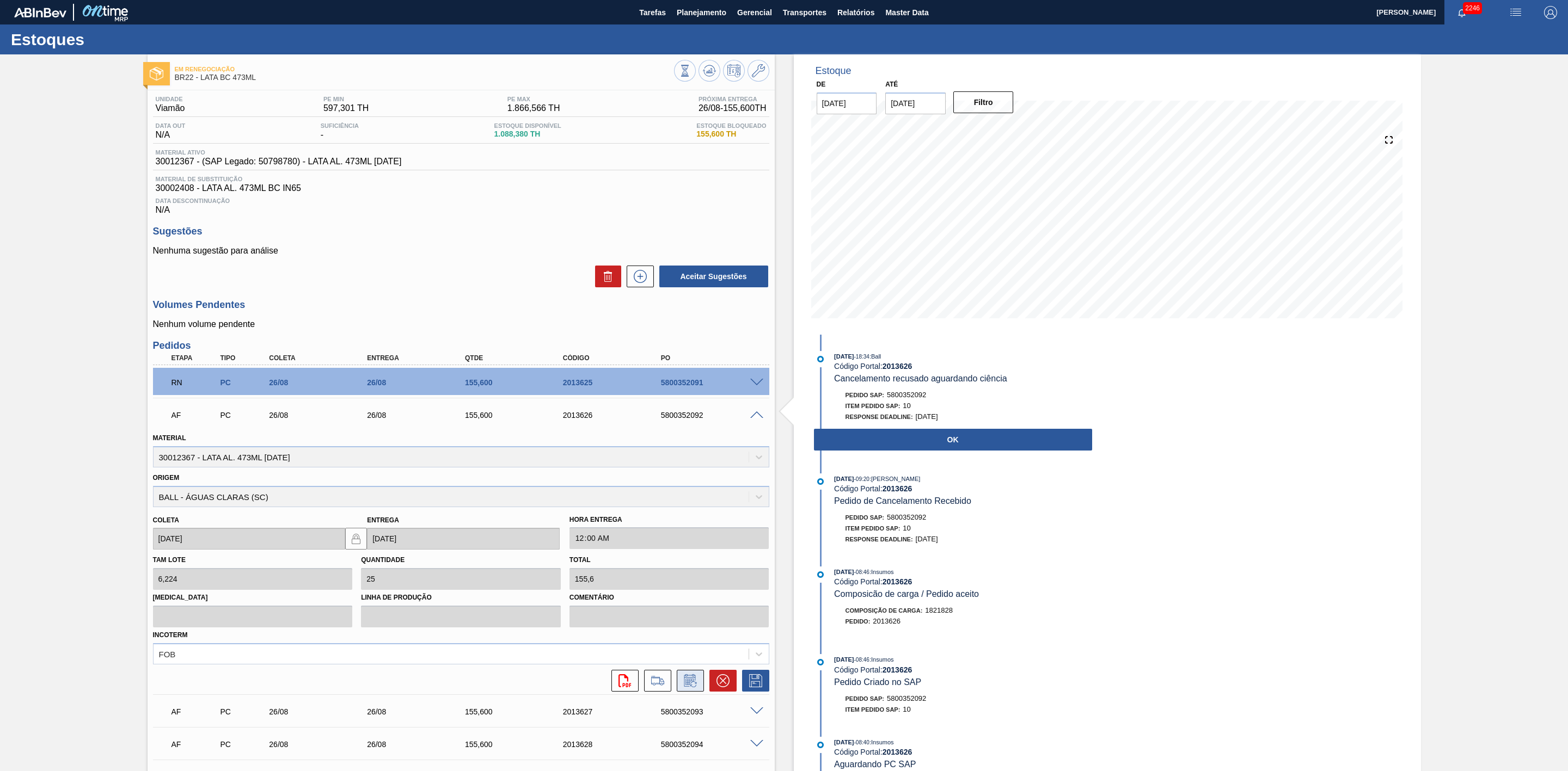
click at [693, 682] on icon at bounding box center [690, 681] width 17 height 13
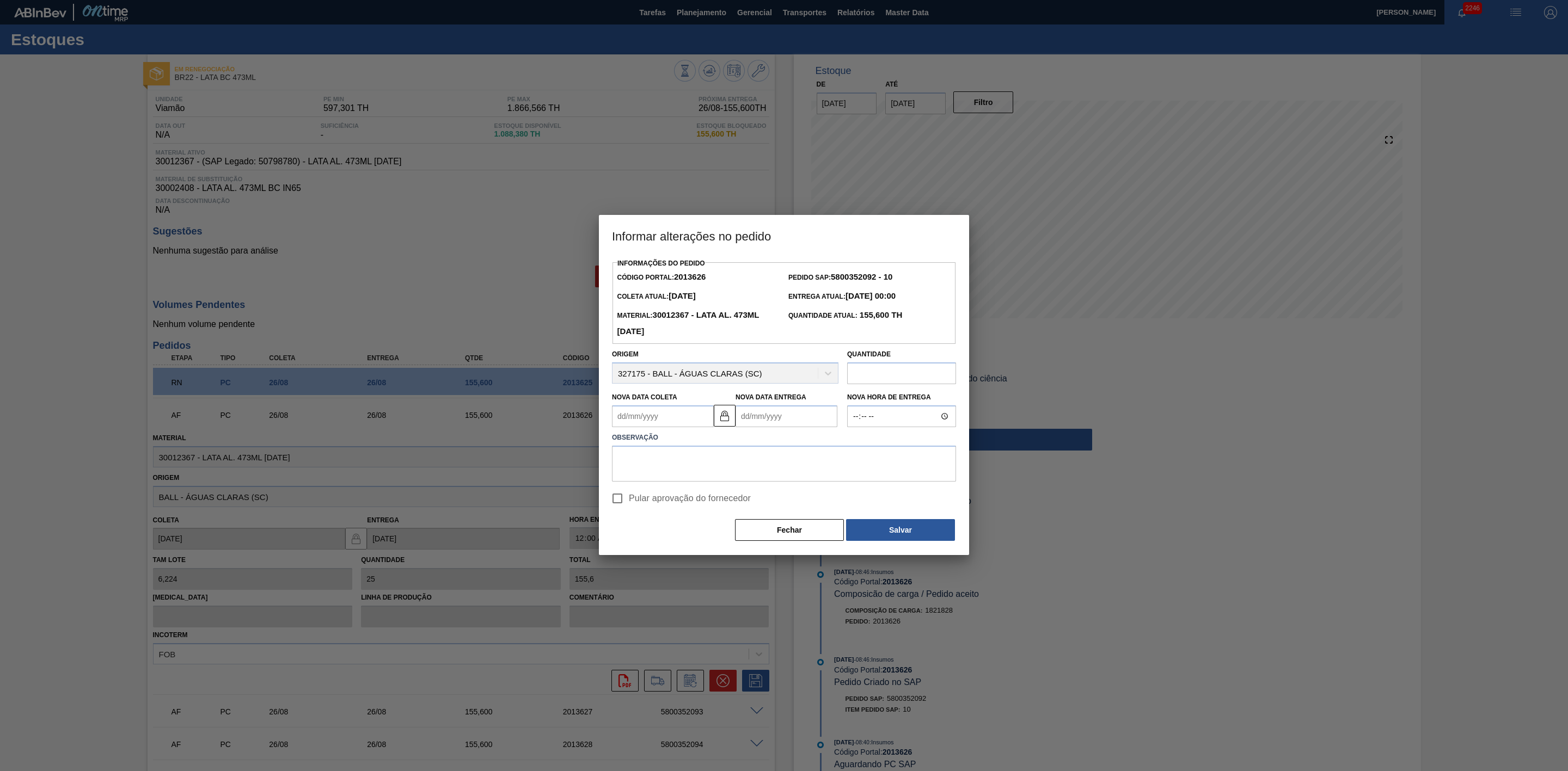
click at [647, 415] on Coleta2013626 "Nova Data Coleta" at bounding box center [663, 416] width 102 height 21
click at [675, 547] on div "27" at bounding box center [678, 548] width 15 height 15
type Coleta2013626 "[DATE]"
type Entrega2013626 "[DATE]"
click at [686, 462] on textarea at bounding box center [784, 463] width 344 height 36
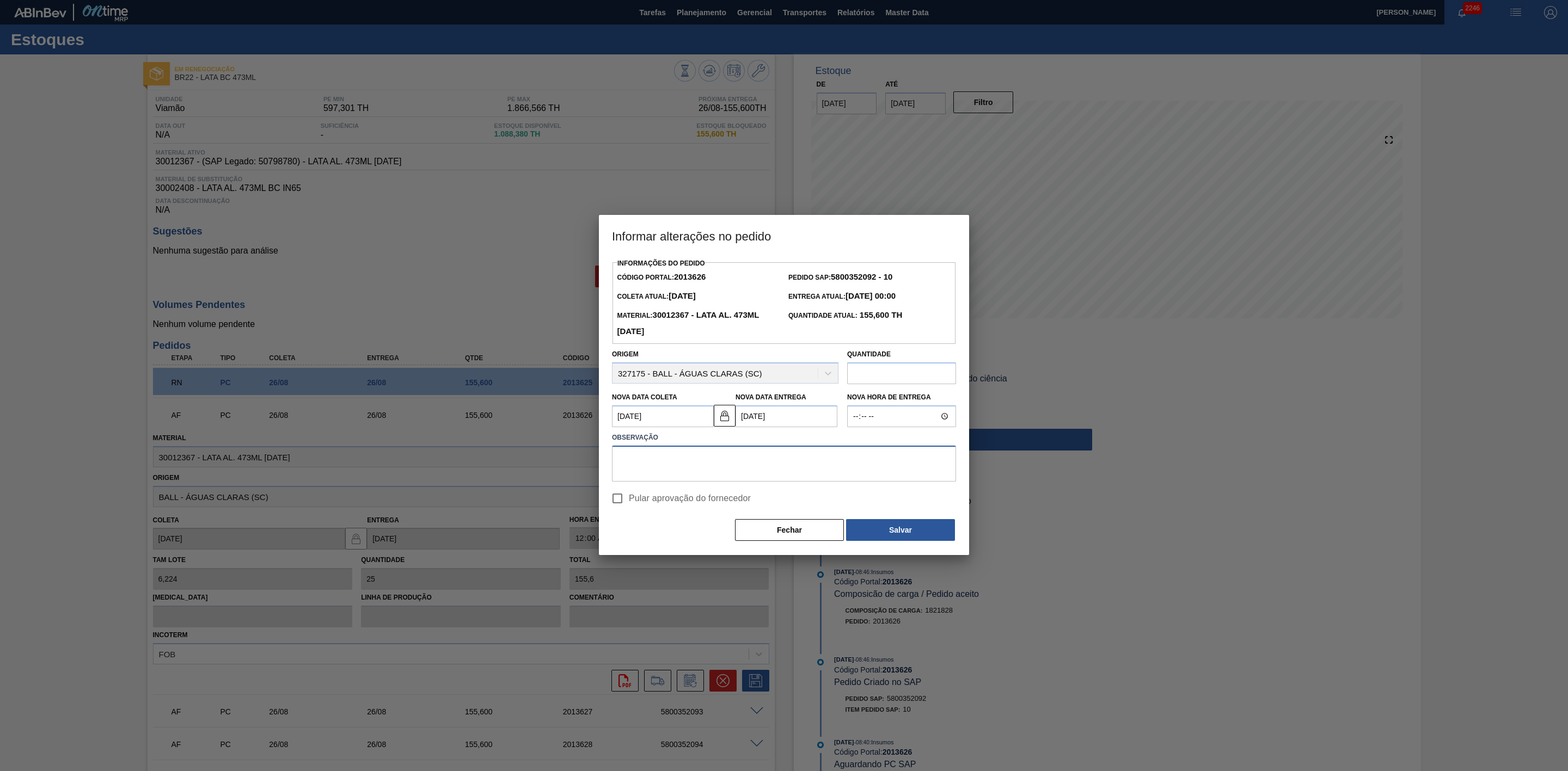
paste textarea "Linearização de grade"
type textarea "Linearização de grade"
click at [892, 529] on button "Salvar" at bounding box center [900, 530] width 109 height 21
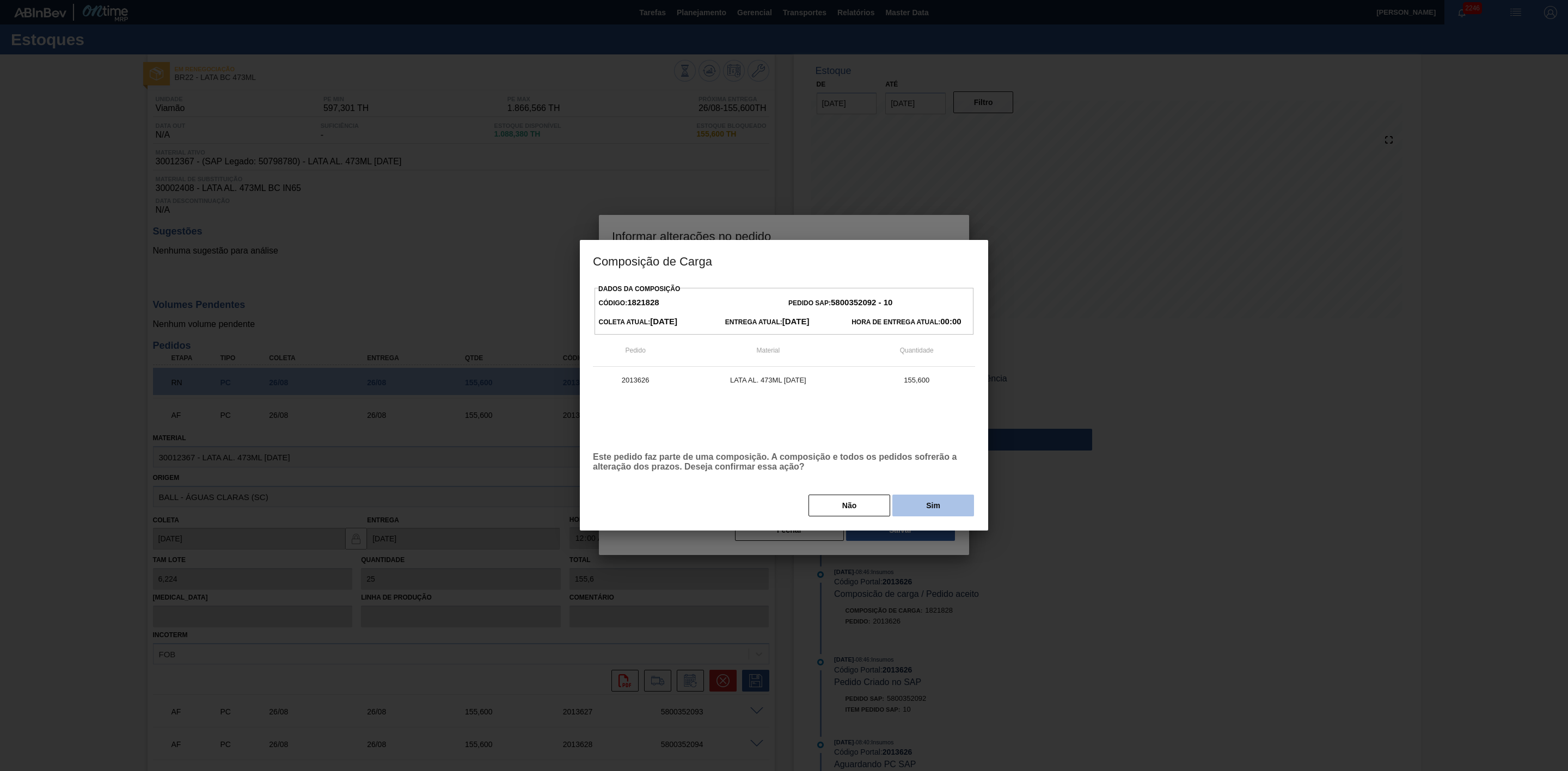
click at [915, 501] on button "Sim" at bounding box center [933, 505] width 81 height 21
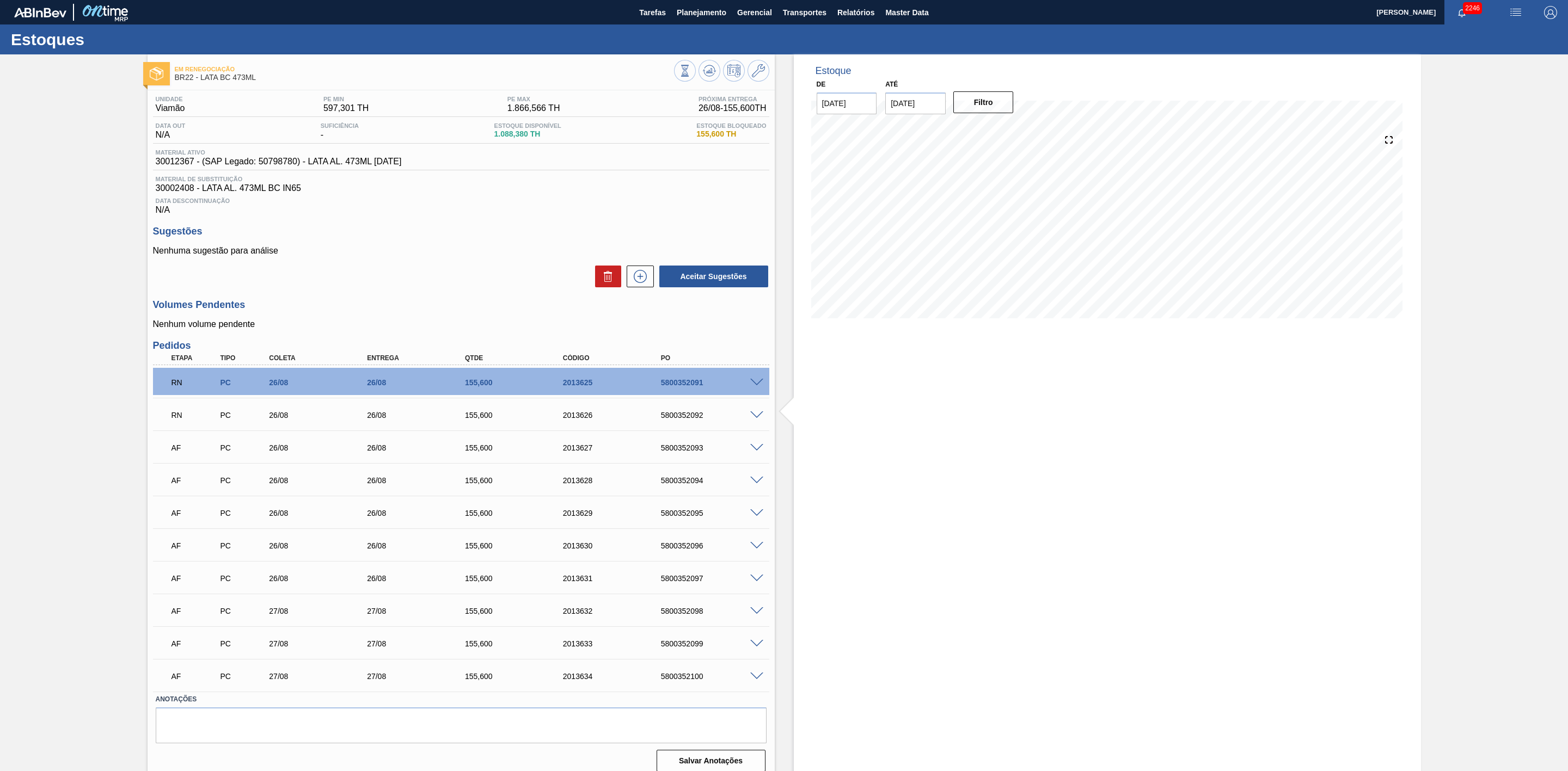
click at [758, 453] on span at bounding box center [757, 448] width 13 height 8
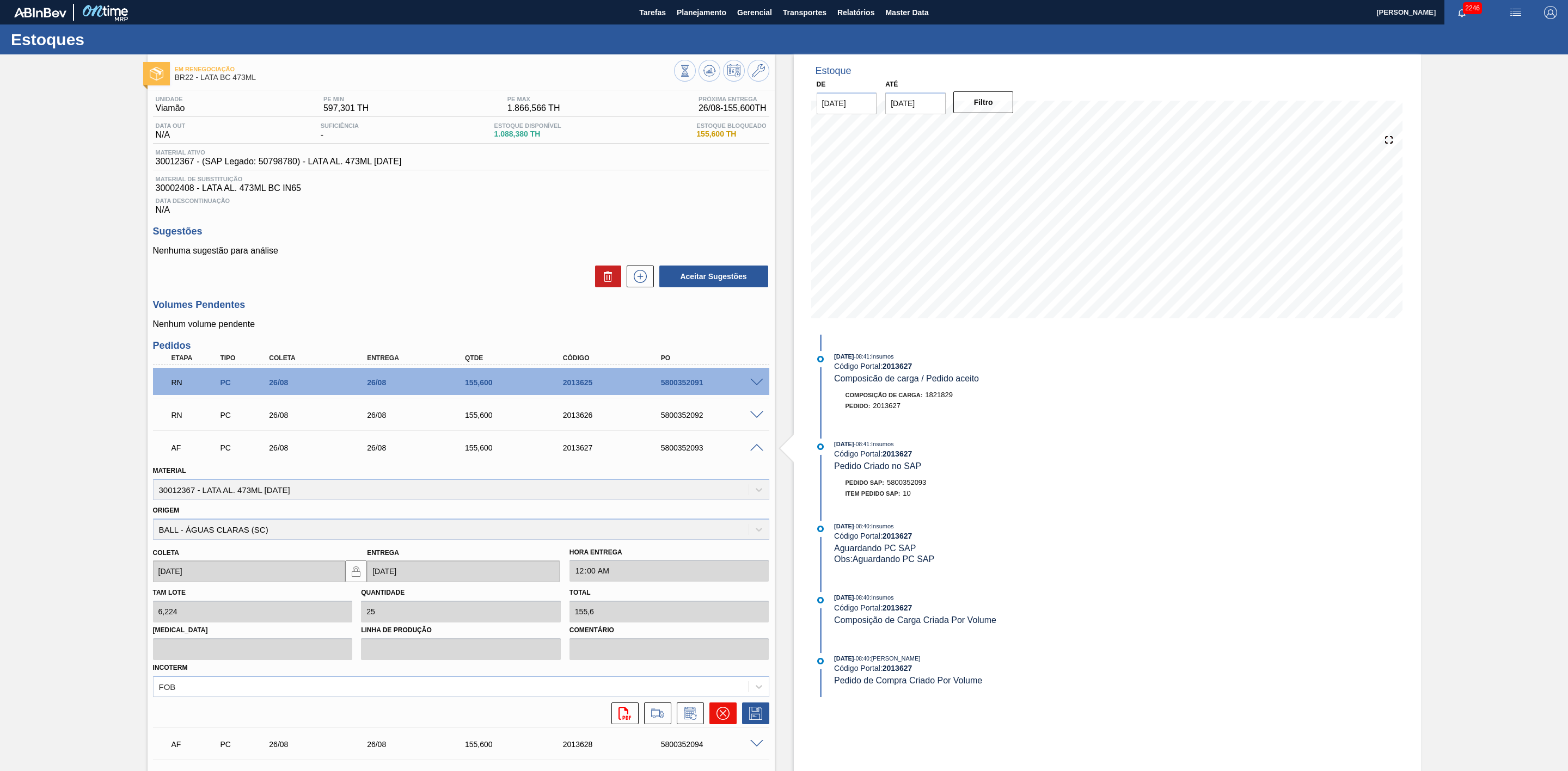
click at [728, 718] on icon at bounding box center [723, 713] width 13 height 13
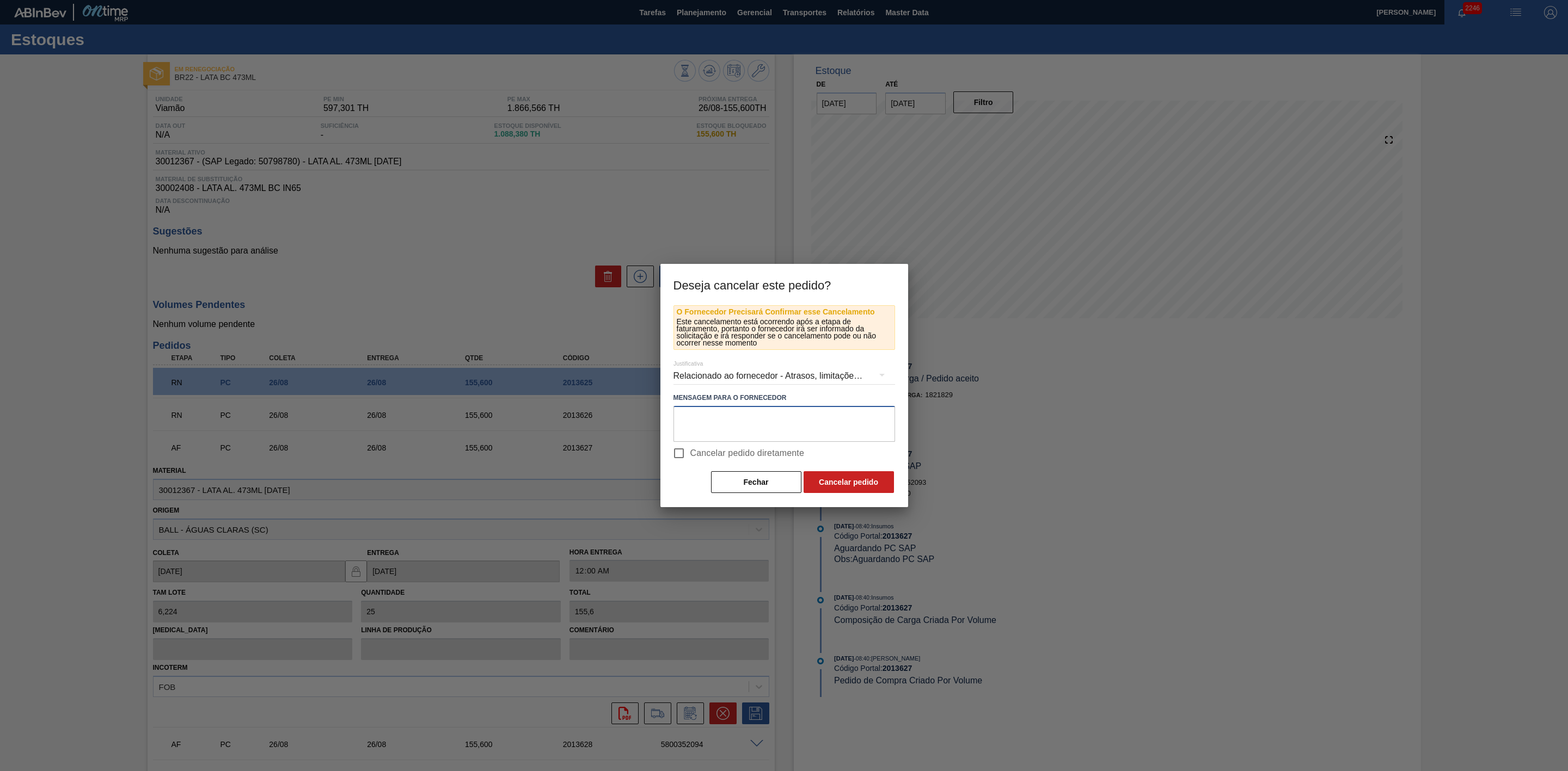
click at [729, 421] on textarea at bounding box center [784, 424] width 221 height 36
paste textarea "Linearização de grade"
drag, startPoint x: 700, startPoint y: 421, endPoint x: 642, endPoint y: 417, distance: 58.1
click at [642, 417] on div "Deseja cancelar este pedido? O Fornecedor Precisará Confirmar esse Cancelamento…" at bounding box center [784, 386] width 1568 height 771
drag, startPoint x: 785, startPoint y: 421, endPoint x: 659, endPoint y: 407, distance: 126.8
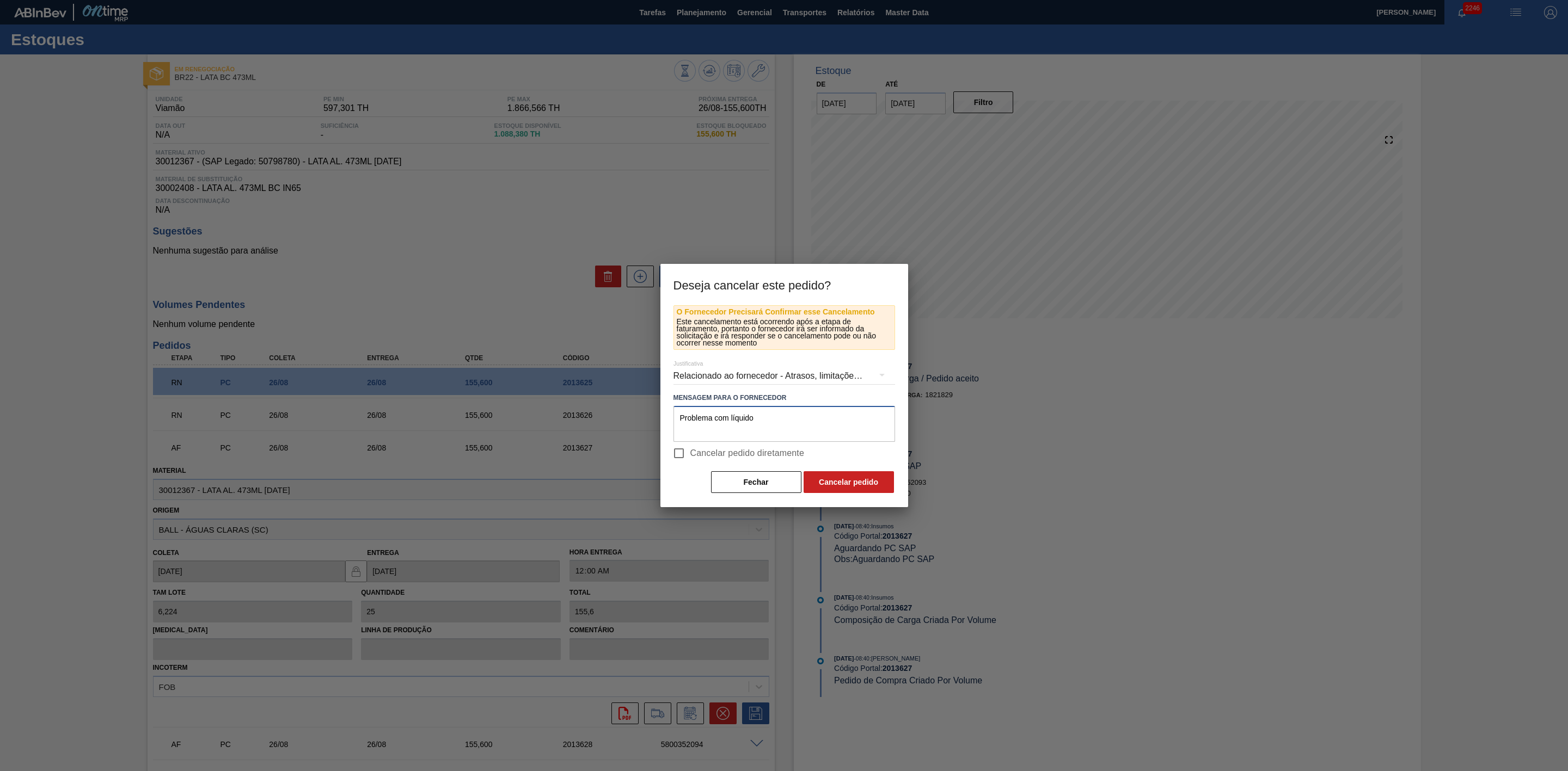
click at [659, 407] on div "Deseja cancelar este pedido? O Fornecedor Precisará Confirmar esse Cancelamento…" at bounding box center [784, 386] width 1568 height 771
type textarea "Problema com líquido"
click at [870, 483] on button "Cancelar pedido" at bounding box center [848, 482] width 91 height 21
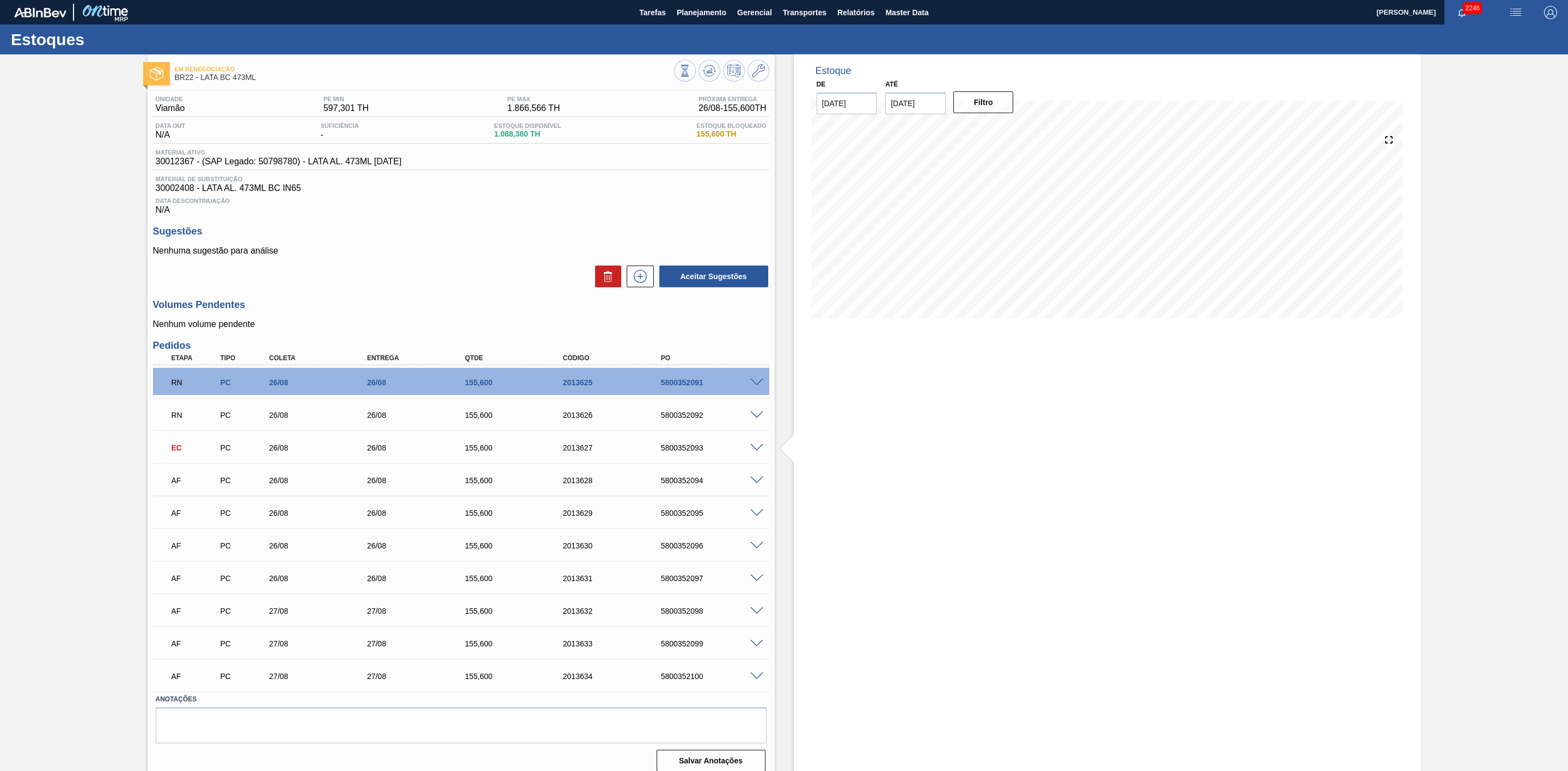
click at [756, 485] on span at bounding box center [757, 480] width 13 height 8
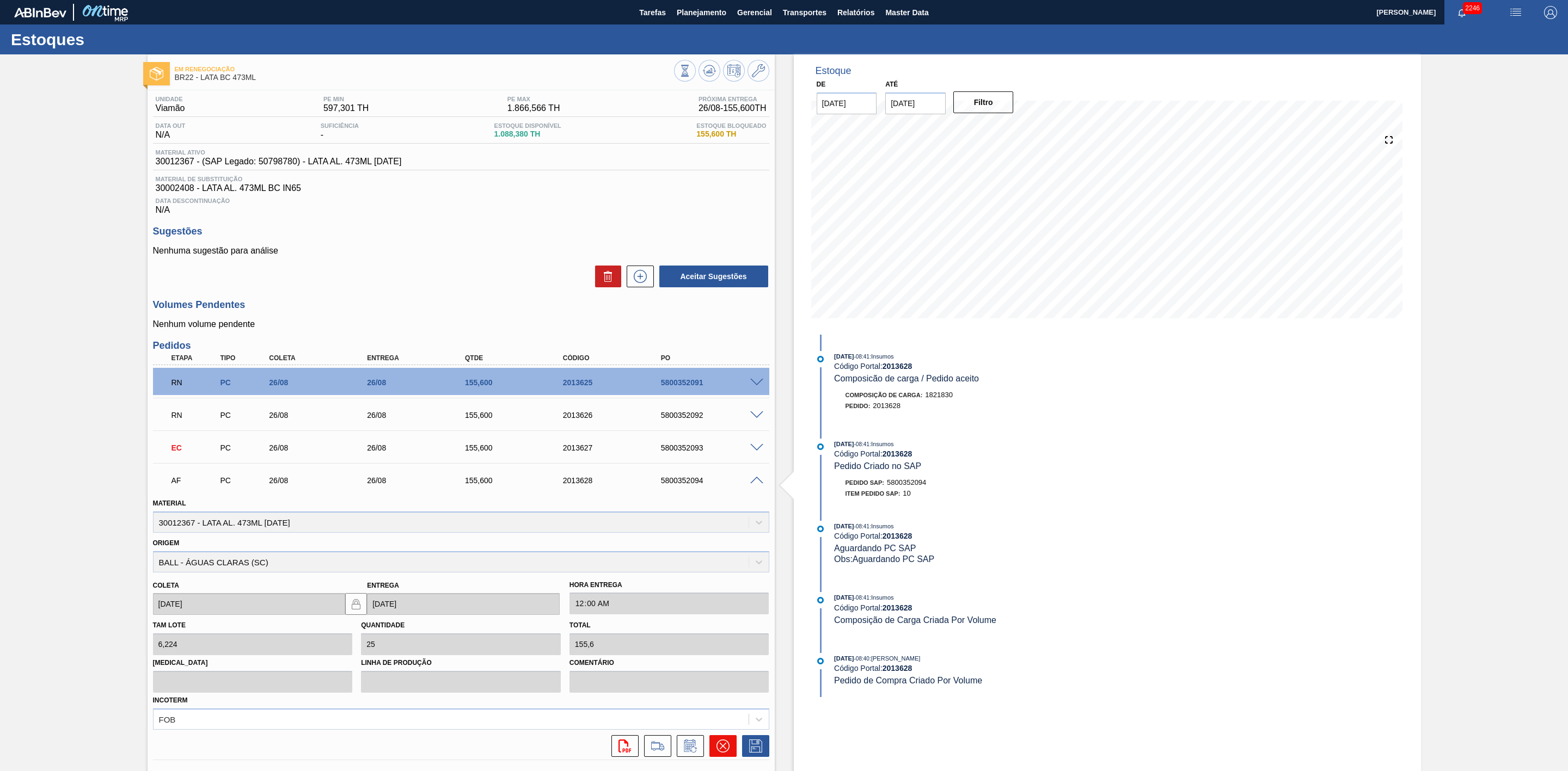
click at [720, 748] on icon at bounding box center [723, 746] width 13 height 13
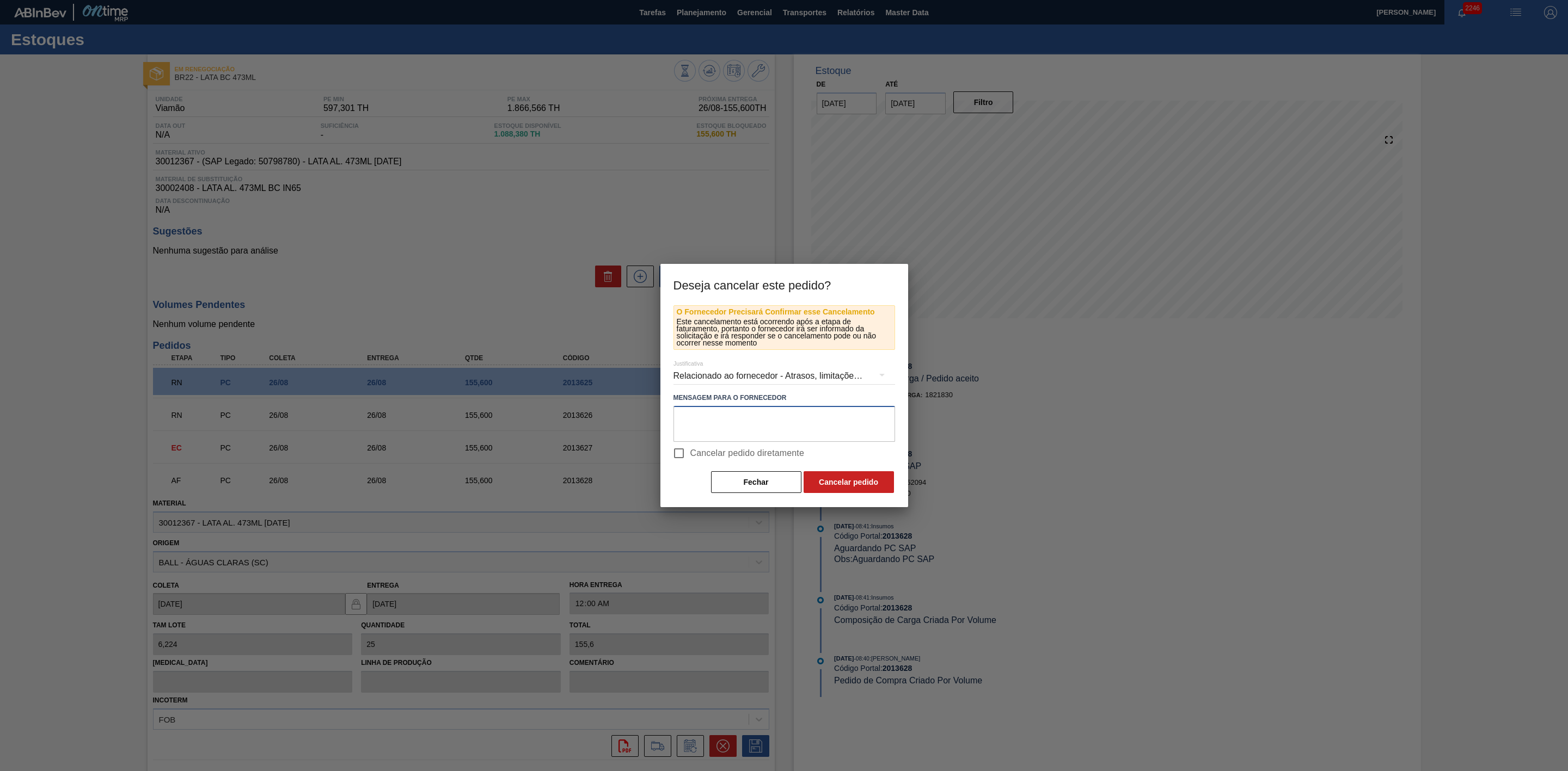
click at [720, 430] on textarea at bounding box center [784, 424] width 221 height 36
paste textarea "Problema com líquido"
type textarea "Problema com líquido"
click at [842, 480] on button "Cancelar pedido" at bounding box center [848, 482] width 91 height 21
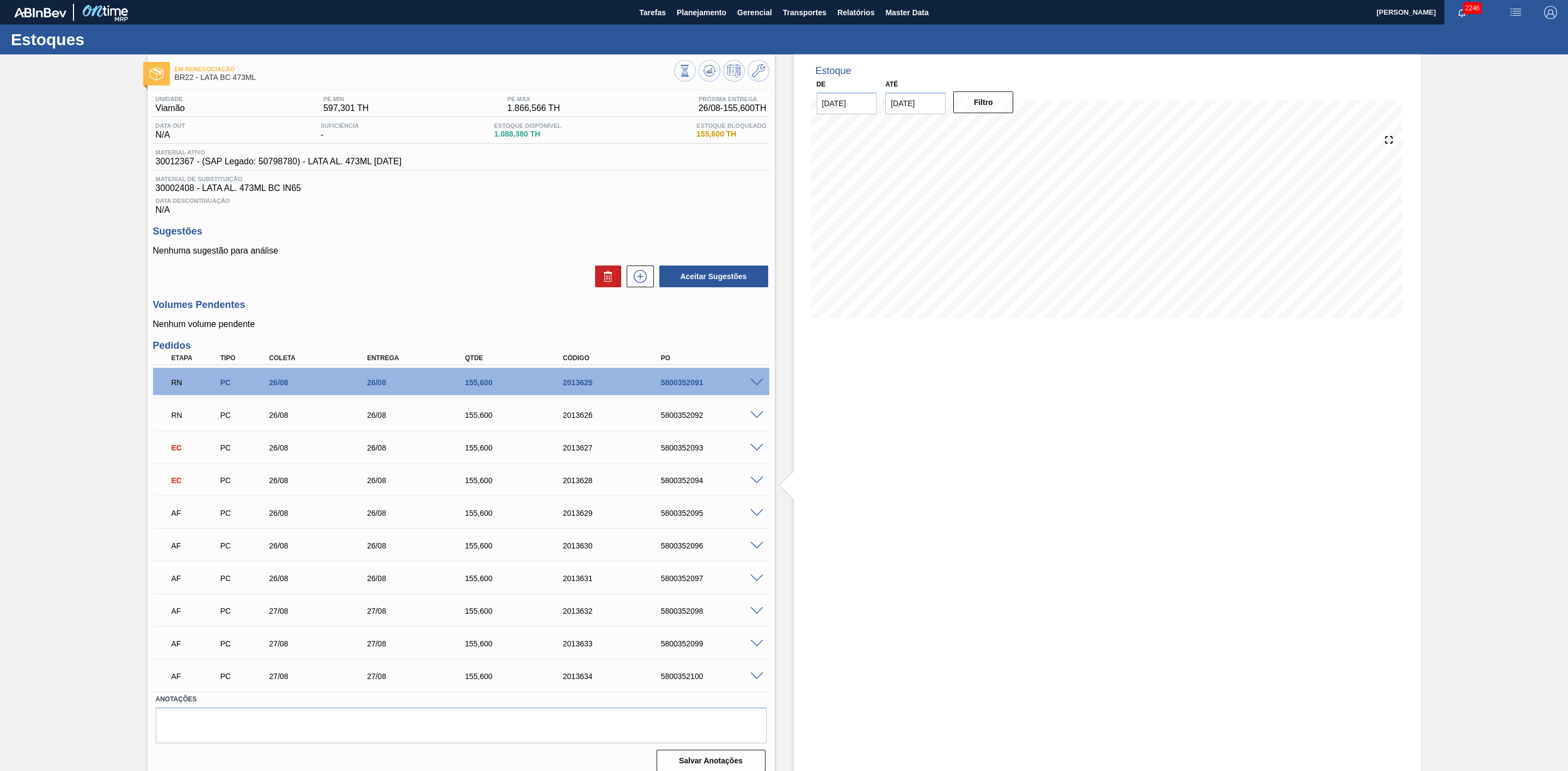
click at [753, 518] on span at bounding box center [757, 513] width 13 height 8
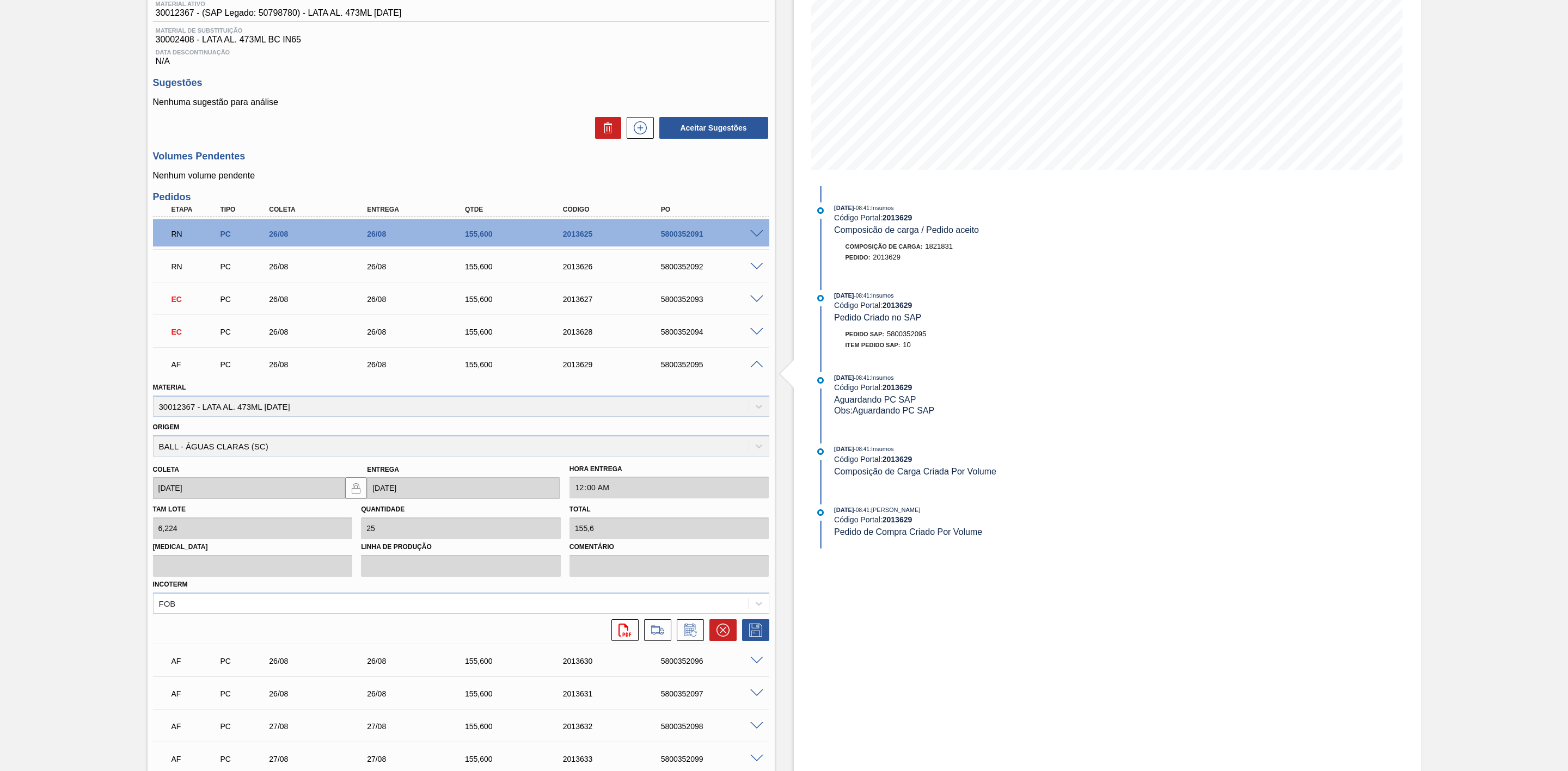
scroll to position [163, 0]
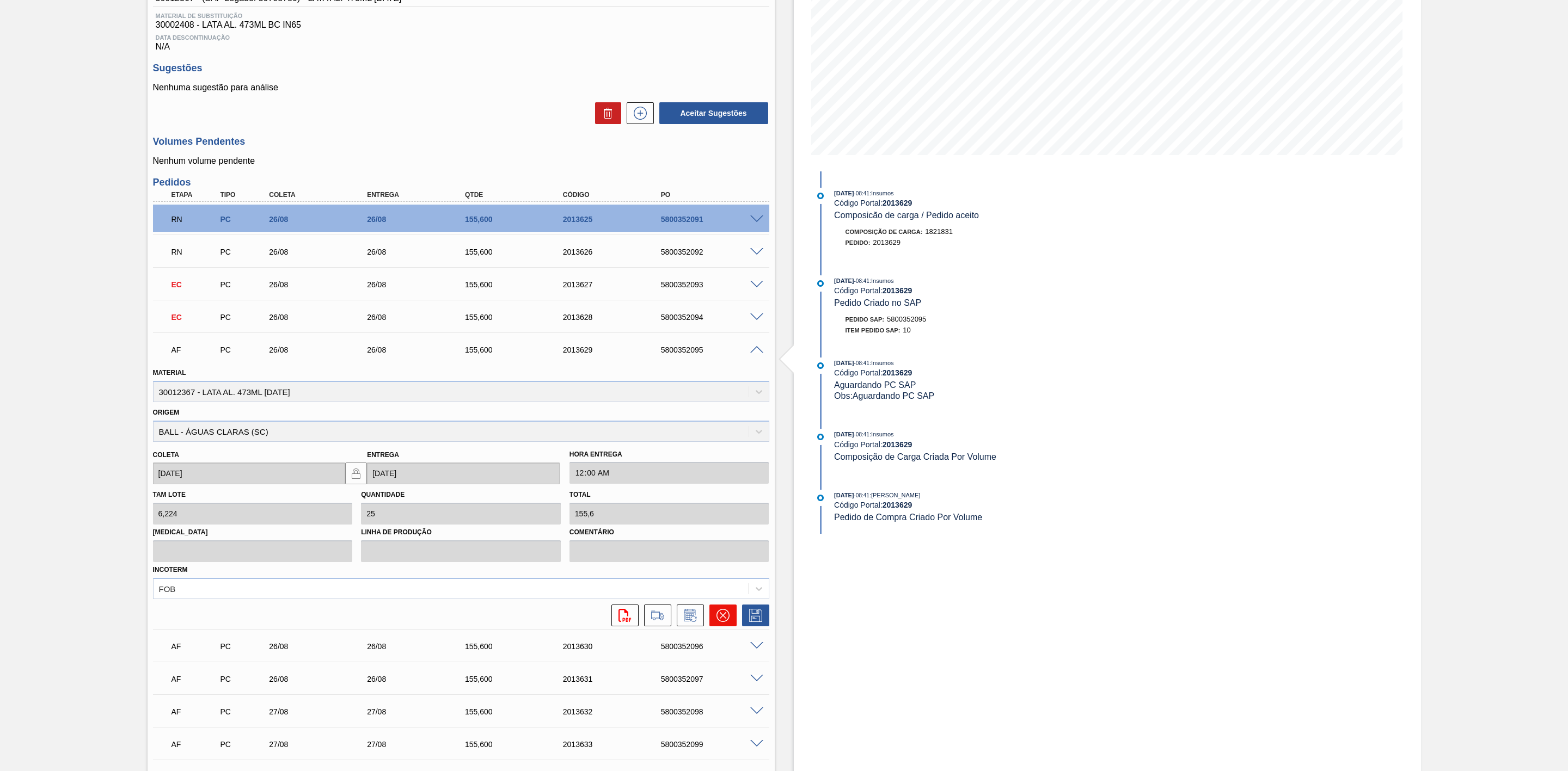
click at [722, 618] on icon at bounding box center [723, 615] width 13 height 13
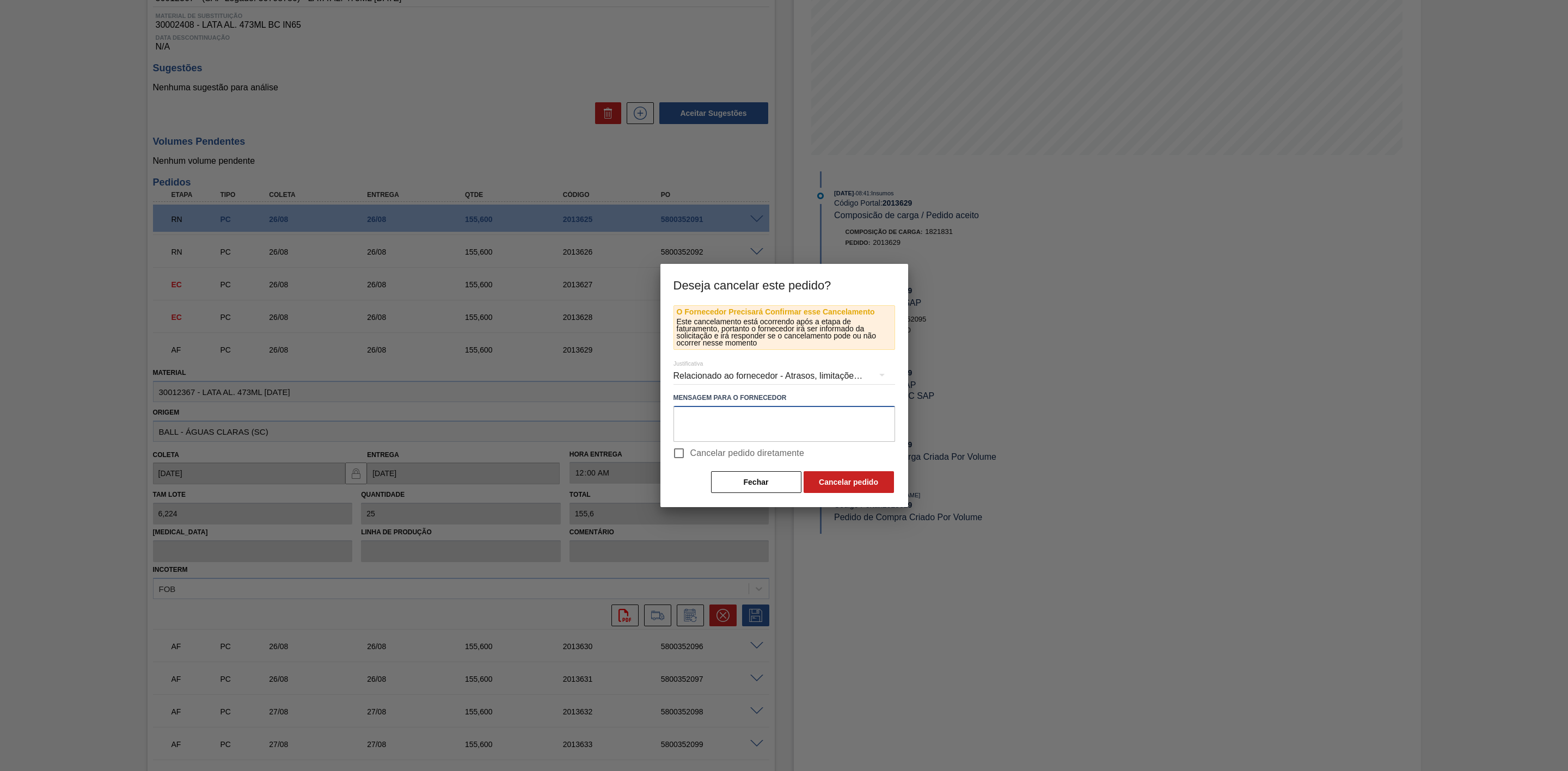
click at [706, 423] on textarea at bounding box center [784, 424] width 221 height 36
paste textarea "Problema com líquido"
type textarea "Problema com líquido"
click at [848, 490] on button "Cancelar pedido" at bounding box center [848, 482] width 91 height 21
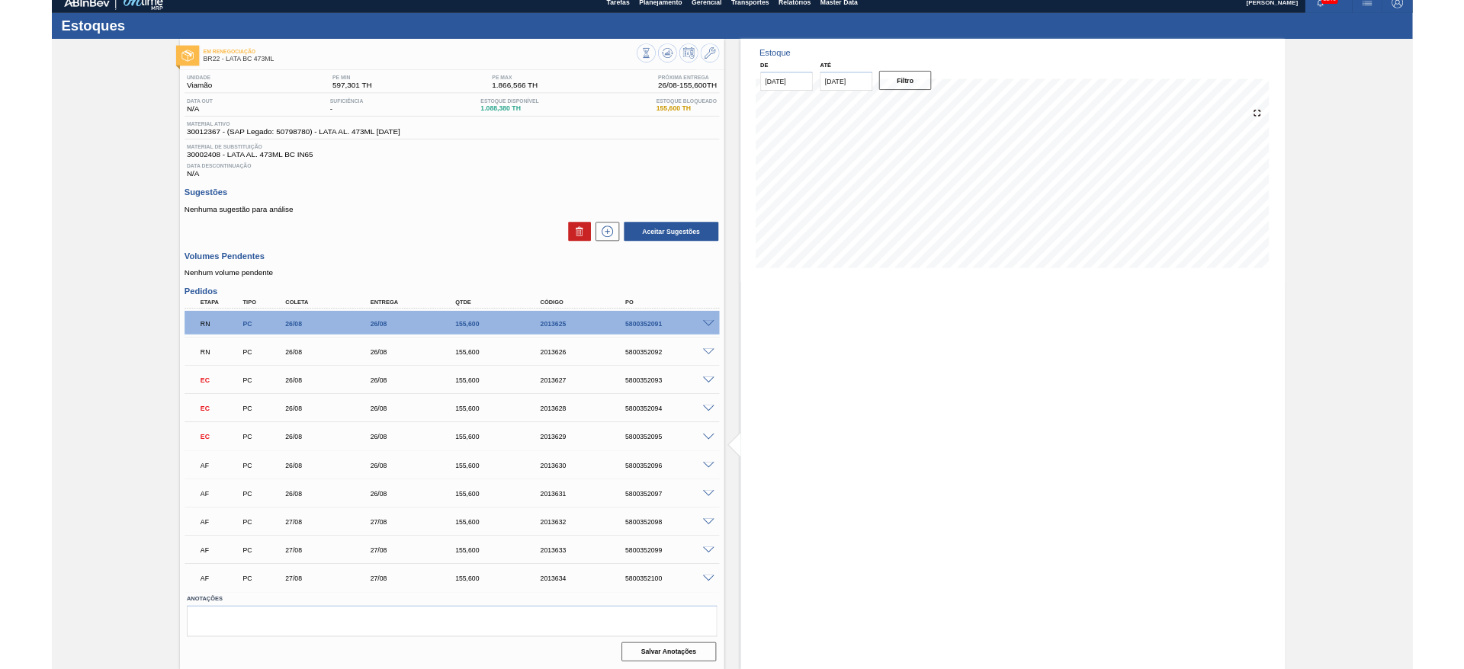
scroll to position [0, 0]
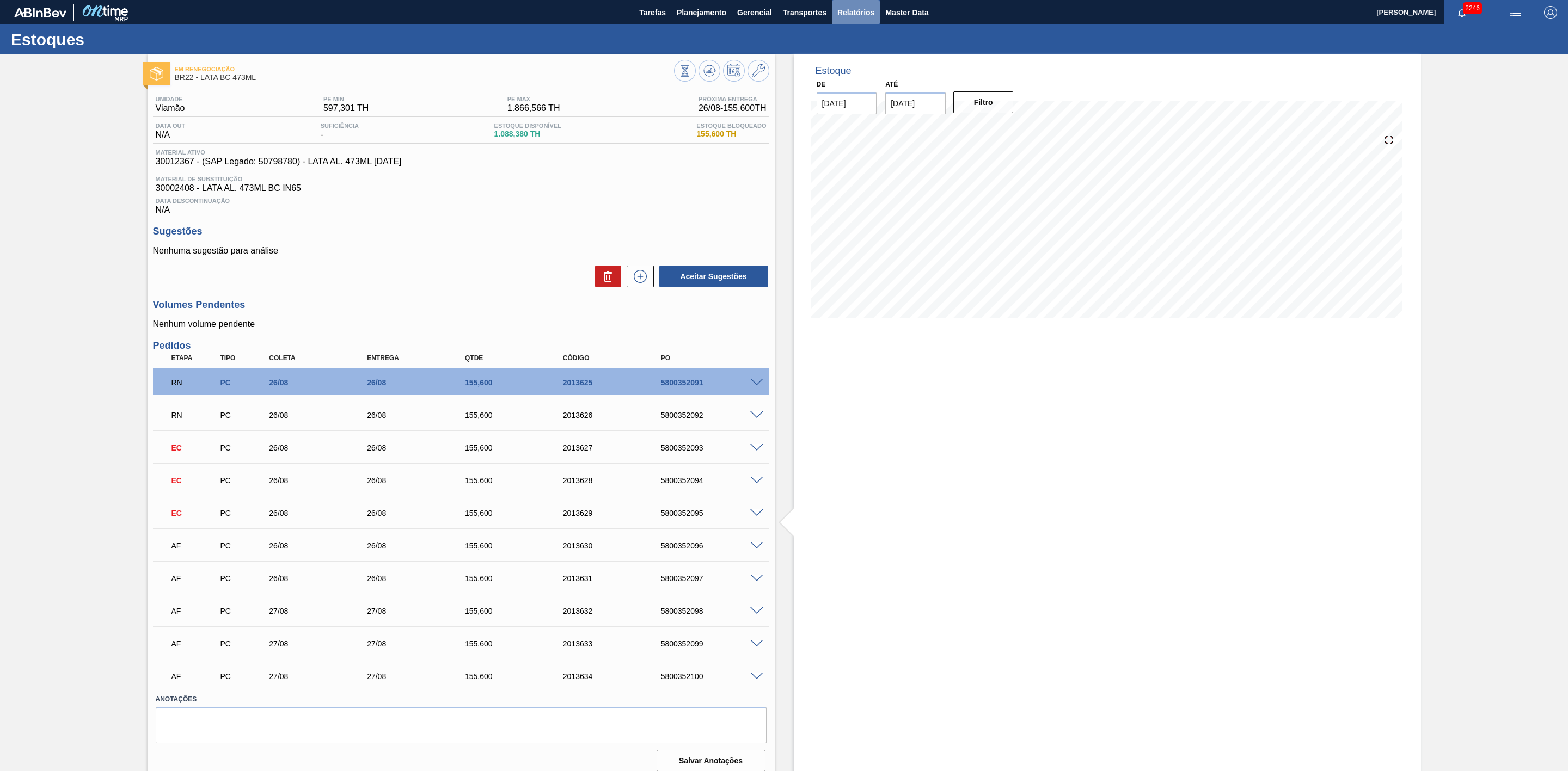
click at [841, 9] on span "Relatórios" at bounding box center [856, 12] width 37 height 13
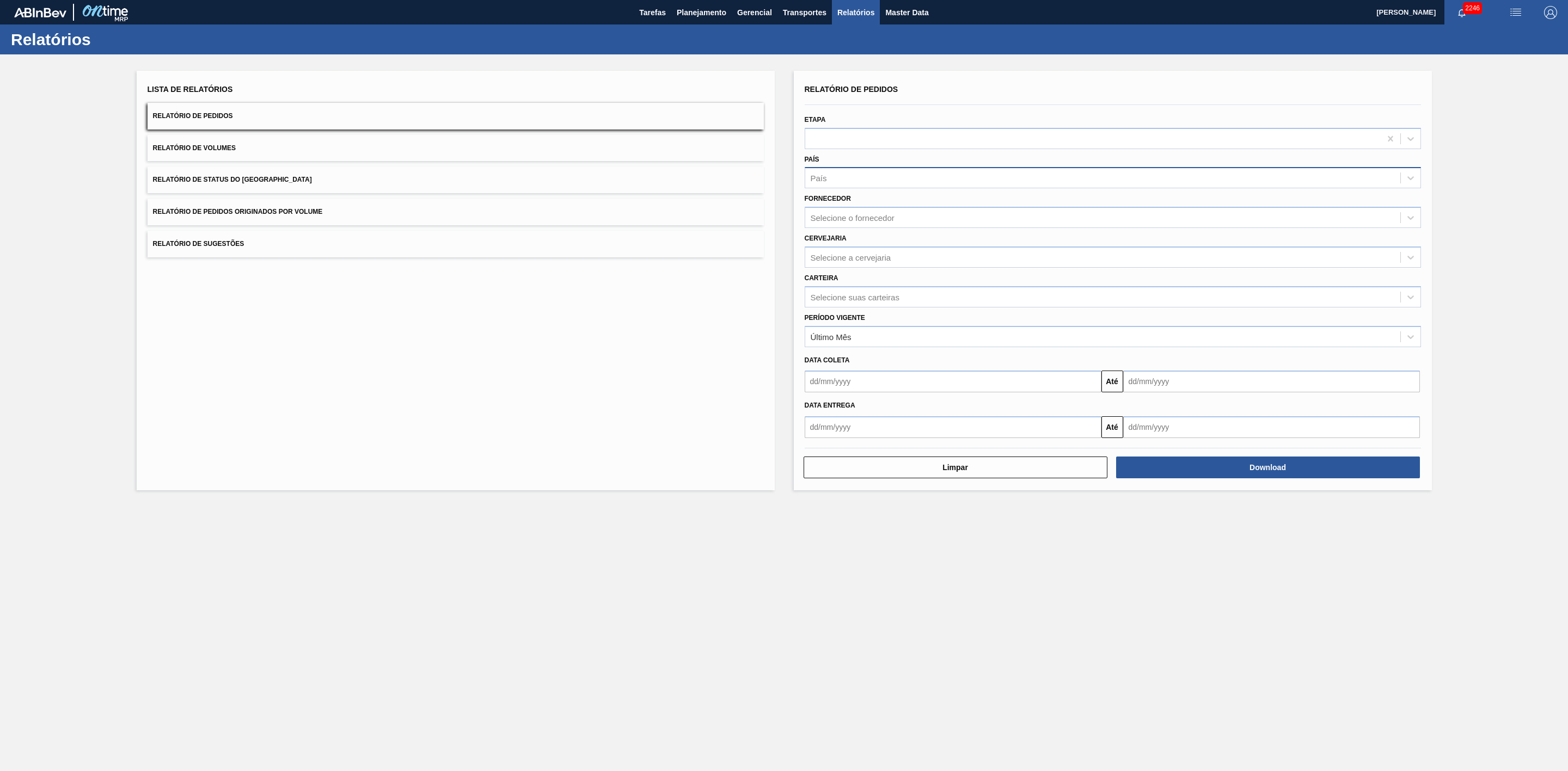
click at [836, 176] on div "País" at bounding box center [1102, 178] width 595 height 16
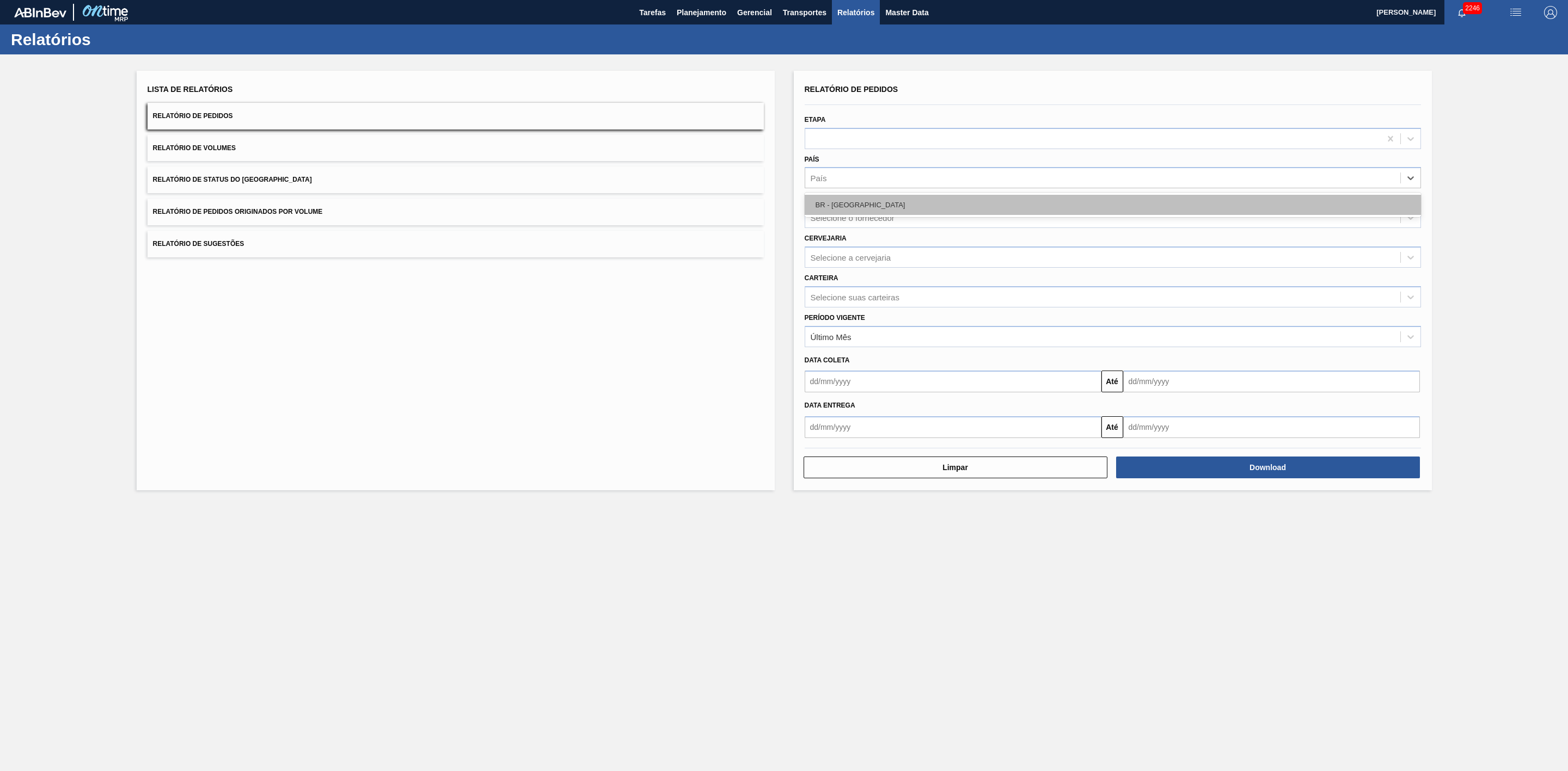
click at [848, 205] on div "BR - [GEOGRAPHIC_DATA]" at bounding box center [1112, 205] width 616 height 20
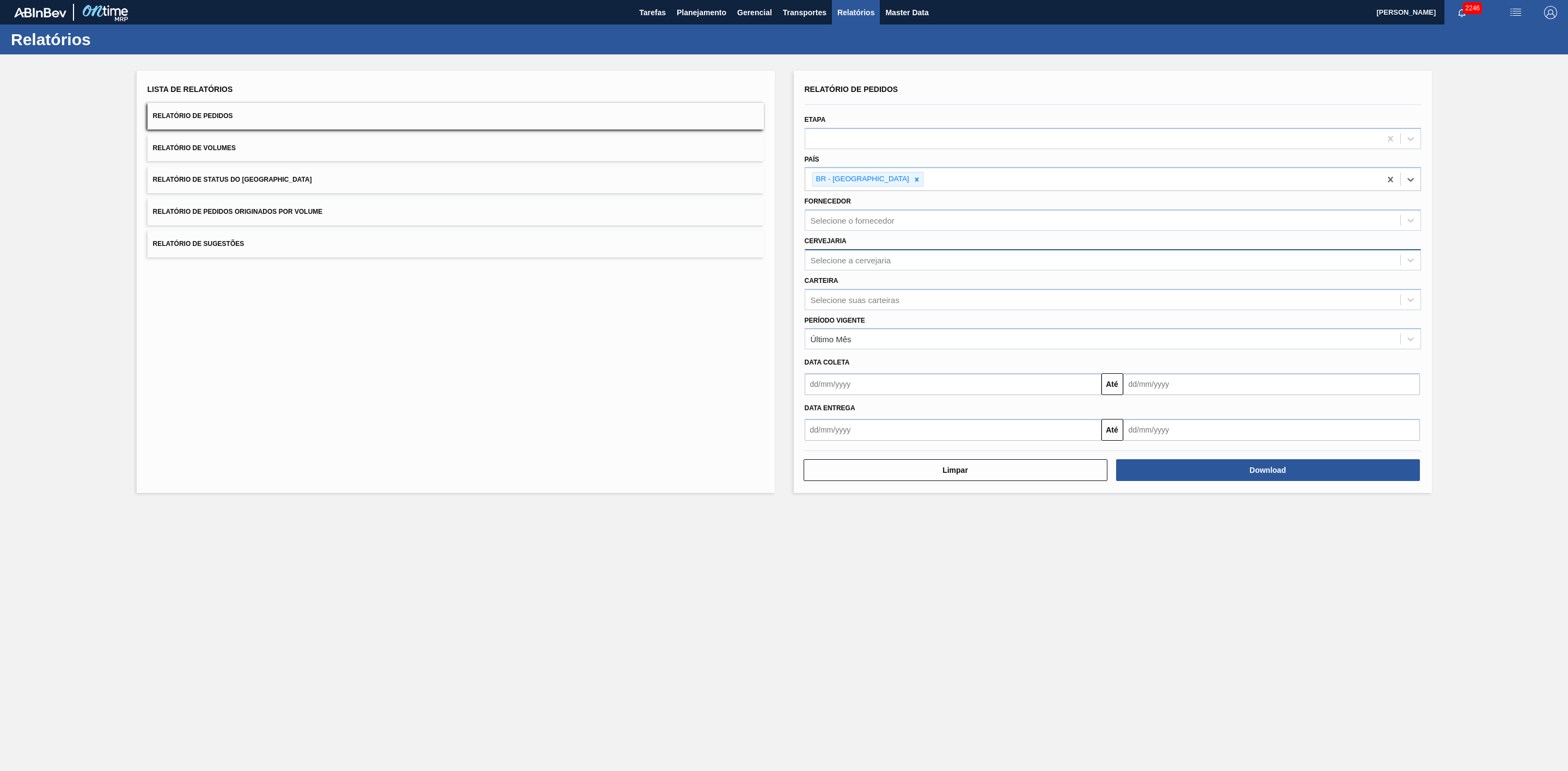
click at [840, 258] on div "Selecione a cervejaria" at bounding box center [850, 260] width 81 height 9
type input "21"
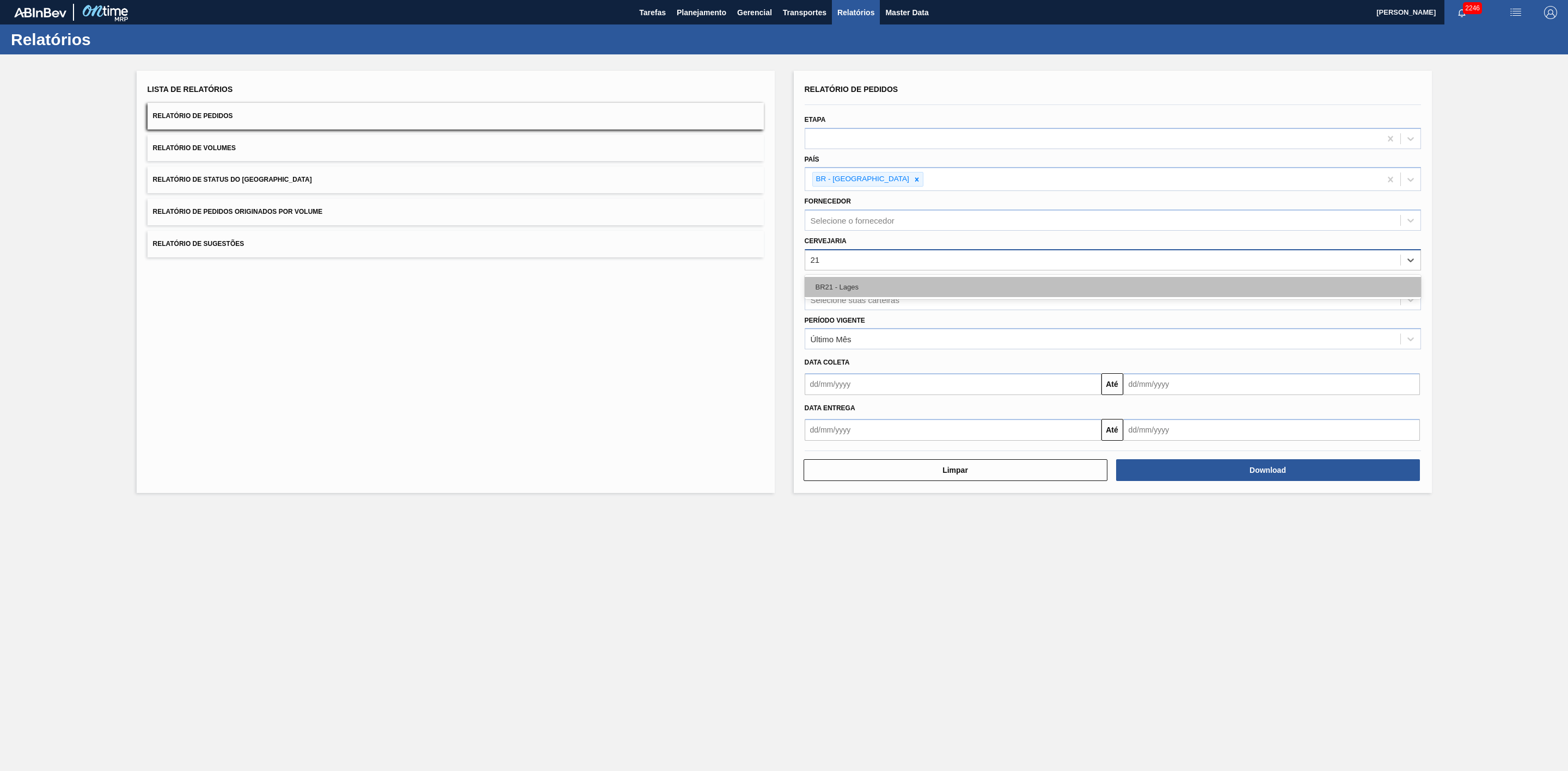
click at [853, 286] on div "BR21 - Lages" at bounding box center [1112, 287] width 616 height 20
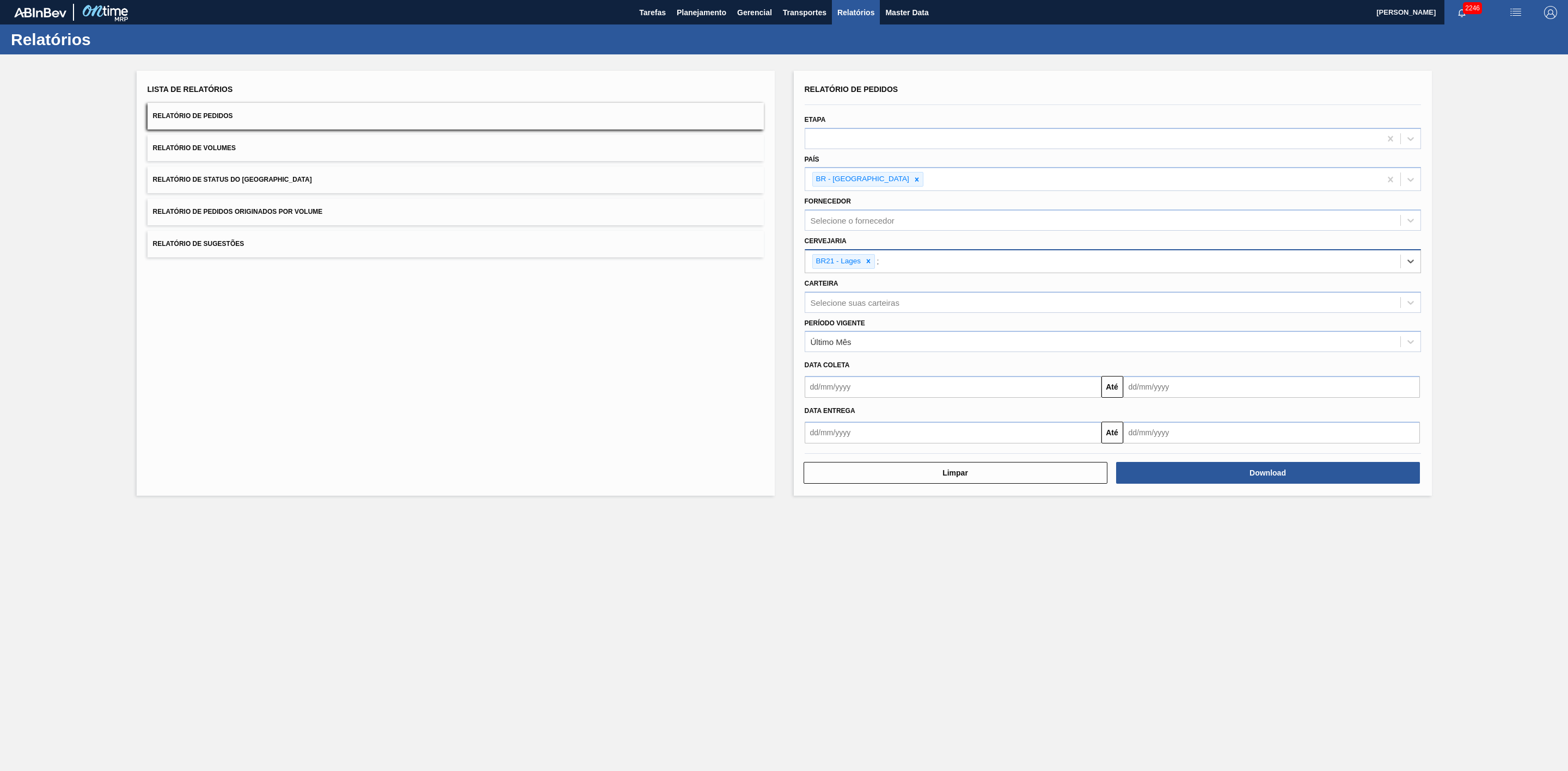
type input "22"
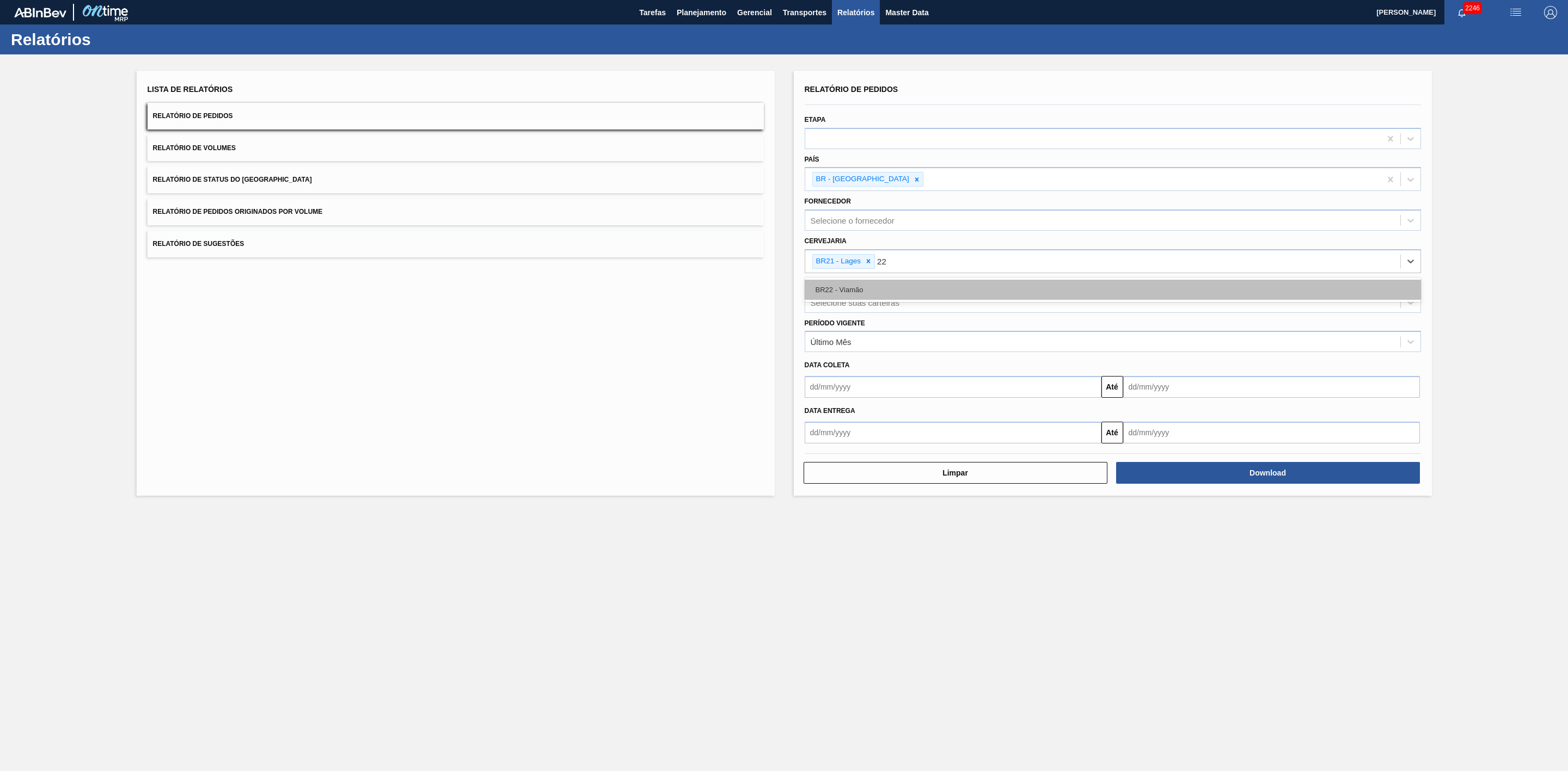
click at [883, 281] on div "BR22 - Viamão" at bounding box center [1112, 290] width 616 height 20
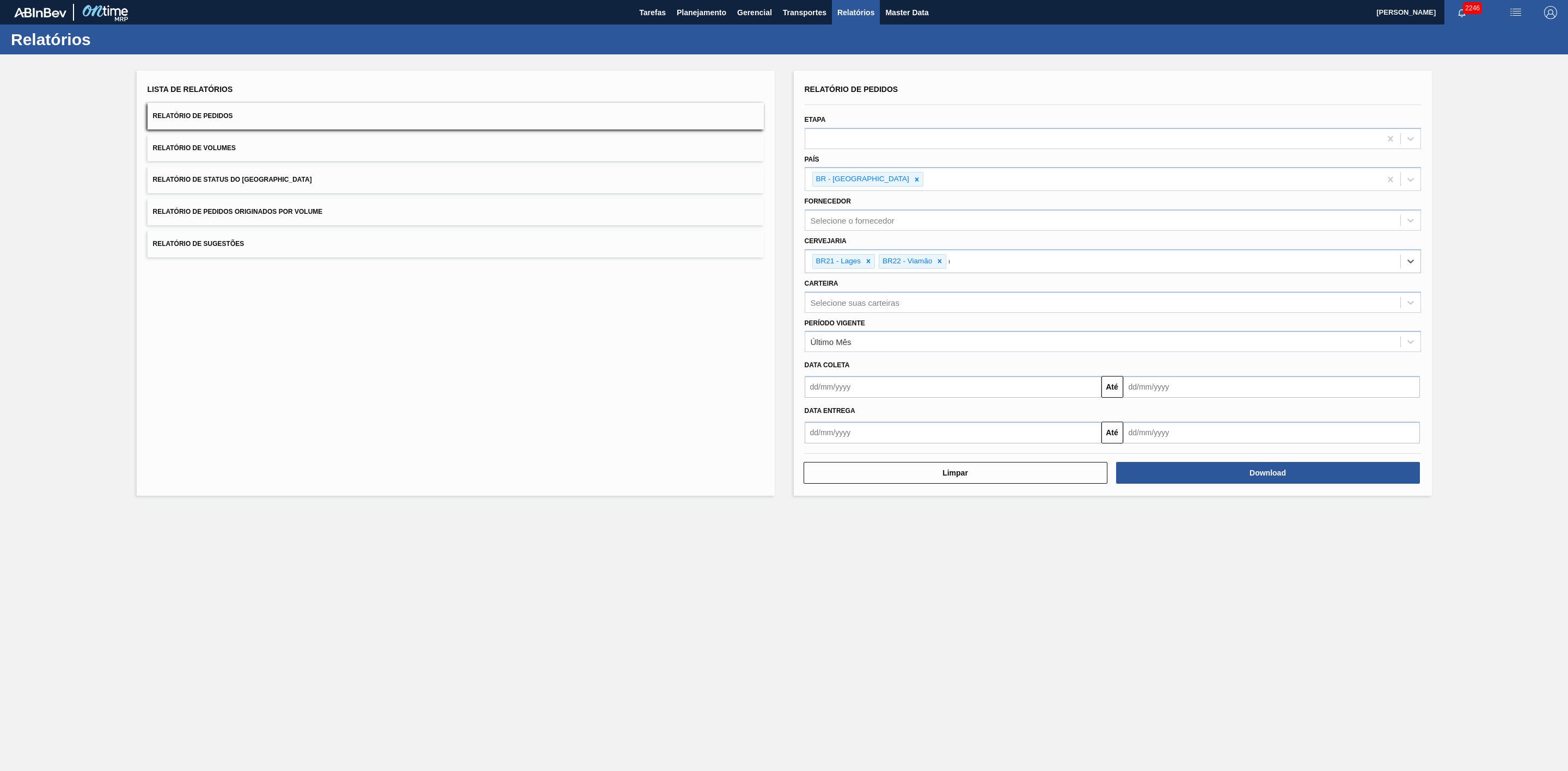
type input "09"
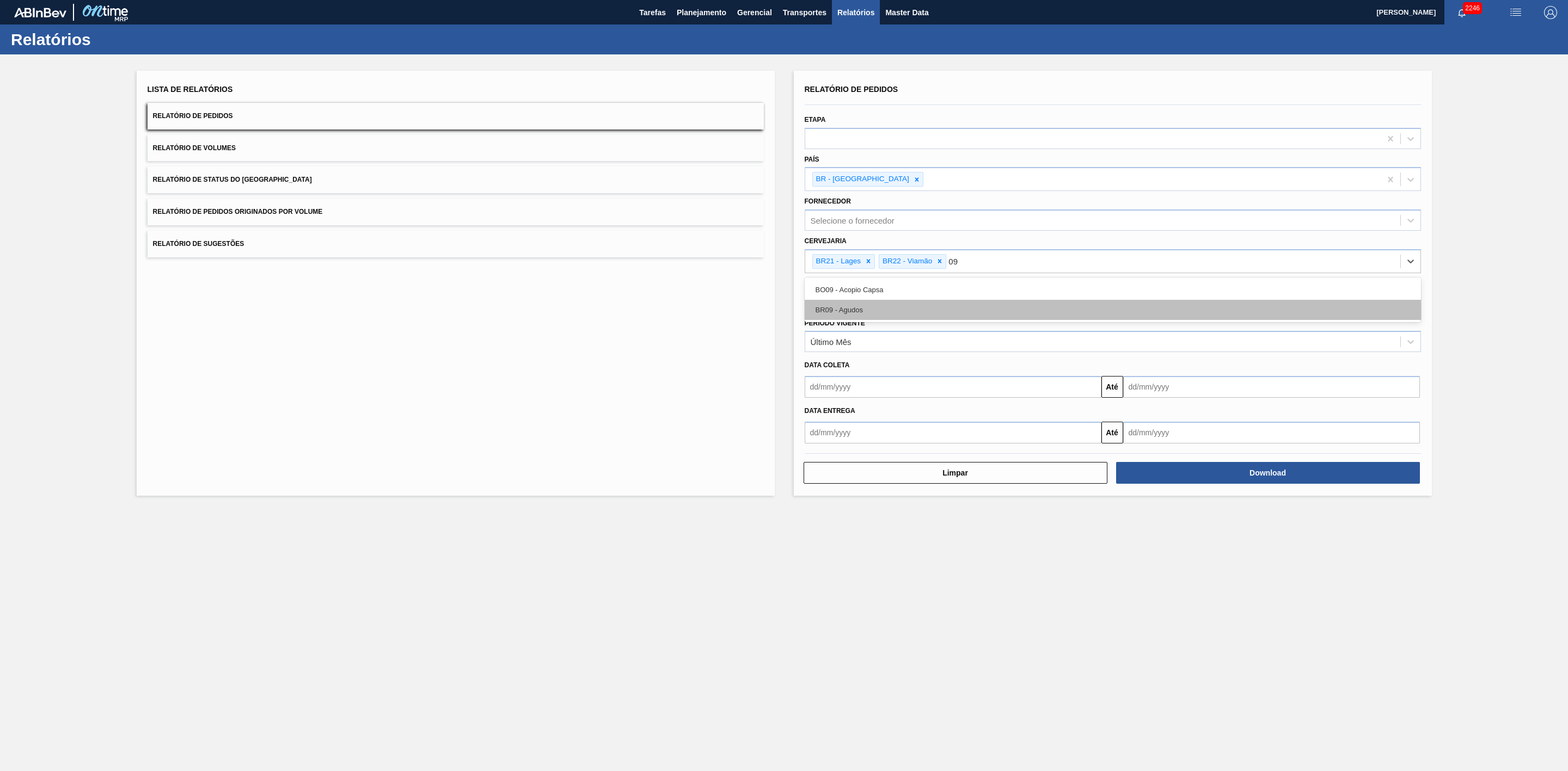
click at [853, 308] on div "BR09 - Agudos" at bounding box center [1112, 310] width 616 height 20
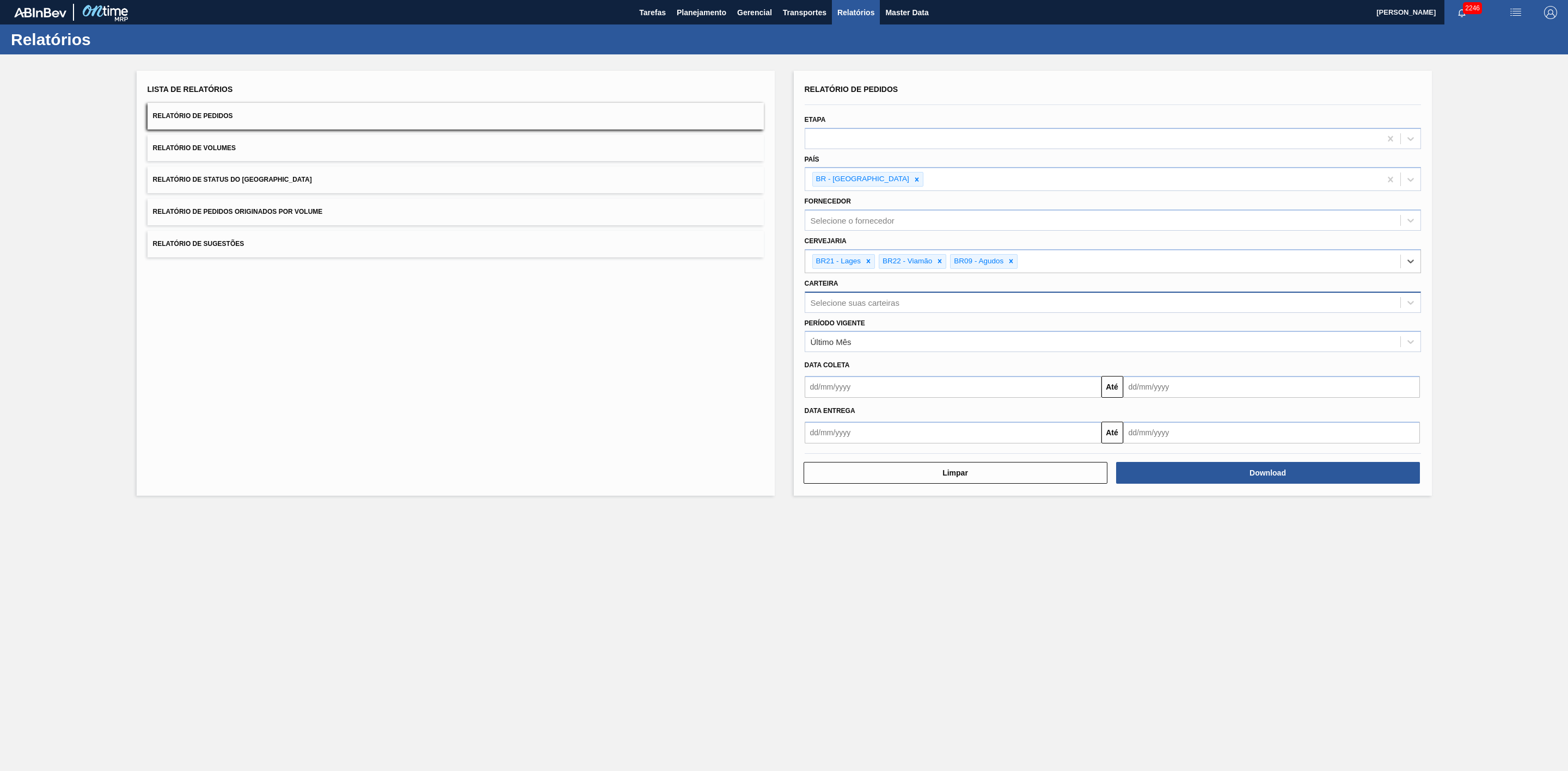
click at [846, 303] on div "Selecione suas carteiras" at bounding box center [855, 302] width 89 height 9
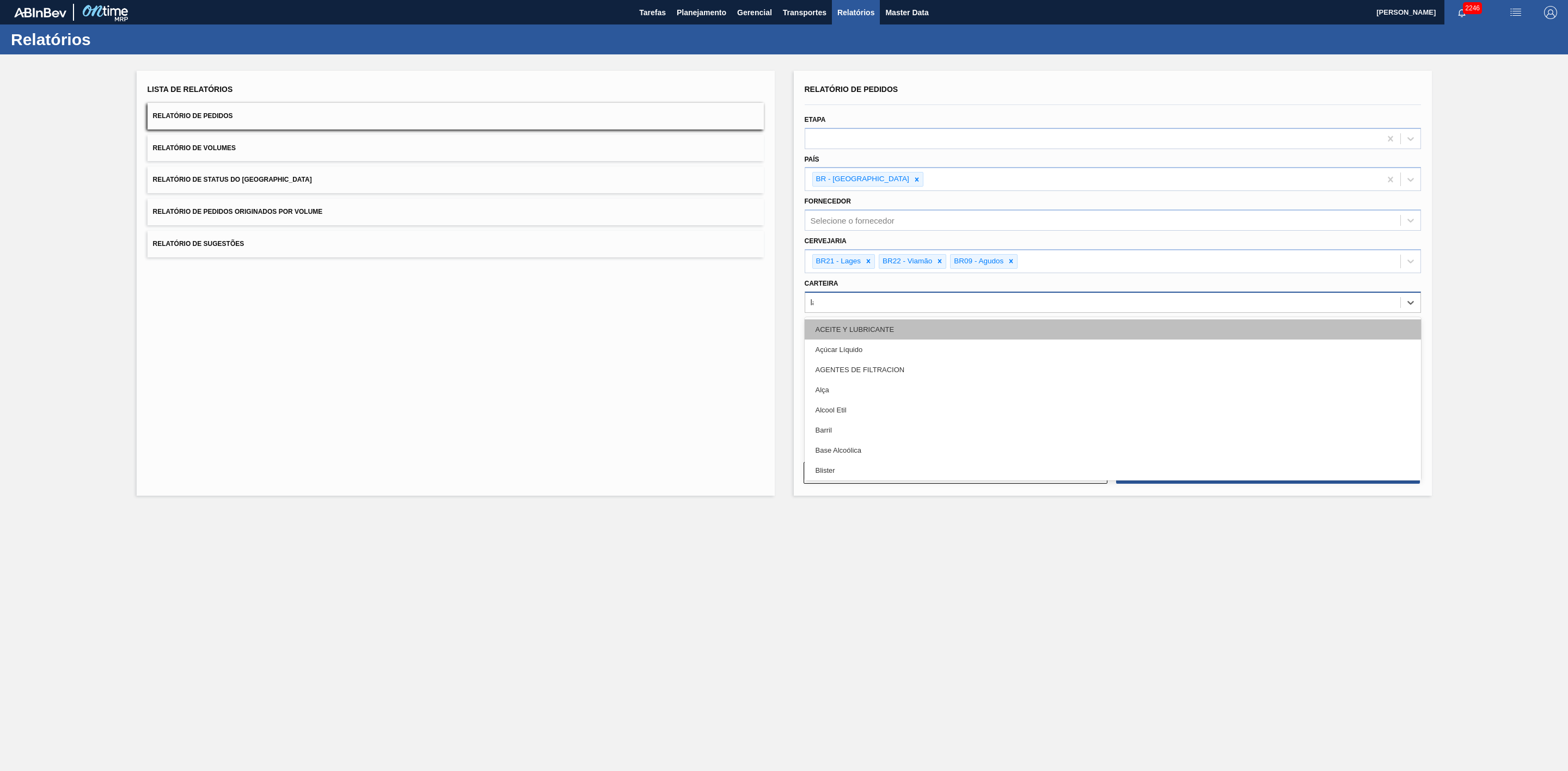
type input "lata"
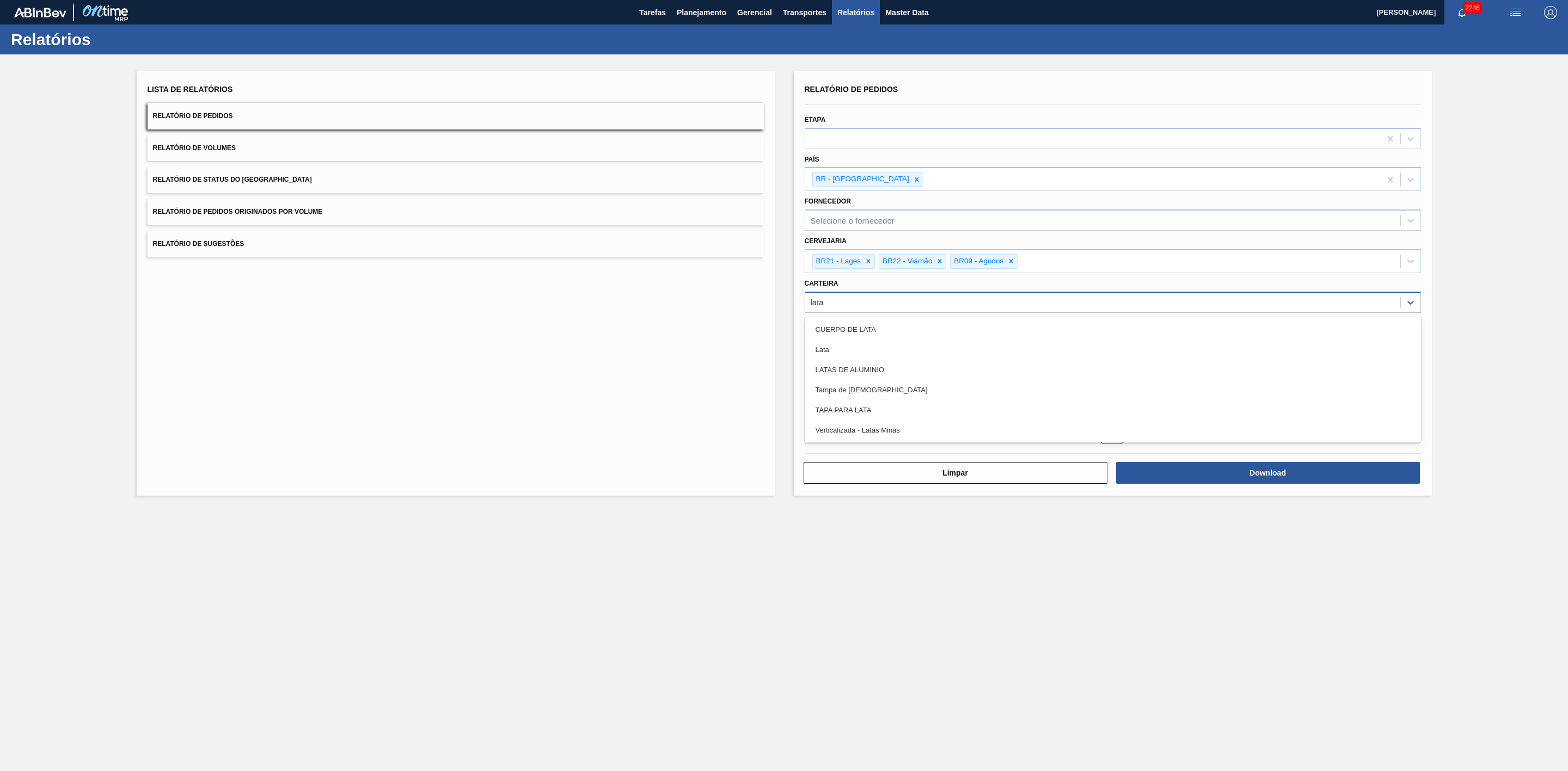
click at [843, 346] on div "Lata" at bounding box center [1112, 350] width 616 height 20
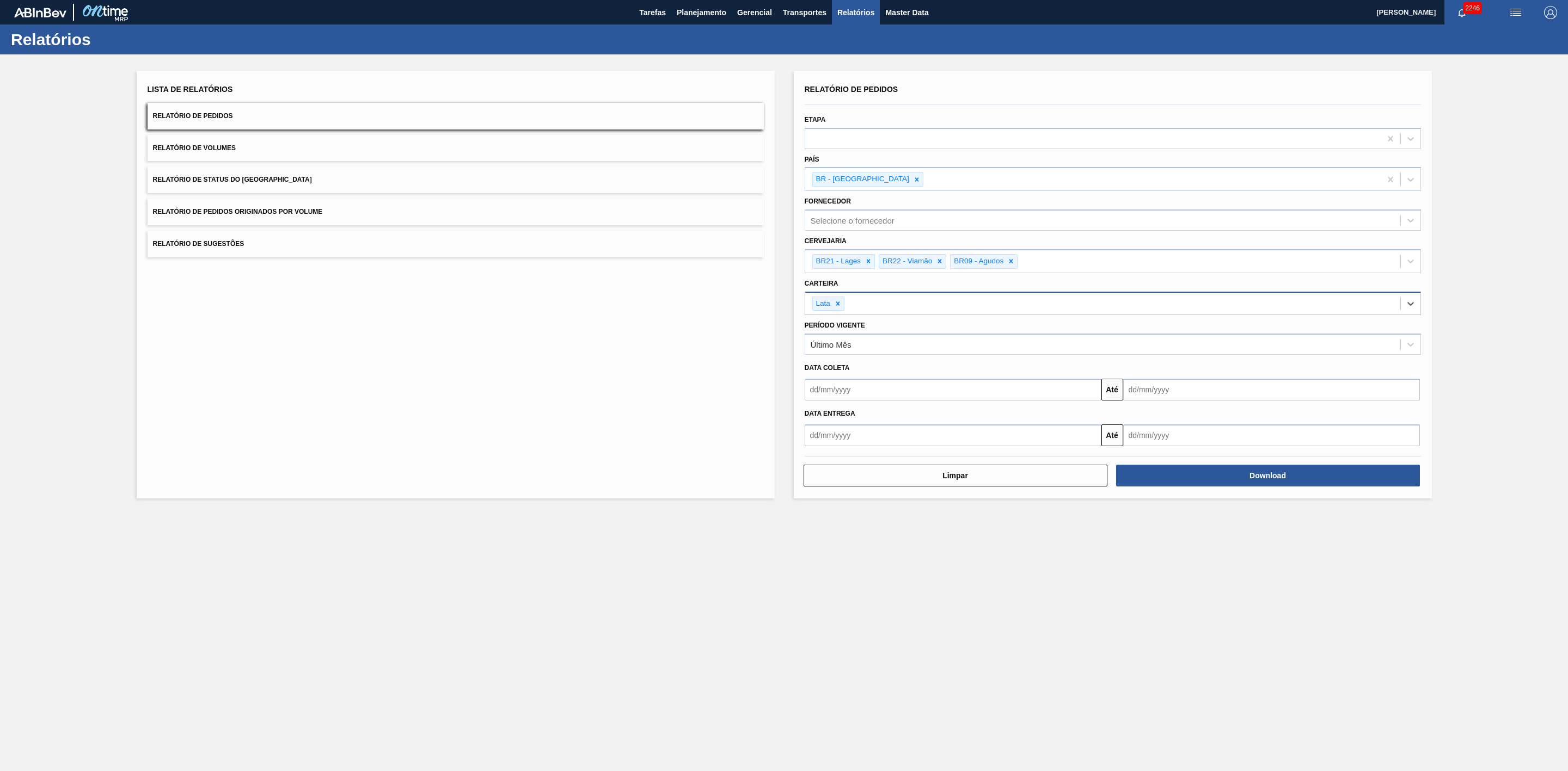
click at [842, 393] on input "text" at bounding box center [953, 390] width 297 height 21
drag, startPoint x: 840, startPoint y: 503, endPoint x: 885, endPoint y: 493, distance: 46.1
click at [840, 503] on div "18" at bounding box center [835, 503] width 15 height 15
type input "[DATE]"
click at [1150, 393] on input "text" at bounding box center [1272, 390] width 297 height 21
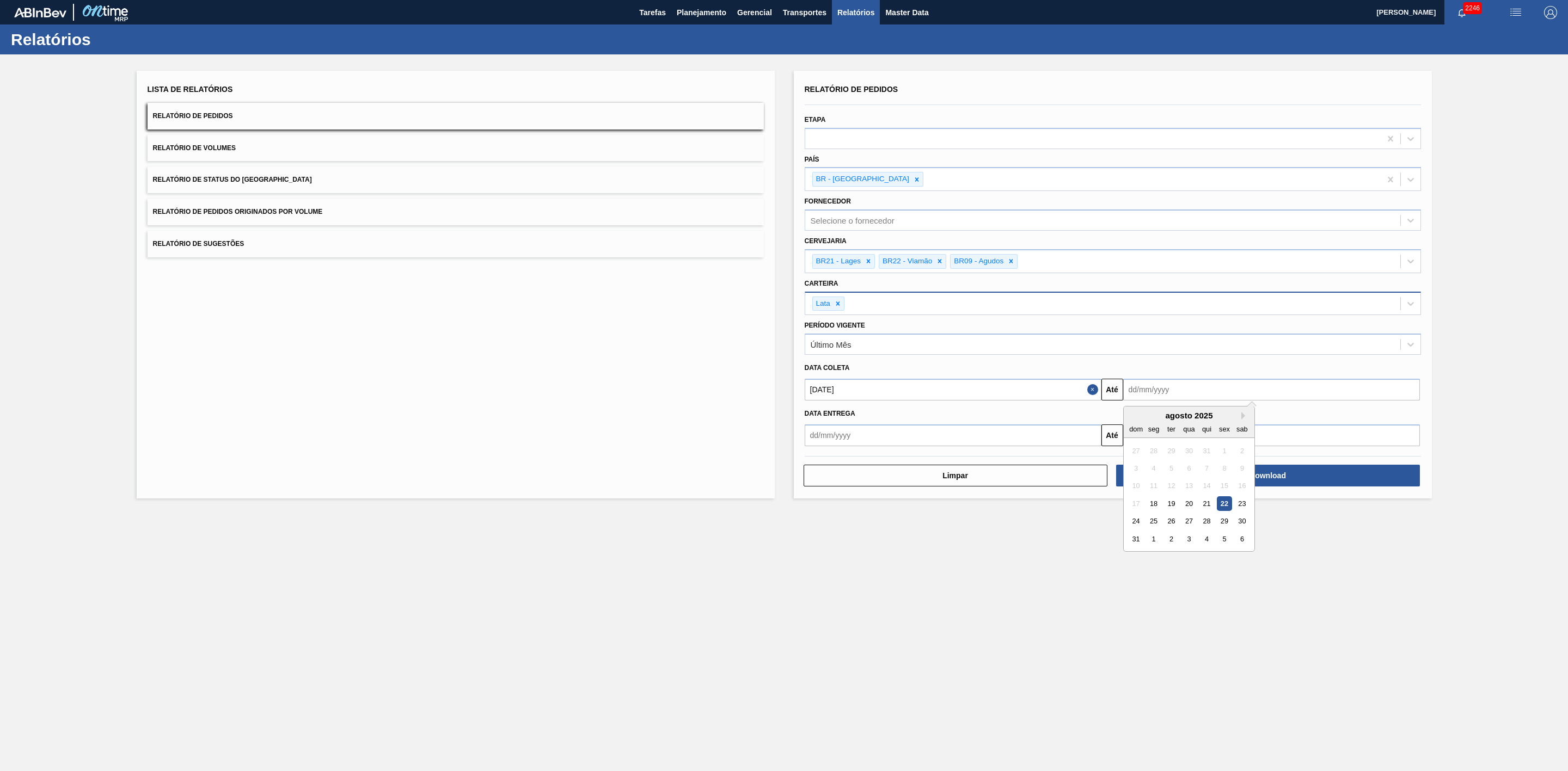
click at [1134, 544] on div "31" at bounding box center [1136, 539] width 15 height 15
type input "[DATE]"
click at [1185, 477] on button "Download" at bounding box center [1267, 475] width 303 height 21
